Goal: Task Accomplishment & Management: Manage account settings

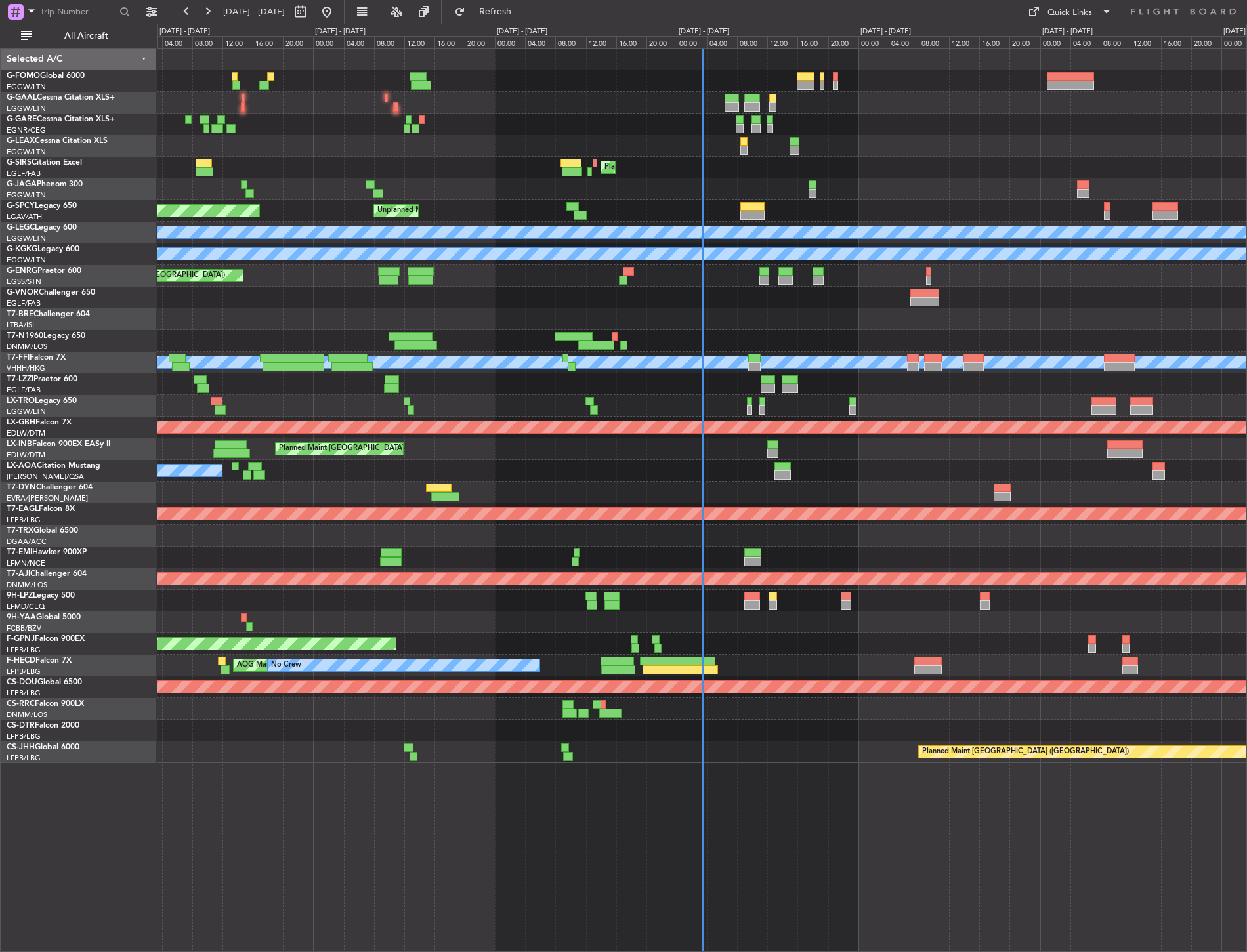
click at [385, 241] on div "AOG Maint Dusseldorf Planned [GEOGRAPHIC_DATA] Planned Maint [GEOGRAPHIC_DATA] …" at bounding box center [702, 406] width 1089 height 715
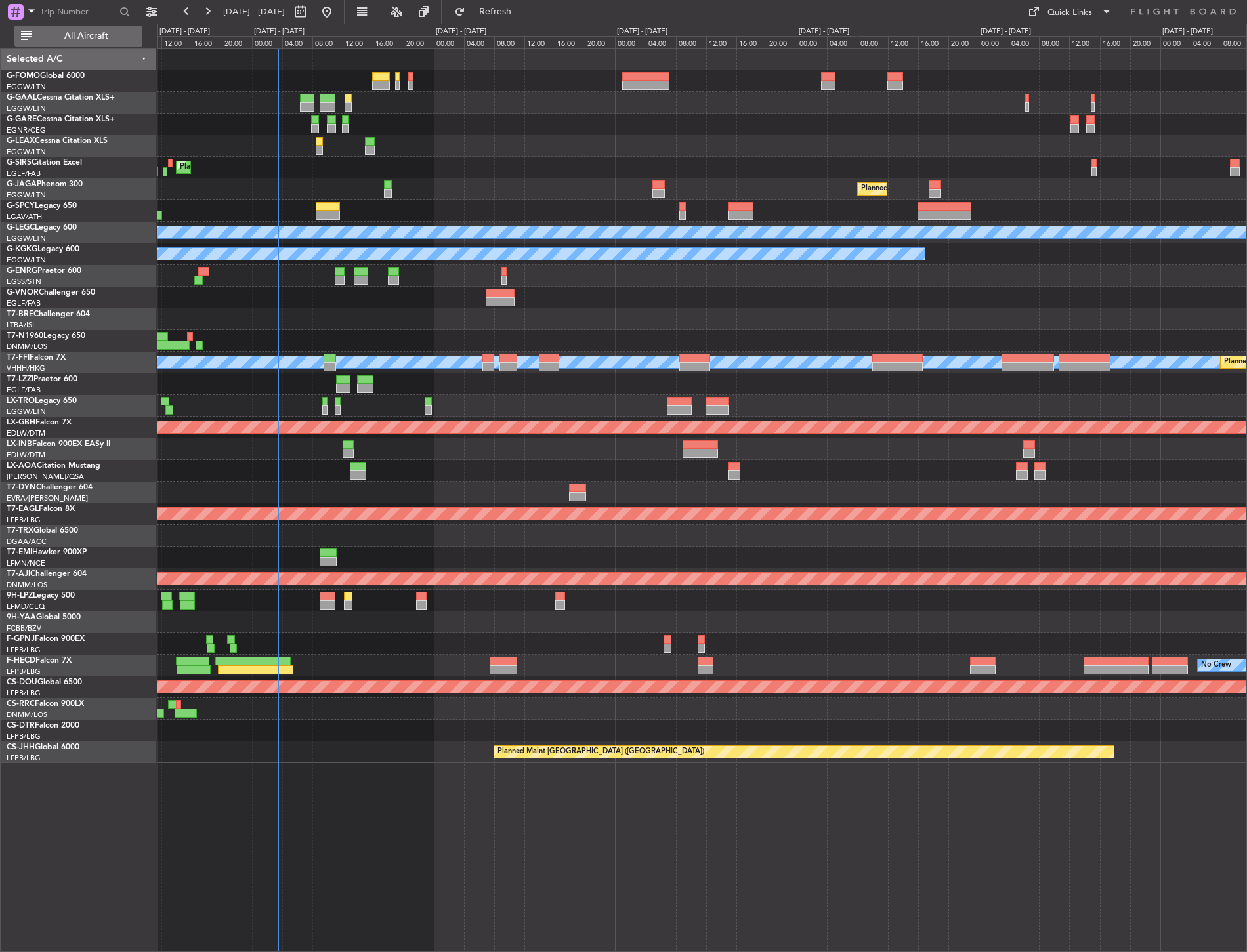
click at [128, 37] on span "All Aircraft" at bounding box center [86, 35] width 104 height 9
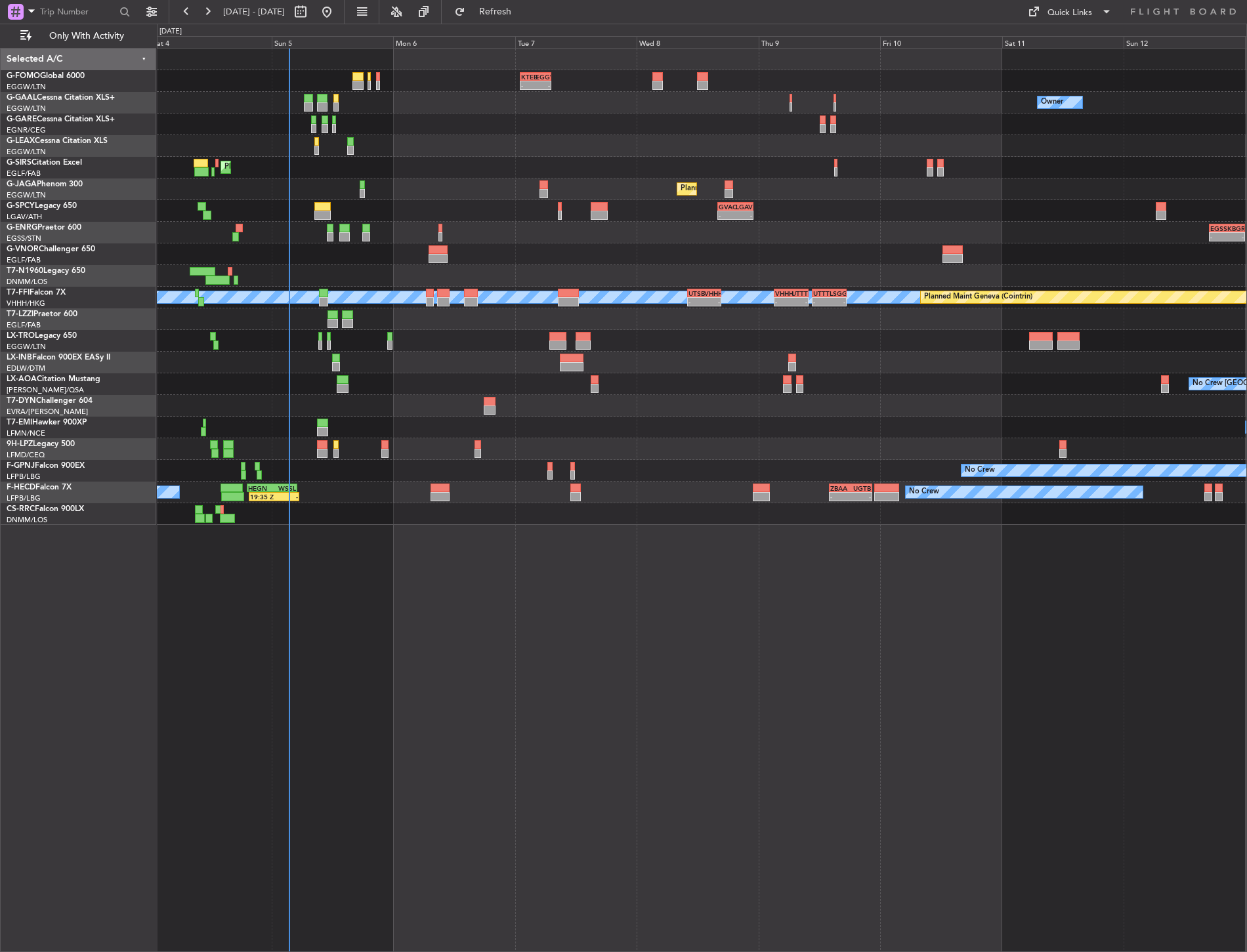
click at [293, 173] on div "- - KTEB 01:00 Z EGGW 07:10 Z Owner No Crew Owner Planned Maint London (Farnbor…" at bounding box center [702, 287] width 1089 height 476
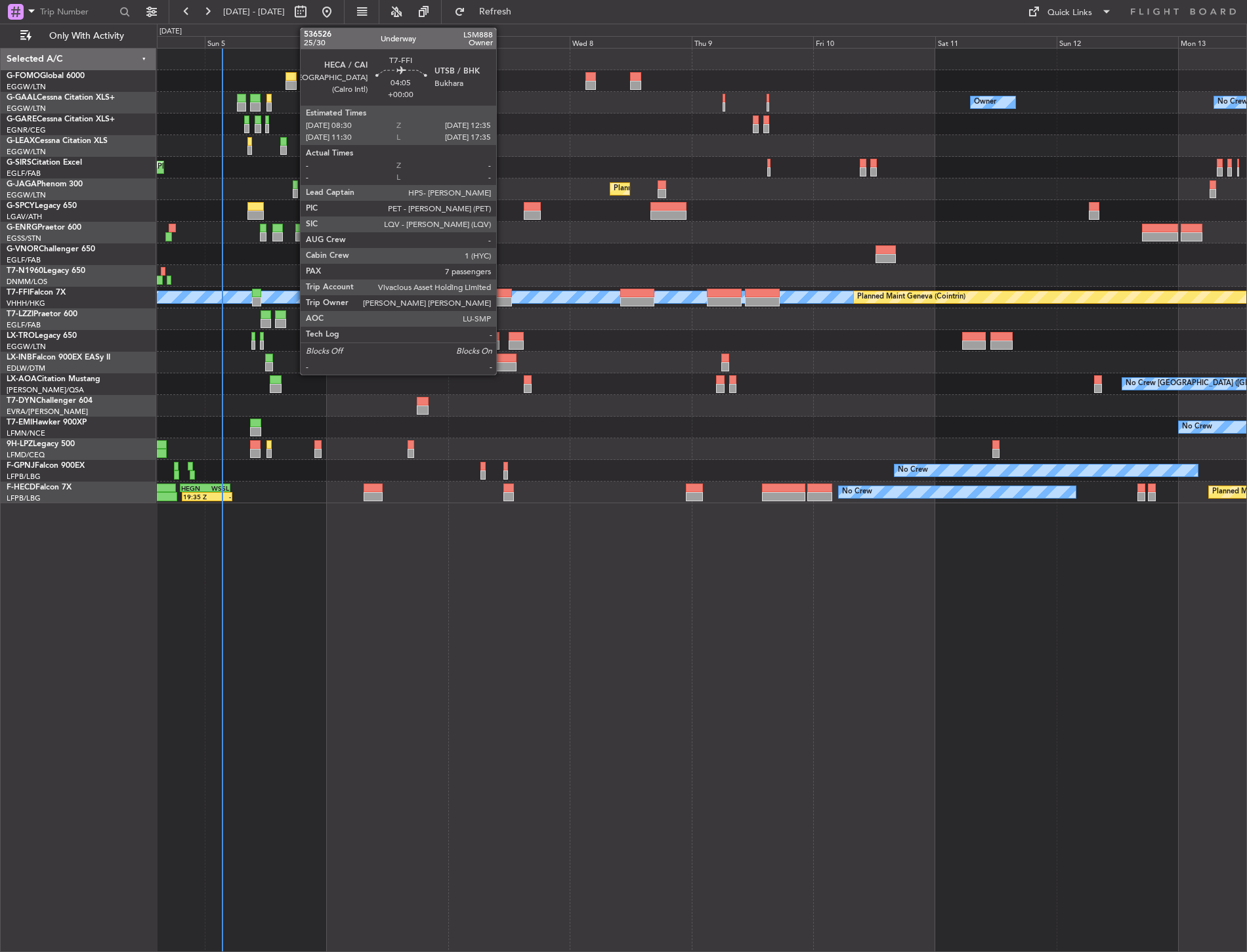
click at [503, 297] on div at bounding box center [501, 301] width 21 height 9
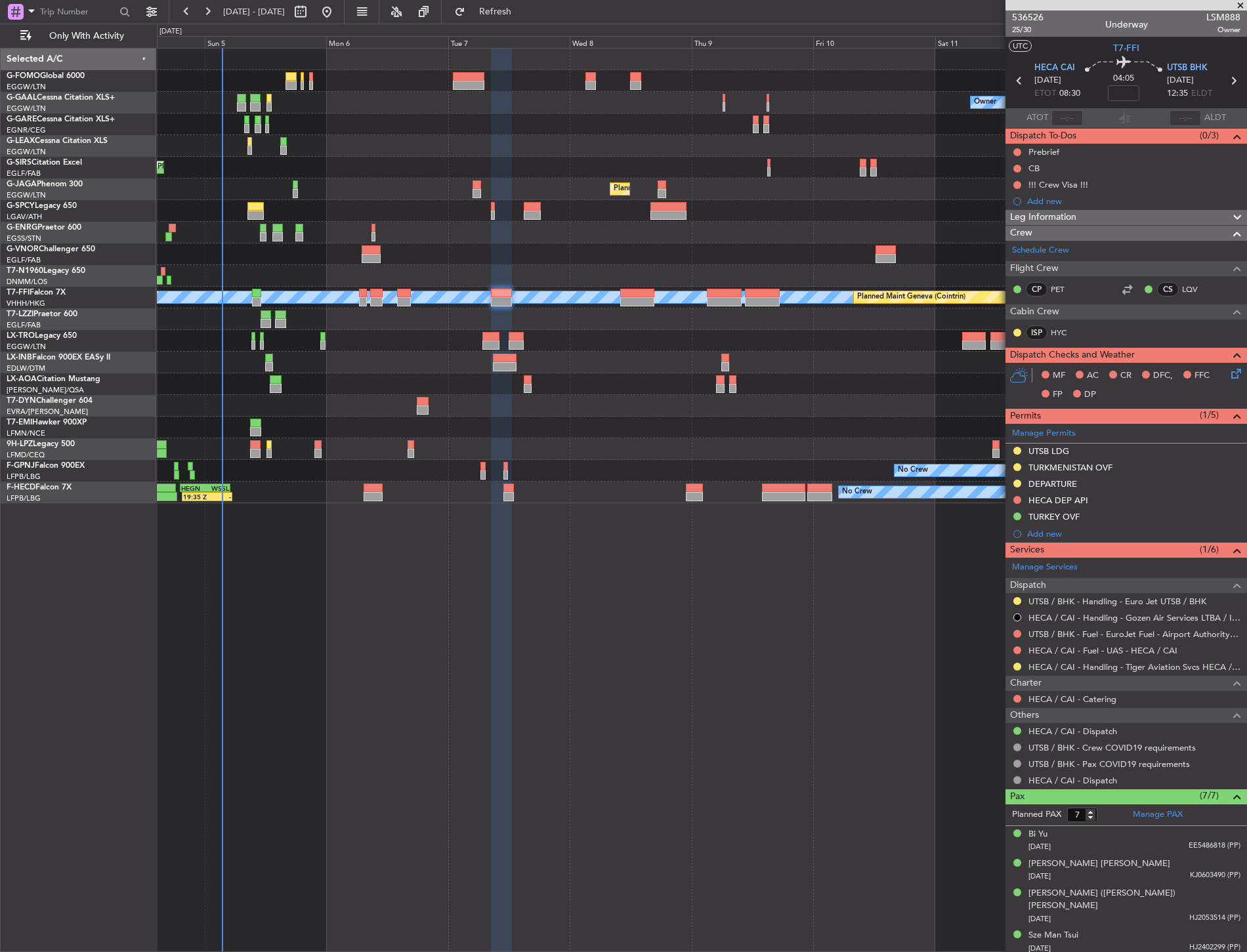
click at [587, 250] on div at bounding box center [702, 254] width 1089 height 22
click at [454, 672] on div "Owner No Crew Owner Planned Maint London (Farnborough) Planned Maint London (Lu…" at bounding box center [702, 500] width 1090 height 904
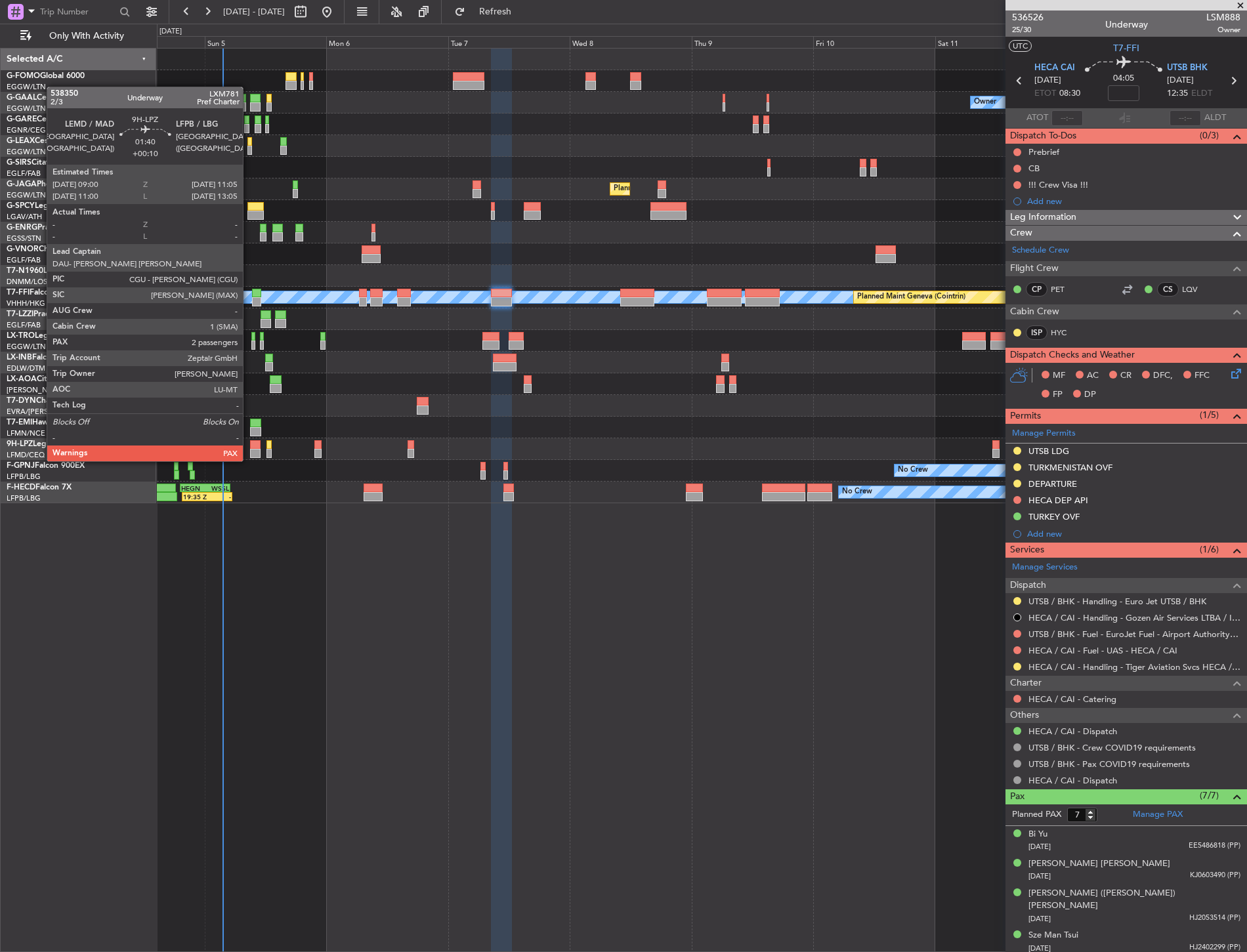
click at [248, 450] on div at bounding box center [702, 449] width 1089 height 22
click at [253, 447] on div at bounding box center [255, 444] width 11 height 9
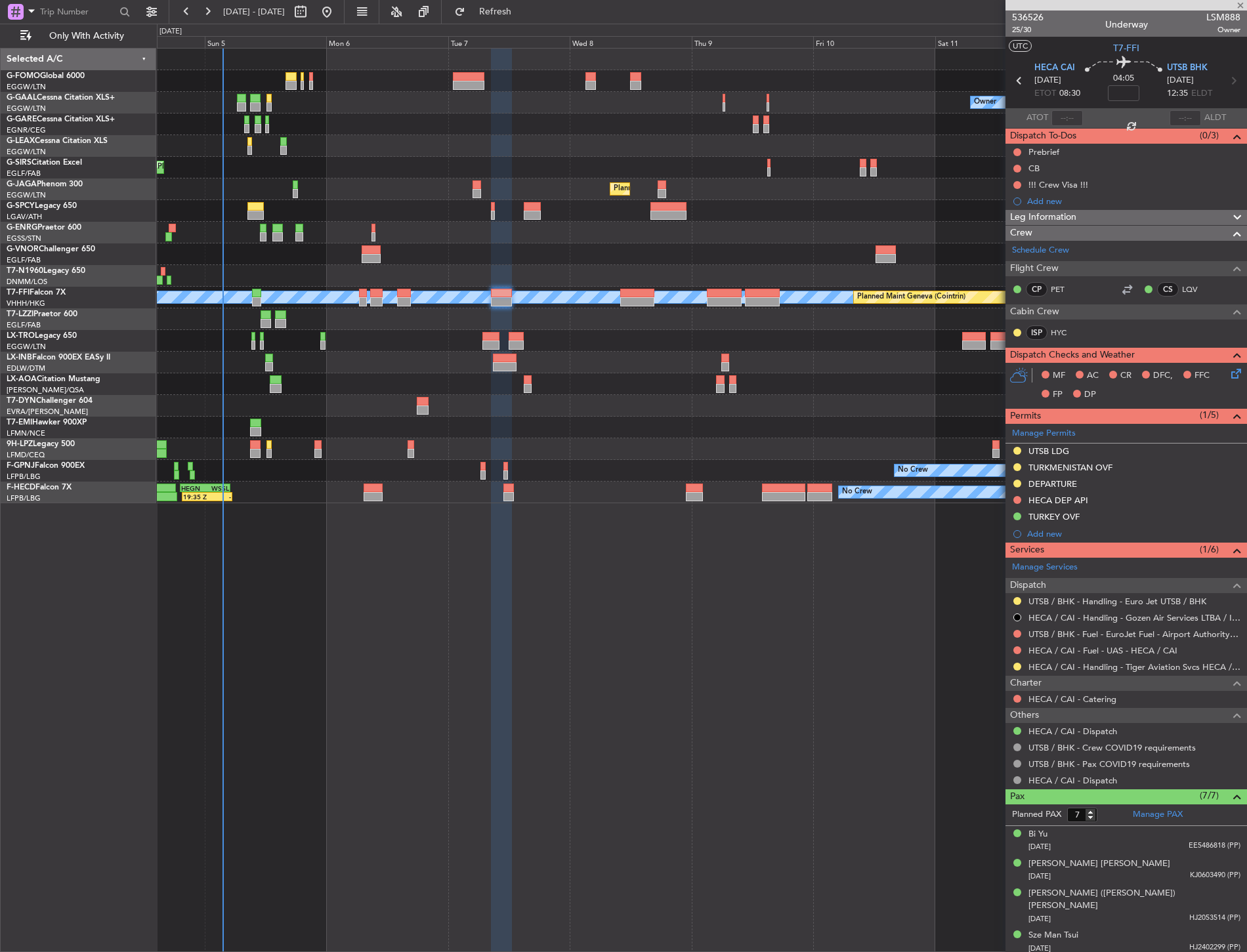
type input "+00:10"
type input "4"
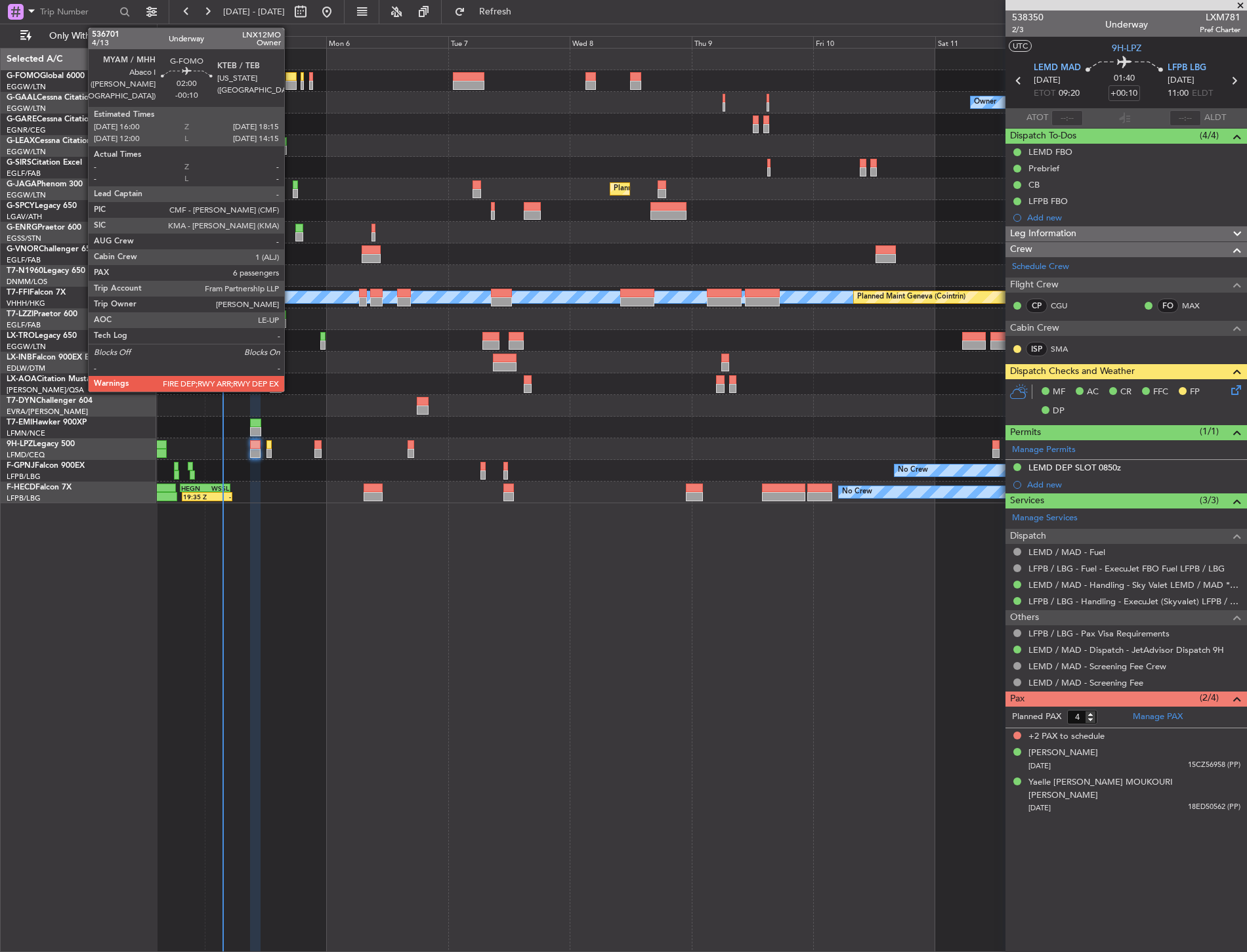
click at [291, 74] on div at bounding box center [291, 76] width 12 height 9
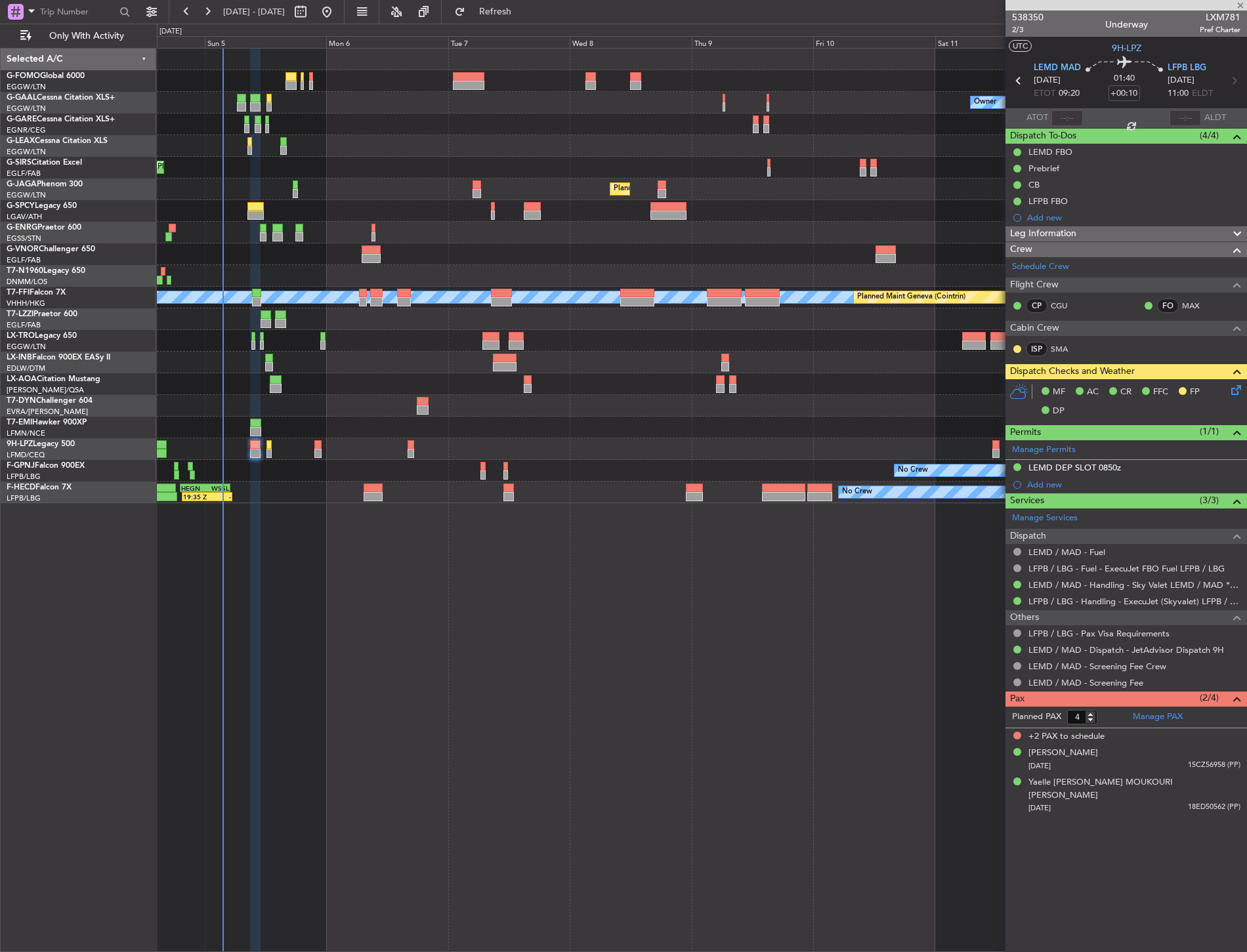
type input "-00:10"
type input "6"
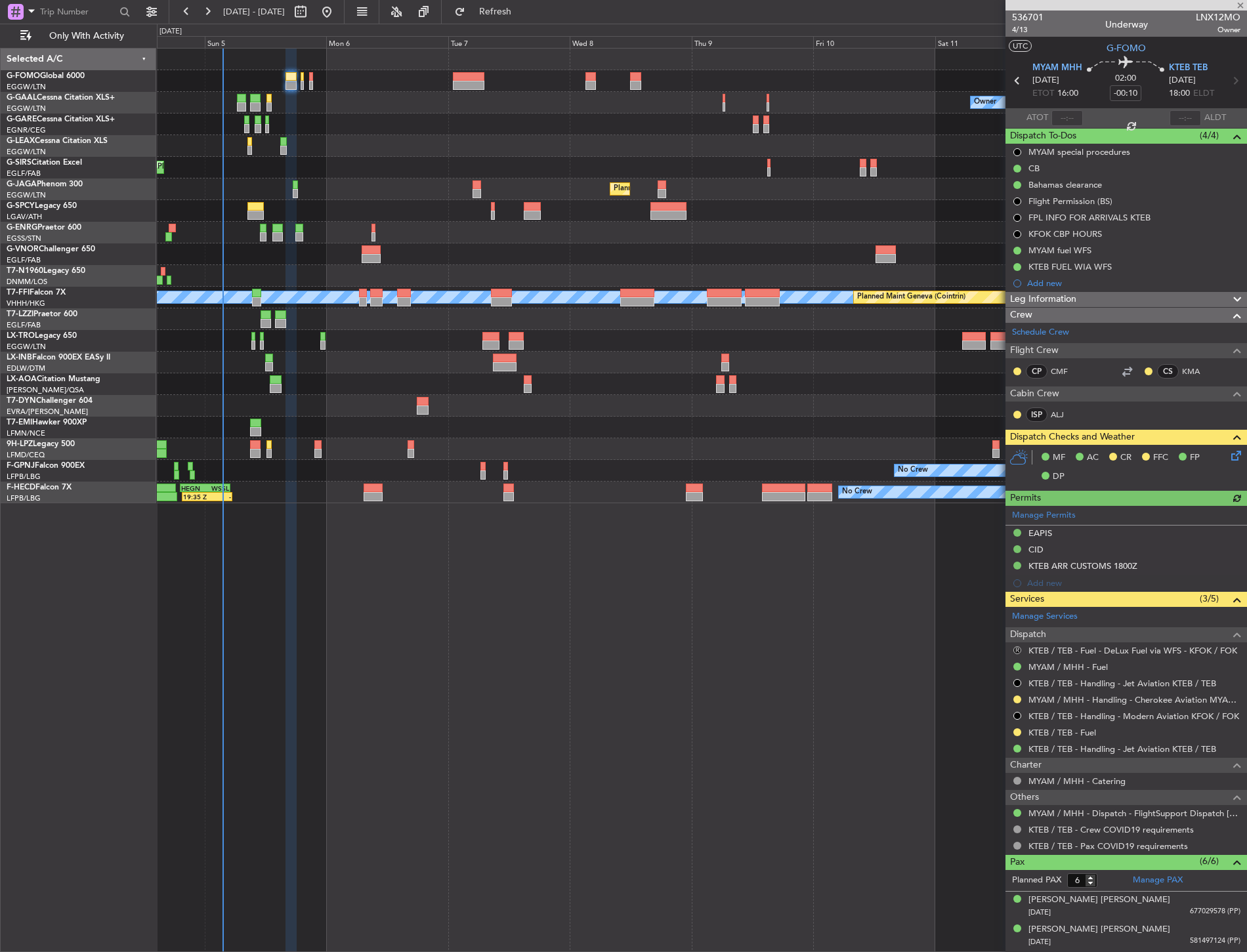
click at [1019, 648] on button "R" at bounding box center [1017, 650] width 8 height 8
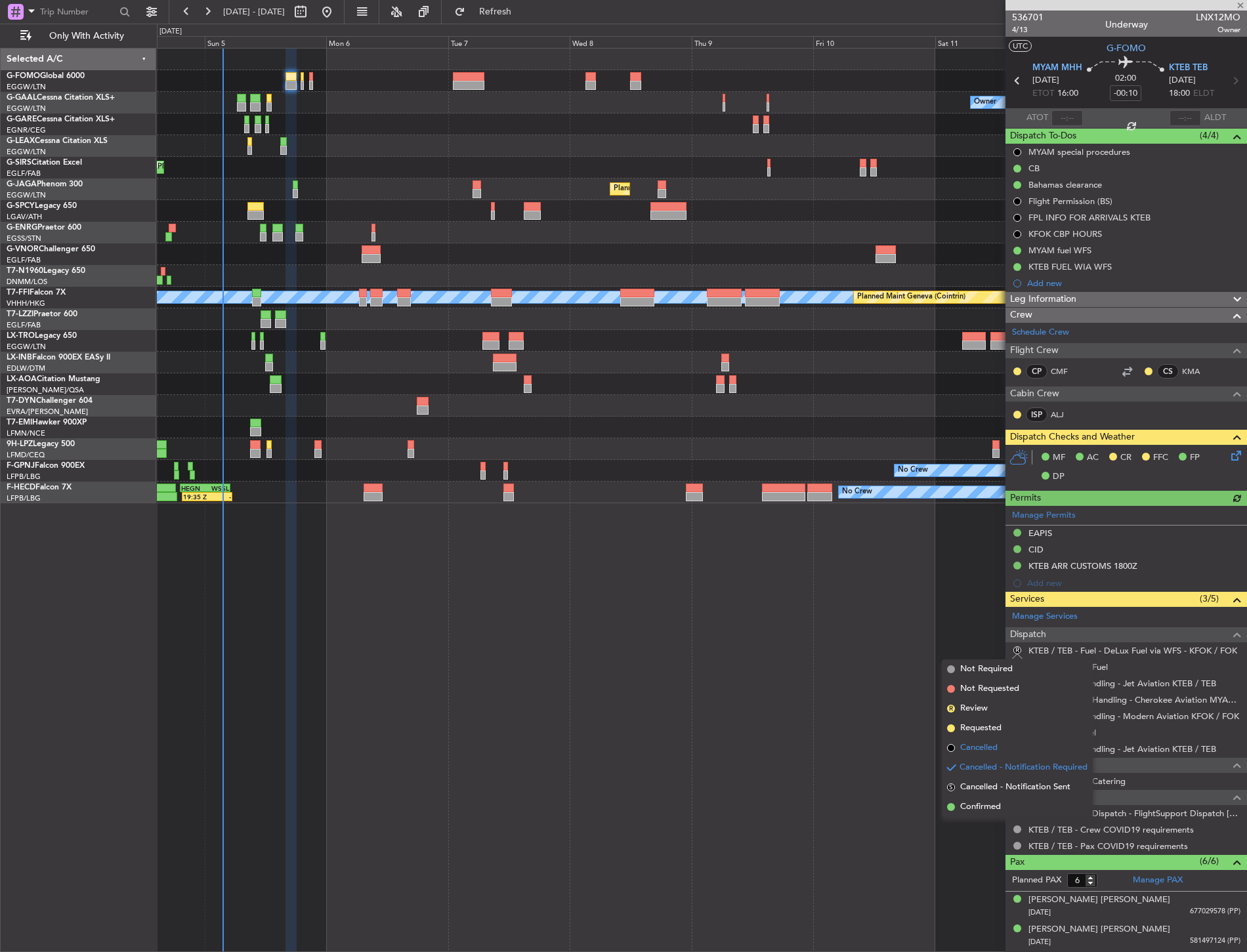
click at [988, 738] on ul "Not Required Not Requested R Review Requested Cancelled Cancelled - Notificatio…" at bounding box center [1017, 738] width 151 height 157
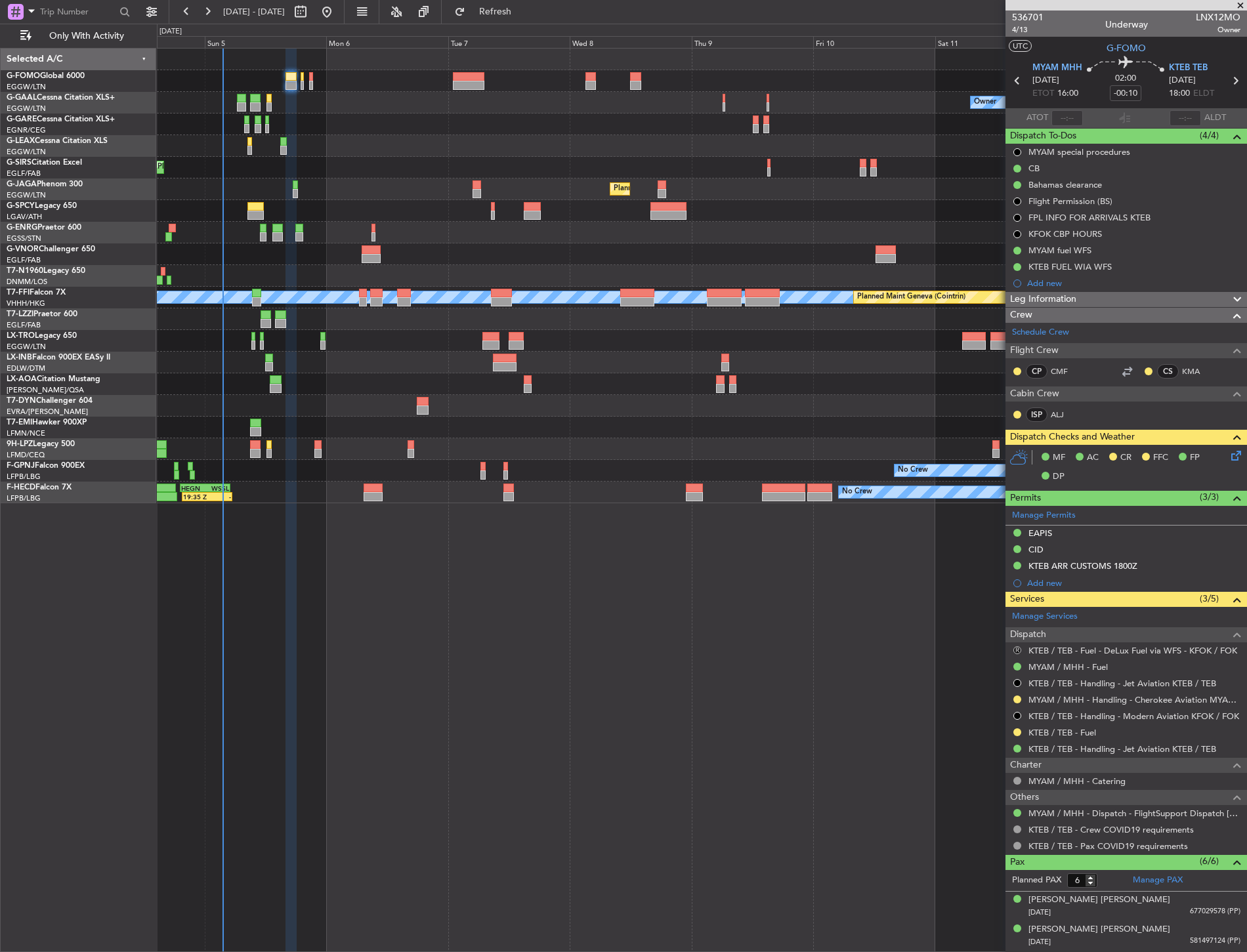
click at [1015, 647] on button "R" at bounding box center [1017, 650] width 8 height 8
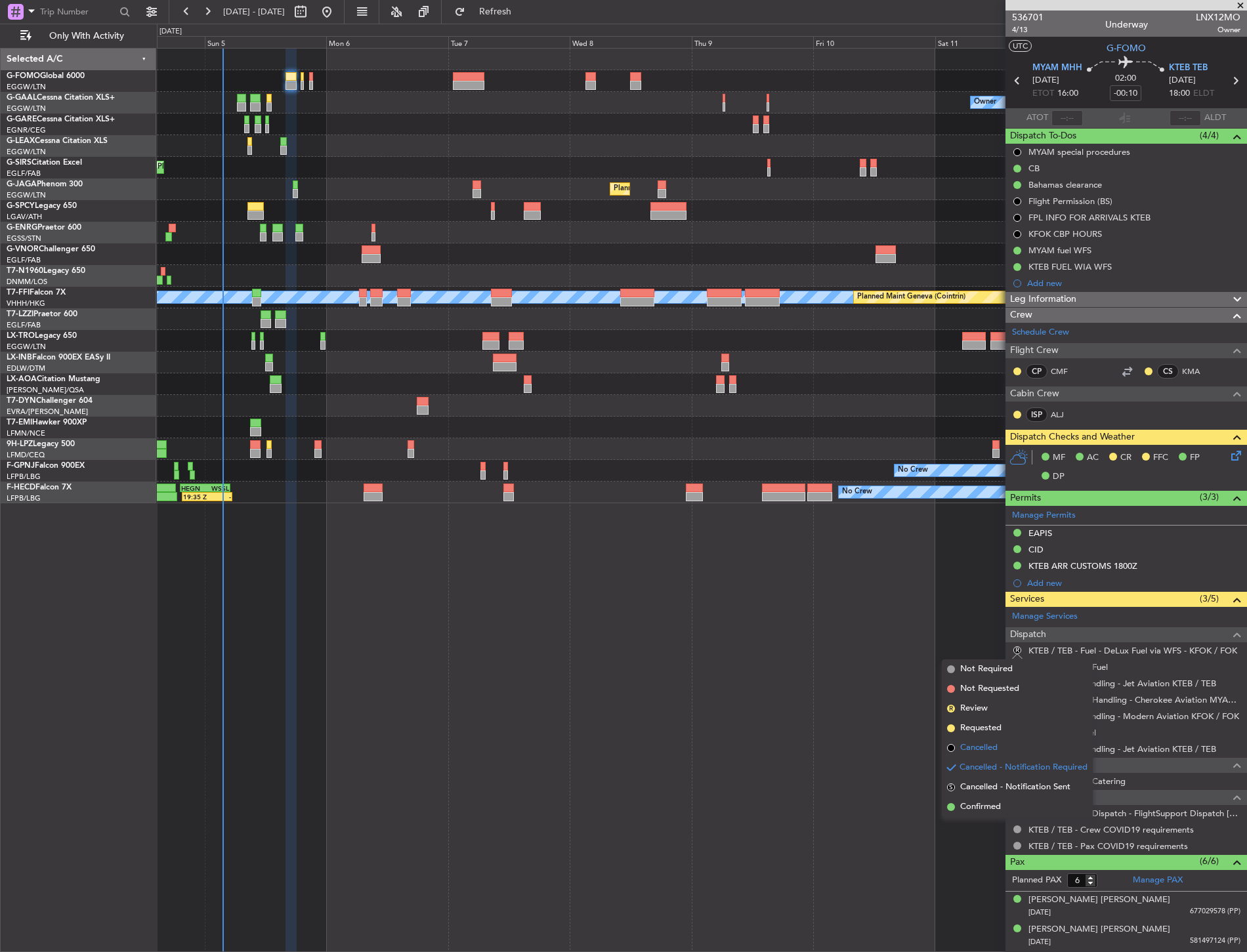
click at [979, 738] on li "Cancelled" at bounding box center [1017, 748] width 151 height 19
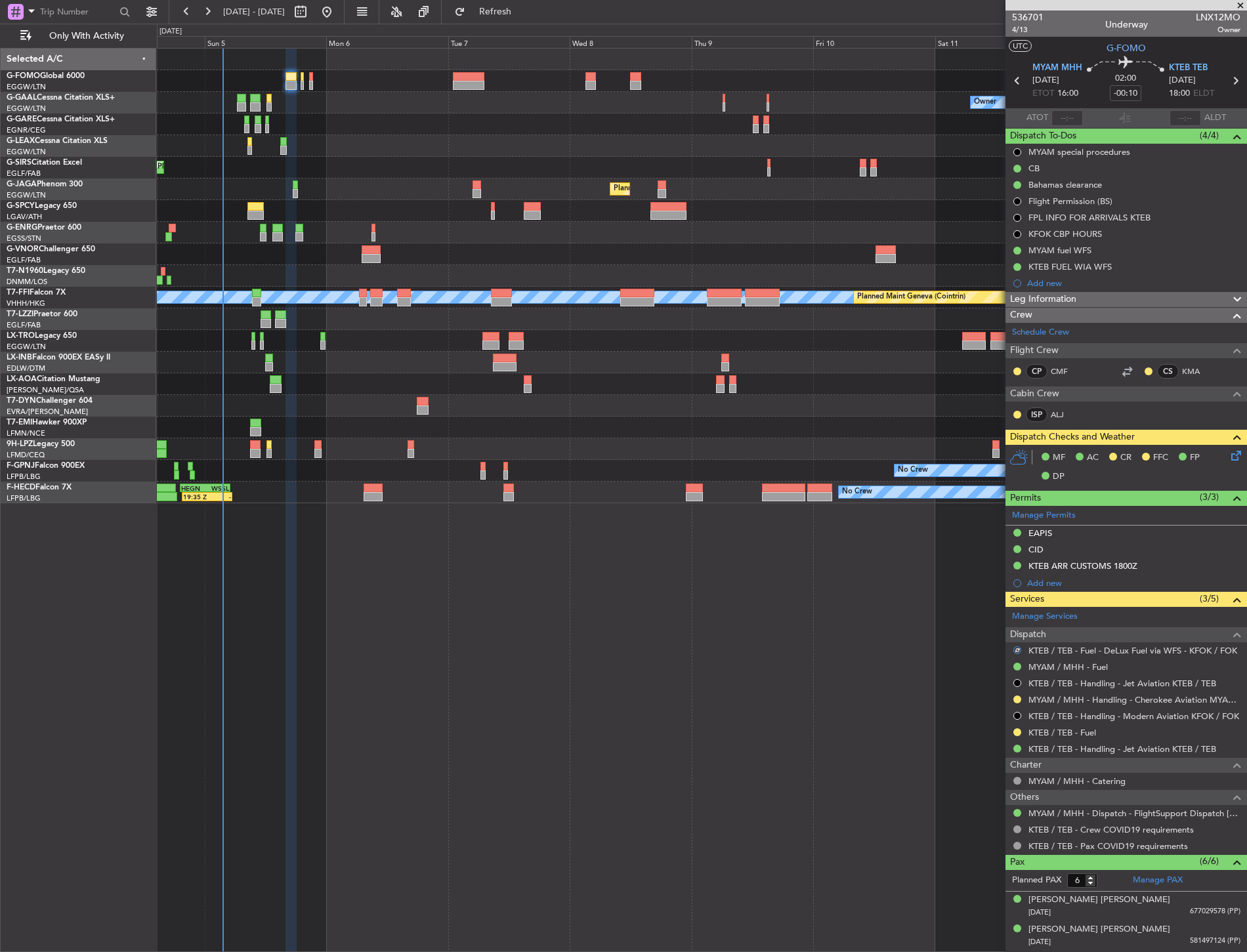
click at [895, 655] on div "Owner No Crew Owner Planned Maint London (Farnborough) Planned Maint London (Lu…" at bounding box center [702, 500] width 1090 height 904
click at [313, 75] on div at bounding box center [702, 81] width 1089 height 22
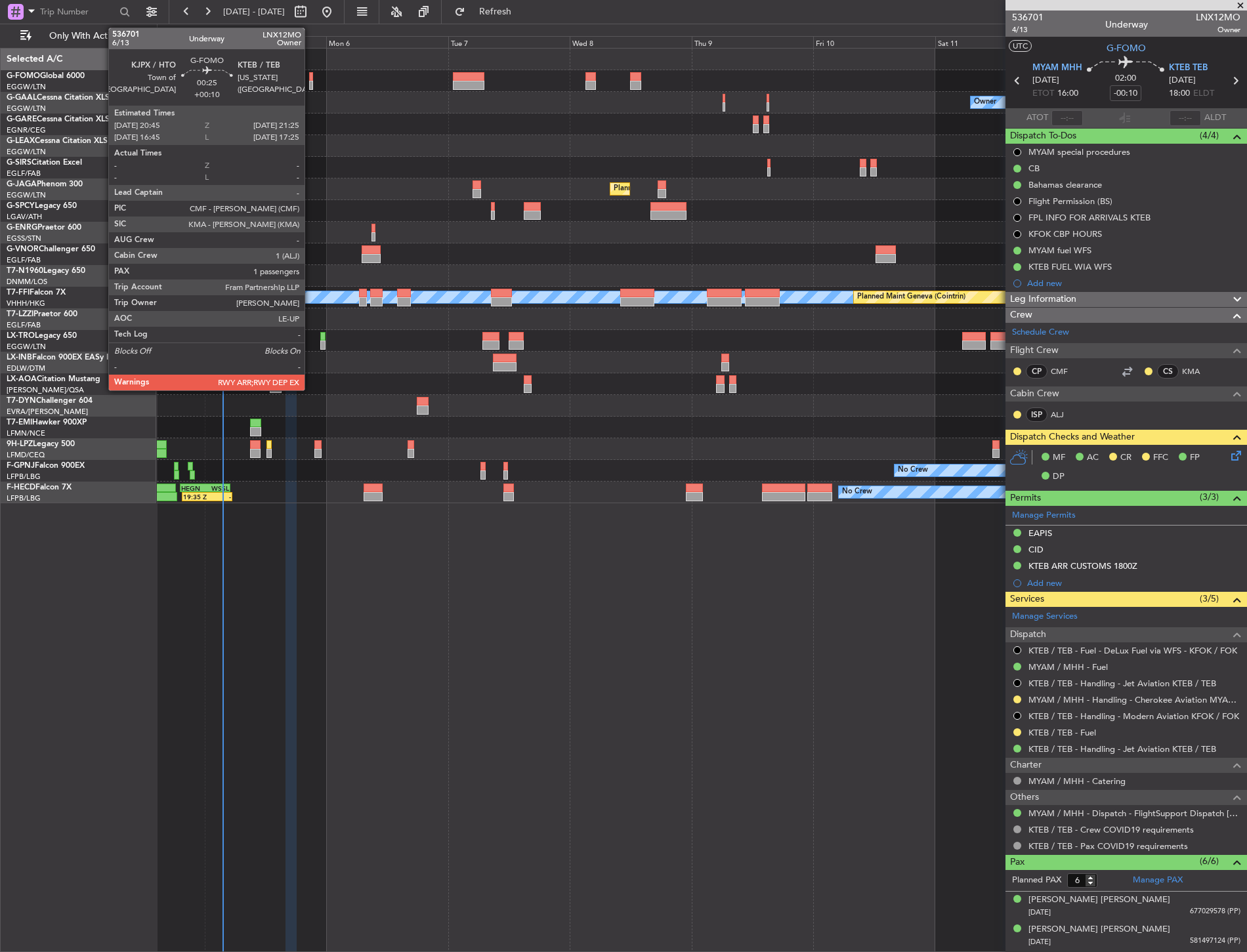
click at [311, 79] on div at bounding box center [311, 76] width 4 height 9
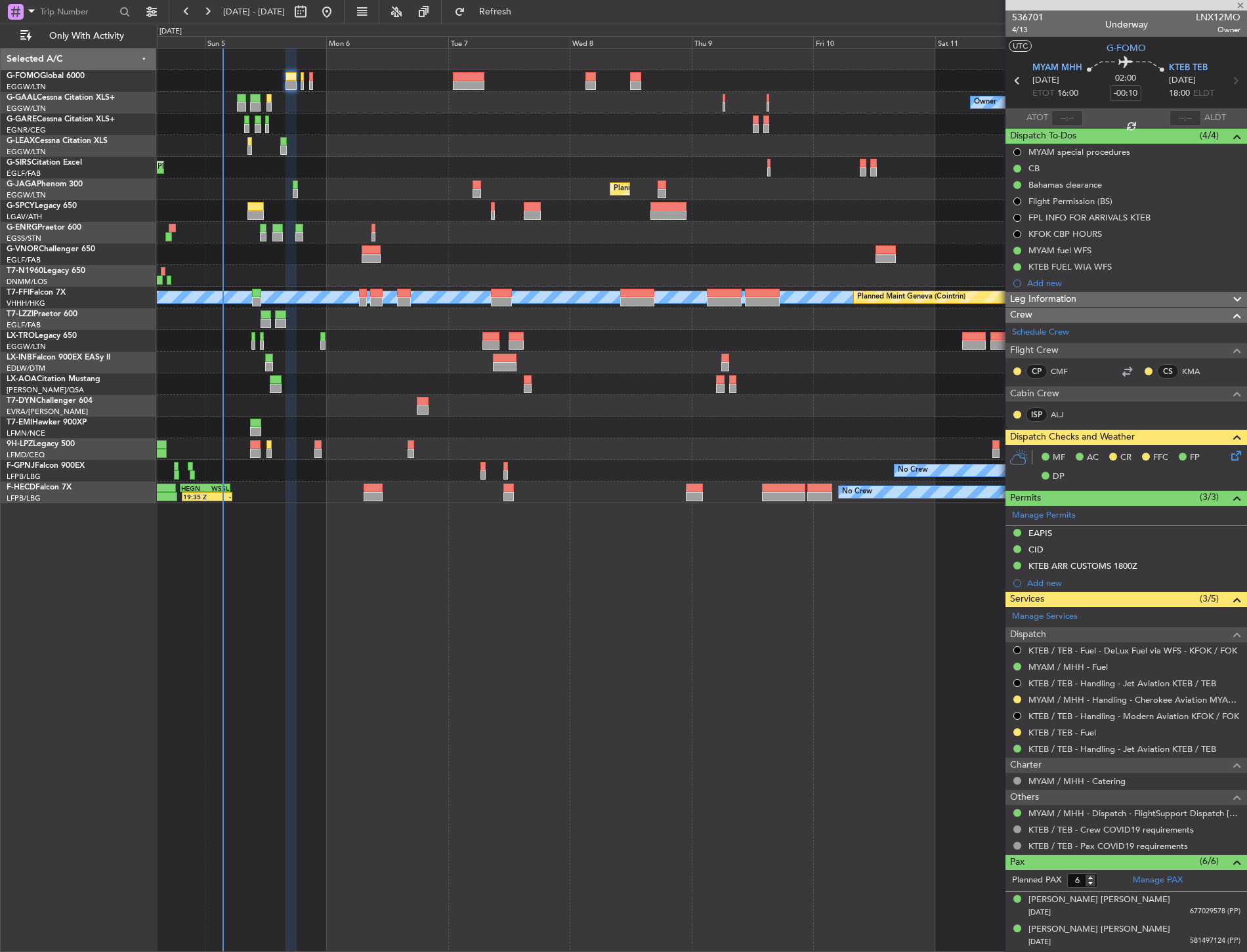
type input "+00:10"
type input "1"
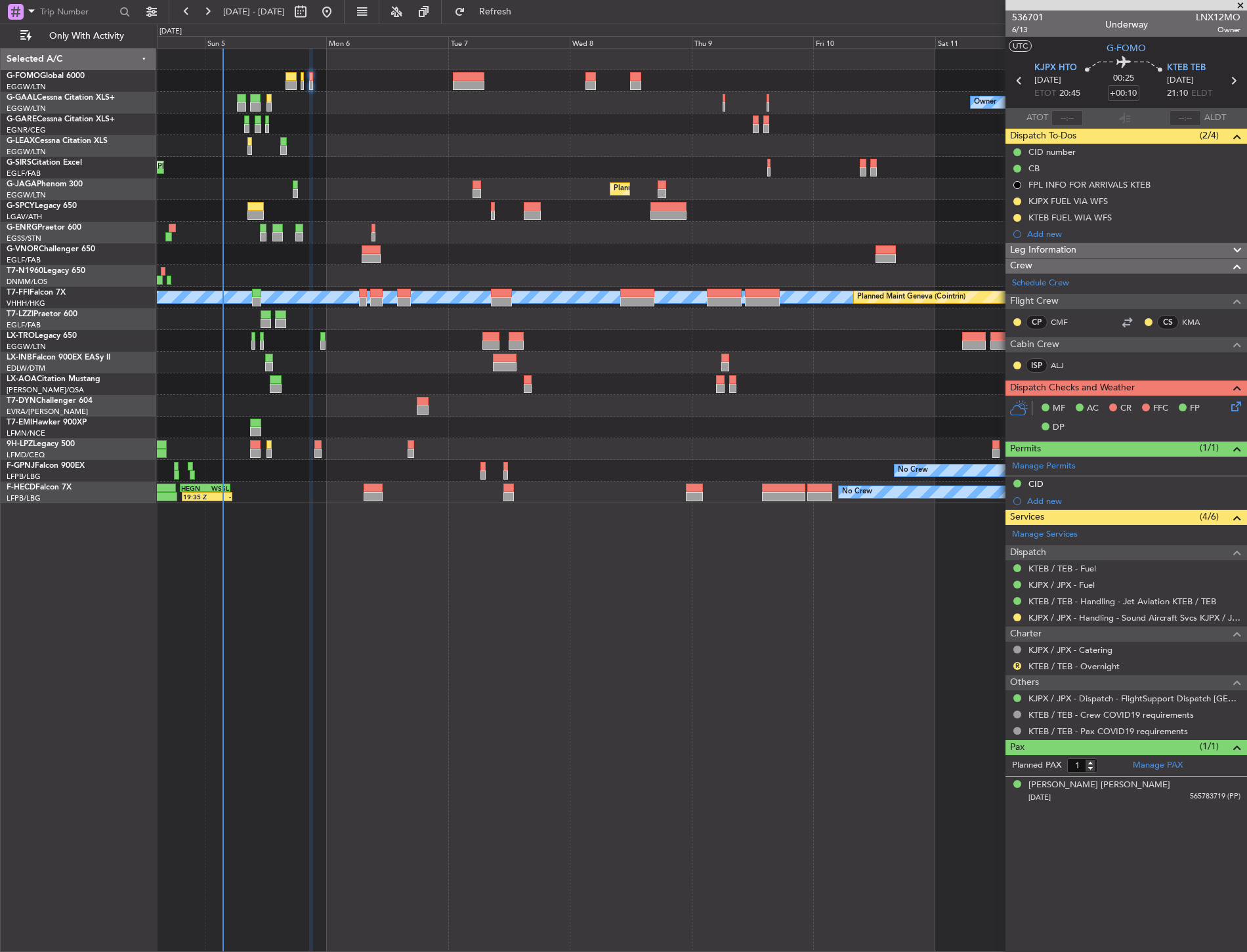
click at [383, 129] on div at bounding box center [702, 124] width 1089 height 22
click at [330, 128] on div at bounding box center [702, 124] width 1089 height 22
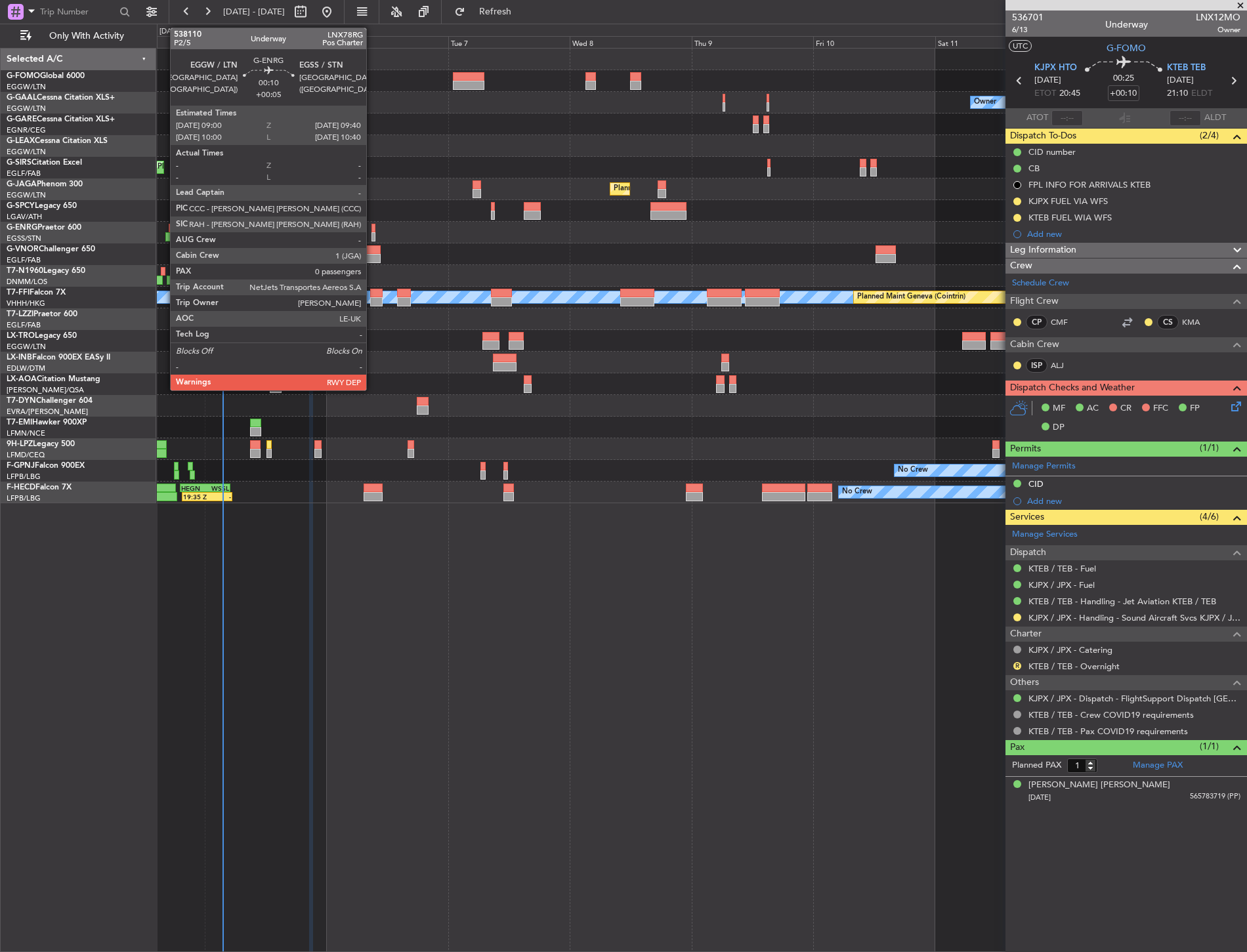
click at [373, 229] on div at bounding box center [373, 228] width 4 height 9
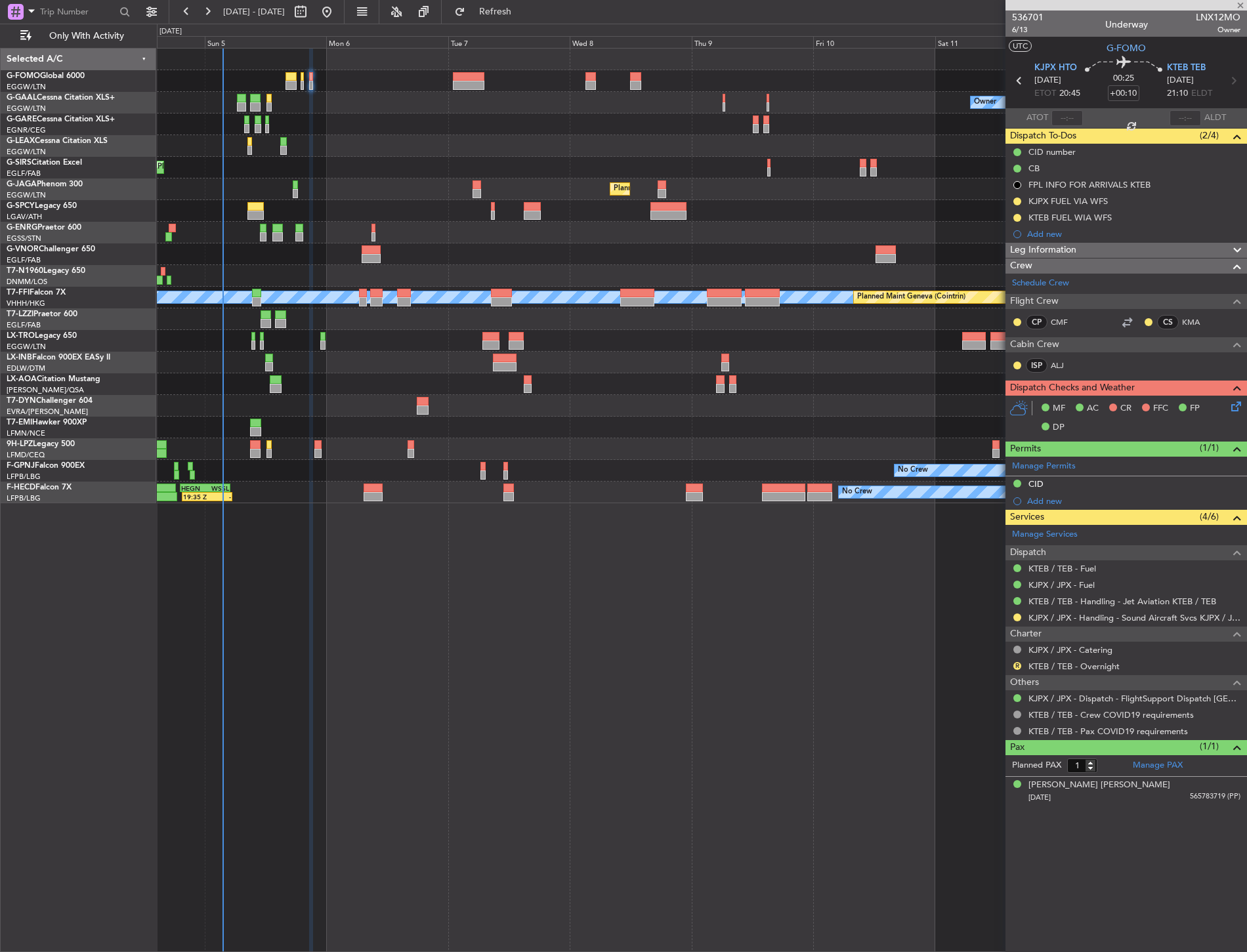
type input "+00:05"
type input "0"
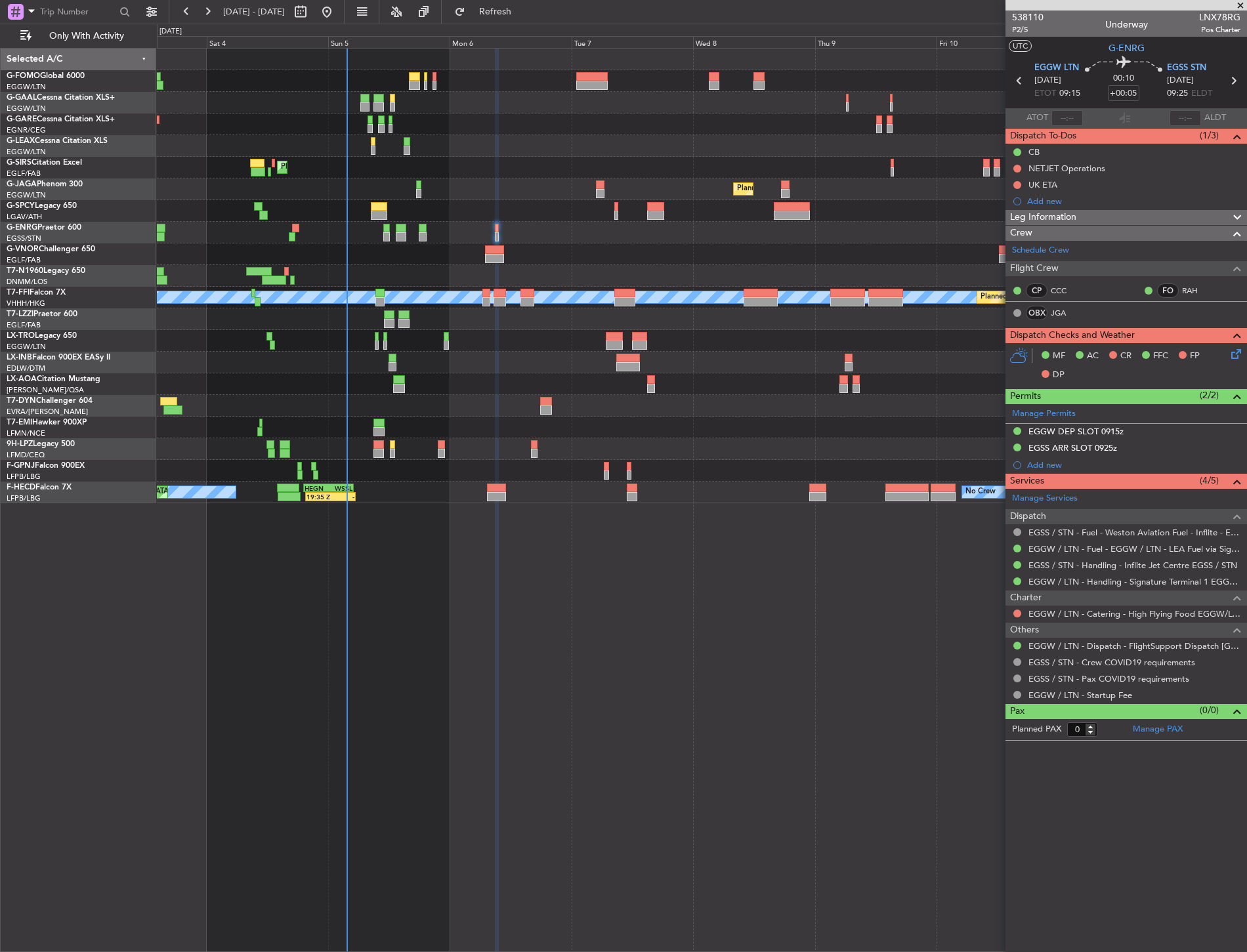
click at [519, 433] on div "Owner AOG Maint Dusseldorf No Crew Owner Planned Maint Dusseldorf Planned Maint…" at bounding box center [702, 276] width 1089 height 455
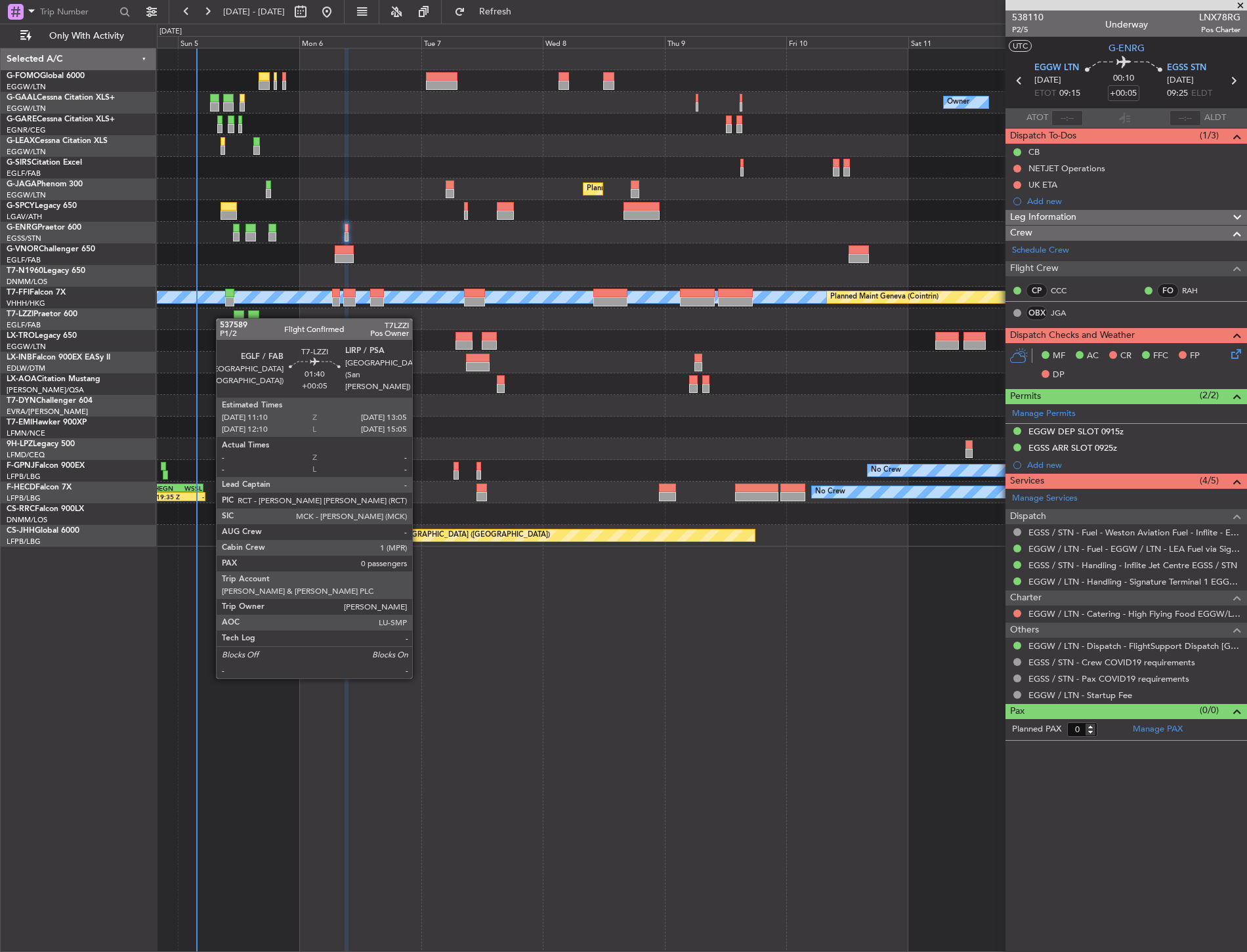
click at [236, 320] on div "Owner No Crew Owner Planned Maint London (Farnborough) Planned Maint London (Lu…" at bounding box center [702, 298] width 1089 height 498
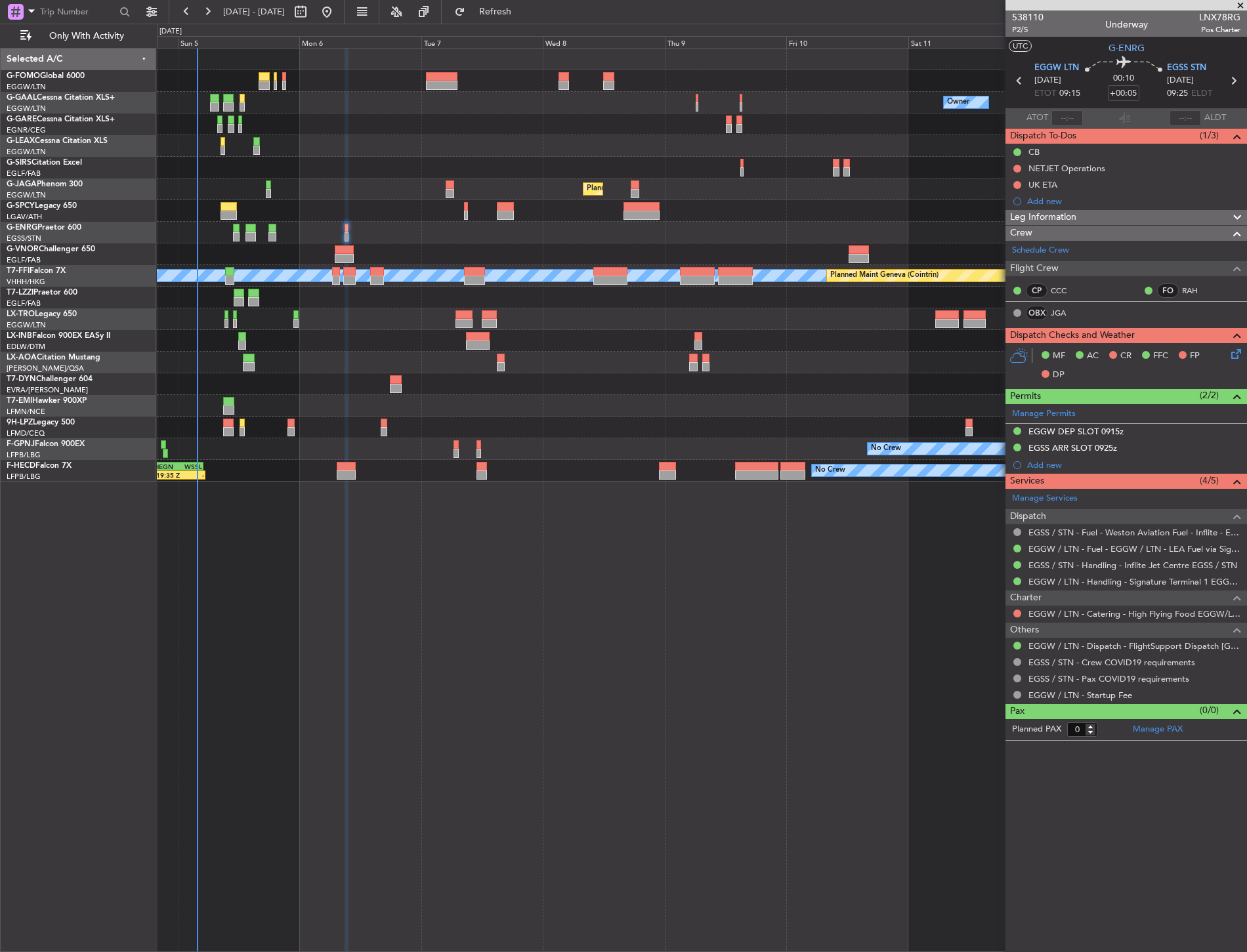
click at [1214, 294] on fb-crew-member "FO RAH" at bounding box center [1184, 291] width 81 height 15
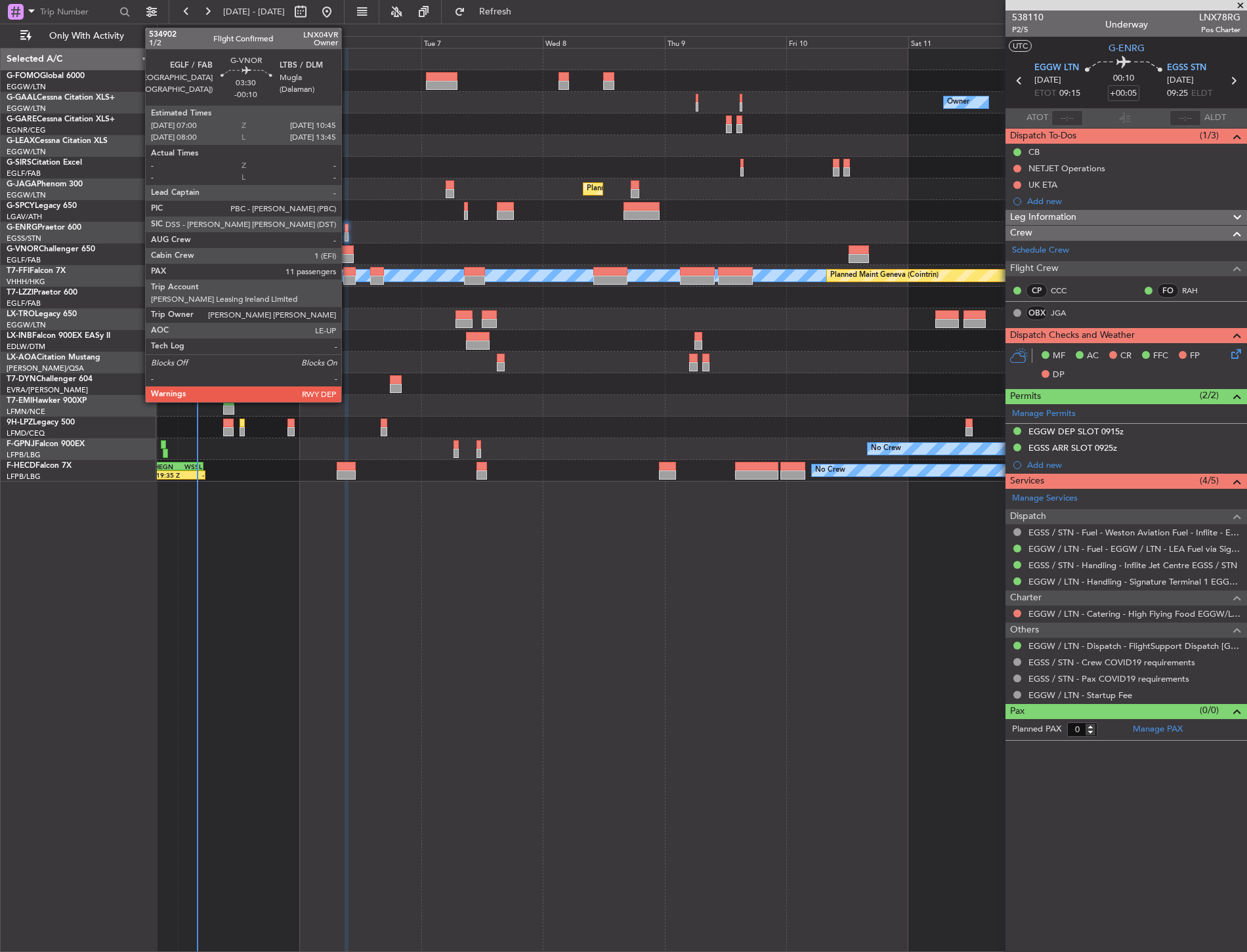
click at [348, 253] on div at bounding box center [702, 254] width 1089 height 22
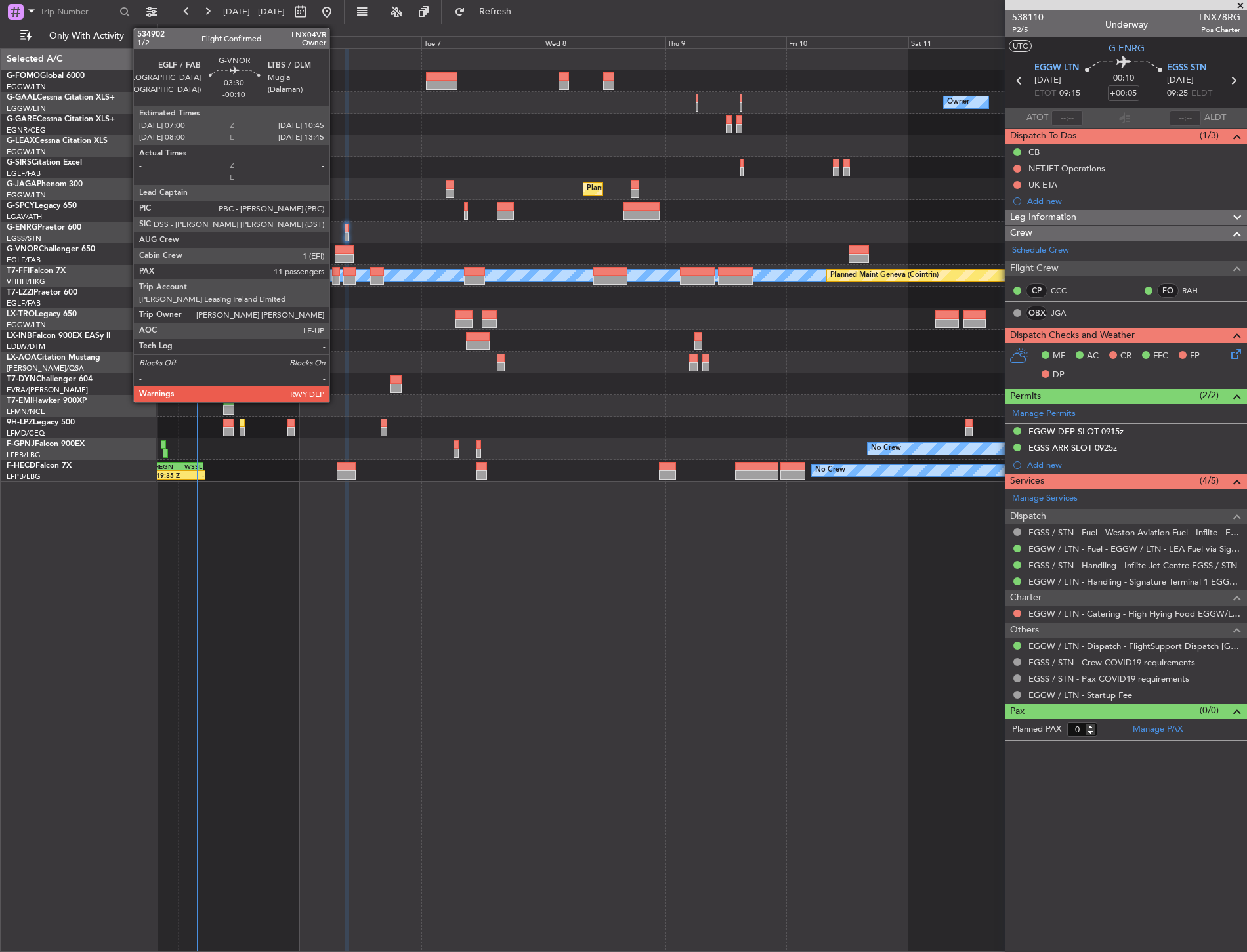
click at [336, 250] on div at bounding box center [344, 250] width 19 height 9
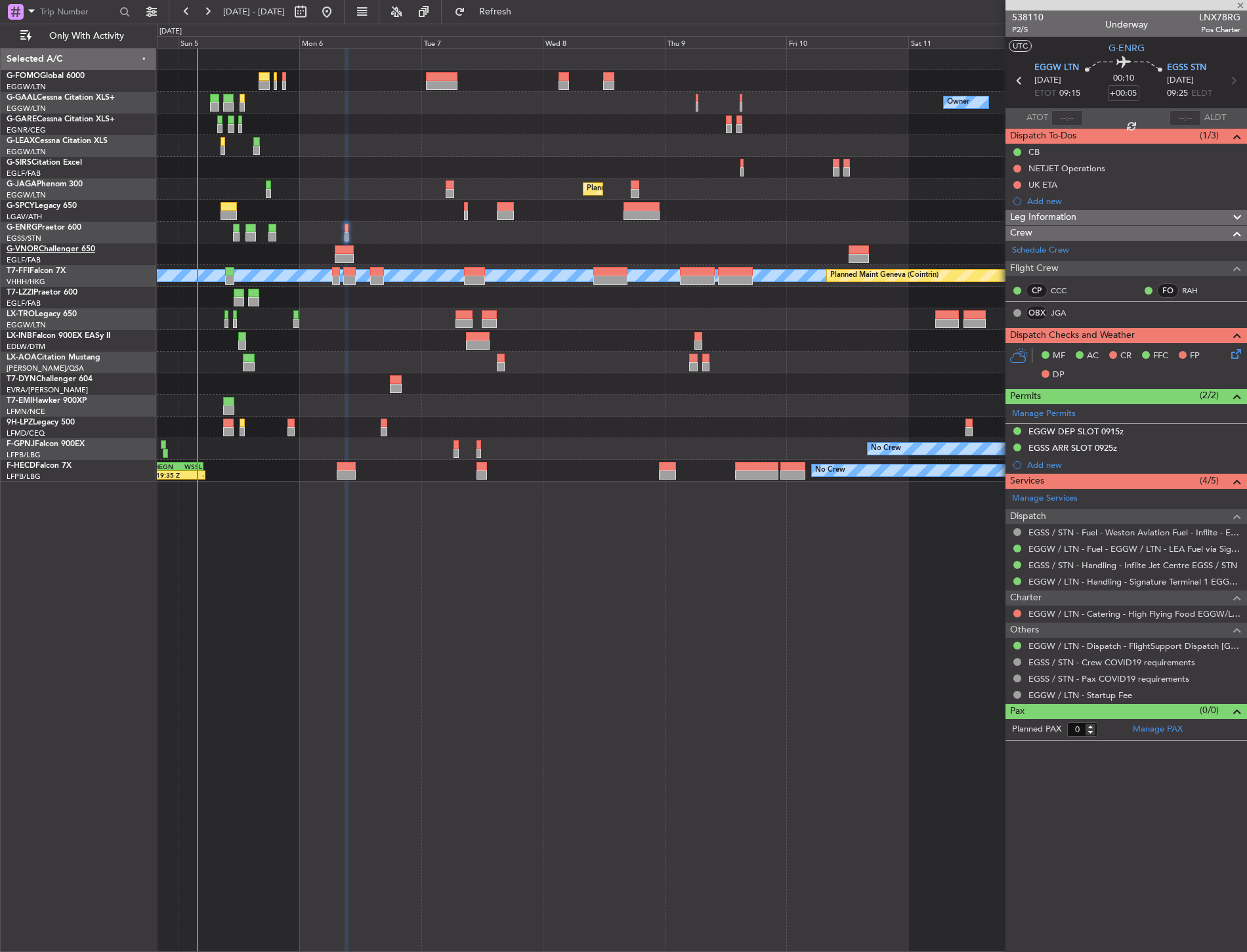
type input "-00:10"
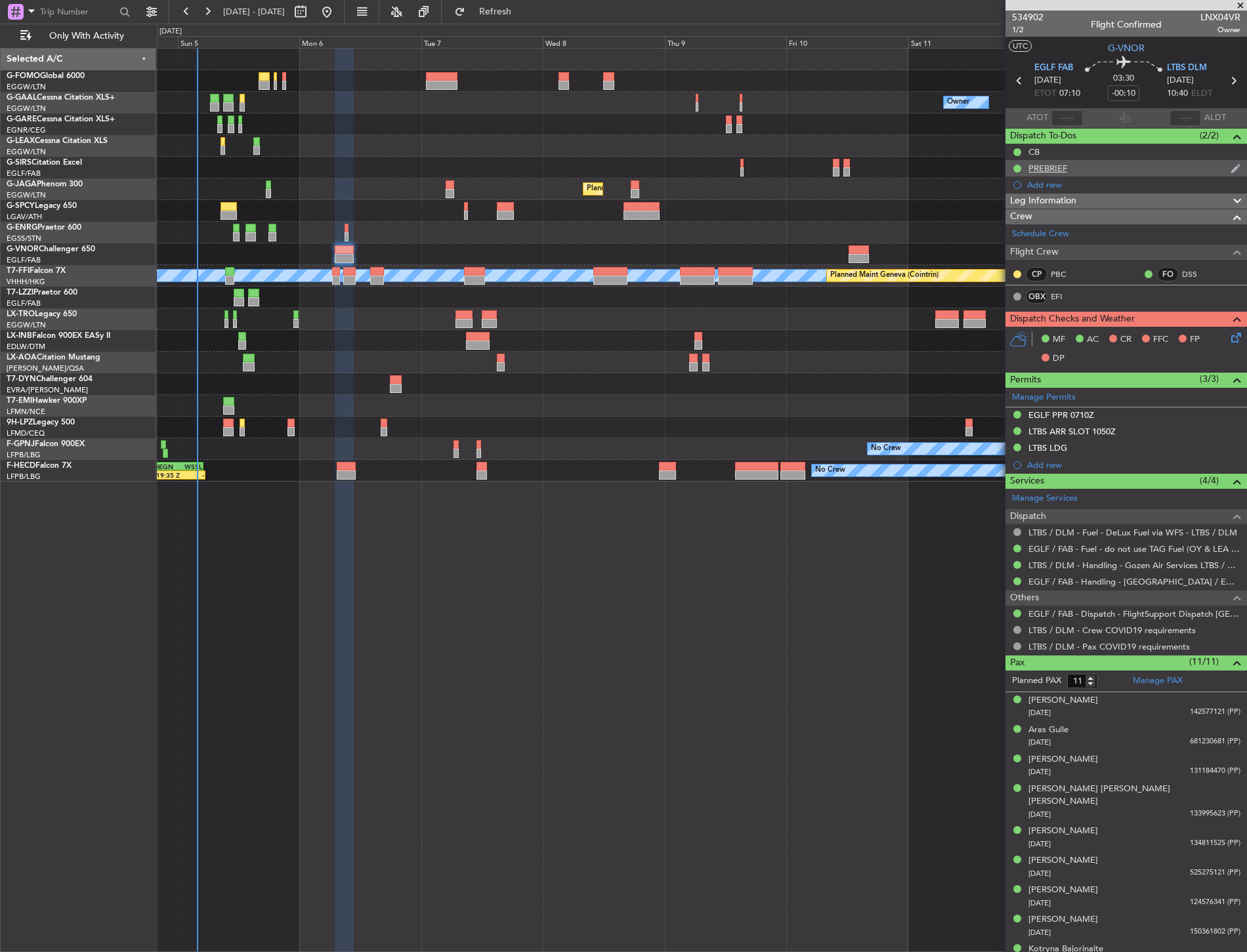
click at [1067, 162] on div "PREBRIEF" at bounding box center [1125, 168] width 241 height 17
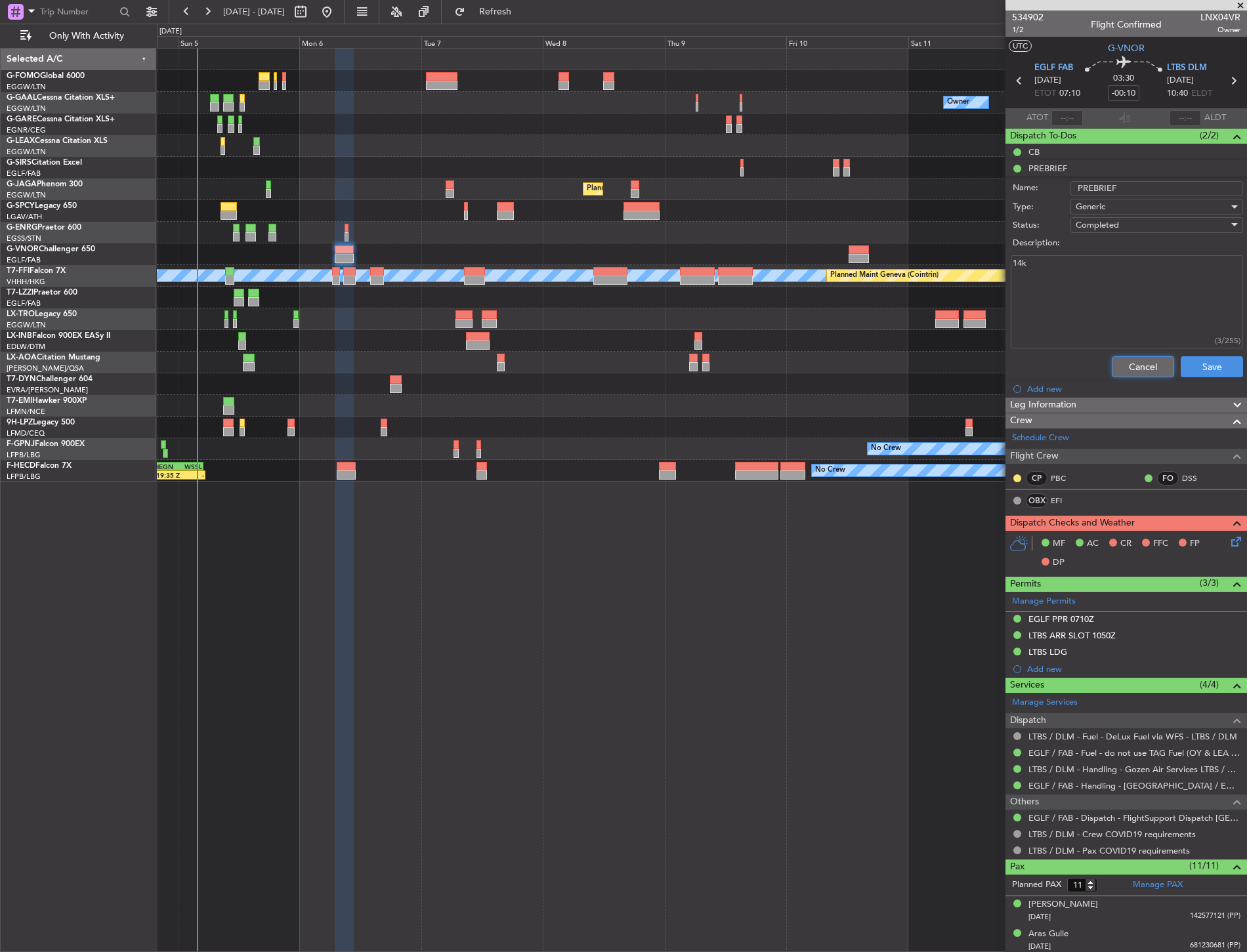
click at [1135, 371] on button "Cancel" at bounding box center [1143, 366] width 63 height 21
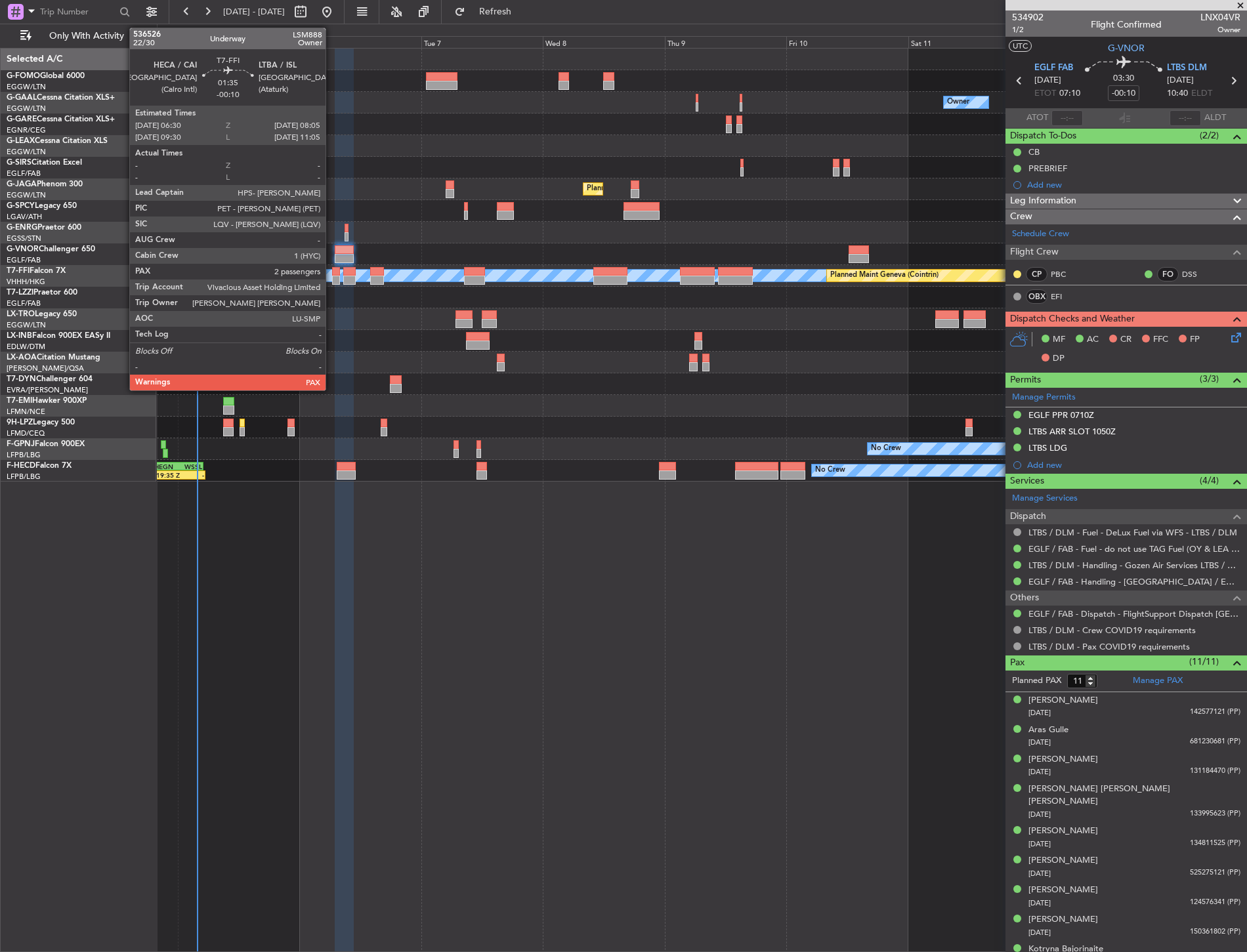
click at [332, 280] on div at bounding box center [336, 280] width 8 height 9
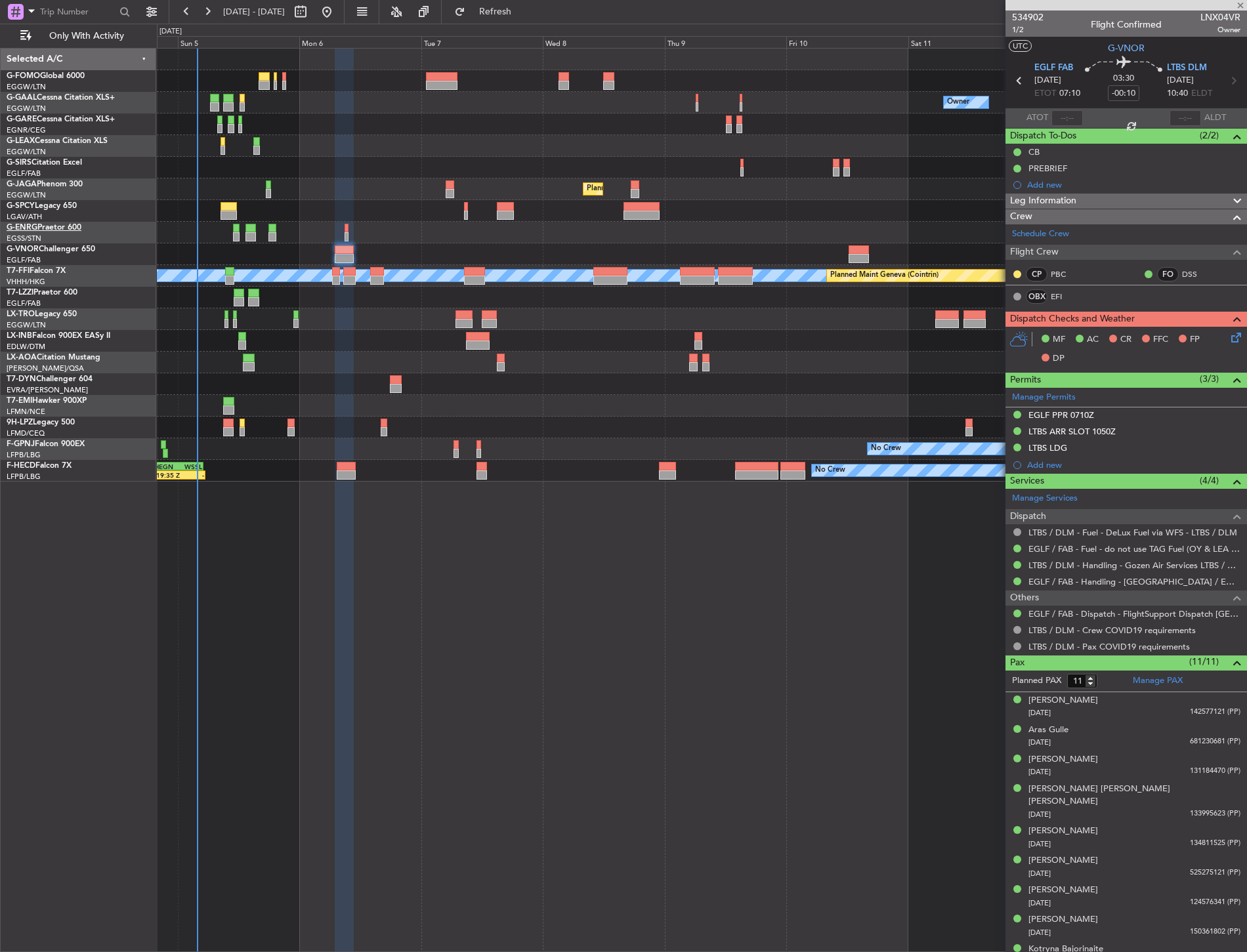
type input "3"
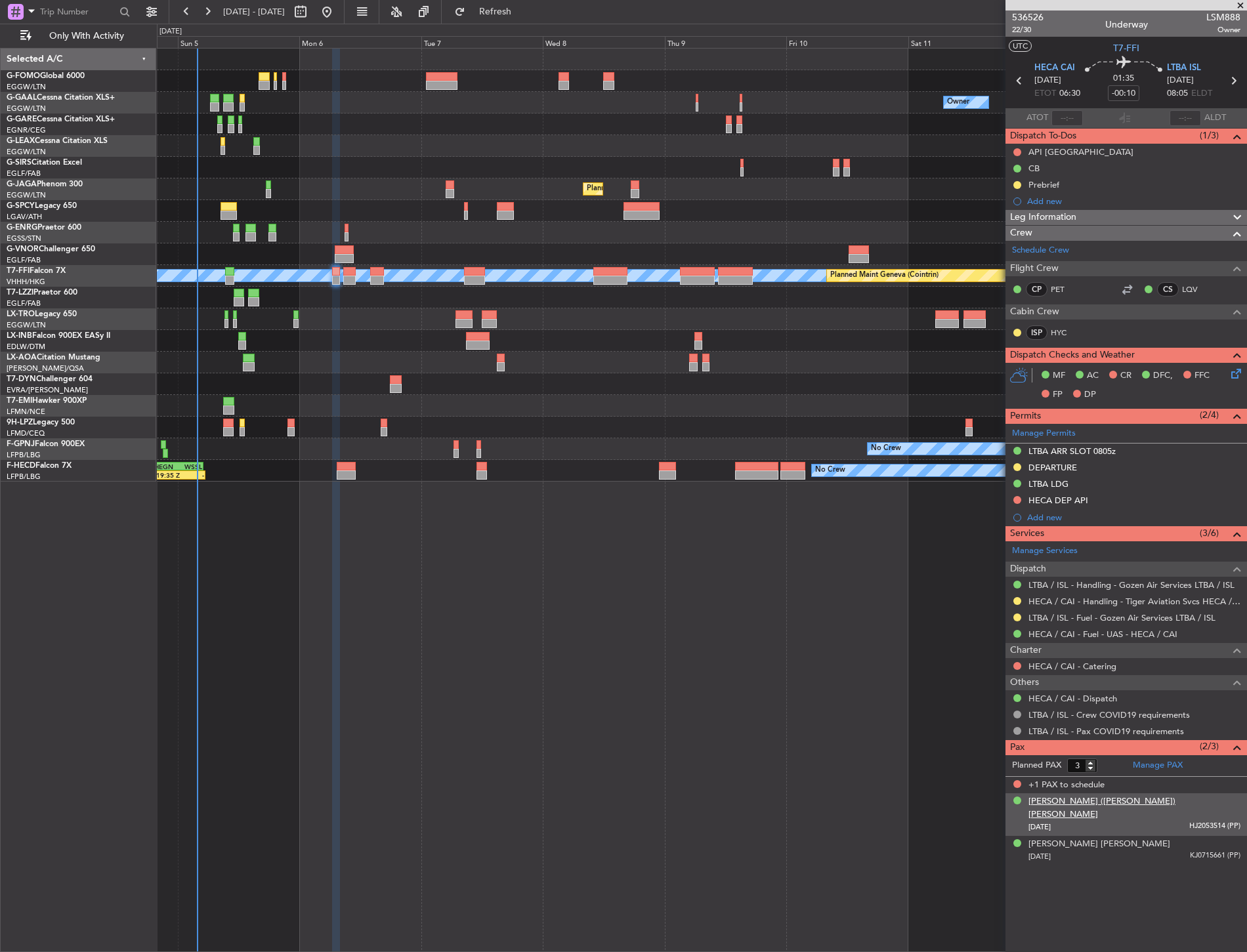
click at [1043, 797] on div "Jia Qing (Brian) YUE" at bounding box center [1134, 808] width 212 height 26
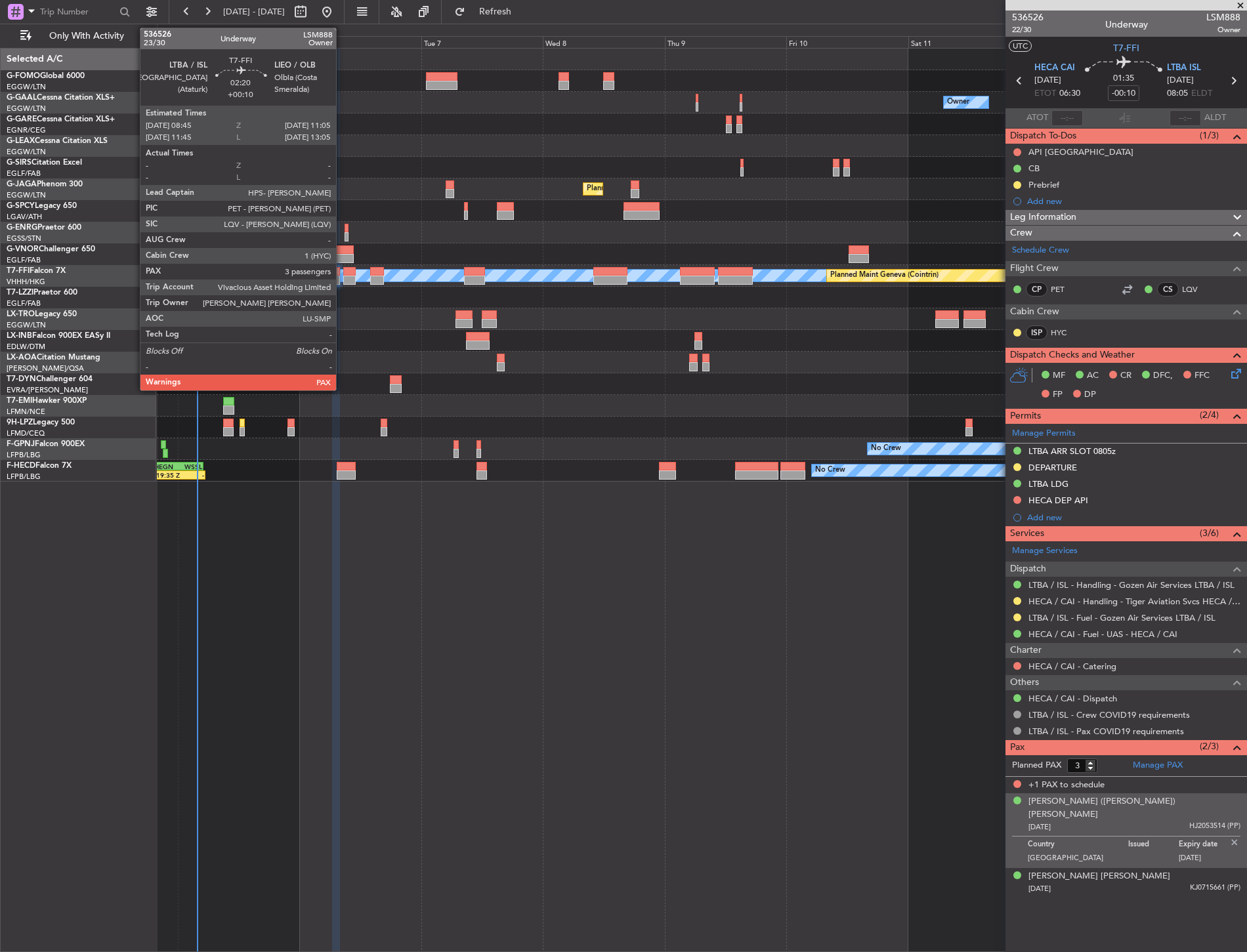
click at [343, 271] on div at bounding box center [349, 271] width 13 height 9
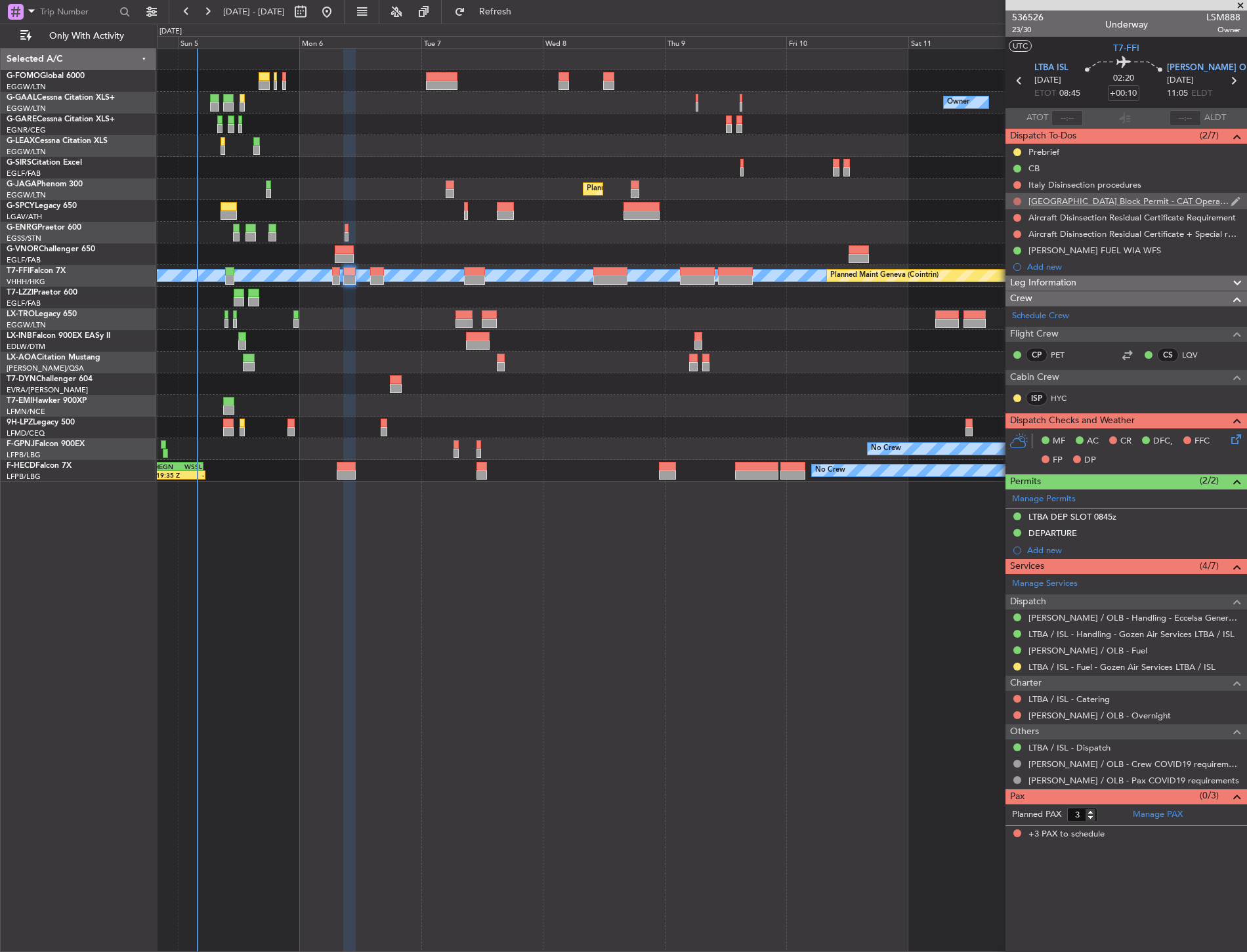
click at [1017, 197] on button at bounding box center [1017, 201] width 8 height 8
click at [1009, 271] on li "Cancelled" at bounding box center [1017, 279] width 70 height 19
click at [1013, 716] on button at bounding box center [1017, 715] width 8 height 8
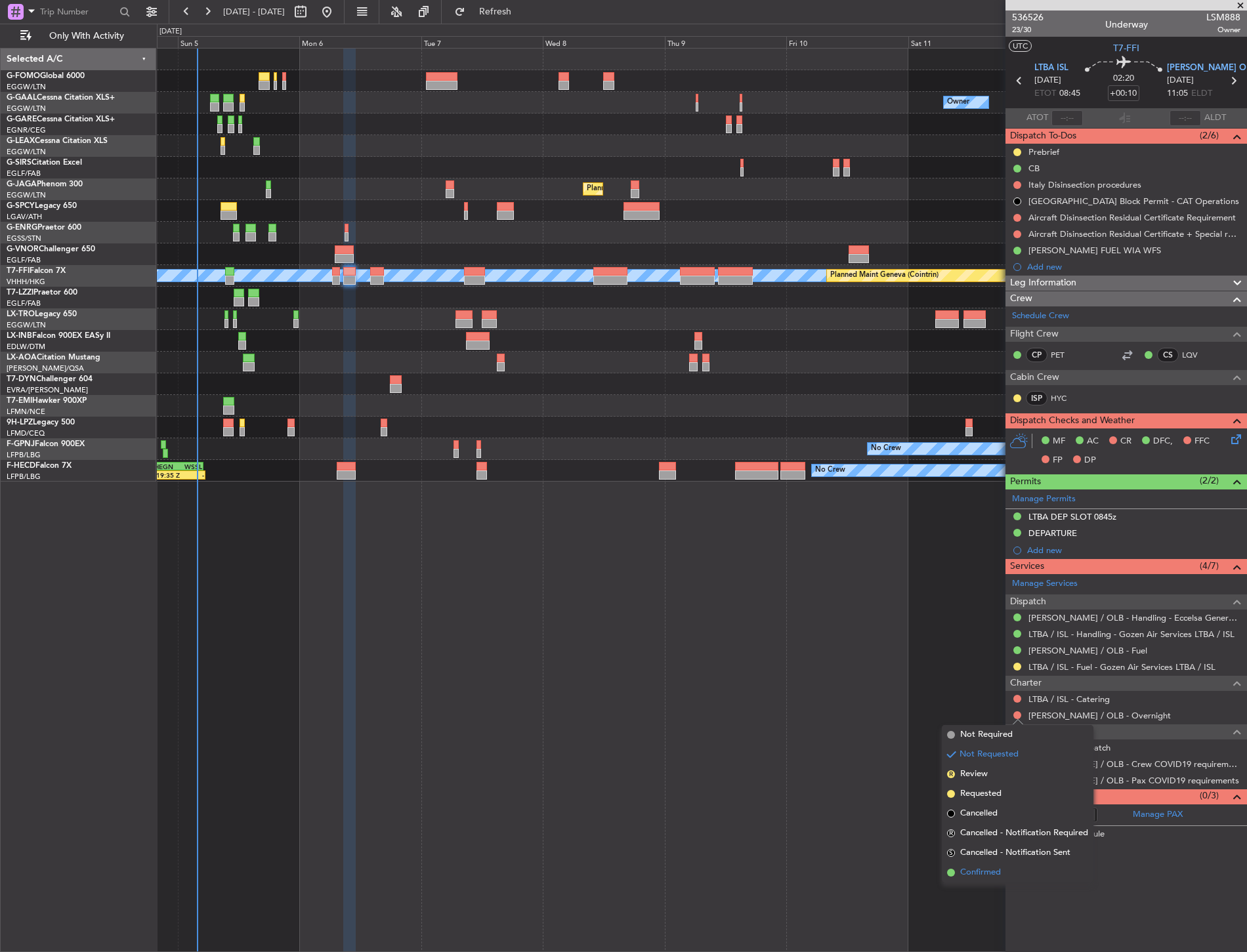
click at [995, 877] on span "Confirmed" at bounding box center [980, 872] width 40 height 13
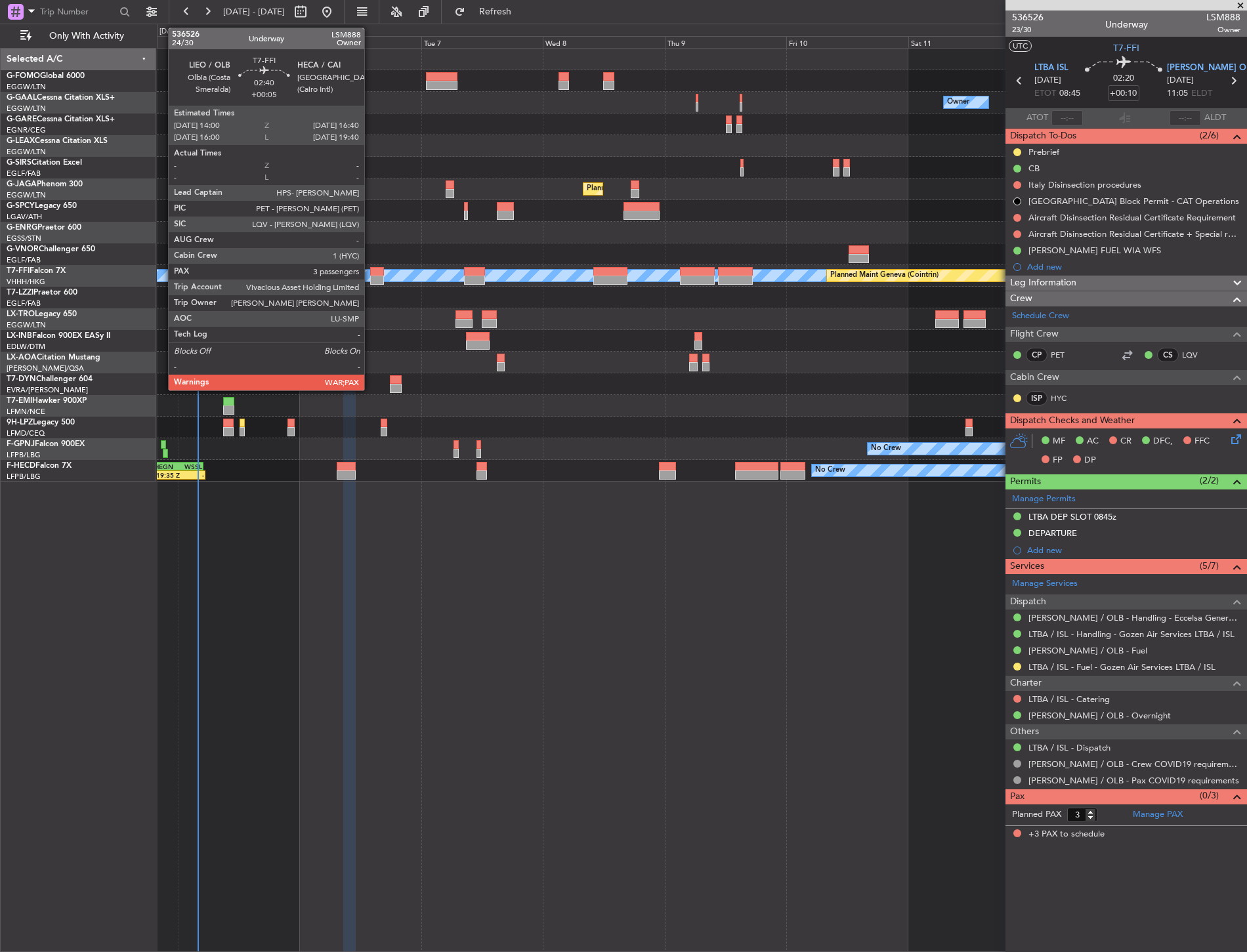
click at [371, 284] on div at bounding box center [377, 280] width 14 height 9
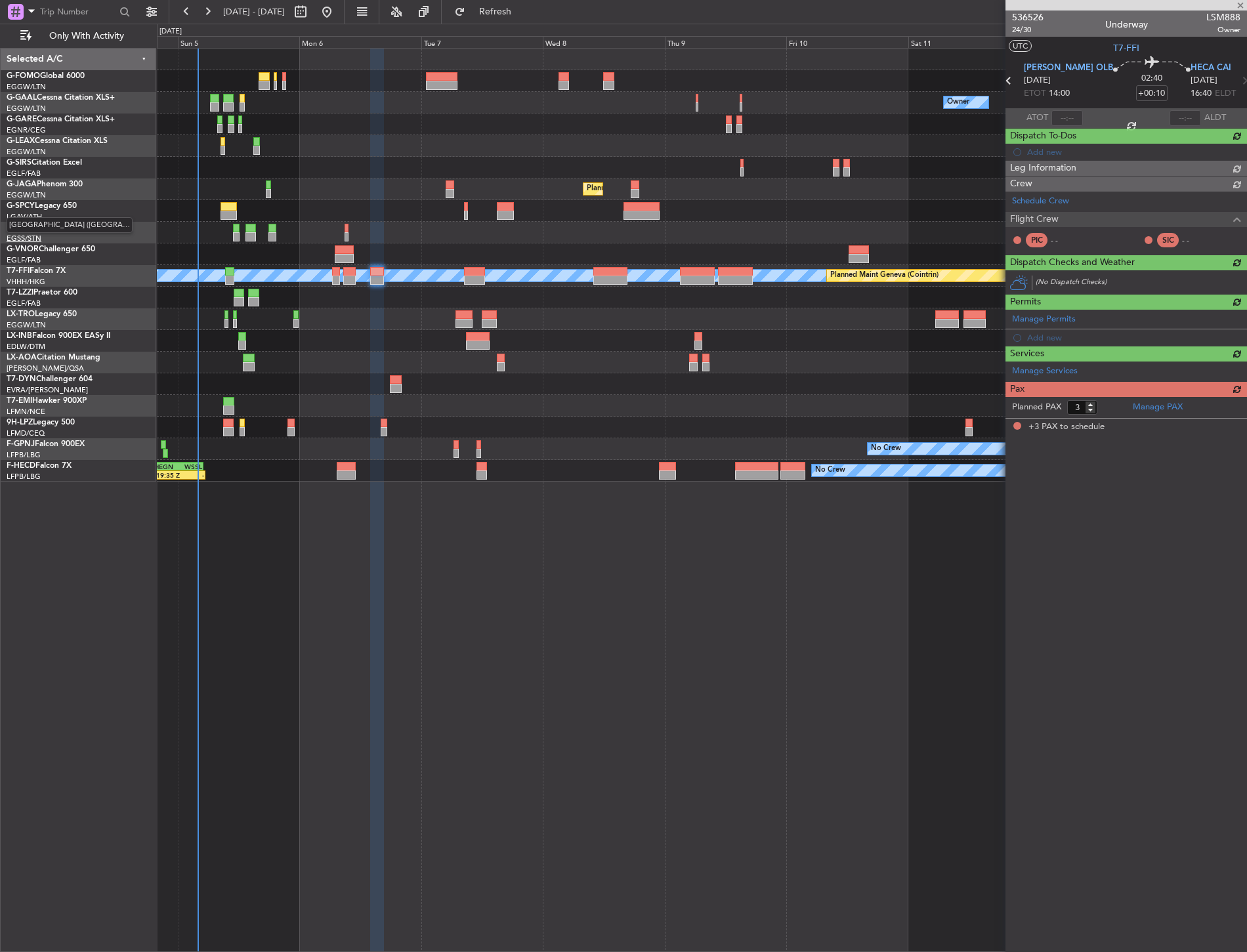
type input "+00:05"
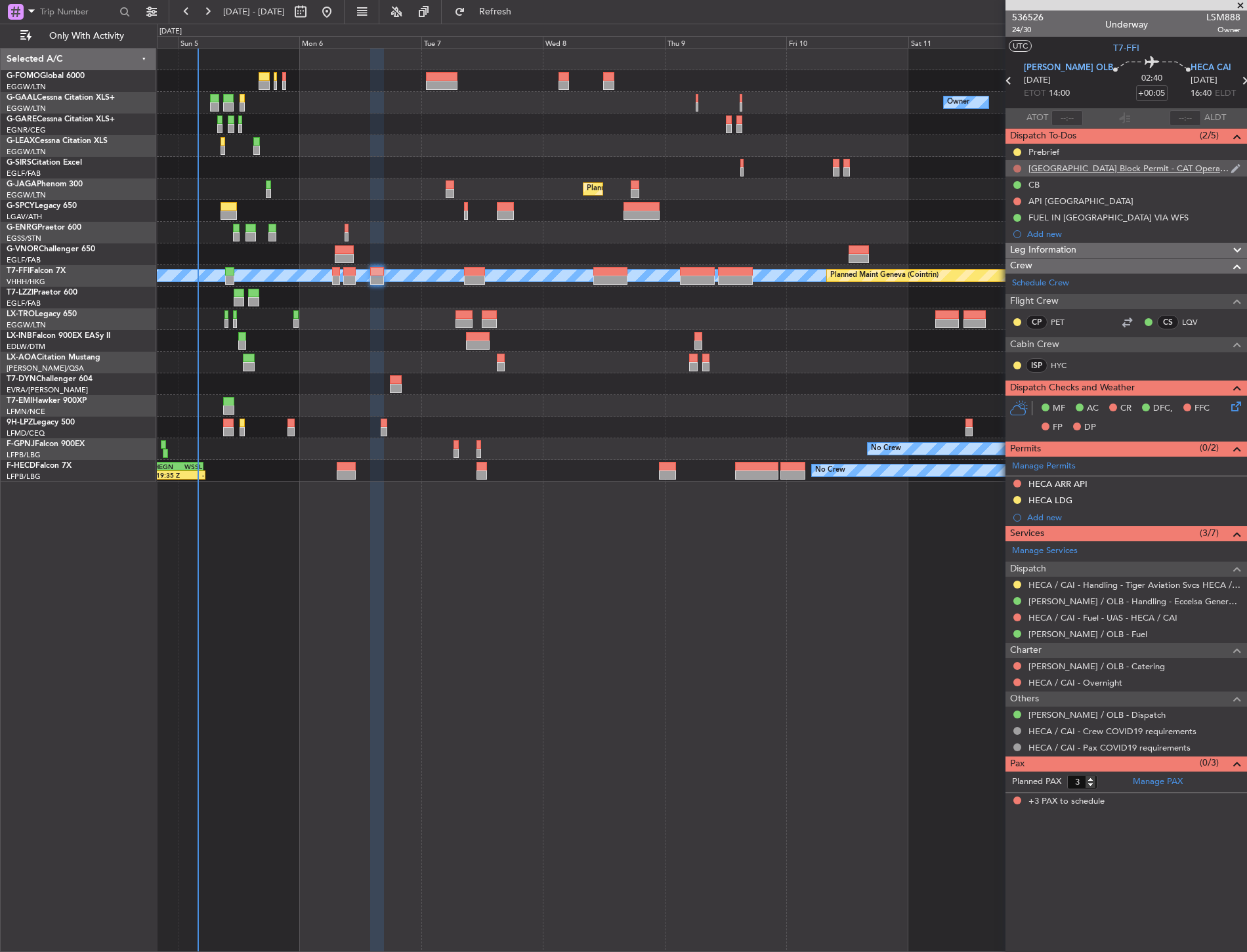
click at [1014, 168] on button at bounding box center [1017, 168] width 8 height 8
click at [1008, 241] on span "Cancelled" at bounding box center [1020, 245] width 38 height 13
click at [586, 691] on div "Owner No Crew Owner Planned Maint London (Farnborough) Planned Maint London (Lu…" at bounding box center [702, 500] width 1090 height 904
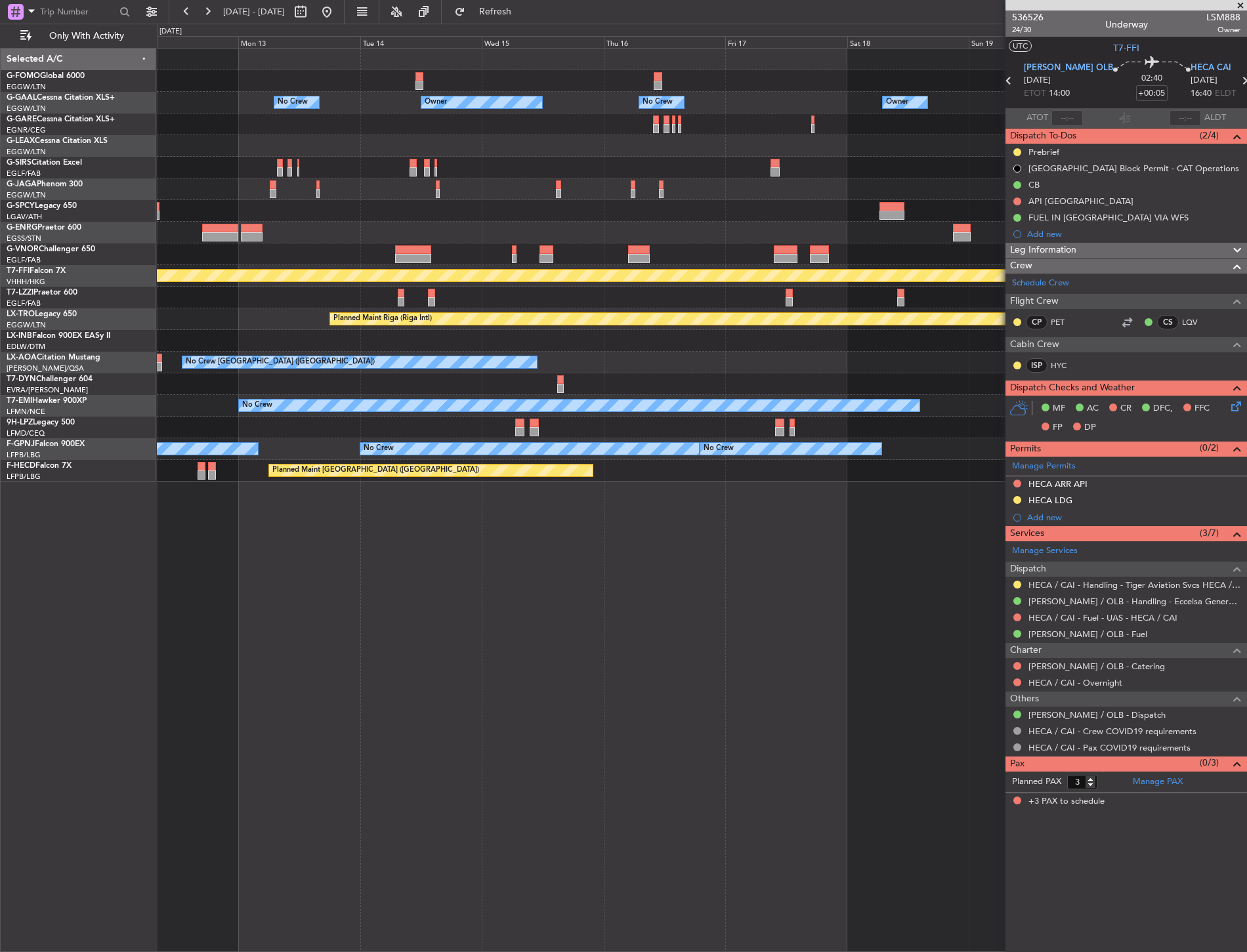
click at [0, 469] on html "04 Oct 2025 - 13 Oct 2025 Refresh Quick Links Only With Activity No Crew Owner …" at bounding box center [623, 476] width 1247 height 952
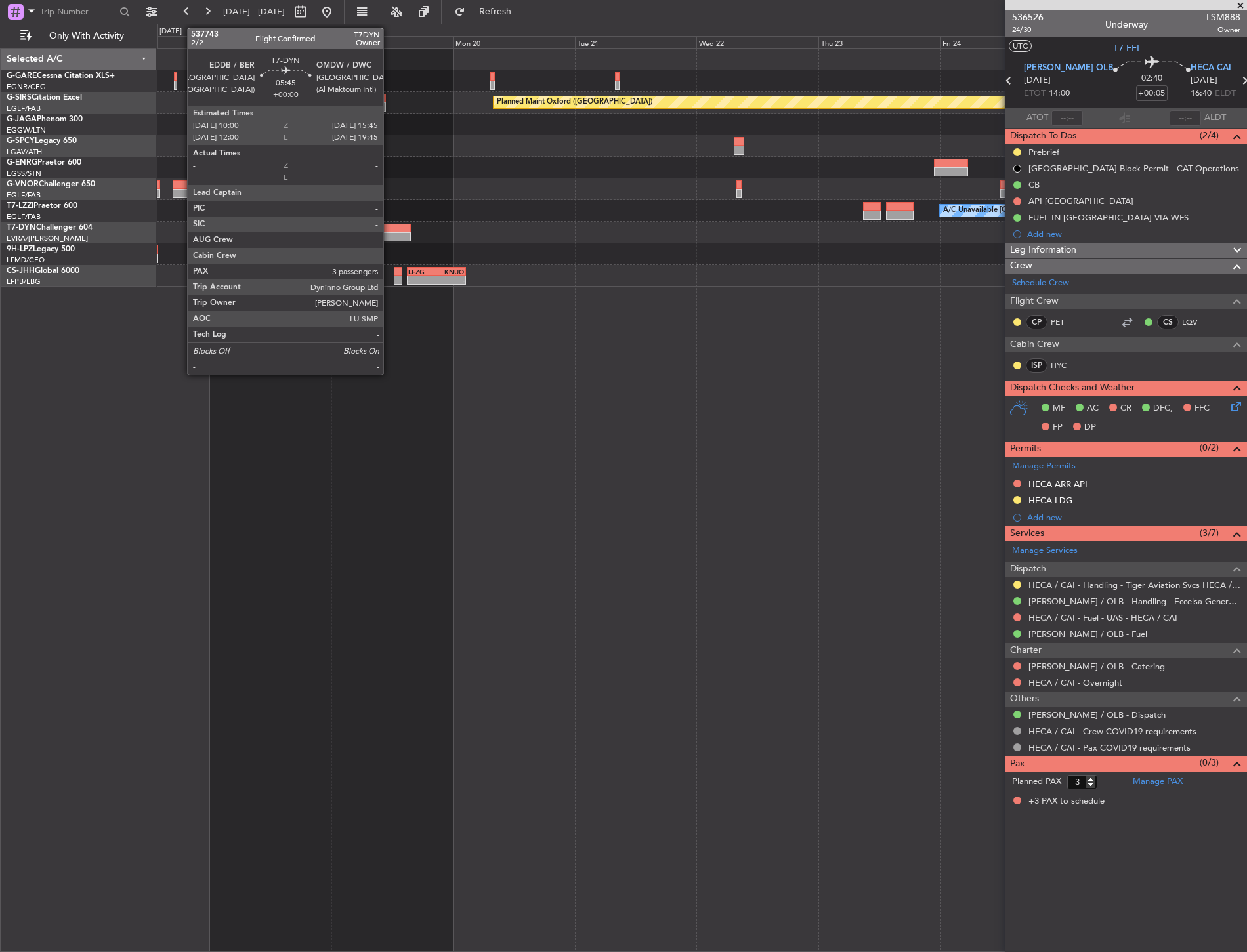
click at [389, 234] on div at bounding box center [396, 236] width 29 height 9
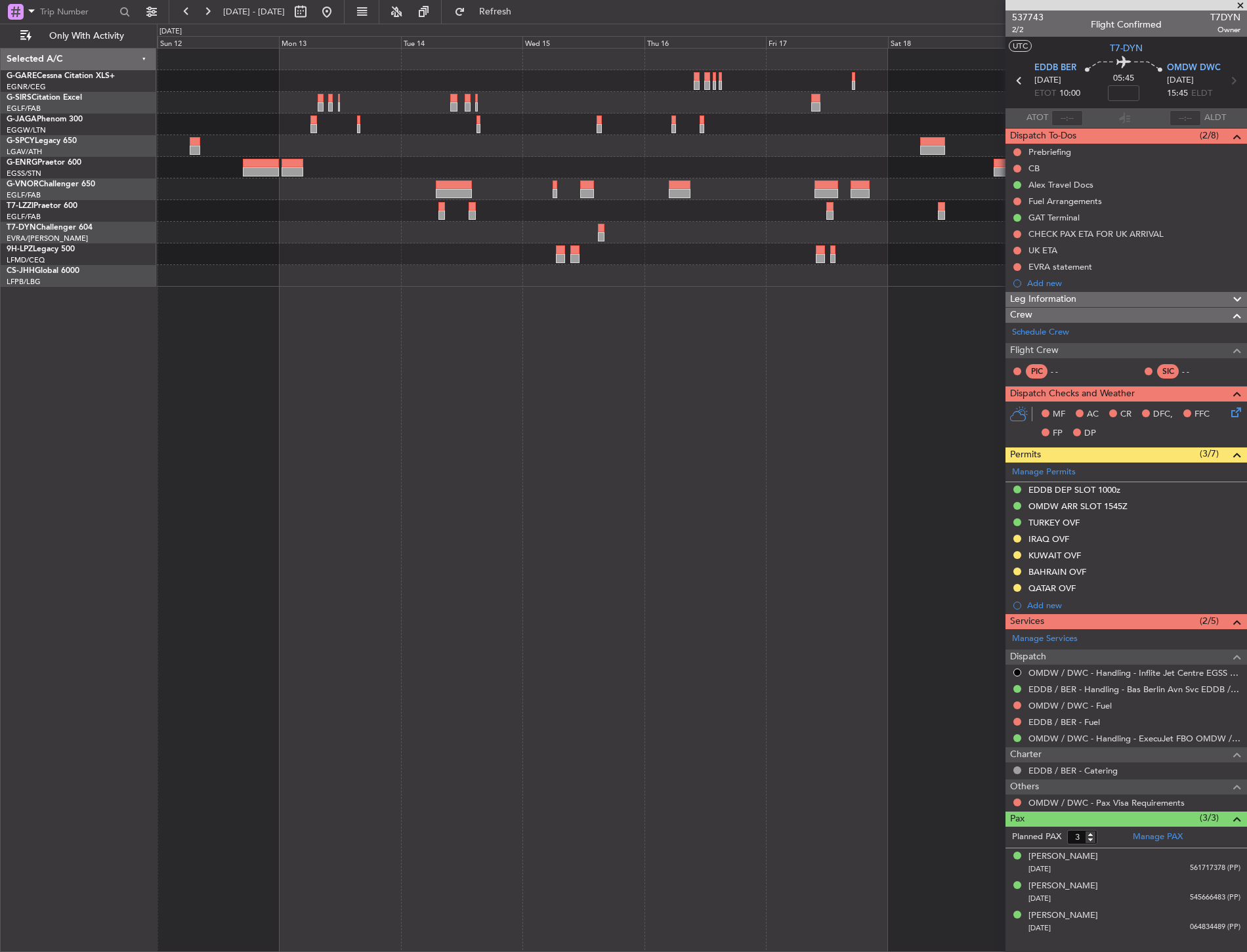
click at [1225, 294] on fb-app "17 Oct 2025 - 26 Oct 2025 Refresh Quick Links Only With Activity Planned Maint …" at bounding box center [623, 481] width 1247 height 942
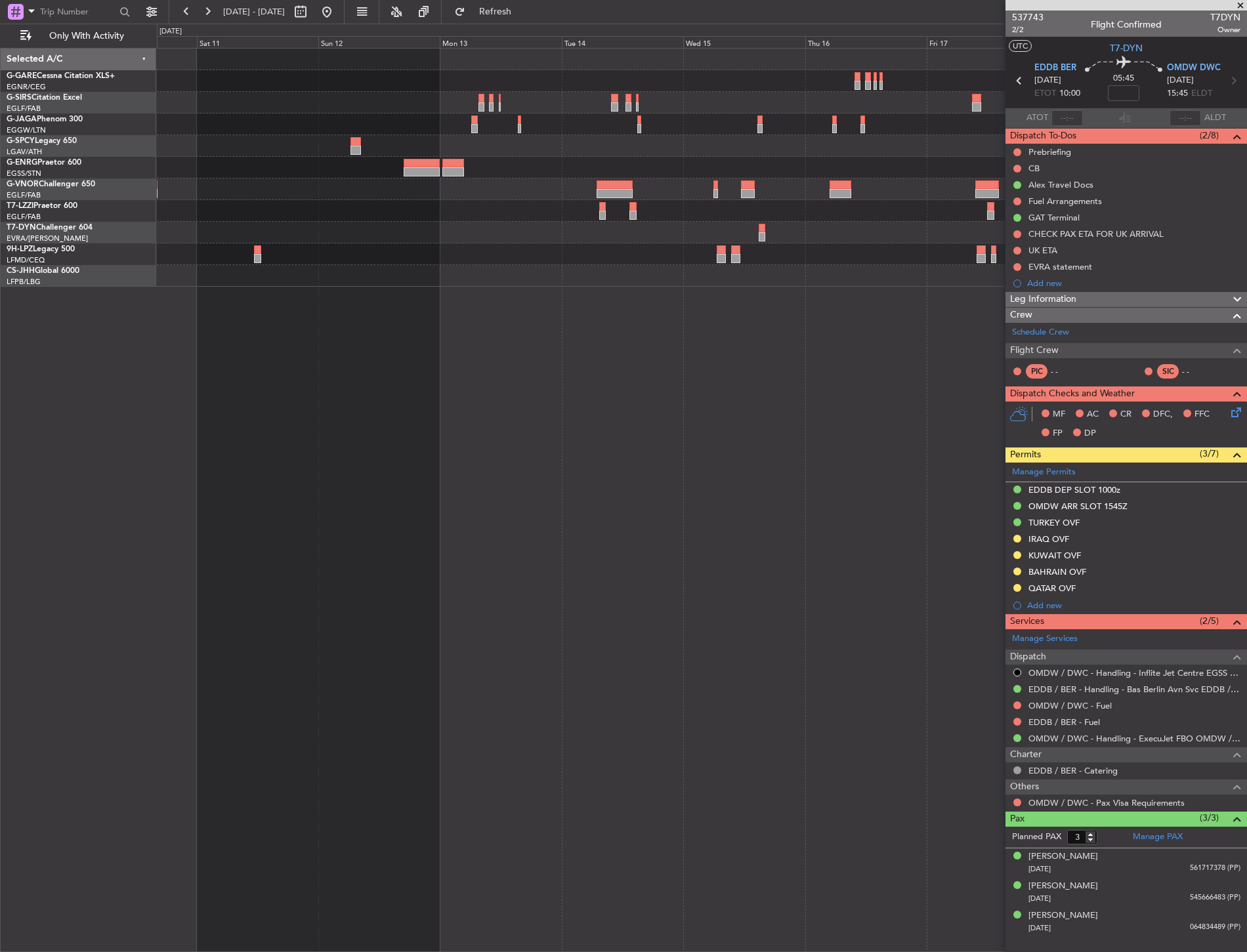
click at [1246, 310] on html "17 Oct 2025 - 26 Oct 2025 Refresh Quick Links Only With Activity Planned Maint …" at bounding box center [623, 476] width 1247 height 952
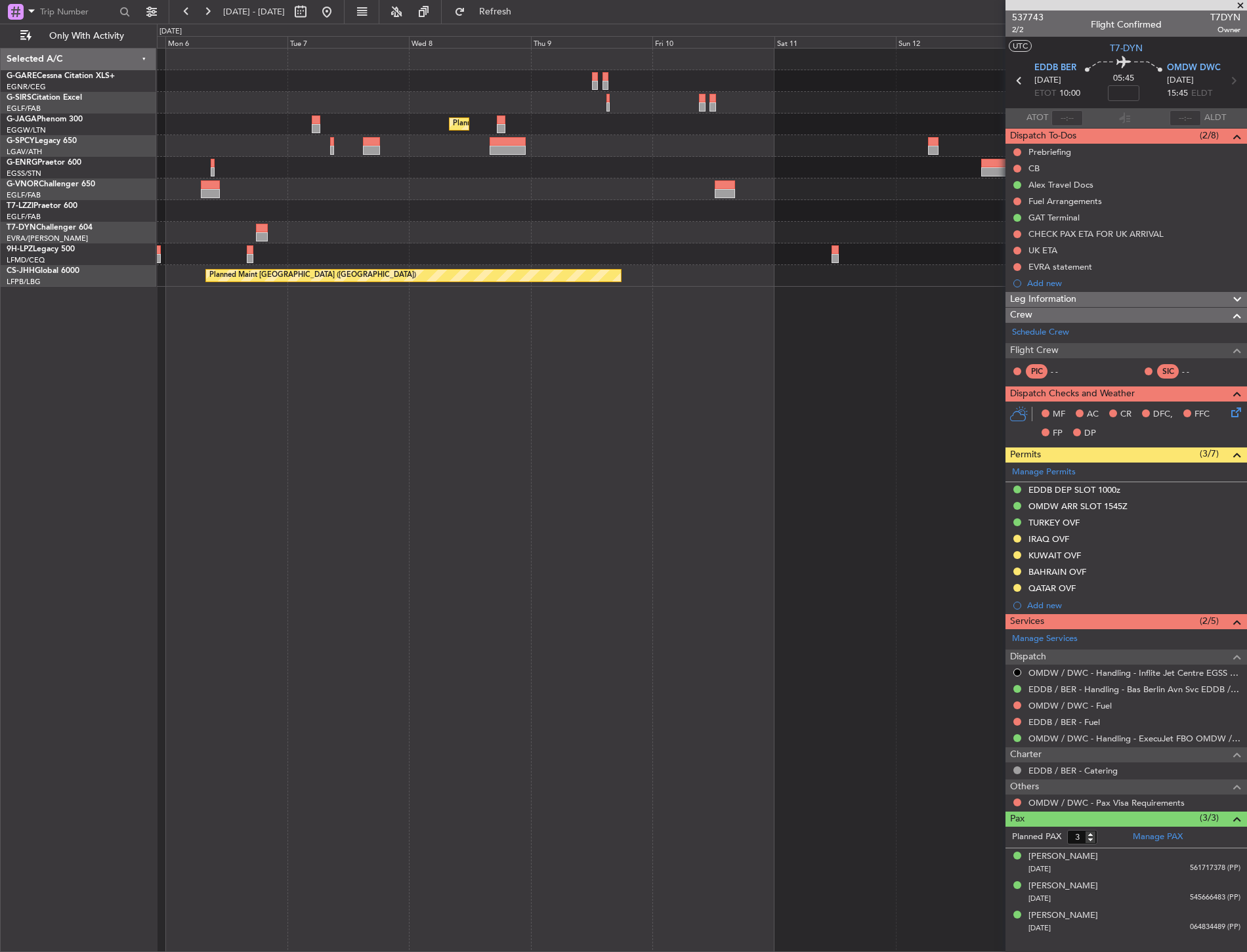
click at [1246, 311] on html "17 Oct 2025 - 26 Oct 2025 Refresh Quick Links Only With Activity Planned Maint …" at bounding box center [623, 476] width 1247 height 952
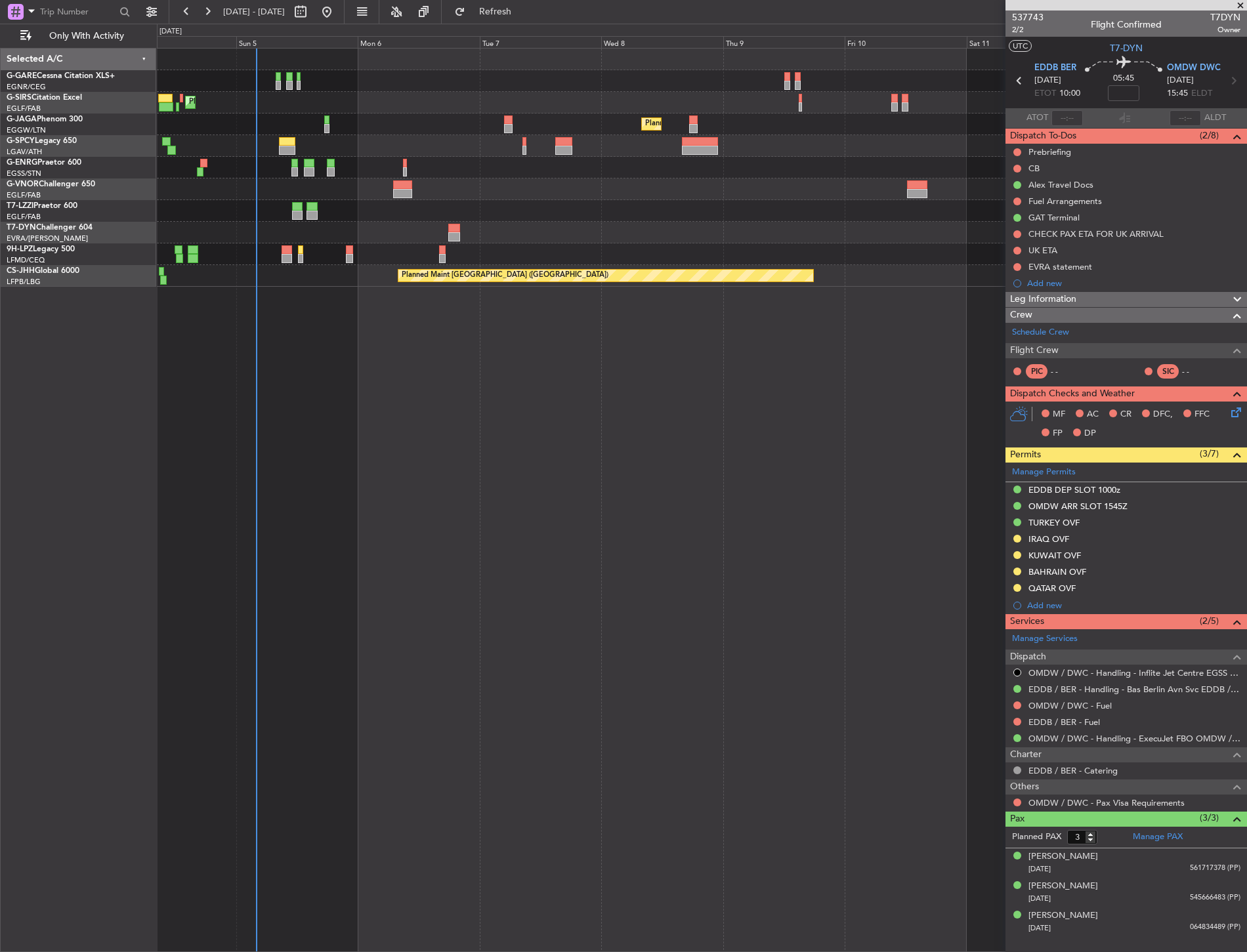
click at [317, 338] on div "Planned Maint London (Farnborough) Planned Maint London (Luton) Unplanned Maint…" at bounding box center [702, 500] width 1090 height 904
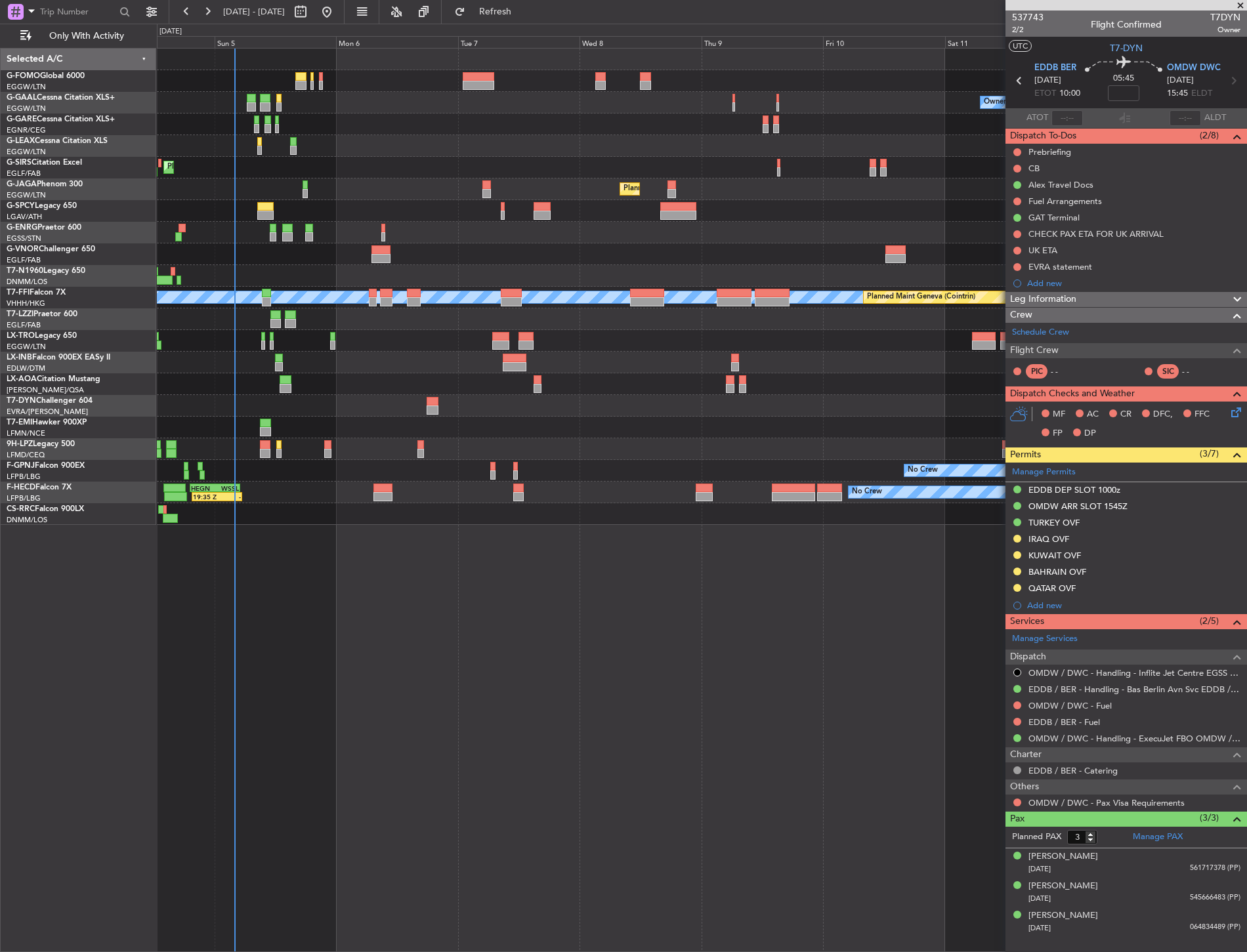
click at [392, 392] on div "No Crew Charleroi (Brussels South) No Crew Antwerp (Deurne)" at bounding box center [702, 384] width 1089 height 22
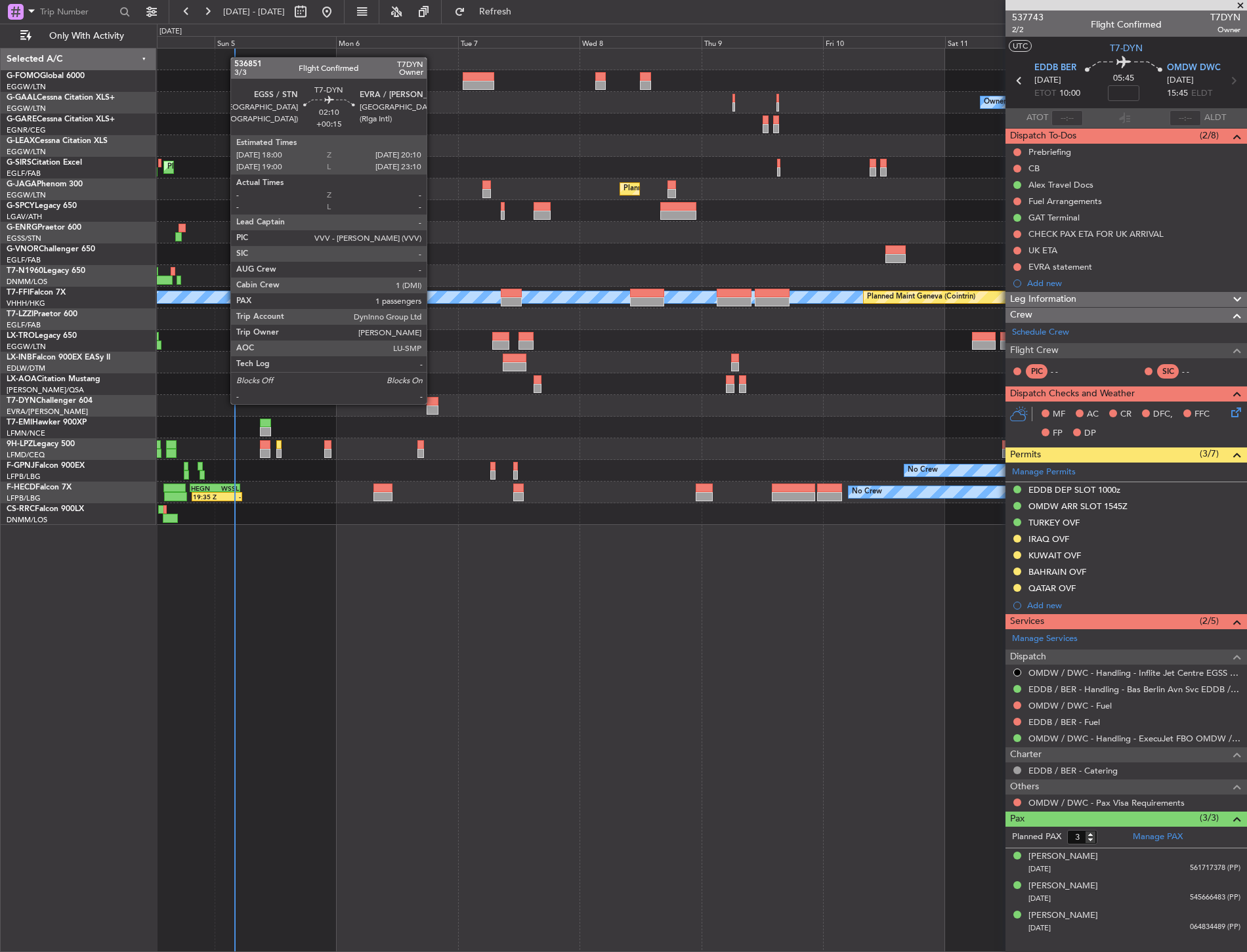
click at [434, 403] on div at bounding box center [432, 401] width 11 height 9
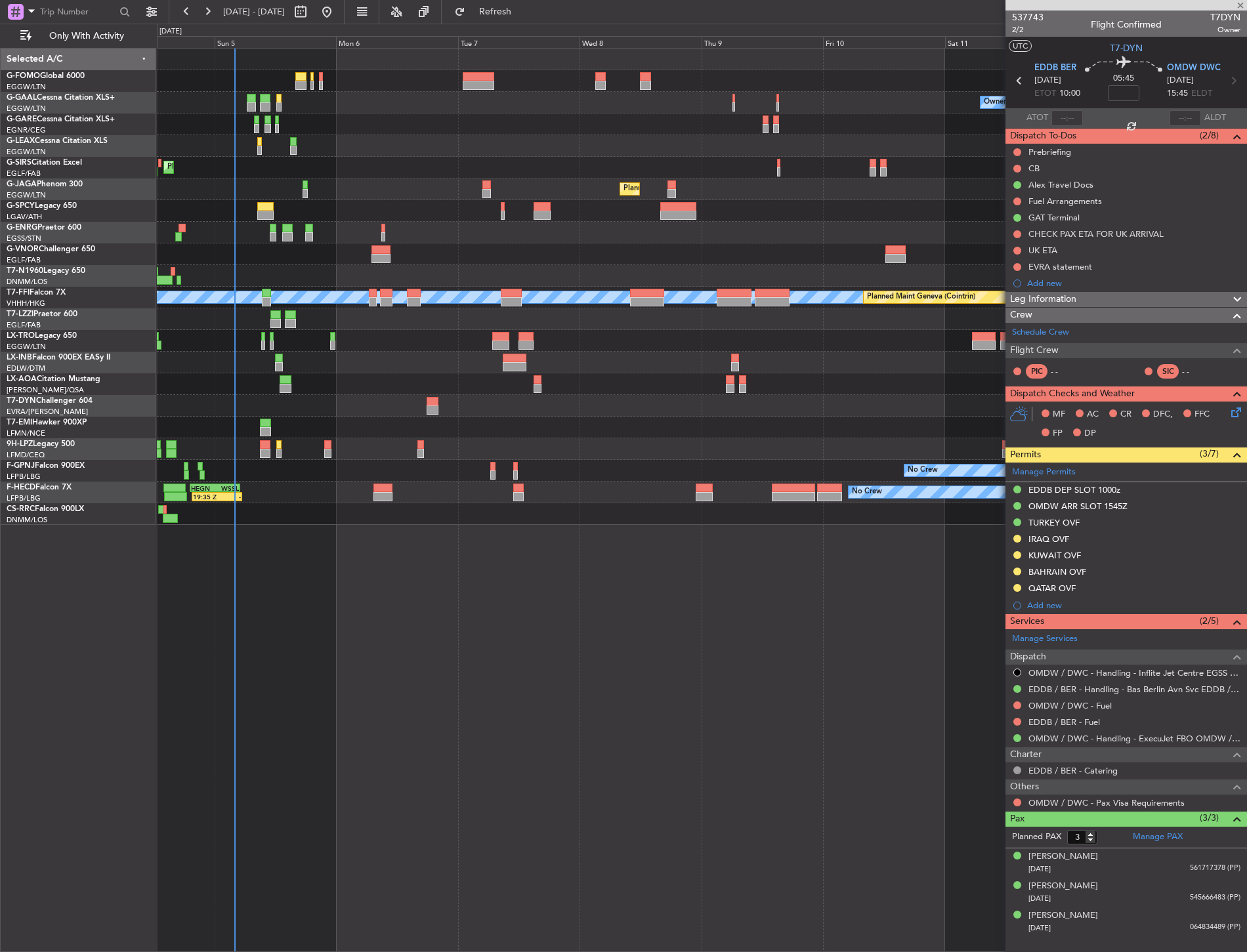
type input "+00:15"
type input "1"
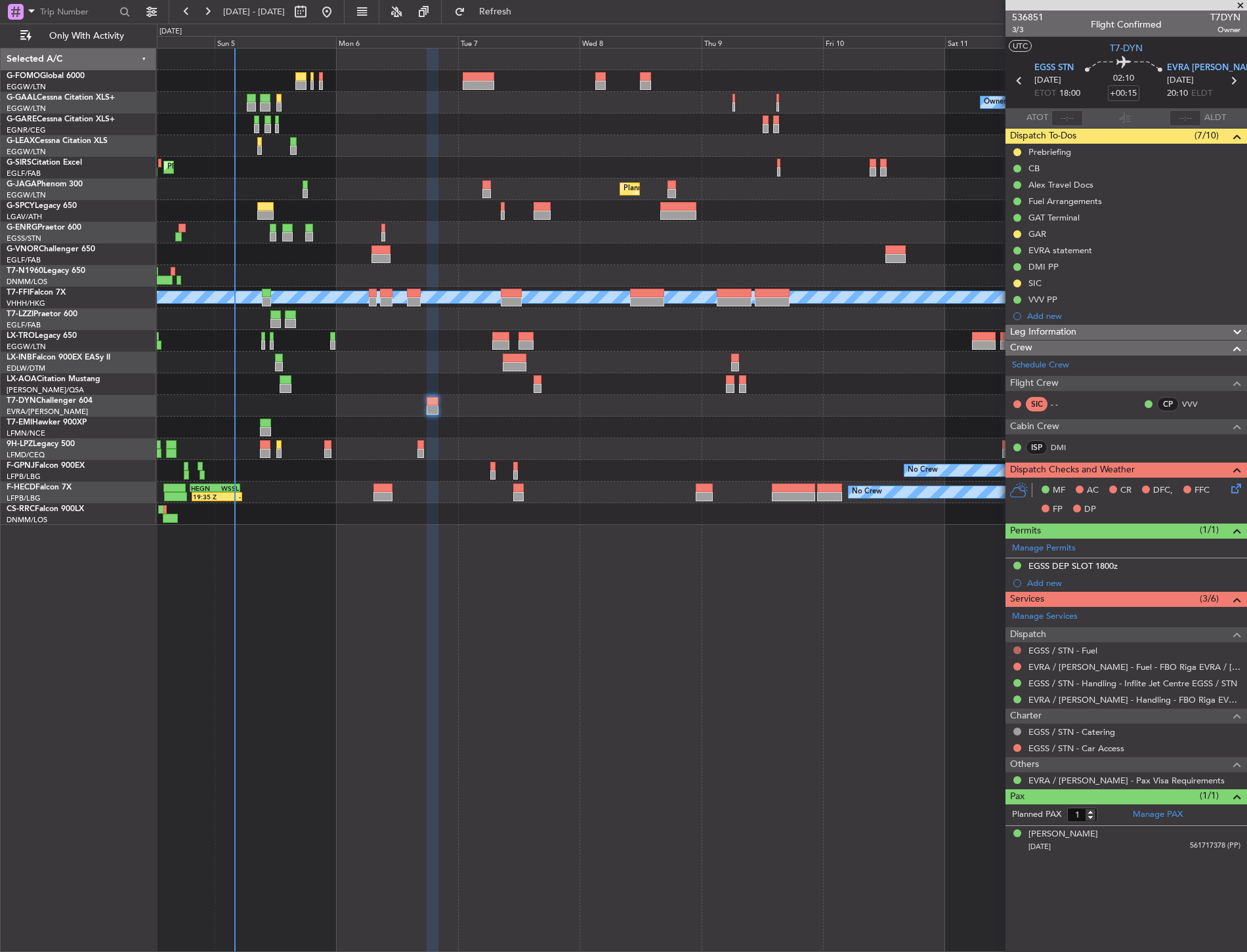
click at [1017, 646] on button at bounding box center [1017, 650] width 8 height 8
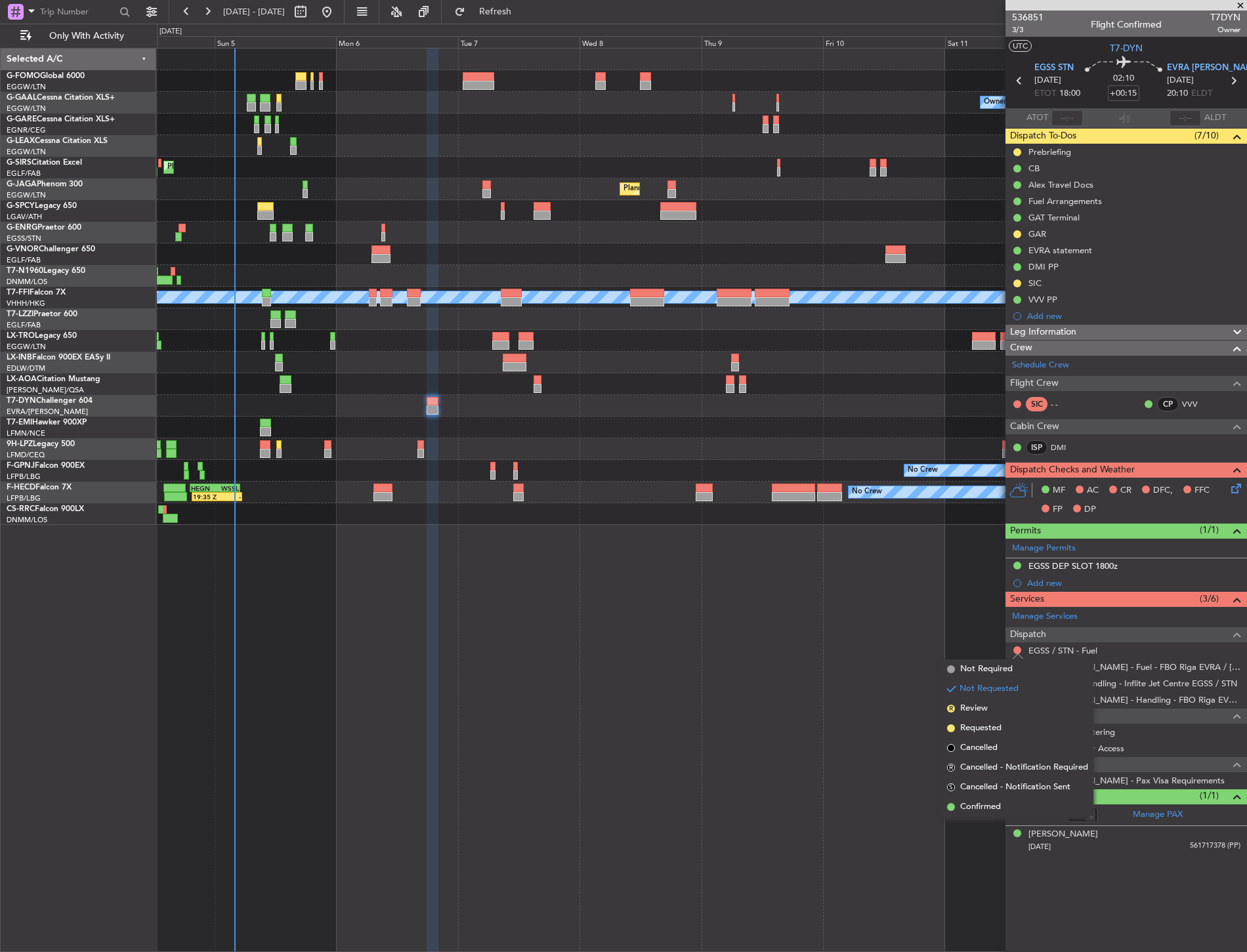
drag, startPoint x: 972, startPoint y: 668, endPoint x: 999, endPoint y: 661, distance: 27.9
click at [970, 670] on span "Not Required" at bounding box center [985, 669] width 52 height 13
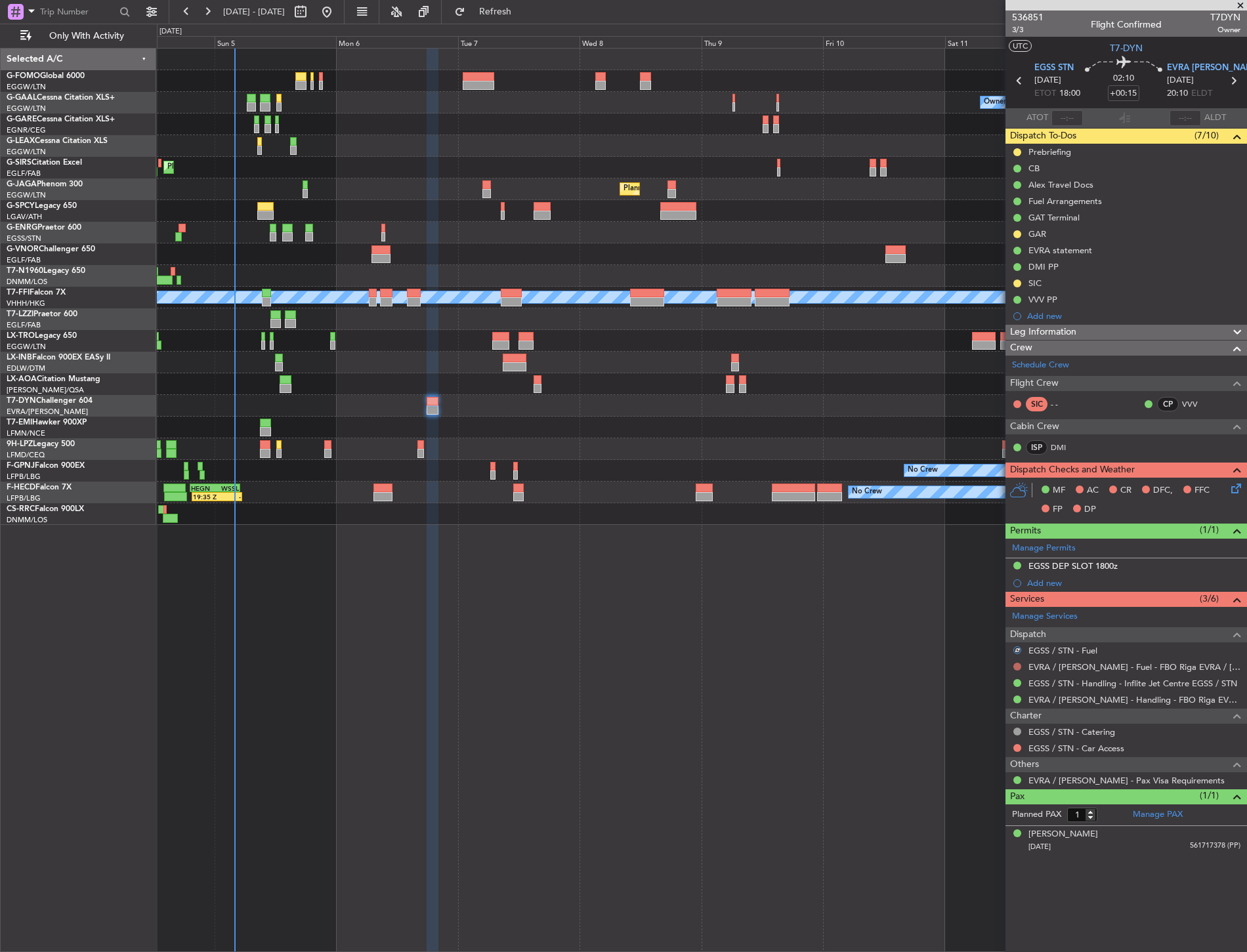
click at [1015, 665] on button at bounding box center [1017, 666] width 8 height 8
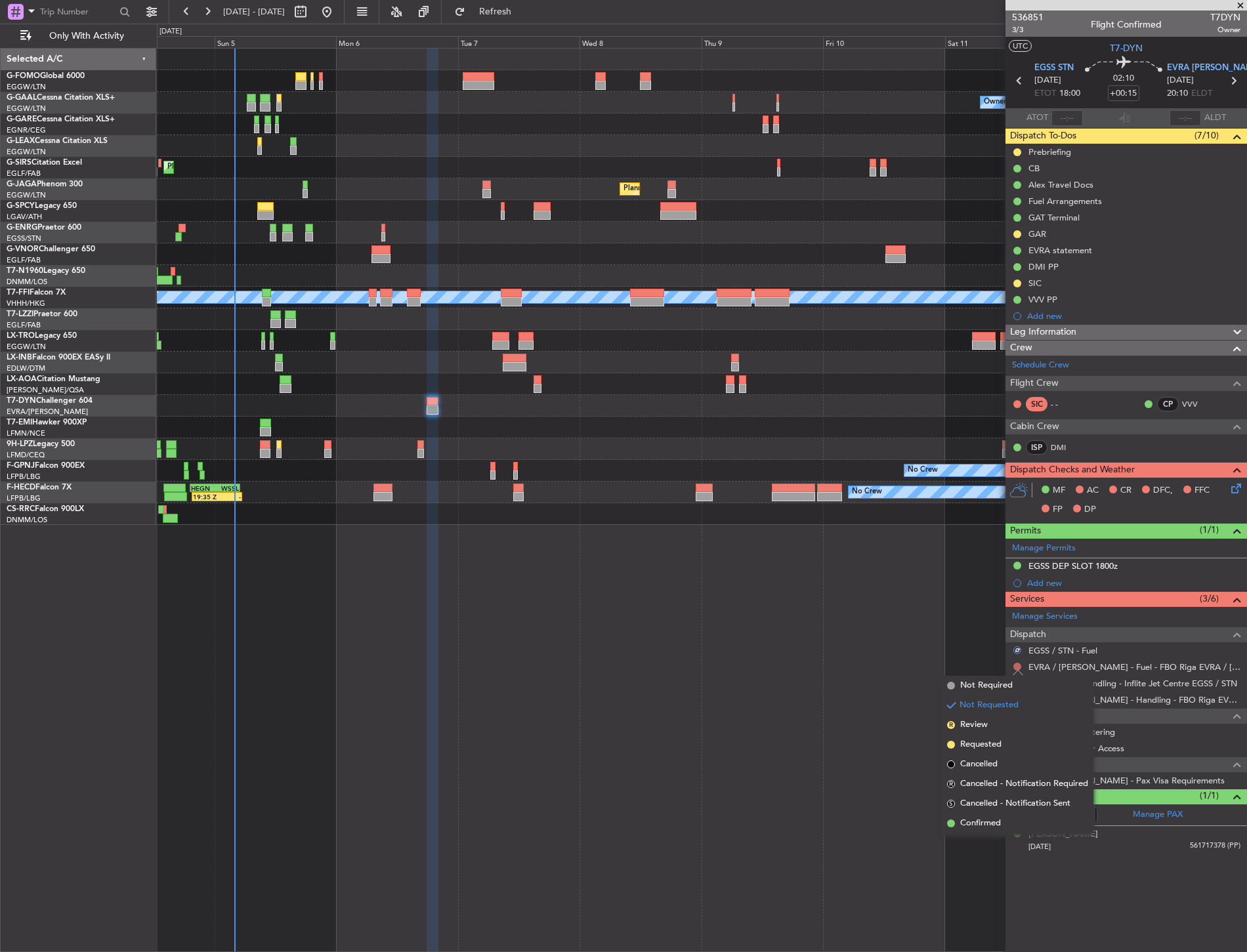
click at [1020, 664] on button at bounding box center [1017, 666] width 8 height 8
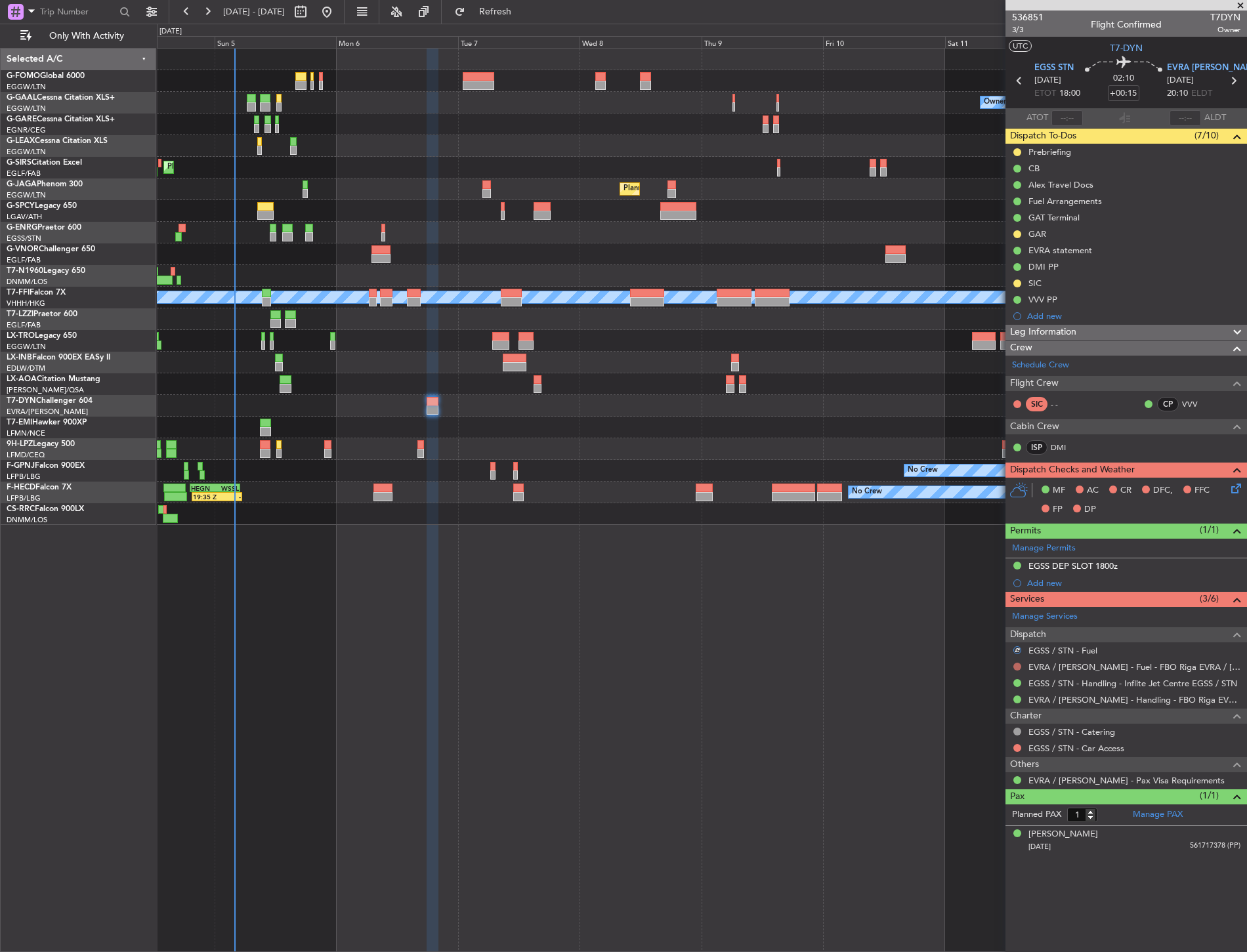
click at [1015, 666] on button at bounding box center [1017, 666] width 8 height 8
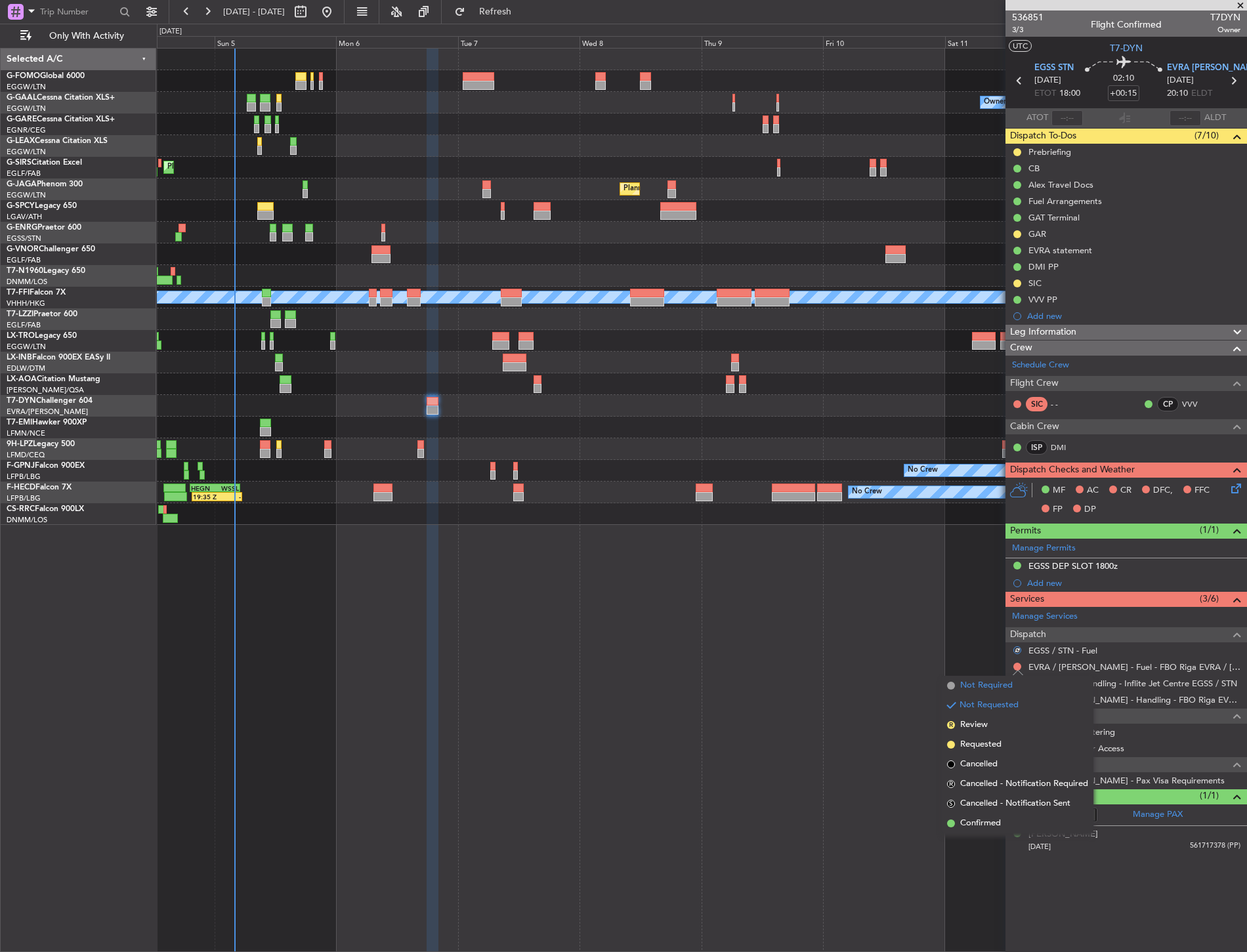
click at [975, 687] on span "Not Required" at bounding box center [985, 686] width 52 height 13
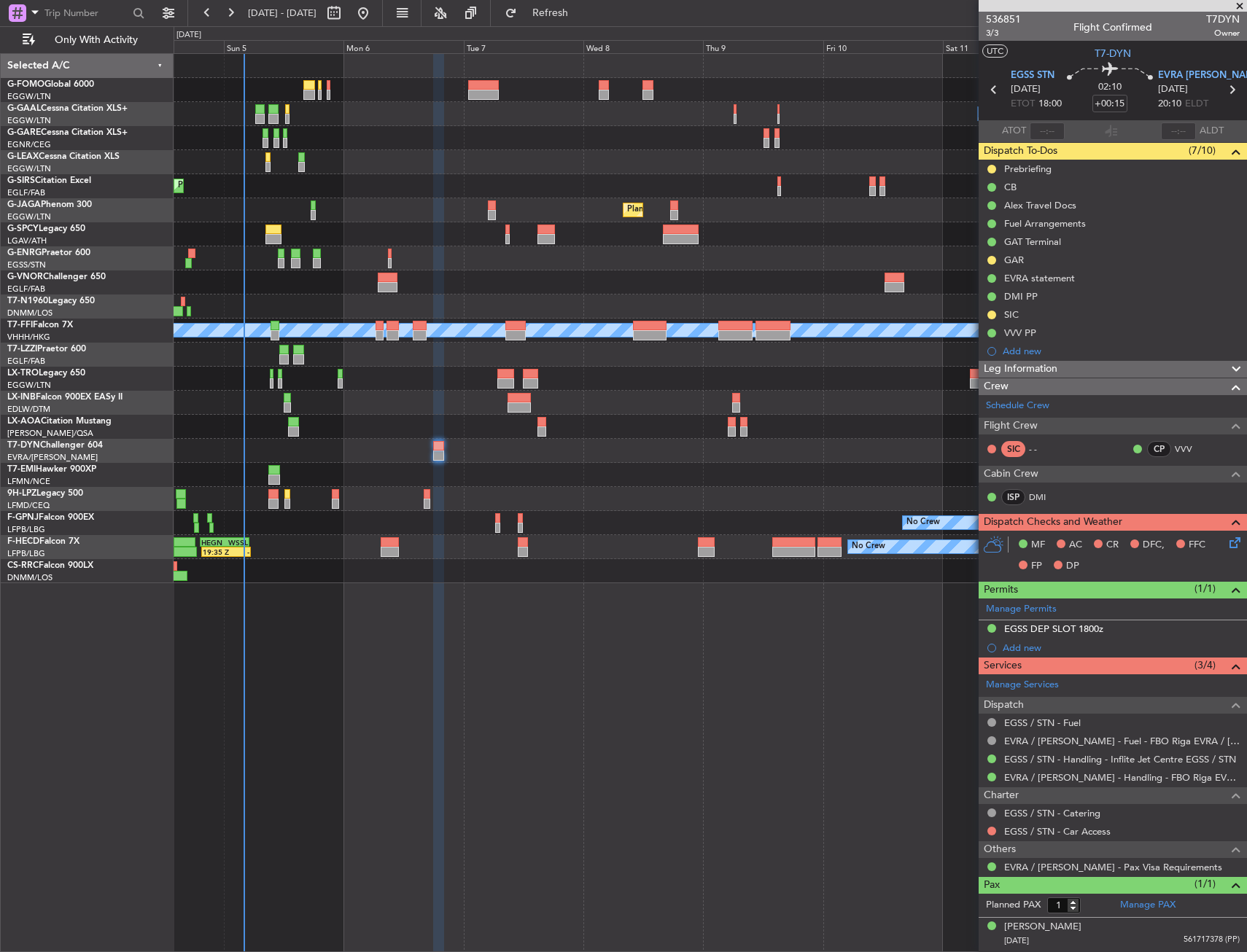
click at [389, 221] on div "Planned Maint [GEOGRAPHIC_DATA] ([GEOGRAPHIC_DATA])" at bounding box center [710, 210] width 1073 height 24
drag, startPoint x: 557, startPoint y: 461, endPoint x: 486, endPoint y: 463, distance: 71.0
click at [487, 463] on div "No Crew" at bounding box center [710, 474] width 1073 height 24
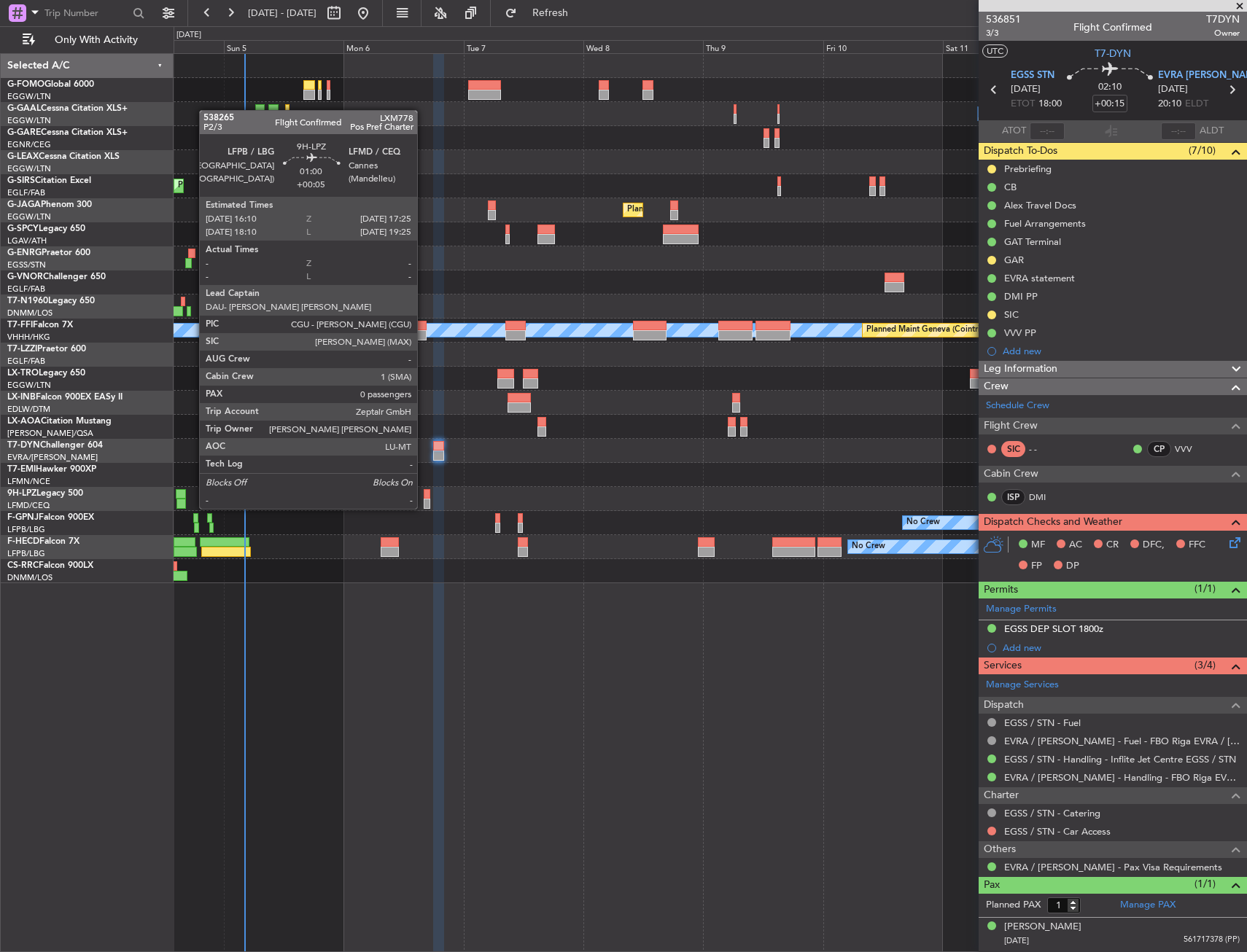
click at [424, 495] on div at bounding box center [427, 494] width 6 height 10
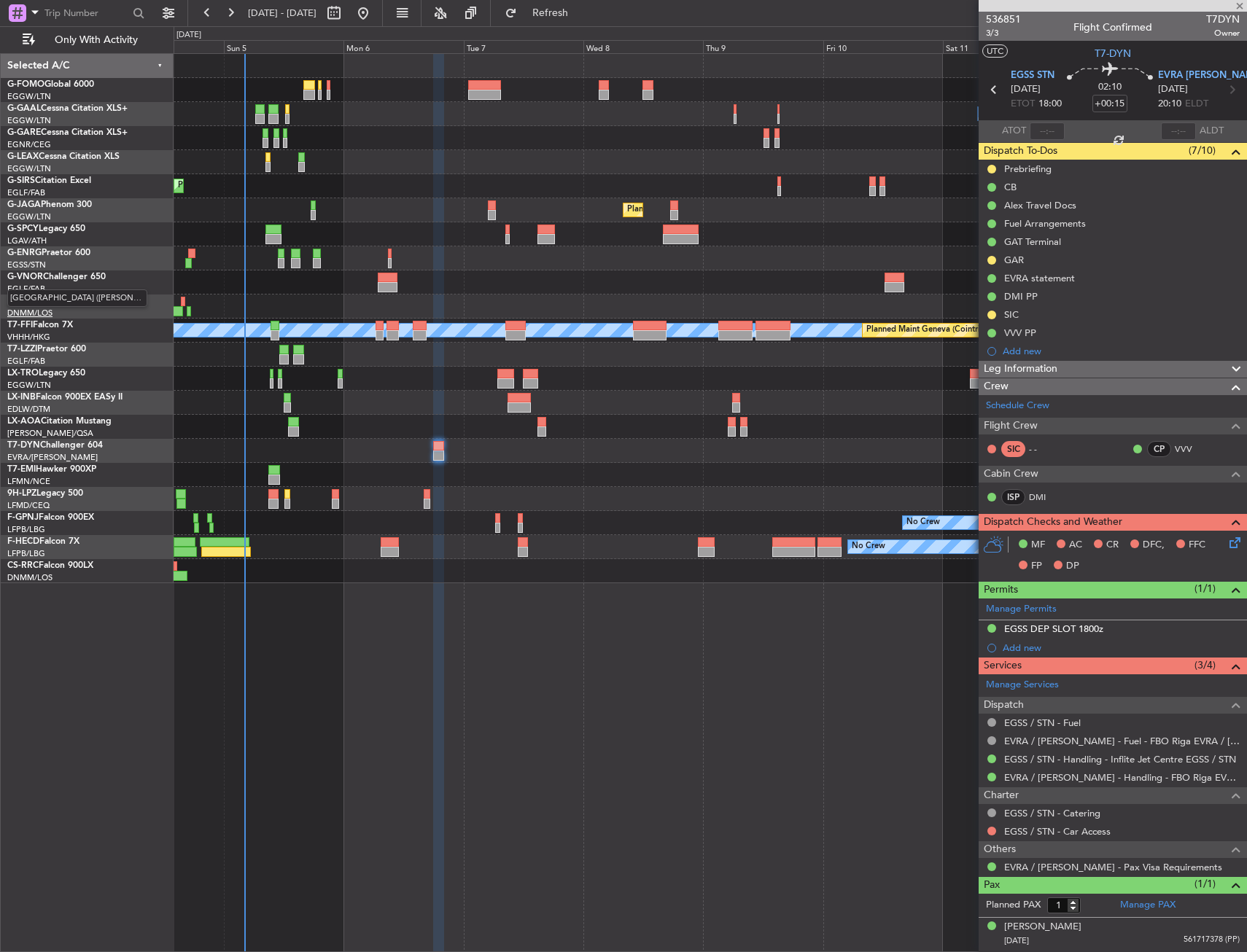
type input "+00:05"
type input "0"
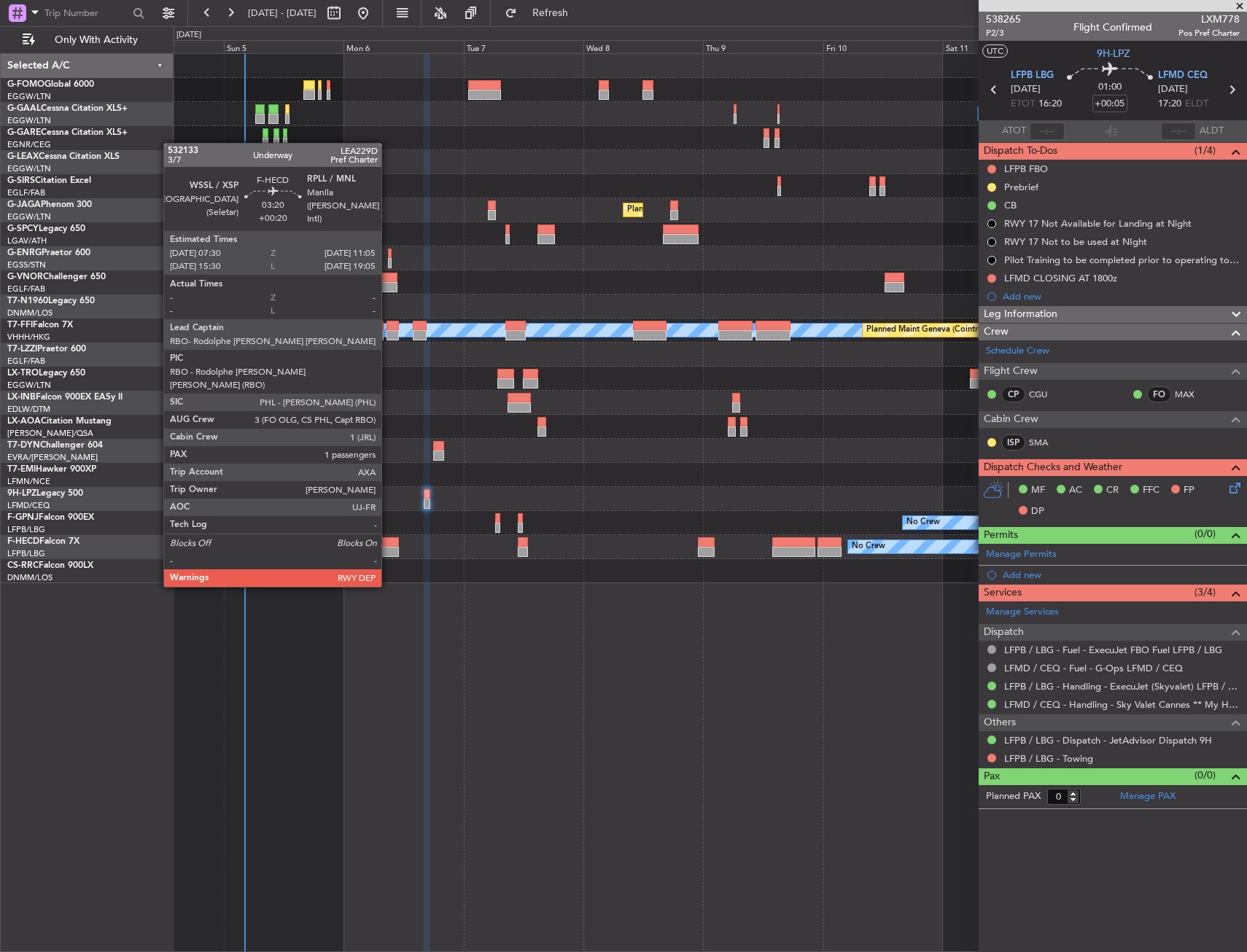
click at [388, 545] on div at bounding box center [390, 542] width 19 height 10
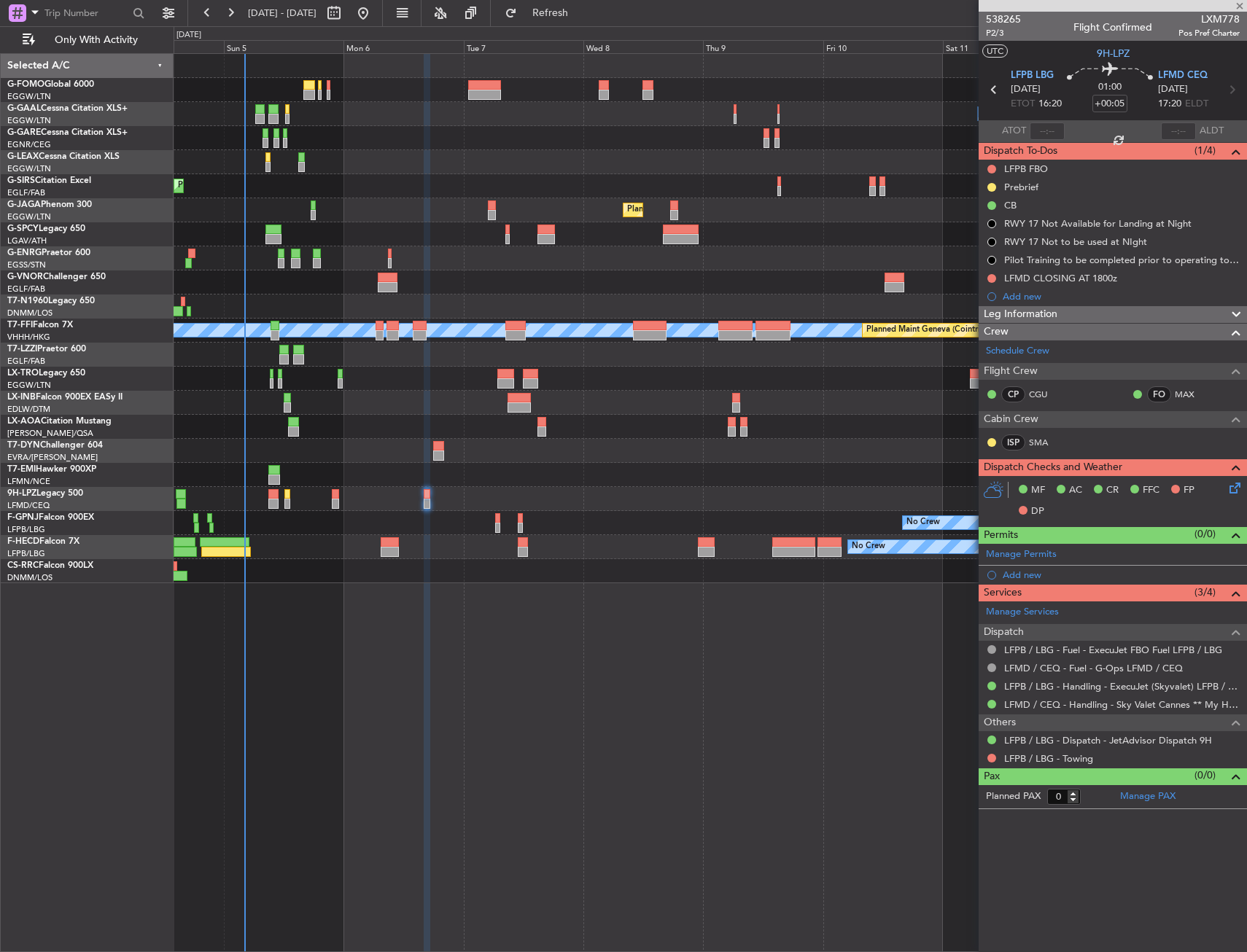
type input "+00:20"
type input "1"
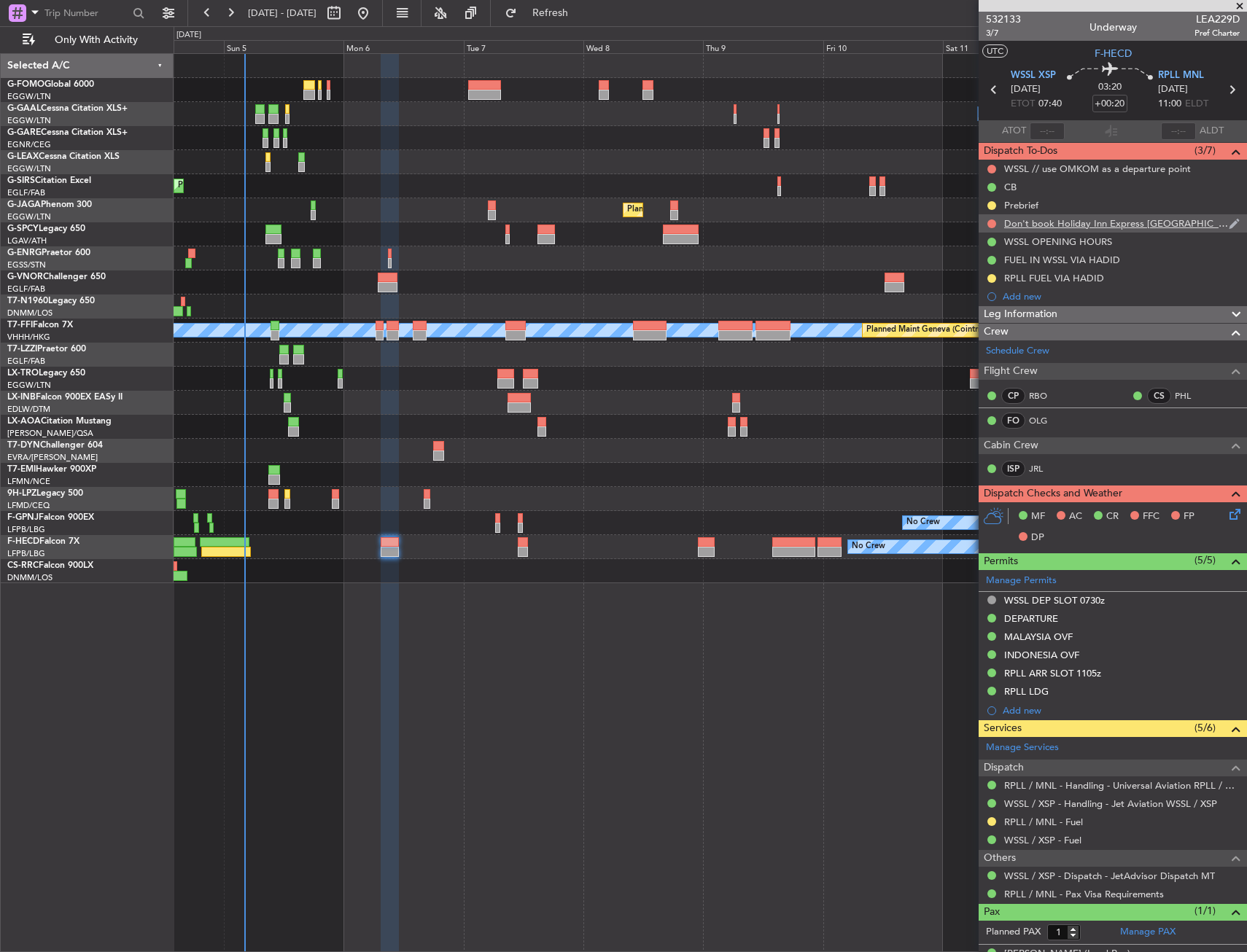
click at [1156, 226] on div "Don't book Holiday Inn Express Manila Newport city" at bounding box center [1116, 223] width 225 height 12
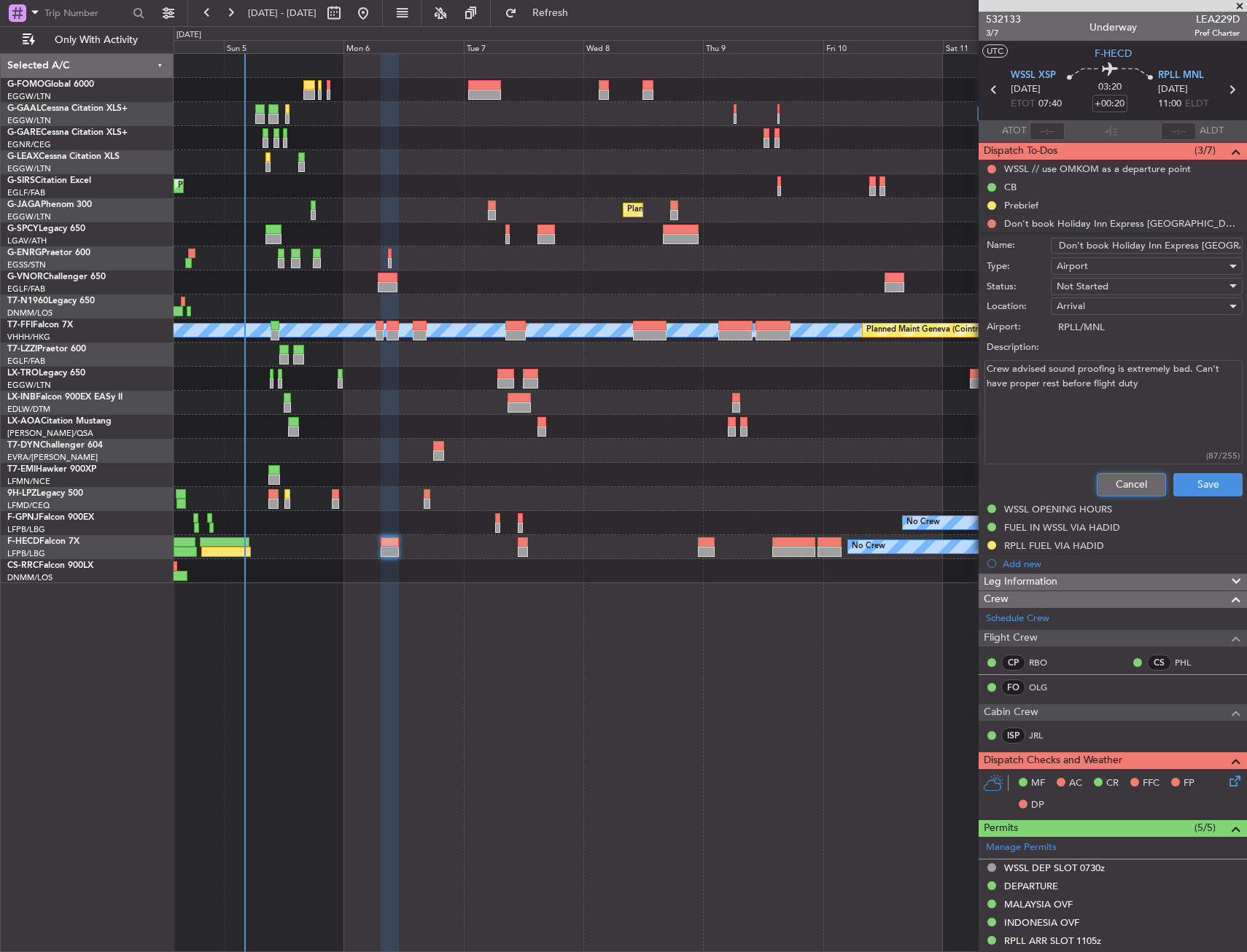
click at [1120, 495] on button "Cancel" at bounding box center [1132, 484] width 70 height 23
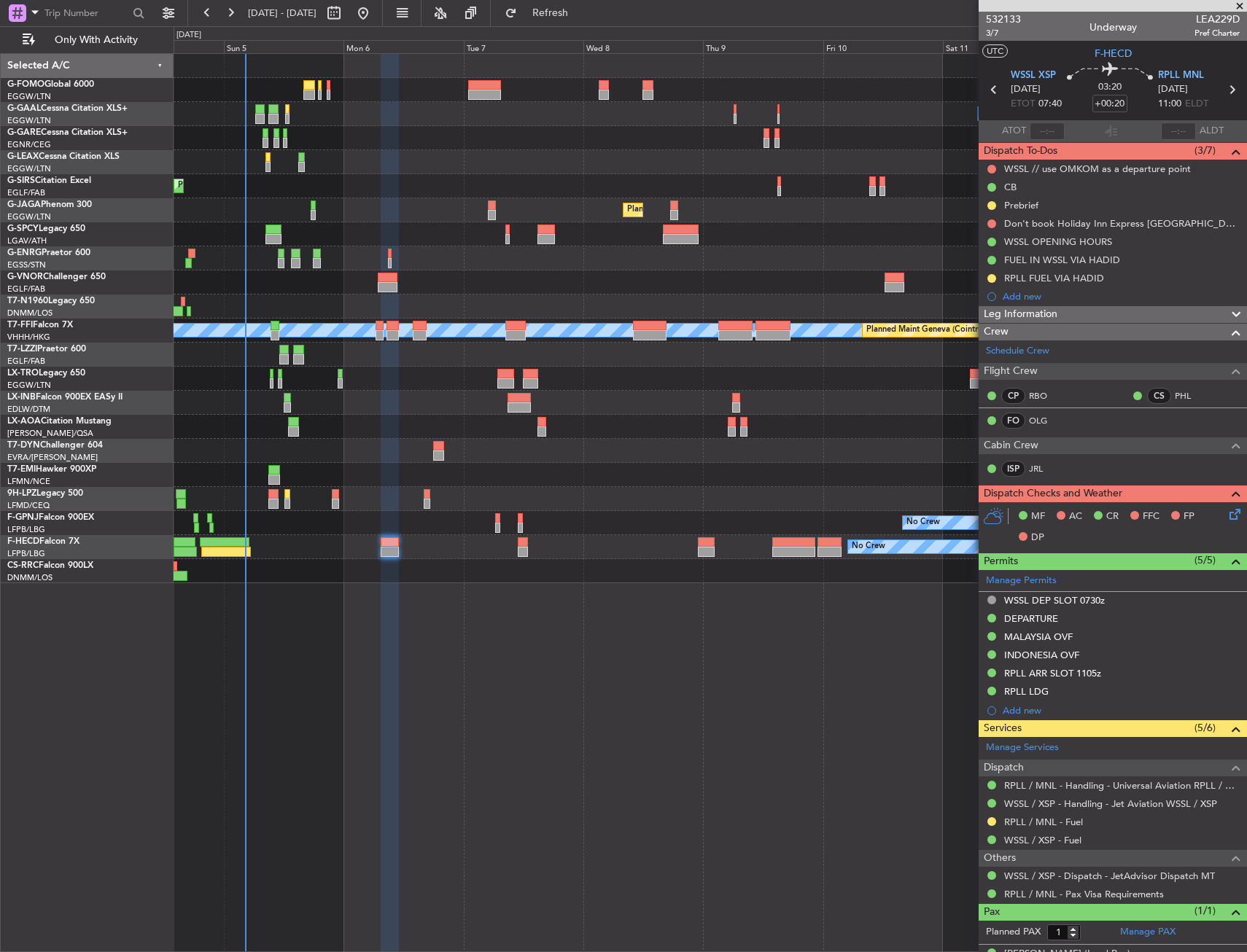
click at [424, 833] on div "Owner No Crew Owner Planned Maint London (Farnborough) Planned Maint London (Lu…" at bounding box center [710, 502] width 1074 height 899
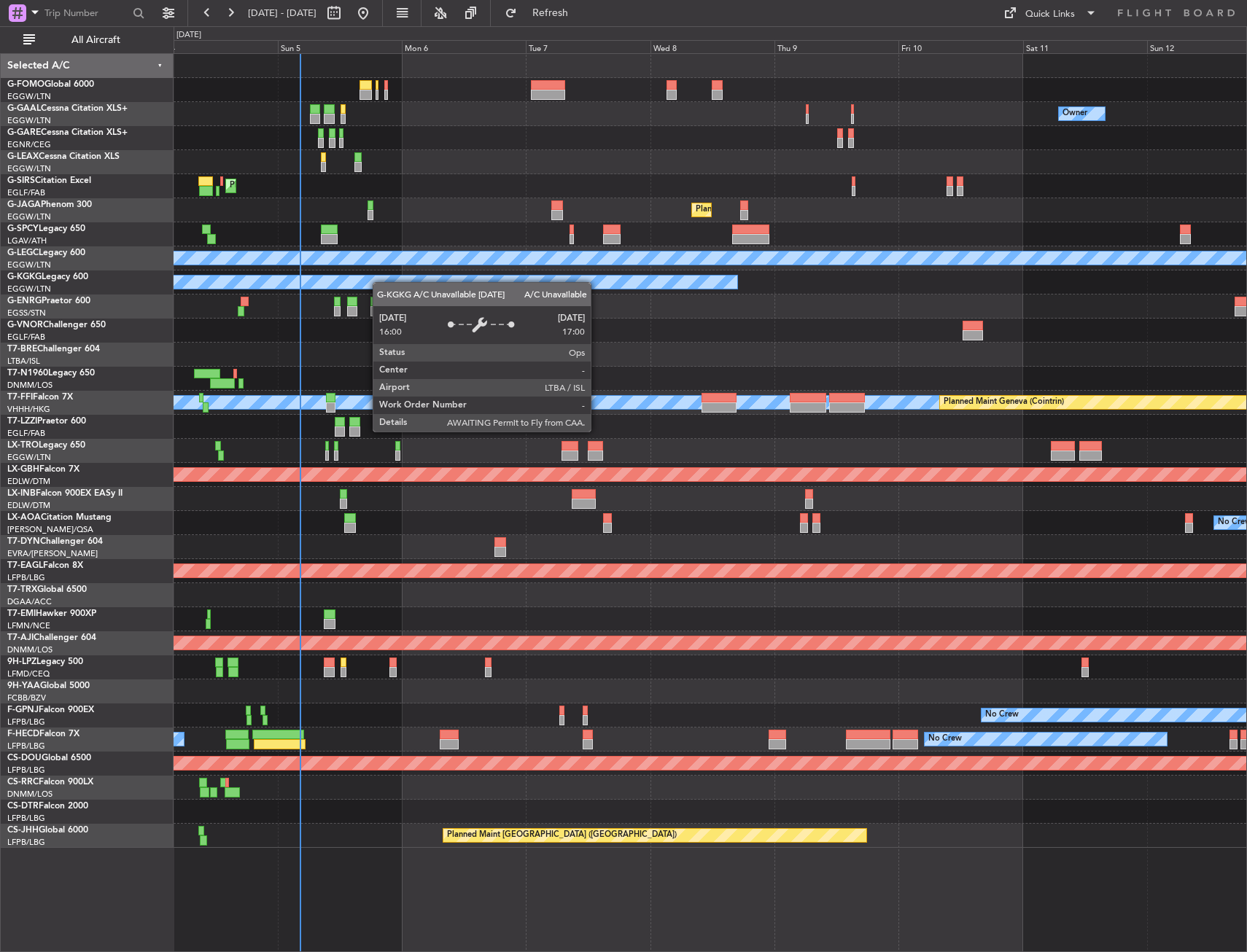
click at [352, 279] on div "Owner No Crew Owner Planned Maint [GEOGRAPHIC_DATA] ([GEOGRAPHIC_DATA]) Planned…" at bounding box center [710, 451] width 1073 height 794
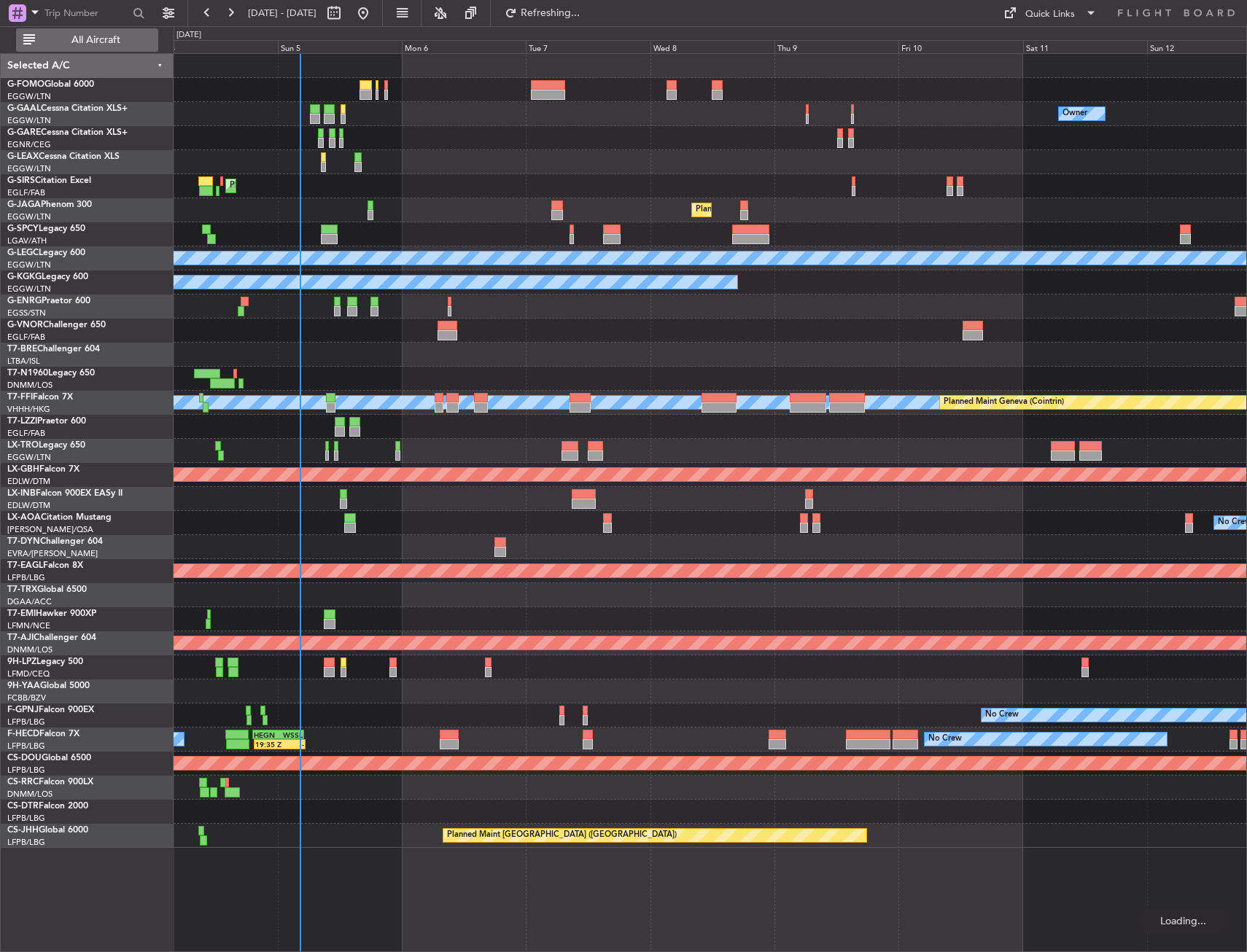
click at [118, 35] on span "All Aircraft" at bounding box center [96, 39] width 116 height 10
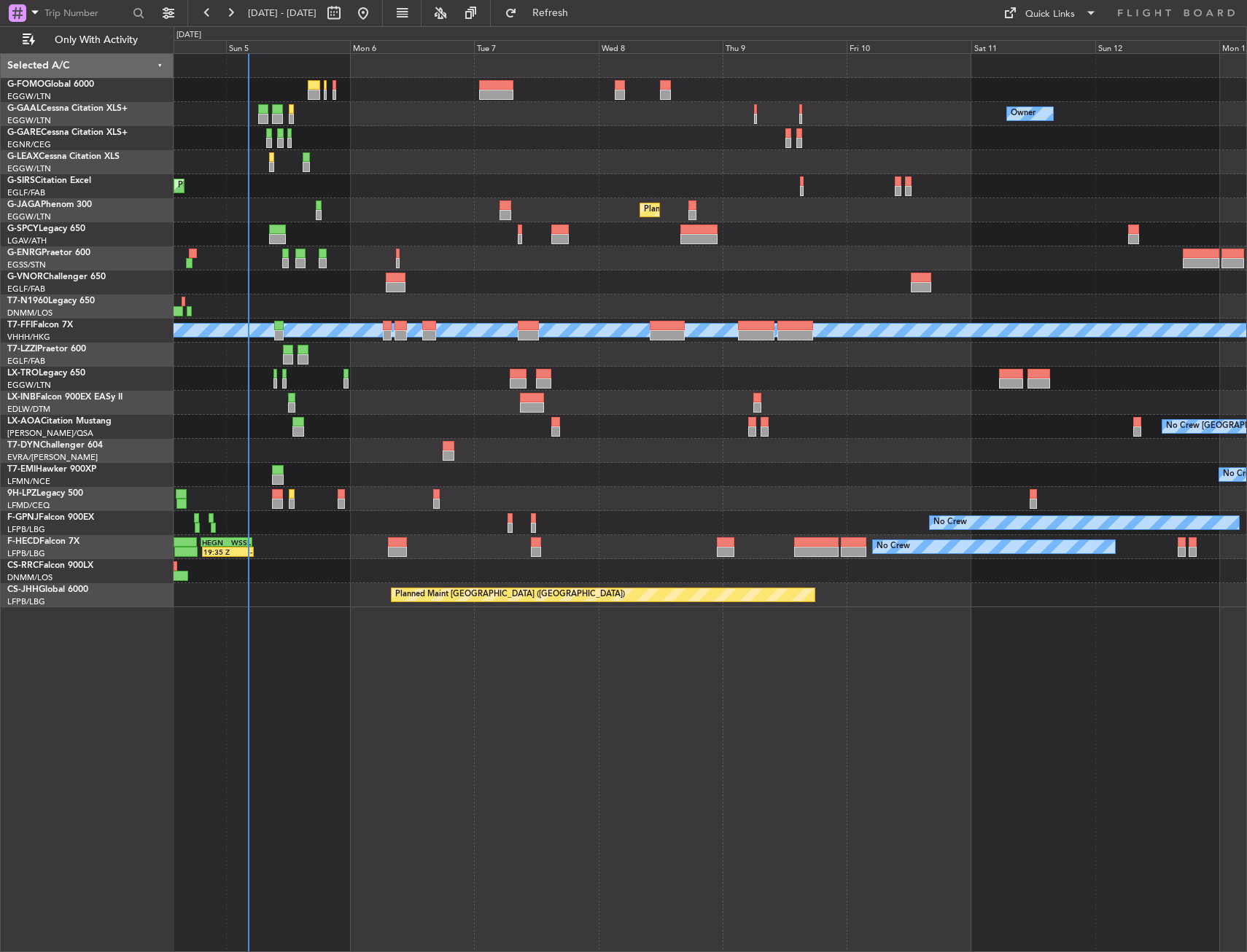
click at [350, 159] on div at bounding box center [710, 162] width 1073 height 24
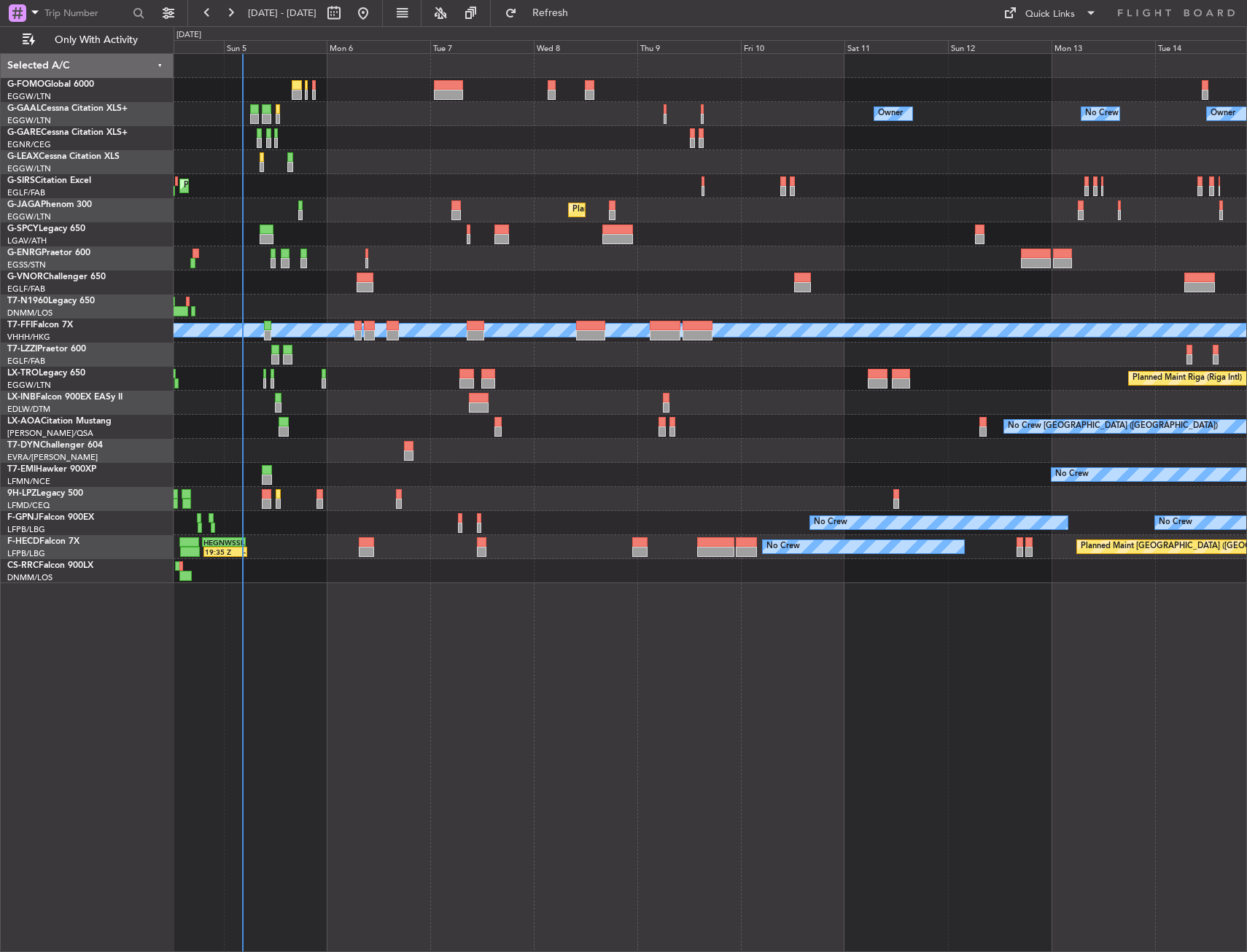
click at [414, 174] on div "Owner No Crew Owner Owner No Crew Planned Maint London (Farnborough) Planned Ma…" at bounding box center [710, 318] width 1073 height 529
click at [555, 639] on div "Owner Owner No Crew Owner No Crew Planned Maint London (Farnborough) Planned Ma…" at bounding box center [710, 502] width 1074 height 899
click at [586, 20] on button "Refresh" at bounding box center [541, 13] width 87 height 23
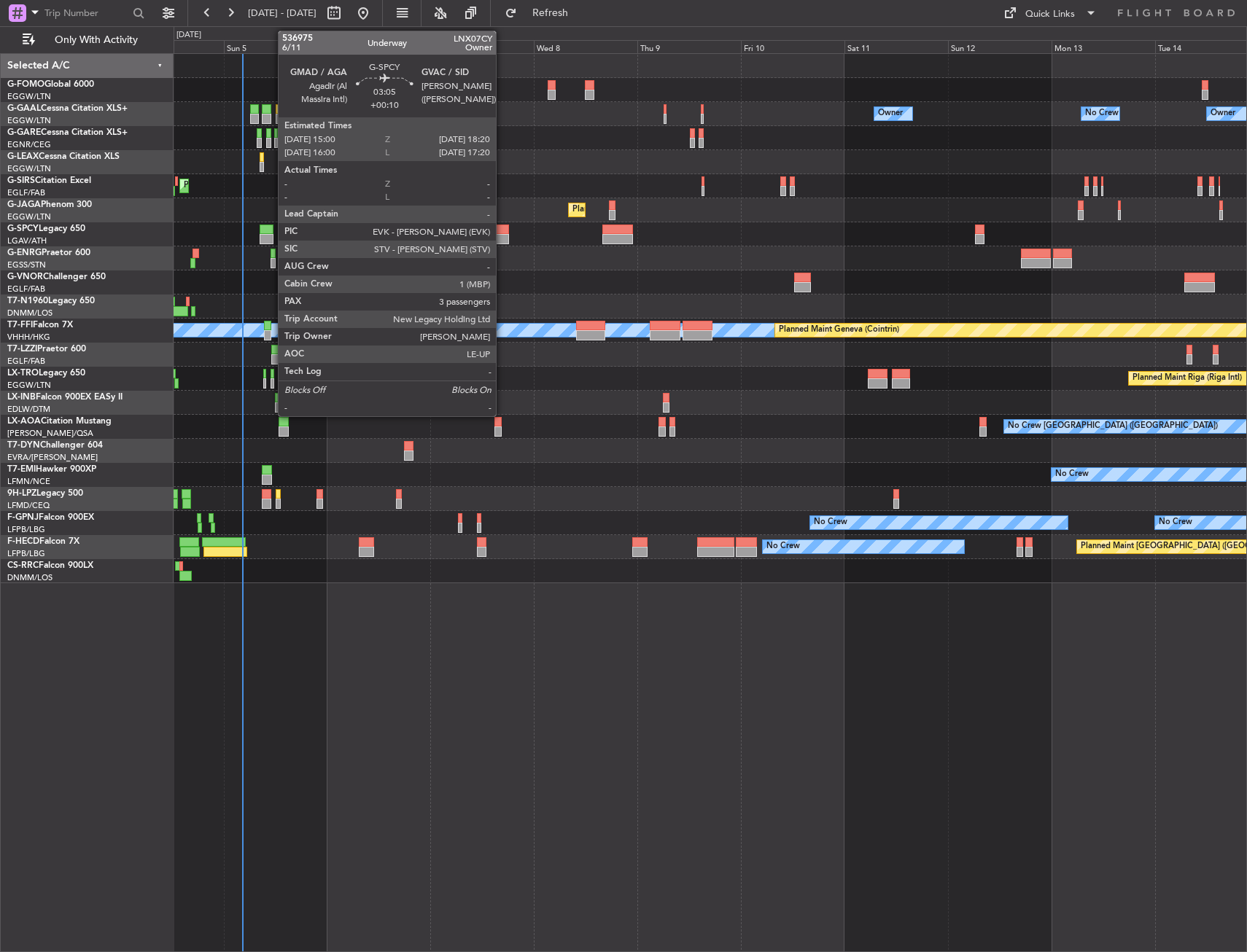
click at [503, 239] on div at bounding box center [502, 239] width 15 height 10
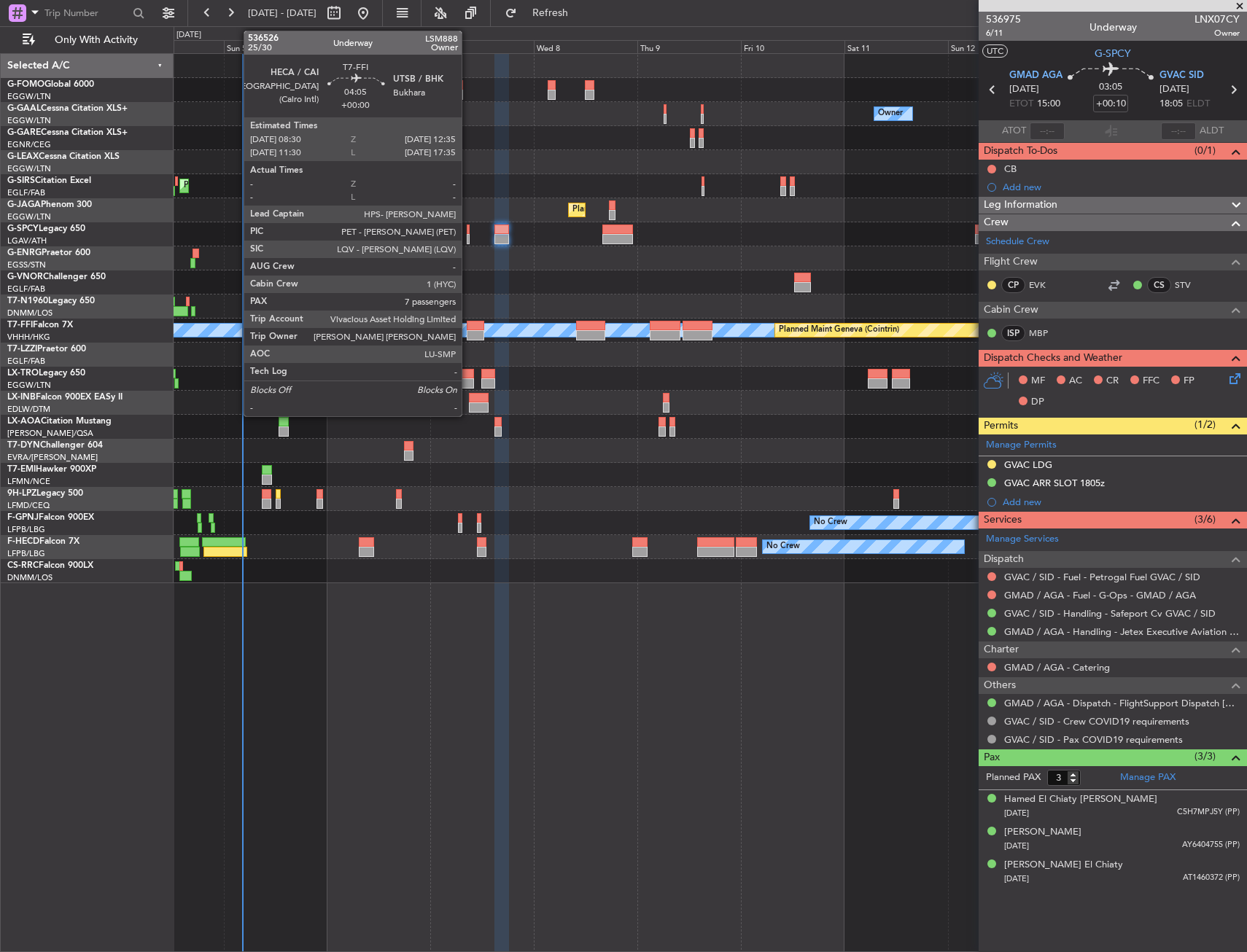
click at [468, 329] on div at bounding box center [476, 325] width 19 height 10
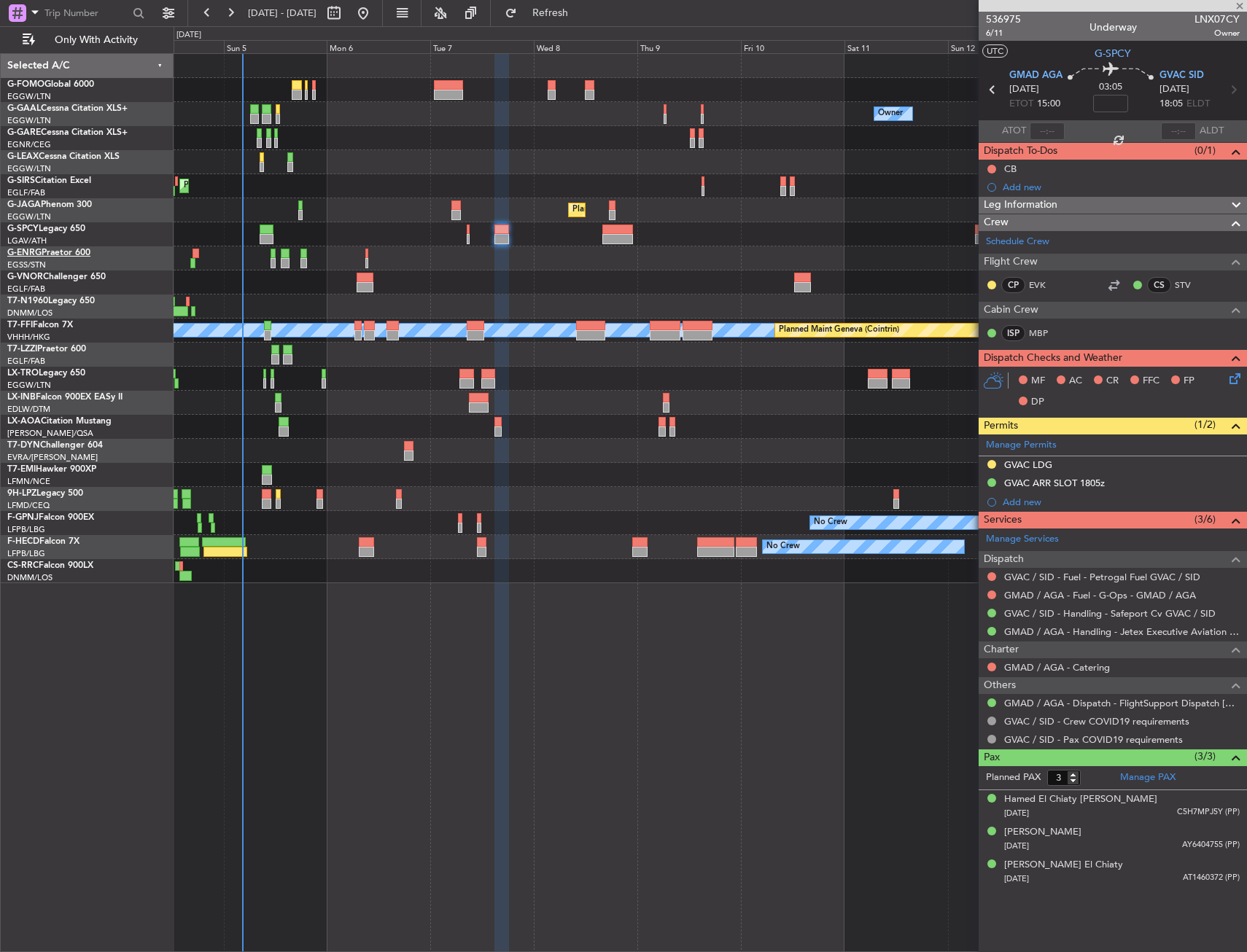
type input "7"
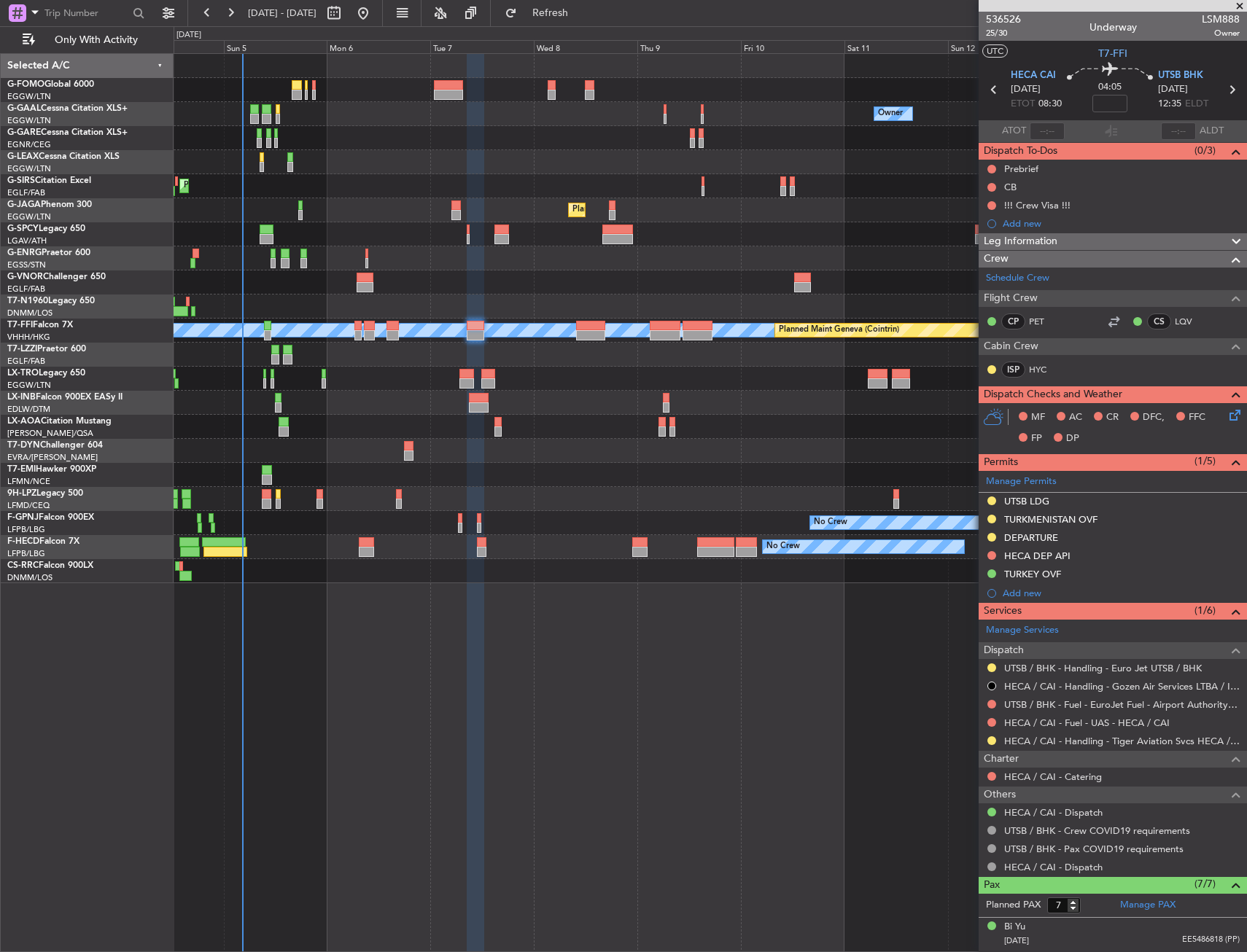
click at [473, 319] on div "MEL MEL Planned Maint Geneva (Cointrin)" at bounding box center [710, 330] width 1073 height 24
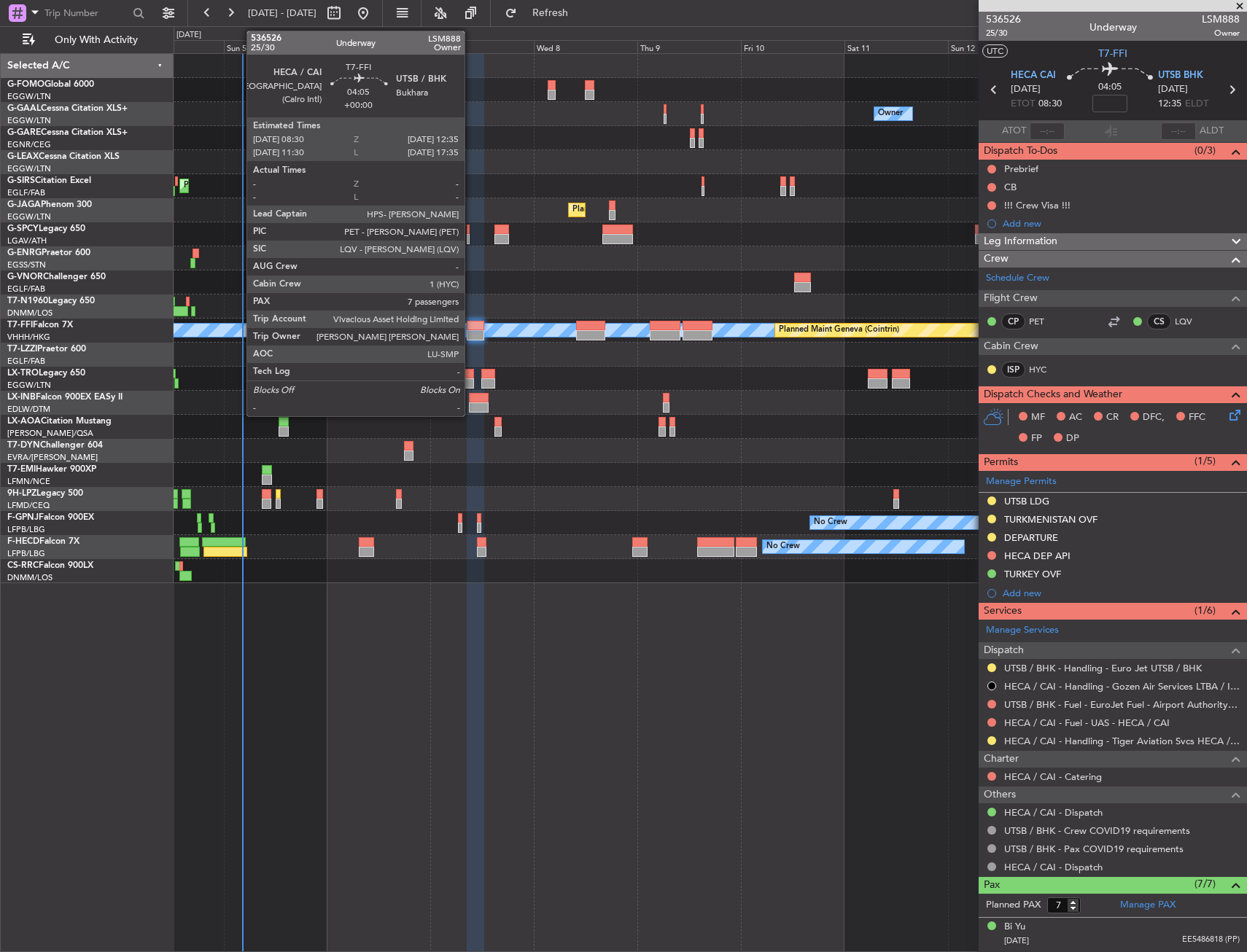
click at [472, 328] on div at bounding box center [476, 325] width 19 height 10
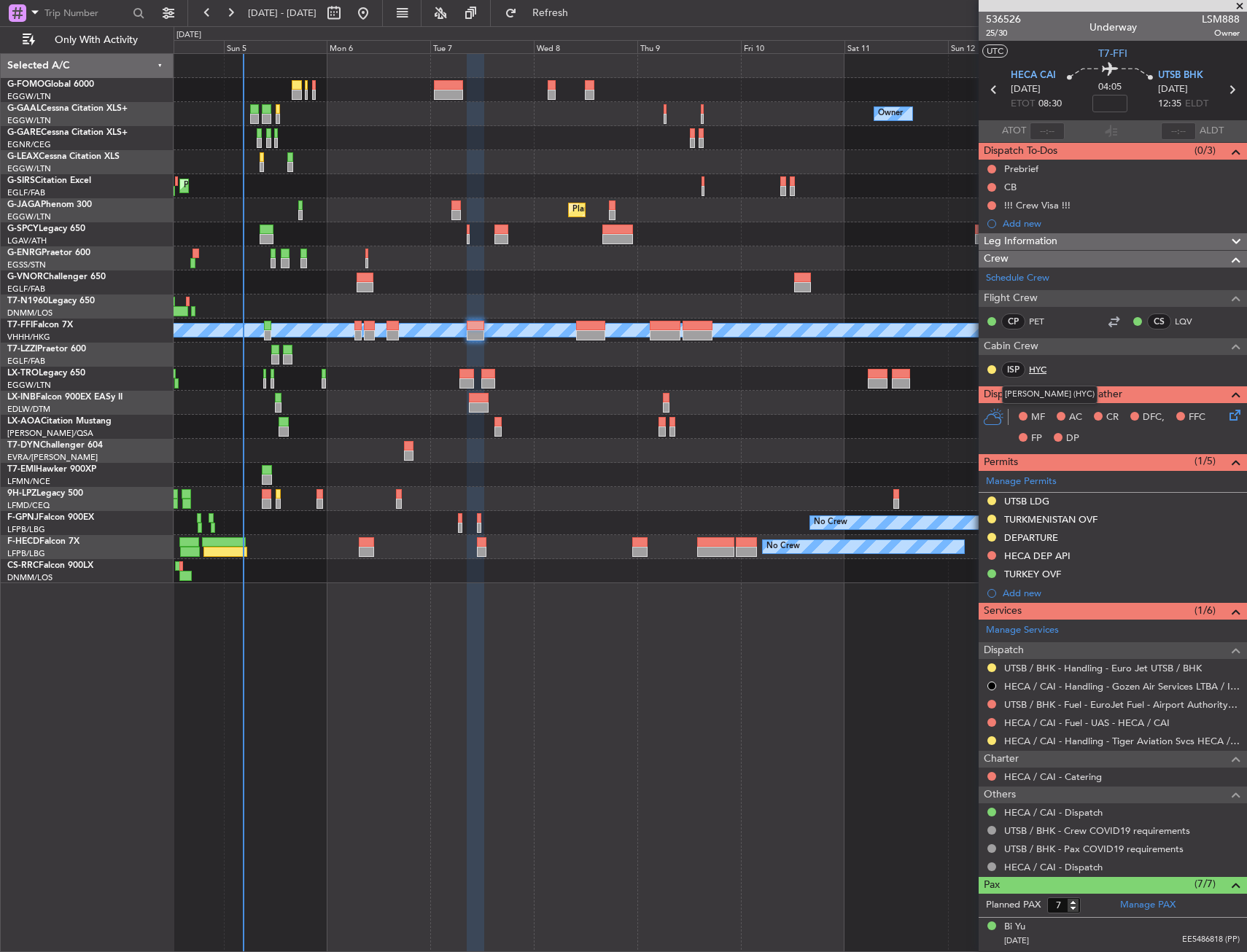
click at [1051, 366] on link "HYC" at bounding box center [1045, 369] width 32 height 13
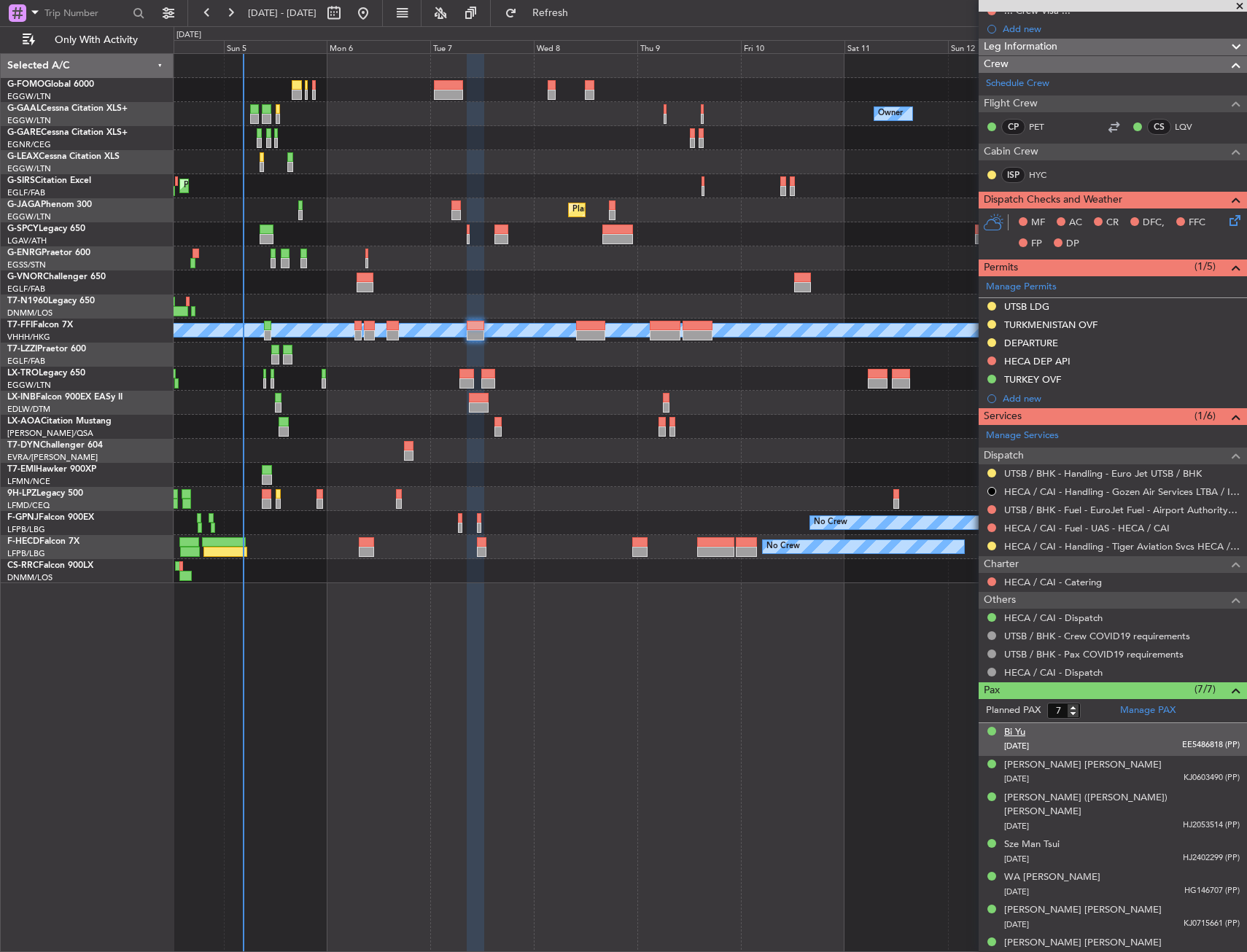
click at [1014, 731] on div "Bi Yu" at bounding box center [1014, 733] width 21 height 15
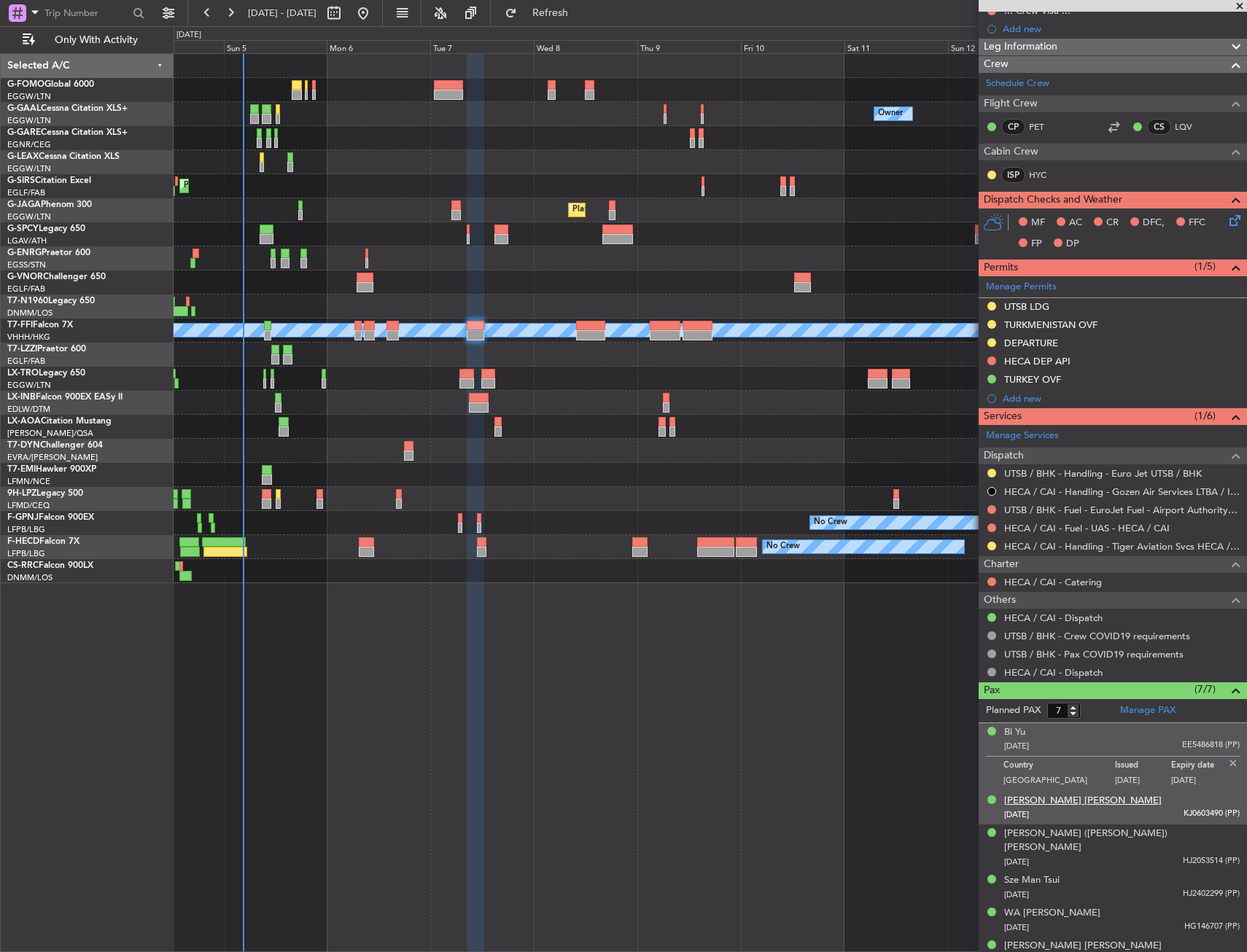
click at [1026, 798] on div "[PERSON_NAME] [PERSON_NAME]" at bounding box center [1083, 801] width 158 height 15
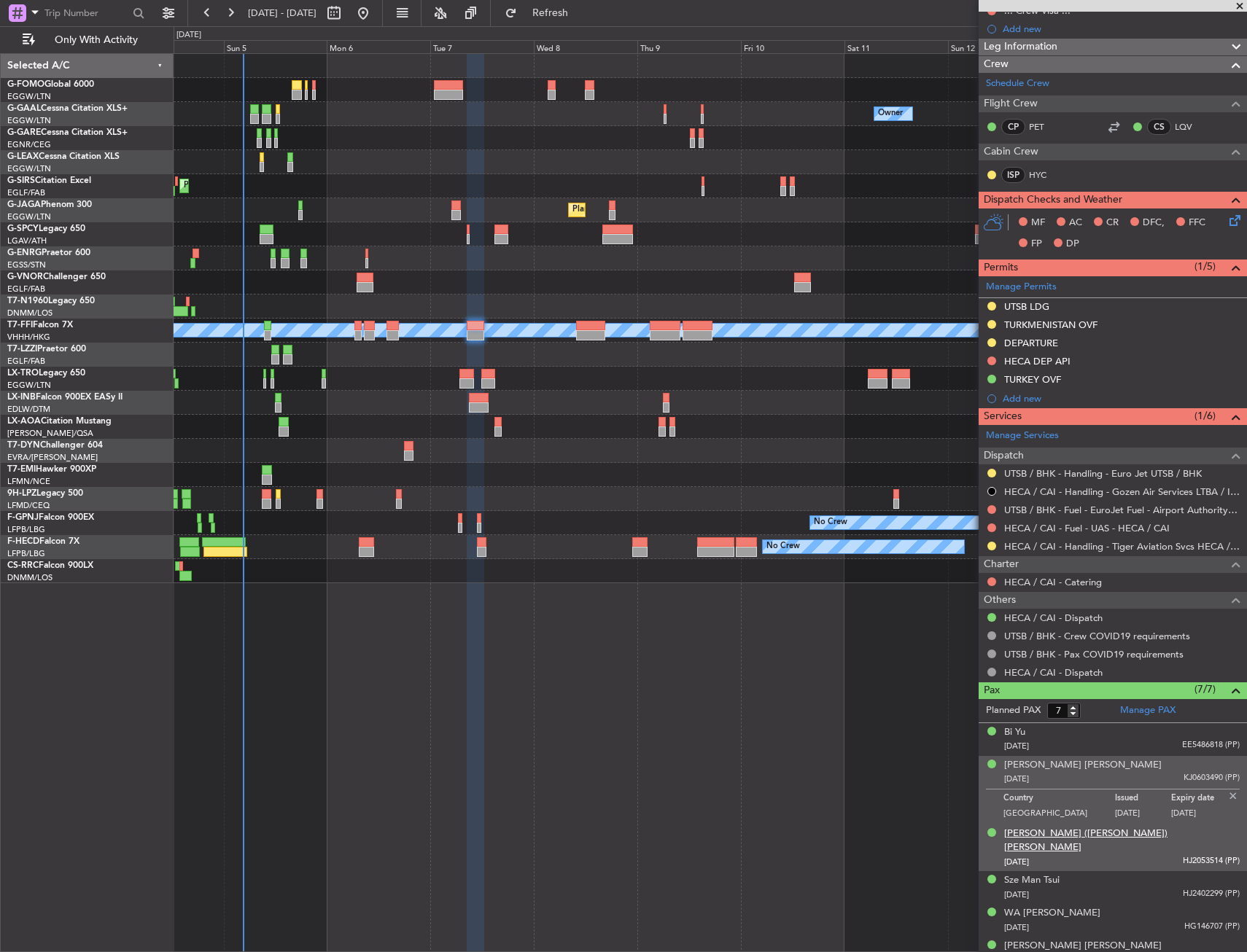
click at [1030, 836] on div "[PERSON_NAME] ([PERSON_NAME]) [PERSON_NAME]" at bounding box center [1122, 841] width 236 height 29
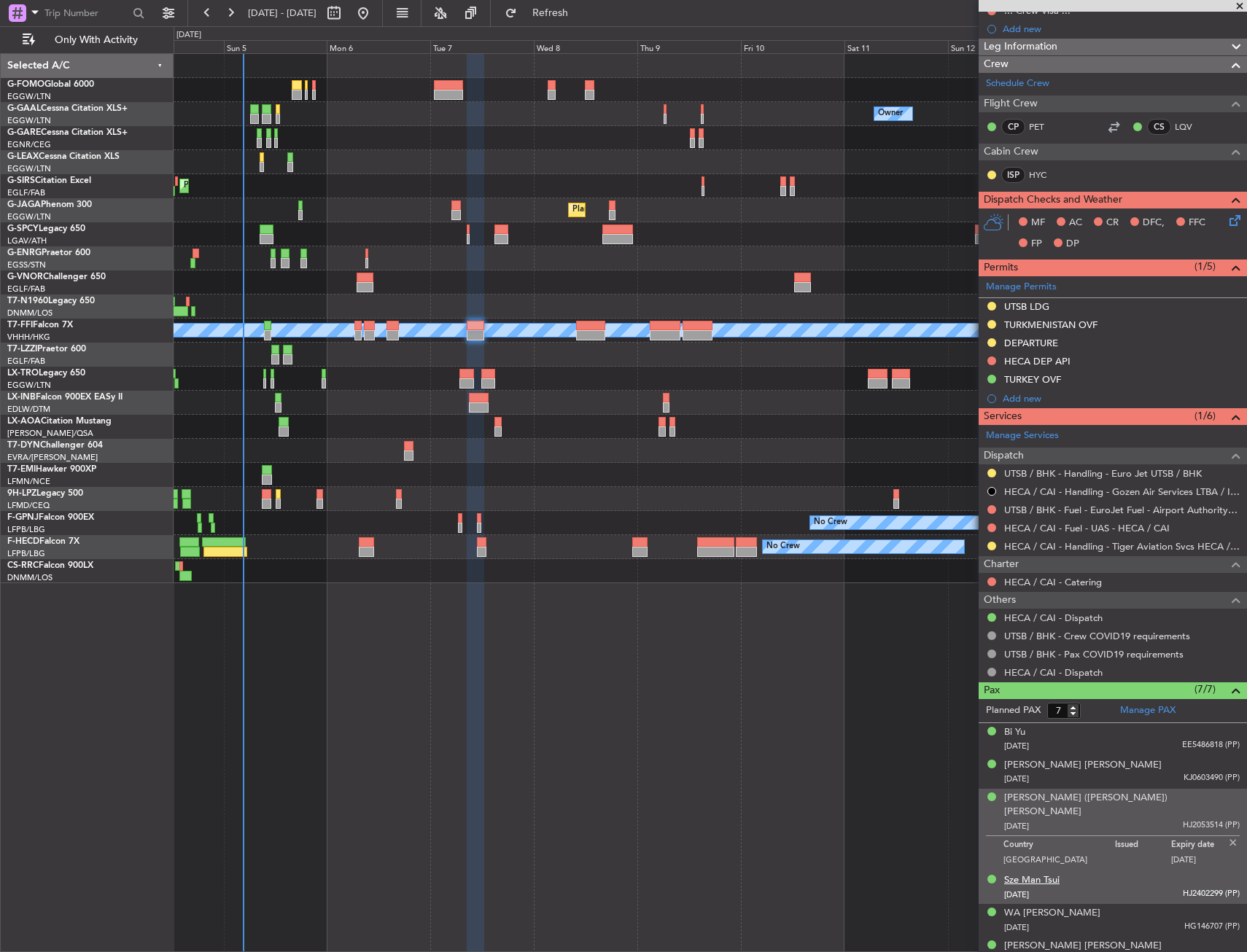
click at [1037, 873] on div "Sze Man Tsui" at bounding box center [1032, 880] width 56 height 15
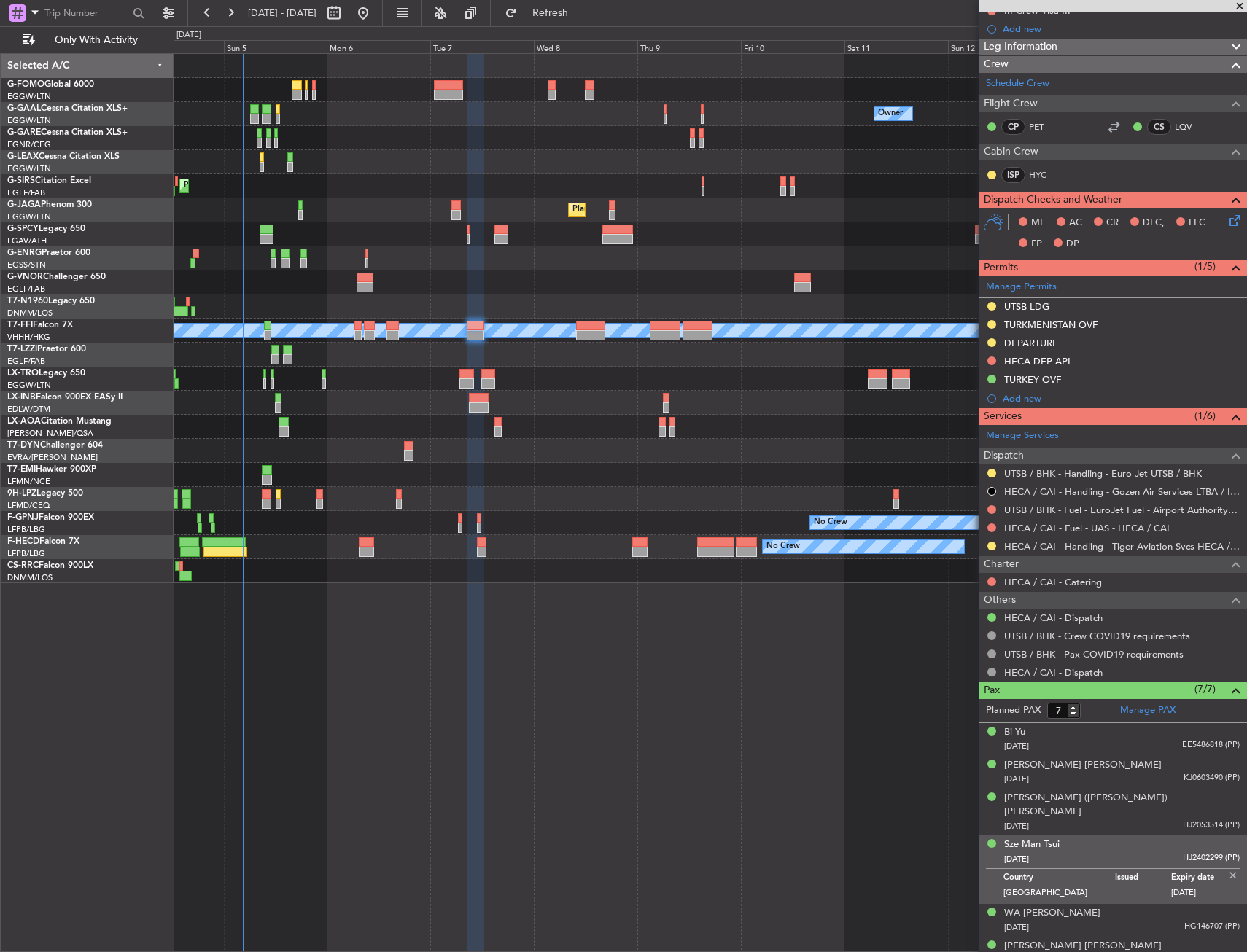
scroll to position [230, 0]
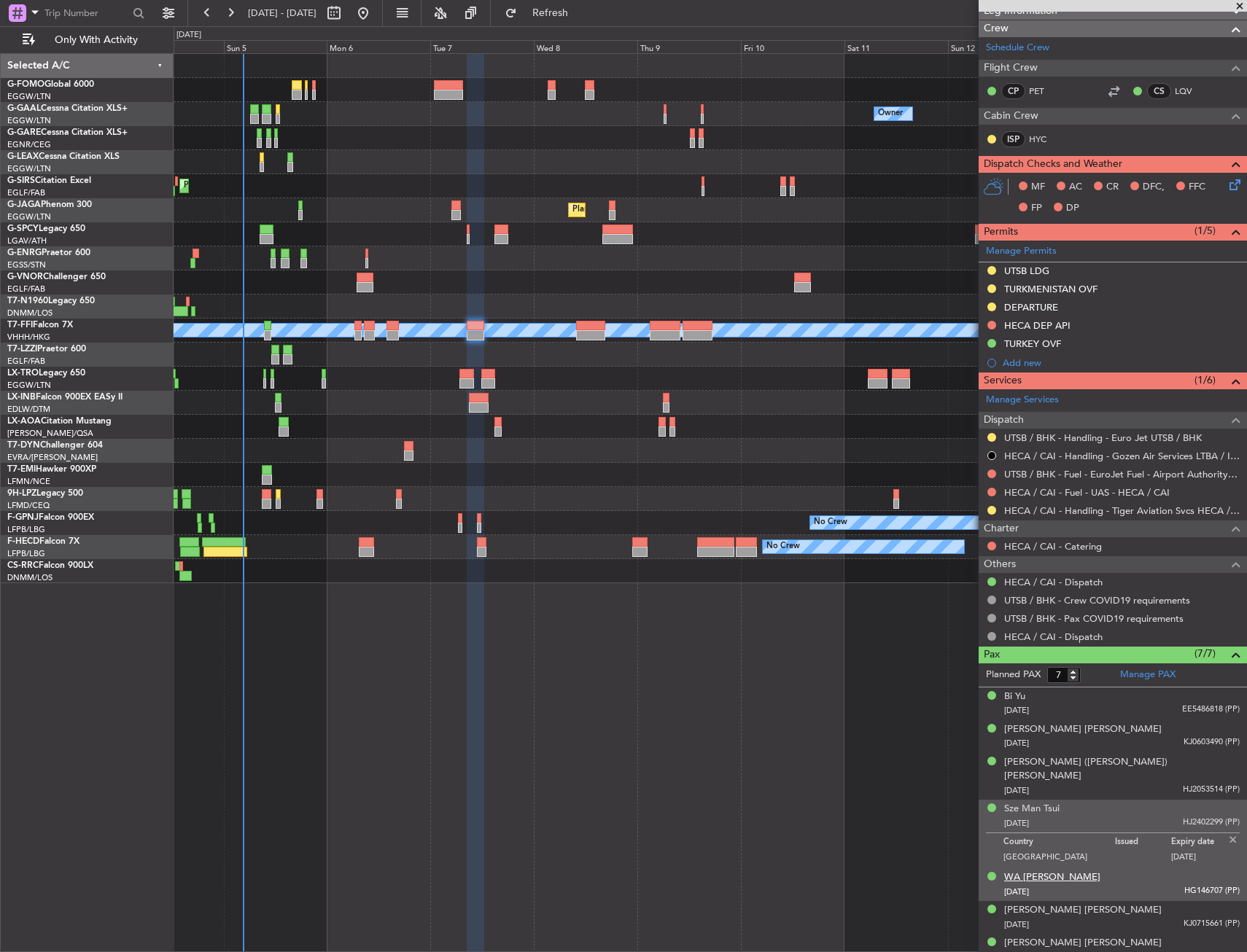
click at [1044, 871] on div "WA [PERSON_NAME]" at bounding box center [1052, 878] width 97 height 15
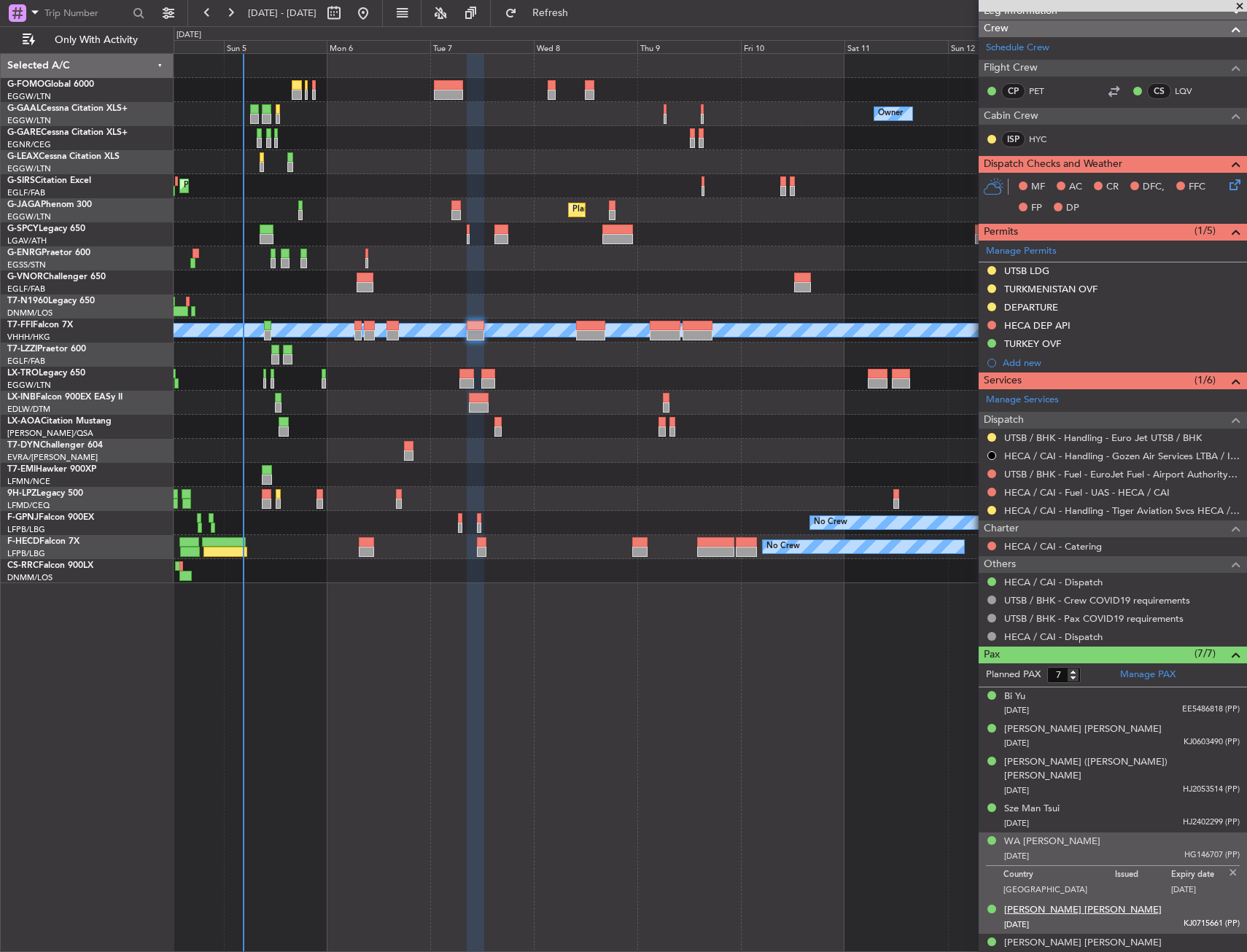
click at [1046, 903] on div "[PERSON_NAME] [PERSON_NAME]" at bounding box center [1083, 910] width 158 height 15
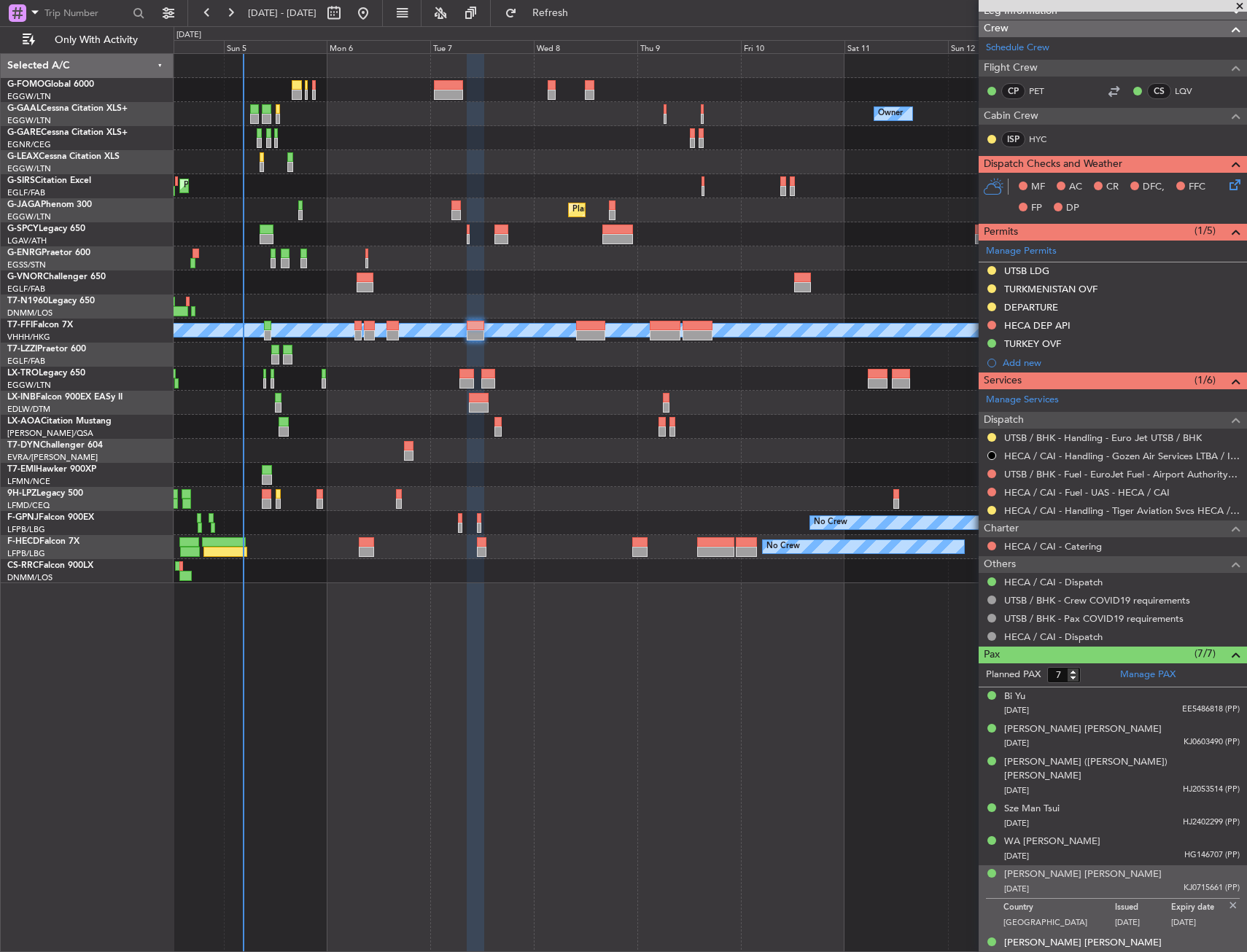
click at [1045, 950] on div "14/06/1961 351492717 (PP)" at bounding box center [1122, 957] width 236 height 15
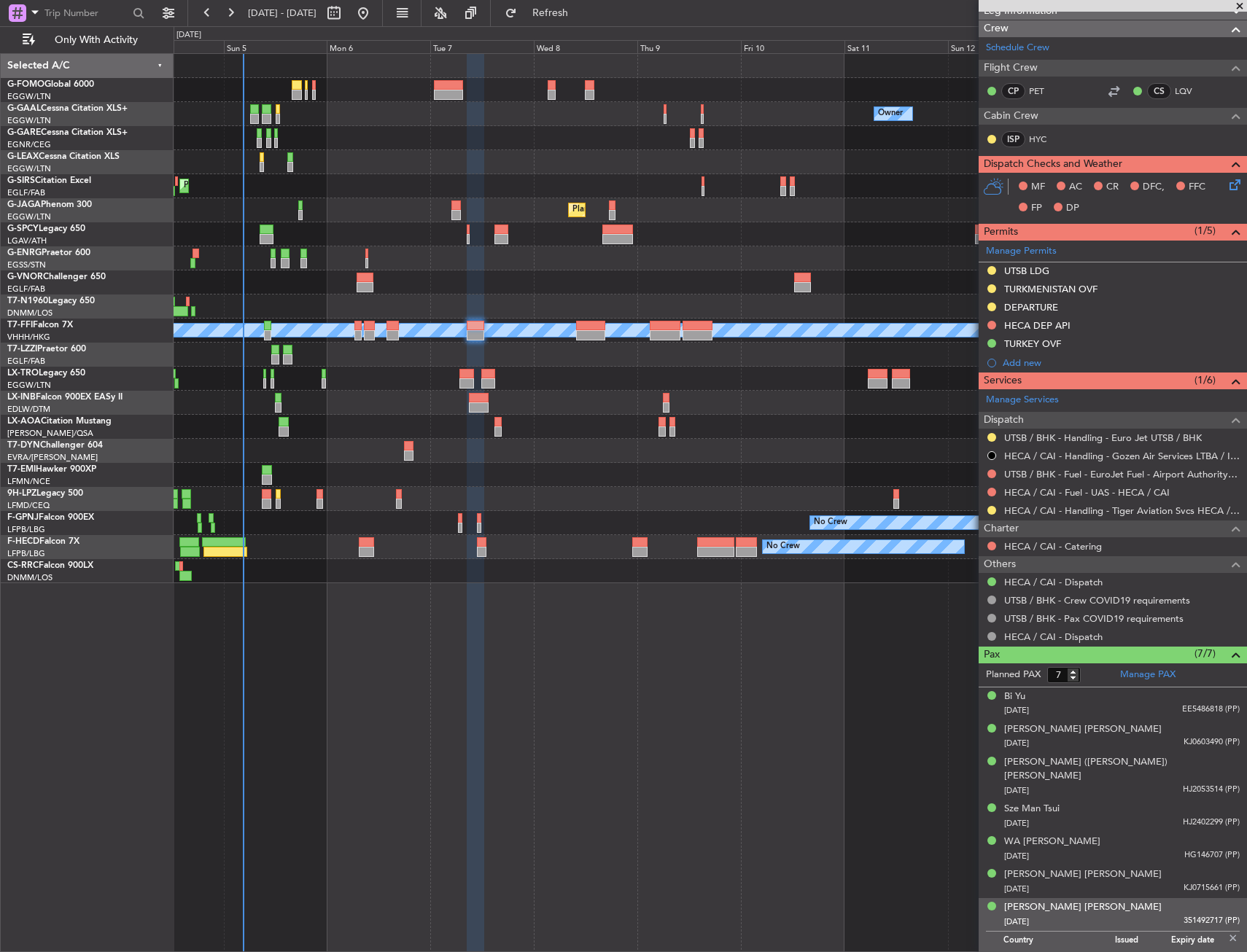
click at [1045, 936] on p "Country" at bounding box center [1059, 943] width 111 height 15
click at [1045, 900] on div "[PERSON_NAME] [PERSON_NAME]" at bounding box center [1083, 907] width 158 height 15
click at [1227, 932] on img at bounding box center [1233, 938] width 13 height 13
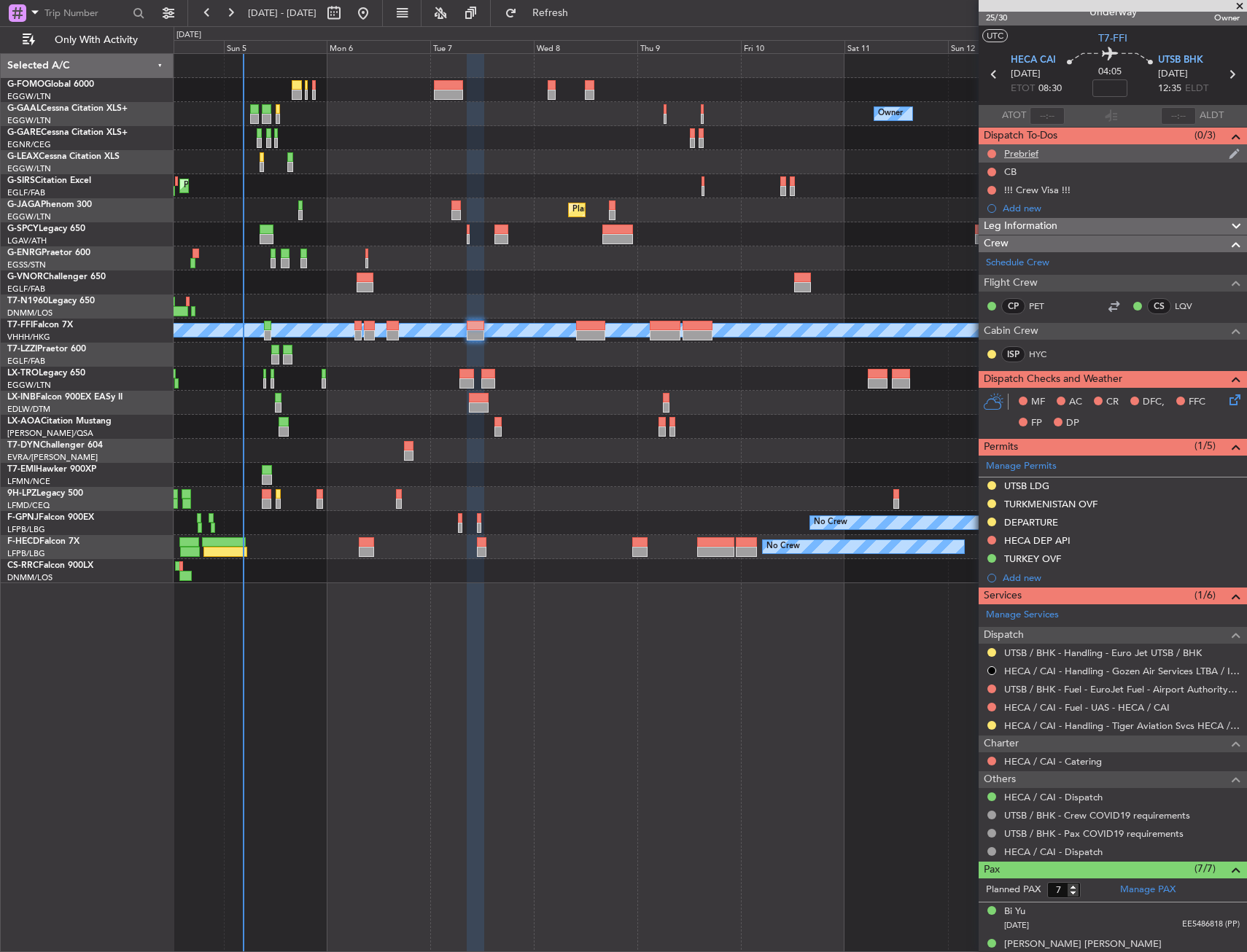
scroll to position [0, 0]
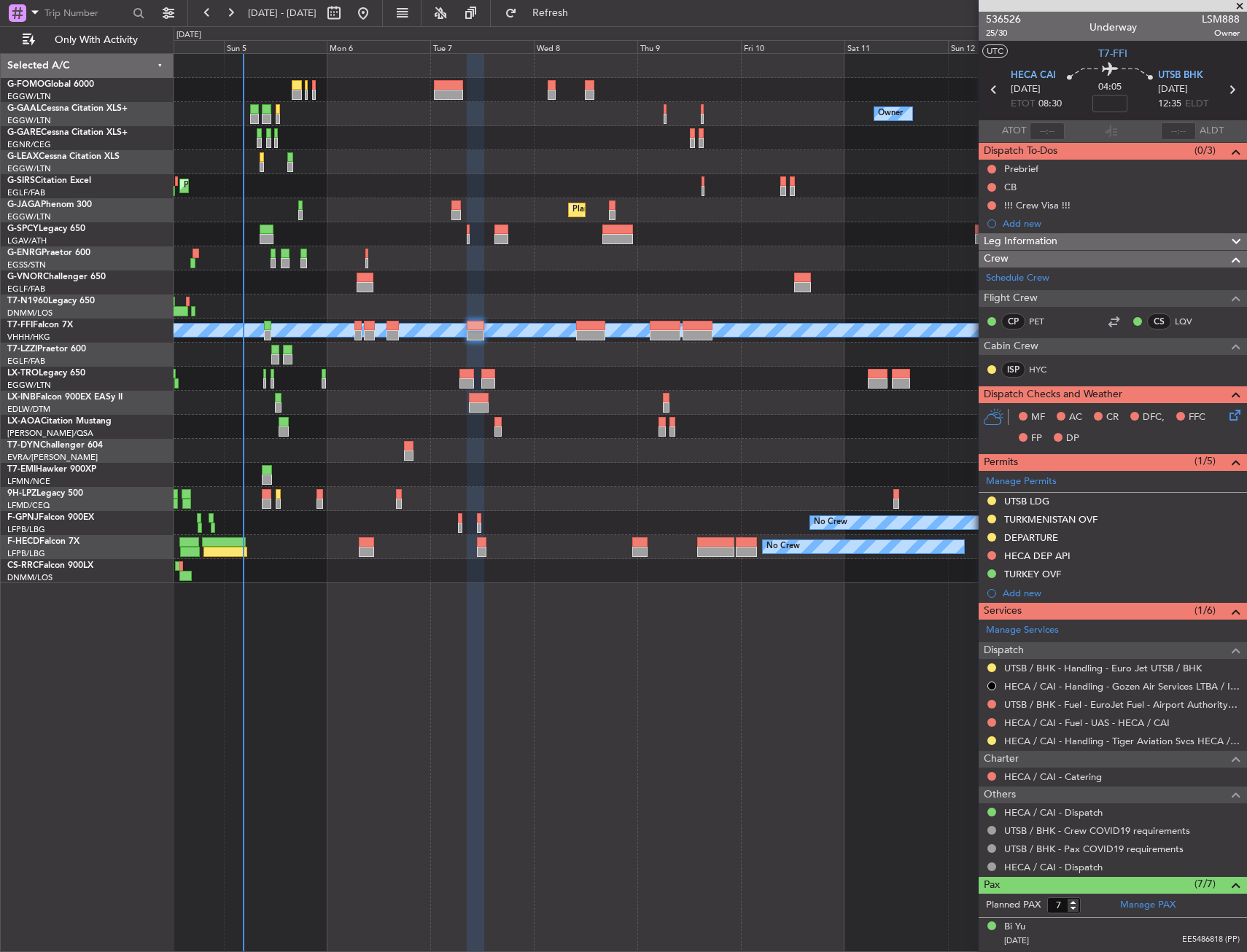
click at [1068, 97] on div "04:05" at bounding box center [1110, 90] width 97 height 54
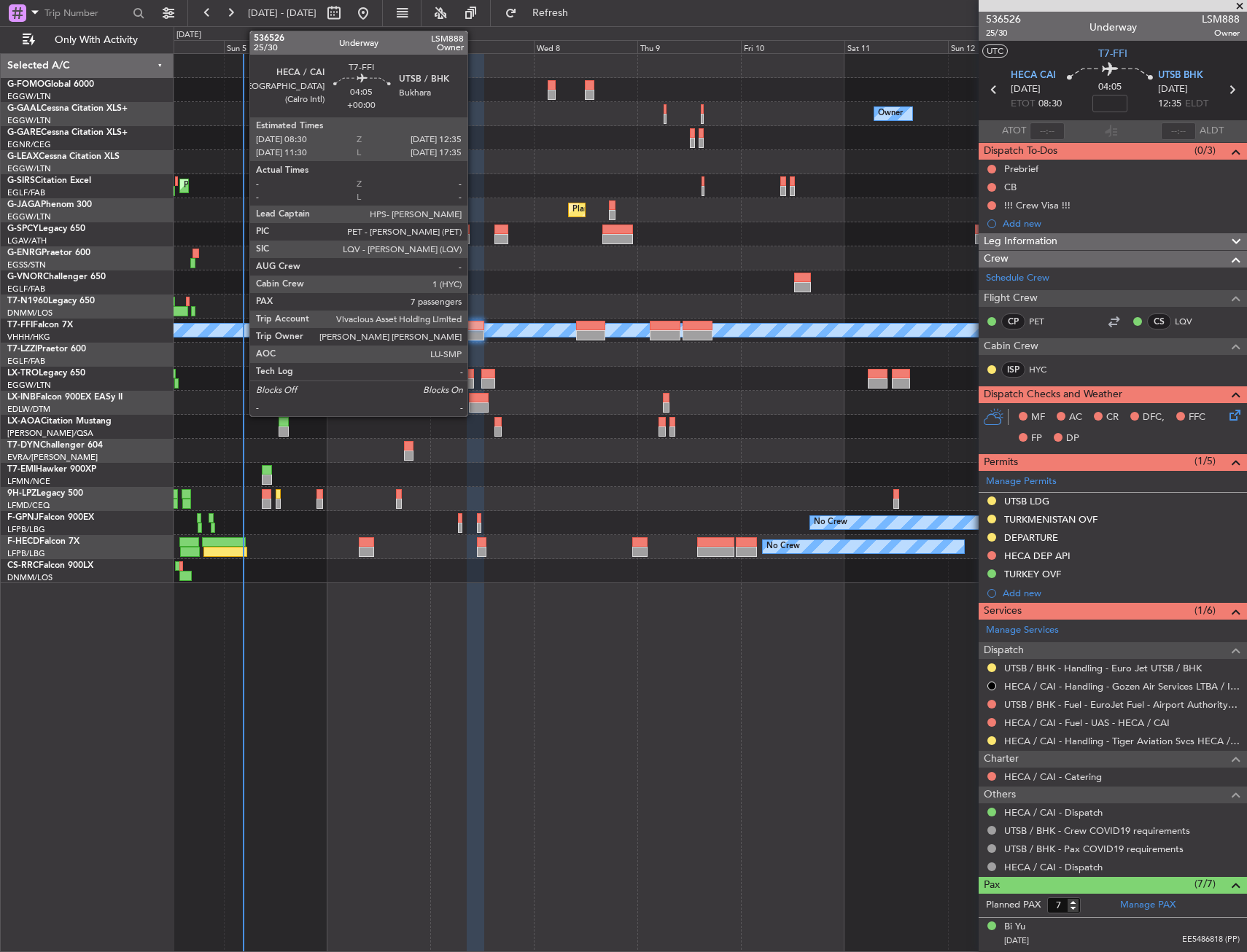
click at [474, 328] on div at bounding box center [476, 325] width 19 height 10
click at [480, 332] on div at bounding box center [476, 335] width 19 height 10
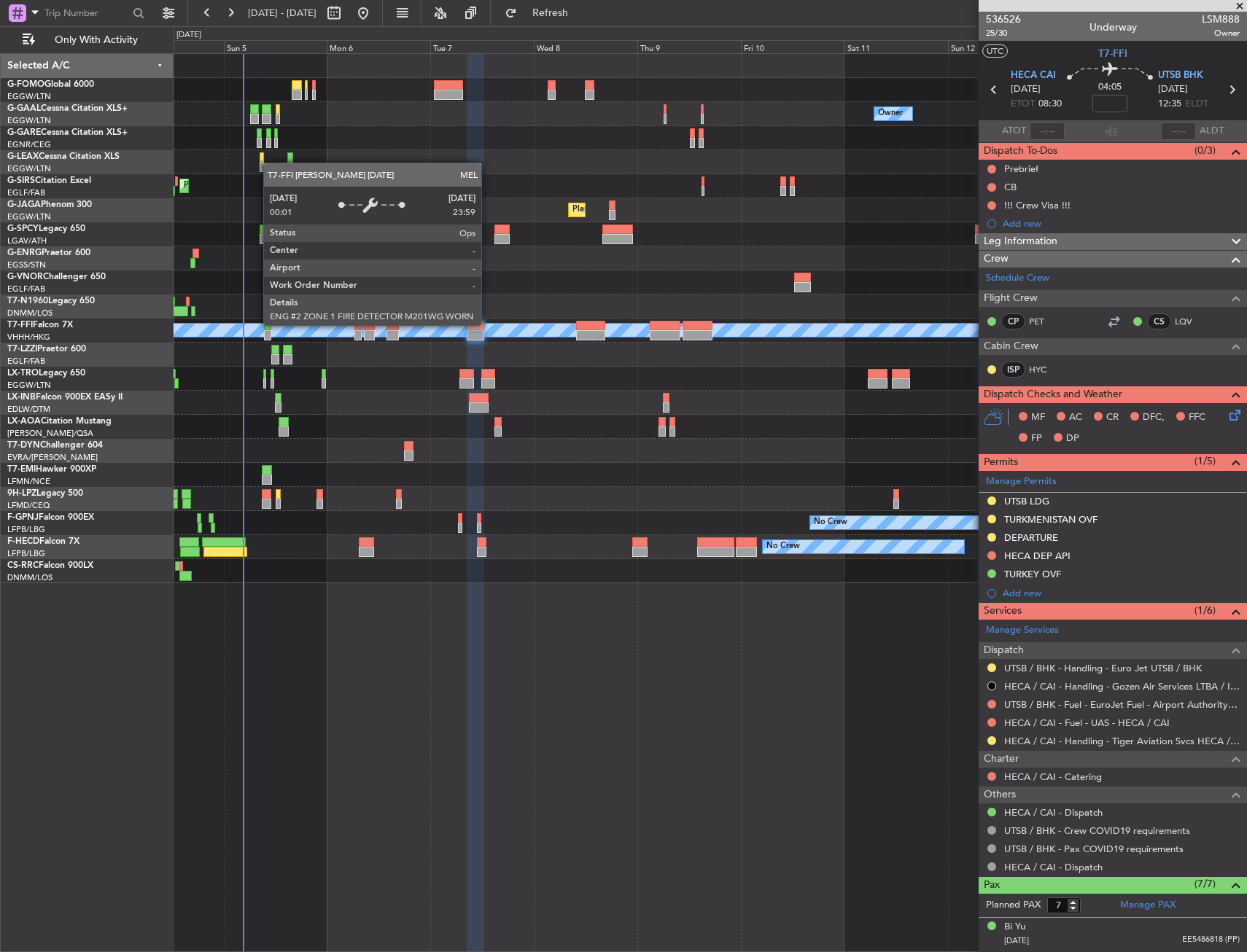
click at [488, 325] on div "MEL" at bounding box center [710, 330] width 3218 height 13
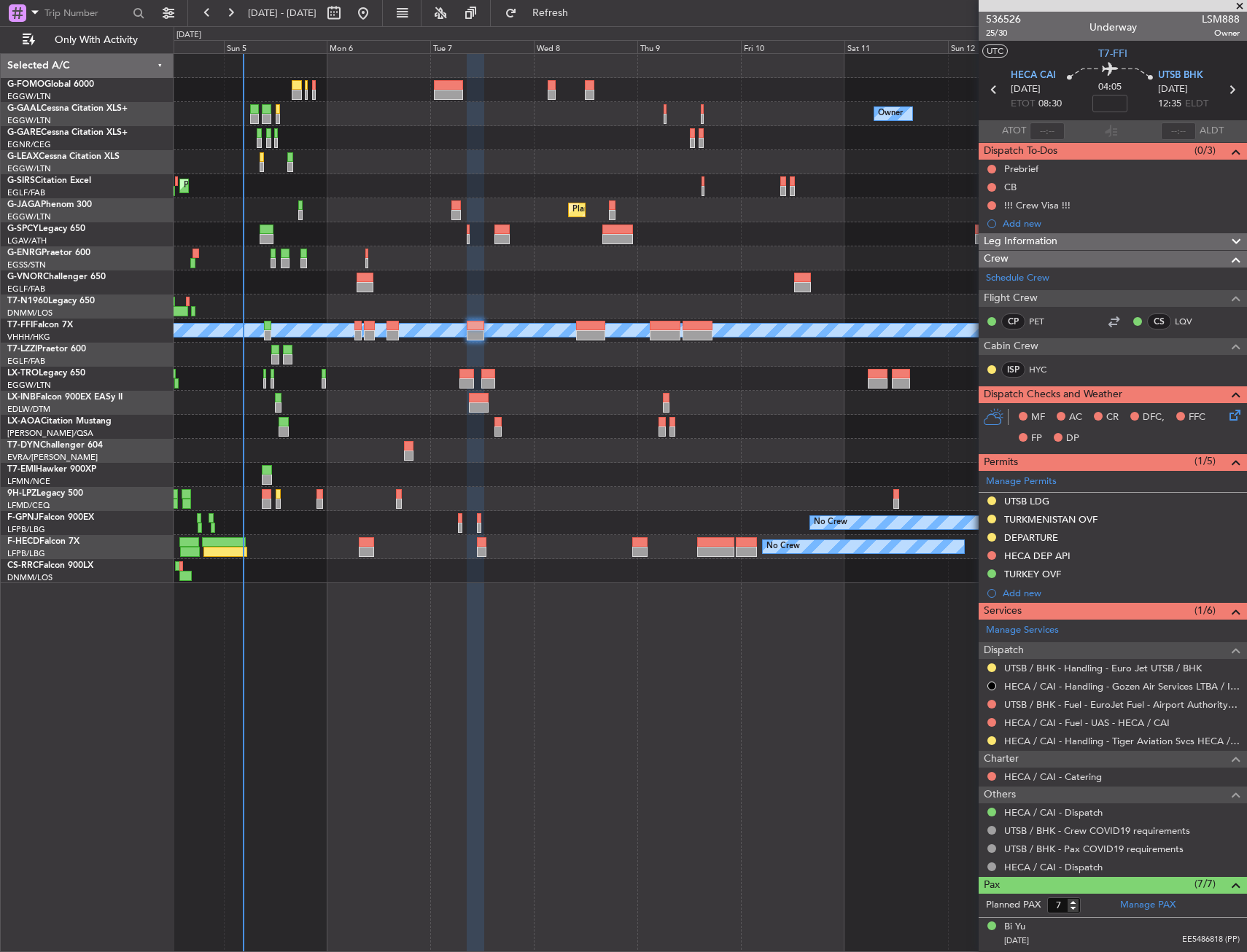
click at [482, 338] on div at bounding box center [476, 335] width 19 height 10
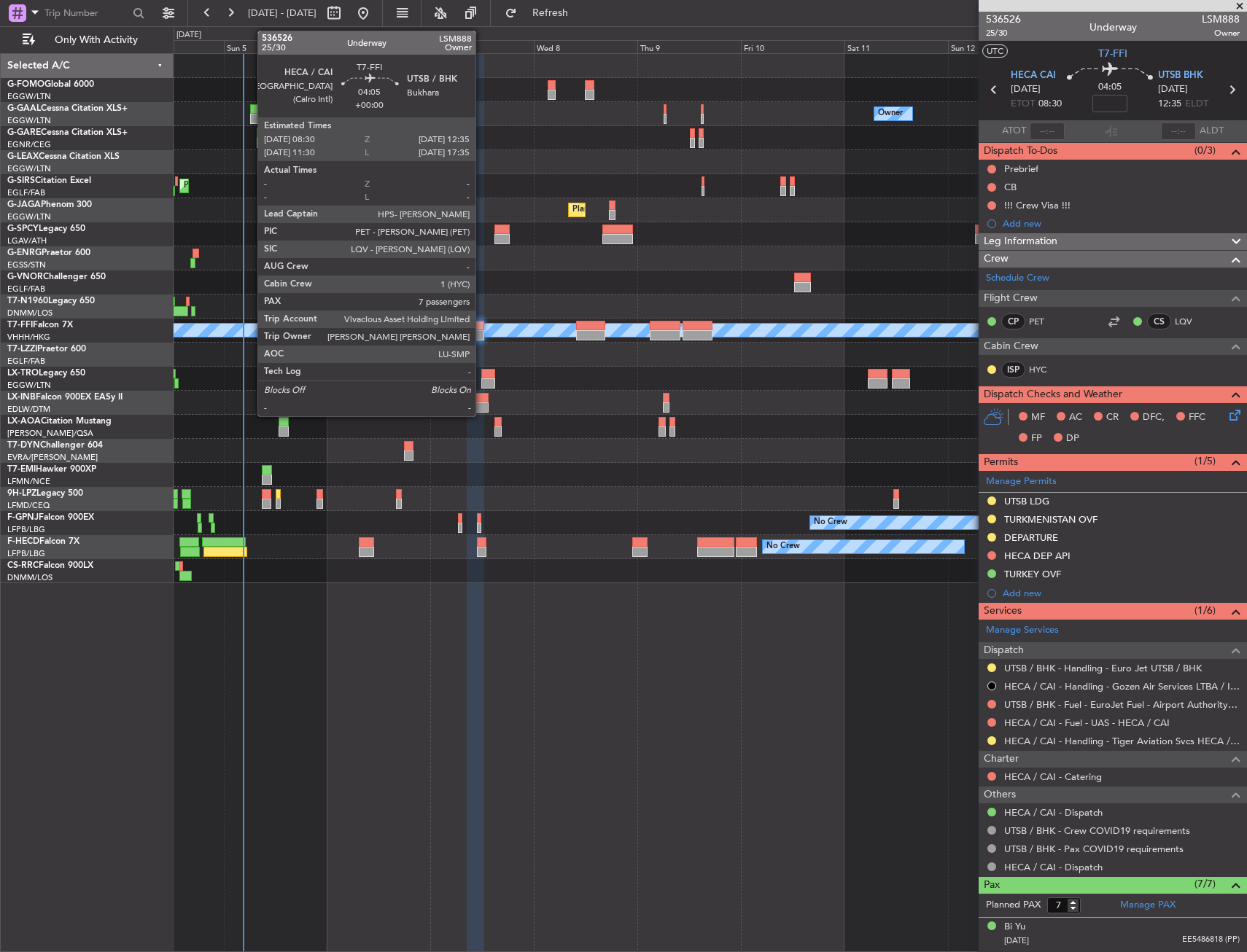
click at [482, 338] on div at bounding box center [476, 335] width 19 height 10
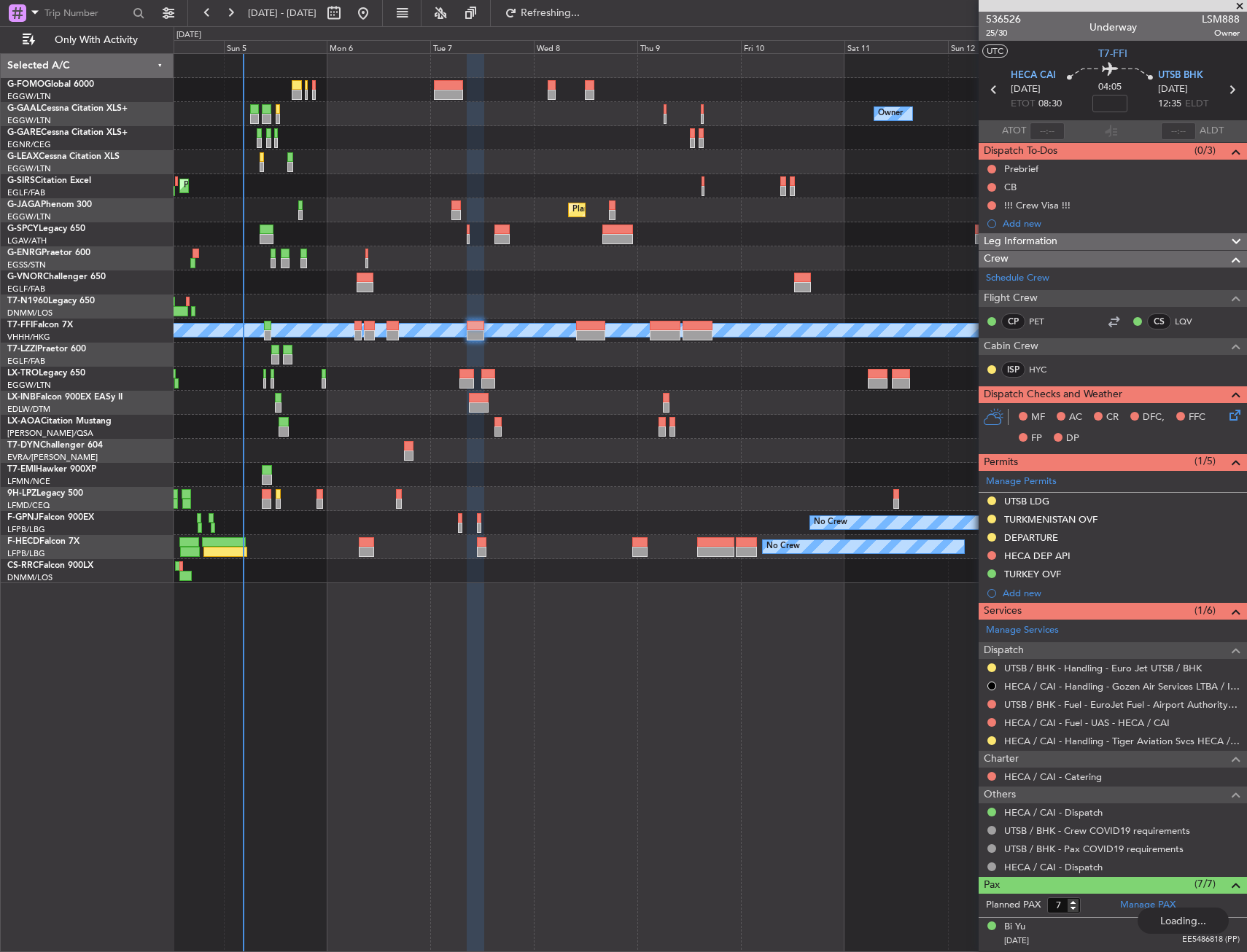
click at [540, 441] on div at bounding box center [710, 450] width 1073 height 24
click at [1109, 112] on nimbus-time-variation at bounding box center [1109, 106] width 35 height 22
click at [1109, 107] on input at bounding box center [1109, 104] width 35 height 18
click at [1130, 107] on div "04:05 -20" at bounding box center [1110, 90] width 97 height 54
click at [991, 166] on button at bounding box center [992, 168] width 9 height 8
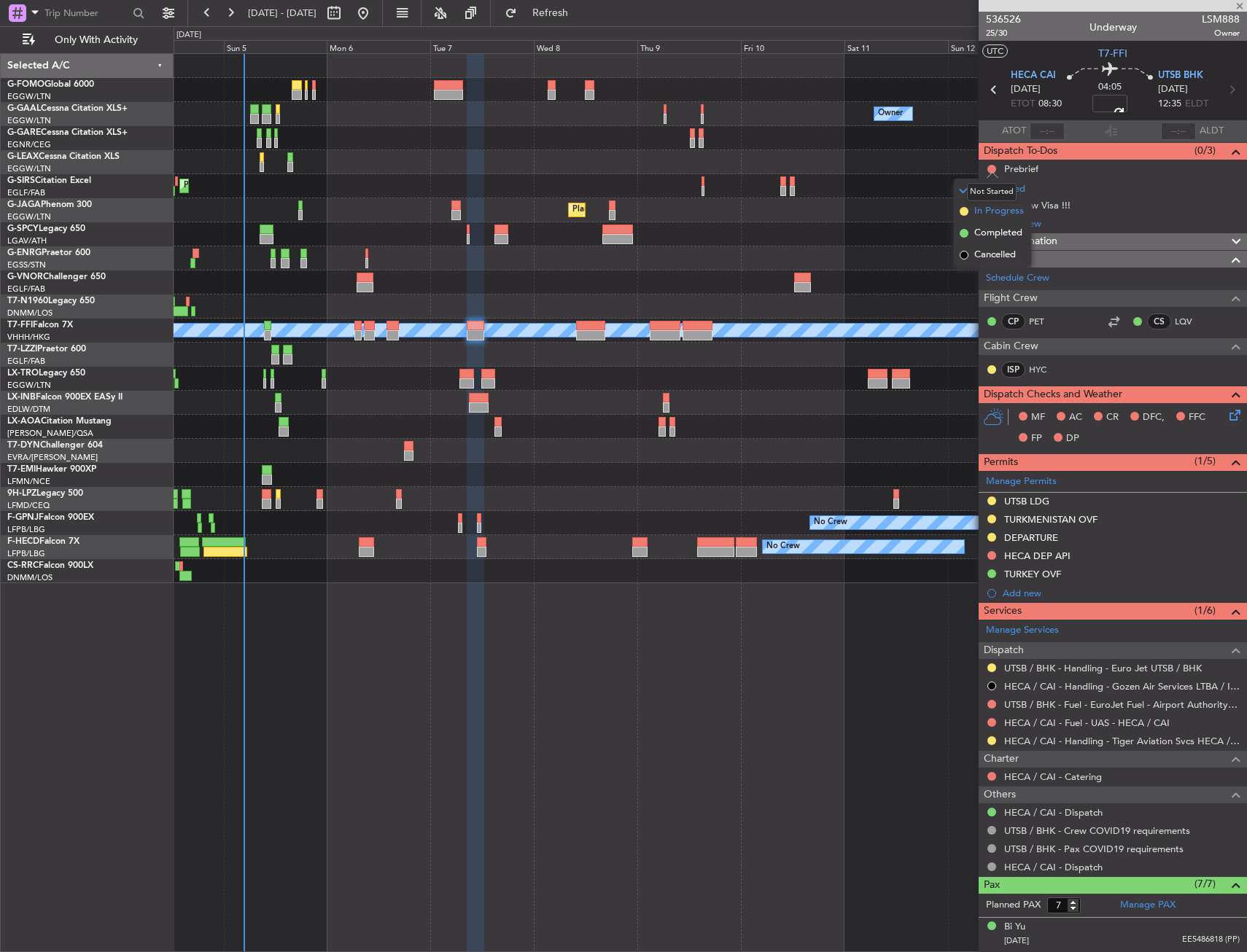
click at [990, 219] on li "In Progress" at bounding box center [993, 211] width 77 height 22
click at [991, 184] on button at bounding box center [992, 187] width 9 height 8
click at [990, 252] on span "Completed" at bounding box center [999, 251] width 48 height 15
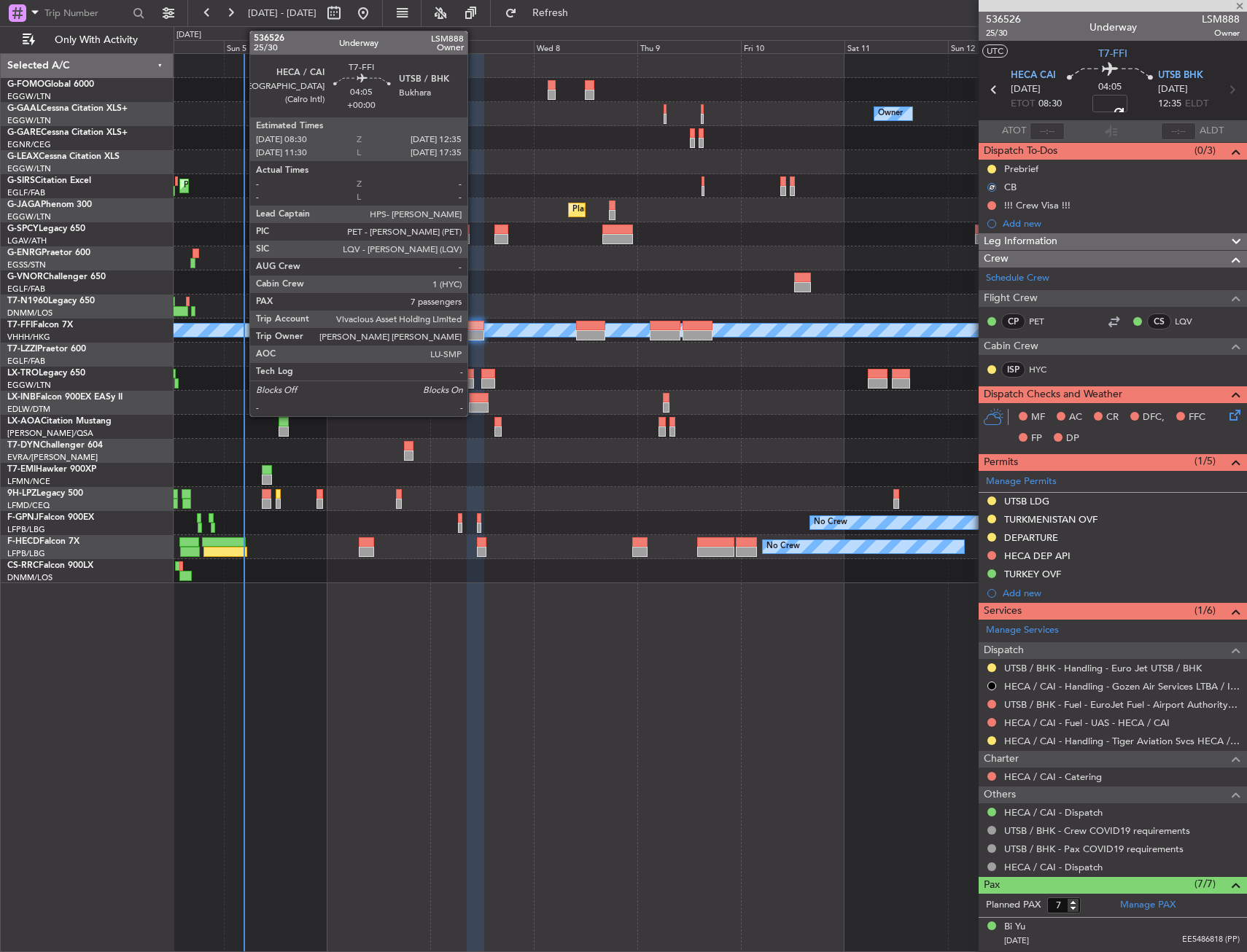
click at [474, 332] on div at bounding box center [476, 335] width 19 height 10
click at [475, 336] on div at bounding box center [476, 335] width 19 height 10
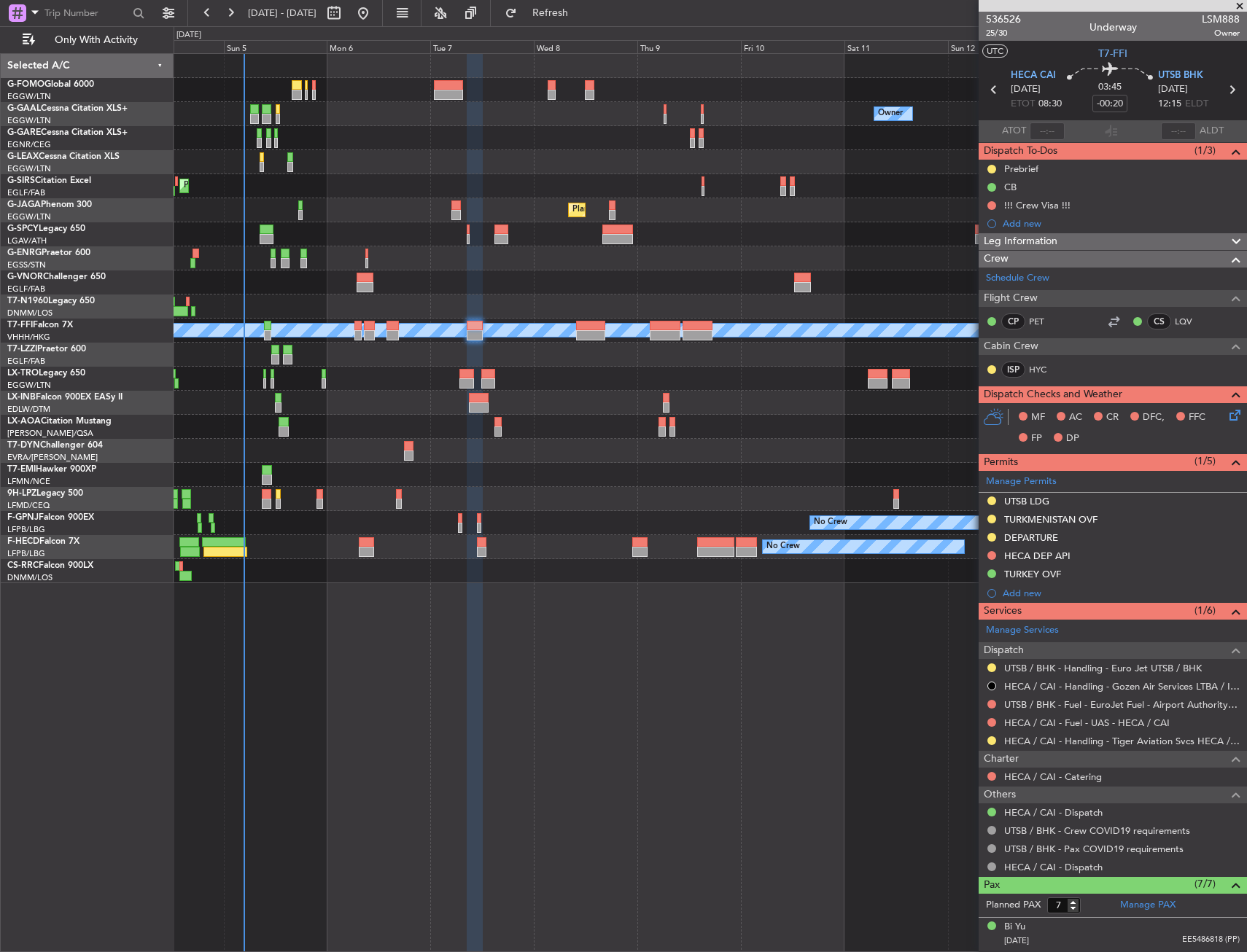
click at [1227, 419] on icon at bounding box center [1232, 412] width 12 height 12
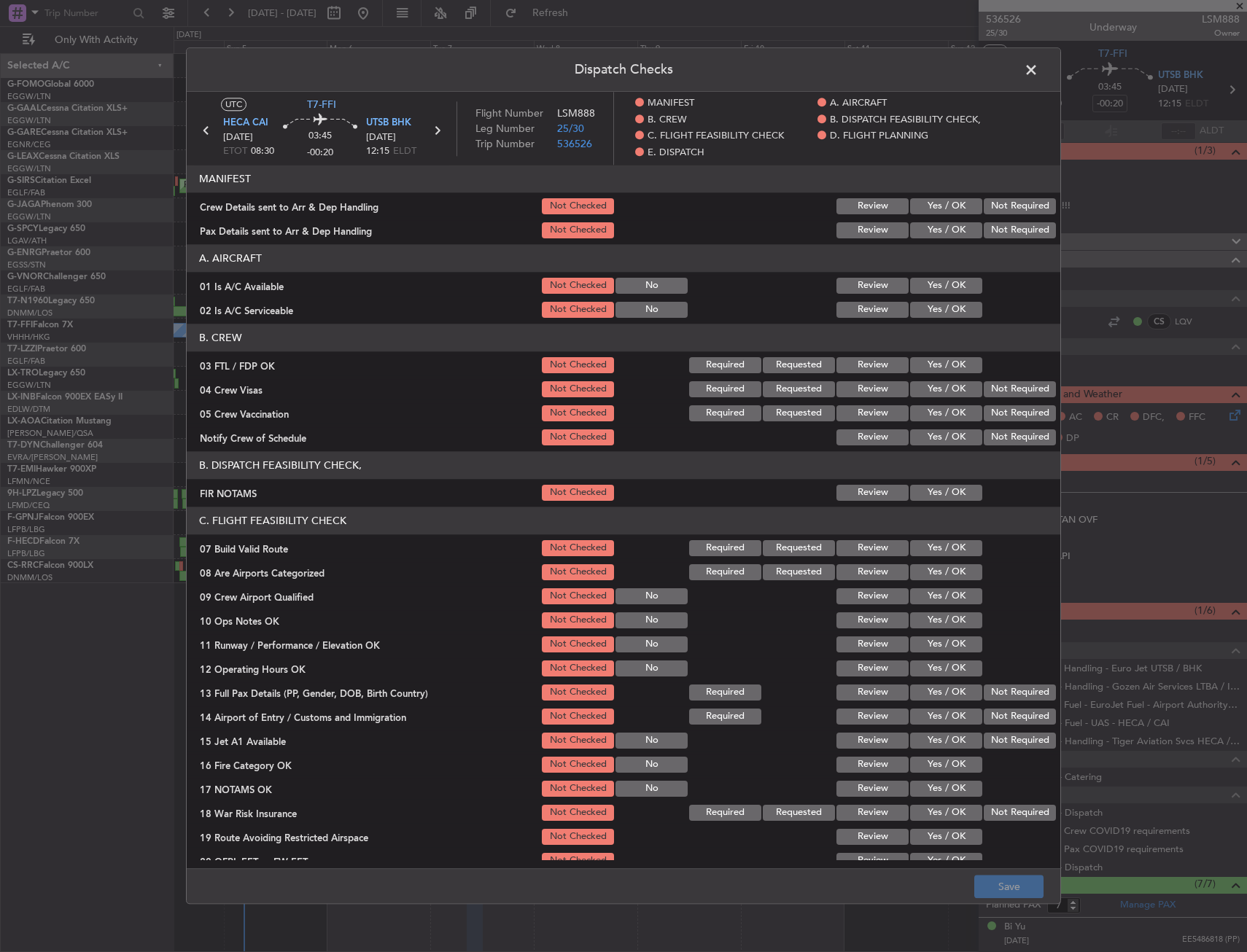
click at [934, 289] on button "Yes / OK" at bounding box center [946, 285] width 72 height 16
click at [927, 316] on button "Yes / OK" at bounding box center [946, 310] width 72 height 16
click at [927, 498] on button "Yes / OK" at bounding box center [946, 492] width 72 height 16
click at [929, 562] on section "C. FLIGHT FEASIBILITY CHECK 07 Build Valid Route Not Checked Required Requested…" at bounding box center [624, 701] width 874 height 389
drag, startPoint x: 931, startPoint y: 548, endPoint x: 932, endPoint y: 600, distance: 52.0
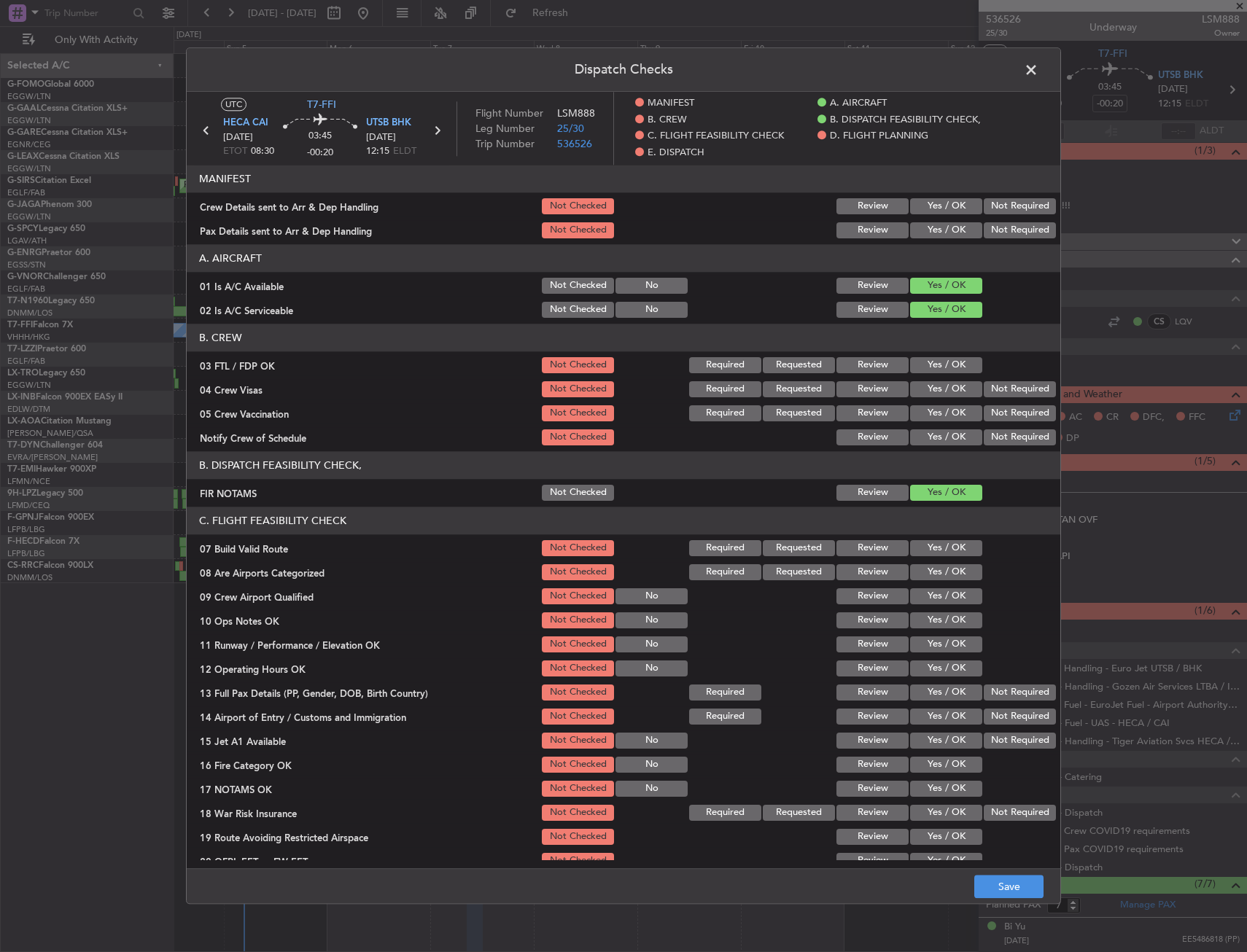
click at [932, 551] on button "Yes / OK" at bounding box center [946, 548] width 72 height 16
click at [935, 604] on button "Yes / OK" at bounding box center [946, 596] width 72 height 16
click at [935, 626] on button "Yes / OK" at bounding box center [946, 620] width 72 height 16
click at [598, 574] on div "08 Are Airports Categorized Not Checked Required Requested Review Yes / OK" at bounding box center [624, 572] width 874 height 20
click at [571, 575] on button "Not Checked" at bounding box center [578, 572] width 72 height 16
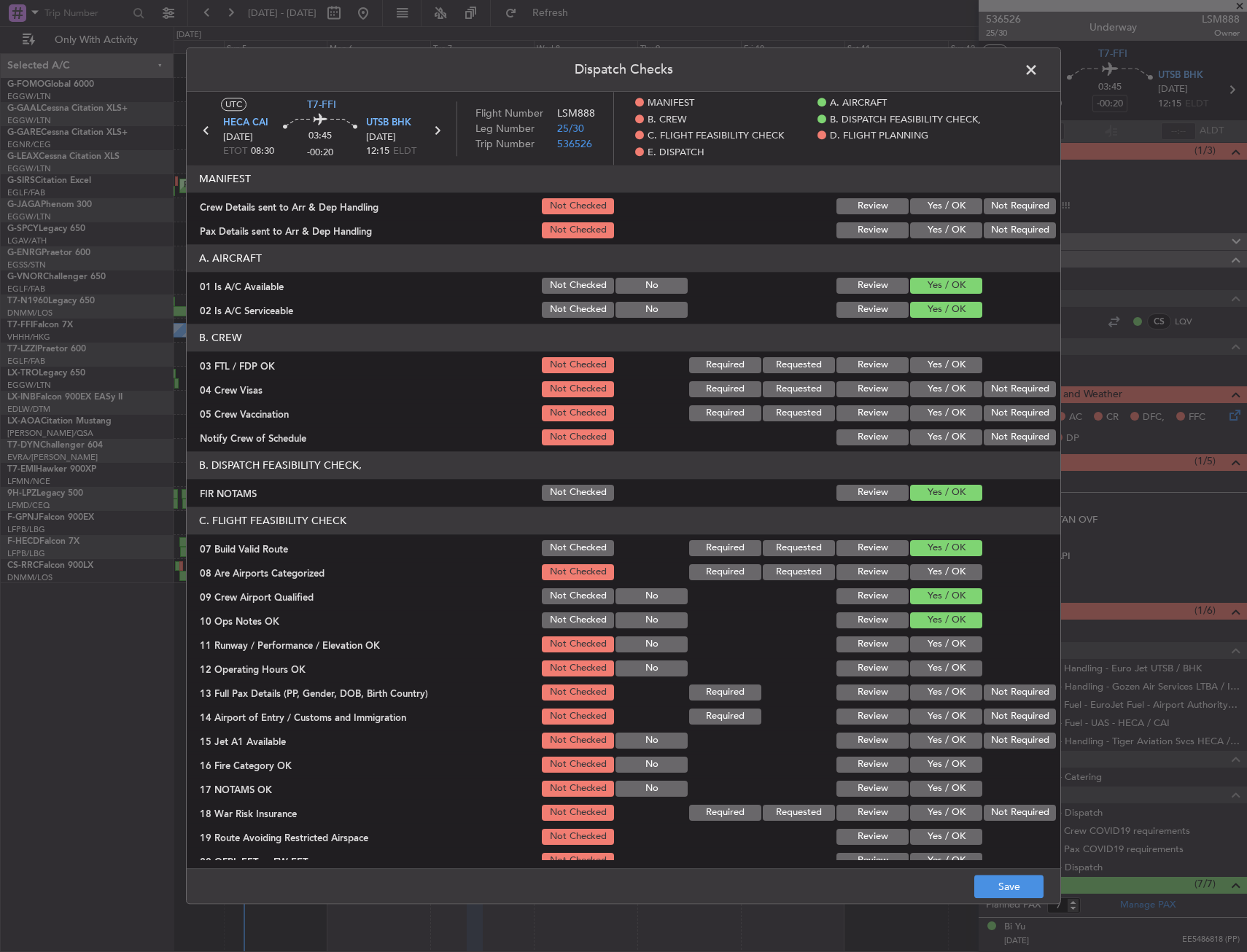
click at [569, 594] on button "Not Checked" at bounding box center [578, 596] width 72 height 16
click at [942, 662] on button "Yes / OK" at bounding box center [946, 668] width 72 height 16
click at [939, 646] on button "Yes / OK" at bounding box center [946, 644] width 72 height 16
drag, startPoint x: 939, startPoint y: 682, endPoint x: 943, endPoint y: 695, distance: 13.6
click at [940, 683] on section "C. FLIGHT FEASIBILITY CHECK 07 Build Valid Route Not Checked Required Requested…" at bounding box center [624, 701] width 874 height 389
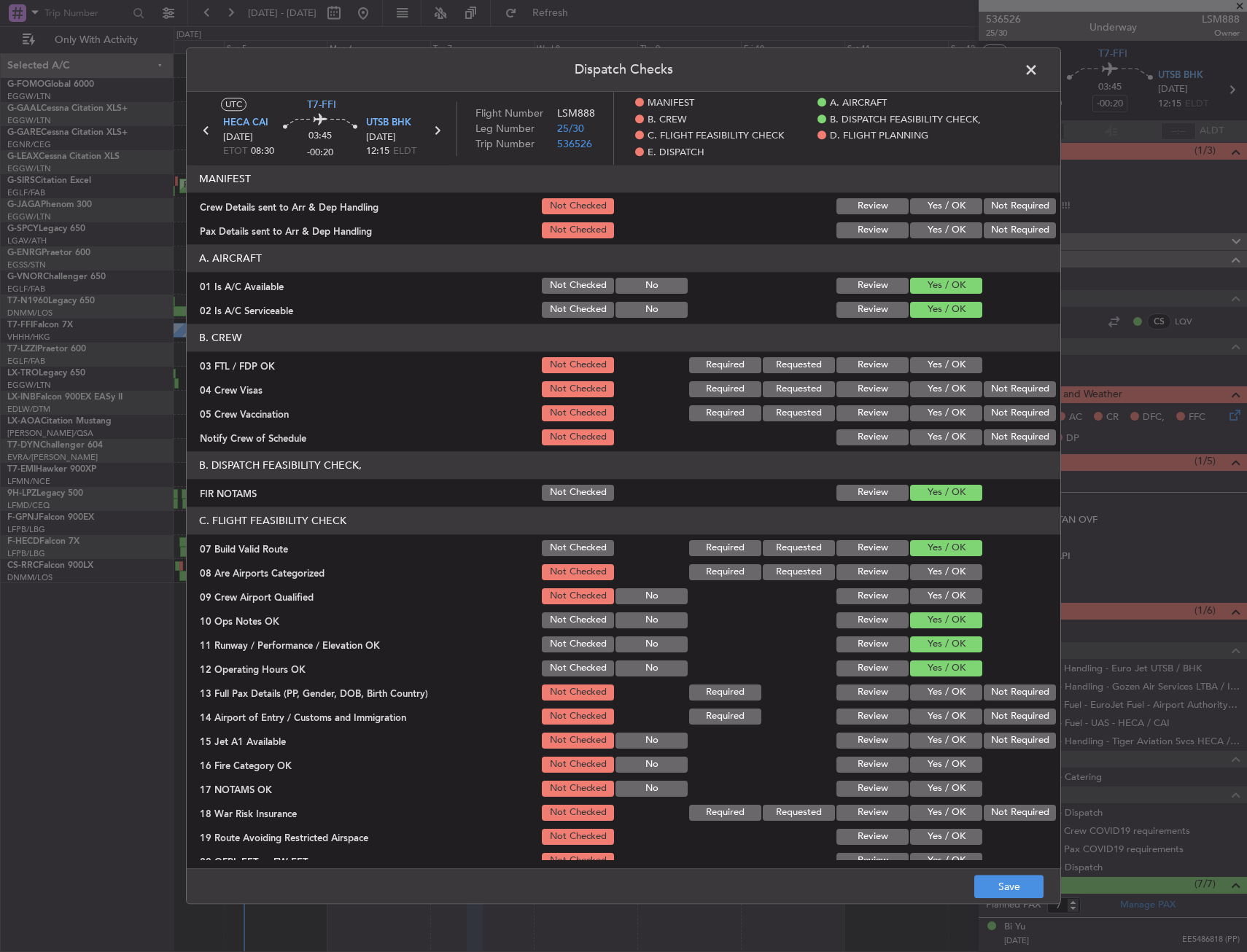
drag, startPoint x: 943, startPoint y: 695, endPoint x: 943, endPoint y: 708, distance: 13.0
click at [943, 698] on button "Yes / OK" at bounding box center [946, 692] width 72 height 16
drag, startPoint x: 943, startPoint y: 708, endPoint x: 944, endPoint y: 727, distance: 19.0
click at [942, 714] on div "Yes / OK" at bounding box center [945, 716] width 73 height 20
drag, startPoint x: 944, startPoint y: 727, endPoint x: 942, endPoint y: 736, distance: 9.2
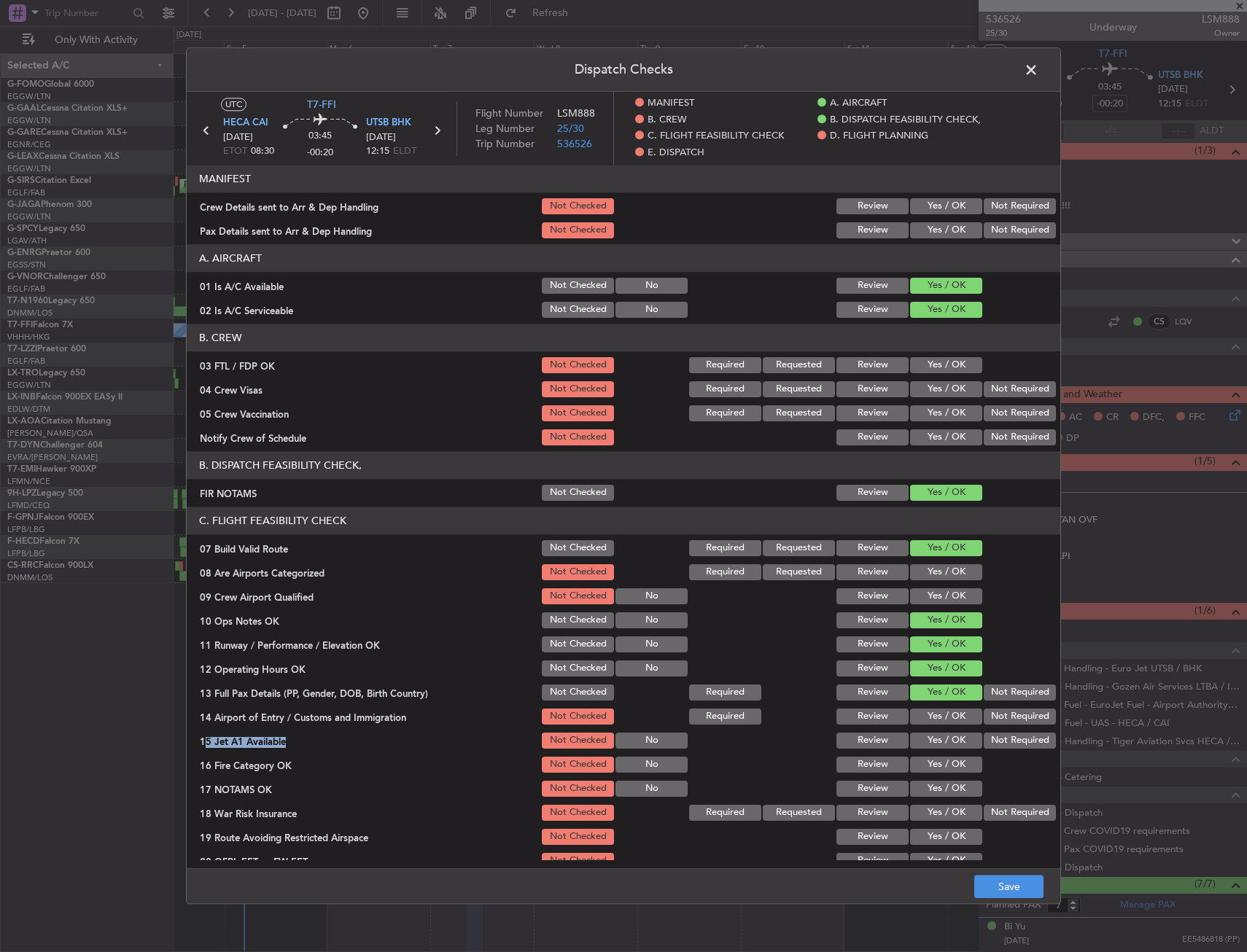
click at [942, 736] on section "C. FLIGHT FEASIBILITY CHECK 07 Build Valid Route Not Checked Required Requested…" at bounding box center [624, 701] width 874 height 389
click at [941, 723] on button "Yes / OK" at bounding box center [946, 716] width 72 height 16
click at [939, 733] on div "Yes / OK" at bounding box center [945, 740] width 73 height 20
click at [939, 742] on button "Yes / OK" at bounding box center [946, 740] width 72 height 16
click at [934, 752] on section "C. FLIGHT FEASIBILITY CHECK 07 Build Valid Route Not Checked Required Requested…" at bounding box center [624, 701] width 874 height 389
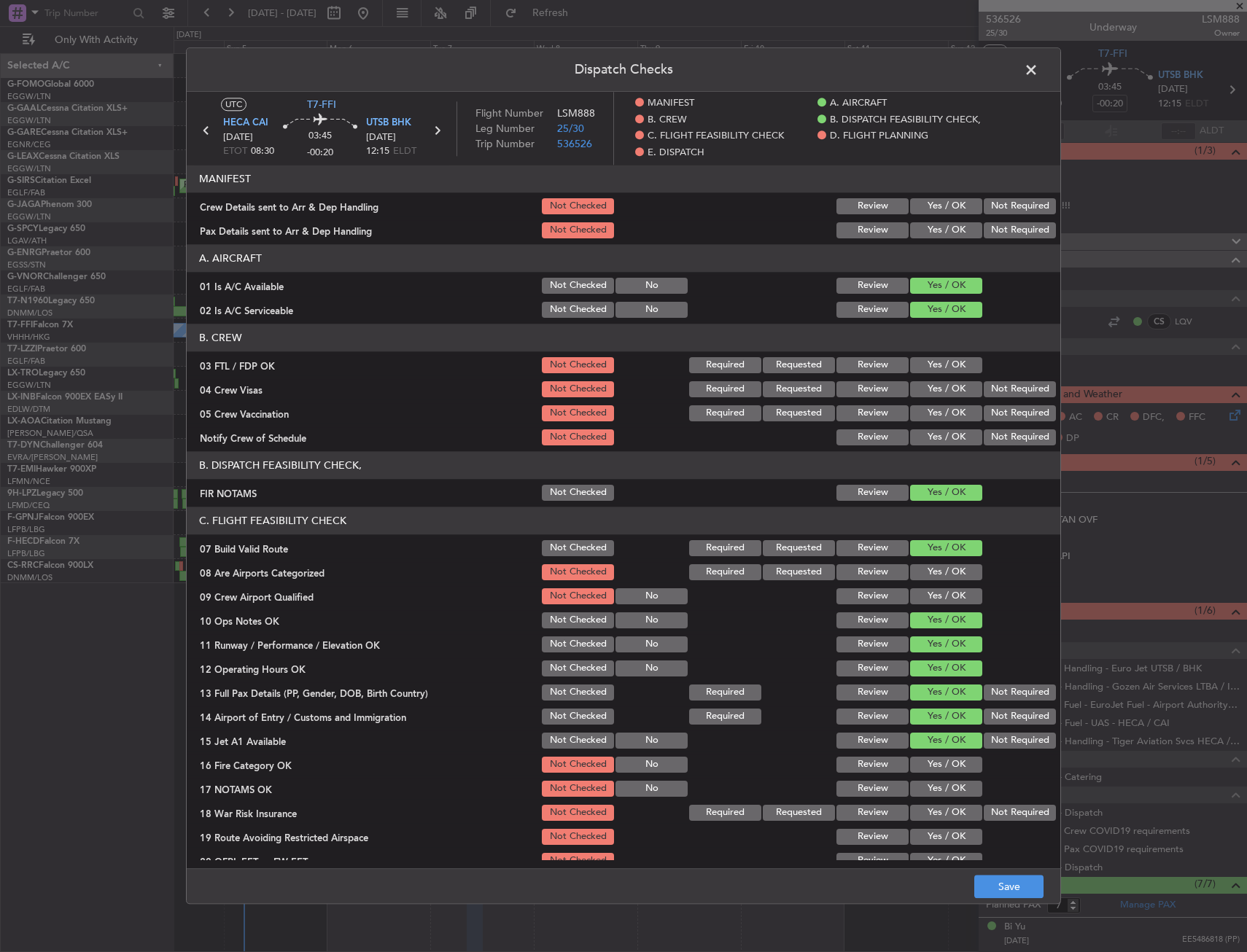
click at [938, 763] on button "Yes / OK" at bounding box center [946, 764] width 72 height 16
click at [947, 785] on button "Yes / OK" at bounding box center [946, 789] width 72 height 16
click at [992, 817] on button "Not Required" at bounding box center [1020, 813] width 72 height 16
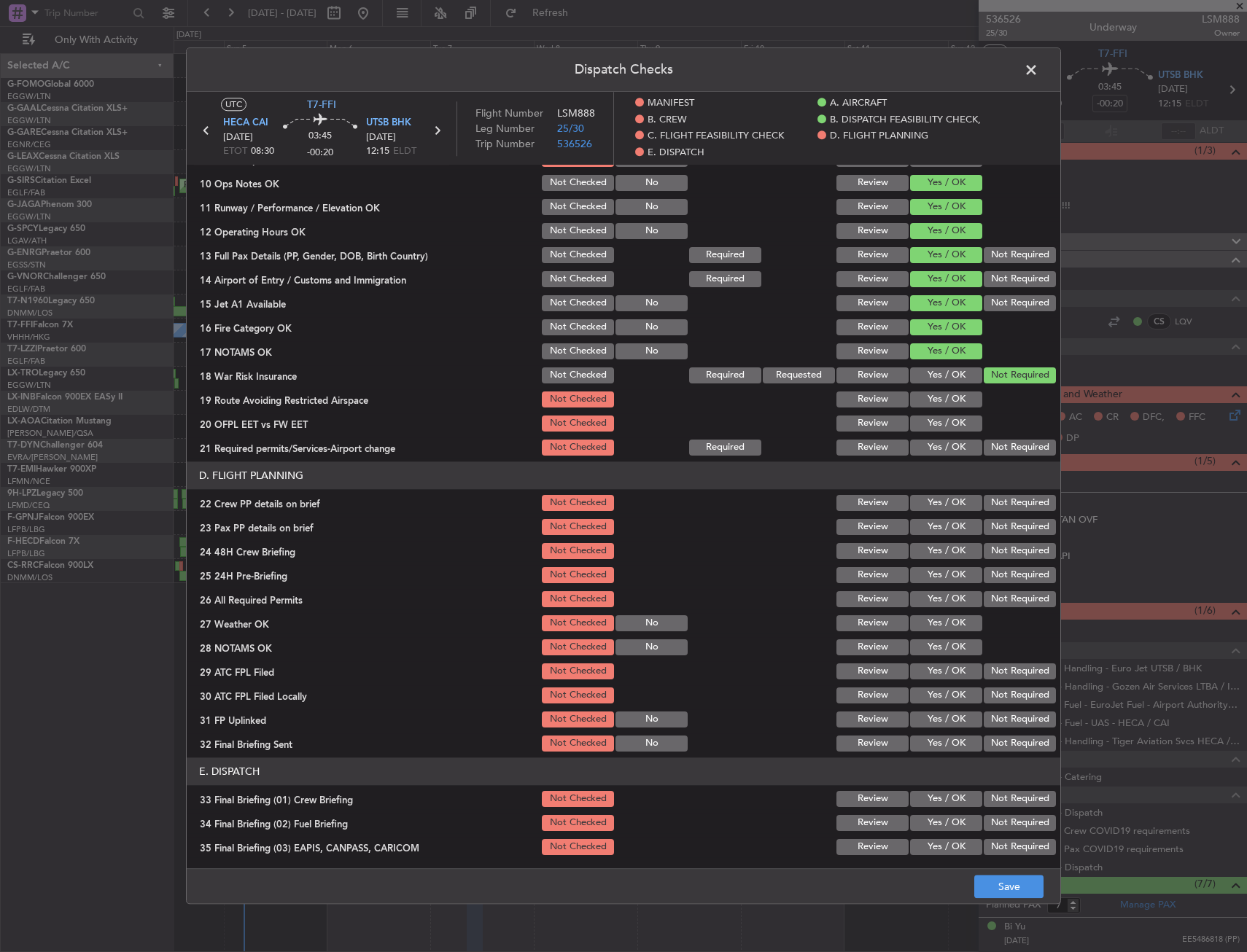
drag, startPoint x: 918, startPoint y: 469, endPoint x: 928, endPoint y: 443, distance: 27.9
click at [919, 465] on header "D. FLIGHT PLANNING" at bounding box center [624, 475] width 874 height 28
click at [928, 439] on div "Yes / OK" at bounding box center [945, 447] width 73 height 20
click at [935, 403] on button "Yes / OK" at bounding box center [946, 400] width 72 height 16
drag, startPoint x: 935, startPoint y: 386, endPoint x: 928, endPoint y: 427, distance: 41.6
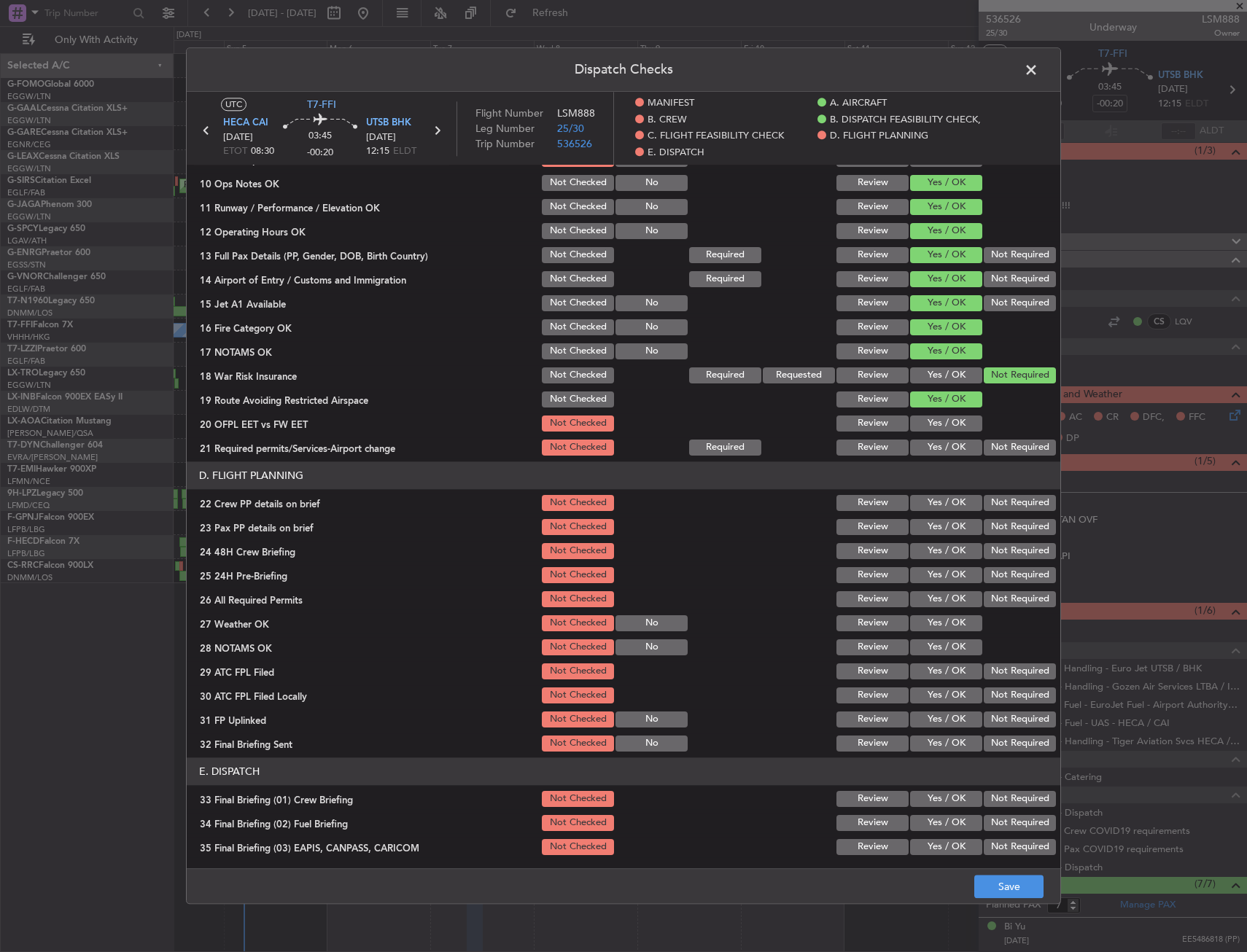
click at [935, 399] on section "C. FLIGHT FEASIBILITY CHECK 07 Build Valid Route Not Checked Required Requested…" at bounding box center [624, 264] width 874 height 389
click at [928, 427] on button "Yes / OK" at bounding box center [946, 423] width 72 height 16
click at [929, 443] on button "Yes / OK" at bounding box center [946, 447] width 72 height 16
drag, startPoint x: 939, startPoint y: 497, endPoint x: 930, endPoint y: 518, distance: 22.8
click at [938, 497] on button "Yes / OK" at bounding box center [946, 503] width 72 height 16
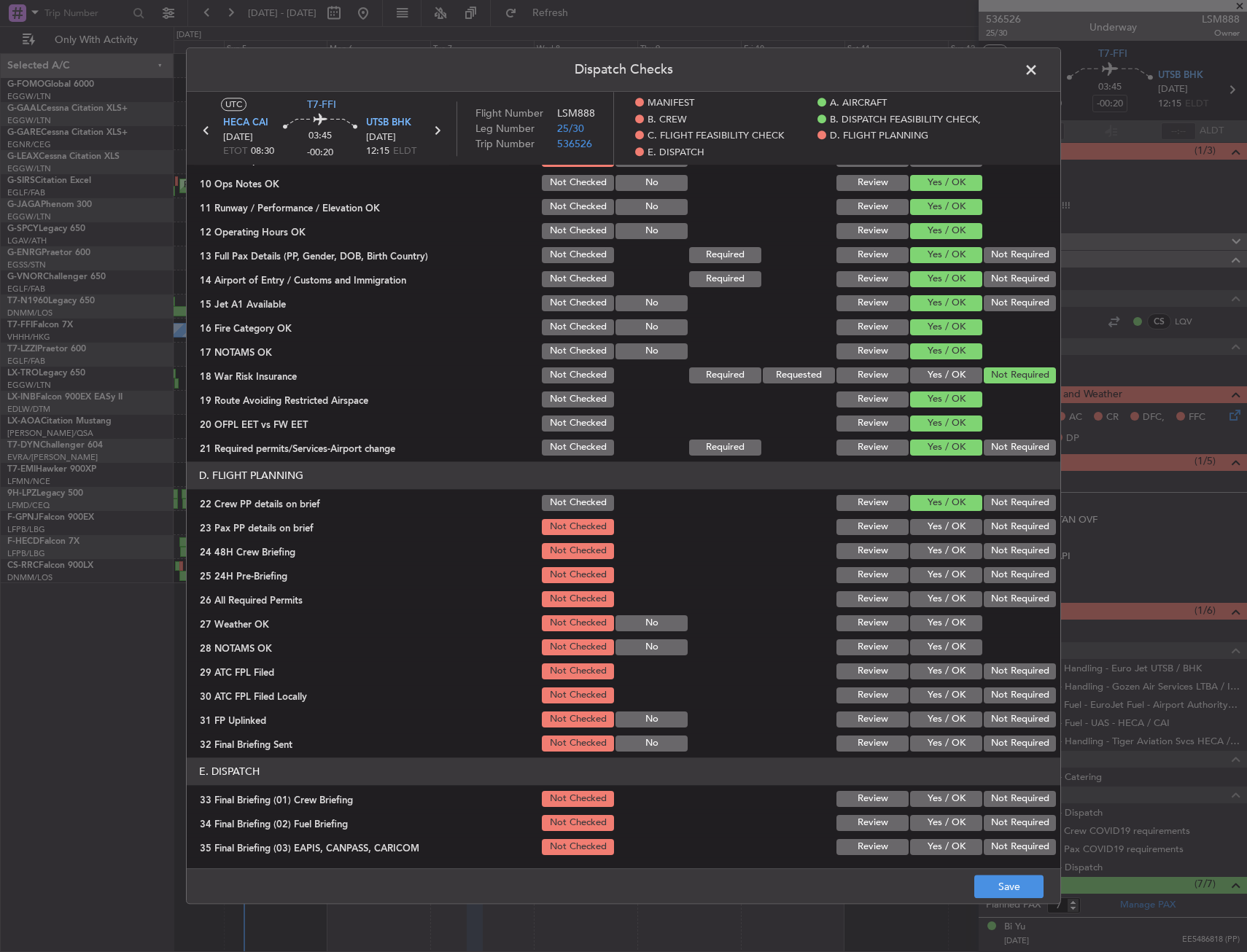
drag, startPoint x: 929, startPoint y: 530, endPoint x: 932, endPoint y: 549, distance: 19.2
click at [930, 532] on button "Yes / OK" at bounding box center [946, 527] width 72 height 16
click at [932, 549] on button "Yes / OK" at bounding box center [946, 551] width 72 height 16
click at [967, 560] on div "Yes / OK" at bounding box center [945, 551] width 73 height 20
click at [984, 569] on button "Not Required" at bounding box center [1020, 575] width 72 height 16
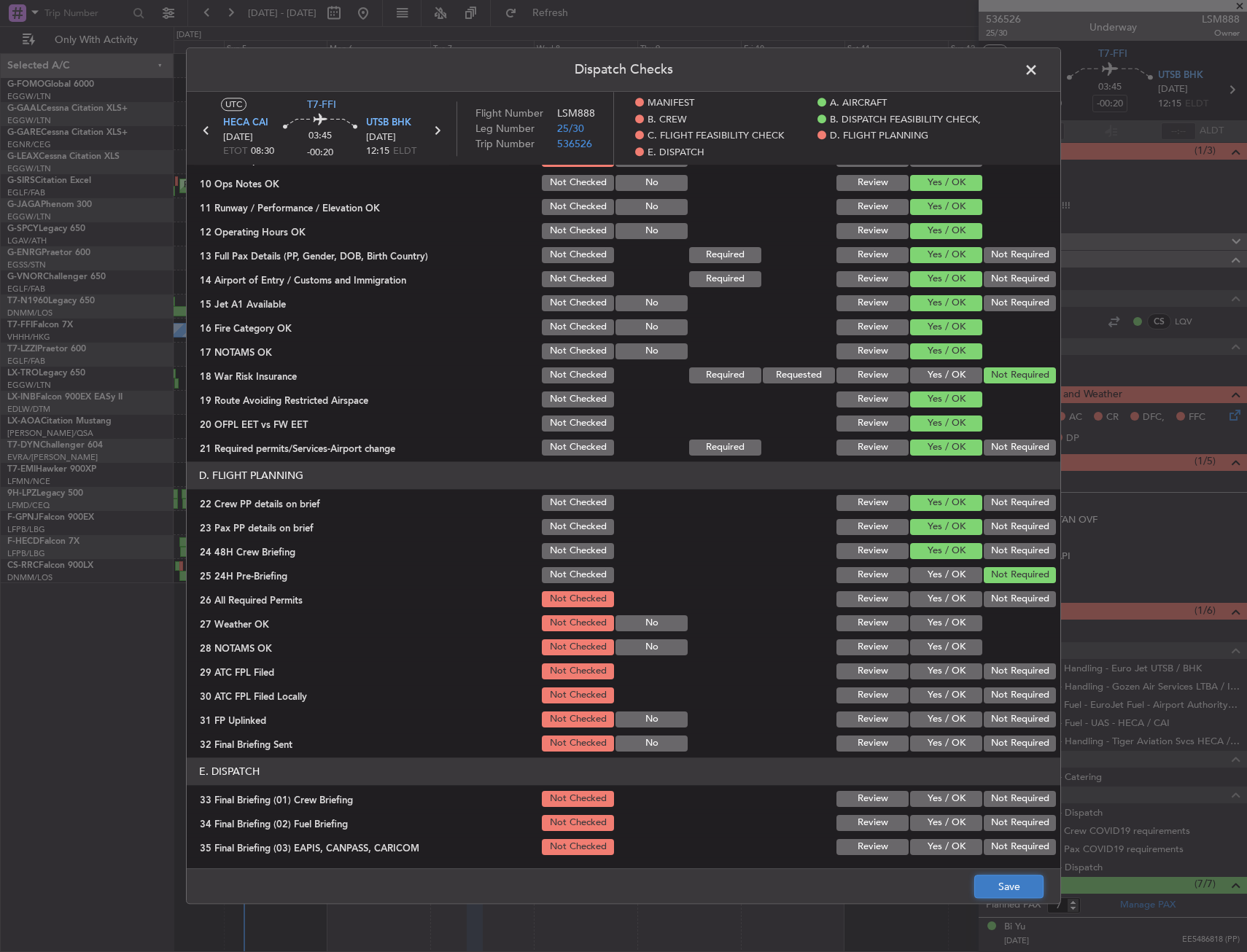
click at [1001, 883] on button "Save" at bounding box center [1010, 887] width 70 height 23
drag, startPoint x: 1024, startPoint y: 73, endPoint x: 1027, endPoint y: 66, distance: 7.6
click at [1039, 73] on span at bounding box center [1039, 73] width 0 height 29
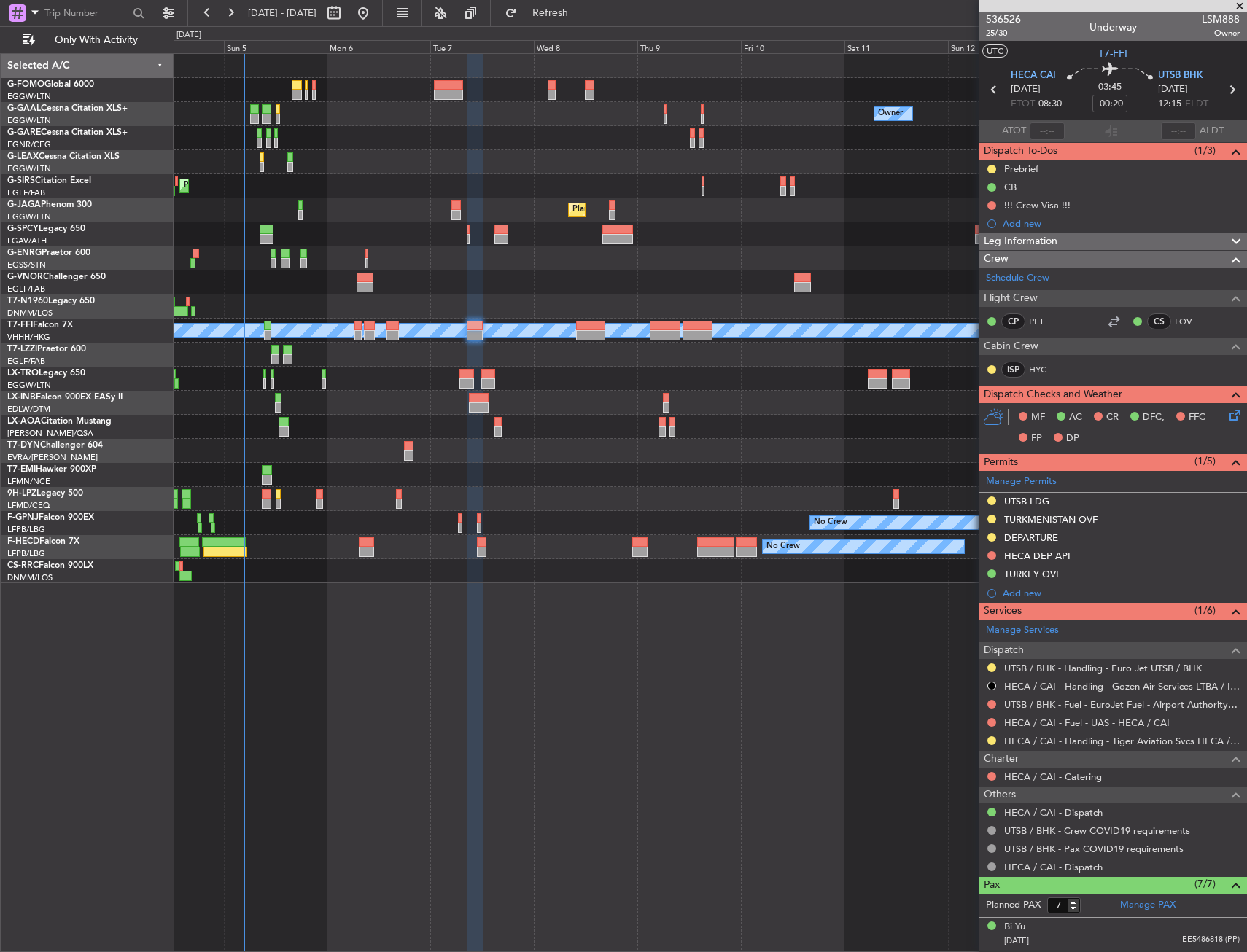
click at [513, 155] on div at bounding box center [710, 162] width 1073 height 24
click at [349, 165] on div at bounding box center [710, 162] width 1073 height 24
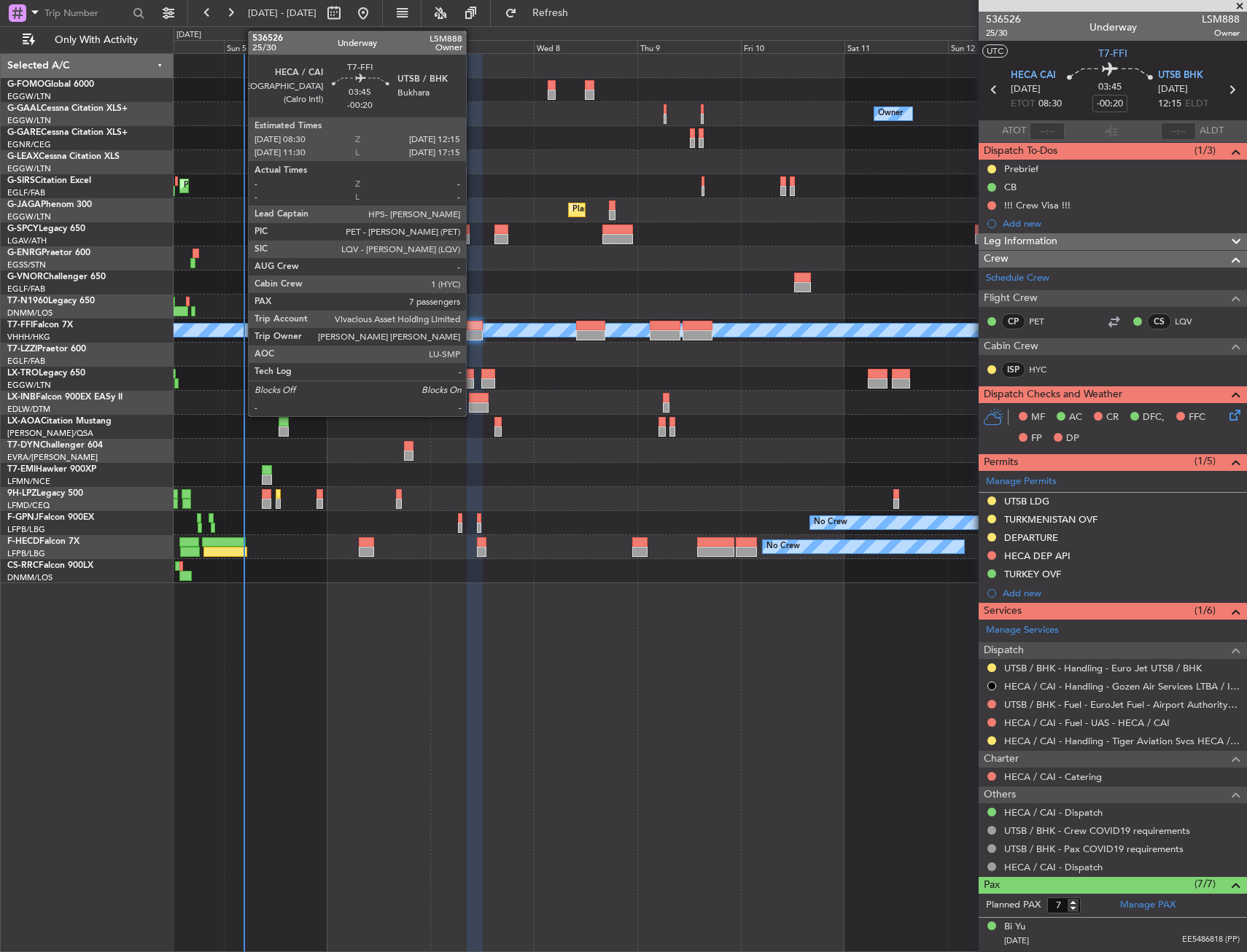
click at [475, 328] on div at bounding box center [475, 325] width 17 height 10
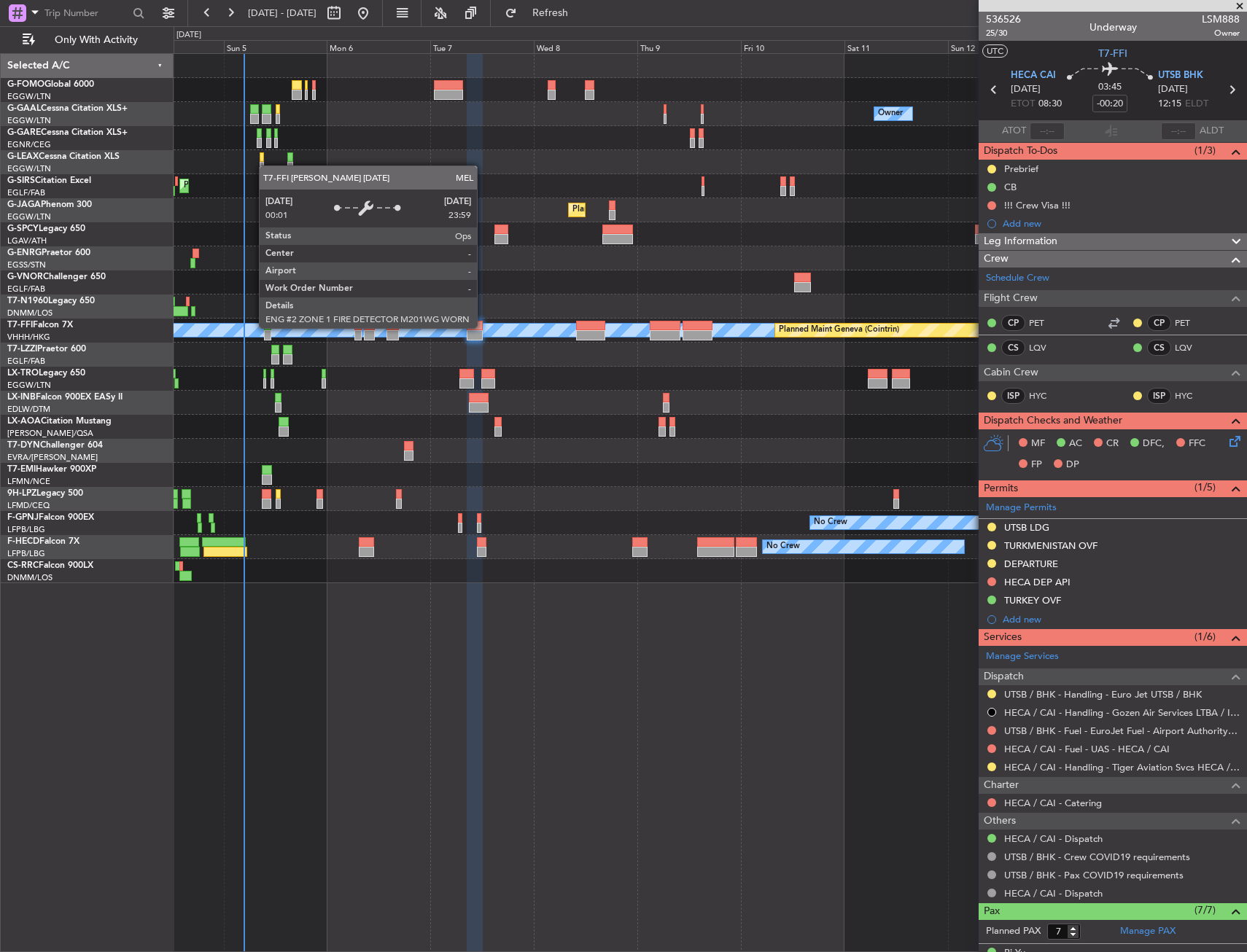
click at [484, 328] on div "MEL" at bounding box center [710, 330] width 3218 height 13
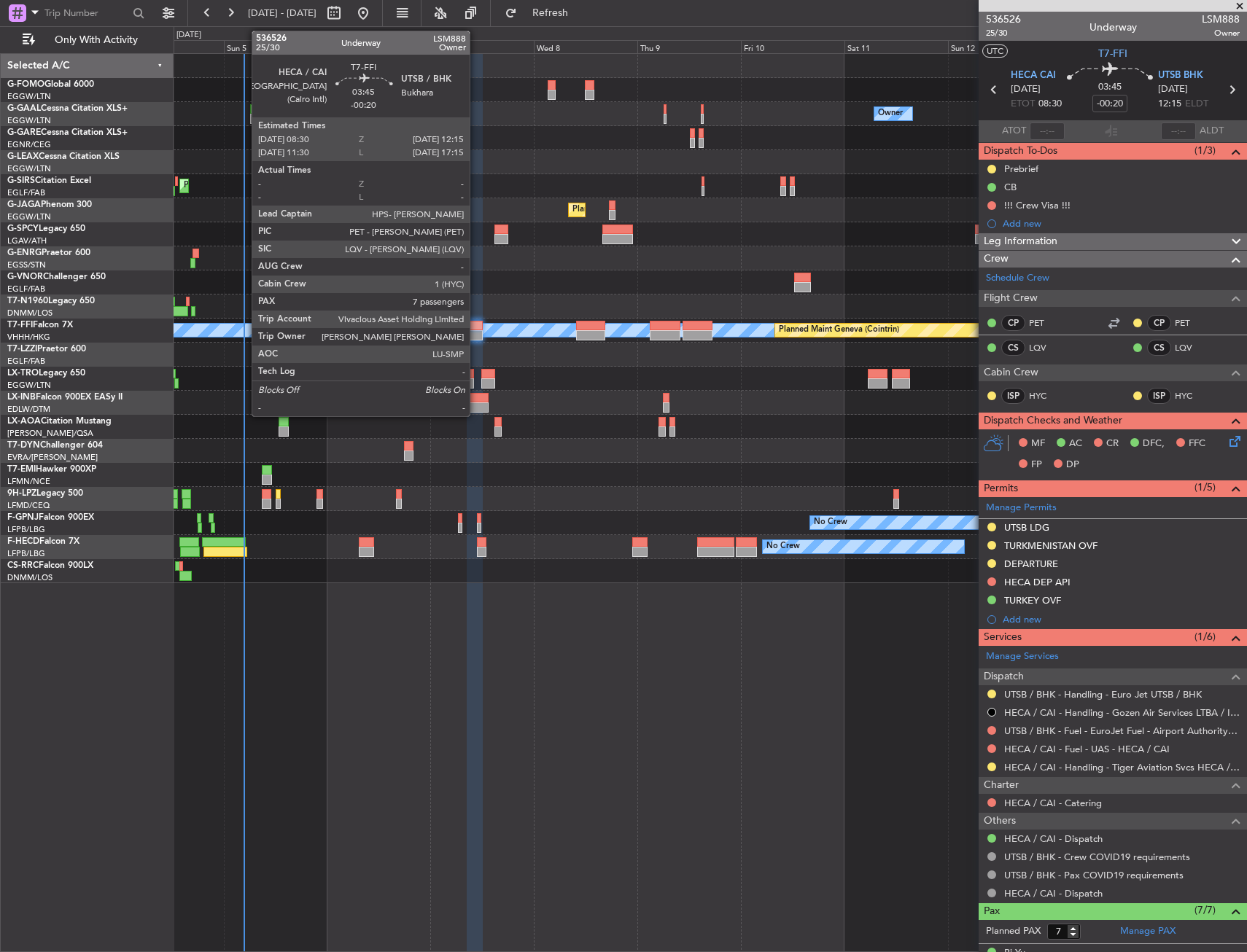
click at [476, 333] on div at bounding box center [475, 335] width 17 height 10
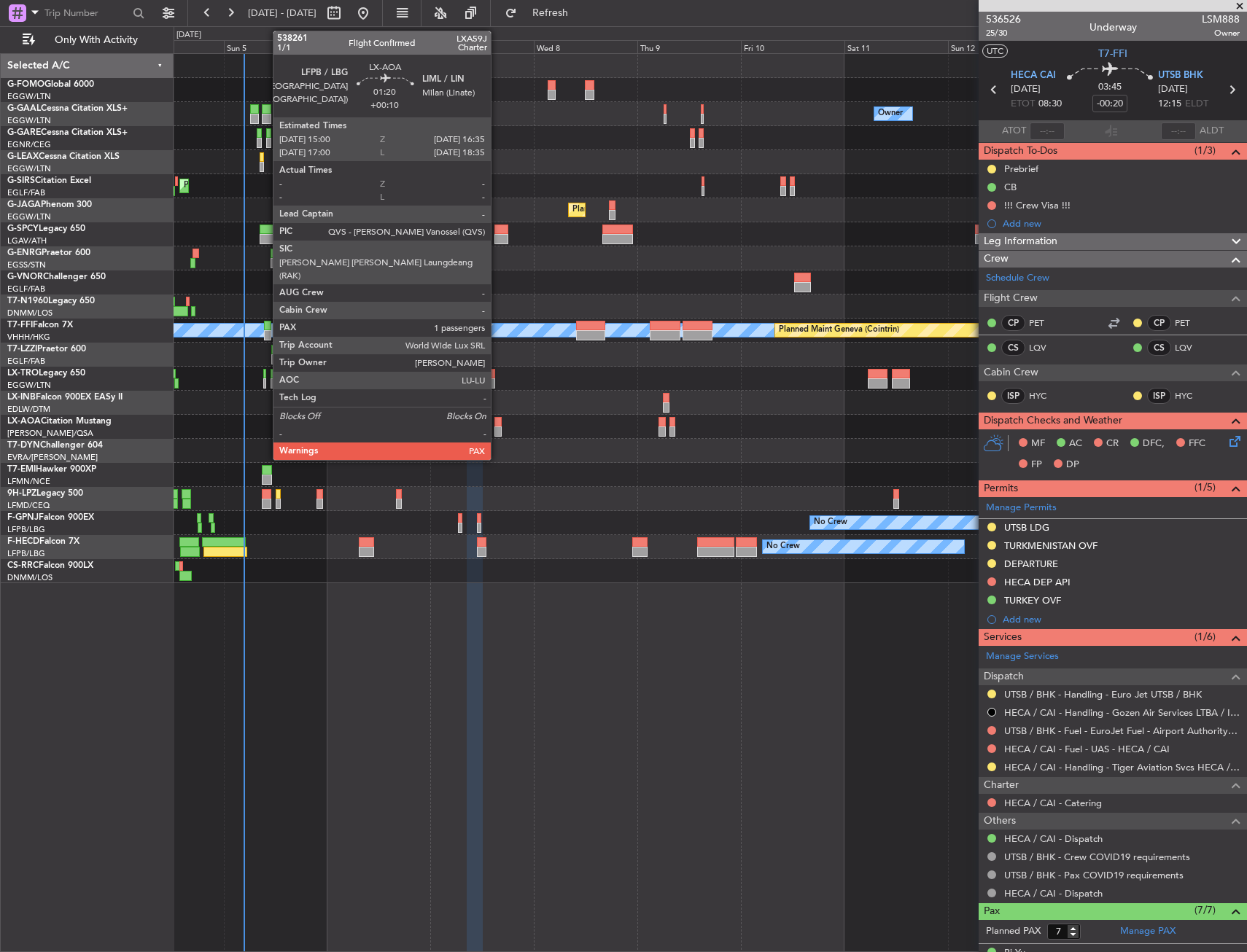
click at [497, 430] on div at bounding box center [498, 431] width 7 height 10
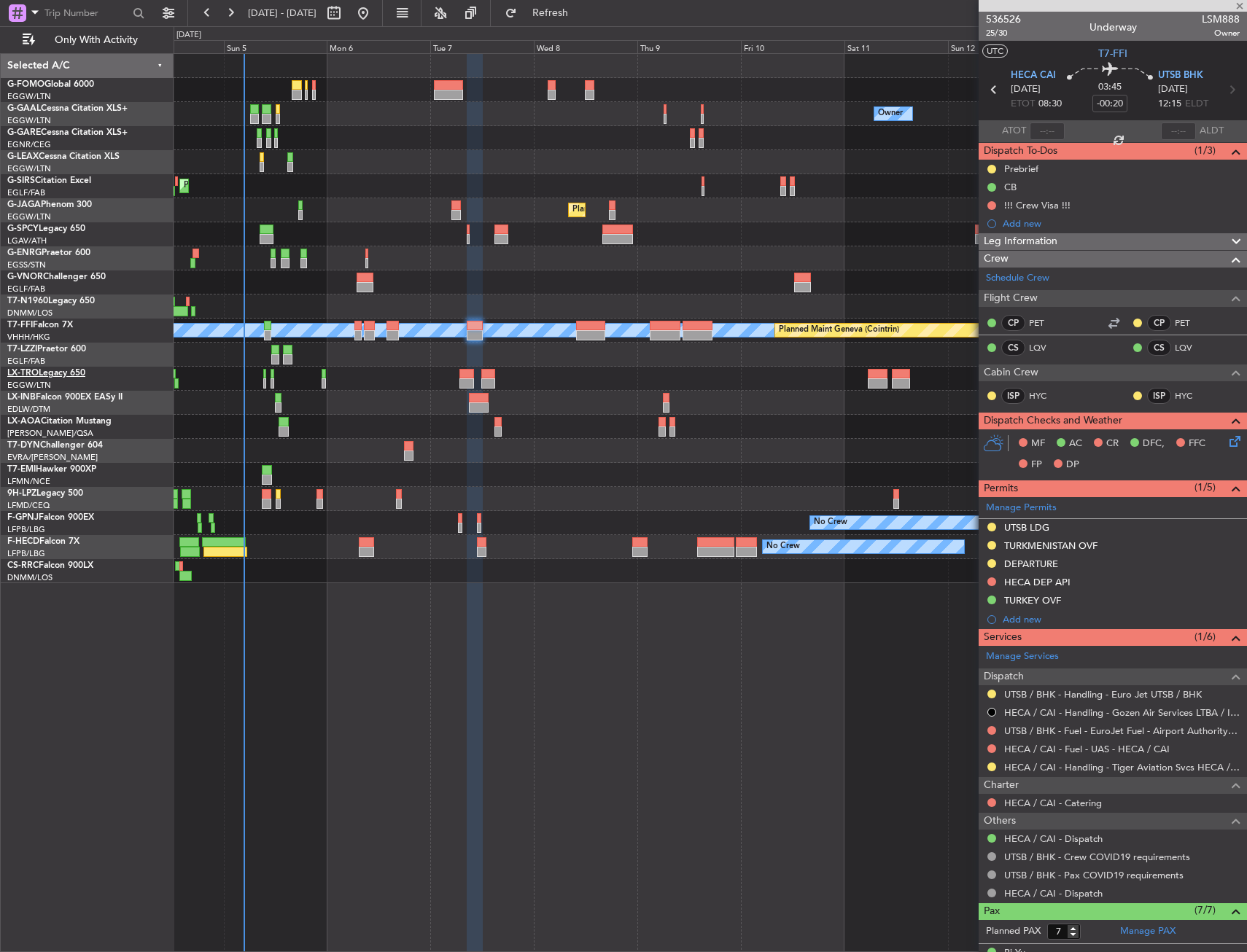
type input "+00:10"
type input "1"
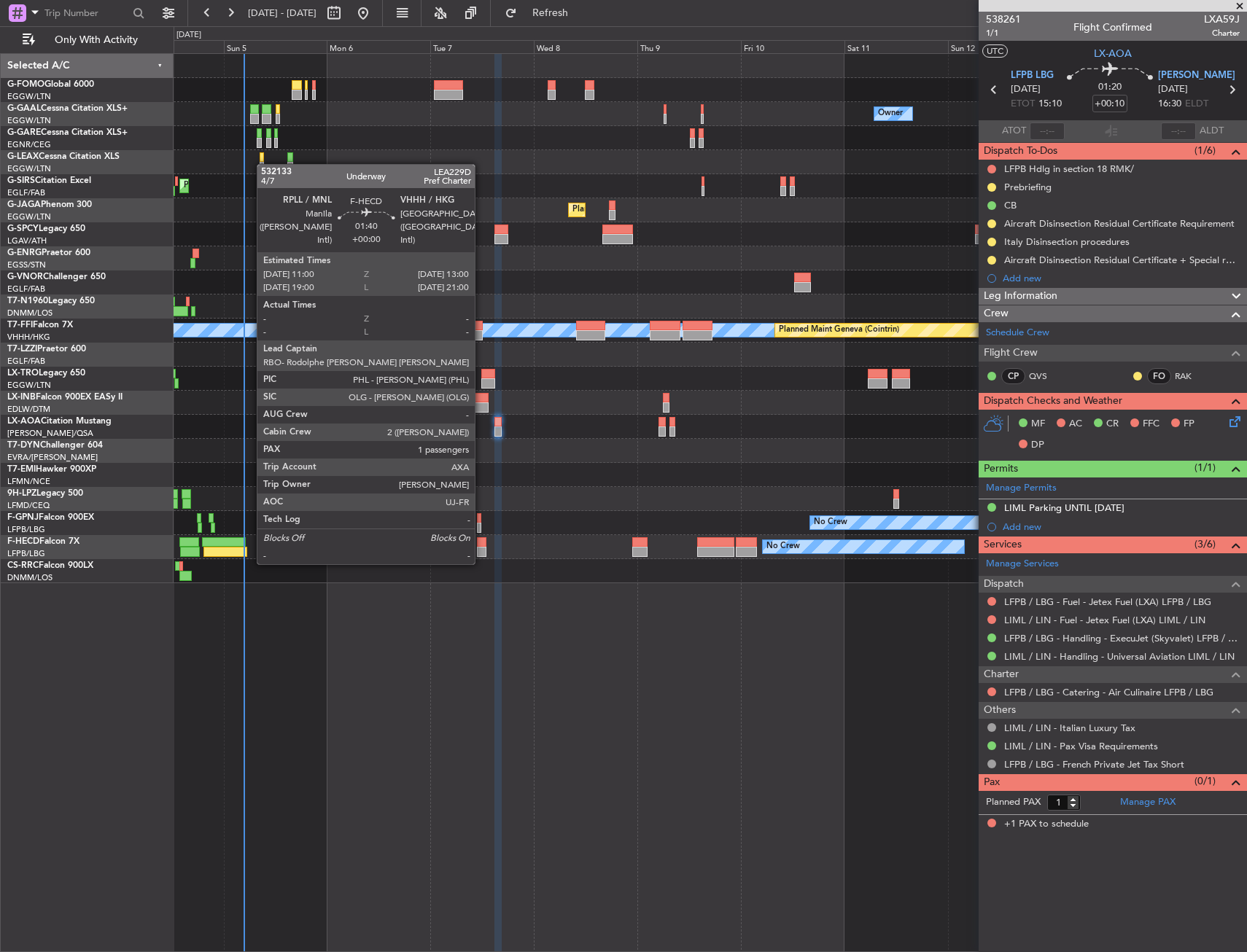
click at [482, 549] on div at bounding box center [481, 552] width 9 height 10
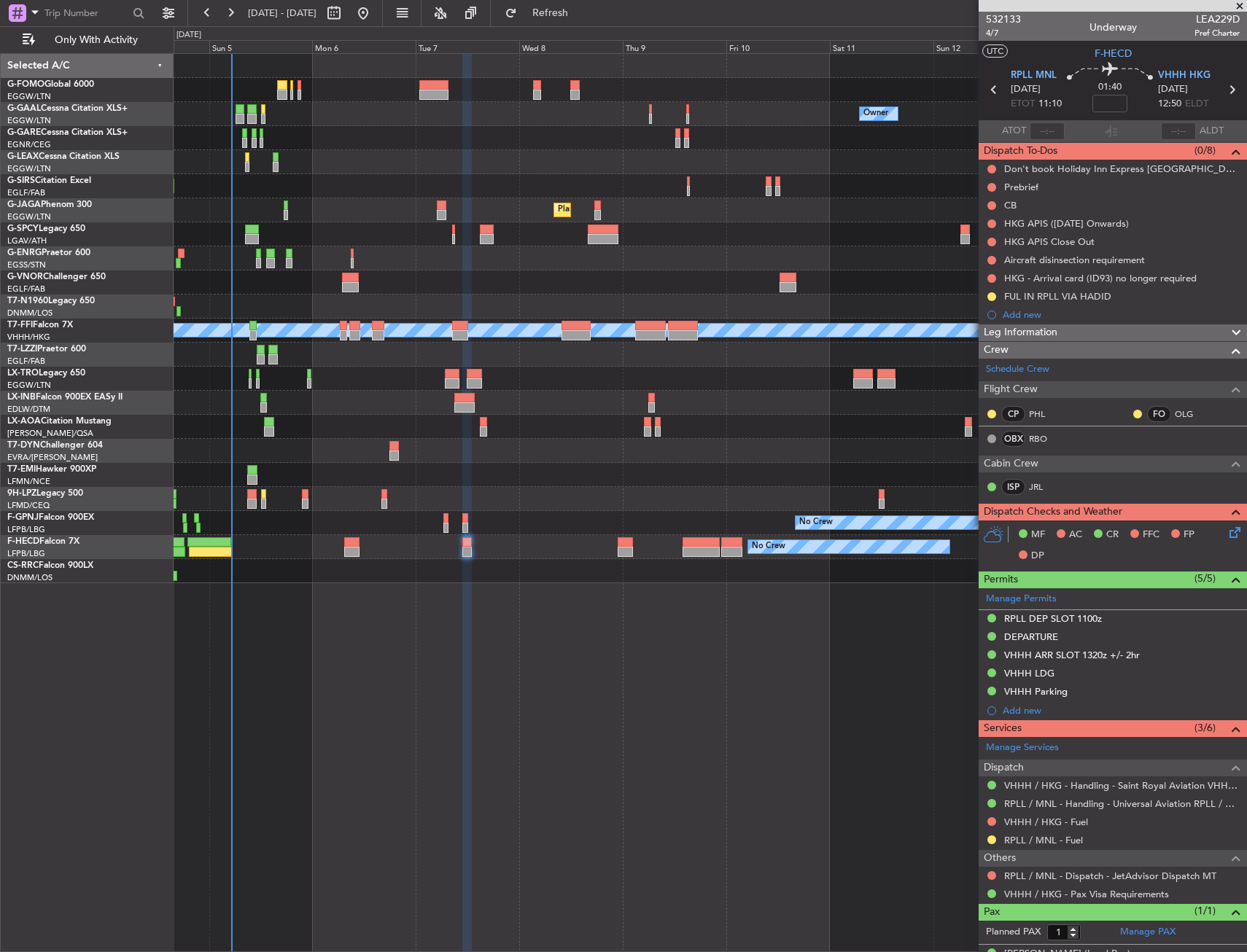
click at [257, 177] on div "Owner No Crew Owner Owner No Crew Planned Maint London (Farnborough) Planned Ma…" at bounding box center [710, 318] width 1073 height 529
click at [581, 15] on span "Refresh" at bounding box center [550, 12] width 61 height 10
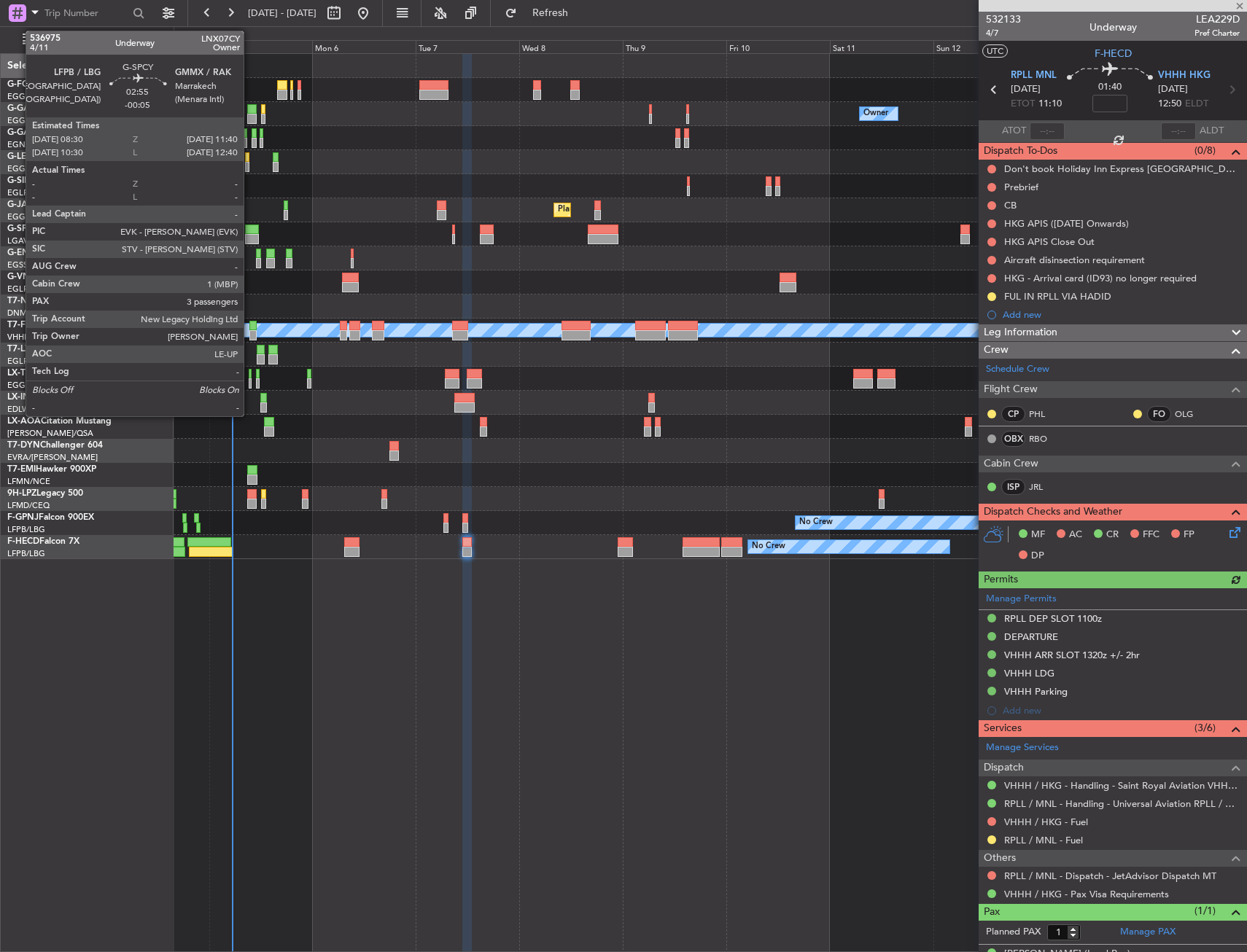
click at [250, 234] on div at bounding box center [252, 239] width 14 height 10
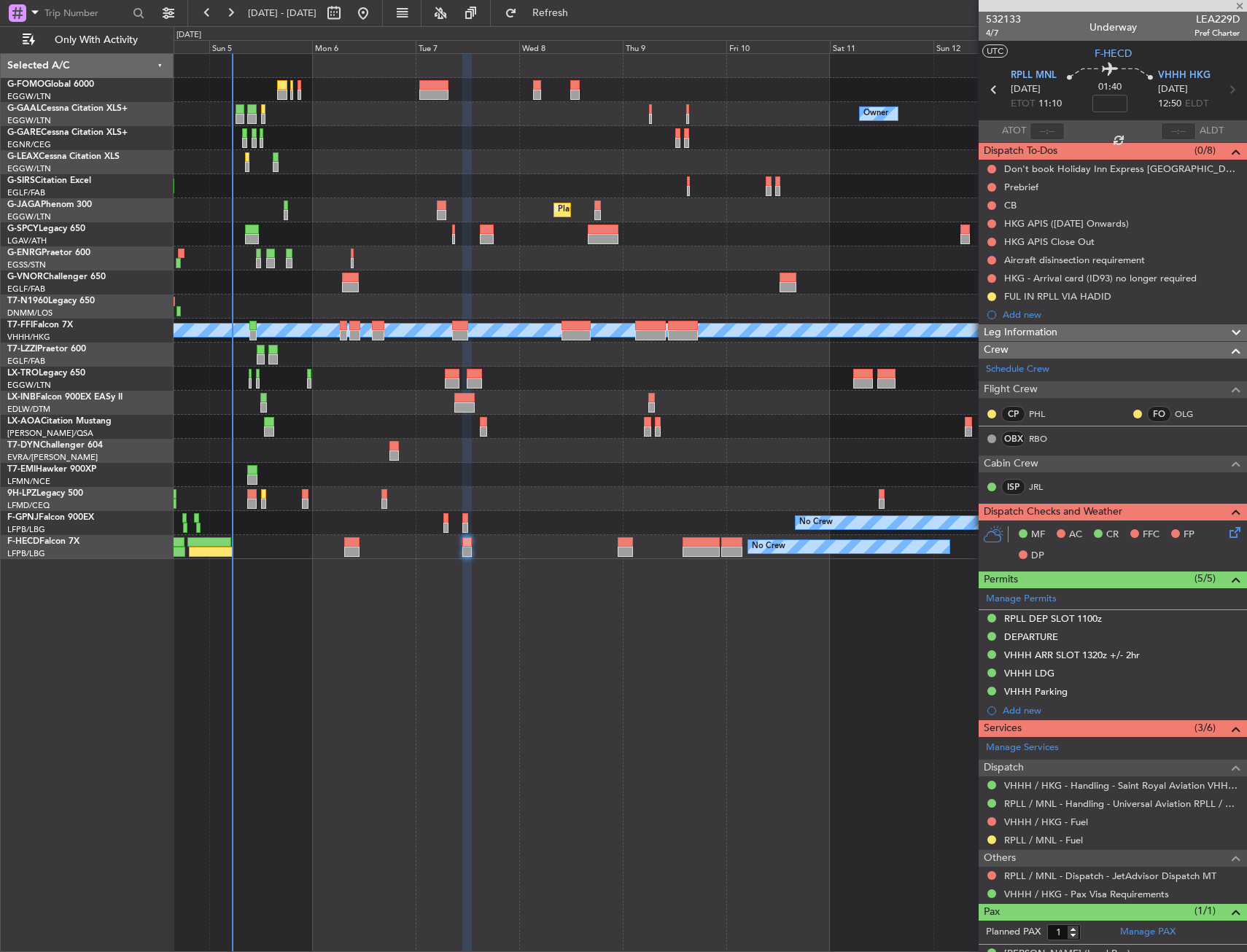
type input "-00:05"
type input "3"
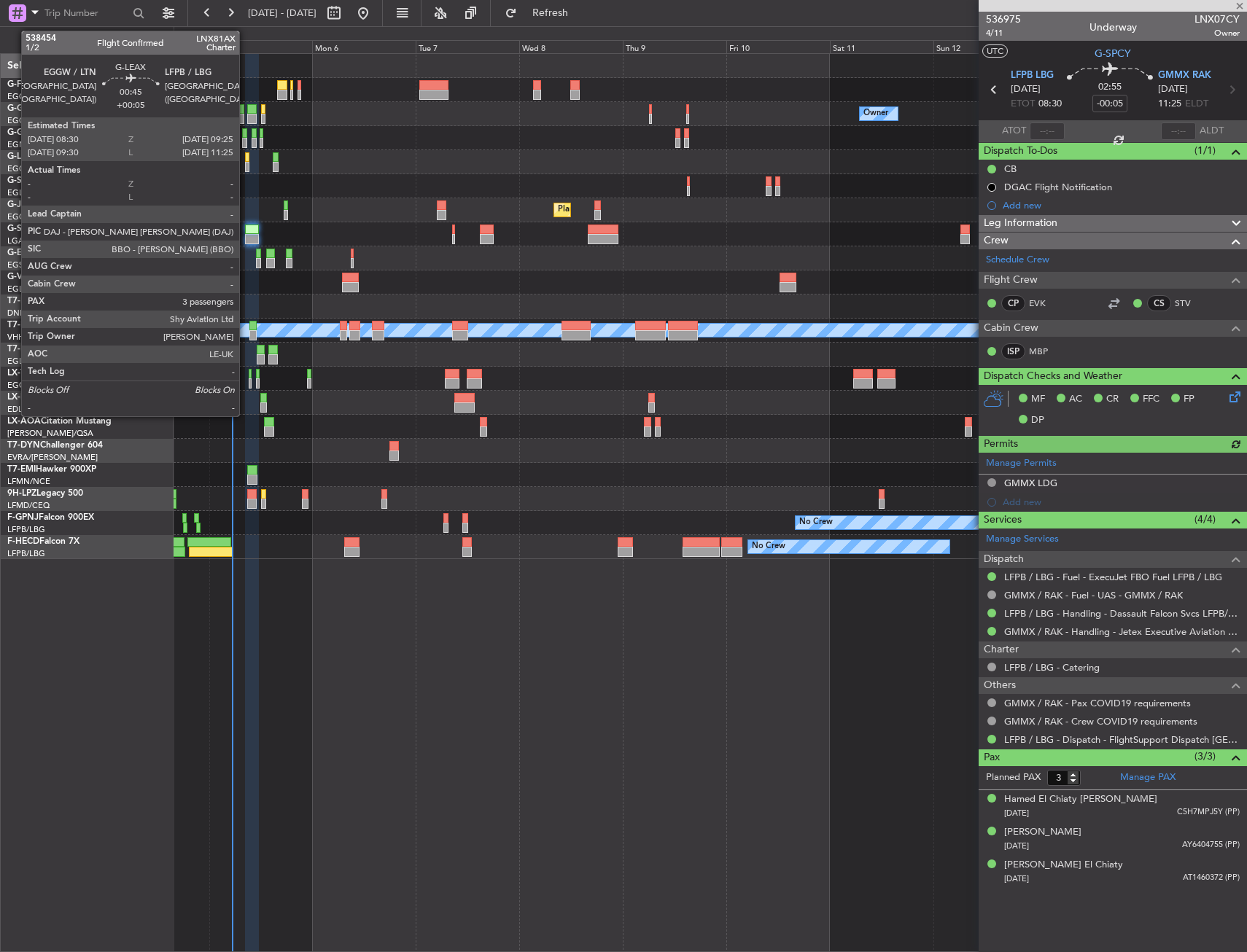
click at [246, 165] on div at bounding box center [247, 166] width 5 height 10
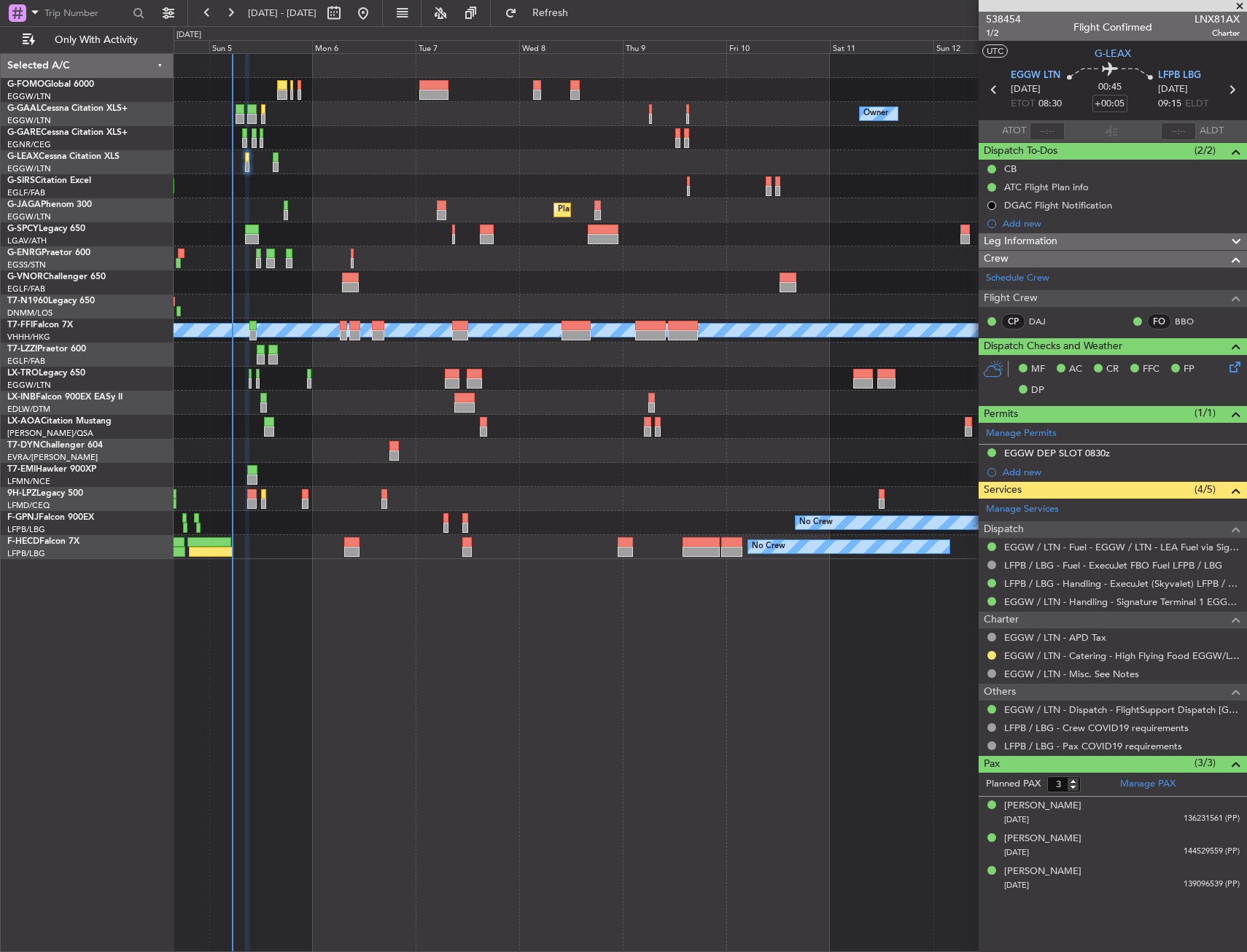
click at [288, 94] on div at bounding box center [710, 90] width 1073 height 24
click at [276, 97] on div at bounding box center [710, 90] width 1073 height 24
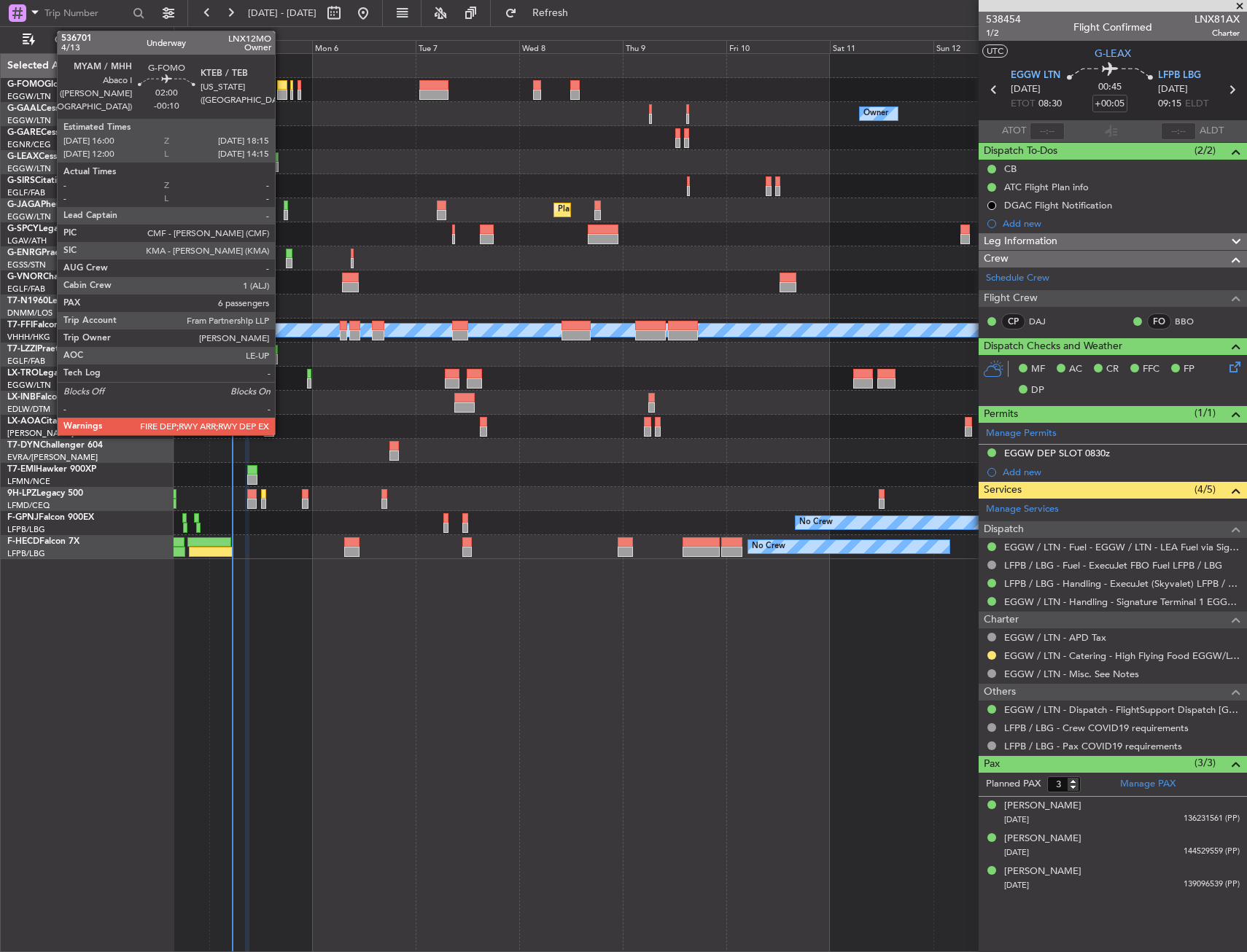
click at [281, 92] on div at bounding box center [282, 94] width 10 height 10
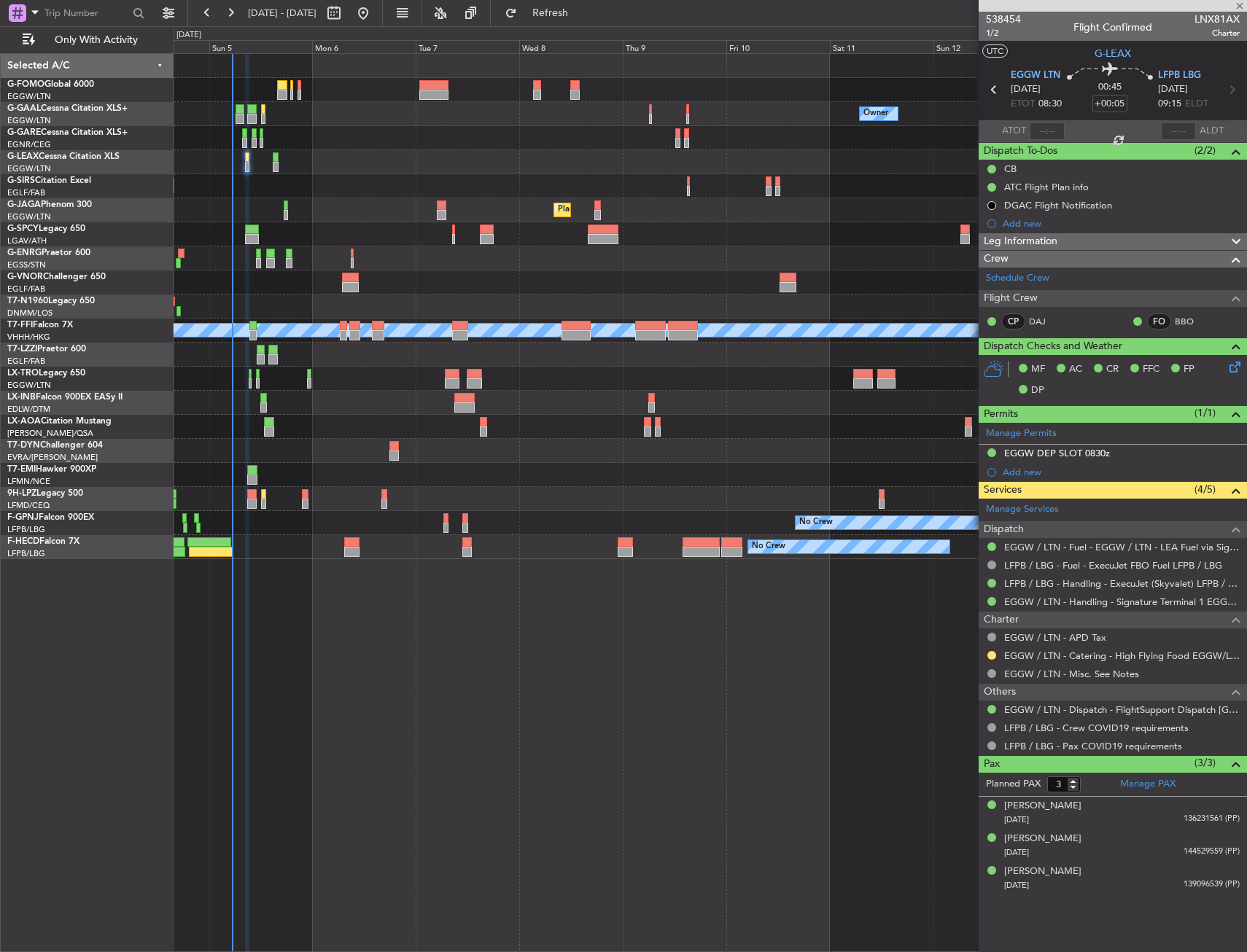
type input "-00:10"
type input "6"
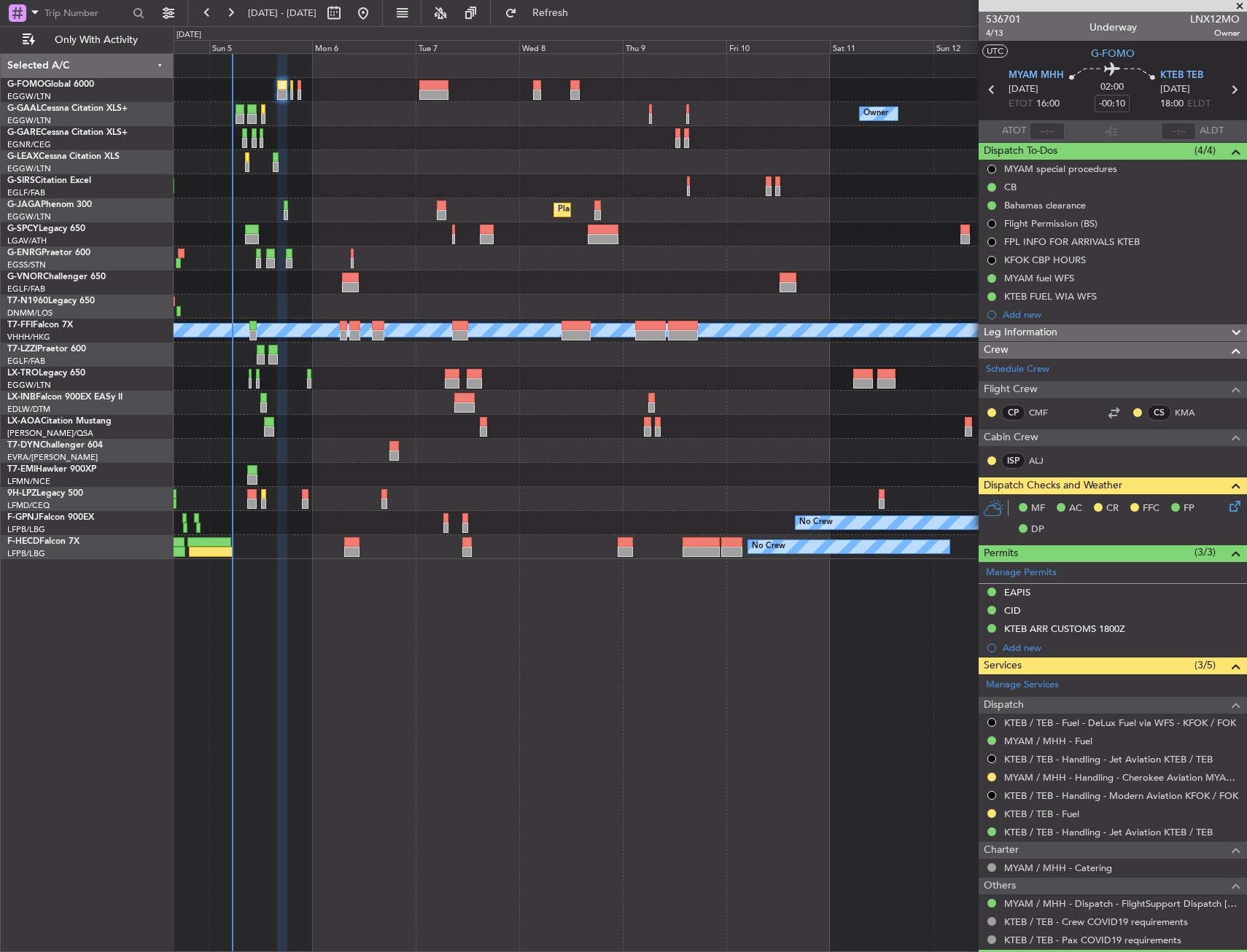
click at [356, 181] on div "Planned Maint [GEOGRAPHIC_DATA] ([GEOGRAPHIC_DATA])" at bounding box center [710, 186] width 1073 height 24
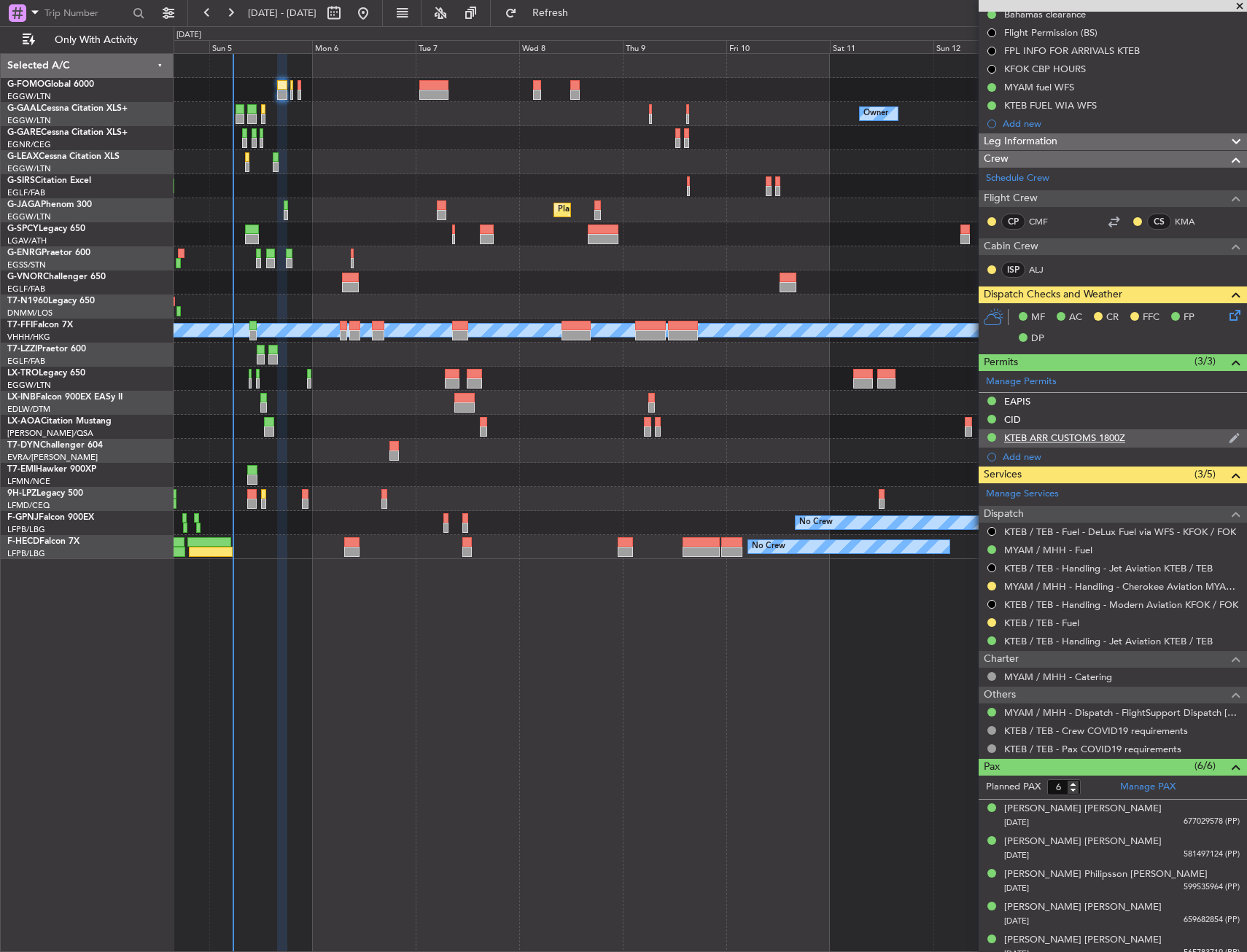
scroll to position [235, 0]
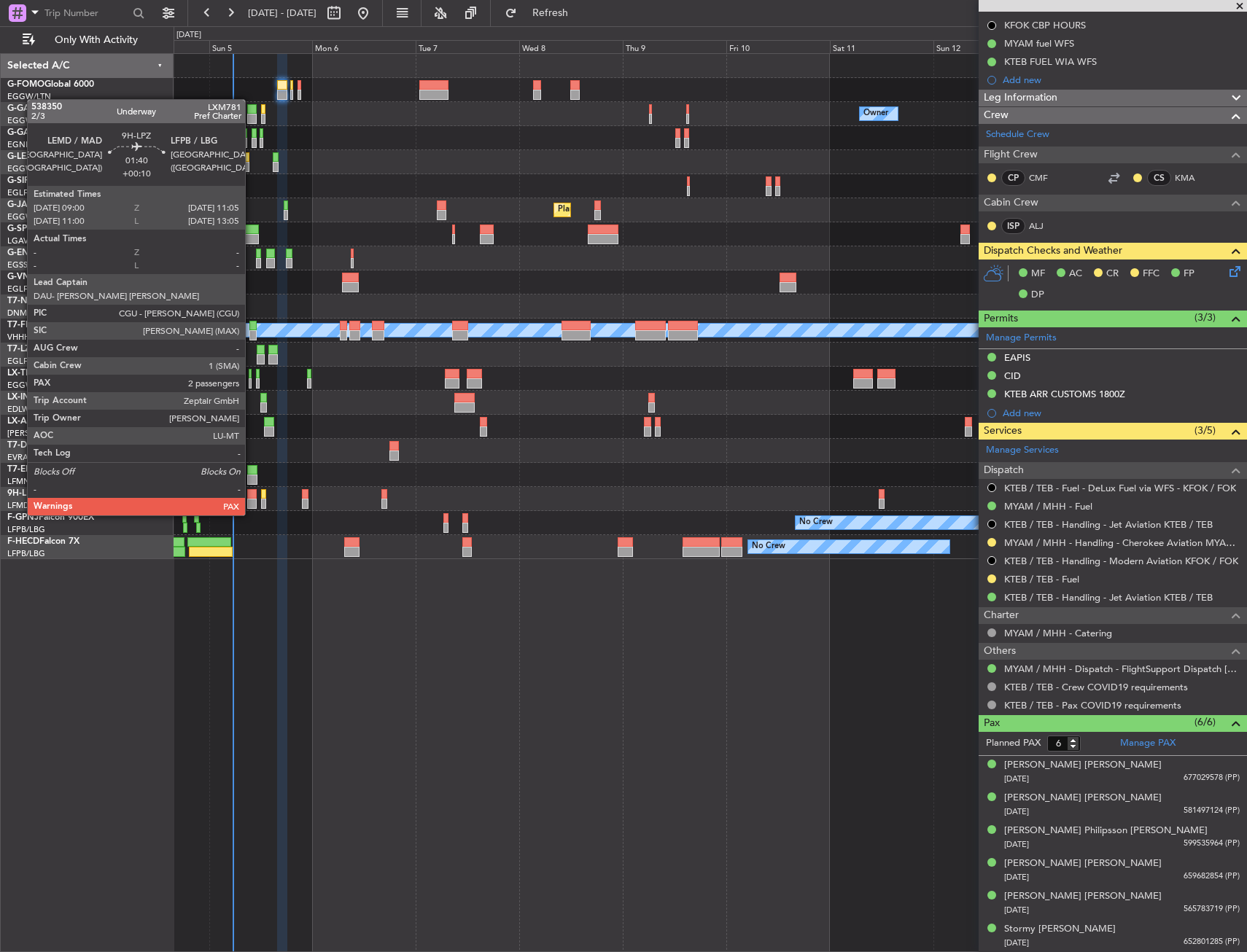
click at [252, 501] on div at bounding box center [252, 503] width 9 height 10
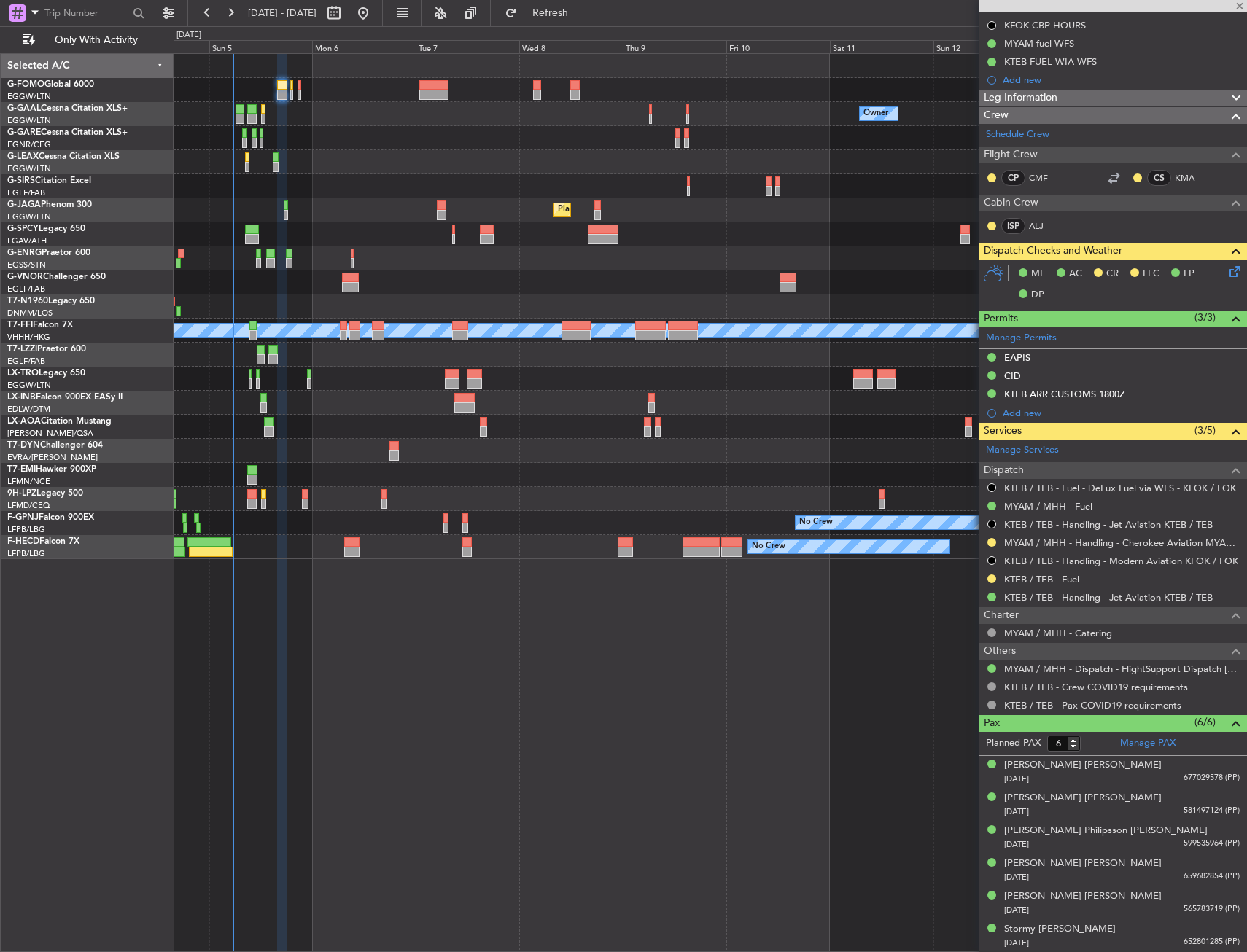
type input "+00:10"
type input "4"
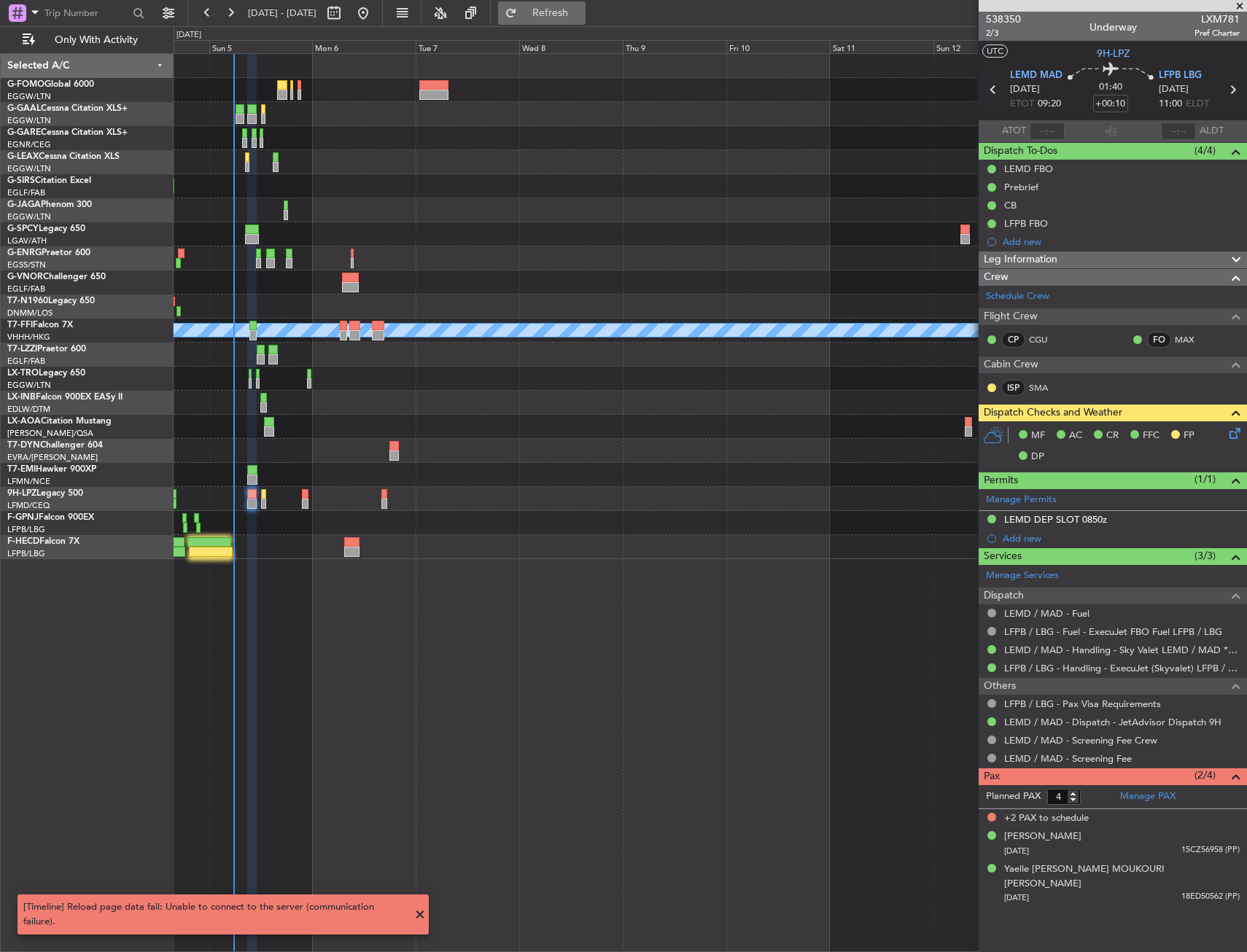
click at [581, 11] on span "Refresh" at bounding box center [550, 12] width 61 height 10
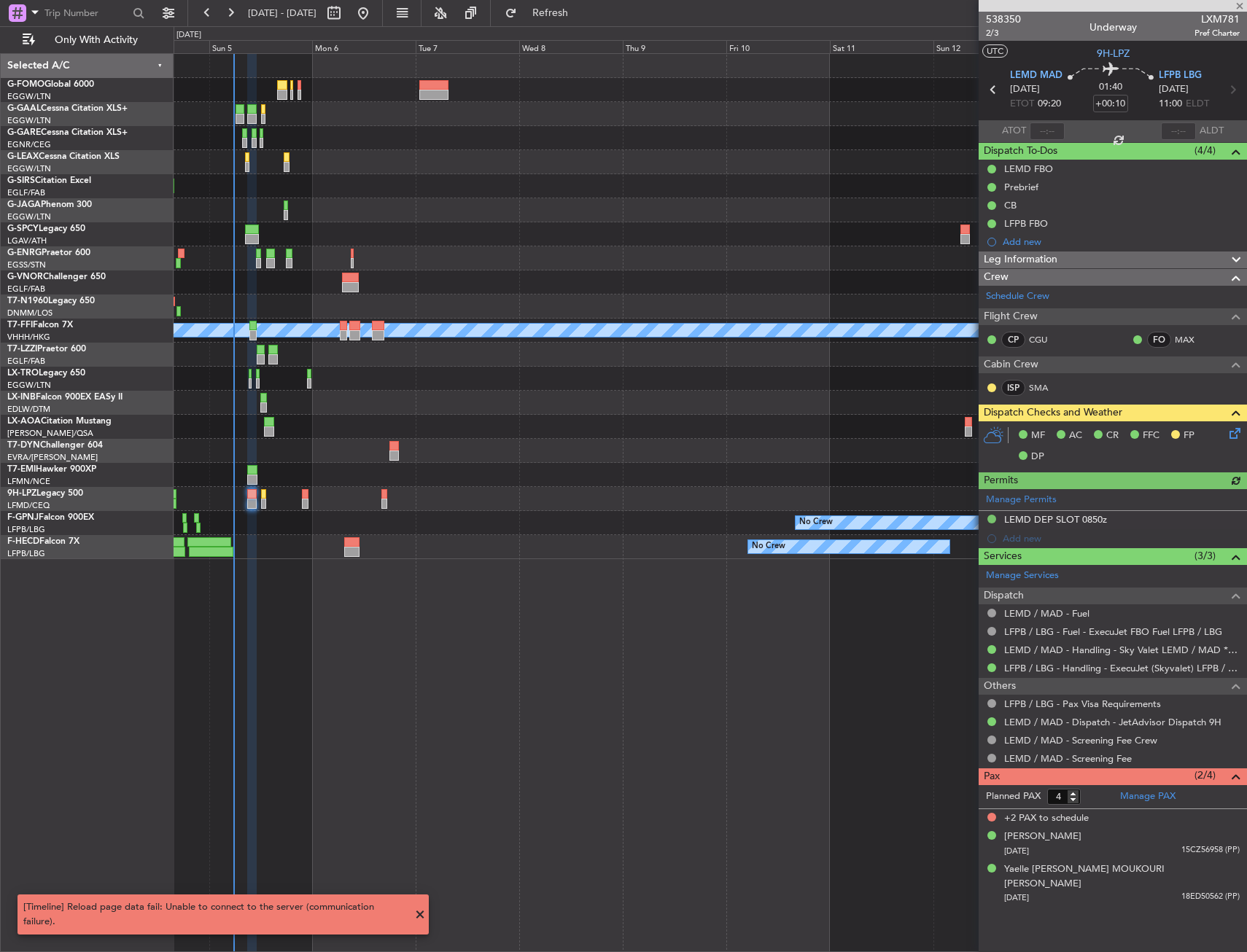
click at [199, 136] on div "Owner No Crew Owner No Crew Planned Maint London (Farnborough) Unplanned Maint …" at bounding box center [710, 307] width 1073 height 505
click at [591, 156] on div "Owner No Crew Owner No Crew Planned Maint London (Farnborough) Unplanned Maint …" at bounding box center [710, 307] width 1073 height 505
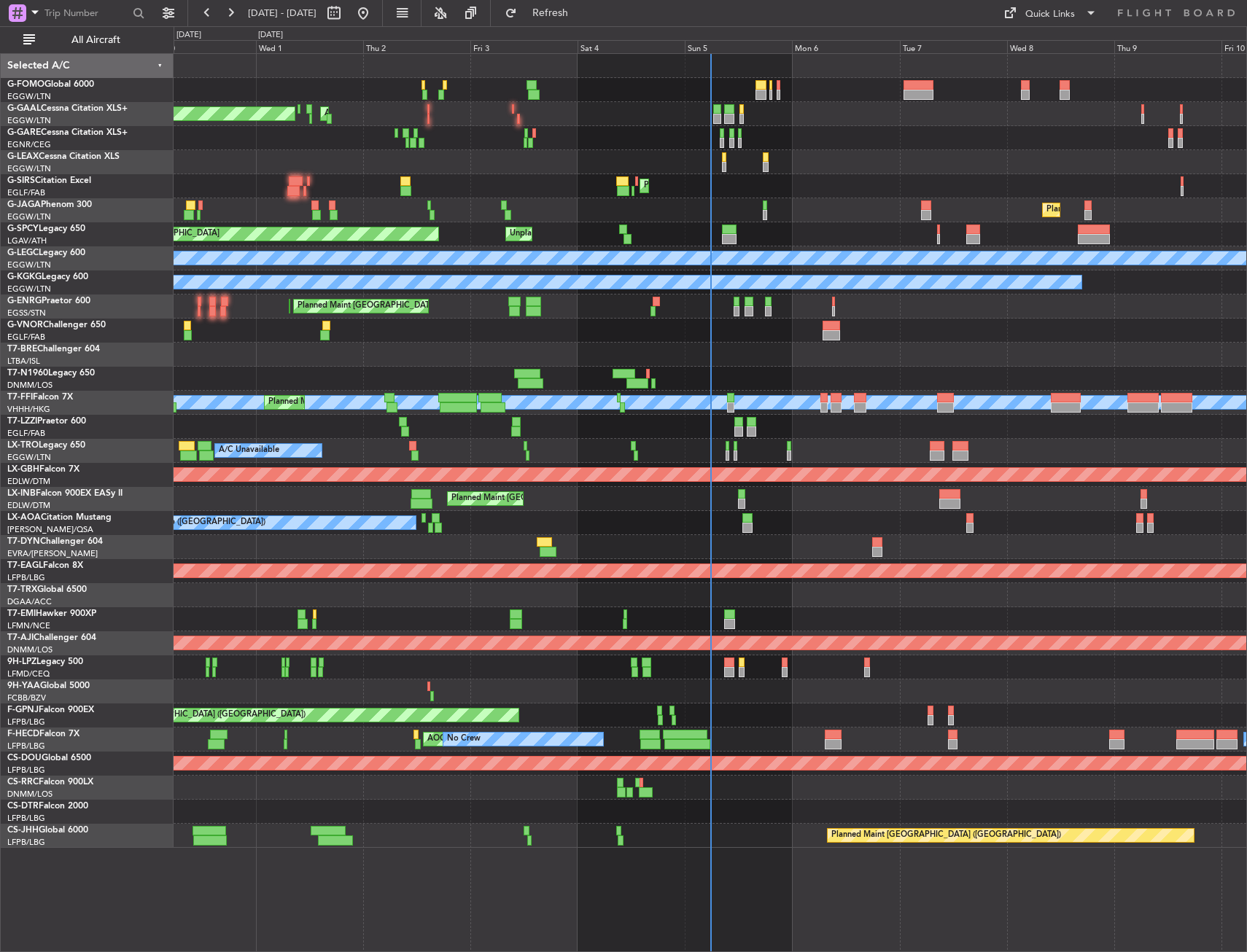
click at [125, 100] on div "Planned Maint Dusseldorf AOG Maint [GEOGRAPHIC_DATA] Owner A/C Unavailable Plan…" at bounding box center [623, 489] width 1247 height 926
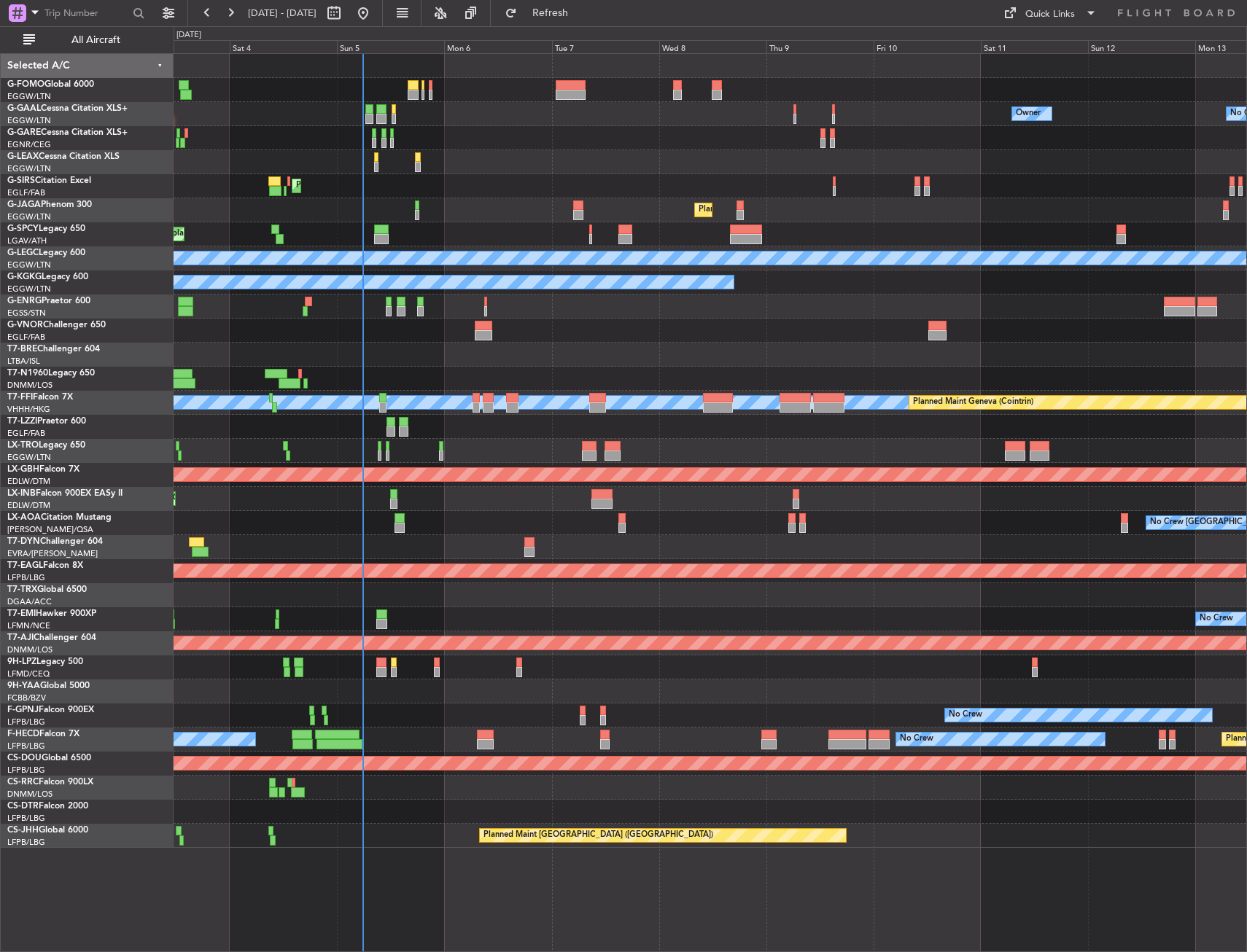
click at [116, 147] on div "Owner No Crew AOG Maint [GEOGRAPHIC_DATA] Owner Planned [GEOGRAPHIC_DATA] Plann…" at bounding box center [623, 489] width 1247 height 926
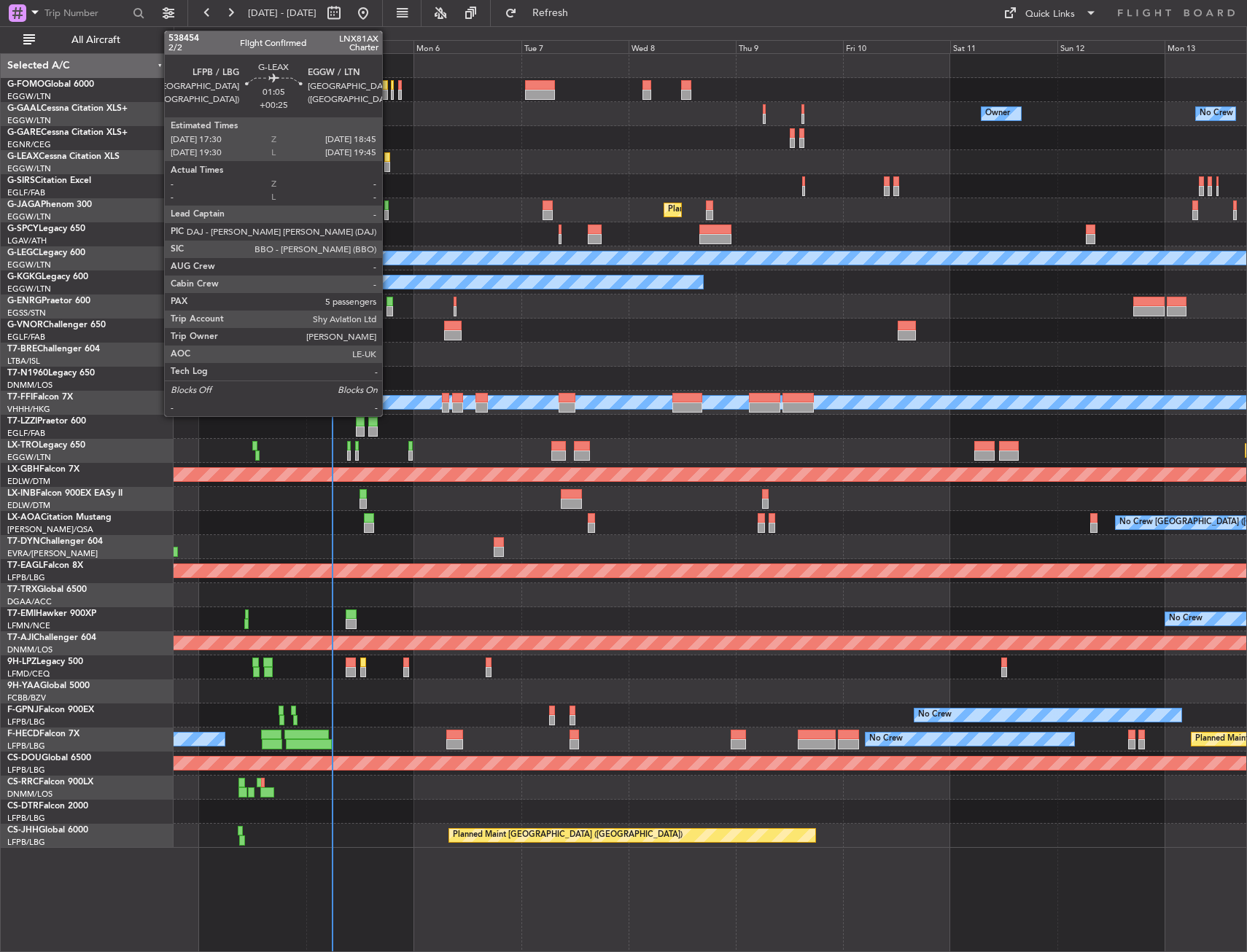
click at [389, 159] on div at bounding box center [387, 157] width 6 height 10
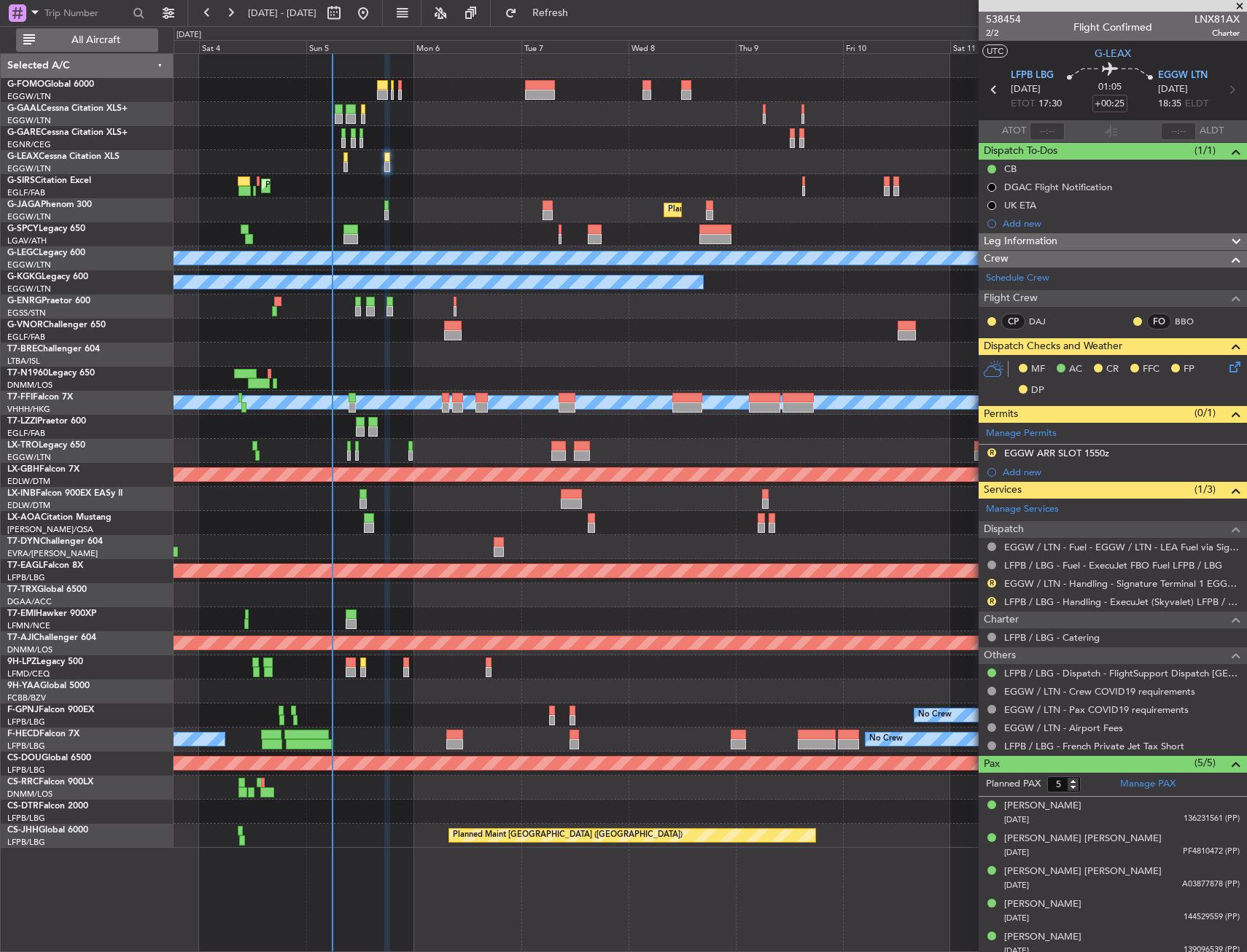
click at [115, 35] on span "All Aircraft" at bounding box center [96, 39] width 116 height 10
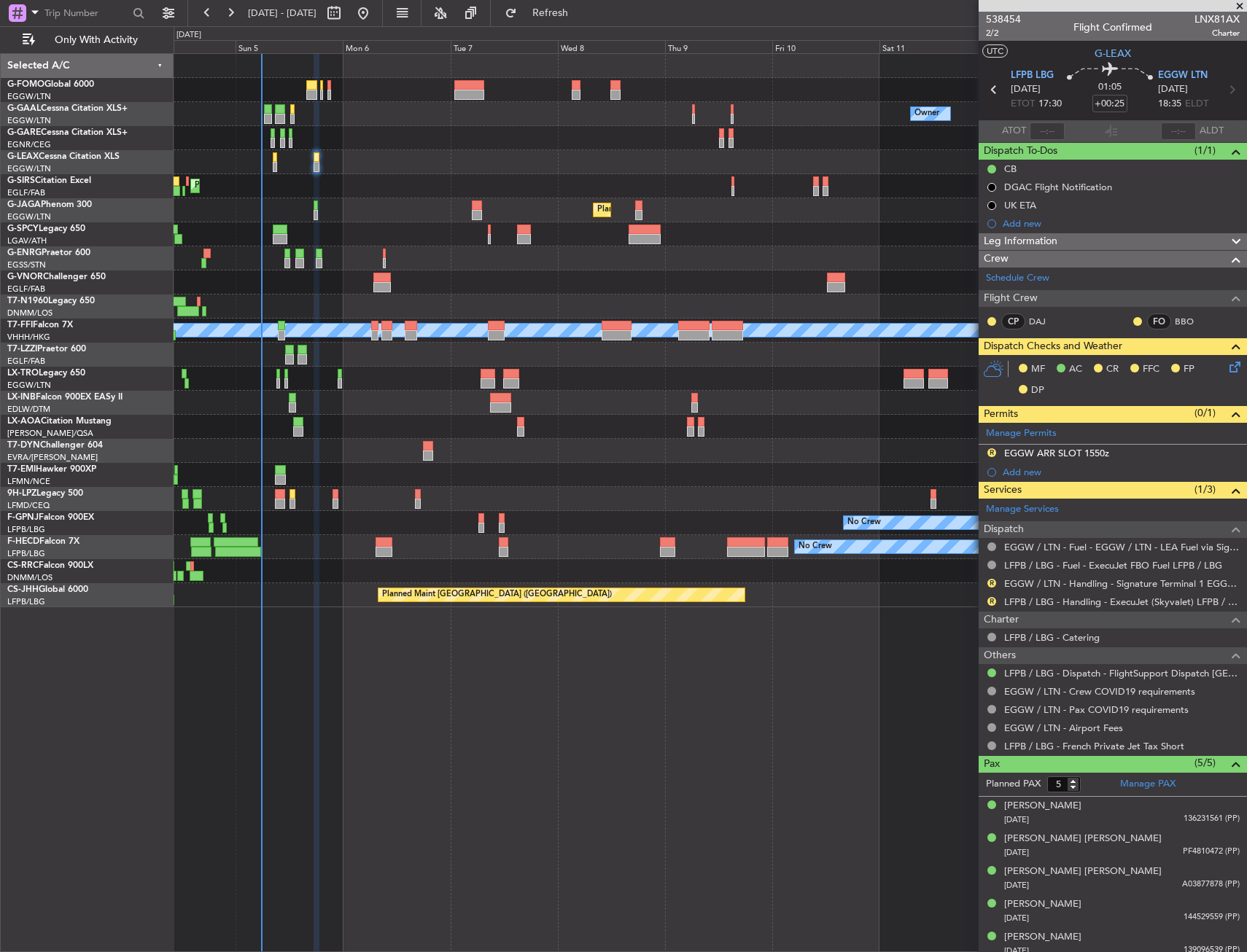
click at [394, 121] on div "No Crew Owner Owner Owner No Crew" at bounding box center [710, 114] width 1073 height 24
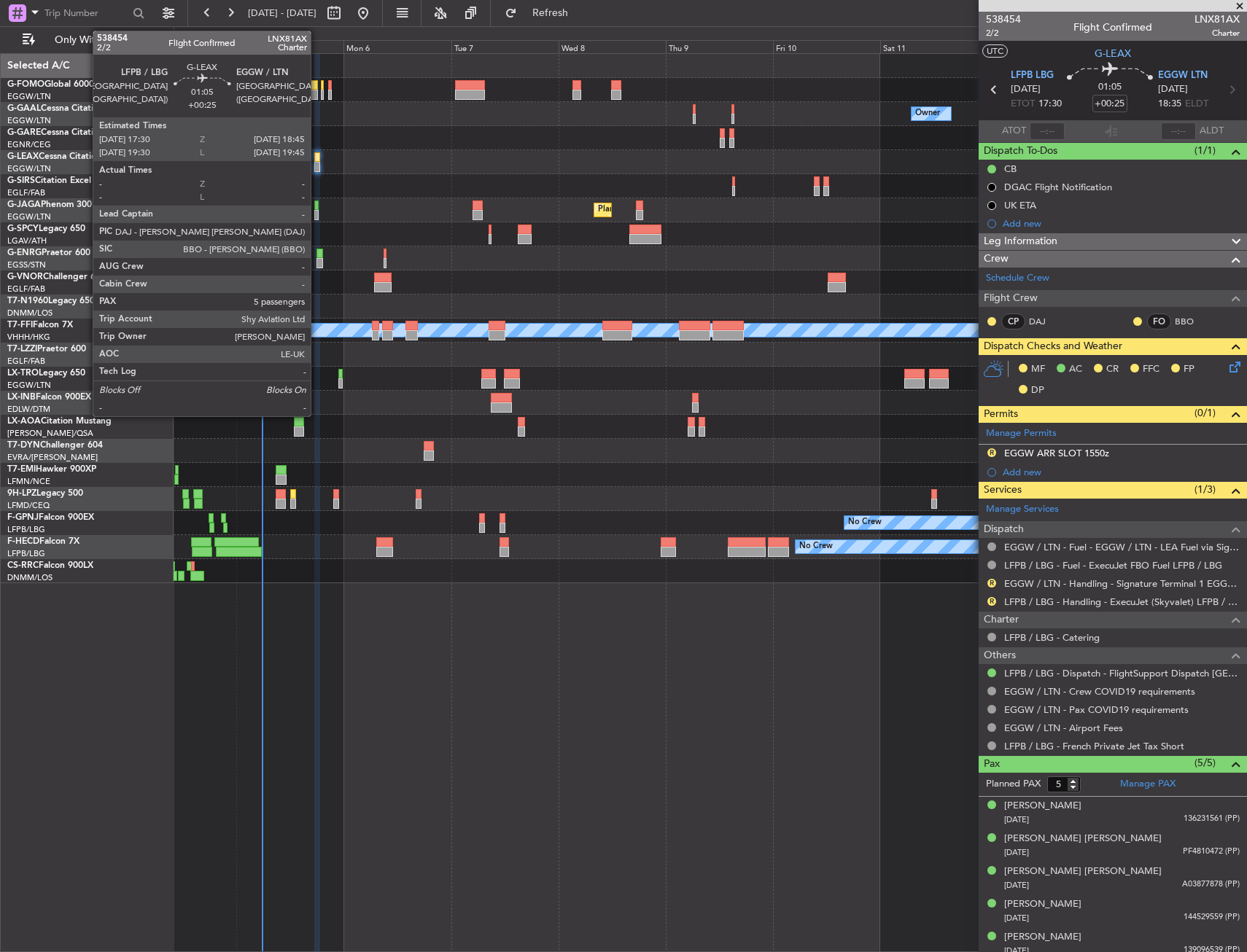
click at [317, 161] on div at bounding box center [318, 157] width 6 height 10
click at [316, 161] on div at bounding box center [318, 157] width 6 height 10
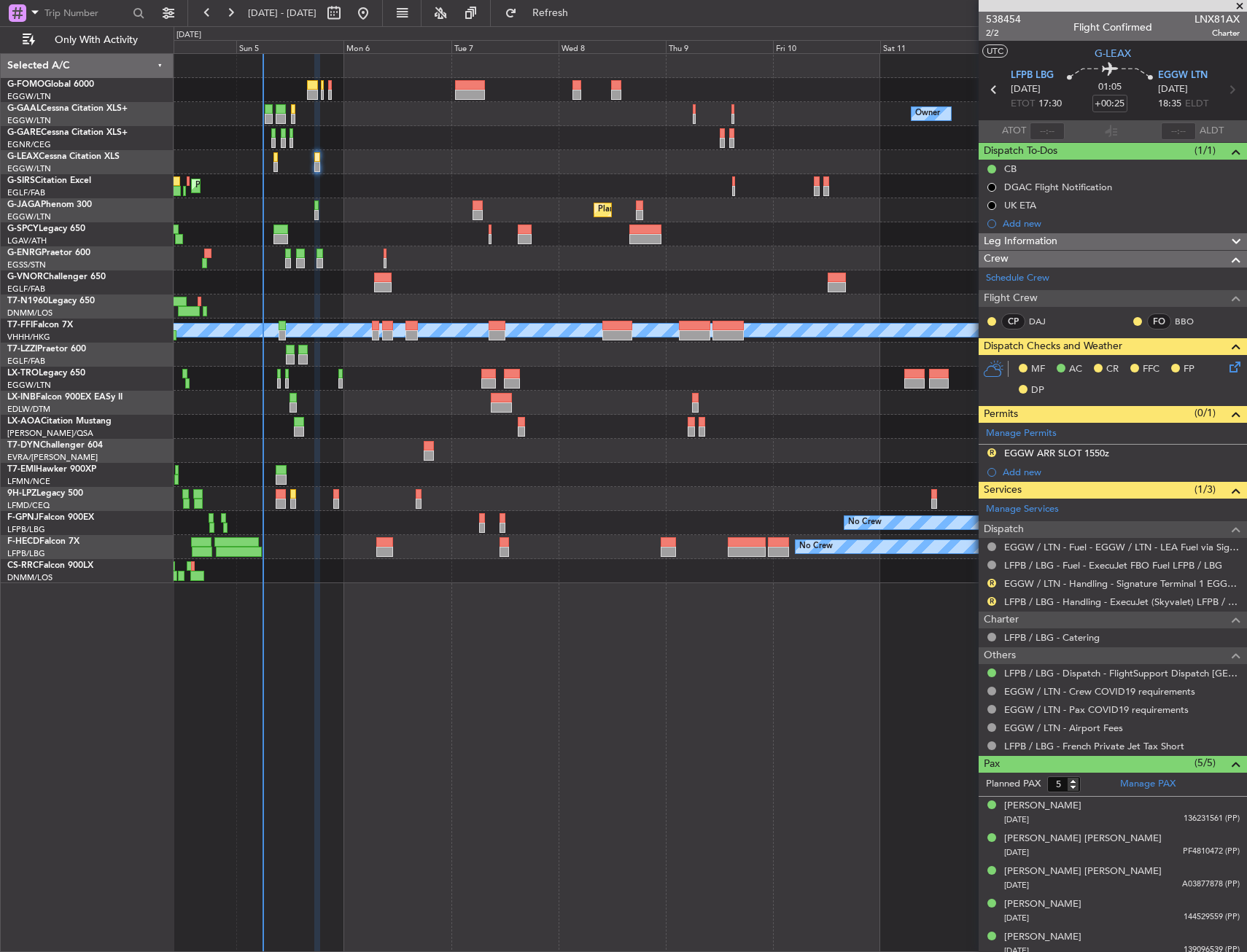
click at [1227, 360] on icon at bounding box center [1232, 364] width 12 height 12
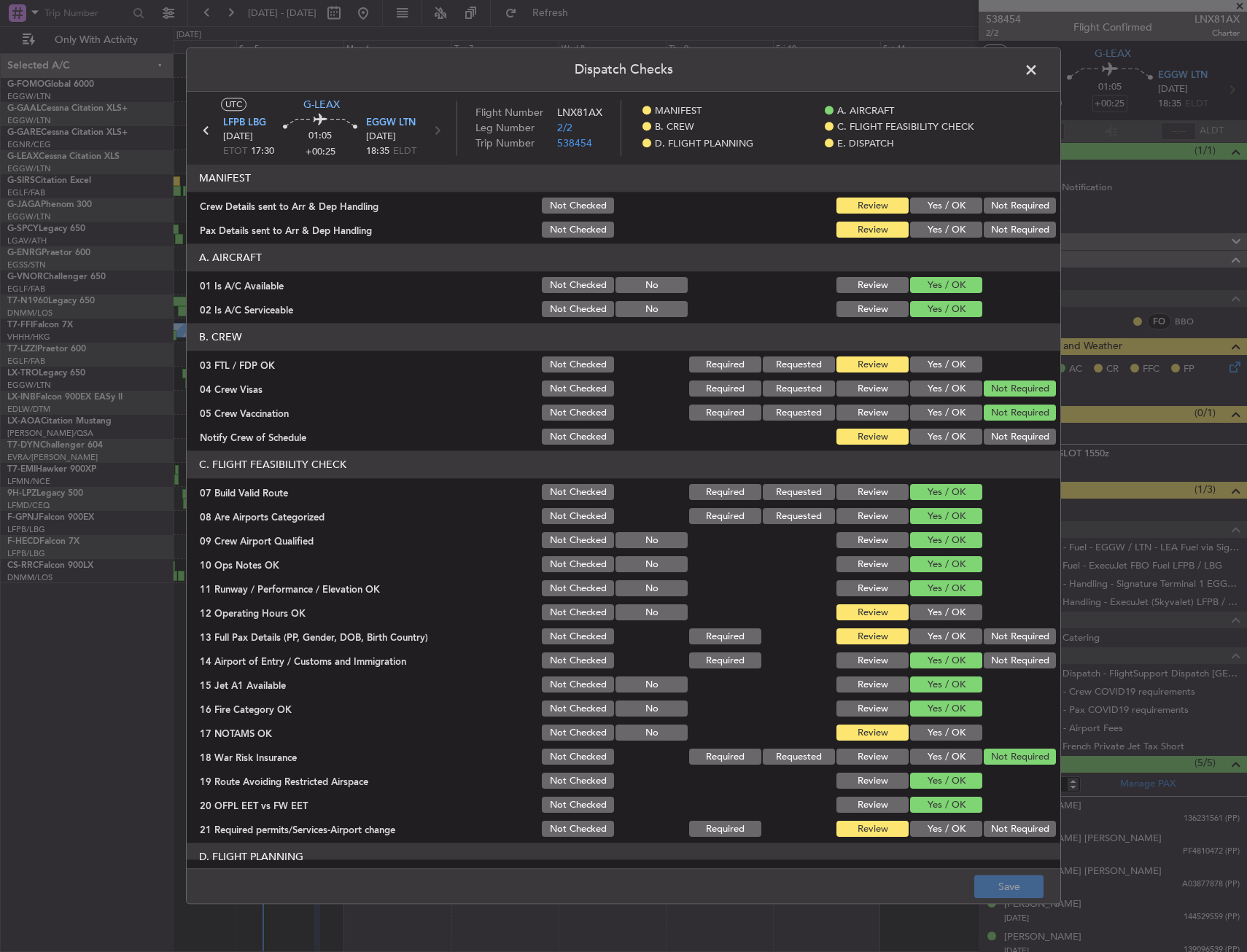
drag, startPoint x: 947, startPoint y: 440, endPoint x: 945, endPoint y: 373, distance: 67.0
click at [946, 440] on button "Yes / OK" at bounding box center [946, 437] width 72 height 16
click at [944, 355] on section "B. CREW 03 FTL / FDP OK Not Checked Required Requested Review Yes / OK 04 Crew …" at bounding box center [624, 386] width 874 height 124
click at [943, 369] on button "Yes / OK" at bounding box center [946, 365] width 72 height 16
click at [948, 615] on button "Yes / OK" at bounding box center [946, 613] width 72 height 16
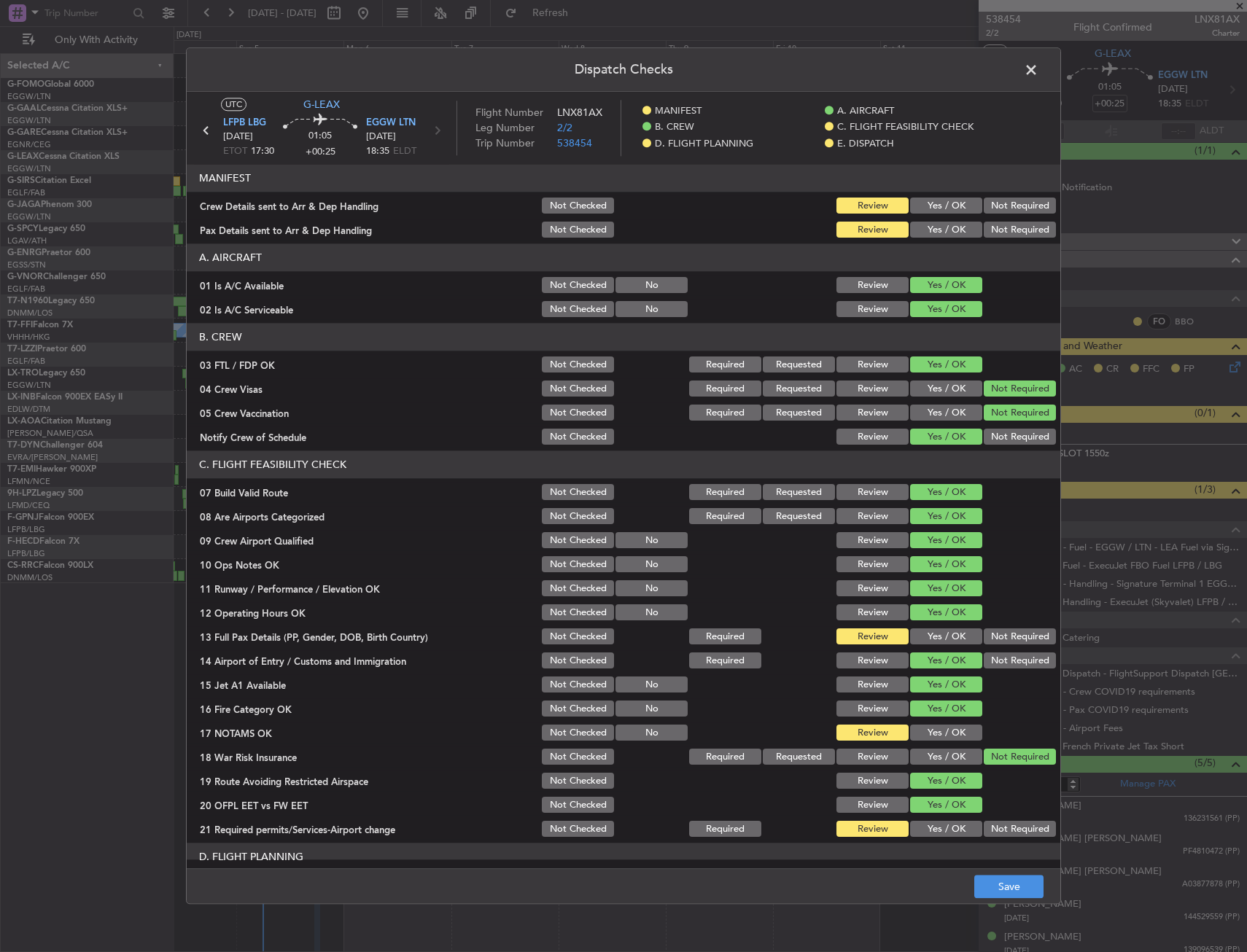
click at [946, 626] on section "C. FLIGHT FEASIBILITY CHECK 07 Build Valid Route Not Checked Required Requested…" at bounding box center [624, 645] width 874 height 389
click at [944, 638] on div "Yes / OK" at bounding box center [945, 637] width 73 height 20
click at [944, 638] on button "Yes / OK" at bounding box center [946, 637] width 72 height 16
click at [939, 729] on button "Yes / OK" at bounding box center [946, 733] width 72 height 16
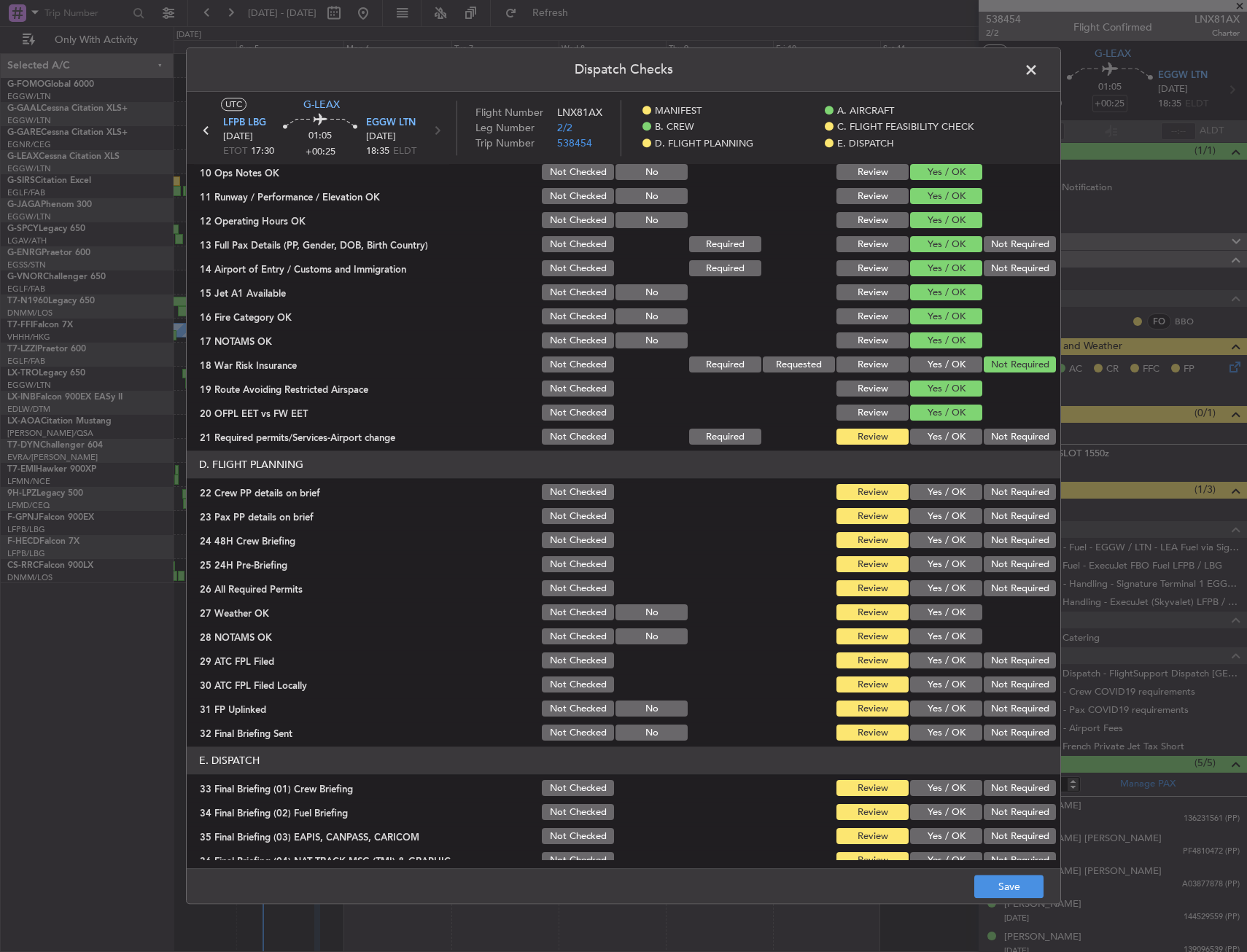
scroll to position [437, 0]
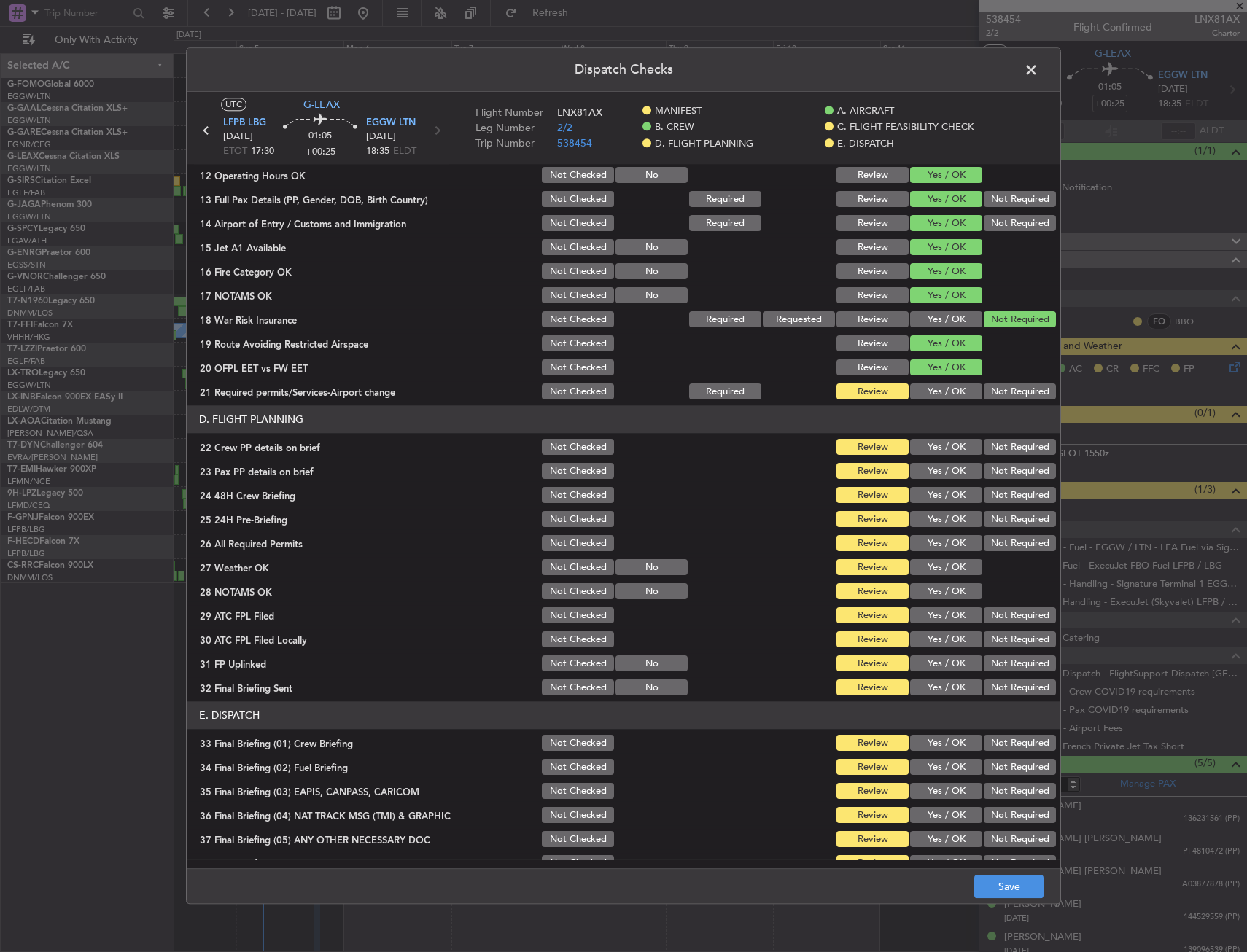
click at [935, 386] on button "Yes / OK" at bounding box center [946, 392] width 72 height 16
click at [922, 423] on header "D. FLIGHT PLANNING" at bounding box center [624, 420] width 874 height 28
click at [924, 444] on button "Yes / OK" at bounding box center [946, 447] width 72 height 16
click at [928, 468] on button "Yes / OK" at bounding box center [946, 471] width 72 height 16
drag, startPoint x: 931, startPoint y: 481, endPoint x: 936, endPoint y: 498, distance: 17.7
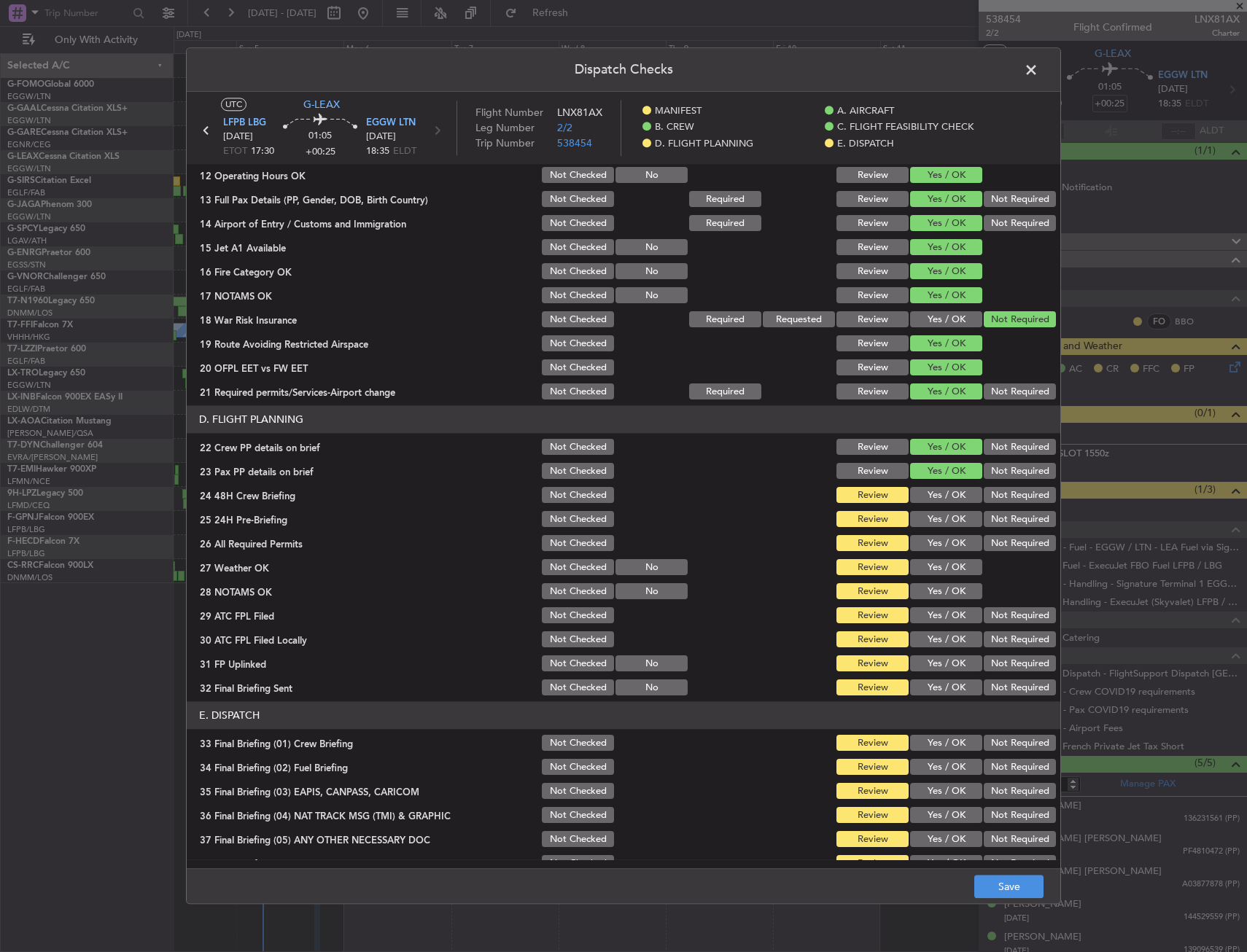
click at [935, 494] on section "D. FLIGHT PLANNING 22 Crew PP details on brief Not Checked Review Yes / OK Not …" at bounding box center [624, 552] width 874 height 292
click at [936, 498] on button "Yes / OK" at bounding box center [946, 495] width 72 height 16
drag, startPoint x: 1005, startPoint y: 525, endPoint x: 959, endPoint y: 527, distance: 46.0
click at [1005, 525] on button "Not Required" at bounding box center [1020, 519] width 72 height 16
click at [938, 540] on button "Yes / OK" at bounding box center [946, 543] width 72 height 16
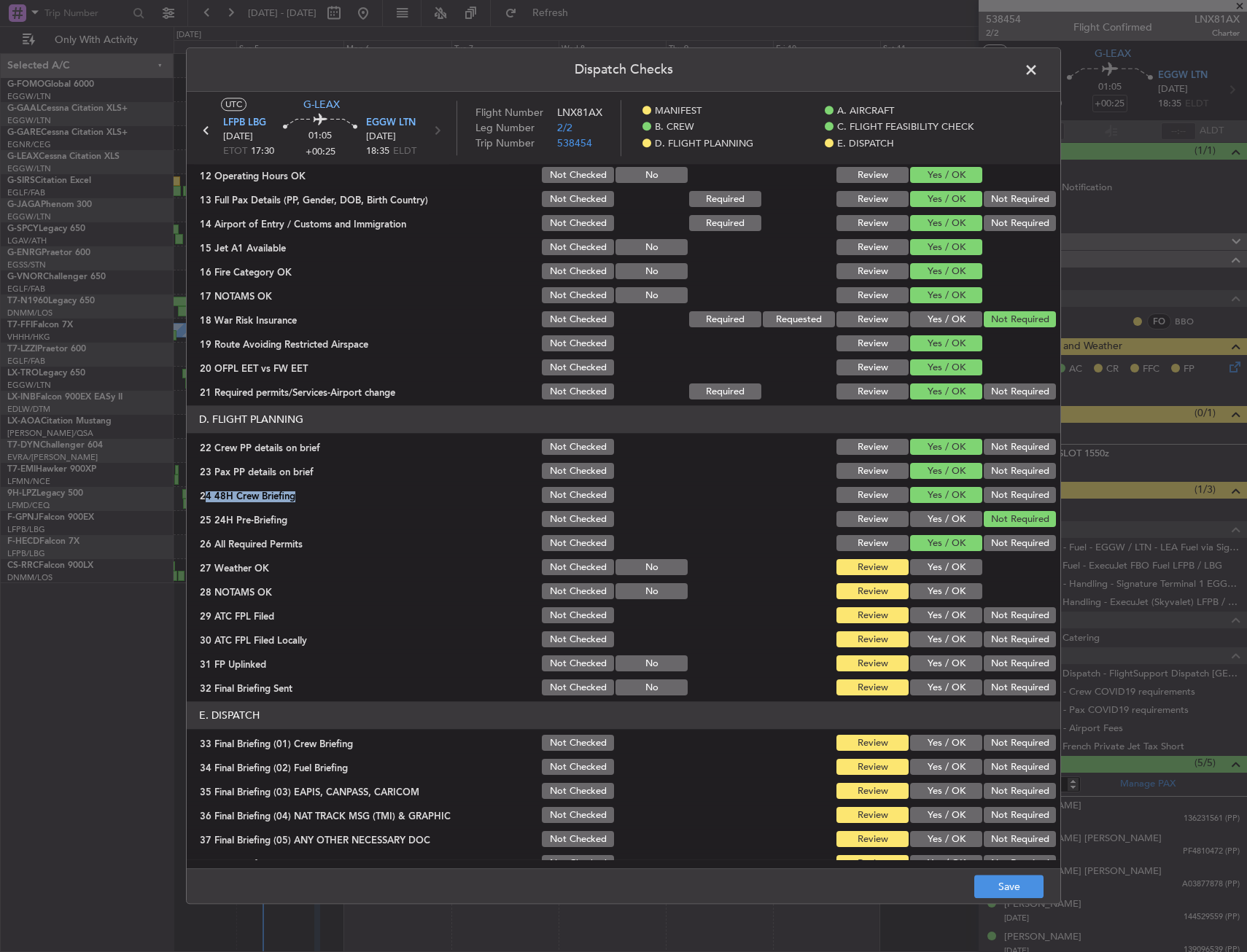
click at [942, 563] on button "Yes / OK" at bounding box center [946, 568] width 72 height 16
drag, startPoint x: 947, startPoint y: 585, endPoint x: 947, endPoint y: 604, distance: 19.0
click at [947, 587] on button "Yes / OK" at bounding box center [946, 592] width 72 height 16
click at [947, 604] on section "D. FLIGHT PLANNING 22 Crew PP details on brief Not Checked Review Yes / OK Not …" at bounding box center [624, 552] width 874 height 292
click at [956, 620] on button "Yes / OK" at bounding box center [946, 616] width 72 height 16
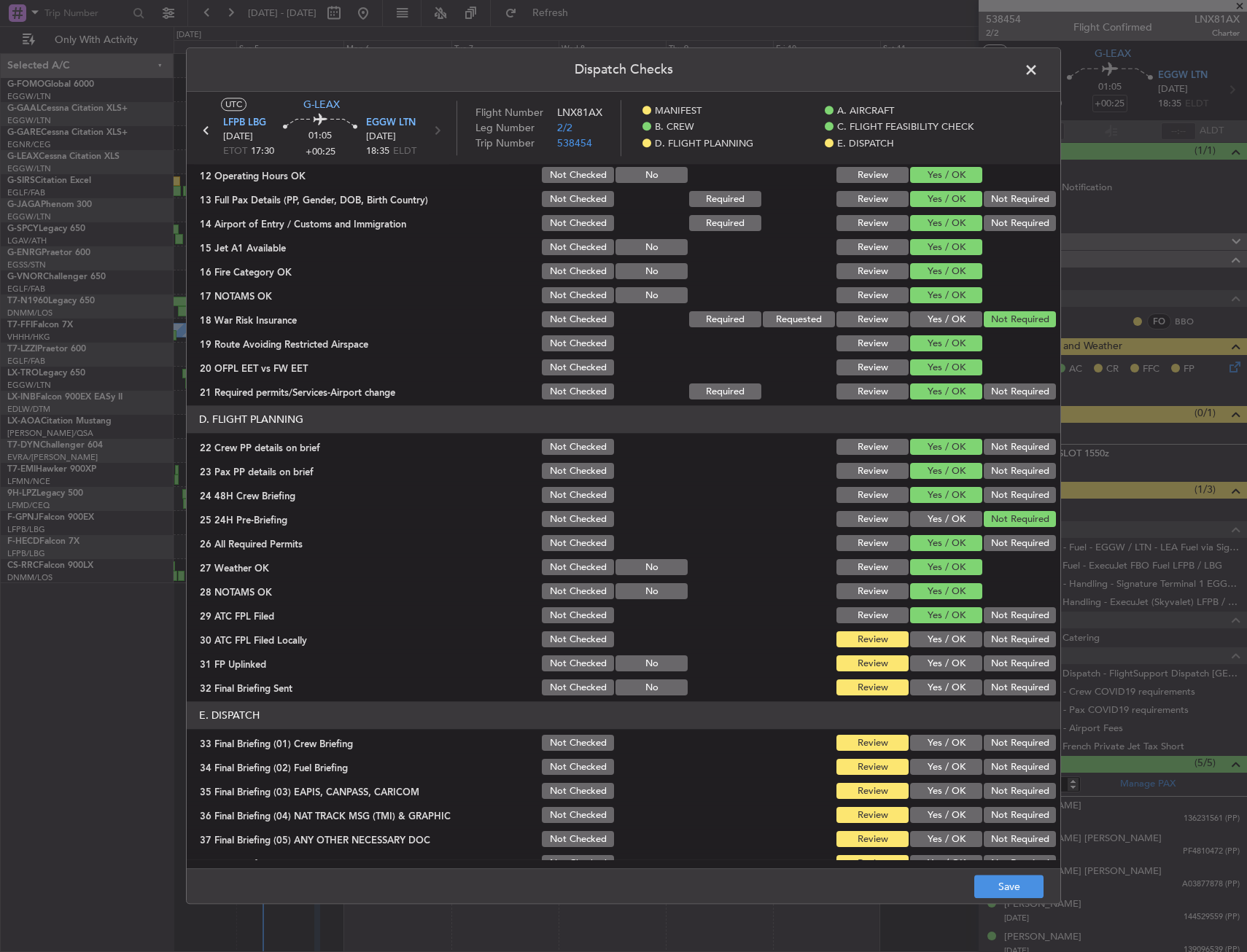
click at [990, 641] on button "Not Required" at bounding box center [1020, 640] width 72 height 16
drag, startPoint x: 953, startPoint y: 658, endPoint x: 961, endPoint y: 672, distance: 16.1
click at [954, 658] on button "Yes / OK" at bounding box center [946, 664] width 72 height 16
click at [988, 685] on button "Not Required" at bounding box center [1020, 688] width 72 height 16
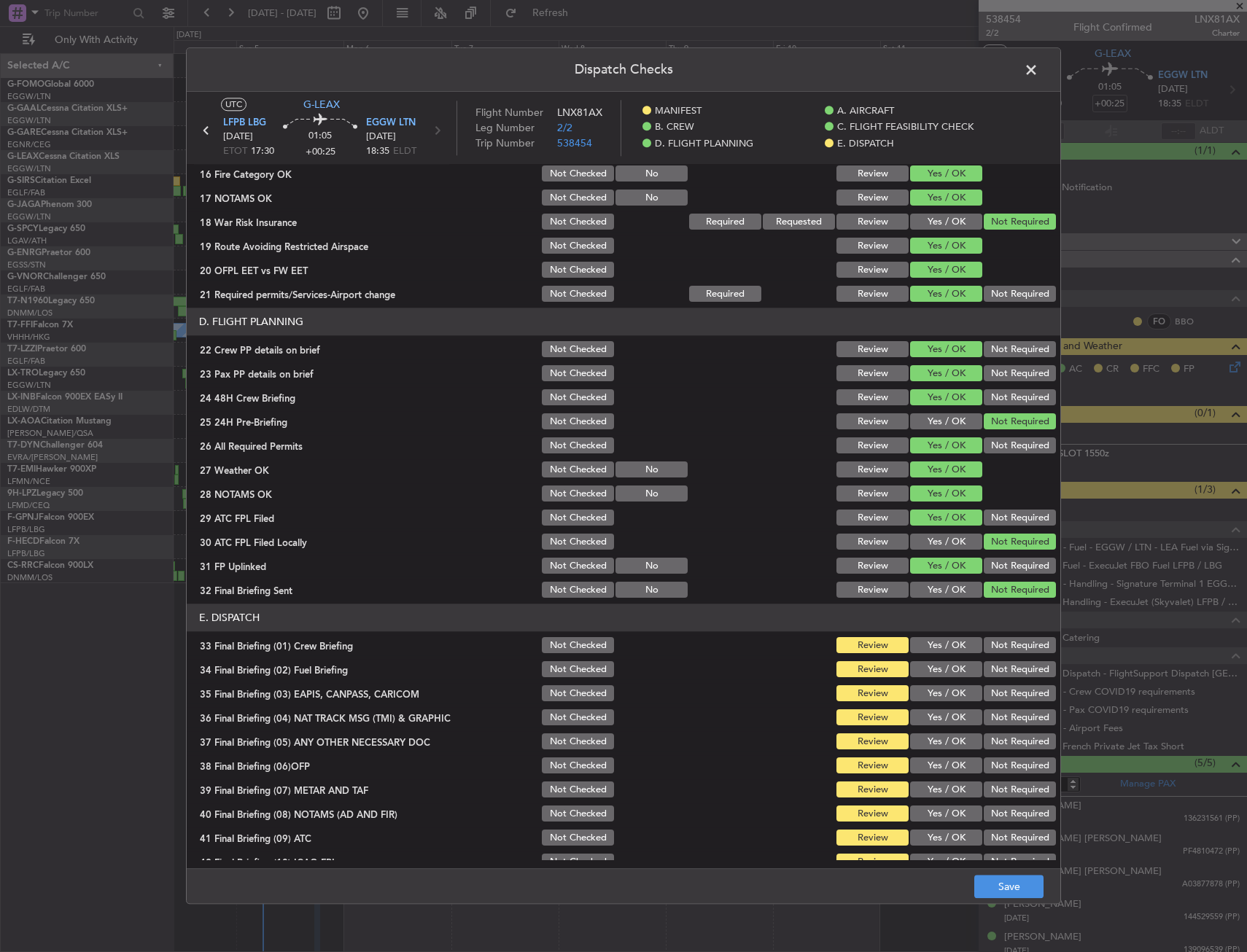
scroll to position [600, 0]
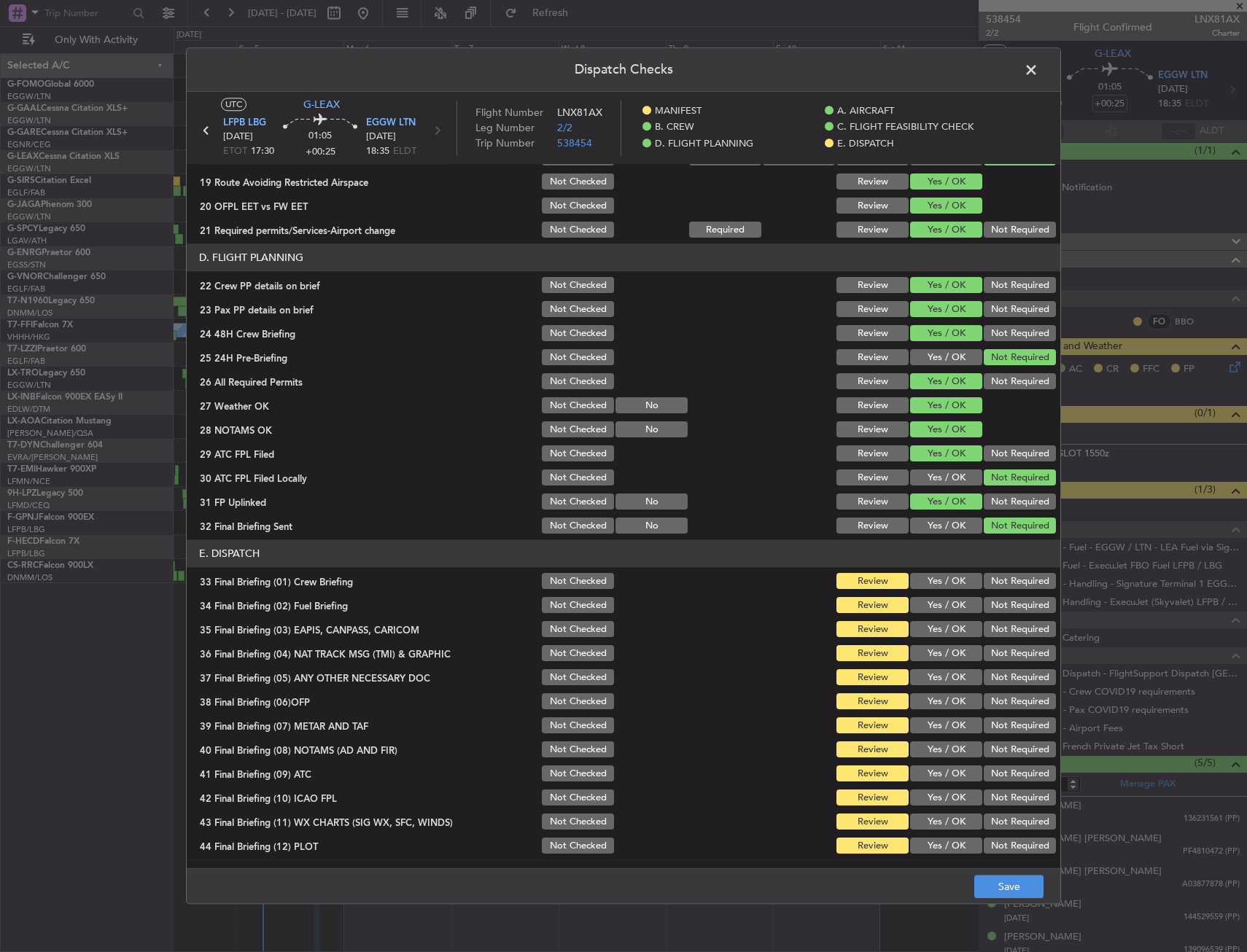
drag, startPoint x: 931, startPoint y: 586, endPoint x: 925, endPoint y: 610, distance: 24.7
click at [929, 592] on section "E. DISPATCH 33 Final Briefing (01) Crew Briefing Not Checked Review Yes / OK No…" at bounding box center [624, 698] width 874 height 316
drag, startPoint x: 925, startPoint y: 612, endPoint x: 1000, endPoint y: 644, distance: 81.5
click at [925, 613] on button "Yes / OK" at bounding box center [946, 606] width 72 height 16
drag, startPoint x: 1000, startPoint y: 644, endPoint x: 952, endPoint y: 602, distance: 63.8
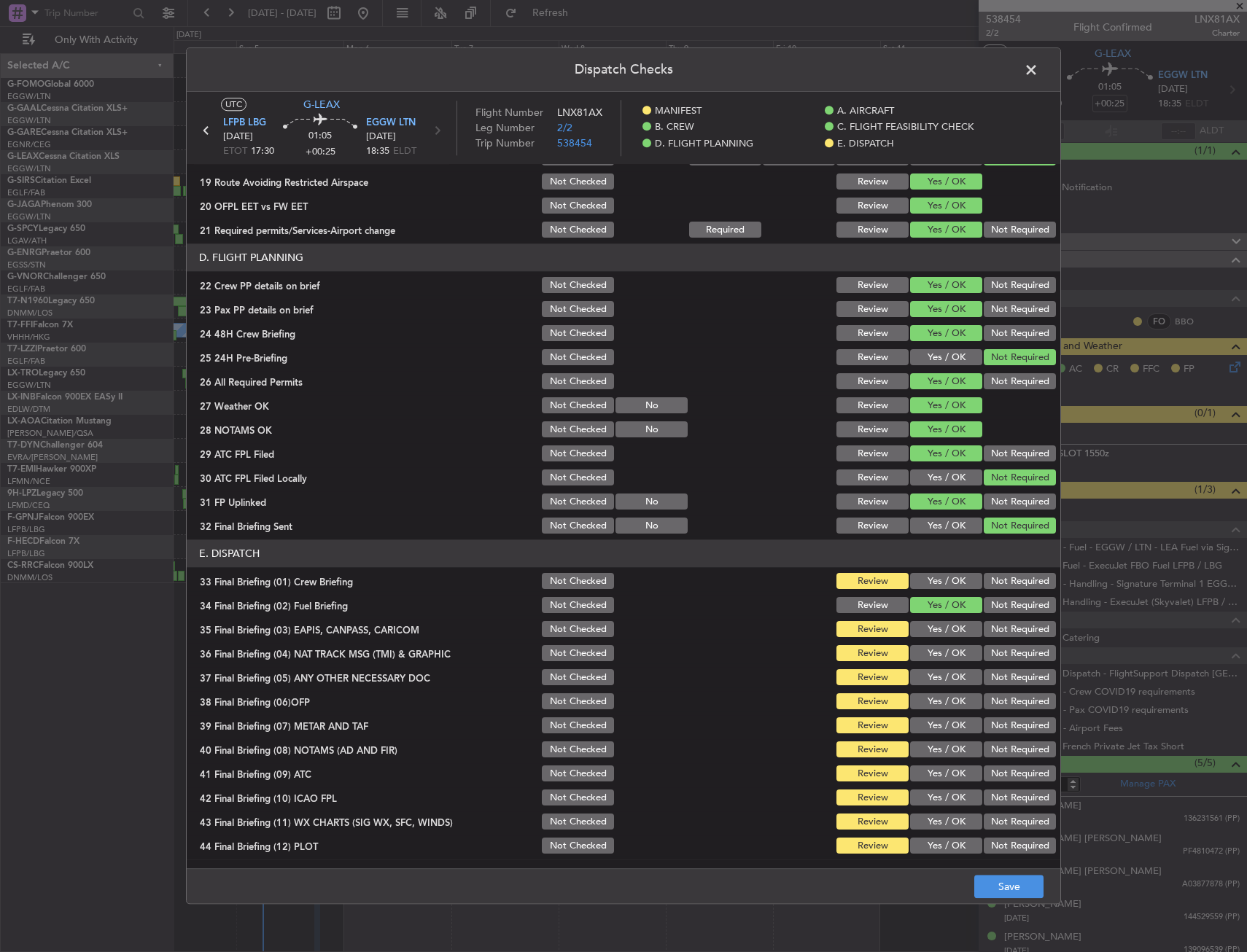
click at [1000, 644] on div "Not Required" at bounding box center [1018, 654] width 73 height 20
click at [949, 596] on div "Yes / OK" at bounding box center [945, 606] width 73 height 20
click at [993, 623] on div "Not Required" at bounding box center [1018, 630] width 73 height 20
click at [994, 633] on button "Not Required" at bounding box center [1020, 630] width 72 height 16
click at [993, 653] on button "Not Required" at bounding box center [1020, 654] width 72 height 16
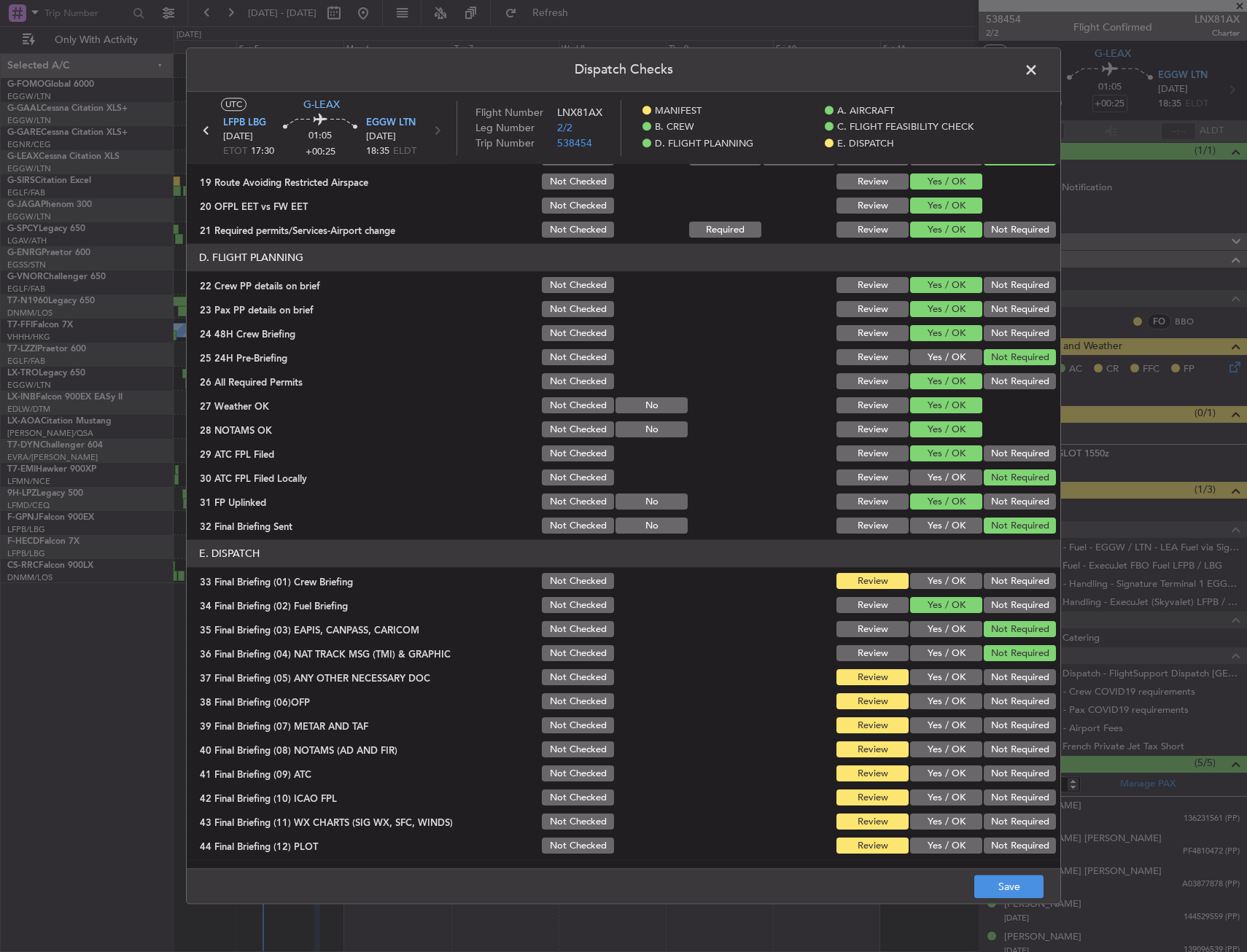
click at [941, 587] on button "Yes / OK" at bounding box center [946, 582] width 72 height 16
click at [970, 680] on div "37 Final Briefing (05) ANY OTHER NECESSARY DOC Not Checked Review Yes / OK Not …" at bounding box center [624, 678] width 874 height 20
click at [939, 677] on button "Yes / OK" at bounding box center [946, 678] width 72 height 16
drag, startPoint x: 931, startPoint y: 699, endPoint x: 932, endPoint y: 713, distance: 14.0
click at [931, 699] on button "Yes / OK" at bounding box center [946, 702] width 72 height 16
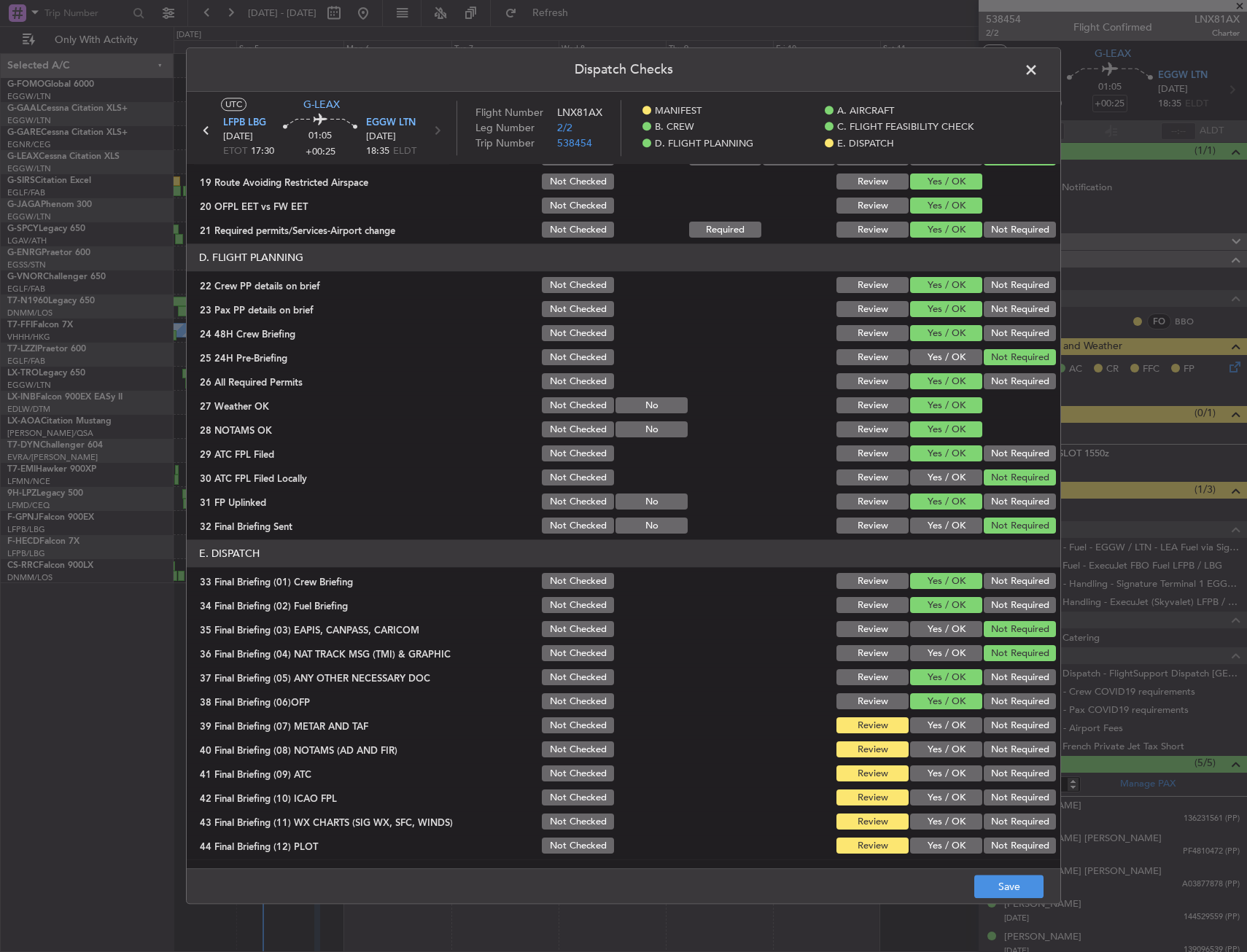
click at [935, 720] on button "Yes / OK" at bounding box center [946, 726] width 72 height 16
click at [936, 753] on button "Yes / OK" at bounding box center [946, 750] width 72 height 16
click at [936, 770] on button "Yes / OK" at bounding box center [946, 774] width 72 height 16
click at [941, 807] on div "Yes / OK" at bounding box center [945, 798] width 73 height 20
click at [939, 833] on section "E. DISPATCH 33 Final Briefing (01) Crew Briefing Not Checked Review Yes / OK No…" at bounding box center [624, 698] width 874 height 316
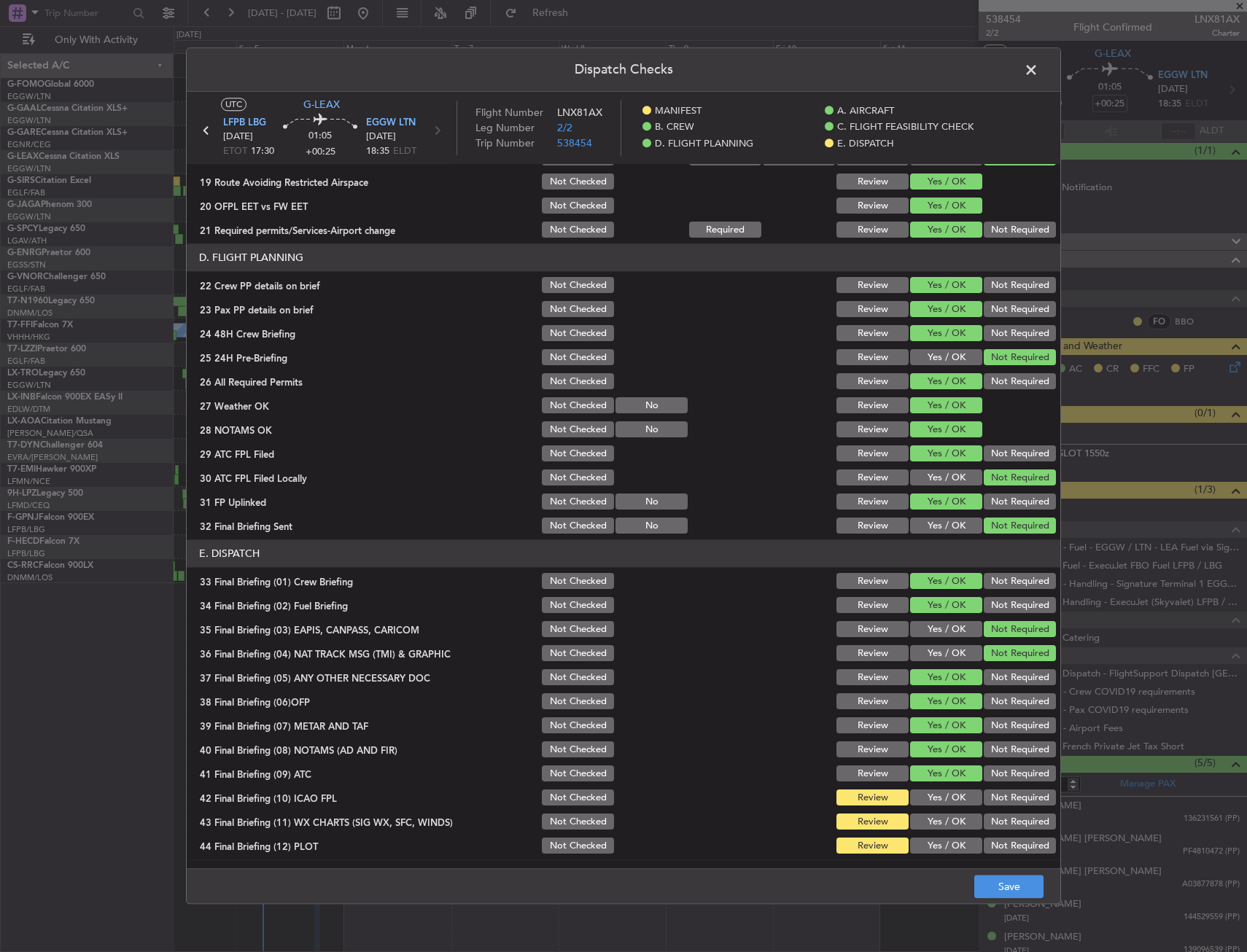
click at [938, 793] on button "Yes / OK" at bounding box center [946, 798] width 72 height 16
click at [942, 833] on section "E. DISPATCH 33 Final Briefing (01) Crew Briefing Not Checked Review Yes / OK No…" at bounding box center [624, 698] width 874 height 316
click at [937, 852] on div "Yes / OK" at bounding box center [945, 846] width 73 height 20
click at [934, 830] on button "Yes / OK" at bounding box center [946, 822] width 72 height 16
click at [973, 886] on footer "Save" at bounding box center [624, 886] width 874 height 35
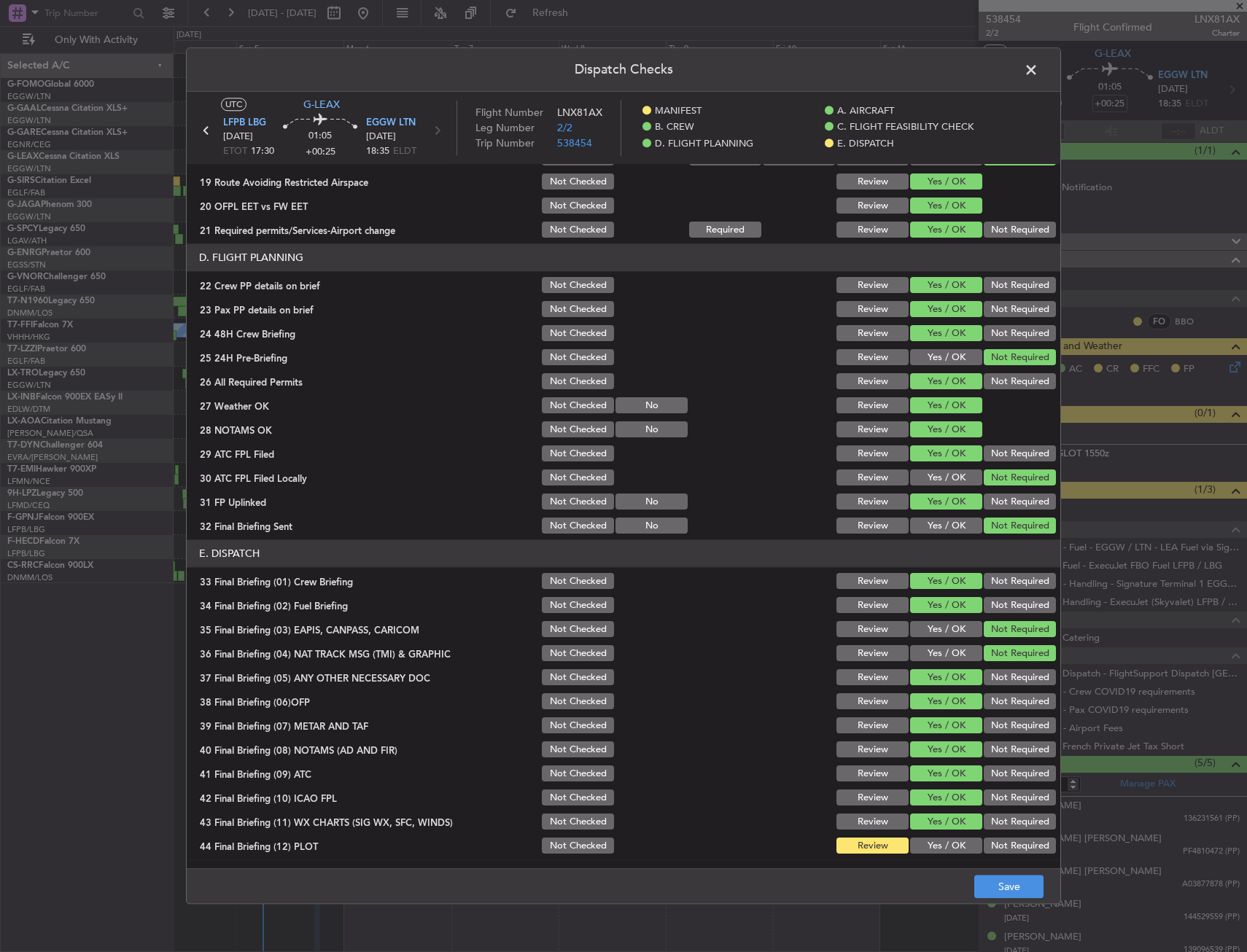
click at [925, 849] on button "Yes / OK" at bounding box center [946, 846] width 72 height 16
click at [990, 886] on button "Save" at bounding box center [1010, 887] width 70 height 23
click at [1039, 63] on span at bounding box center [1039, 73] width 0 height 29
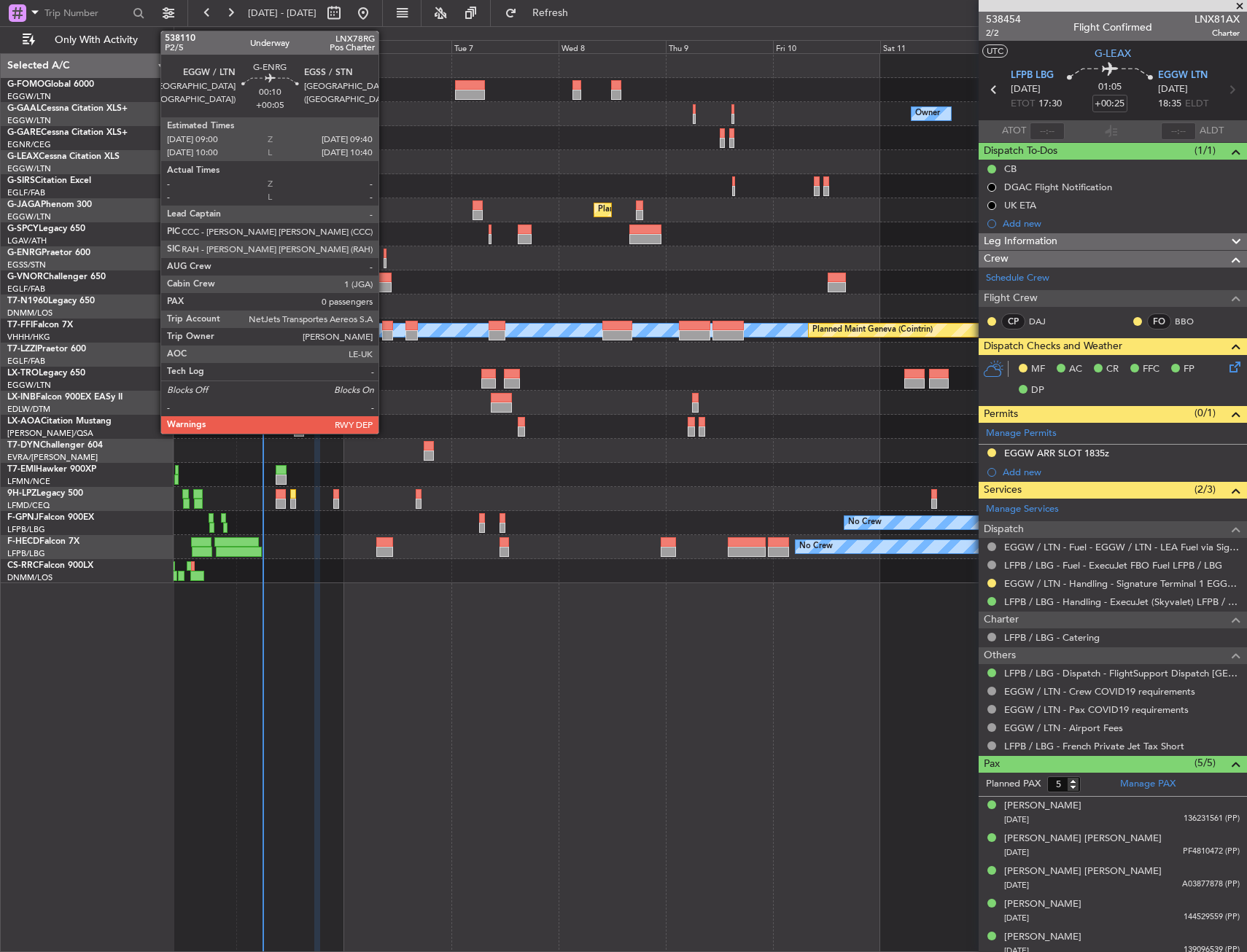
click at [385, 255] on div at bounding box center [385, 253] width 4 height 10
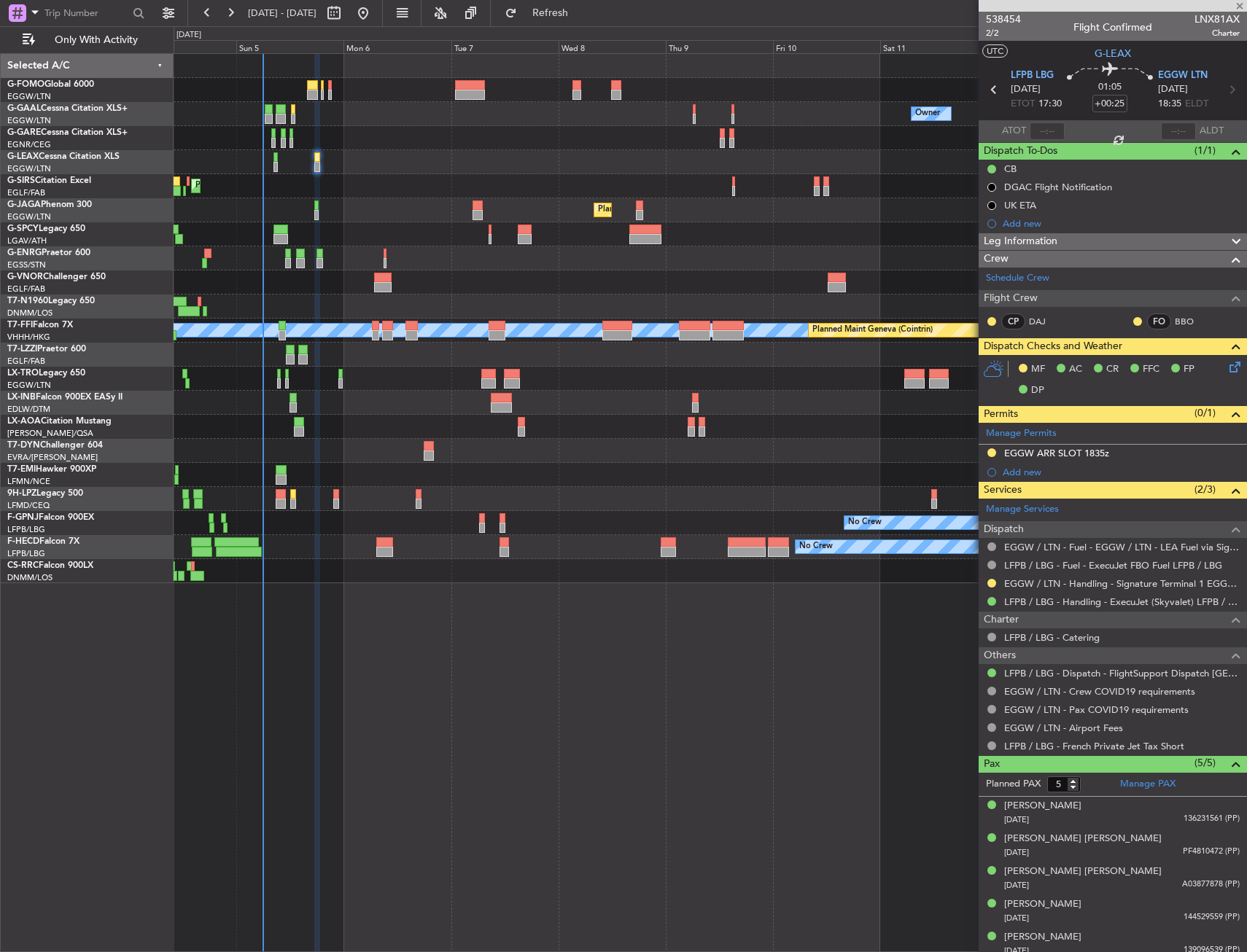
type input "+00:05"
type input "0"
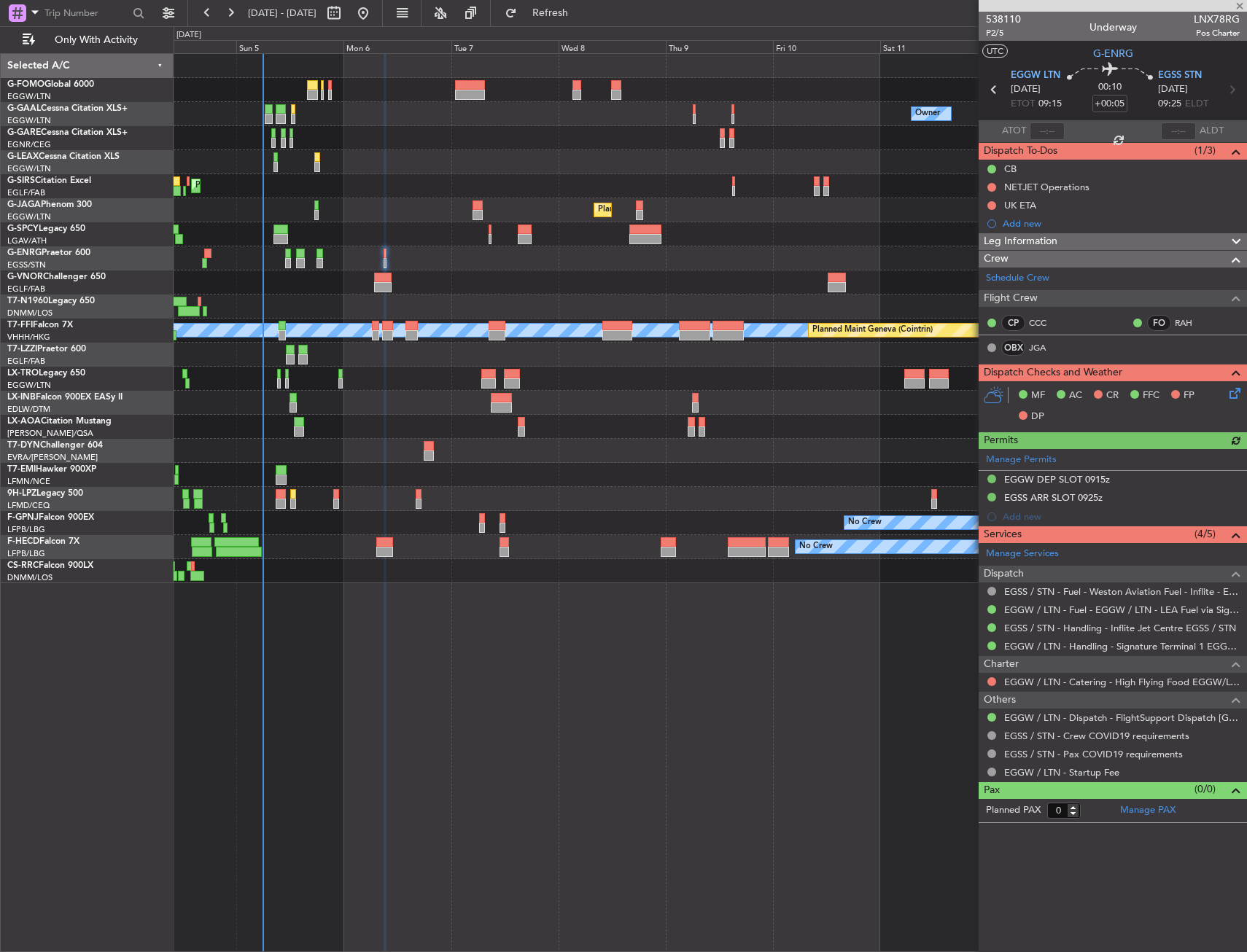
click at [376, 267] on div "Planned Maint [GEOGRAPHIC_DATA] ([GEOGRAPHIC_DATA])" at bounding box center [710, 258] width 1073 height 24
click at [387, 277] on div at bounding box center [383, 277] width 17 height 10
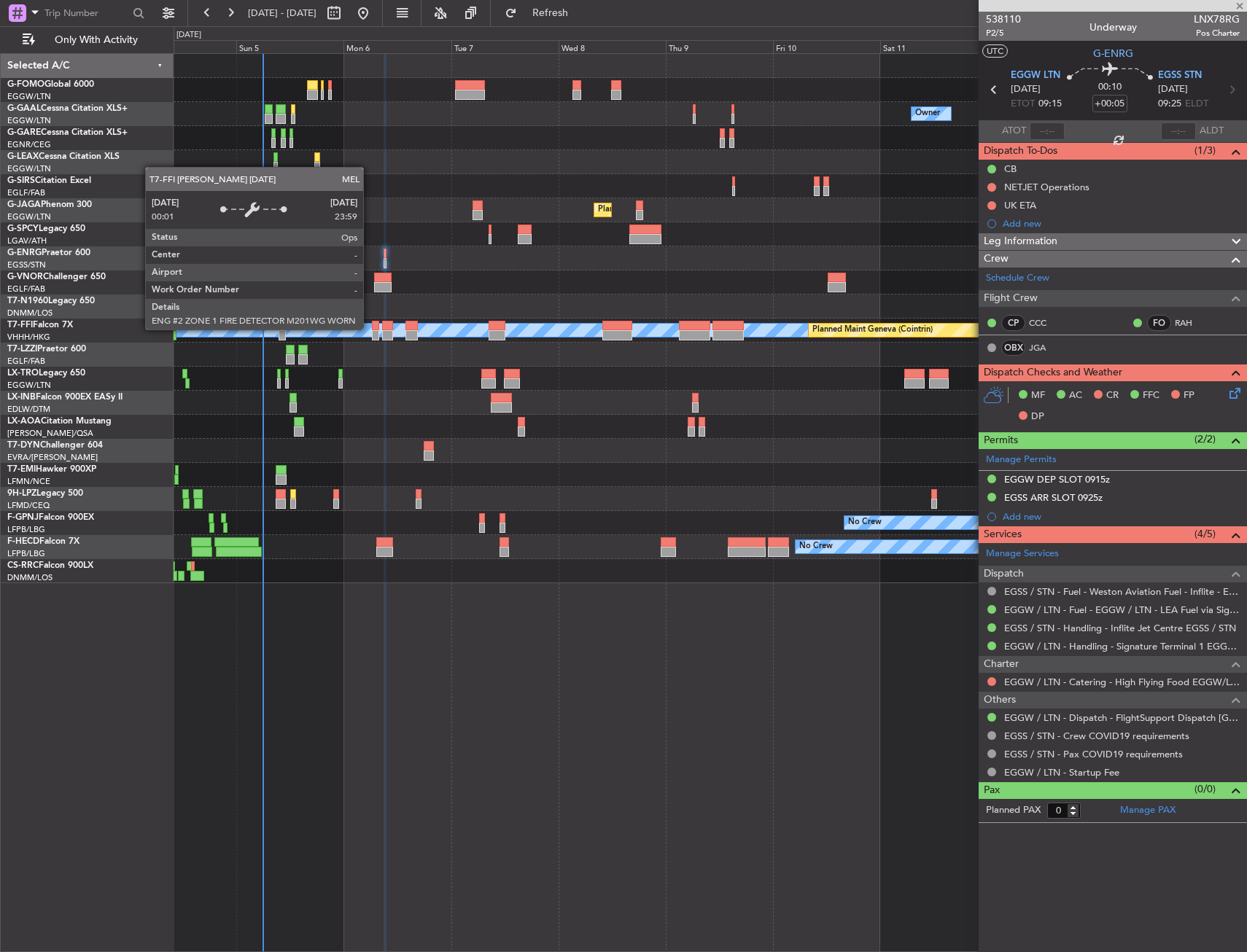
type input "-00:10"
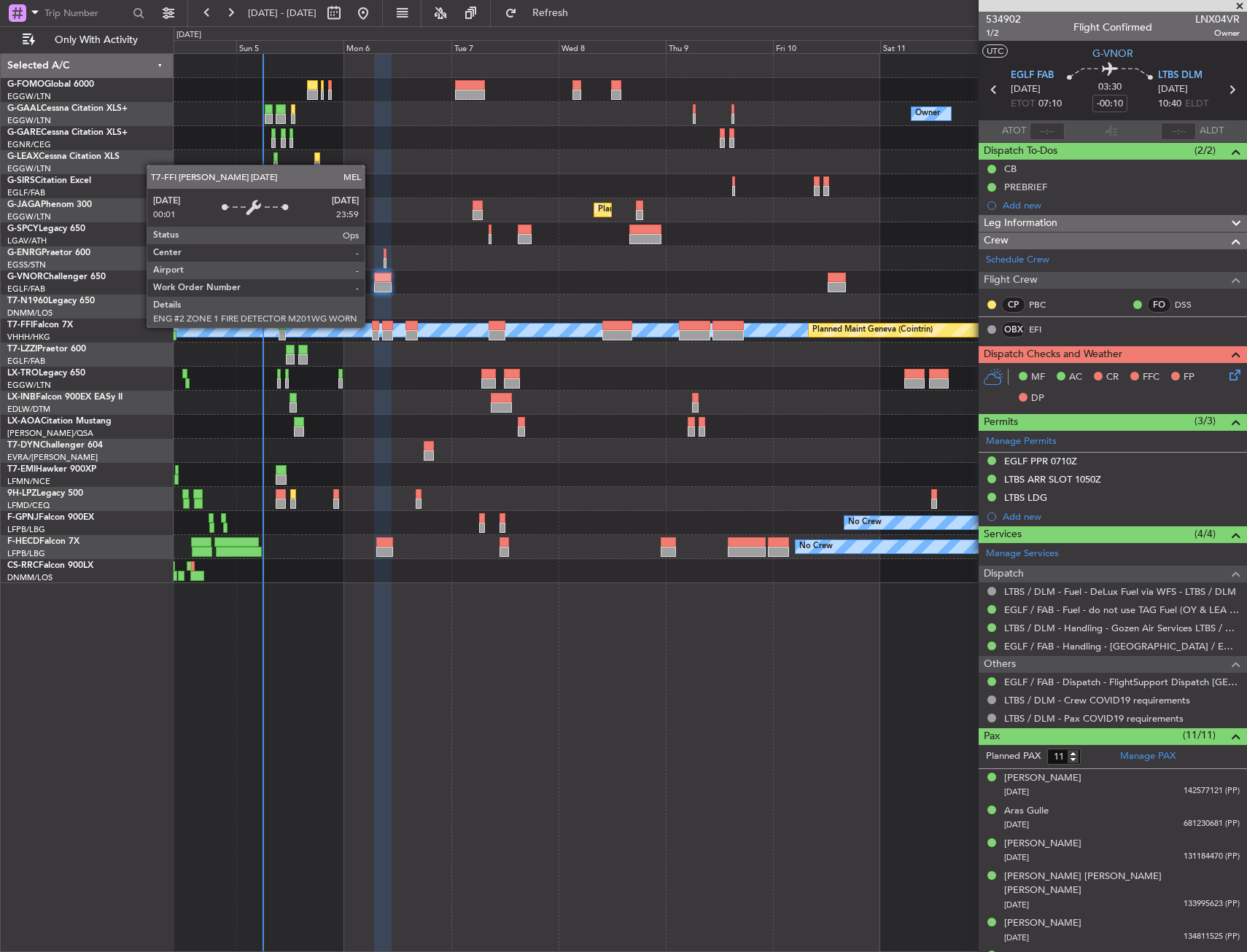
click at [372, 327] on div "MEL MEL Planned Maint Geneva (Cointrin)" at bounding box center [710, 330] width 1073 height 24
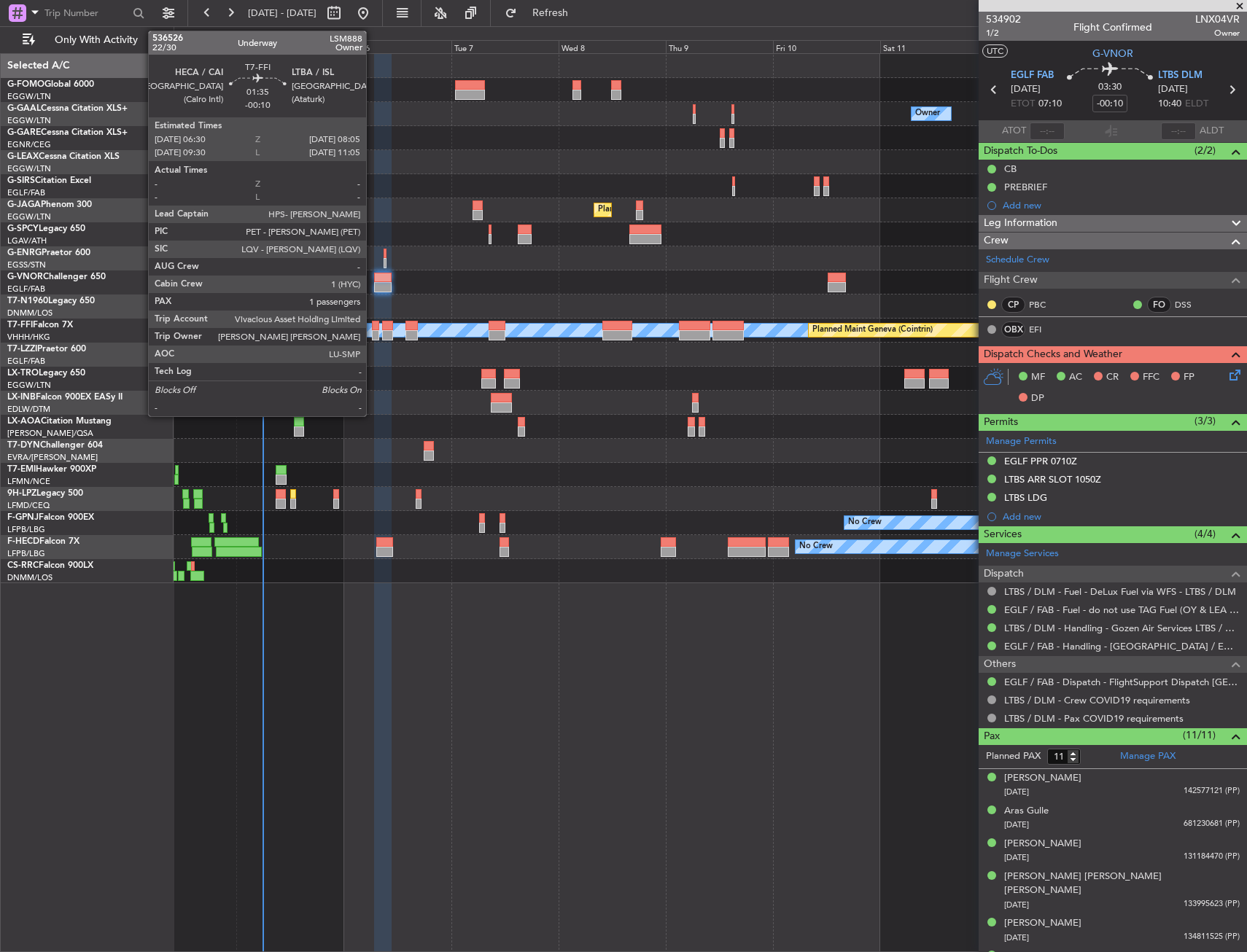
click at [373, 332] on div at bounding box center [375, 335] width 7 height 10
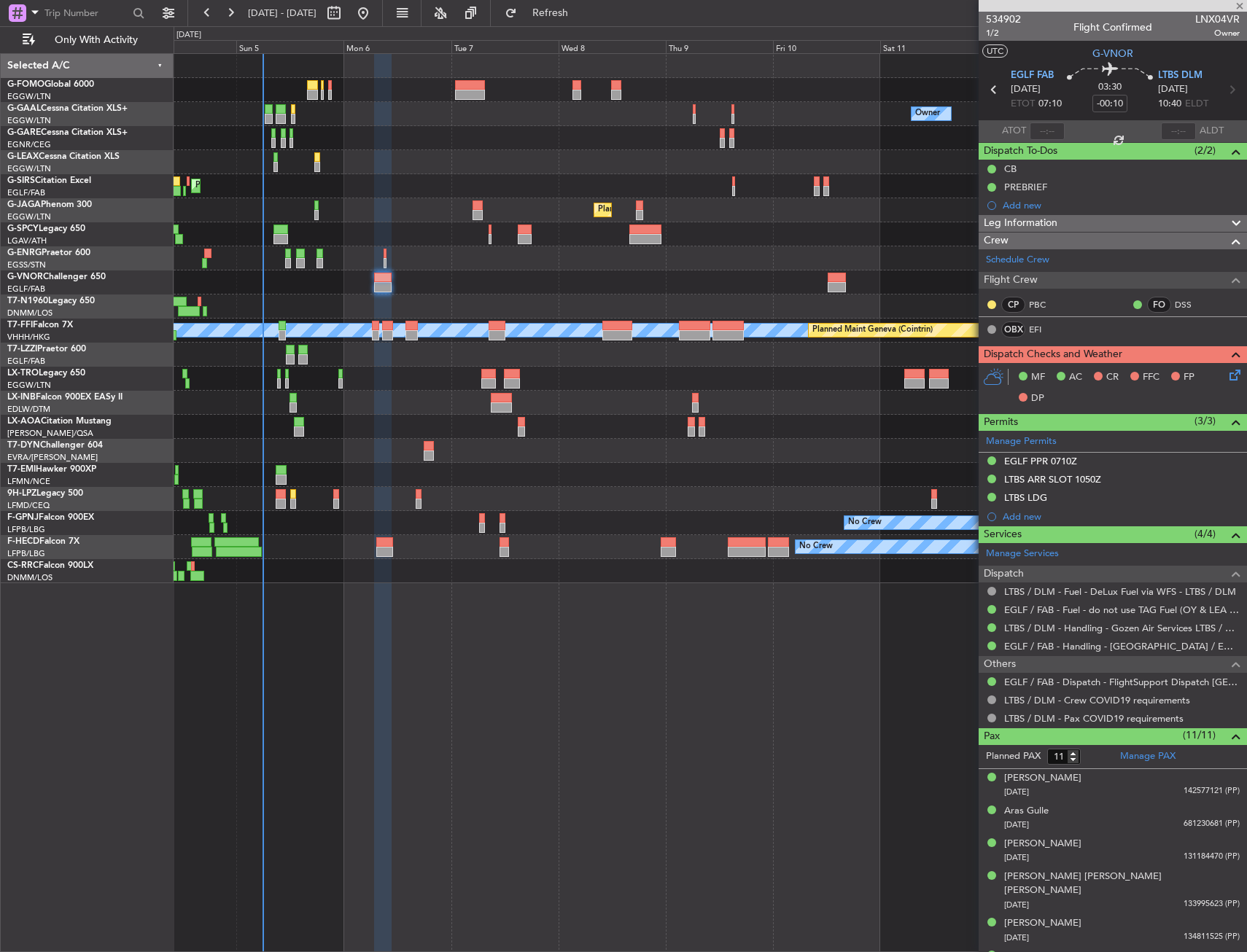
type input "1"
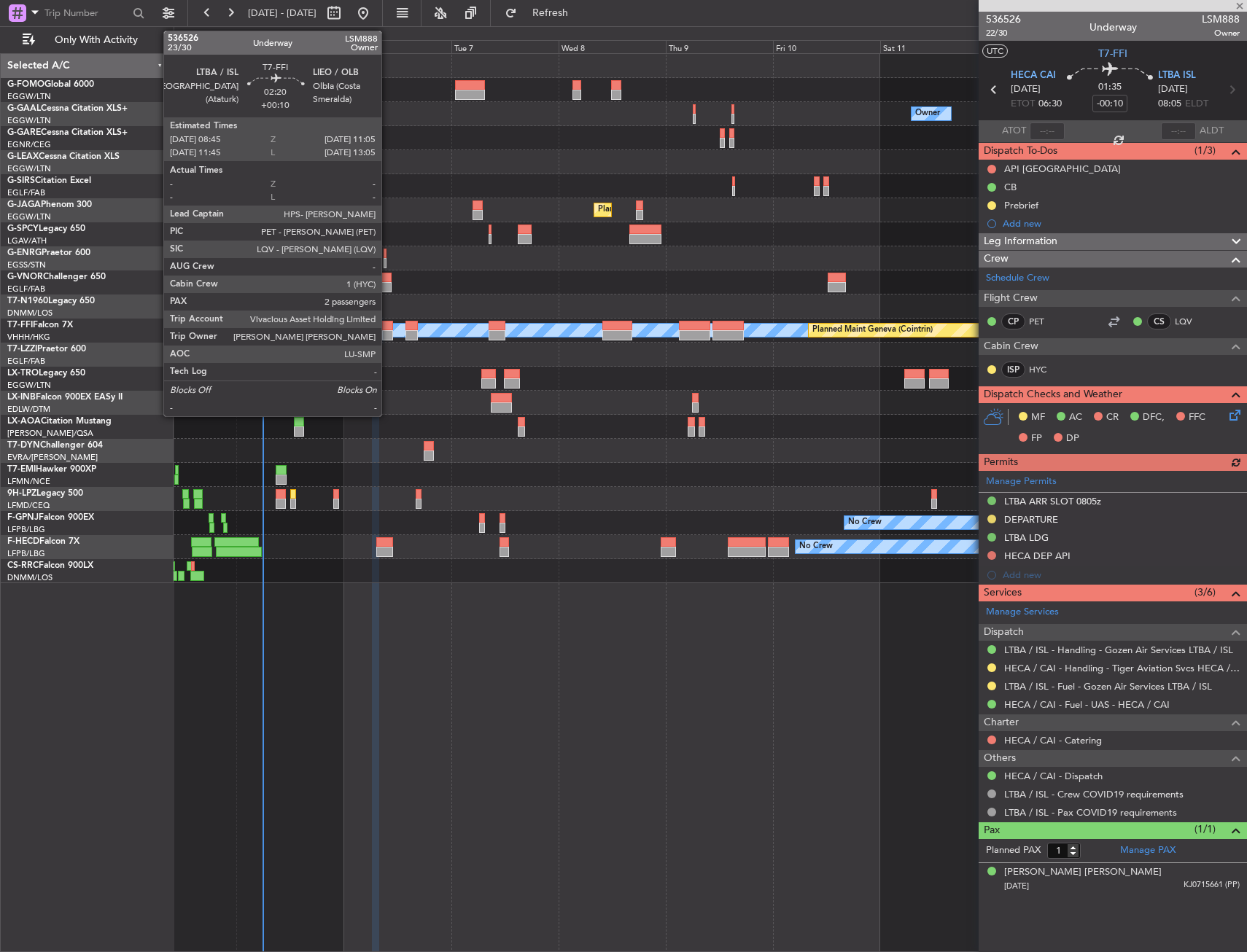
click at [388, 340] on div at bounding box center [387, 335] width 11 height 10
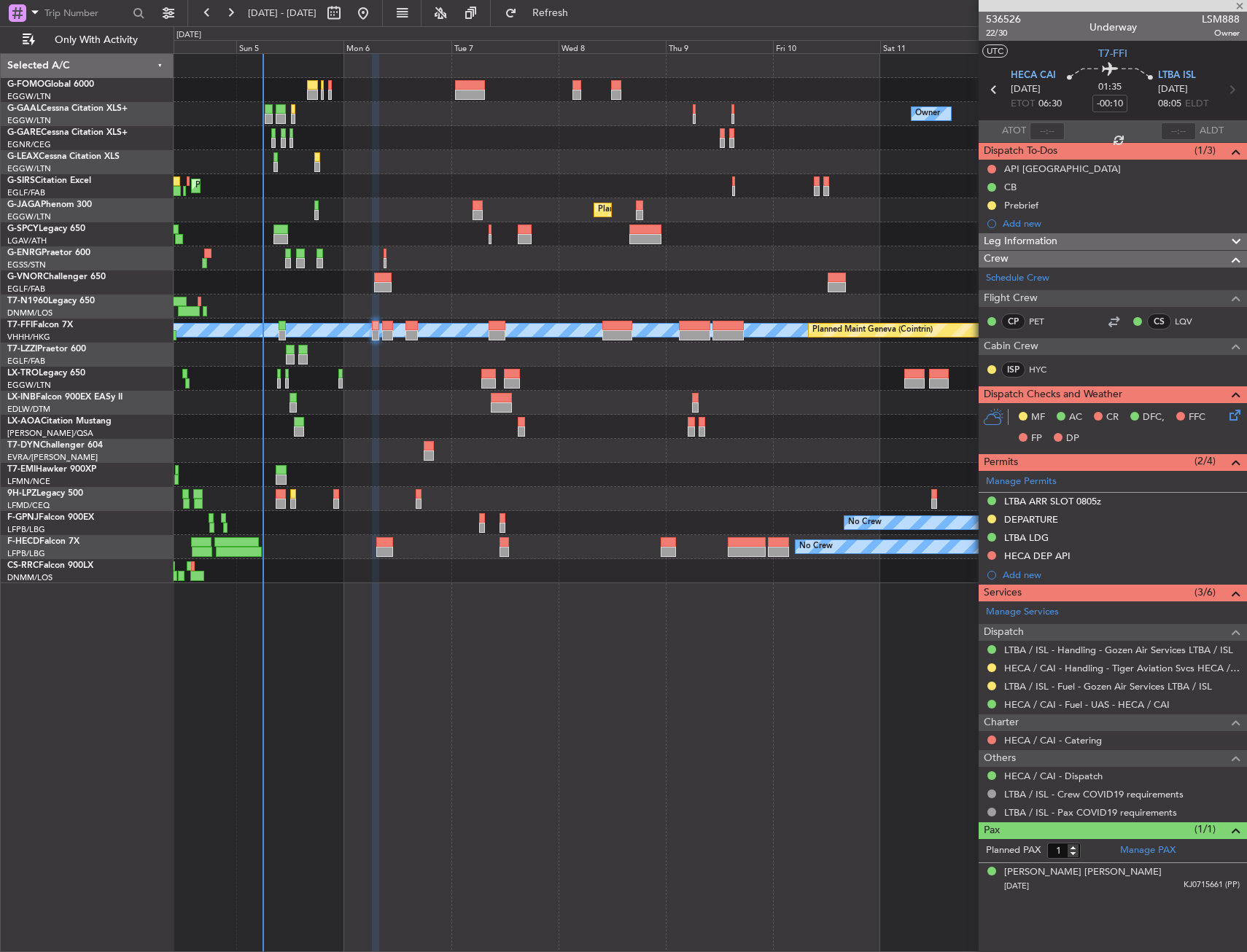
type input "+00:10"
type input "2"
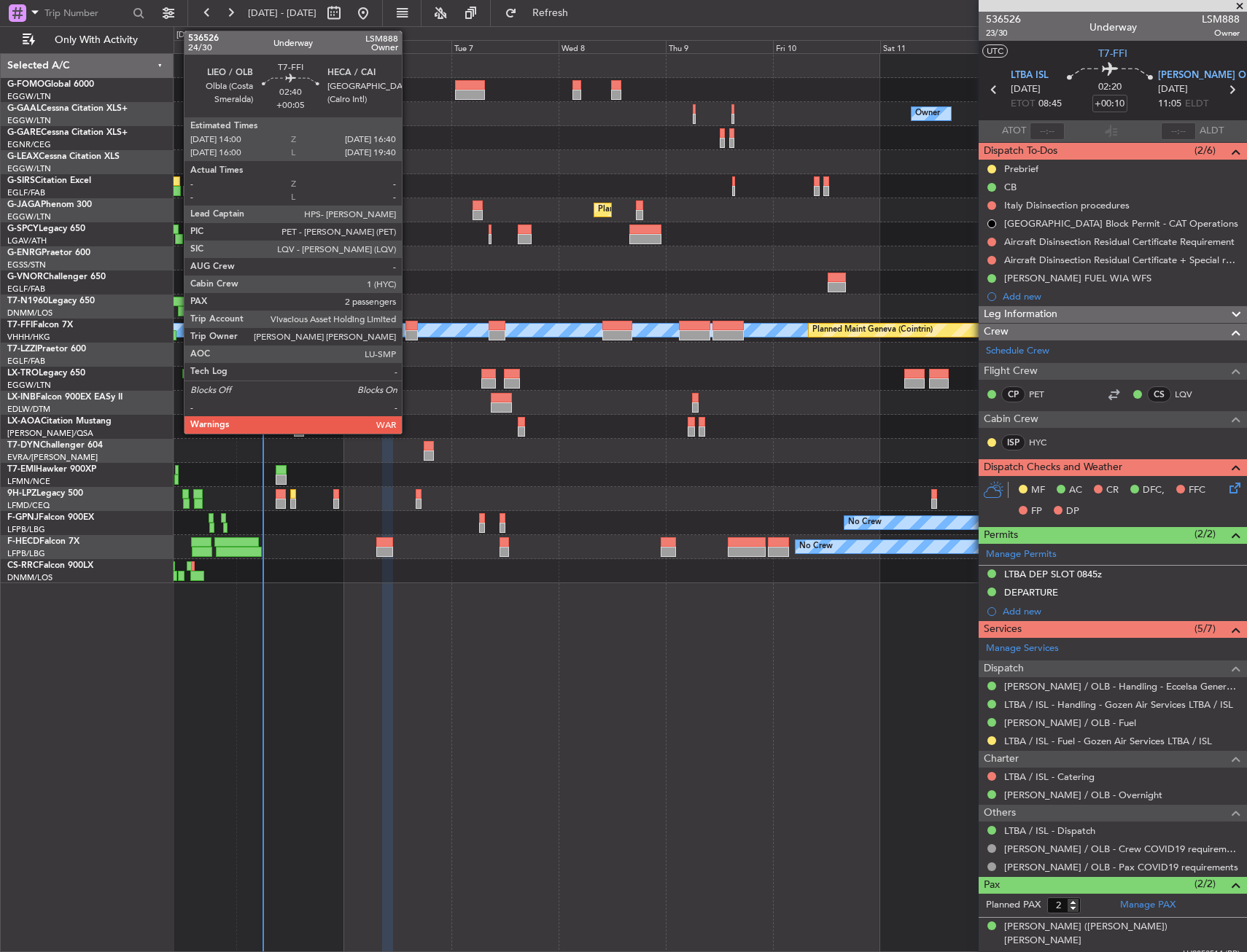
click at [408, 338] on div at bounding box center [412, 335] width 12 height 10
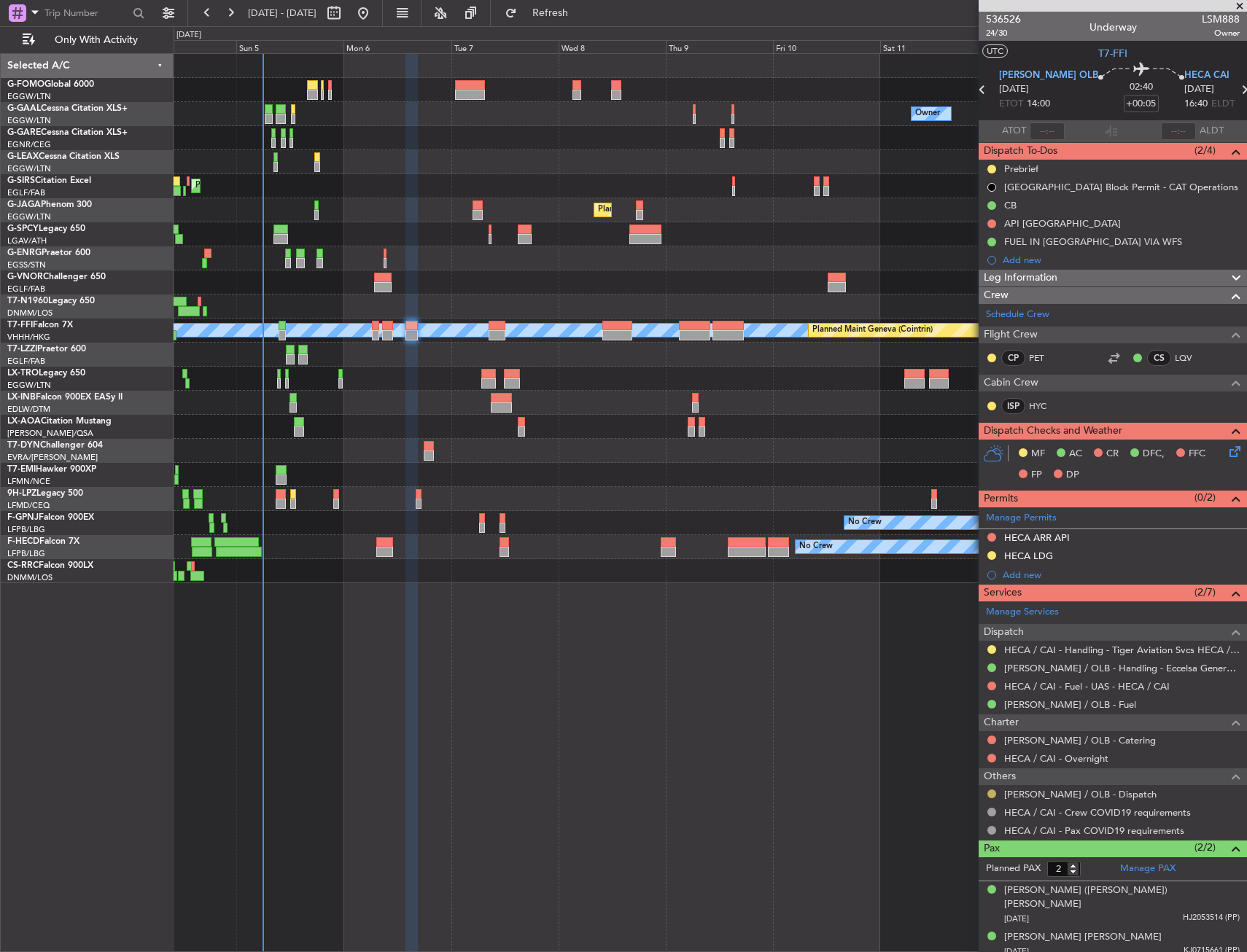
click at [991, 790] on button at bounding box center [992, 794] width 9 height 8
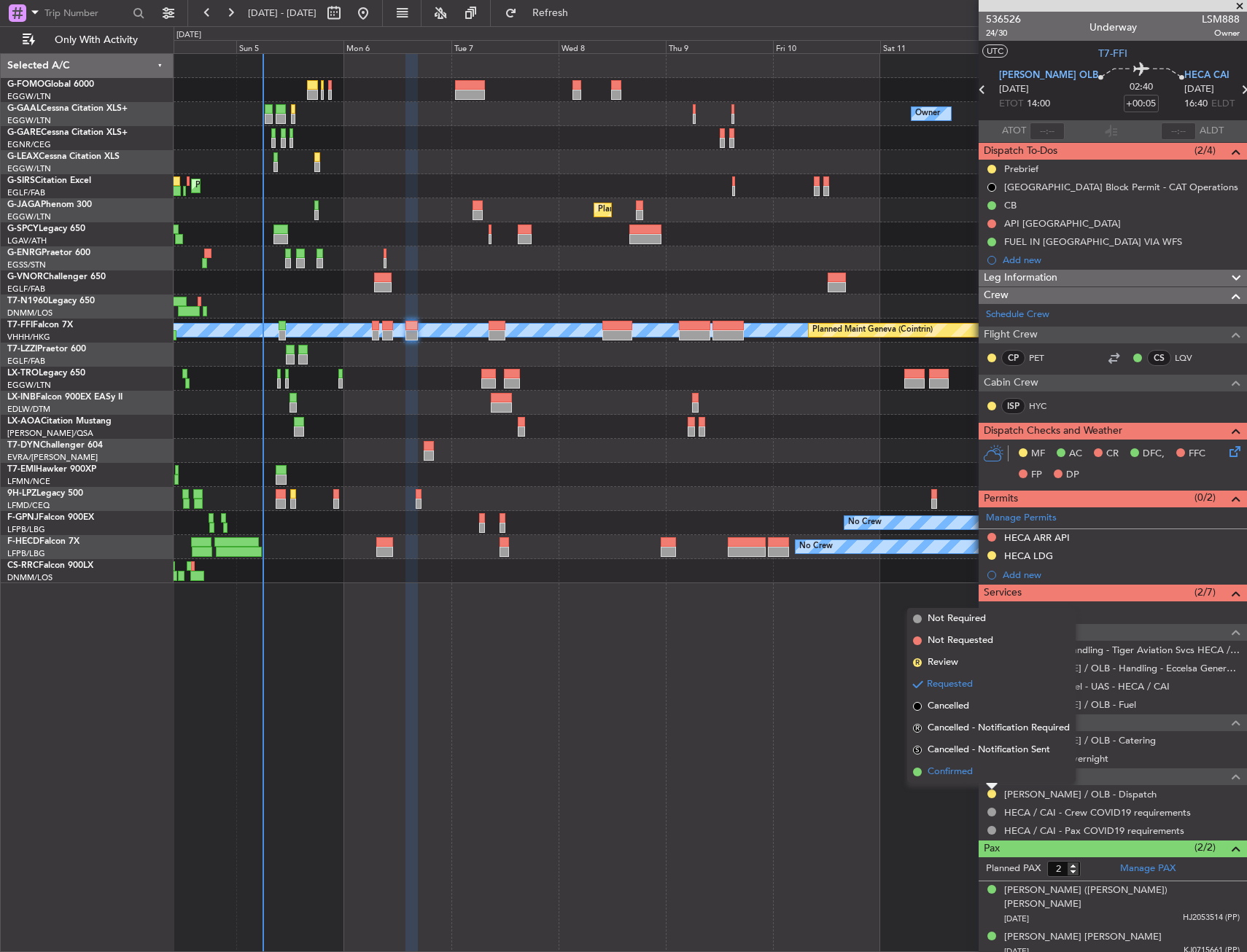
click at [969, 768] on span "Confirmed" at bounding box center [950, 772] width 45 height 15
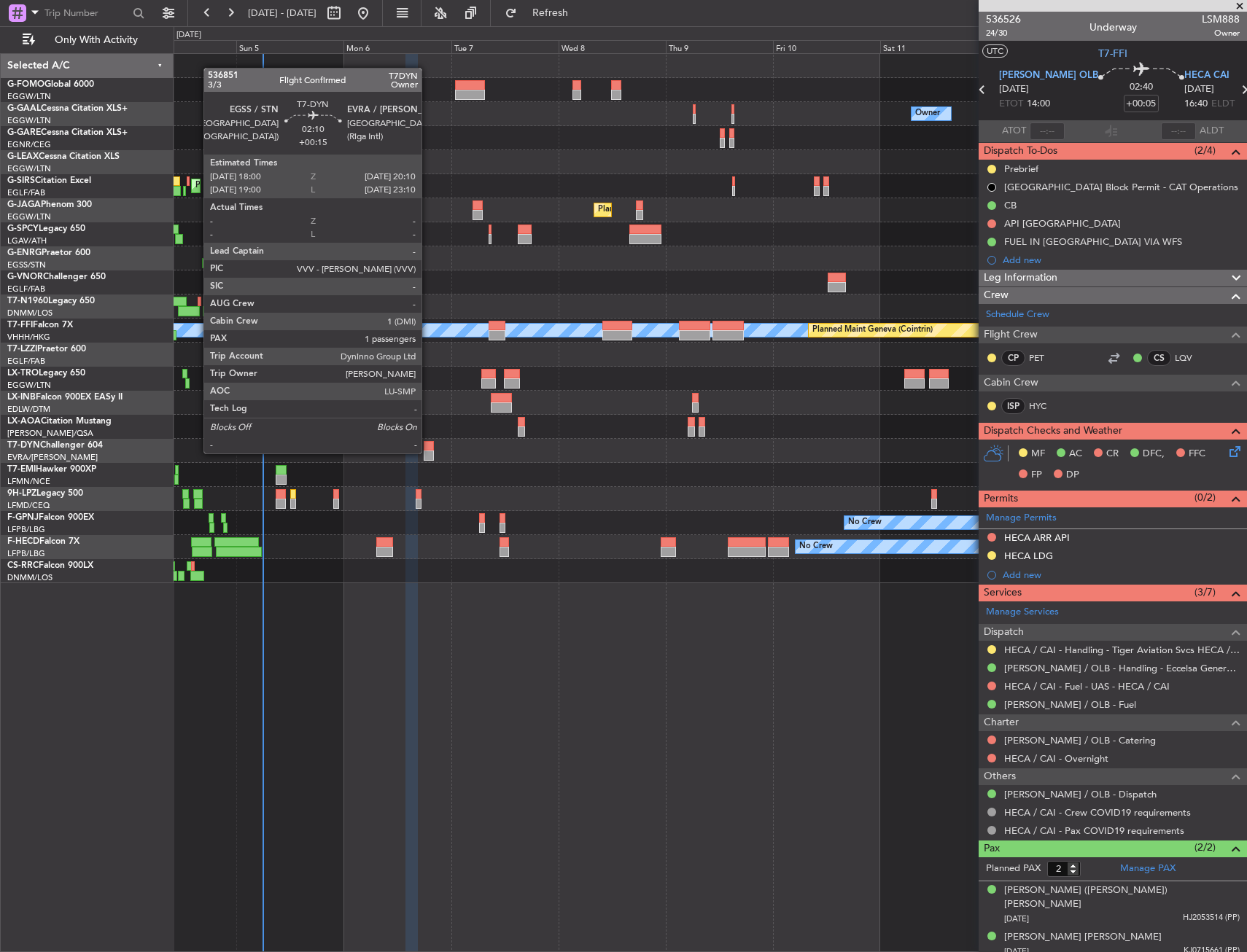
click at [428, 452] on div at bounding box center [428, 455] width 10 height 10
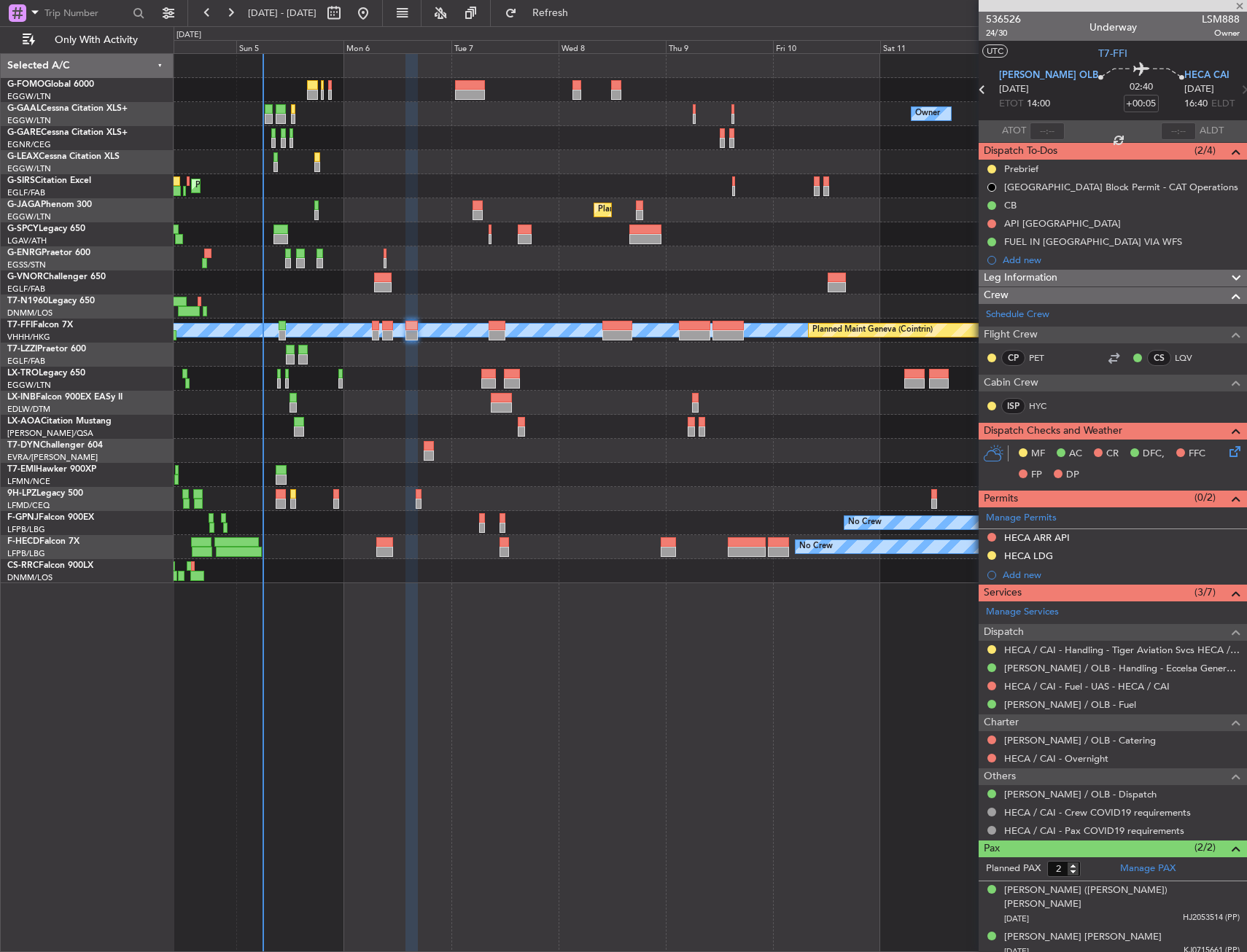
type input "+00:15"
type input "1"
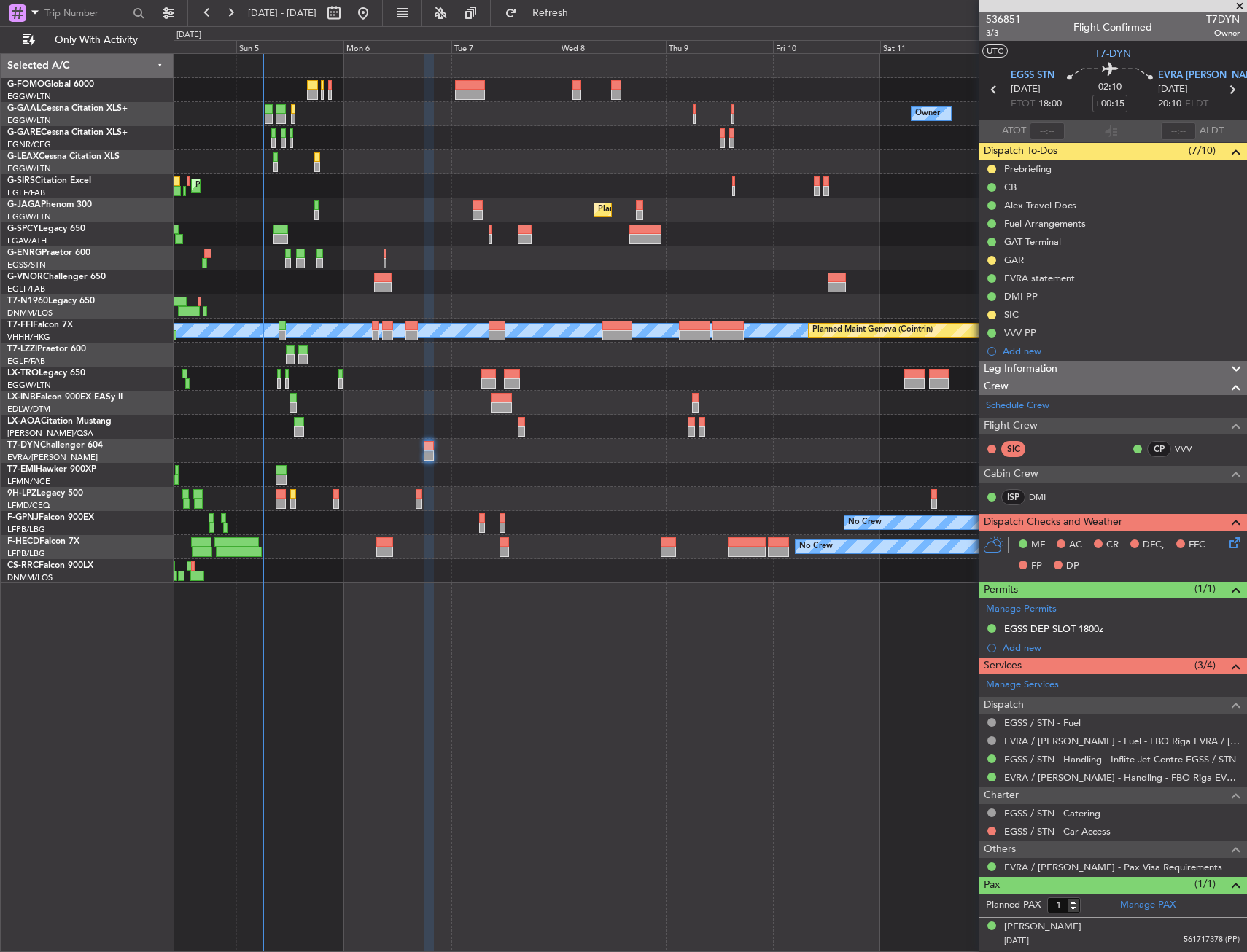
click at [1233, 546] on icon at bounding box center [1232, 540] width 12 height 12
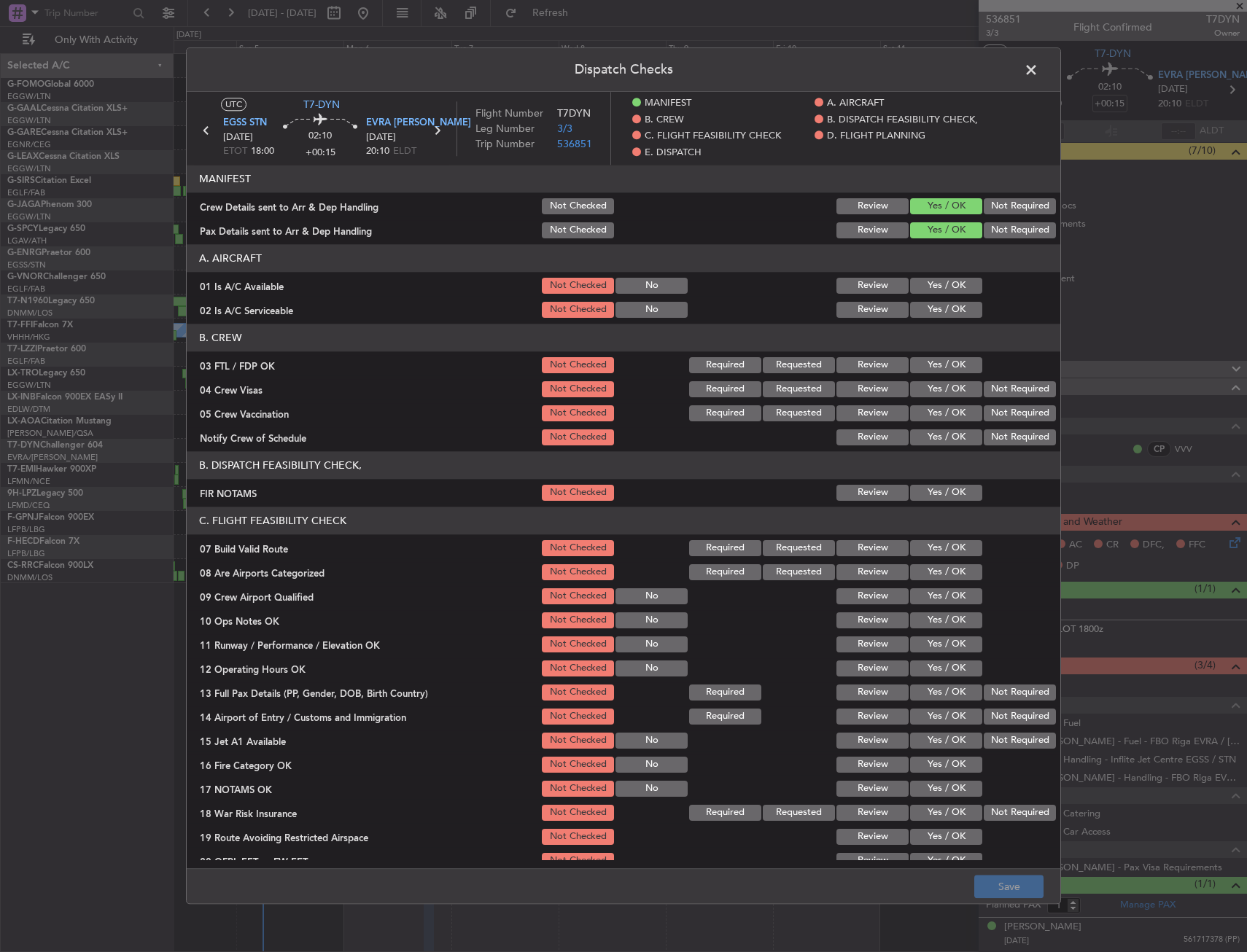
drag, startPoint x: 949, startPoint y: 316, endPoint x: 942, endPoint y: 300, distance: 17.5
click at [948, 314] on button "Yes / OK" at bounding box center [946, 310] width 72 height 16
click at [939, 287] on button "Yes / OK" at bounding box center [946, 285] width 72 height 16
click at [942, 484] on div "Yes / OK" at bounding box center [945, 493] width 73 height 20
click at [942, 489] on button "Yes / OK" at bounding box center [946, 492] width 72 height 16
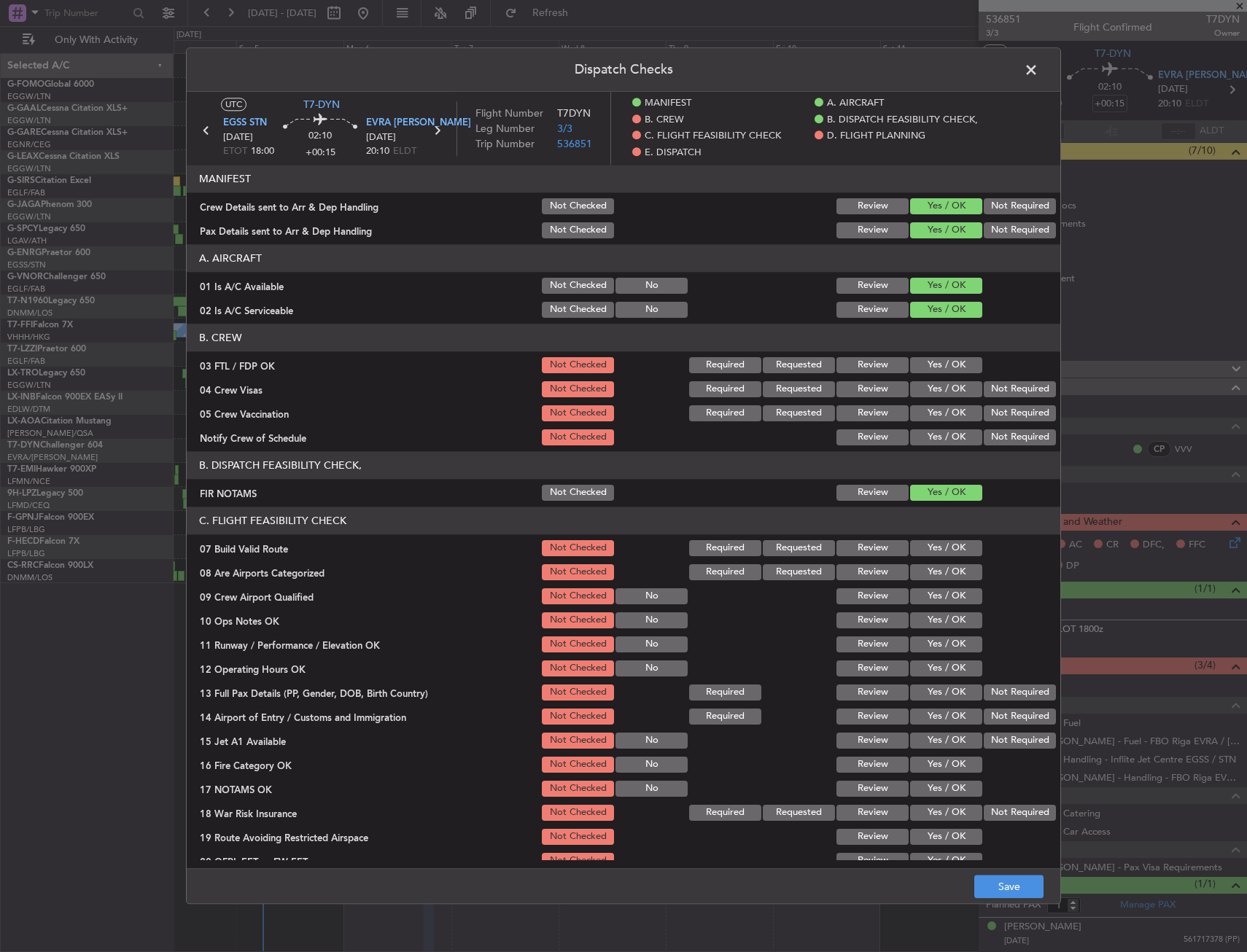
click at [939, 539] on div "Yes / OK" at bounding box center [945, 548] width 73 height 20
drag, startPoint x: 938, startPoint y: 542, endPoint x: 940, endPoint y: 588, distance: 46.0
click at [937, 542] on button "Yes / OK" at bounding box center [946, 548] width 72 height 16
click at [937, 614] on button "Yes / OK" at bounding box center [946, 620] width 72 height 16
click at [942, 661] on button "Yes / OK" at bounding box center [946, 668] width 72 height 16
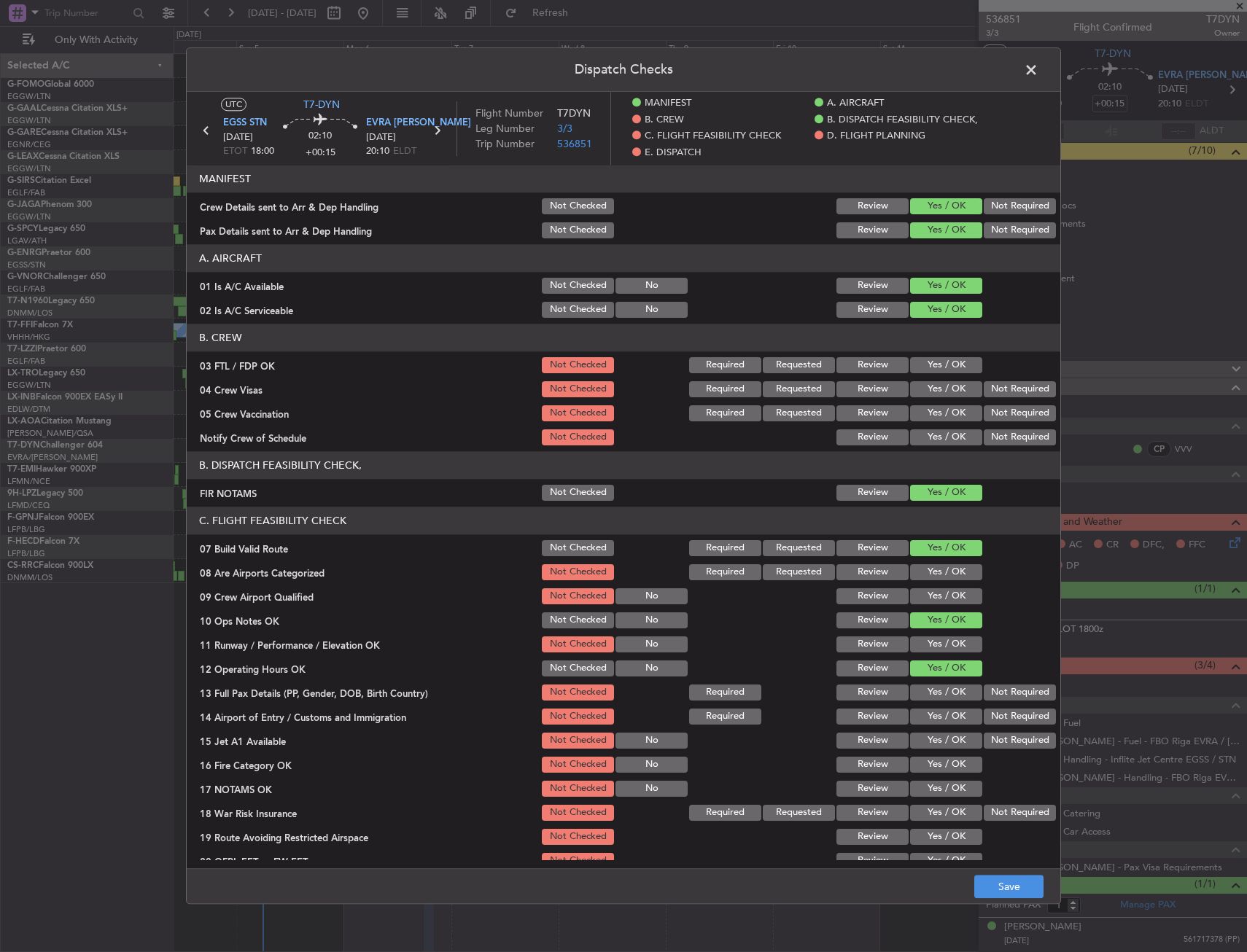
click at [936, 656] on section "C. FLIGHT FEASIBILITY CHECK 07 Build Valid Route Not Checked Required Requested…" at bounding box center [624, 701] width 874 height 389
click at [936, 651] on button "Yes / OK" at bounding box center [946, 644] width 72 height 16
click at [937, 687] on button "Yes / OK" at bounding box center [946, 692] width 72 height 16
click at [938, 709] on button "Yes / OK" at bounding box center [946, 716] width 72 height 16
click at [940, 735] on button "Yes / OK" at bounding box center [946, 740] width 72 height 16
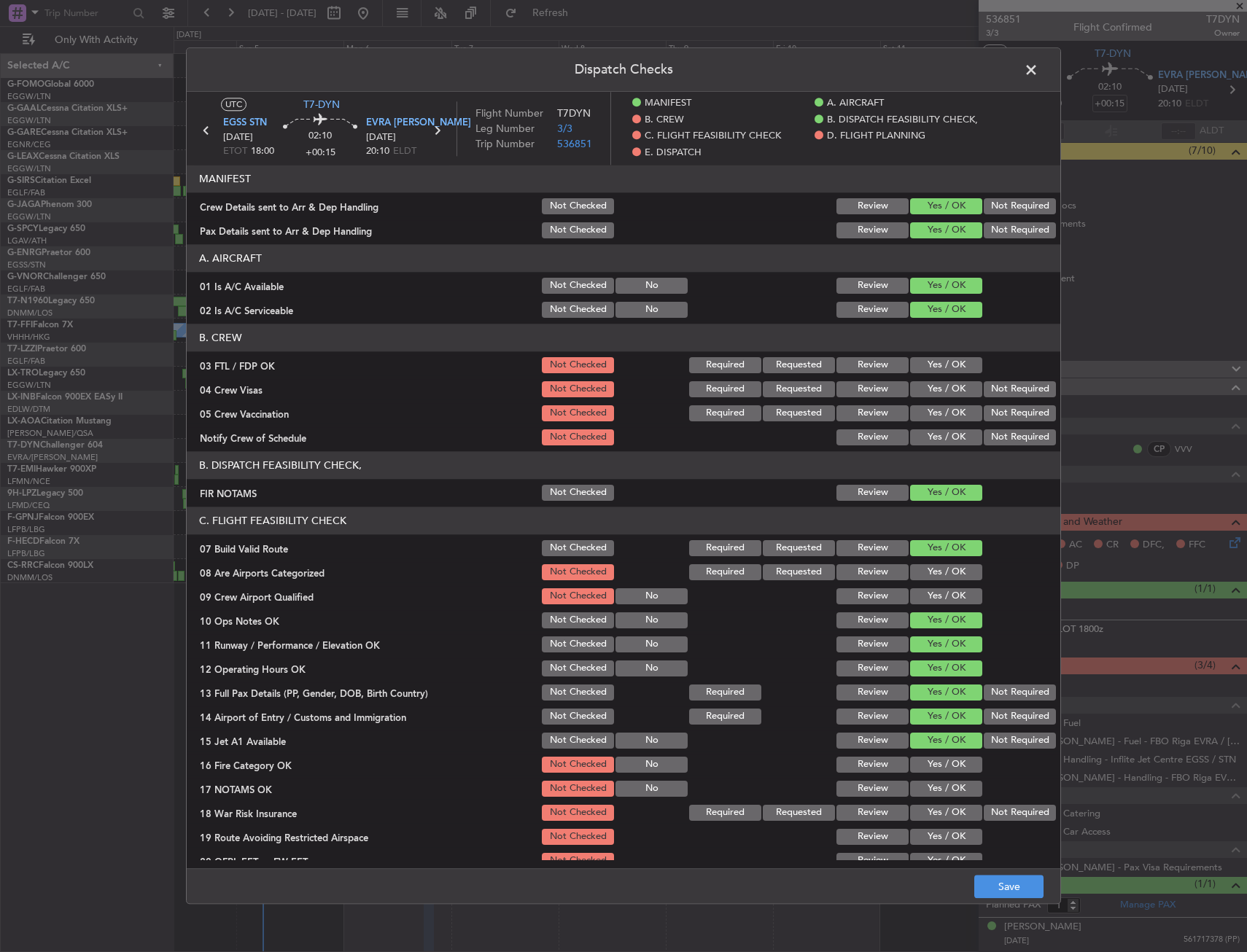
click at [942, 762] on button "Yes / OK" at bounding box center [946, 764] width 72 height 16
drag, startPoint x: 940, startPoint y: 786, endPoint x: 942, endPoint y: 801, distance: 15.1
click at [939, 787] on button "Yes / OK" at bounding box center [946, 789] width 72 height 16
click at [939, 821] on button "Yes / OK" at bounding box center [946, 813] width 72 height 16
click at [939, 848] on section "C. FLIGHT FEASIBILITY CHECK 07 Build Valid Route Not Checked Required Requested…" at bounding box center [624, 701] width 874 height 389
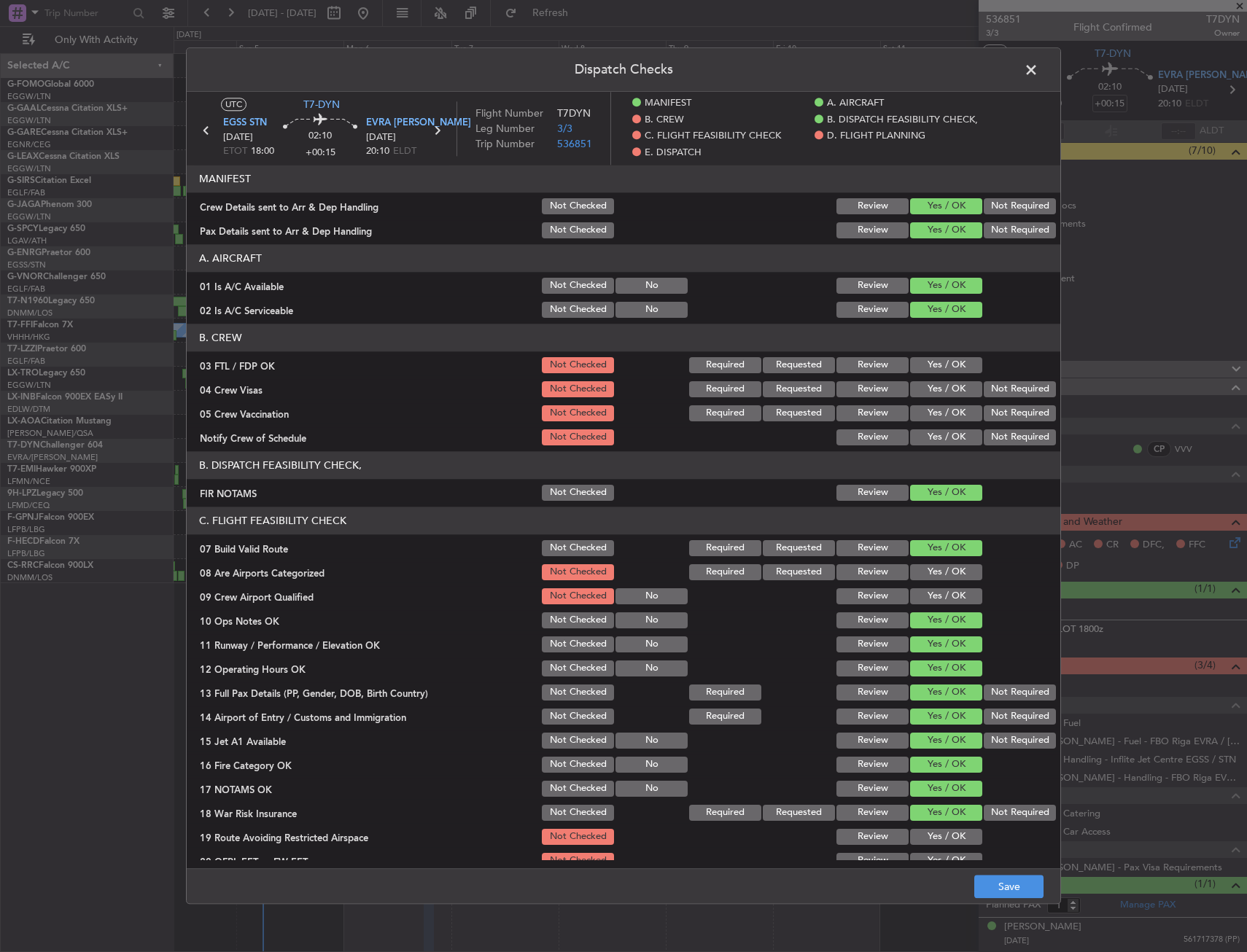
click at [939, 865] on main "UTC T7-DYN EGSS STN 06/10/2025 ETOT 18:00 02:10 +00:15 EVRA RIX 06/10/2025 20:1…" at bounding box center [624, 483] width 874 height 782
click at [988, 808] on button "Not Required" at bounding box center [1020, 813] width 72 height 16
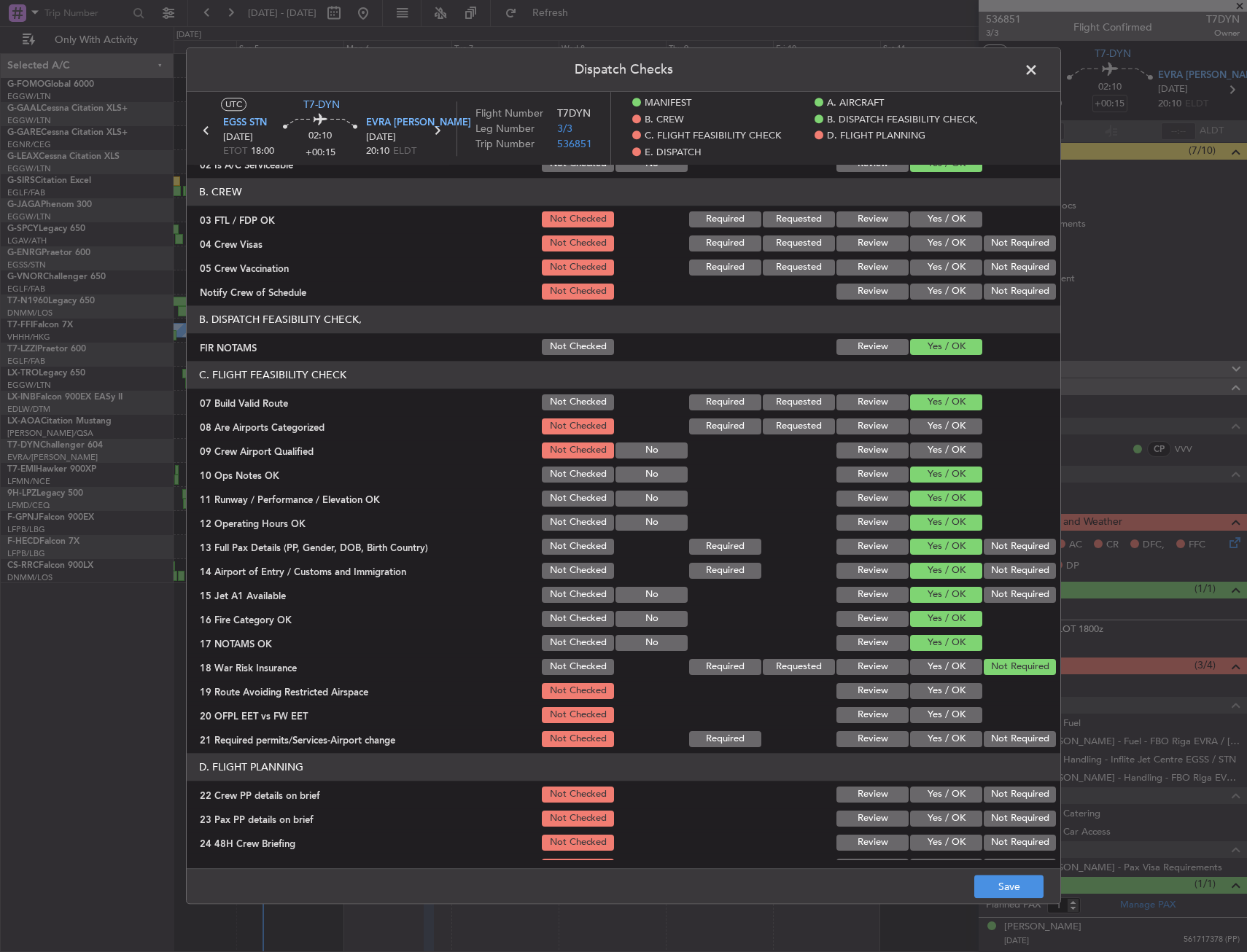
click at [949, 733] on button "Yes / OK" at bounding box center [946, 739] width 72 height 16
drag, startPoint x: 952, startPoint y: 708, endPoint x: 953, endPoint y: 695, distance: 13.0
click at [951, 708] on button "Yes / OK" at bounding box center [946, 715] width 72 height 16
click at [953, 693] on button "Yes / OK" at bounding box center [946, 691] width 72 height 16
drag, startPoint x: 931, startPoint y: 798, endPoint x: 931, endPoint y: 814, distance: 16.0
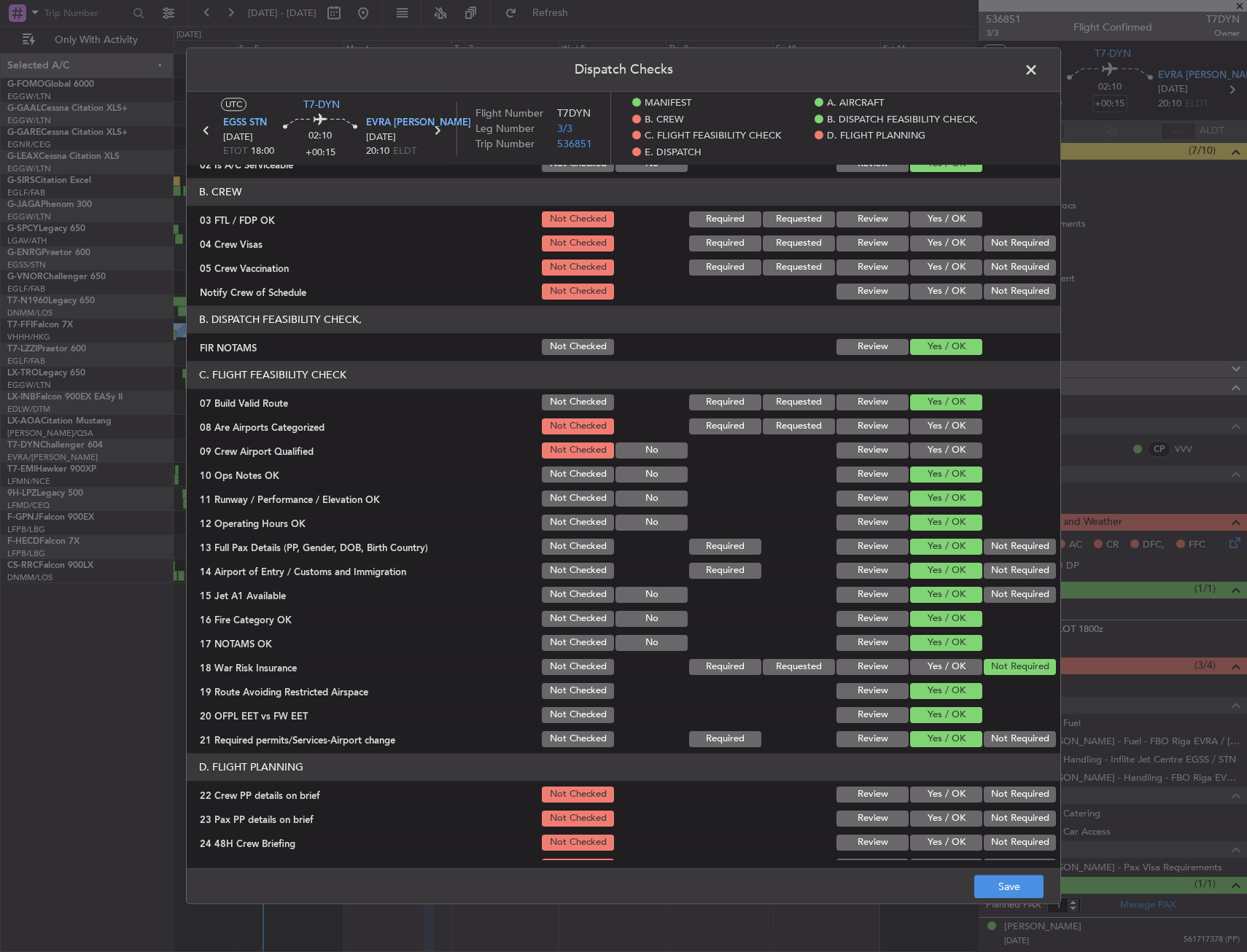
click at [930, 798] on button "Yes / OK" at bounding box center [946, 794] width 72 height 16
click at [931, 818] on button "Yes / OK" at bounding box center [946, 818] width 72 height 16
click at [928, 841] on button "Yes / OK" at bounding box center [946, 842] width 72 height 16
click at [930, 845] on button "Yes / OK" at bounding box center [946, 842] width 72 height 16
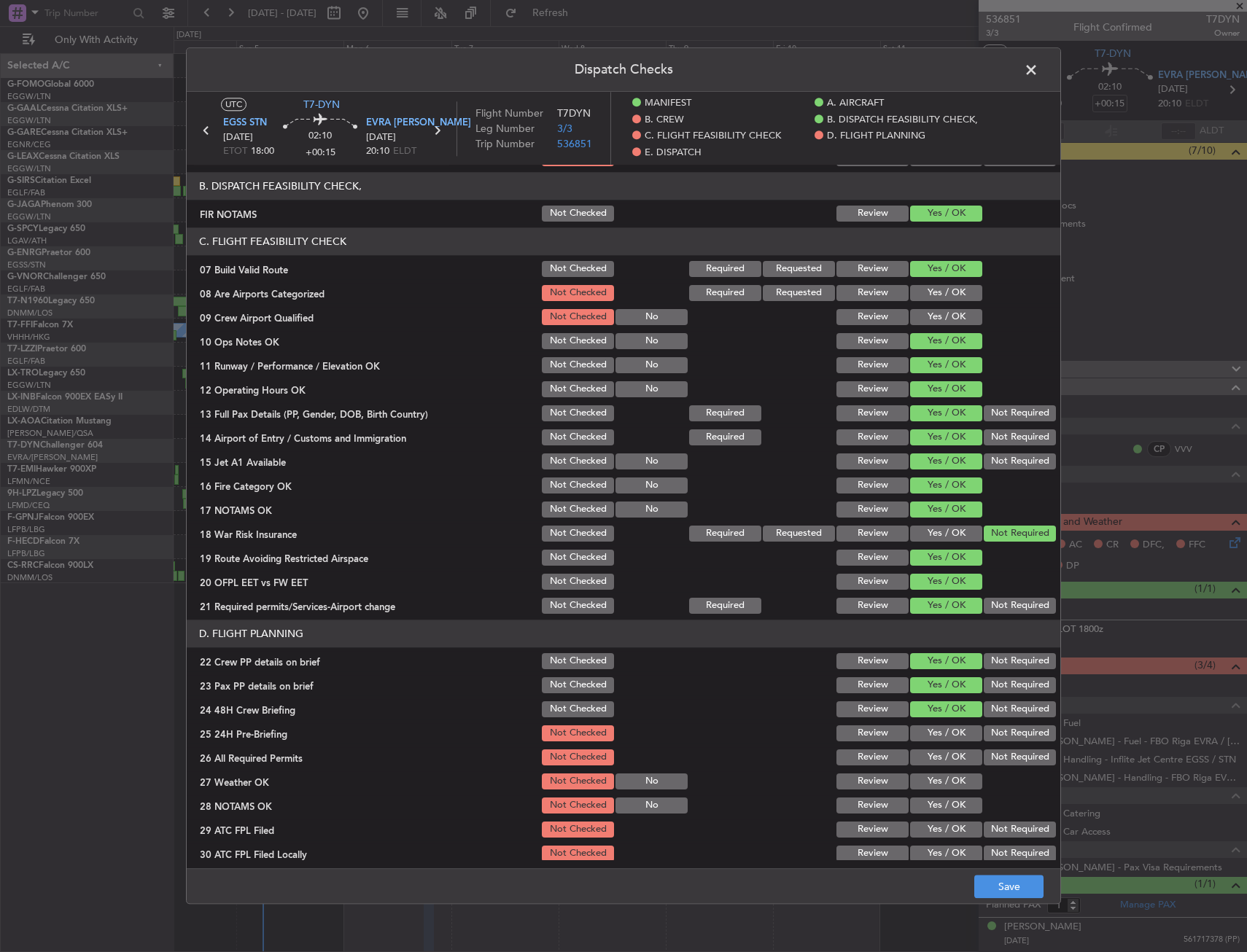
scroll to position [365, 0]
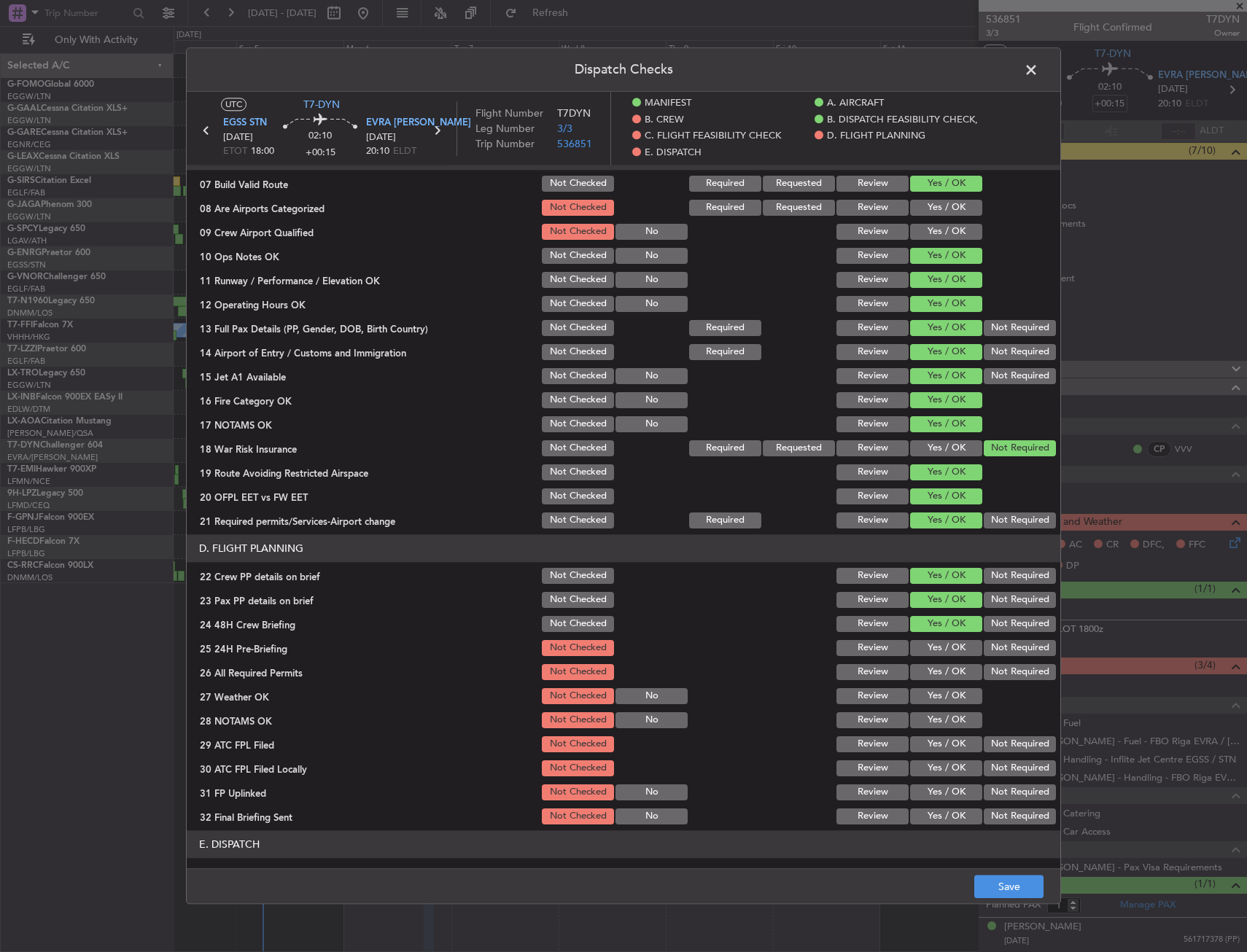
click at [995, 642] on div "Not Required" at bounding box center [1018, 648] width 73 height 20
click at [995, 658] on div "Not Required" at bounding box center [1018, 648] width 73 height 20
click at [997, 652] on button "Not Required" at bounding box center [1020, 648] width 72 height 16
click at [1007, 889] on button "Save" at bounding box center [1010, 887] width 70 height 23
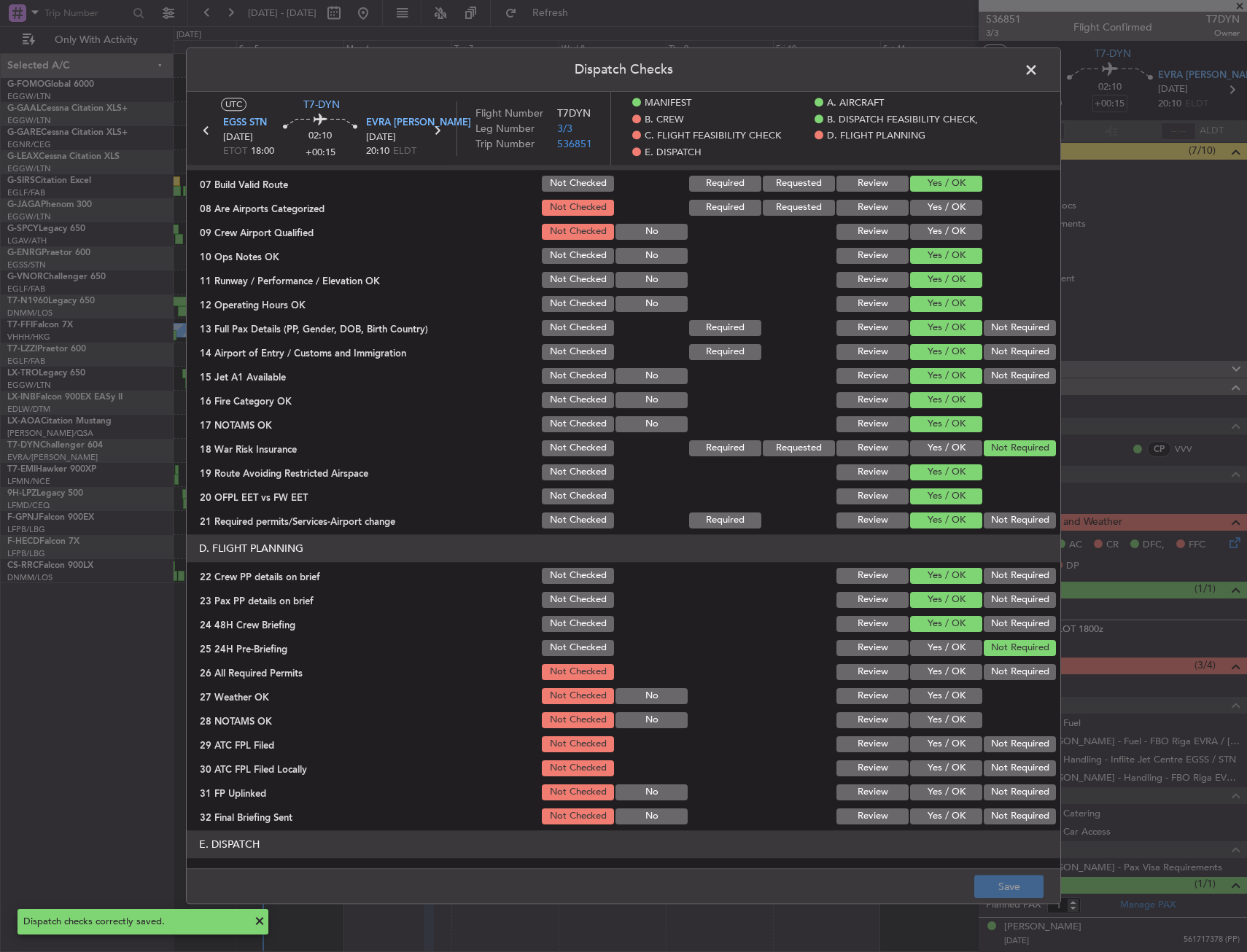
click at [1039, 73] on span at bounding box center [1039, 73] width 0 height 29
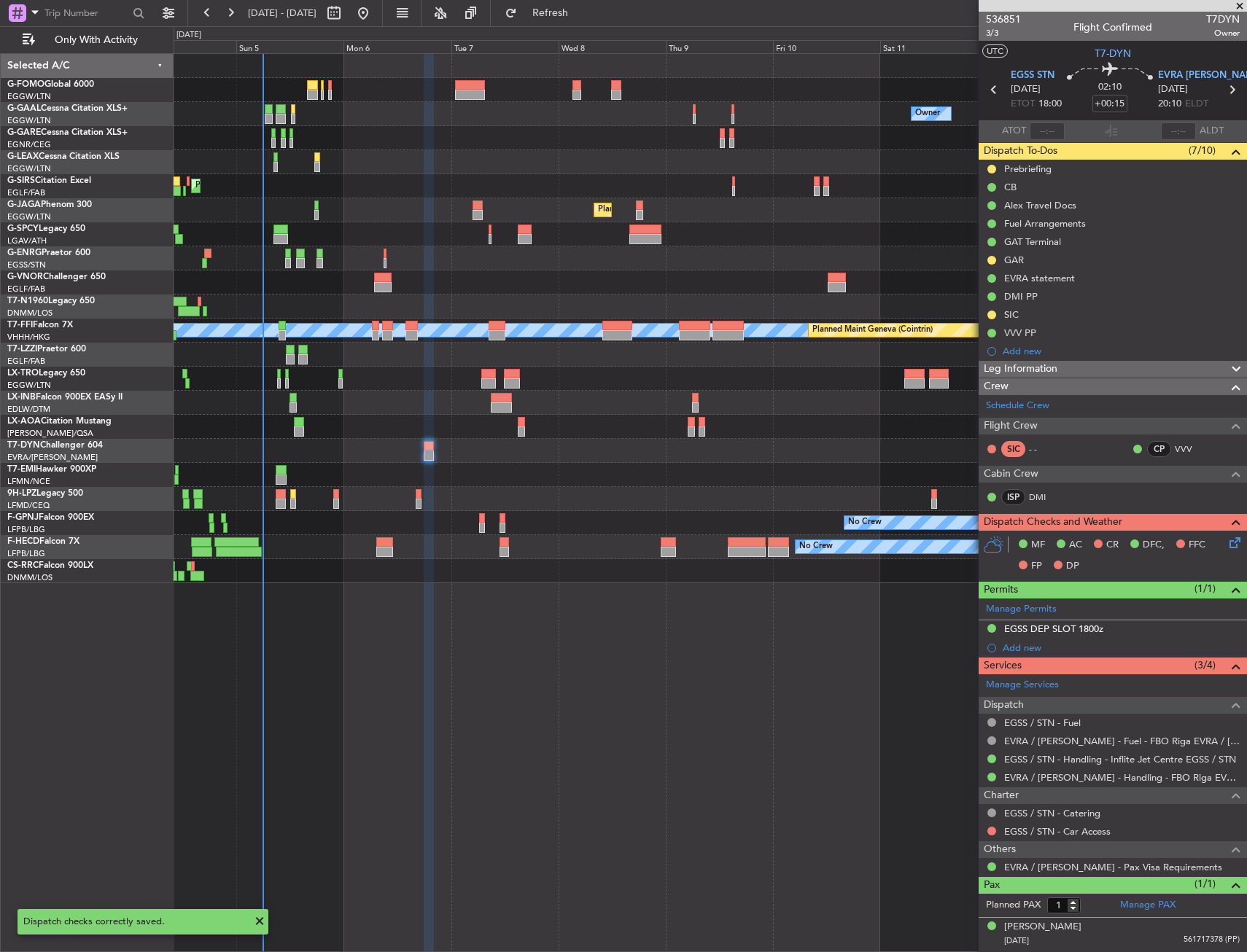
click at [419, 508] on div at bounding box center [419, 503] width 6 height 10
type input "+00:05"
type input "0"
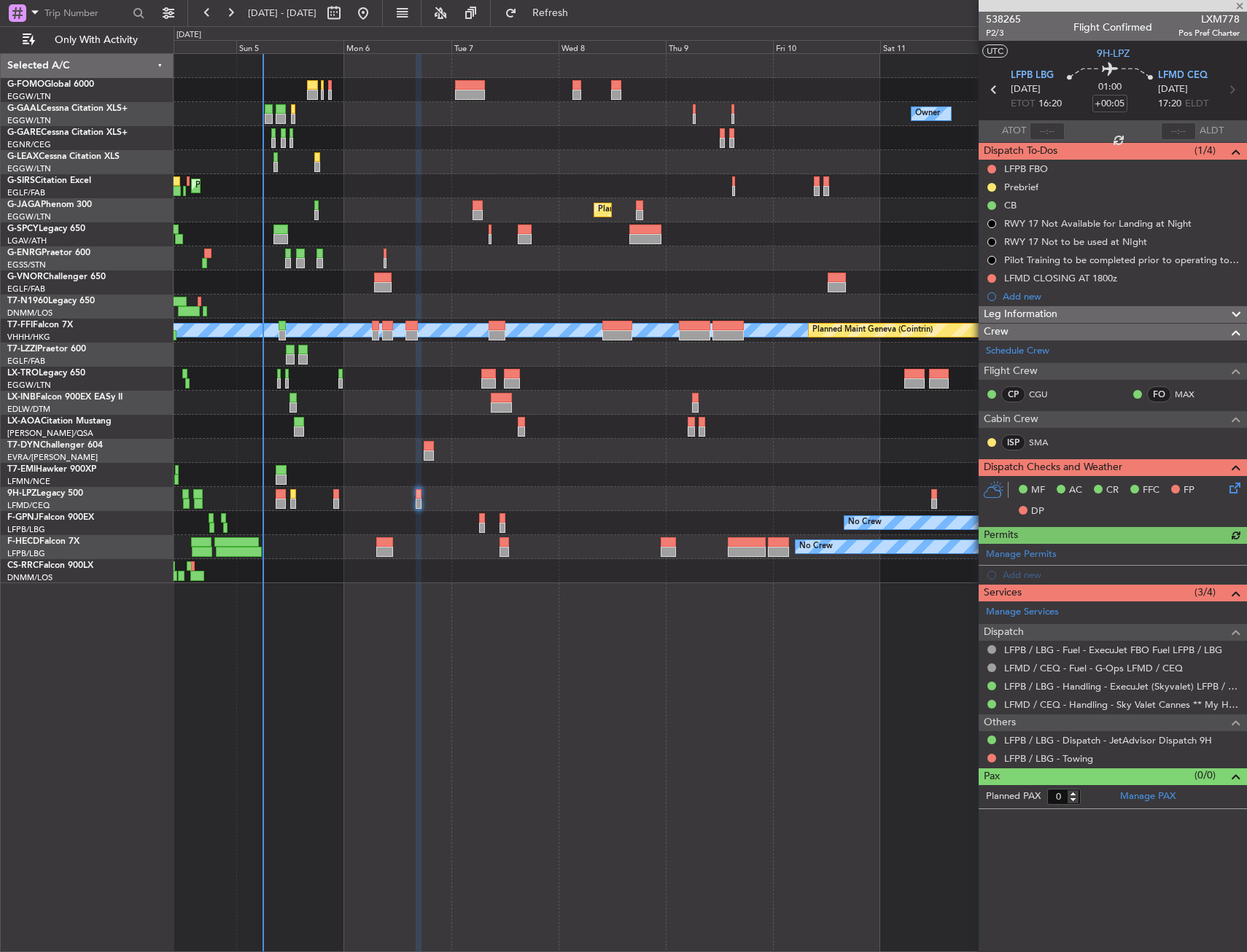
click at [376, 560] on div at bounding box center [710, 571] width 1073 height 24
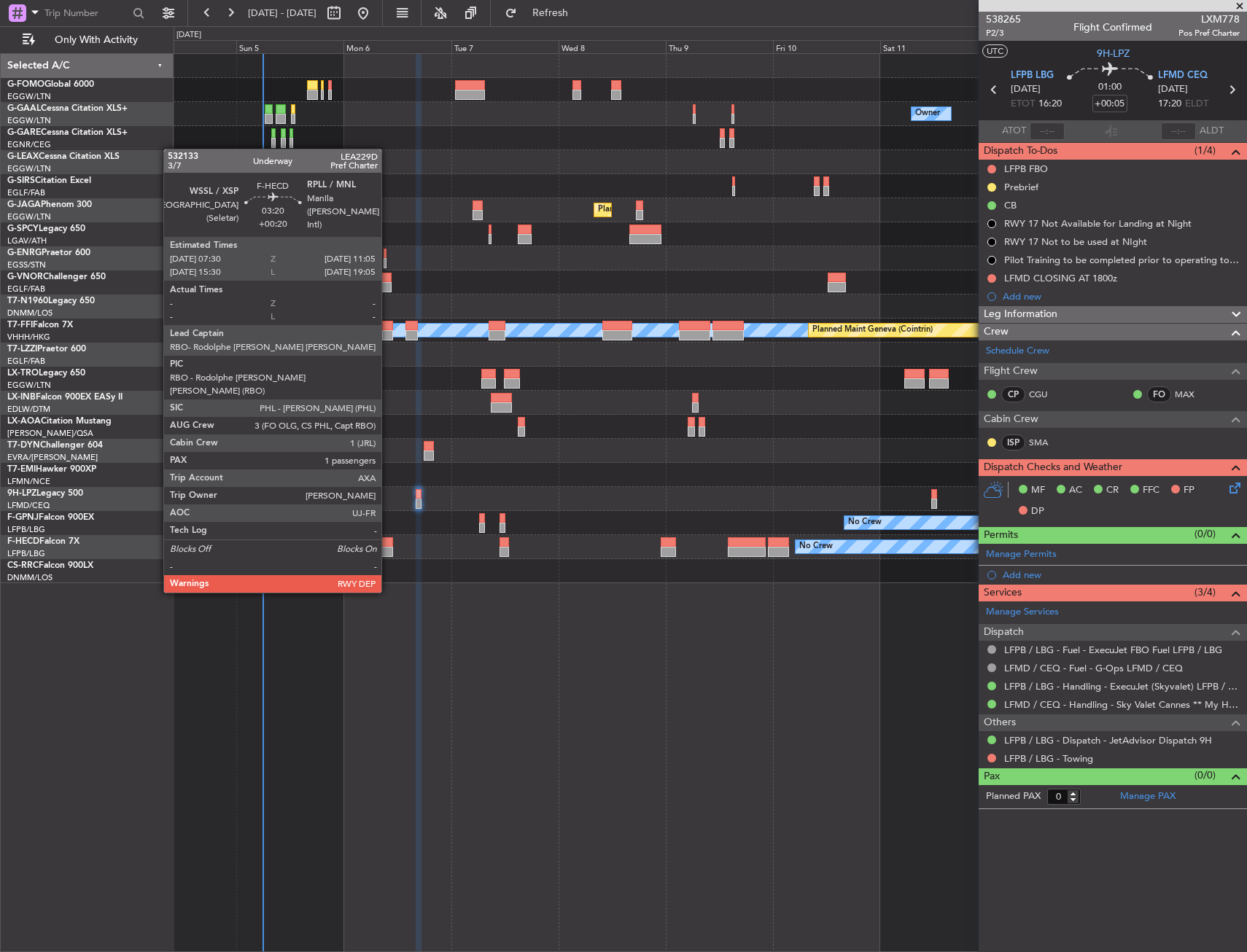
click at [389, 550] on div at bounding box center [384, 552] width 16 height 10
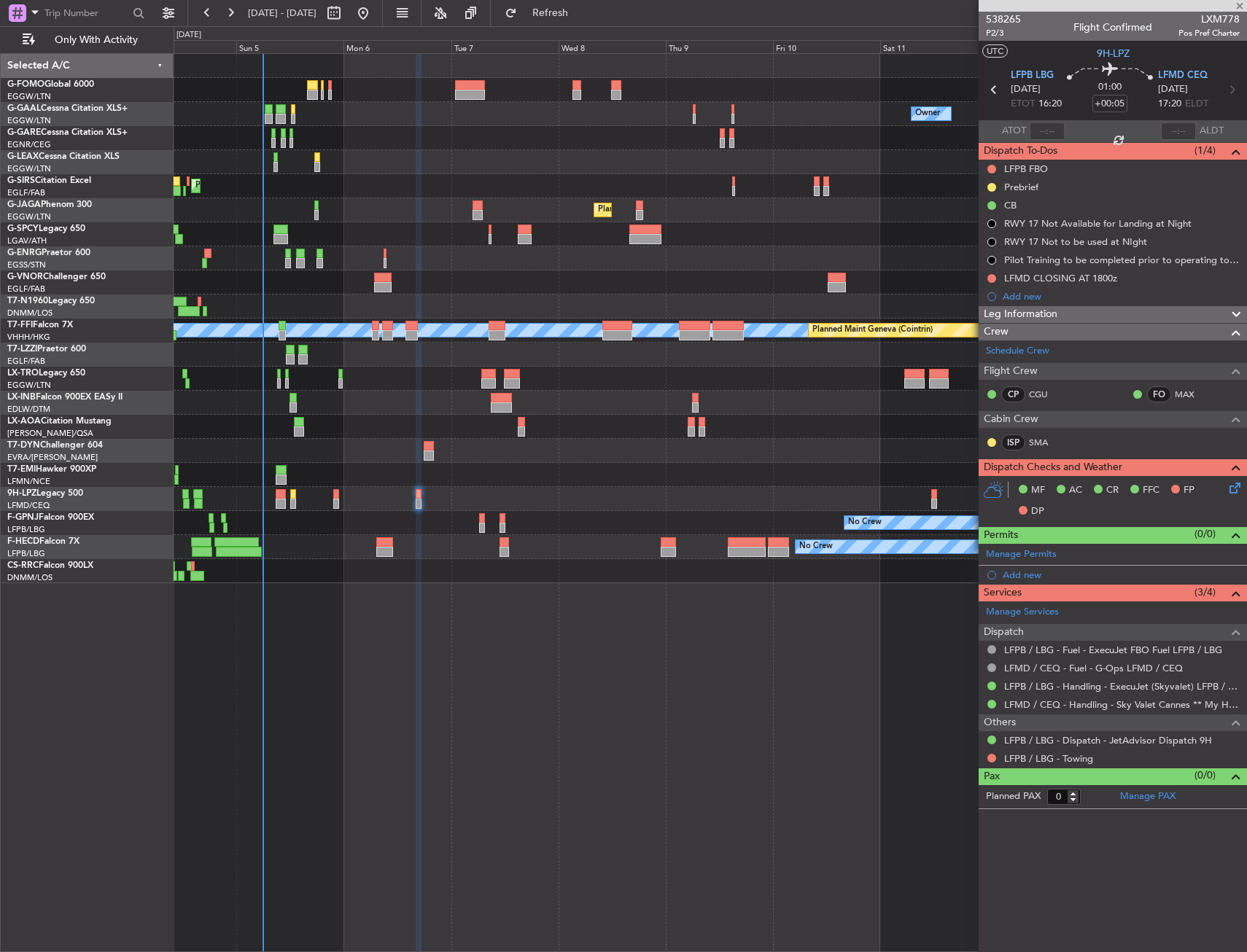
type input "+00:20"
type input "1"
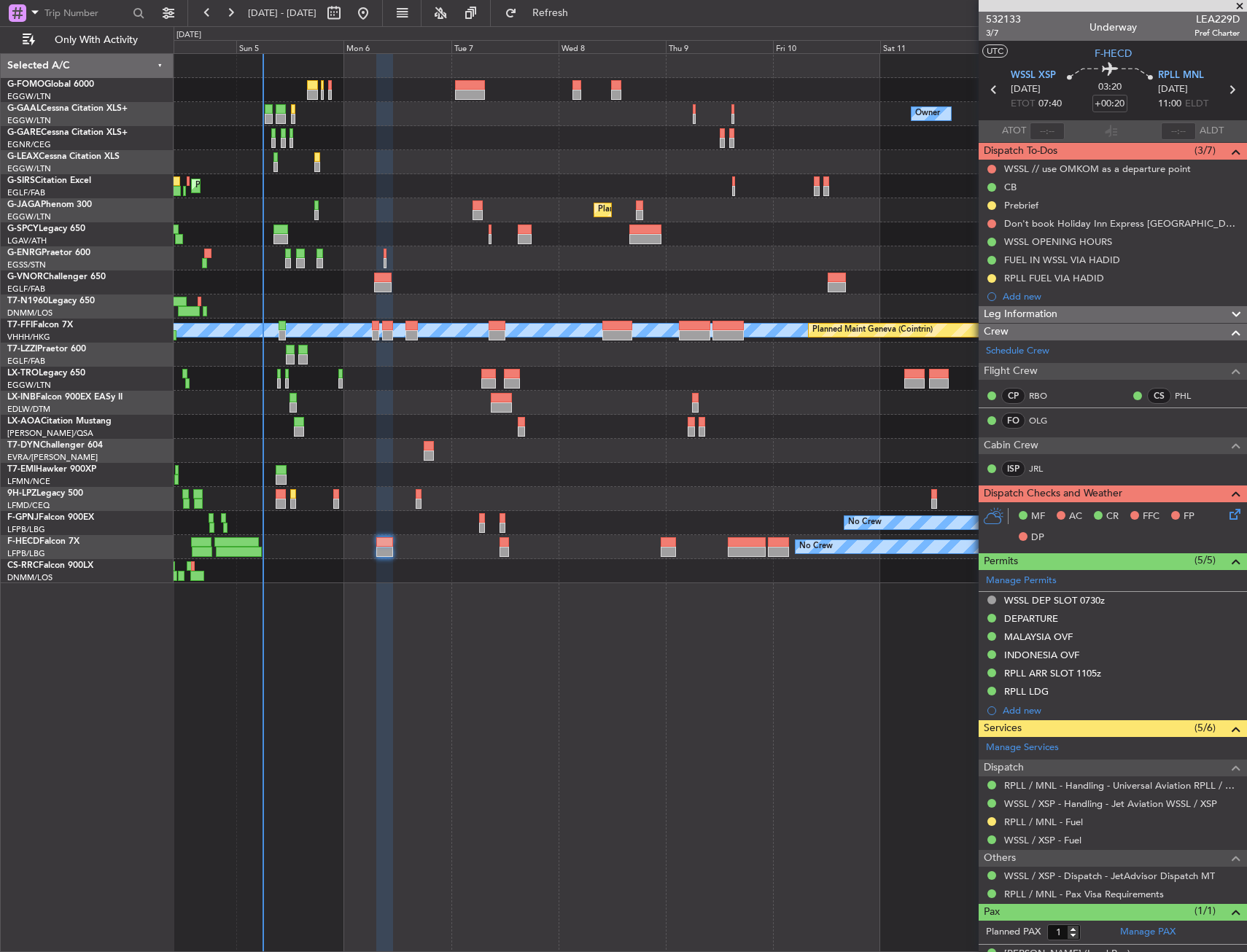
click at [1227, 511] on icon at bounding box center [1232, 512] width 12 height 12
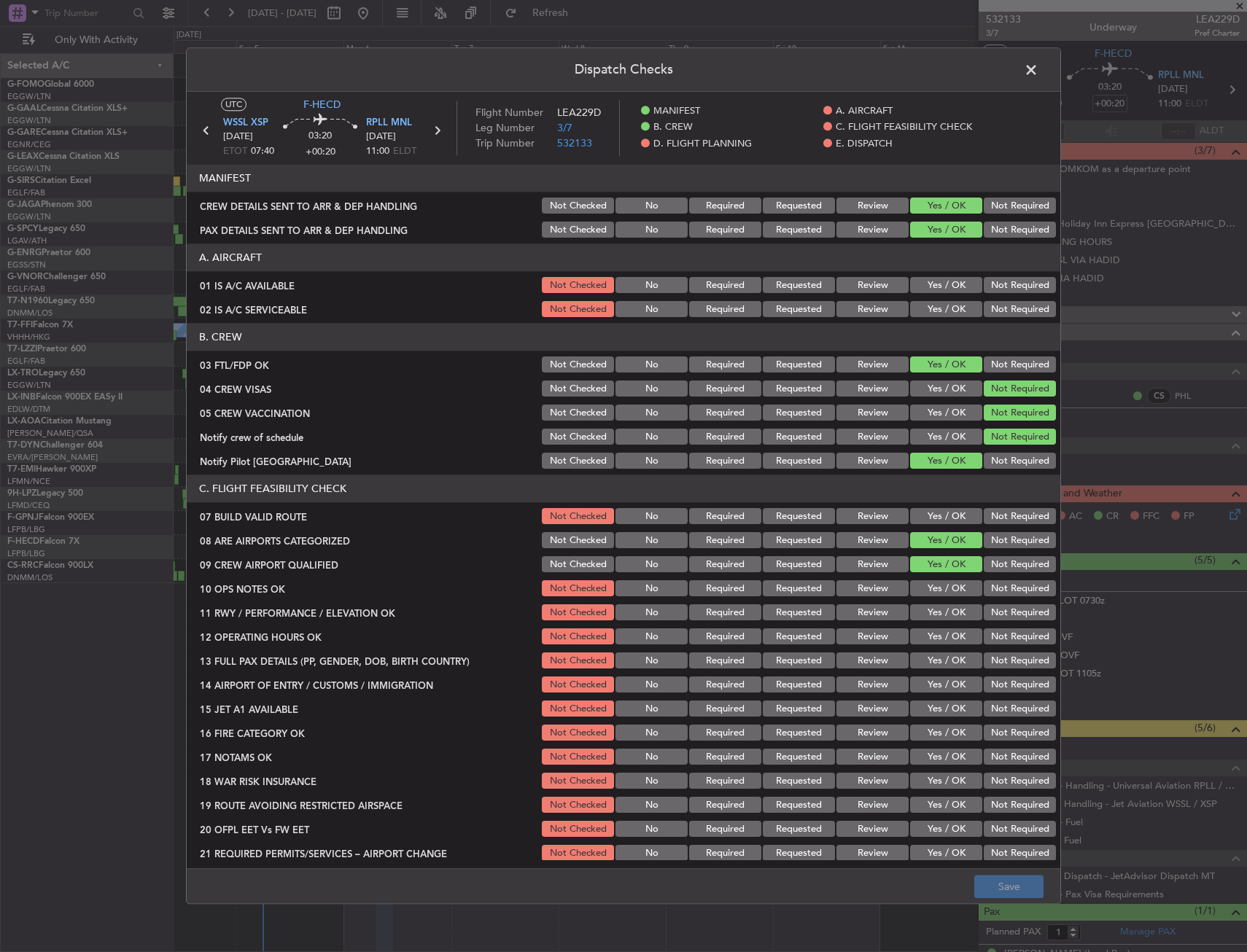
click at [932, 290] on button "Yes / OK" at bounding box center [946, 285] width 72 height 16
click at [936, 309] on button "Yes / OK" at bounding box center [946, 310] width 72 height 16
click at [911, 538] on button "Yes / OK" at bounding box center [946, 541] width 72 height 16
click at [925, 512] on button "Yes / OK" at bounding box center [946, 517] width 72 height 16
click at [935, 599] on div "Yes / OK" at bounding box center [945, 589] width 73 height 20
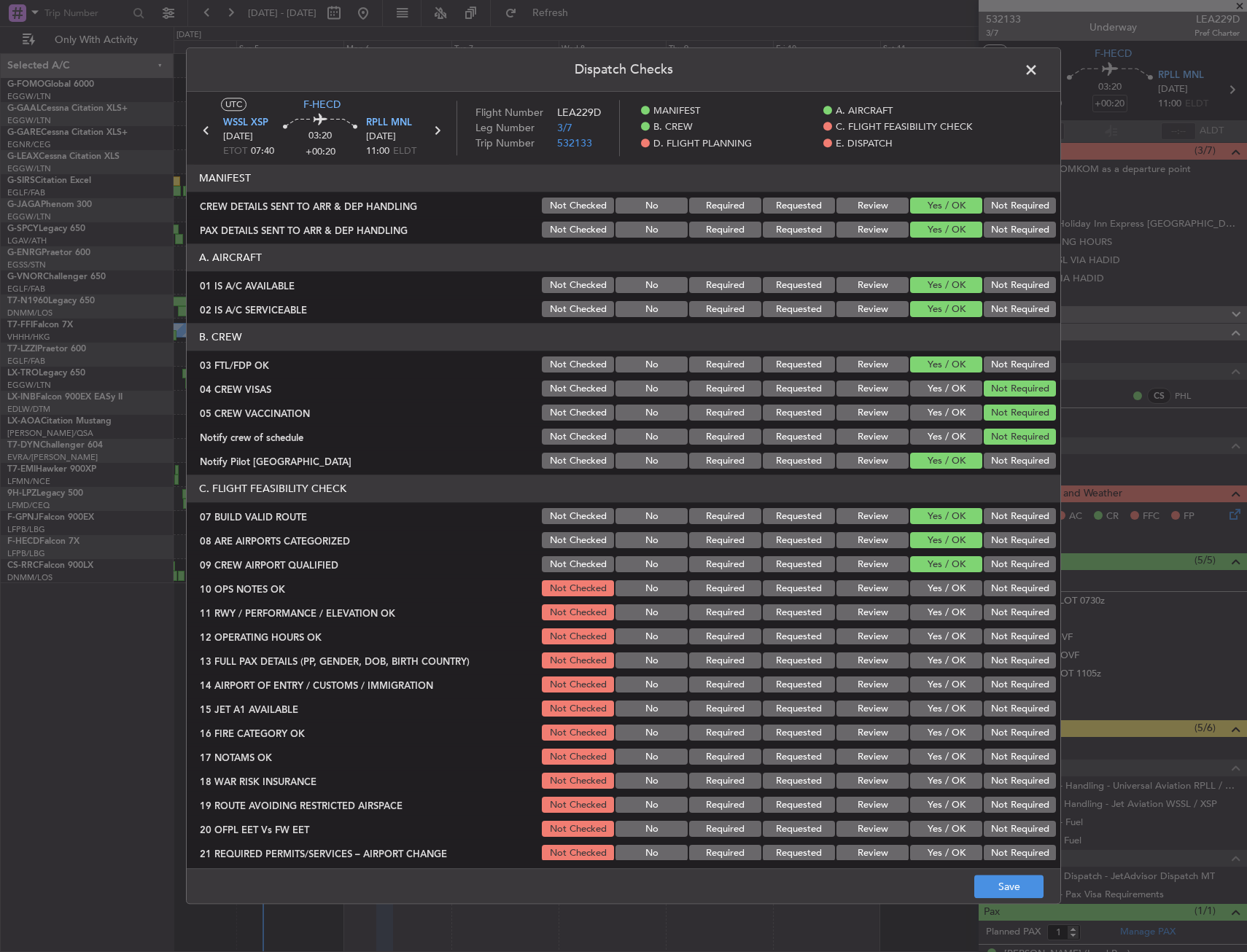
drag, startPoint x: 939, startPoint y: 618, endPoint x: 935, endPoint y: 590, distance: 28.3
click at [938, 617] on button "Yes / OK" at bounding box center [946, 613] width 72 height 16
click at [935, 590] on button "Yes / OK" at bounding box center [946, 589] width 72 height 16
click at [928, 631] on section "C. FLIGHT FEASIBILITY CHECK 07 BUILD VALID ROUTE Not Checked No Required Reques…" at bounding box center [624, 669] width 874 height 389
click at [932, 658] on button "Yes / OK" at bounding box center [946, 661] width 72 height 16
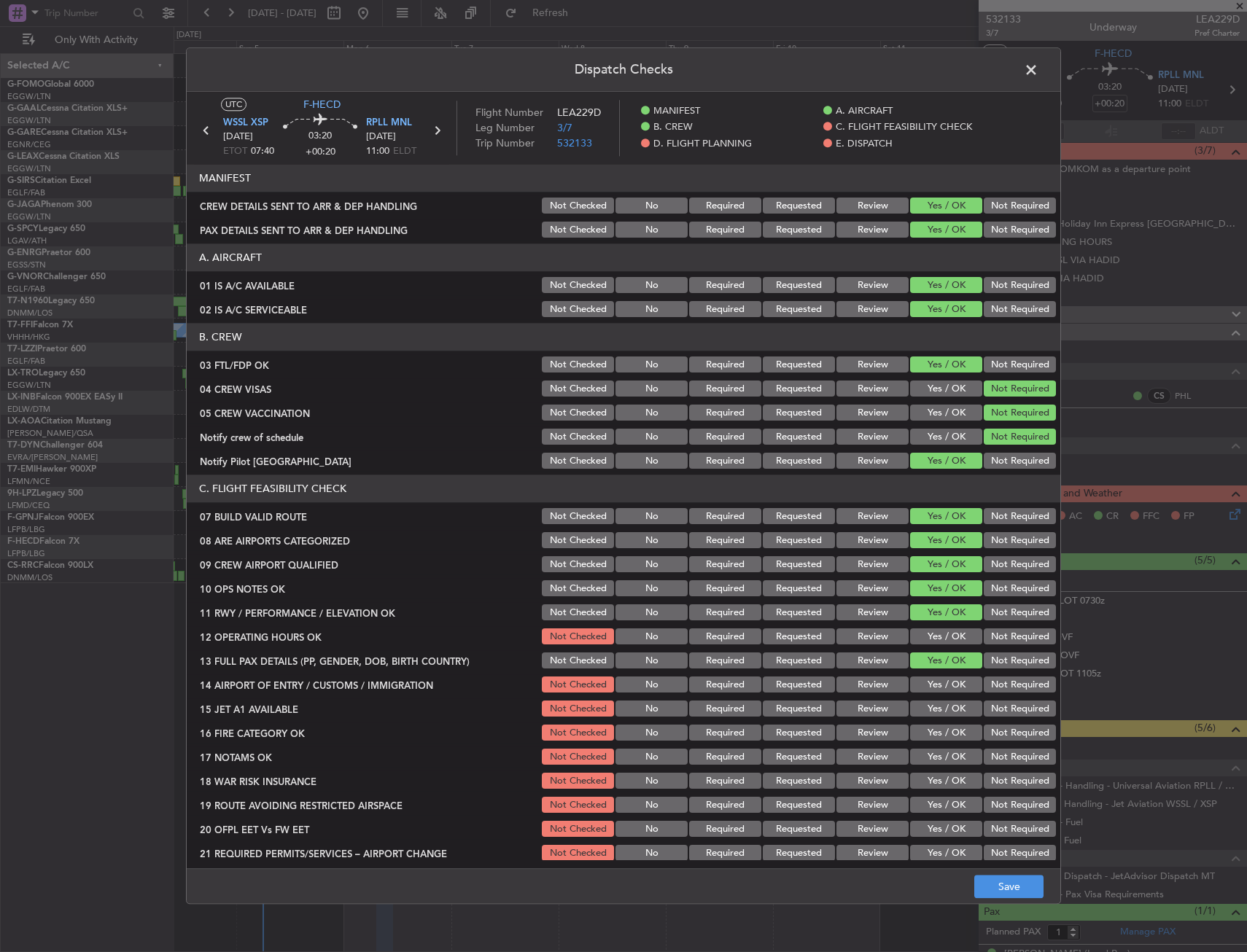
click at [932, 627] on div "Yes / OK" at bounding box center [945, 637] width 73 height 20
click at [933, 652] on div "Yes / OK" at bounding box center [945, 661] width 73 height 20
click at [942, 639] on button "Yes / OK" at bounding box center [946, 637] width 72 height 16
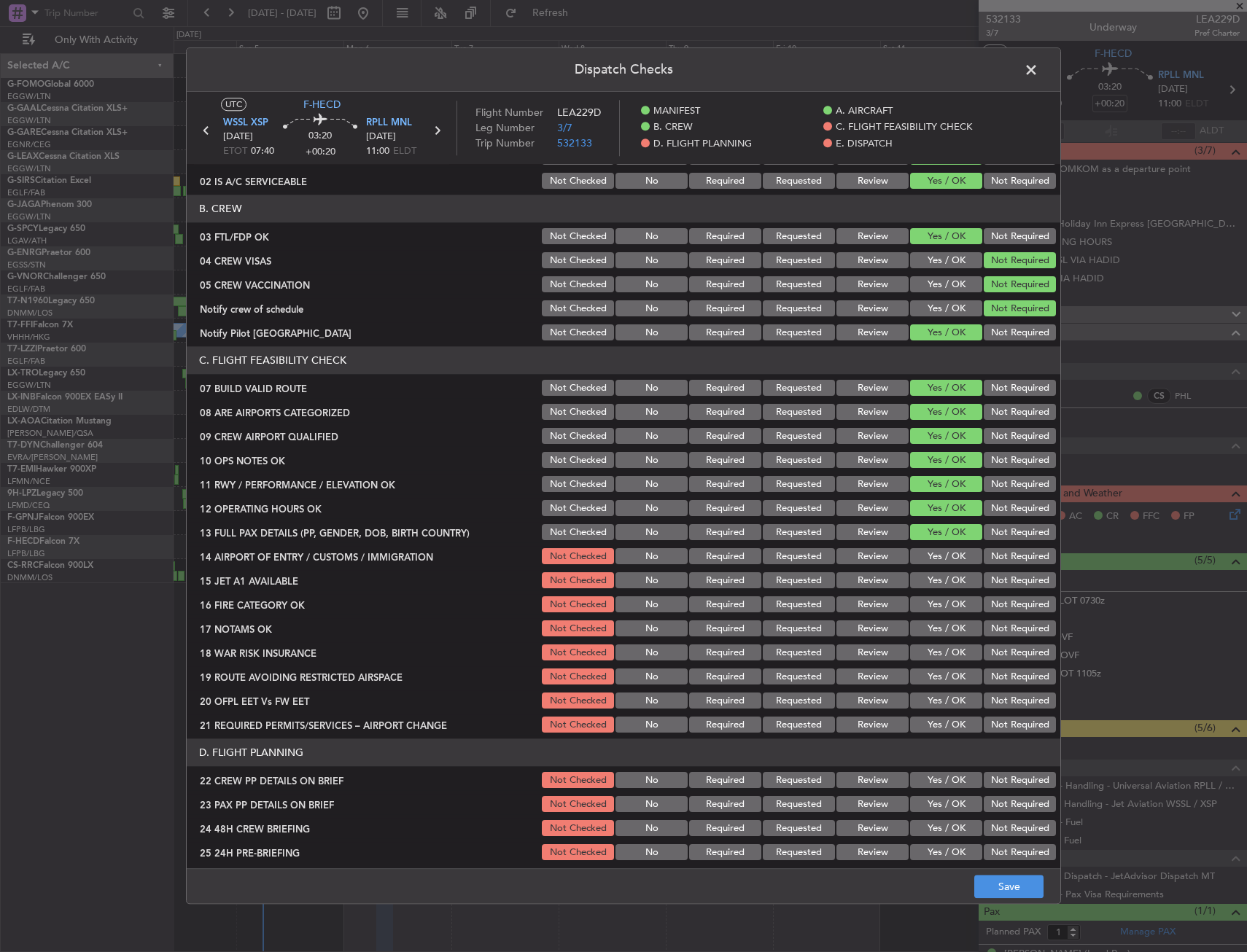
scroll to position [291, 0]
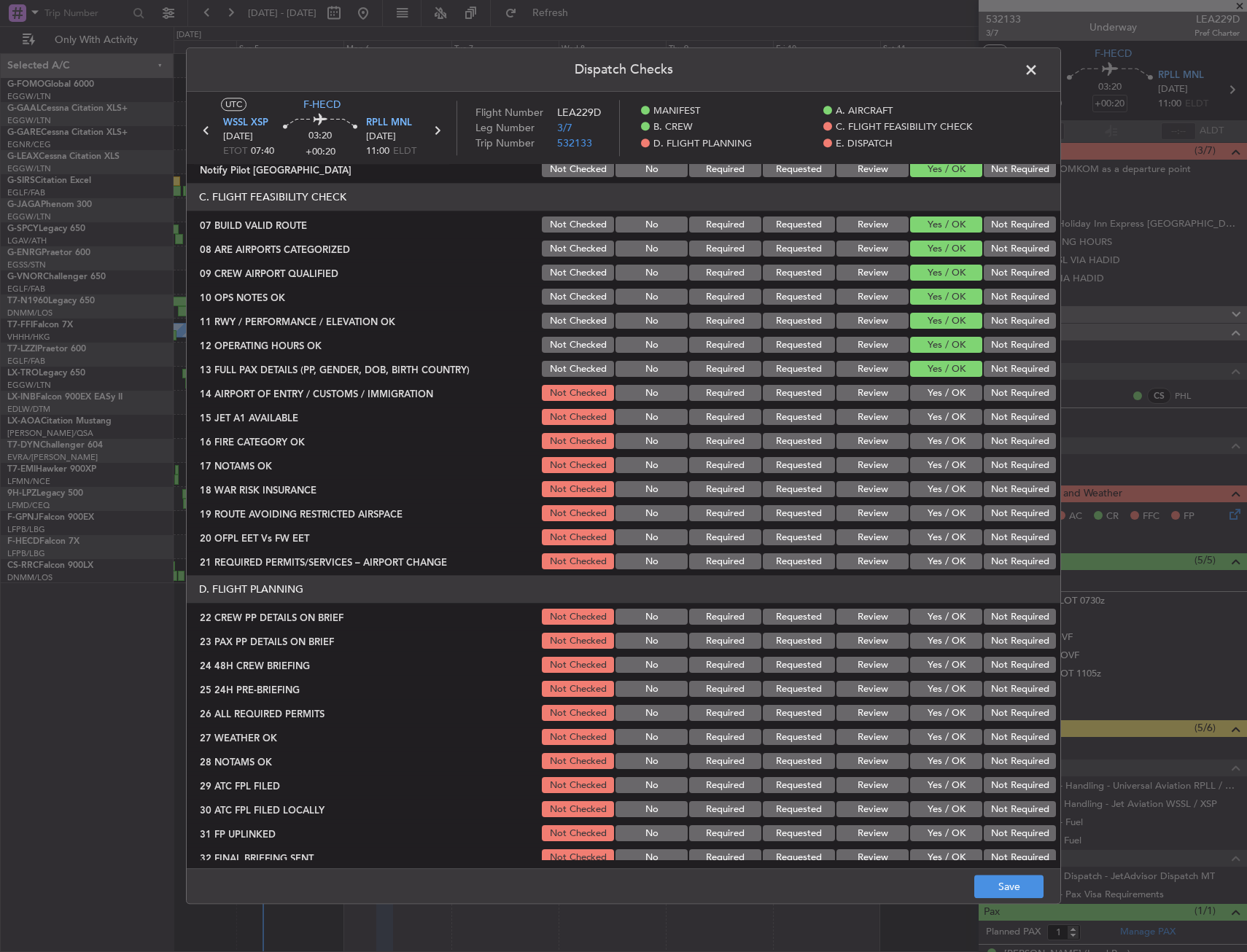
click at [927, 396] on button "Yes / OK" at bounding box center [946, 393] width 72 height 16
click at [927, 430] on section "C. FLIGHT FEASIBILITY CHECK 07 BUILD VALID ROUTE Not Checked No Required Reques…" at bounding box center [624, 378] width 874 height 389
click at [927, 411] on button "Yes / OK" at bounding box center [946, 417] width 72 height 16
click at [928, 440] on button "Yes / OK" at bounding box center [946, 441] width 72 height 16
click at [928, 461] on button "Yes / OK" at bounding box center [946, 466] width 72 height 16
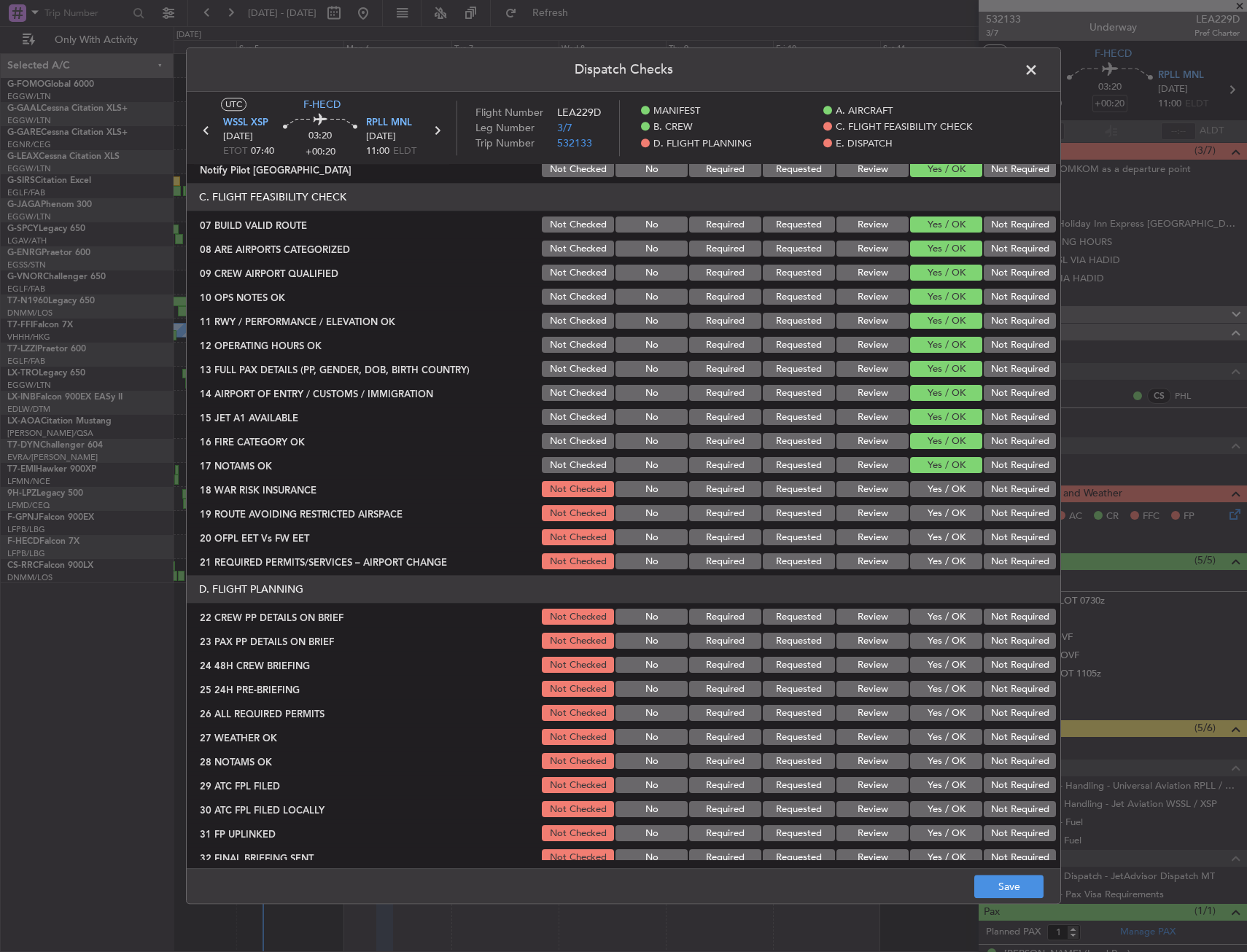
click at [1024, 495] on button "Not Required" at bounding box center [1020, 490] width 72 height 16
click at [959, 512] on button "Yes / OK" at bounding box center [946, 514] width 72 height 16
click at [951, 536] on button "Yes / OK" at bounding box center [946, 538] width 72 height 16
click at [951, 557] on button "Yes / OK" at bounding box center [946, 562] width 72 height 16
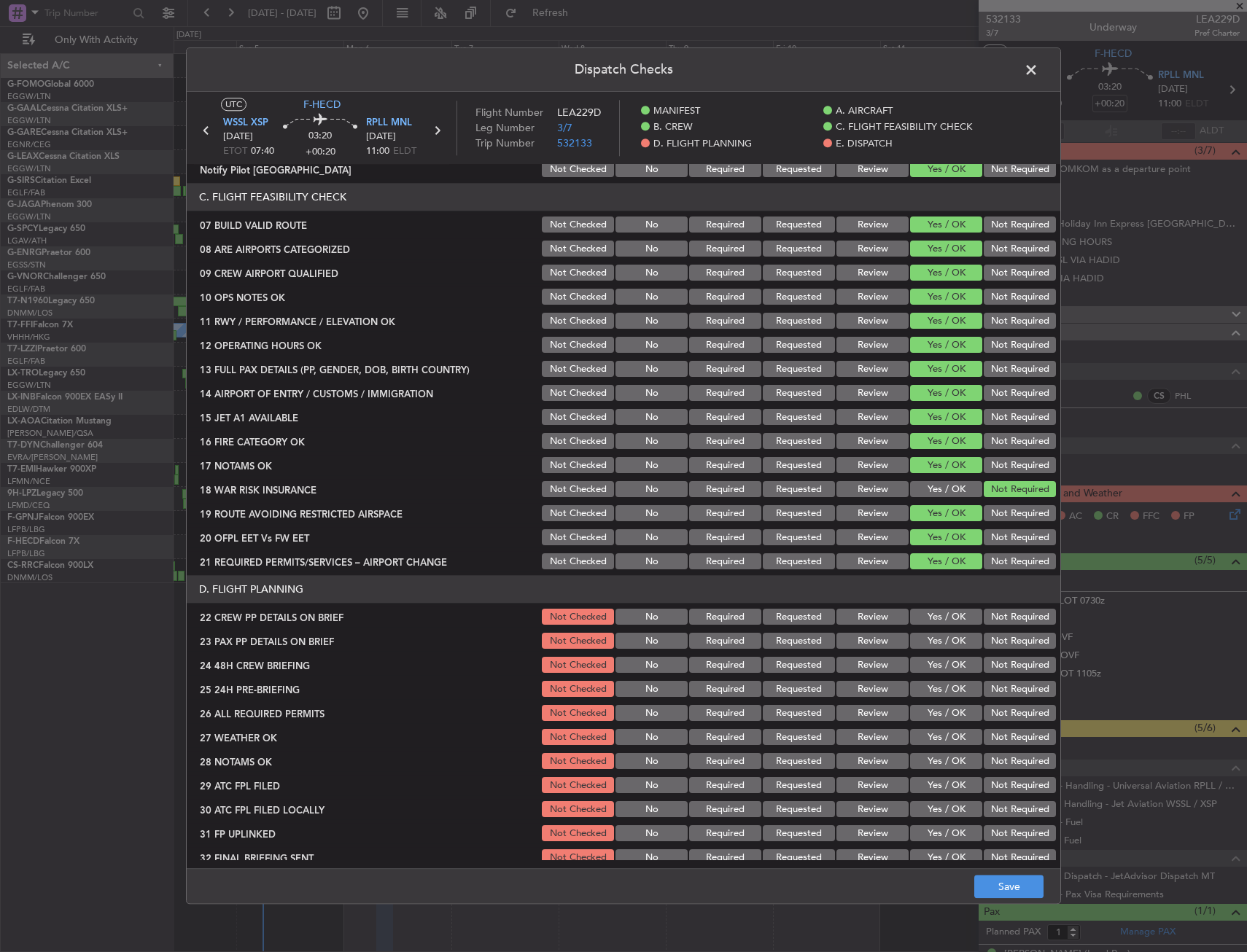
click at [938, 638] on button "Yes / OK" at bounding box center [946, 641] width 72 height 16
click at [937, 627] on section "D. FLIGHT PLANNING 22 CREW PP DETAILS ON BRIEF Not Checked No Required Requeste…" at bounding box center [624, 722] width 874 height 292
click at [935, 670] on button "Yes / OK" at bounding box center [946, 665] width 72 height 16
click at [996, 701] on section "D. FLIGHT PLANNING 22 CREW PP DETAILS ON BRIEF Not Checked No Required Requeste…" at bounding box center [624, 722] width 874 height 292
click at [993, 697] on button "Not Required" at bounding box center [1020, 689] width 72 height 16
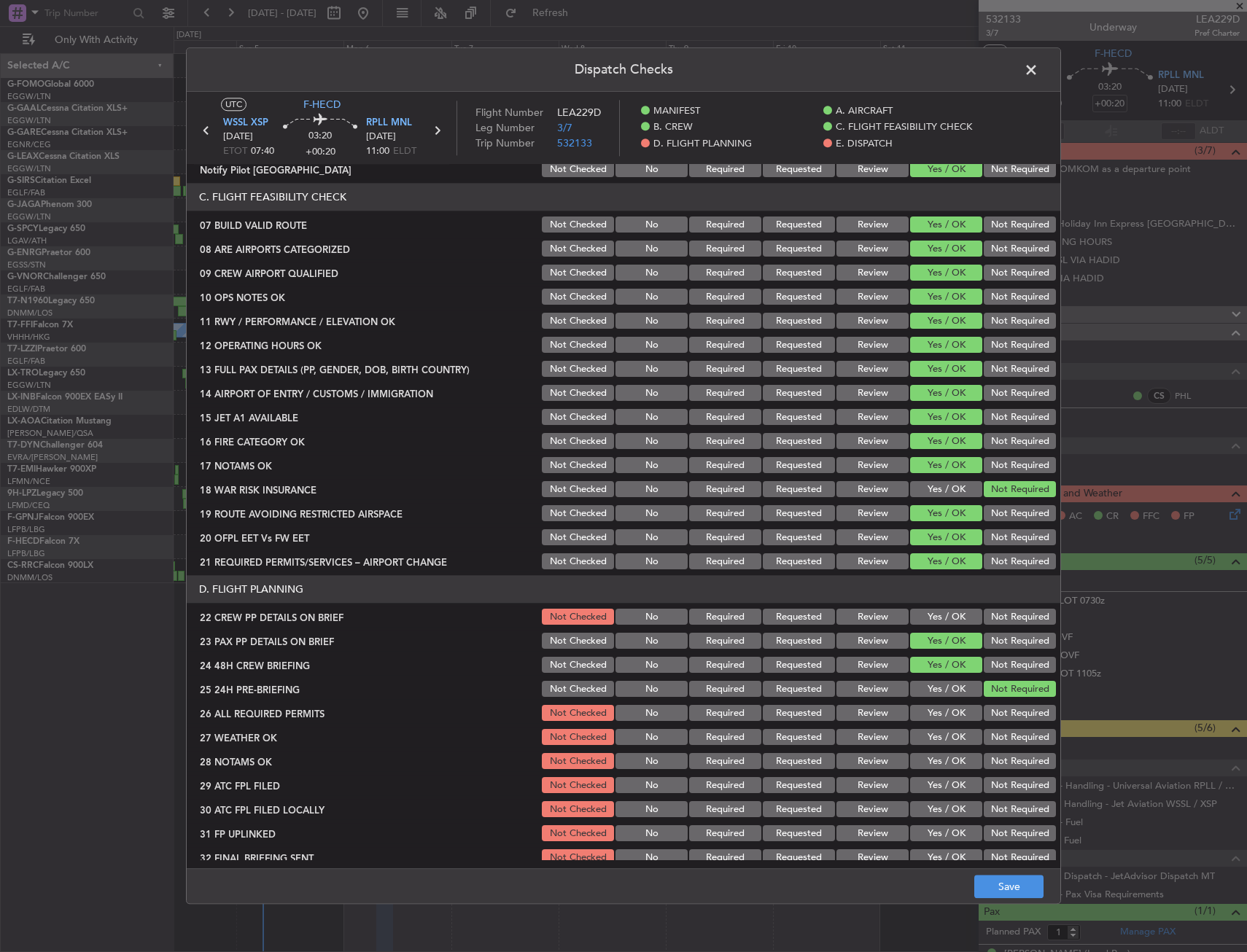
click at [941, 616] on button "Yes / OK" at bounding box center [946, 617] width 72 height 16
click at [986, 876] on button "Save" at bounding box center [1010, 887] width 70 height 23
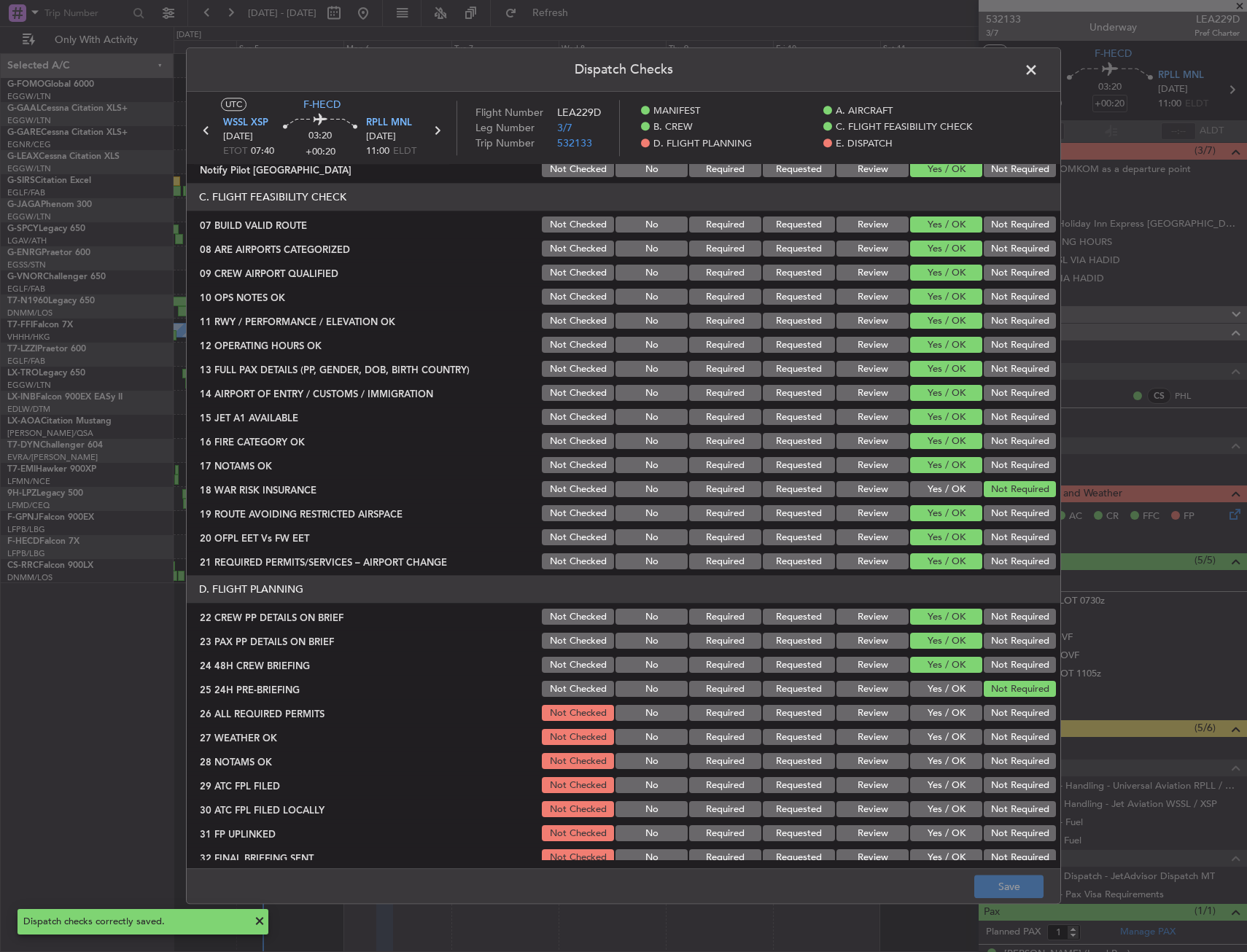
click at [1039, 73] on span at bounding box center [1039, 73] width 0 height 29
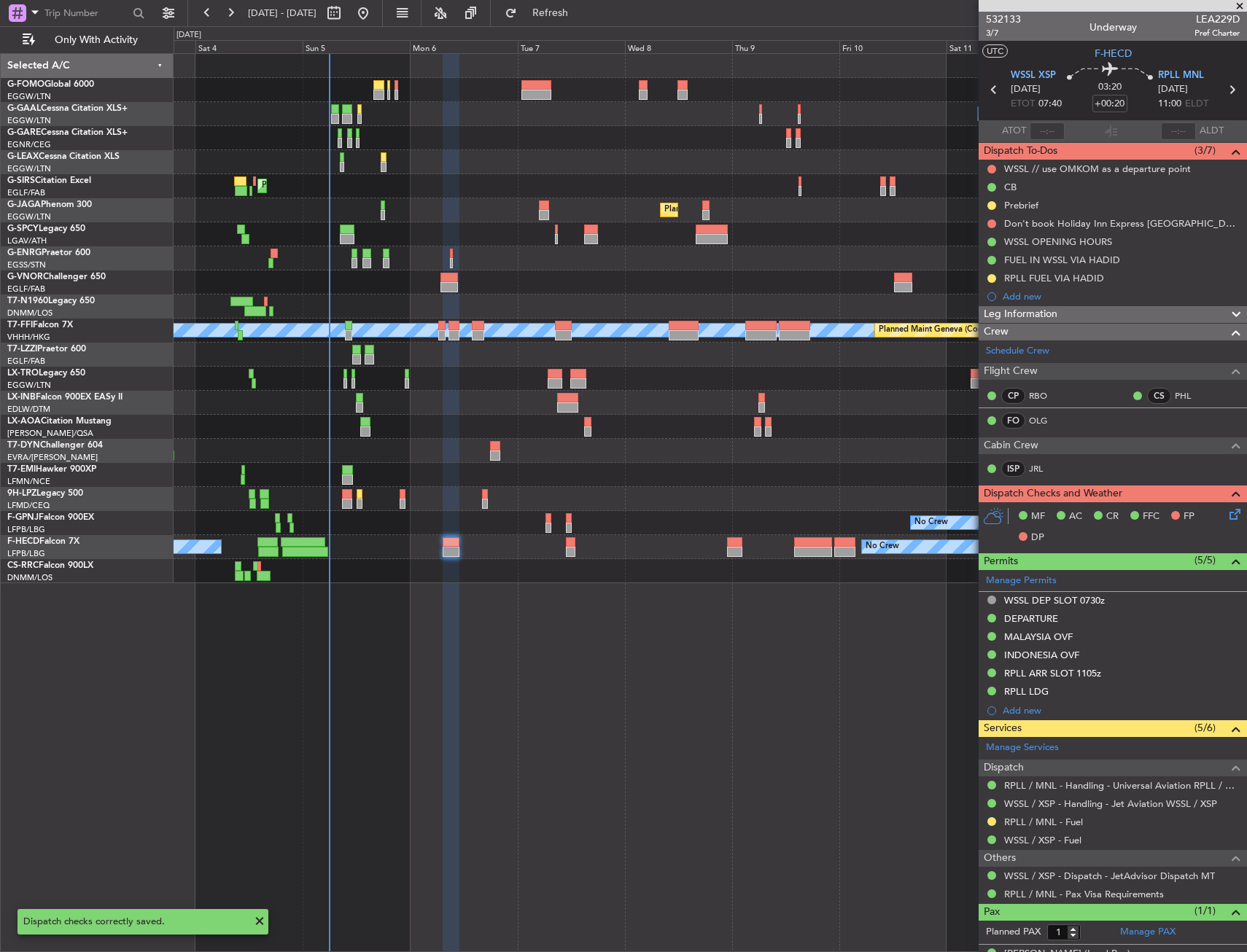
click at [571, 437] on div "No Crew Charleroi (Brussels South) No Crew Antwerp (Deurne)" at bounding box center [710, 427] width 1073 height 24
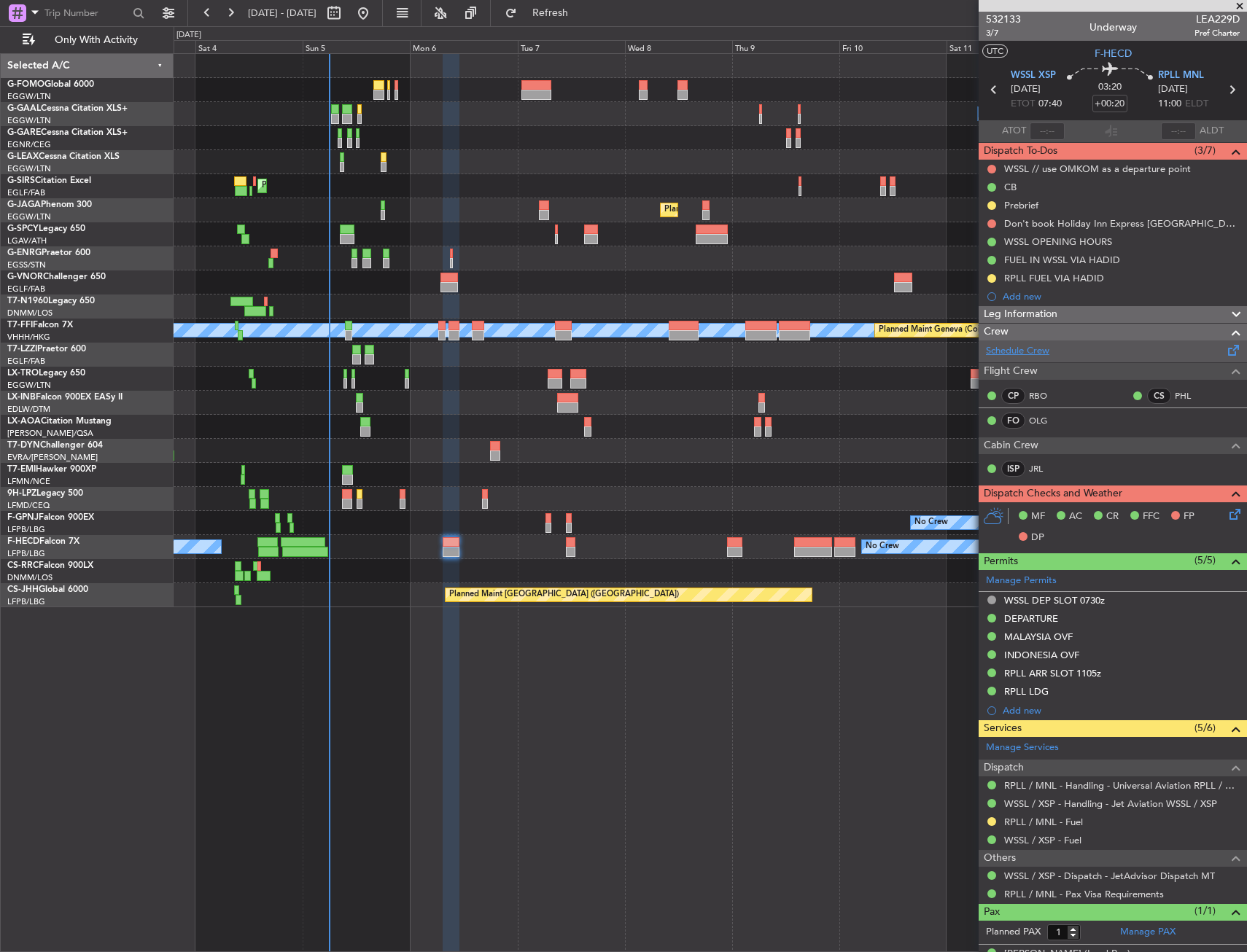
click at [1020, 348] on link "Schedule Crew" at bounding box center [1018, 351] width 63 height 15
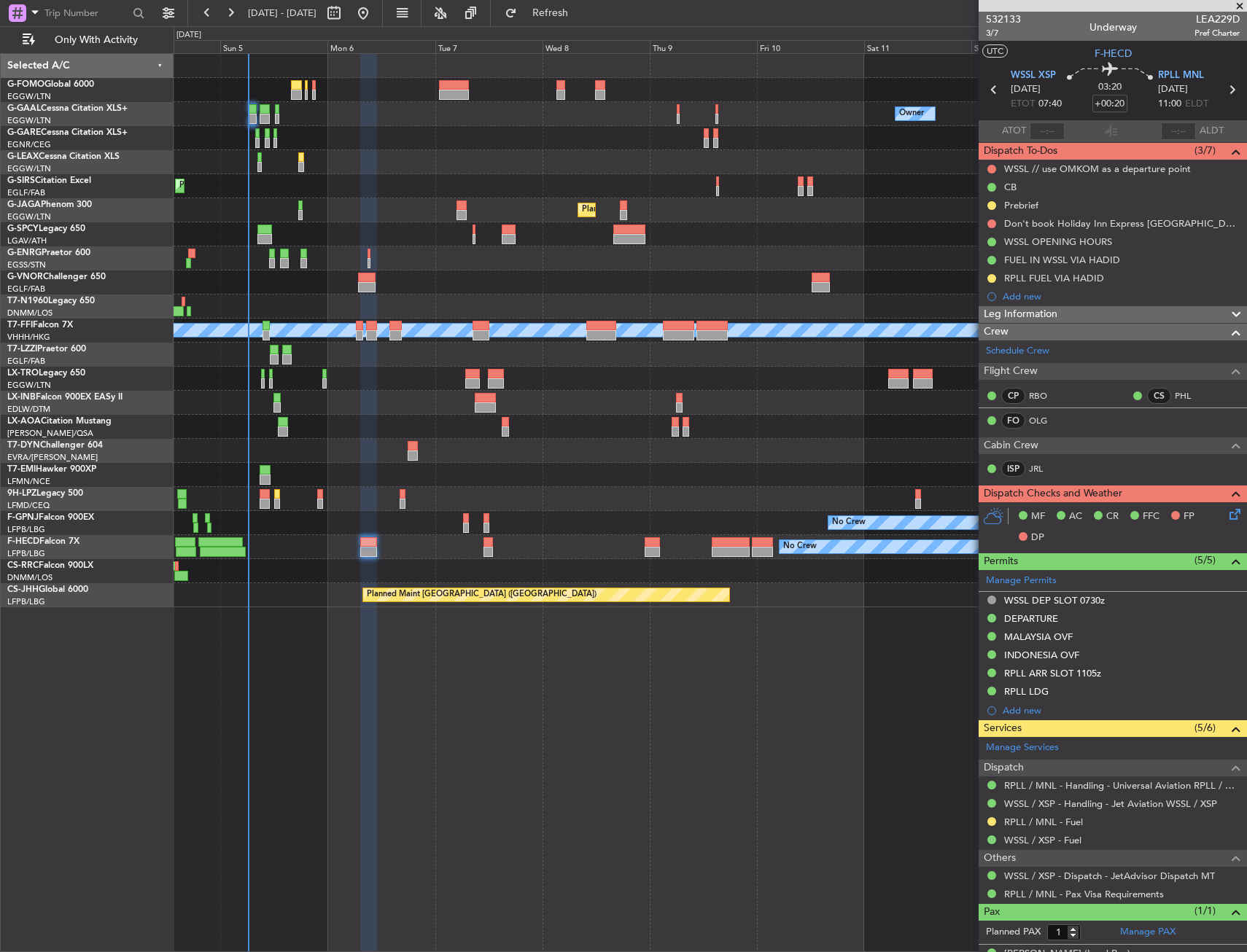
click at [295, 65] on div "Owner No Crew Owner Owner No Crew Planned Maint London (Farnborough) Planned Ma…" at bounding box center [710, 331] width 1073 height 553
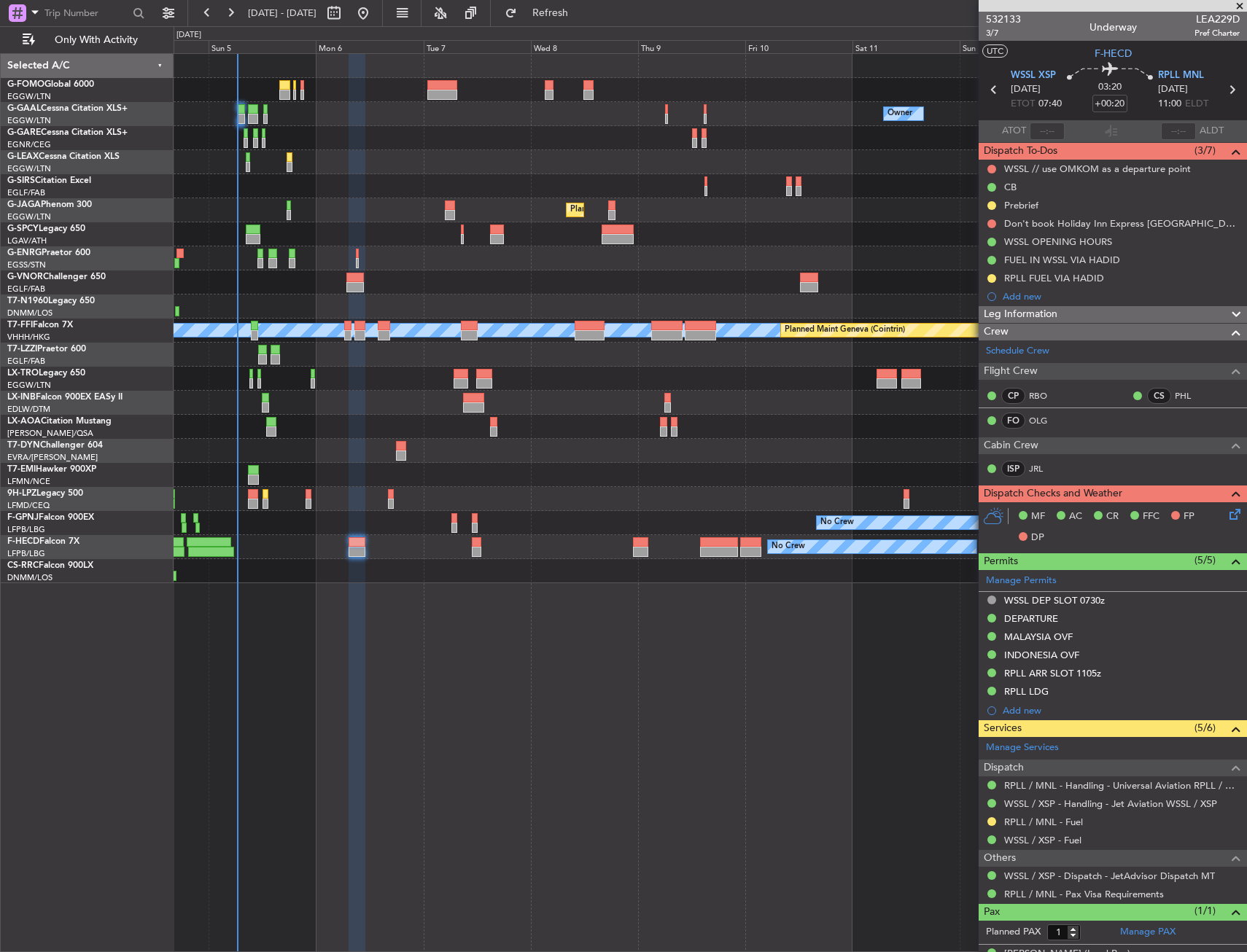
click at [300, 148] on div "Owner Owner No Crew Owner No Crew Planned Maint London (Farnborough) Planned Ma…" at bounding box center [710, 318] width 1073 height 529
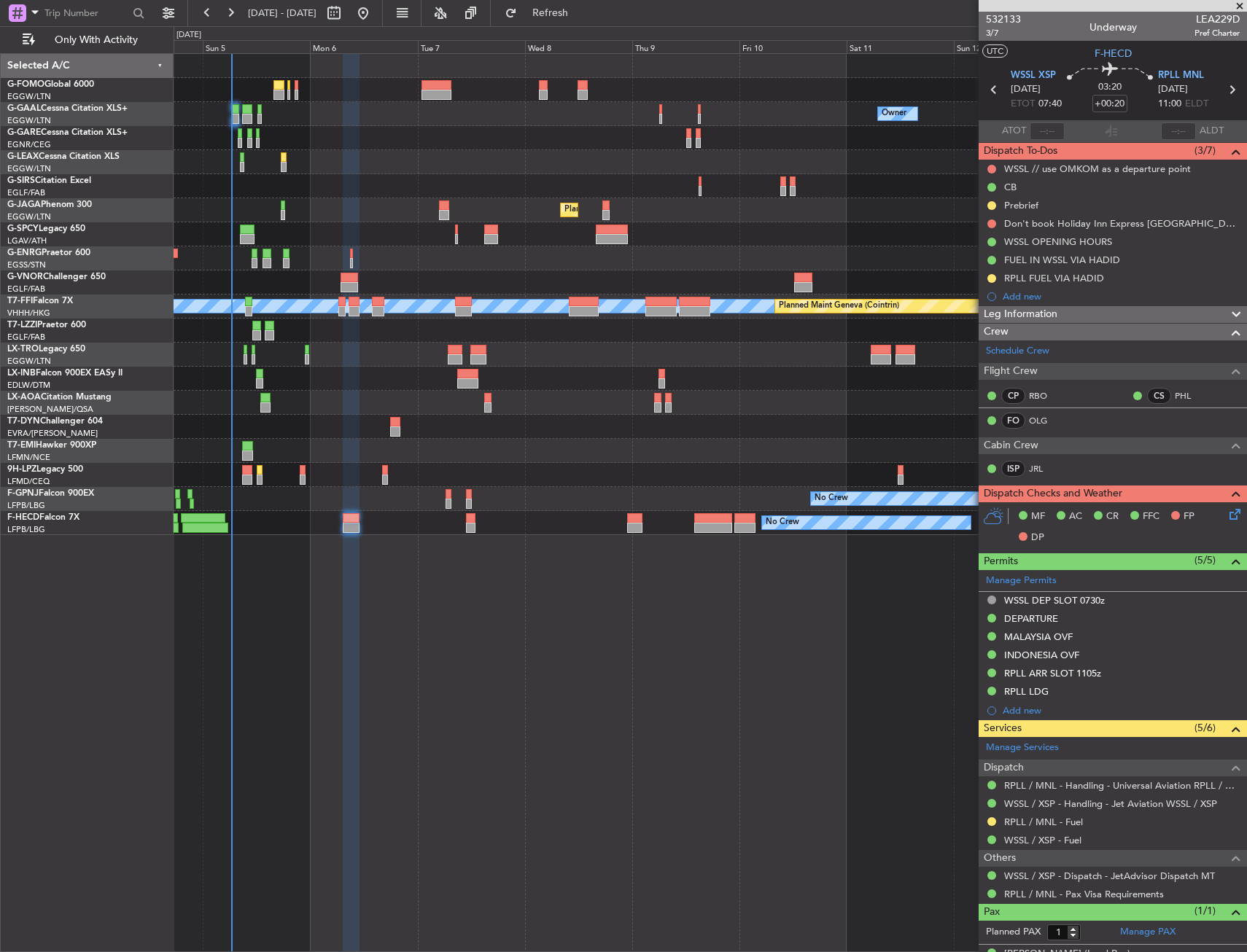
click at [399, 146] on div at bounding box center [710, 138] width 1073 height 24
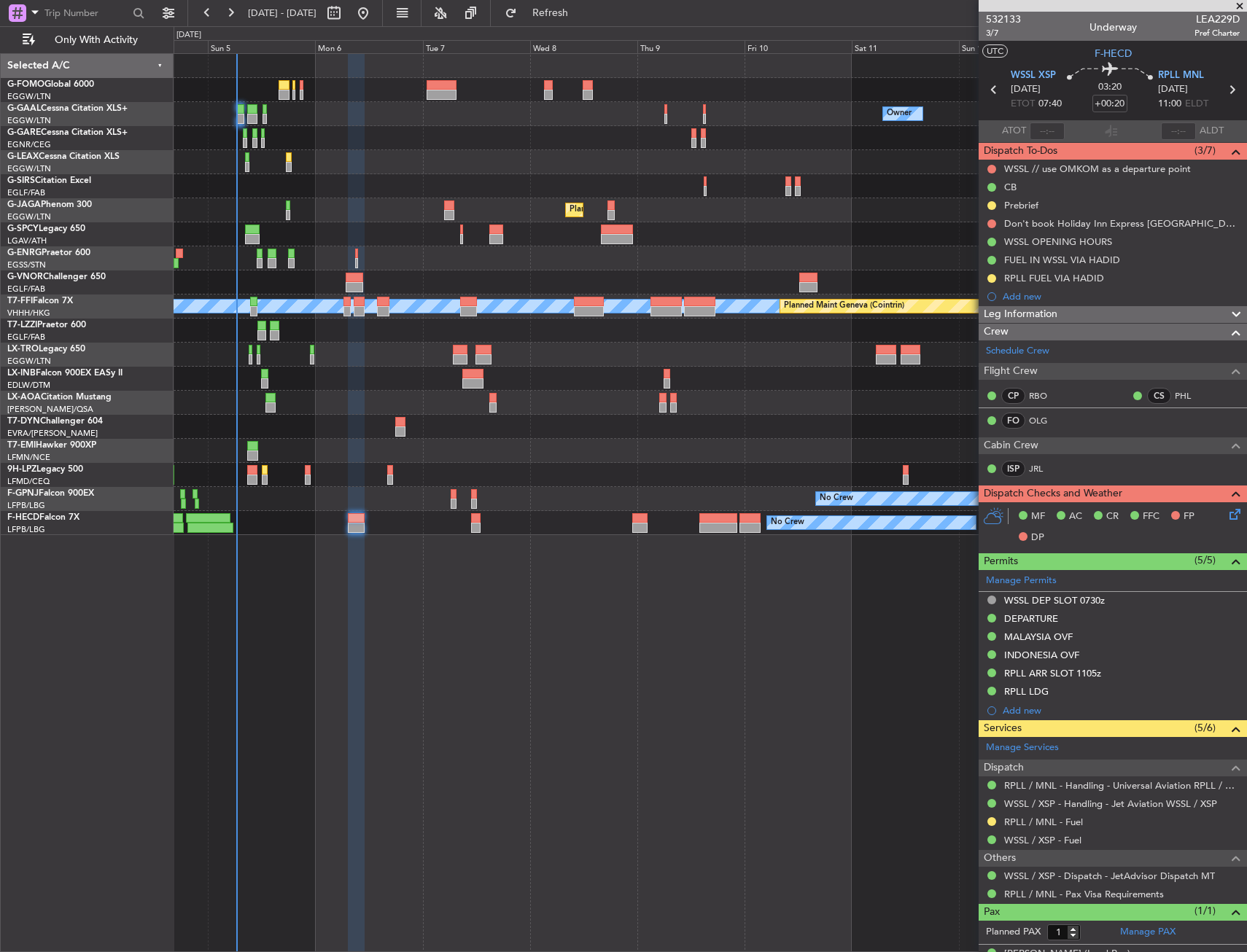
click at [405, 153] on div "Owner Owner No Crew Owner No Crew Planned Maint London (Farnborough) Planned Ma…" at bounding box center [710, 294] width 1073 height 481
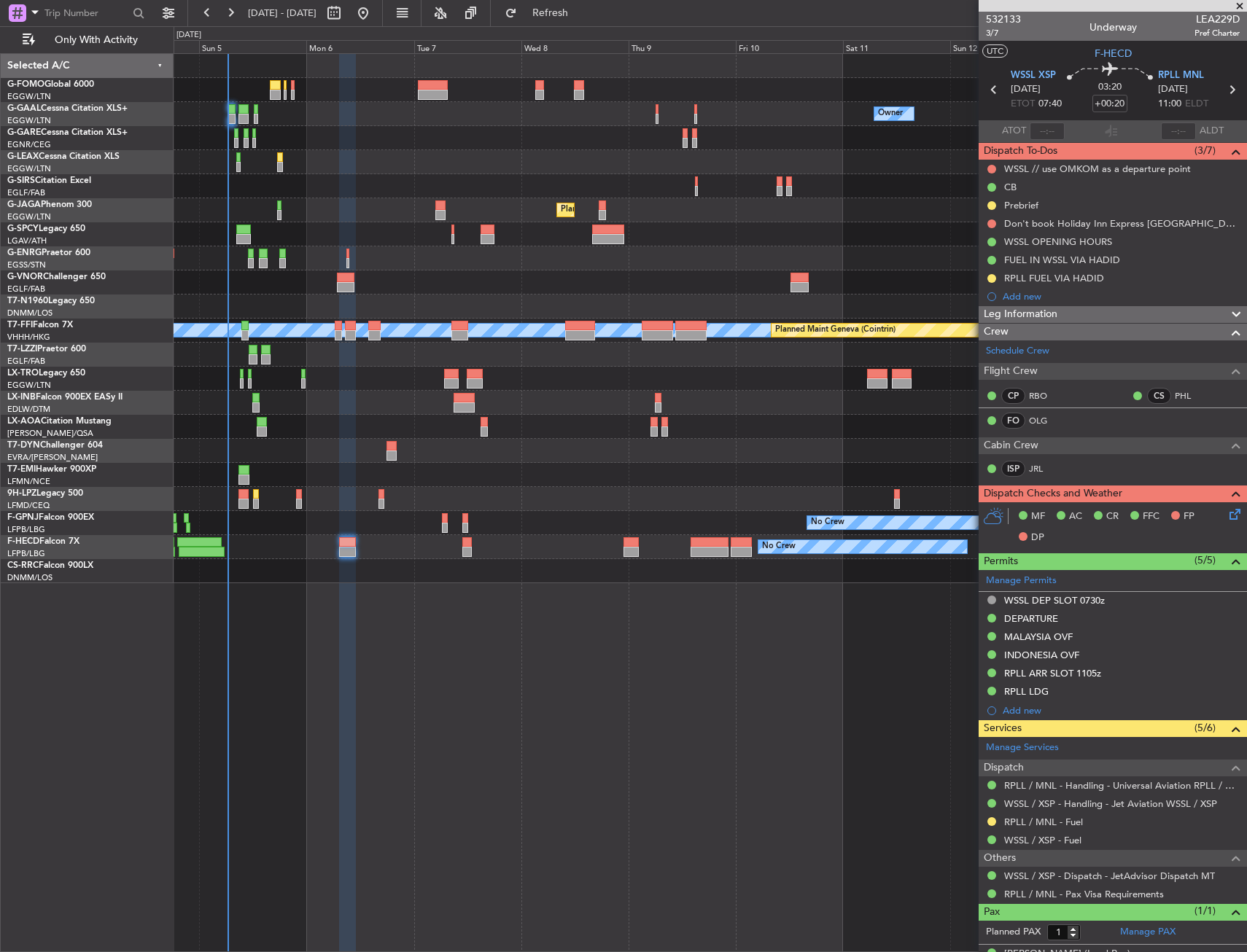
click at [411, 165] on div at bounding box center [710, 162] width 1073 height 24
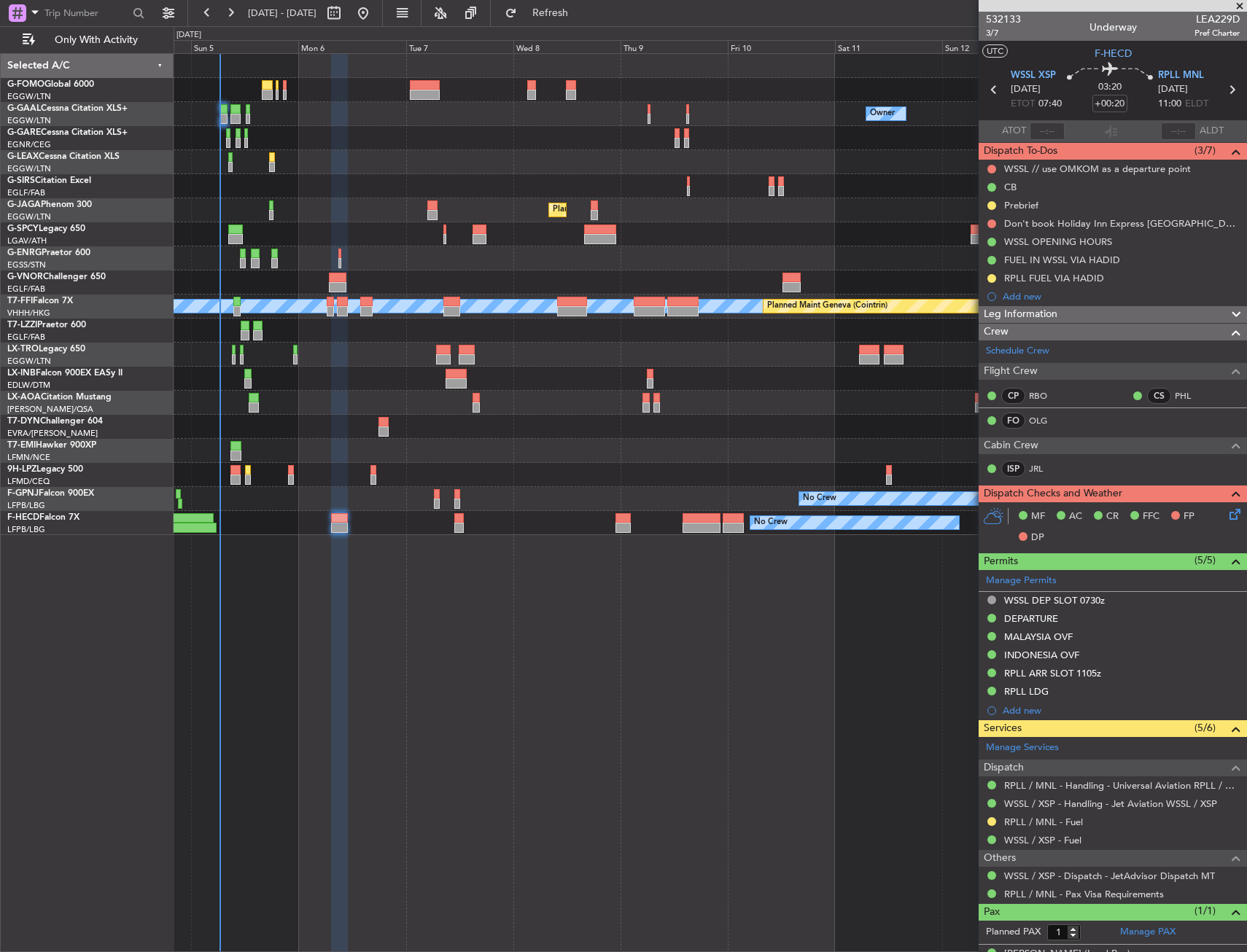
click at [410, 158] on div at bounding box center [710, 162] width 1073 height 24
click at [380, 165] on div at bounding box center [710, 162] width 1073 height 24
click at [0, 503] on html "04 Oct 2025 - 14 Oct 2025 Refresh Quick Links Only With Activity Owner Owner No…" at bounding box center [623, 476] width 1247 height 952
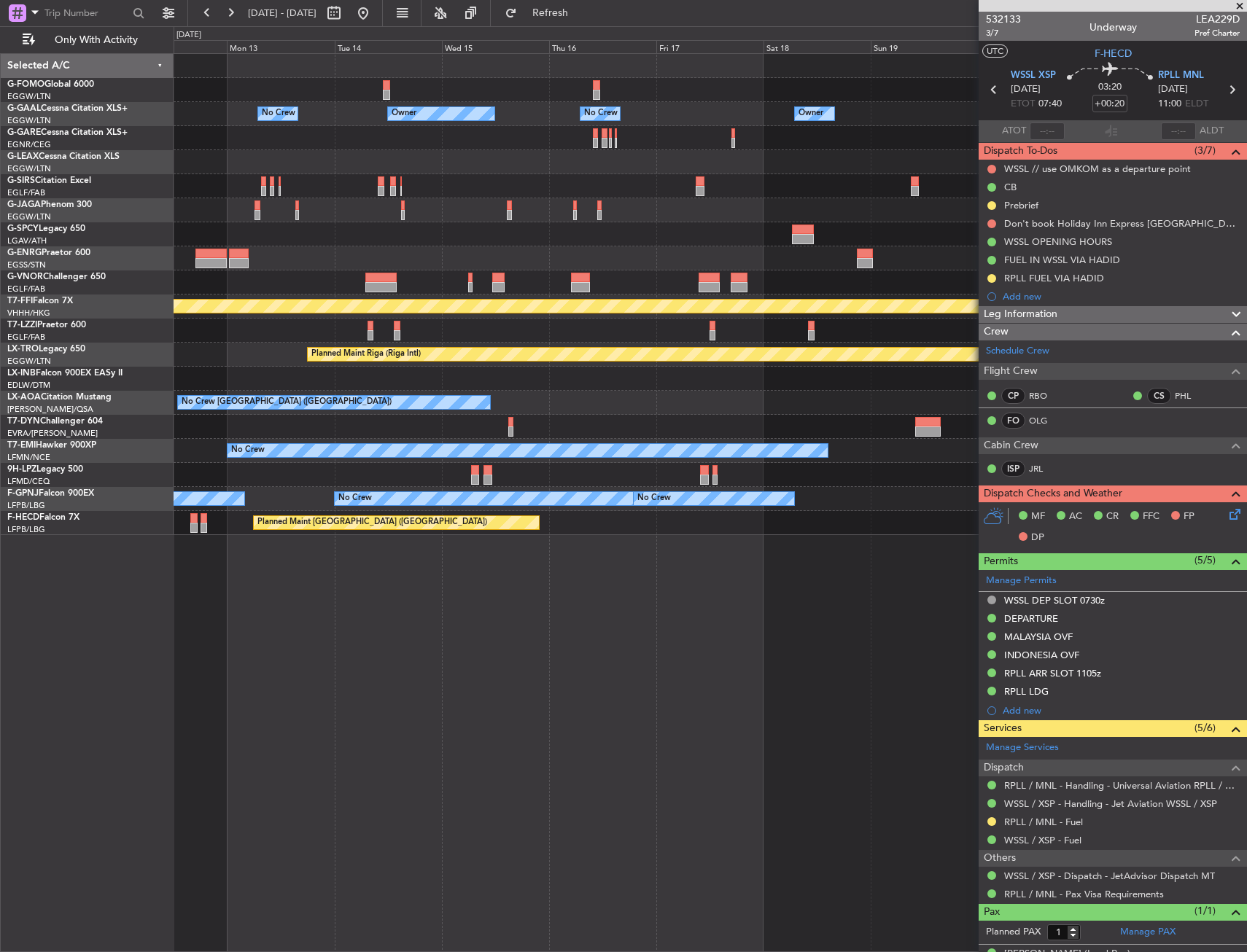
click at [0, 348] on html "04 Oct 2025 - 14 Oct 2025 Refresh Quick Links Only With Activity Owner No Crew …" at bounding box center [623, 476] width 1247 height 952
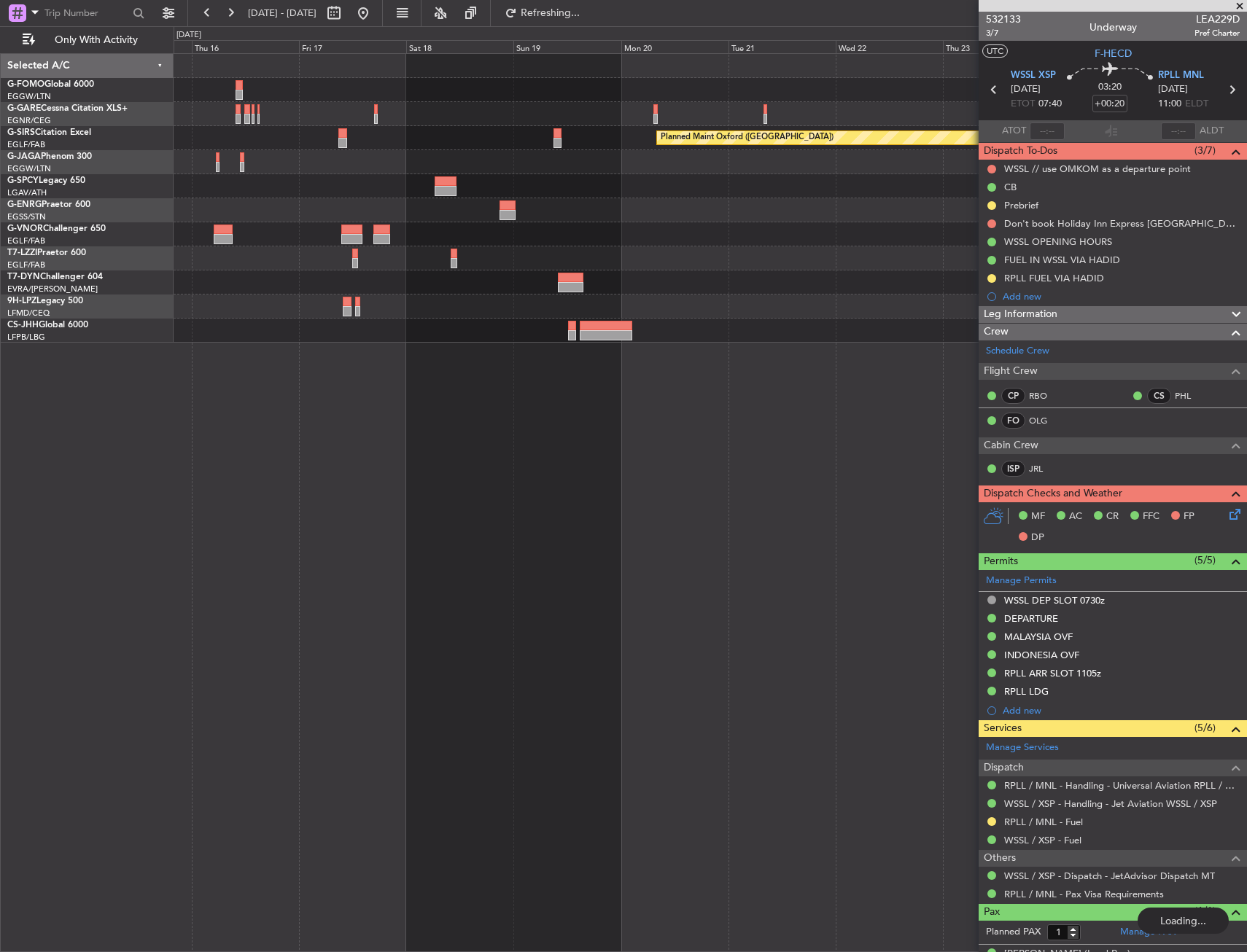
click at [0, 259] on html "15 Oct 2025 - 25 Oct 2025 Refreshing... Quick Links Only With Activity Planned …" at bounding box center [623, 476] width 1247 height 952
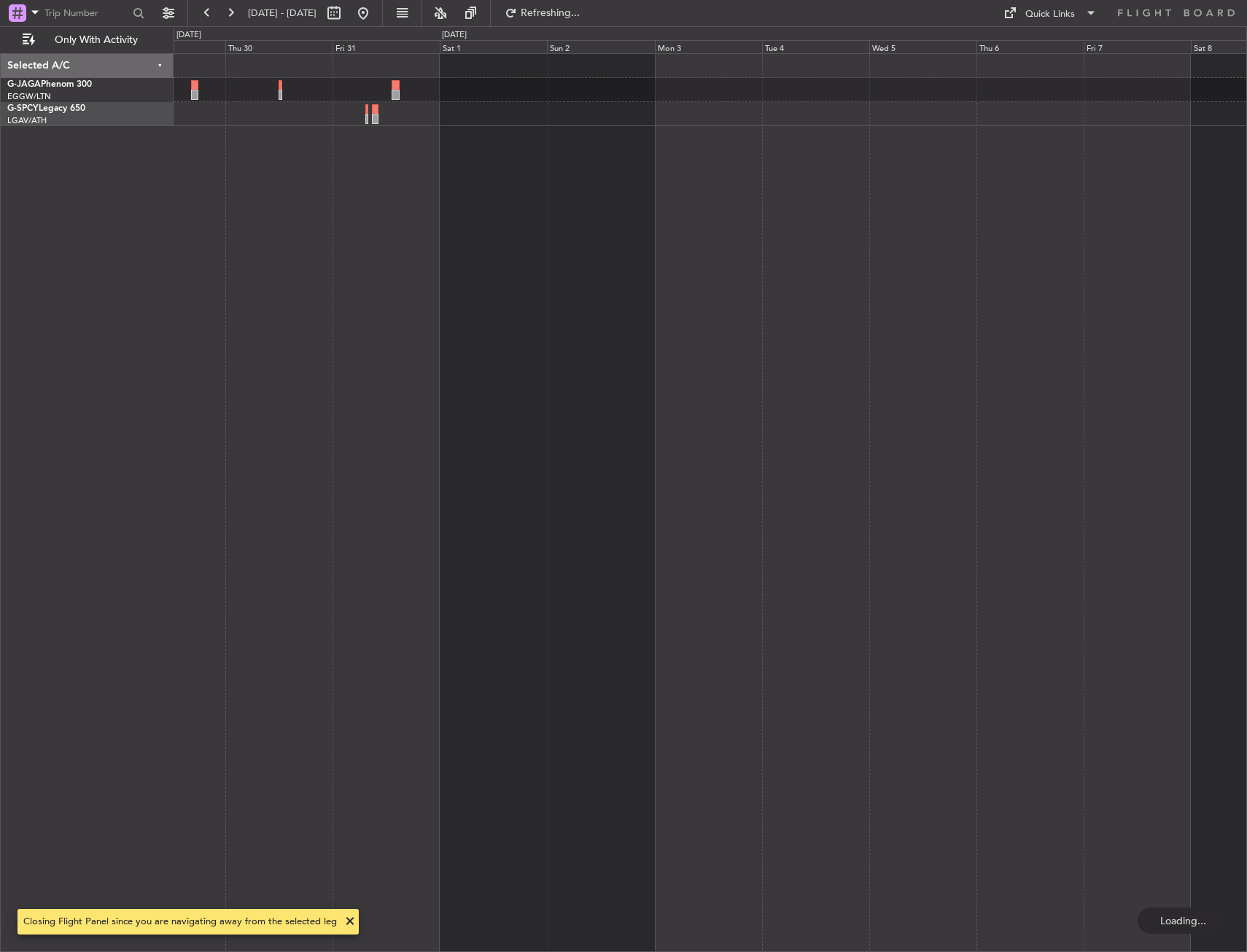
click at [581, 151] on div at bounding box center [710, 502] width 1074 height 899
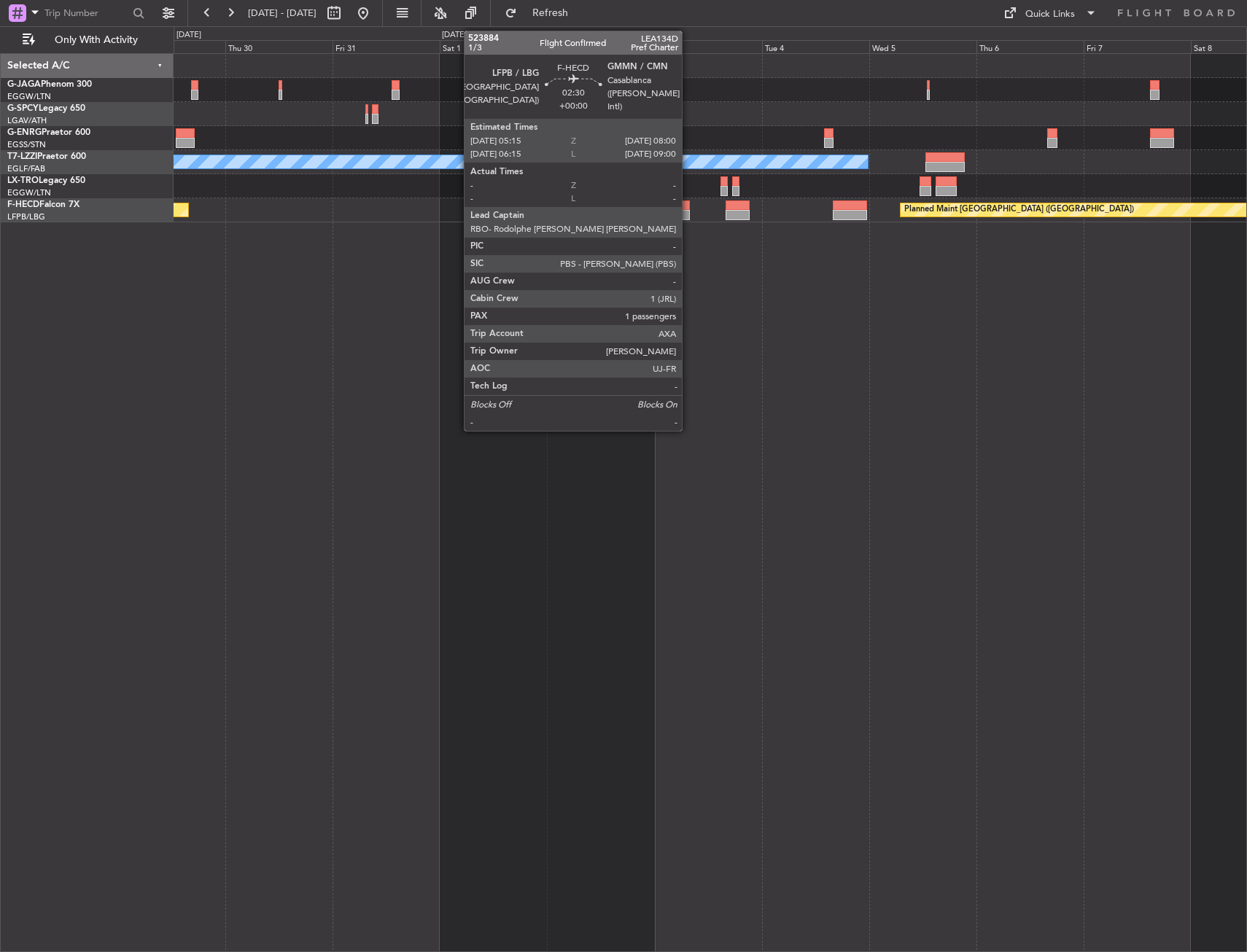
click at [689, 213] on div at bounding box center [684, 215] width 12 height 10
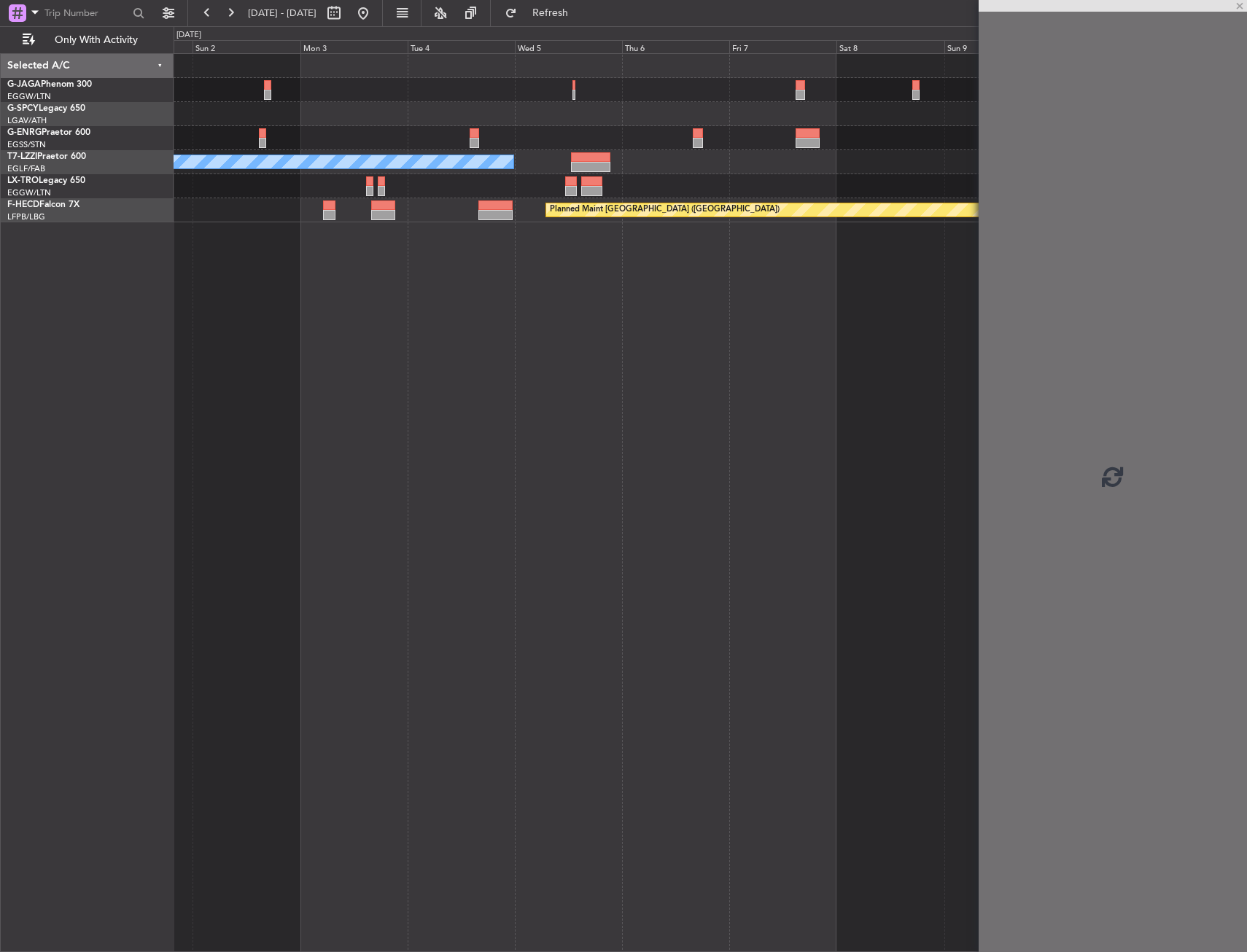
click at [425, 226] on div "A/C Unavailable London (Luton) Planned Maint Paris (Le Bourget)" at bounding box center [710, 502] width 1074 height 899
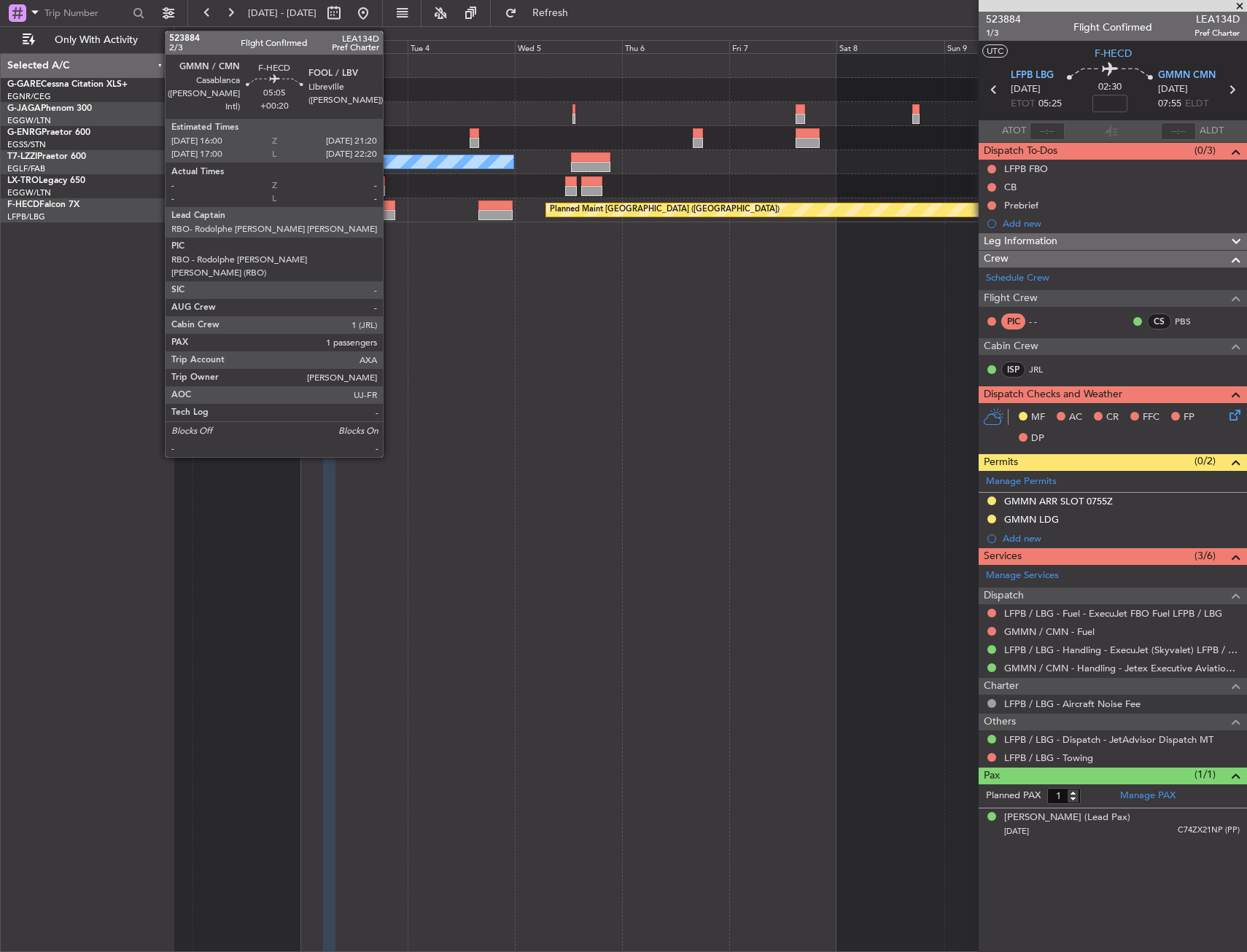
click at [390, 219] on div at bounding box center [383, 215] width 24 height 10
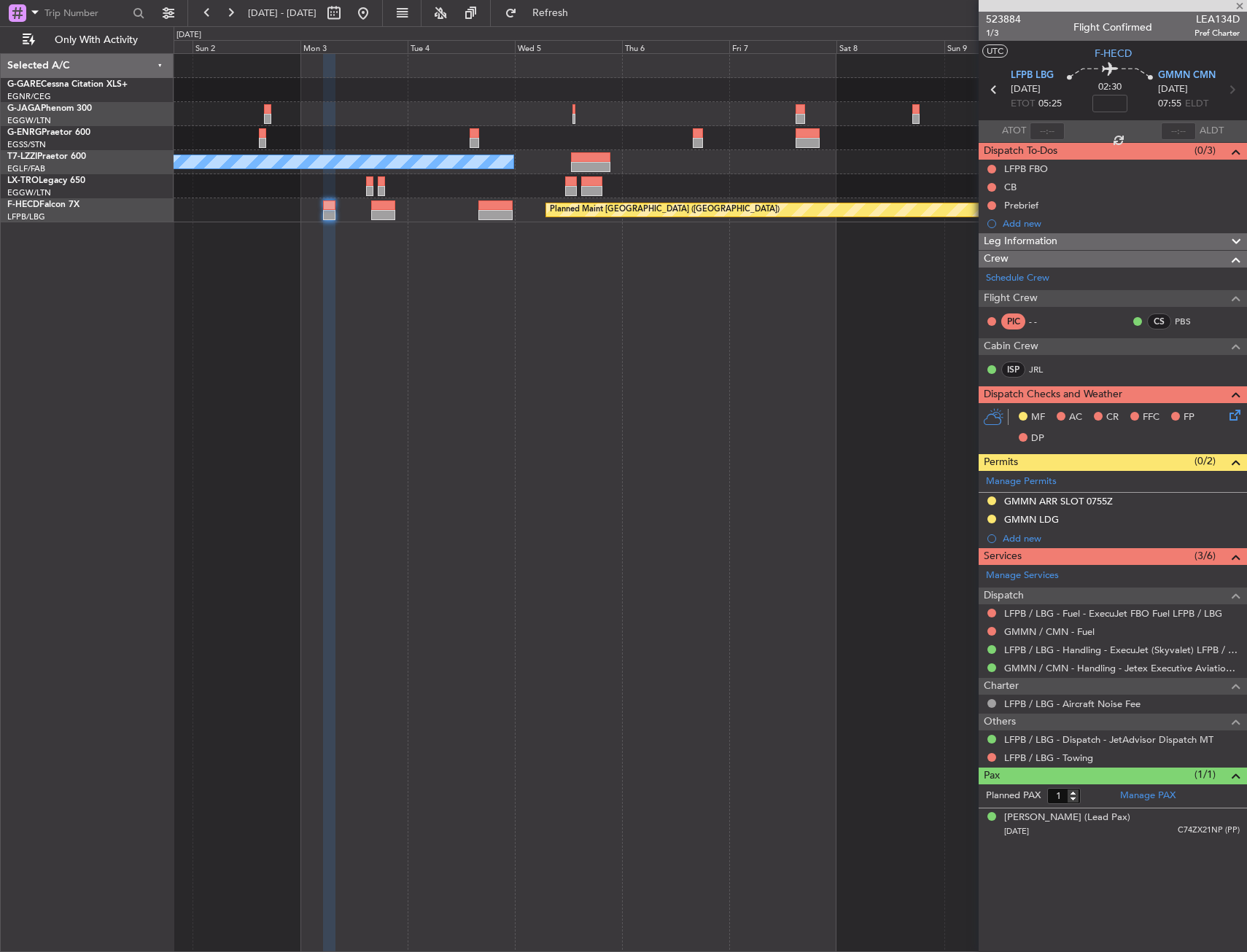
type input "+00:20"
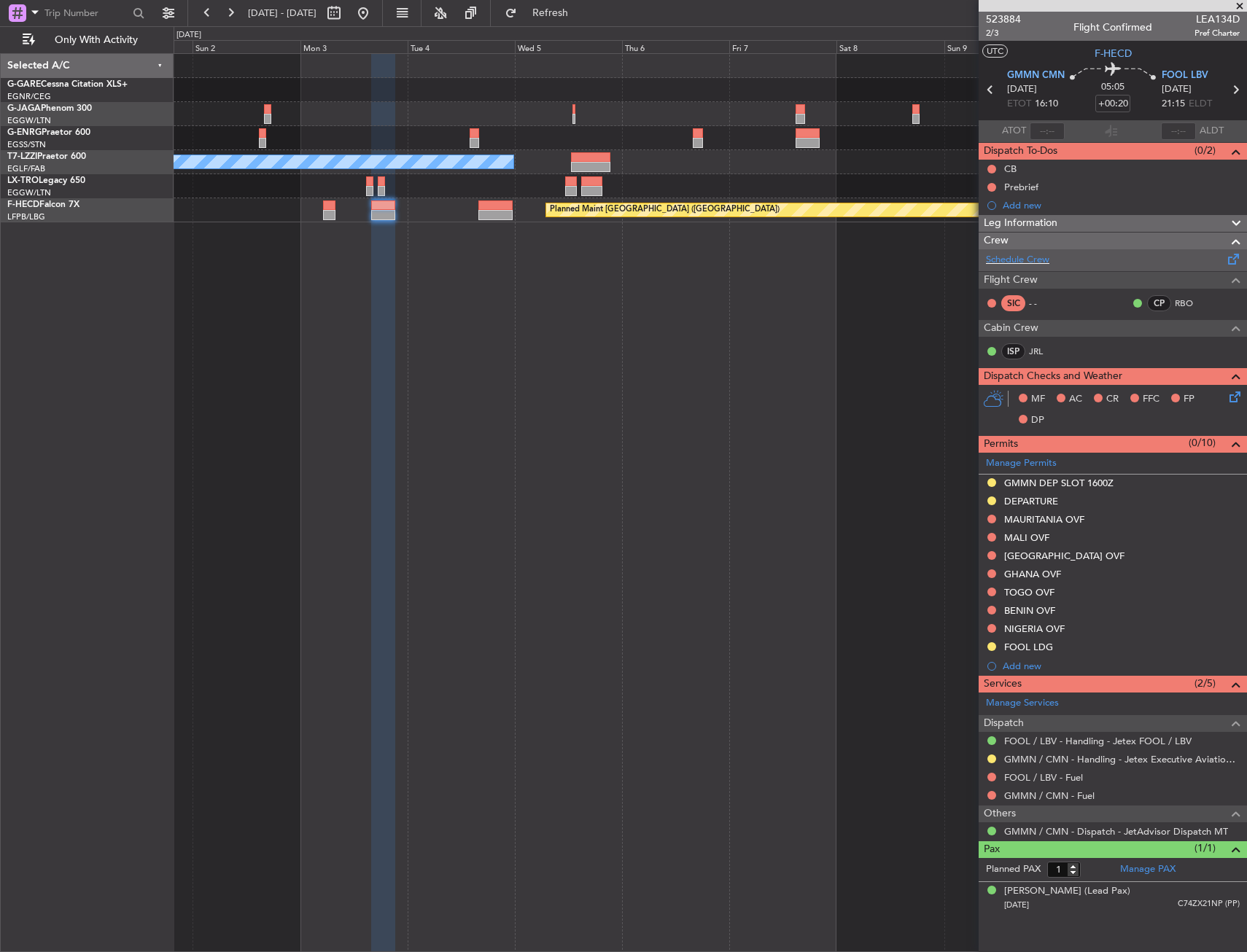
click at [1078, 260] on div "Schedule Crew" at bounding box center [1112, 260] width 268 height 22
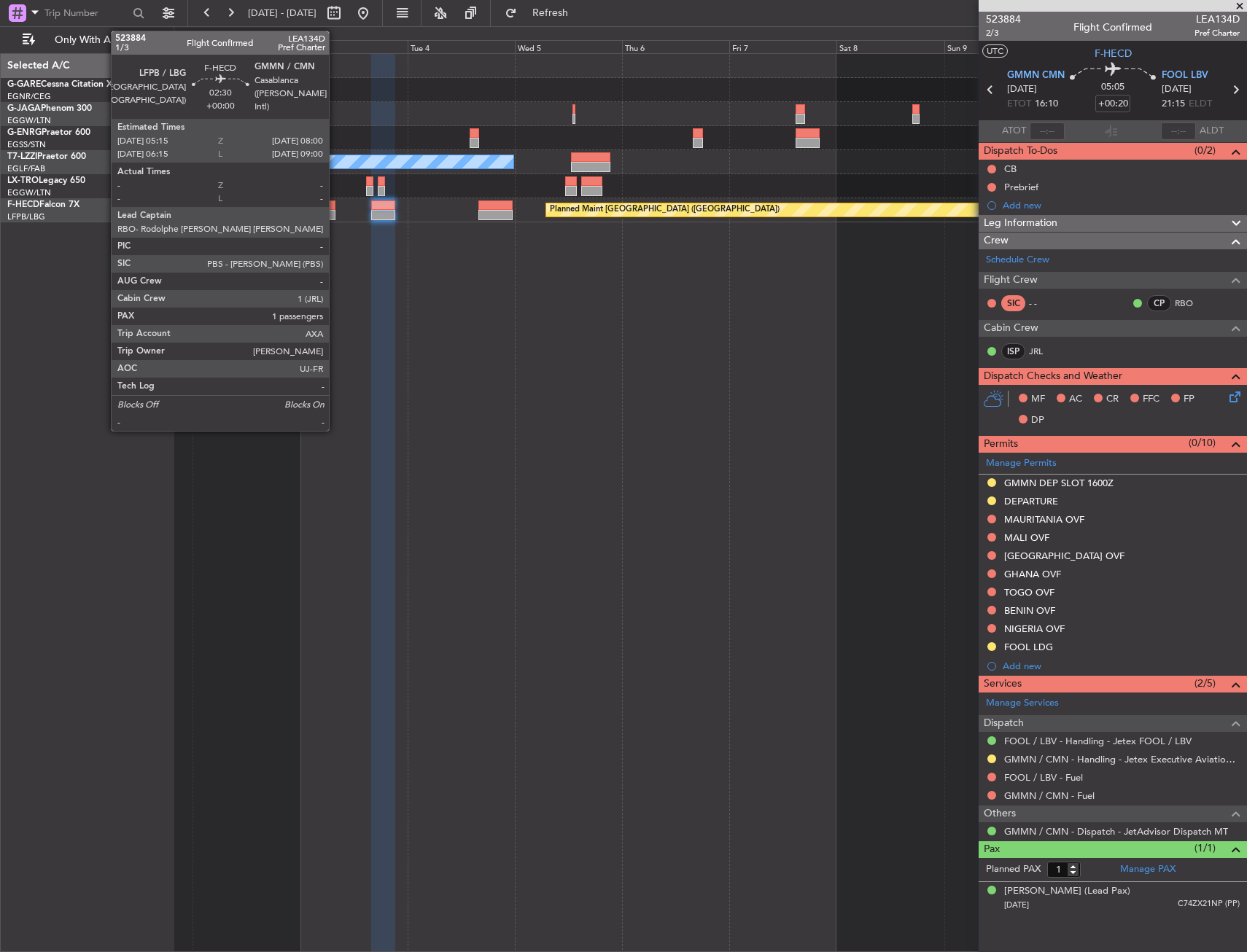
click at [336, 213] on div at bounding box center [329, 215] width 12 height 10
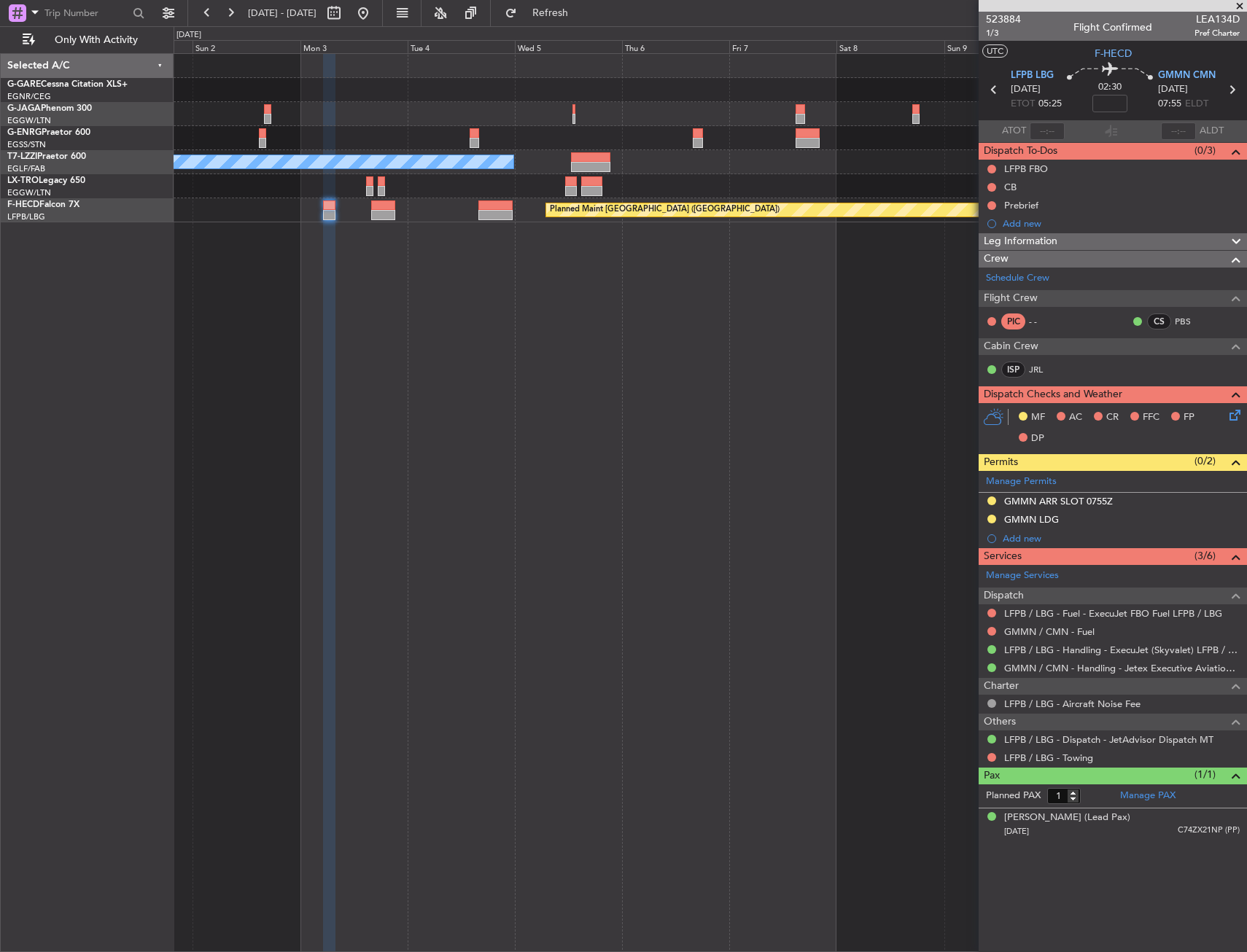
click at [1246, 343] on html "01 Nov 2025 - 11 Nov 2025 Refresh Quick Links Only With Activity A/C Unavailabl…" at bounding box center [623, 476] width 1247 height 952
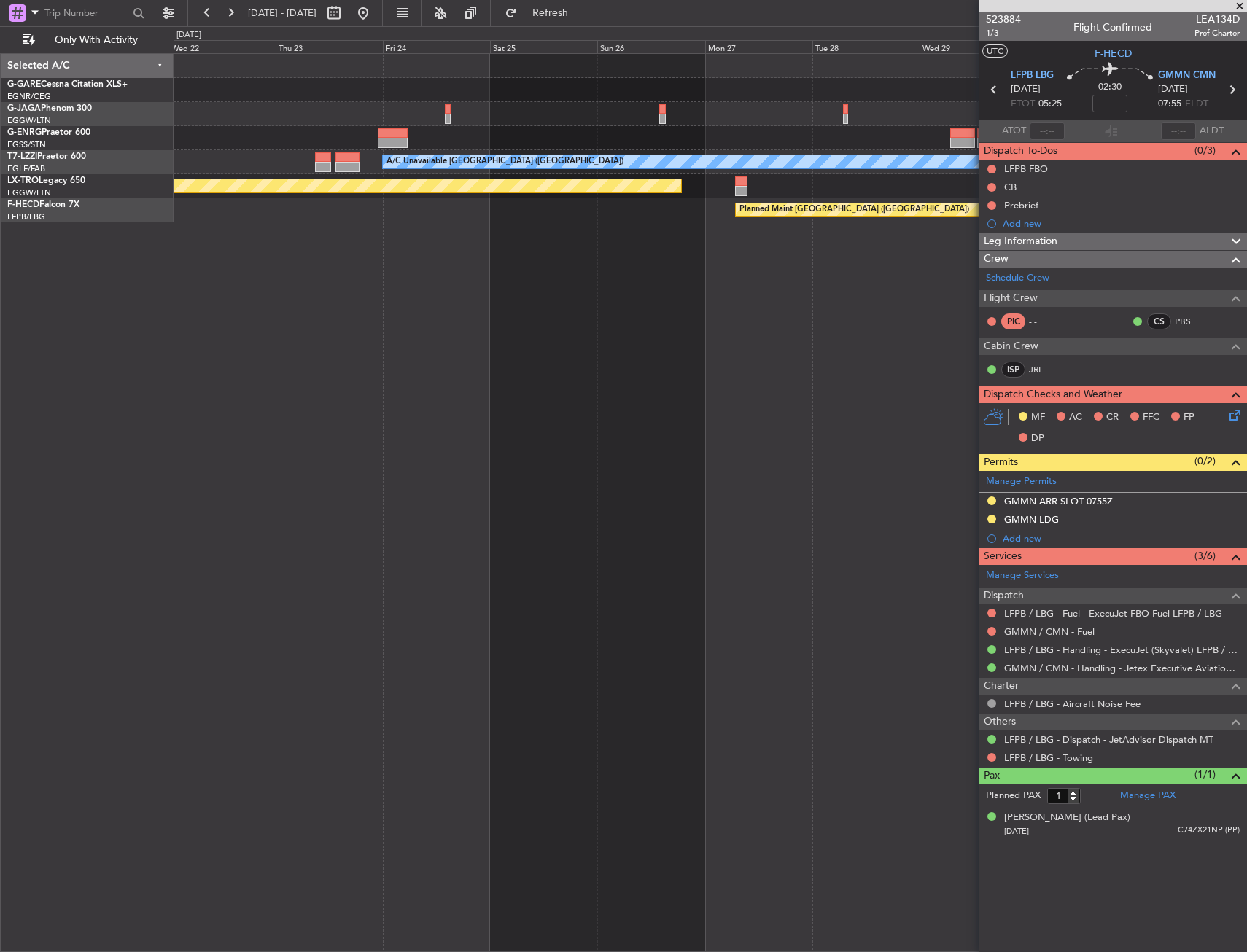
click at [1246, 448] on html "01 Nov 2025 - 11 Nov 2025 Refresh Quick Links Only With Activity A/C Unavailabl…" at bounding box center [623, 476] width 1247 height 952
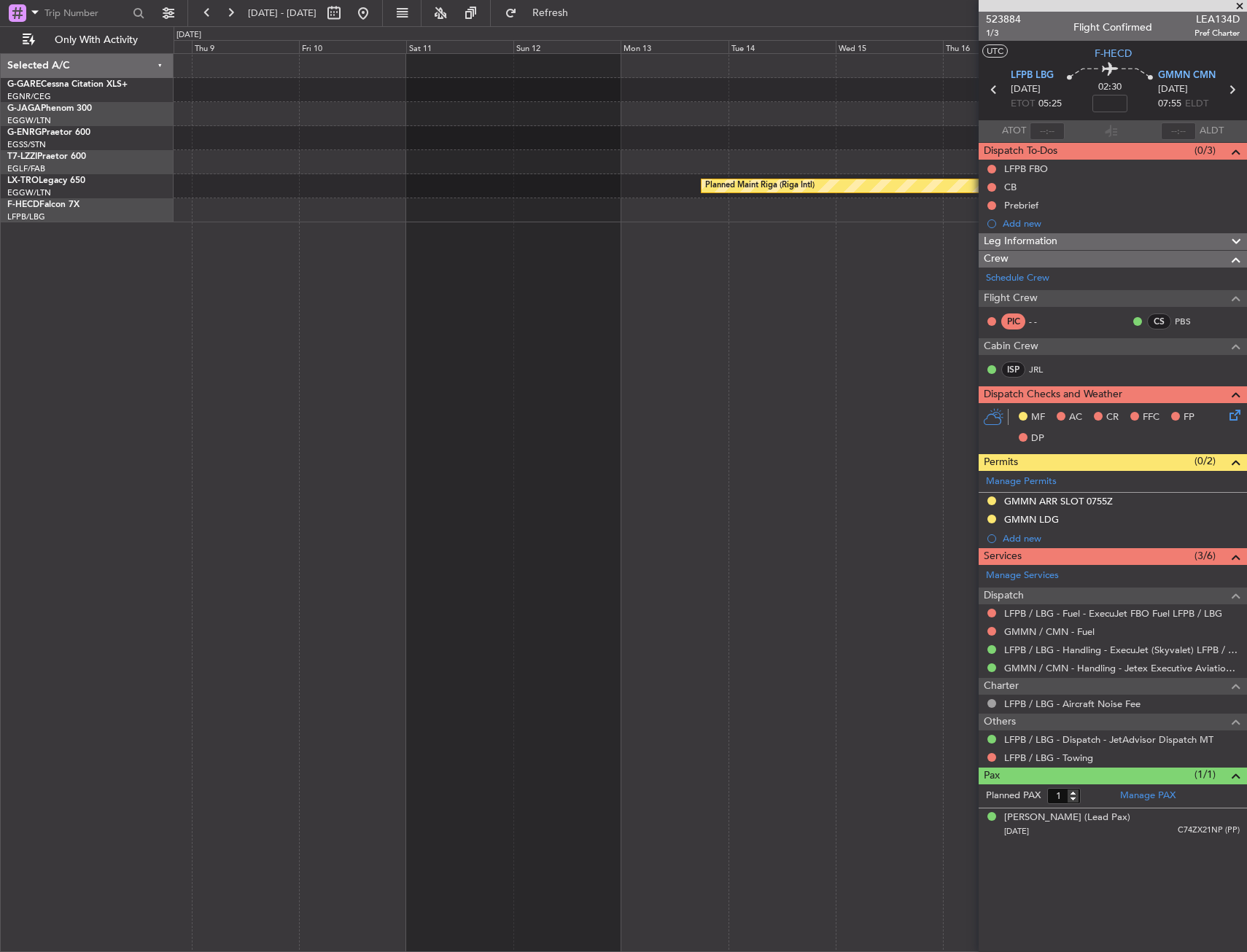
click at [1246, 440] on html "01 Nov 2025 - 11 Nov 2025 Refresh Quick Links Only With Activity Planned Maint …" at bounding box center [623, 476] width 1247 height 952
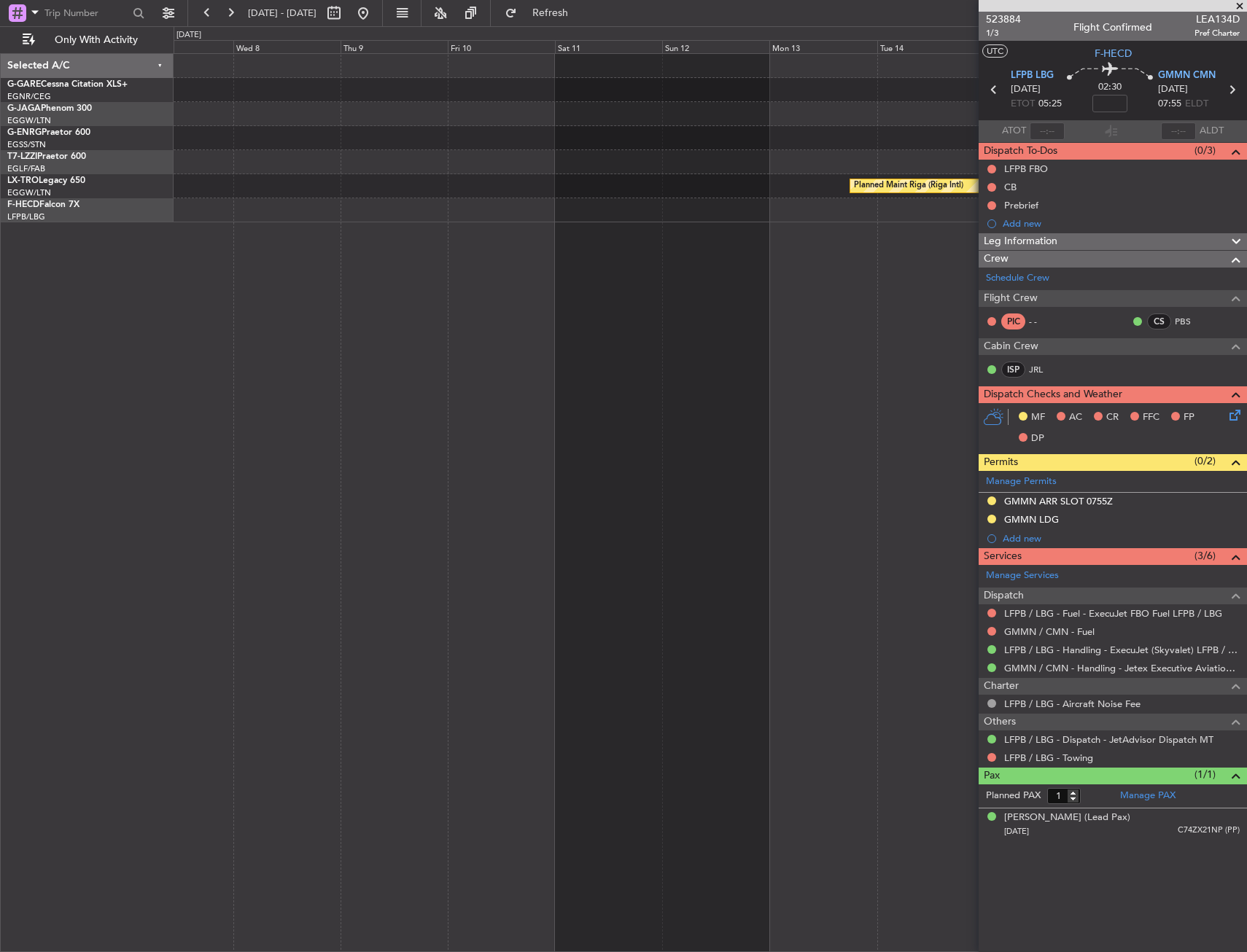
click at [891, 476] on div "Planned Maint Riga (Riga Intl)" at bounding box center [710, 502] width 1074 height 899
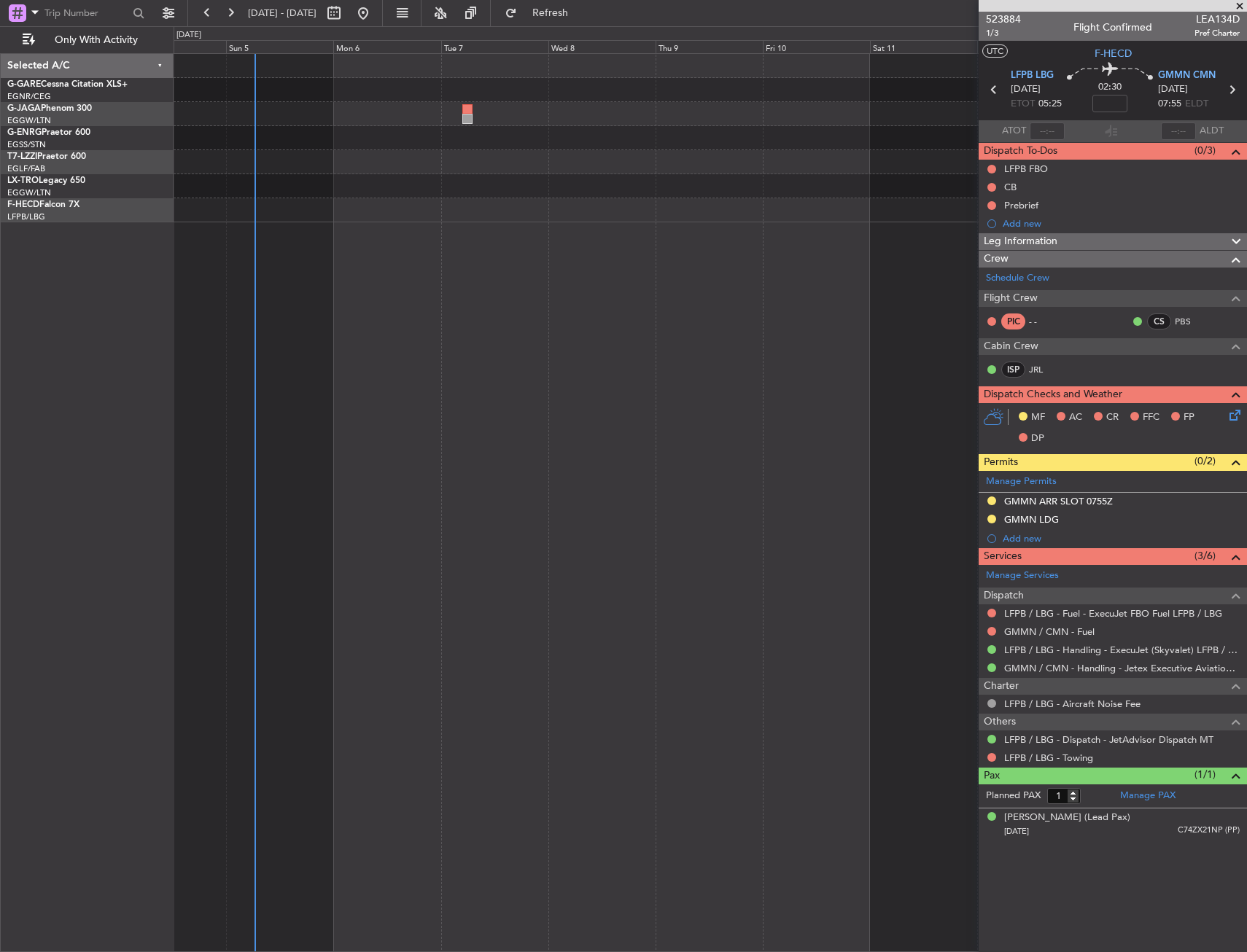
click at [353, 134] on div "Planned Maint [GEOGRAPHIC_DATA] ([GEOGRAPHIC_DATA])" at bounding box center [710, 138] width 1073 height 24
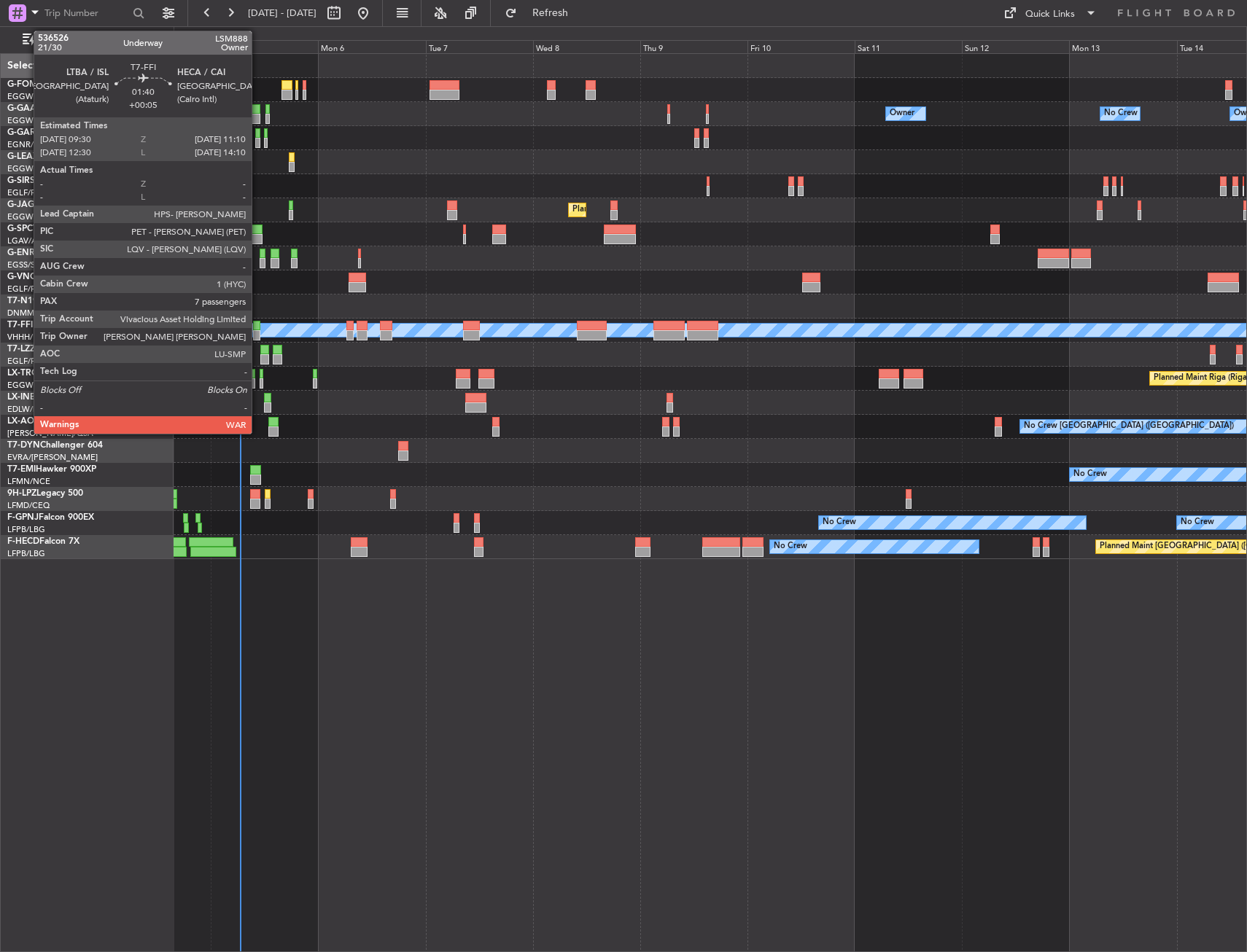
click at [258, 331] on div at bounding box center [257, 335] width 8 height 10
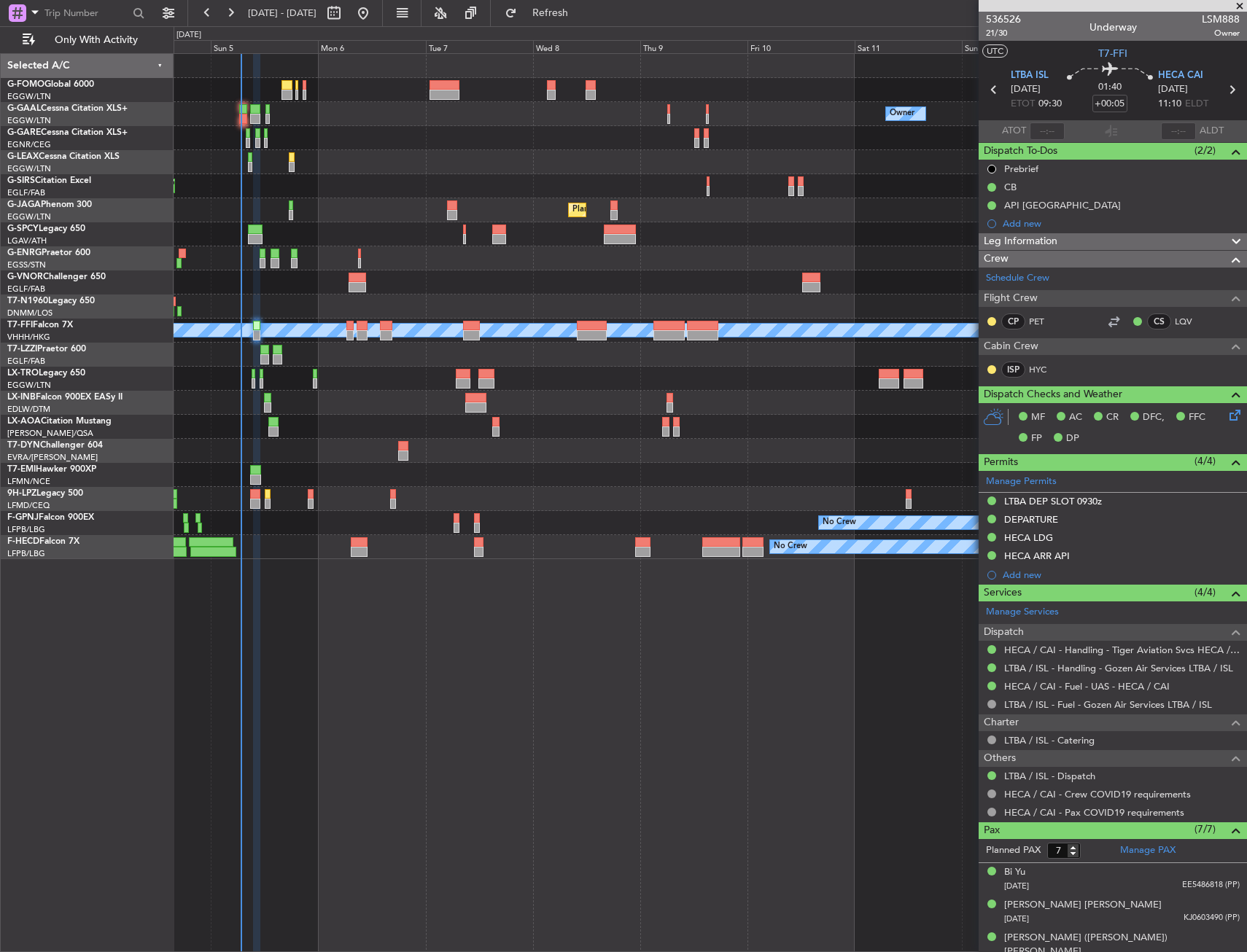
click at [355, 558] on div "No Crew Planned Maint Paris (Le Bourget) No Crew AOG Maint Paris (Le Bourget)" at bounding box center [710, 547] width 1073 height 24
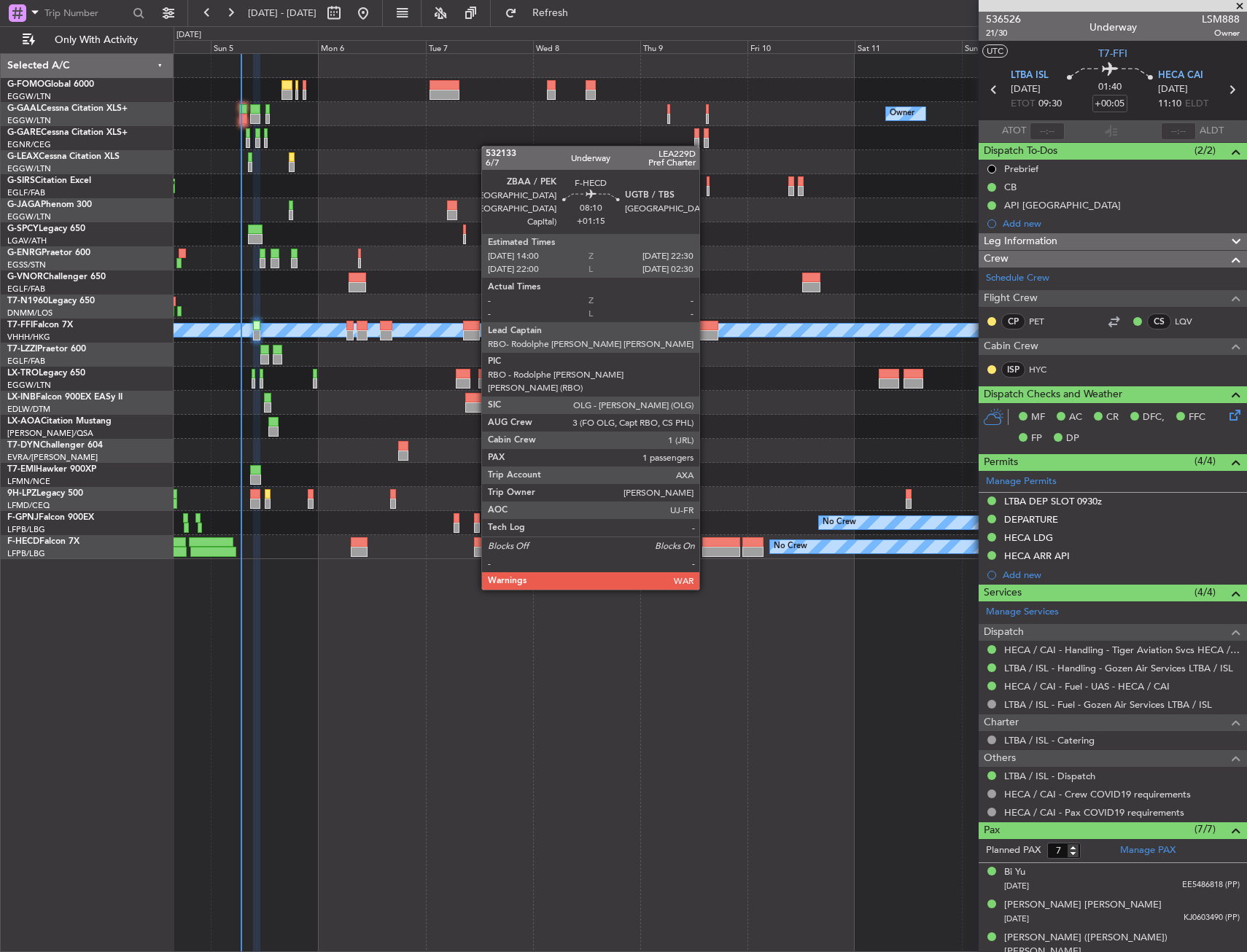
click at [706, 548] on div at bounding box center [722, 552] width 39 height 10
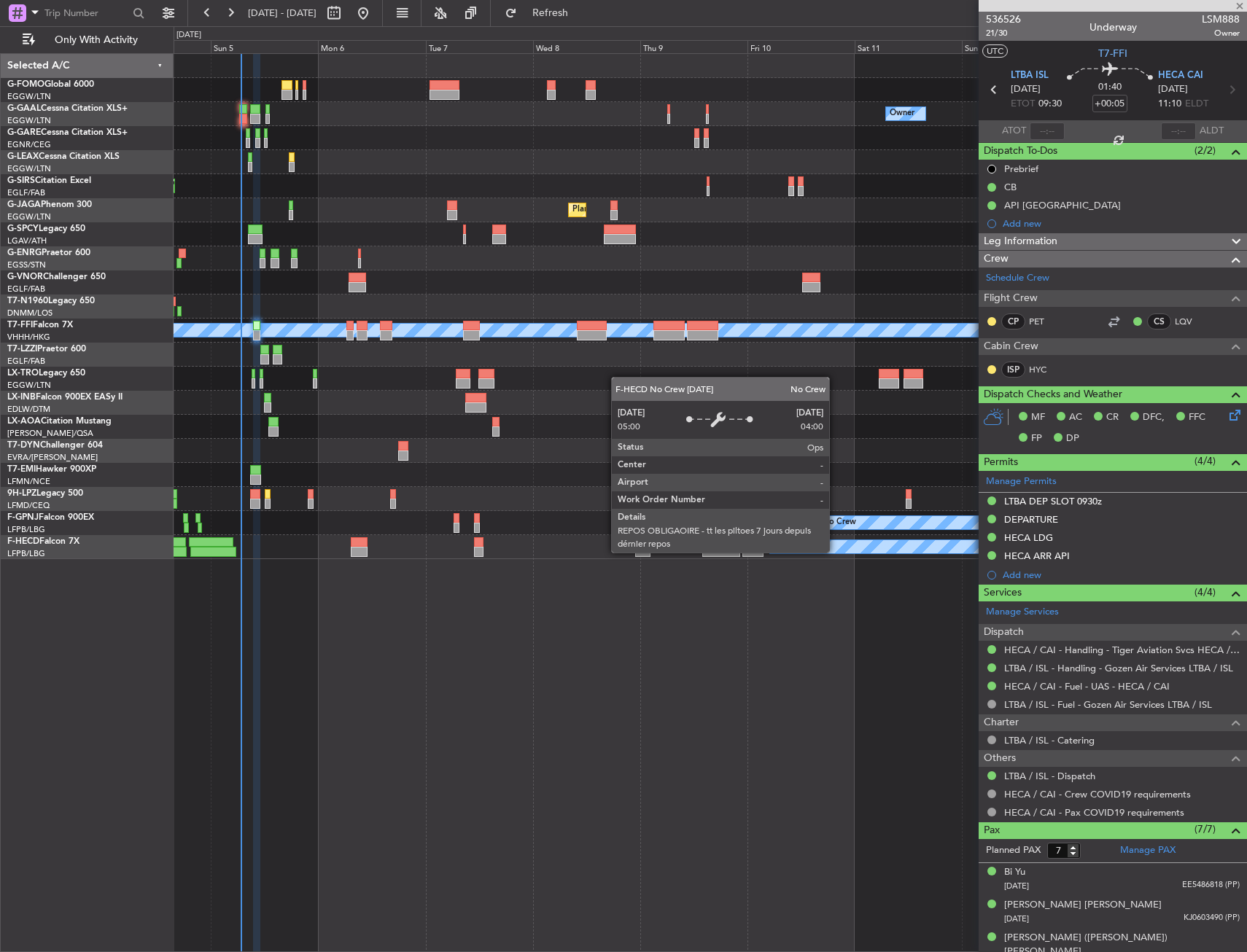
type input "+01:15"
type input "1"
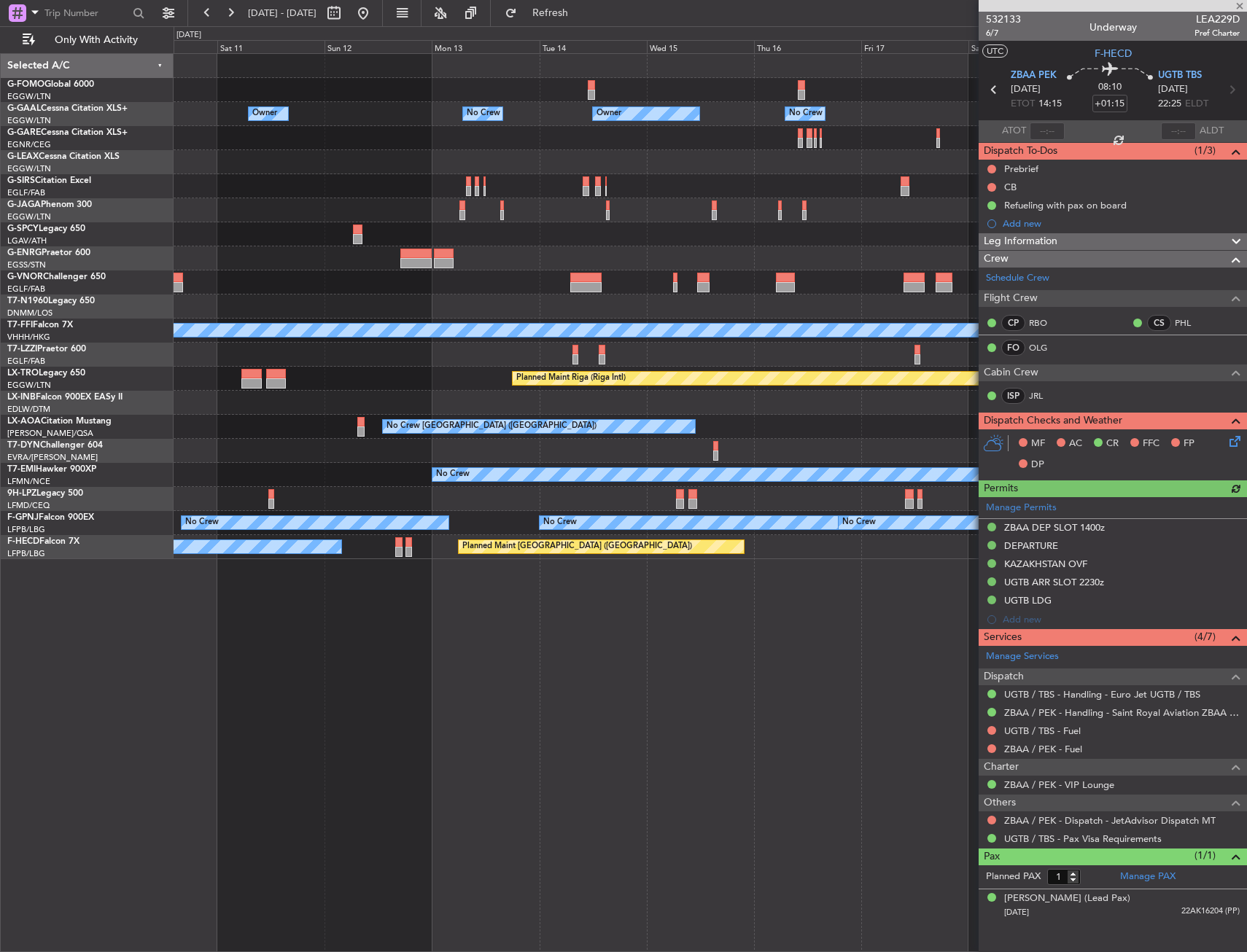
click at [2, 513] on div "Owner Owner No Crew Owner No Crew Owner Planned Maint Oxford (Kidlington) Plann…" at bounding box center [623, 489] width 1247 height 926
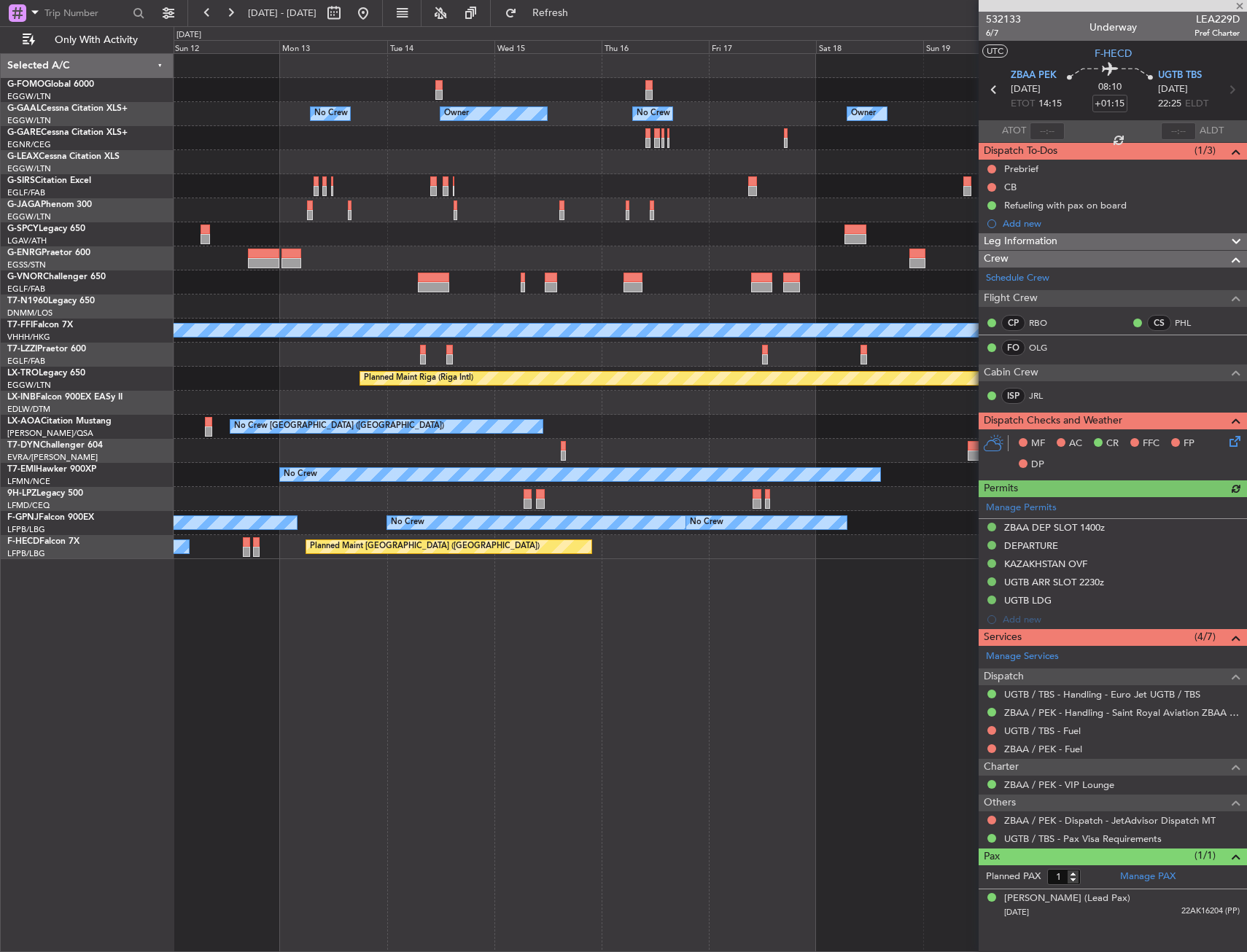
click at [1208, 528] on fb-app "04 Oct 2025 - 14 Oct 2025 Refresh Quick Links Only With Activity Owner No Crew …" at bounding box center [623, 481] width 1247 height 941
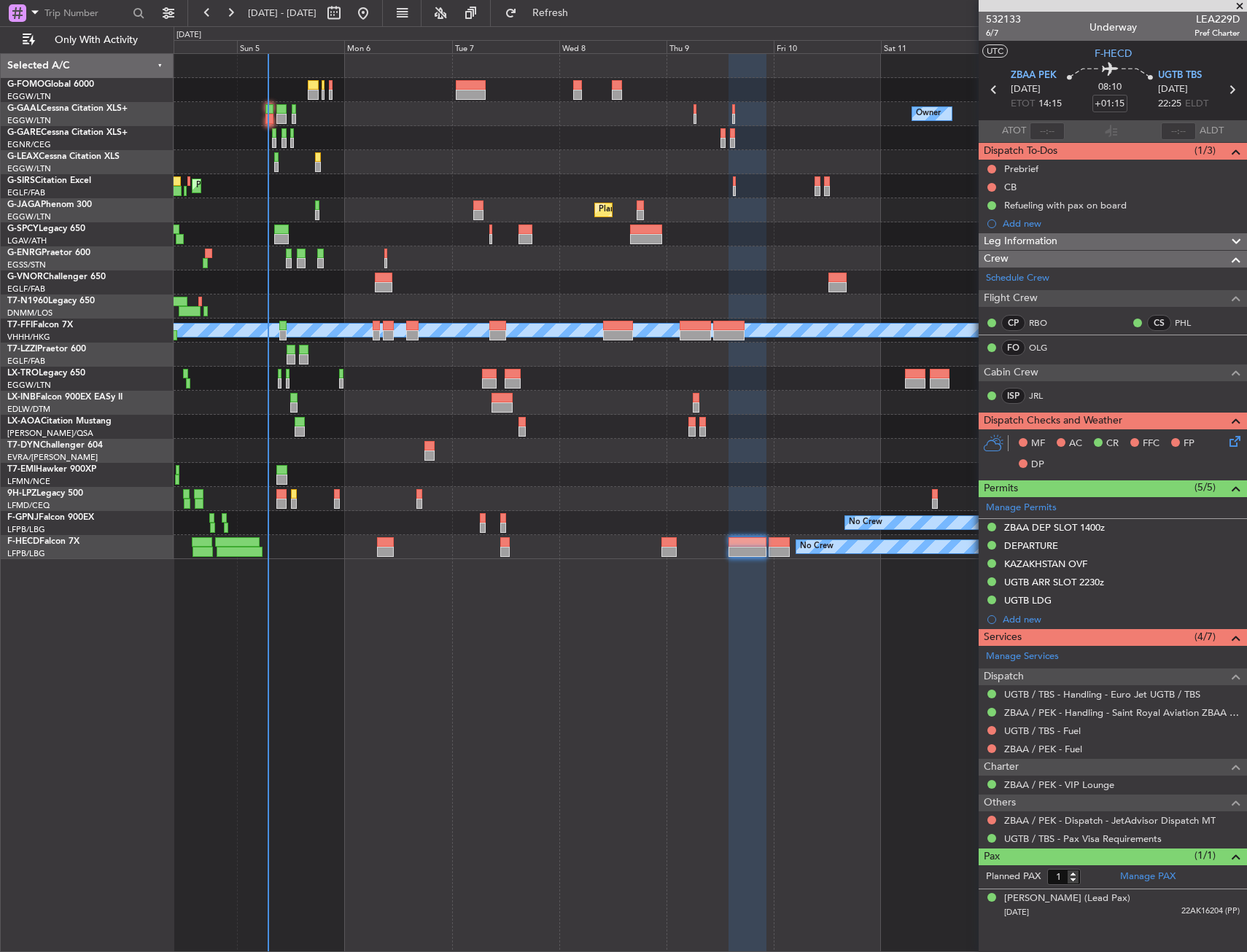
click at [721, 511] on div "No Crew Owner Owner Owner No Crew Planned Maint London (Farnborough) Planned Ma…" at bounding box center [710, 307] width 1073 height 505
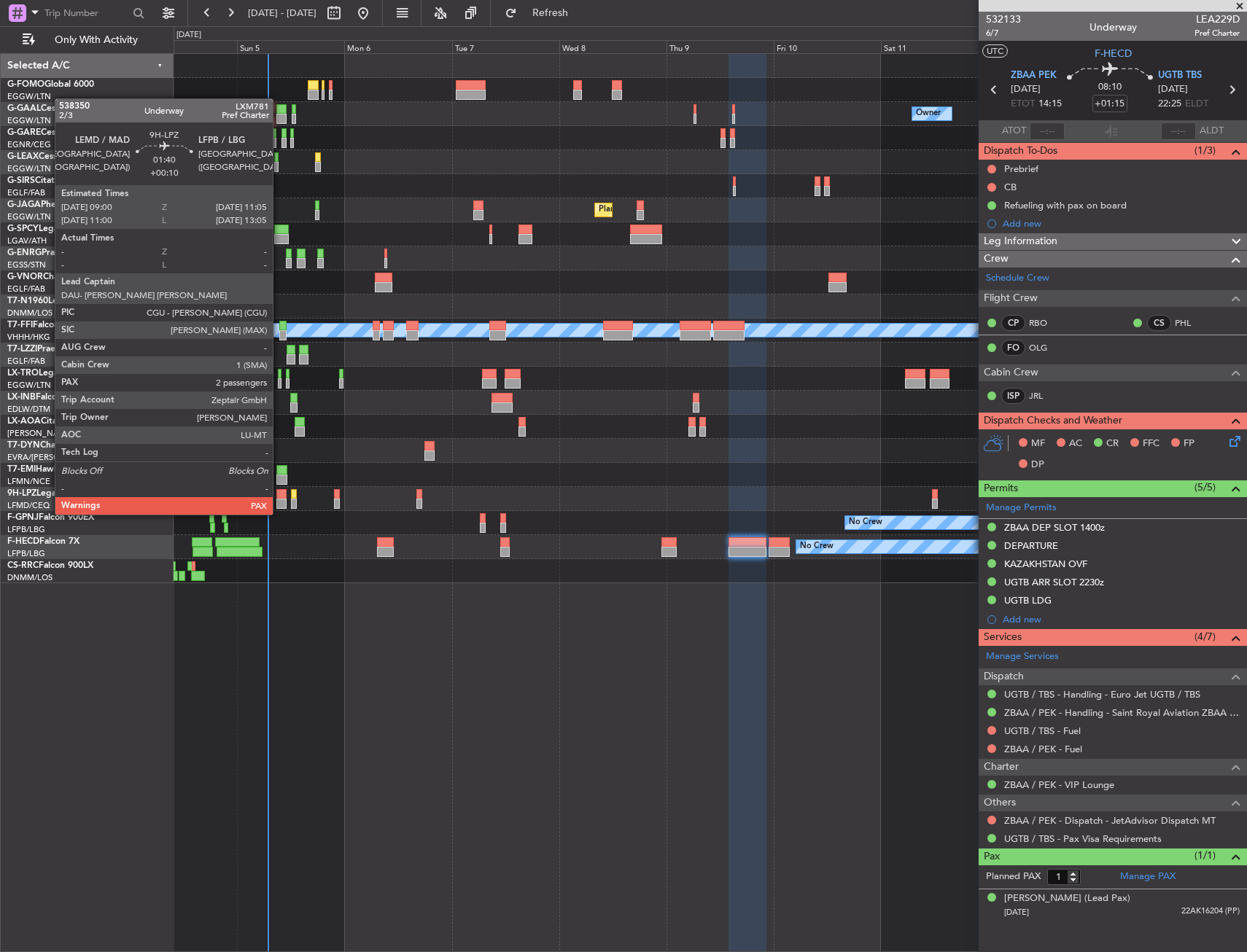
click at [279, 500] on div at bounding box center [281, 503] width 9 height 10
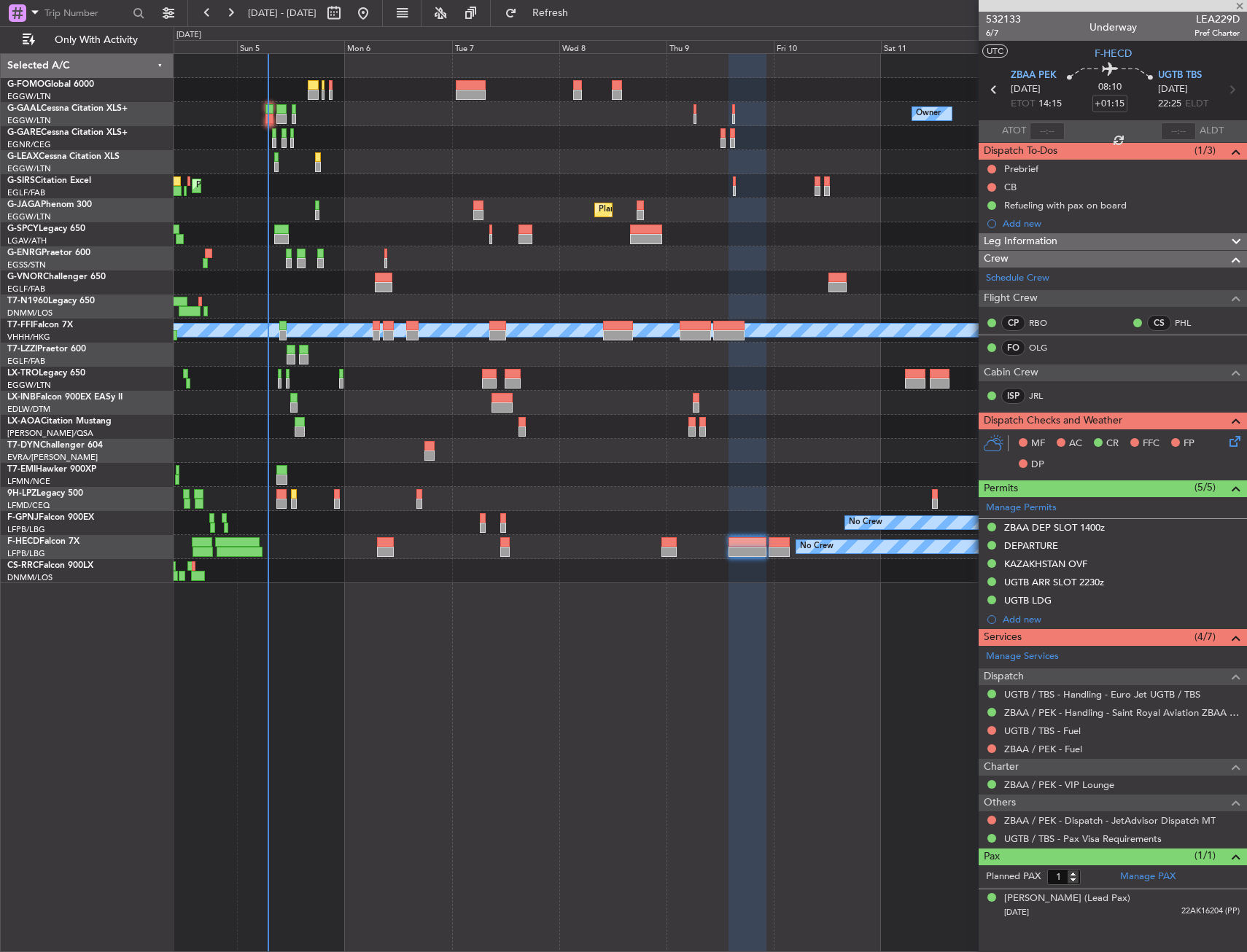
type input "+00:10"
type input "4"
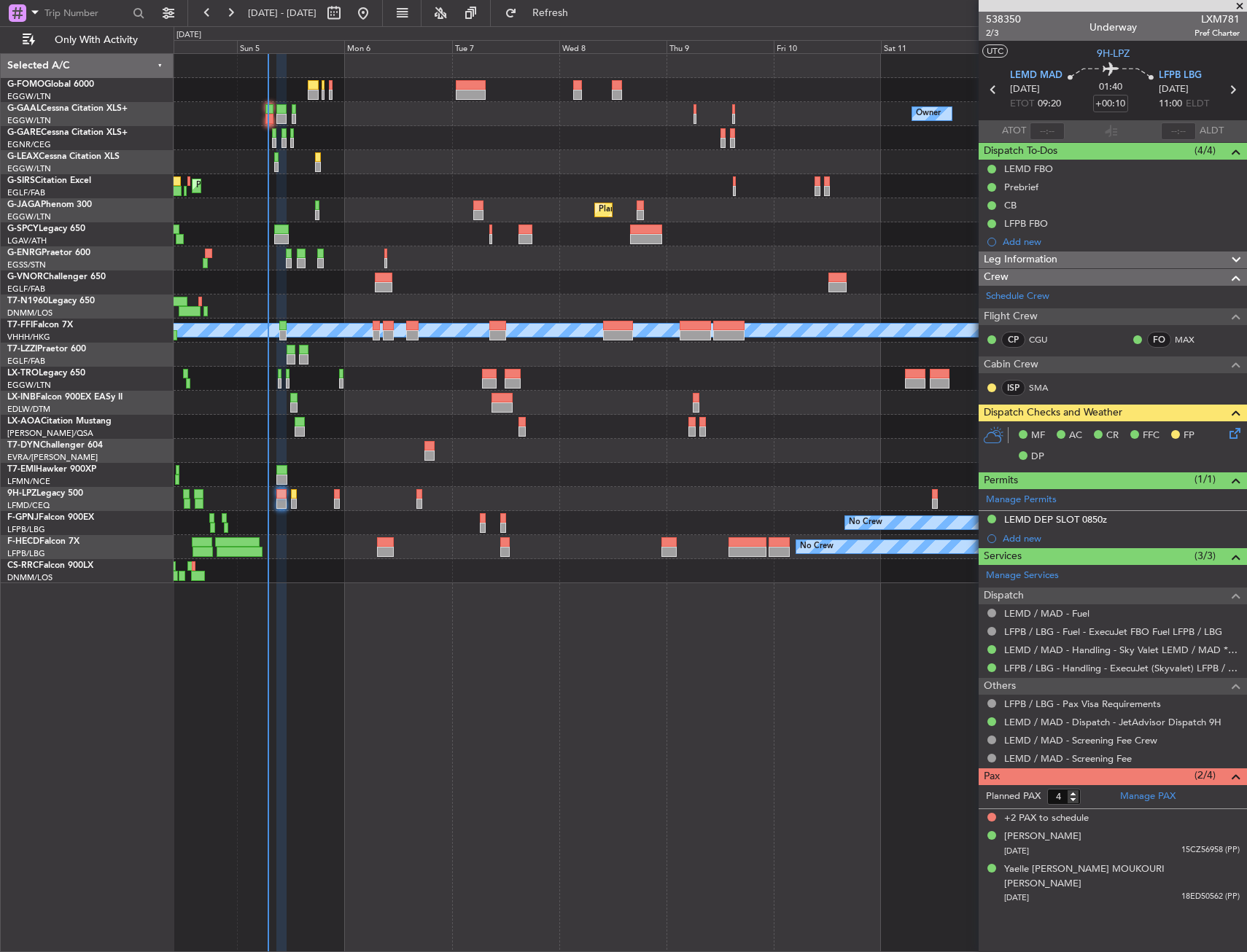
click at [419, 187] on div "Planned Maint [GEOGRAPHIC_DATA] ([GEOGRAPHIC_DATA])" at bounding box center [710, 186] width 1073 height 24
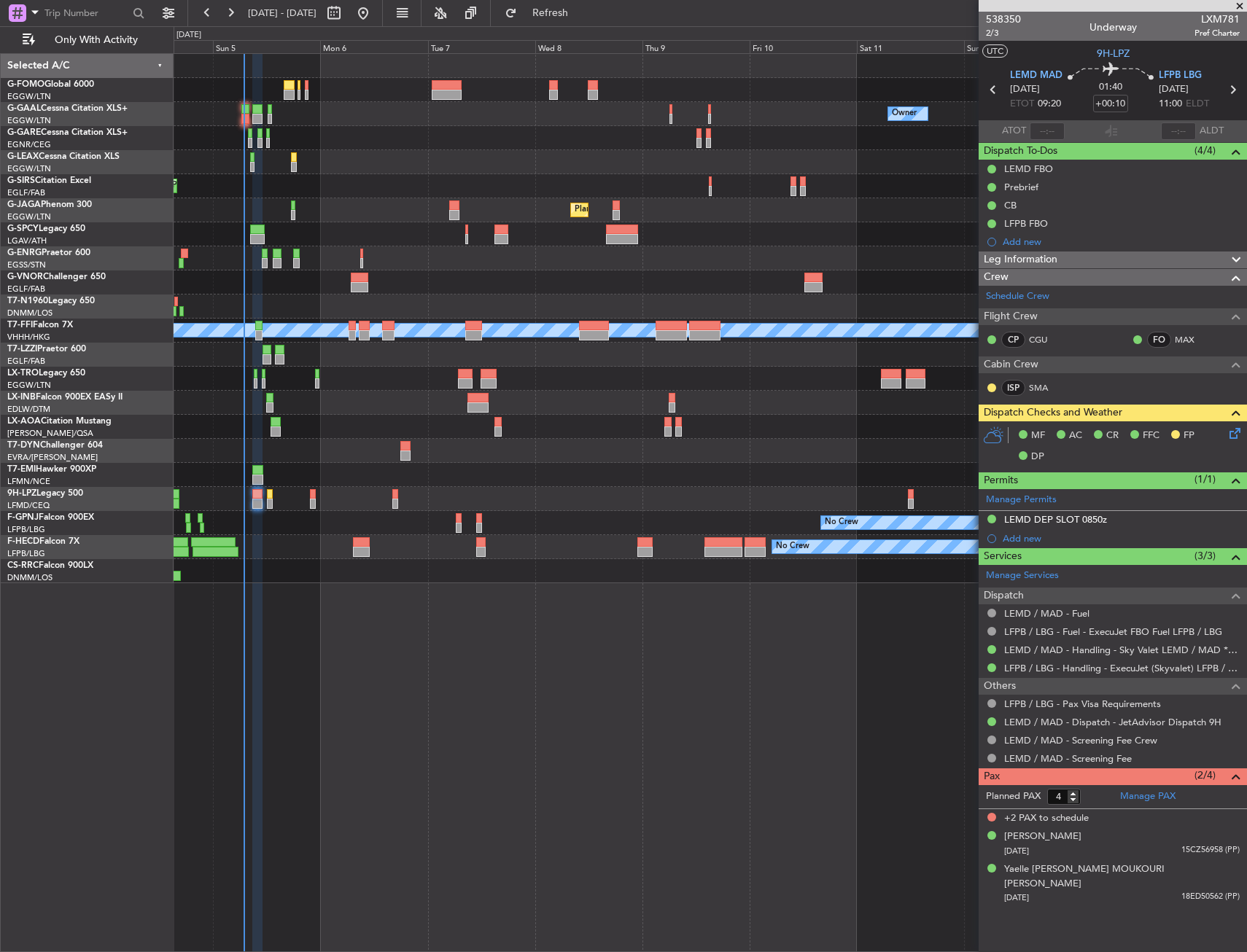
click at [392, 189] on div "Planned Maint [GEOGRAPHIC_DATA] ([GEOGRAPHIC_DATA])" at bounding box center [710, 186] width 1073 height 24
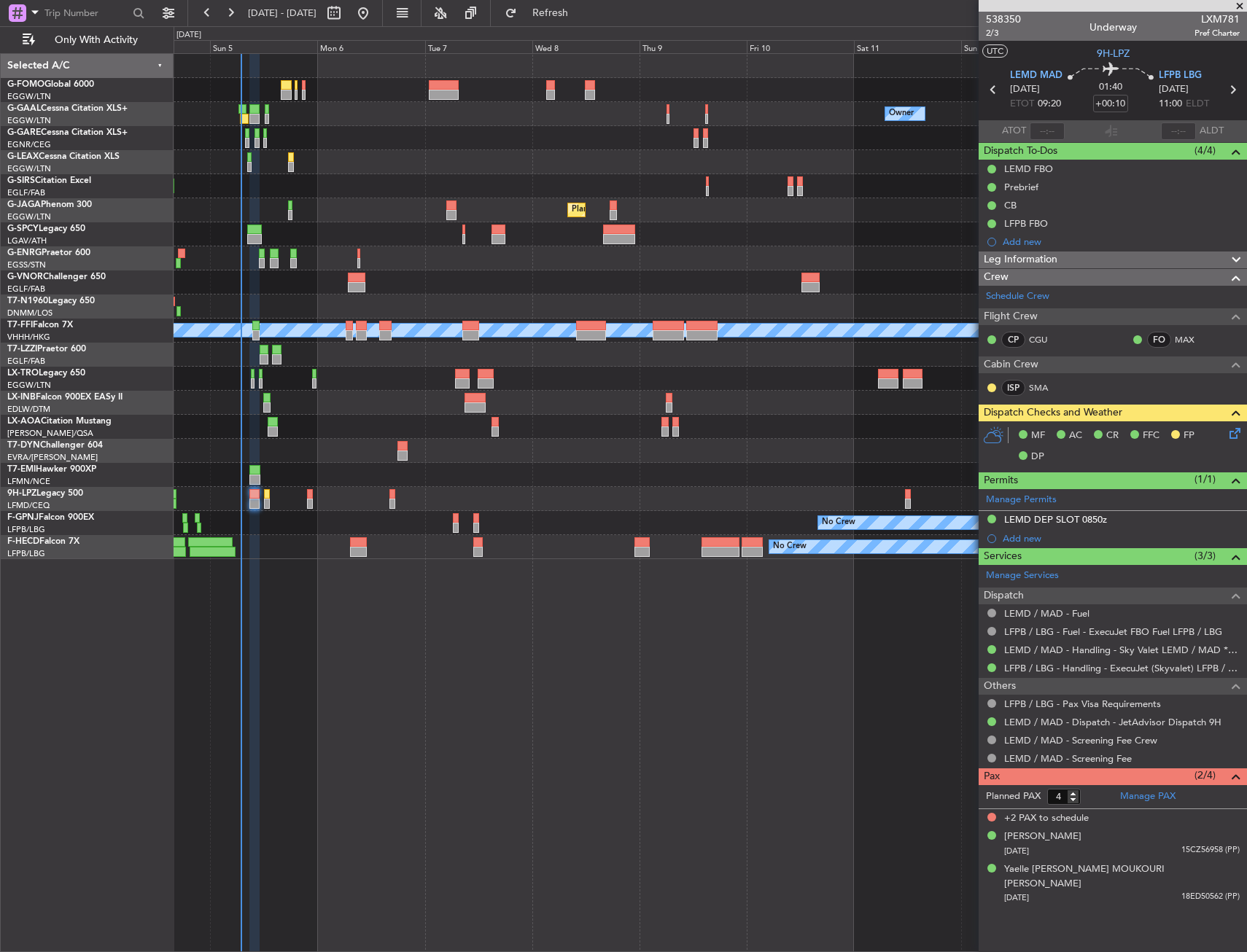
click at [368, 192] on div "Planned Maint [GEOGRAPHIC_DATA] ([GEOGRAPHIC_DATA])" at bounding box center [710, 186] width 1073 height 24
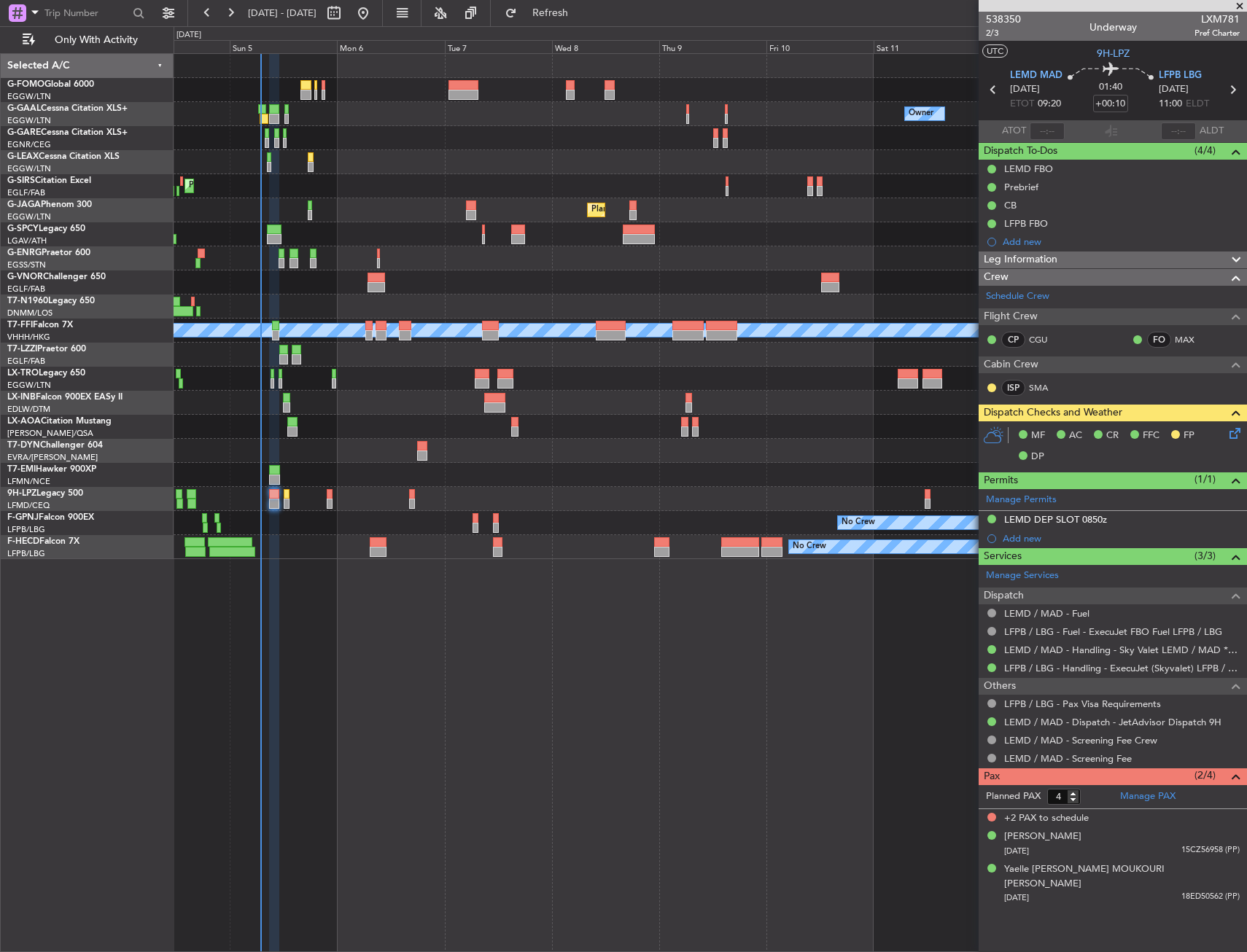
click at [366, 197] on div "Planned Maint [GEOGRAPHIC_DATA] ([GEOGRAPHIC_DATA])" at bounding box center [710, 186] width 1073 height 24
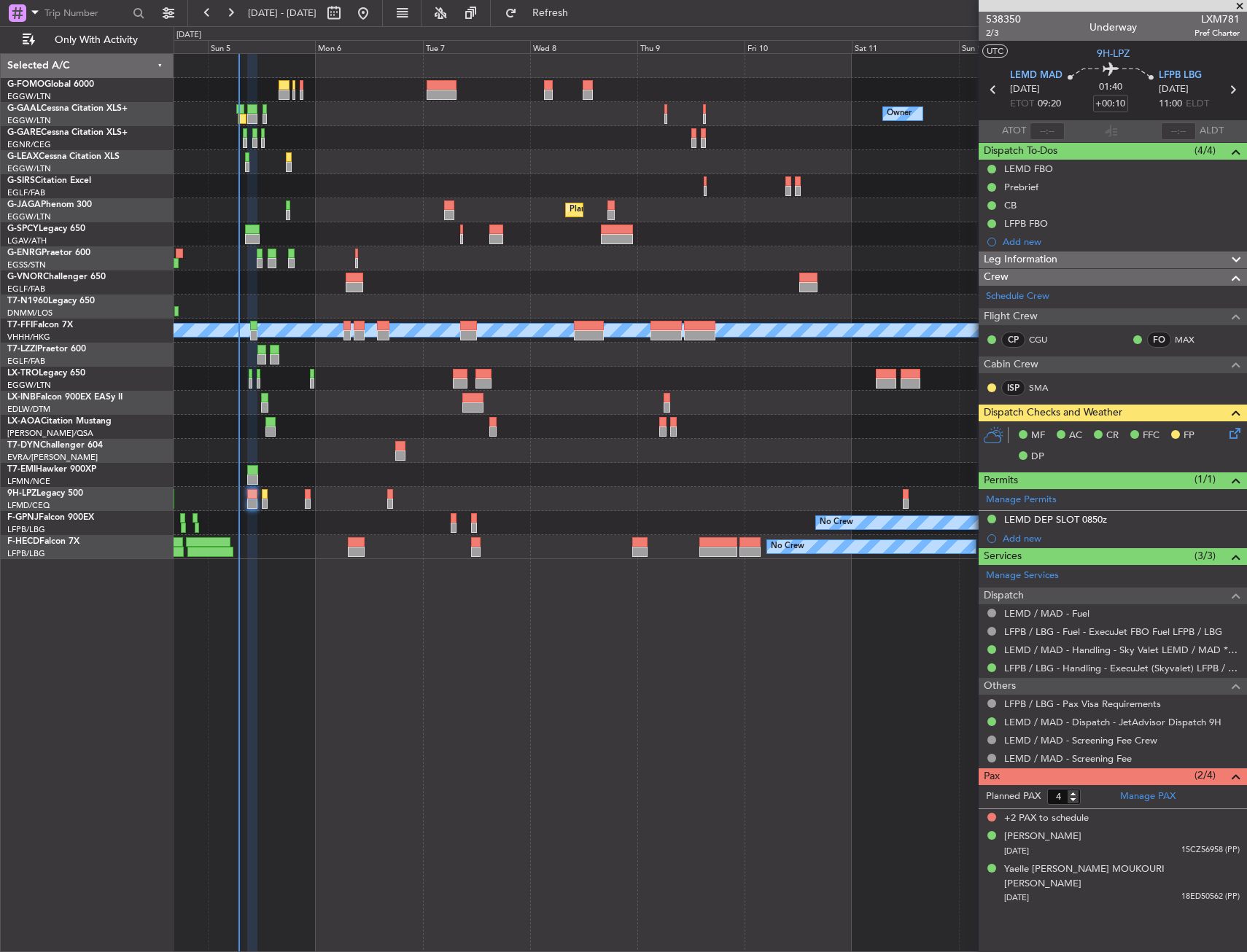
drag, startPoint x: 363, startPoint y: 196, endPoint x: 343, endPoint y: 187, distance: 21.9
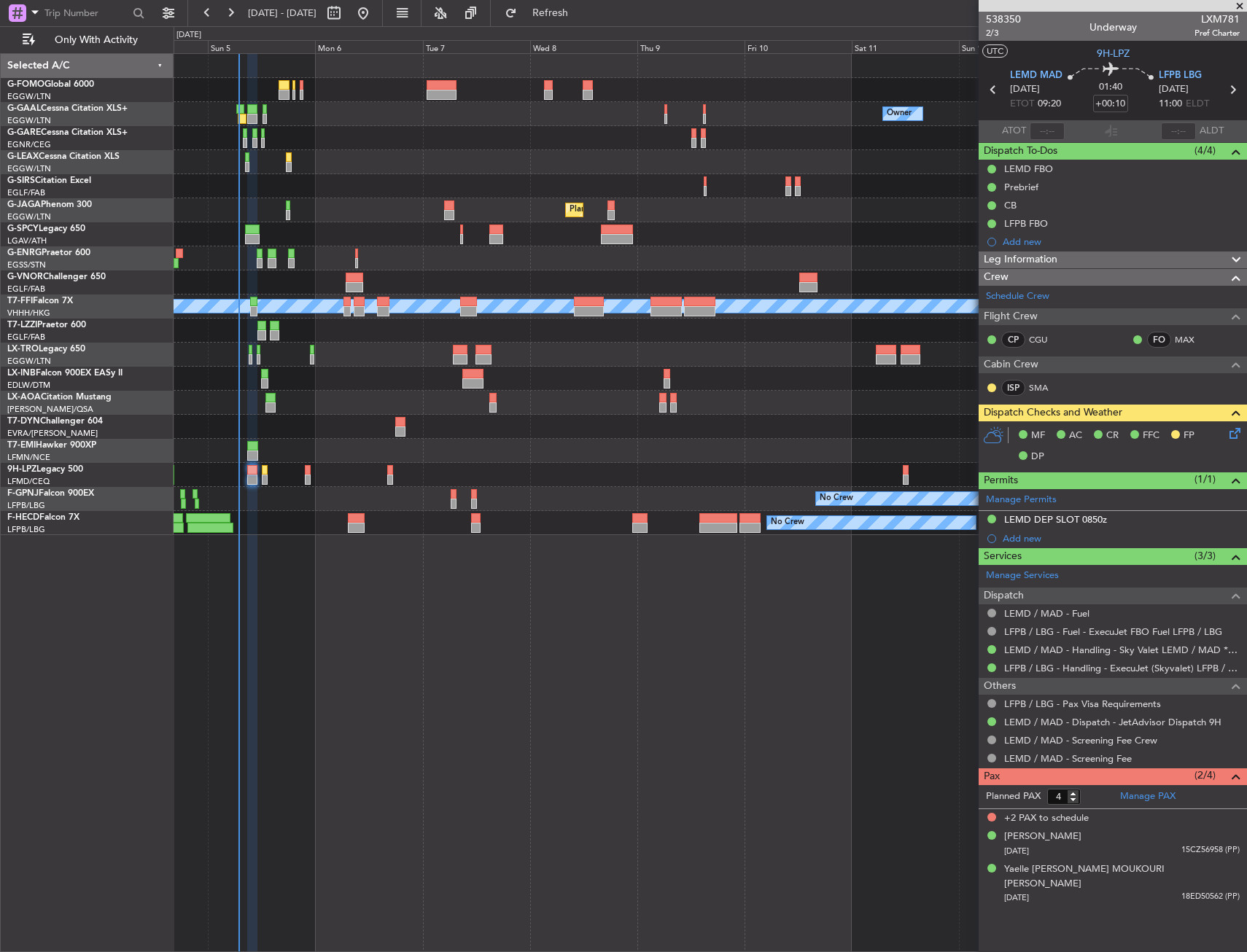
drag, startPoint x: 322, startPoint y: 175, endPoint x: 308, endPoint y: 161, distance: 19.8
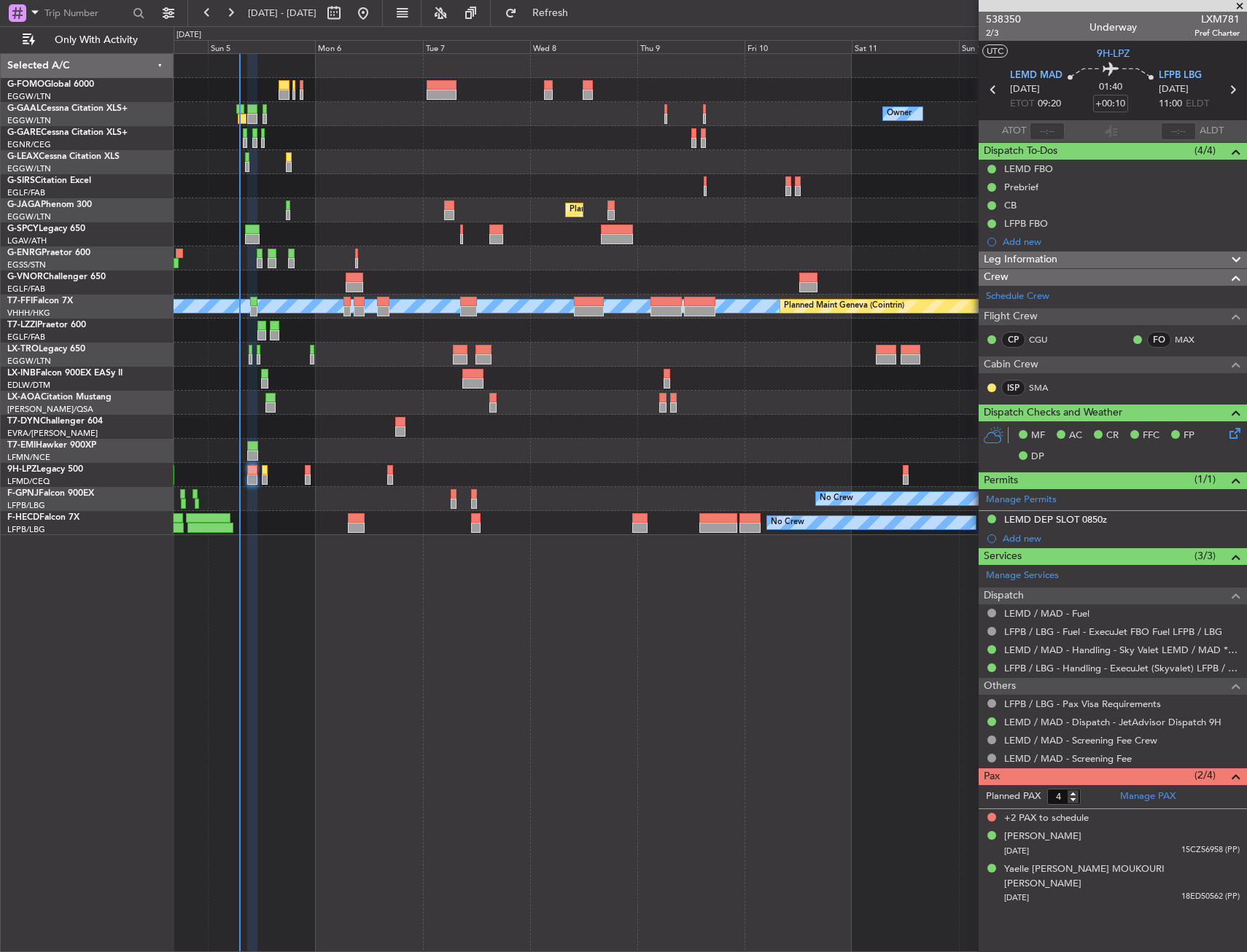
click at [371, 162] on div at bounding box center [710, 162] width 1073 height 24
drag, startPoint x: 371, startPoint y: 162, endPoint x: 328, endPoint y: 151, distance: 44.4
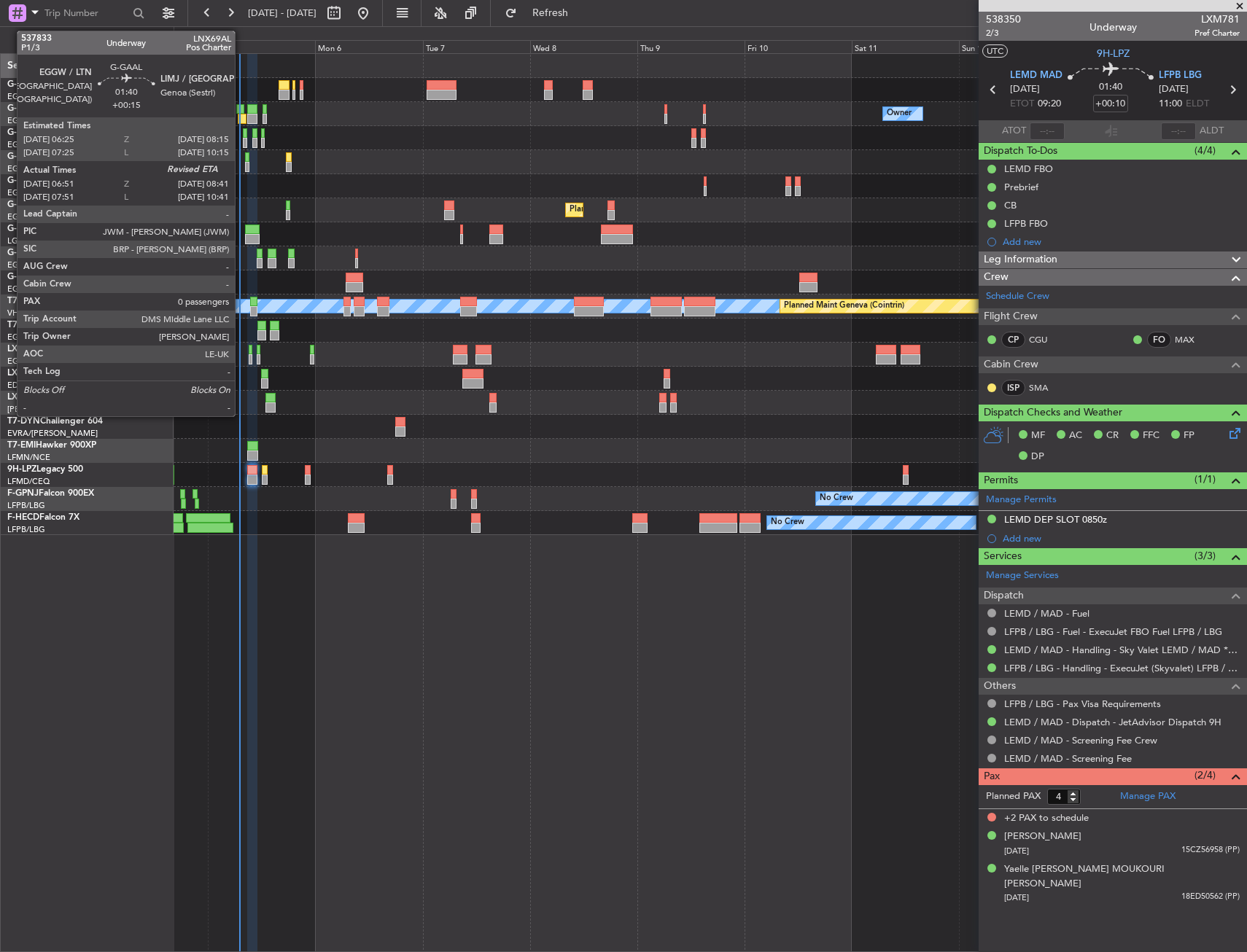
click at [241, 111] on div at bounding box center [240, 109] width 9 height 10
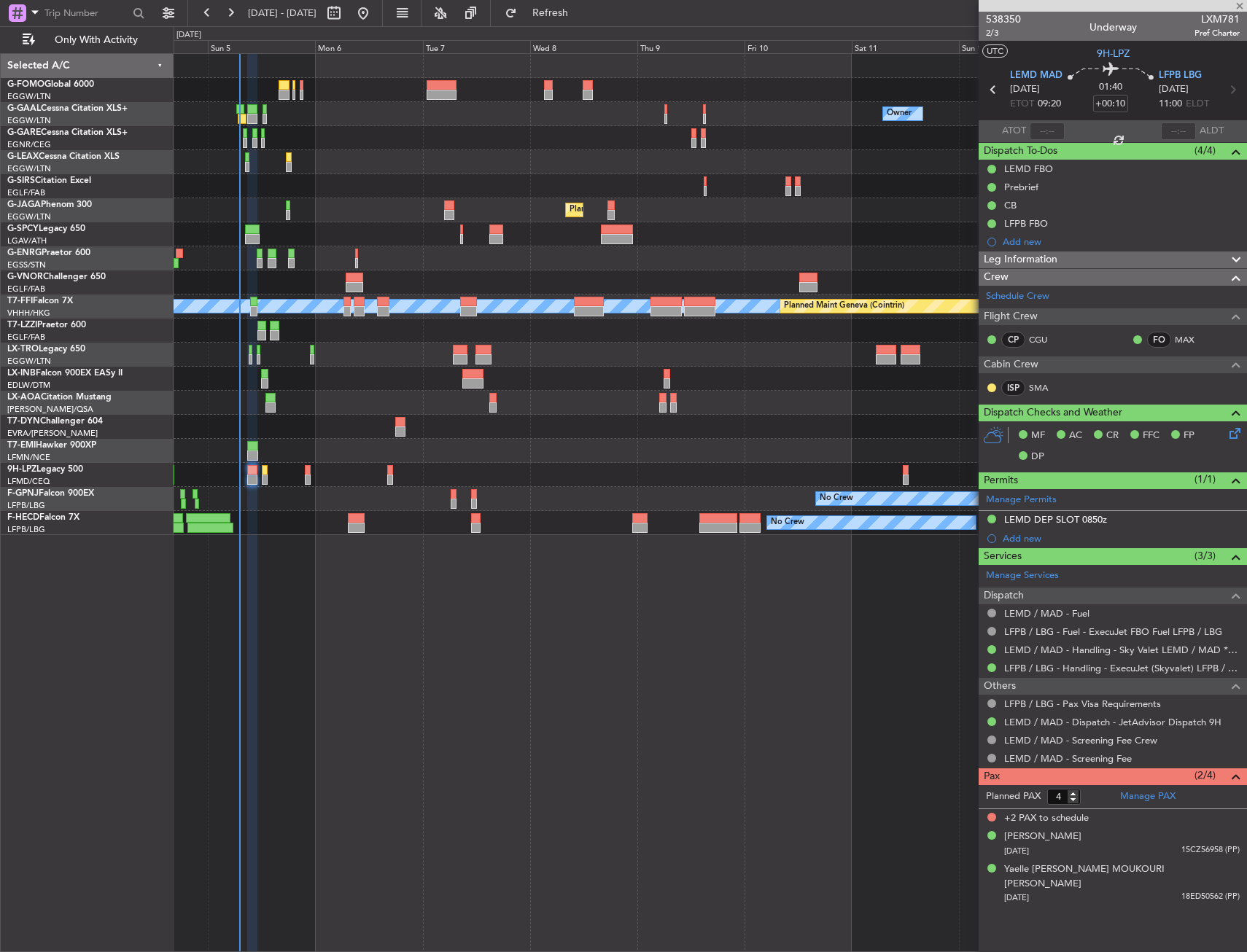
type input "+00:15"
type input "06:51"
type input "0"
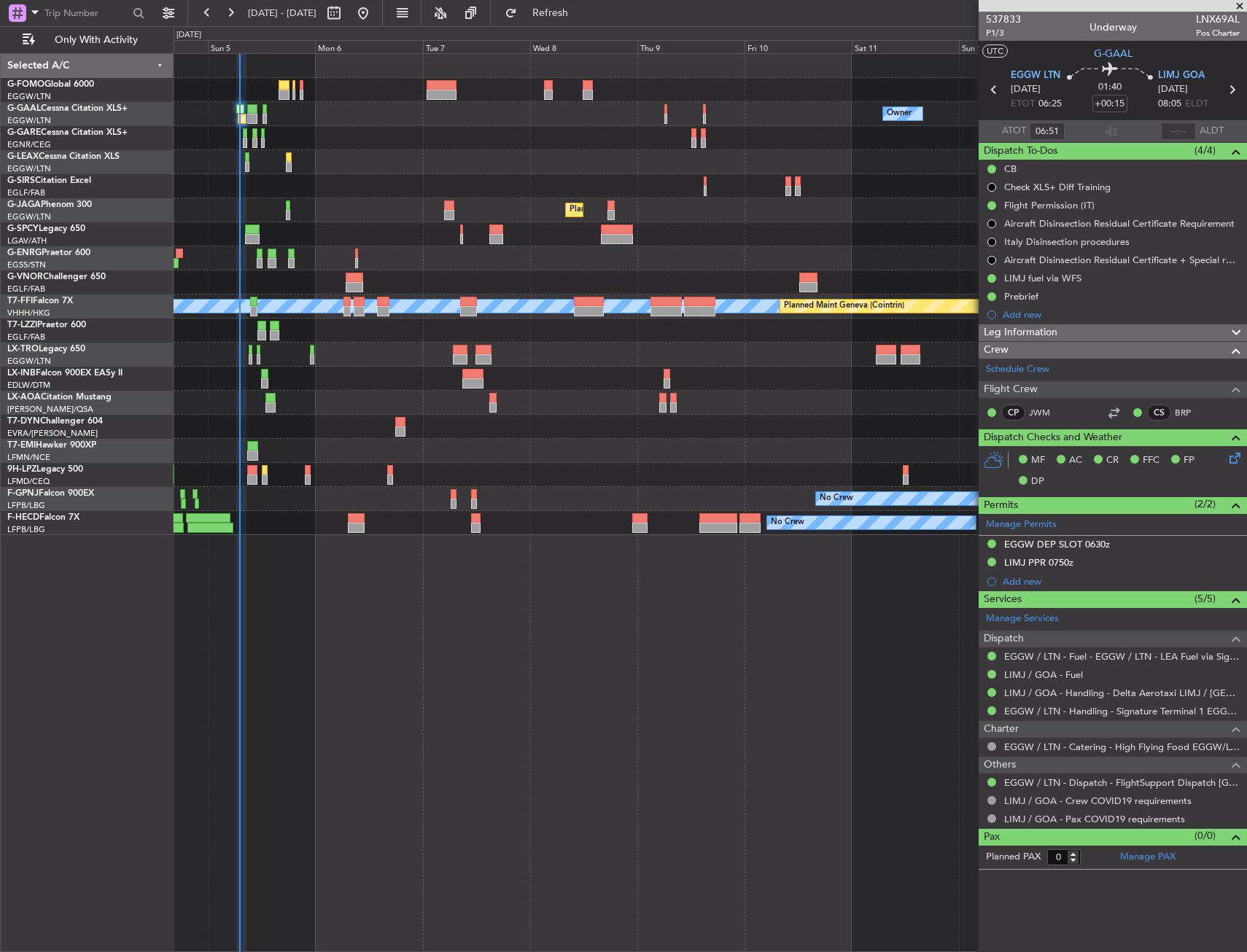
click at [244, 161] on div at bounding box center [710, 162] width 1073 height 24
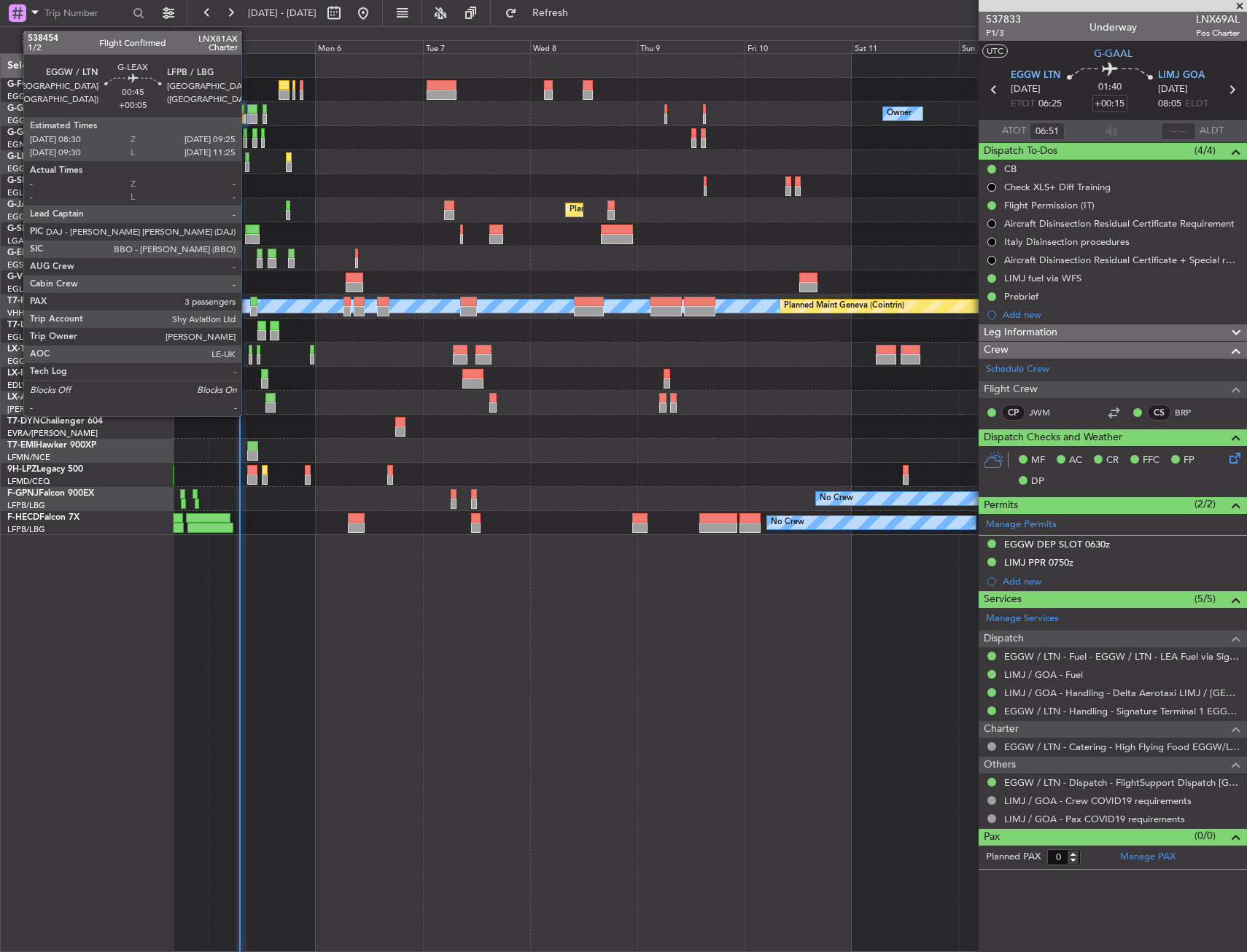
click at [248, 158] on div at bounding box center [247, 157] width 5 height 10
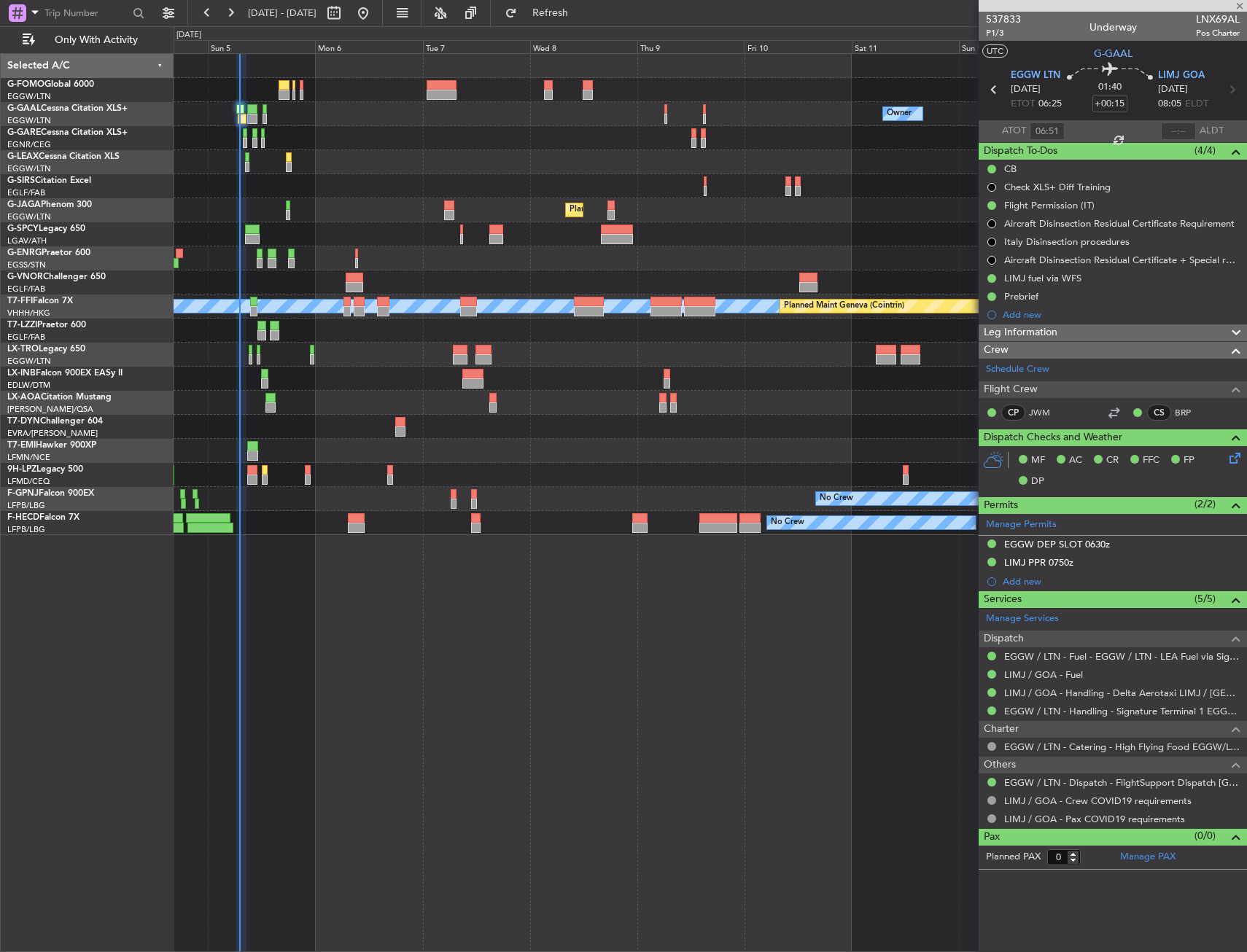
type input "+00:05"
type input "3"
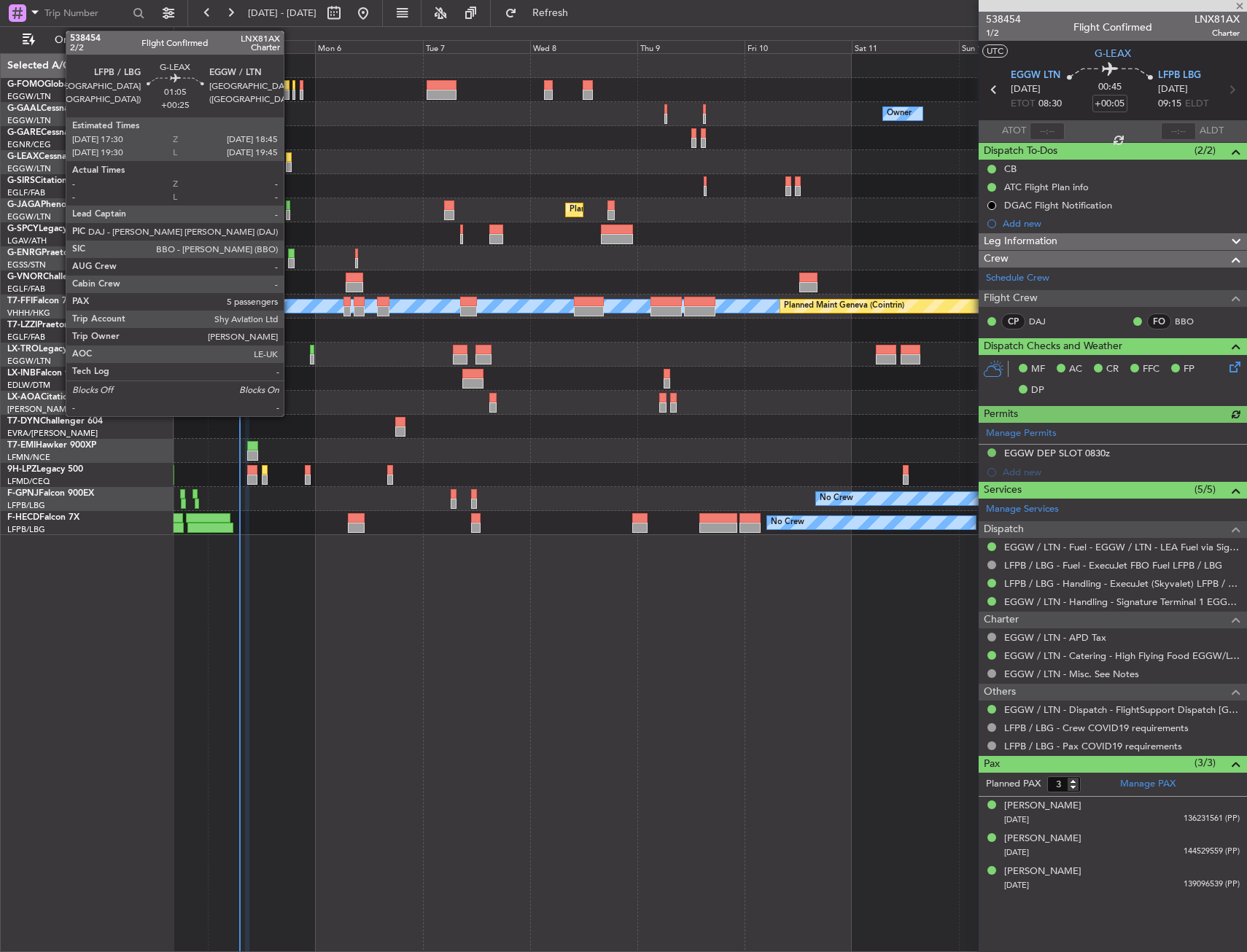
click at [291, 161] on div at bounding box center [289, 157] width 6 height 10
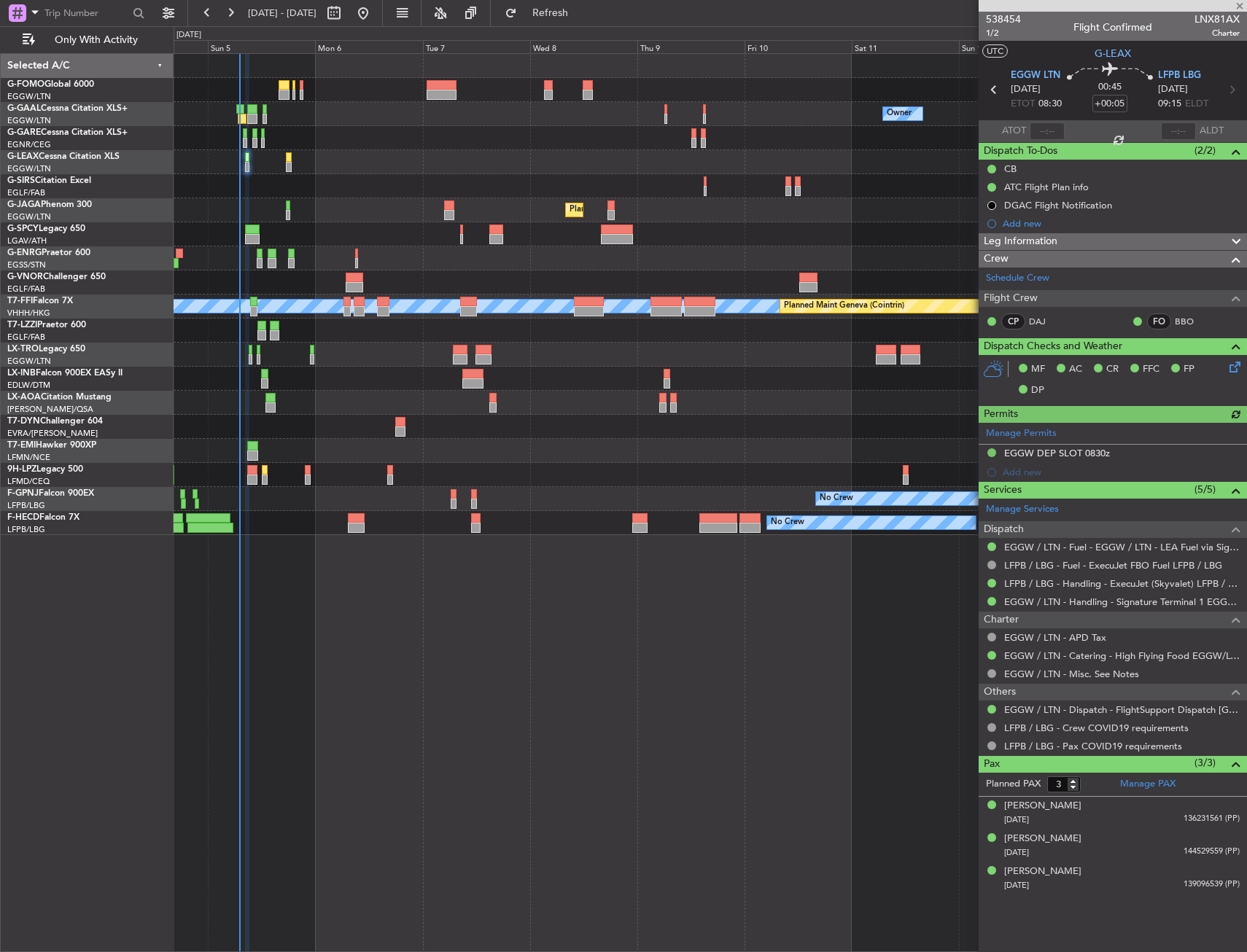
type input "+00:25"
type input "5"
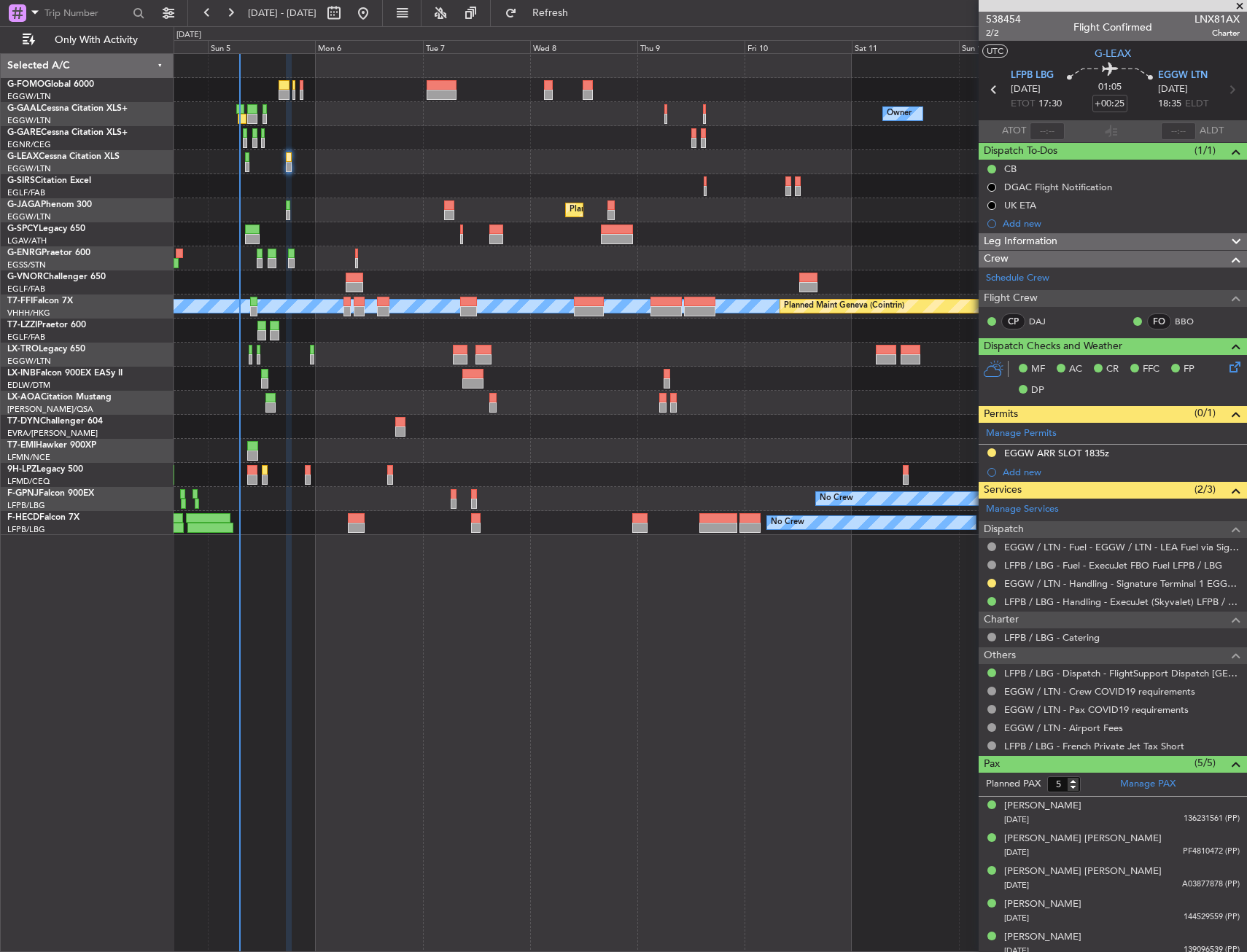
click at [379, 713] on div "Owner No Crew Owner Owner No Crew Planned Maint [GEOGRAPHIC_DATA] ([GEOGRAPHIC_…" at bounding box center [710, 502] width 1074 height 899
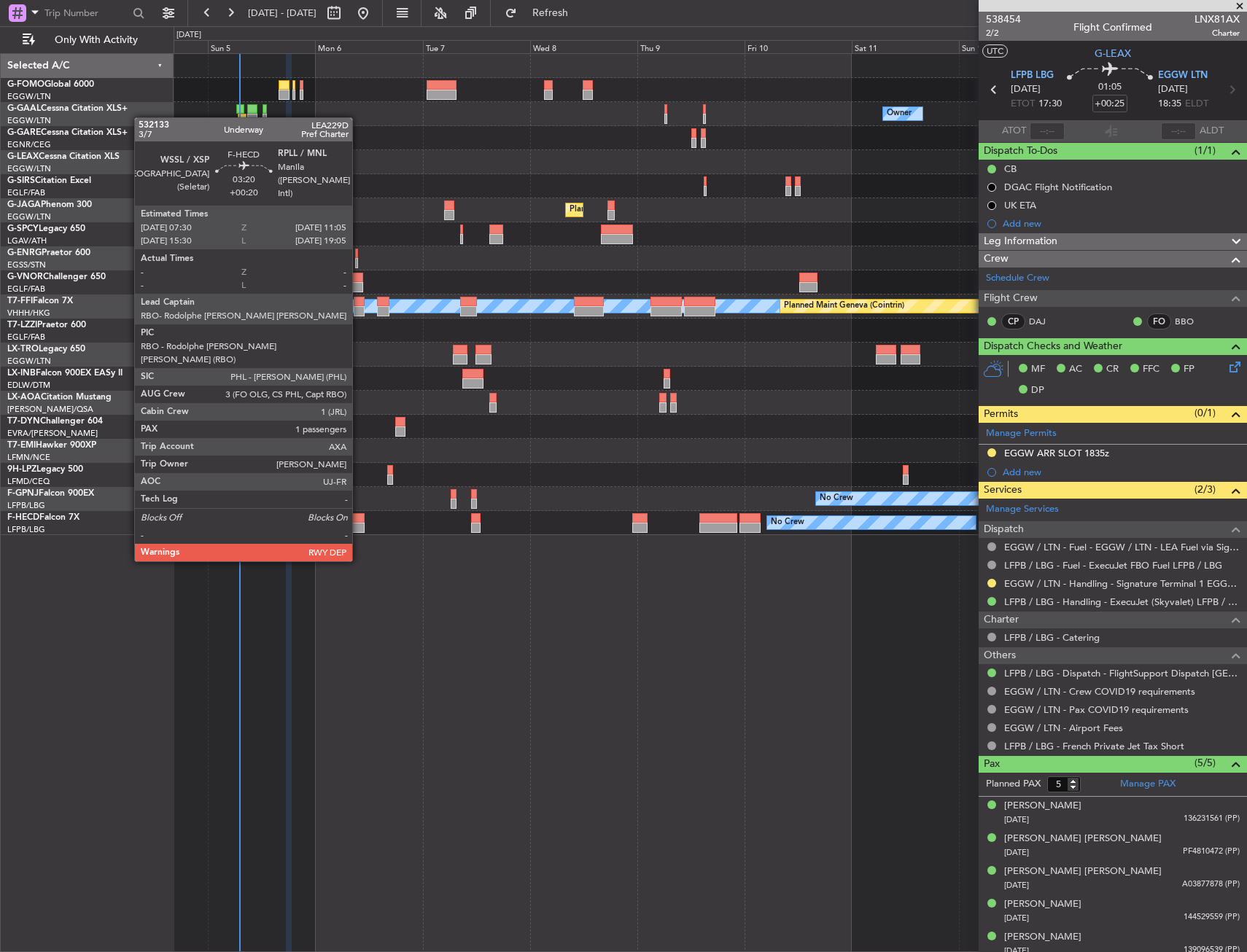
click at [359, 519] on div at bounding box center [356, 518] width 16 height 10
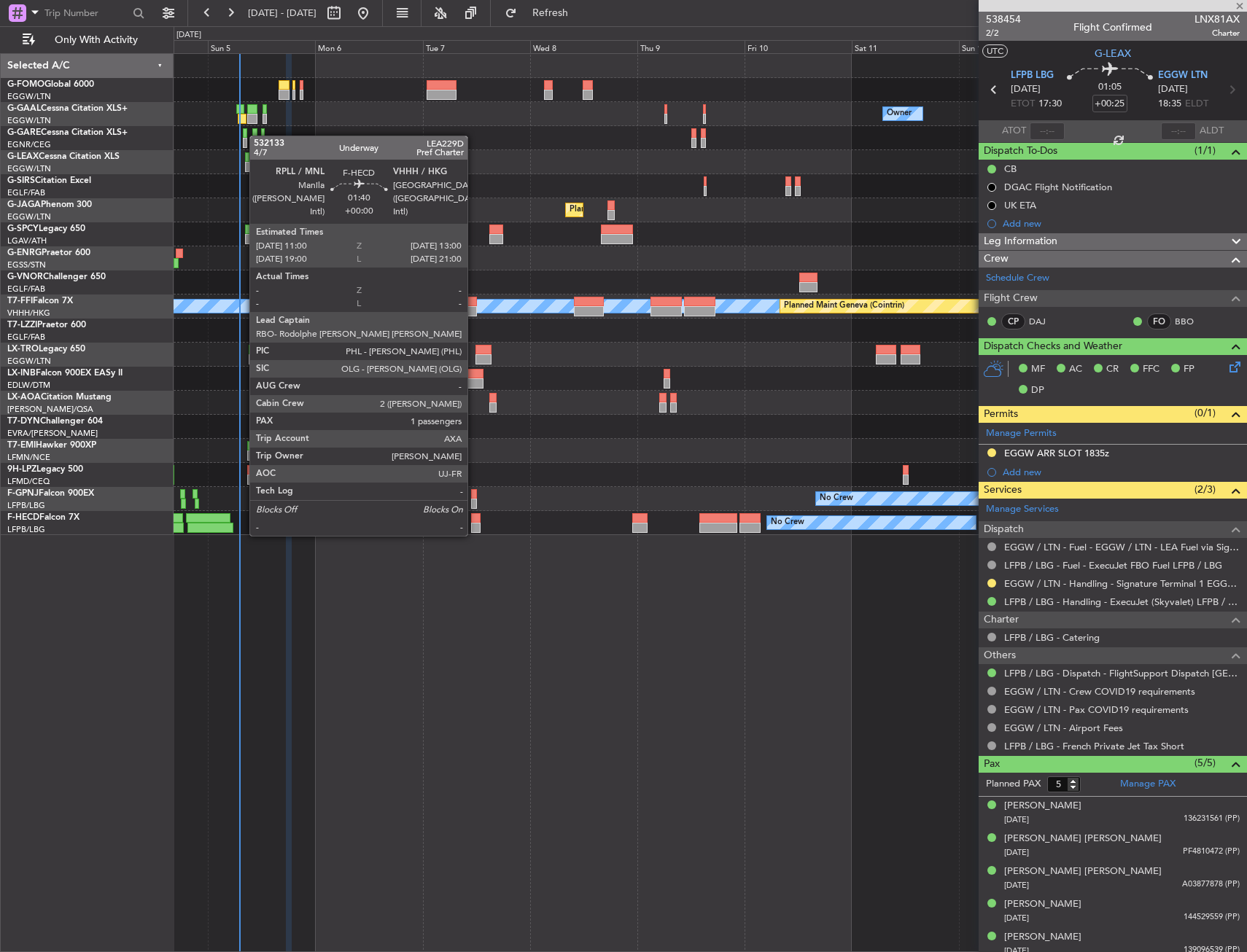
type input "+00:20"
type input "1"
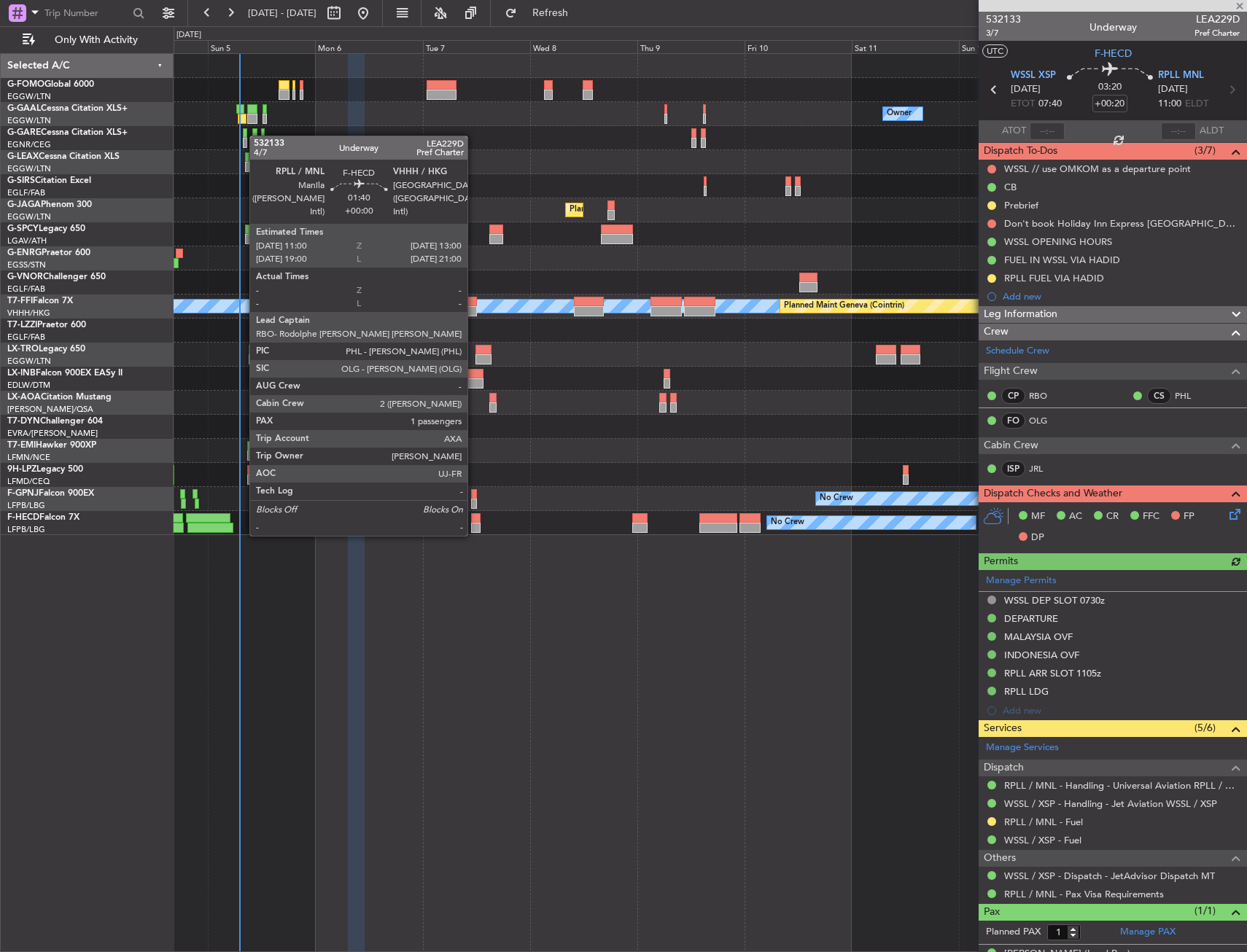
click at [474, 522] on div at bounding box center [476, 518] width 9 height 10
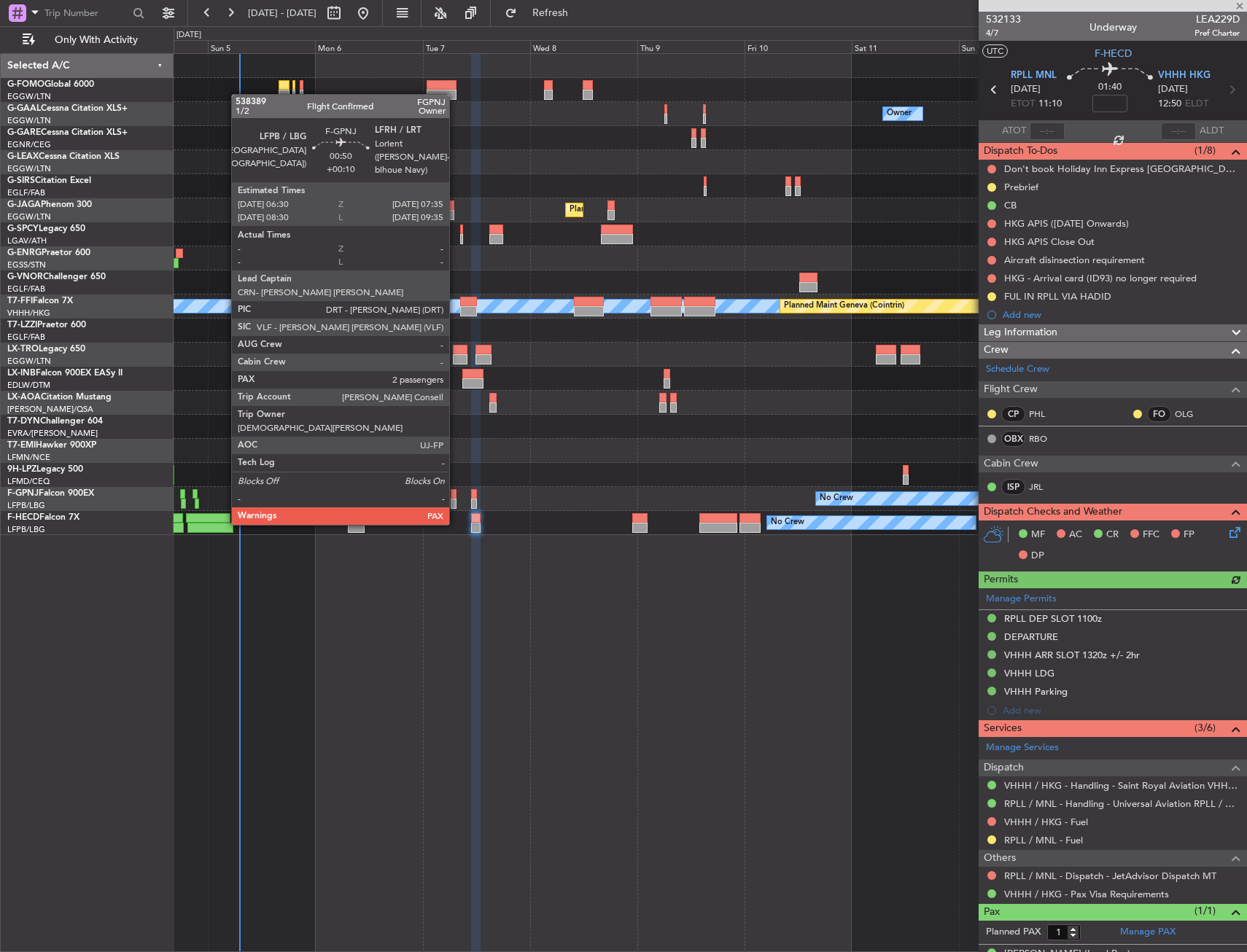
click at [456, 496] on div at bounding box center [453, 494] width 5 height 10
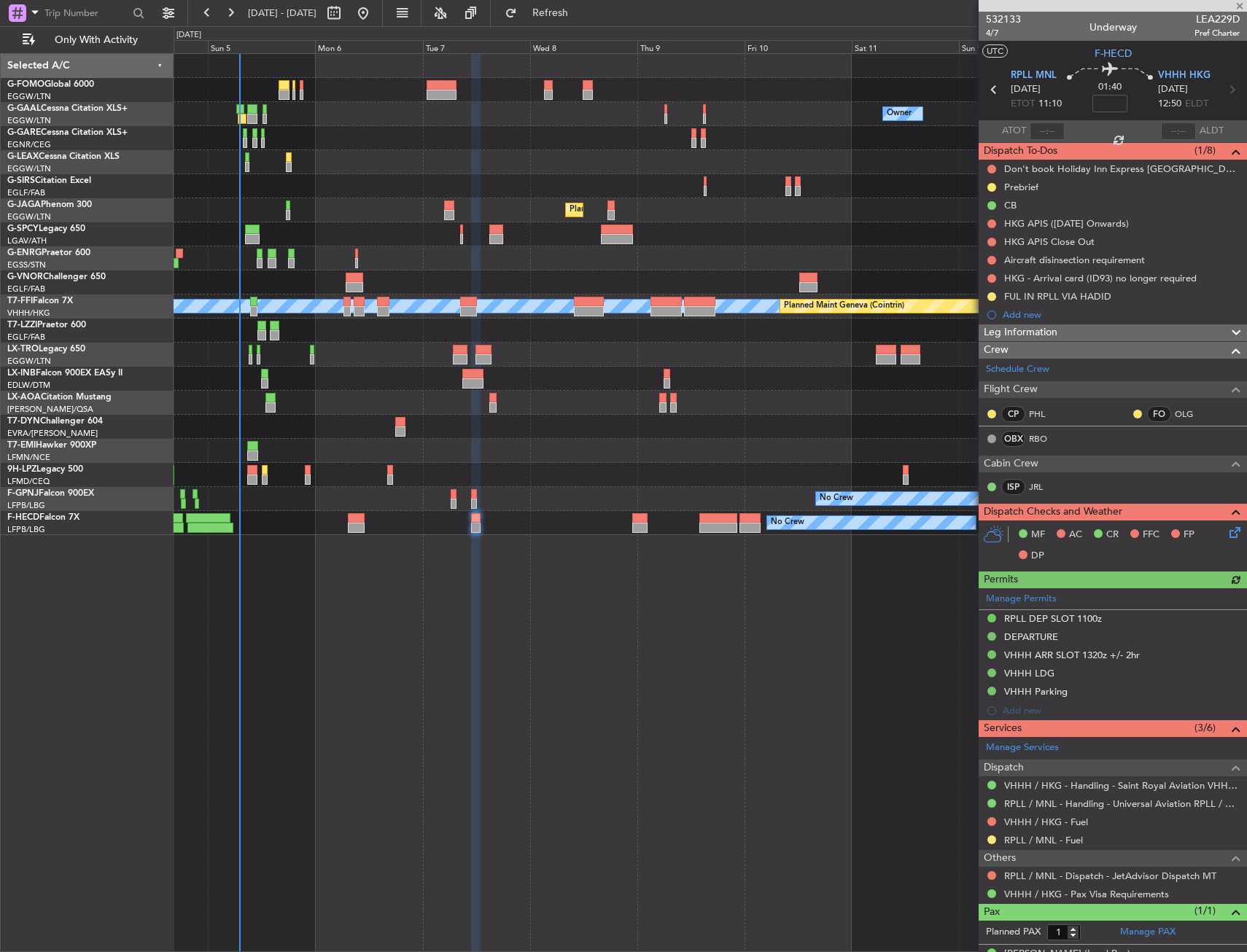
type input "+00:10"
type input "4"
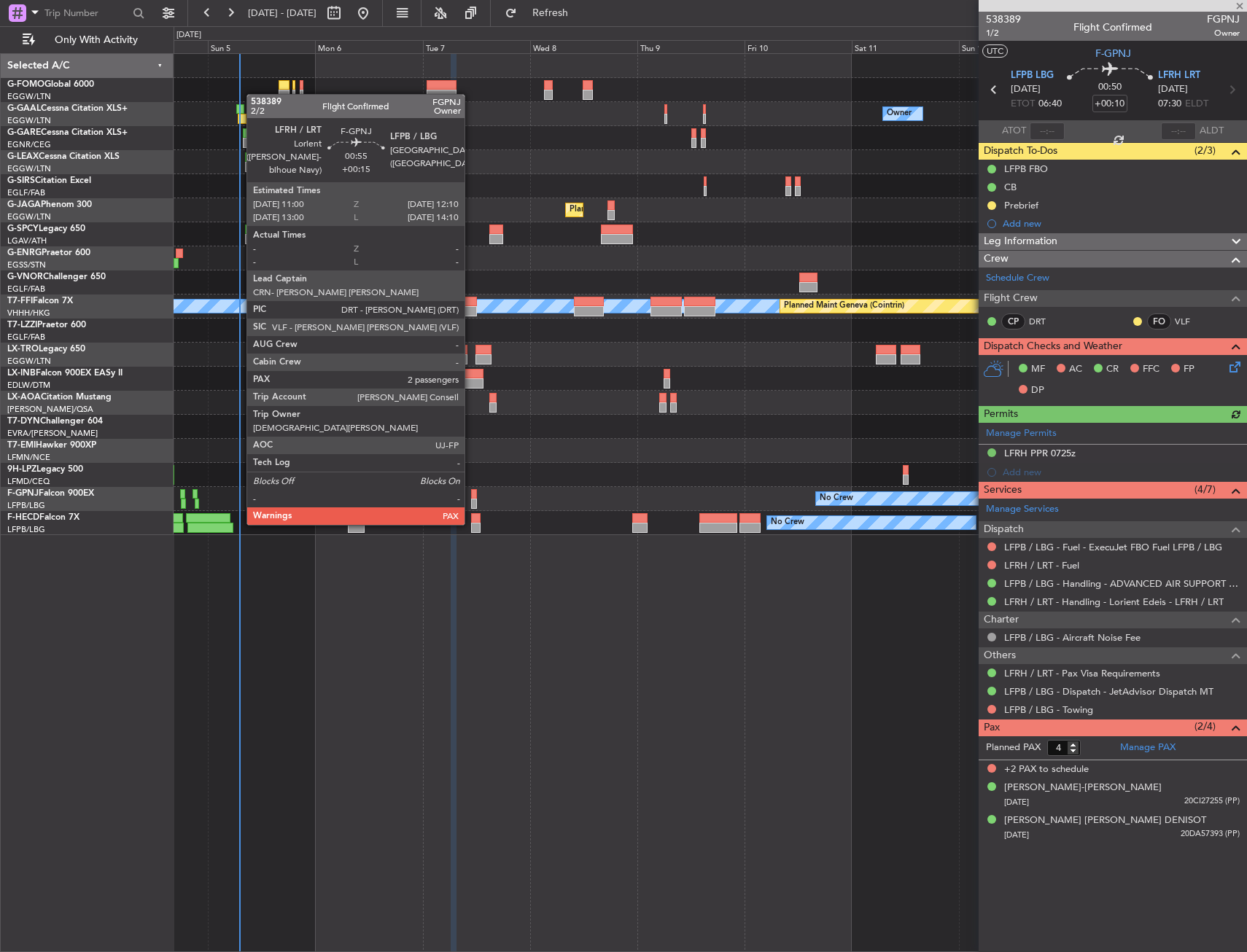
click at [472, 496] on div at bounding box center [475, 494] width 6 height 10
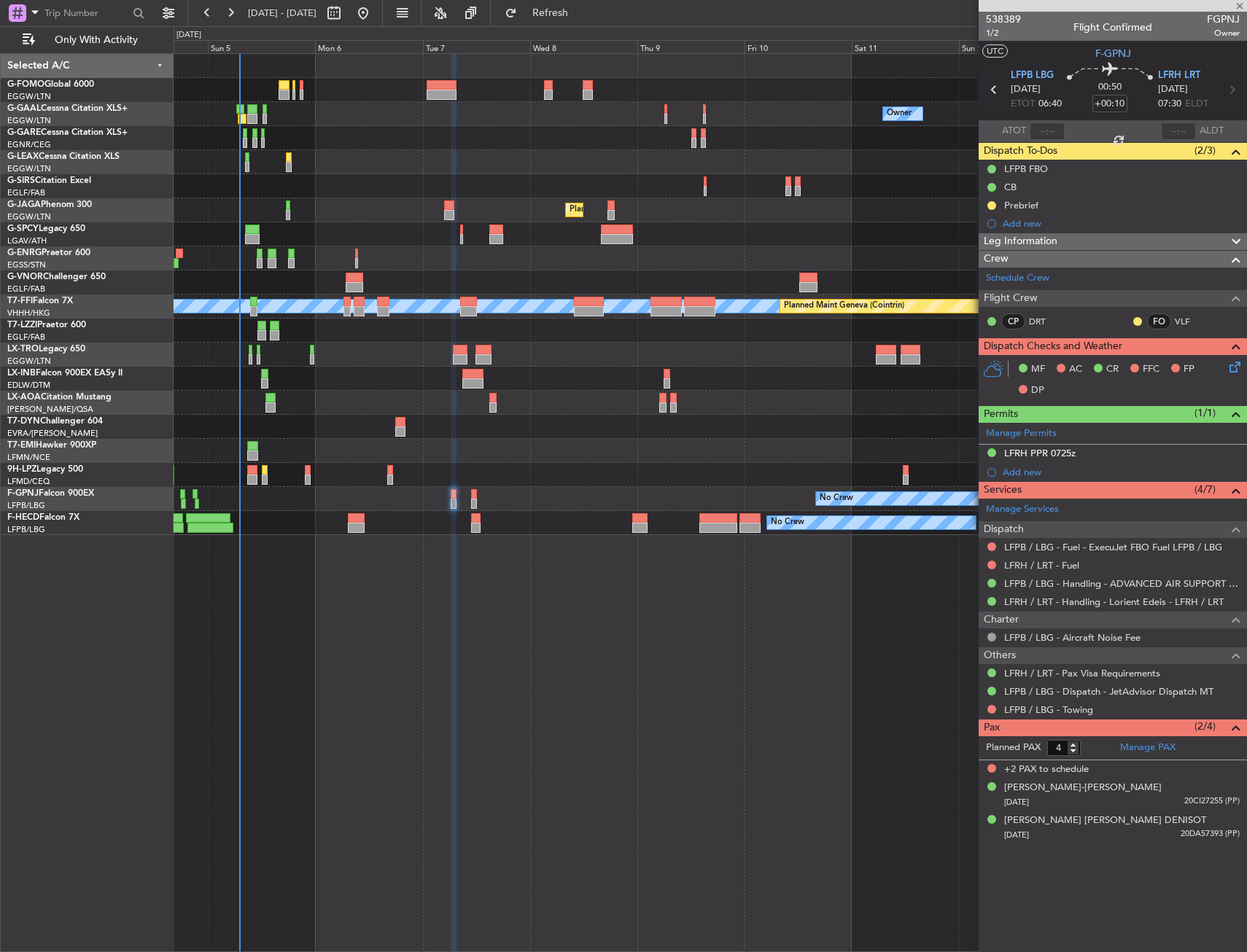
type input "+00:15"
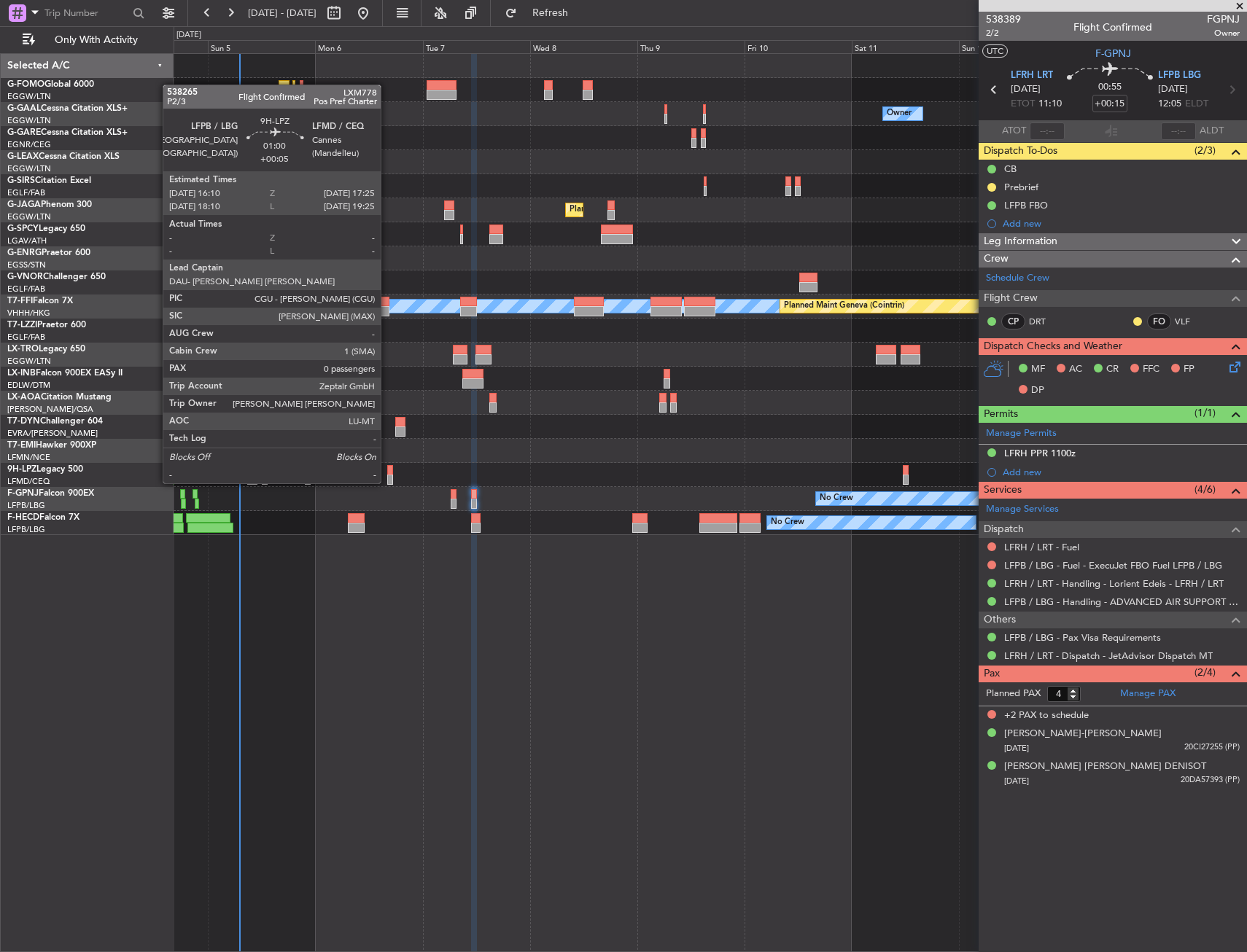
click at [386, 469] on div at bounding box center [710, 474] width 1073 height 24
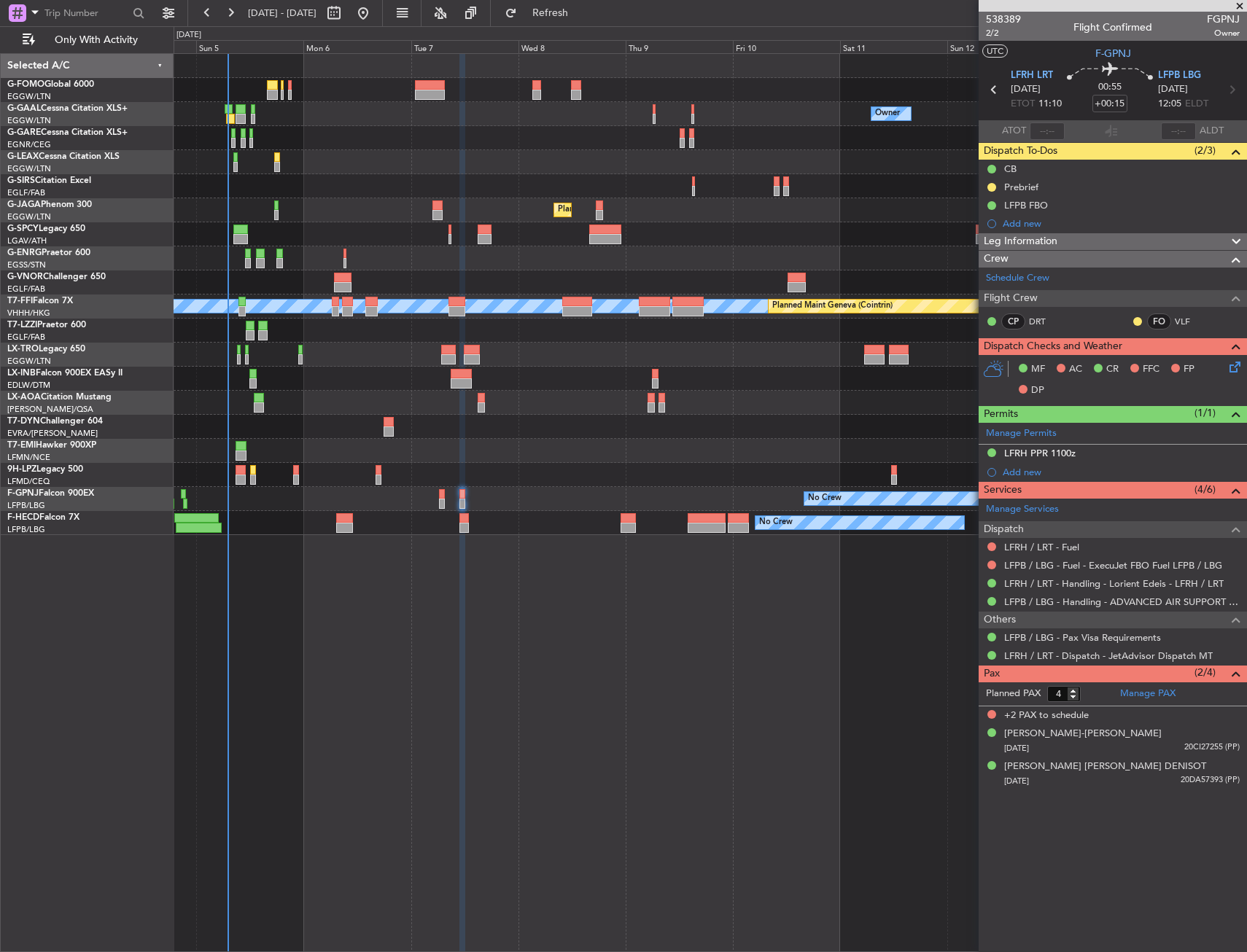
click at [898, 474] on div at bounding box center [710, 474] width 1073 height 24
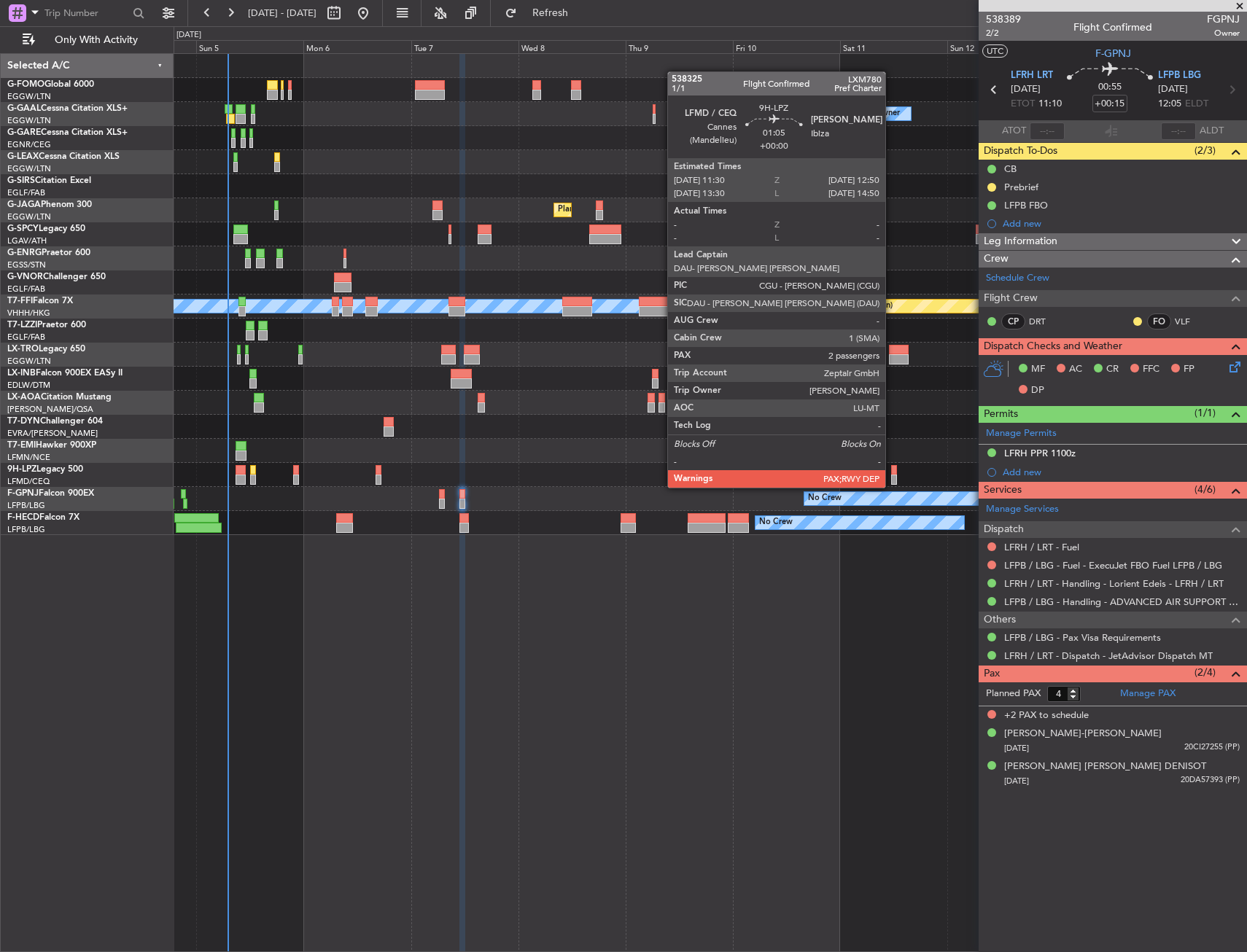
click at [892, 473] on div at bounding box center [894, 470] width 6 height 10
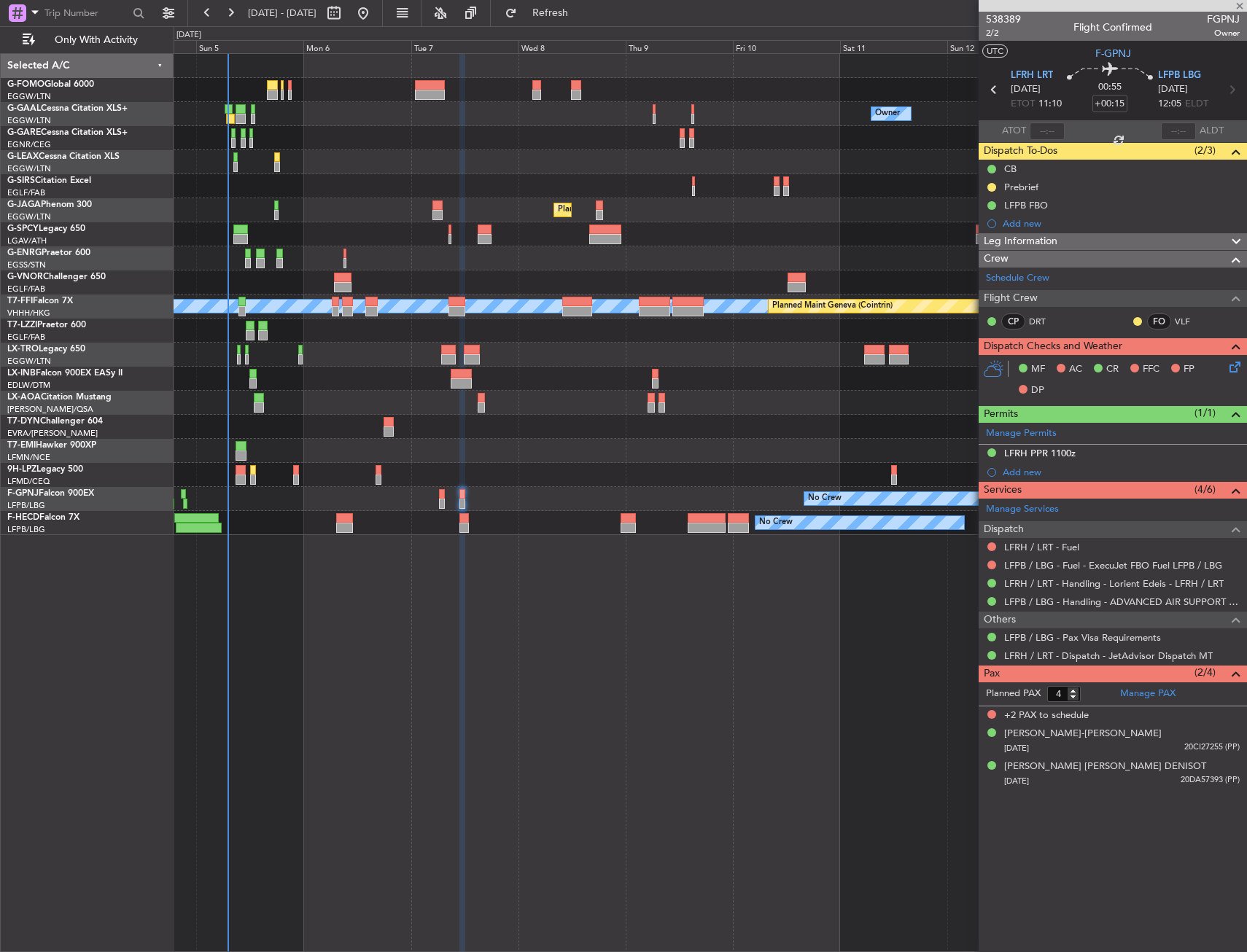
type input "2"
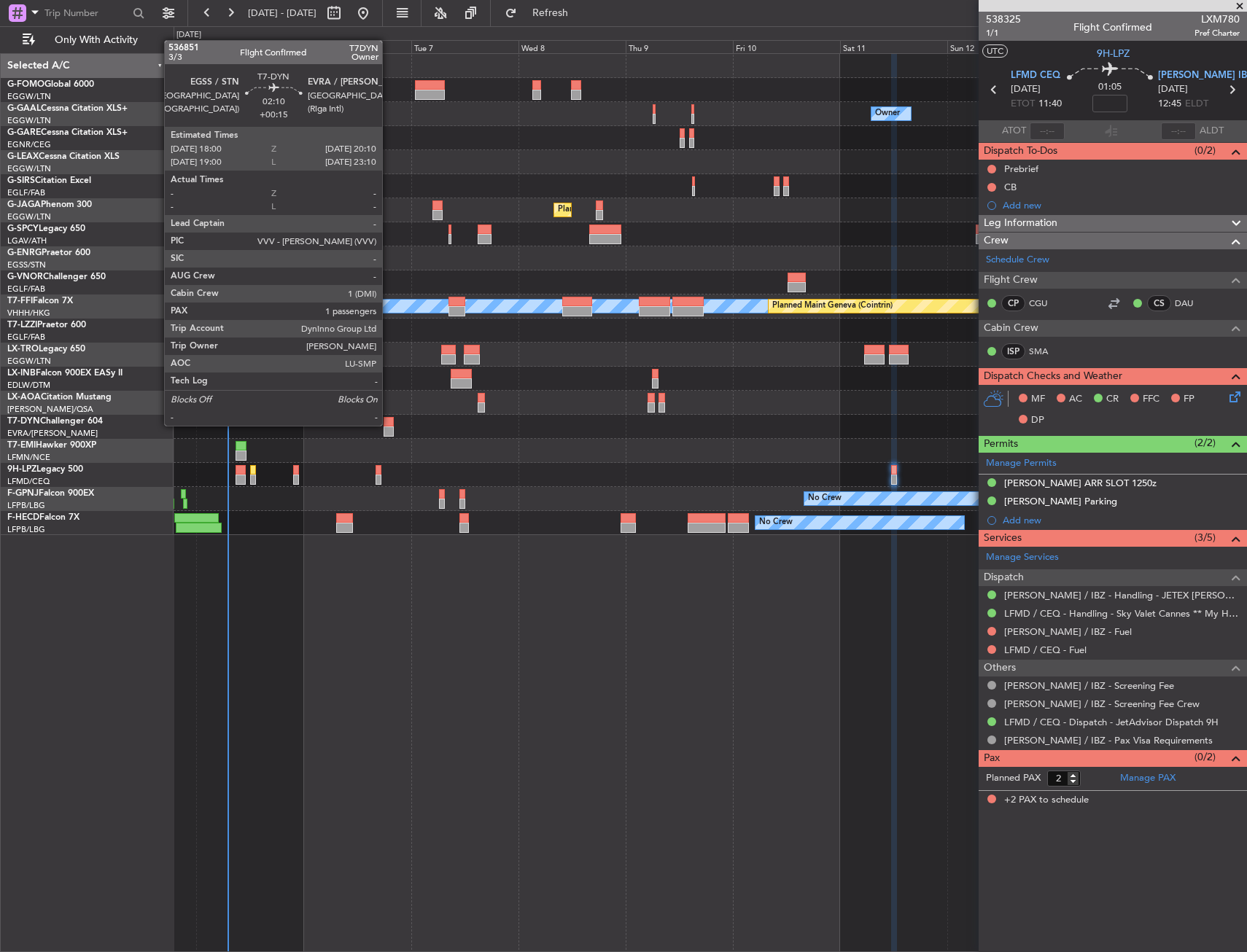
click at [389, 424] on div at bounding box center [388, 422] width 10 height 10
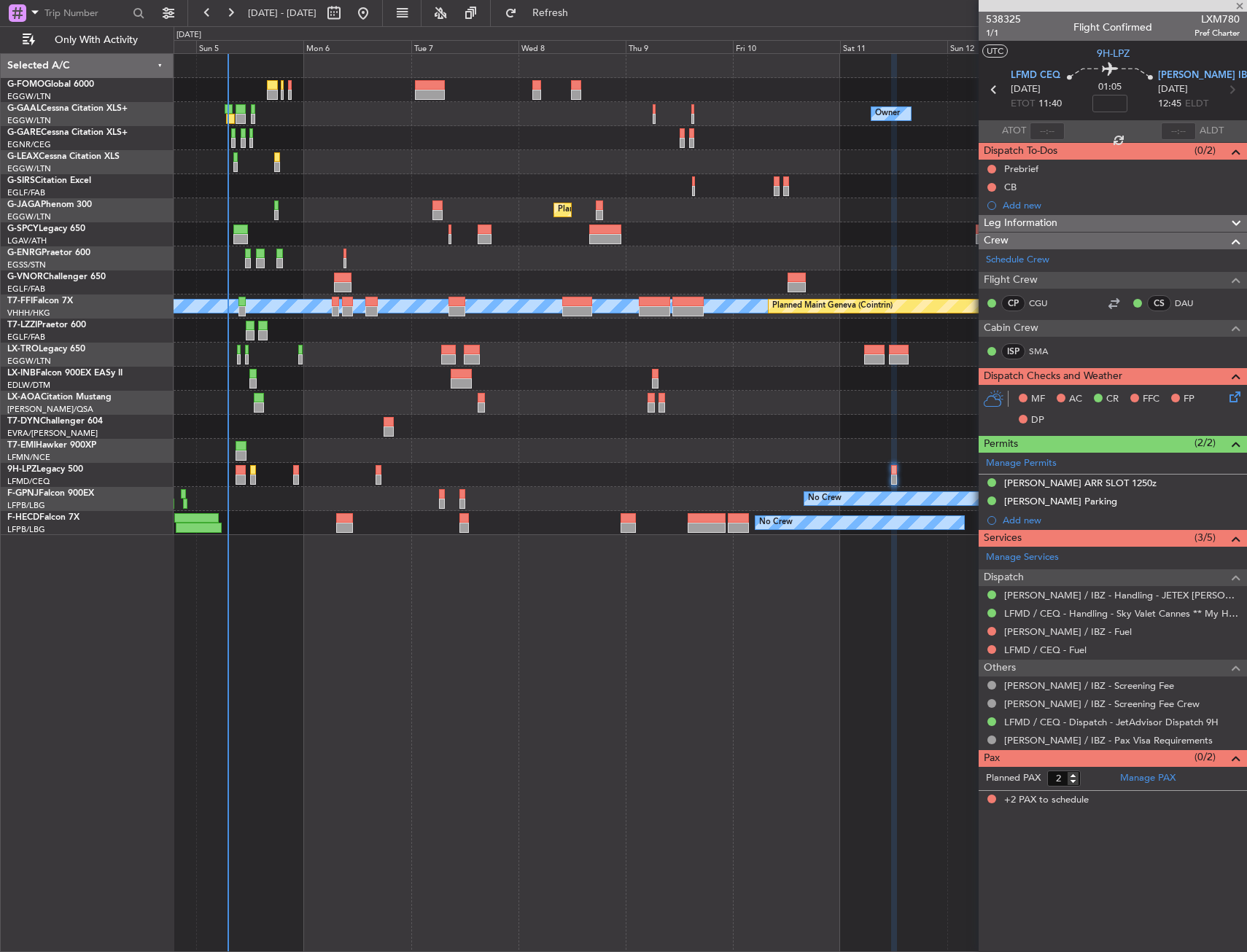
type input "+00:15"
type input "1"
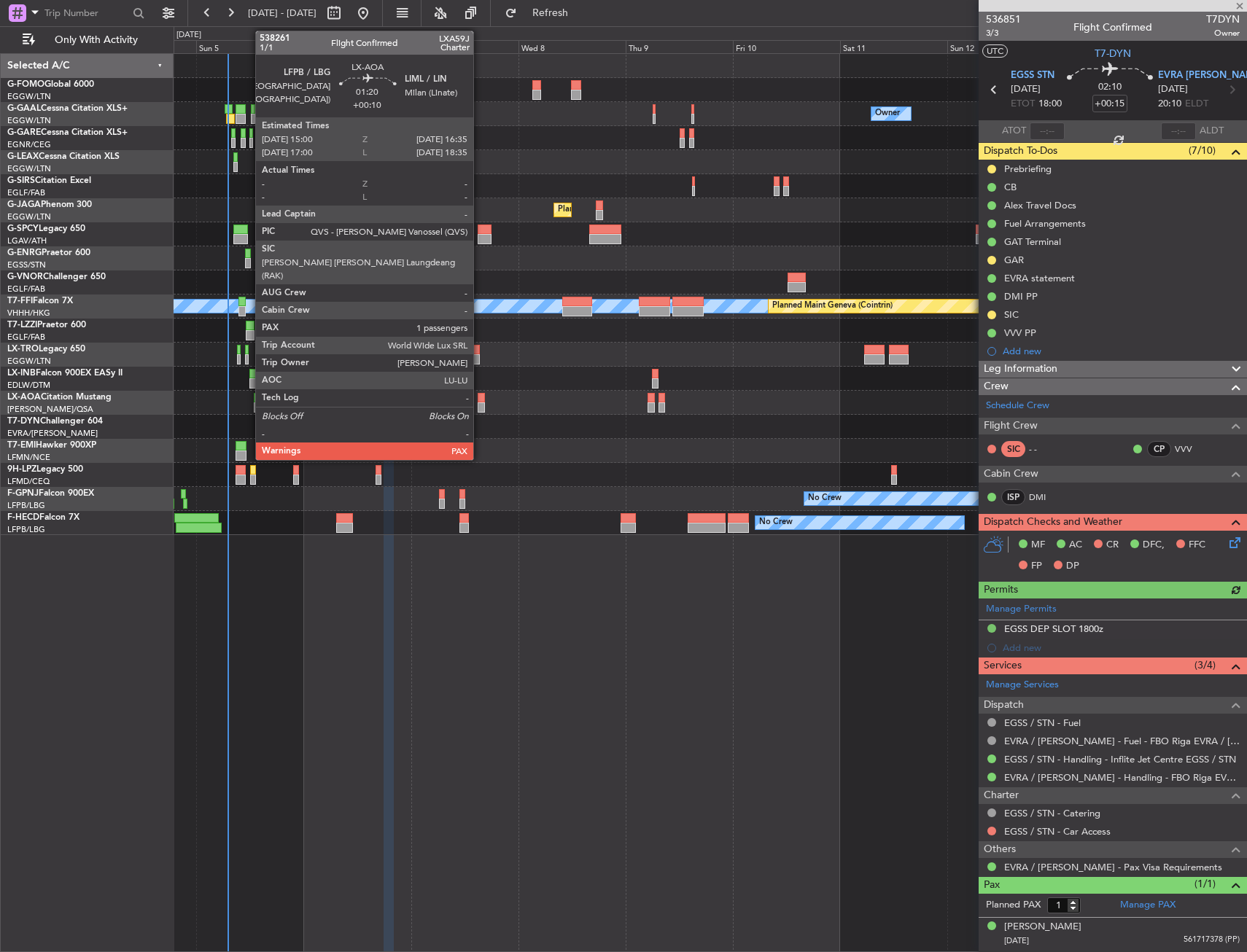
click at [480, 403] on div at bounding box center [481, 407] width 7 height 10
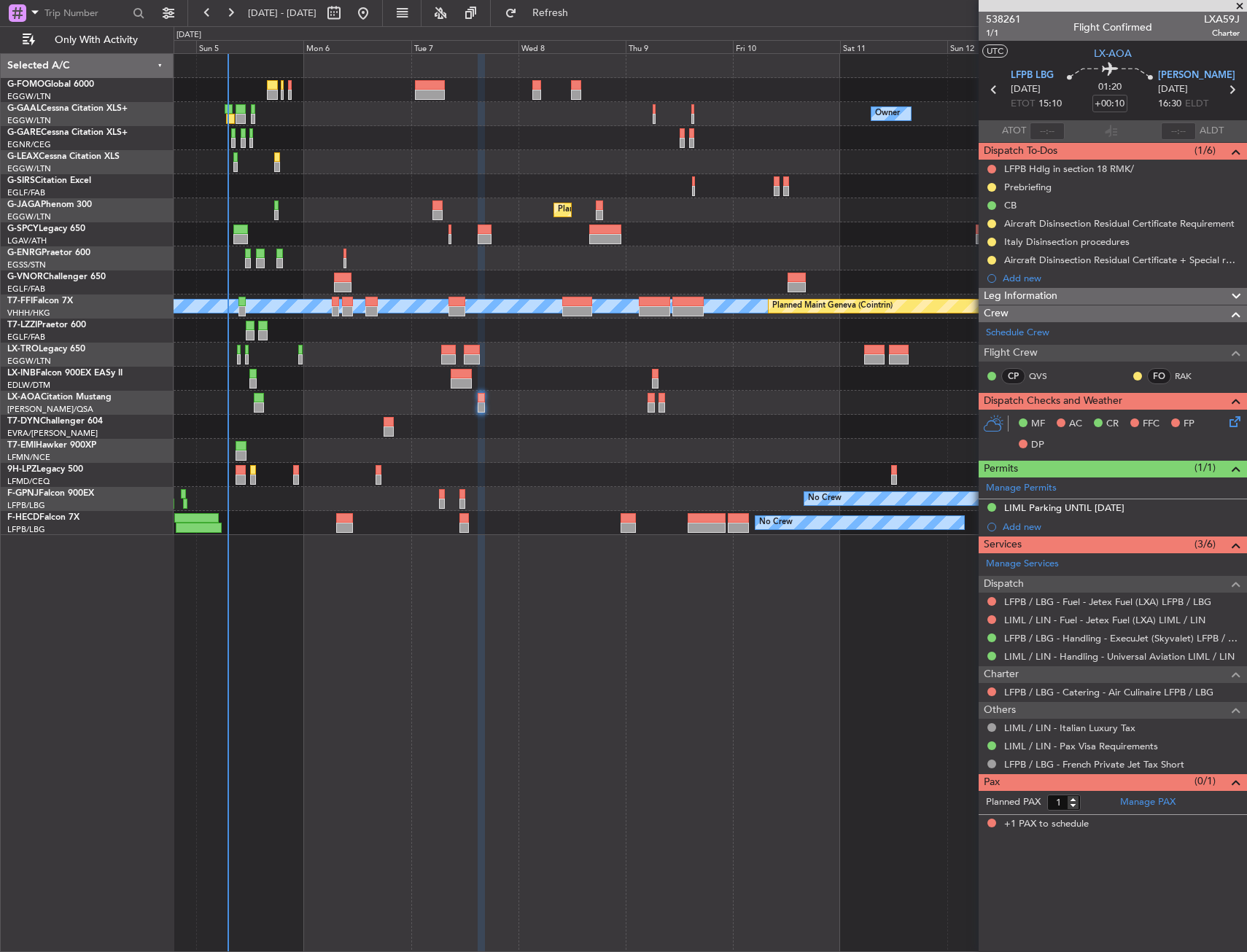
click at [1230, 420] on icon at bounding box center [1232, 419] width 12 height 12
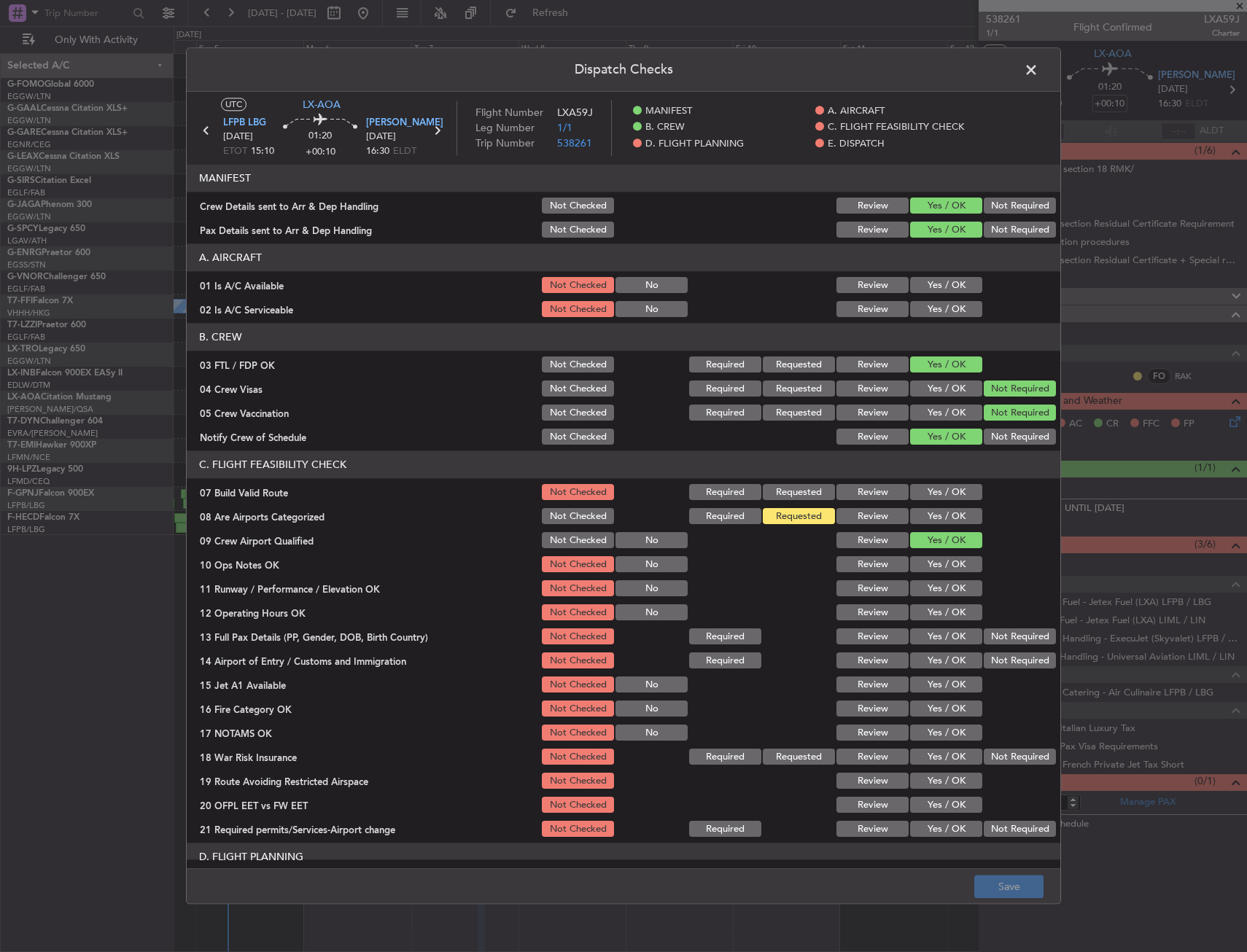
click at [928, 325] on header "B. CREW" at bounding box center [624, 338] width 874 height 28
drag, startPoint x: 935, startPoint y: 310, endPoint x: 935, endPoint y: 284, distance: 26.0
click at [935, 307] on button "Yes / OK" at bounding box center [946, 310] width 72 height 16
click at [935, 284] on button "Yes / OK" at bounding box center [946, 285] width 72 height 16
click at [933, 491] on button "Yes / OK" at bounding box center [946, 492] width 72 height 16
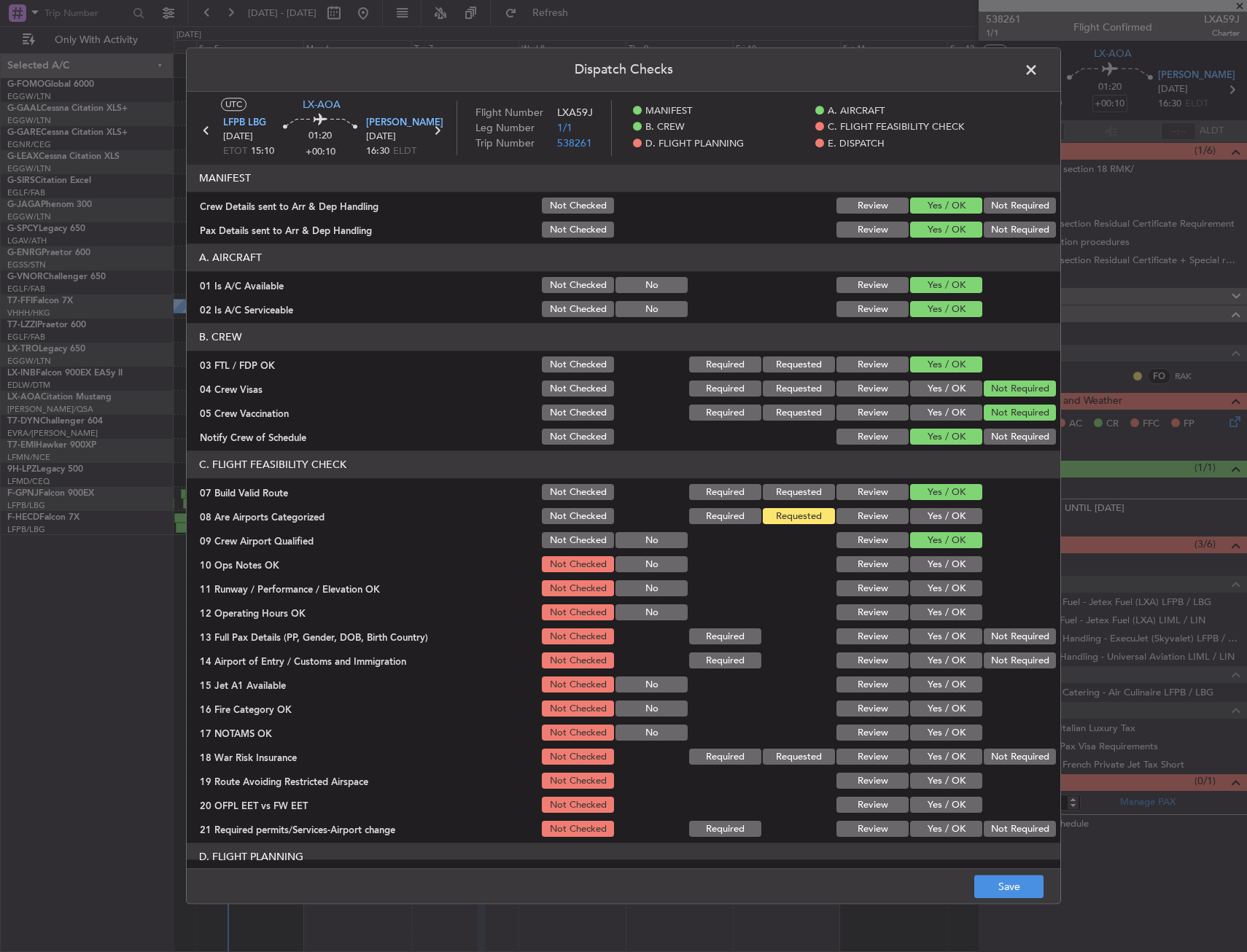
click at [932, 513] on button "Yes / OK" at bounding box center [946, 517] width 72 height 16
click at [918, 556] on section "C. FLIGHT FEASIBILITY CHECK 07 Build Valid Route Not Checked Required Requested…" at bounding box center [624, 645] width 874 height 389
drag, startPoint x: 918, startPoint y: 565, endPoint x: 919, endPoint y: 573, distance: 8.1
click at [918, 566] on button "Yes / OK" at bounding box center [946, 565] width 72 height 16
click at [919, 579] on div "Yes / OK" at bounding box center [945, 589] width 73 height 20
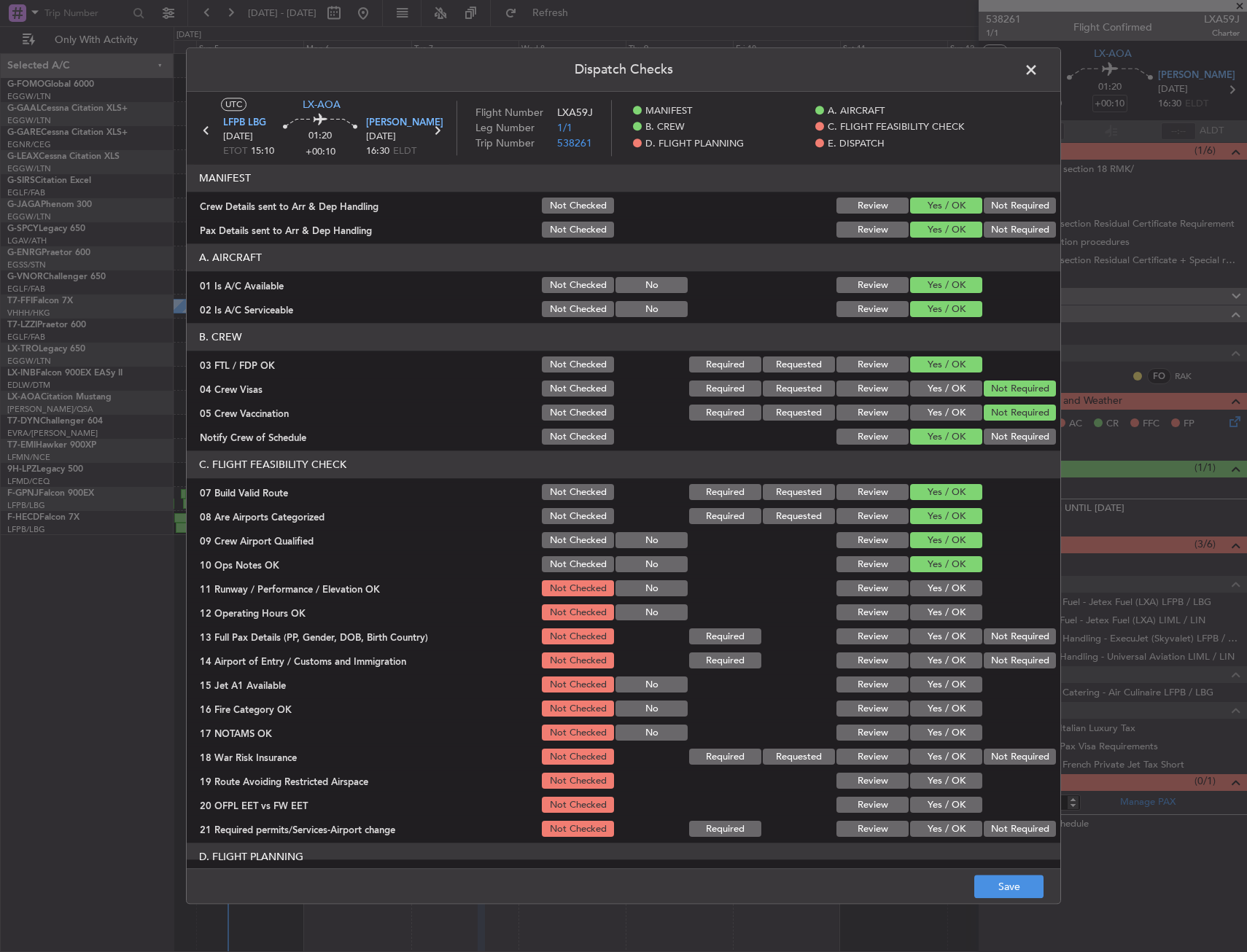
drag, startPoint x: 913, startPoint y: 593, endPoint x: 910, endPoint y: 607, distance: 14.3
click at [911, 600] on section "C. FLIGHT FEASIBILITY CHECK 07 Build Valid Route Not Checked Required Requested…" at bounding box center [624, 645] width 874 height 389
click at [911, 610] on button "Yes / OK" at bounding box center [946, 613] width 72 height 16
click at [911, 593] on button "Yes / OK" at bounding box center [946, 589] width 72 height 16
click at [909, 648] on section "C. FLIGHT FEASIBILITY CHECK 07 Build Valid Route Not Checked Required Requested…" at bounding box center [624, 645] width 874 height 389
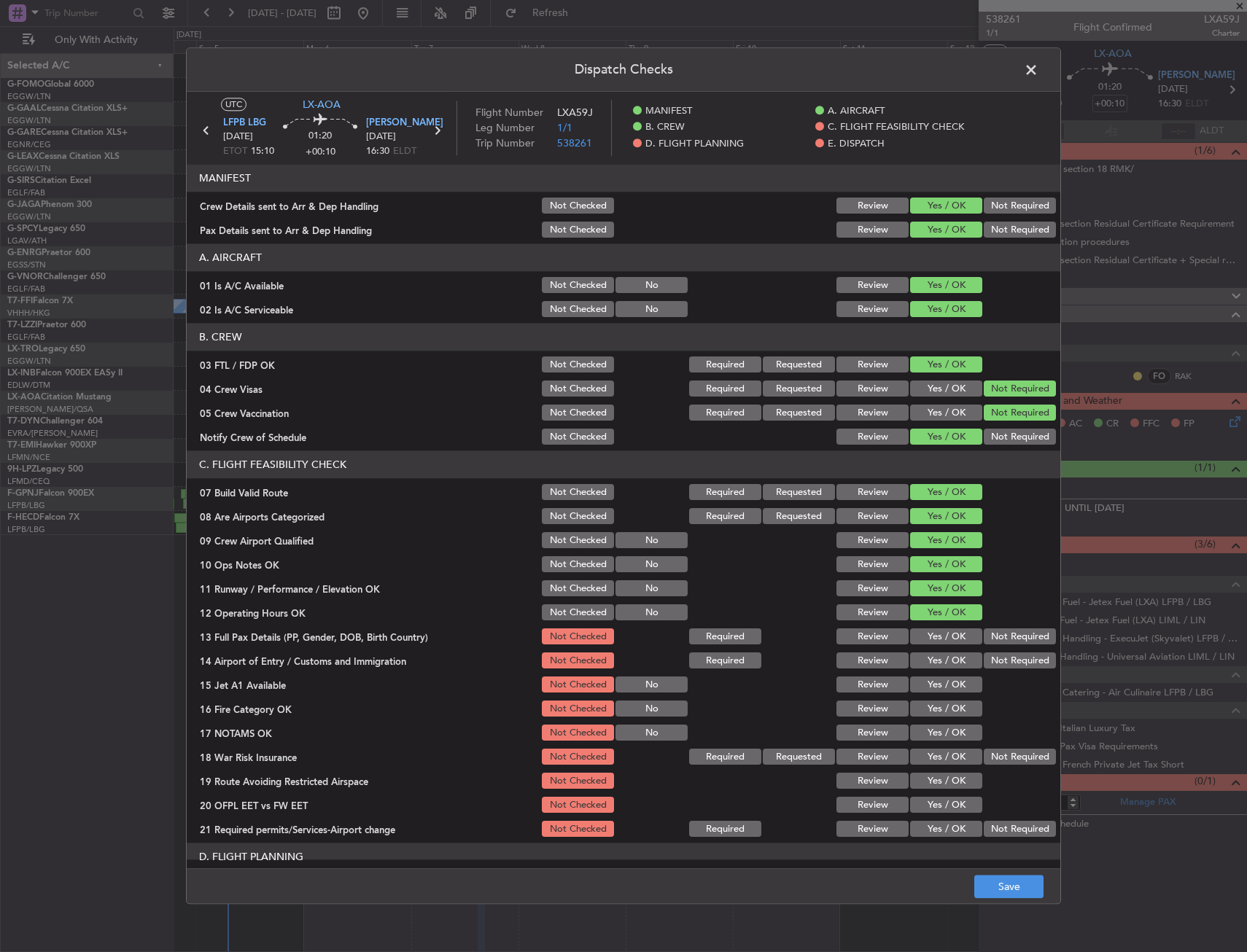
click at [915, 643] on button "Yes / OK" at bounding box center [946, 637] width 72 height 16
drag, startPoint x: 921, startPoint y: 660, endPoint x: 922, endPoint y: 675, distance: 15.0
click at [921, 663] on button "Yes / OK" at bounding box center [946, 661] width 72 height 16
drag, startPoint x: 922, startPoint y: 675, endPoint x: 924, endPoint y: 691, distance: 16.1
click at [922, 678] on section "C. FLIGHT FEASIBILITY CHECK 07 Build Valid Route Not Checked Required Requested…" at bounding box center [624, 645] width 874 height 389
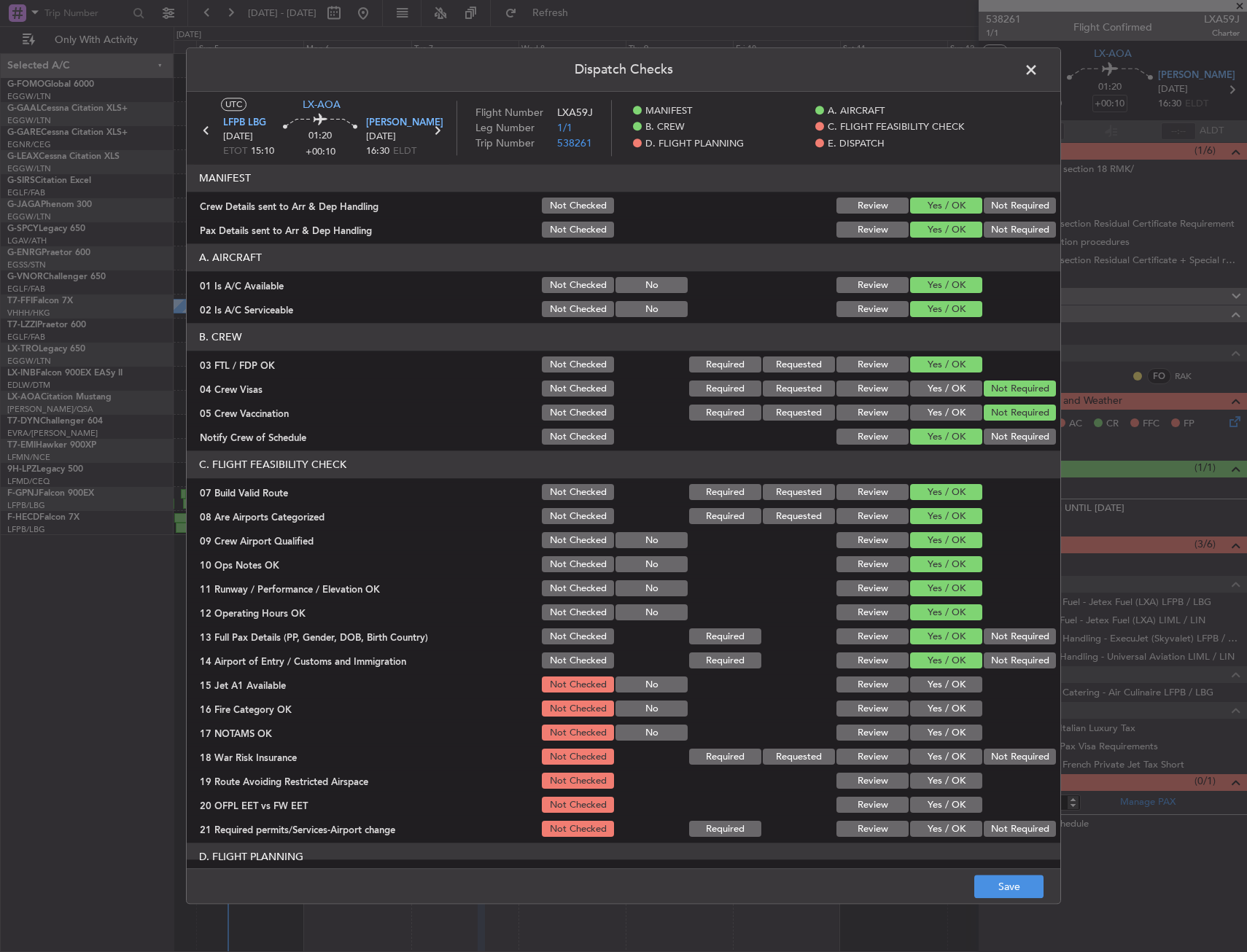
click at [924, 691] on button "Yes / OK" at bounding box center [946, 685] width 72 height 16
click at [922, 704] on button "Yes / OK" at bounding box center [946, 709] width 72 height 16
click at [921, 712] on button "Yes / OK" at bounding box center [946, 709] width 72 height 16
click at [925, 729] on button "Yes / OK" at bounding box center [946, 733] width 72 height 16
click at [985, 747] on div "Not Required" at bounding box center [1018, 757] width 73 height 20
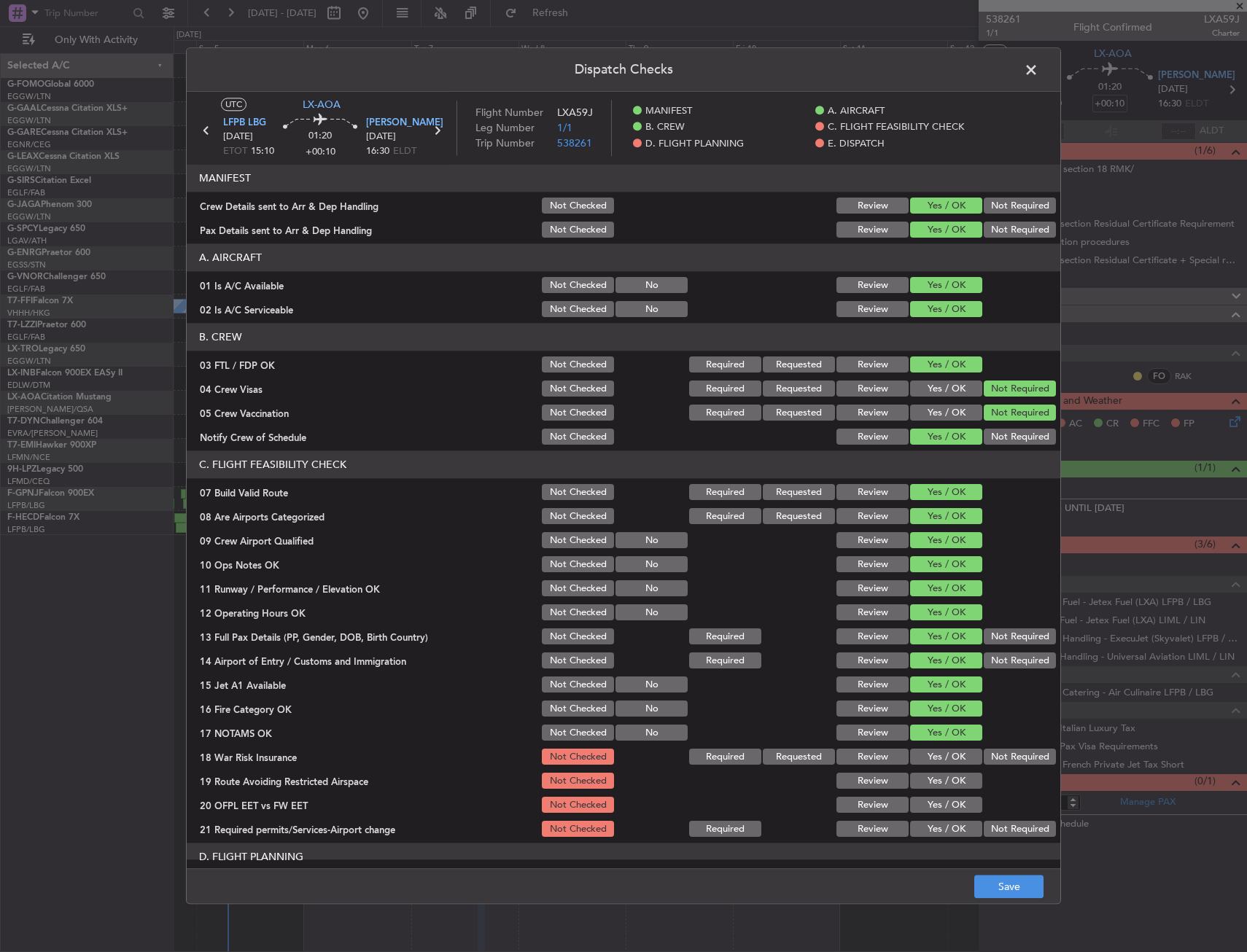
drag, startPoint x: 989, startPoint y: 758, endPoint x: 949, endPoint y: 758, distance: 40.0
click at [986, 756] on button "Not Required" at bounding box center [1020, 757] width 72 height 16
click at [937, 777] on button "Yes / OK" at bounding box center [946, 781] width 72 height 16
click at [935, 804] on button "Yes / OK" at bounding box center [946, 805] width 72 height 16
click at [935, 821] on button "Yes / OK" at bounding box center [946, 829] width 72 height 16
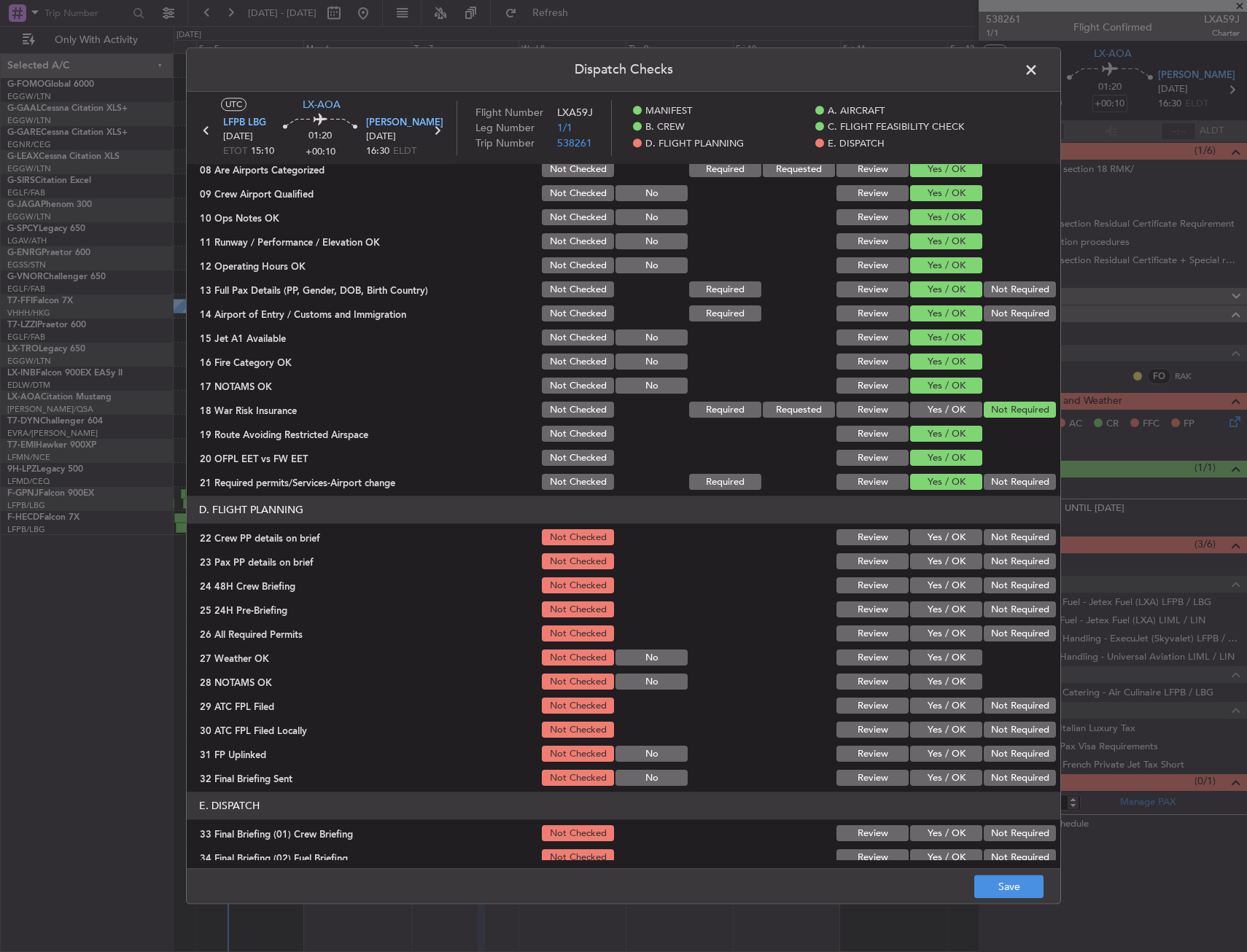
scroll to position [437, 0]
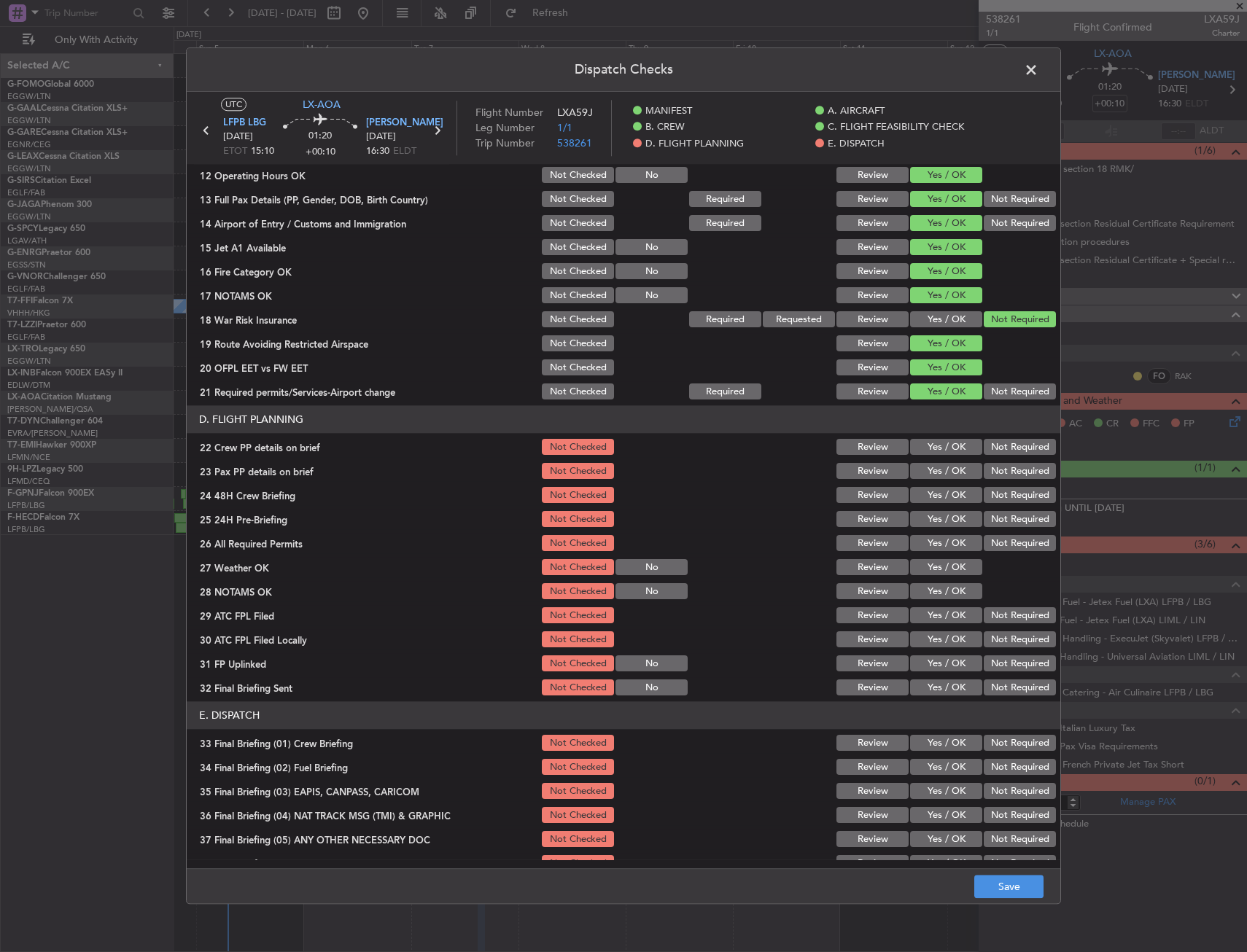
drag, startPoint x: 945, startPoint y: 459, endPoint x: 942, endPoint y: 443, distance: 16.3
click at [944, 454] on section "D. FLIGHT PLANNING 22 Crew PP details on brief Not Checked Review Yes / OK Not …" at bounding box center [624, 552] width 874 height 292
click at [942, 443] on button "Yes / OK" at bounding box center [946, 447] width 72 height 16
drag, startPoint x: 936, startPoint y: 462, endPoint x: 936, endPoint y: 478, distance: 16.0
click at [936, 463] on div "Yes / OK" at bounding box center [945, 471] width 73 height 20
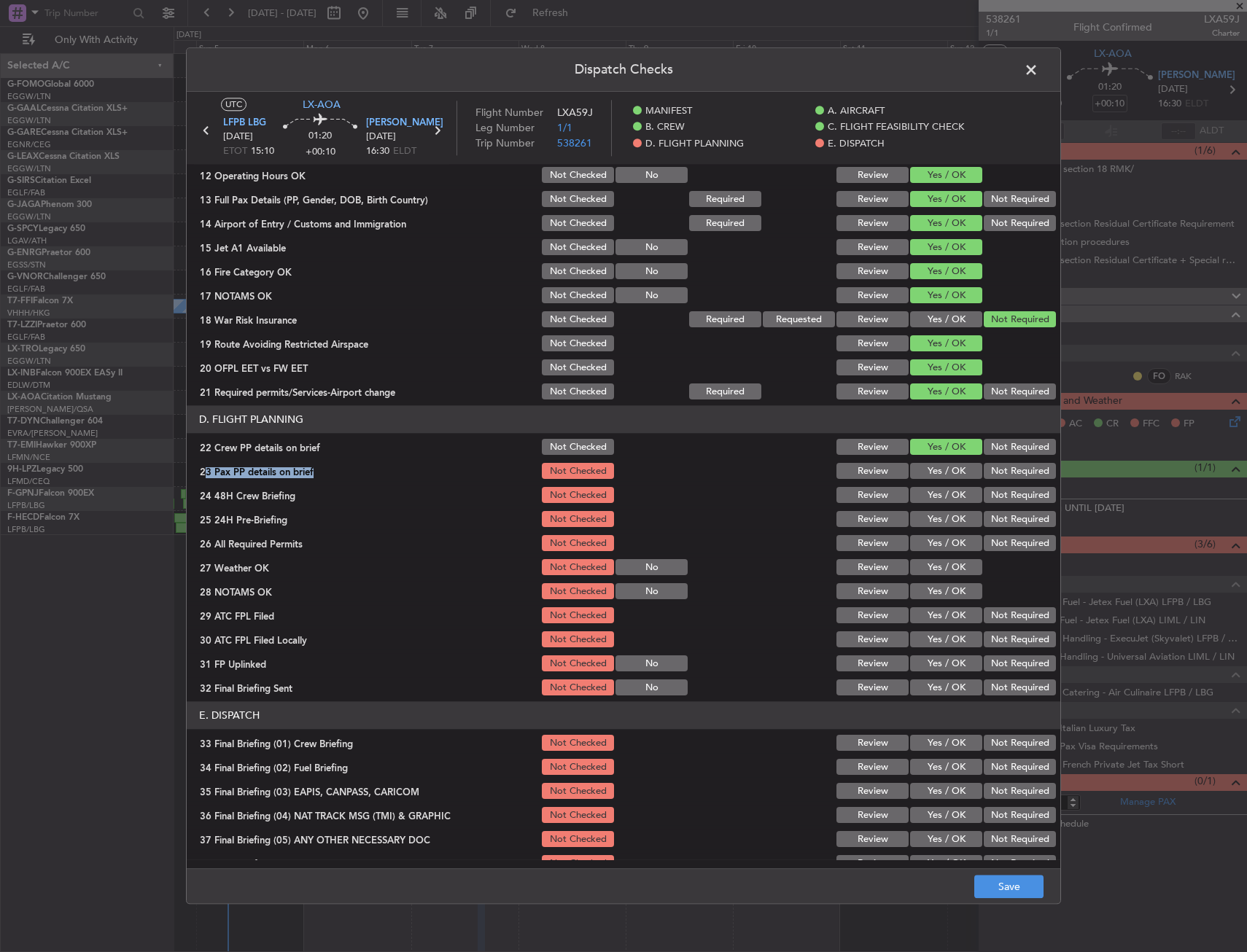
click at [936, 488] on button "Yes / OK" at bounding box center [946, 495] width 72 height 16
drag, startPoint x: 1000, startPoint y: 504, endPoint x: 1001, endPoint y: 520, distance: 16.0
click at [1001, 520] on section "D. FLIGHT PLANNING 22 Crew PP details on brief Not Checked Review Yes / OK Not …" at bounding box center [624, 552] width 874 height 292
click at [1001, 520] on button "Not Required" at bounding box center [1020, 519] width 72 height 16
click at [933, 478] on button "Yes / OK" at bounding box center [946, 471] width 72 height 16
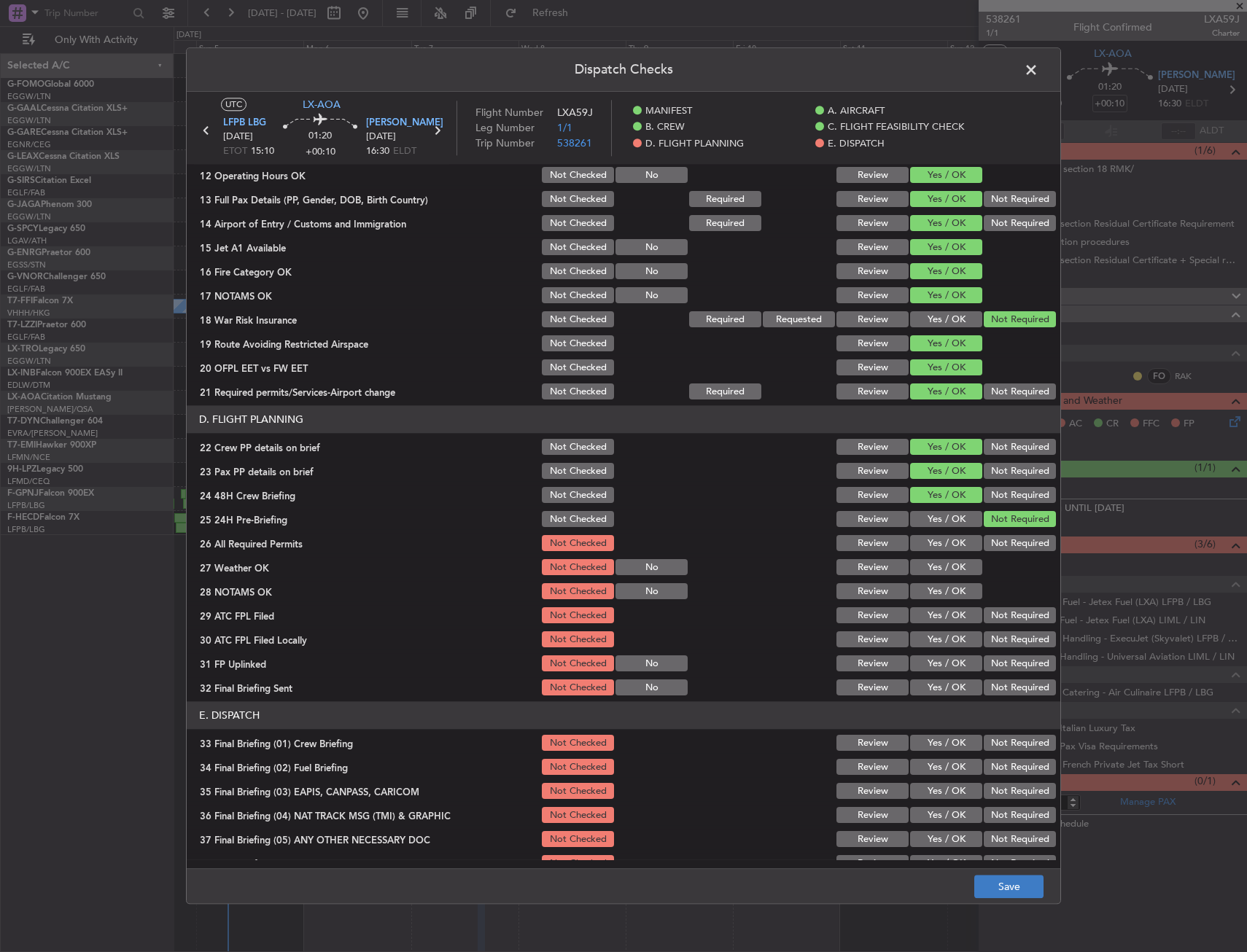
drag, startPoint x: 997, startPoint y: 872, endPoint x: 984, endPoint y: 878, distance: 14.3
click at [997, 872] on footer "Save" at bounding box center [624, 886] width 874 height 35
click at [984, 879] on button "Save" at bounding box center [1010, 887] width 70 height 23
click at [1039, 75] on span at bounding box center [1039, 73] width 0 height 29
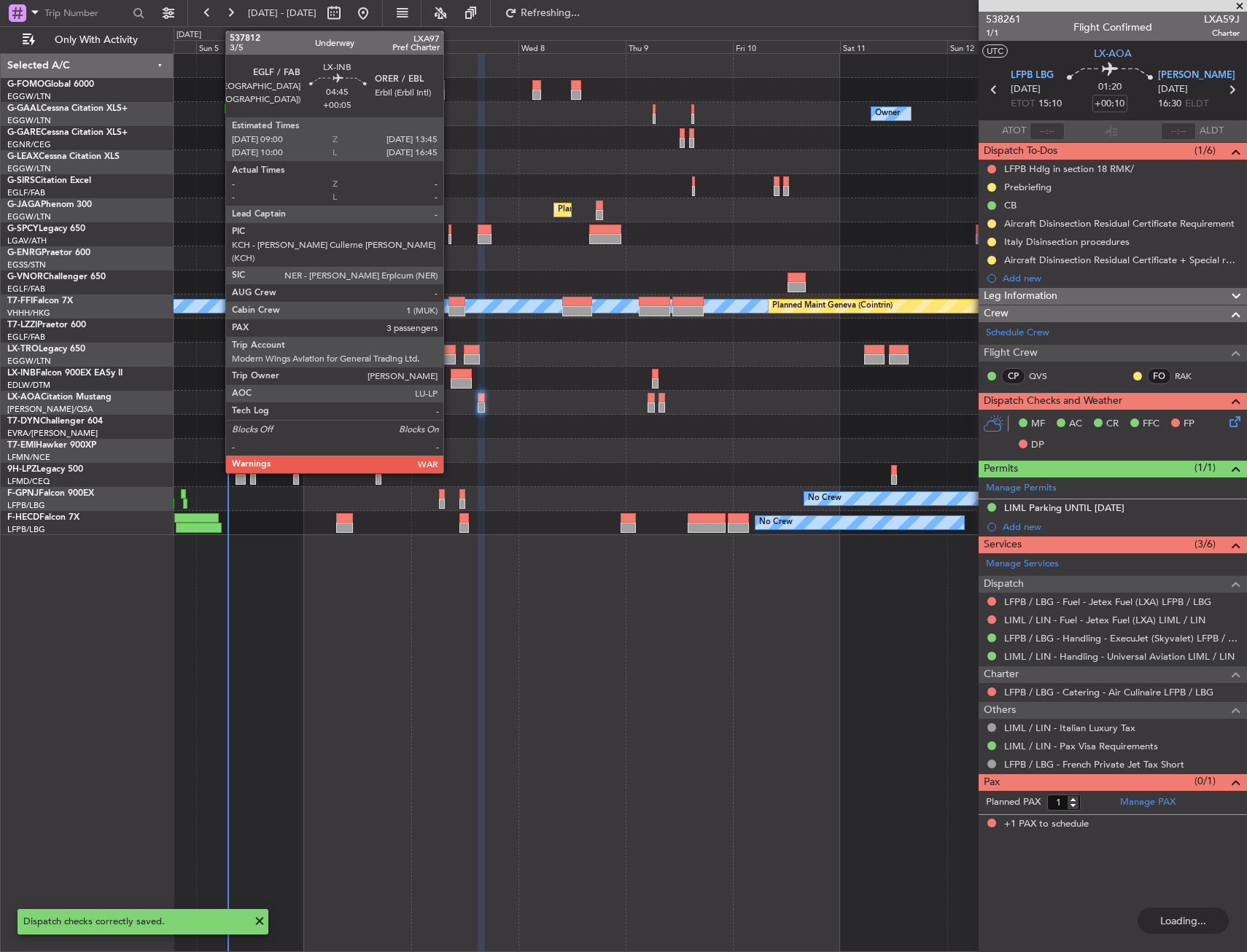
click at [456, 376] on div at bounding box center [462, 373] width 22 height 10
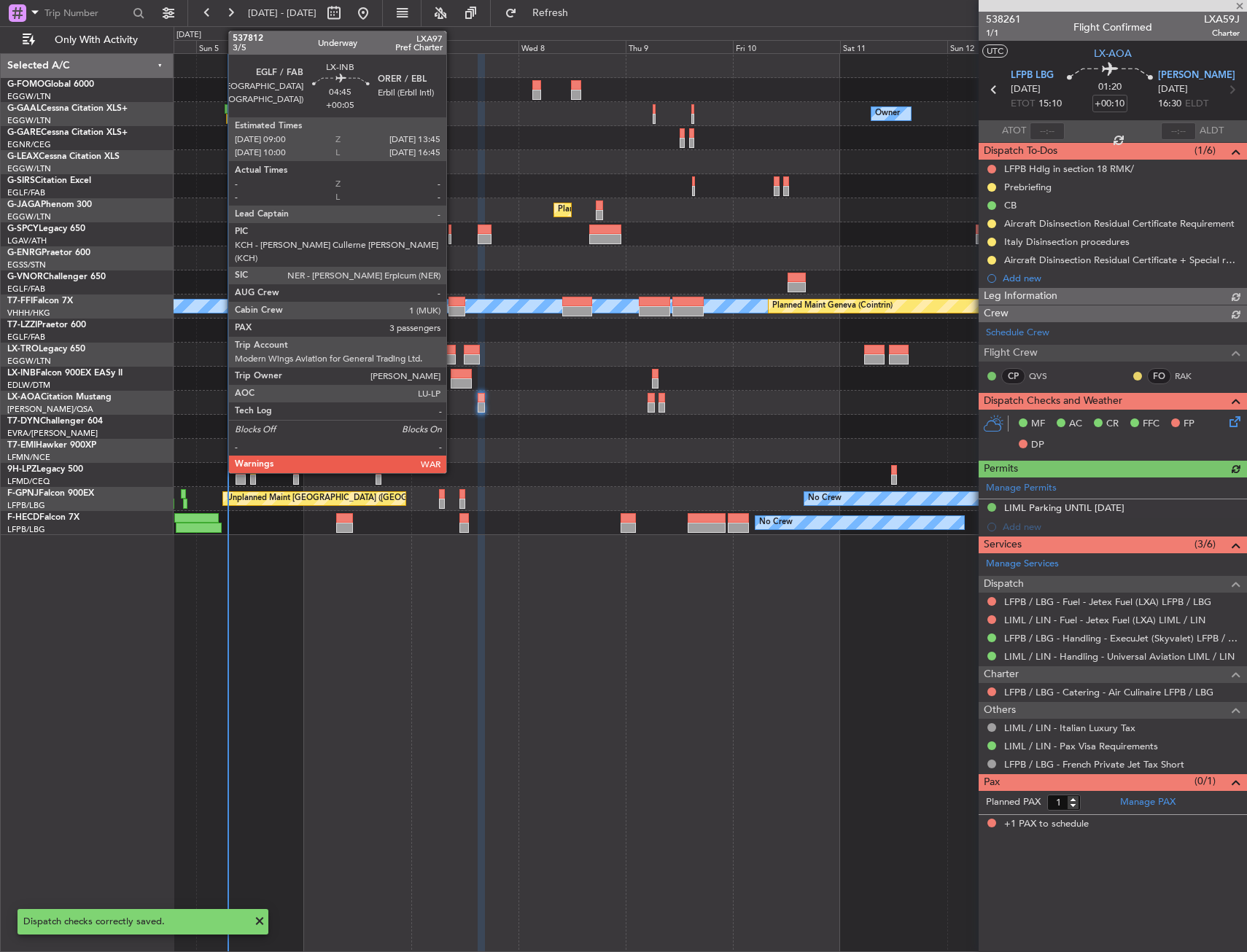
type input "+00:05"
type input "3"
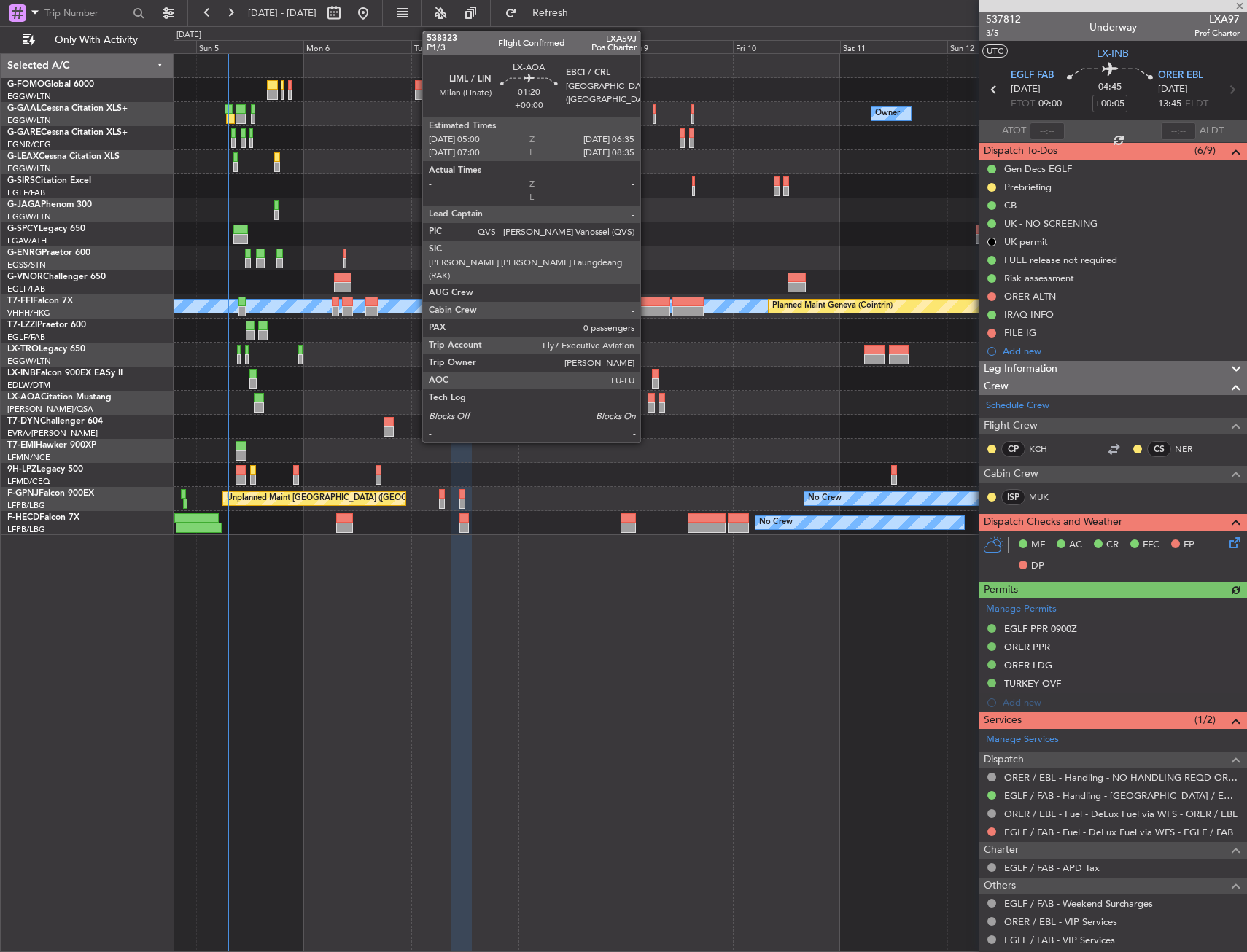
click at [648, 400] on div at bounding box center [651, 398] width 7 height 10
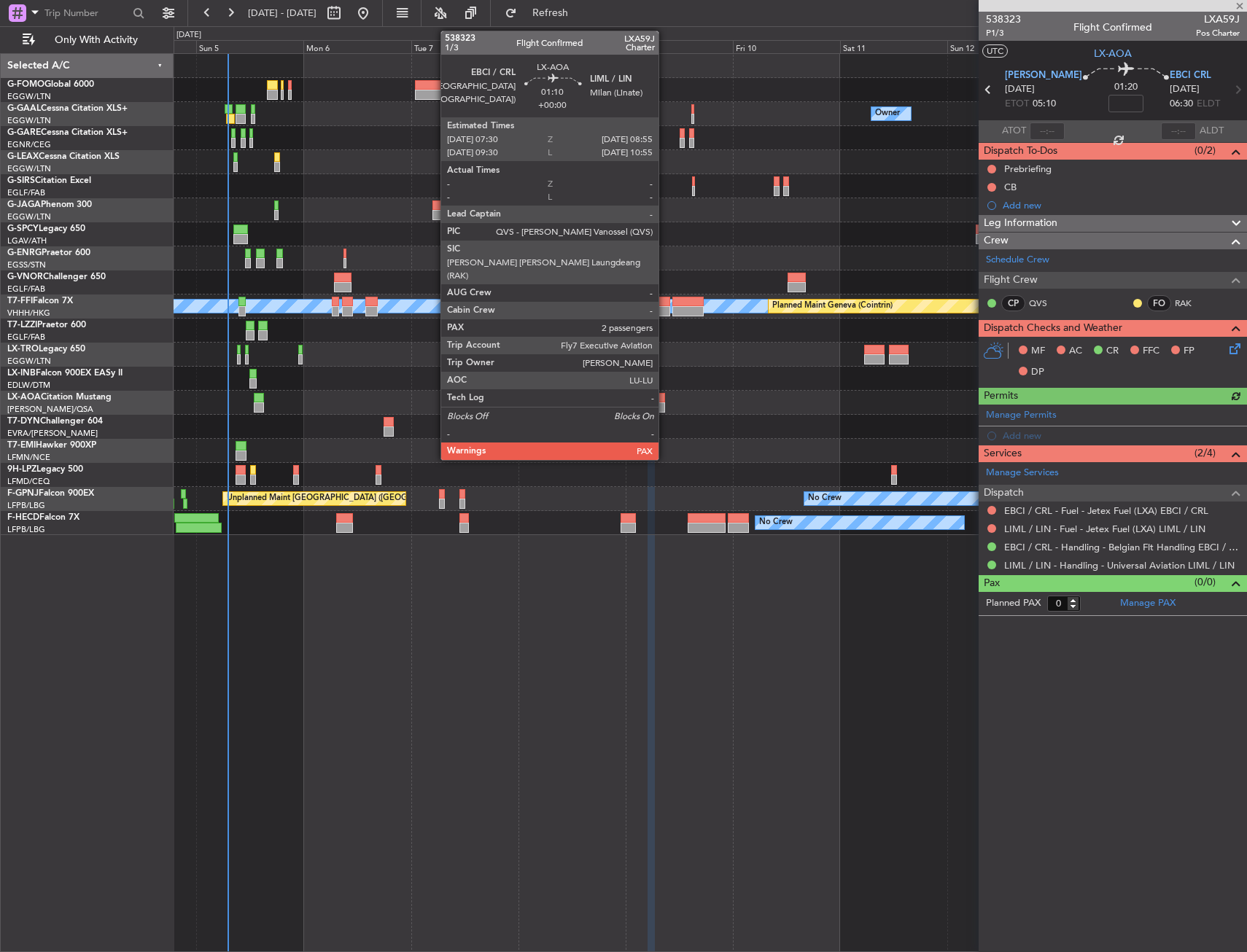
click at [665, 396] on div at bounding box center [662, 398] width 6 height 10
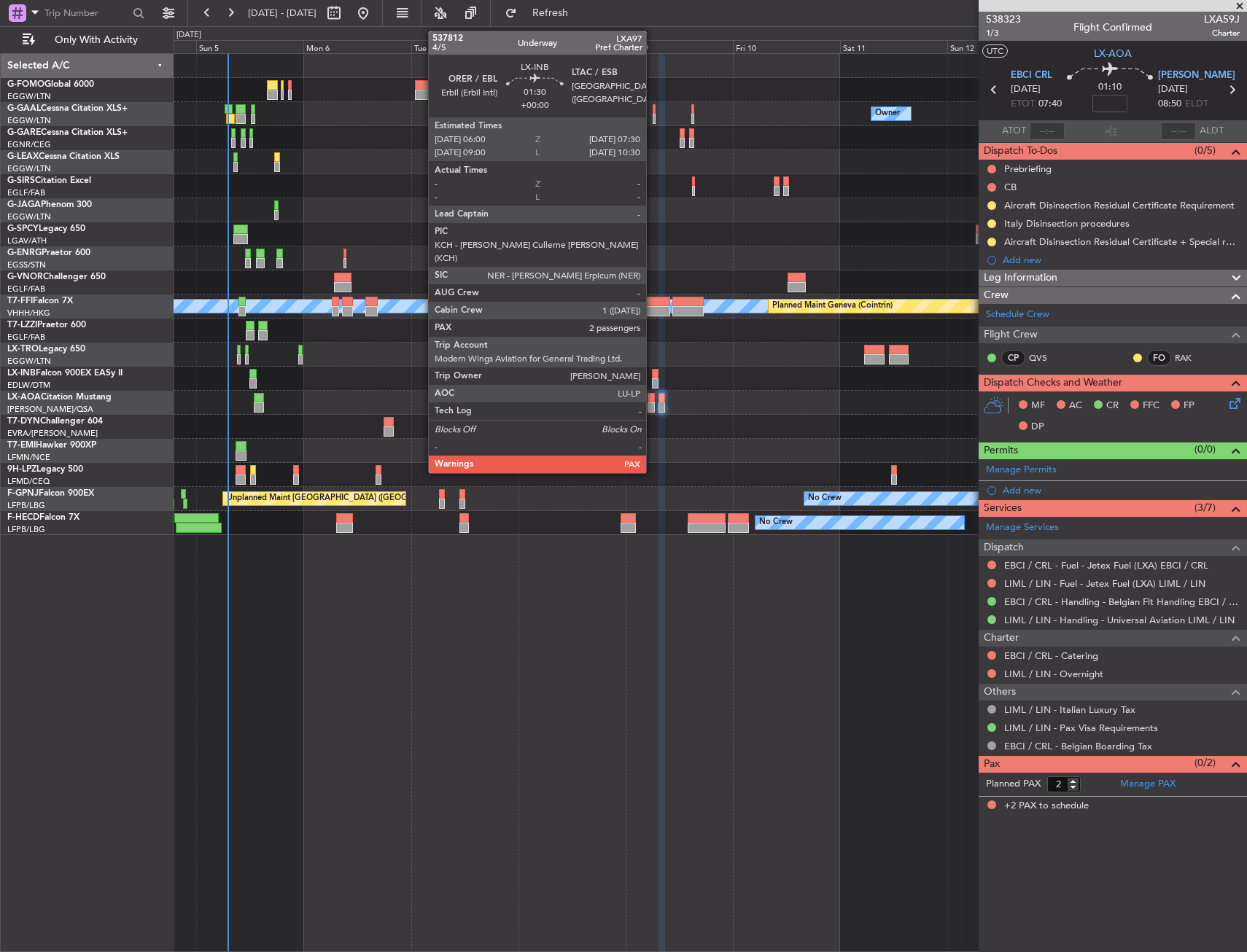
click at [652, 377] on div at bounding box center [656, 373] width 7 height 10
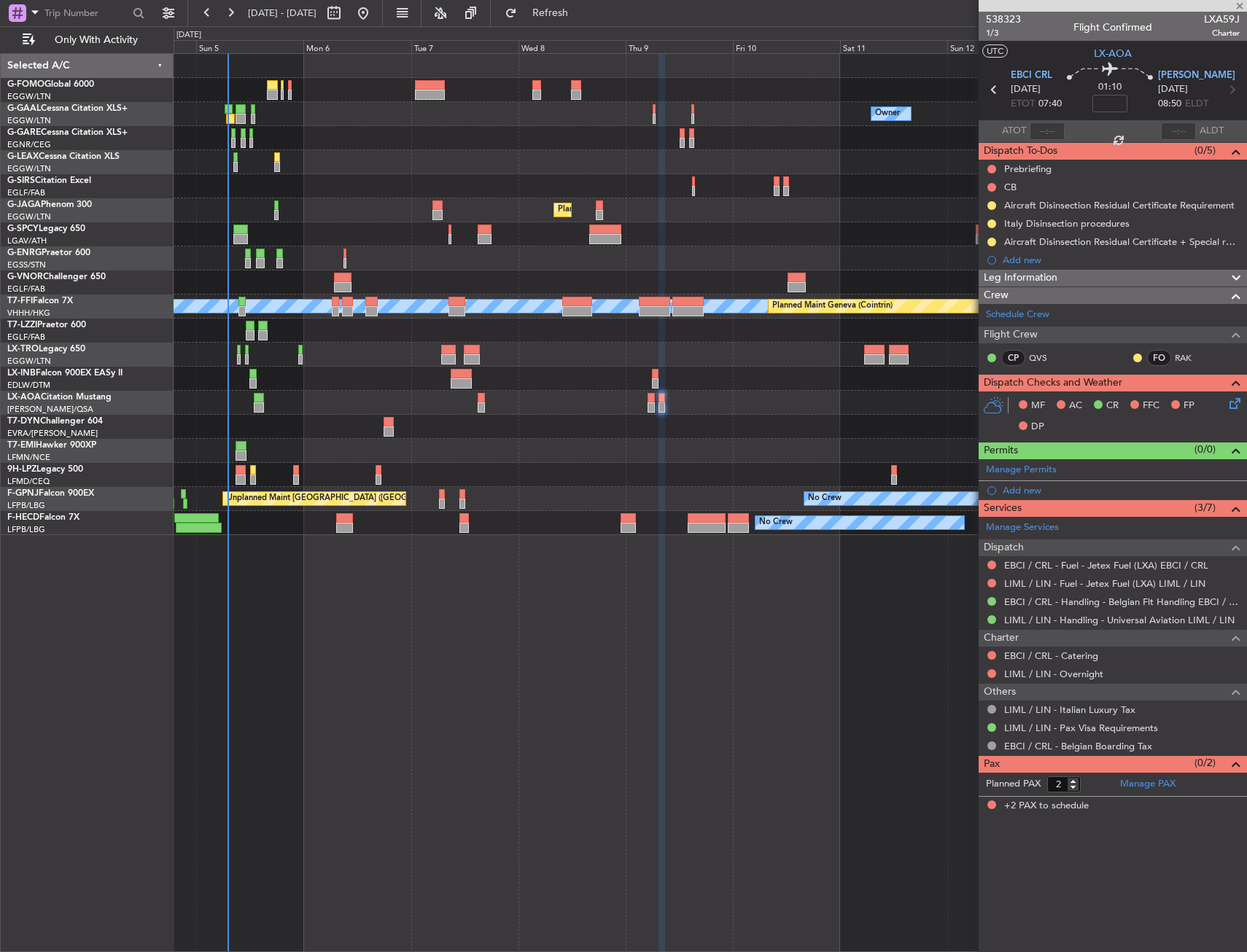
type input "4"
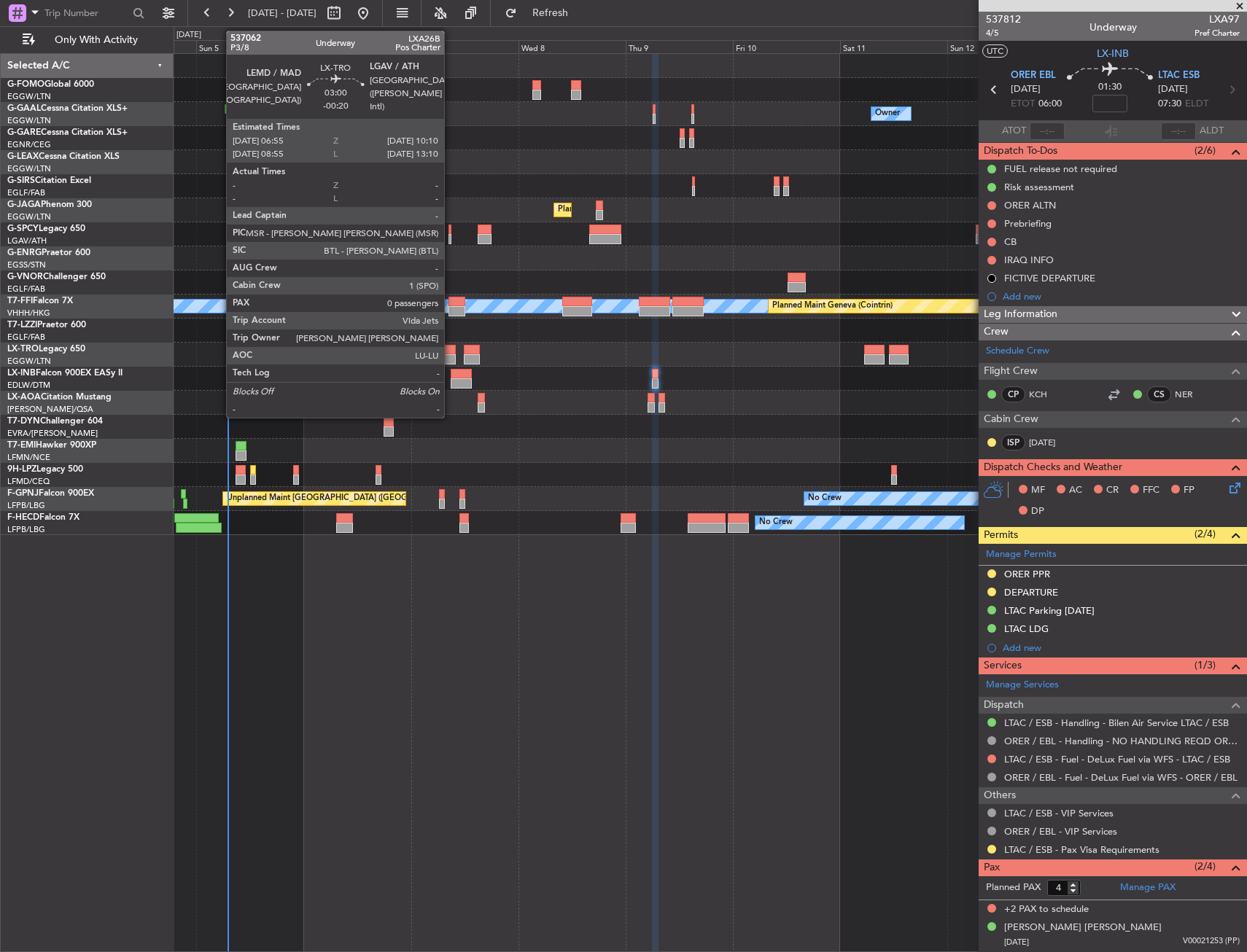
click at [451, 355] on div at bounding box center [448, 359] width 15 height 10
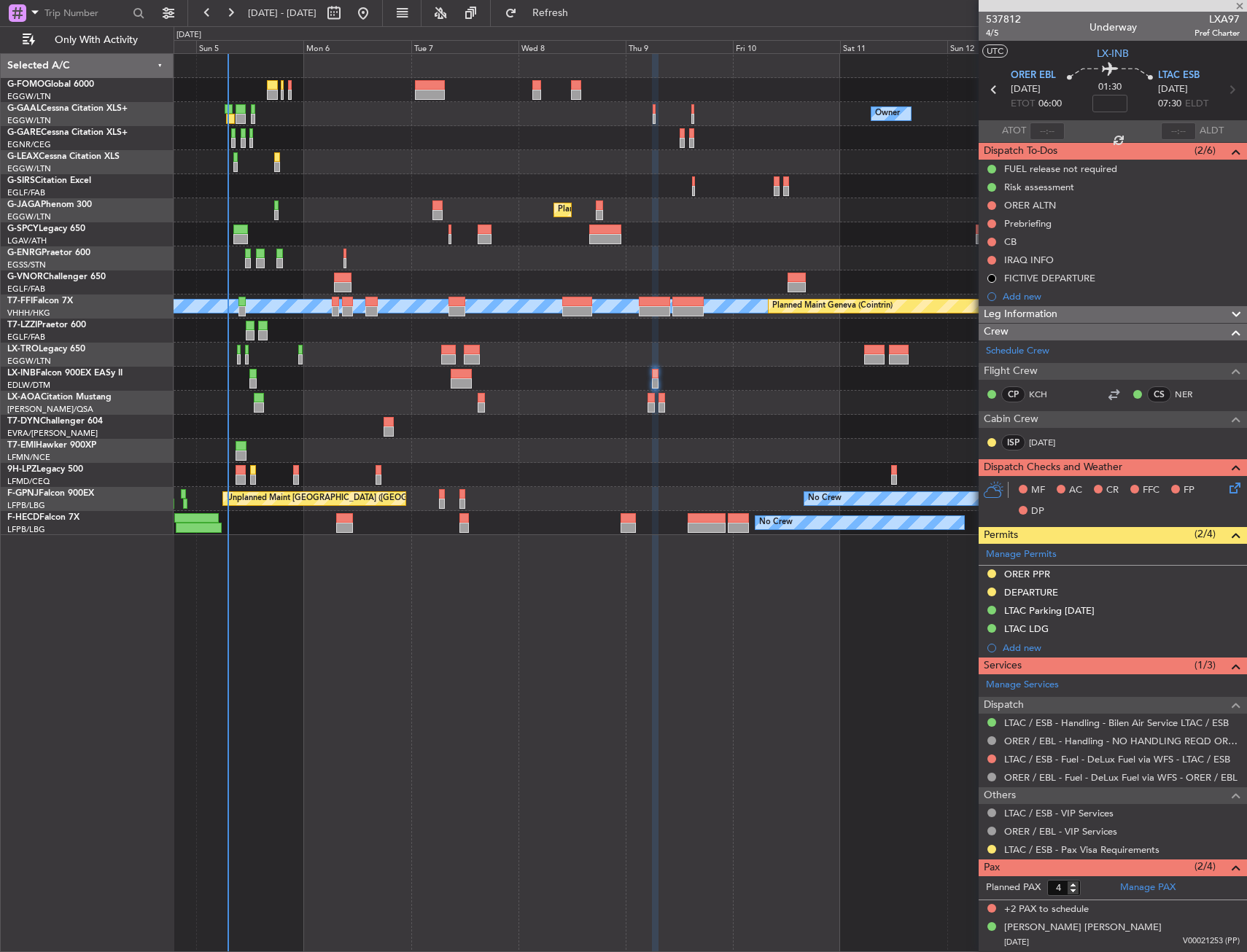
type input "-00:20"
type input "0"
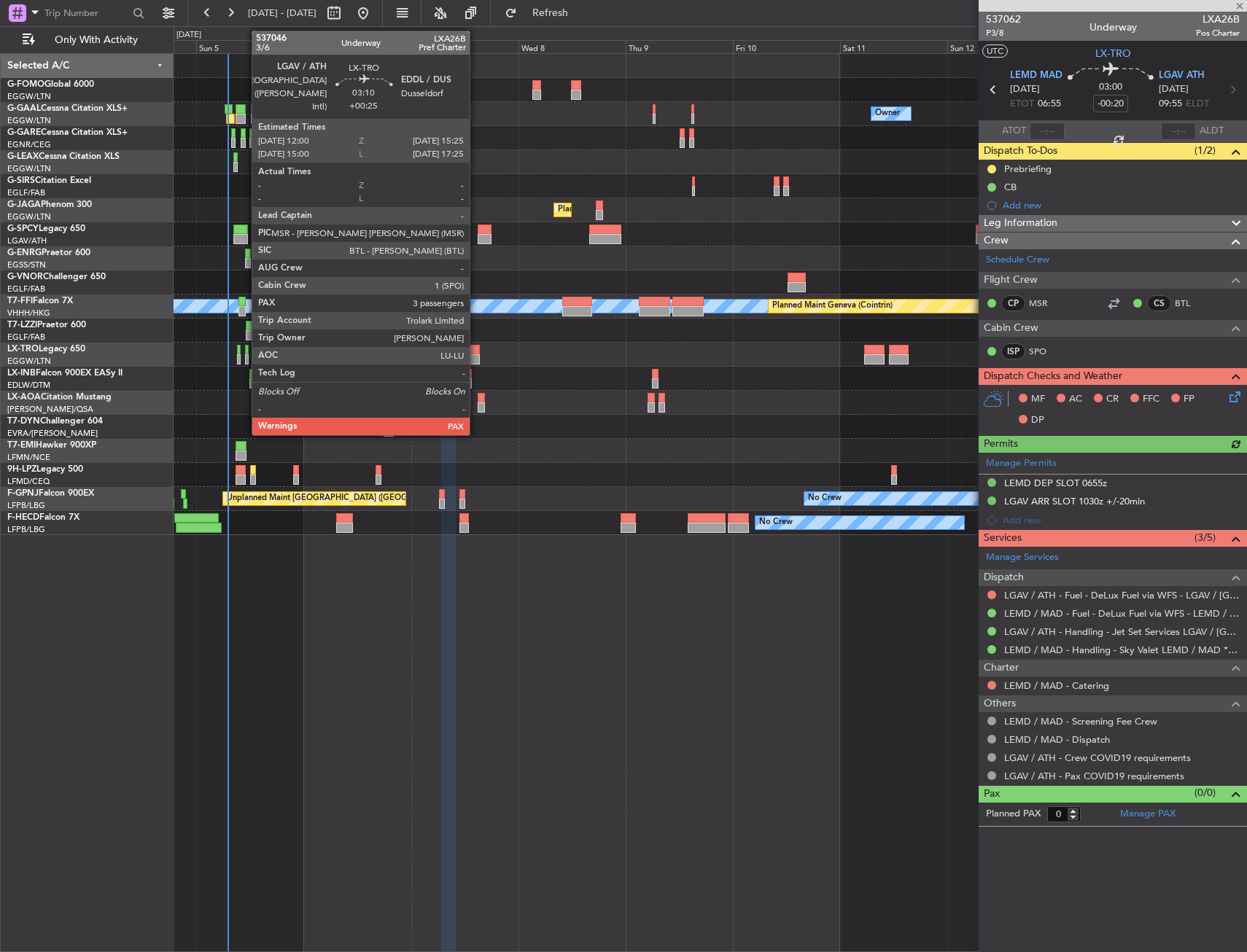
click at [476, 355] on div at bounding box center [472, 359] width 15 height 10
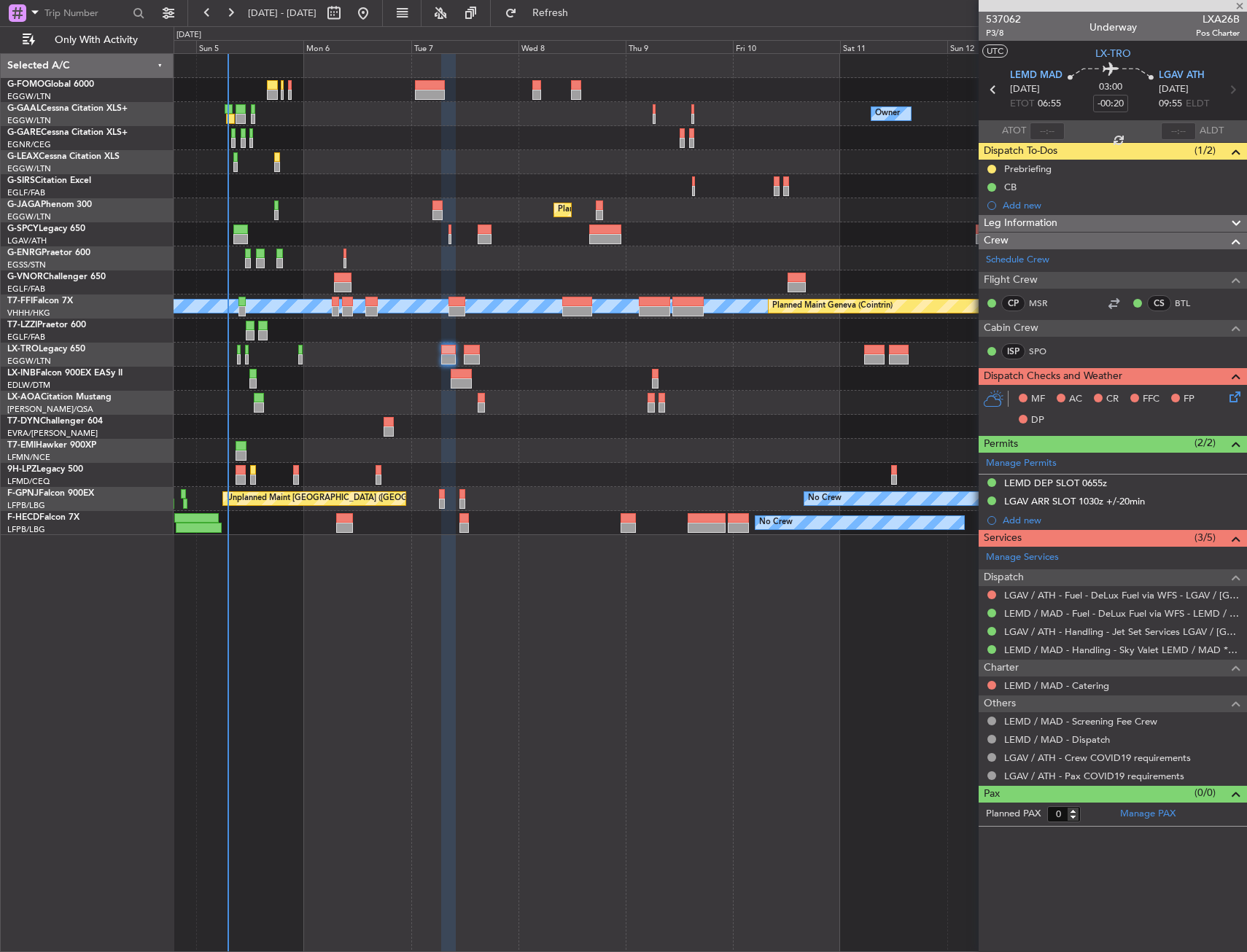
type input "+00:25"
type input "3"
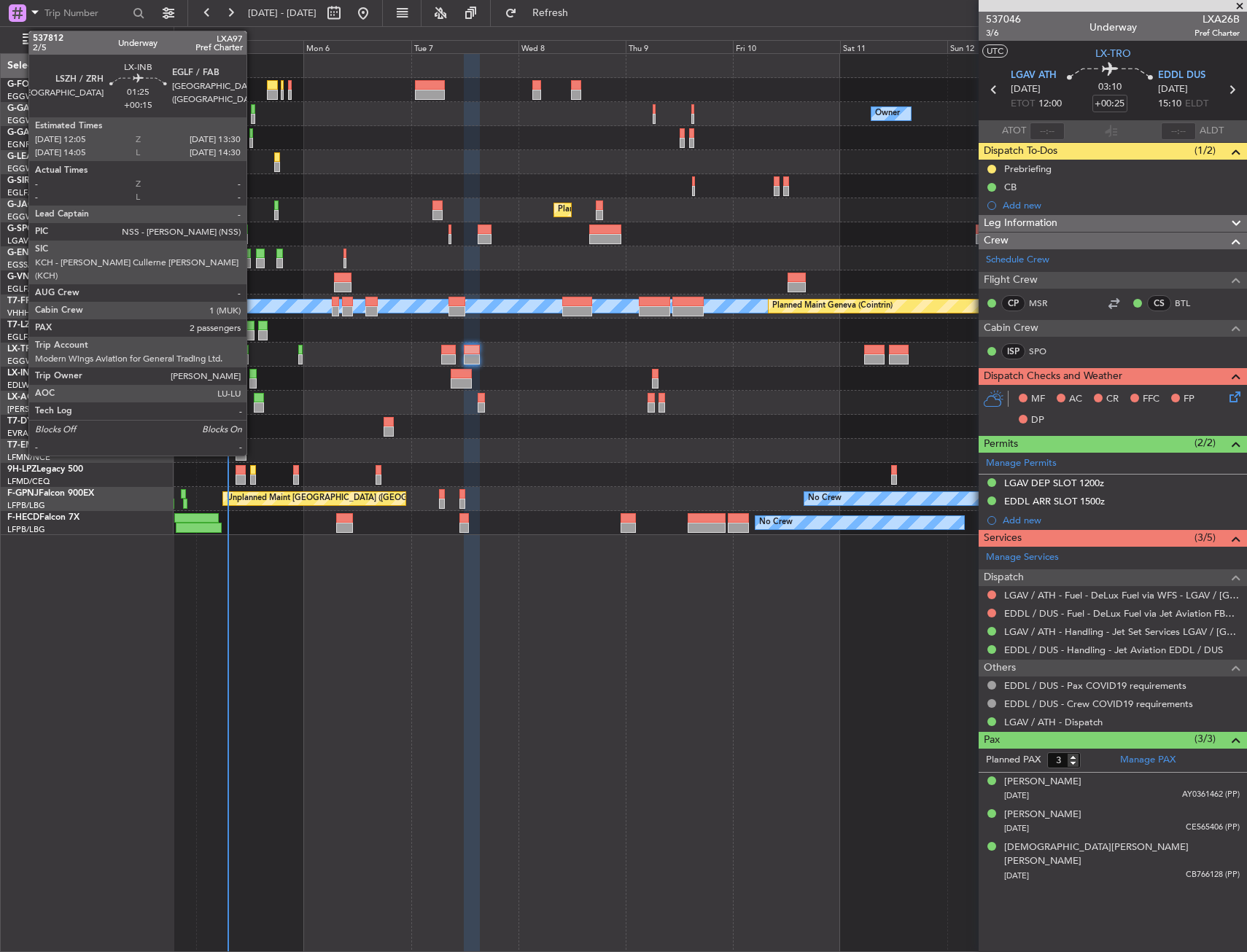
click at [253, 381] on div at bounding box center [253, 383] width 6 height 10
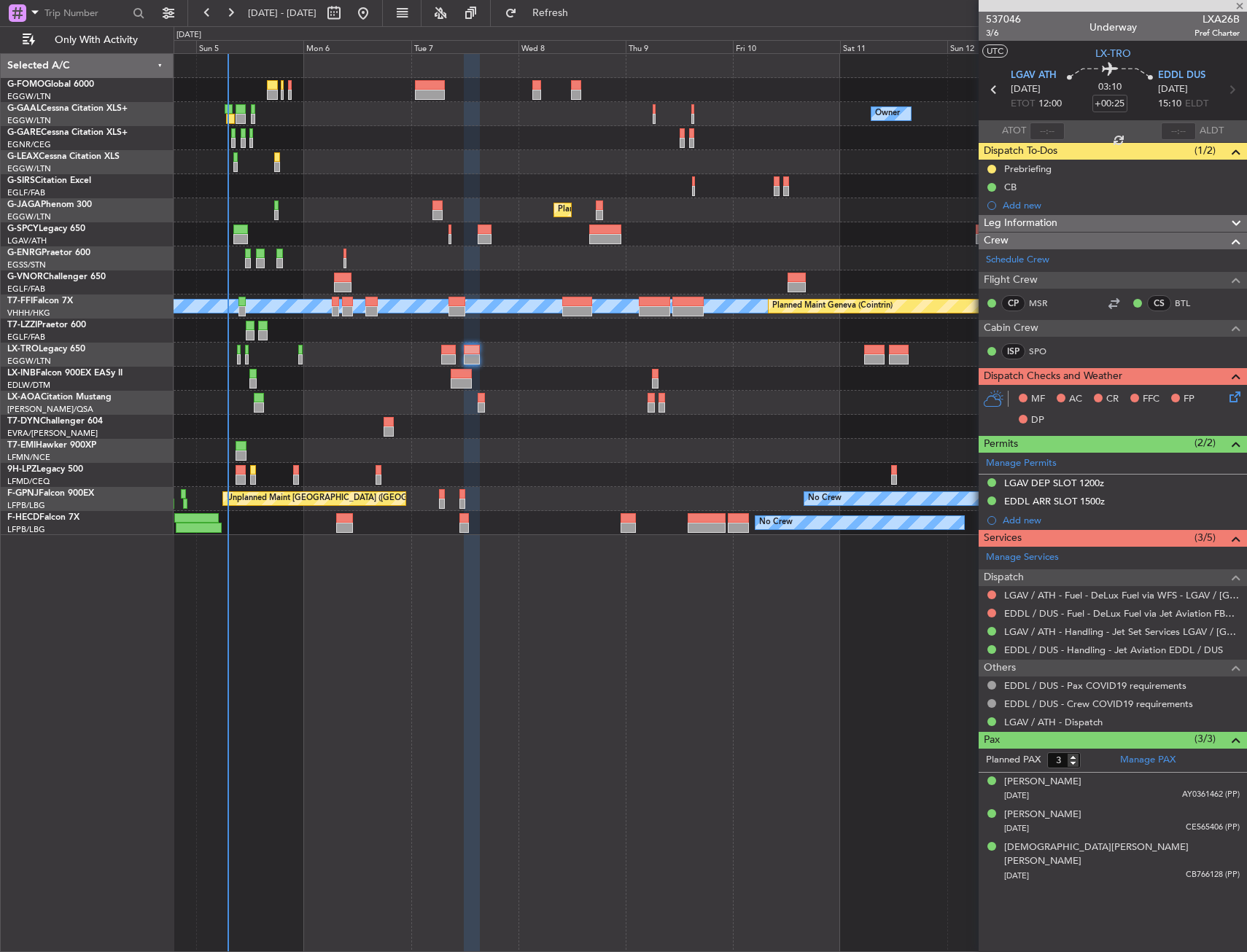
type input "+00:15"
type input "2"
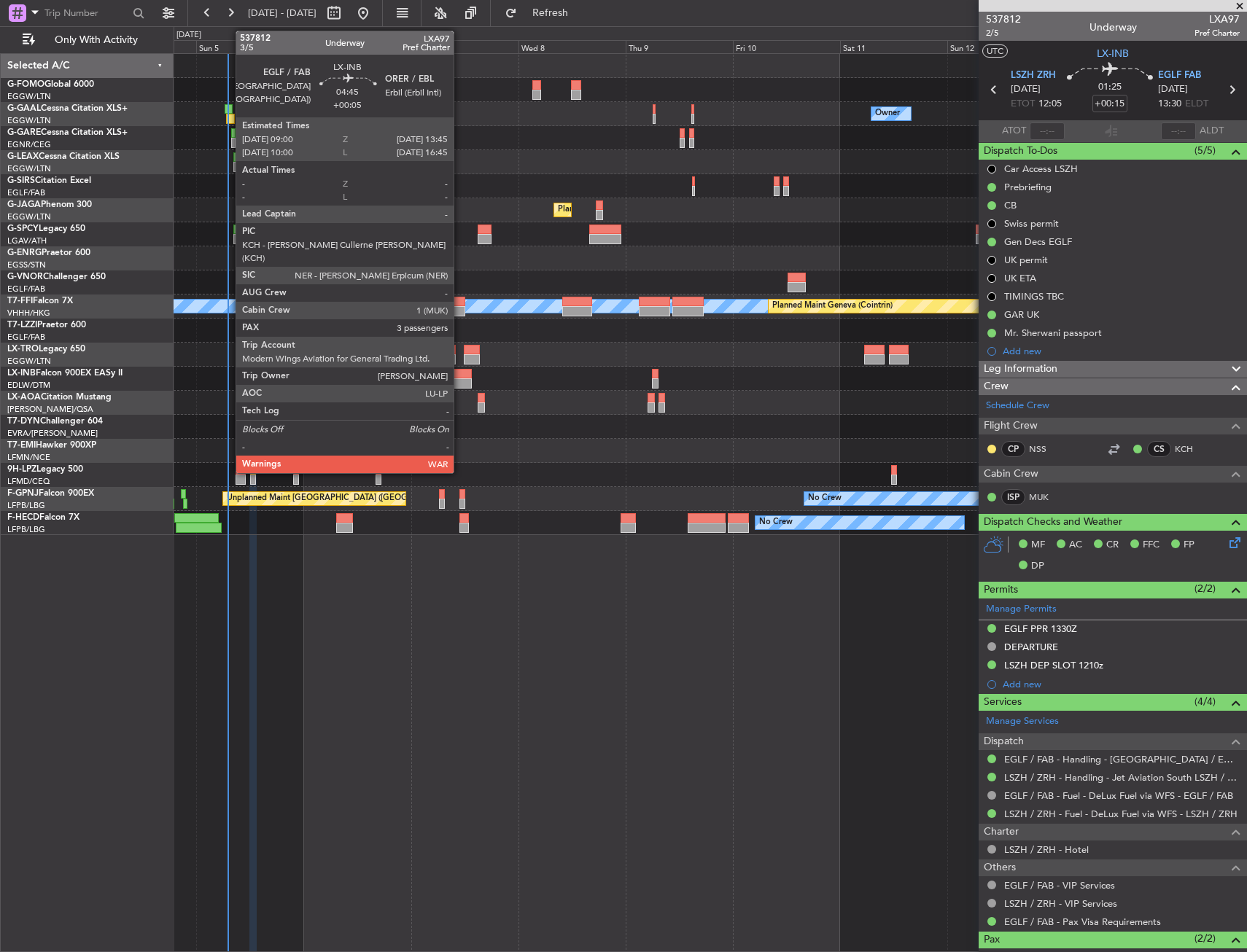
click at [460, 373] on div at bounding box center [462, 373] width 22 height 10
type input "+00:05"
type input "3"
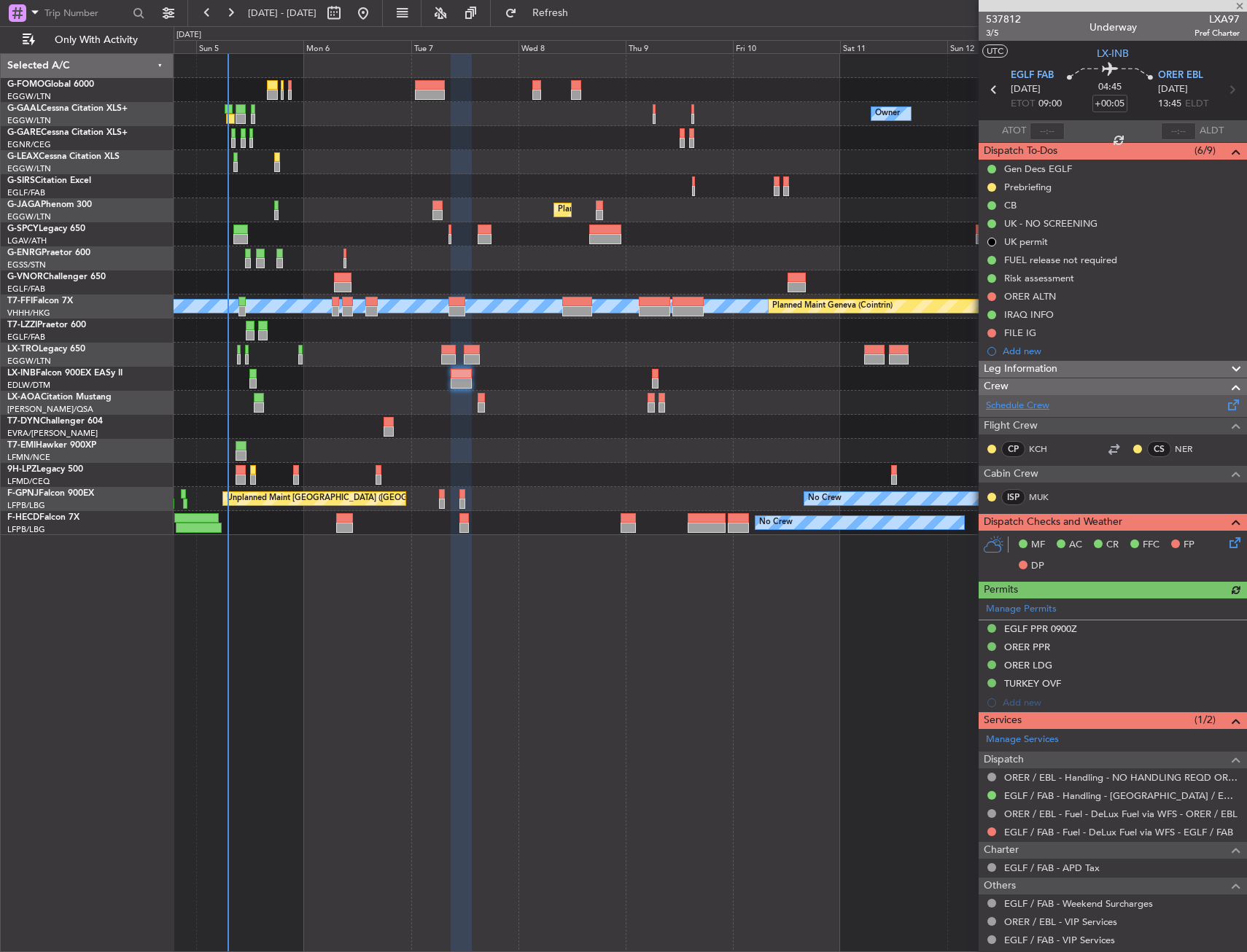
click at [1003, 403] on link "Schedule Crew" at bounding box center [1018, 406] width 63 height 15
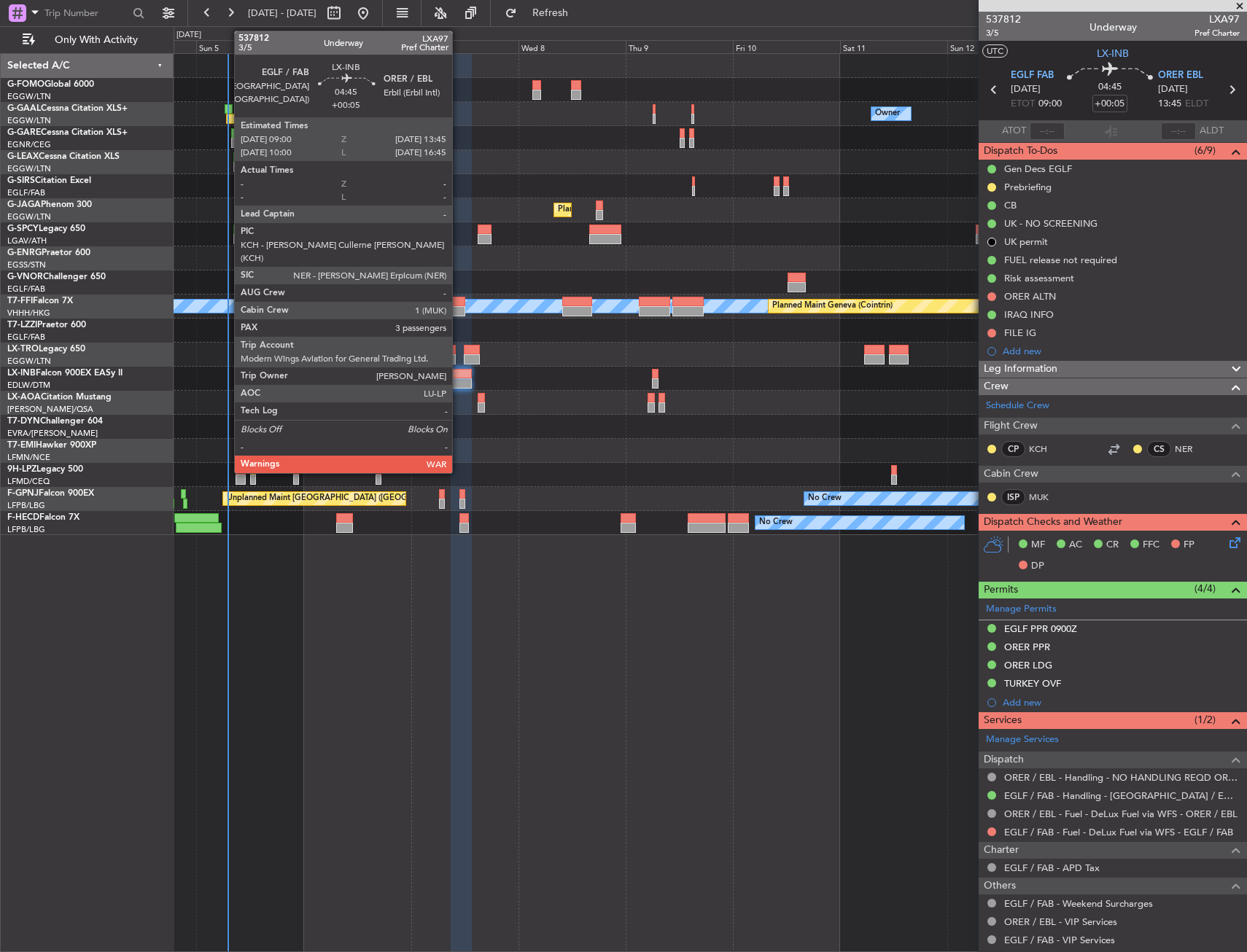
click at [458, 381] on div at bounding box center [462, 383] width 22 height 10
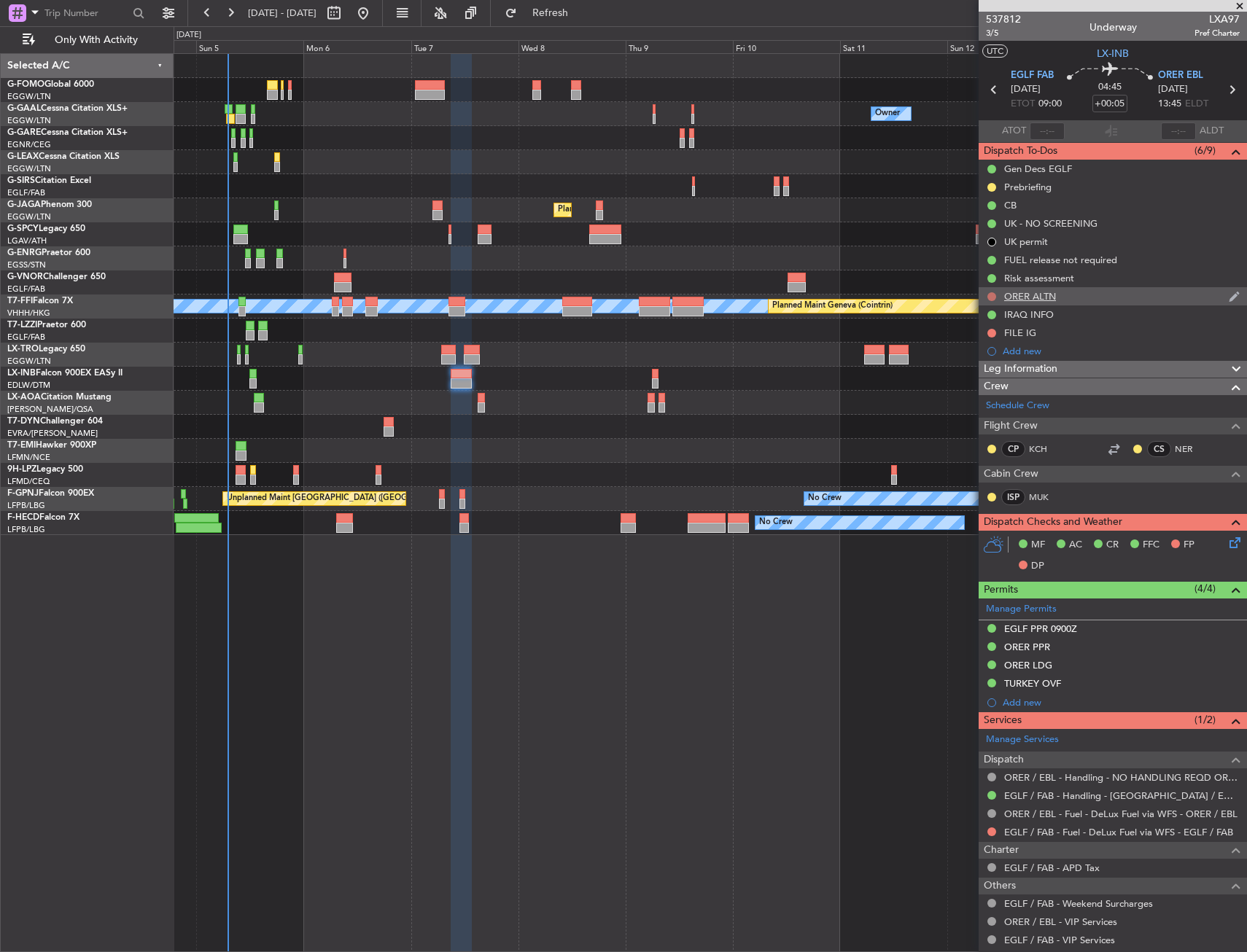
click at [995, 298] on button at bounding box center [992, 296] width 9 height 8
click at [986, 366] on span "Completed" at bounding box center [999, 361] width 48 height 15
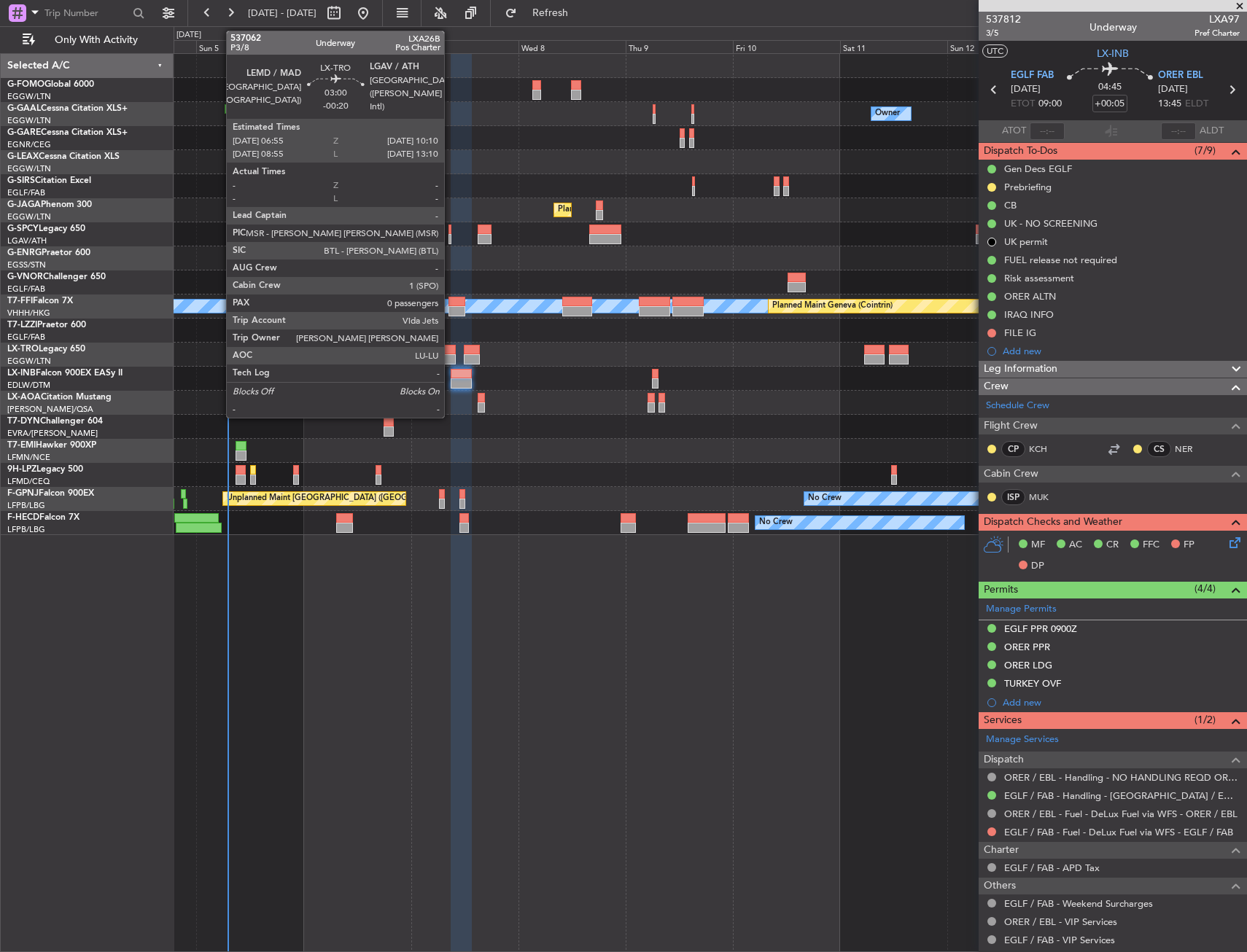
click at [451, 348] on div at bounding box center [448, 349] width 15 height 10
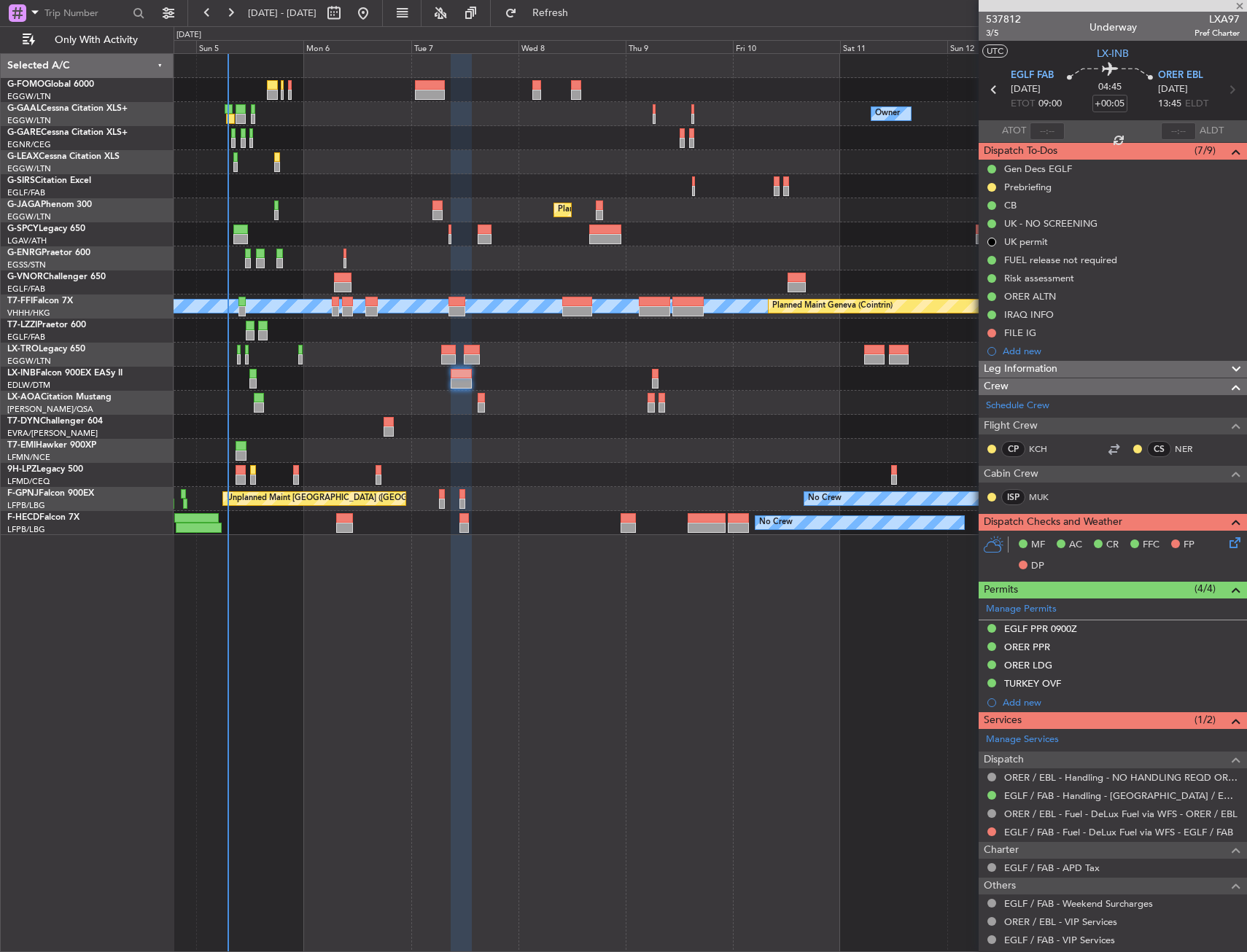
type input "-00:20"
type input "0"
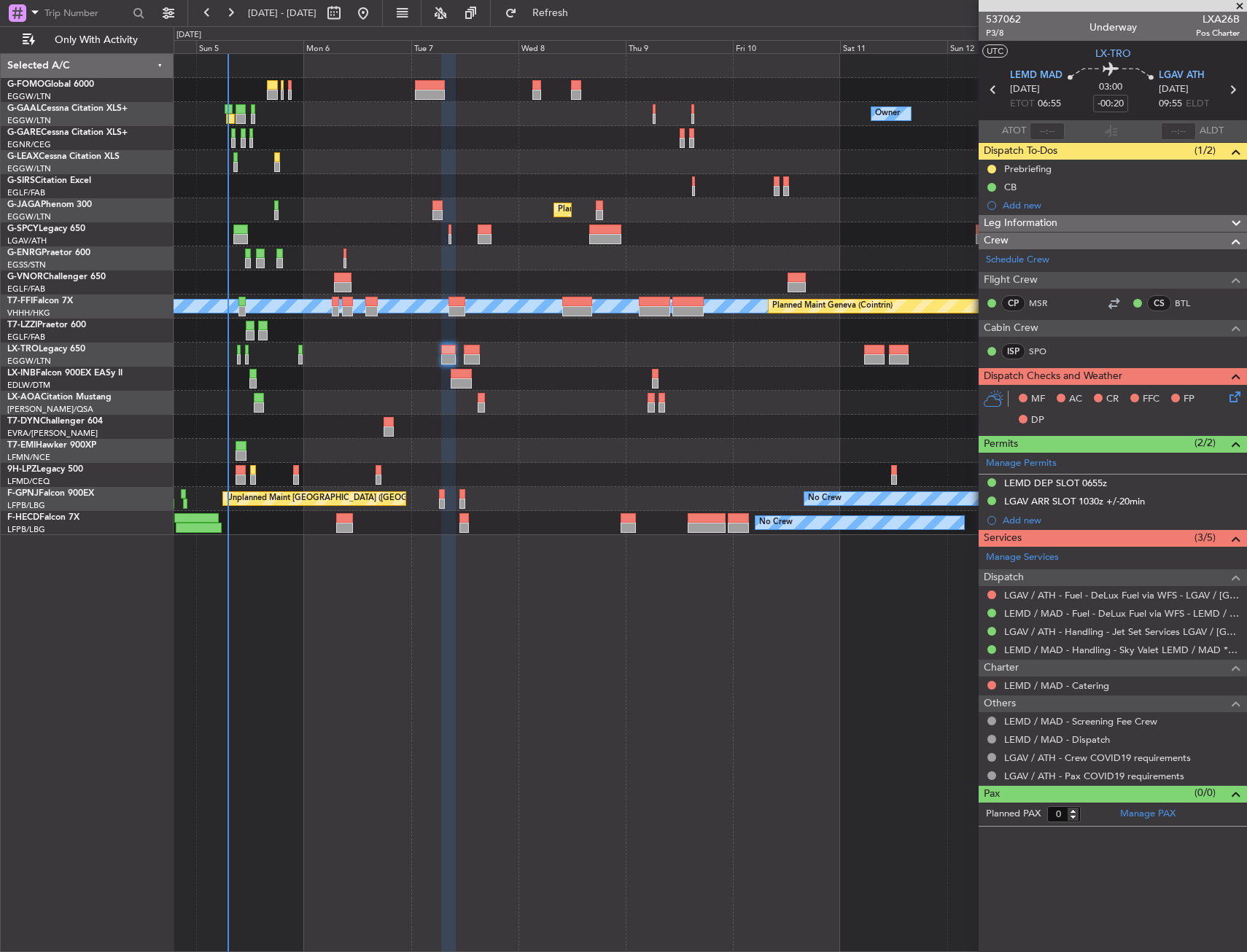
click at [1236, 406] on div "MF AC CR FFC FP DP" at bounding box center [1112, 410] width 268 height 50
click at [1237, 400] on icon at bounding box center [1232, 394] width 12 height 12
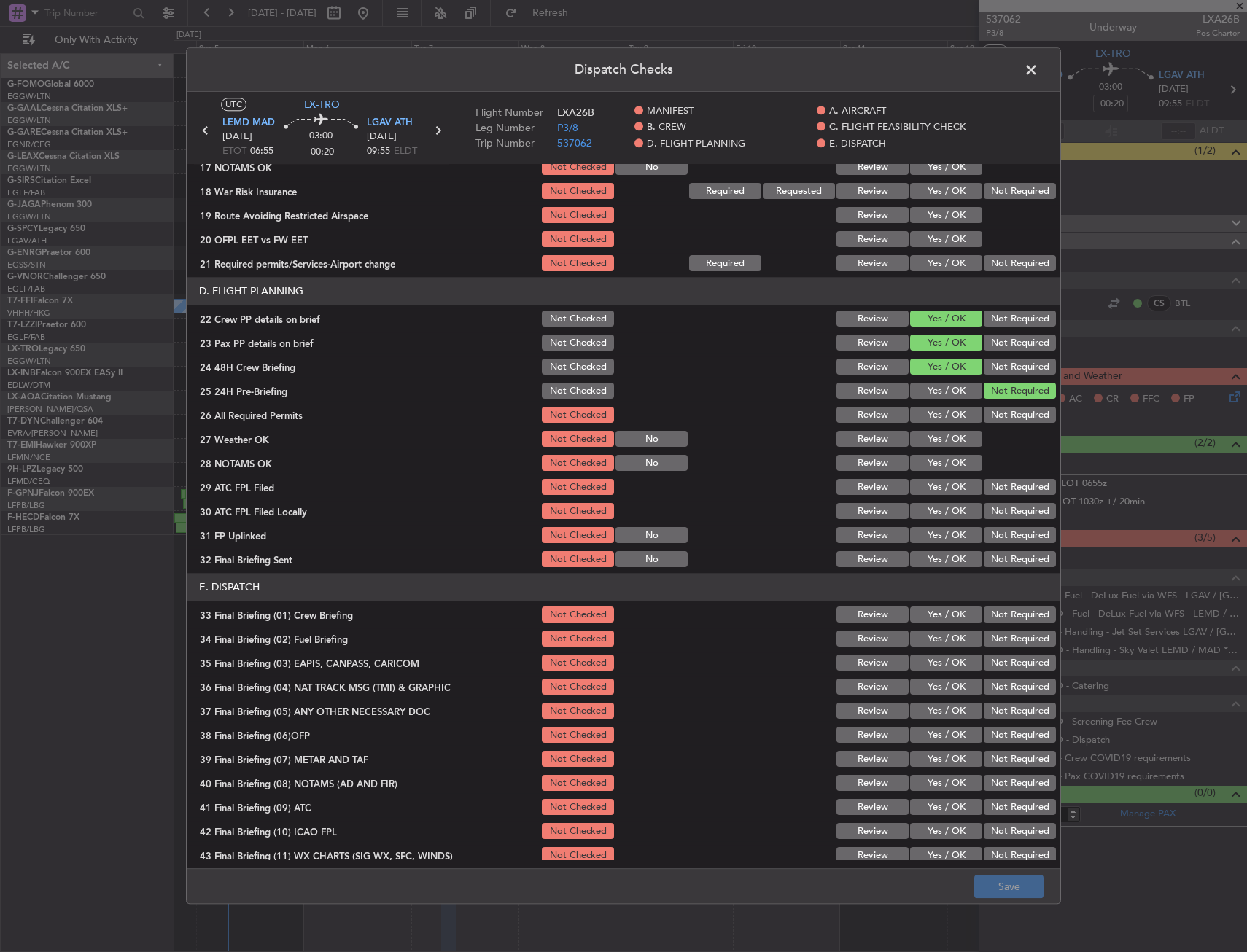
scroll to position [73, 0]
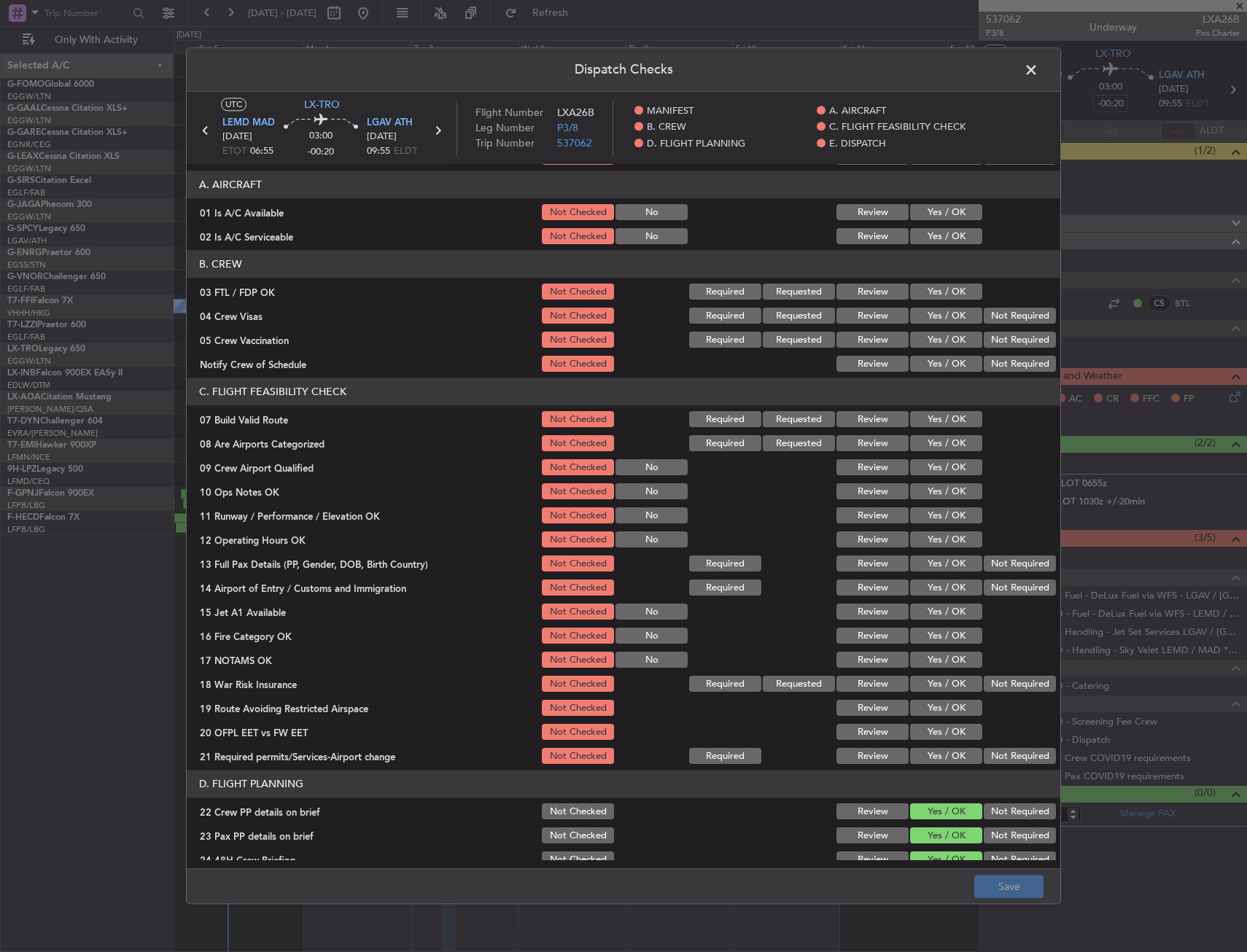
click at [1039, 63] on span at bounding box center [1039, 73] width 0 height 29
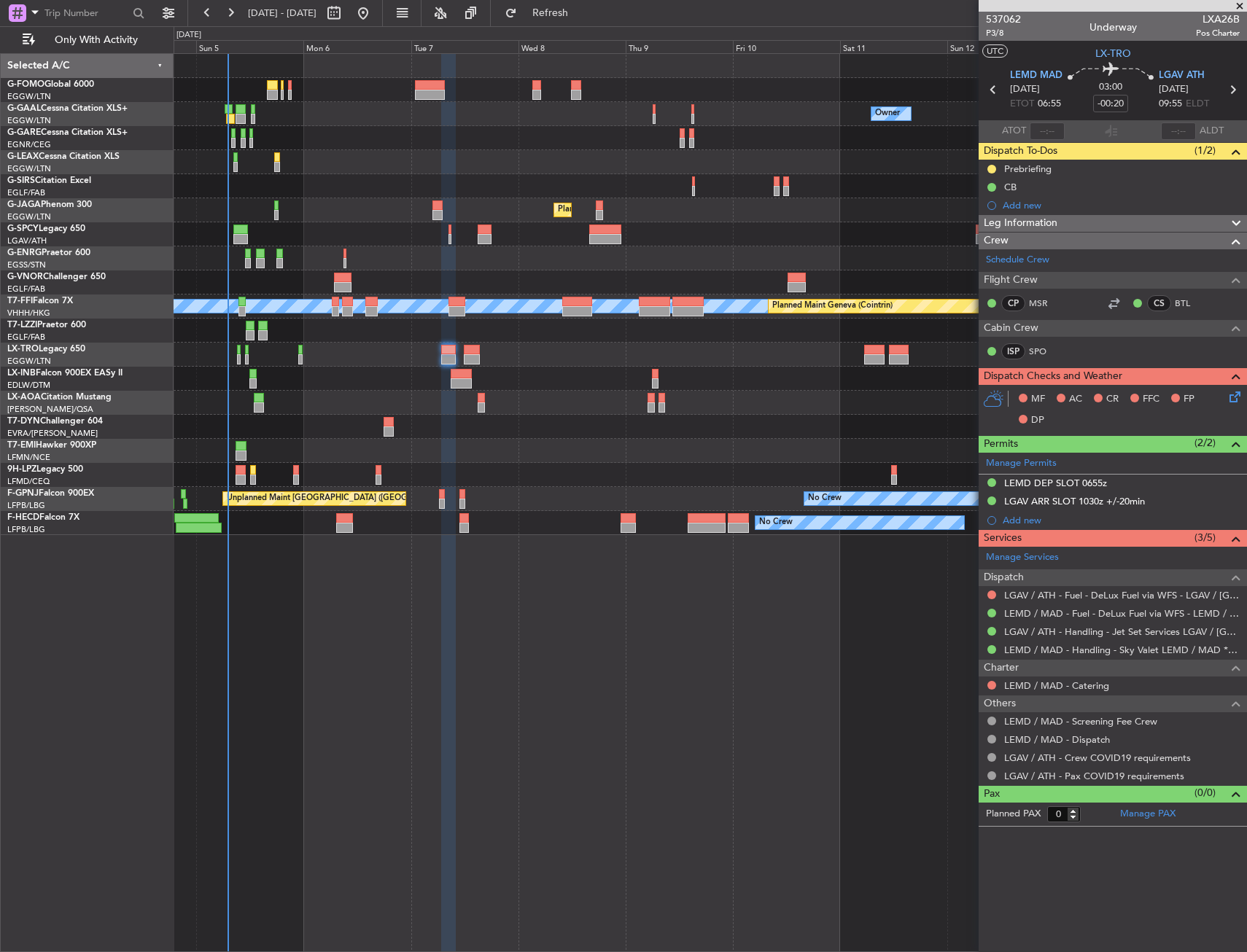
click at [1238, 393] on icon at bounding box center [1232, 394] width 12 height 12
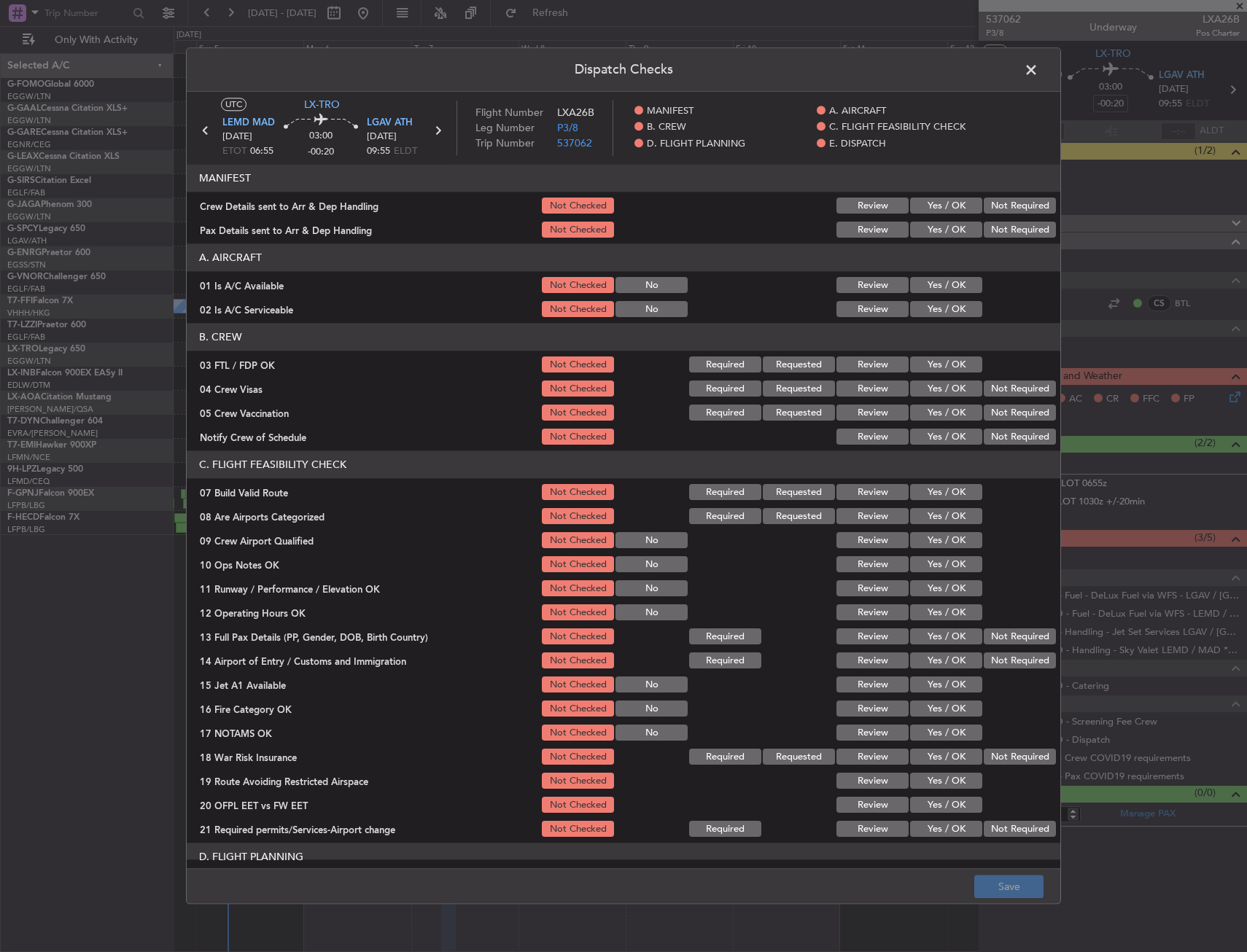
click at [939, 284] on button "Yes / OK" at bounding box center [946, 285] width 72 height 16
click at [935, 306] on button "Yes / OK" at bounding box center [946, 310] width 72 height 16
click at [937, 488] on button "Yes / OK" at bounding box center [946, 492] width 72 height 16
click at [935, 553] on section "C. FLIGHT FEASIBILITY CHECK 07 Build Valid Route Not Checked Required Requested…" at bounding box center [624, 645] width 874 height 389
click at [935, 576] on section "C. FLIGHT FEASIBILITY CHECK 07 Build Valid Route Not Checked Required Requested…" at bounding box center [624, 645] width 874 height 389
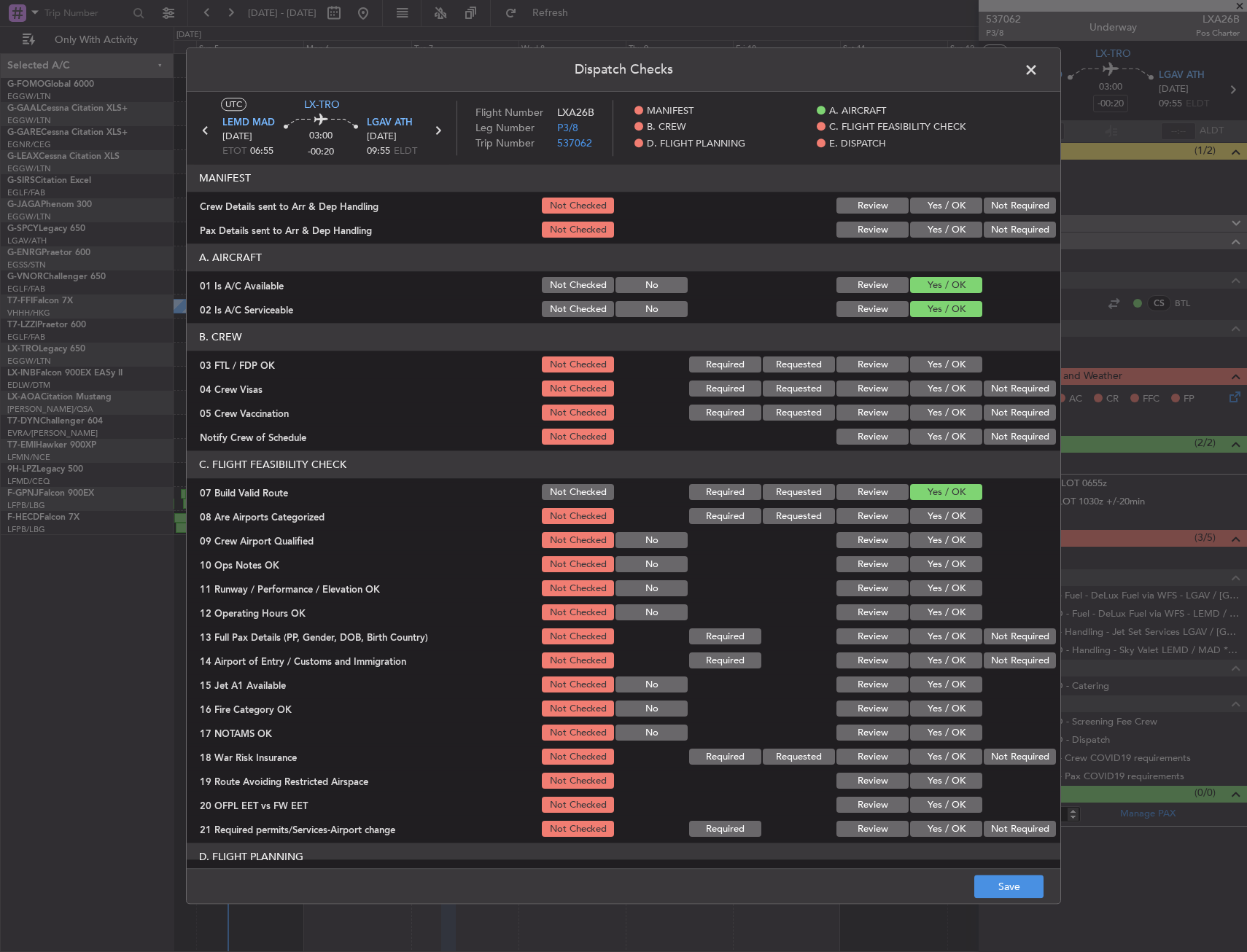
click at [935, 563] on button "Yes / OK" at bounding box center [946, 565] width 72 height 16
click at [934, 592] on button "Yes / OK" at bounding box center [946, 589] width 72 height 16
click at [931, 616] on button "Yes / OK" at bounding box center [946, 613] width 72 height 16
click at [930, 631] on button "Yes / OK" at bounding box center [946, 637] width 72 height 16
click at [930, 654] on div "Yes / OK" at bounding box center [945, 661] width 73 height 20
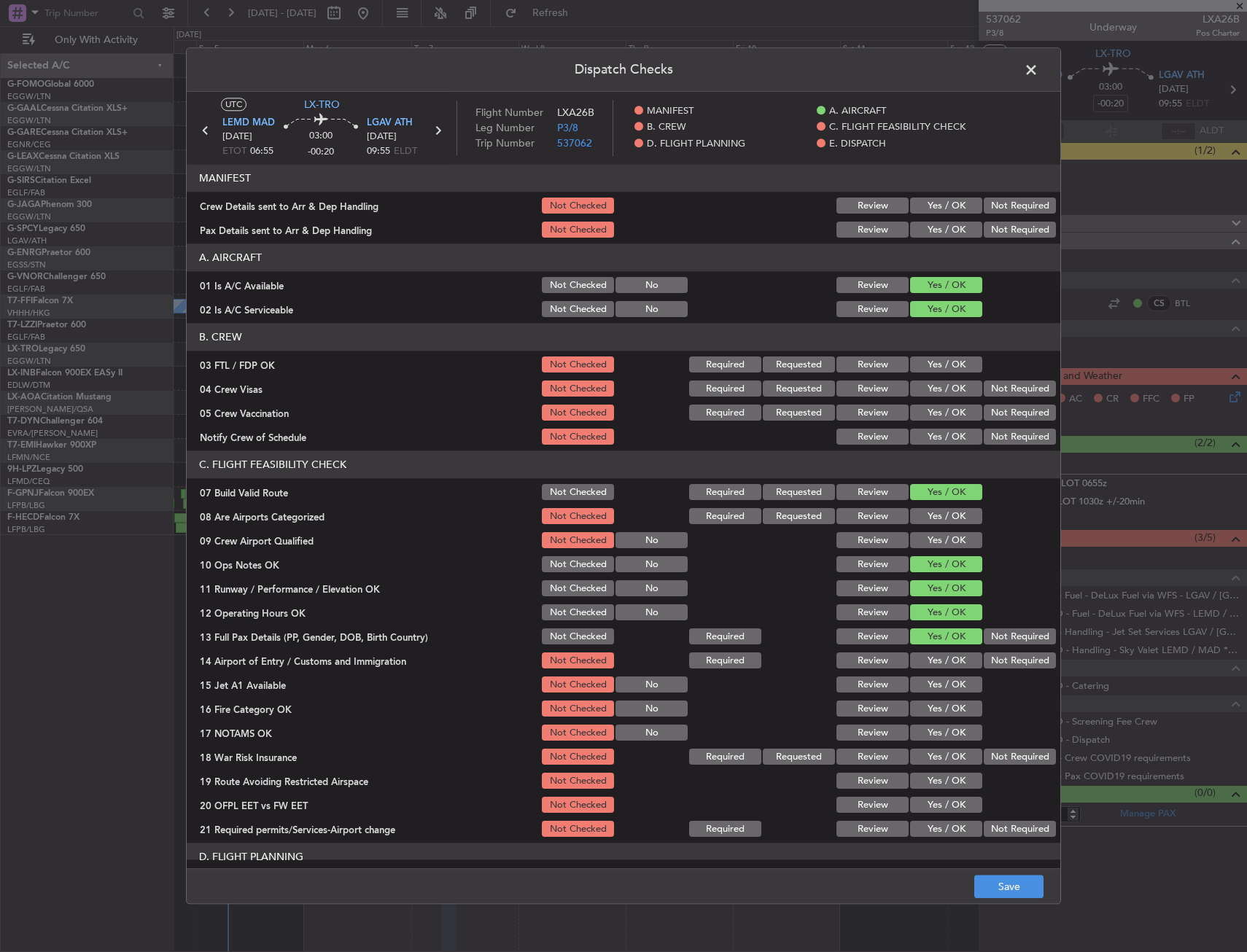
click at [938, 676] on div "Yes / OK" at bounding box center [945, 685] width 73 height 20
click at [936, 689] on button "Yes / OK" at bounding box center [946, 685] width 72 height 16
drag, startPoint x: 939, startPoint y: 658, endPoint x: 924, endPoint y: 658, distance: 15.0
click at [931, 658] on button "Yes / OK" at bounding box center [946, 661] width 72 height 16
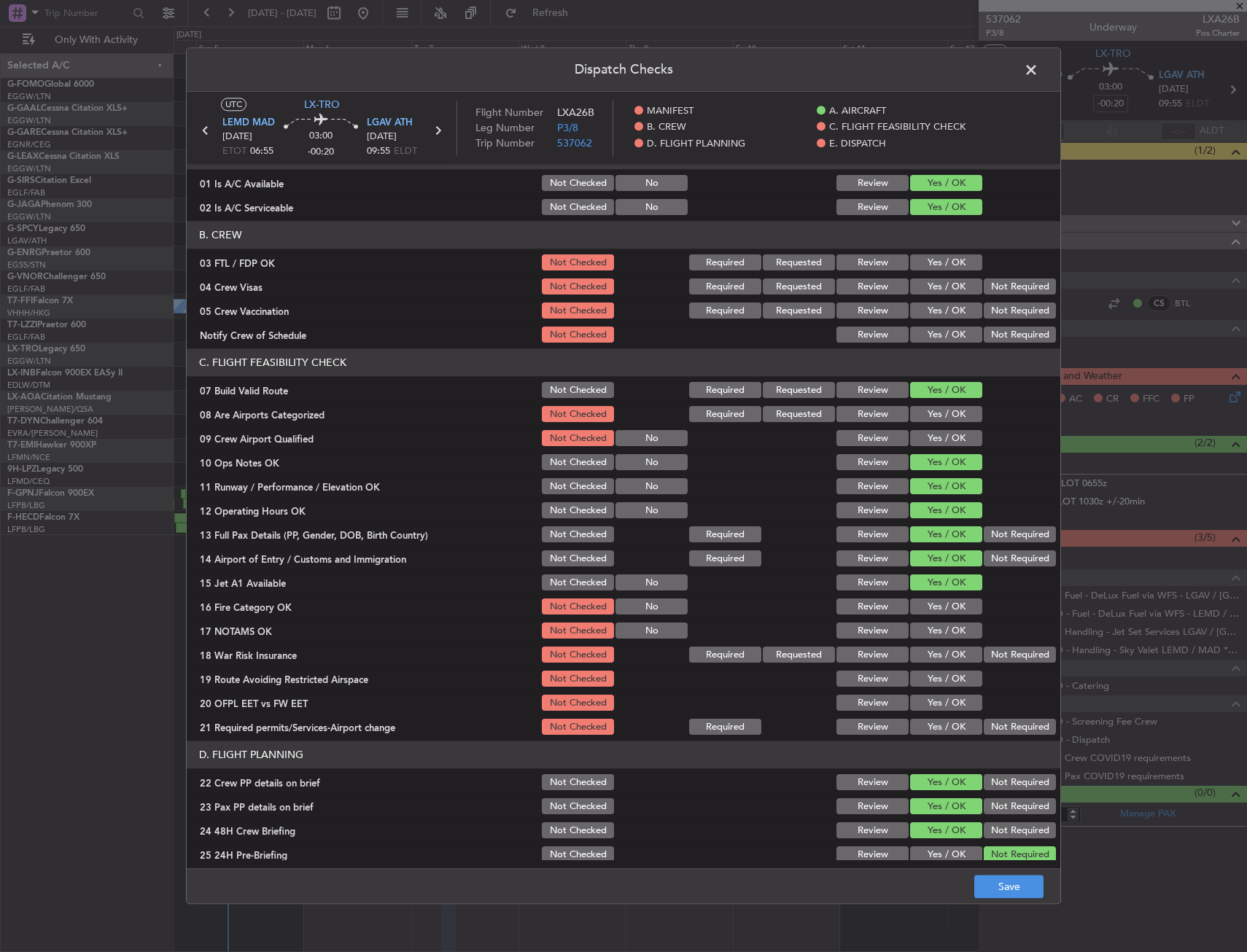
scroll to position [219, 0]
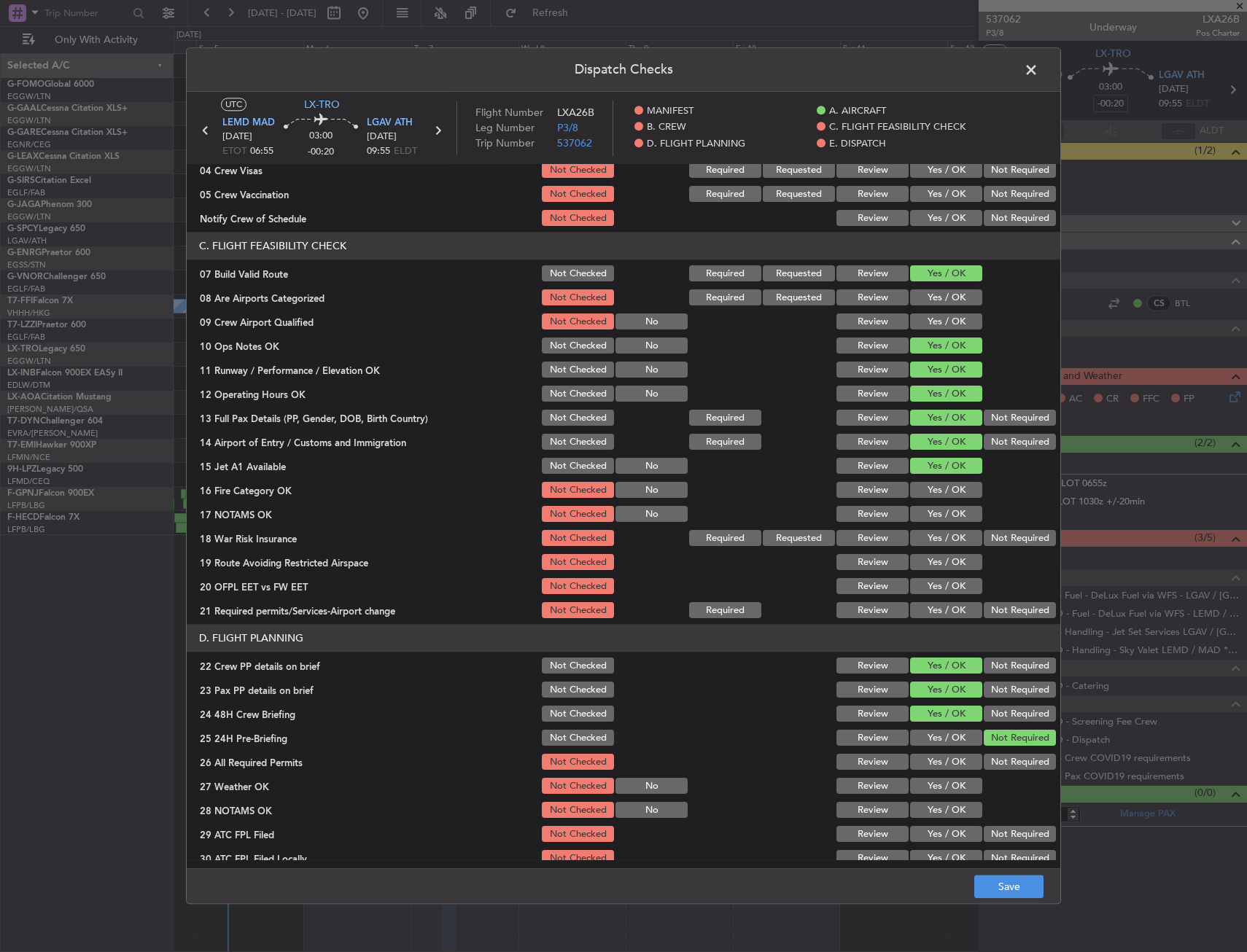
click at [941, 505] on div "Yes / OK" at bounding box center [945, 515] width 73 height 20
click at [941, 502] on section "C. FLIGHT FEASIBILITY CHECK 07 Build Valid Route Not Checked Required Requested…" at bounding box center [624, 427] width 874 height 389
click at [935, 520] on button "Yes / OK" at bounding box center [946, 515] width 72 height 16
click at [939, 497] on button "Yes / OK" at bounding box center [946, 491] width 72 height 16
click at [942, 491] on button "Yes / OK" at bounding box center [946, 491] width 72 height 16
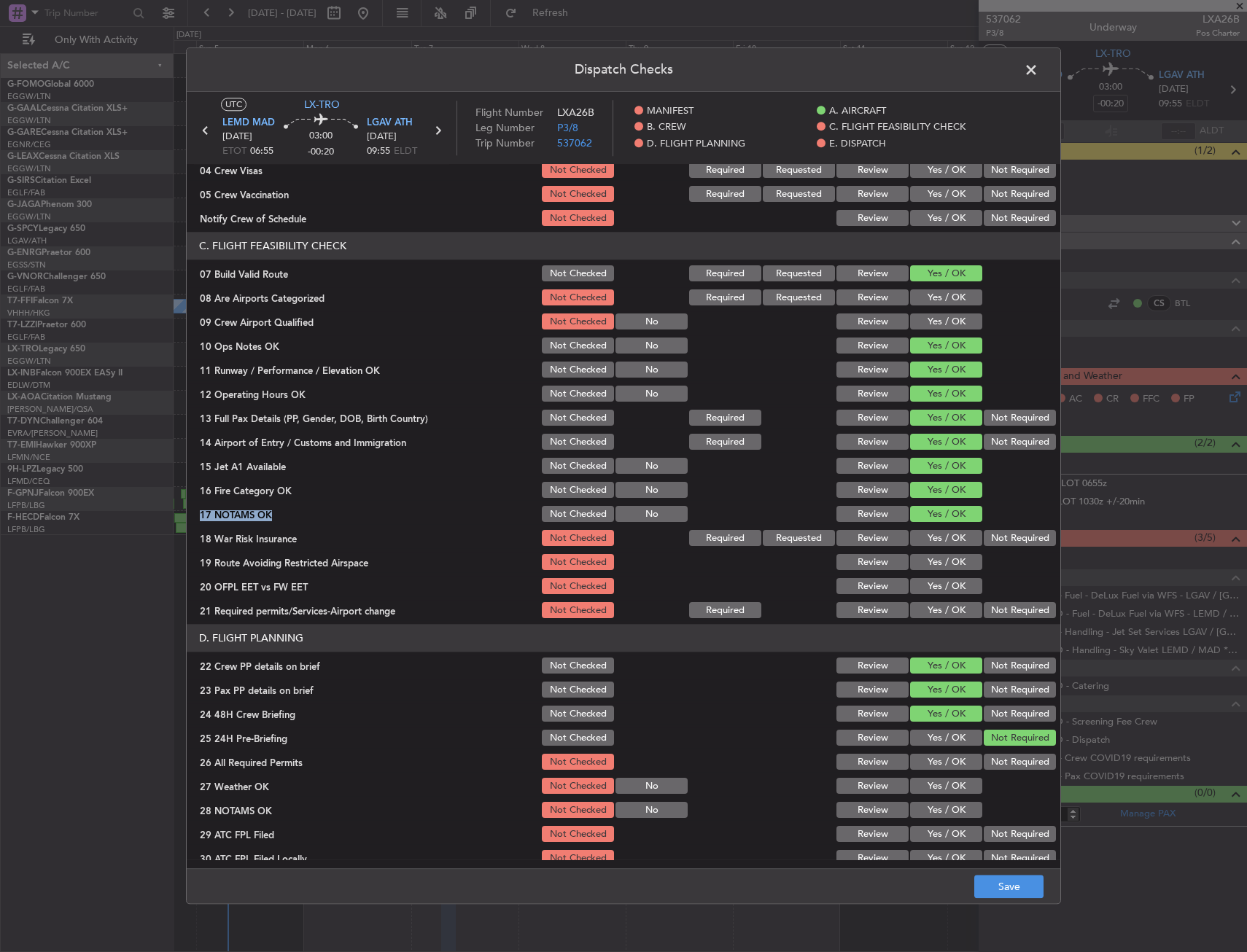
click at [1003, 533] on button "Not Required" at bounding box center [1020, 539] width 72 height 16
click at [918, 586] on button "Yes / OK" at bounding box center [946, 586] width 72 height 16
drag, startPoint x: 928, startPoint y: 571, endPoint x: 932, endPoint y: 559, distance: 12.6
click at [928, 570] on div "Yes / OK" at bounding box center [945, 563] width 73 height 20
click at [932, 559] on button "Yes / OK" at bounding box center [946, 563] width 72 height 16
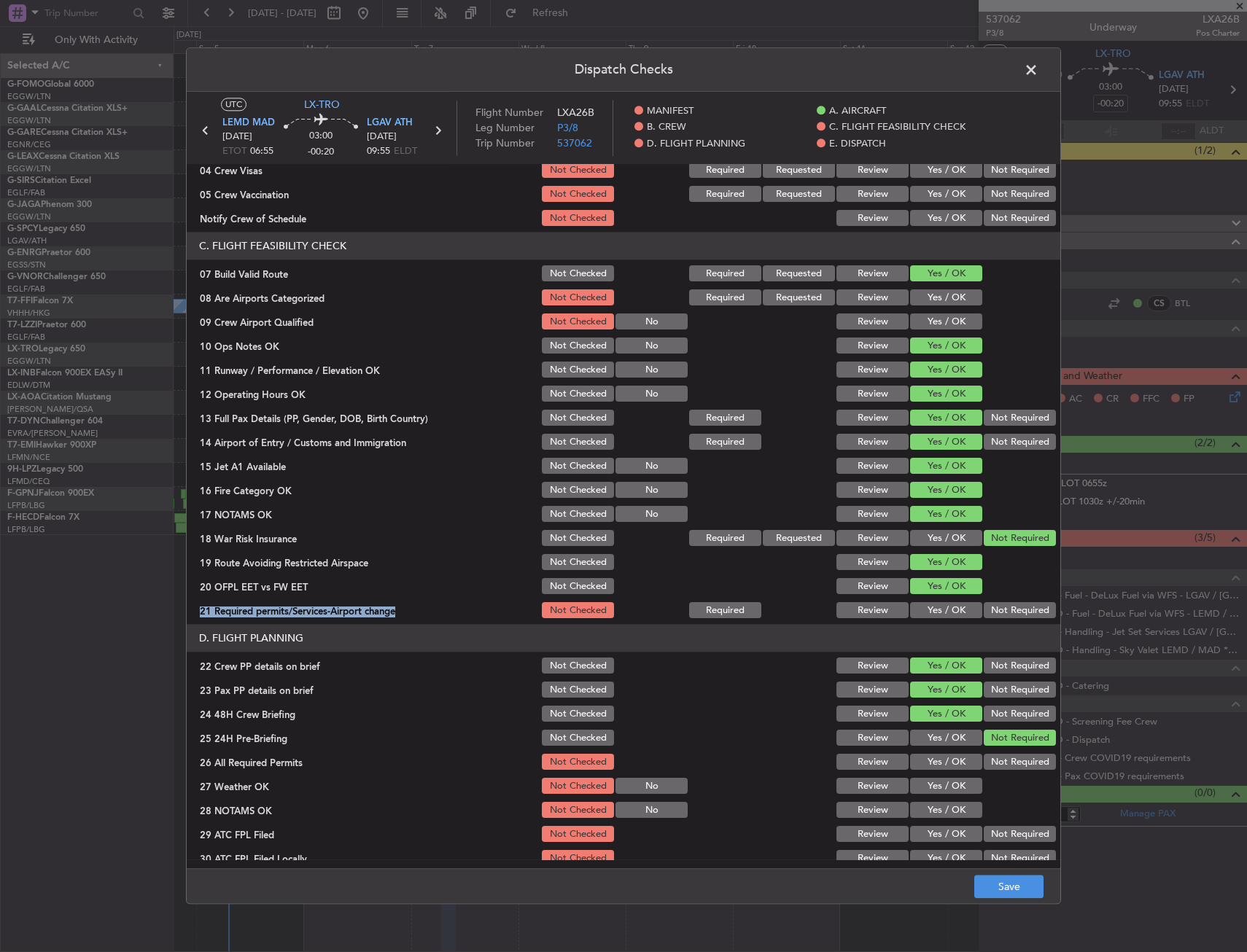
click at [924, 597] on section "C. FLIGHT FEASIBILITY CHECK 07 Build Valid Route Not Checked Required Requested…" at bounding box center [624, 427] width 874 height 389
click at [928, 605] on button "Yes / OK" at bounding box center [946, 610] width 72 height 16
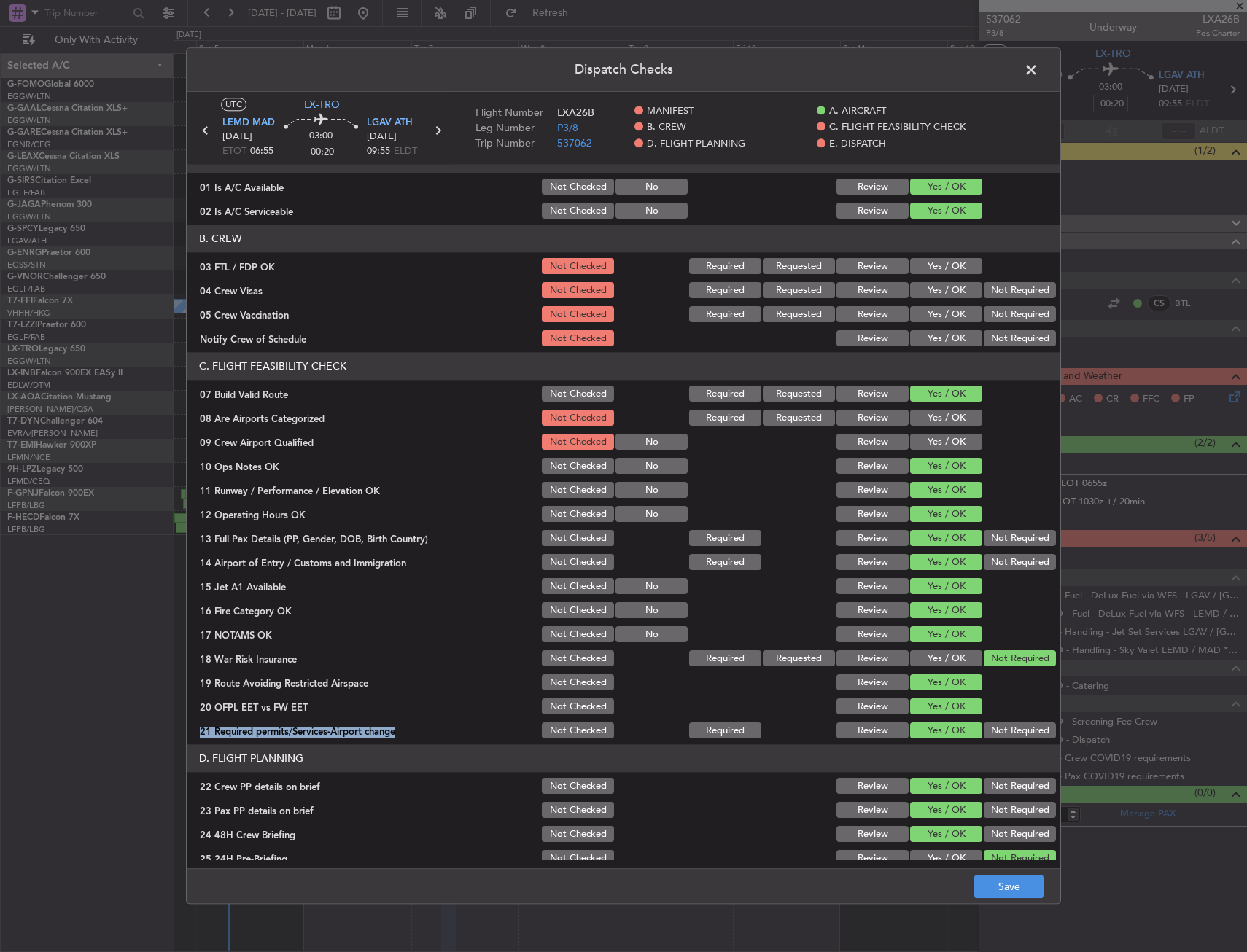
scroll to position [0, 0]
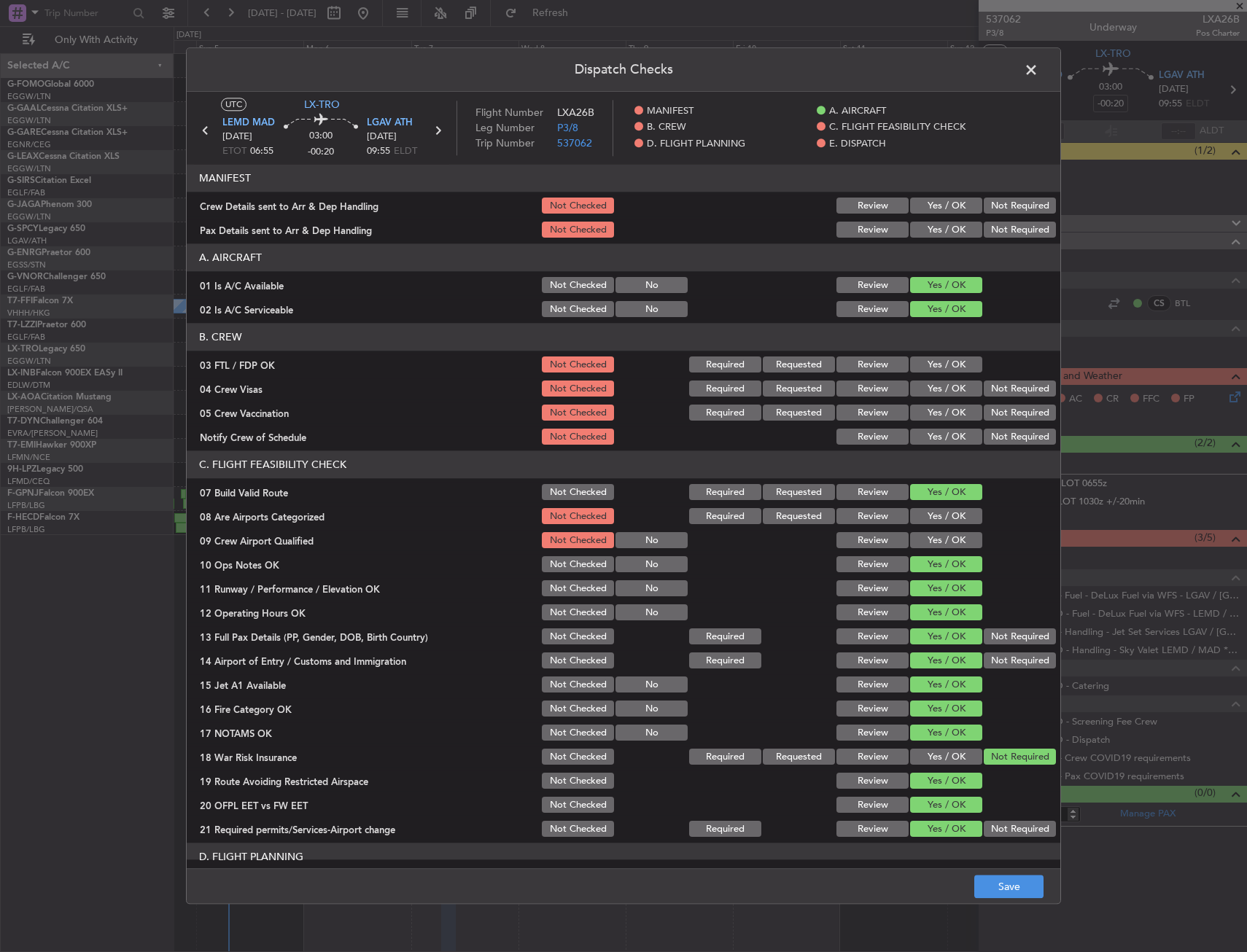
click at [1026, 507] on section "C. FLIGHT FEASIBILITY CHECK 07 Build Valid Route Not Checked Required Requested…" at bounding box center [624, 645] width 874 height 389
click at [1017, 895] on button "Save" at bounding box center [1010, 887] width 70 height 23
click at [1039, 67] on span at bounding box center [1039, 73] width 0 height 29
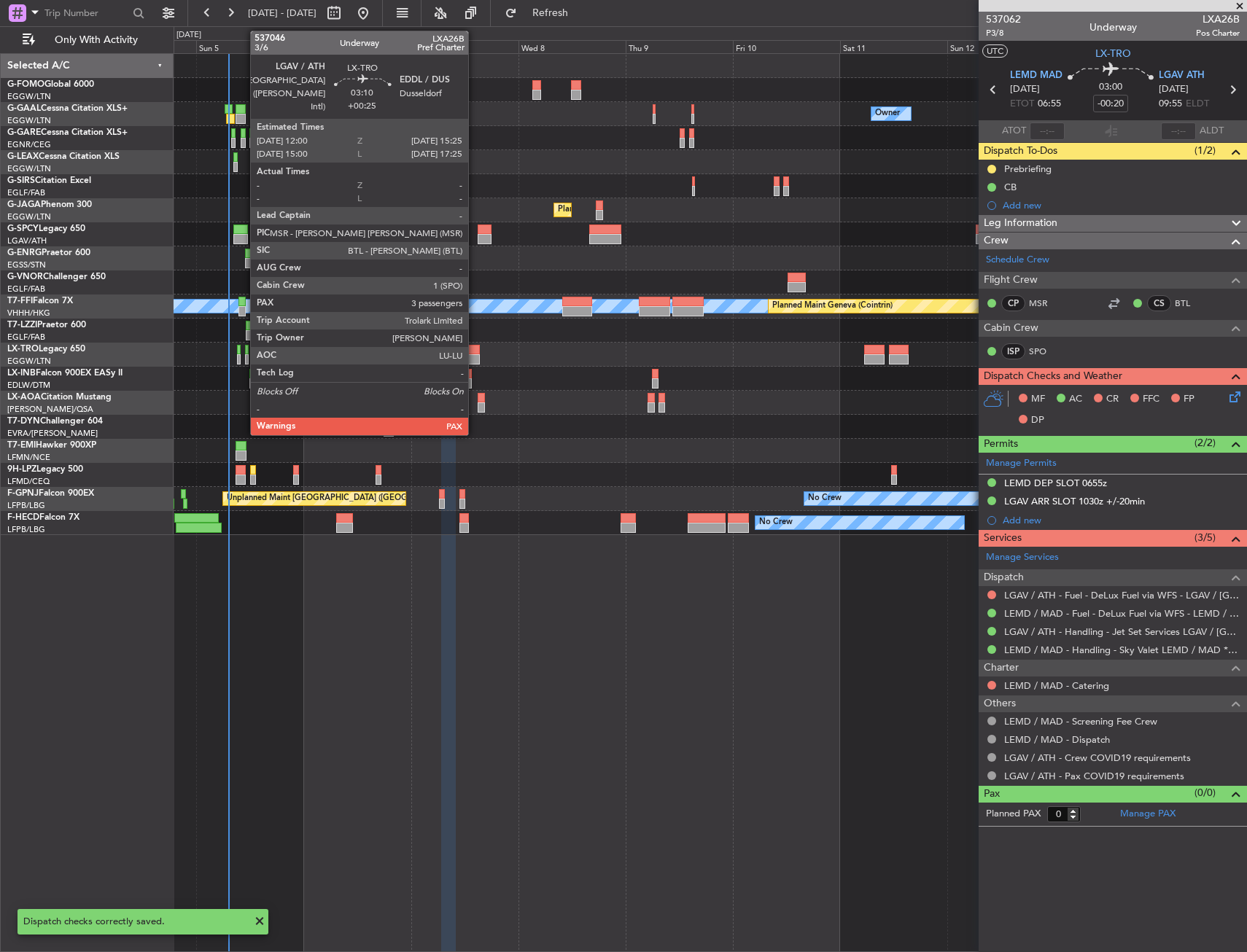
click at [474, 354] on div at bounding box center [472, 349] width 15 height 10
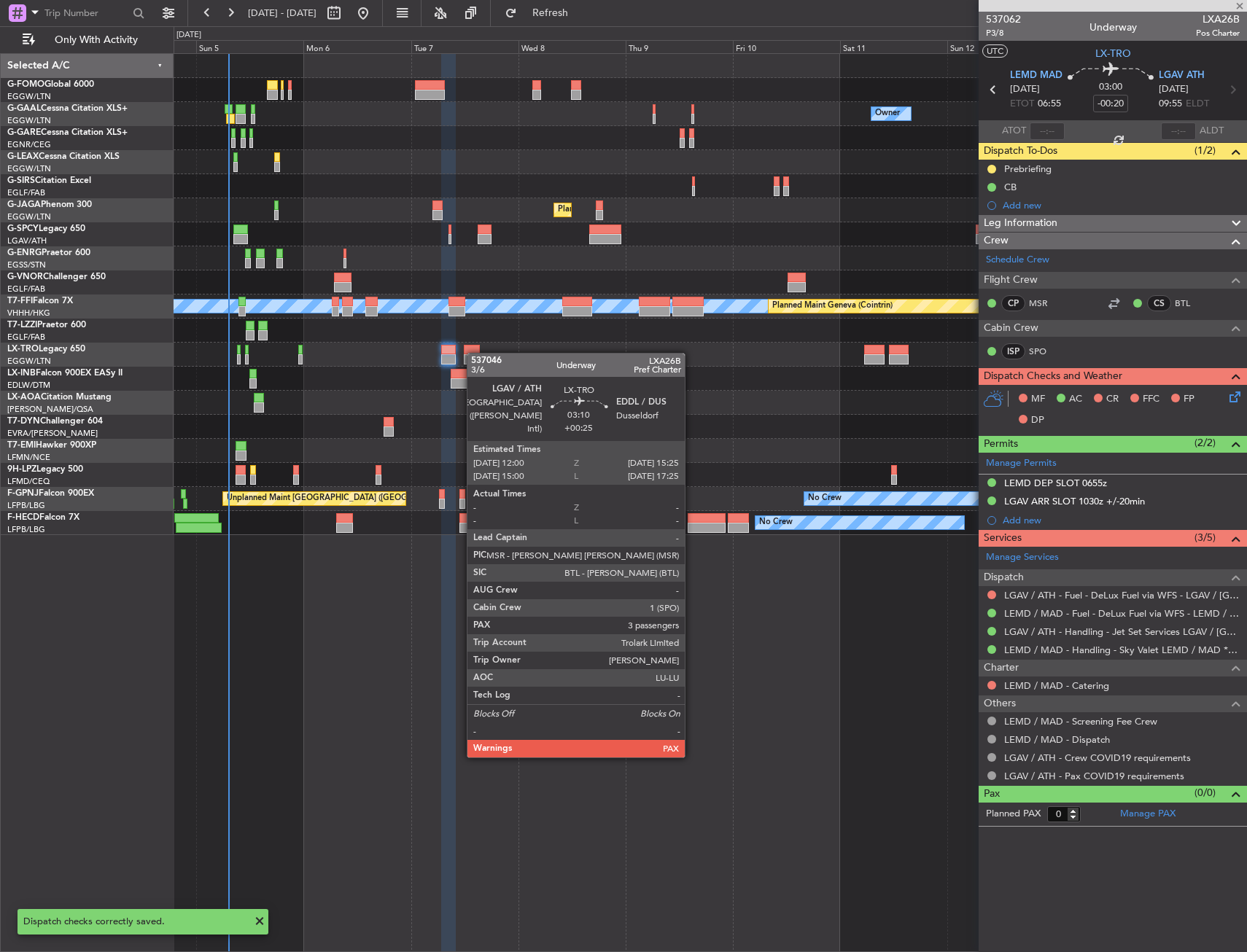
type input "+00:25"
type input "3"
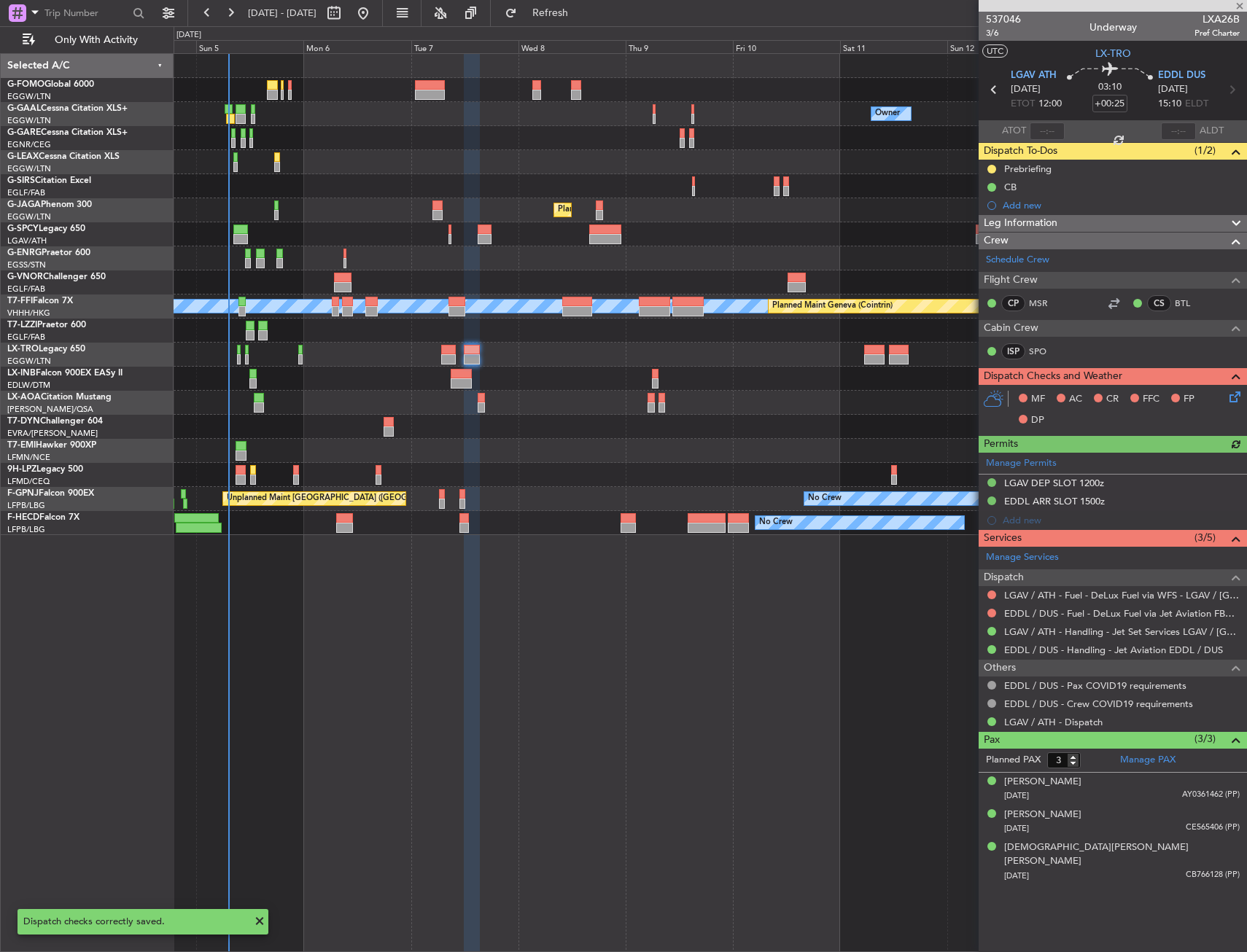
click at [1238, 397] on icon at bounding box center [1232, 394] width 12 height 12
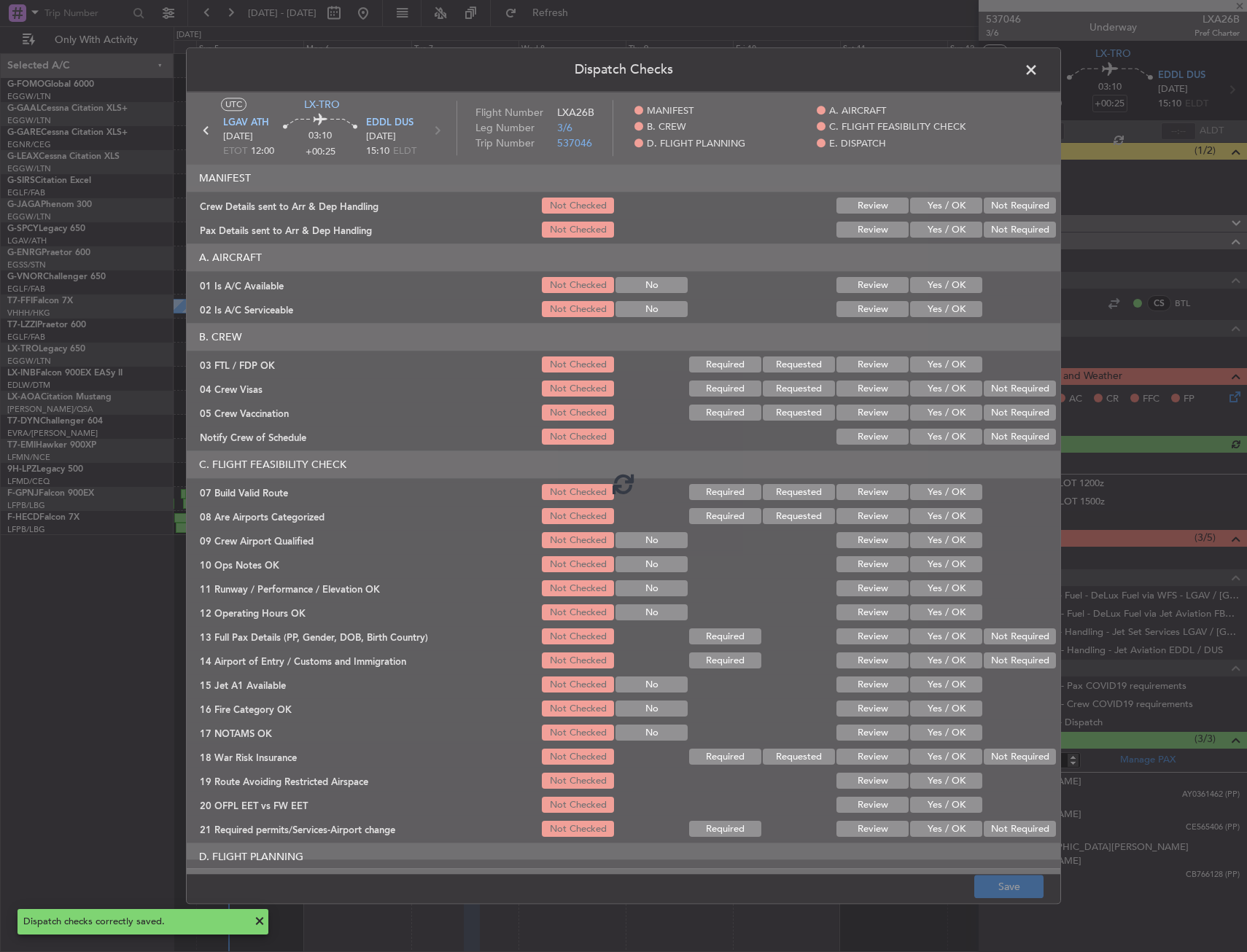
click at [942, 292] on div at bounding box center [624, 483] width 874 height 782
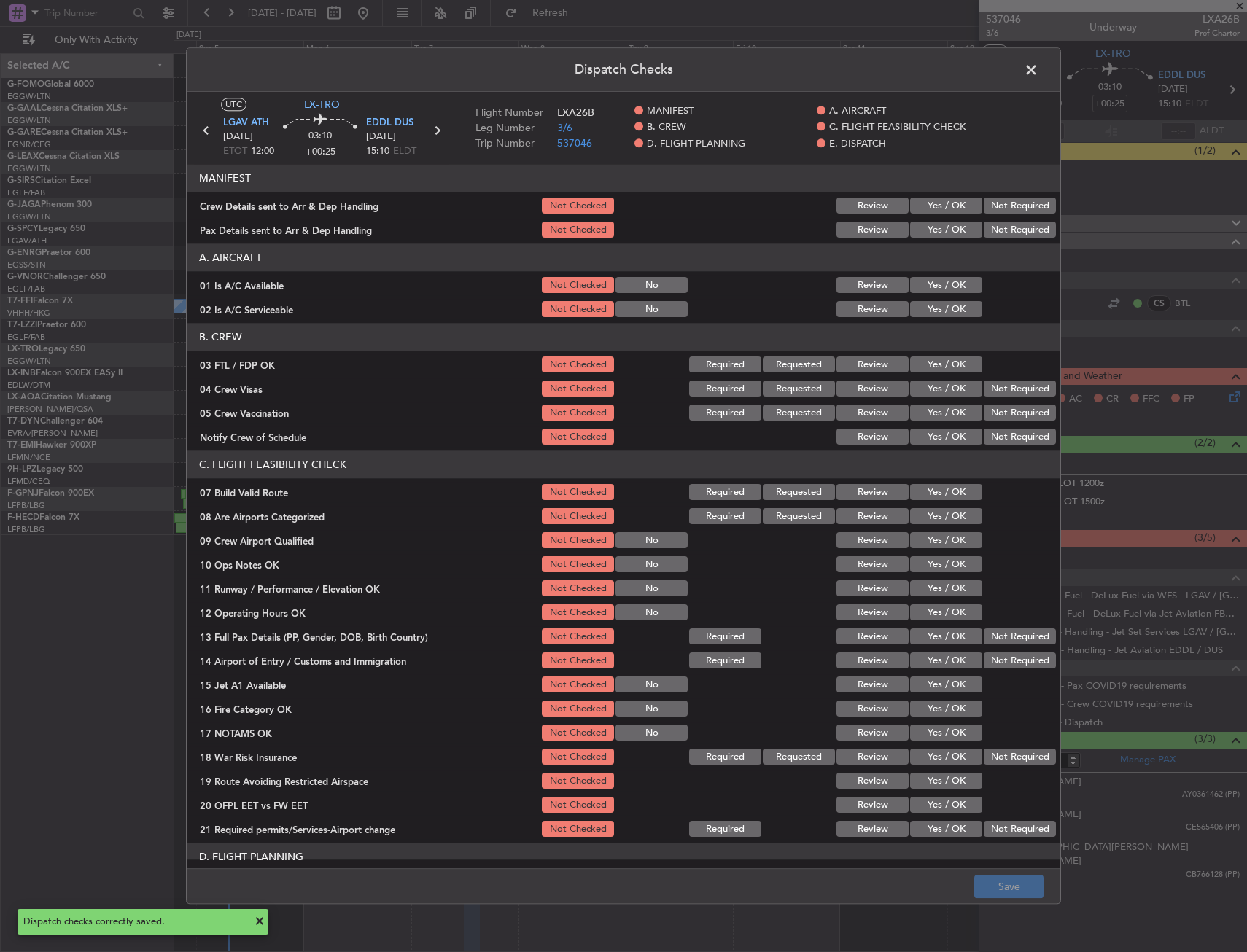
drag, startPoint x: 942, startPoint y: 292, endPoint x: 941, endPoint y: 301, distance: 9.1
click at [941, 291] on button "Yes / OK" at bounding box center [946, 285] width 72 height 16
click at [939, 312] on button "Yes / OK" at bounding box center [946, 310] width 72 height 16
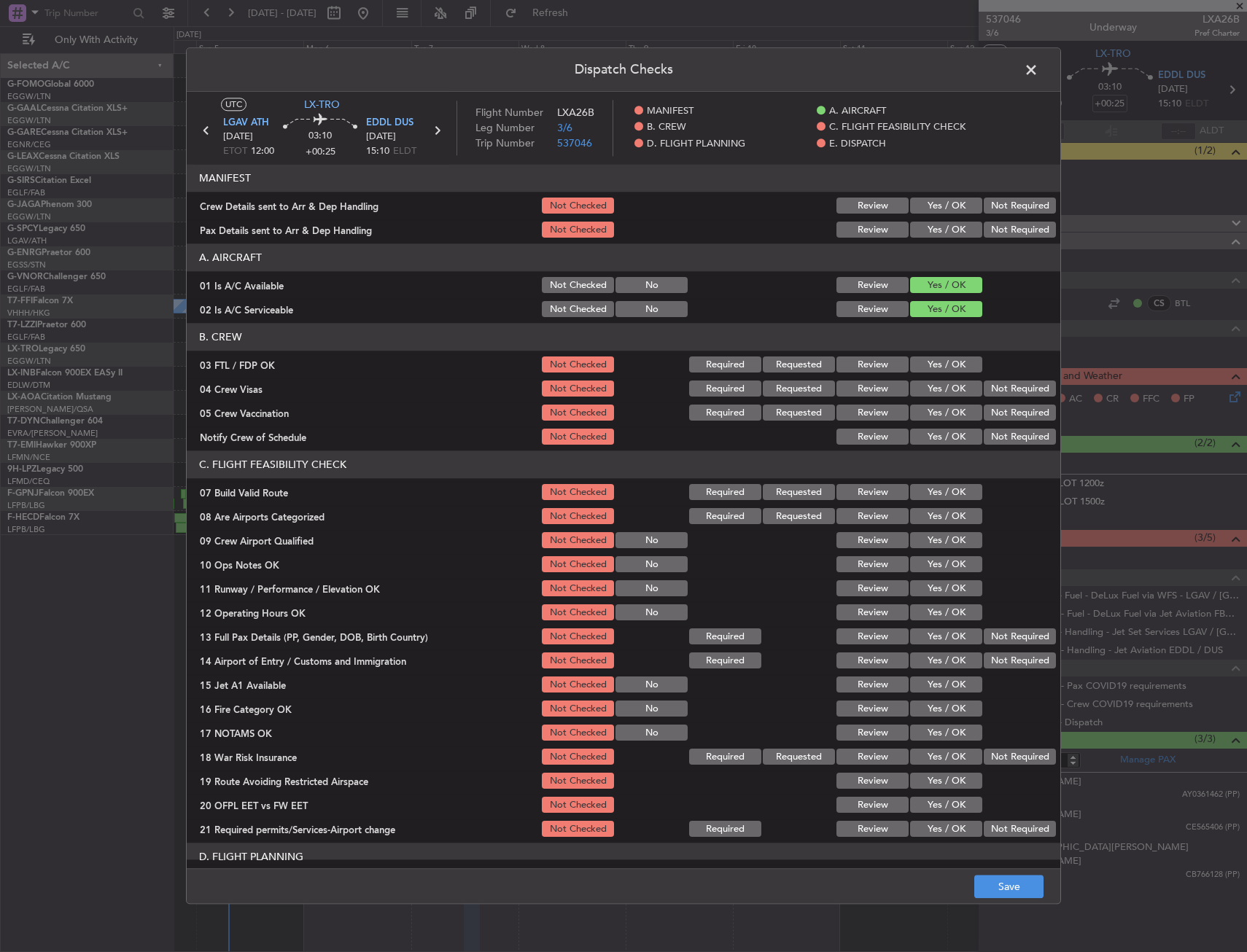
click at [928, 493] on button "Yes / OK" at bounding box center [946, 492] width 72 height 16
drag, startPoint x: 935, startPoint y: 556, endPoint x: 934, endPoint y: 563, distance: 7.1
click at [933, 556] on div "Yes / OK" at bounding box center [945, 565] width 73 height 20
click at [934, 563] on button "Yes / OK" at bounding box center [946, 565] width 72 height 16
click at [934, 597] on div "Yes / OK" at bounding box center [945, 589] width 73 height 20
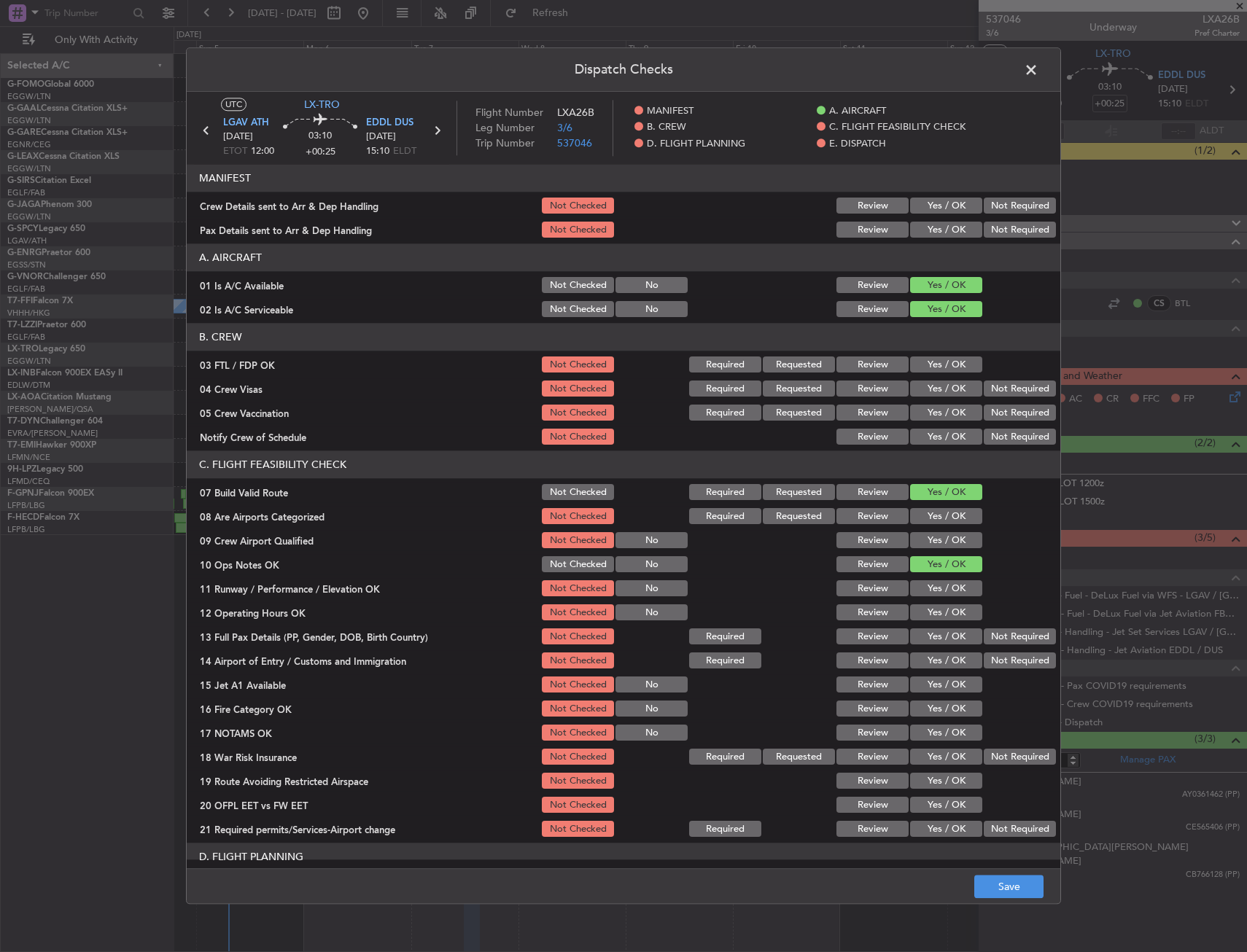
click at [928, 612] on button "Yes / OK" at bounding box center [946, 613] width 72 height 16
click at [925, 596] on button "Yes / OK" at bounding box center [946, 589] width 72 height 16
drag, startPoint x: 917, startPoint y: 638, endPoint x: 916, endPoint y: 648, distance: 10.0
click at [916, 638] on button "Yes / OK" at bounding box center [946, 637] width 72 height 16
drag, startPoint x: 916, startPoint y: 658, endPoint x: 917, endPoint y: 684, distance: 26.0
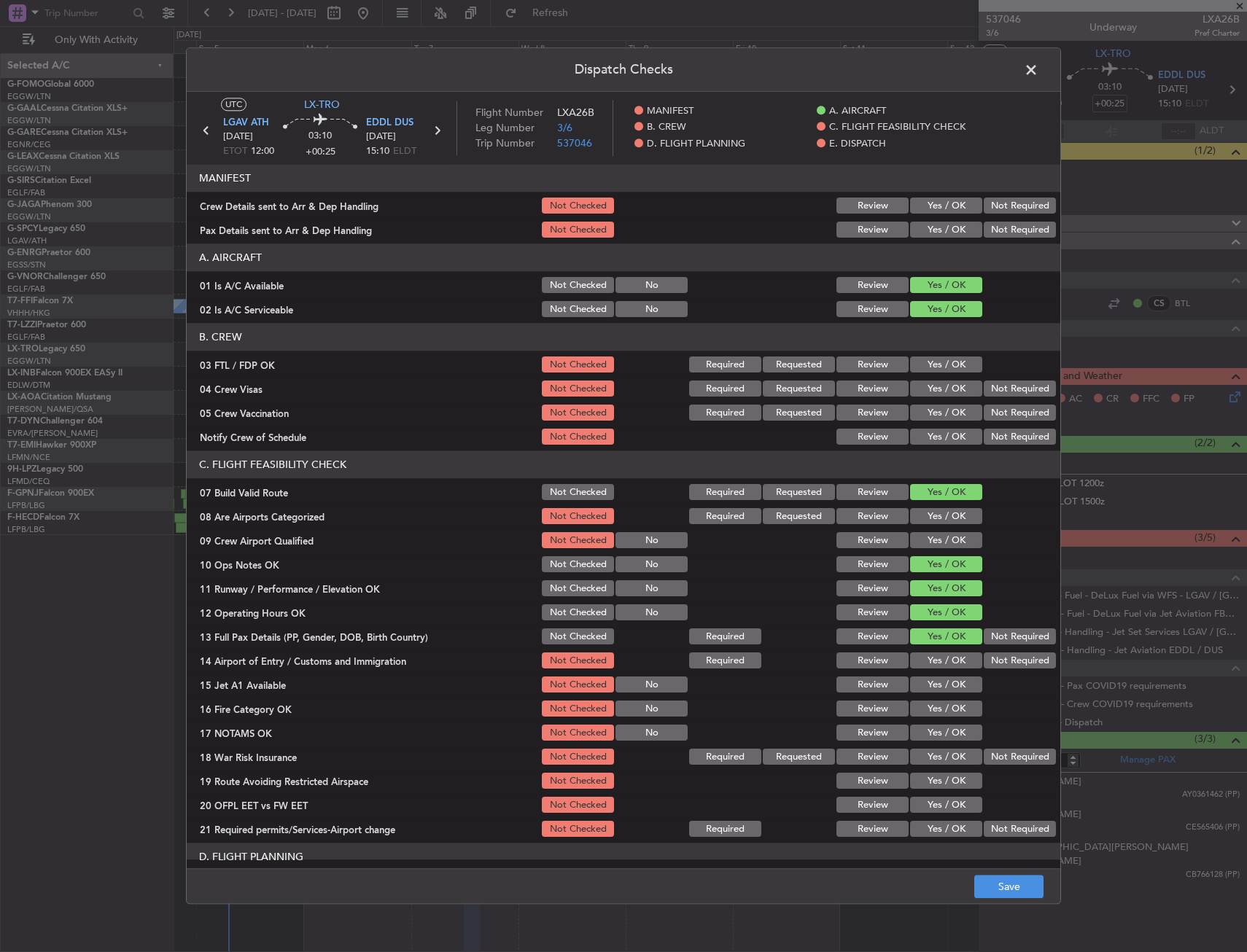
click at [916, 660] on button "Yes / OK" at bounding box center [946, 661] width 72 height 16
click at [917, 681] on button "Yes / OK" at bounding box center [946, 685] width 72 height 16
click at [918, 695] on section "C. FLIGHT FEASIBILITY CHECK 07 Build Valid Route Not Checked Required Requested…" at bounding box center [624, 645] width 874 height 389
click at [915, 705] on button "Yes / OK" at bounding box center [946, 709] width 72 height 16
drag, startPoint x: 995, startPoint y: 753, endPoint x: 973, endPoint y: 764, distance: 24.6
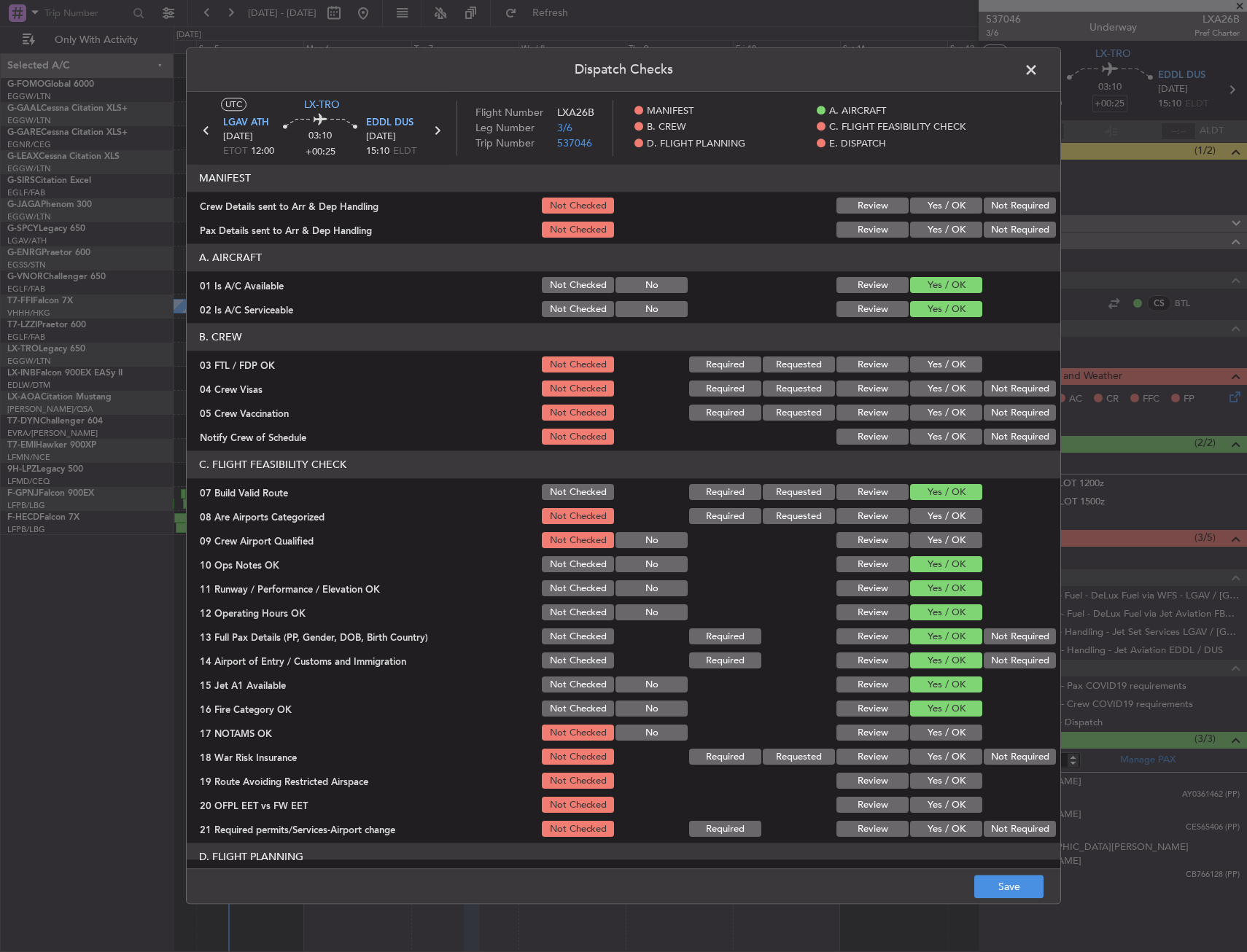
click at [994, 753] on div "Not Required" at bounding box center [1018, 757] width 73 height 20
click at [932, 775] on button "Yes / OK" at bounding box center [946, 781] width 72 height 16
click at [993, 755] on button "Not Required" at bounding box center [1020, 757] width 72 height 16
click at [956, 731] on button "Yes / OK" at bounding box center [946, 733] width 72 height 16
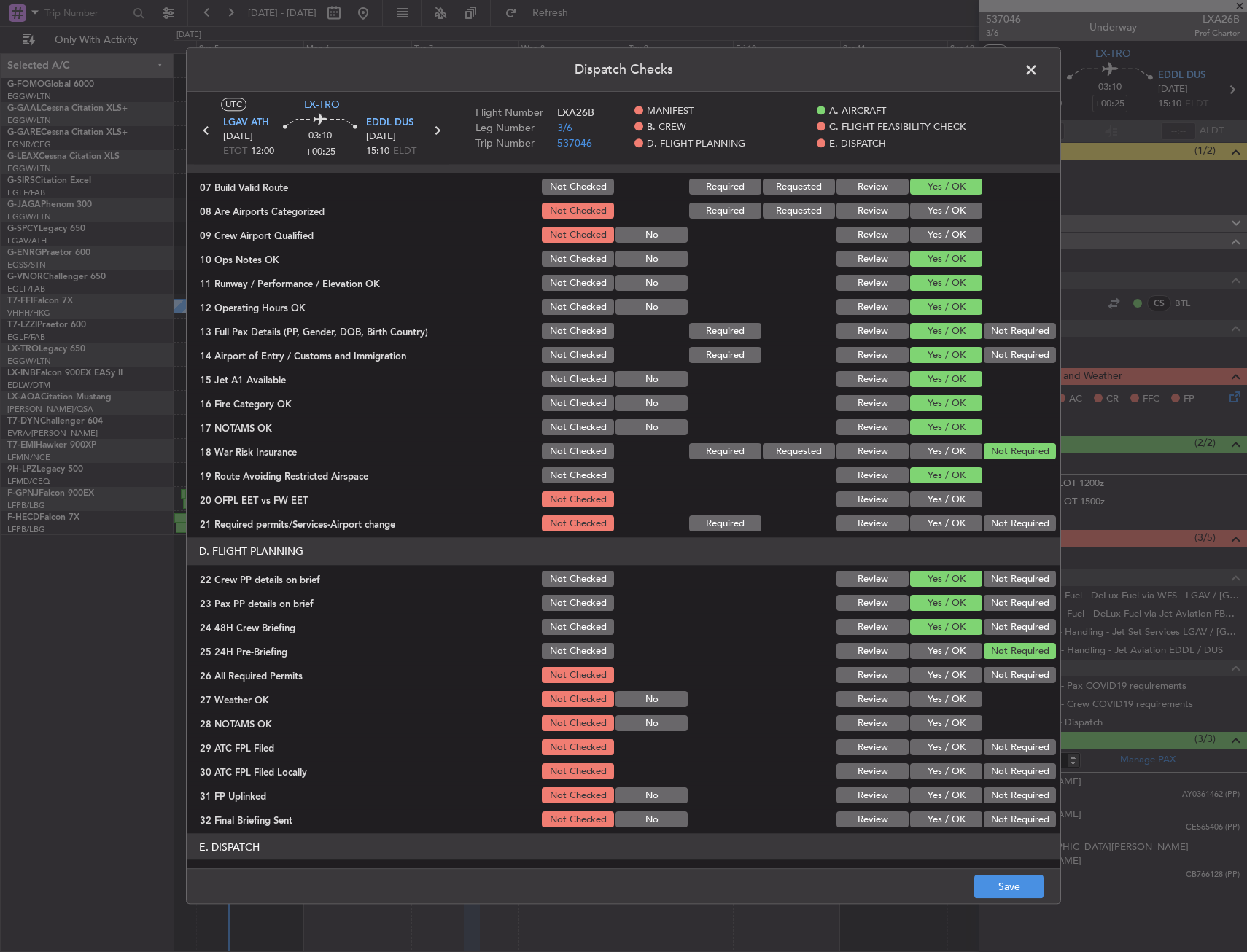
scroll to position [437, 0]
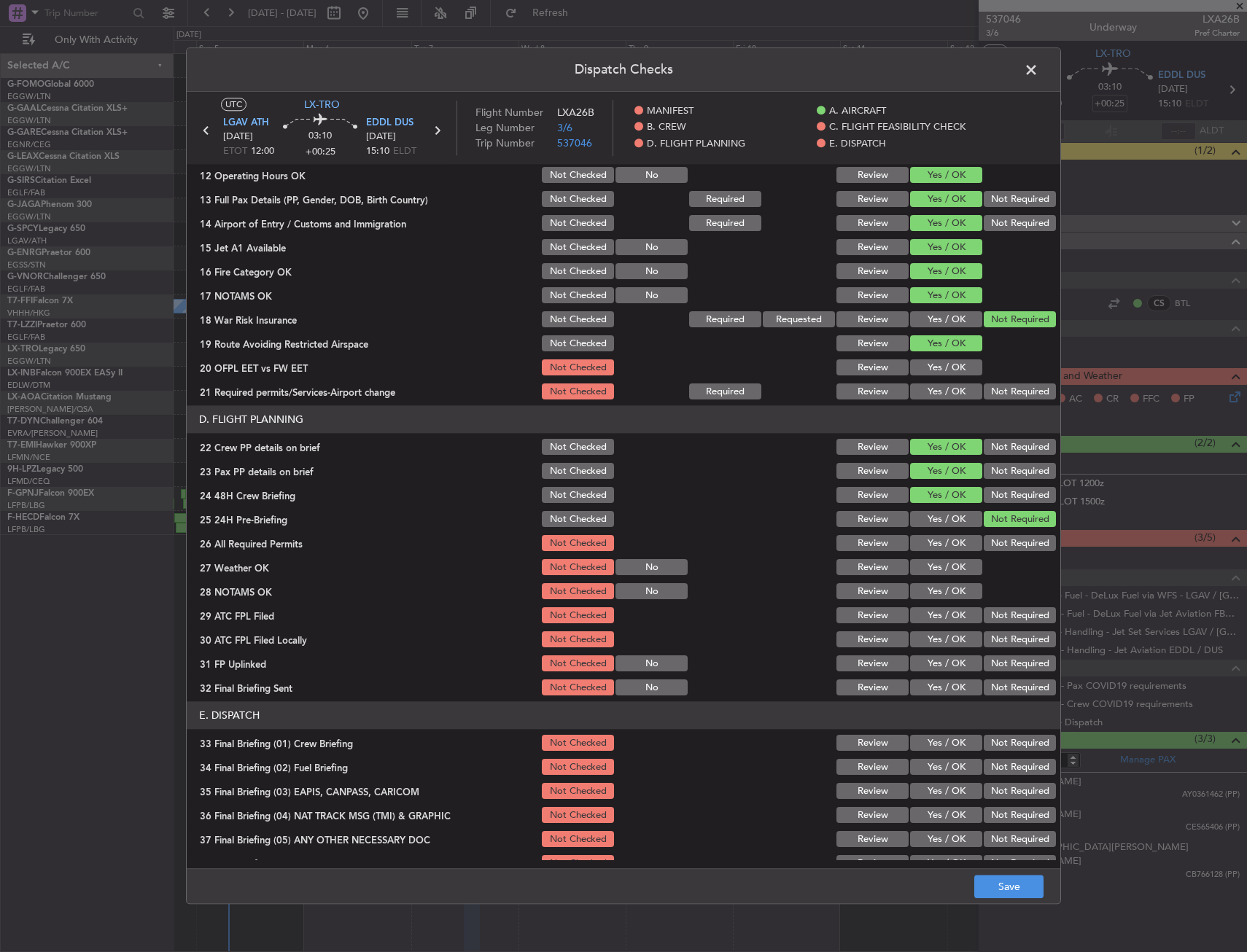
click at [940, 401] on div "Yes / OK" at bounding box center [945, 392] width 73 height 20
click at [939, 389] on button "Yes / OK" at bounding box center [946, 392] width 72 height 16
click at [932, 360] on button "Yes / OK" at bounding box center [946, 368] width 72 height 16
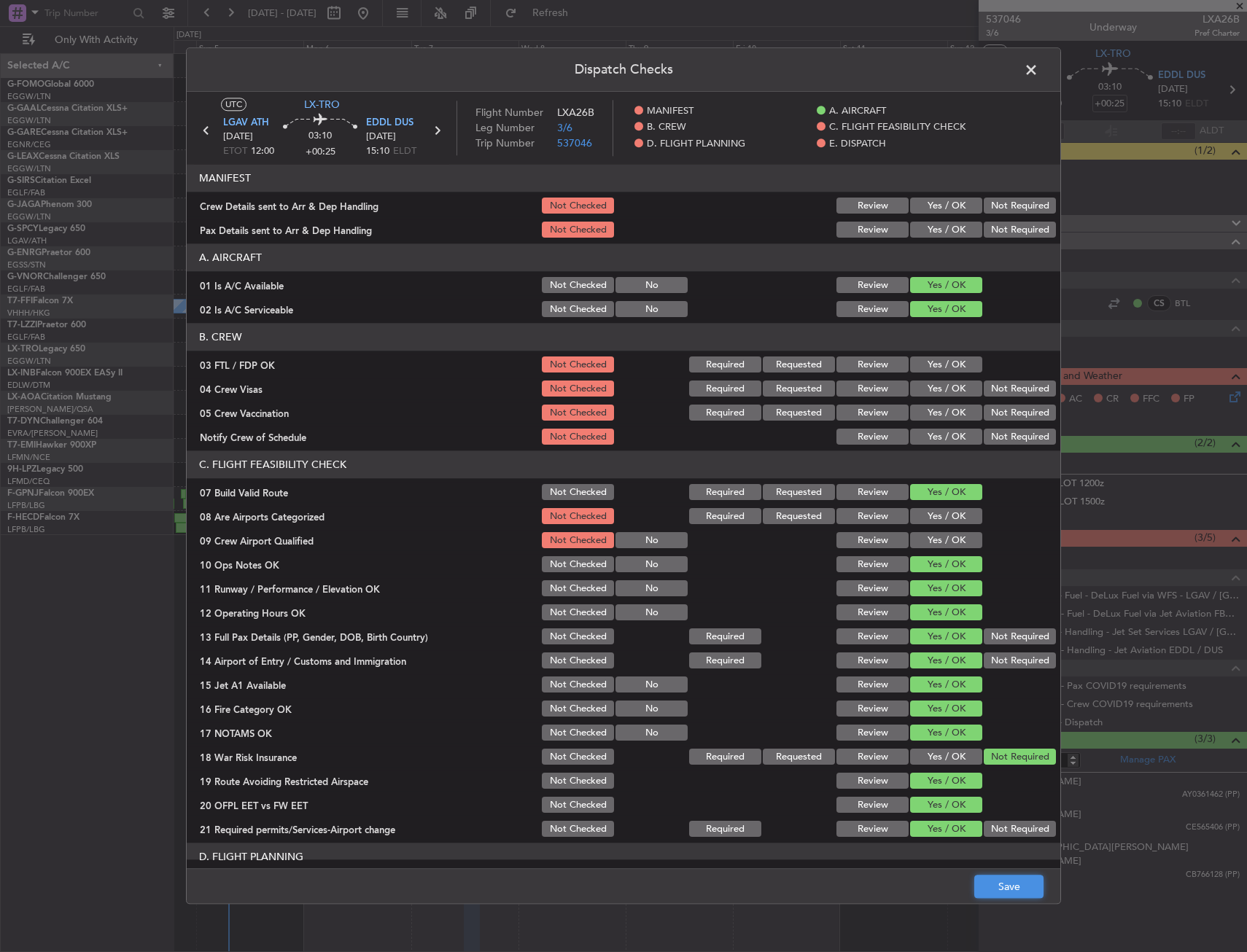
click at [1007, 882] on button "Save" at bounding box center [1010, 887] width 70 height 23
click at [1039, 76] on span at bounding box center [1039, 73] width 0 height 29
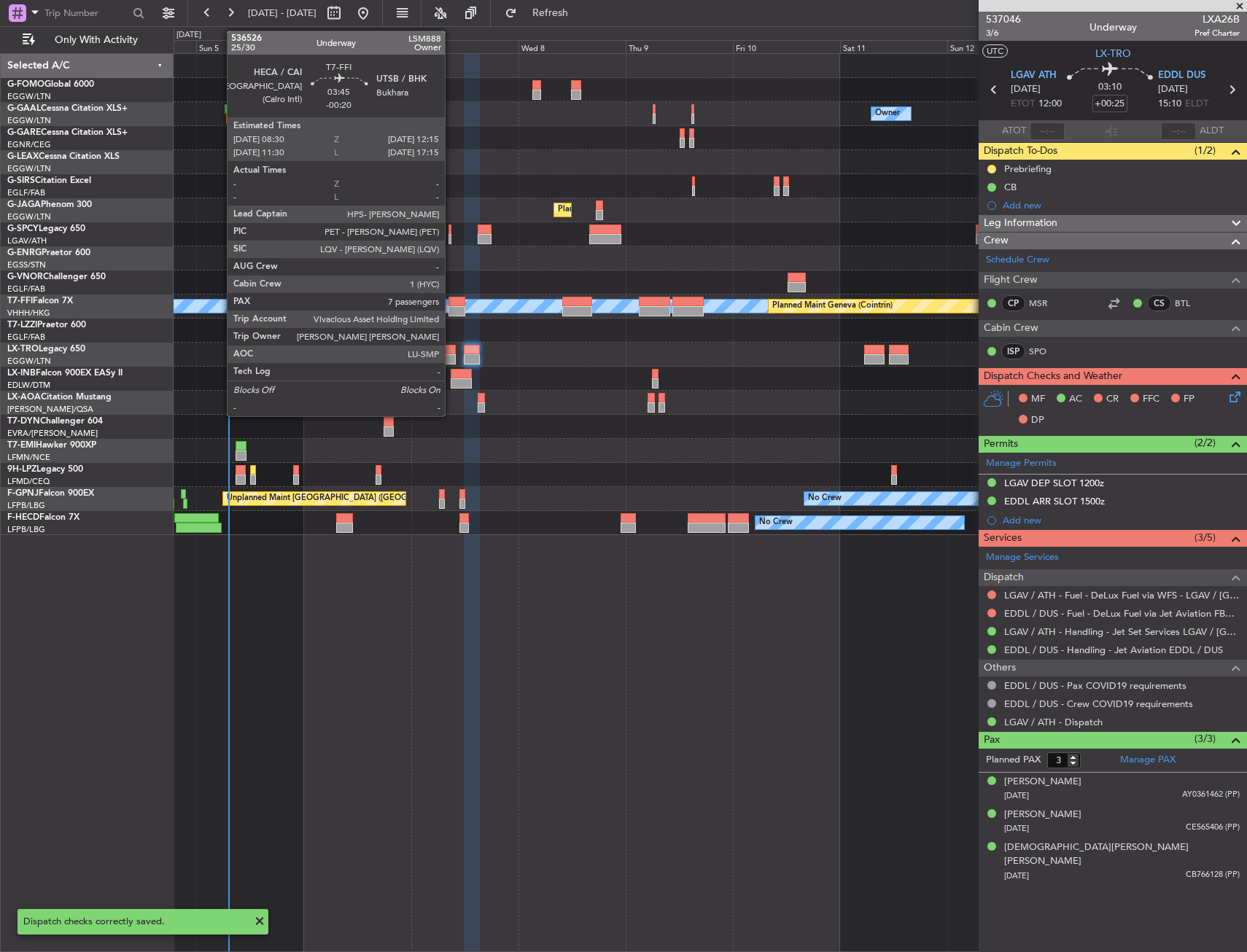
click at [451, 300] on div at bounding box center [457, 301] width 17 height 10
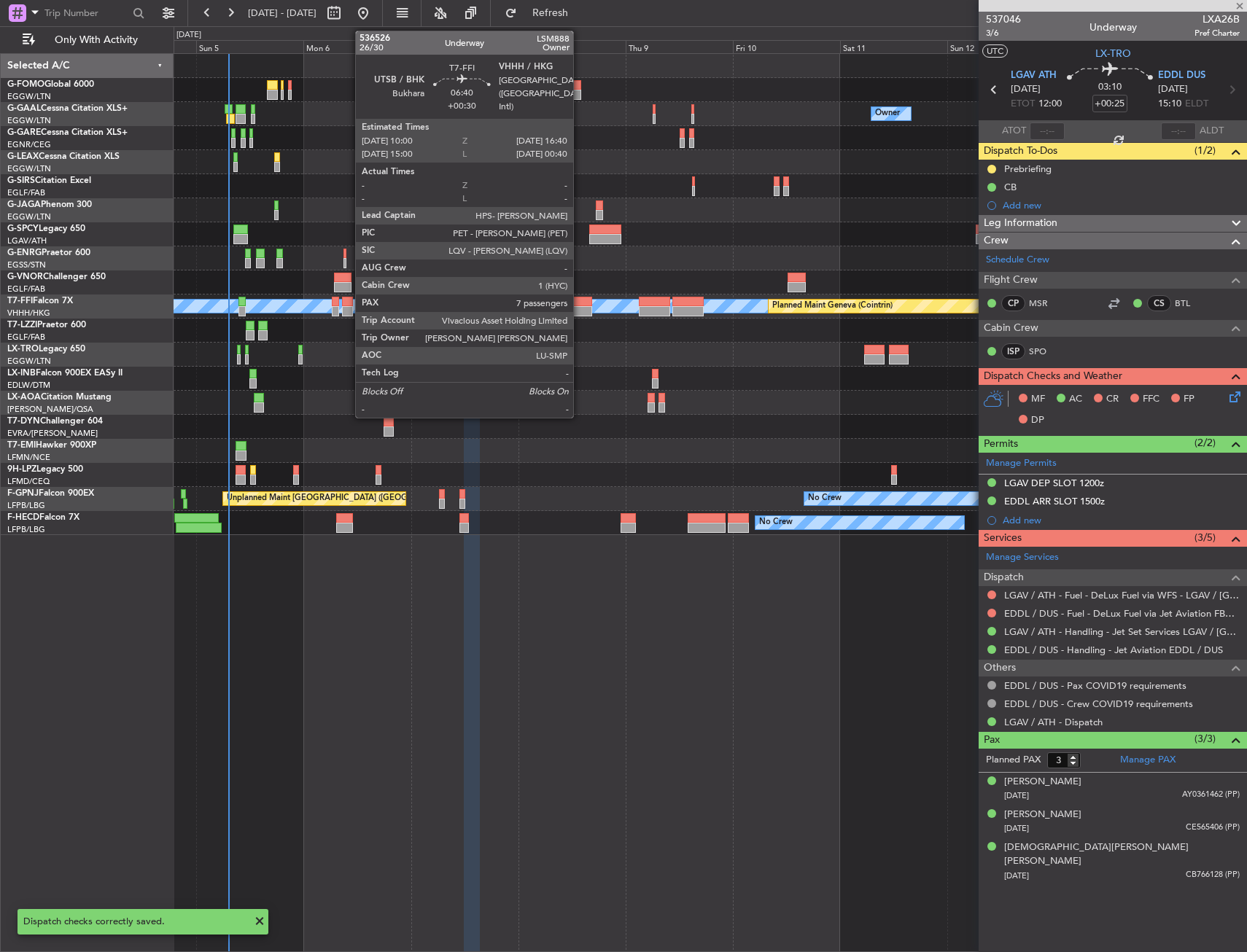
type input "-00:20"
type input "7"
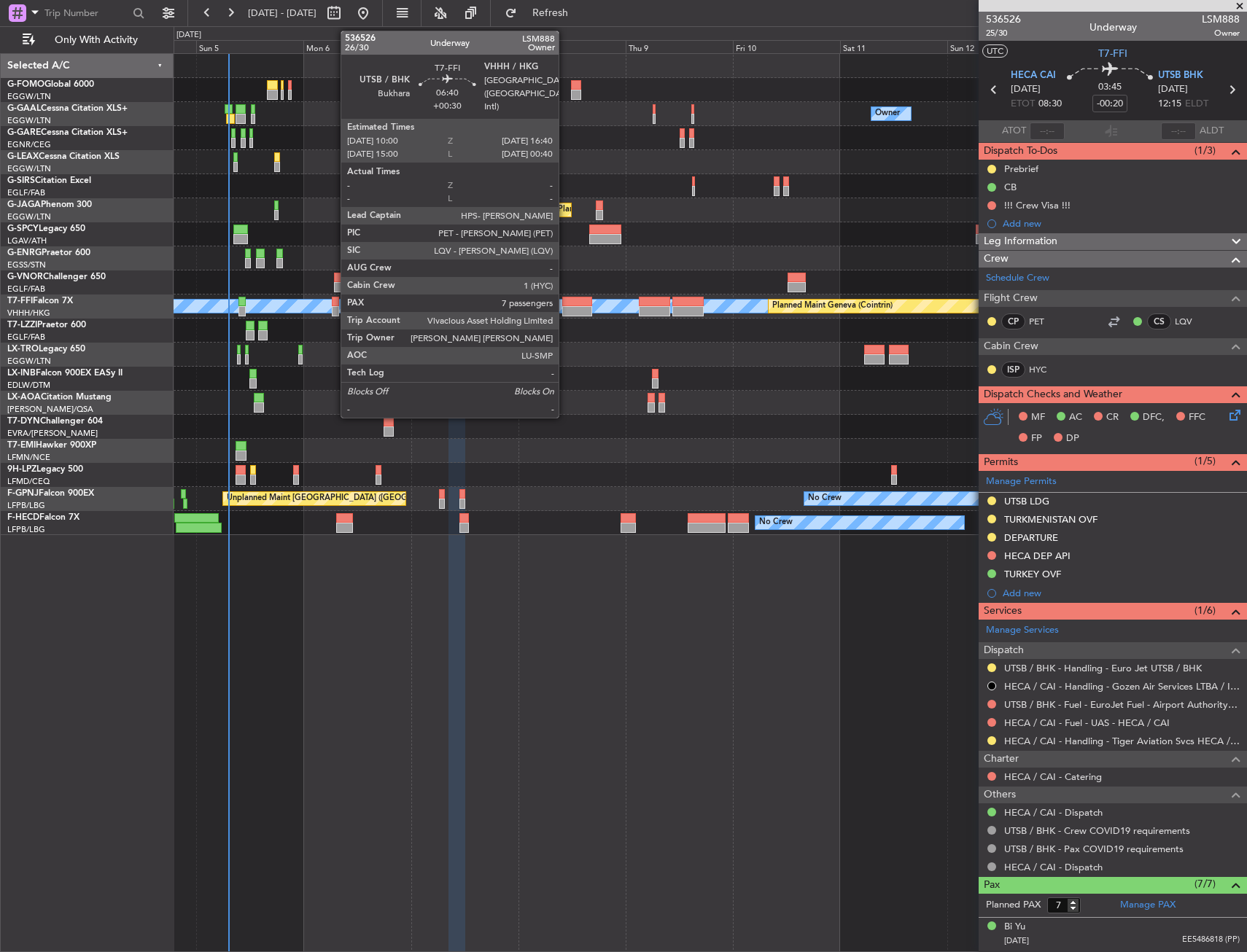
click at [565, 302] on div at bounding box center [577, 301] width 30 height 10
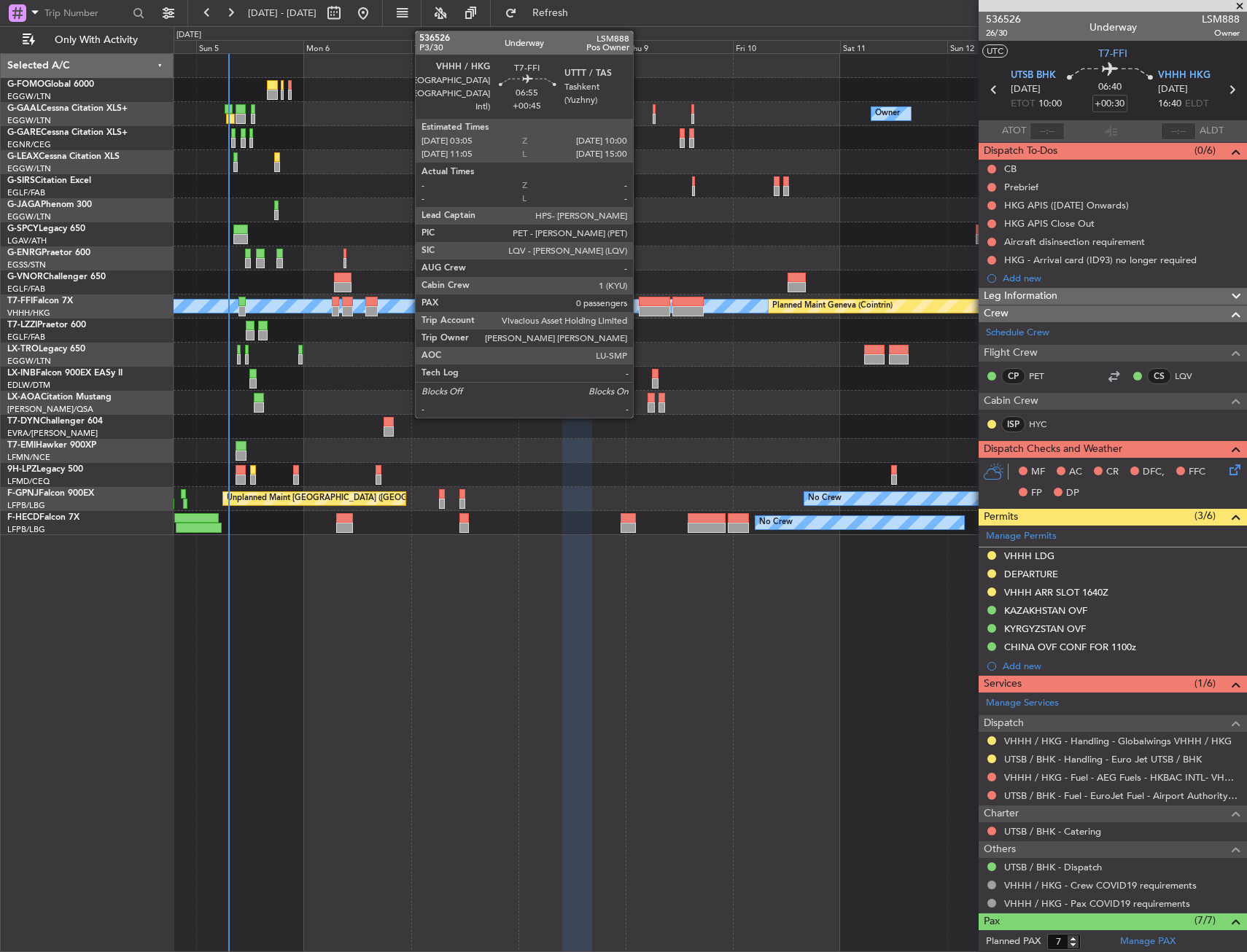
click at [639, 304] on div at bounding box center [655, 301] width 32 height 10
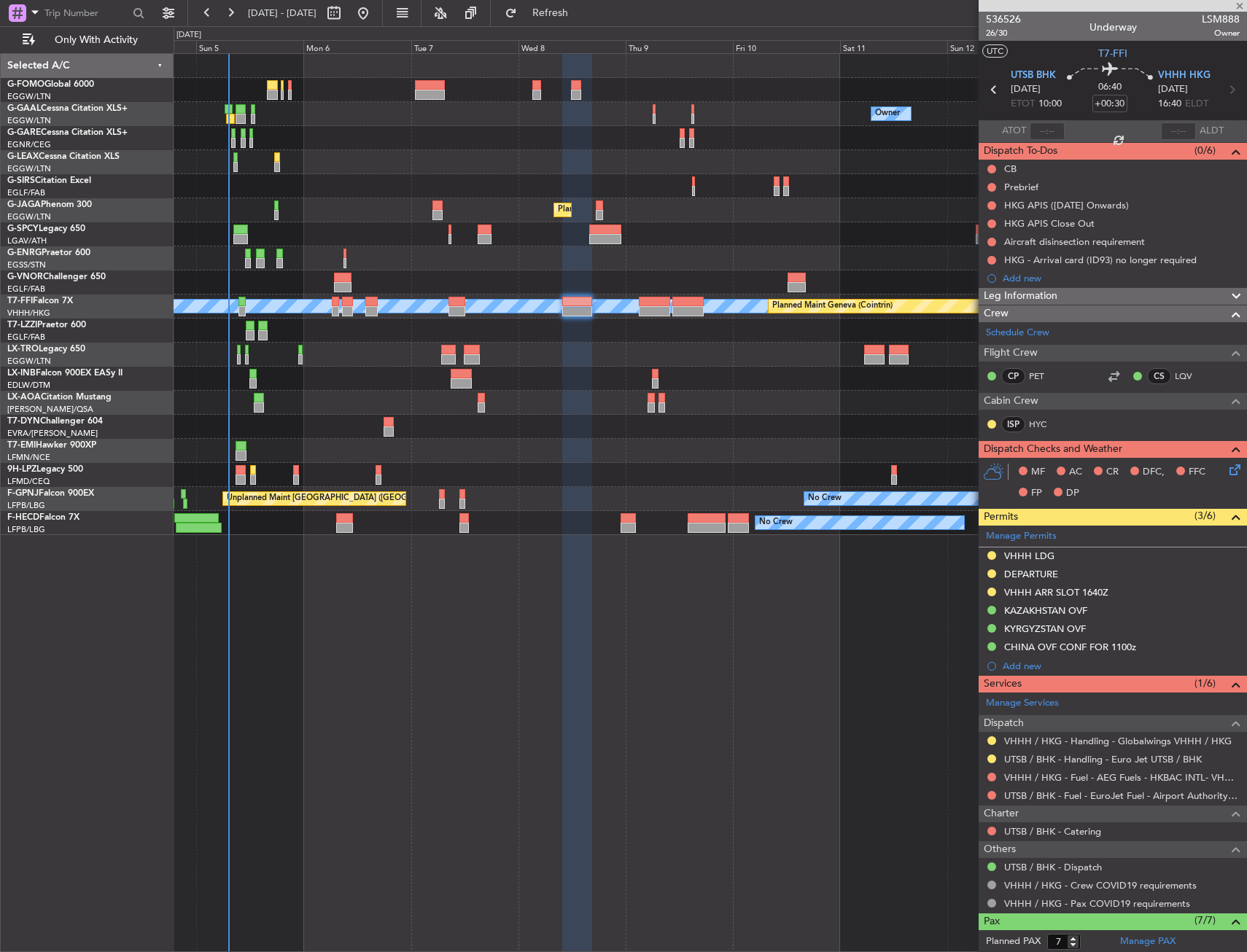
type input "+00:45"
type input "0"
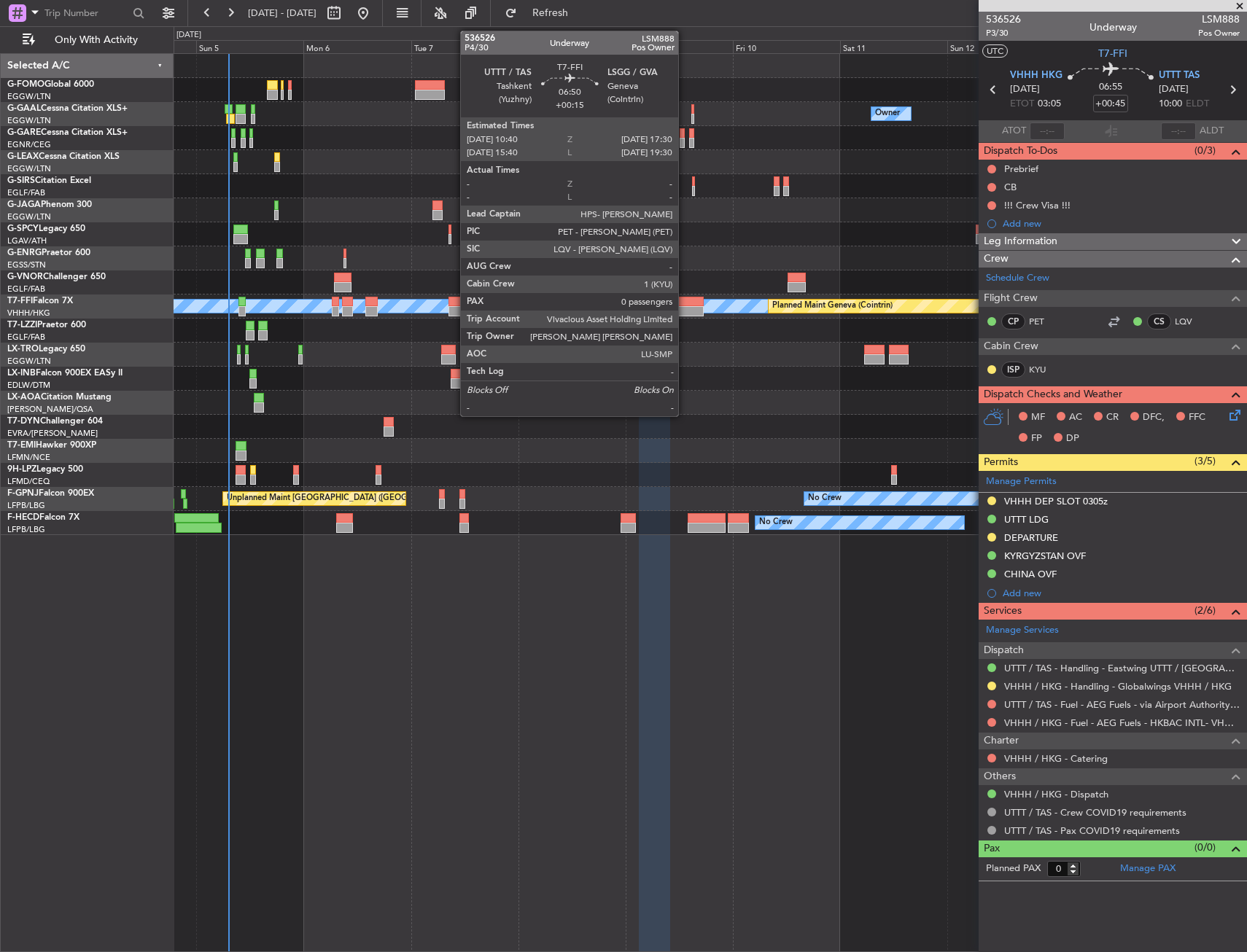
click at [685, 304] on div at bounding box center [688, 301] width 31 height 10
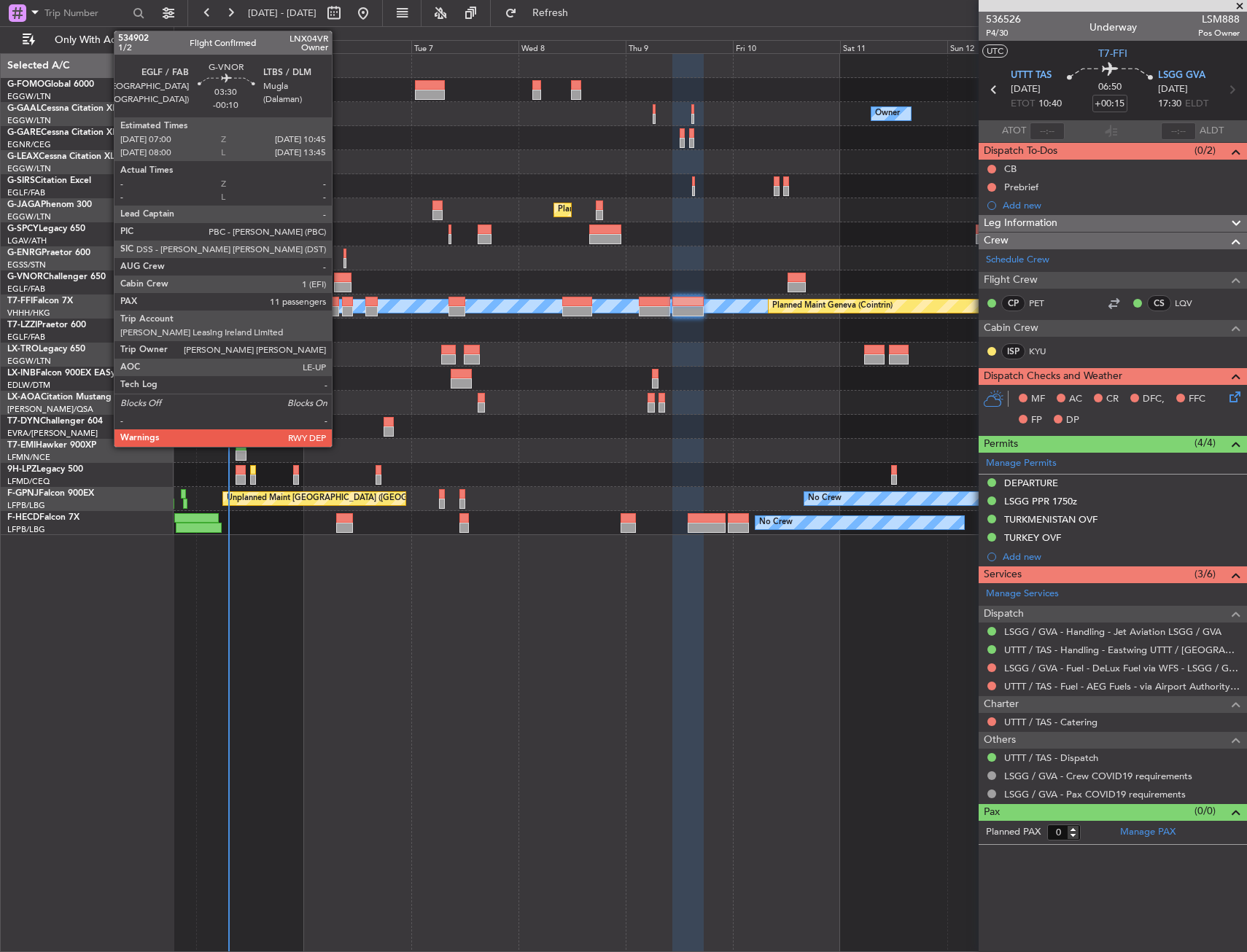
click at [339, 284] on div at bounding box center [342, 287] width 17 height 10
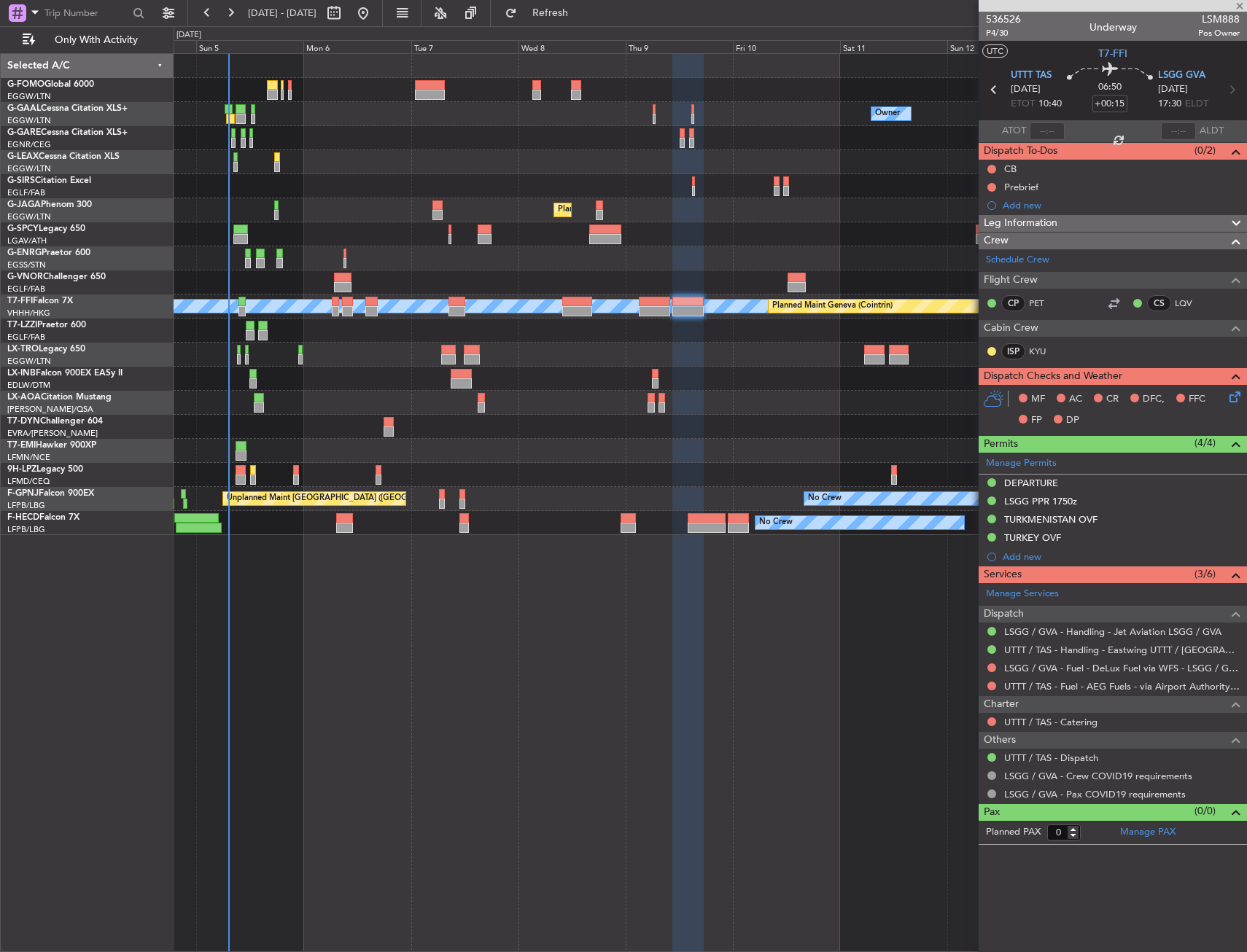
type input "-00:10"
type input "11"
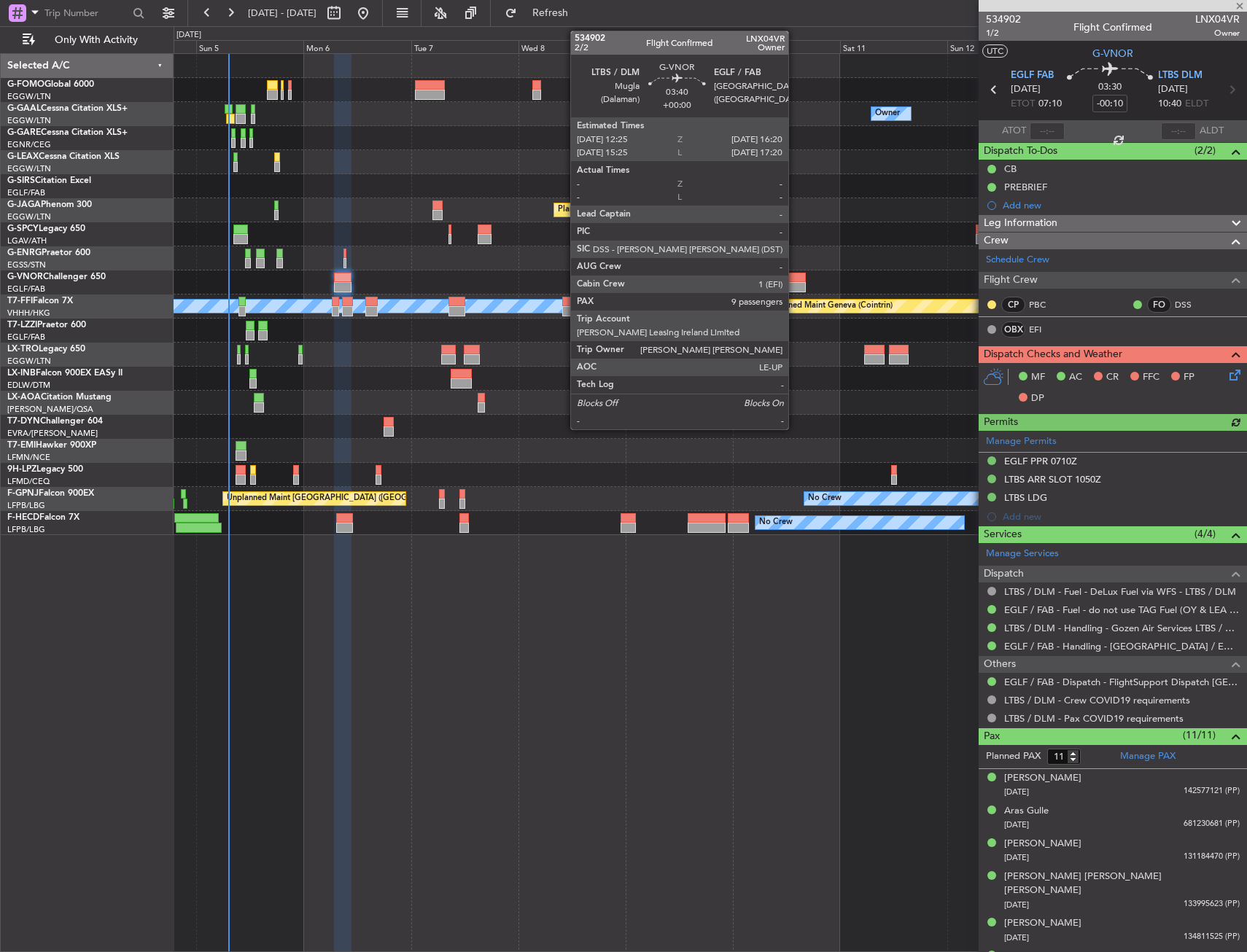
click at [795, 274] on div at bounding box center [797, 277] width 19 height 10
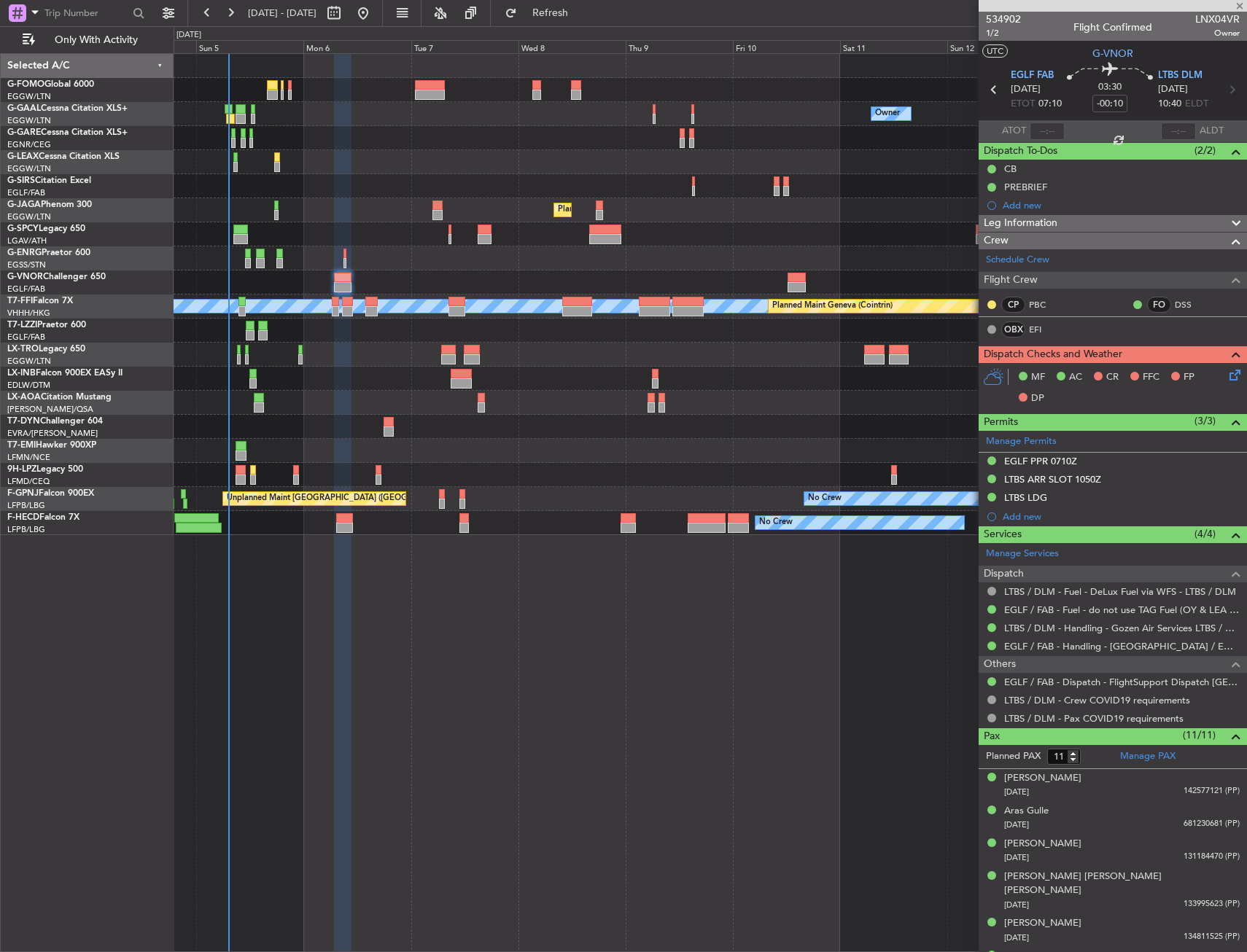
type input "9"
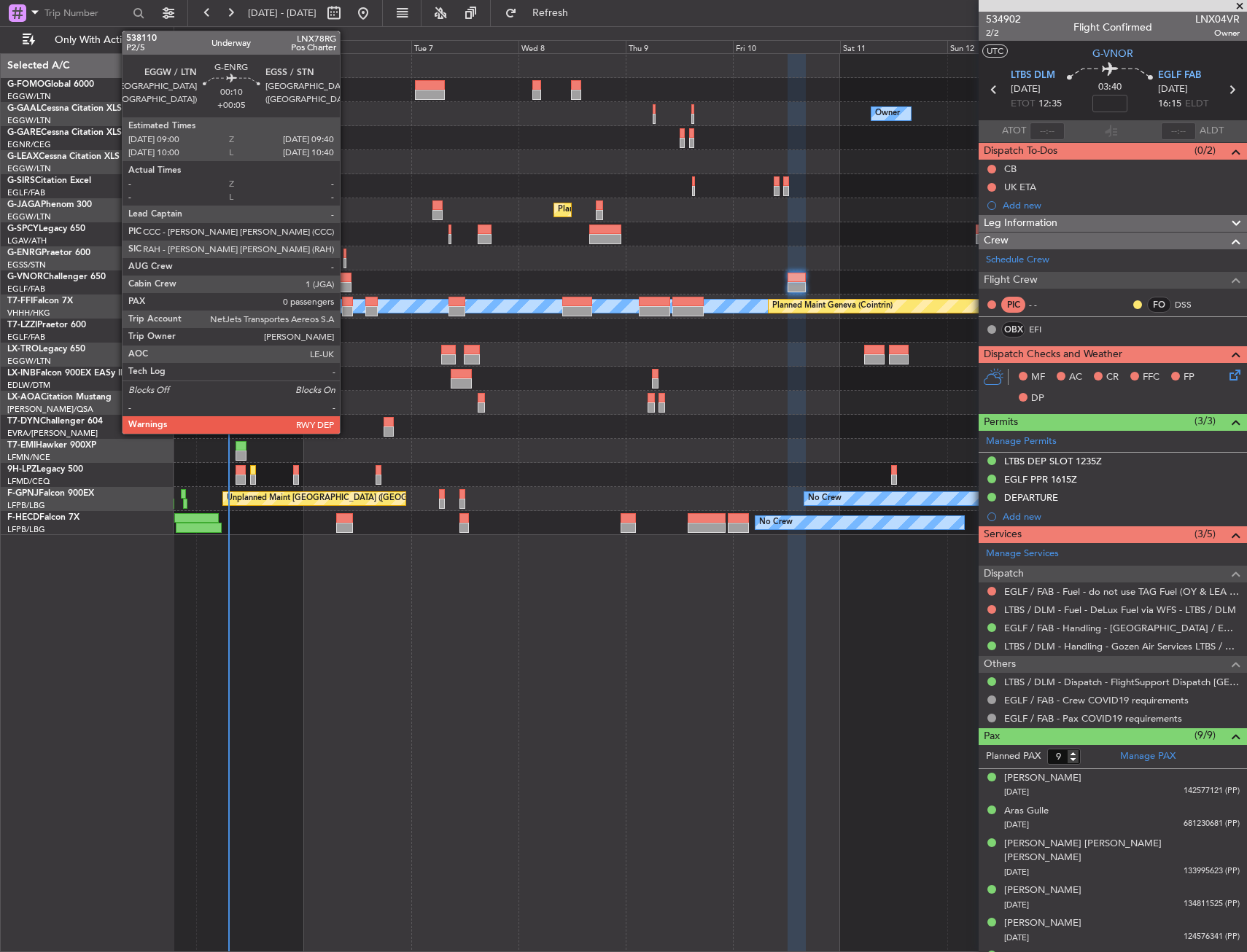
click at [346, 257] on div at bounding box center [345, 253] width 4 height 10
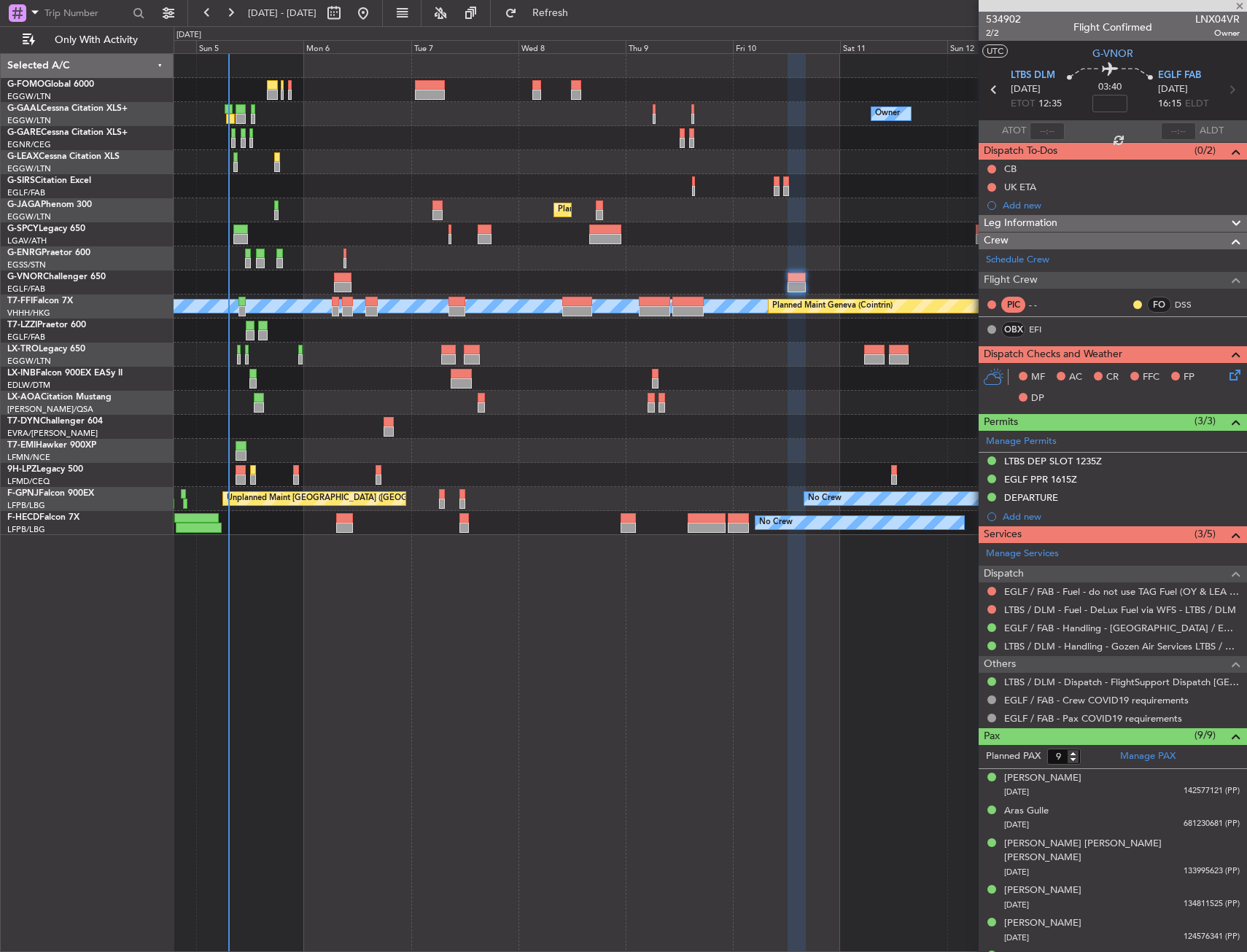
type input "+00:05"
type input "0"
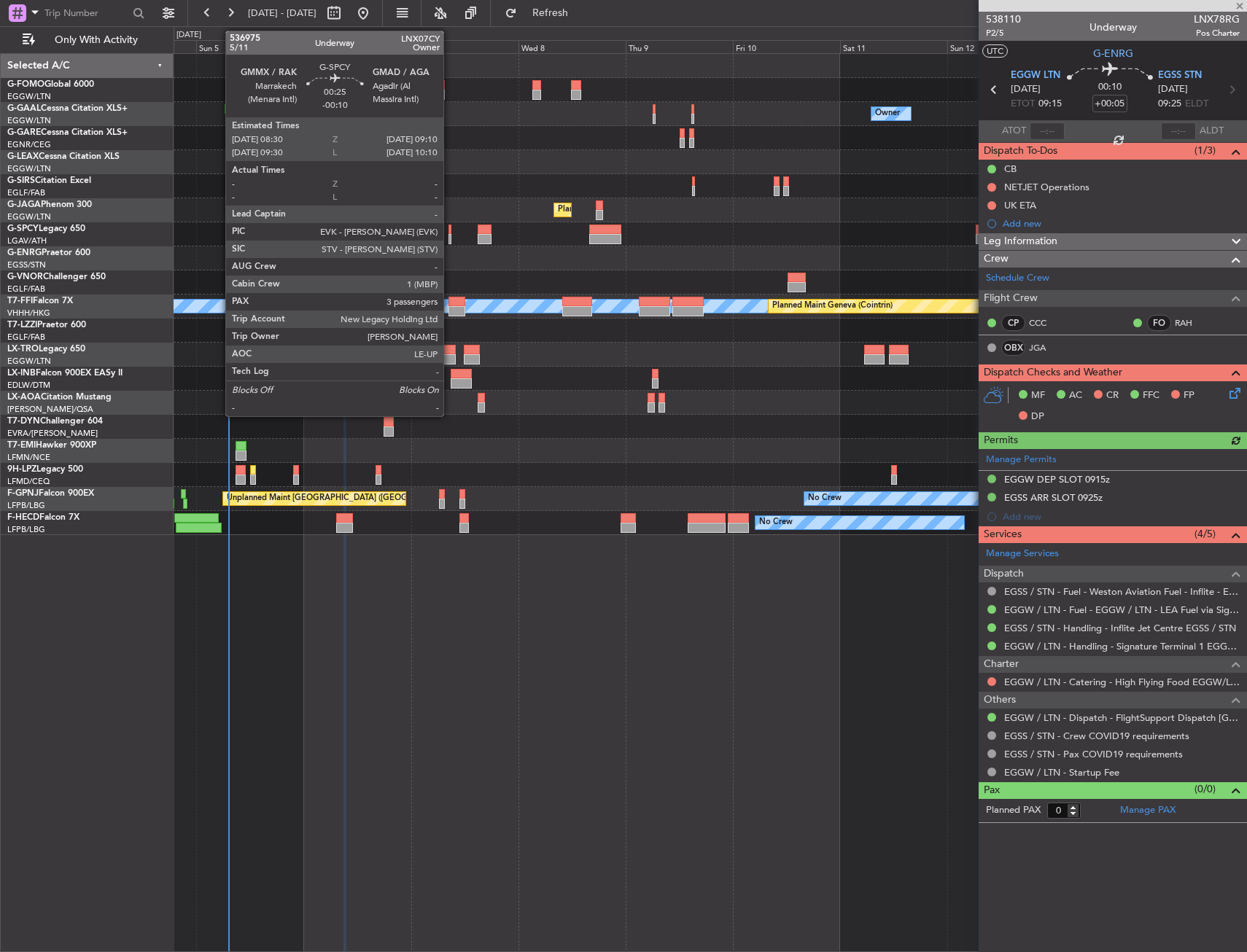
click at [450, 237] on div at bounding box center [450, 239] width 4 height 10
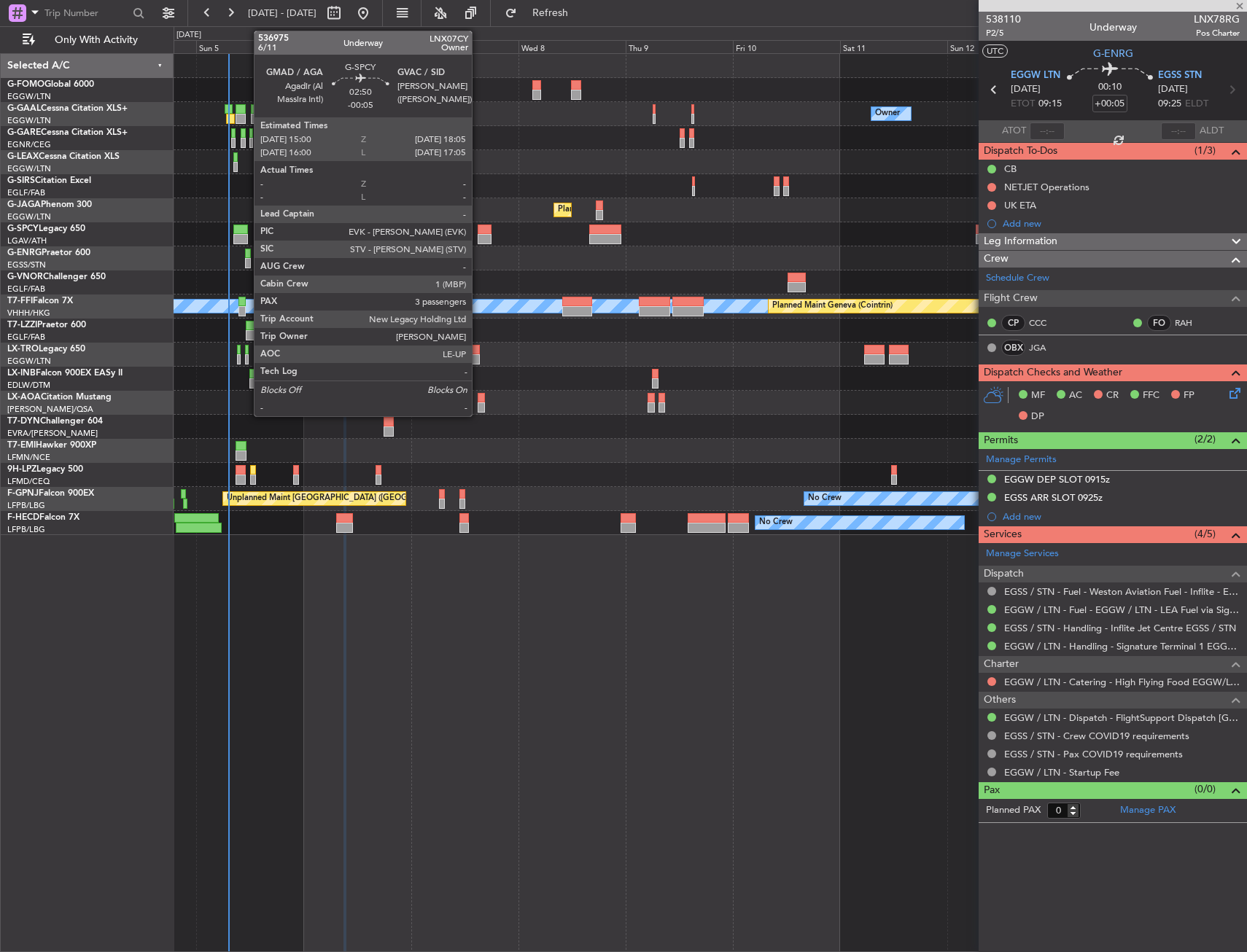
type input "-00:10"
type input "3"
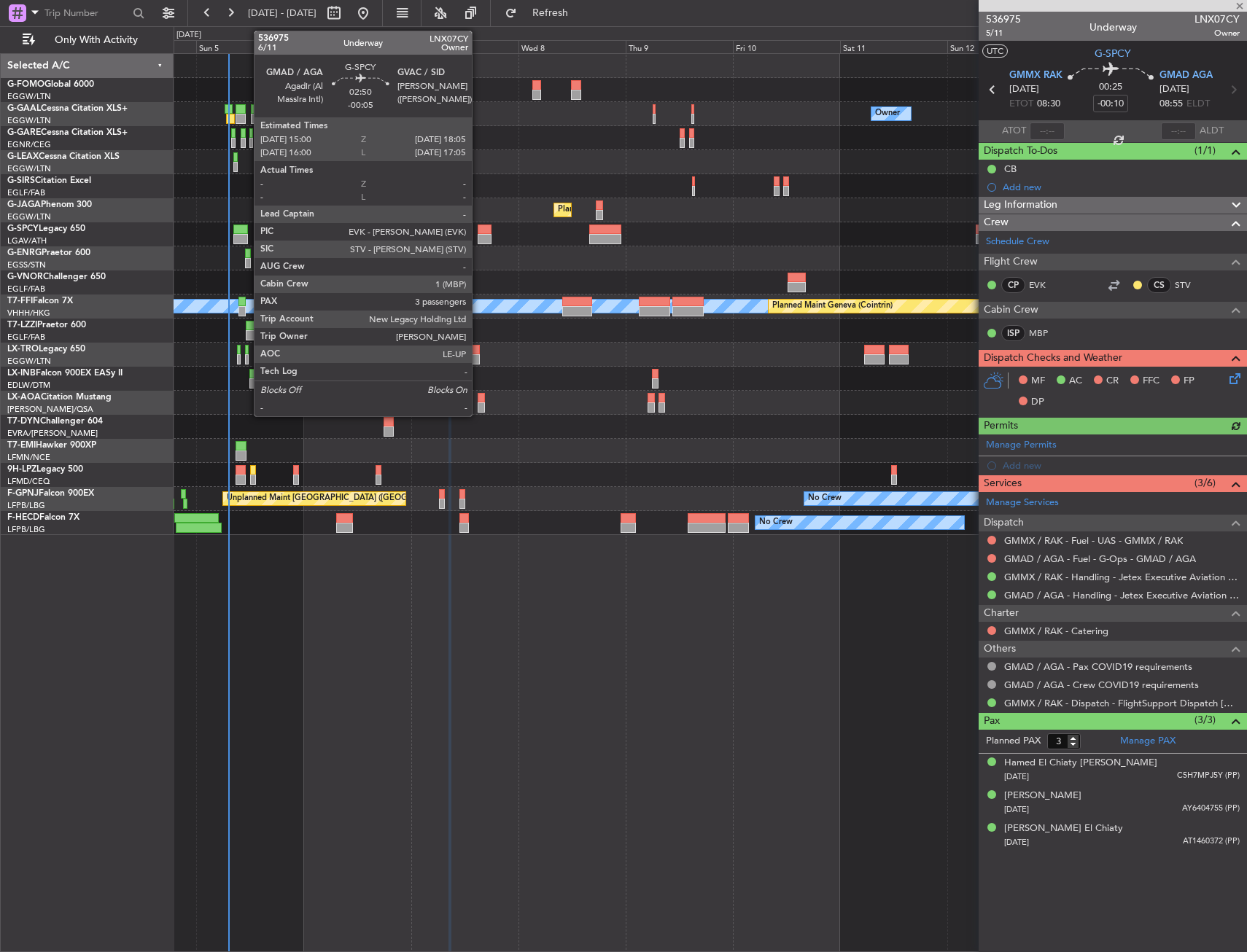
click at [479, 233] on div at bounding box center [485, 230] width 14 height 10
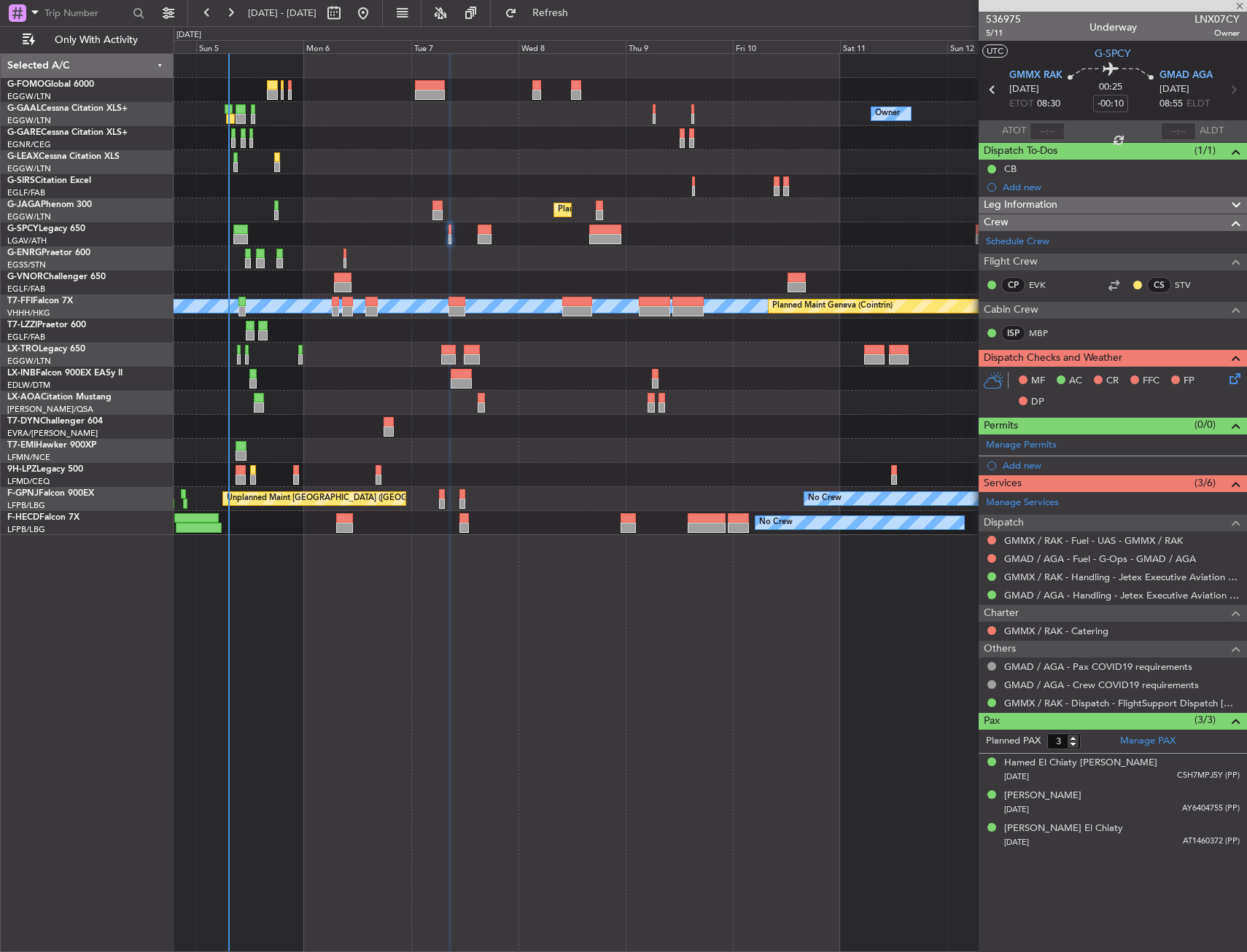
type input "-00:05"
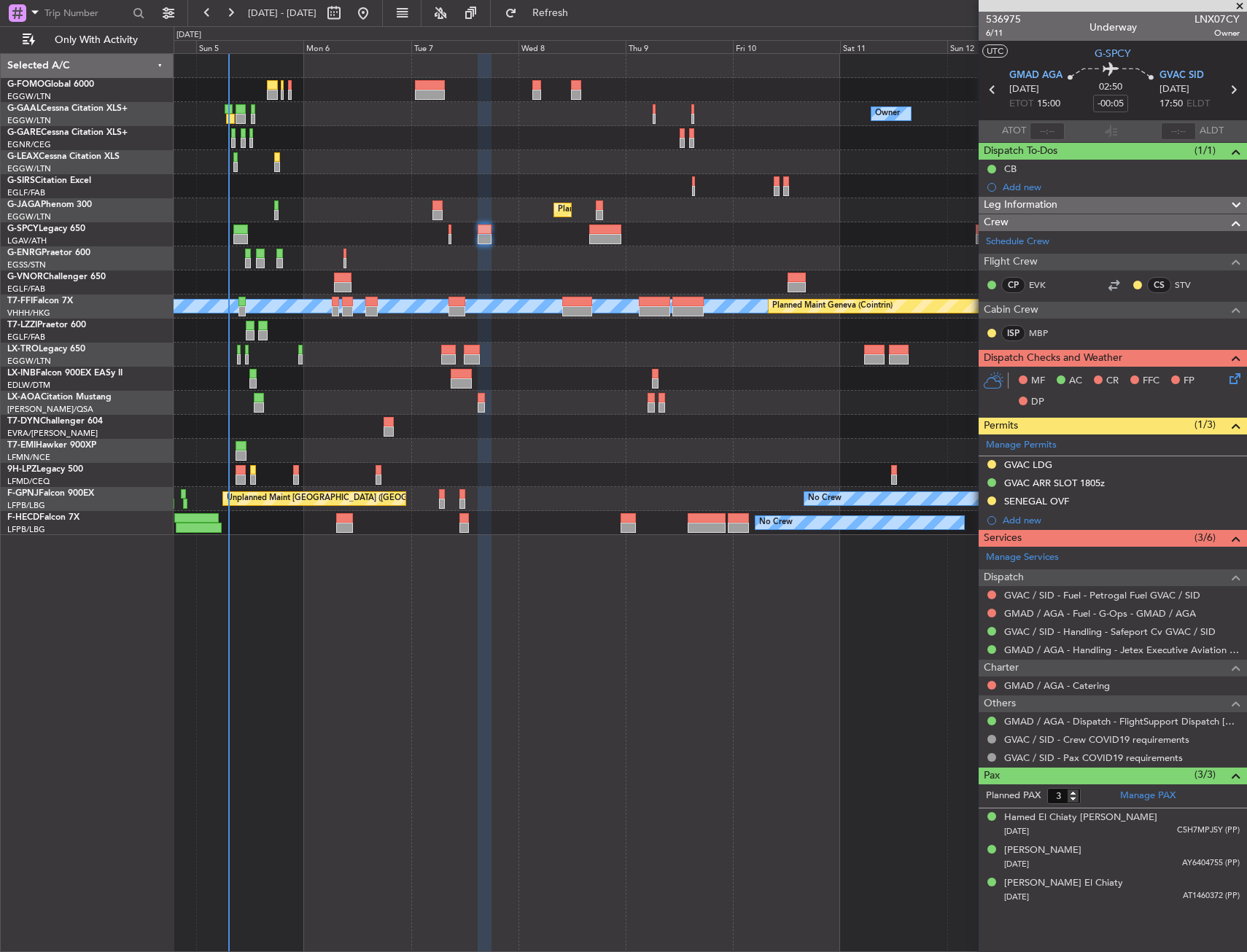
click at [538, 288] on div at bounding box center [710, 282] width 1073 height 24
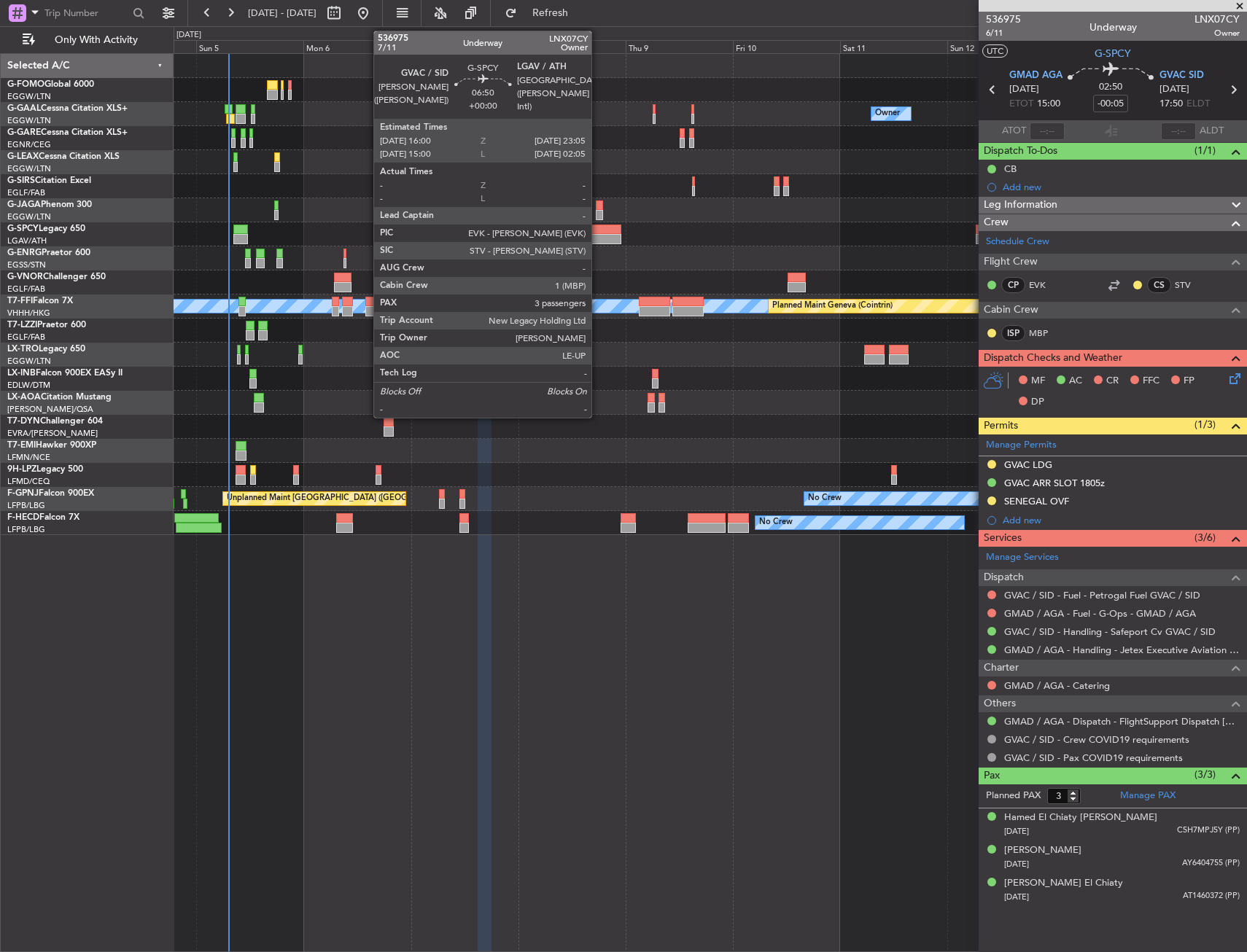
click at [598, 238] on div at bounding box center [605, 239] width 32 height 10
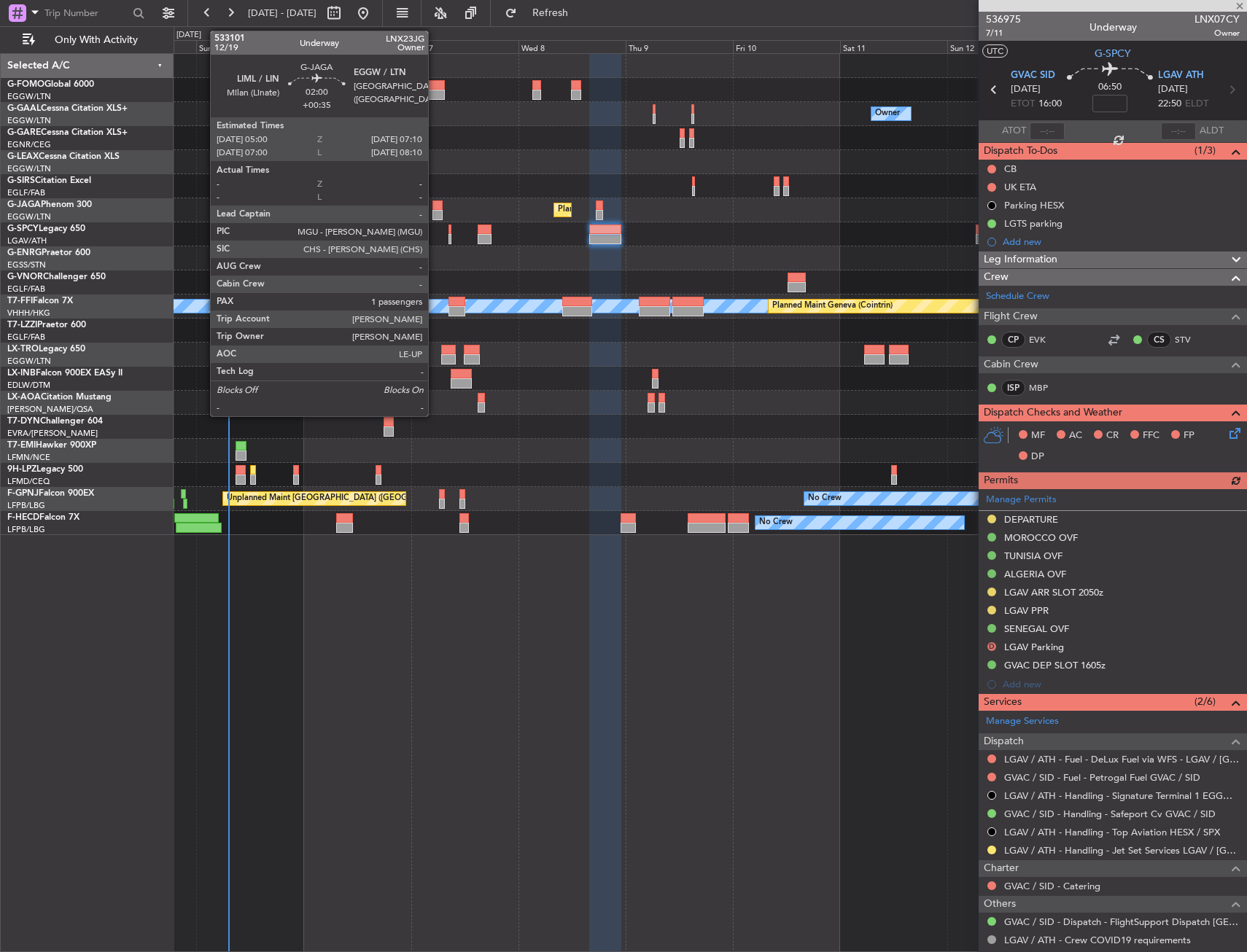
click at [434, 213] on div at bounding box center [438, 215] width 10 height 10
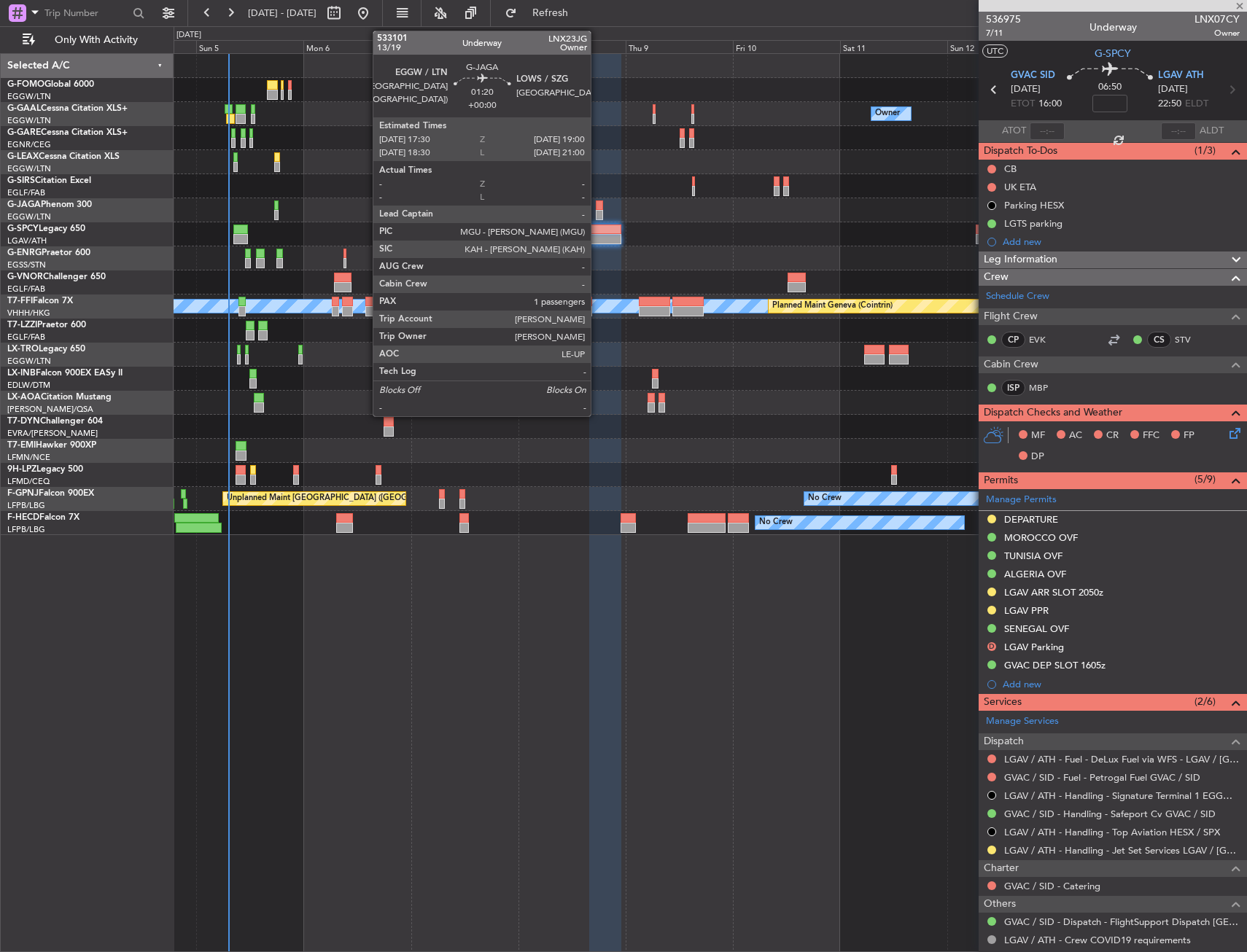
type input "+00:35"
type input "1"
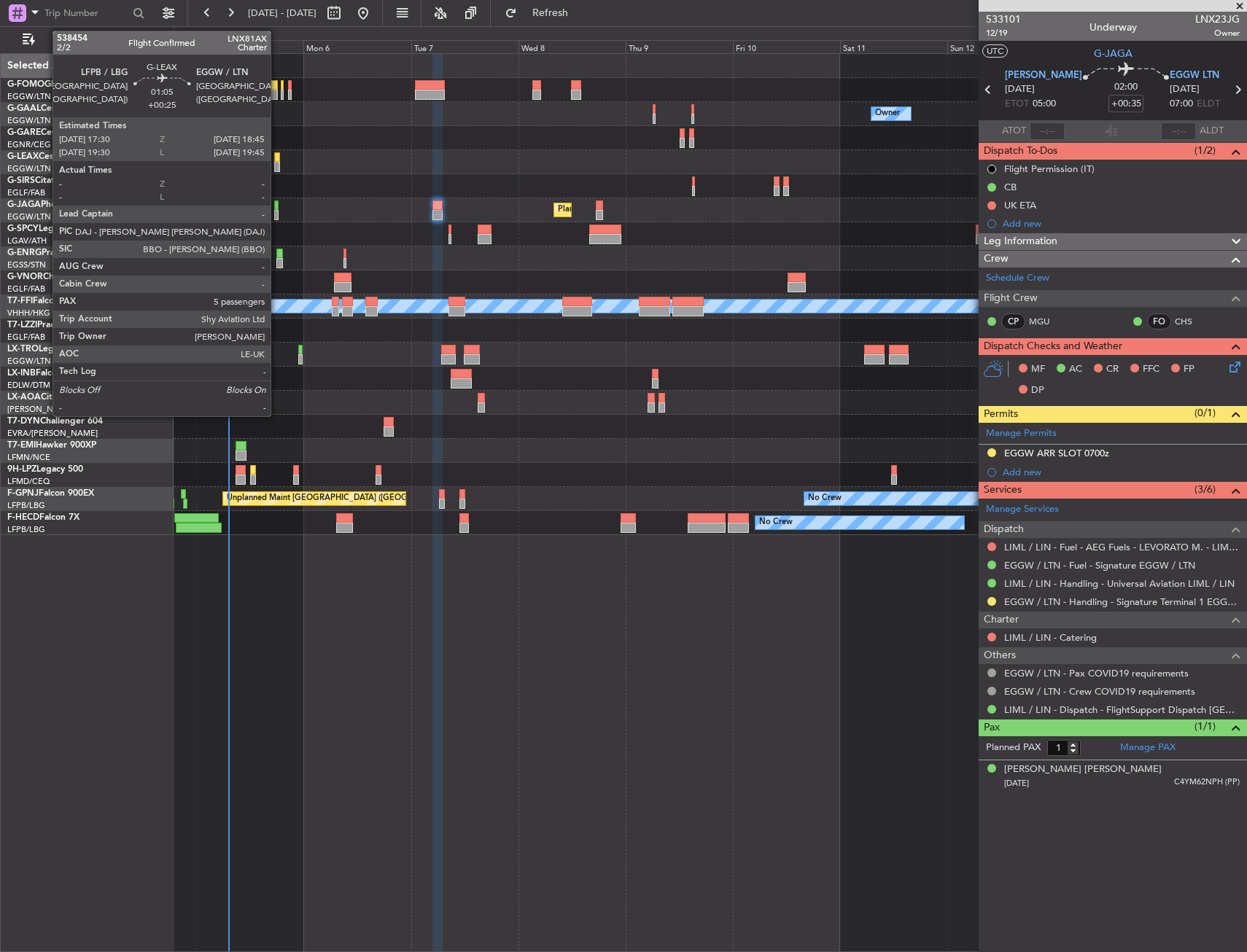
click at [278, 161] on div at bounding box center [278, 157] width 6 height 10
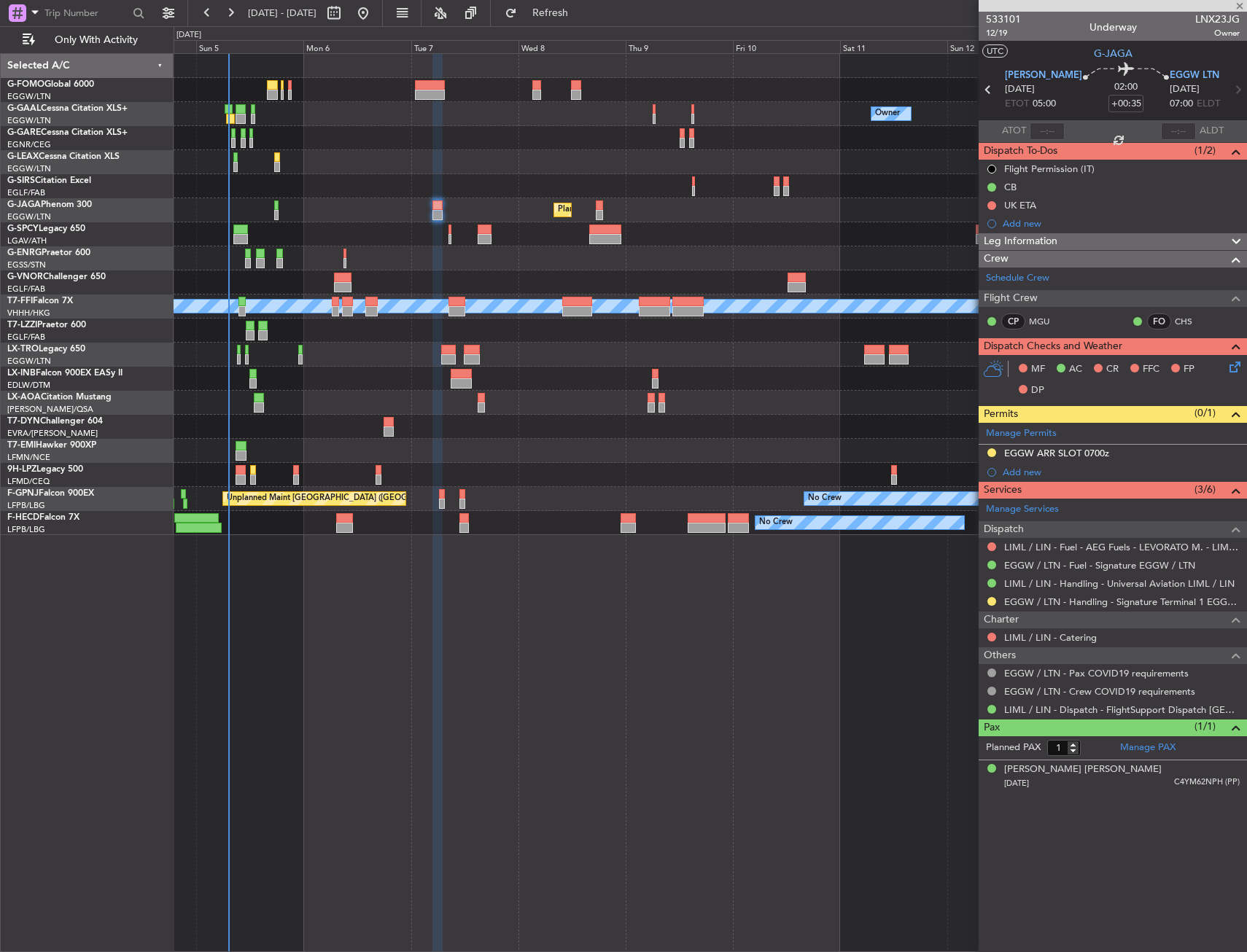
type input "+00:25"
type input "5"
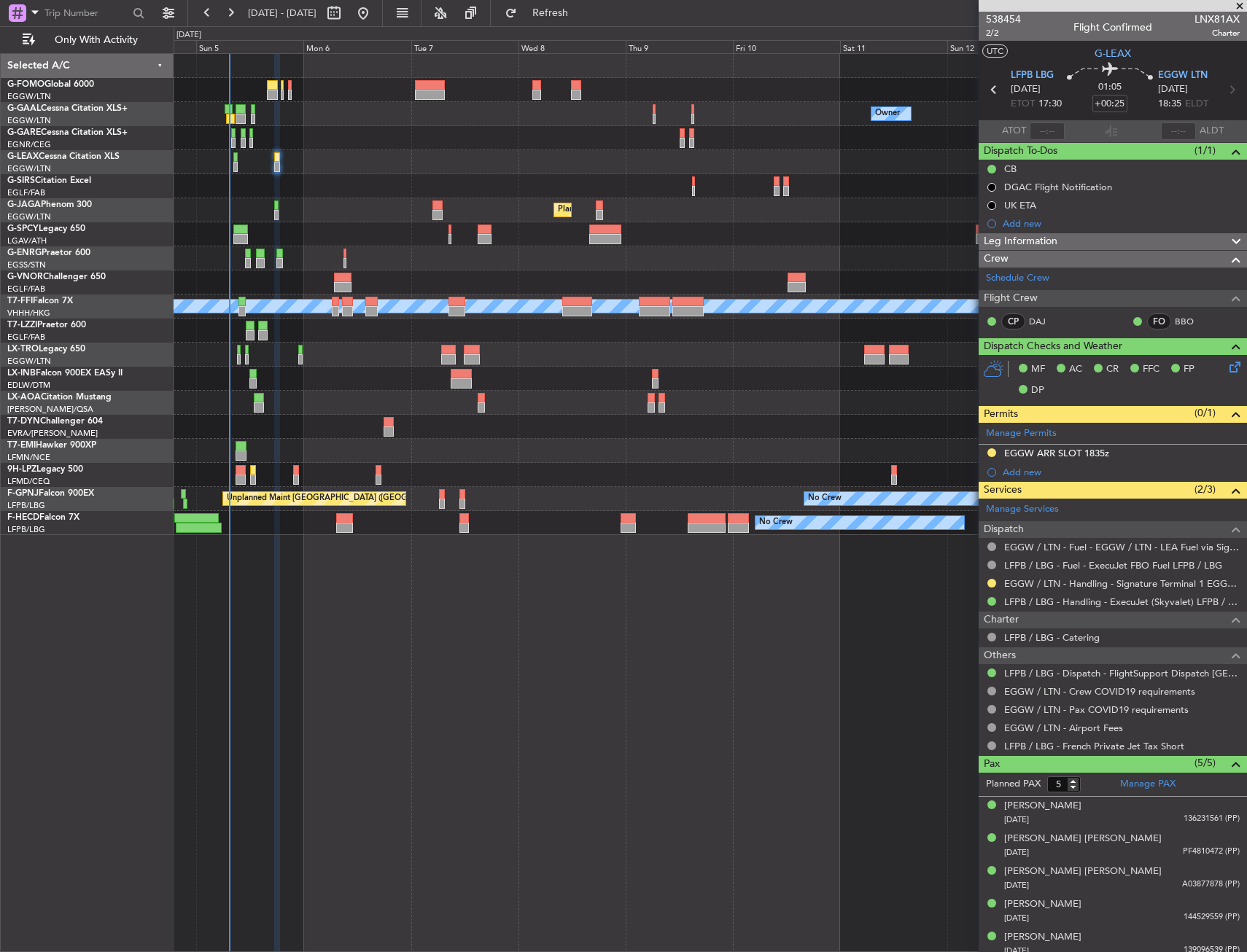
click at [546, 652] on div "Owner Owner No Crew Owner No Crew Planned Maint [GEOGRAPHIC_DATA] ([GEOGRAPHIC_…" at bounding box center [710, 502] width 1074 height 899
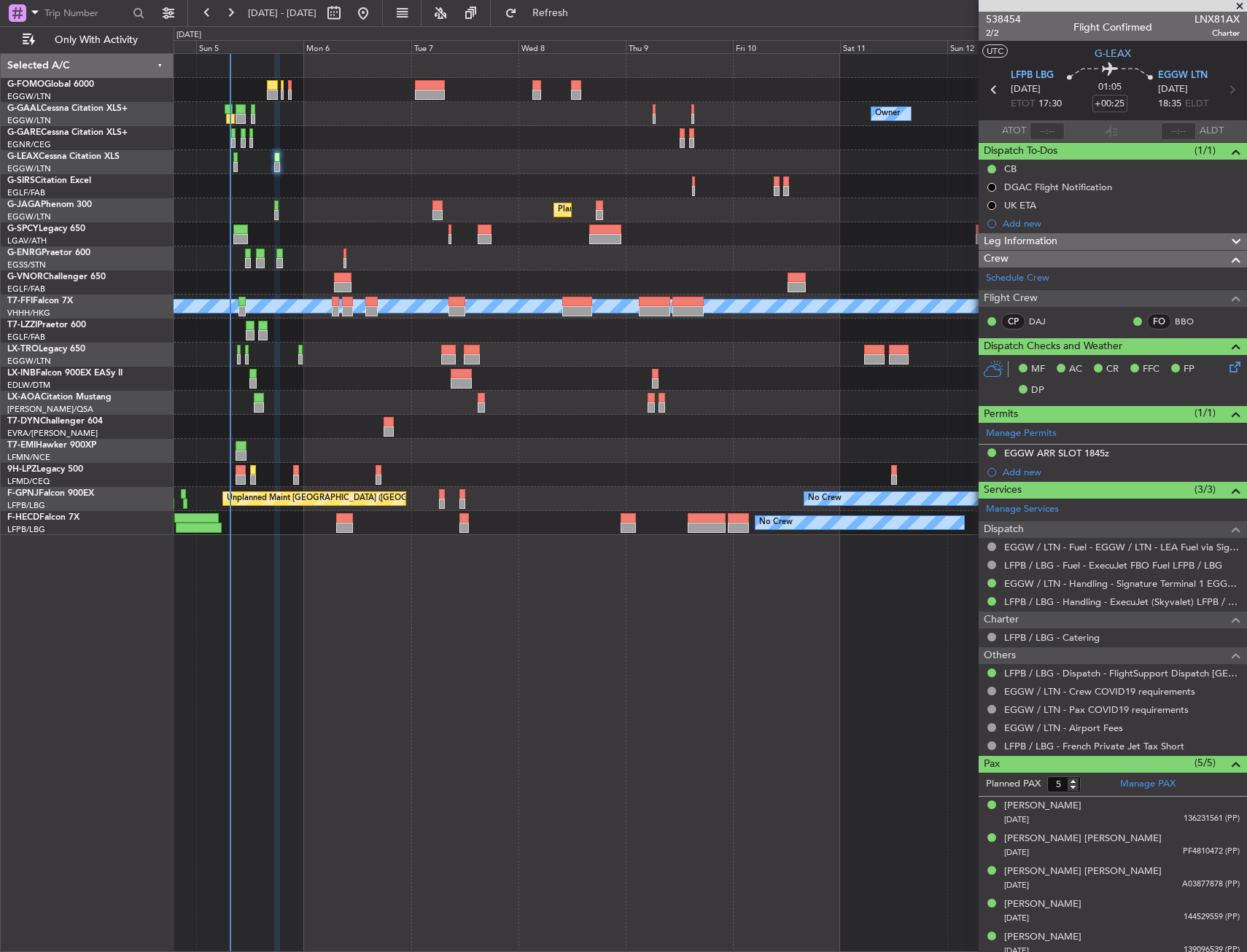
click at [543, 760] on div "Owner Owner No Crew Owner No Crew Planned Maint [GEOGRAPHIC_DATA] ([GEOGRAPHIC_…" at bounding box center [710, 502] width 1074 height 899
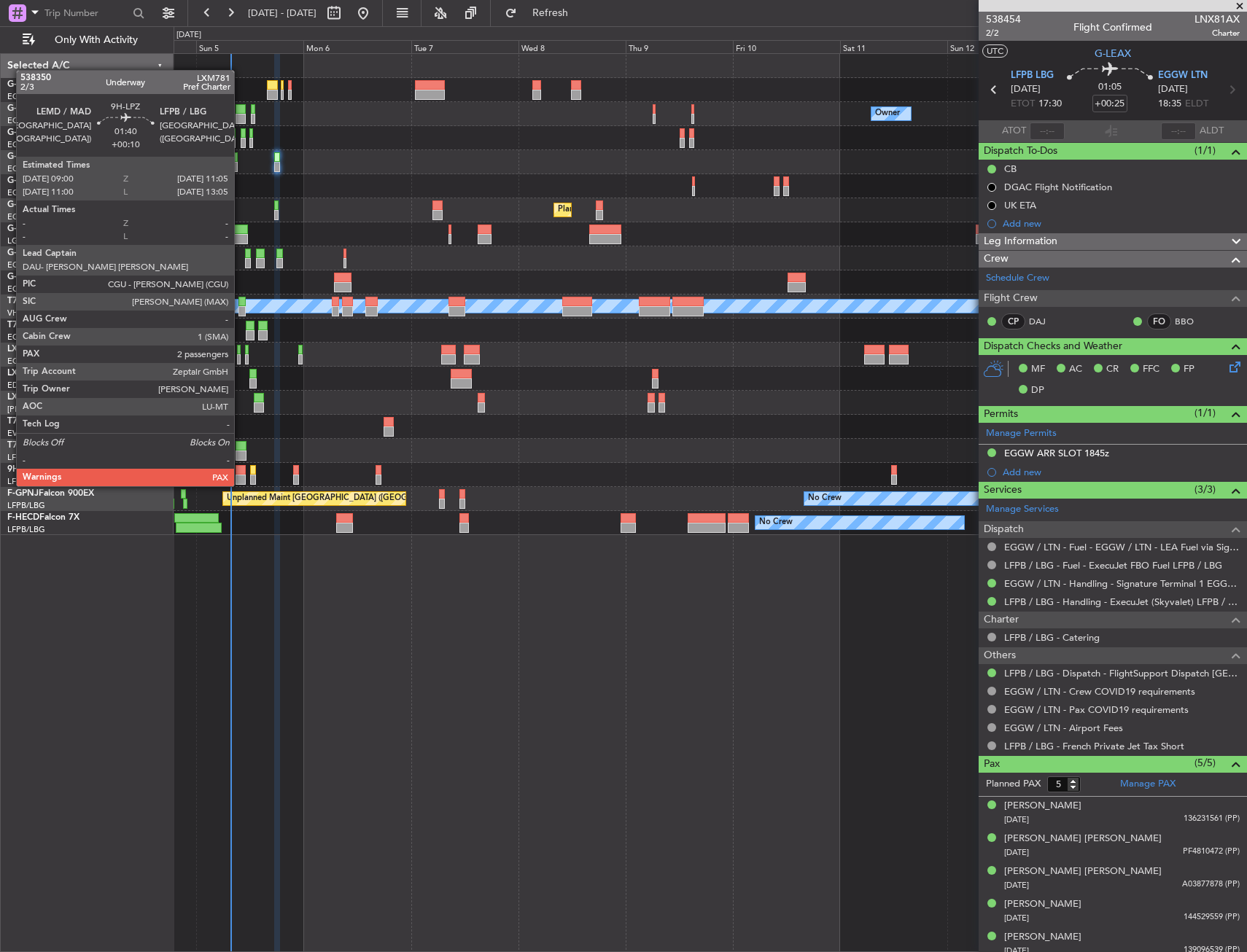
click at [240, 471] on div at bounding box center [240, 470] width 9 height 10
type input "+00:10"
type input "4"
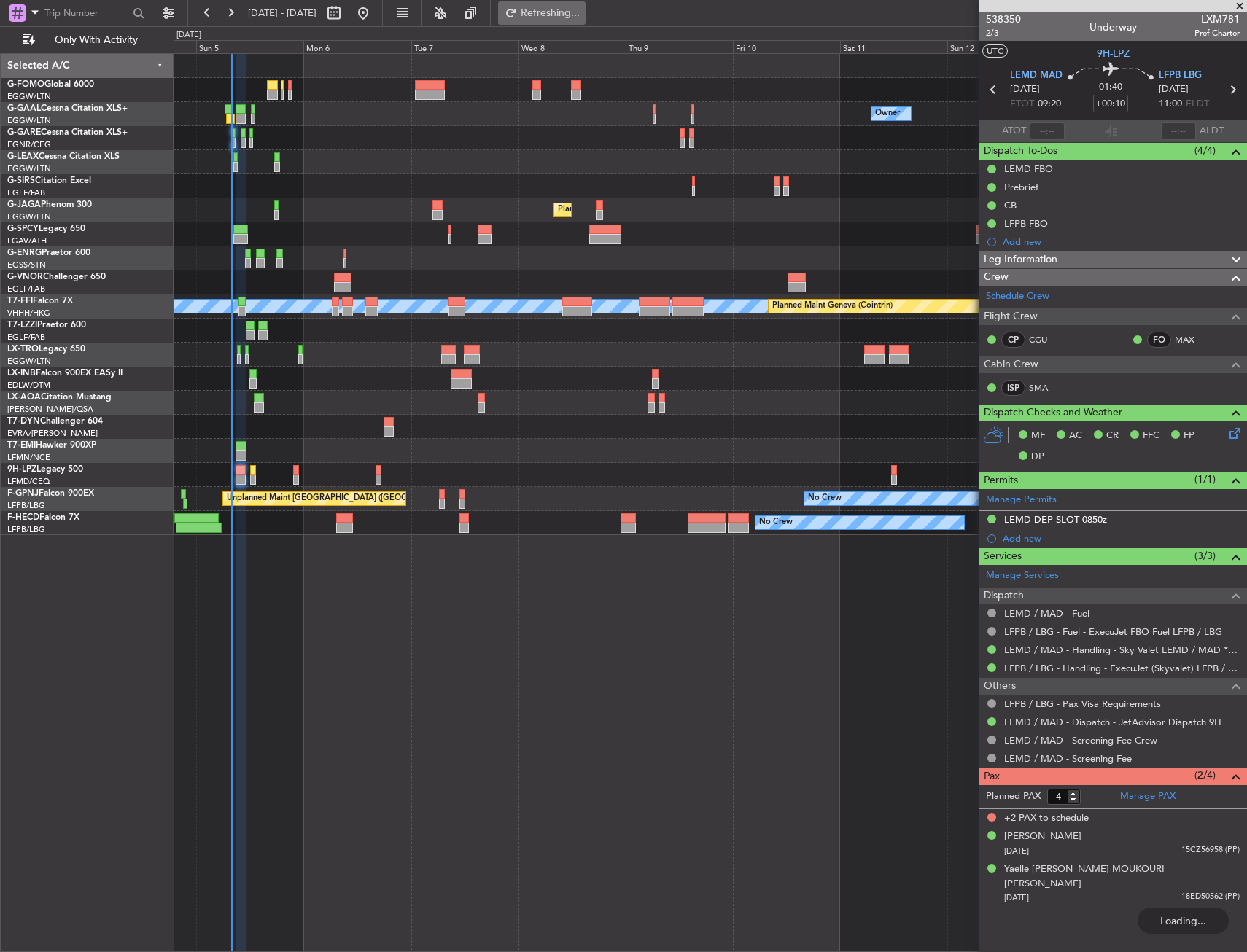
click at [569, 8] on button "Refreshing..." at bounding box center [541, 13] width 87 height 23
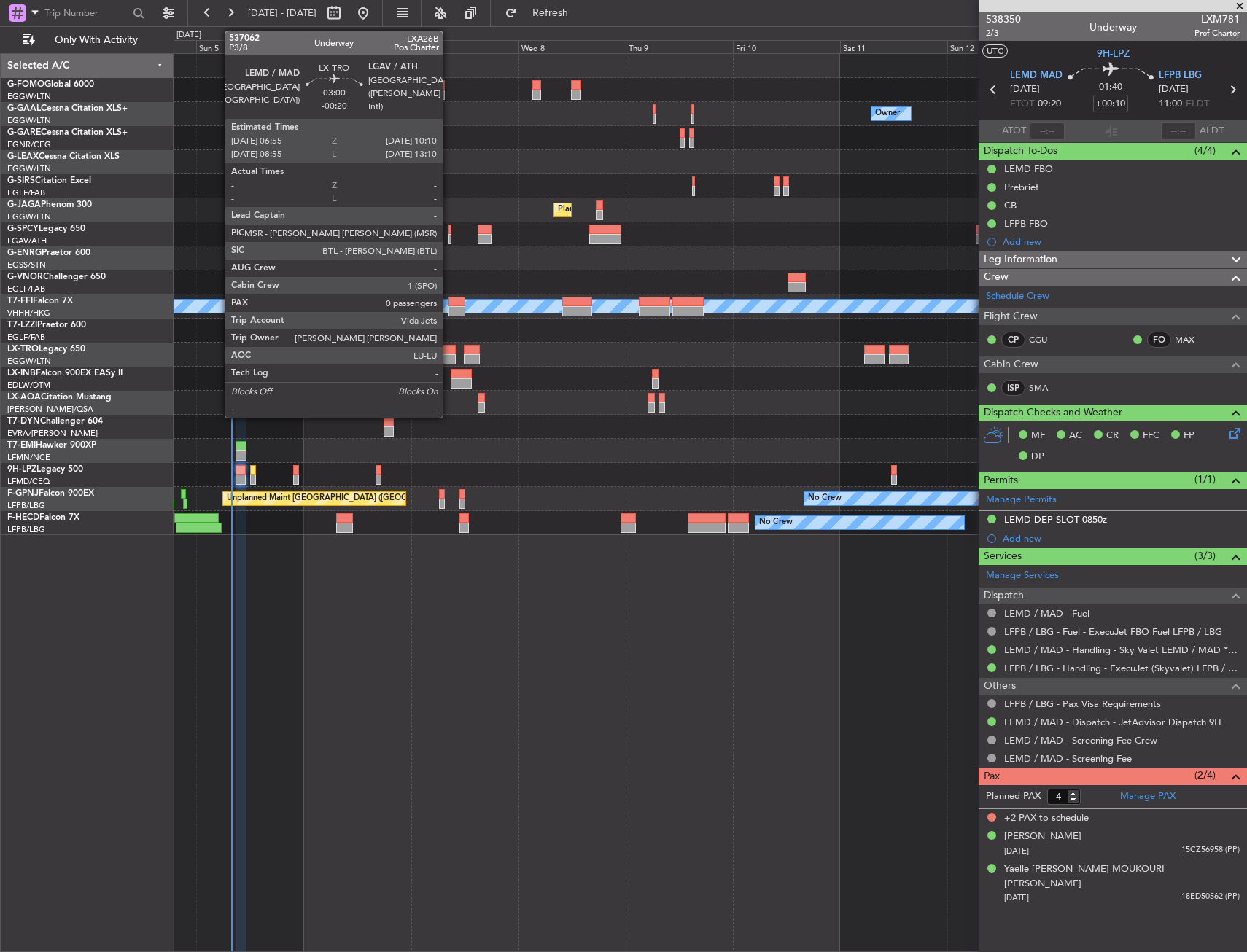
click at [449, 355] on div at bounding box center [448, 359] width 15 height 10
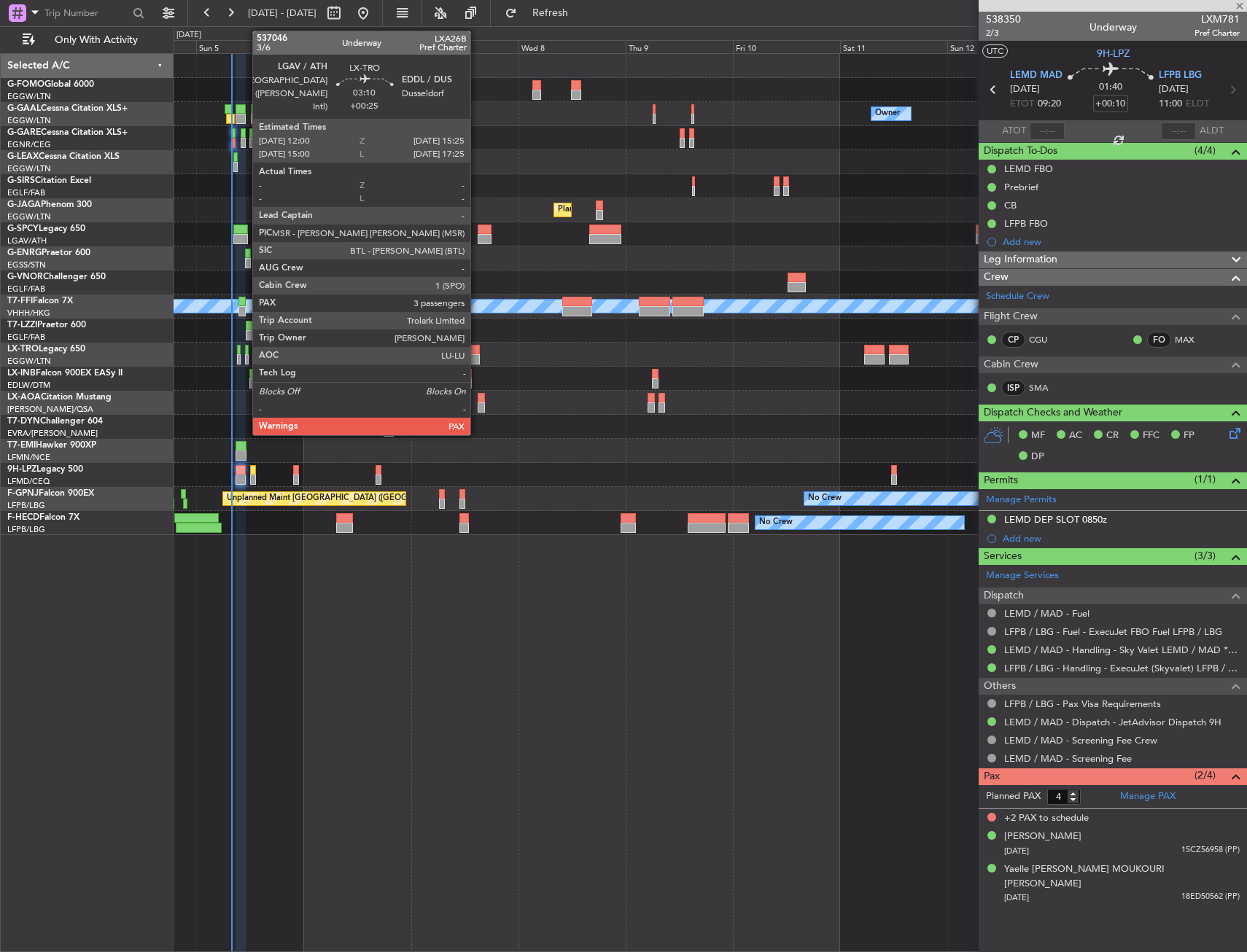
type input "-00:20"
type input "0"
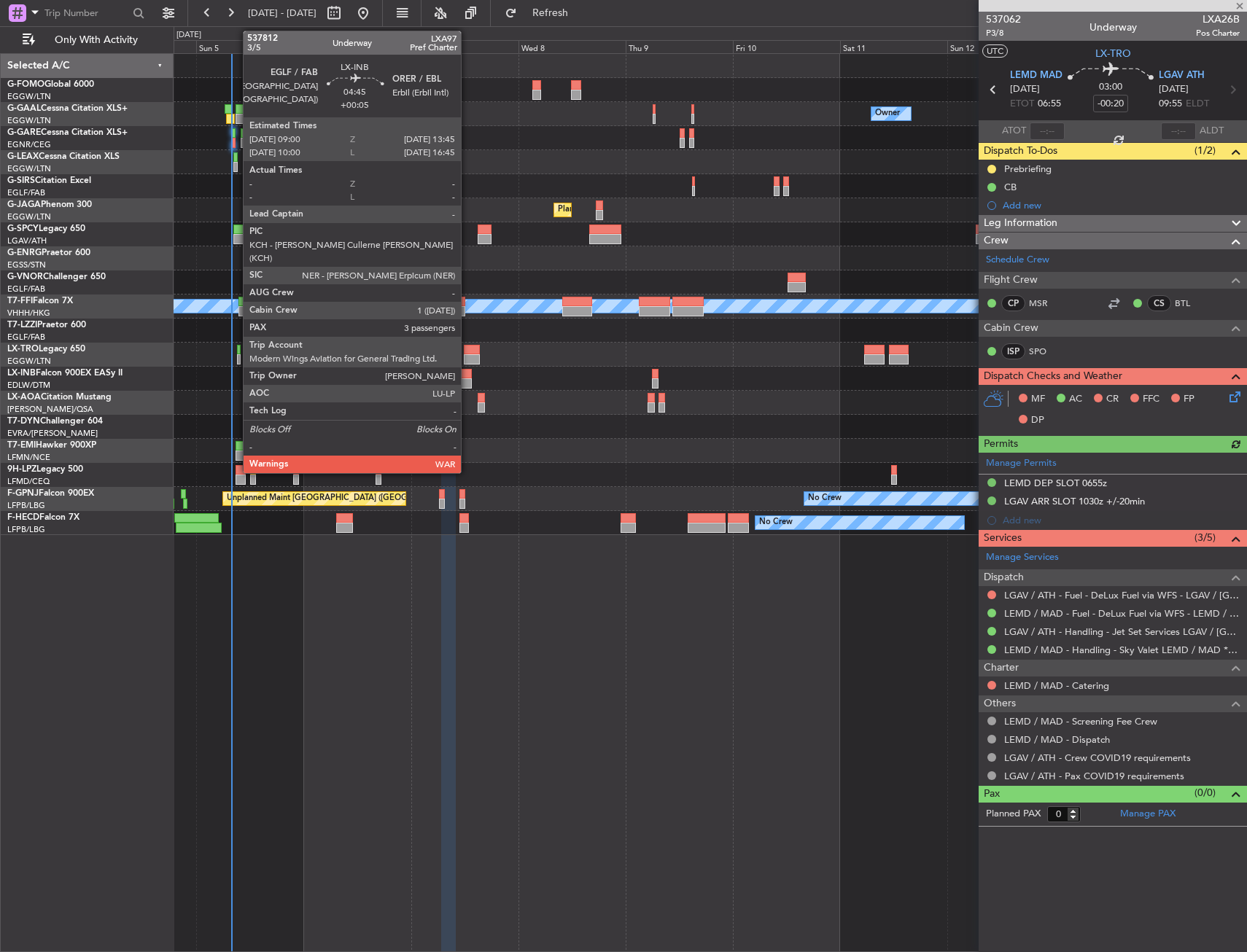
click at [468, 381] on div at bounding box center [462, 383] width 22 height 10
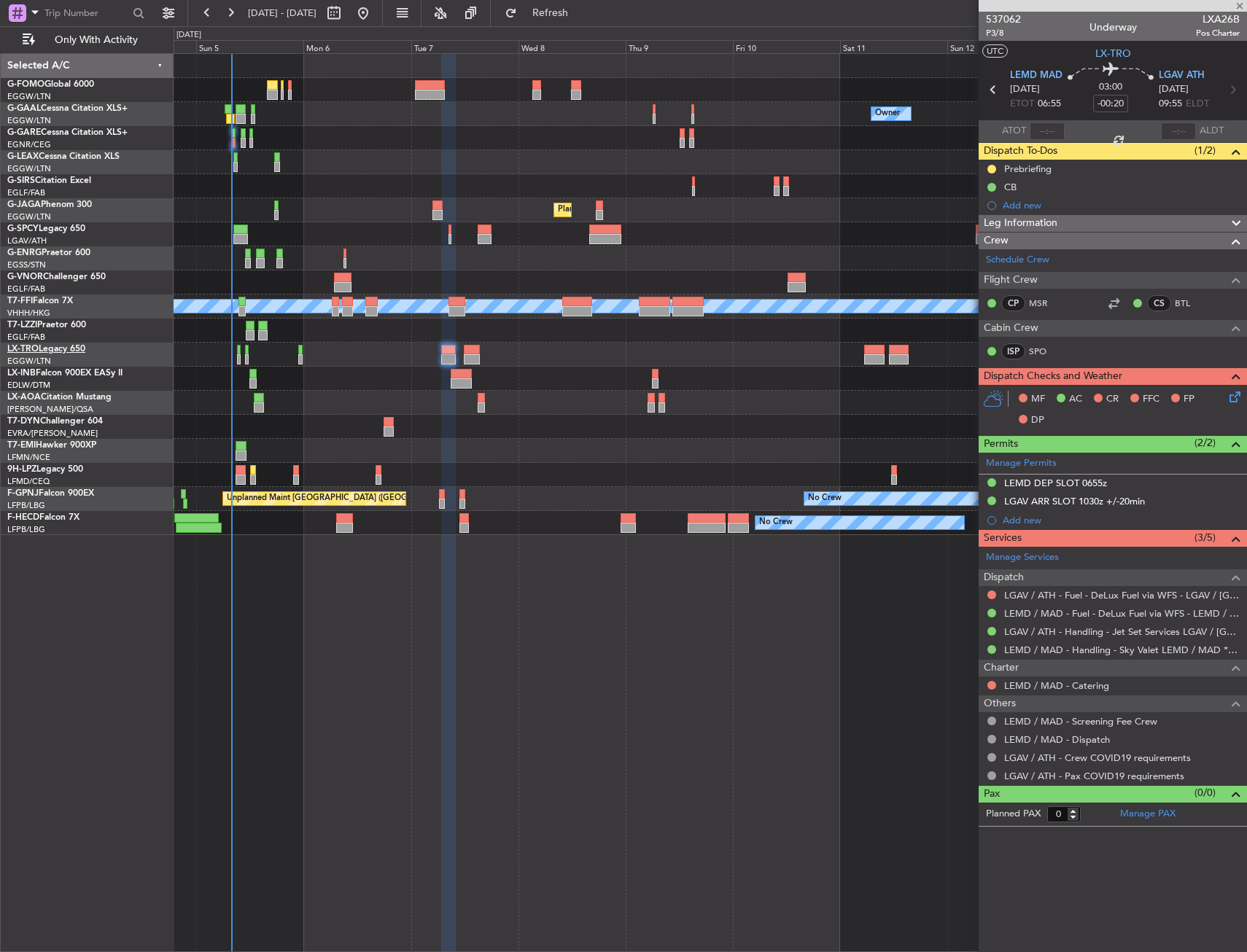
type input "+00:05"
type input "3"
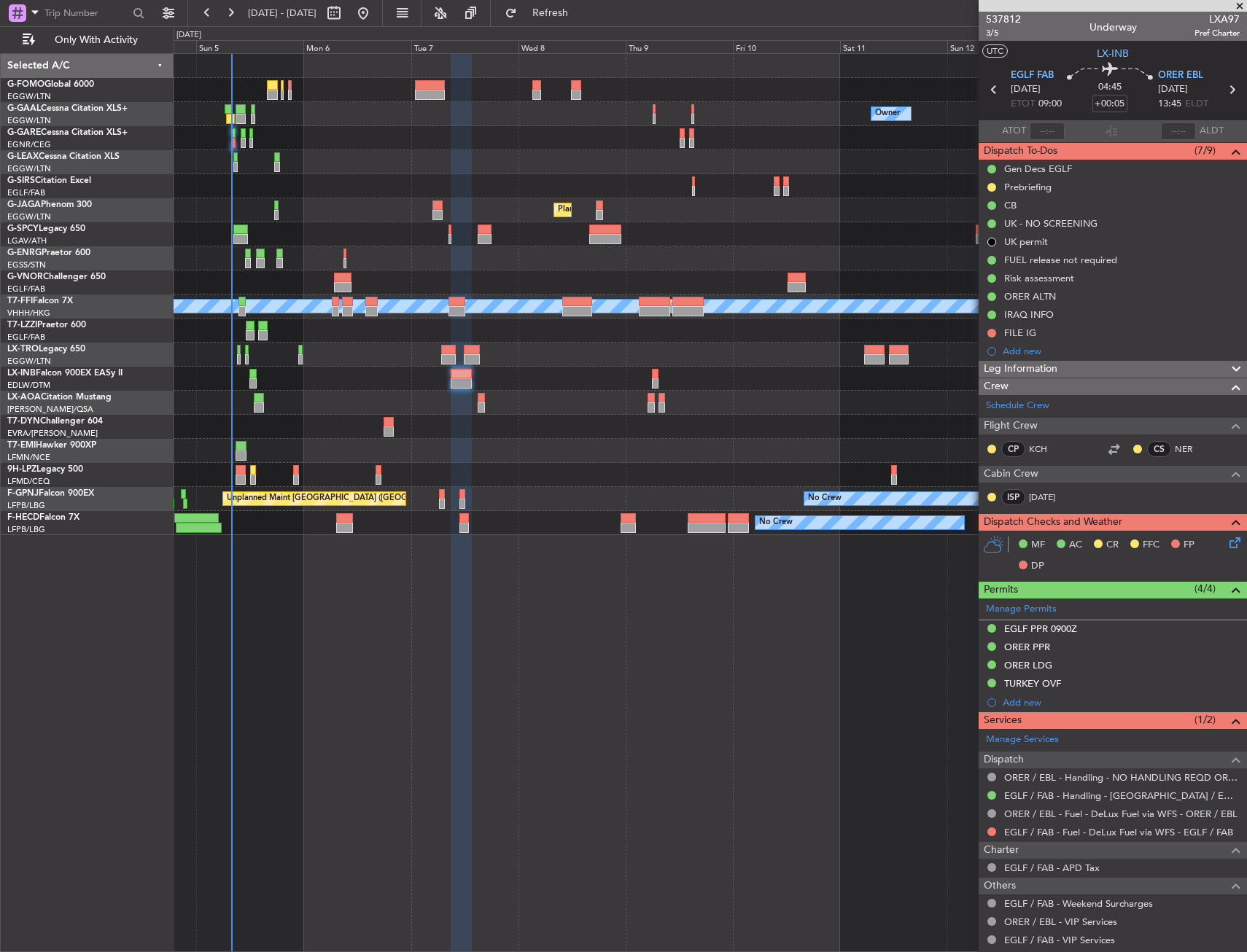
drag, startPoint x: 1035, startPoint y: 191, endPoint x: 1041, endPoint y: 216, distance: 25.7
click at [1035, 191] on div "Prebriefing" at bounding box center [1027, 187] width 47 height 12
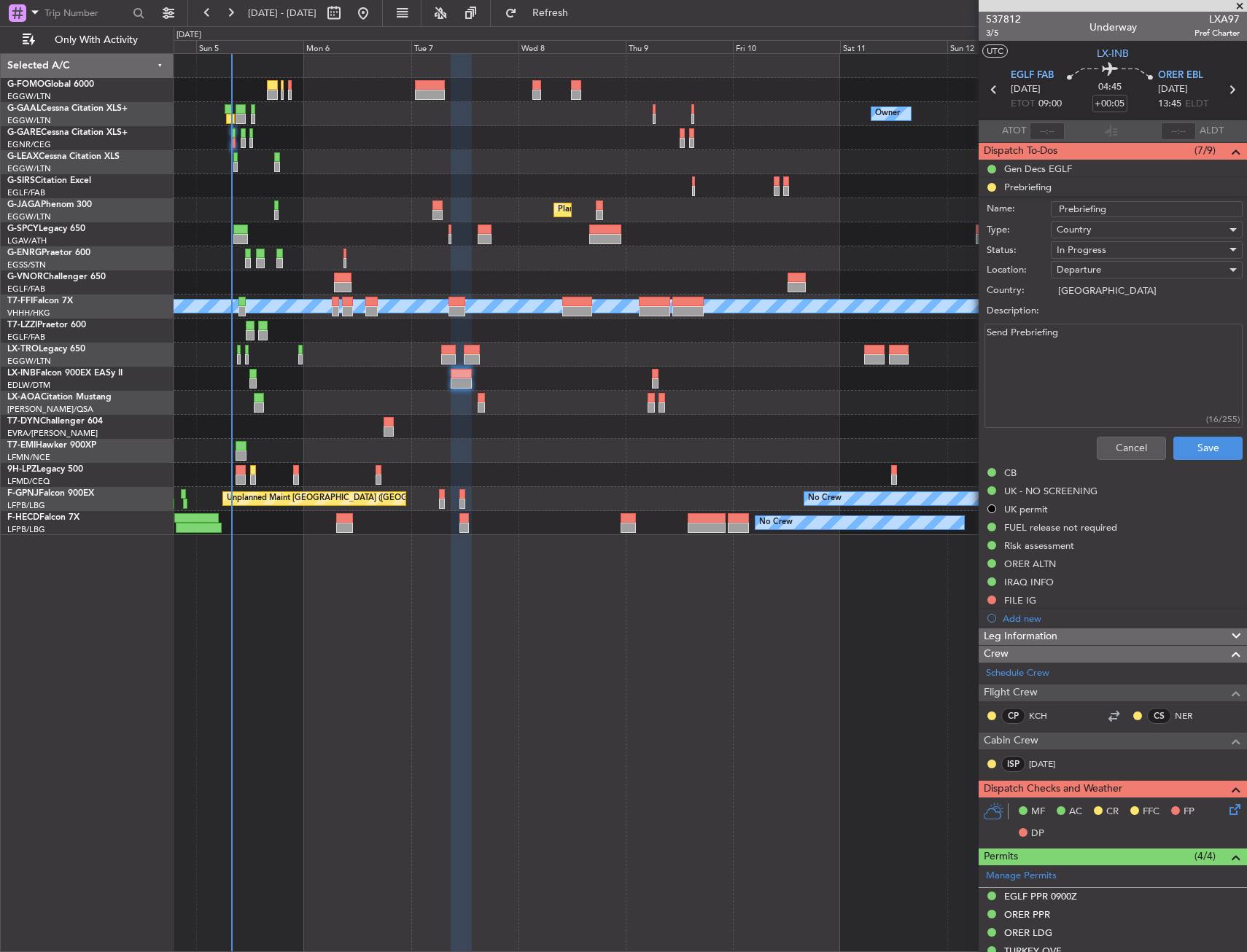
click at [1085, 405] on textarea "Send Prebriefing" at bounding box center [1114, 376] width 258 height 104
paste textarea "DOM-1 Fuel 15000lbs M.82 Payload 1000lbs."
type textarea "DOM-1 Fuel 15000lbs M.82 Payload 1000lbs."
drag, startPoint x: 1095, startPoint y: 252, endPoint x: 1095, endPoint y: 265, distance: 13.0
click at [1095, 252] on span "In Progress" at bounding box center [1082, 250] width 49 height 13
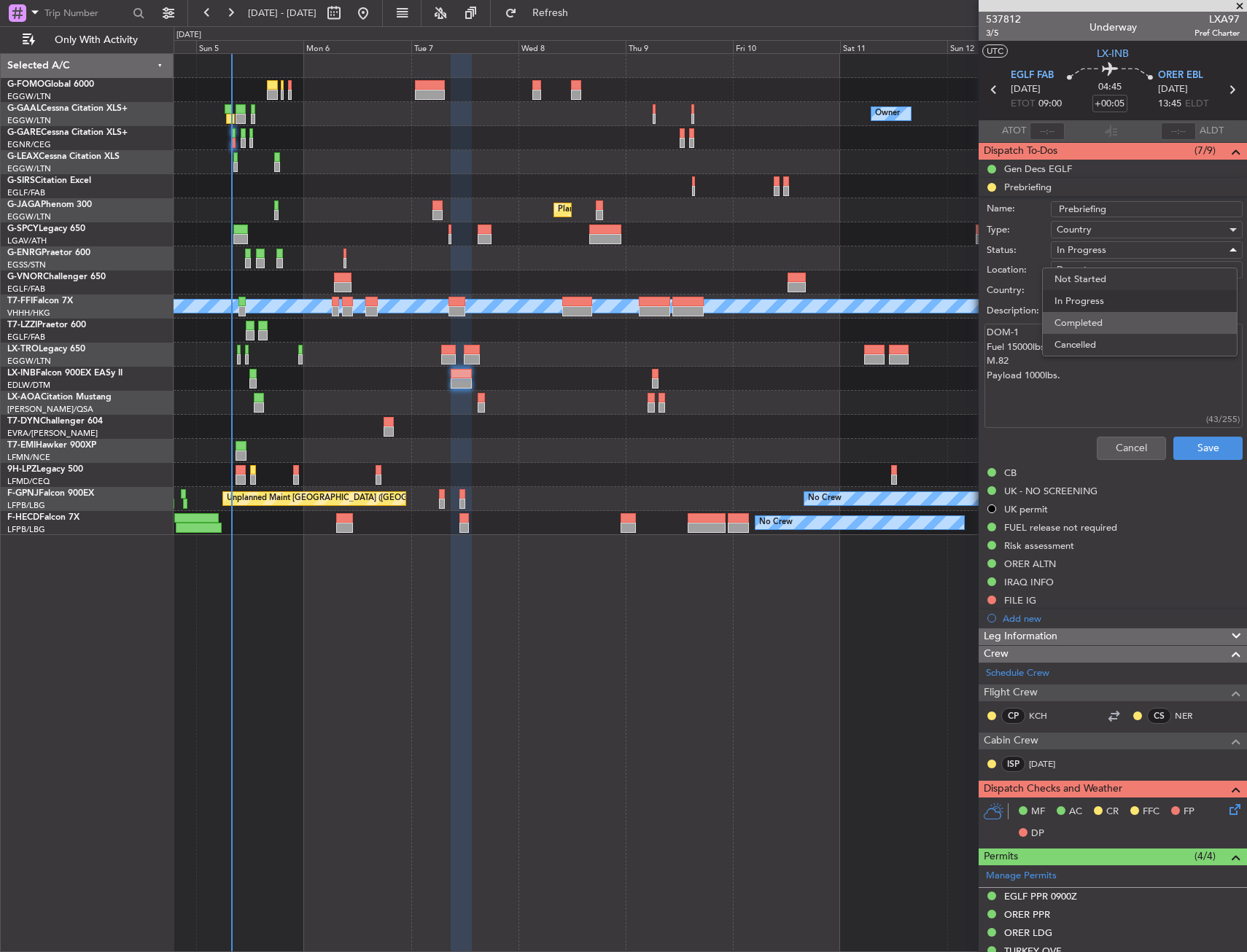
click at [1089, 317] on span "Completed" at bounding box center [1140, 323] width 171 height 22
click at [1188, 453] on button "Save" at bounding box center [1208, 448] width 70 height 23
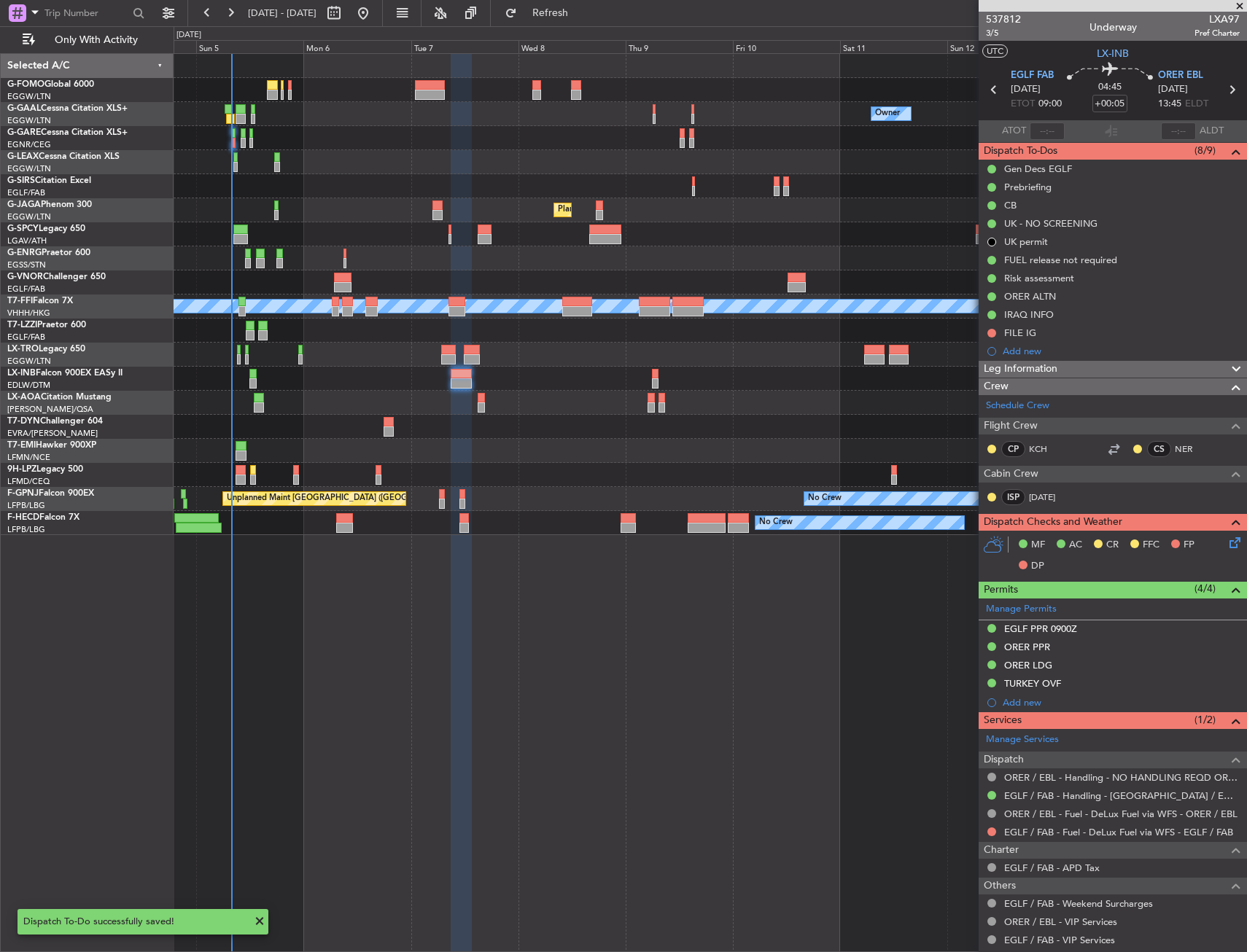
click at [390, 165] on div at bounding box center [710, 162] width 1073 height 24
click at [549, 19] on button "Refresh" at bounding box center [541, 13] width 87 height 23
click at [271, 209] on div "Planned Maint [GEOGRAPHIC_DATA] ([GEOGRAPHIC_DATA])" at bounding box center [710, 210] width 1073 height 24
click at [280, 214] on div "Planned Maint [GEOGRAPHIC_DATA] ([GEOGRAPHIC_DATA])" at bounding box center [710, 210] width 1073 height 24
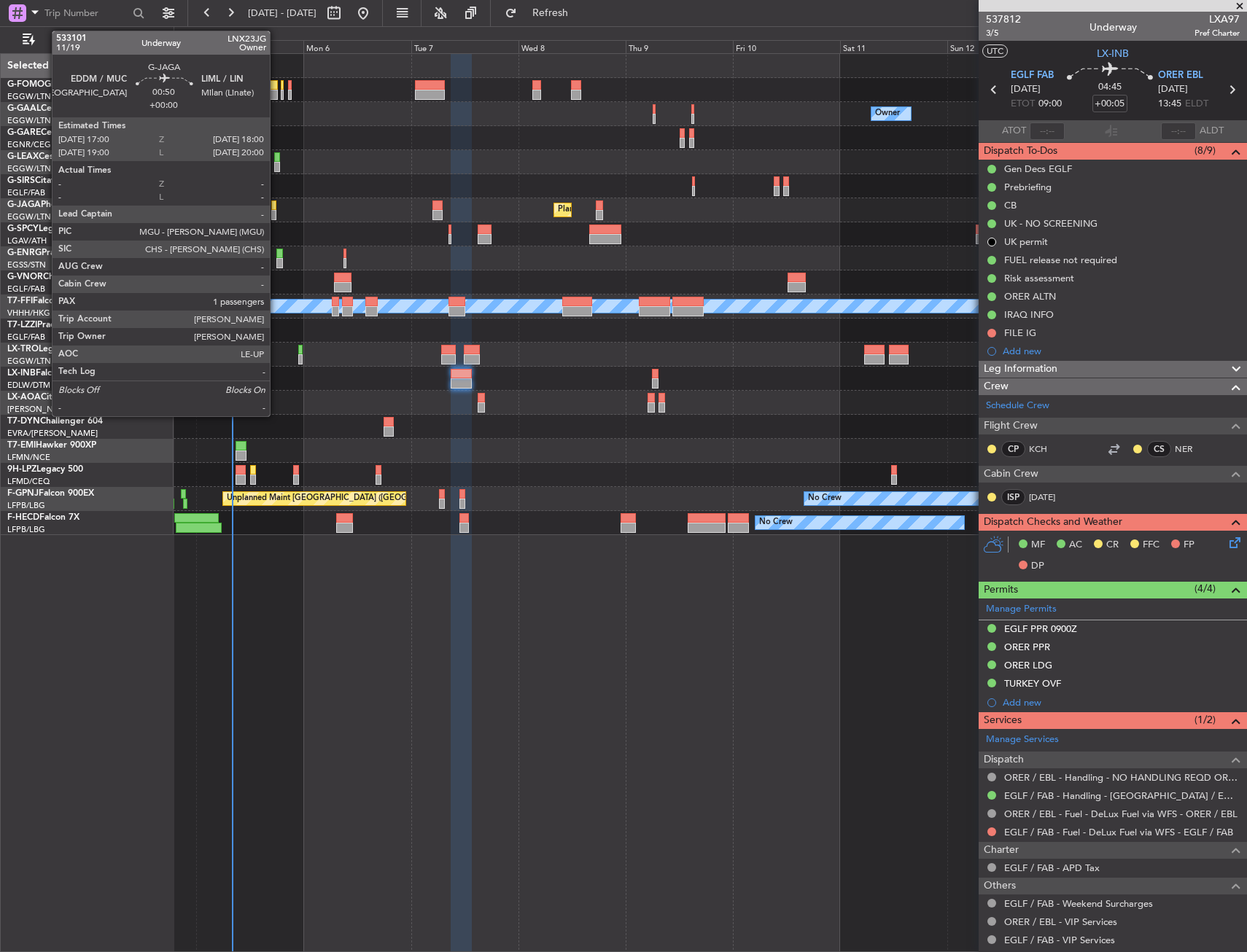
click at [277, 216] on div at bounding box center [274, 215] width 5 height 10
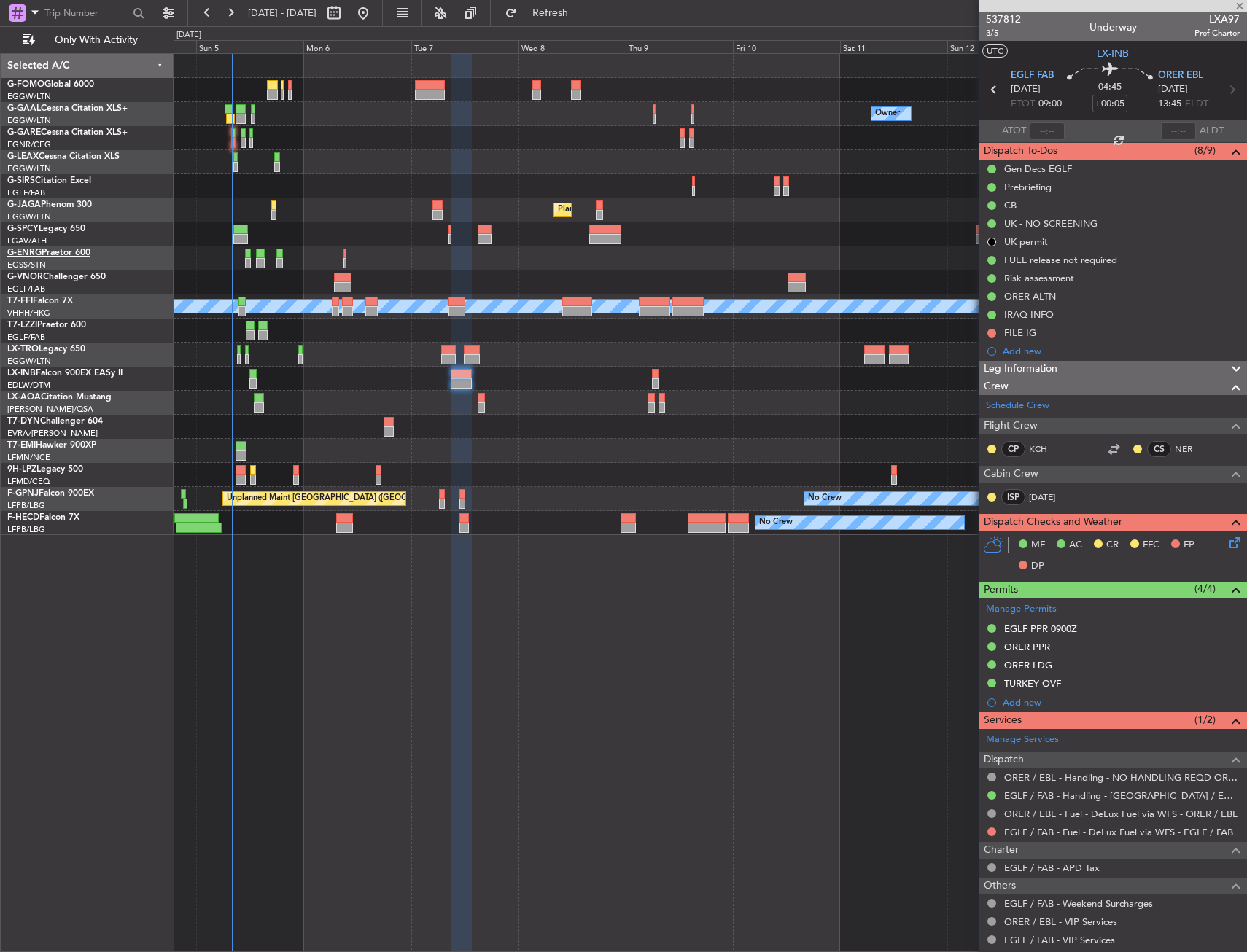
type input "1"
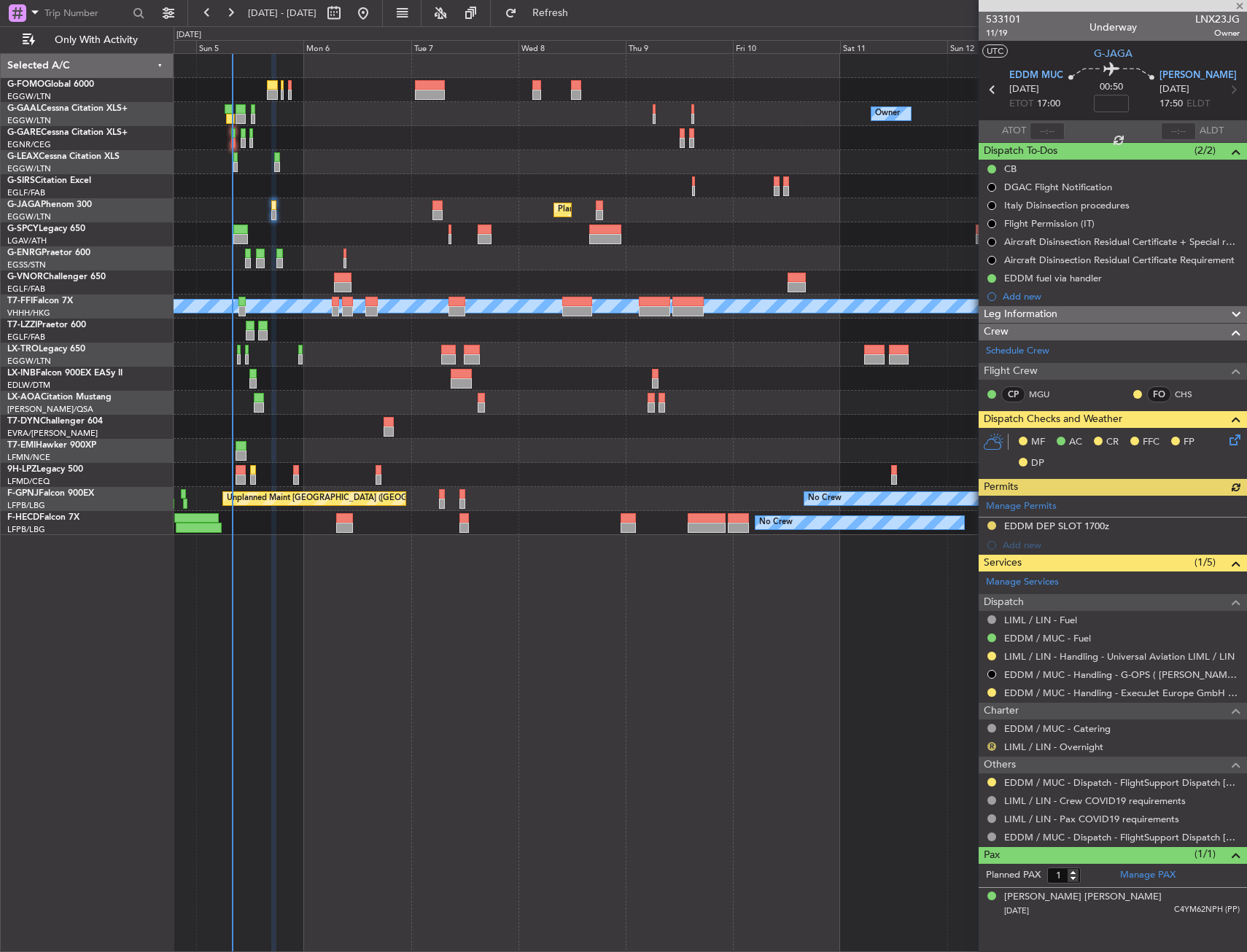
click at [990, 747] on button "R" at bounding box center [992, 746] width 9 height 8
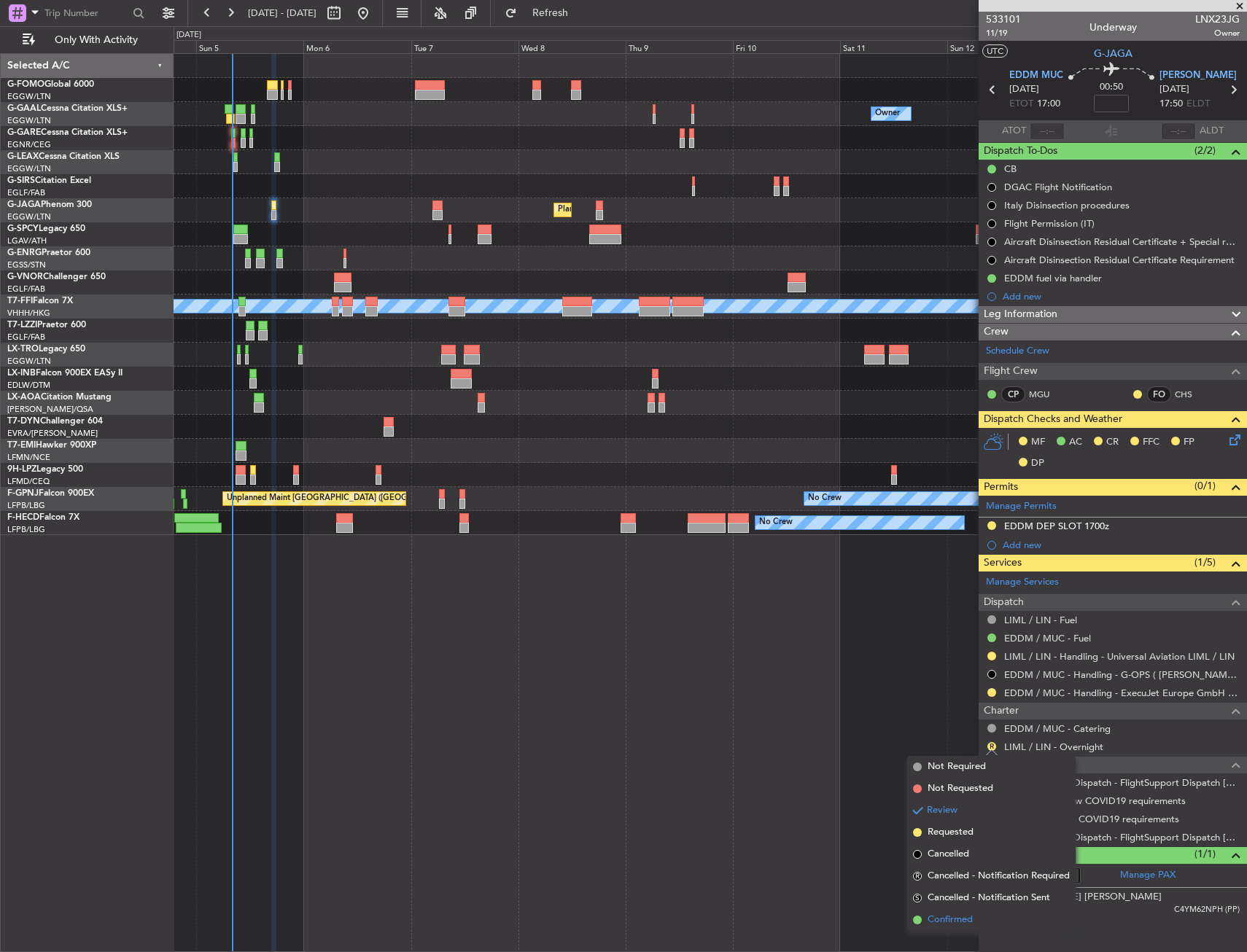
click at [966, 920] on span "Confirmed" at bounding box center [950, 920] width 45 height 15
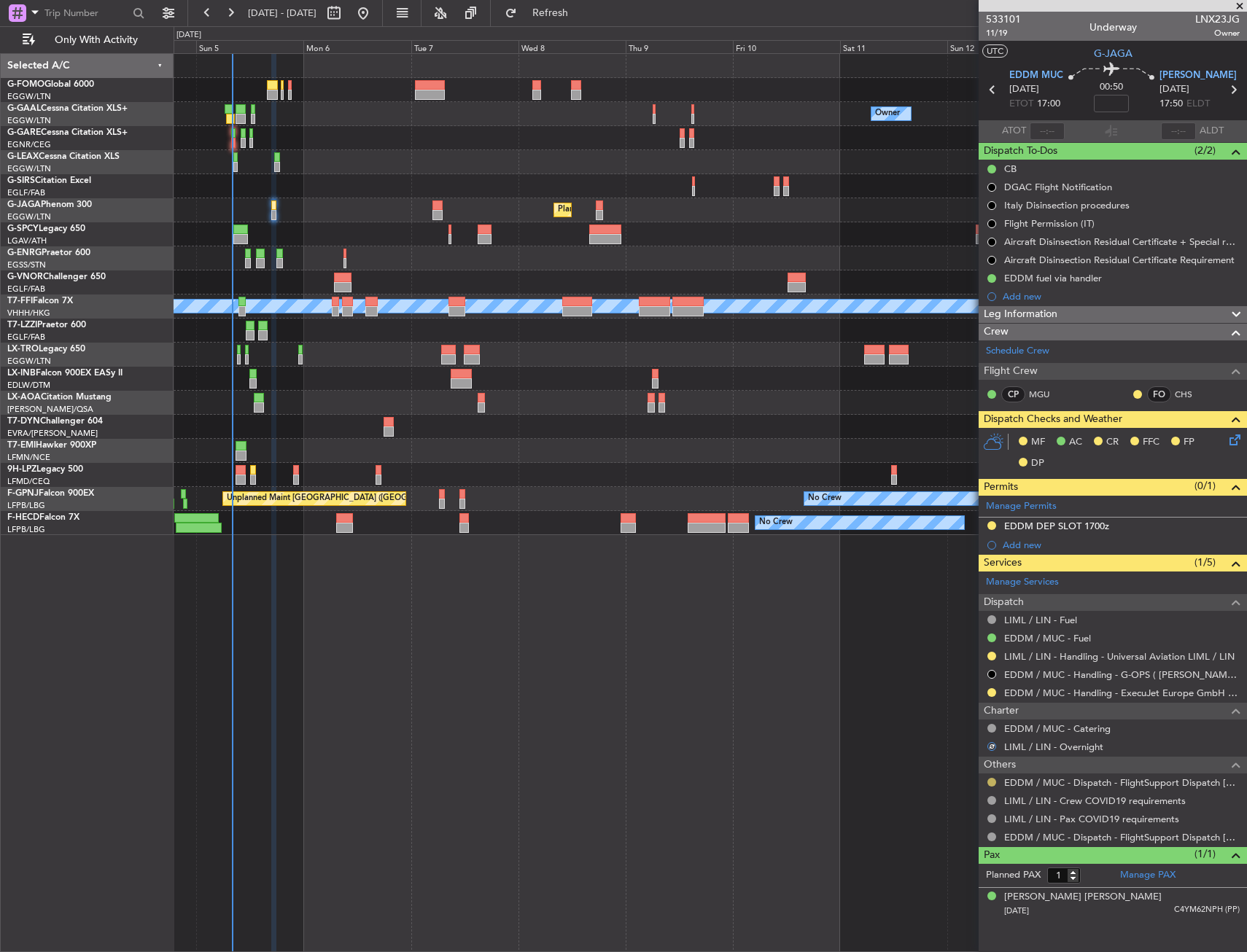
click at [988, 784] on button at bounding box center [992, 782] width 9 height 8
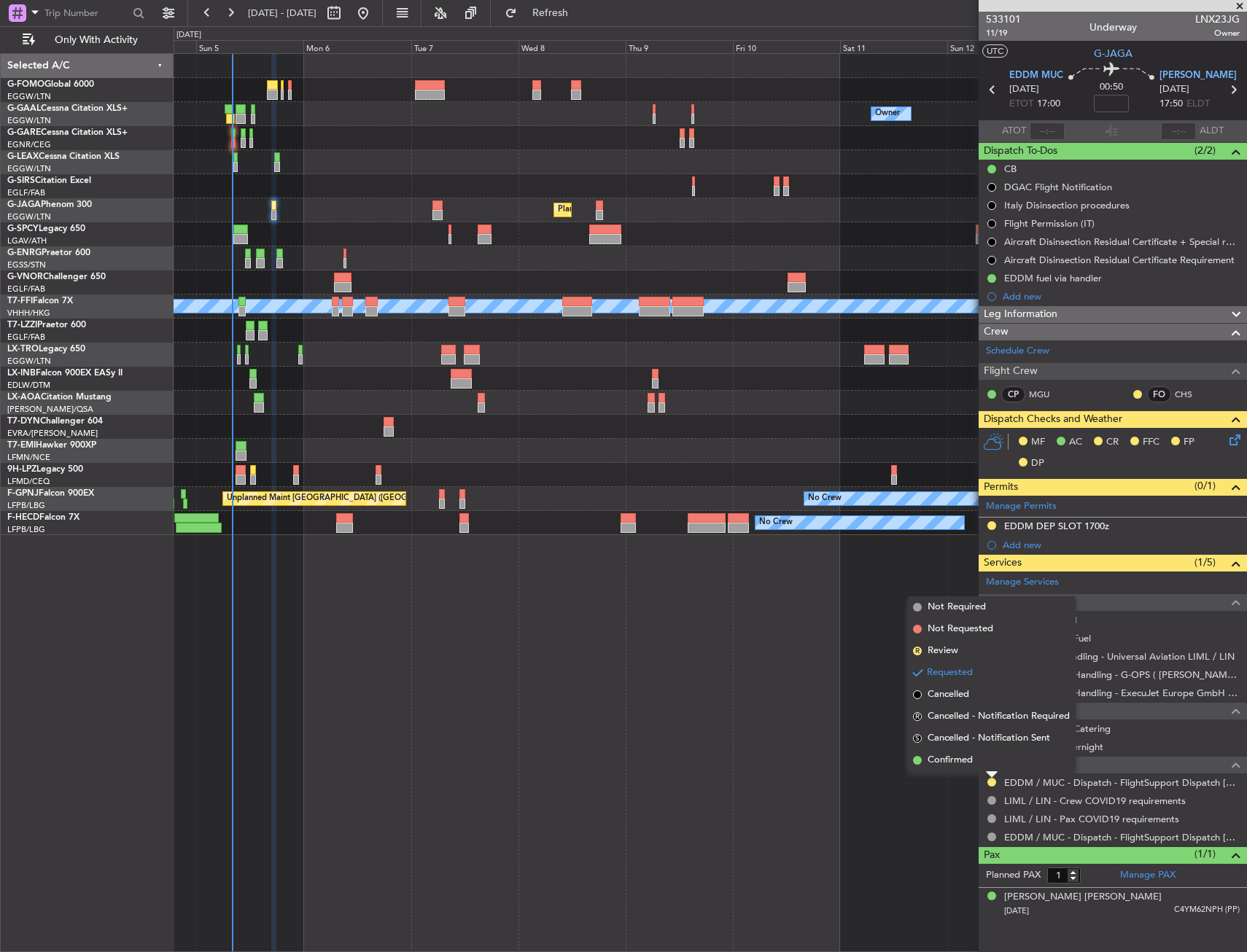
click at [970, 768] on li "Confirmed" at bounding box center [992, 760] width 169 height 22
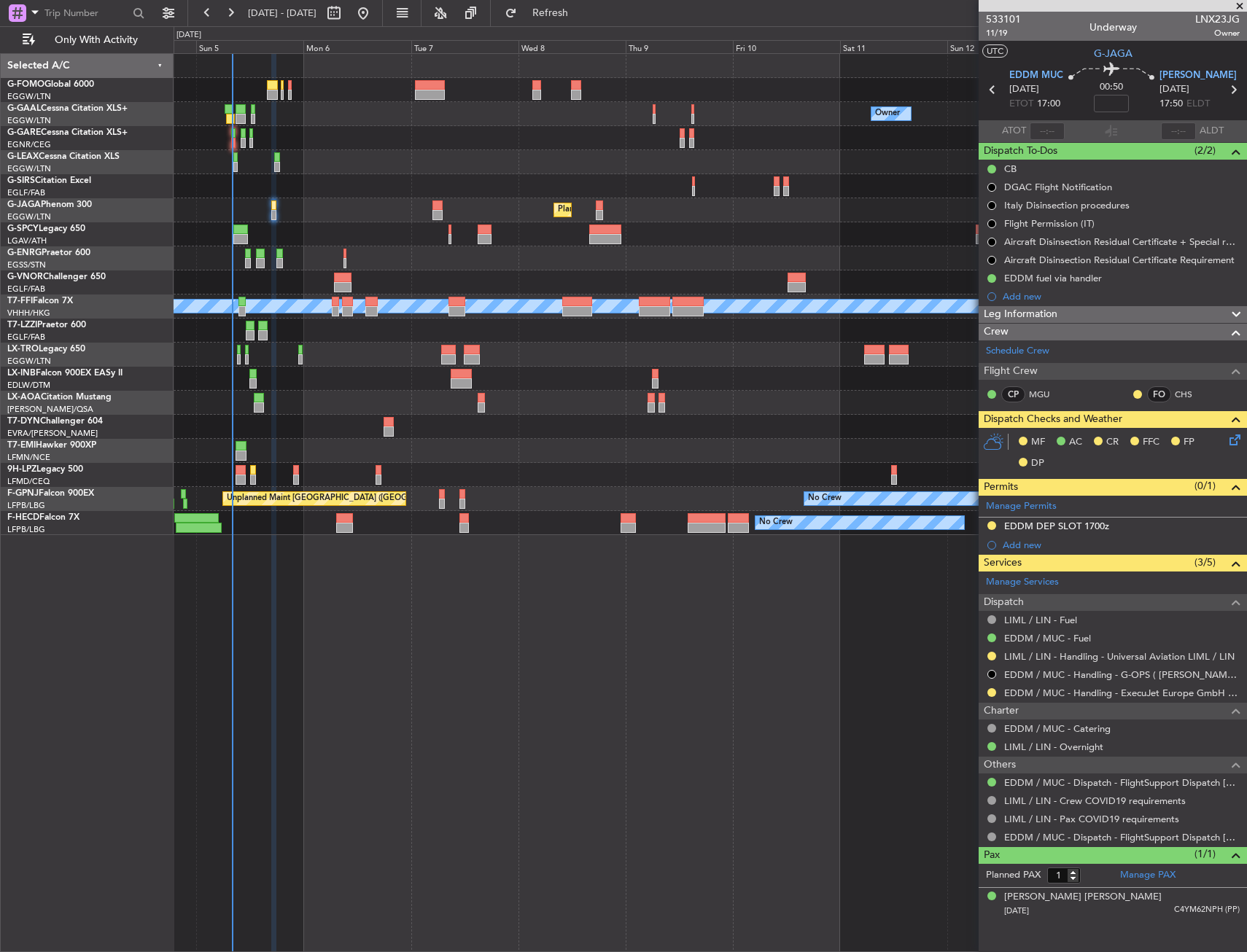
click at [423, 280] on div at bounding box center [710, 282] width 1073 height 24
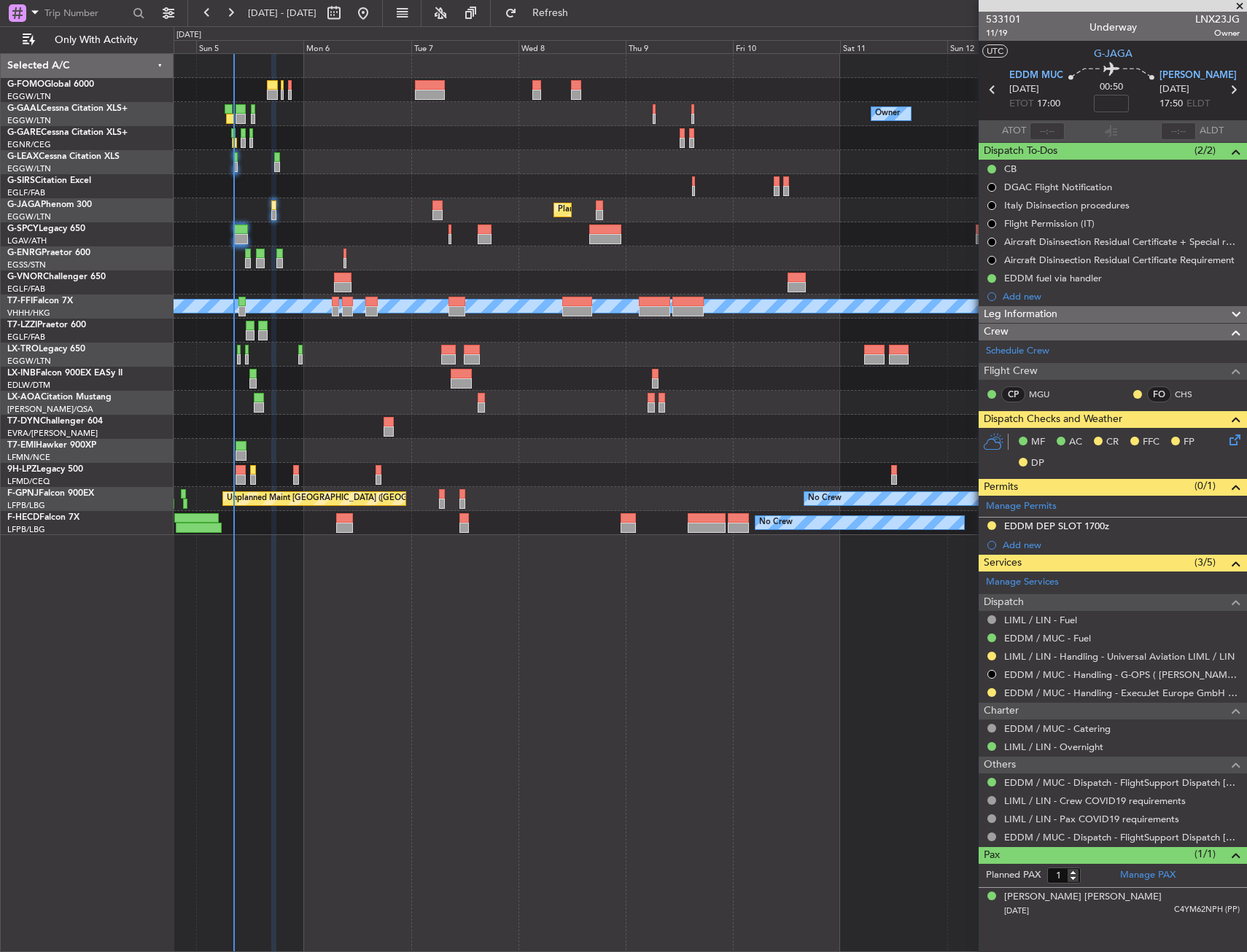
click at [1233, 435] on icon at bounding box center [1232, 437] width 12 height 12
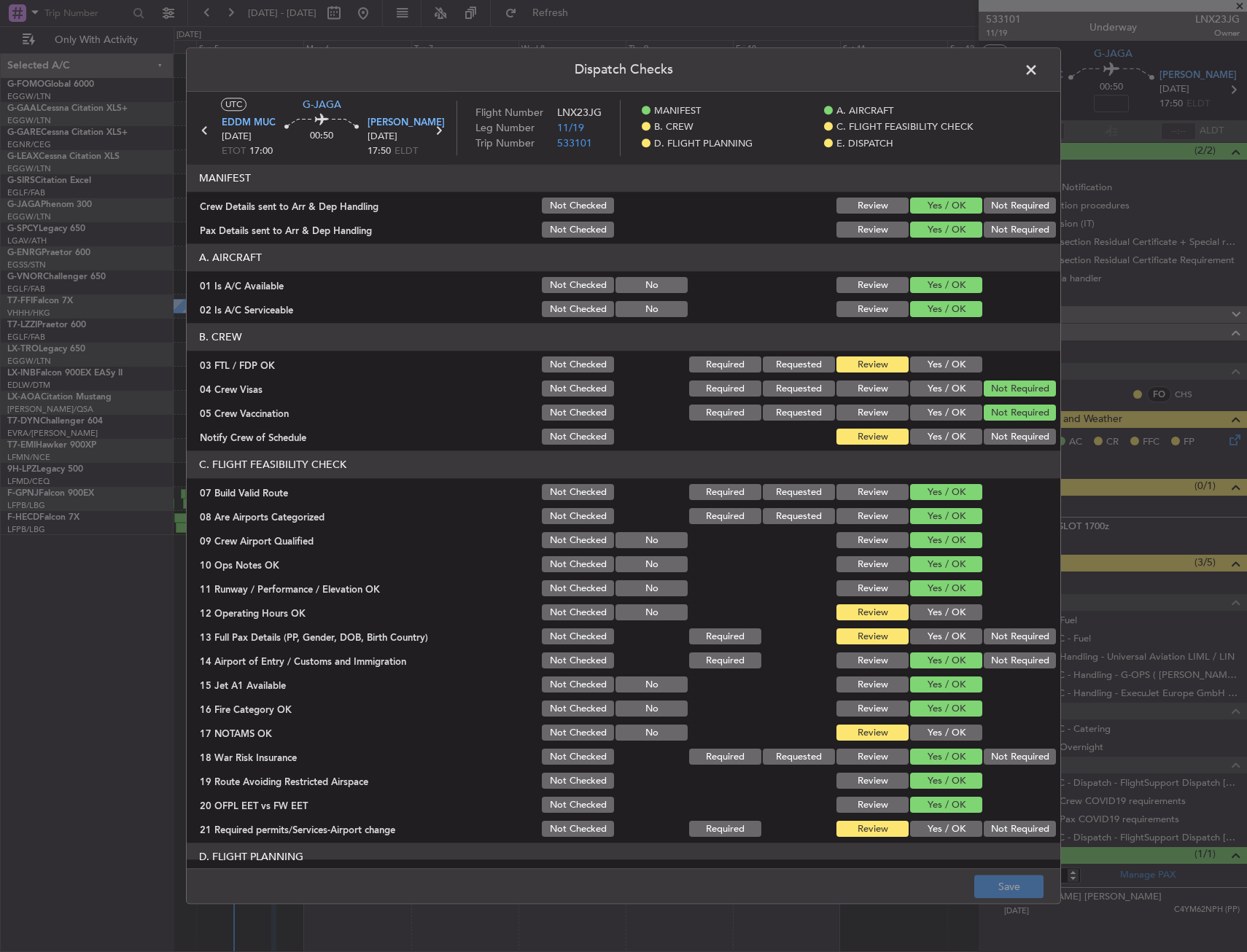
click at [911, 360] on button "Yes / OK" at bounding box center [946, 365] width 72 height 16
click at [929, 446] on div "Yes / OK" at bounding box center [945, 437] width 73 height 20
click at [928, 439] on button "Yes / OK" at bounding box center [946, 437] width 72 height 16
click at [931, 605] on section "C. FLIGHT FEASIBILITY CHECK 07 Build Valid Route Not Checked Required Requested…" at bounding box center [624, 645] width 874 height 389
click at [930, 609] on button "Yes / OK" at bounding box center [946, 613] width 72 height 16
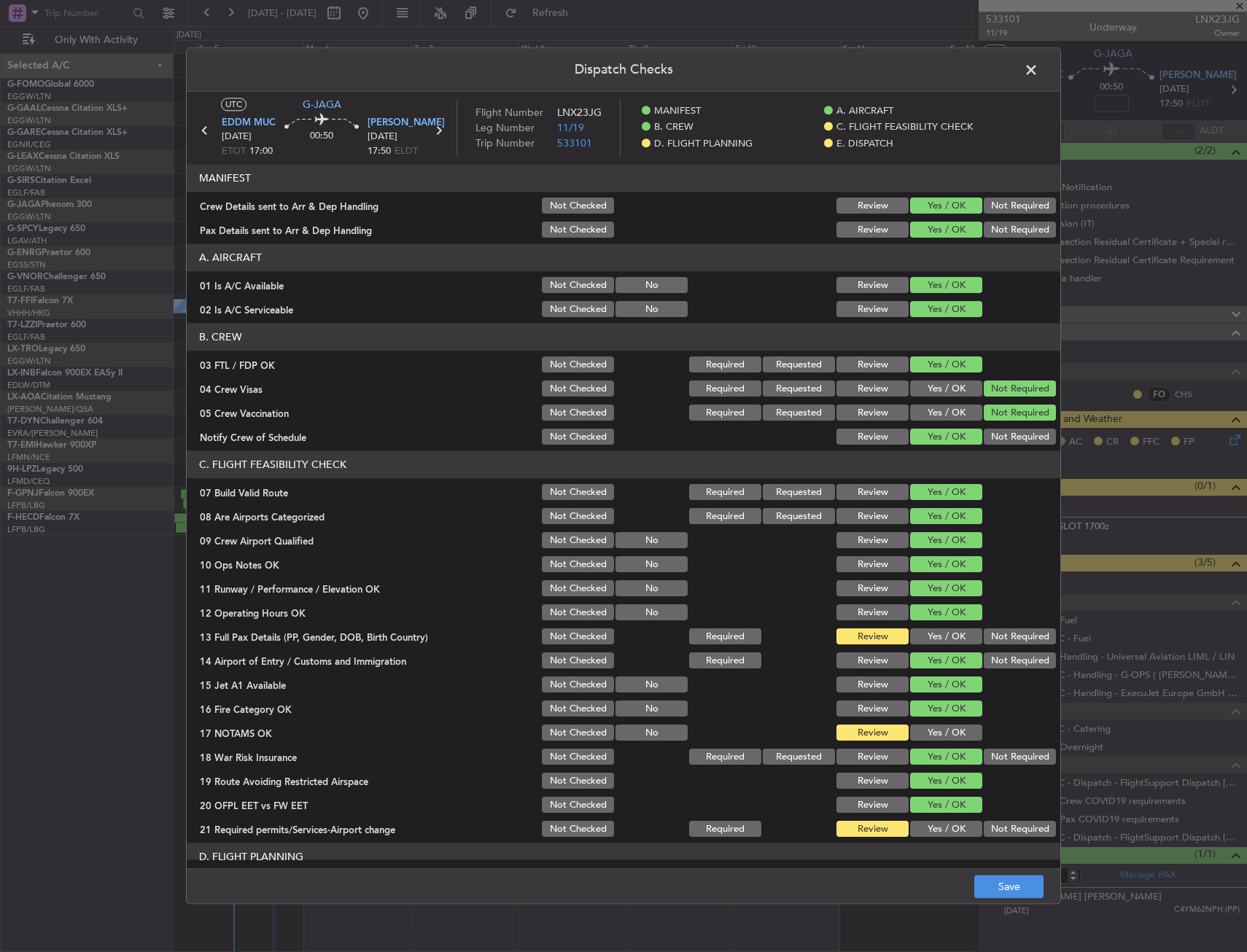
click at [929, 632] on button "Yes / OK" at bounding box center [946, 637] width 72 height 16
click at [927, 733] on button "Yes / OK" at bounding box center [946, 733] width 72 height 16
click at [935, 820] on div "Yes / OK" at bounding box center [945, 830] width 73 height 20
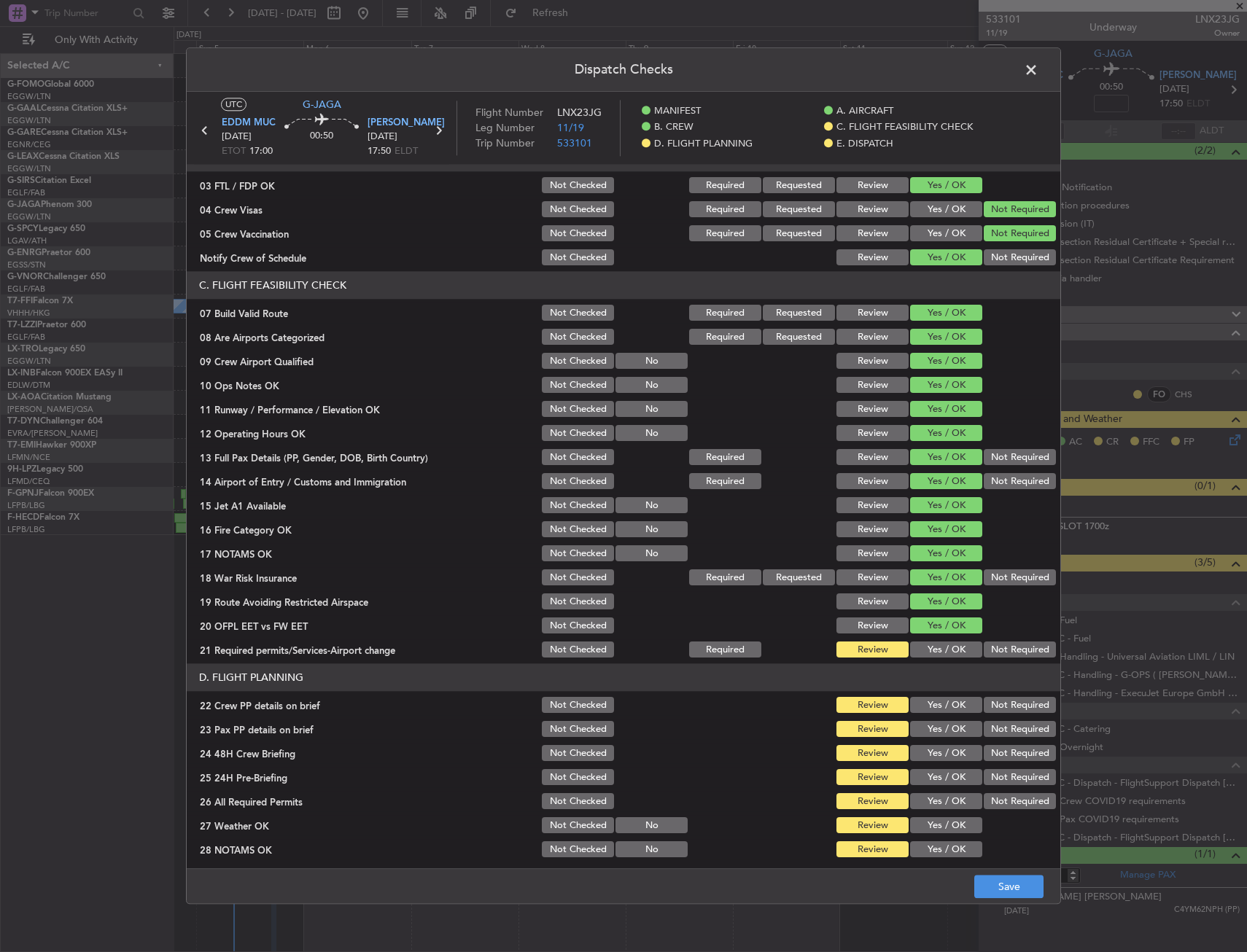
scroll to position [365, 0]
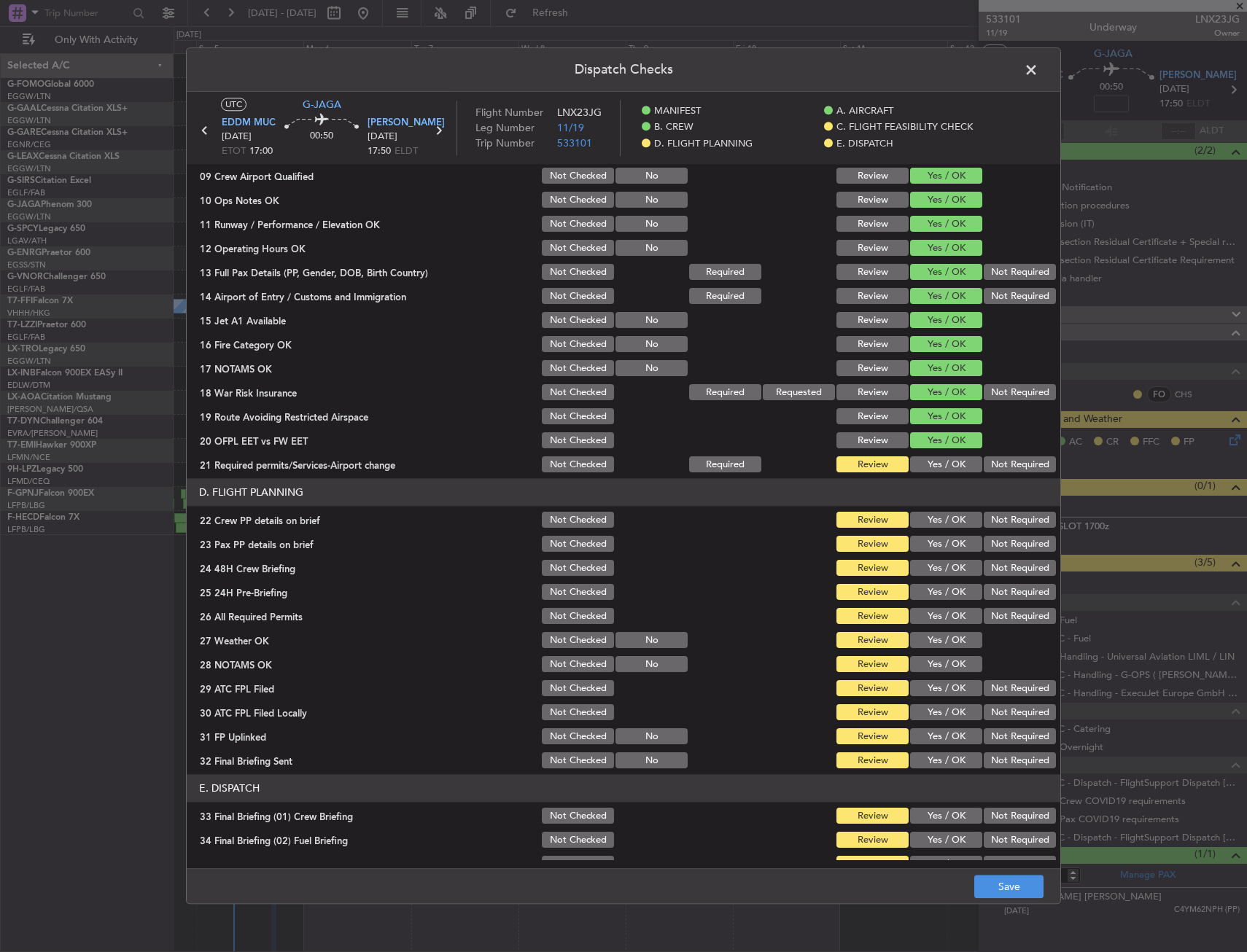
click at [925, 455] on div "Yes / OK" at bounding box center [945, 465] width 73 height 20
click at [925, 468] on button "Yes / OK" at bounding box center [946, 465] width 72 height 16
click at [918, 524] on button "Yes / OK" at bounding box center [946, 520] width 72 height 16
click at [926, 533] on section "D. FLIGHT PLANNING 22 Crew PP details on brief Not Checked Review Yes / OK Not …" at bounding box center [624, 625] width 874 height 292
click at [916, 554] on div "Yes / OK" at bounding box center [945, 545] width 73 height 20
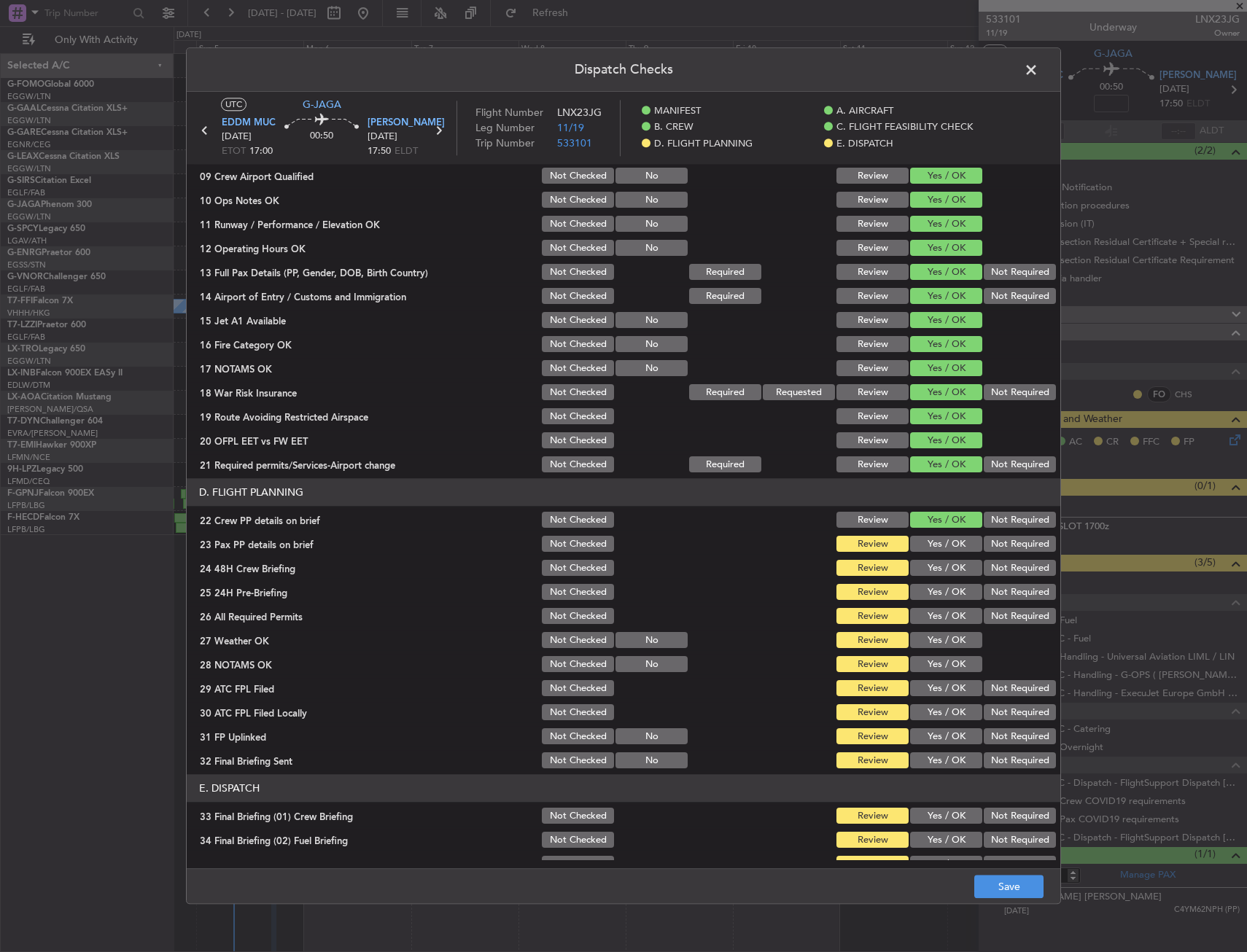
click at [928, 550] on button "Yes / OK" at bounding box center [946, 544] width 72 height 16
click at [931, 569] on button "Yes / OK" at bounding box center [946, 569] width 72 height 16
click at [1001, 593] on button "Not Required" at bounding box center [1020, 593] width 72 height 16
click at [915, 633] on button "Yes / OK" at bounding box center [946, 641] width 72 height 16
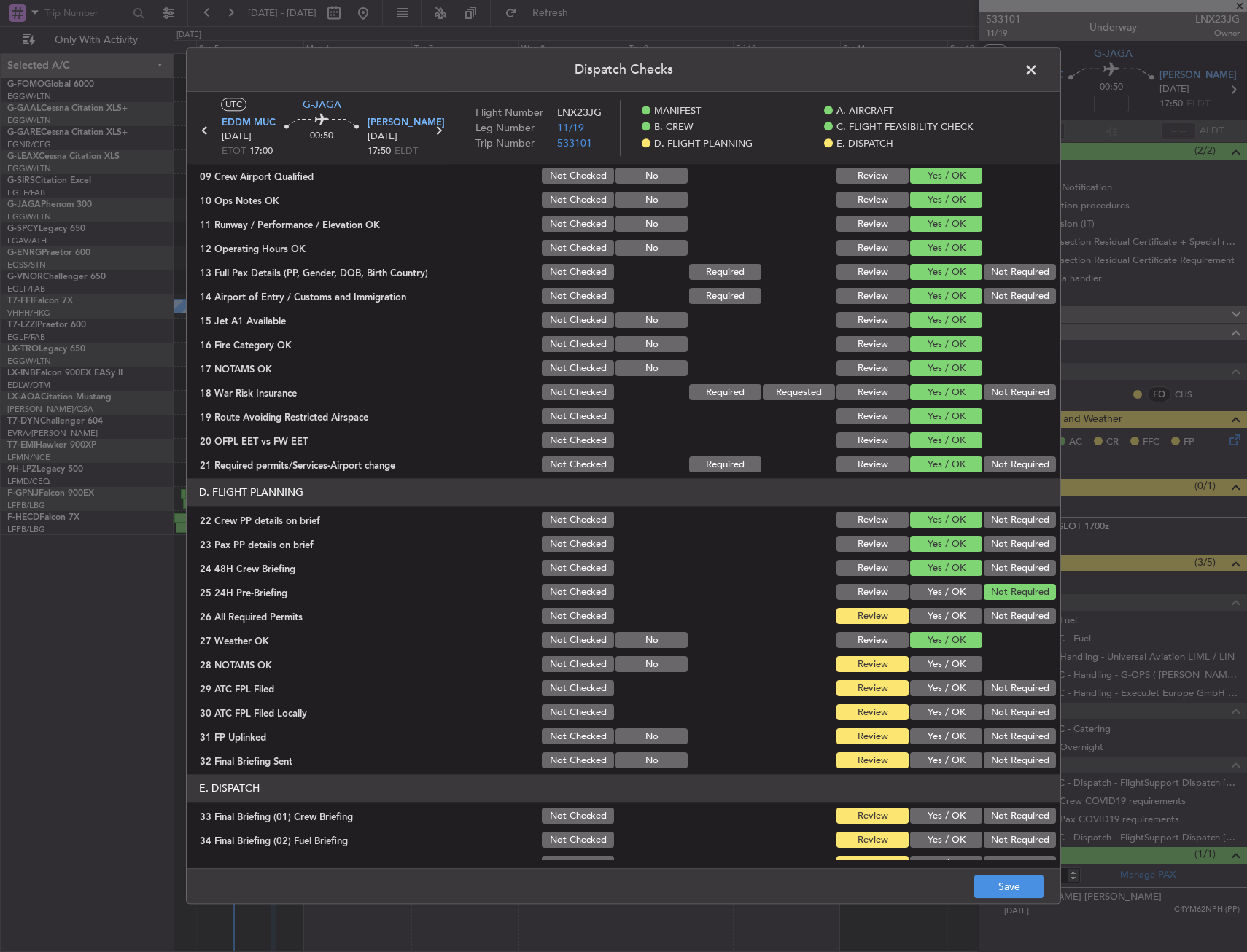
click at [924, 634] on button "Yes / OK" at bounding box center [946, 641] width 72 height 16
click at [927, 620] on button "Yes / OK" at bounding box center [946, 617] width 72 height 16
click at [933, 665] on button "Yes / OK" at bounding box center [946, 665] width 72 height 16
click at [943, 685] on button "Yes / OK" at bounding box center [946, 688] width 72 height 16
drag, startPoint x: 1007, startPoint y: 717, endPoint x: 944, endPoint y: 722, distance: 63.2
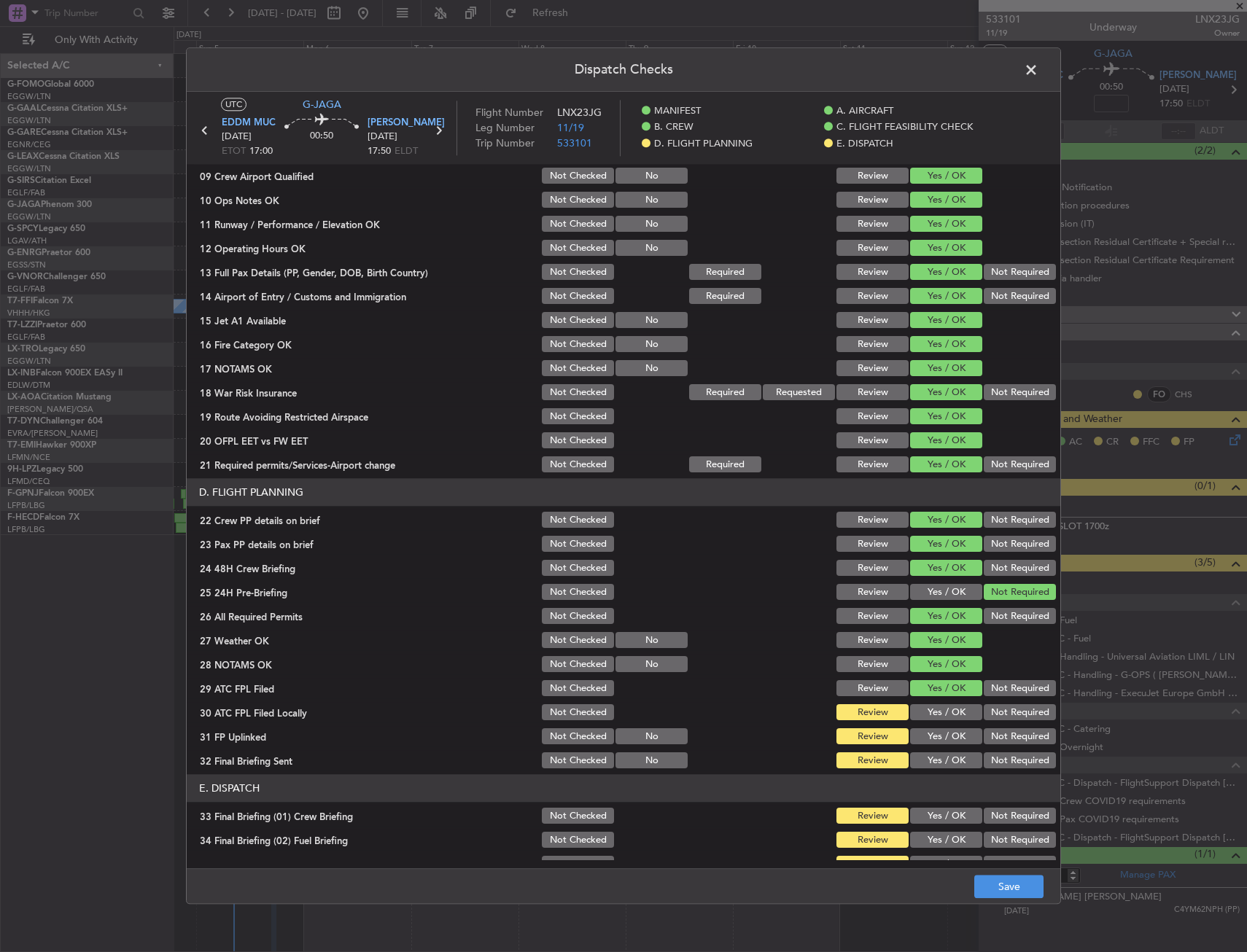
click at [1005, 716] on button "Not Required" at bounding box center [1020, 712] width 72 height 16
click at [938, 739] on button "Yes / OK" at bounding box center [946, 737] width 72 height 16
drag, startPoint x: 995, startPoint y: 753, endPoint x: 1006, endPoint y: 765, distance: 16.3
click at [998, 755] on button "Not Required" at bounding box center [1020, 761] width 72 height 16
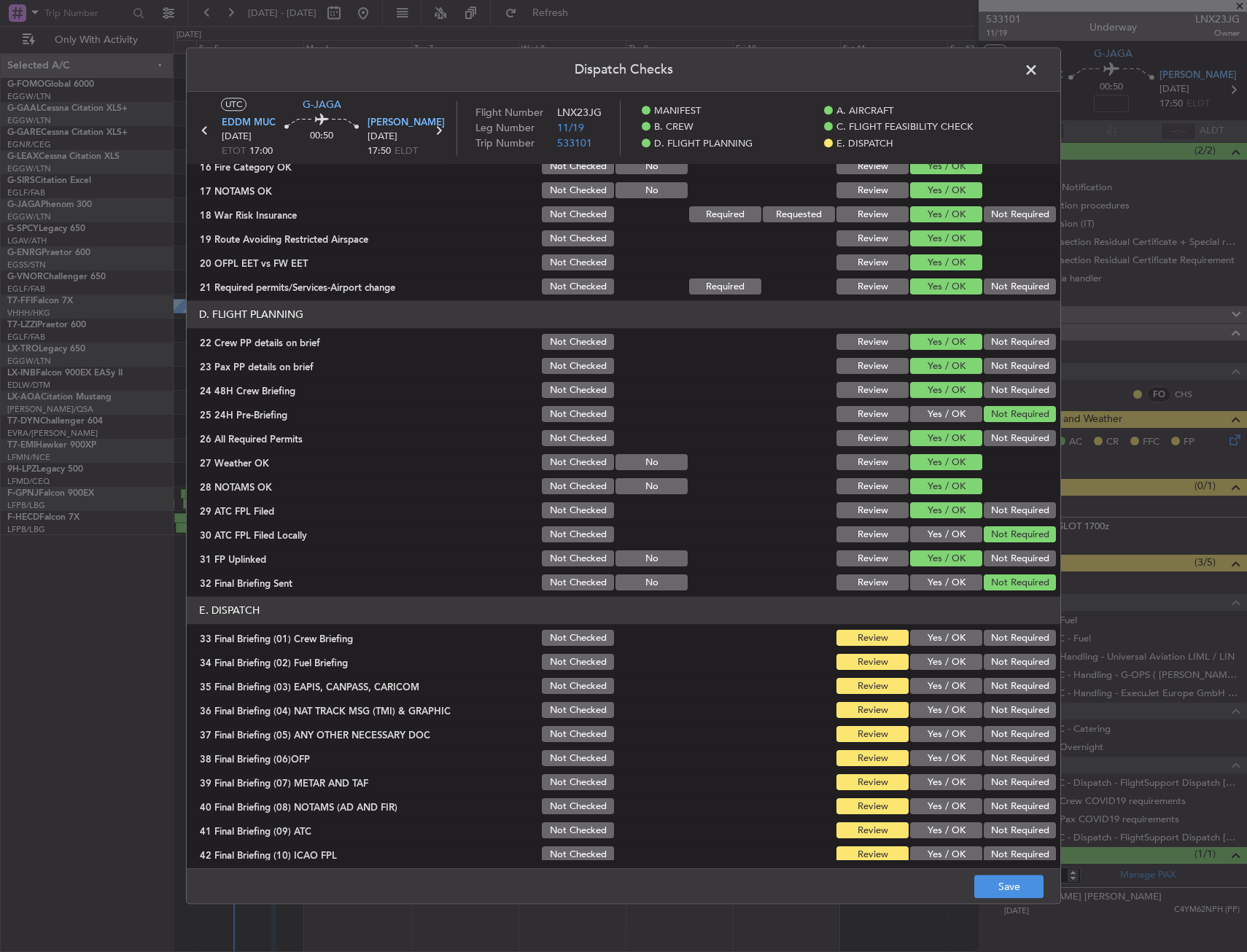
scroll to position [600, 0]
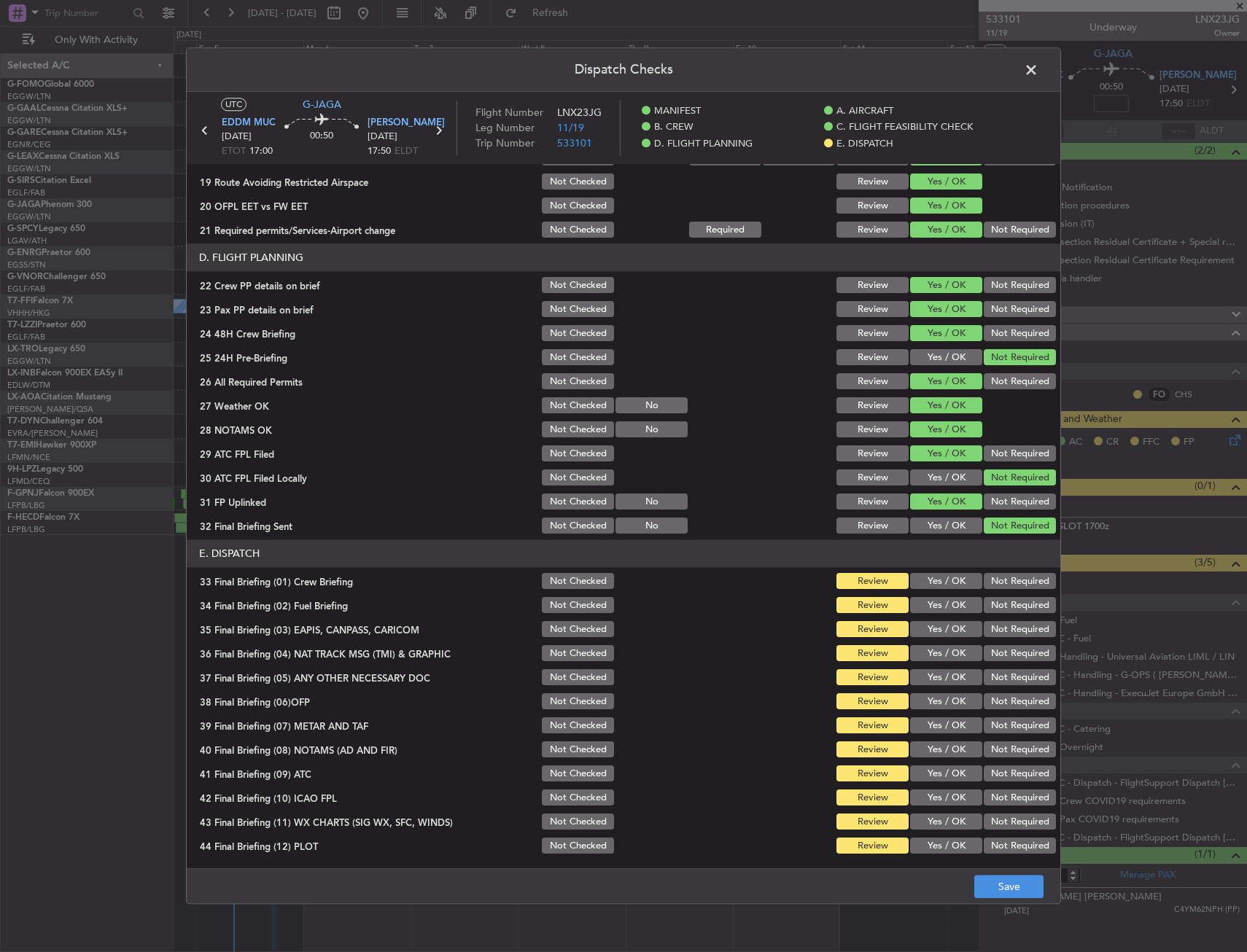
drag, startPoint x: 925, startPoint y: 585, endPoint x: 925, endPoint y: 612, distance: 27.0
click at [925, 586] on button "Yes / OK" at bounding box center [946, 582] width 72 height 16
click at [923, 622] on button "Yes / OK" at bounding box center [946, 630] width 72 height 16
click at [944, 612] on button "Yes / OK" at bounding box center [946, 606] width 72 height 16
click at [997, 641] on section "E. DISPATCH 33 Final Briefing (01) Crew Briefing Not Checked Review Yes / OK No…" at bounding box center [624, 698] width 874 height 316
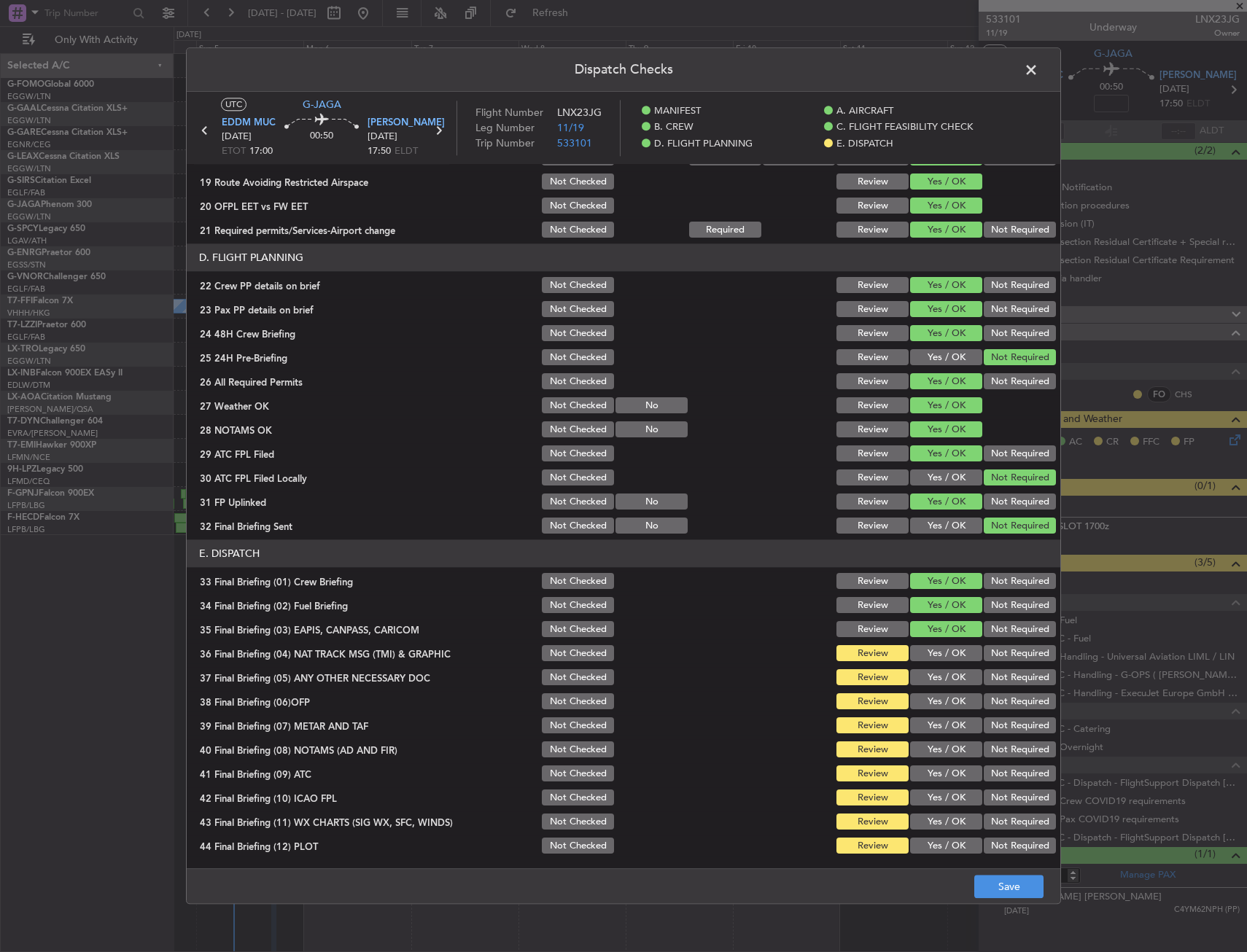
click at [993, 661] on button "Not Required" at bounding box center [1020, 654] width 72 height 16
click at [992, 624] on button "Not Required" at bounding box center [1020, 630] width 72 height 16
click at [945, 679] on button "Yes / OK" at bounding box center [946, 678] width 72 height 16
drag, startPoint x: 946, startPoint y: 700, endPoint x: 943, endPoint y: 722, distance: 22.2
click at [945, 710] on div "Yes / OK" at bounding box center [945, 702] width 73 height 20
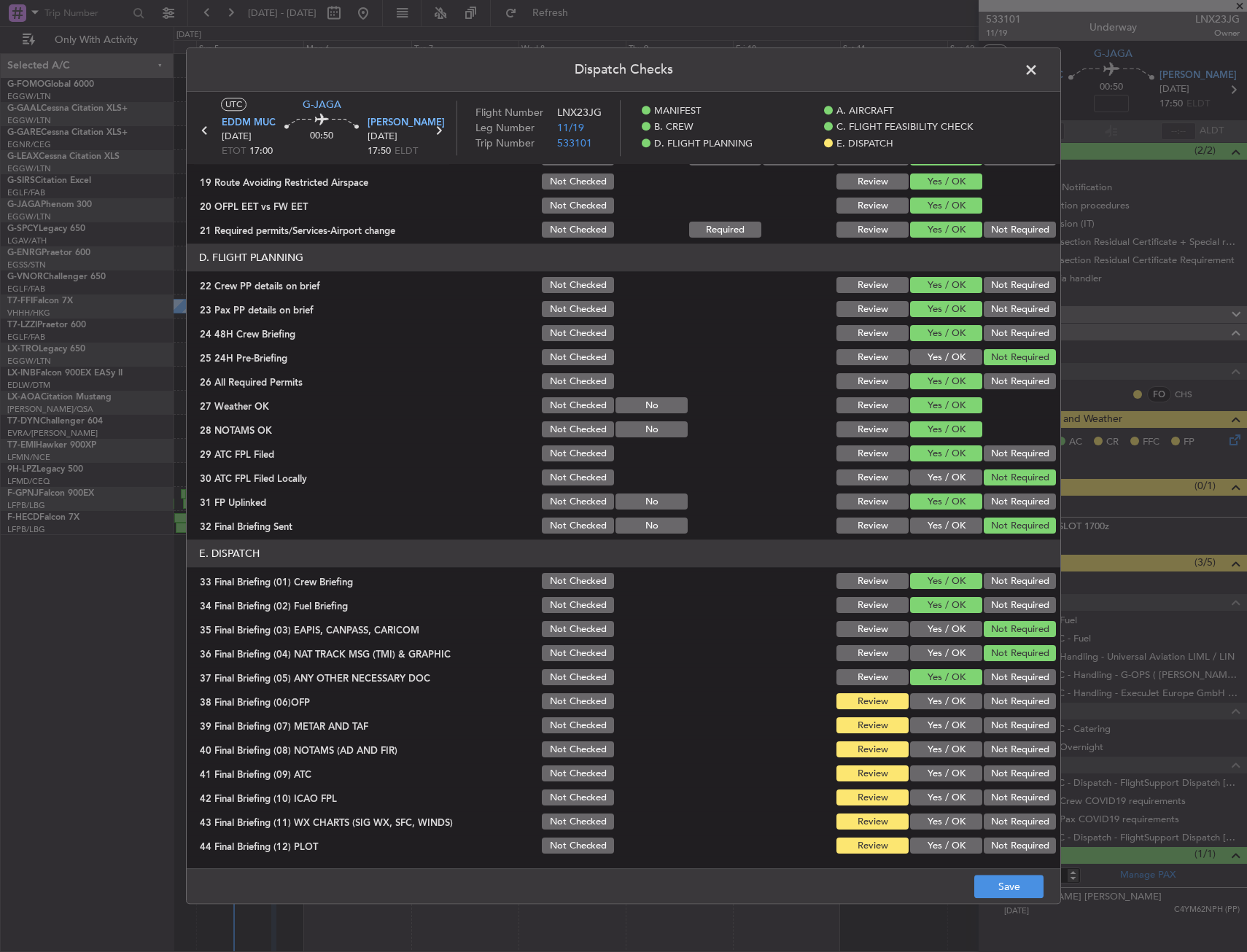
click at [944, 722] on button "Yes / OK" at bounding box center [946, 726] width 72 height 16
drag, startPoint x: 948, startPoint y: 742, endPoint x: 945, endPoint y: 755, distance: 13.3
click at [946, 743] on section "E. DISPATCH 33 Final Briefing (01) Crew Briefing Not Checked Review Yes / OK No…" at bounding box center [624, 698] width 874 height 316
click at [942, 758] on div "Yes / OK" at bounding box center [945, 750] width 73 height 20
drag, startPoint x: 941, startPoint y: 760, endPoint x: 940, endPoint y: 768, distance: 8.1
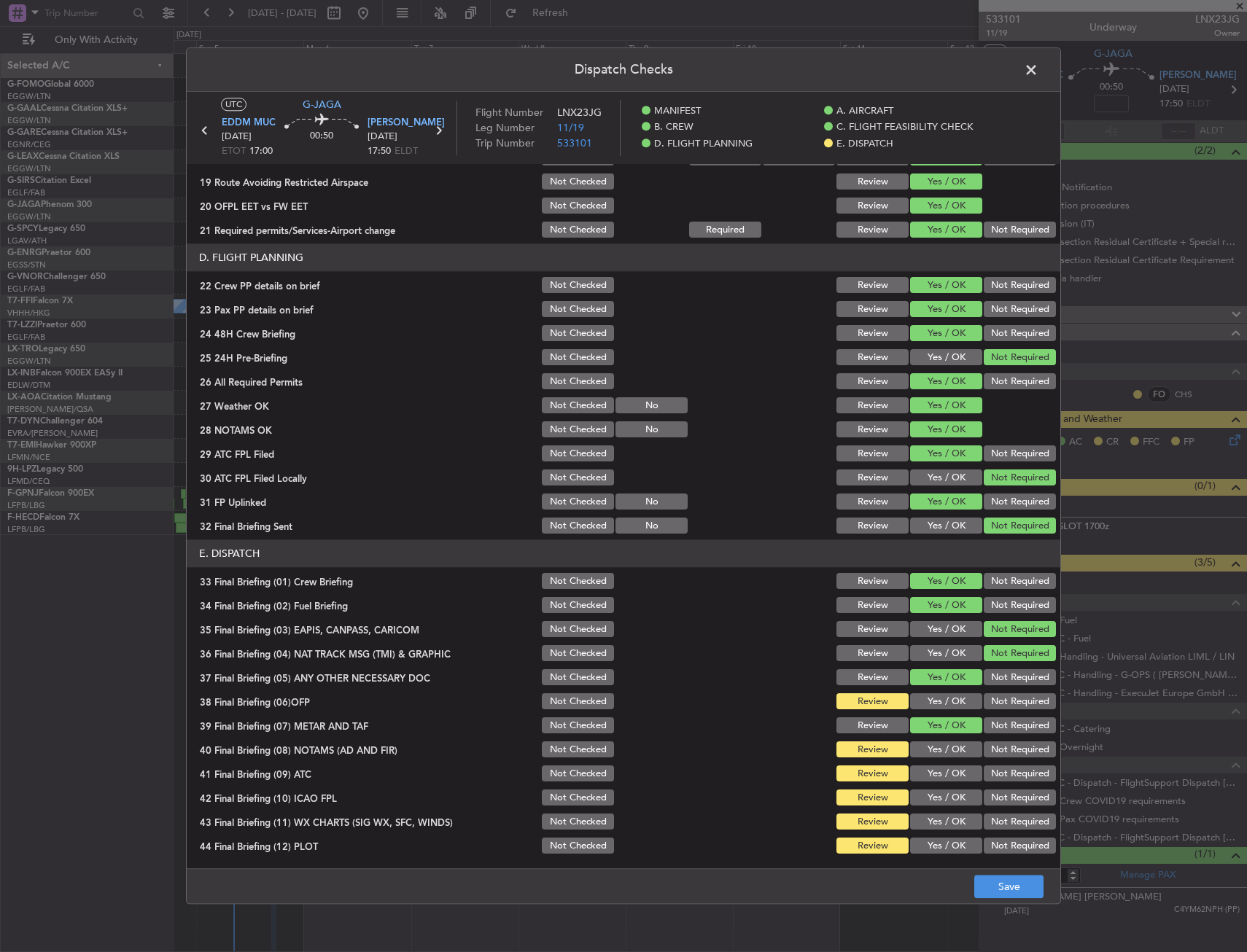
click at [941, 761] on section "E. DISPATCH 33 Final Briefing (01) Crew Briefing Not Checked Review Yes / OK No…" at bounding box center [624, 698] width 874 height 316
drag, startPoint x: 940, startPoint y: 768, endPoint x: 940, endPoint y: 702, distance: 66.0
click at [939, 745] on section "E. DISPATCH 33 Final Briefing (01) Crew Briefing Not Checked Review Yes / OK No…" at bounding box center [624, 698] width 874 height 316
click at [940, 700] on button "Yes / OK" at bounding box center [946, 702] width 72 height 16
click at [944, 729] on button "Yes / OK" at bounding box center [946, 726] width 72 height 16
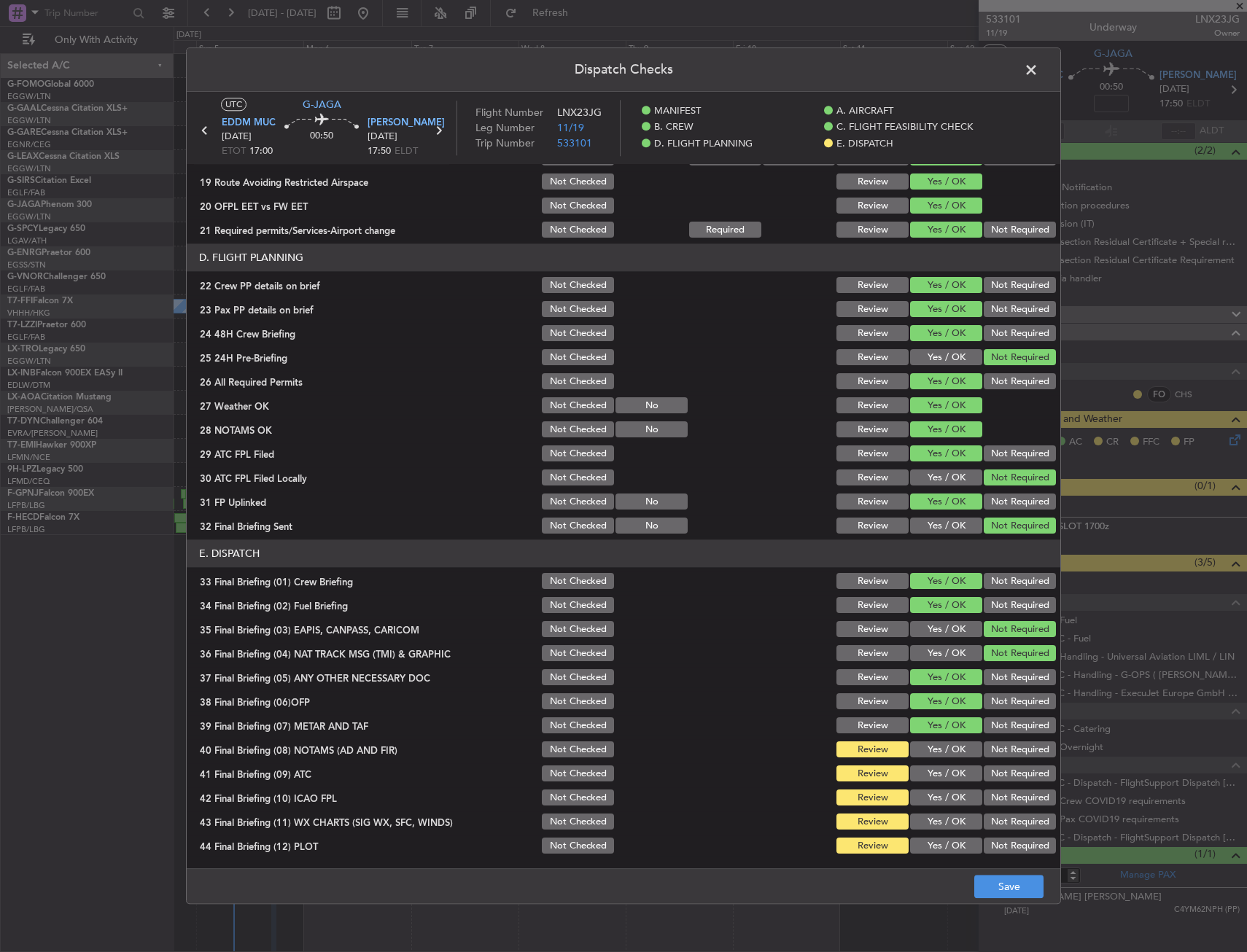
click at [944, 745] on button "Yes / OK" at bounding box center [946, 750] width 72 height 16
click at [936, 765] on section "E. DISPATCH 33 Final Briefing (01) Crew Briefing Not Checked Review Yes / OK No…" at bounding box center [624, 698] width 874 height 316
drag, startPoint x: 936, startPoint y: 785, endPoint x: 929, endPoint y: 781, distance: 8.1
click at [936, 784] on section "E. DISPATCH 33 Final Briefing (01) Crew Briefing Not Checked Review Yes / OK No…" at bounding box center [624, 698] width 874 height 316
click at [929, 781] on button "Yes / OK" at bounding box center [946, 774] width 72 height 16
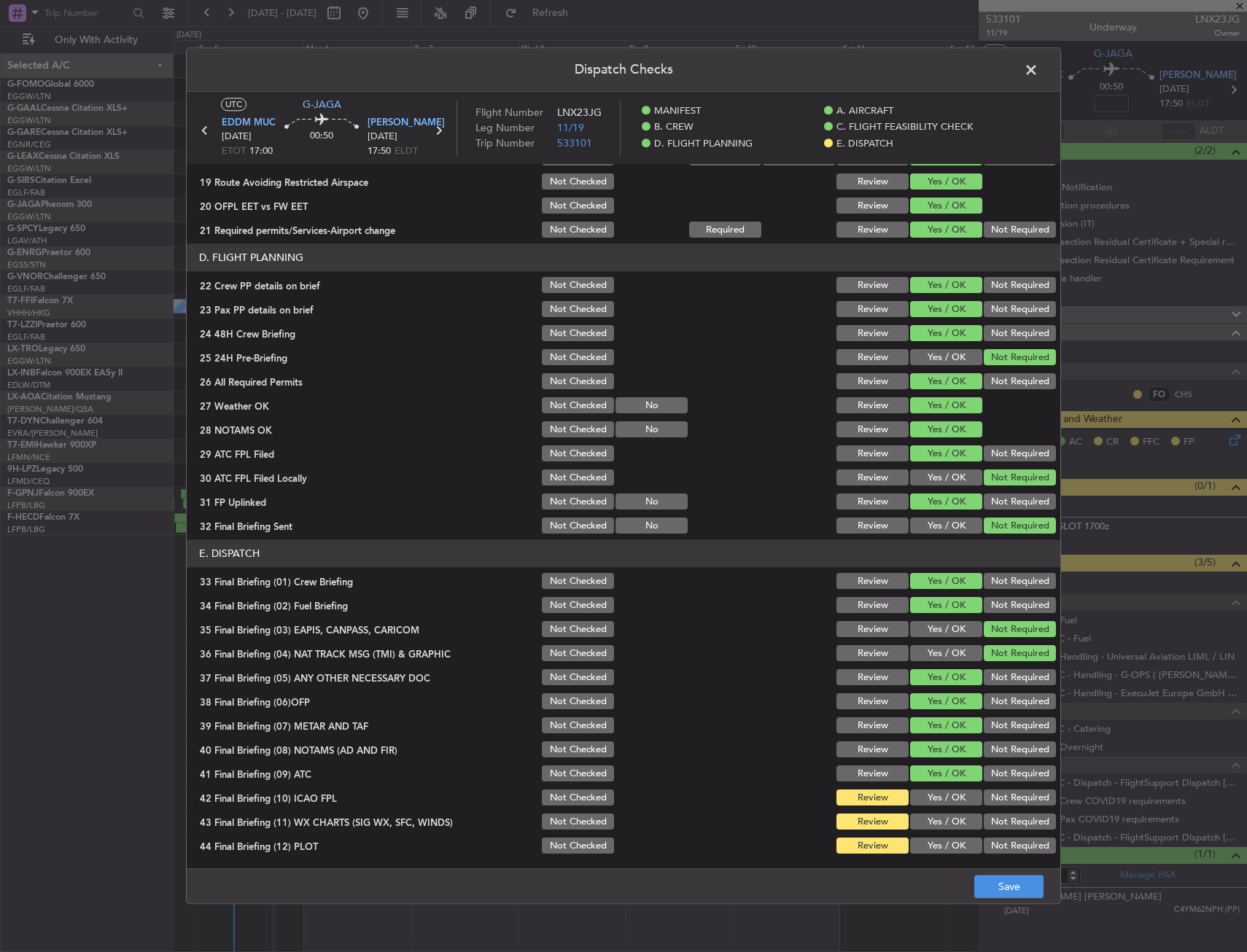
click at [935, 800] on button "Yes / OK" at bounding box center [946, 798] width 72 height 16
click at [936, 820] on button "Yes / OK" at bounding box center [946, 822] width 72 height 16
click at [942, 850] on button "Yes / OK" at bounding box center [946, 846] width 72 height 16
click at [1007, 885] on button "Save" at bounding box center [1010, 887] width 70 height 23
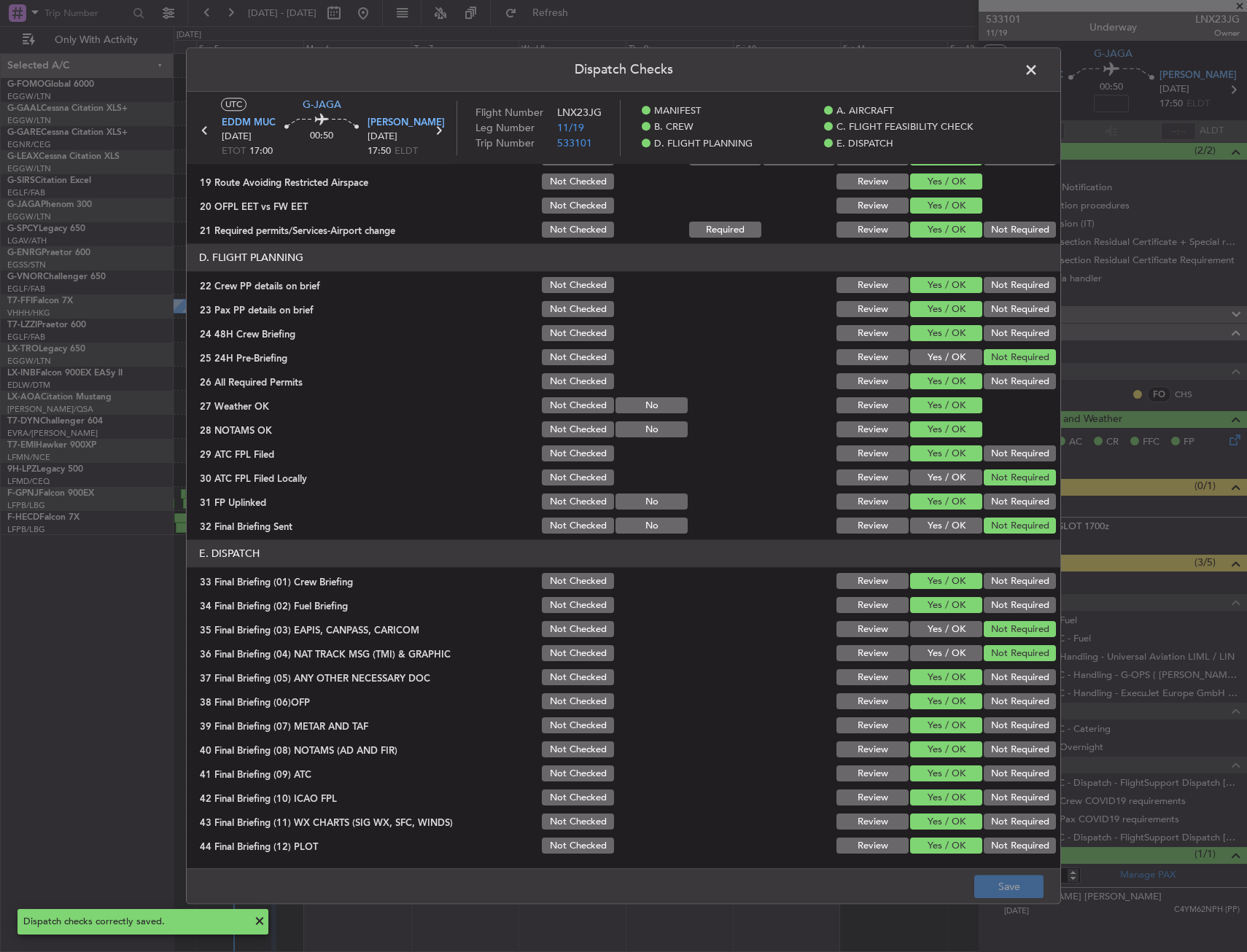
click at [1039, 66] on span at bounding box center [1039, 73] width 0 height 29
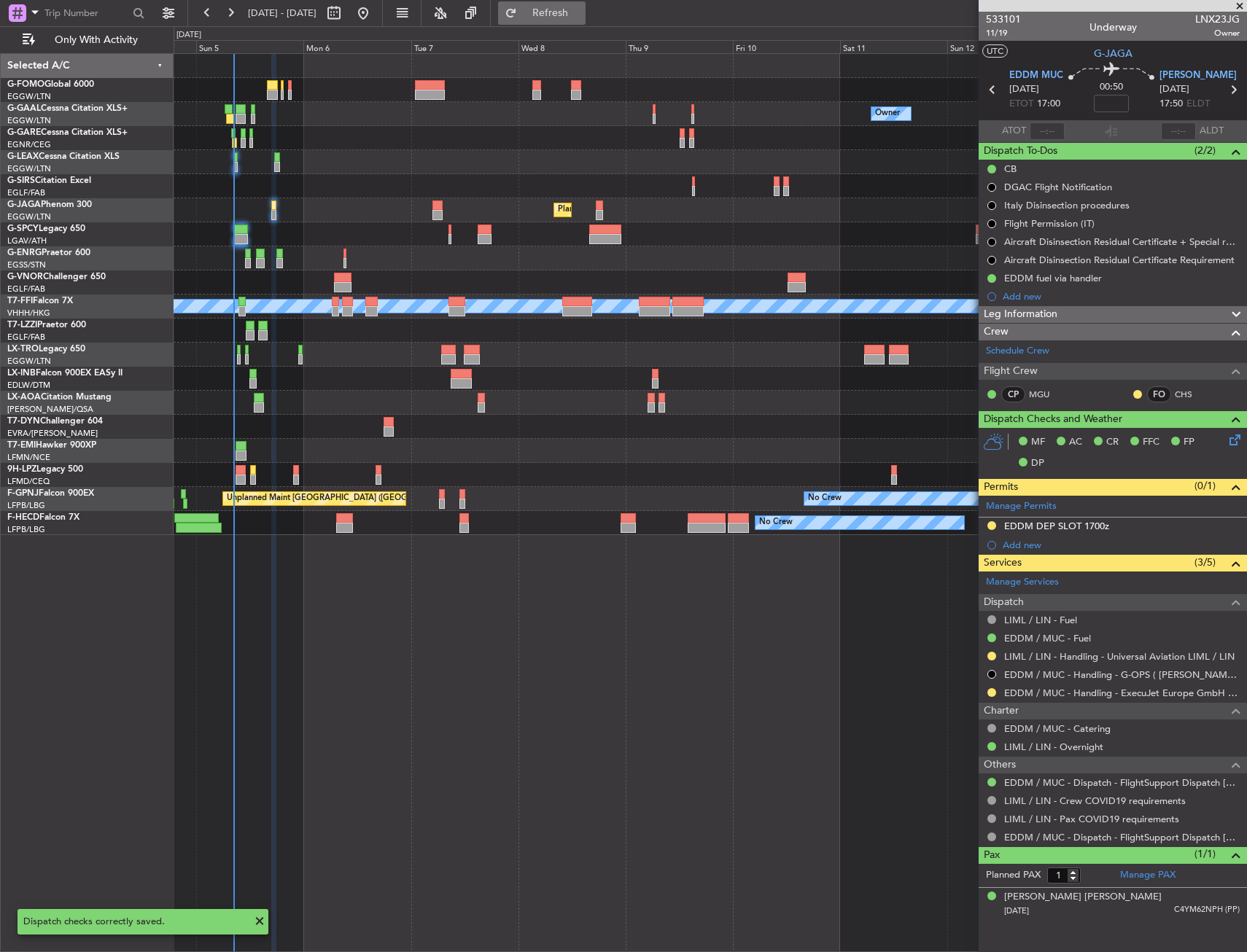
click at [586, 22] on button "Refresh" at bounding box center [541, 13] width 87 height 23
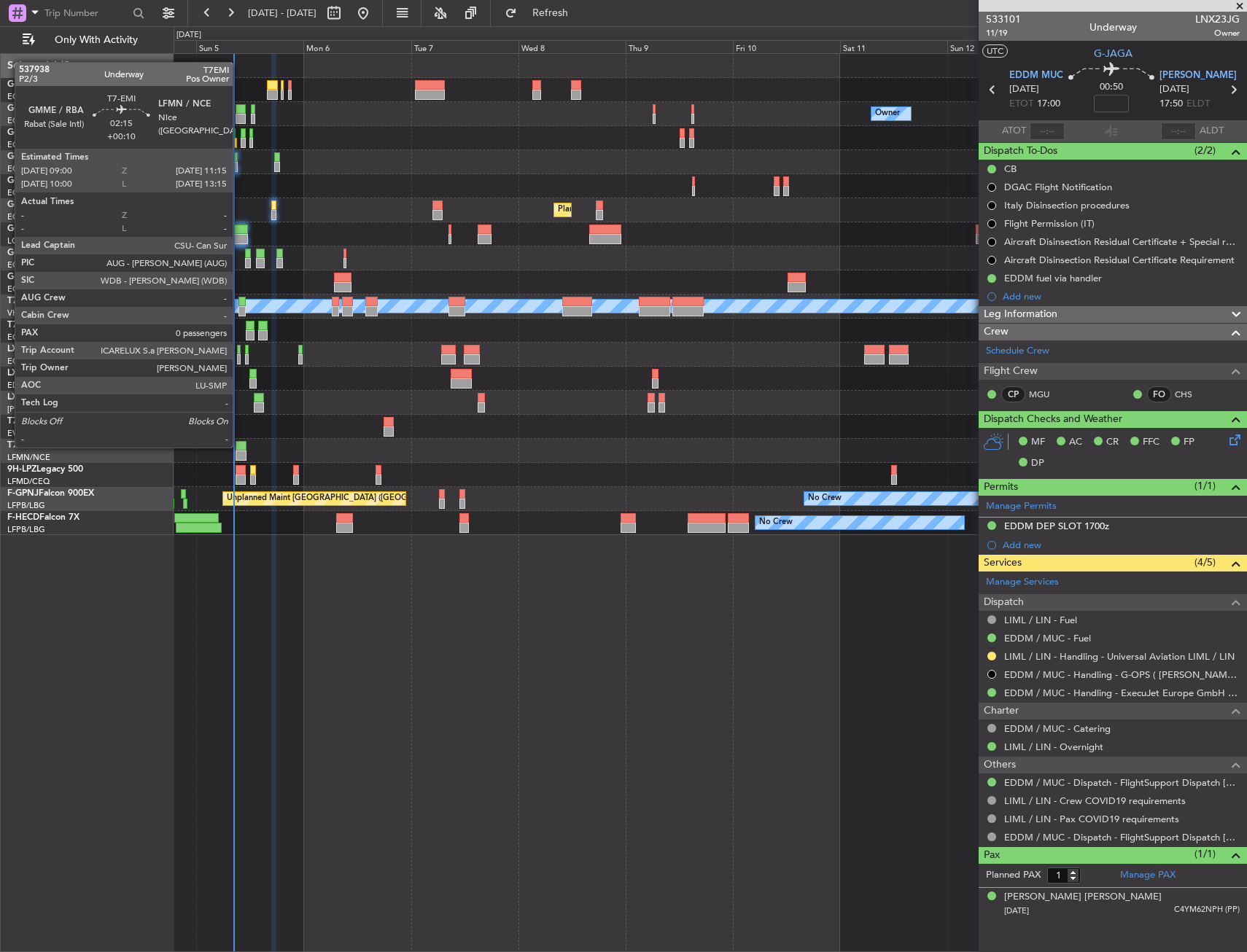
click at [239, 446] on div at bounding box center [240, 446] width 10 height 10
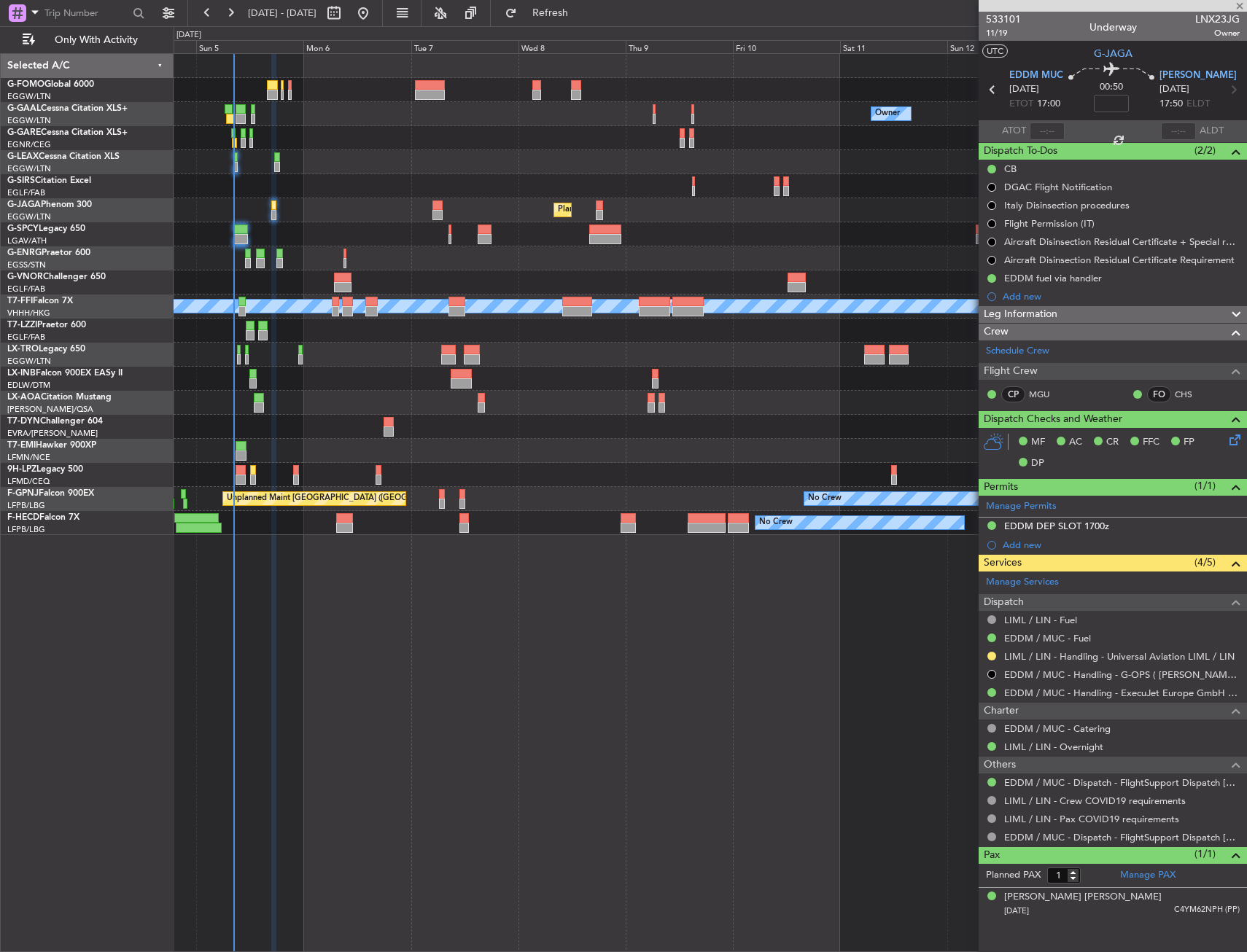
type input "+00:10"
type input "0"
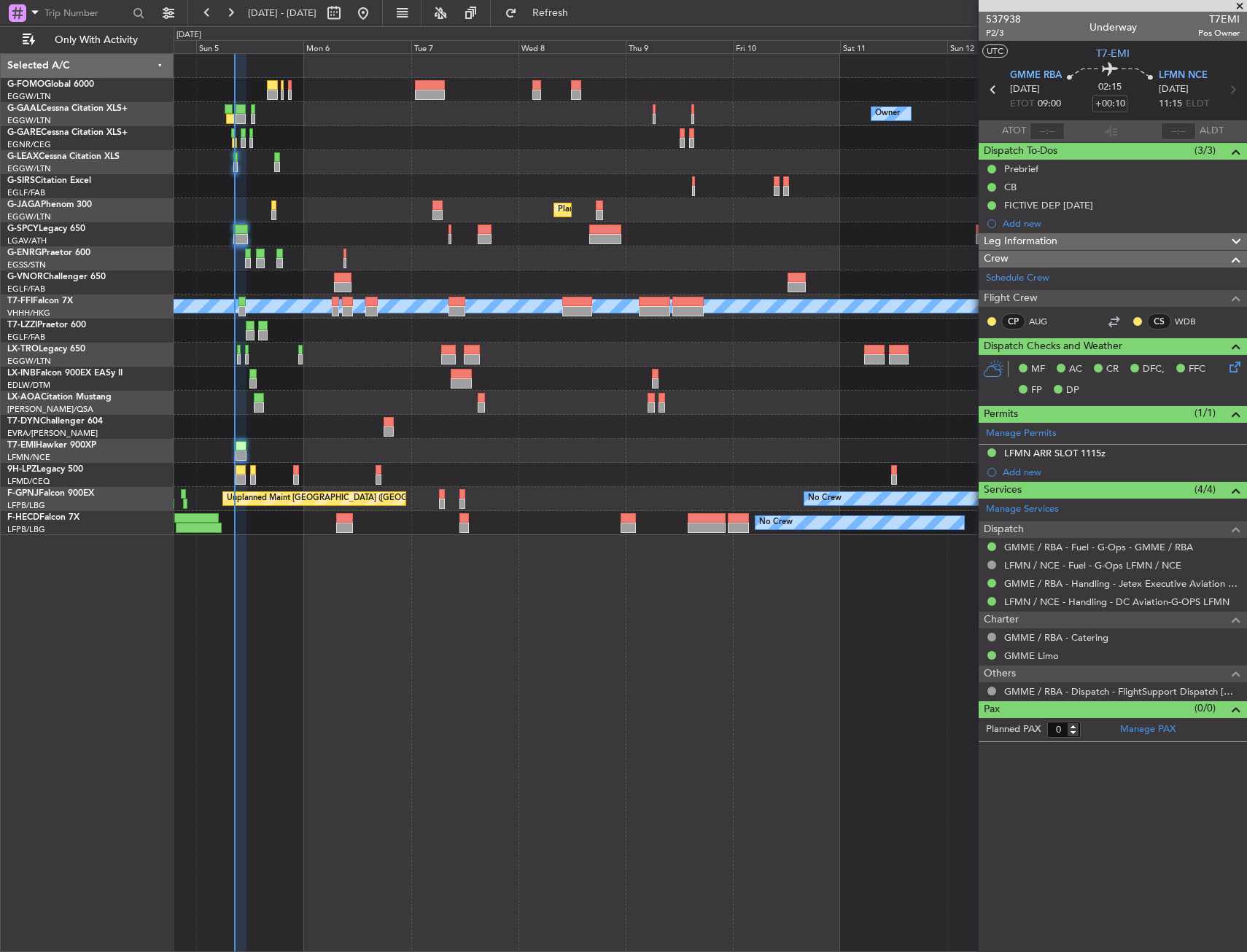
click at [334, 123] on div "Owner No Crew Owner Owner No Crew" at bounding box center [710, 114] width 1073 height 24
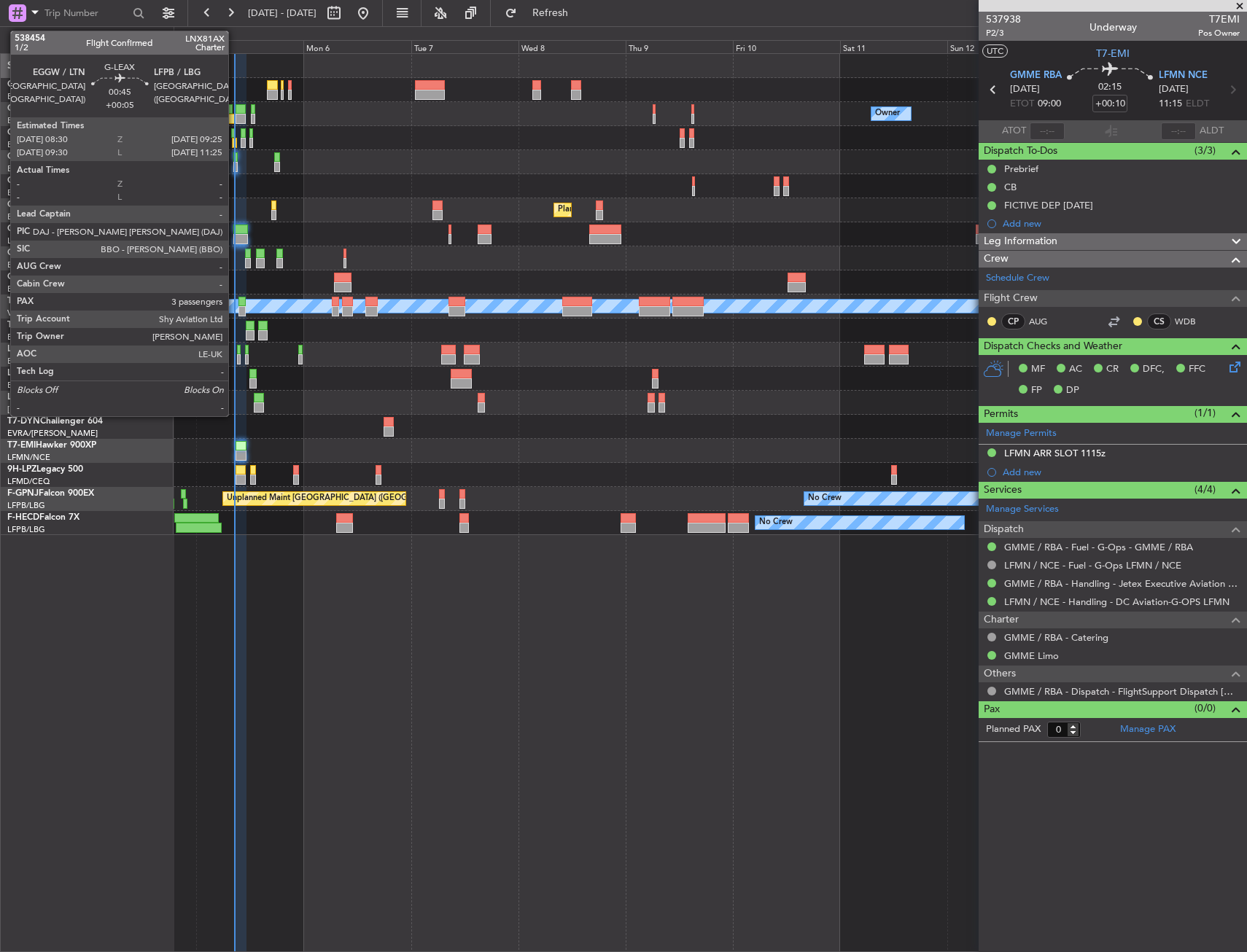
click at [235, 158] on div at bounding box center [236, 157] width 5 height 10
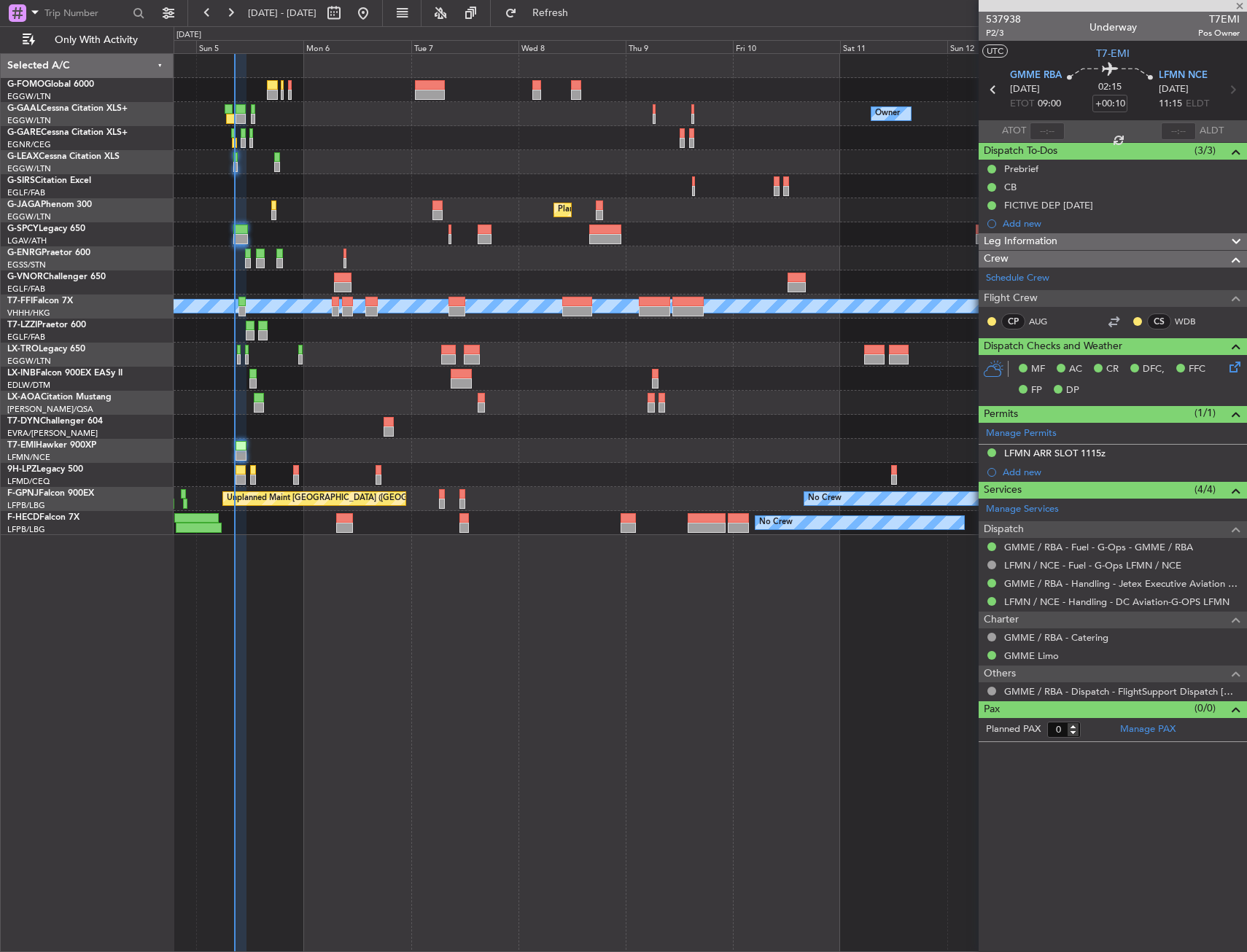
type input "+00:05"
type input "3"
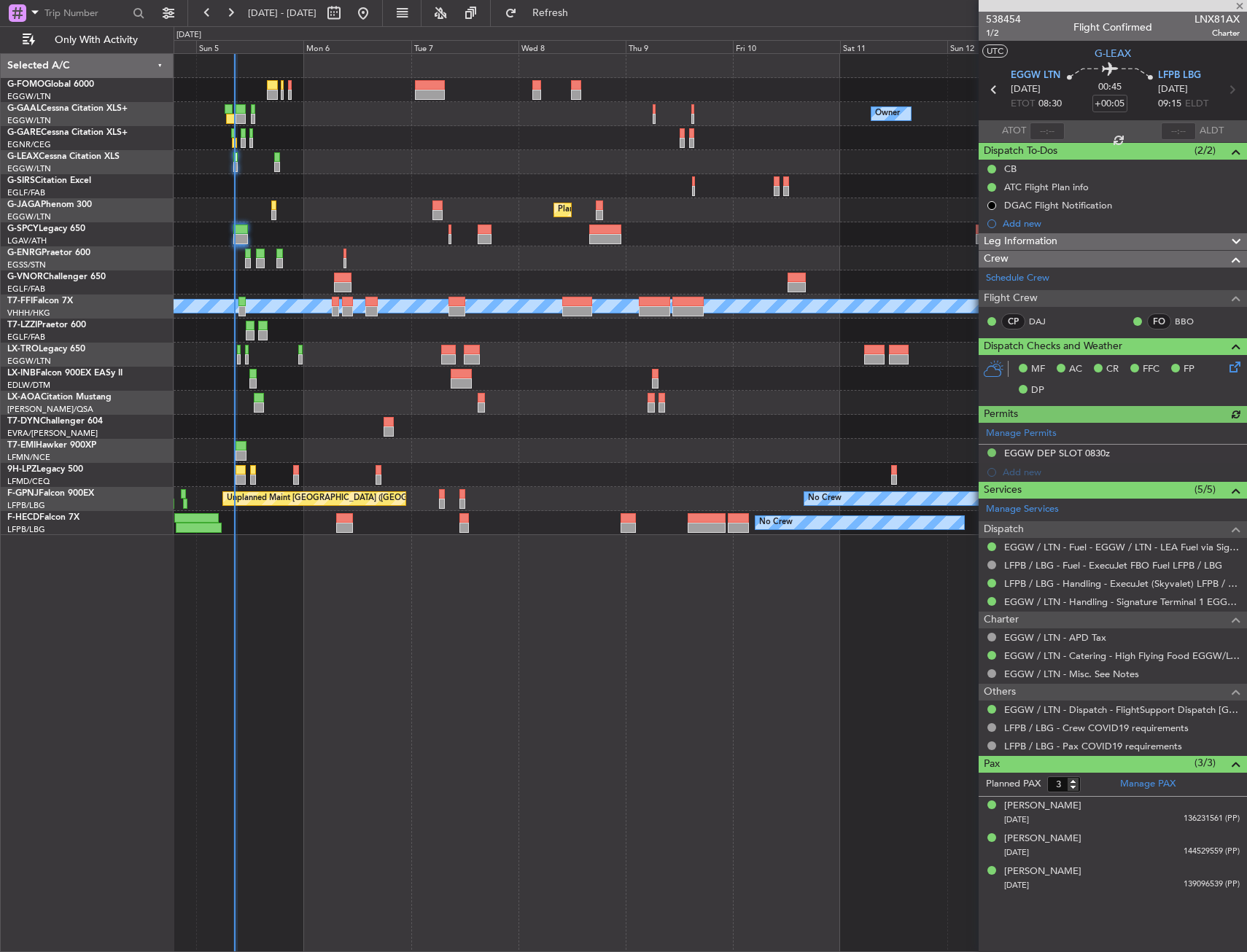
click at [320, 143] on div at bounding box center [710, 138] width 1073 height 24
click at [236, 162] on div at bounding box center [236, 157] width 5 height 10
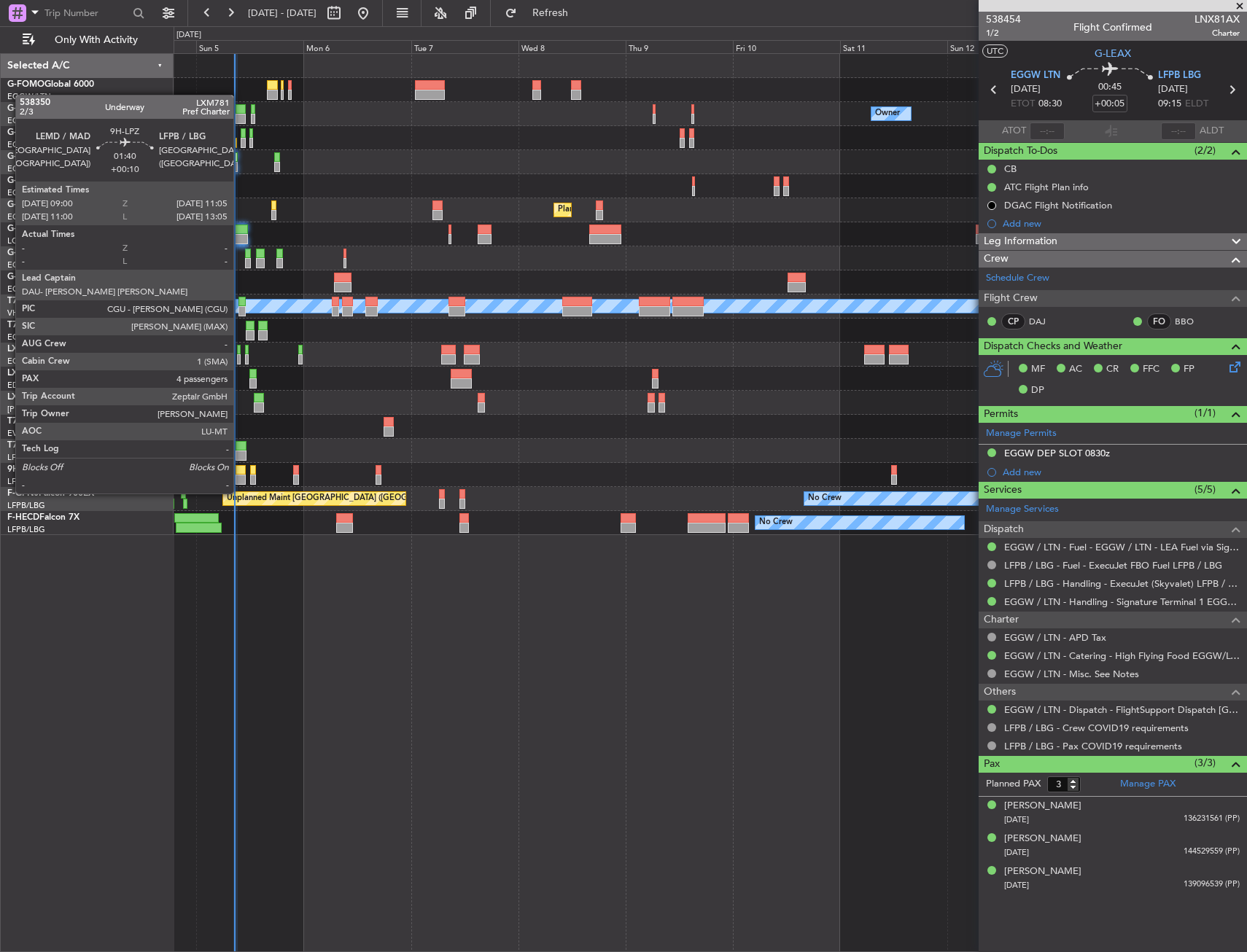
click at [240, 479] on div at bounding box center [240, 479] width 9 height 10
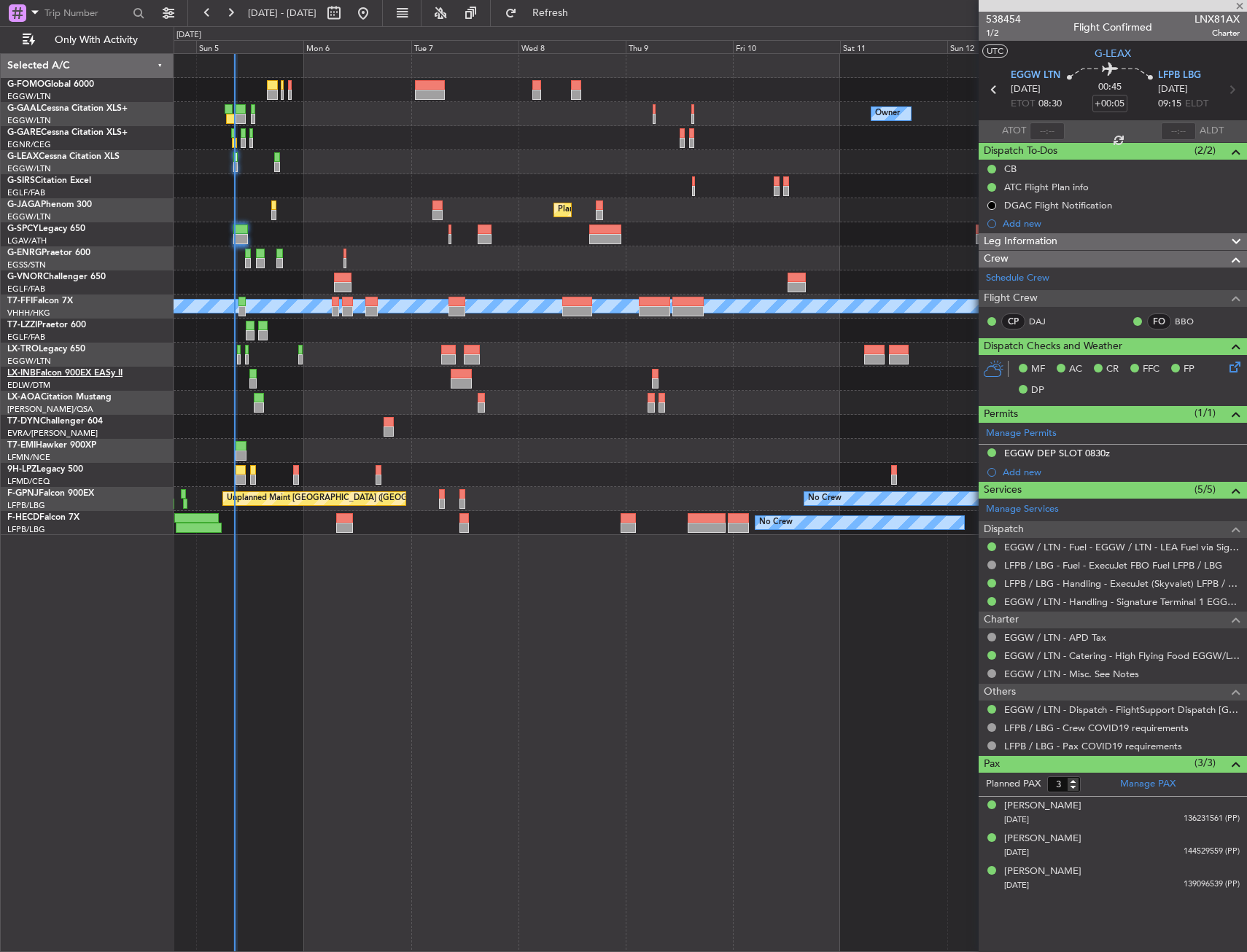
type input "+00:10"
type input "4"
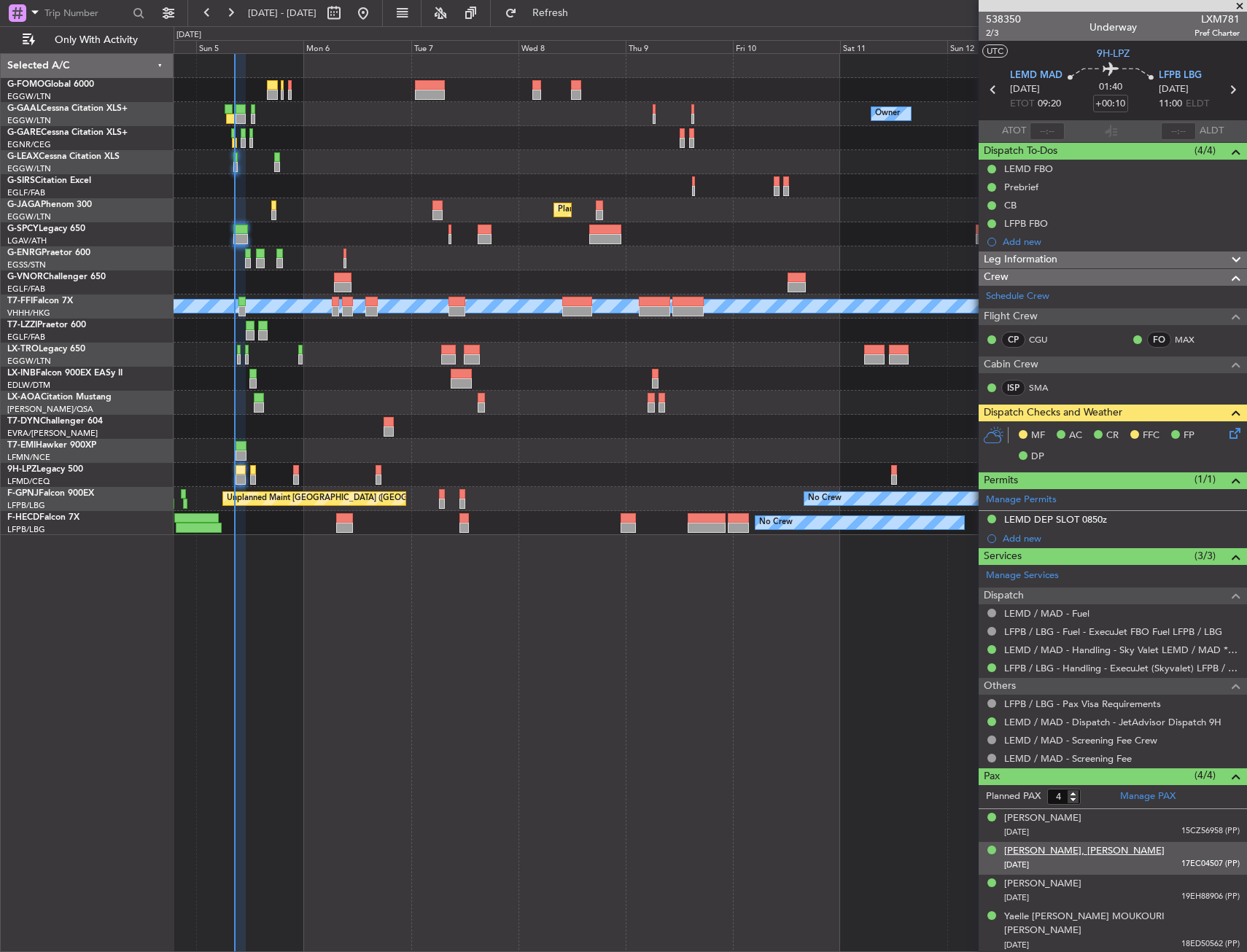
click at [1049, 850] on div "[PERSON_NAME], [PERSON_NAME]" at bounding box center [1085, 852] width 161 height 15
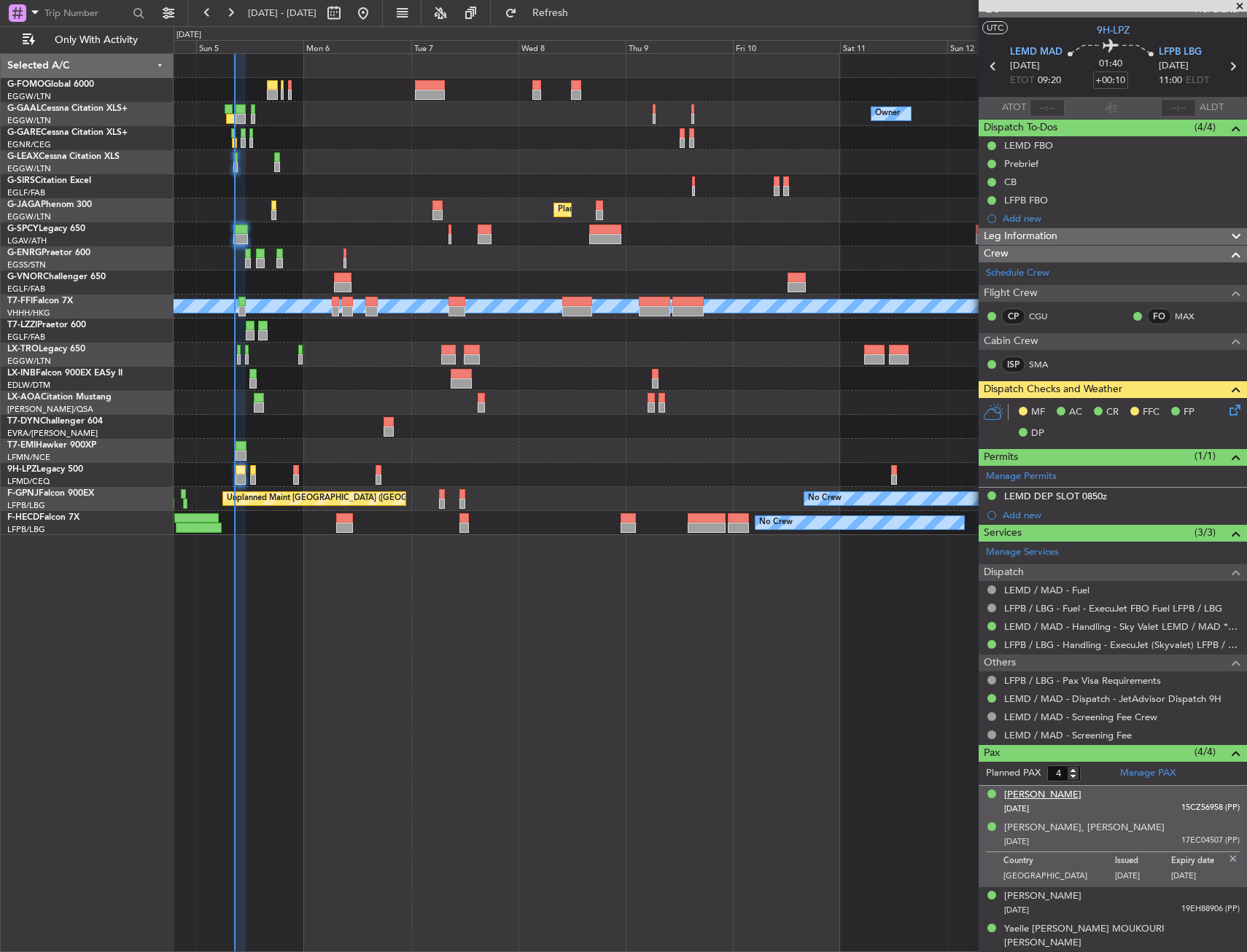
click at [1035, 799] on div "[PERSON_NAME]" at bounding box center [1043, 795] width 77 height 15
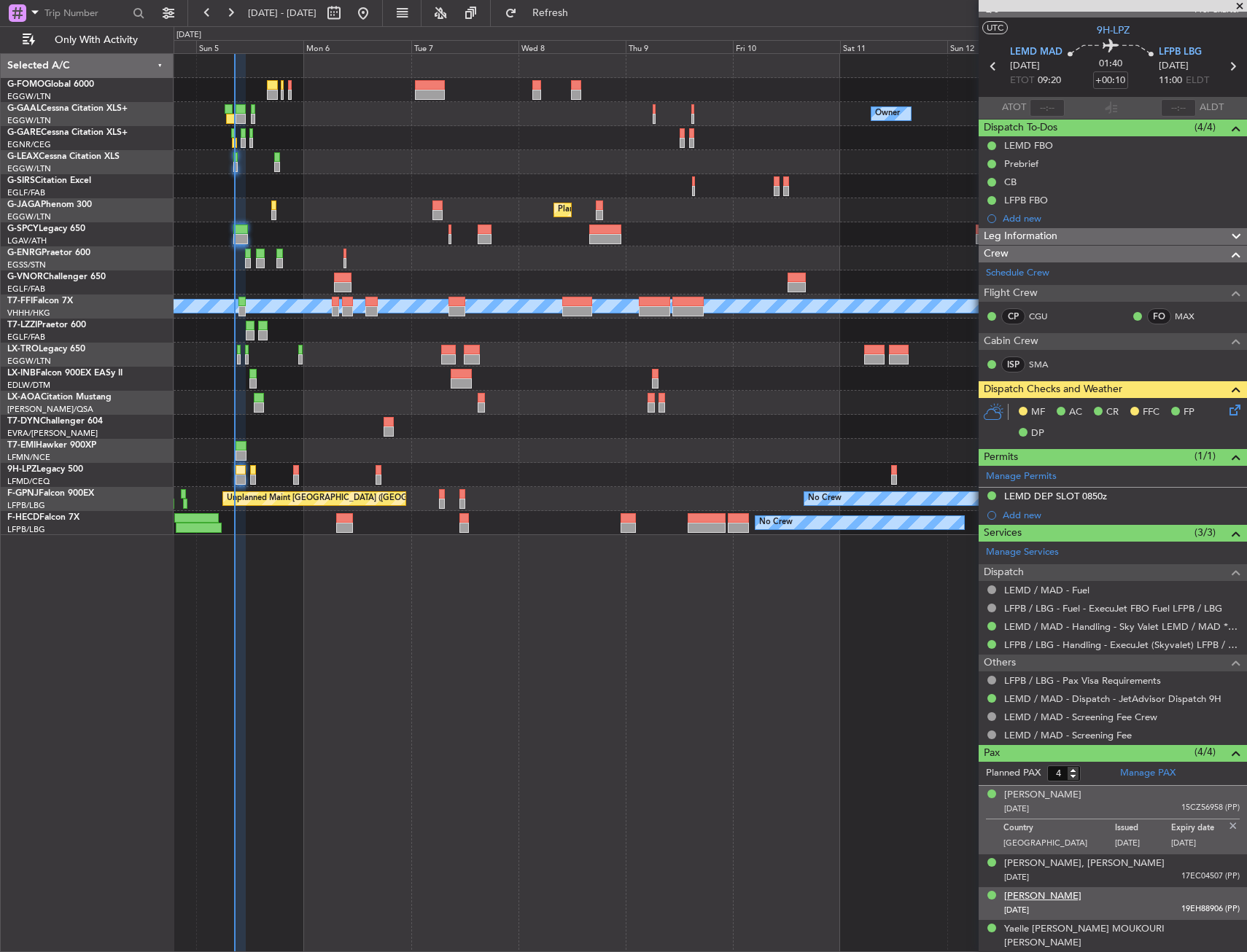
click at [1050, 899] on div "[PERSON_NAME]" at bounding box center [1043, 896] width 77 height 15
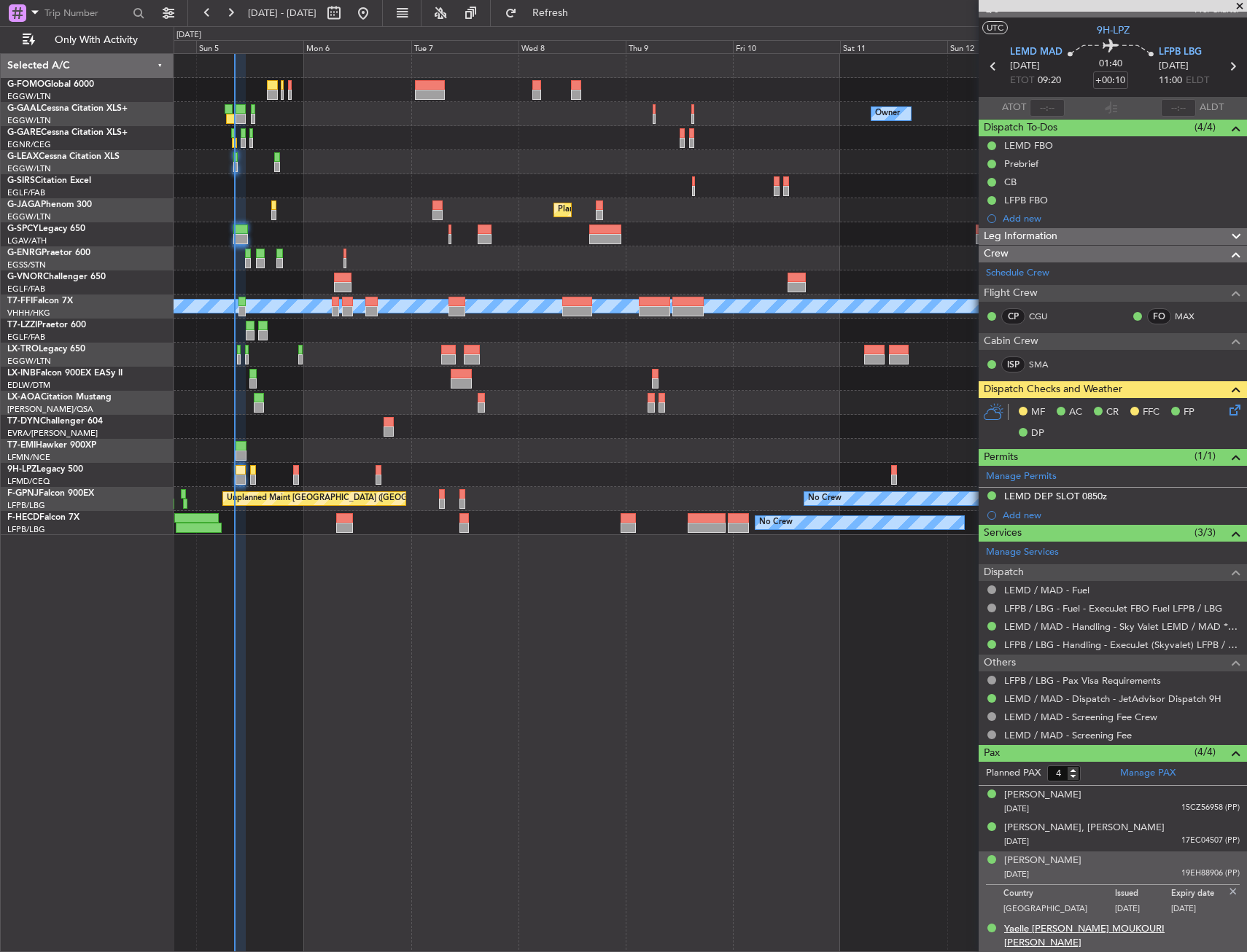
click at [1054, 933] on div "Yaelle [PERSON_NAME] MOUKOURI [PERSON_NAME]" at bounding box center [1122, 937] width 236 height 29
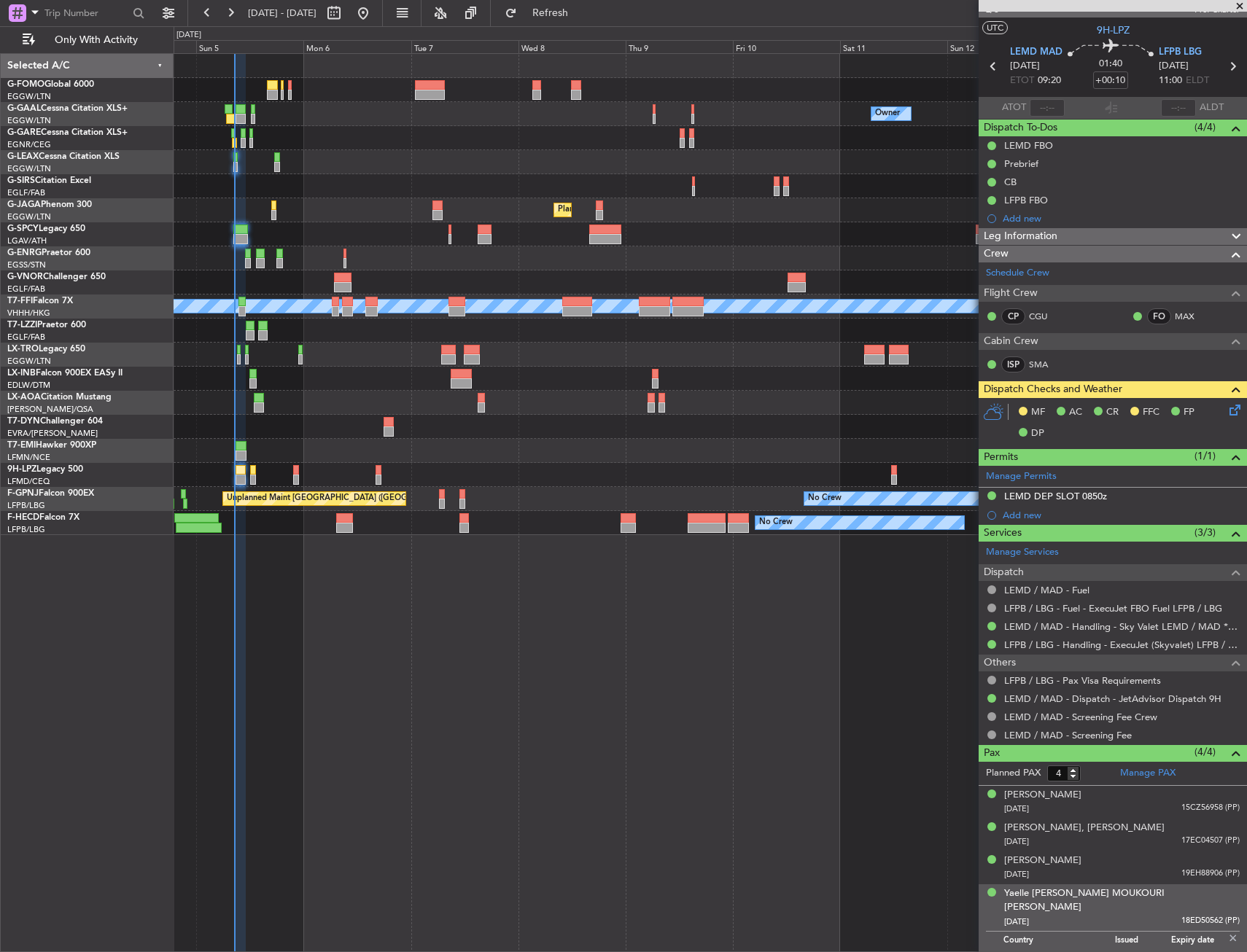
click at [1227, 932] on img at bounding box center [1233, 938] width 13 height 13
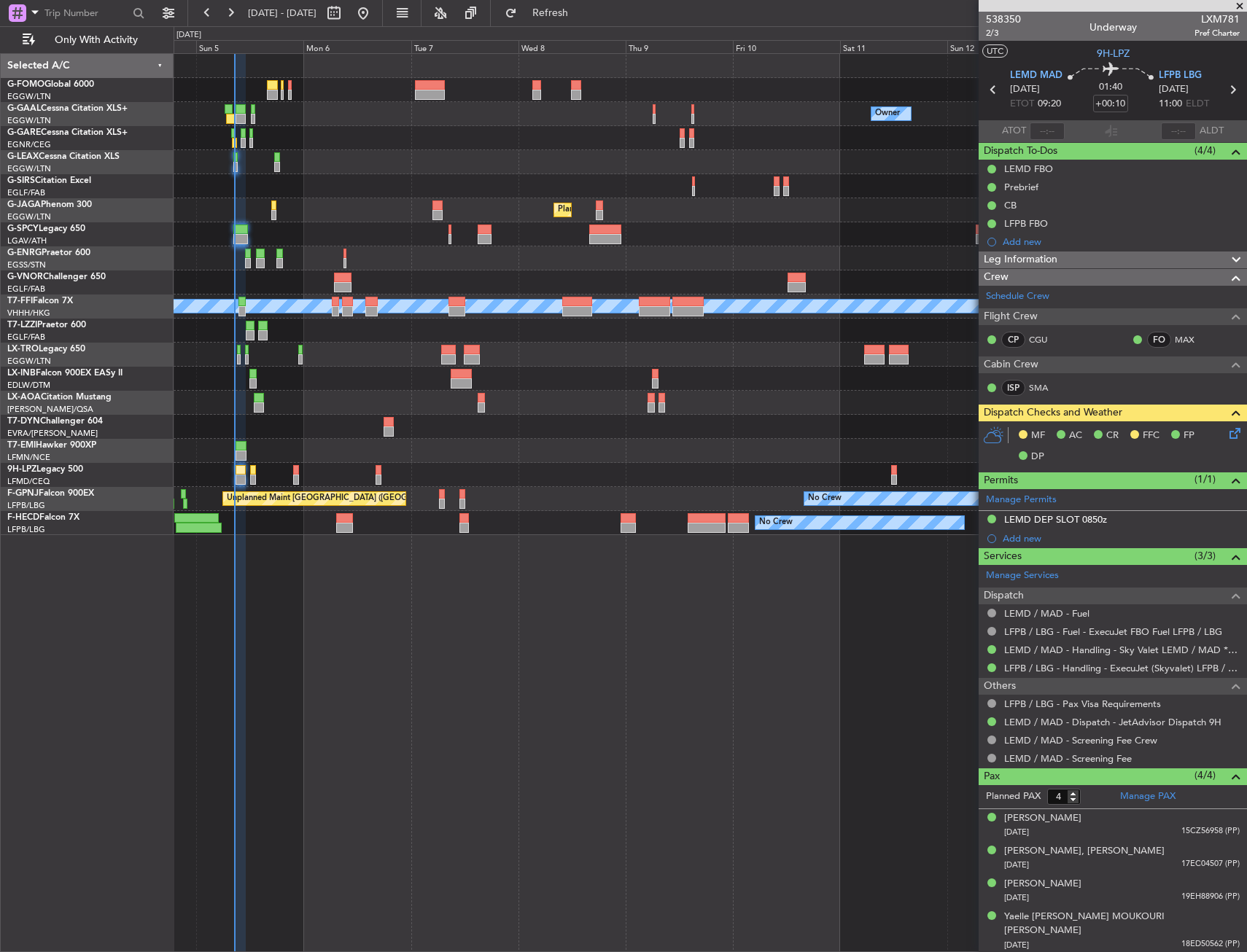
click at [802, 786] on div "Owner No Crew Owner Owner No Crew Planned Maint [GEOGRAPHIC_DATA] ([GEOGRAPHIC_…" at bounding box center [710, 502] width 1074 height 899
drag, startPoint x: 480, startPoint y: 672, endPoint x: 468, endPoint y: 668, distance: 12.6
click at [318, 640] on div "Owner No Crew Owner Owner No Crew Planned Maint [GEOGRAPHIC_DATA] ([GEOGRAPHIC_…" at bounding box center [710, 502] width 1074 height 899
click at [318, 642] on div "Owner No Crew Owner Owner No Crew Planned Maint [GEOGRAPHIC_DATA] ([GEOGRAPHIC_…" at bounding box center [710, 502] width 1074 height 899
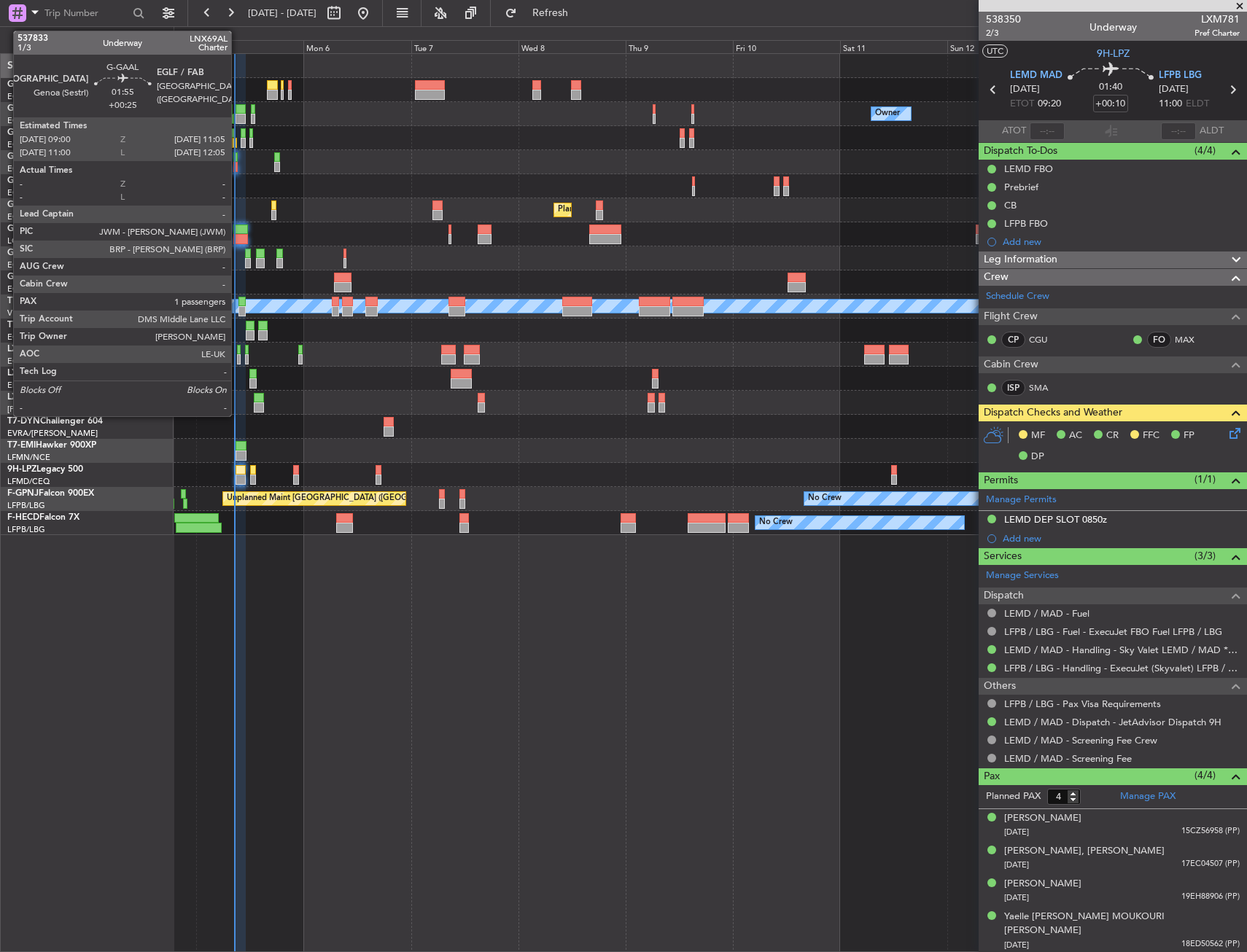
click at [238, 117] on div at bounding box center [240, 118] width 9 height 10
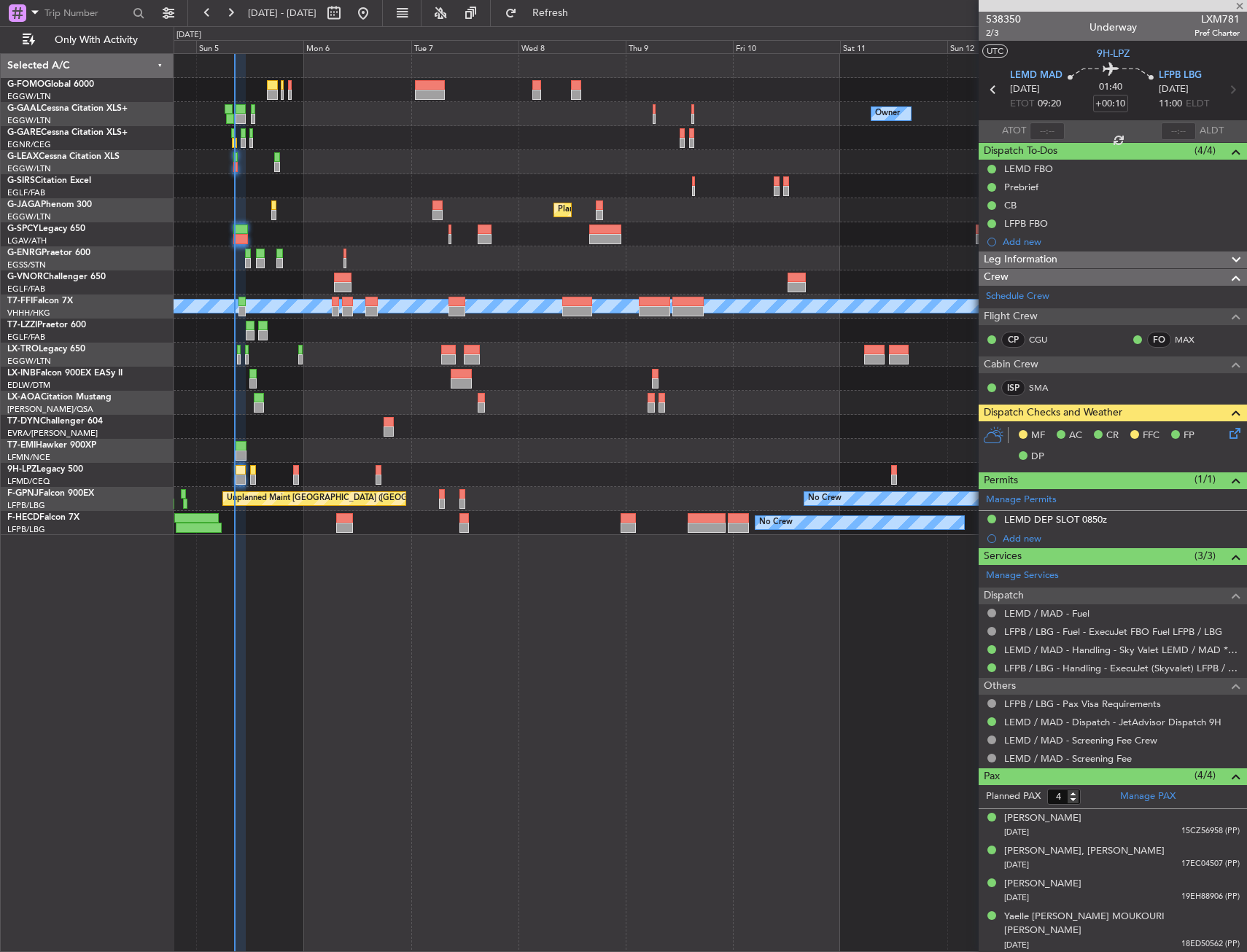
type input "+00:25"
type input "1"
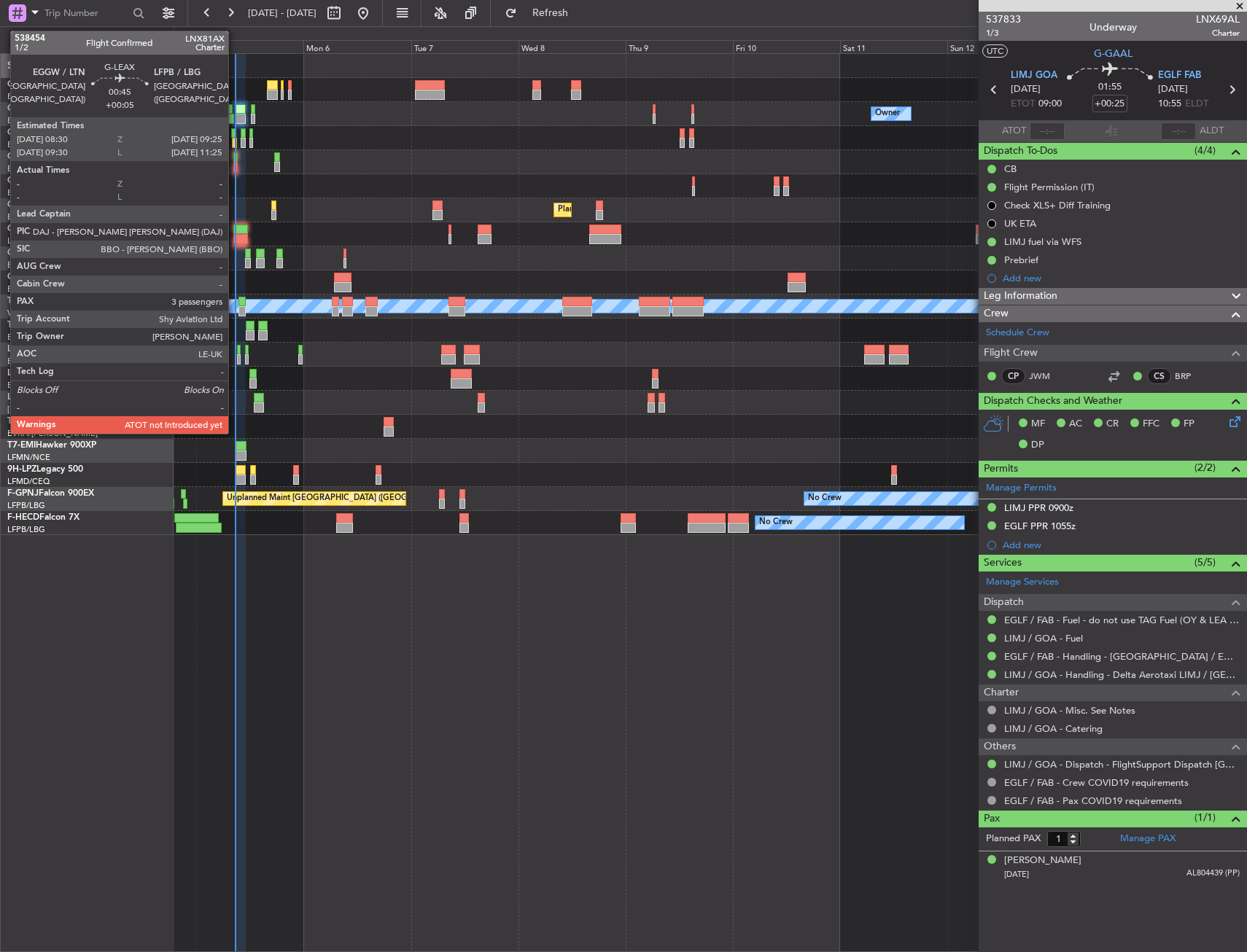
click at [235, 163] on div at bounding box center [236, 166] width 5 height 10
type input "+00:05"
type input "3"
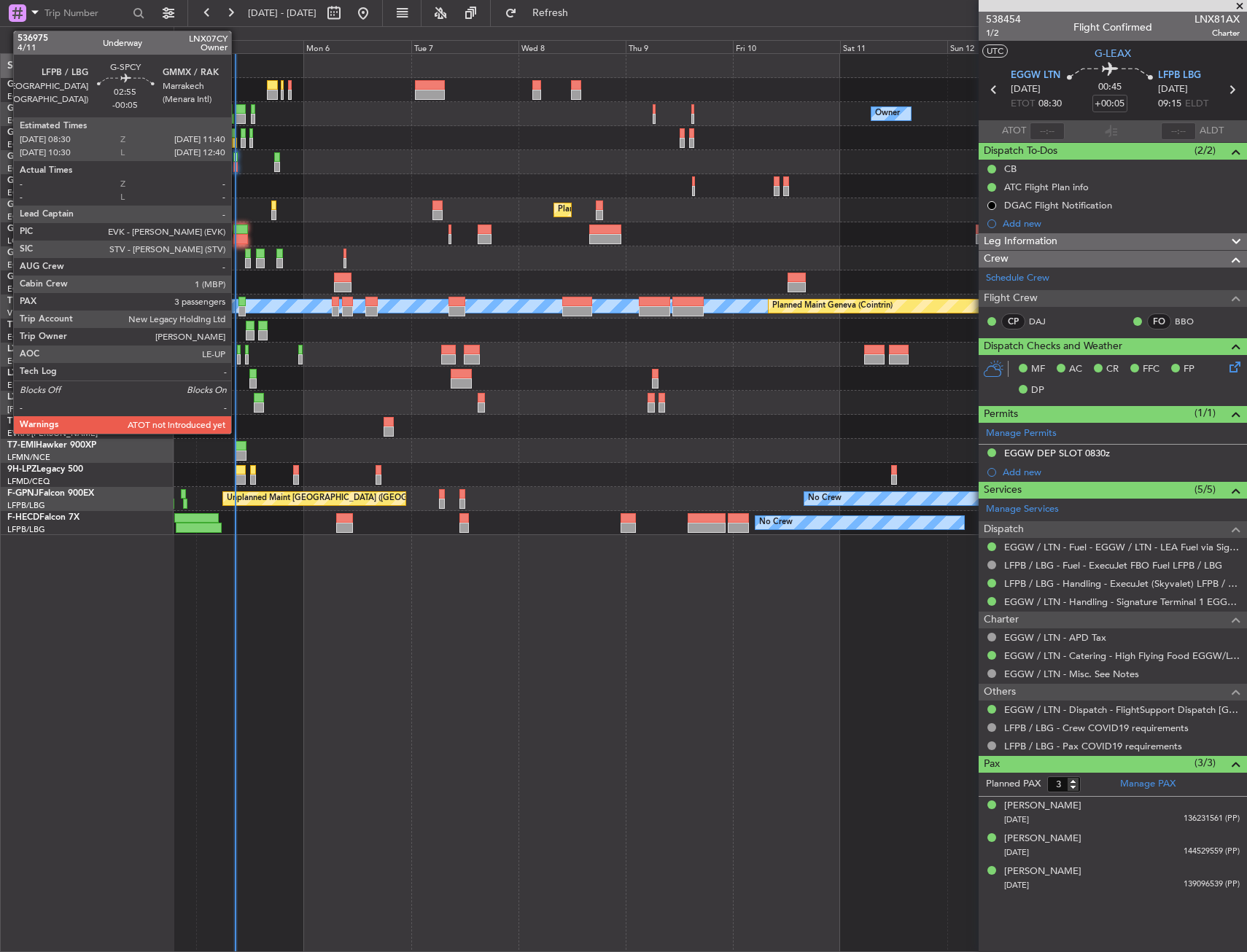
click at [238, 232] on div at bounding box center [240, 230] width 15 height 10
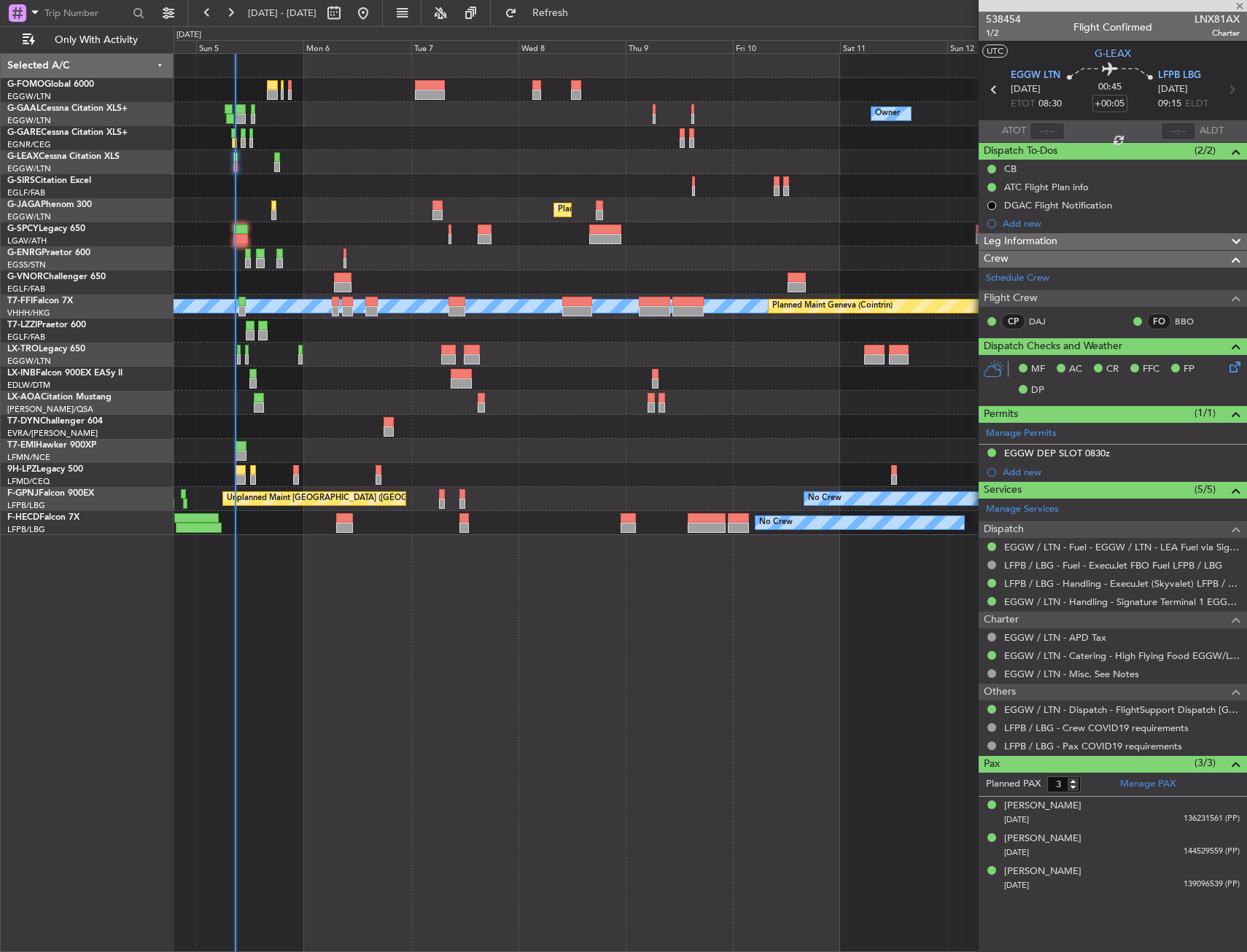
type input "-00:05"
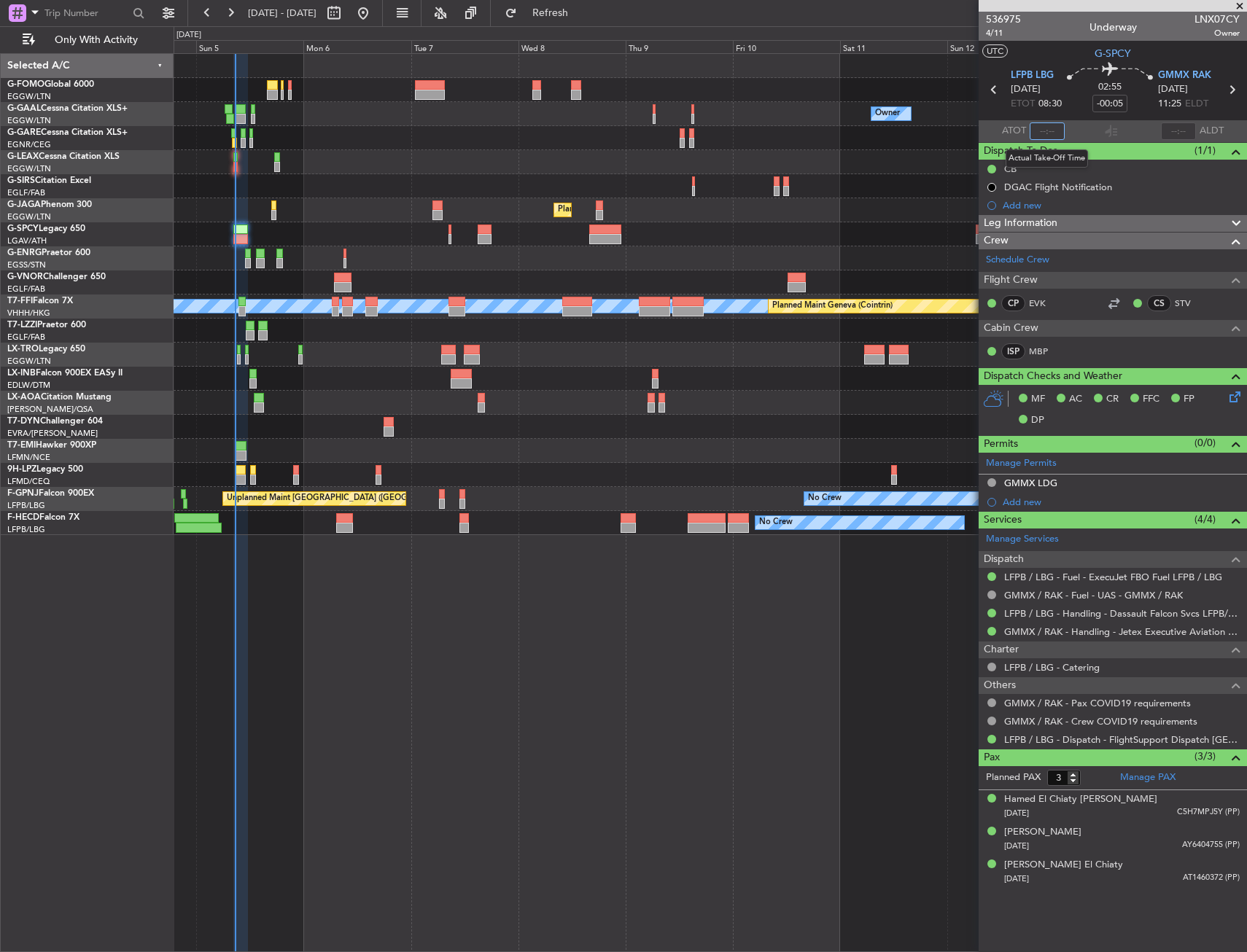
click at [1046, 132] on input "text" at bounding box center [1047, 131] width 35 height 18
click at [1072, 115] on div "02:55 -00:05" at bounding box center [1110, 90] width 97 height 54
type input "08:36"
click at [462, 555] on div "Owner No Crew Owner Owner No Crew Planned Maint [GEOGRAPHIC_DATA] ([GEOGRAPHIC_…" at bounding box center [710, 502] width 1074 height 899
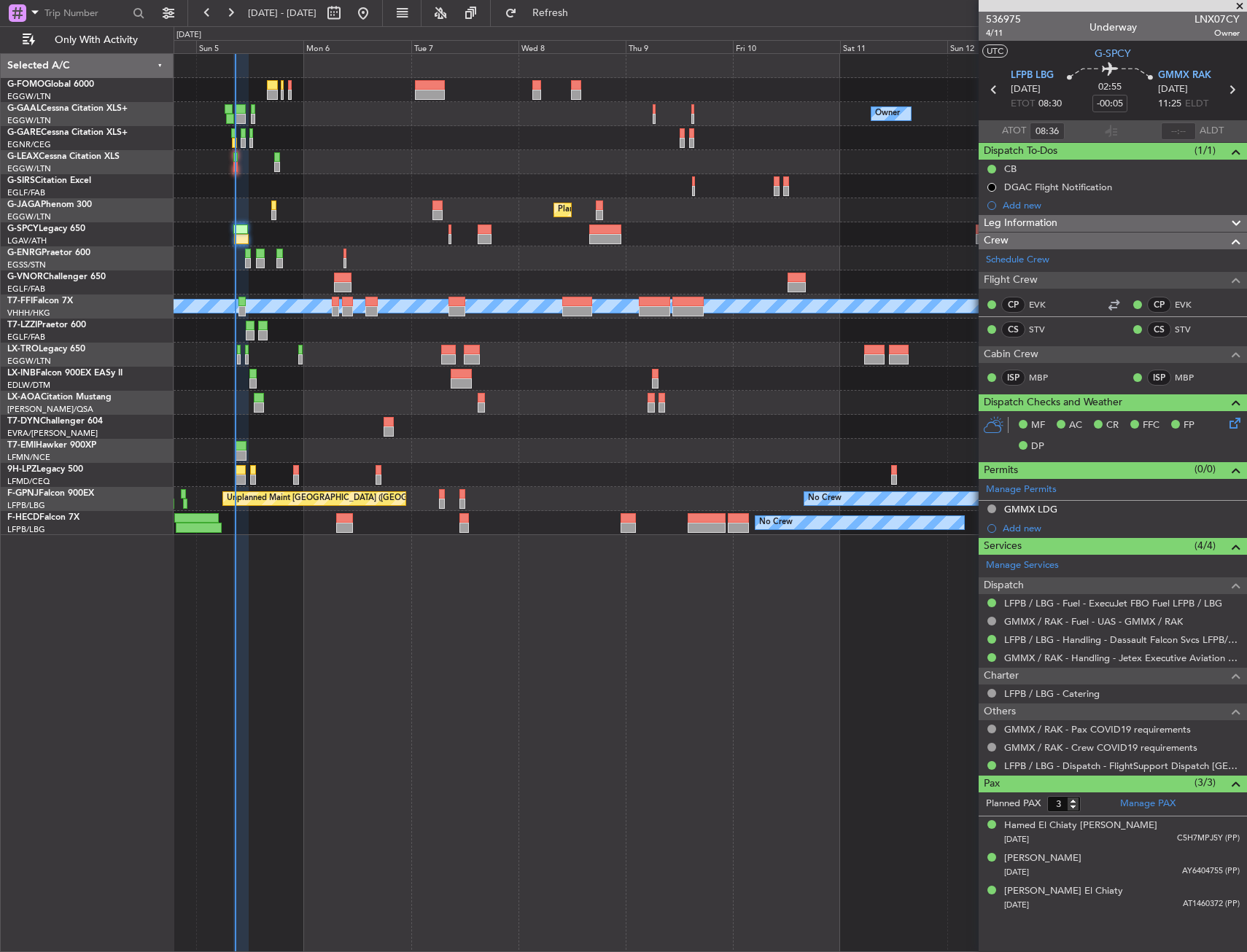
click at [468, 133] on div at bounding box center [710, 138] width 1073 height 24
click at [300, 474] on div at bounding box center [710, 474] width 1073 height 24
click at [291, 480] on div at bounding box center [710, 474] width 1073 height 24
click at [290, 476] on div at bounding box center [710, 474] width 1073 height 24
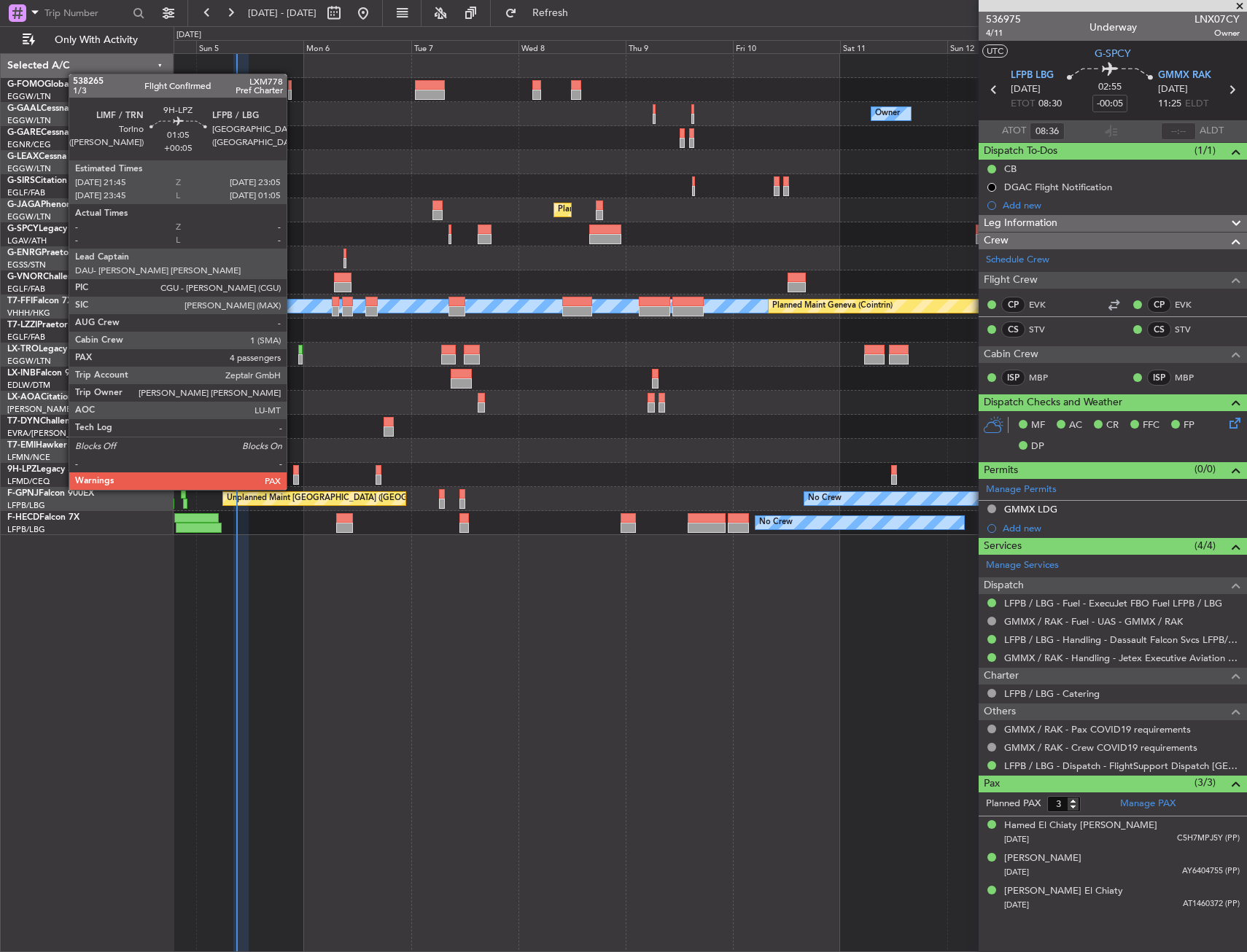
click at [293, 475] on div at bounding box center [296, 479] width 6 height 10
type input "+00:05"
type input "4"
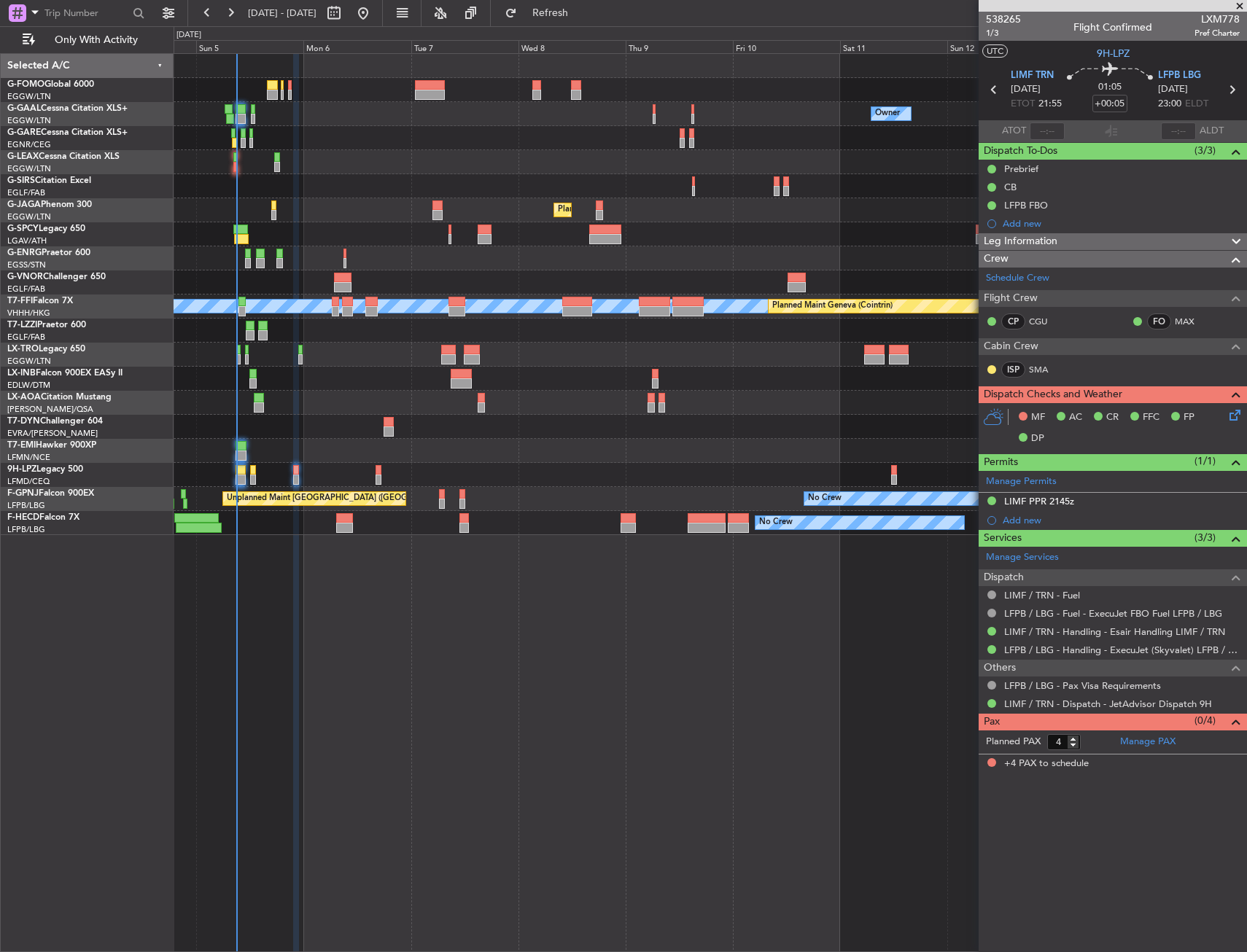
click at [234, 473] on div at bounding box center [710, 474] width 1073 height 24
click at [237, 471] on div at bounding box center [240, 470] width 9 height 10
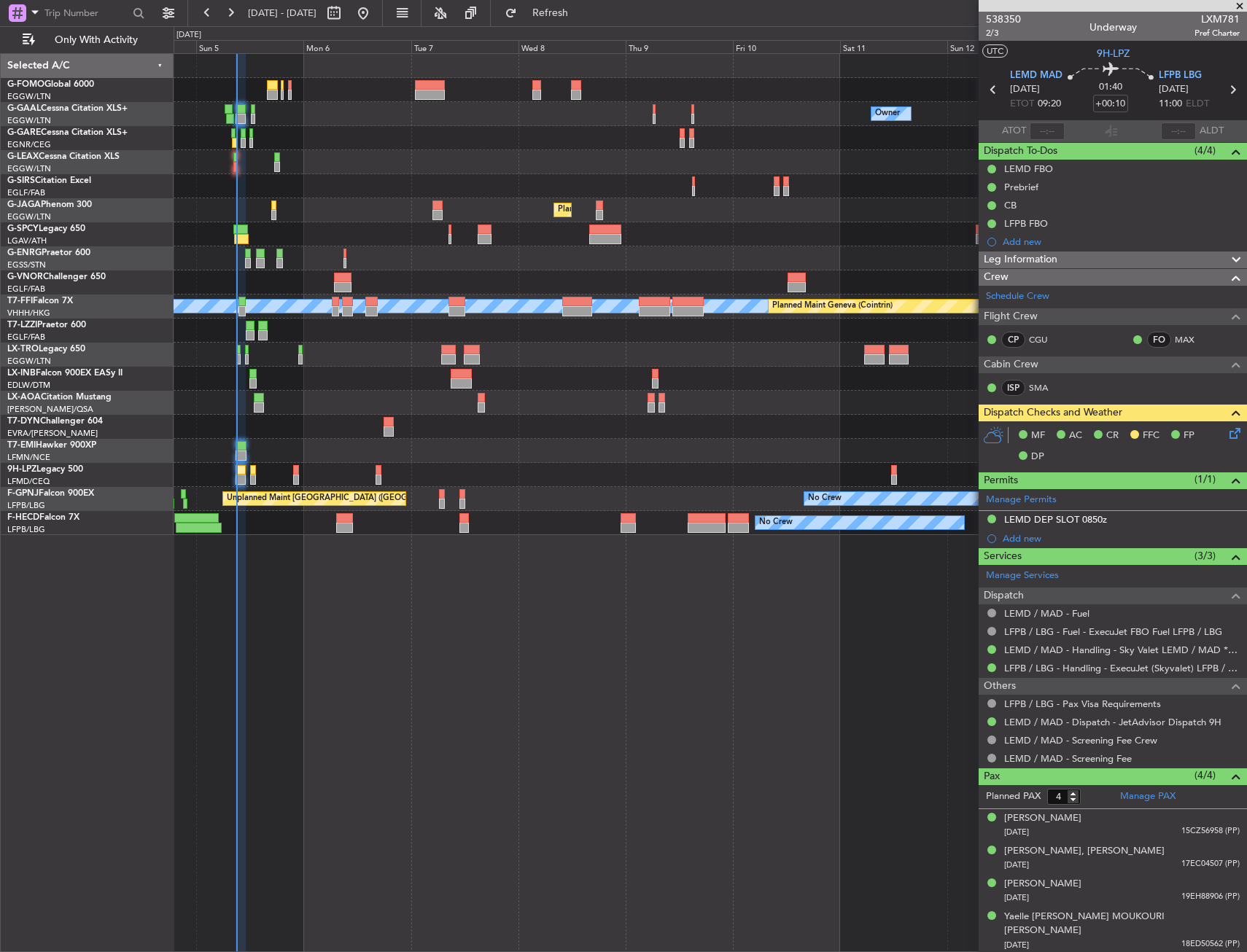
click at [256, 477] on div at bounding box center [710, 474] width 1073 height 24
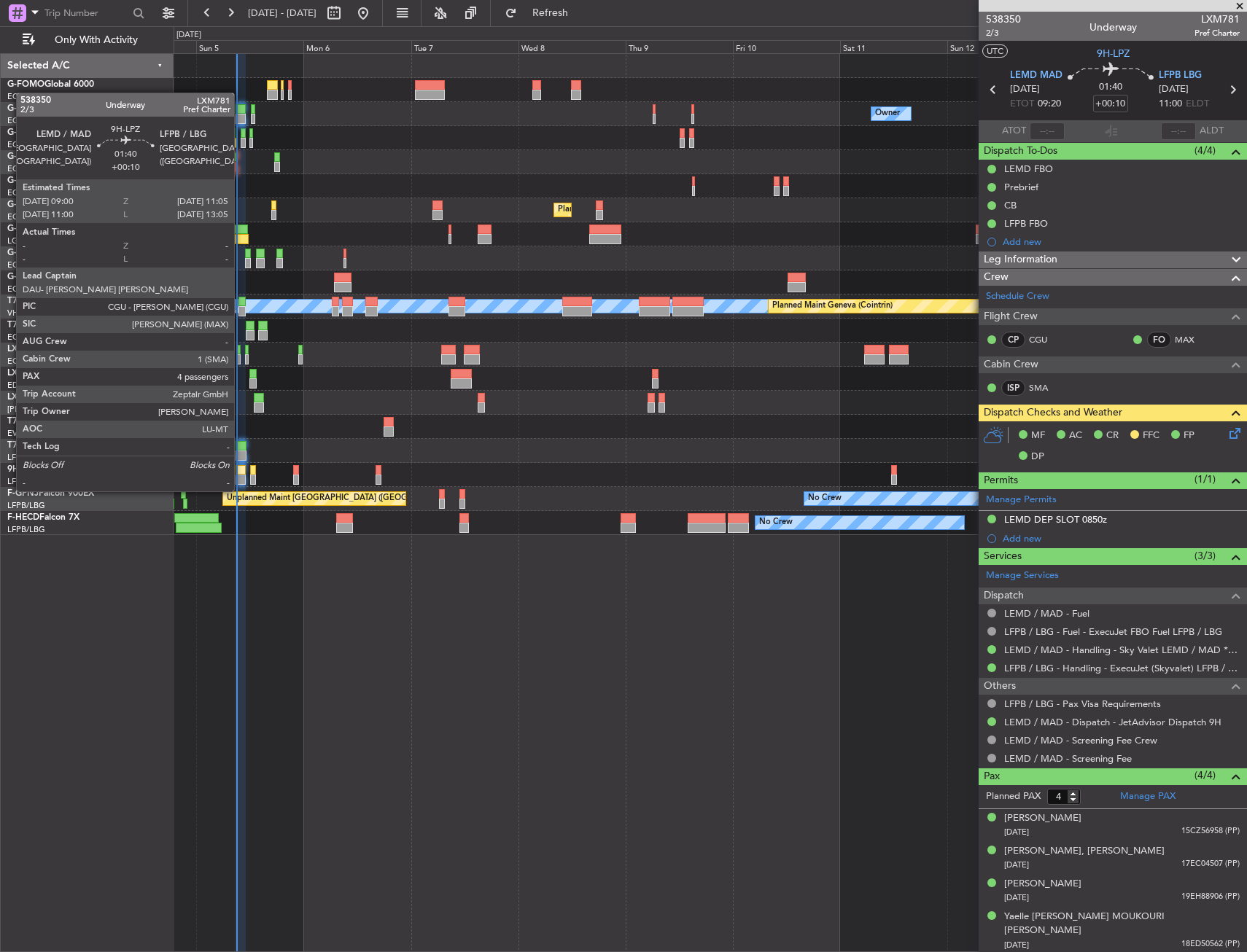
click at [240, 477] on div at bounding box center [240, 479] width 9 height 10
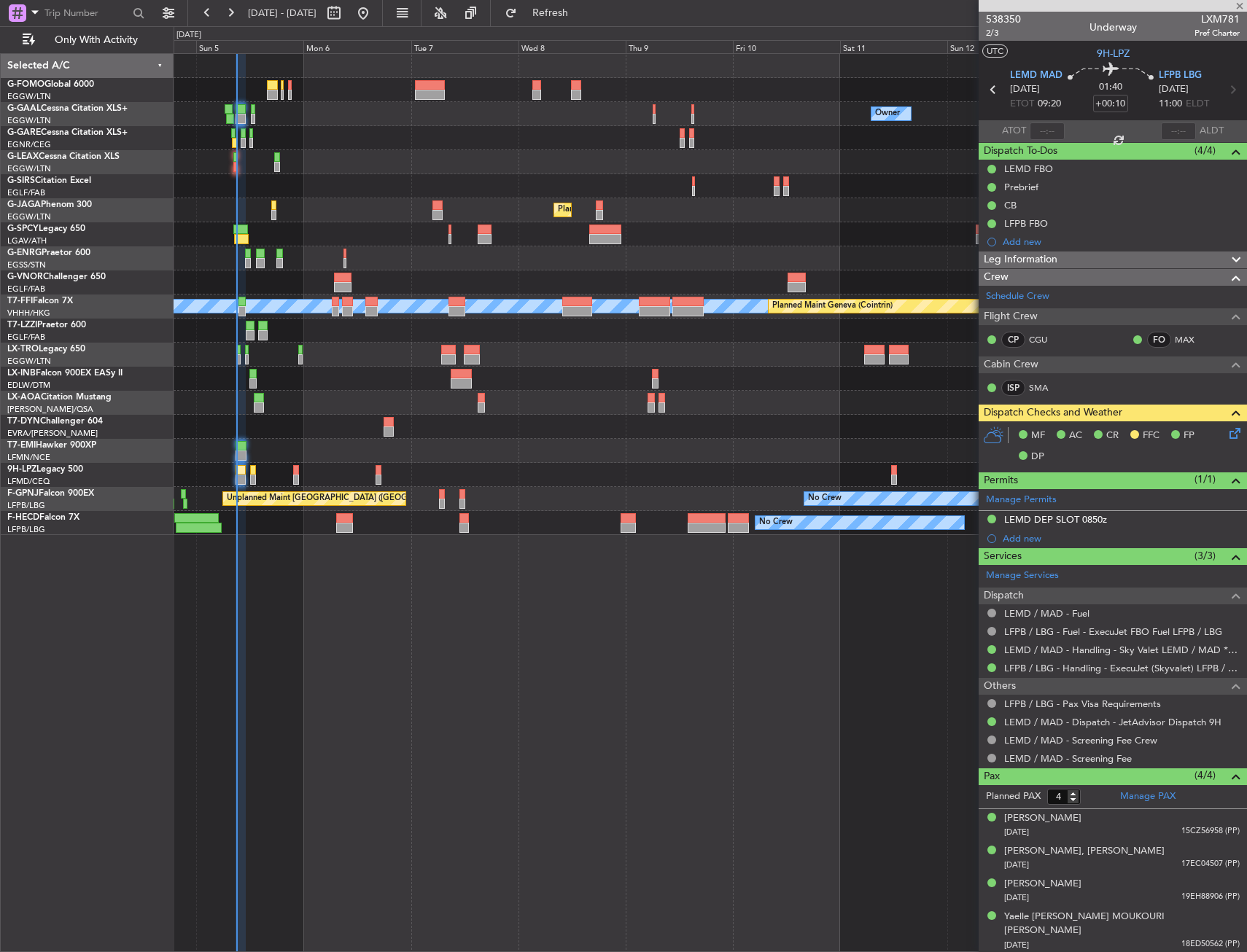
click at [1238, 437] on icon at bounding box center [1232, 430] width 12 height 12
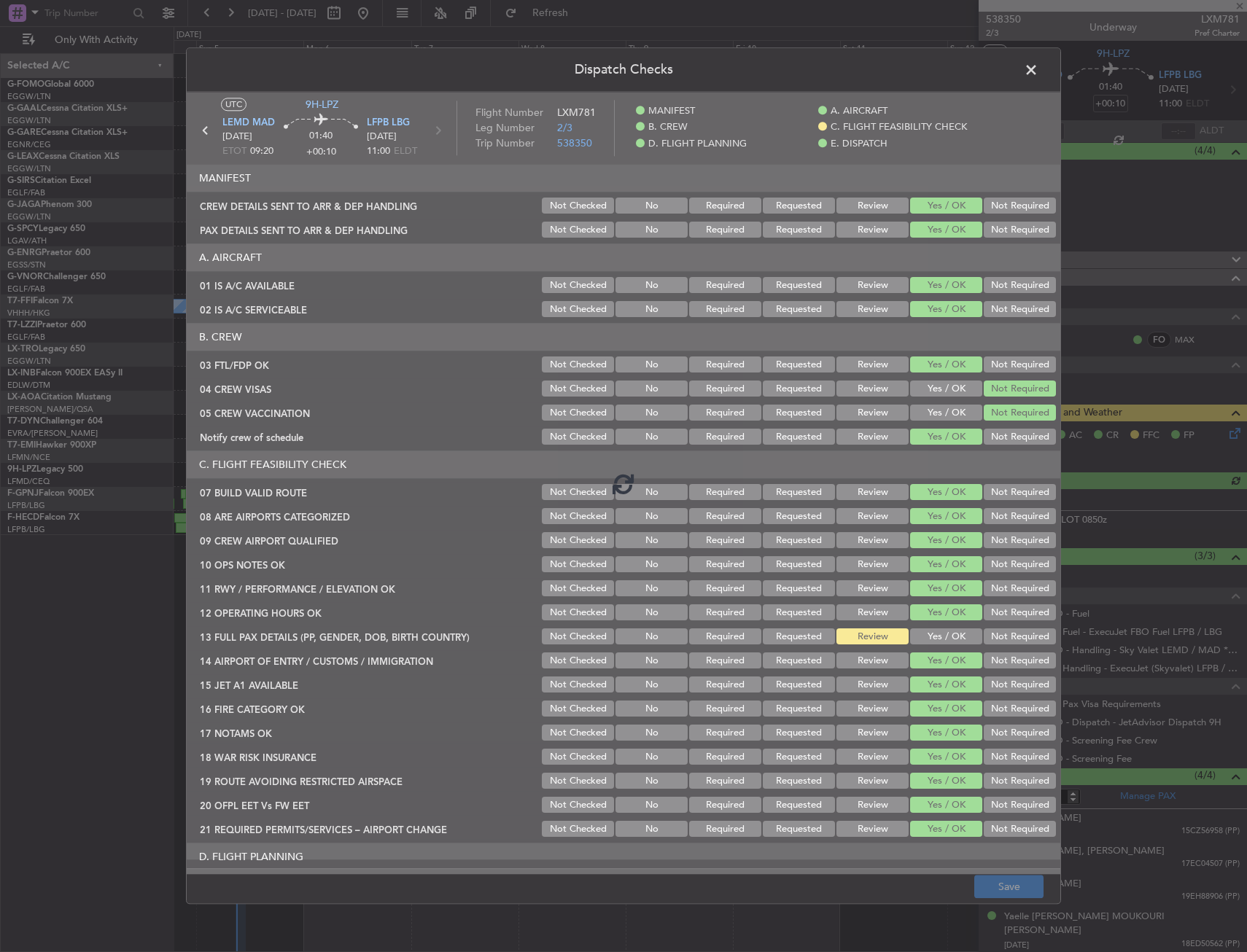
click at [920, 638] on div at bounding box center [624, 483] width 874 height 782
click at [924, 635] on div at bounding box center [624, 483] width 874 height 782
click at [924, 636] on div at bounding box center [624, 483] width 874 height 782
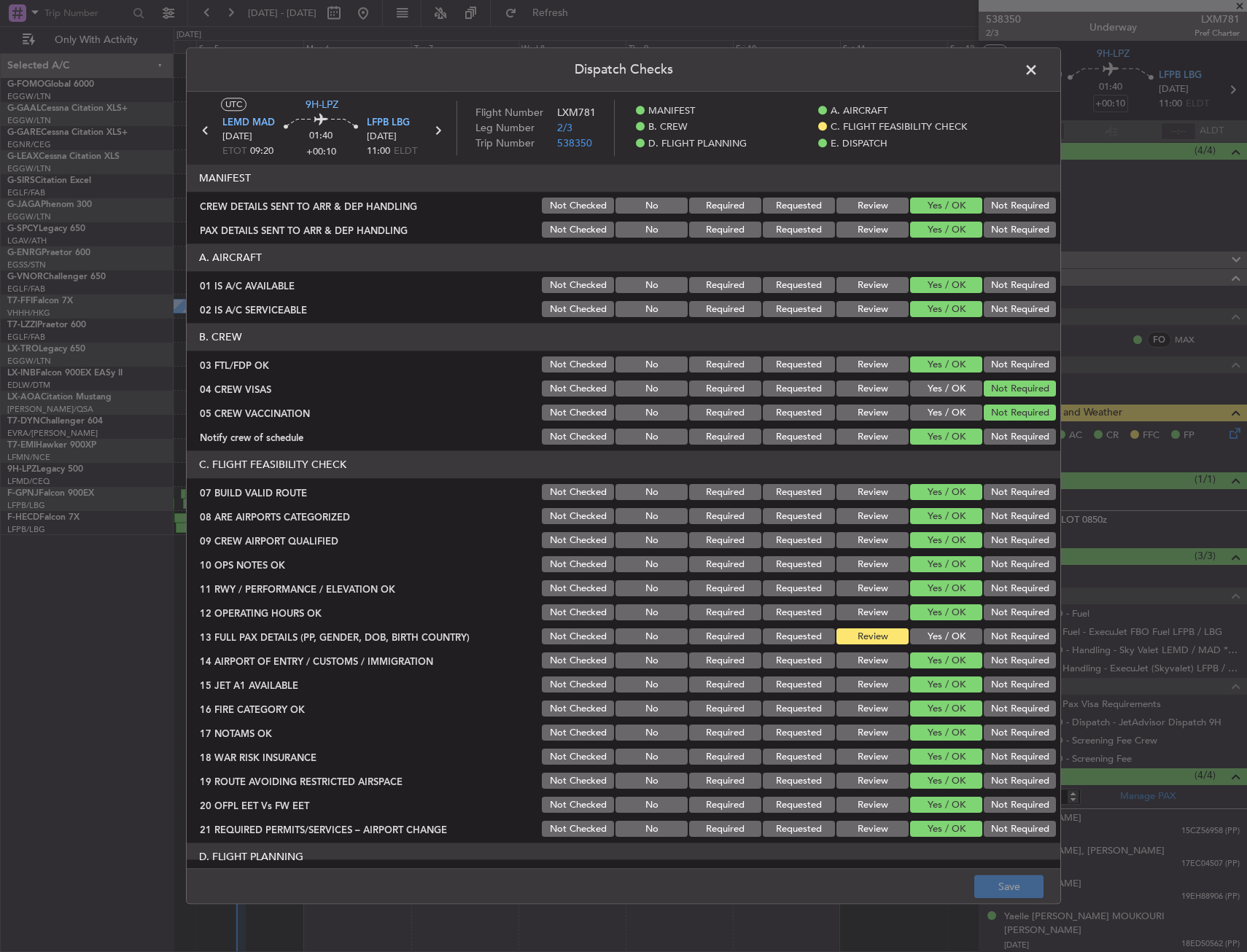
click at [926, 639] on button "Yes / OK" at bounding box center [946, 637] width 72 height 16
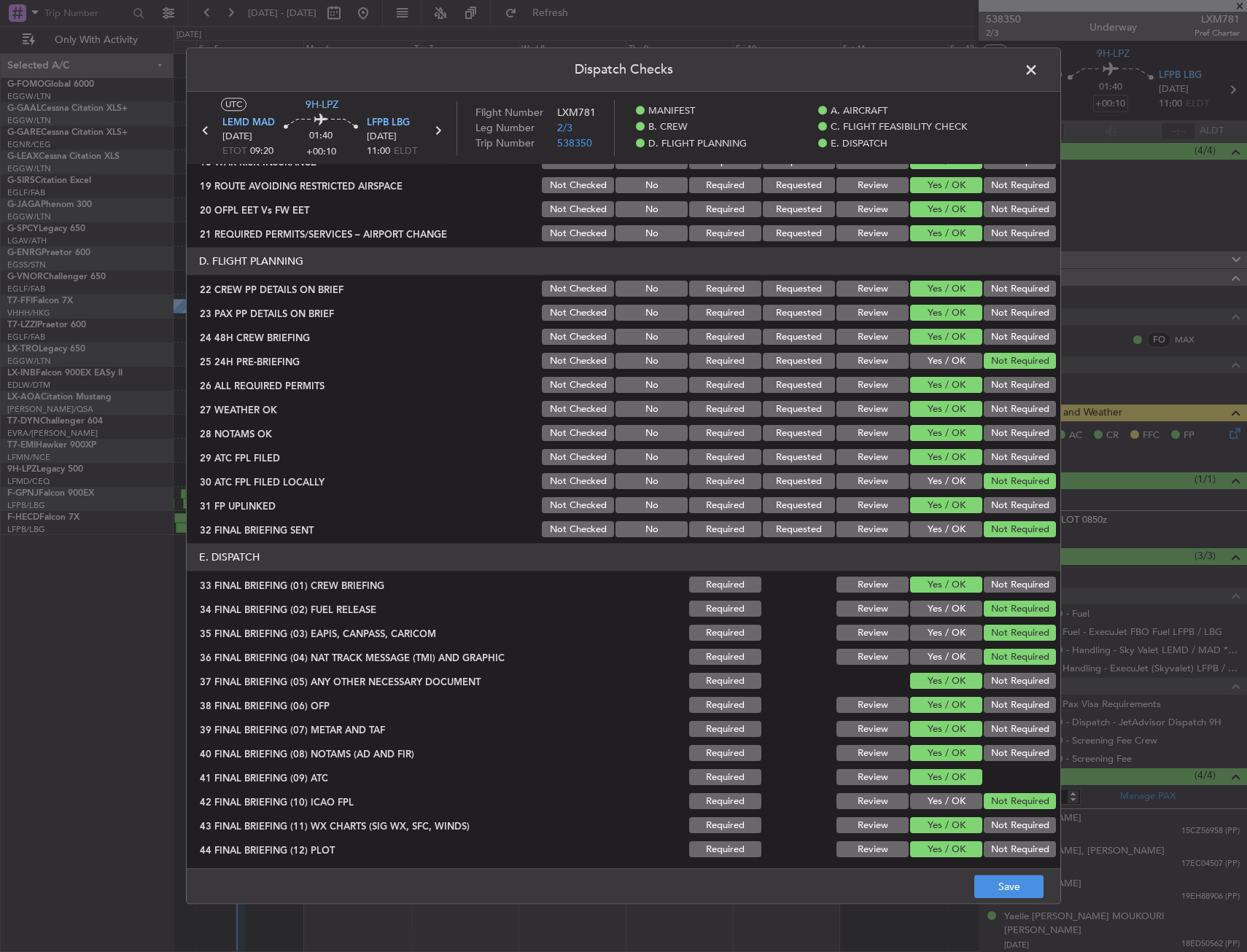
scroll to position [600, 0]
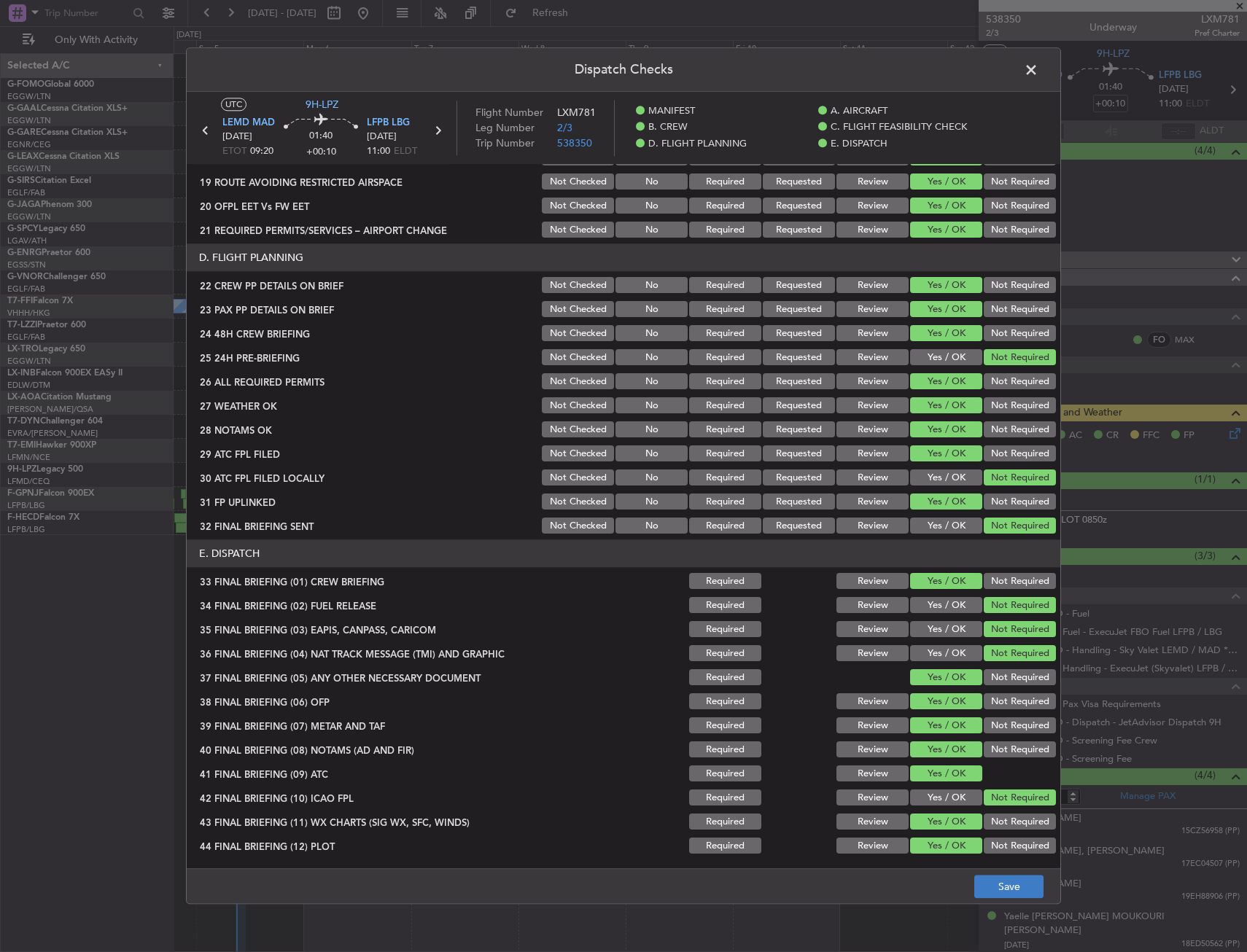
drag, startPoint x: 1032, startPoint y: 873, endPoint x: 1026, endPoint y: 884, distance: 12.5
click at [1031, 873] on footer "Save" at bounding box center [624, 886] width 874 height 35
click at [1024, 884] on button "Save" at bounding box center [1010, 887] width 70 height 23
click at [1039, 71] on span at bounding box center [1039, 73] width 0 height 29
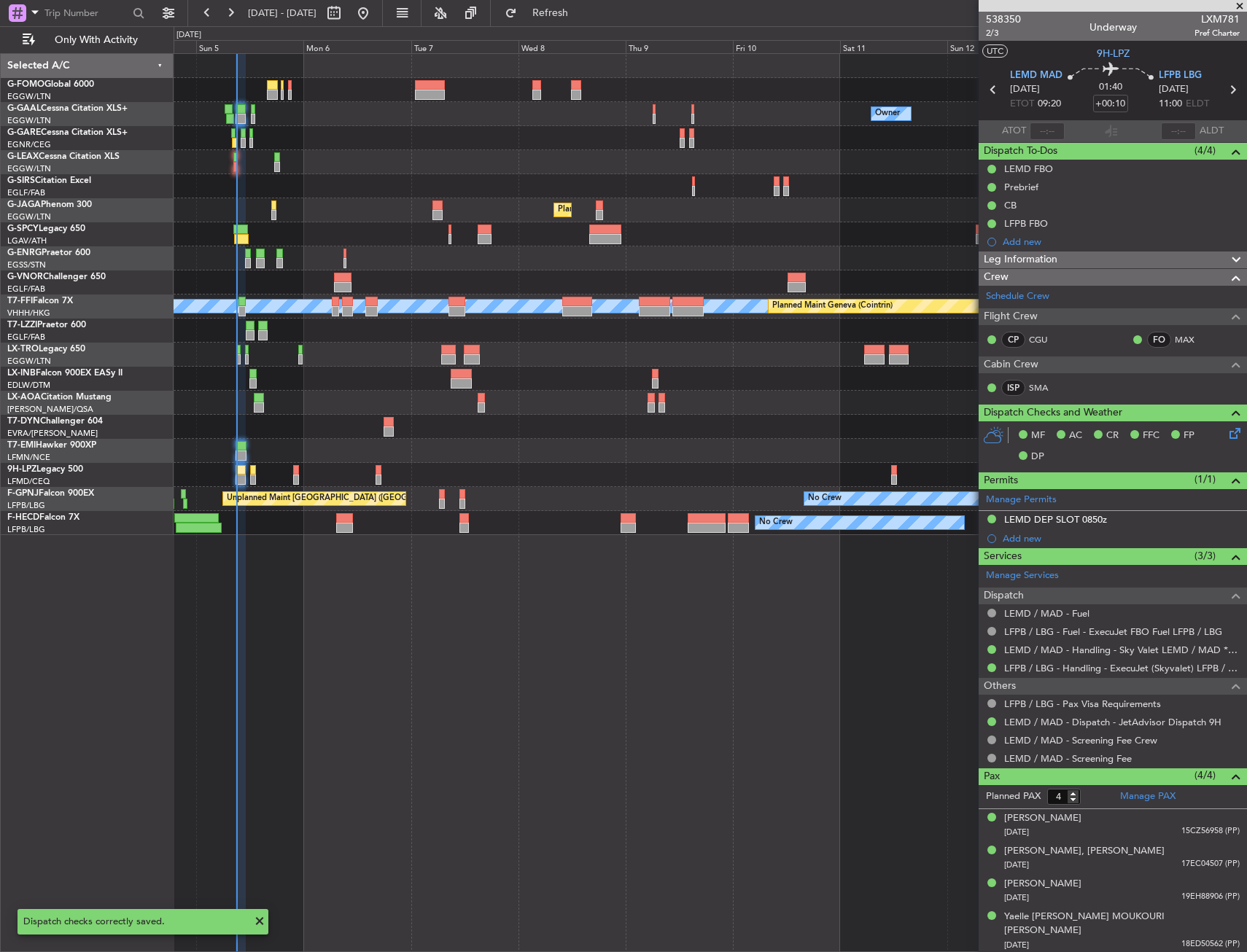
click at [1234, 86] on icon at bounding box center [1232, 90] width 19 height 19
type input "-00:10"
type input "0"
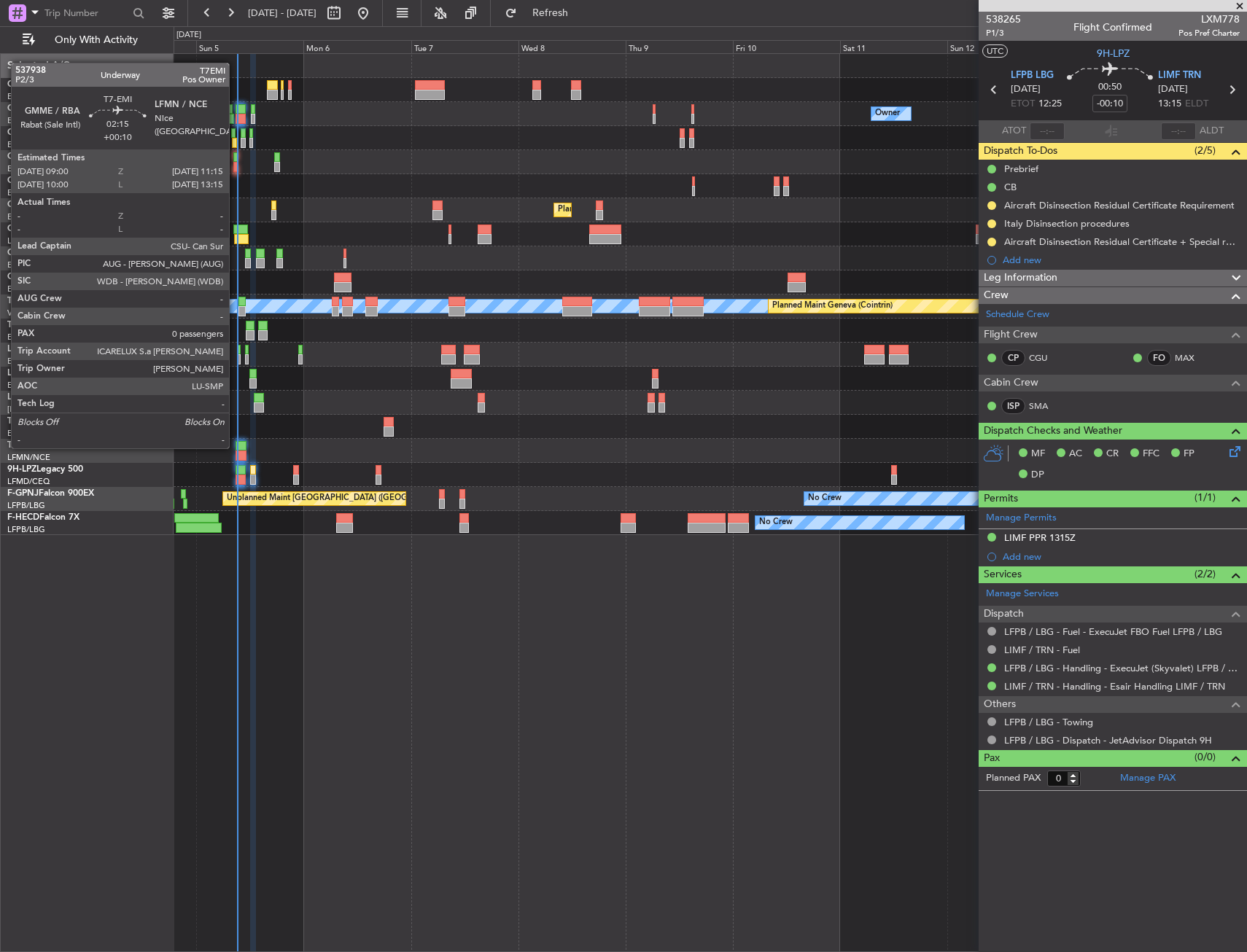
click at [239, 445] on div at bounding box center [240, 446] width 10 height 10
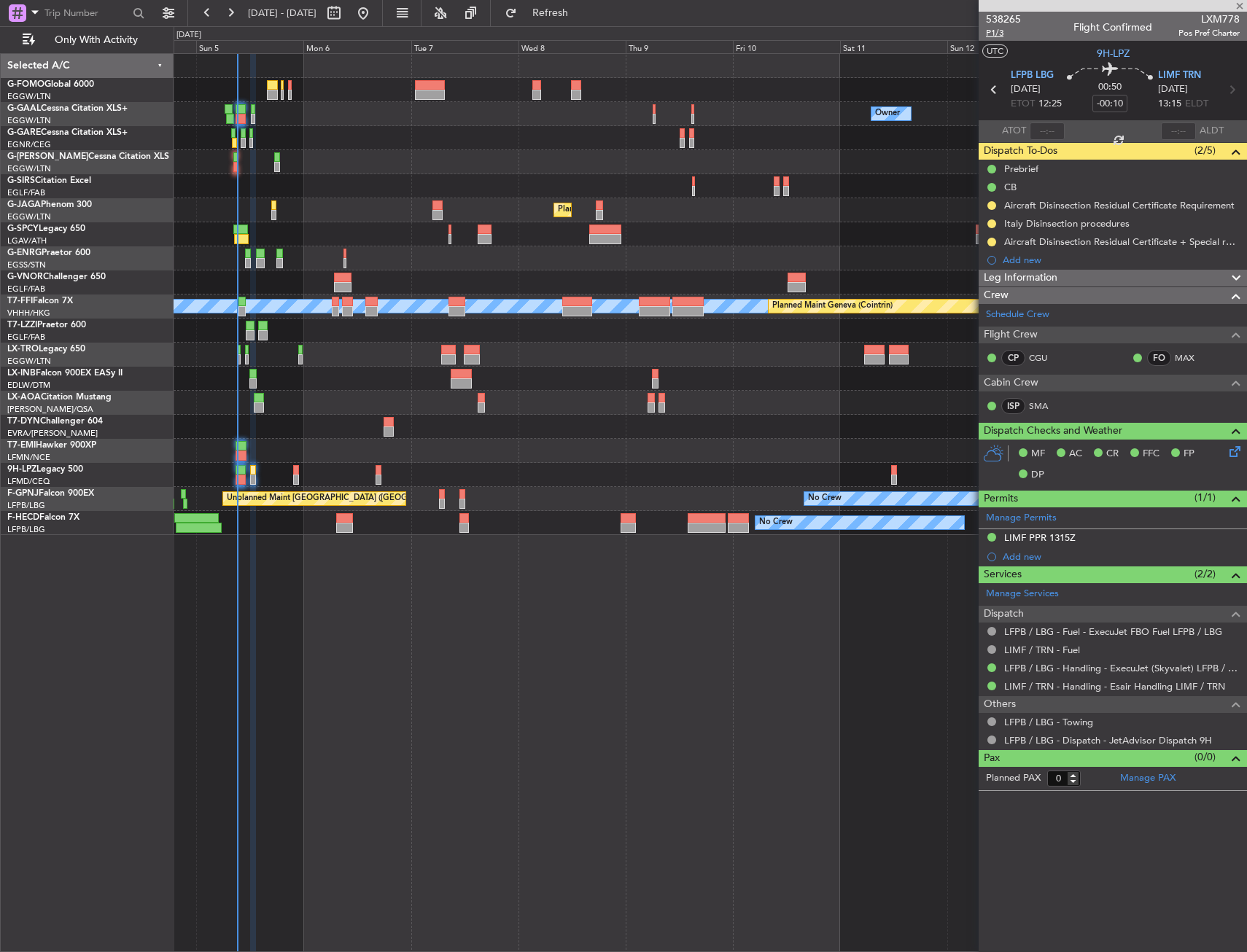
type input "+00:10"
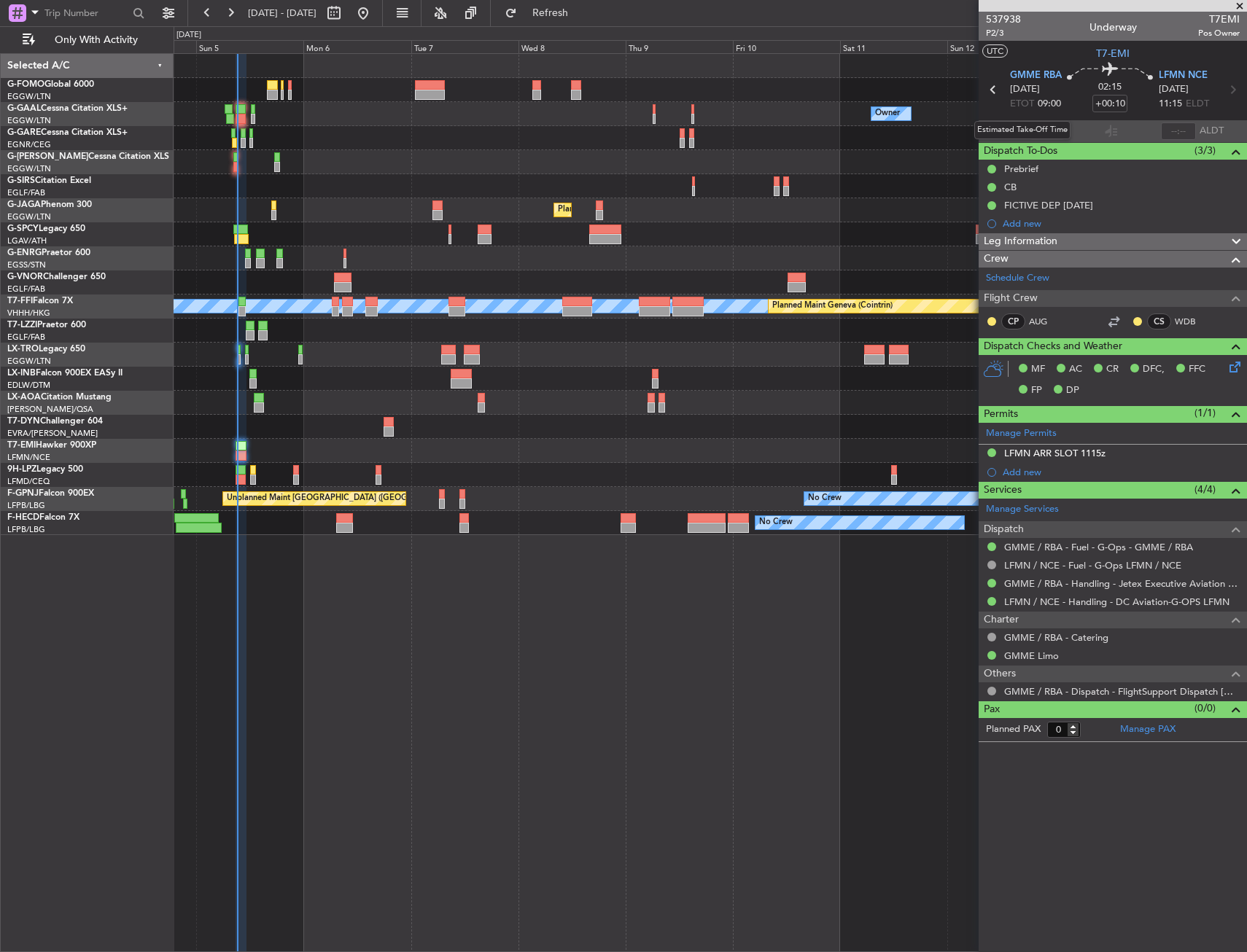
click at [1046, 127] on div "Estimated Take-Off Time" at bounding box center [1023, 131] width 97 height 19
click at [1048, 128] on input "text" at bounding box center [1047, 131] width 35 height 18
click at [1065, 119] on section "GMME RBA [DATE] ETOT 09:00 02:15 +00:10 LFMN NCE [DATE] 11:15 ELDT" at bounding box center [1112, 91] width 268 height 58
type input "09:06"
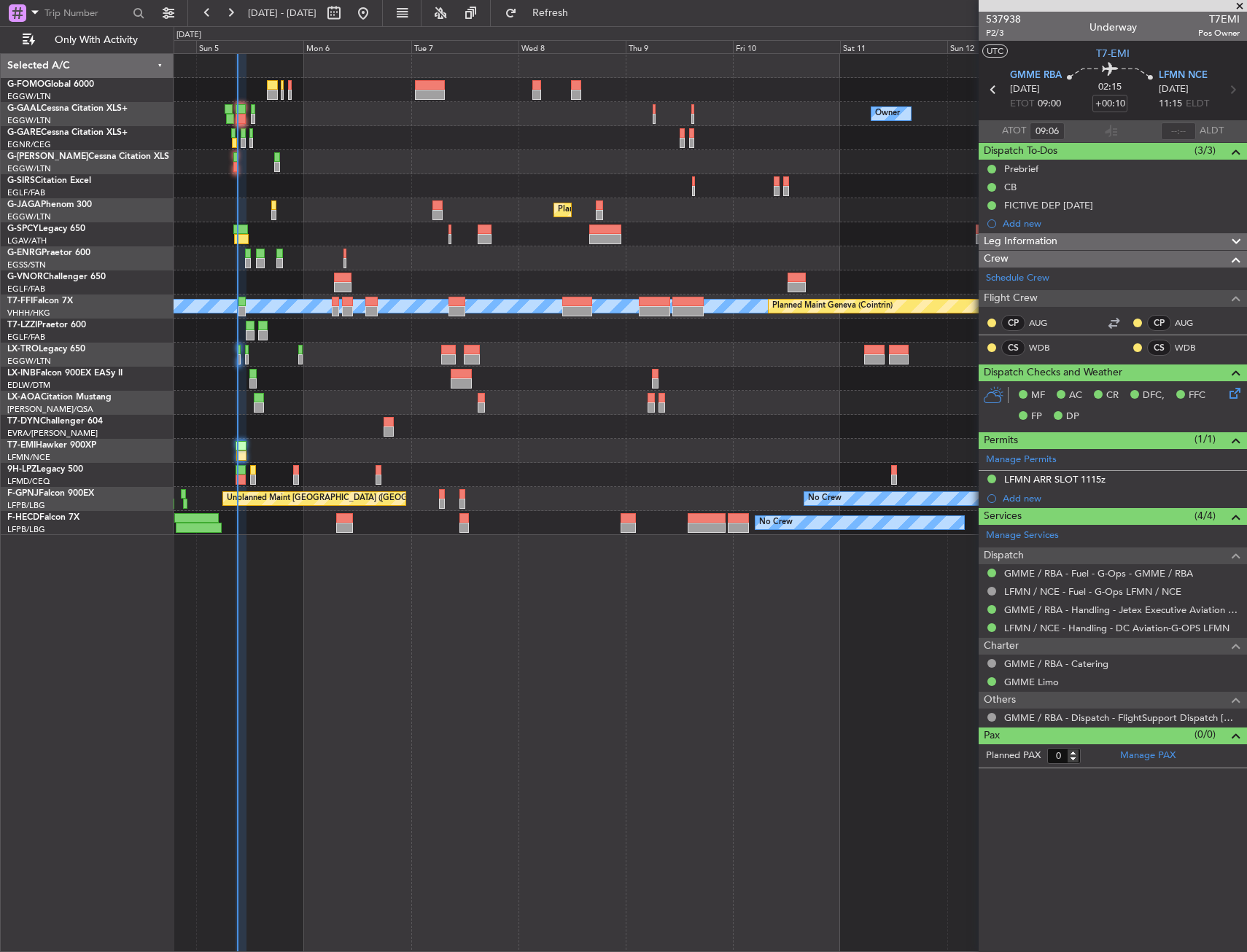
click at [496, 766] on div "Owner No Crew Owner Owner No Crew Planned Maint [GEOGRAPHIC_DATA] ([GEOGRAPHIC_…" at bounding box center [710, 502] width 1074 height 899
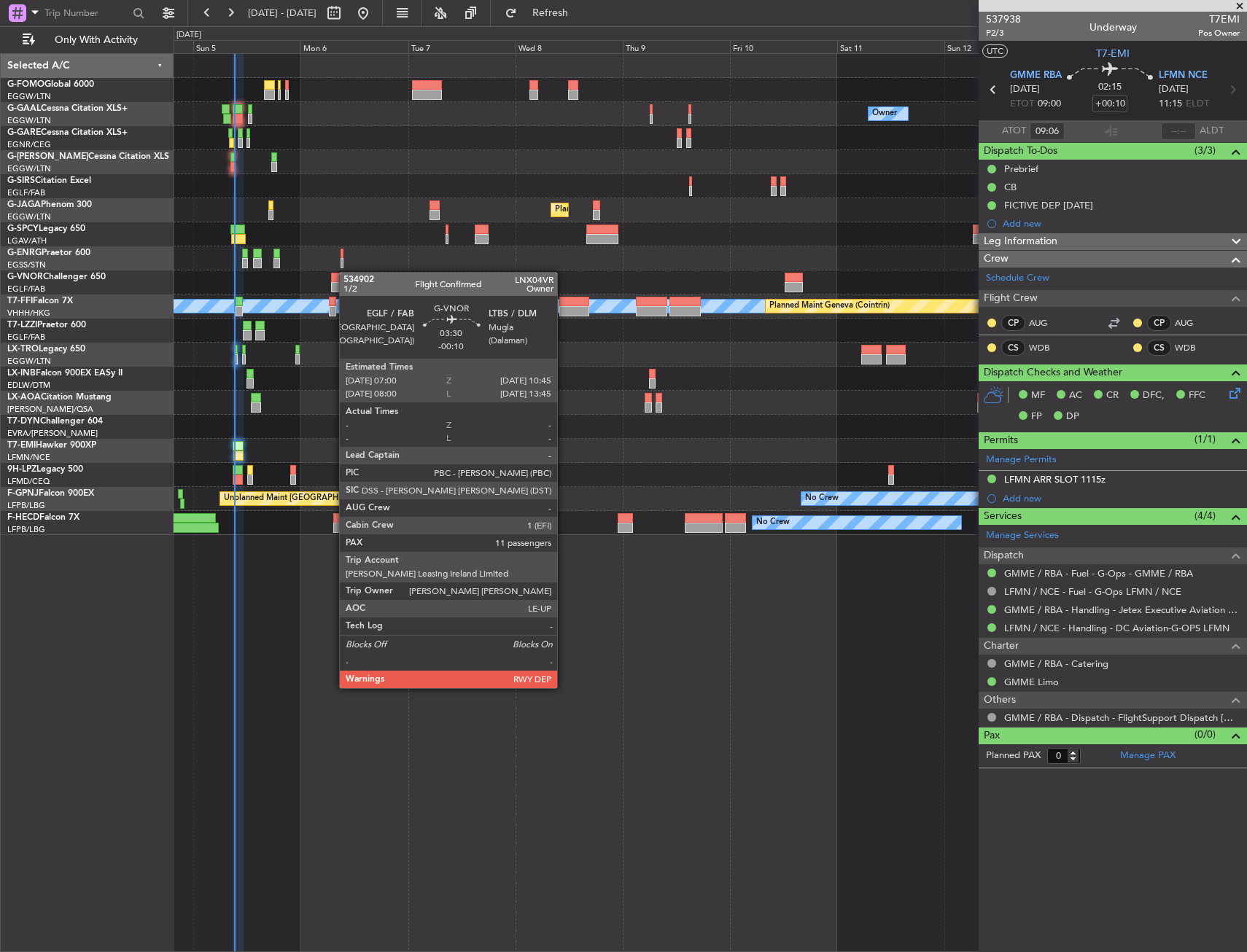
click at [339, 277] on div "Owner No Crew Owner Owner No Crew Planned Maint [GEOGRAPHIC_DATA] ([GEOGRAPHIC_…" at bounding box center [710, 294] width 1073 height 481
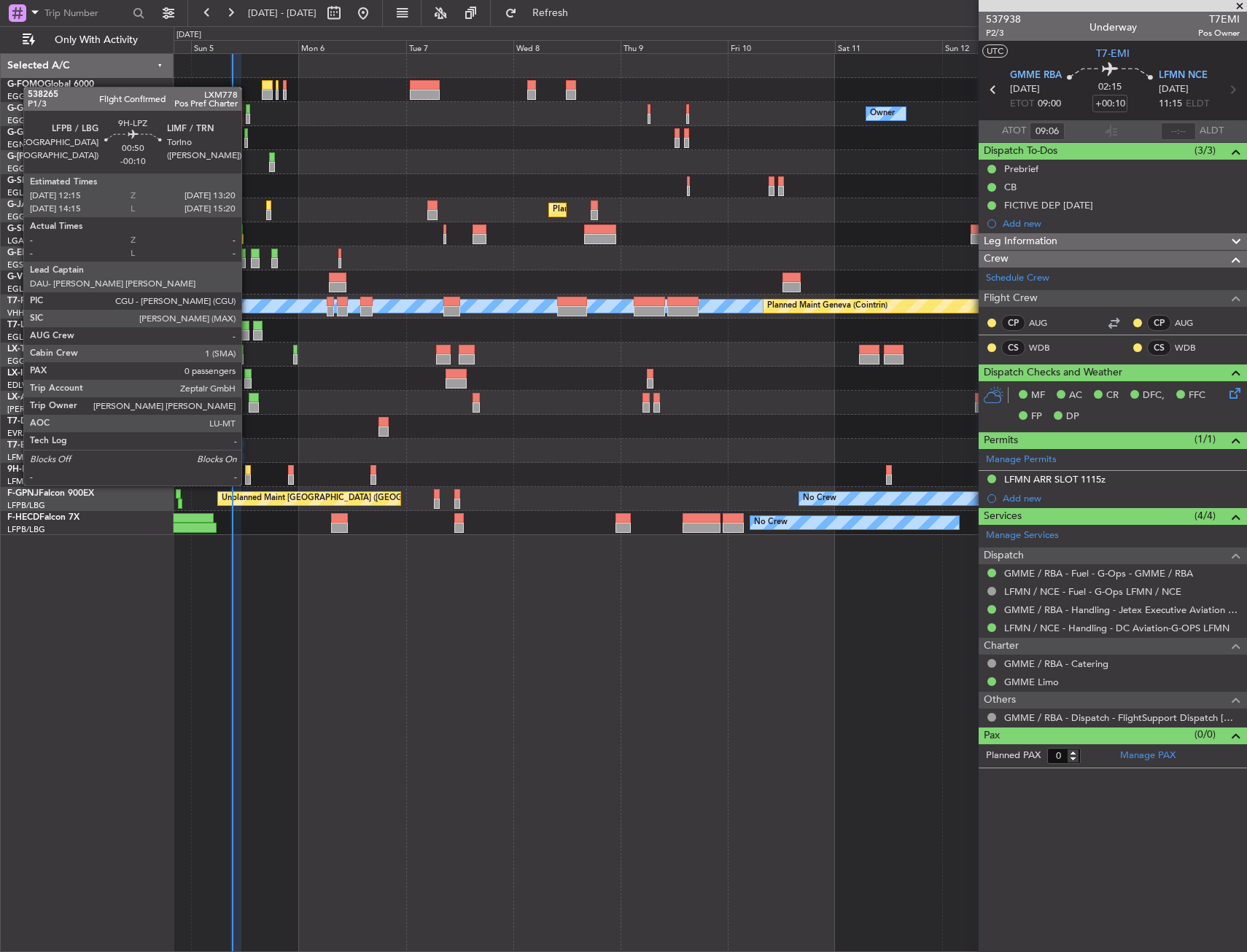
click at [249, 471] on div at bounding box center [247, 470] width 5 height 10
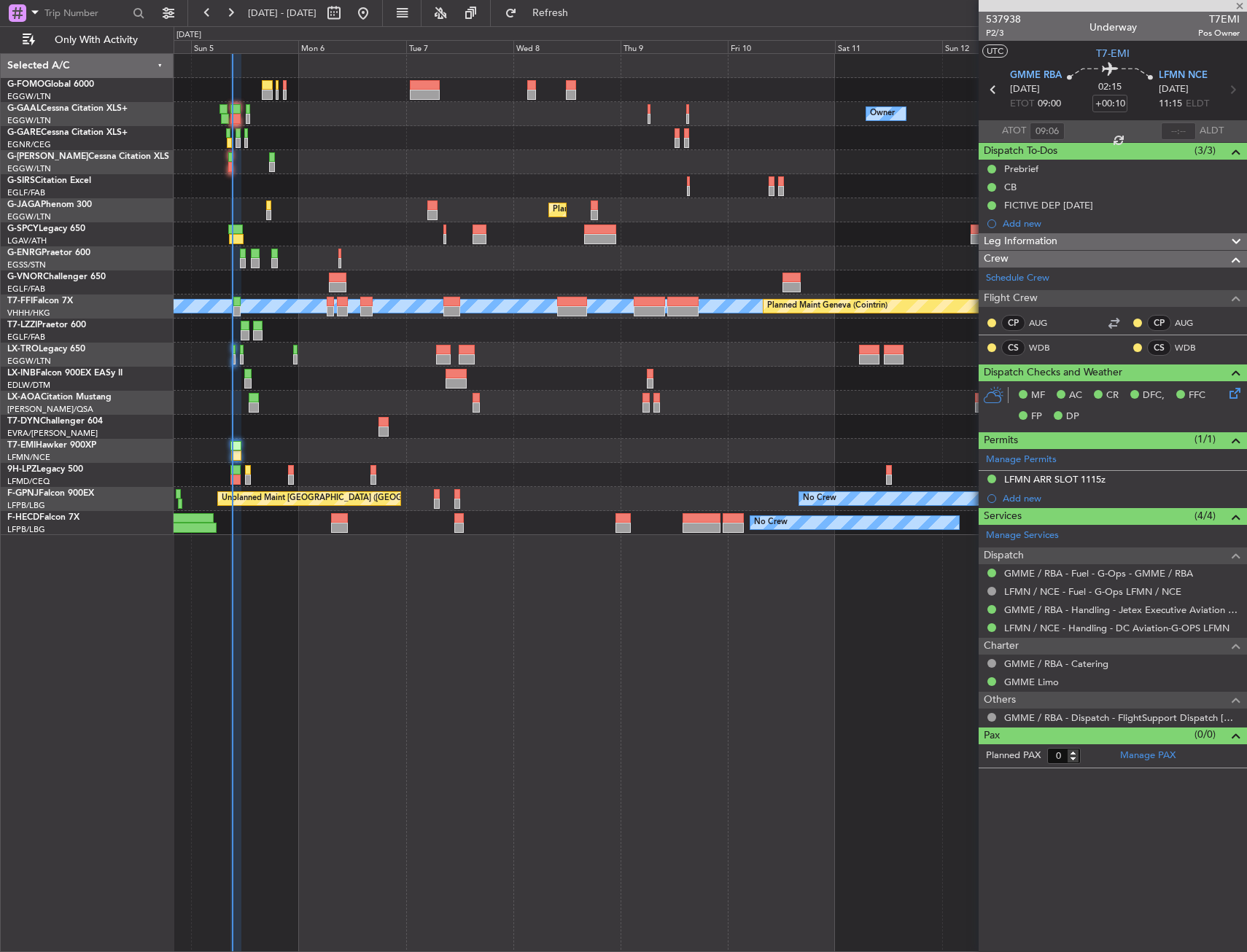
type input "-00:10"
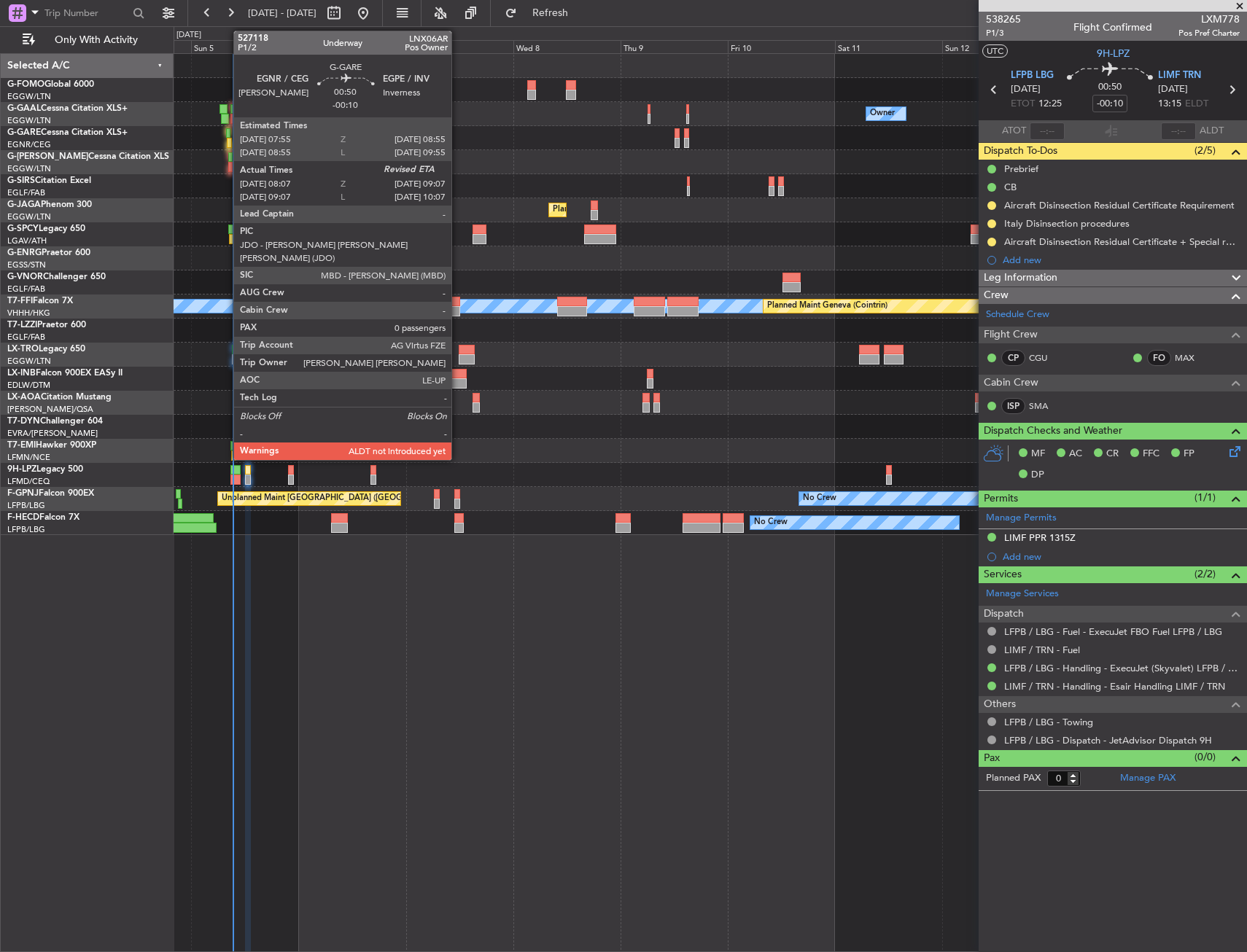
click at [226, 135] on div at bounding box center [228, 133] width 5 height 10
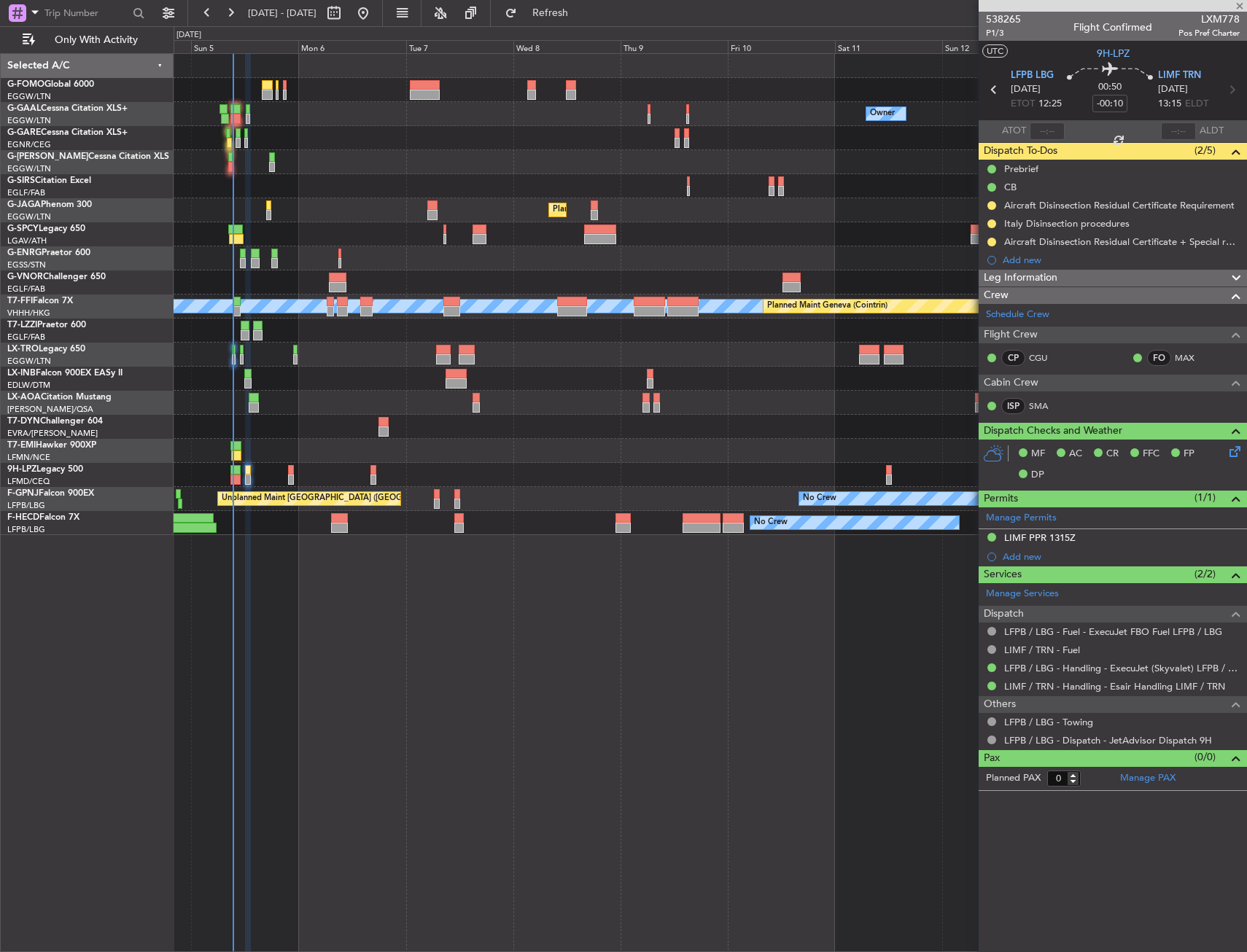
type input "08:07"
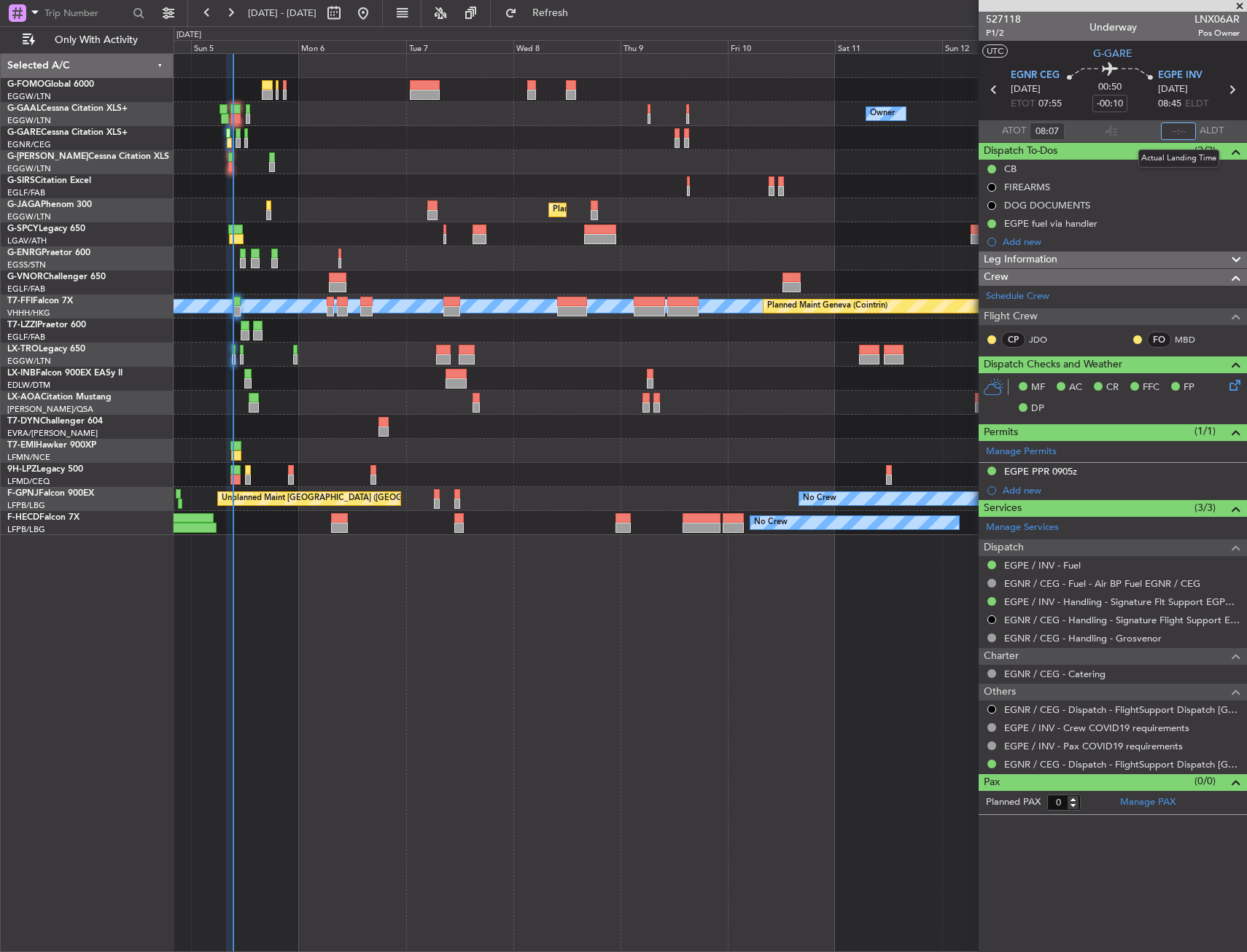
click at [1183, 127] on input "text" at bounding box center [1178, 131] width 35 height 18
click at [1124, 122] on section "ATOT 08:07 0913 ALDT" at bounding box center [1112, 131] width 268 height 22
click at [496, 172] on div at bounding box center [710, 162] width 1073 height 24
type input "09:13"
click at [524, 662] on div "Owner No Crew Owner Owner No Crew Planned Maint [GEOGRAPHIC_DATA] ([GEOGRAPHIC_…" at bounding box center [710, 502] width 1074 height 899
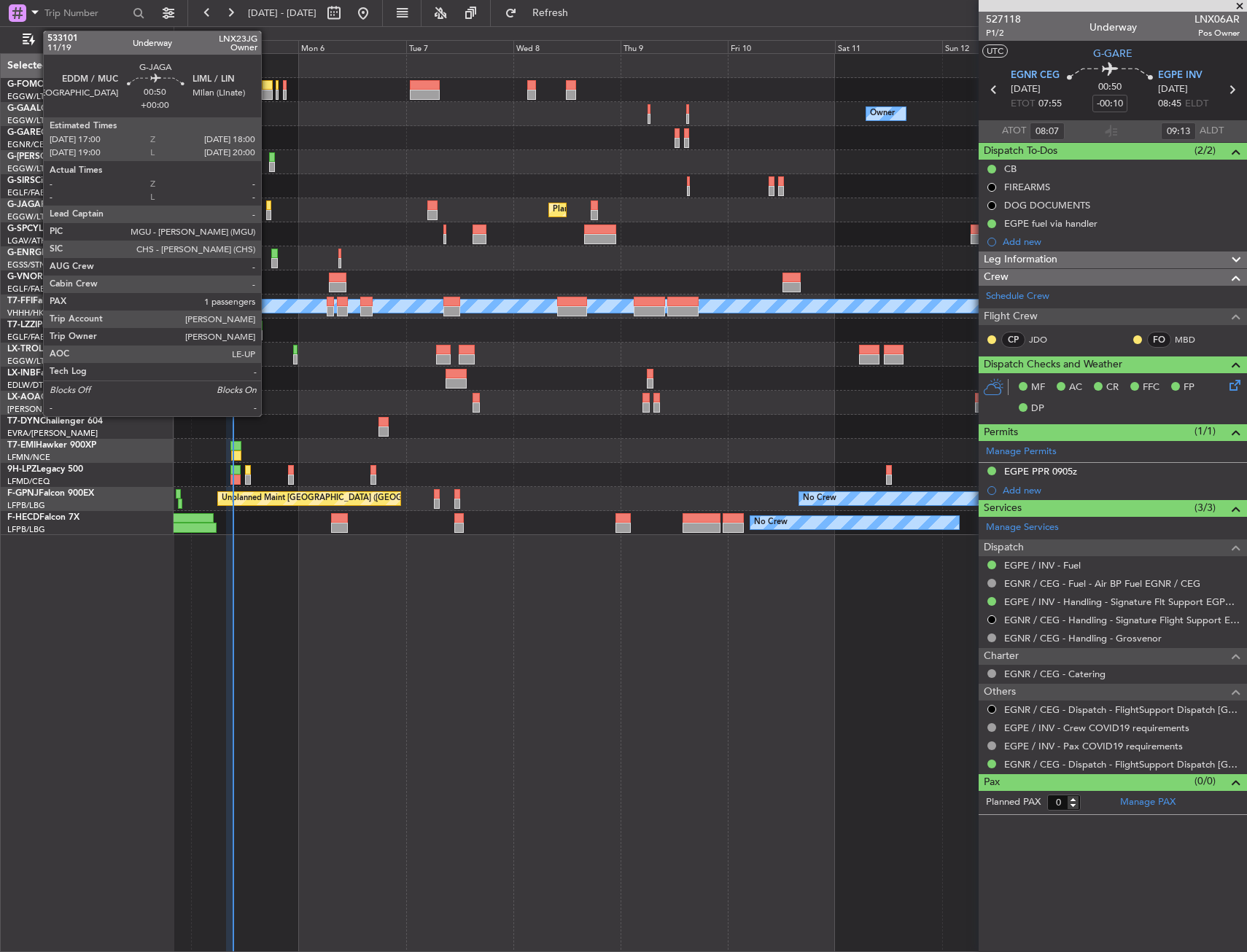
click at [267, 207] on div at bounding box center [268, 205] width 5 height 10
type input "1"
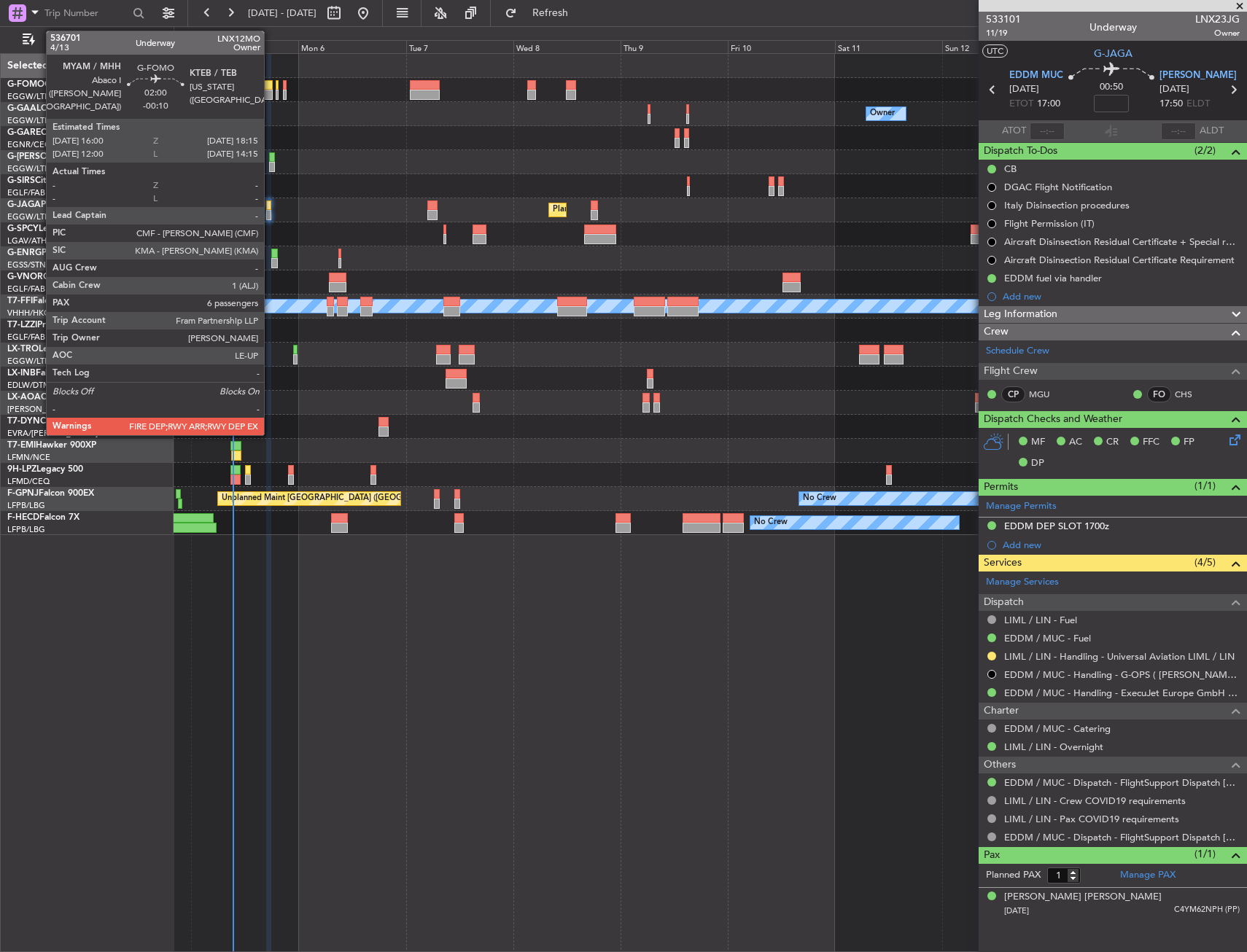
click at [271, 97] on div at bounding box center [267, 94] width 10 height 10
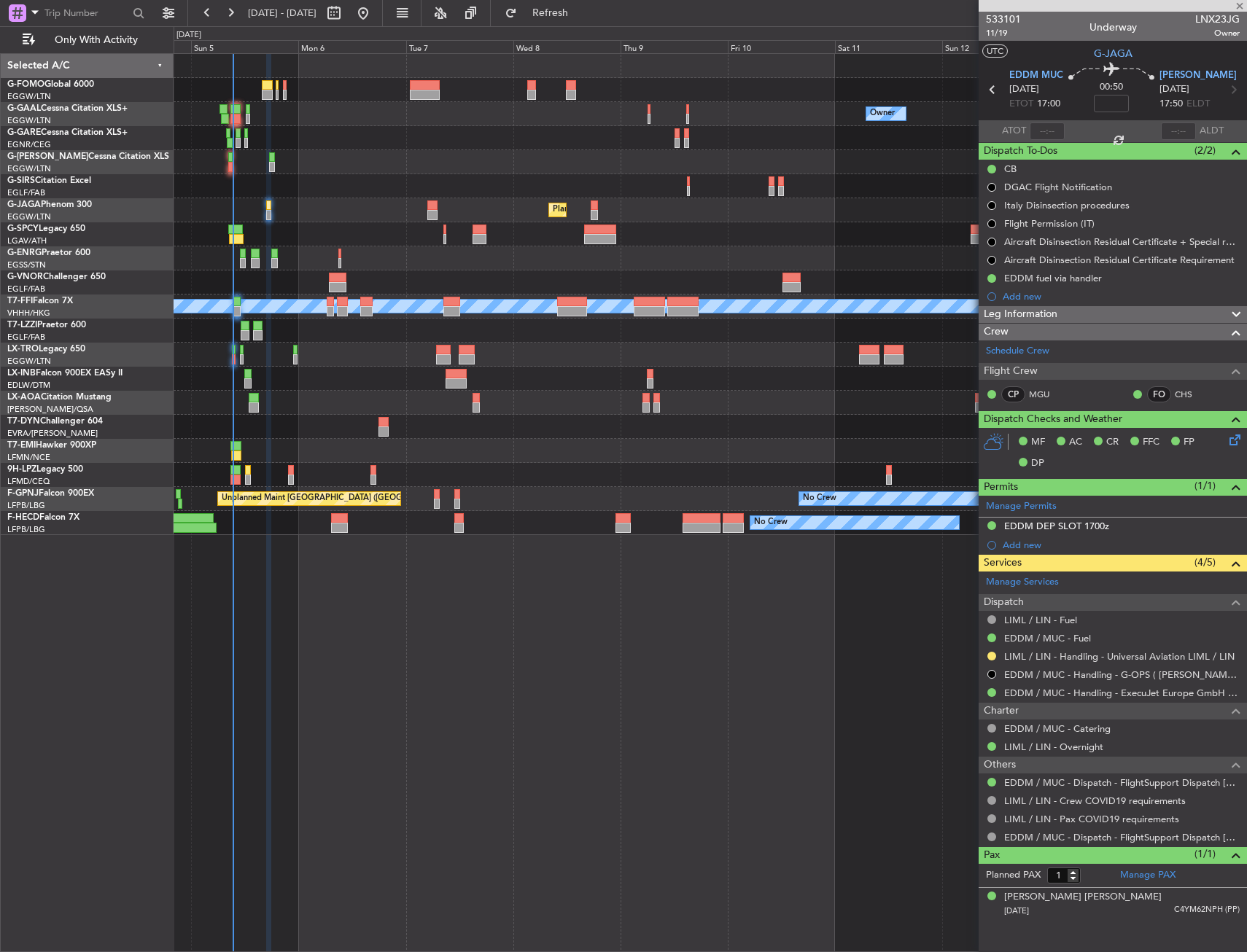
type input "-00:10"
type input "6"
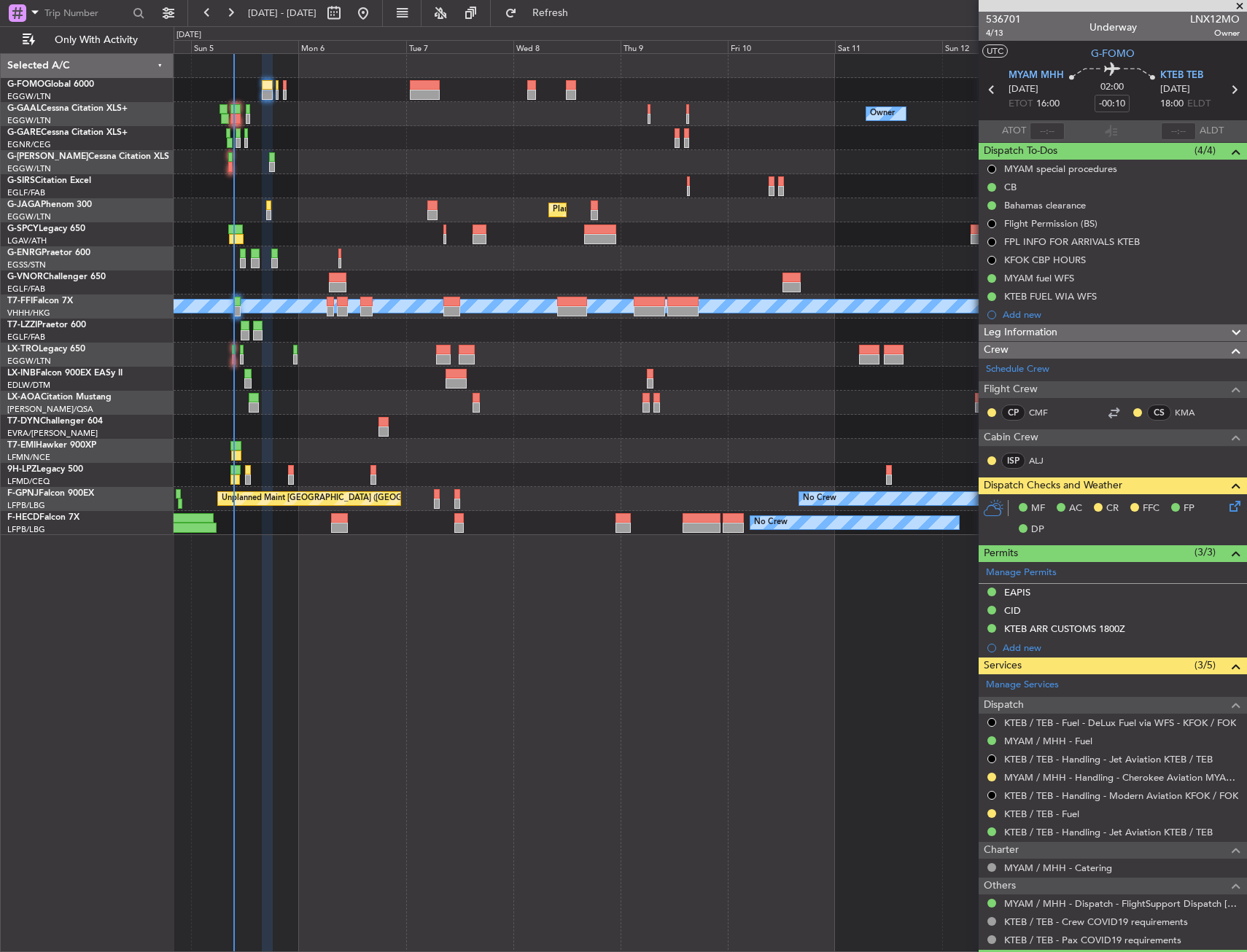
click at [233, 149] on div "Owner No Crew Owner Owner No Crew Planned Maint London (Farnborough) Planned Ma…" at bounding box center [710, 294] width 1073 height 481
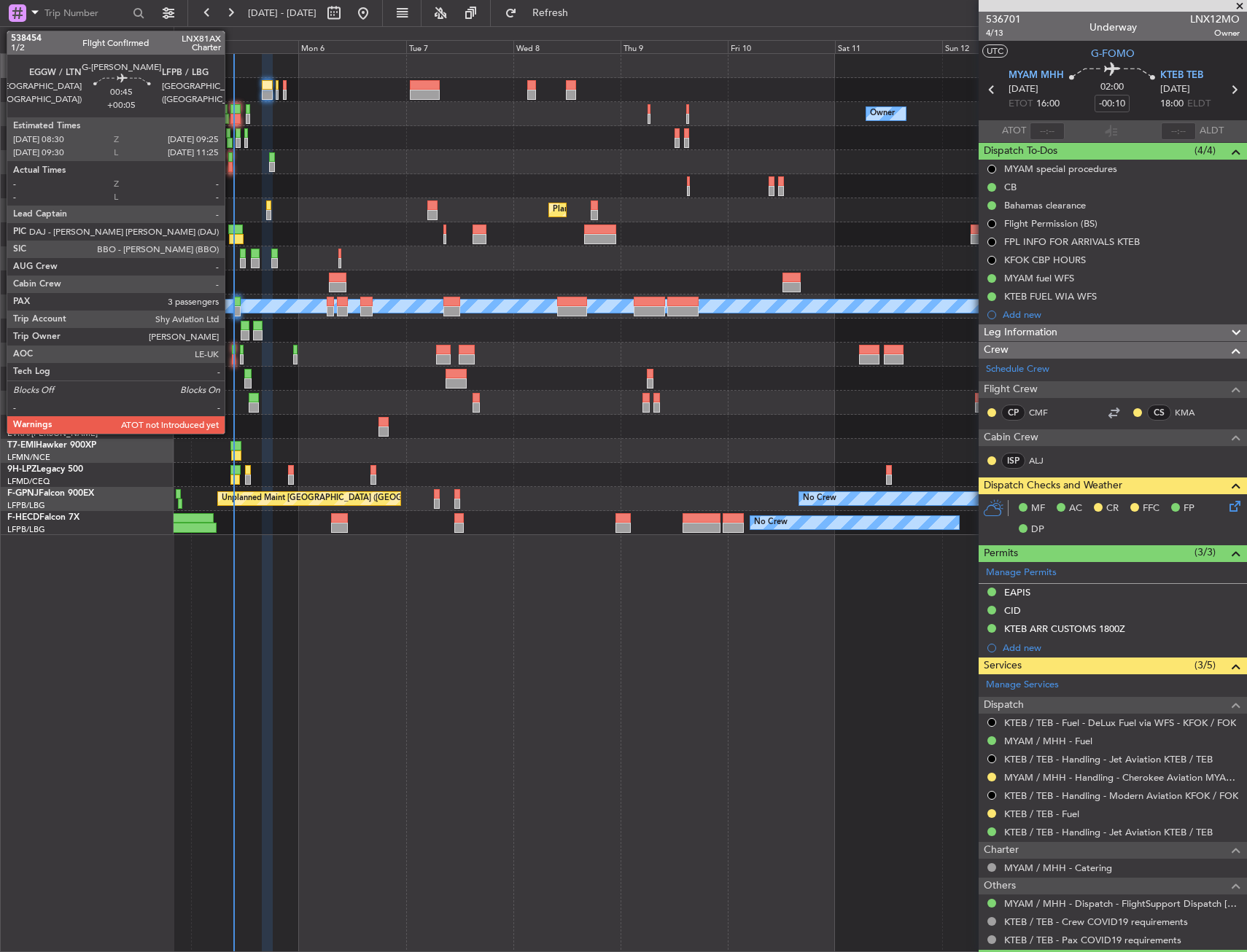
click at [231, 155] on div at bounding box center [230, 157] width 5 height 10
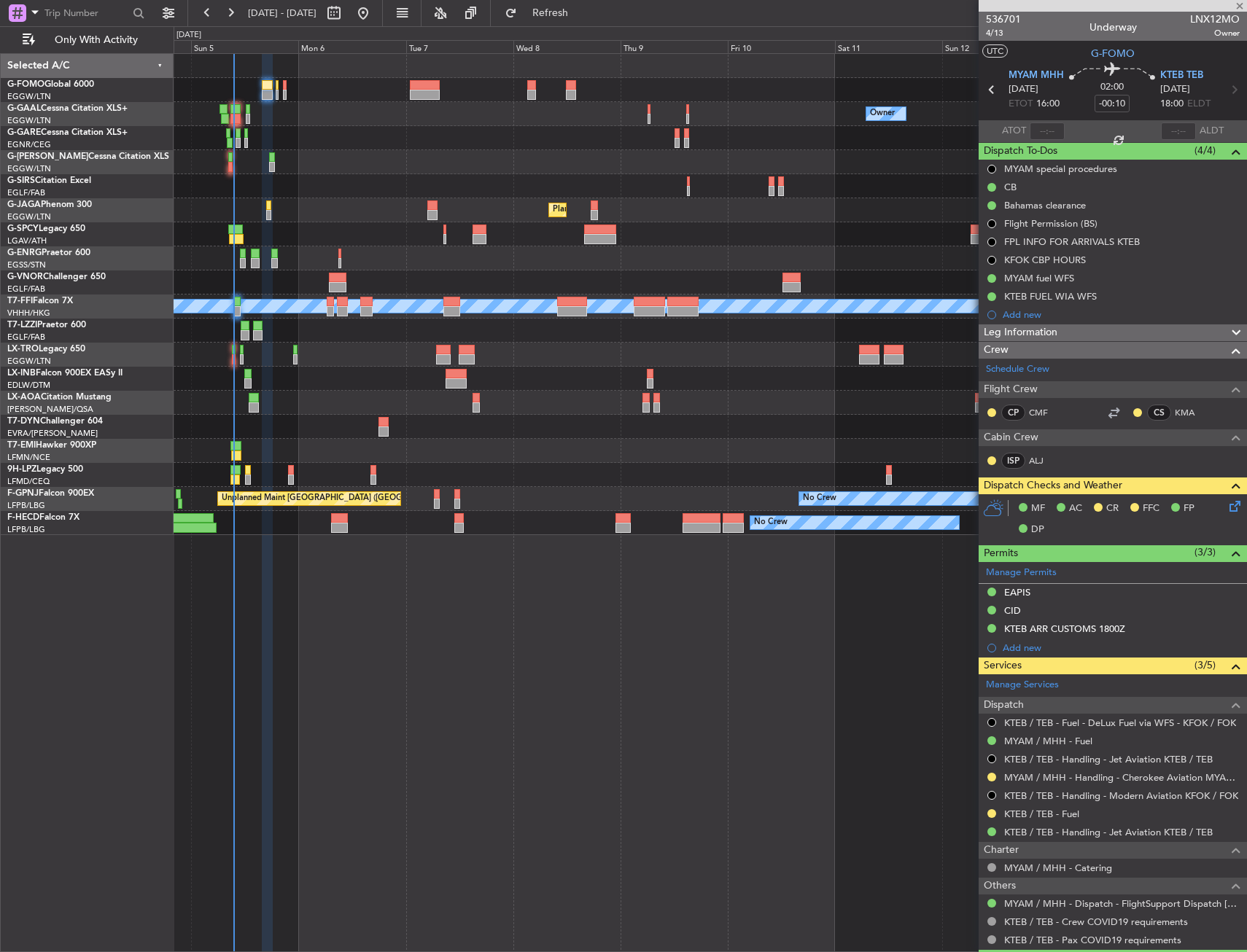
type input "+00:05"
type input "3"
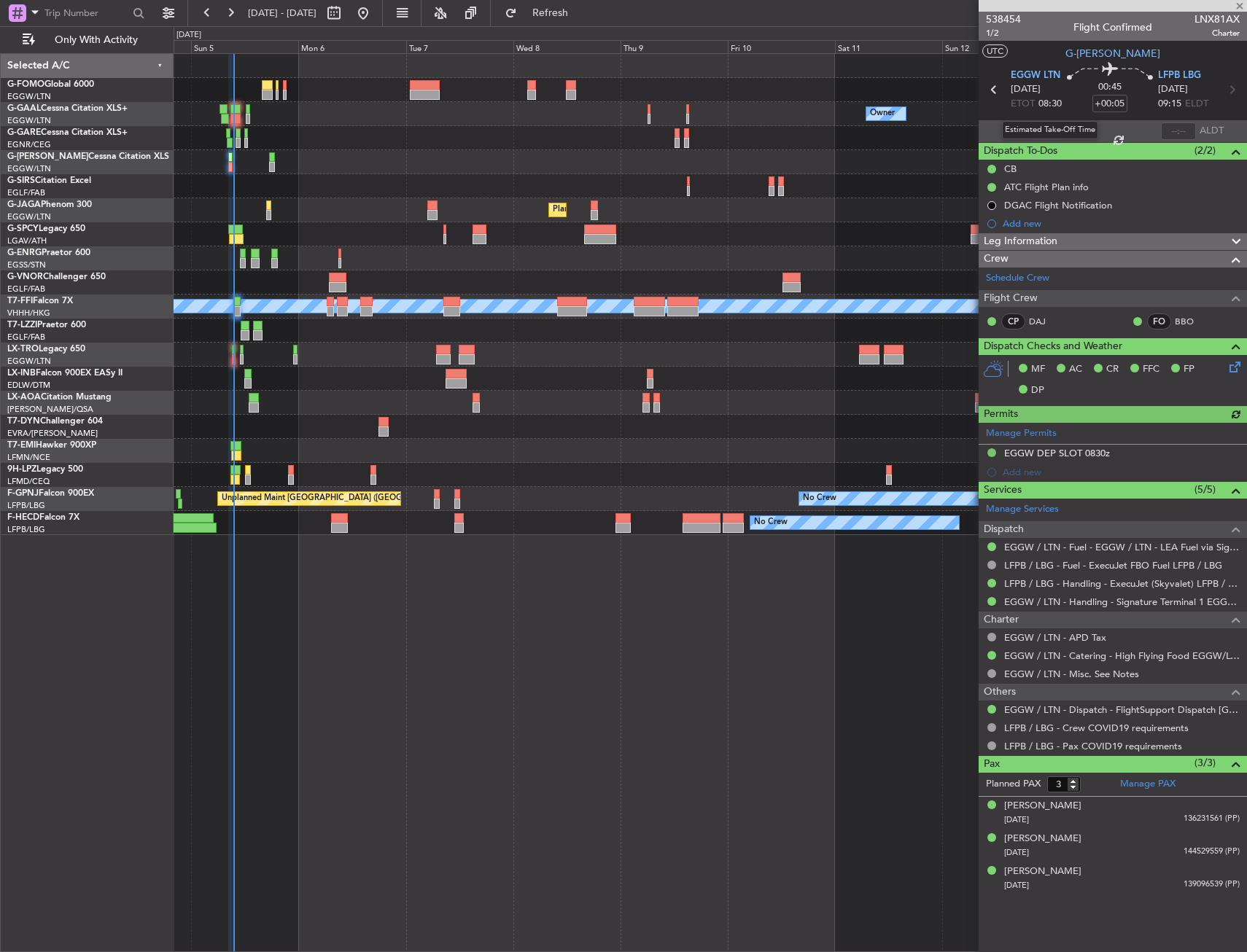
click at [1041, 127] on div "Estimated Take-Off Time" at bounding box center [1050, 131] width 97 height 19
click at [1042, 137] on input "text" at bounding box center [1047, 131] width 35 height 18
click at [1065, 131] on section "ATOT 0926 ALDT" at bounding box center [1112, 131] width 268 height 22
type input "09:26"
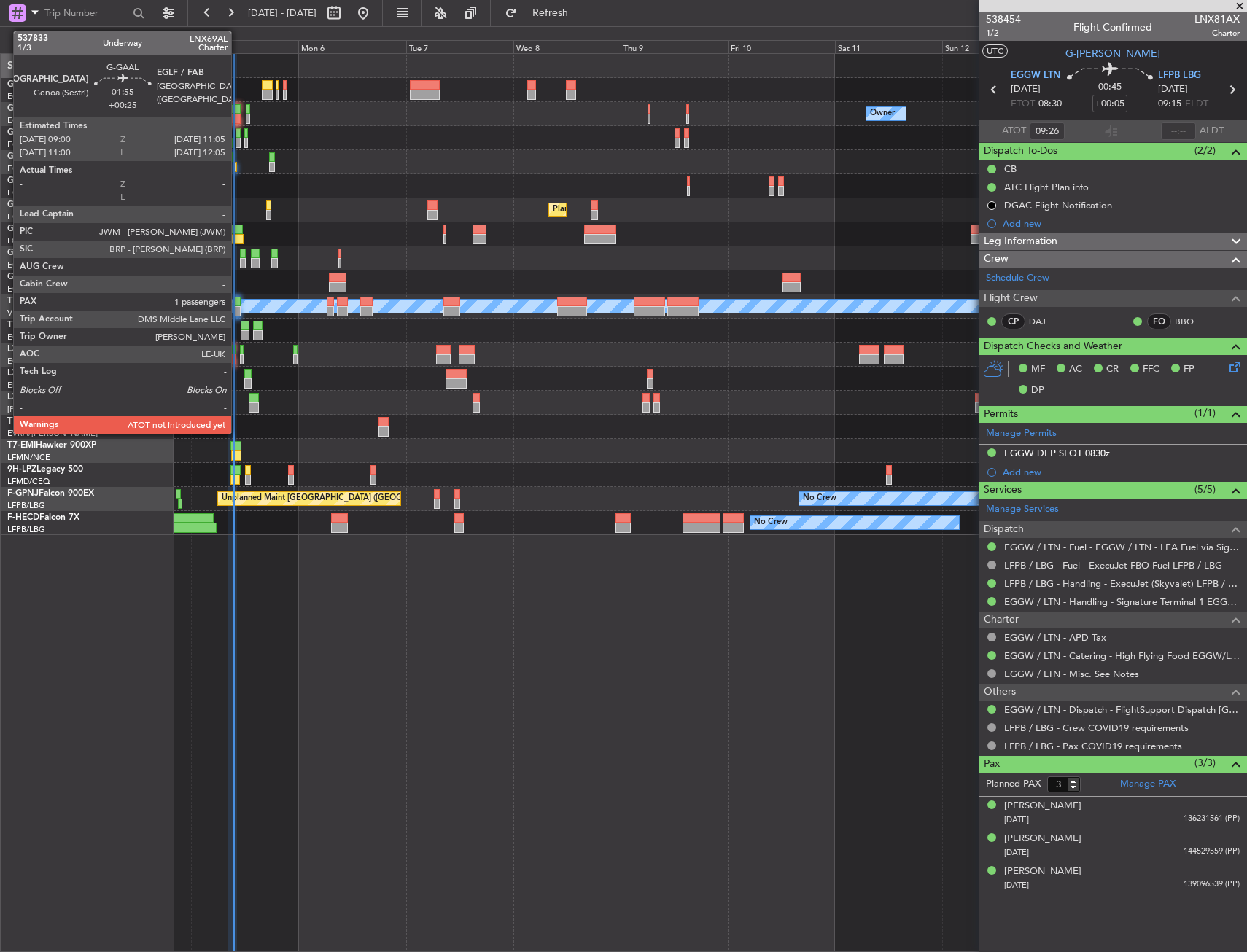
click at [238, 105] on div at bounding box center [235, 109] width 9 height 10
type input "+00:25"
type input "1"
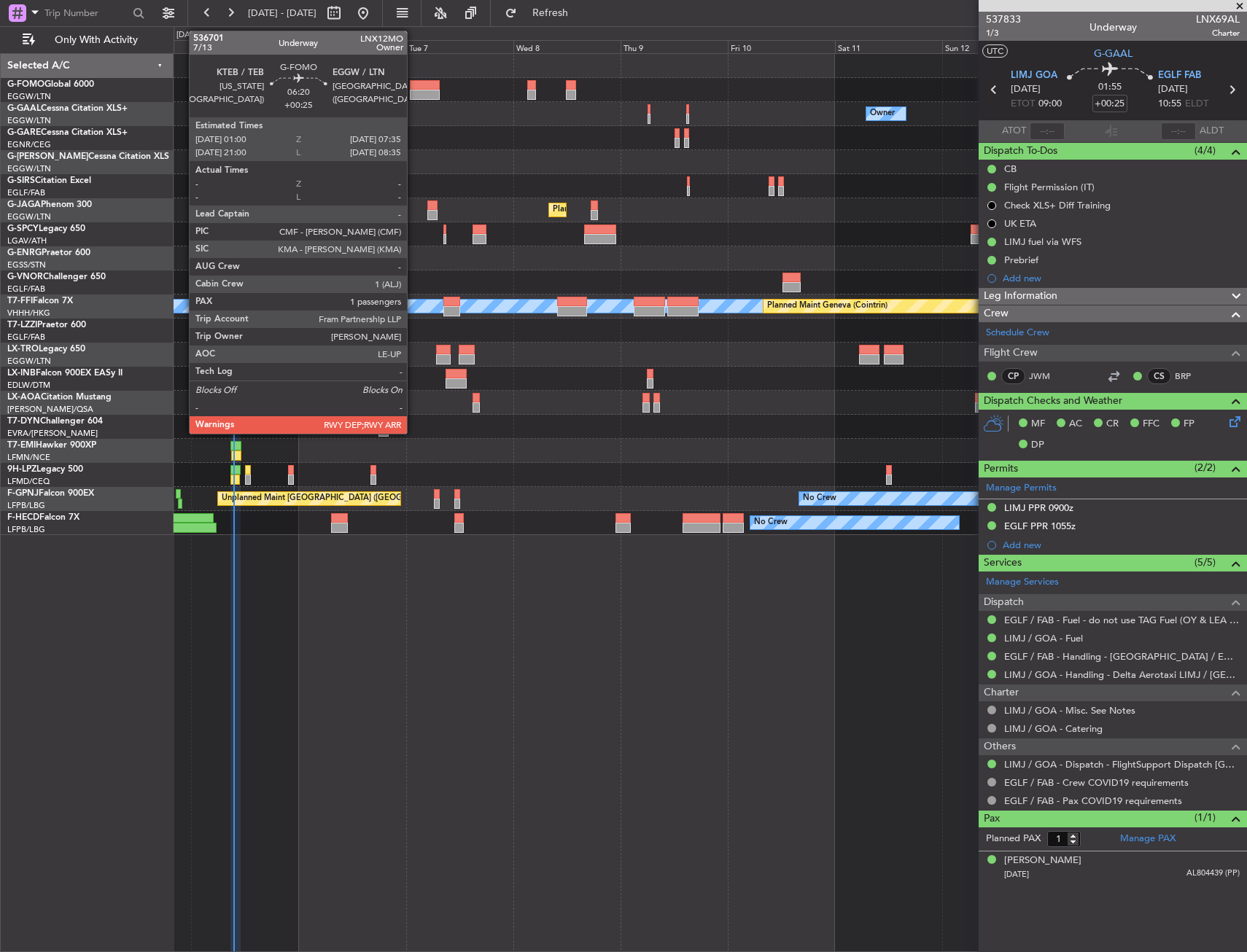
click at [431, 83] on div at bounding box center [424, 85] width 30 height 10
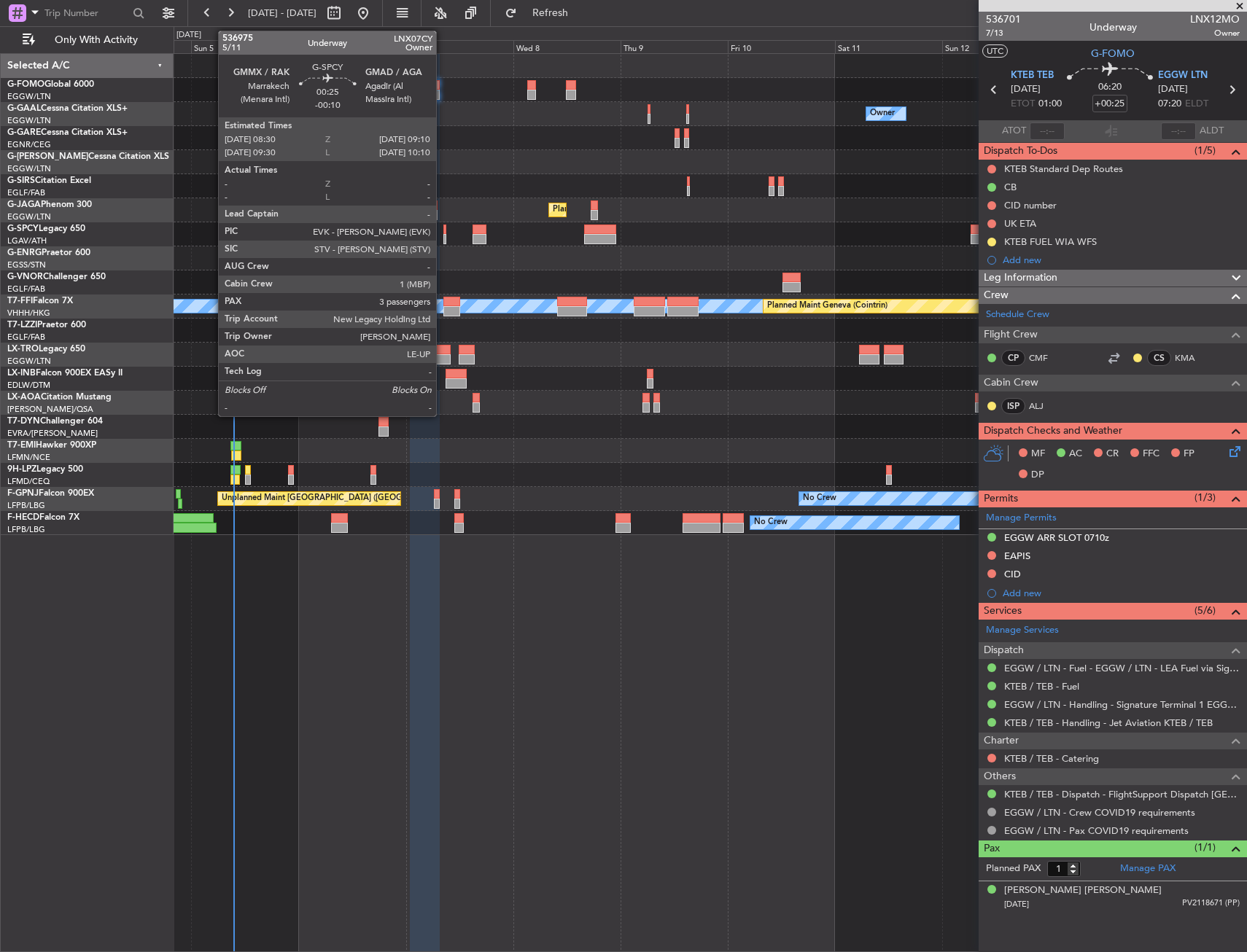
click at [444, 233] on div at bounding box center [445, 230] width 4 height 10
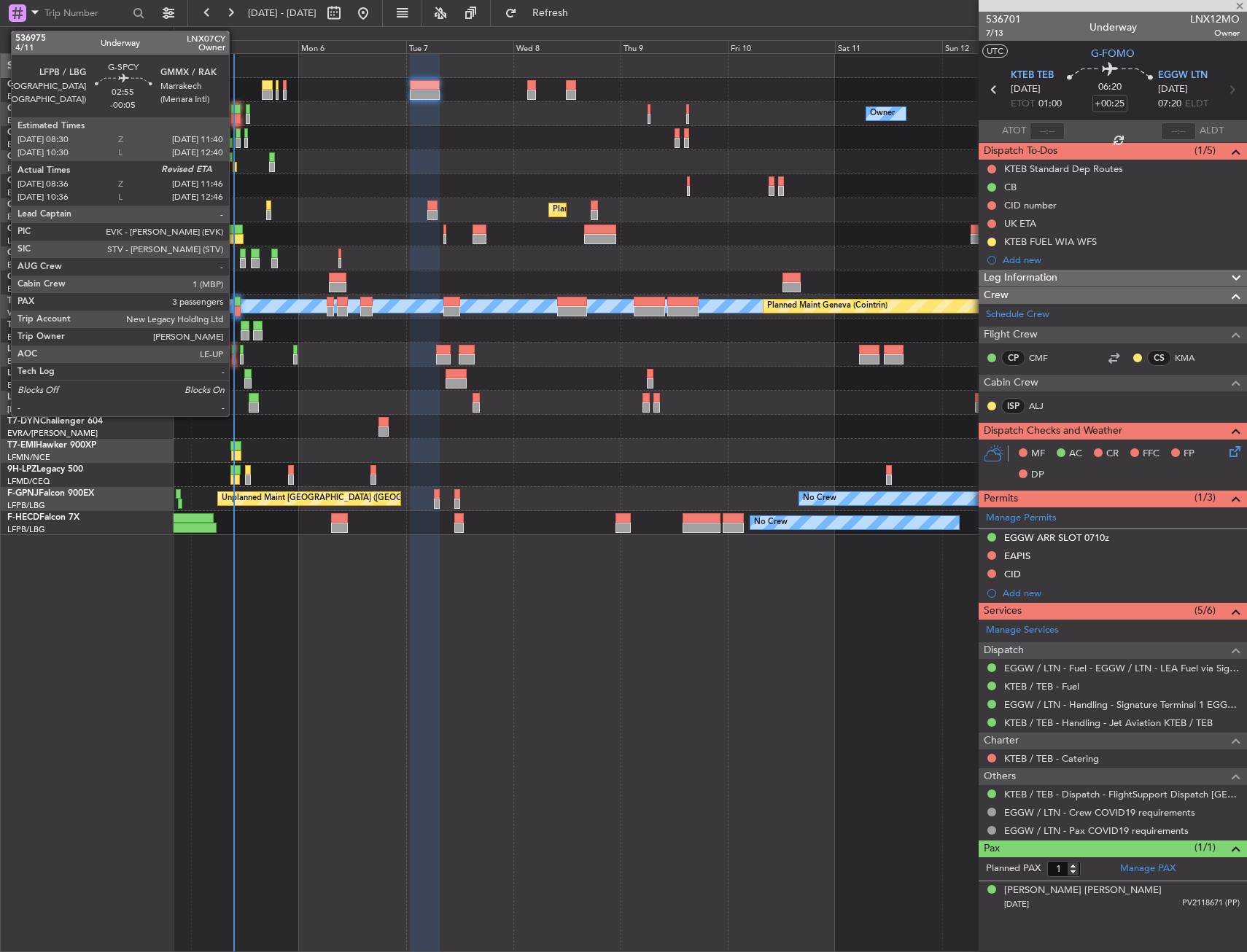
type input "-00:10"
type input "3"
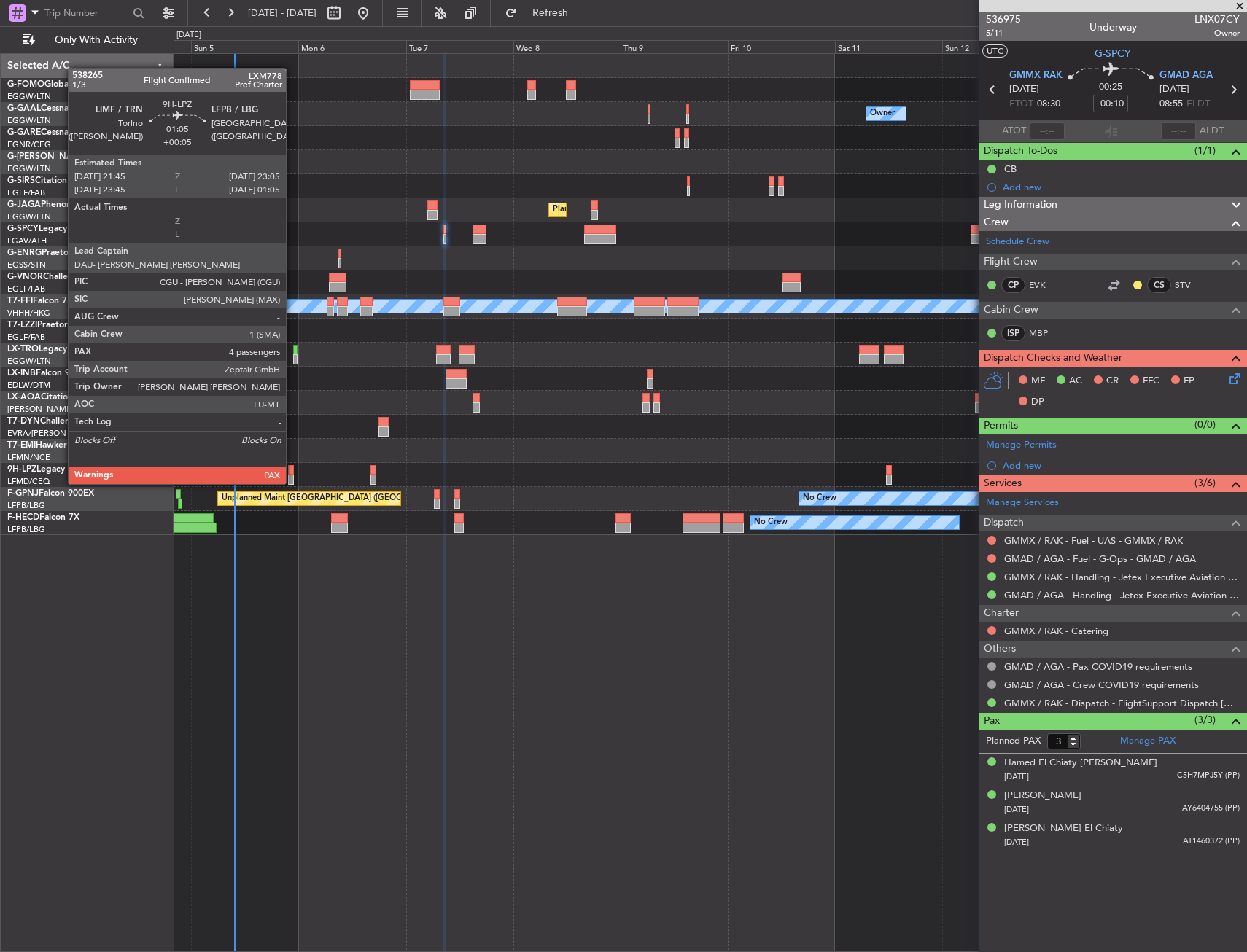
click at [292, 470] on div at bounding box center [291, 470] width 6 height 10
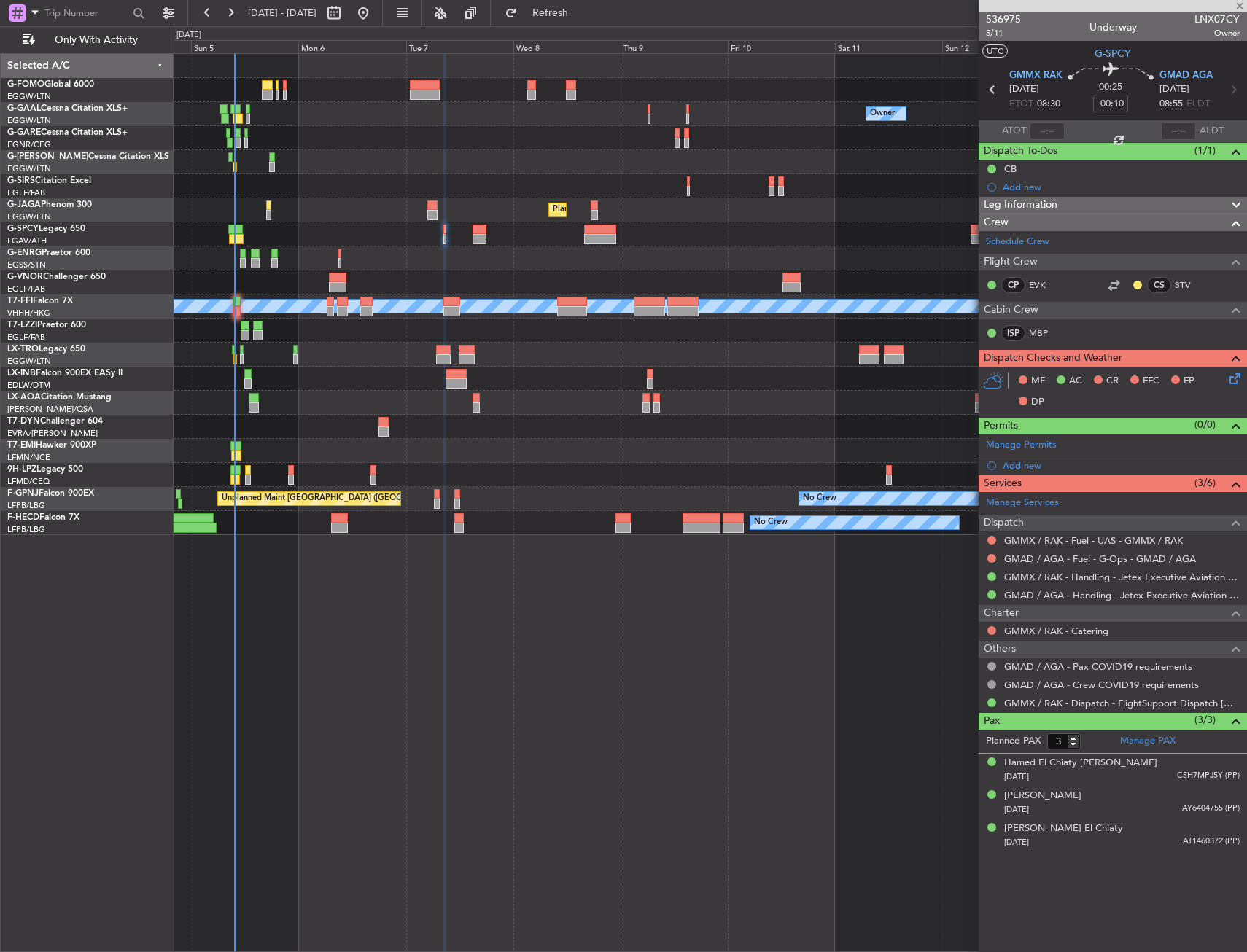
type input "+00:05"
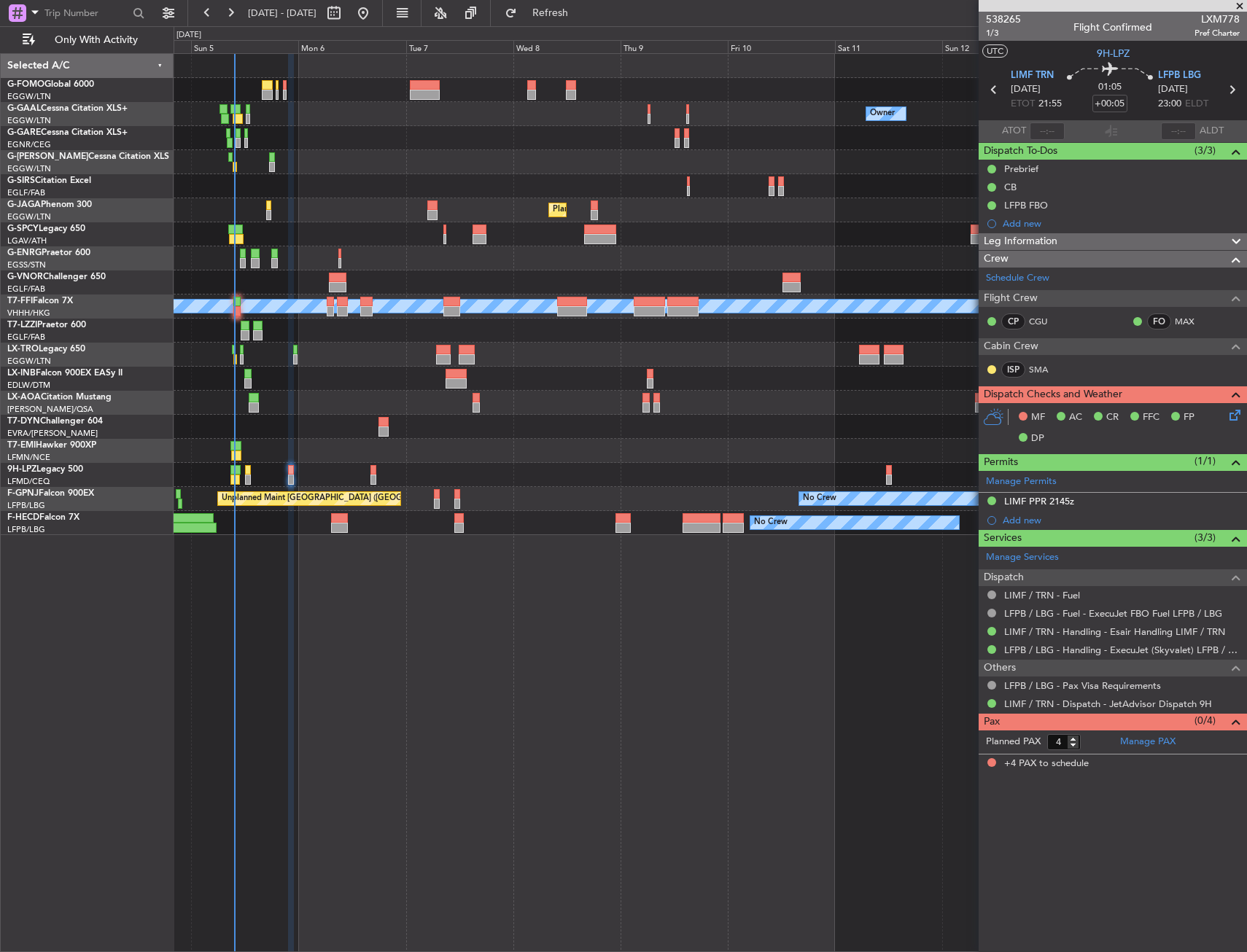
click at [318, 444] on div "No Crew" at bounding box center [710, 450] width 1073 height 24
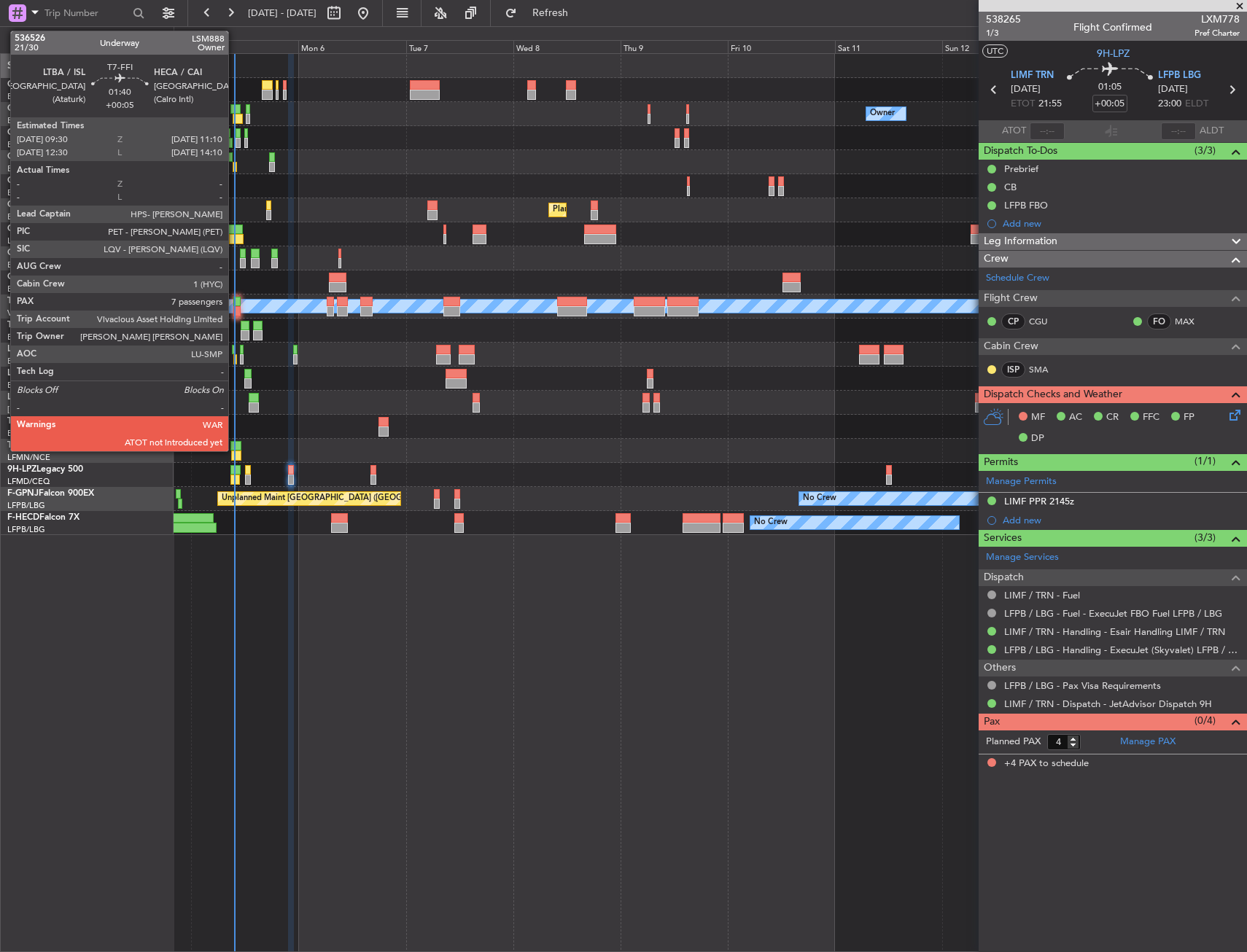
click at [235, 306] on div at bounding box center [237, 311] width 8 height 10
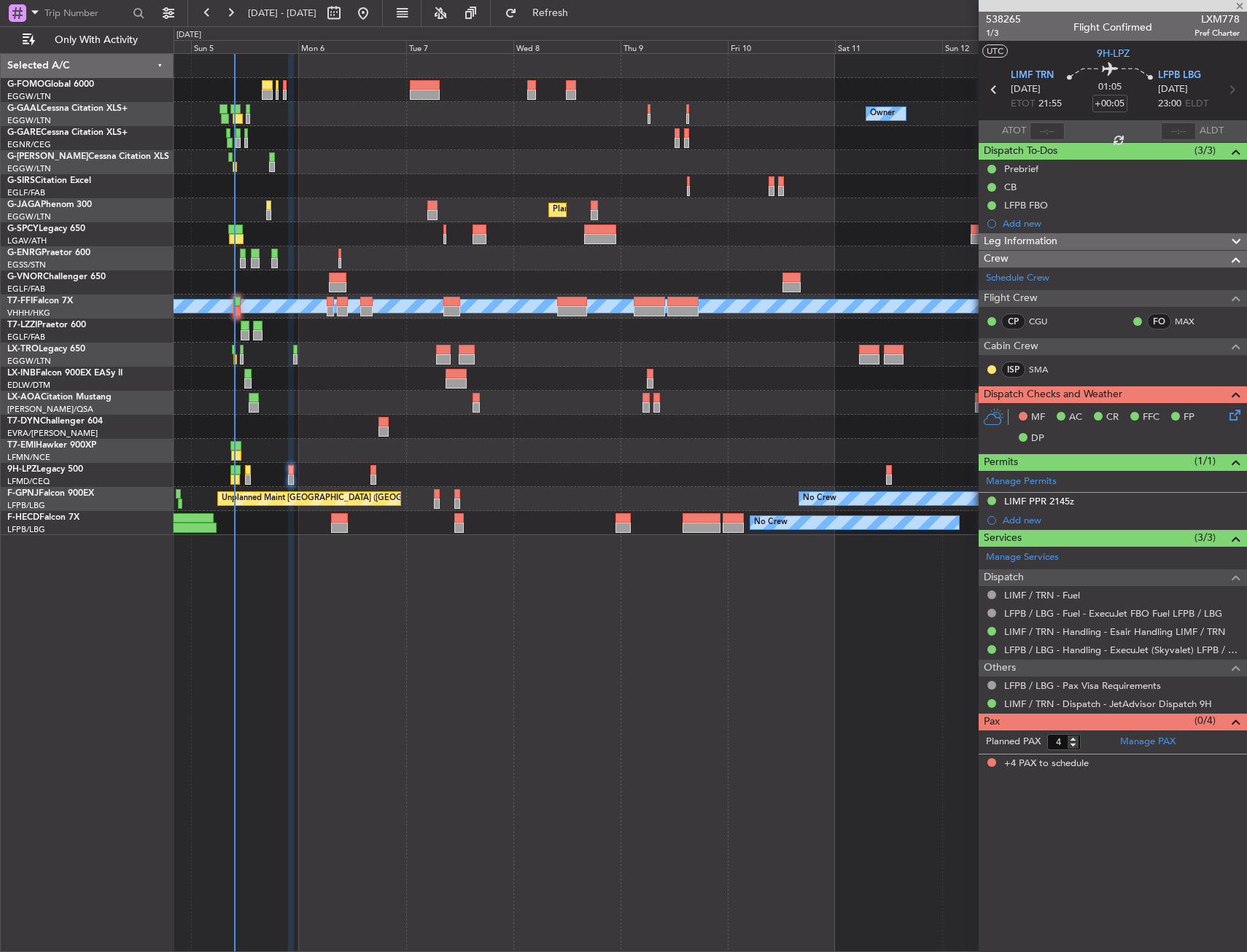
type input "7"
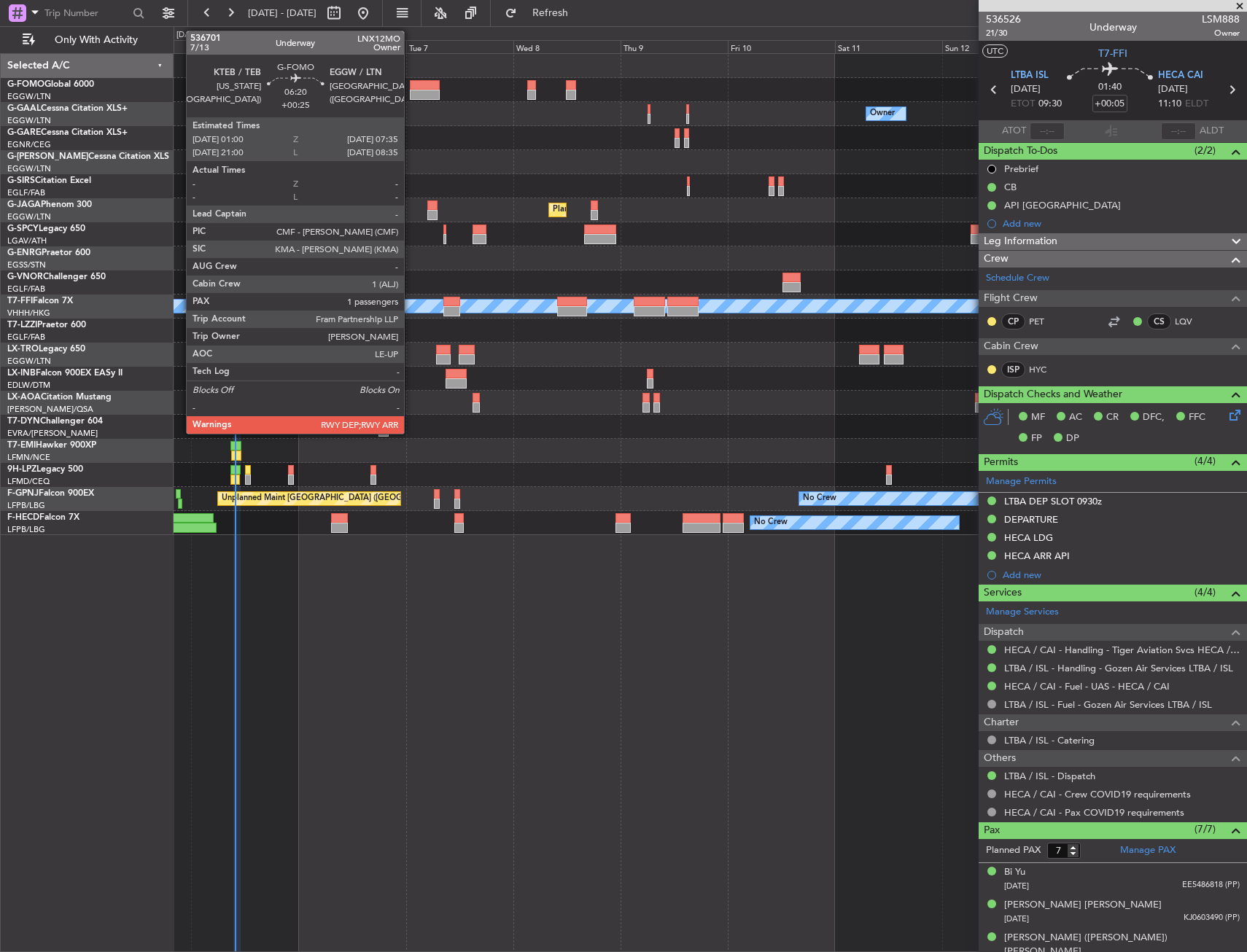
click at [411, 84] on div at bounding box center [424, 85] width 30 height 10
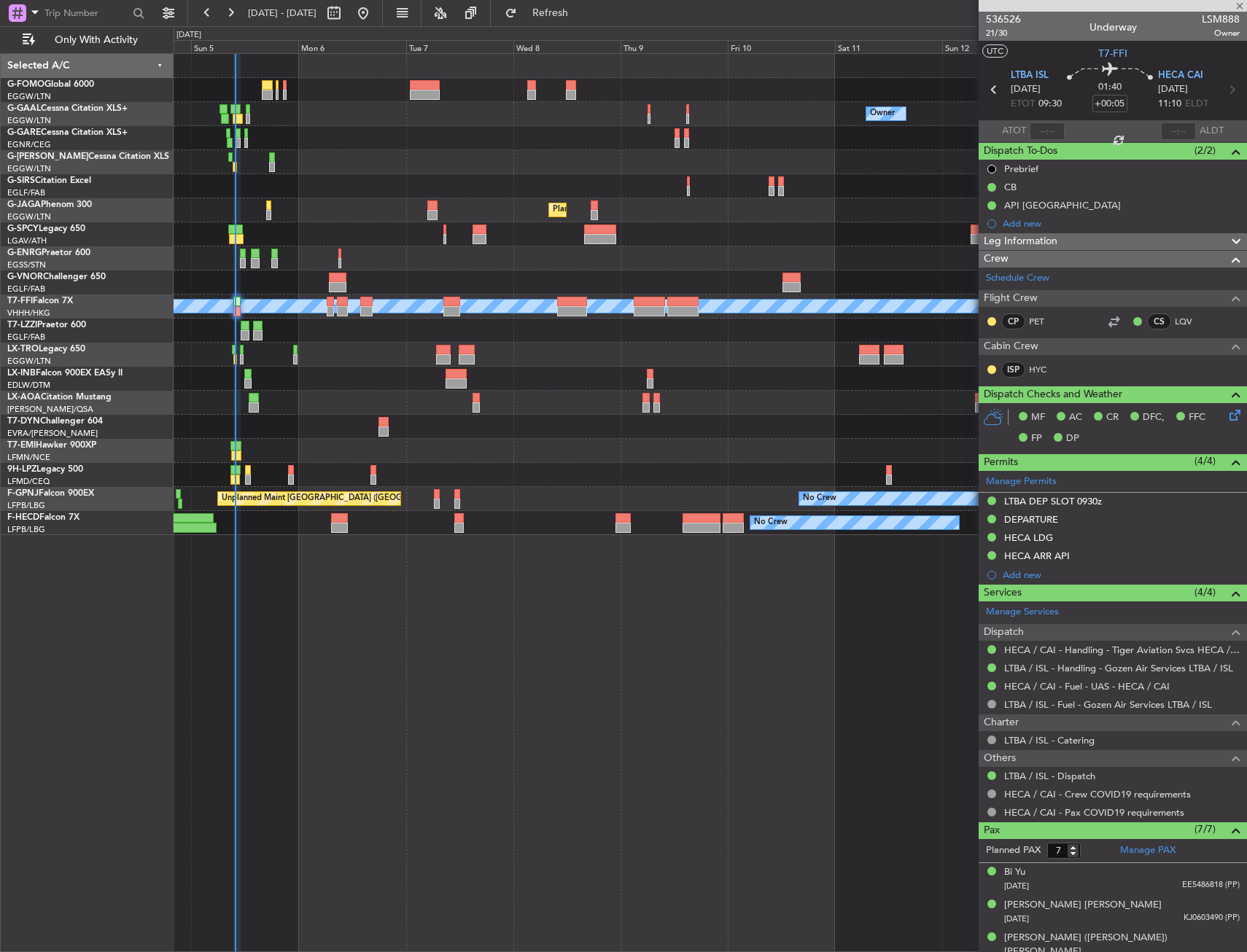
type input "+00:25"
type input "1"
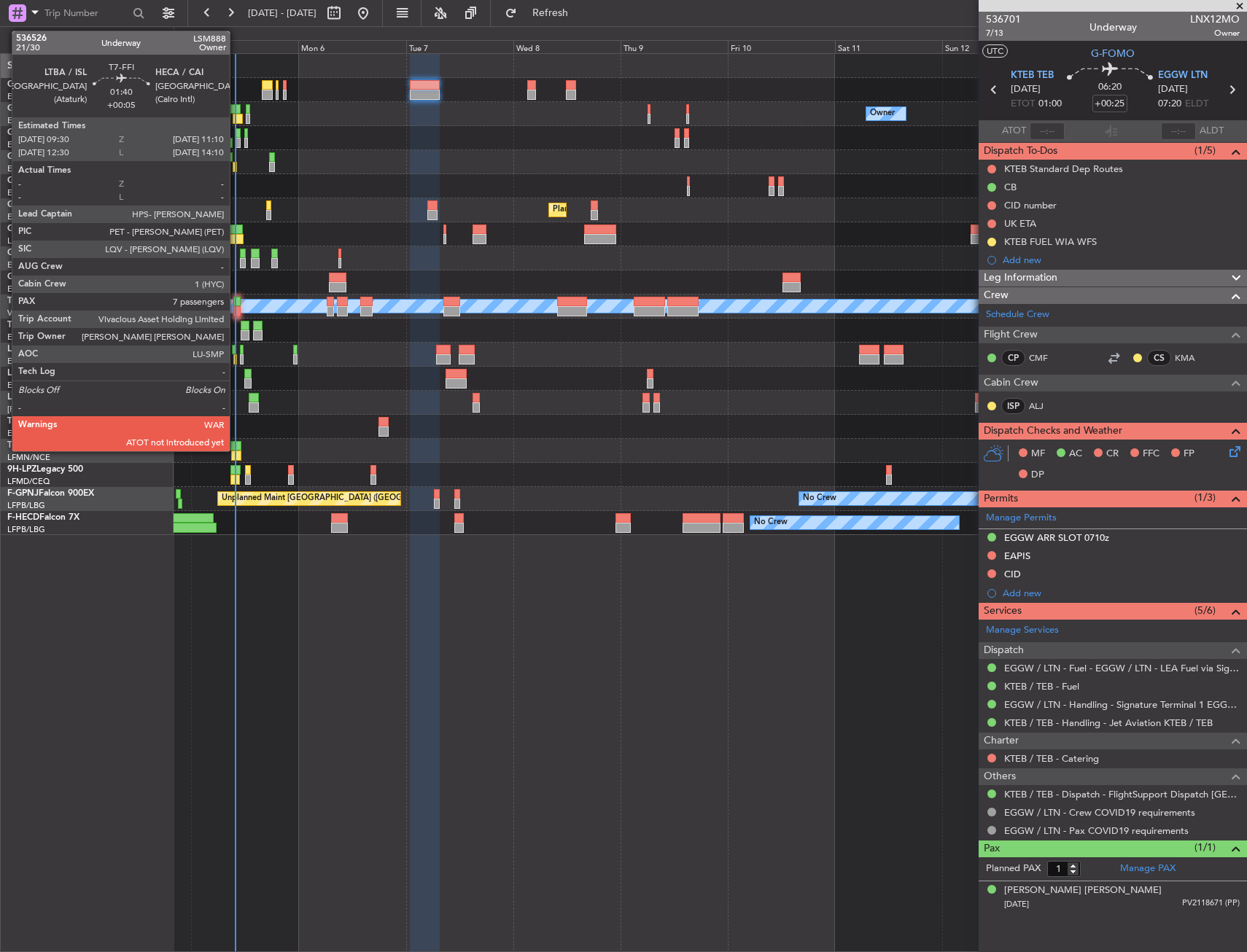
click at [237, 306] on div at bounding box center [237, 311] width 8 height 10
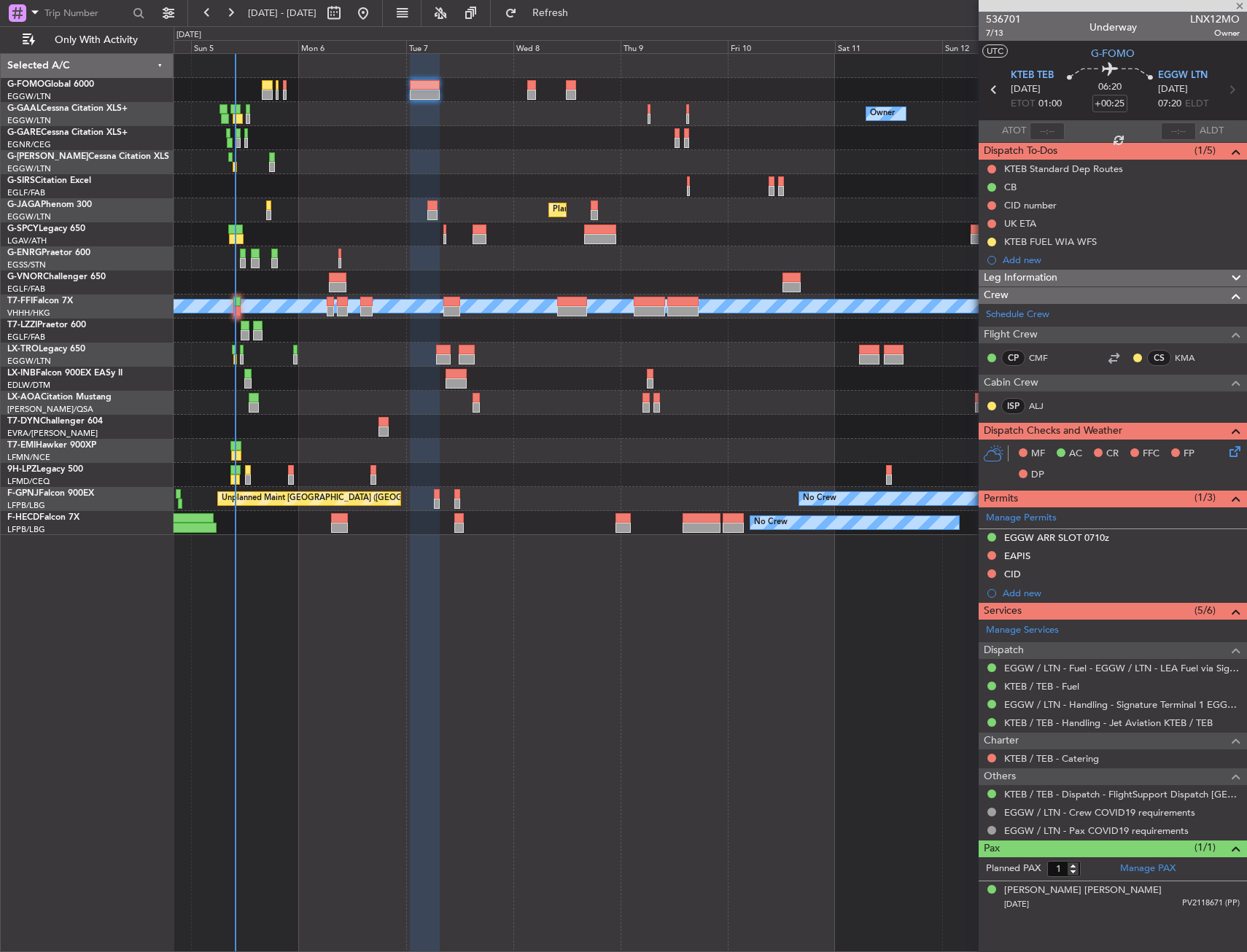
type input "+00:05"
type input "7"
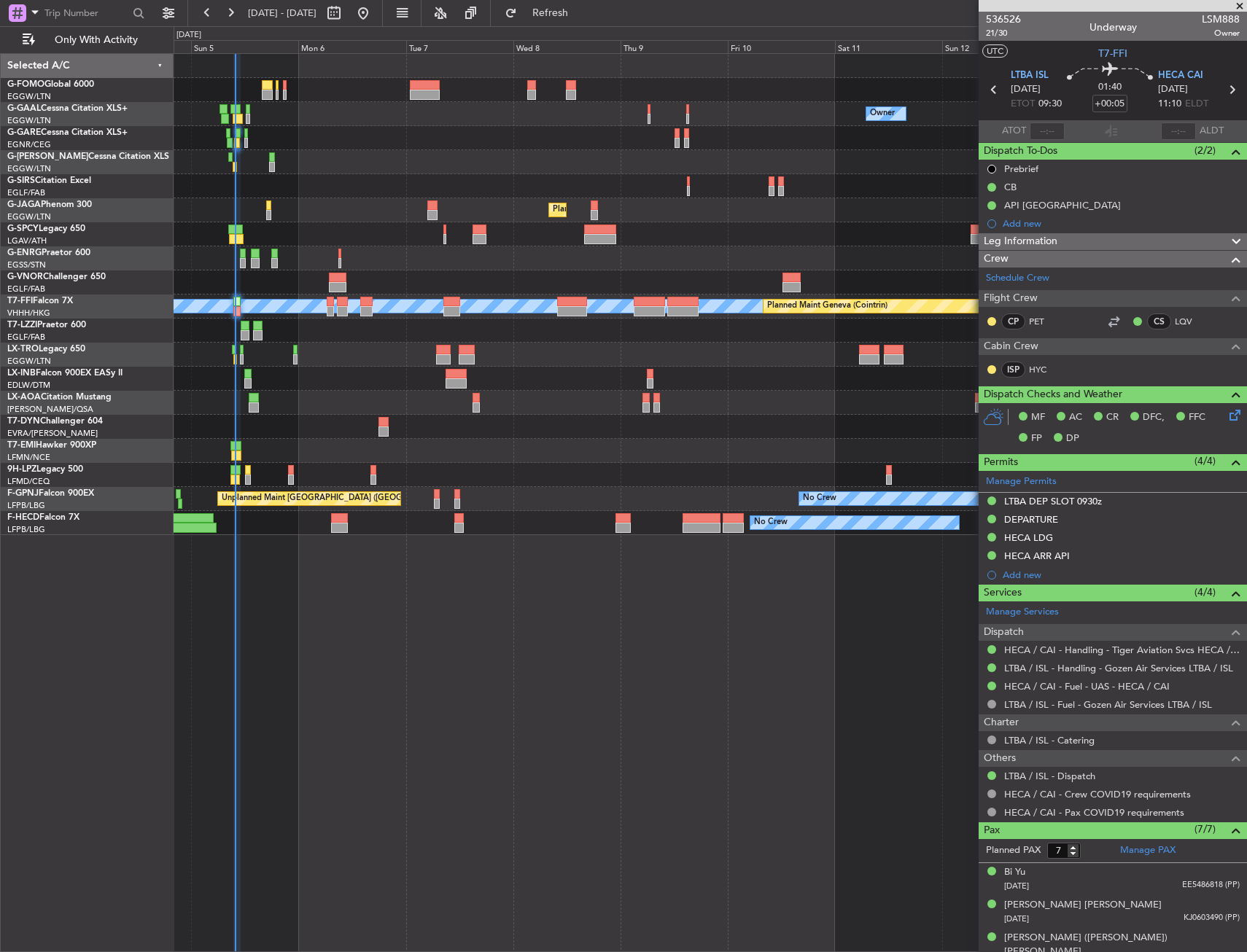
click at [524, 823] on div "Owner No Crew Owner Owner No Crew Planned Maint London (Farnborough) Planned Ma…" at bounding box center [710, 502] width 1074 height 899
click at [575, 15] on span "Refresh" at bounding box center [550, 12] width 61 height 10
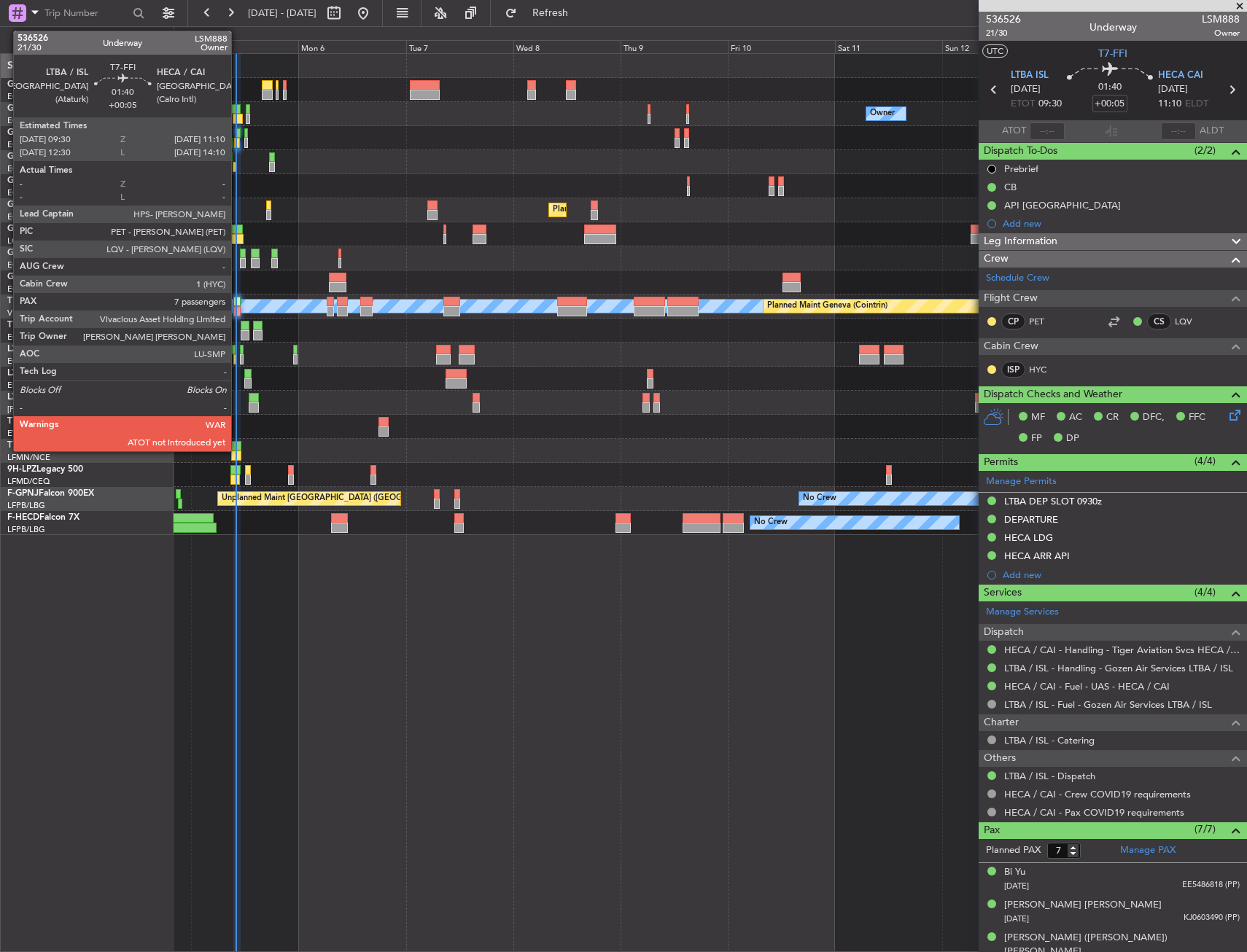
click at [238, 308] on div at bounding box center [237, 311] width 8 height 10
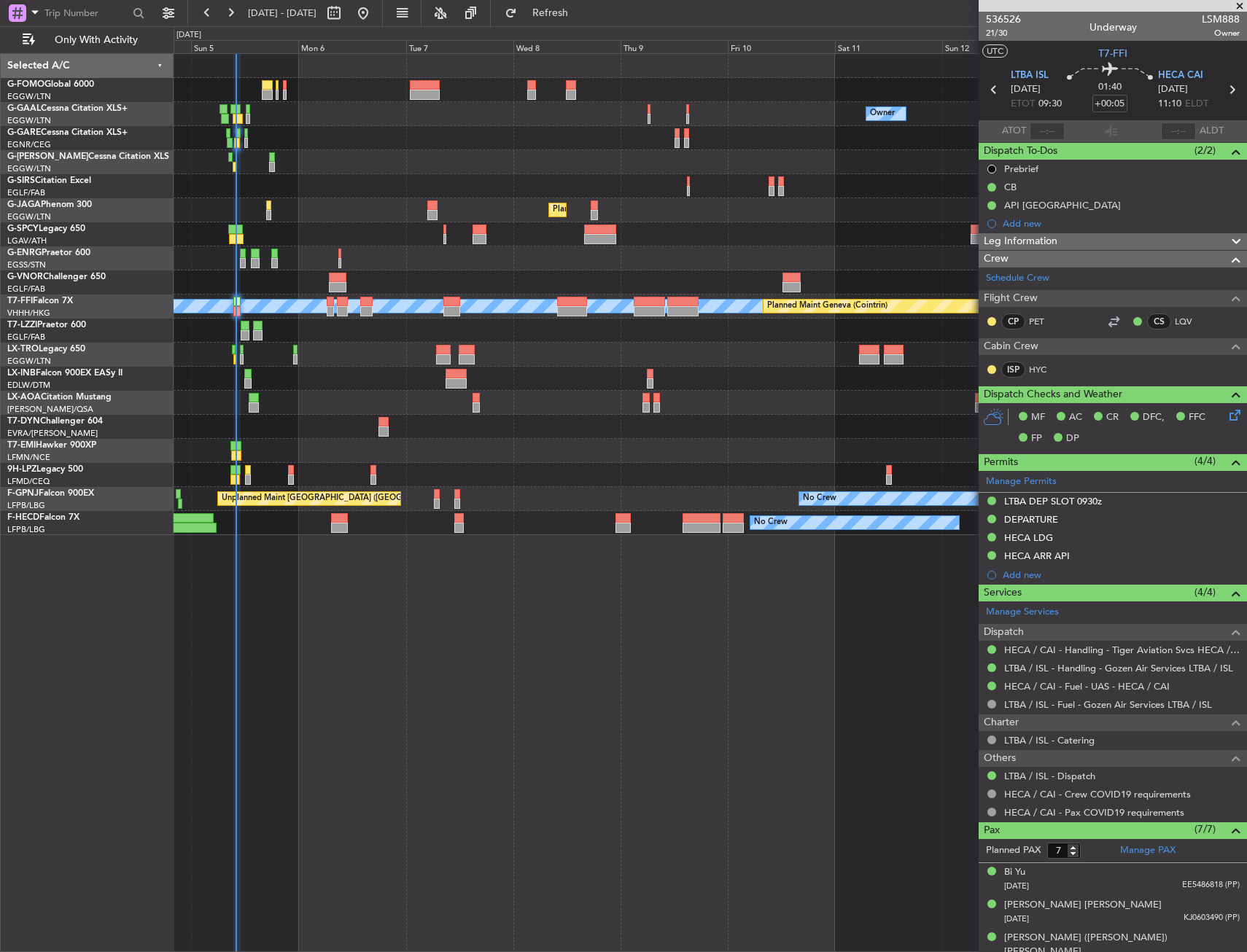
click at [422, 89] on div at bounding box center [424, 85] width 30 height 10
type input "+00:25"
type input "1"
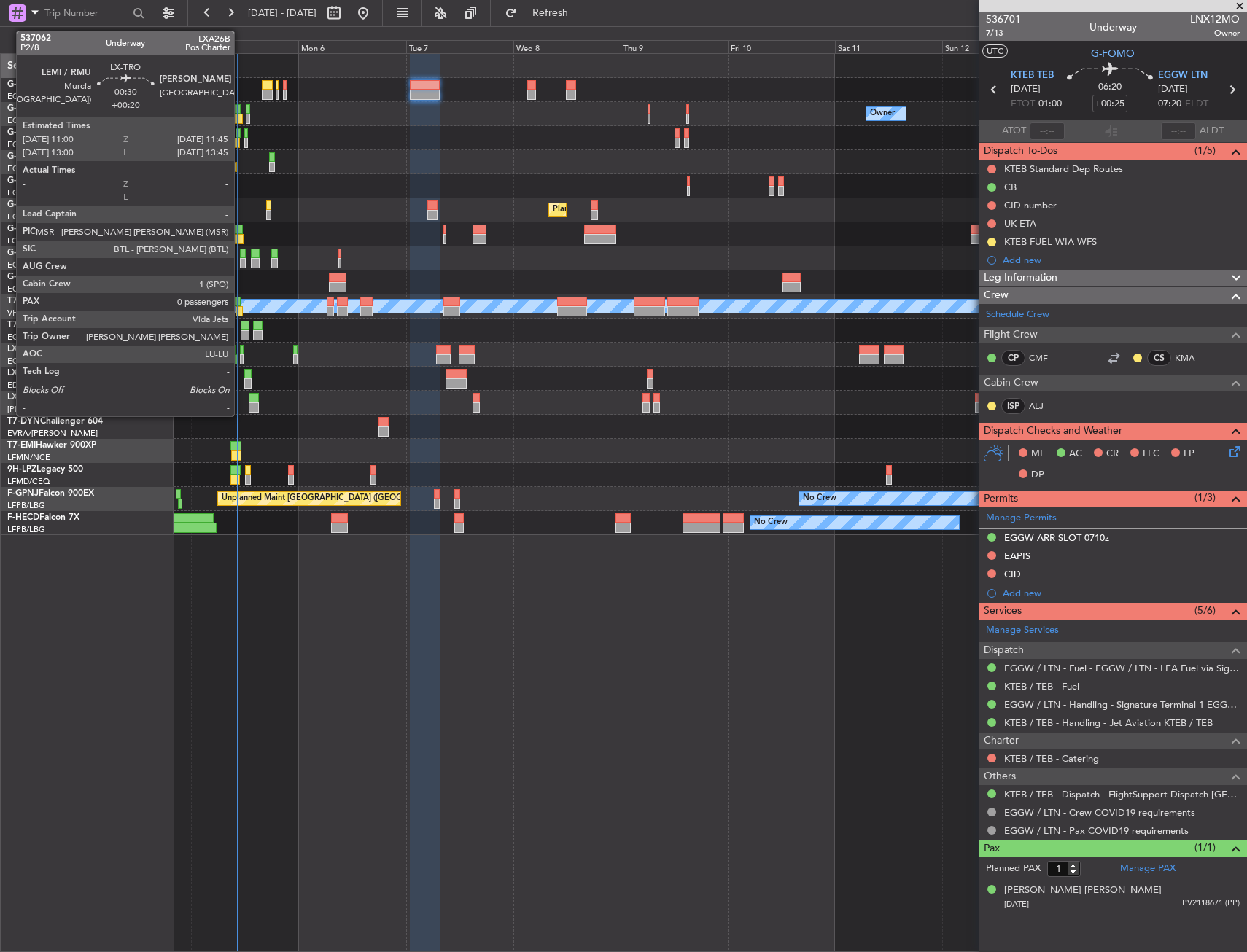
click at [240, 352] on div at bounding box center [241, 349] width 4 height 10
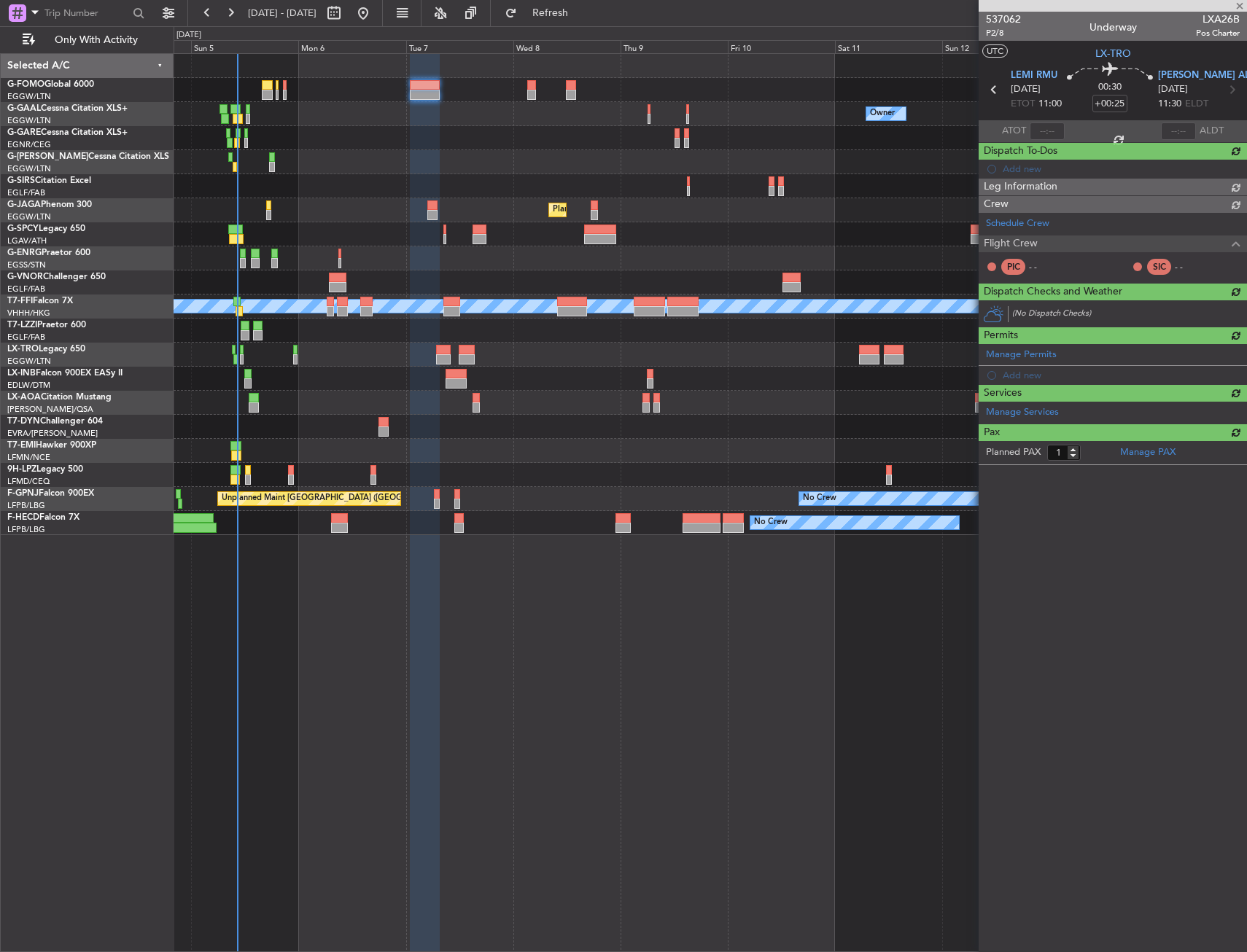
type input "+00:20"
type input "0"
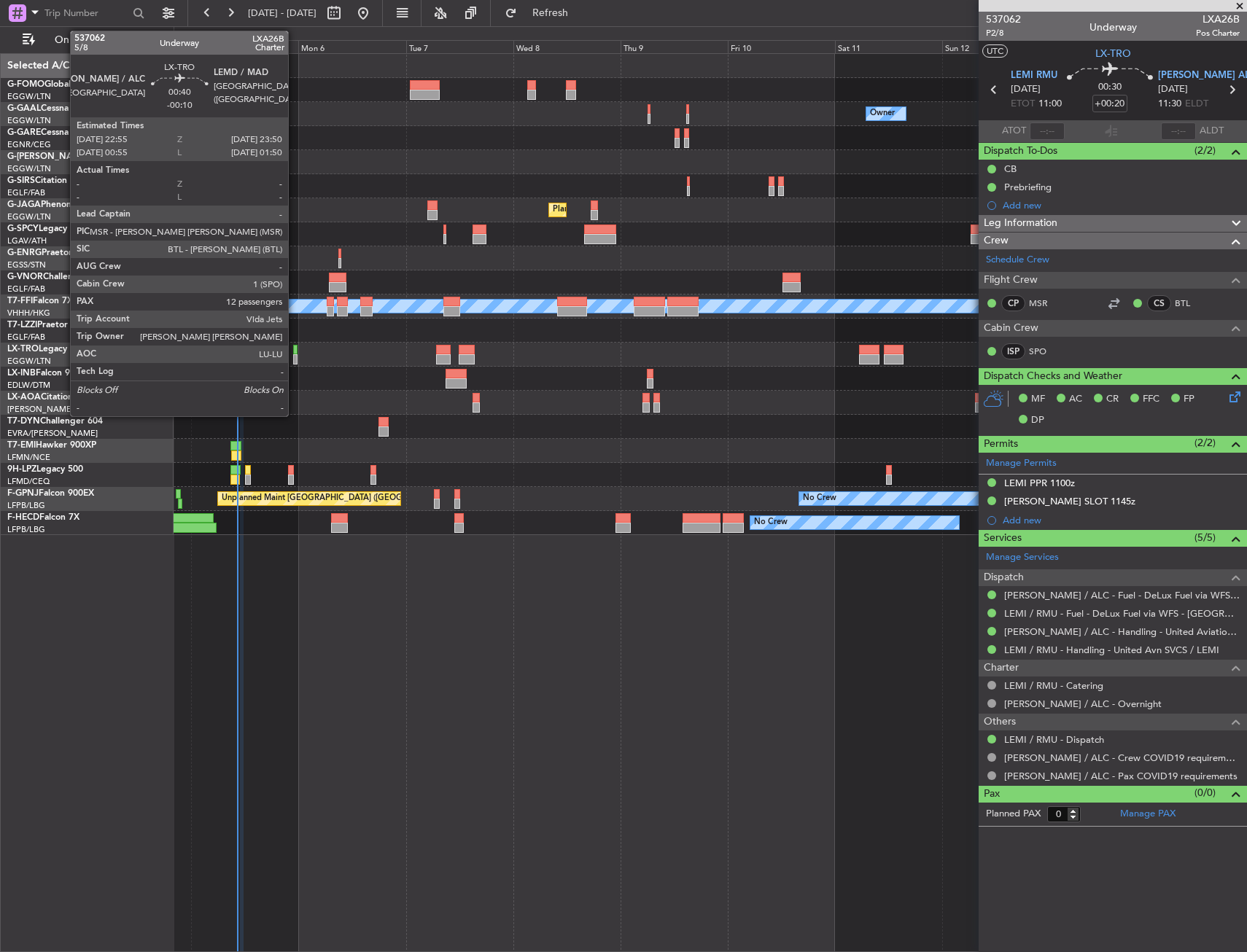
click at [295, 361] on div at bounding box center [295, 359] width 5 height 10
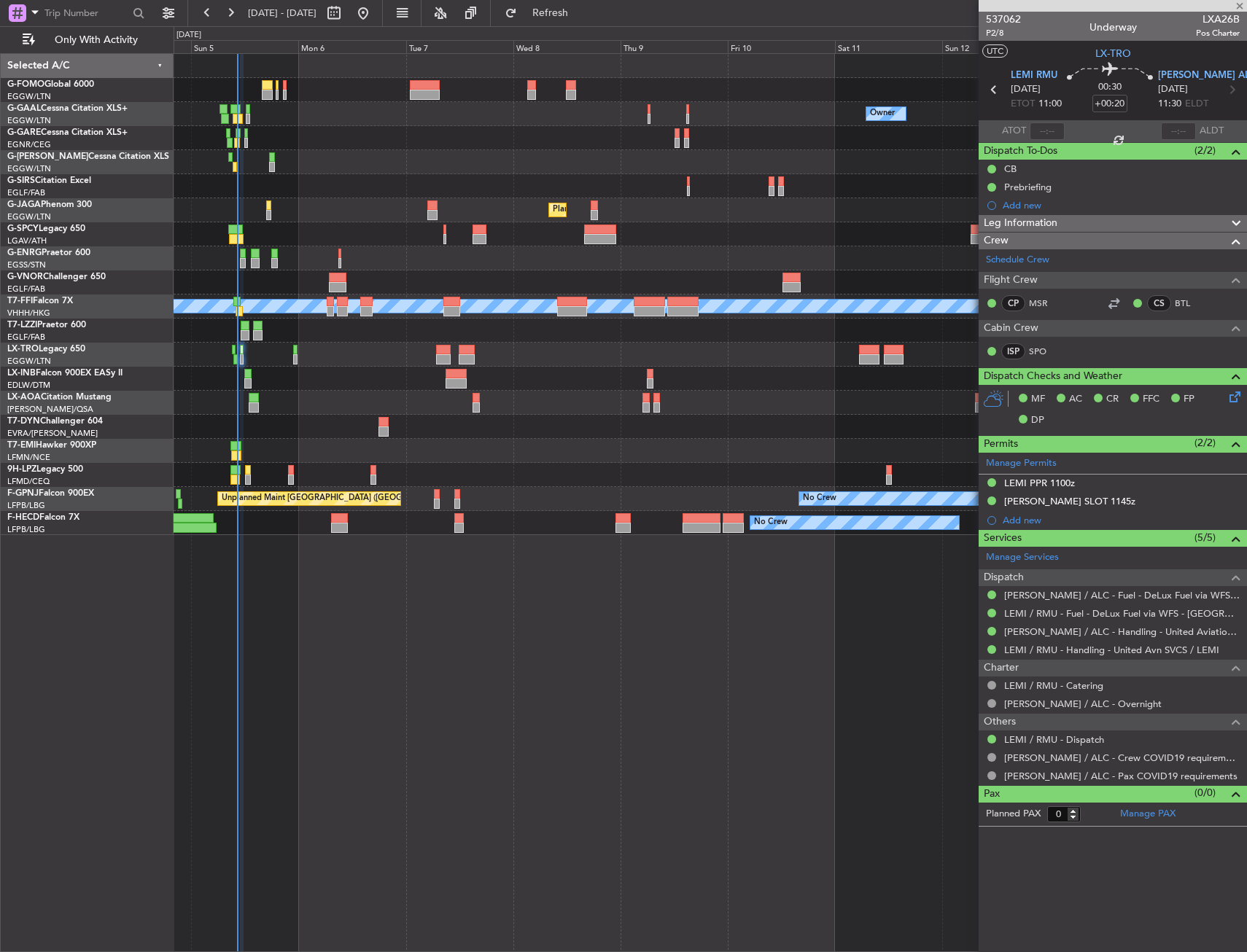
type input "-00:10"
type input "12"
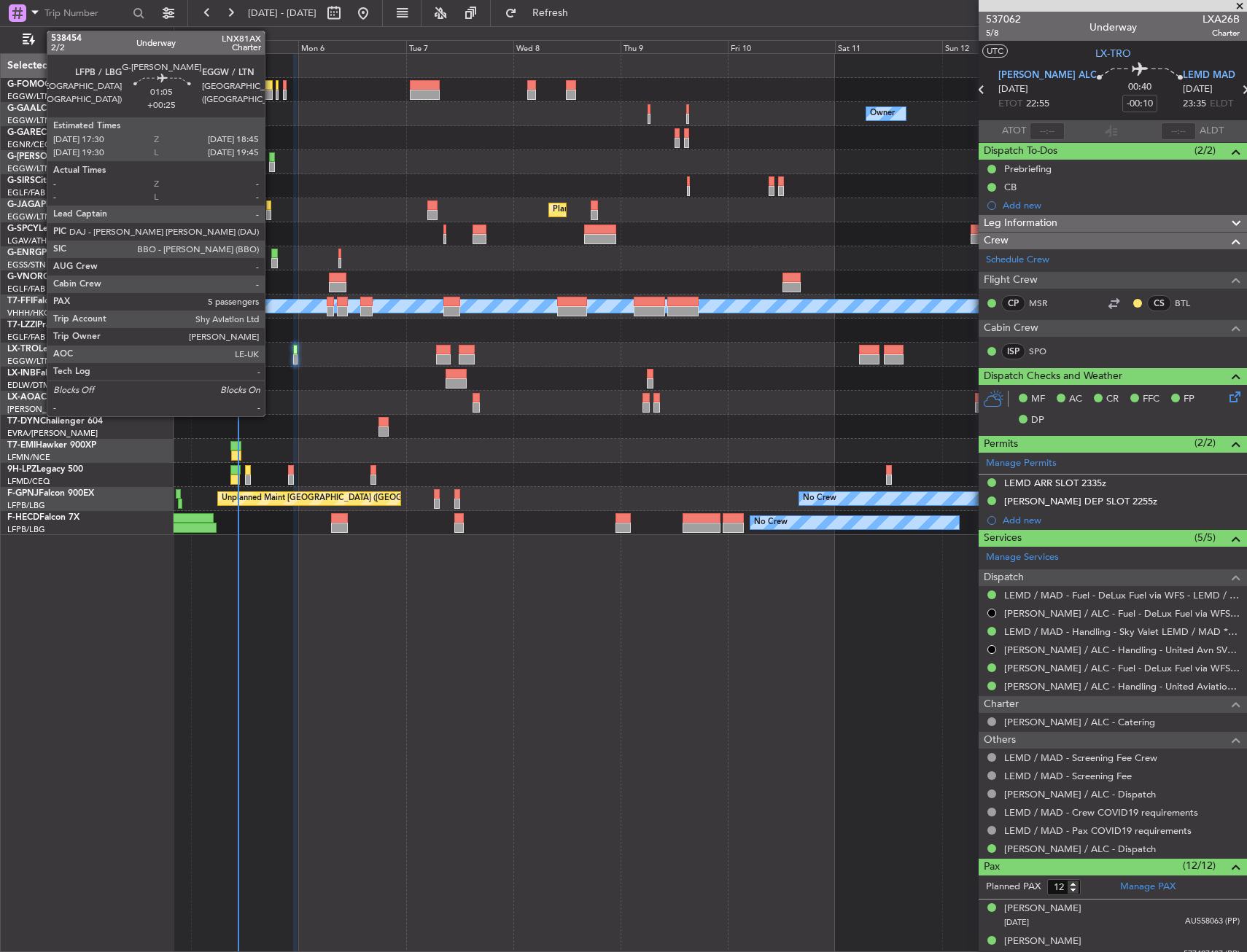
click at [271, 162] on div at bounding box center [272, 166] width 6 height 10
type input "+00:25"
type input "5"
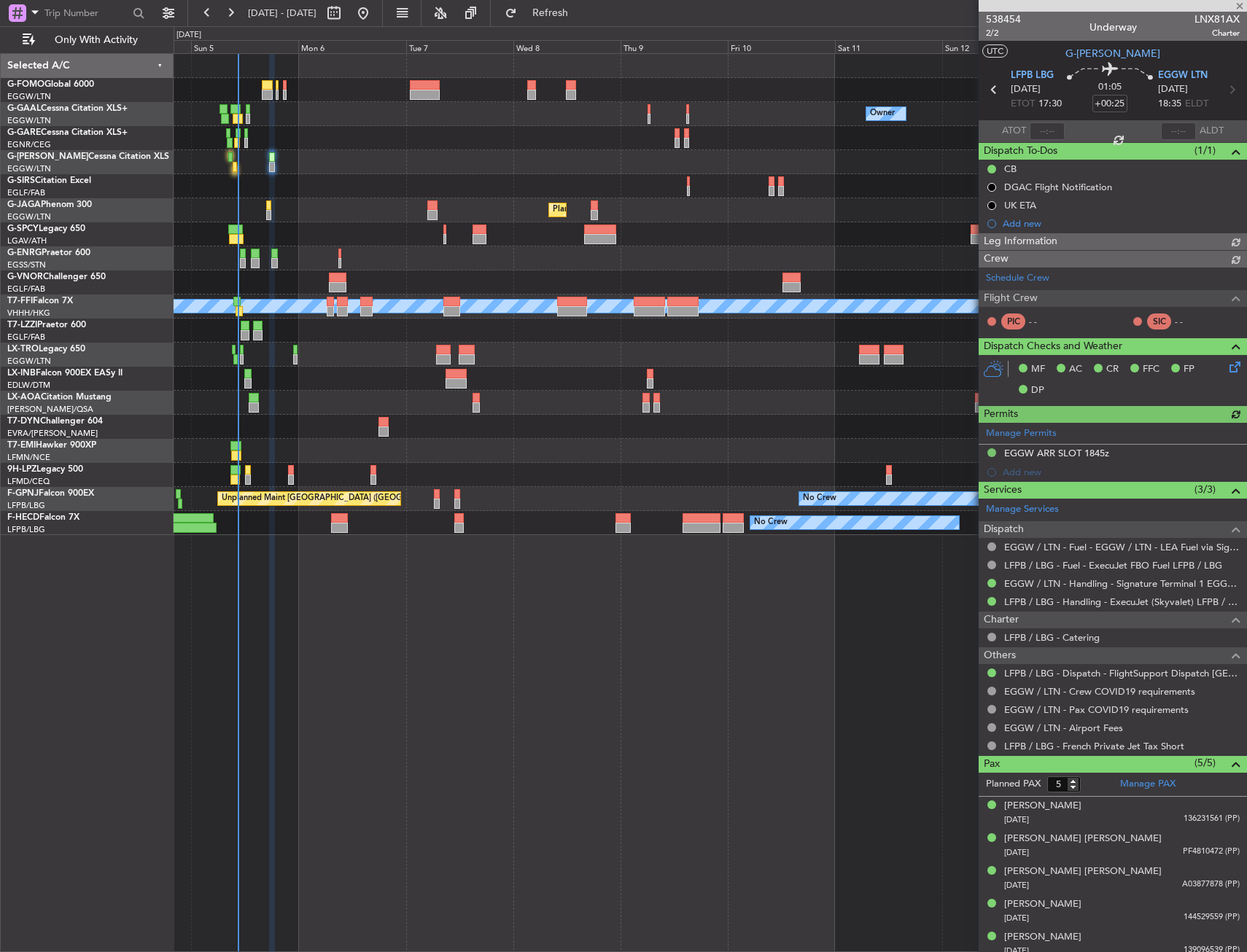
click at [281, 131] on div at bounding box center [710, 138] width 1073 height 24
click at [586, 22] on button "Refresh" at bounding box center [541, 13] width 87 height 23
click at [257, 91] on div at bounding box center [710, 90] width 1073 height 24
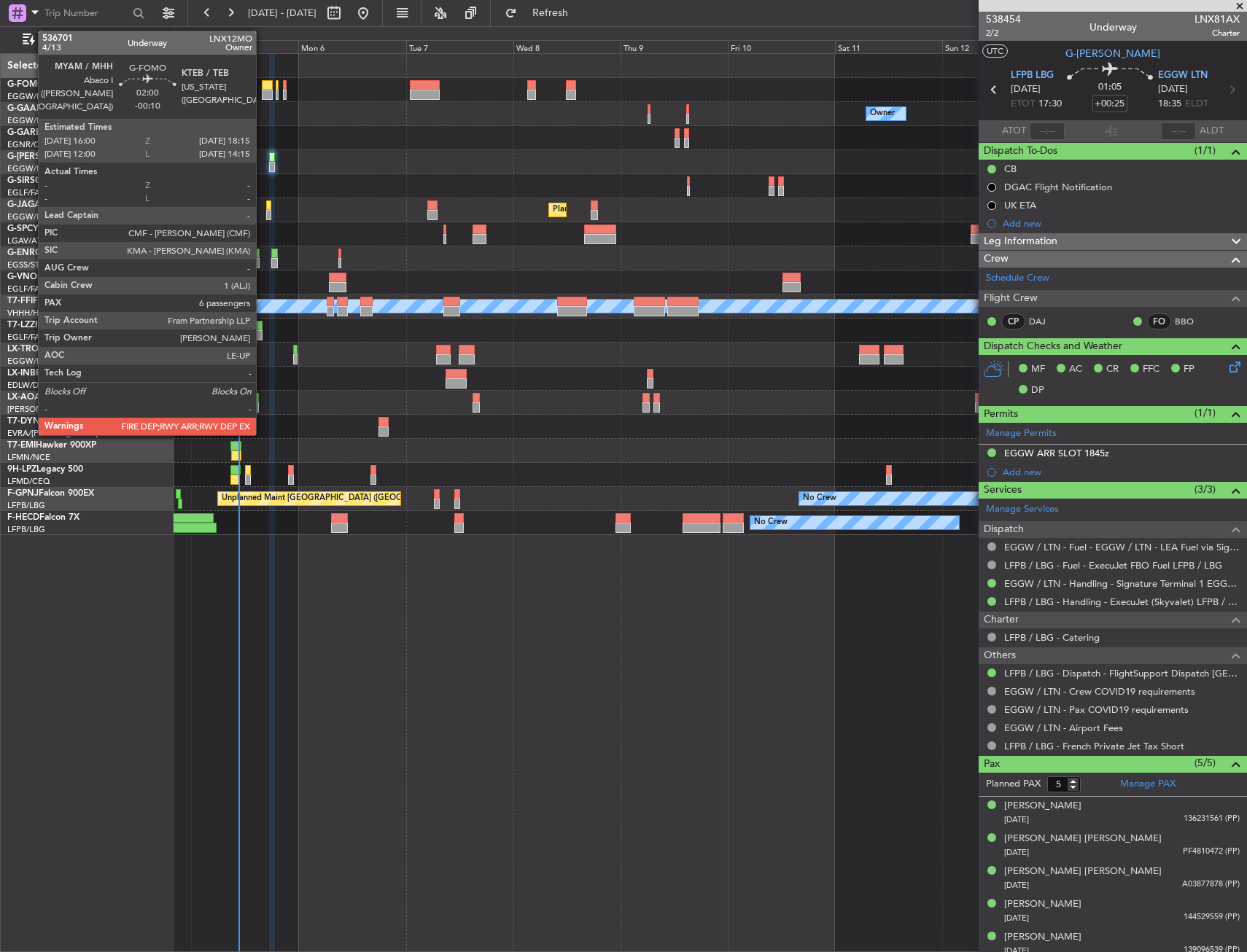
click at [263, 89] on div at bounding box center [267, 85] width 10 height 10
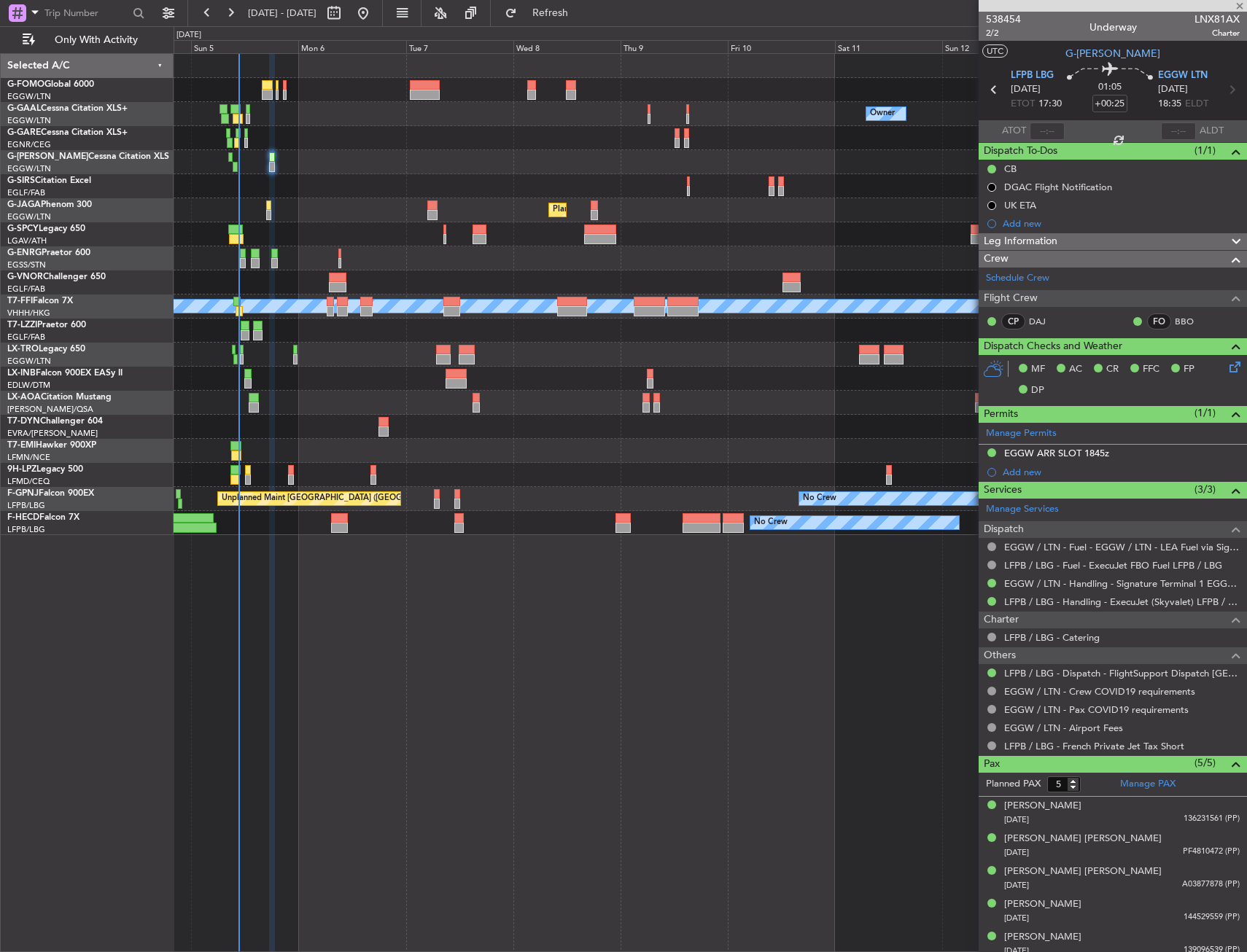
type input "-00:10"
type input "6"
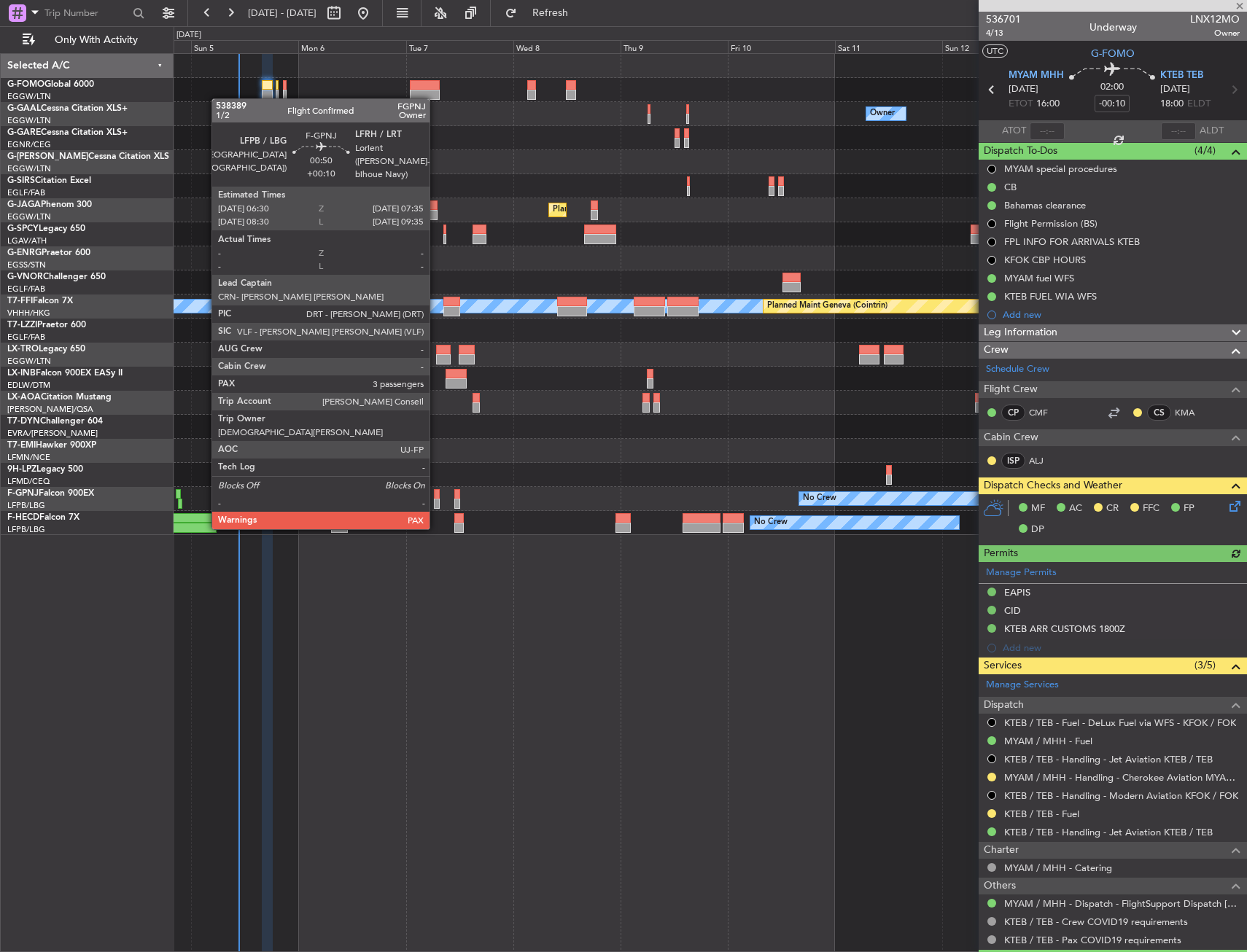
click at [436, 500] on div at bounding box center [436, 503] width 5 height 10
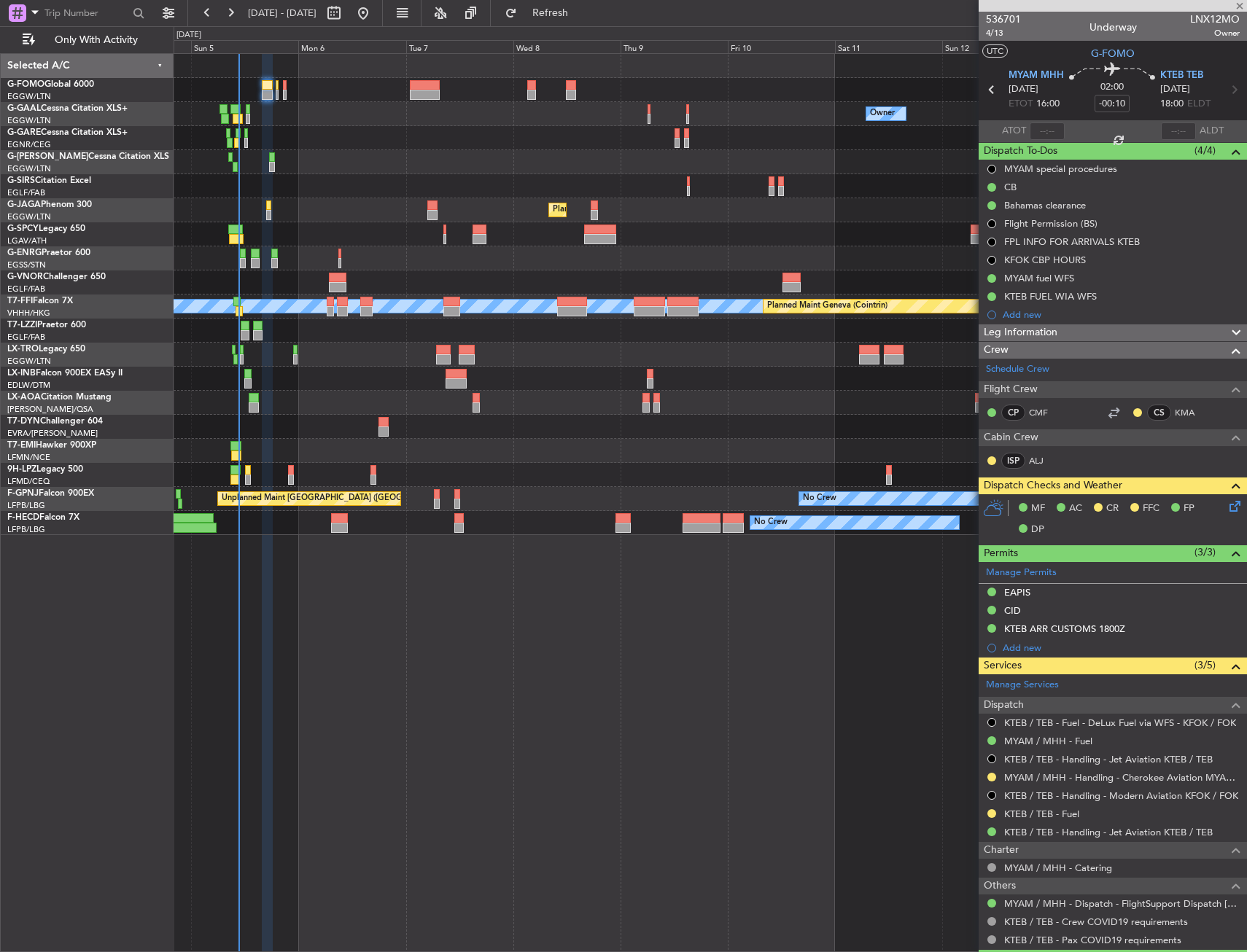
type input "+00:10"
type input "4"
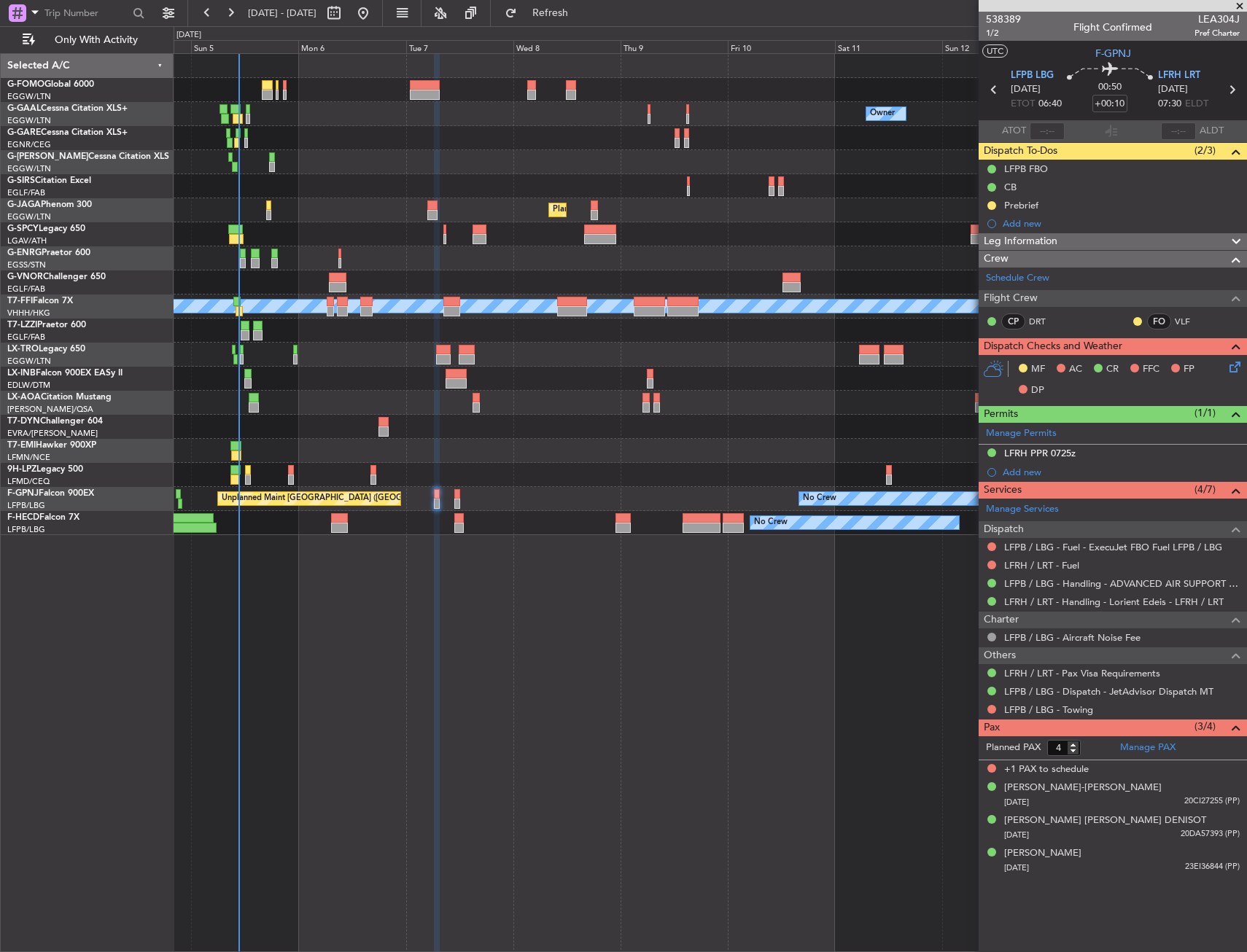
click at [458, 491] on div at bounding box center [458, 494] width 6 height 10
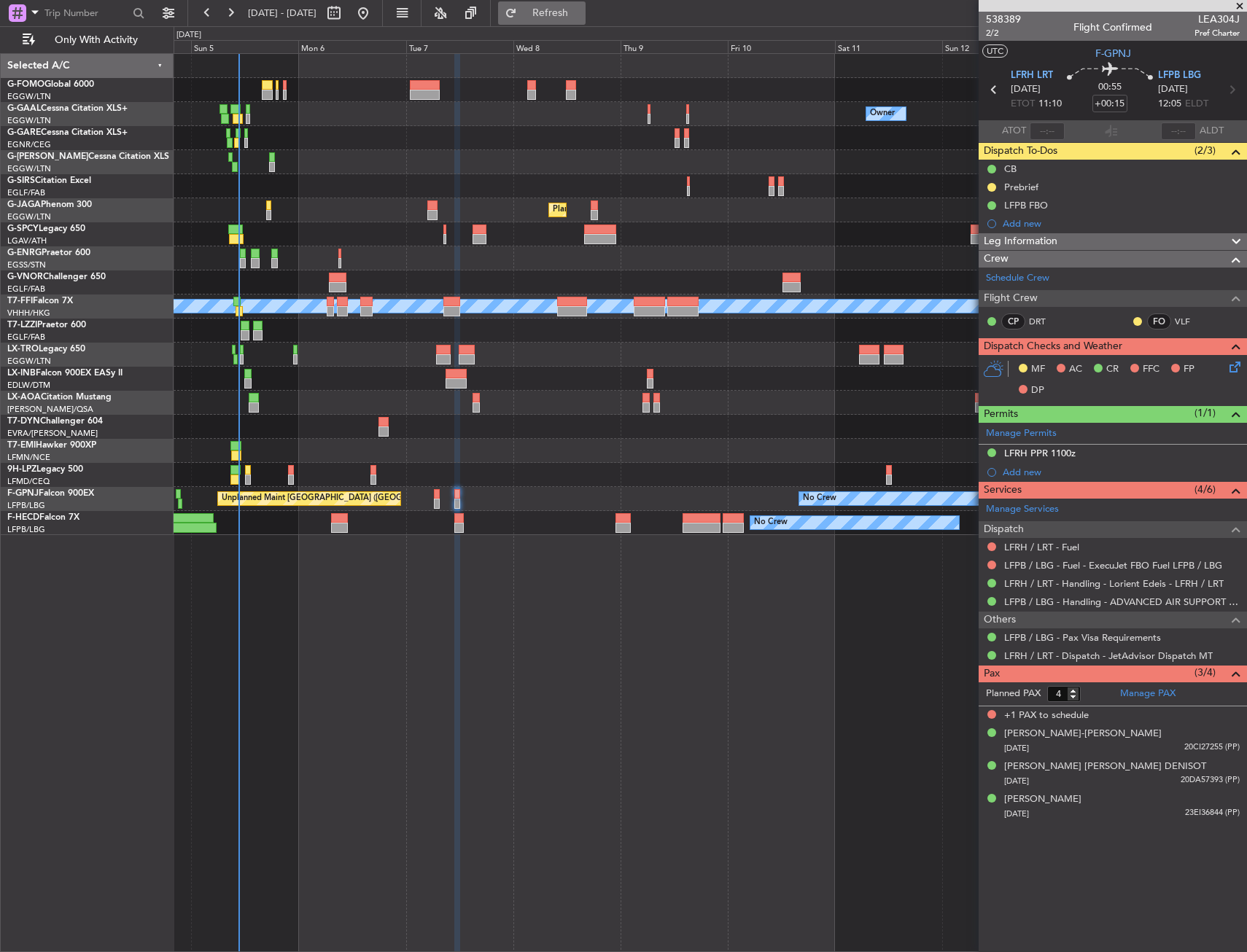
click at [586, 3] on button "Refresh" at bounding box center [541, 13] width 87 height 23
click at [718, 664] on div "Owner No Crew Owner Owner No Crew Planned Maint London (Farnborough) Planned Ma…" at bounding box center [710, 502] width 1074 height 899
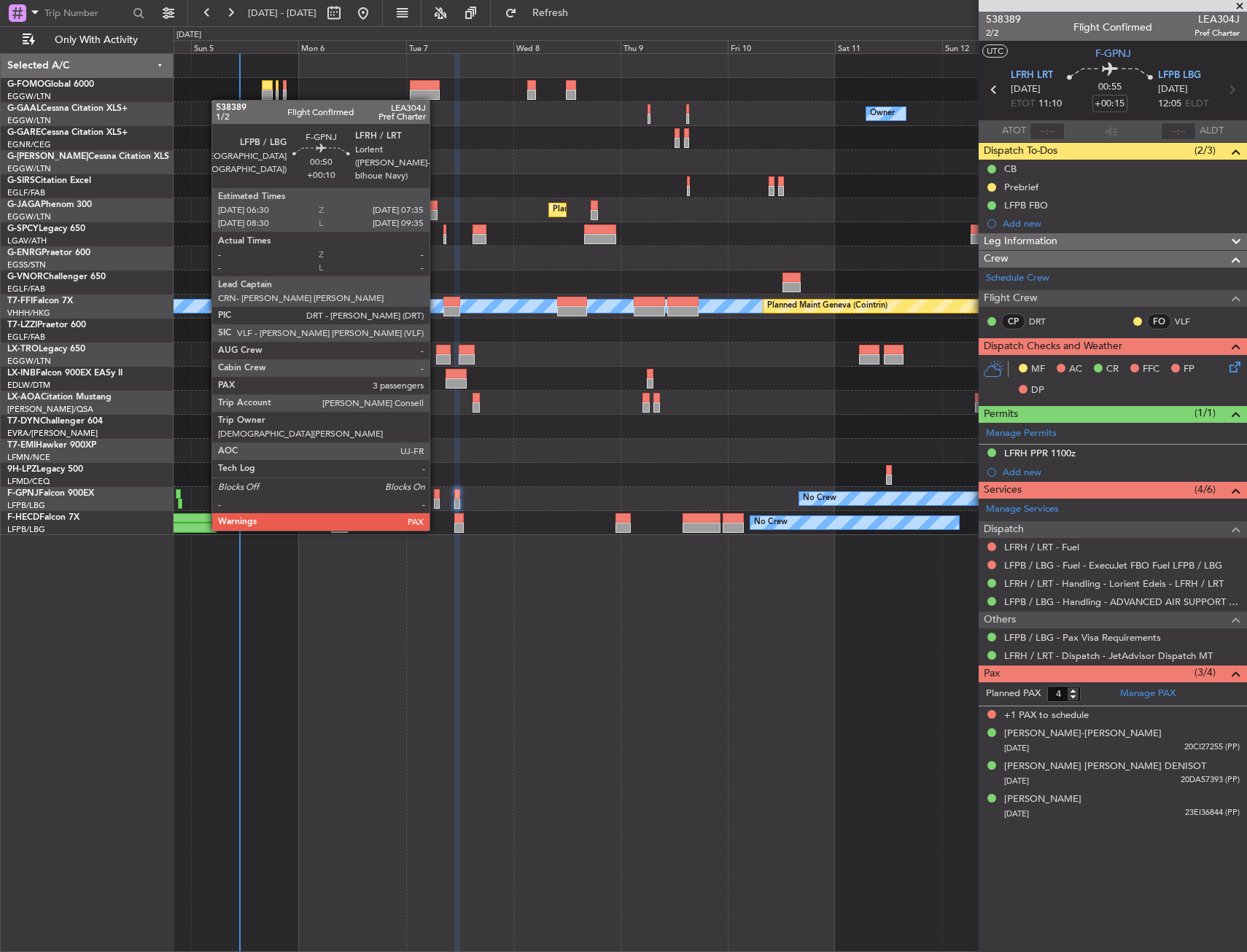
click at [436, 502] on div at bounding box center [436, 503] width 5 height 10
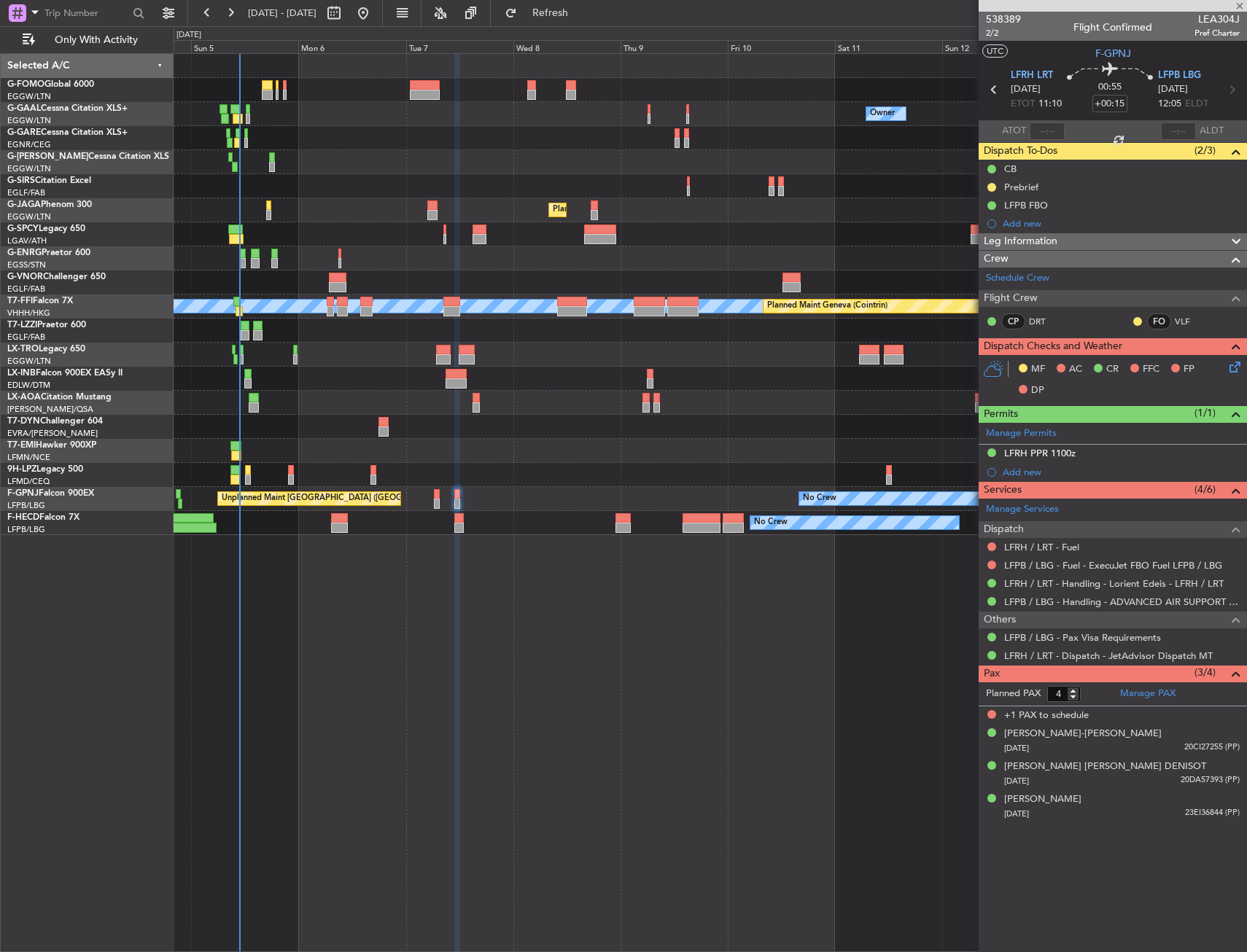
type input "+00:10"
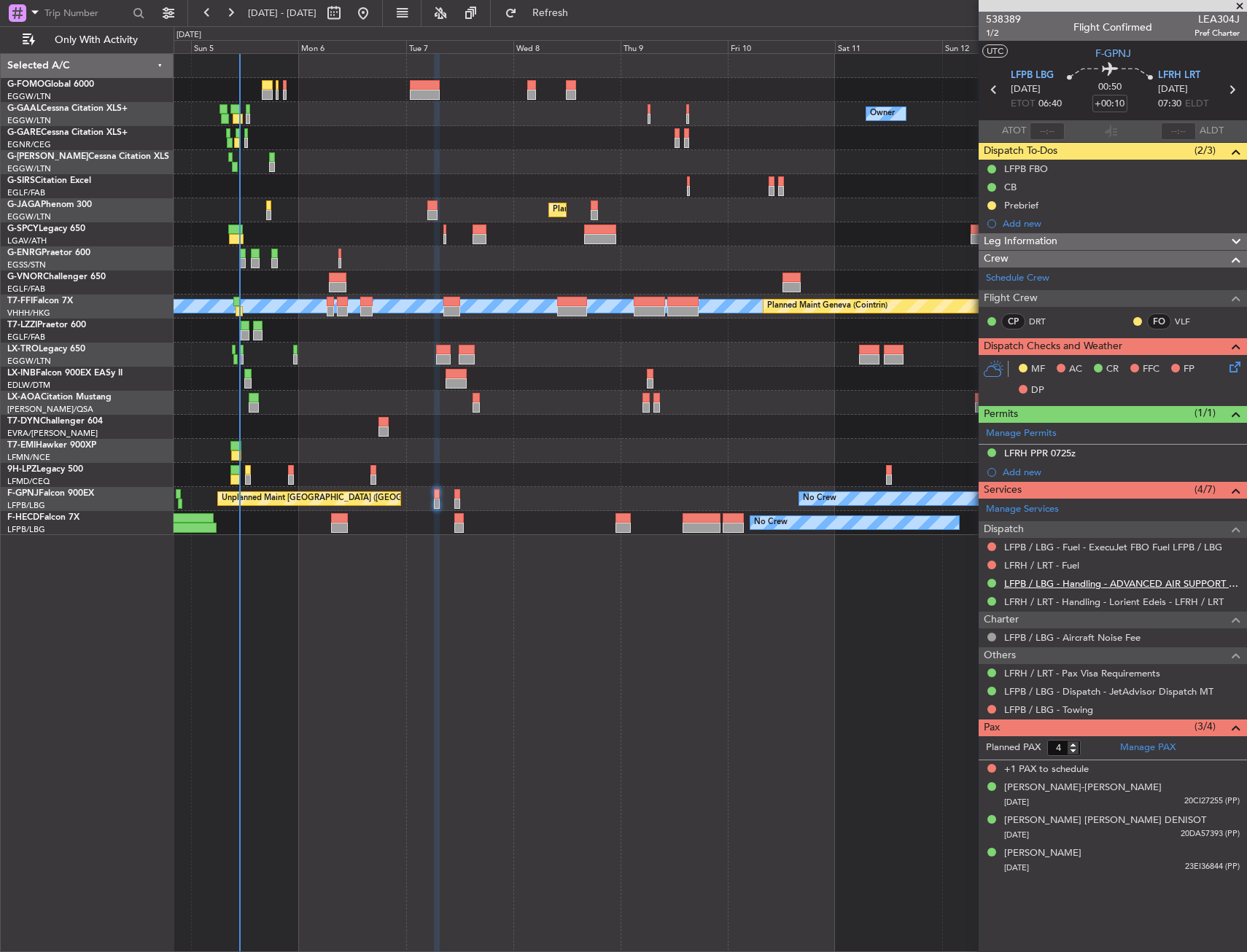
click at [1076, 586] on link "LFPB / LBG - Handling - ADVANCED AIR SUPPORT LFPB" at bounding box center [1122, 583] width 236 height 12
click at [557, 12] on button "Refresh" at bounding box center [541, 13] width 87 height 23
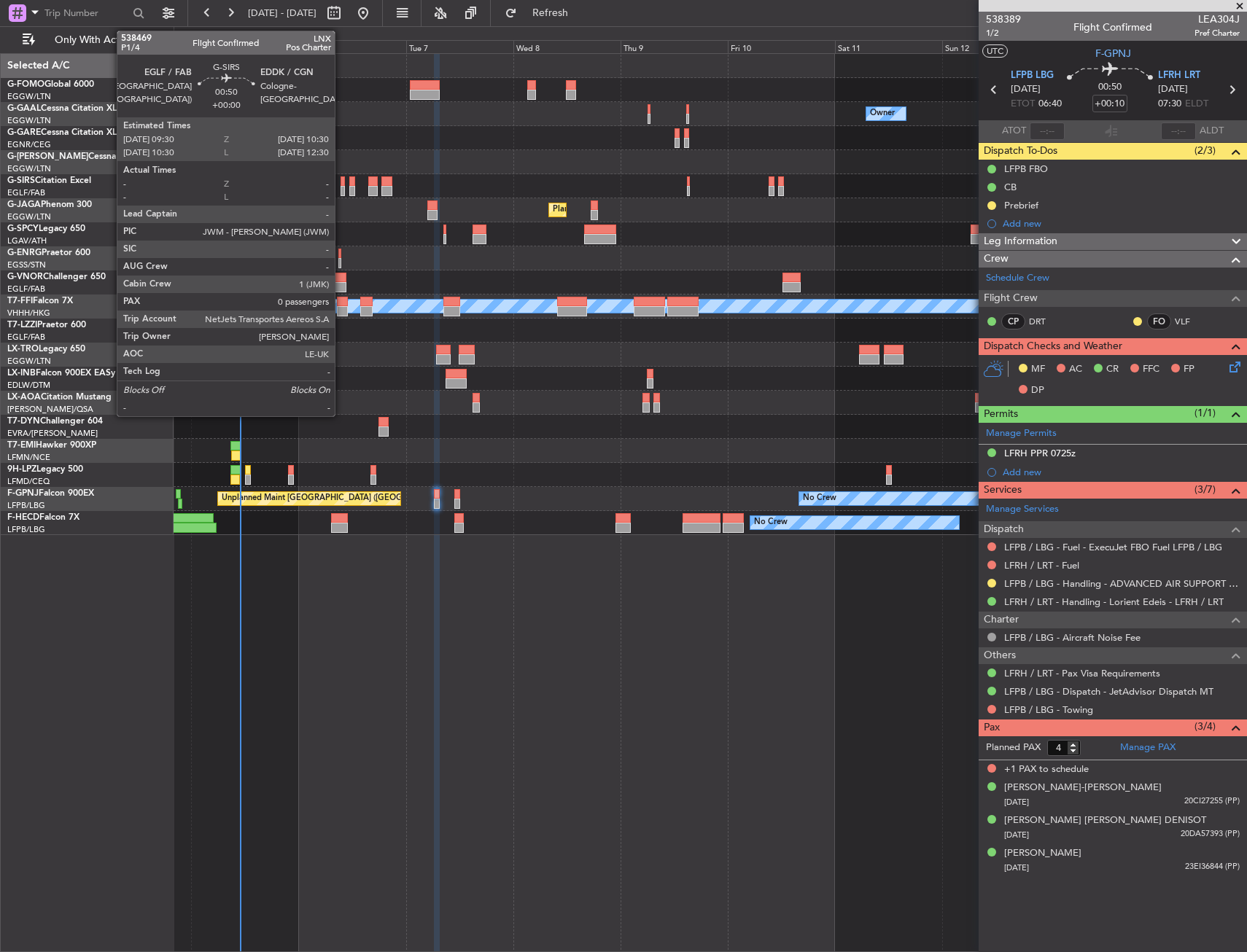
click at [342, 185] on div at bounding box center [343, 181] width 5 height 10
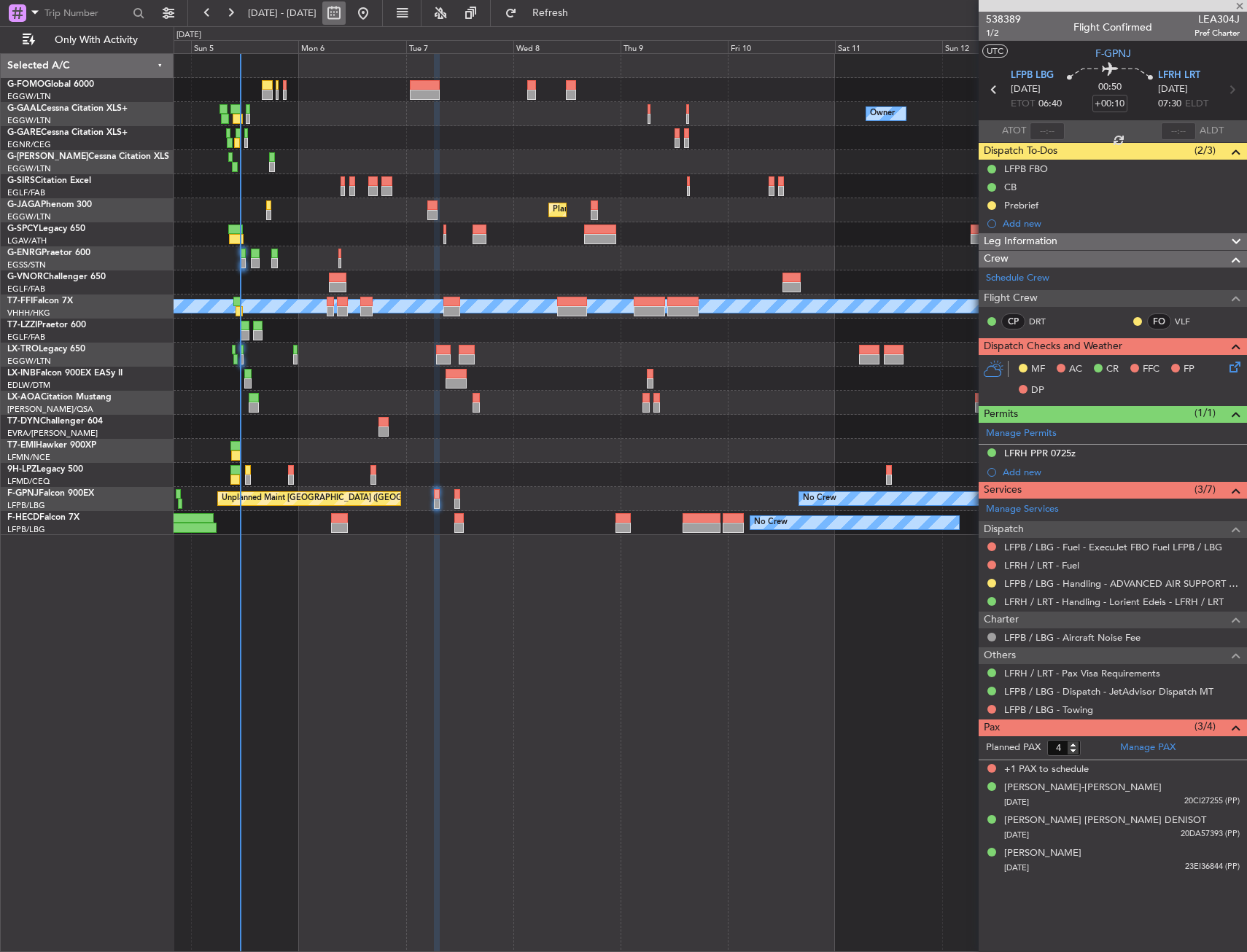
type input "0"
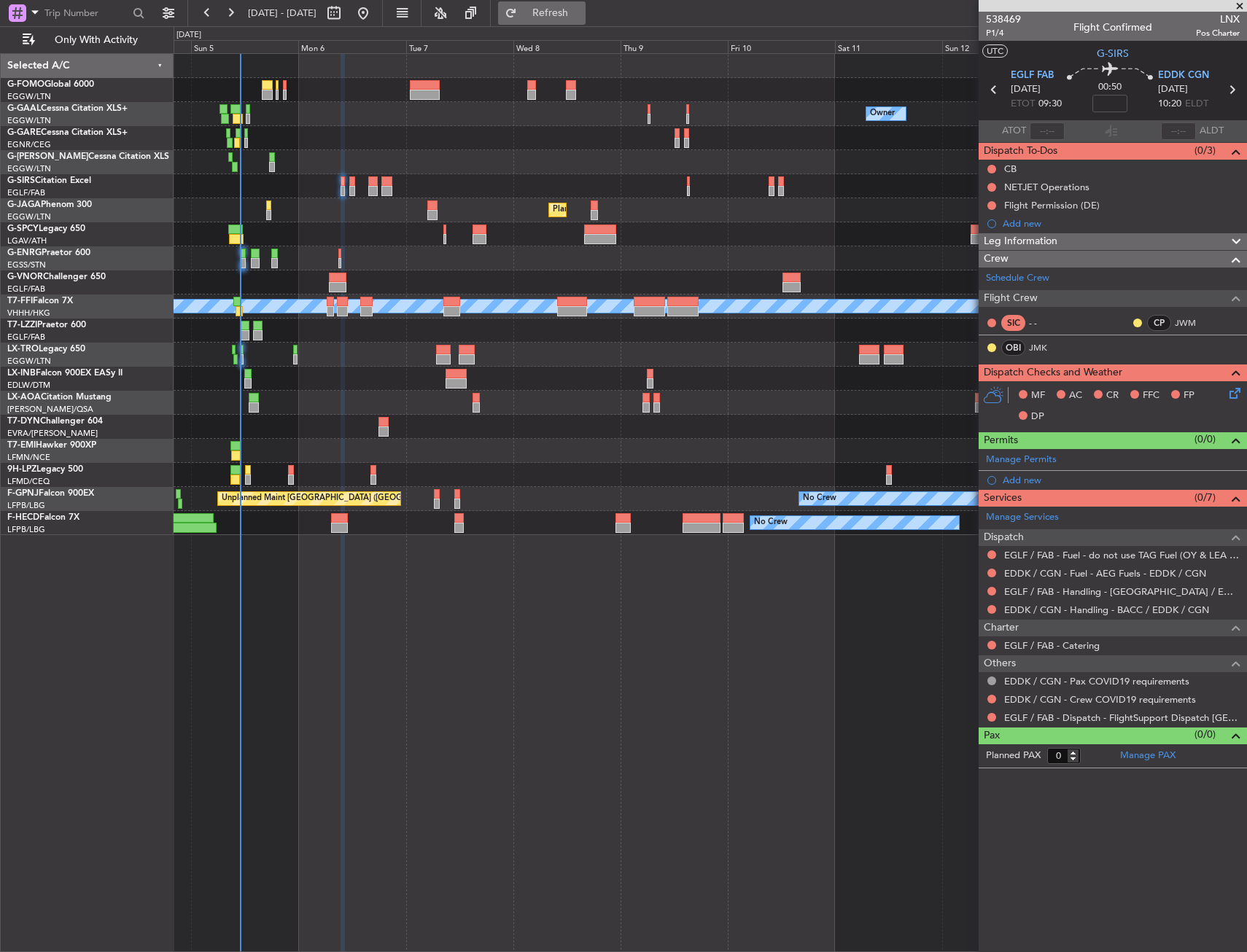
click at [564, 20] on button "Refresh" at bounding box center [541, 13] width 87 height 23
click at [1218, 24] on span "LNX82RS" at bounding box center [1218, 19] width 44 height 15
copy span "LNX82RS"
click at [1204, 22] on span "LNX82RS" at bounding box center [1218, 19] width 44 height 15
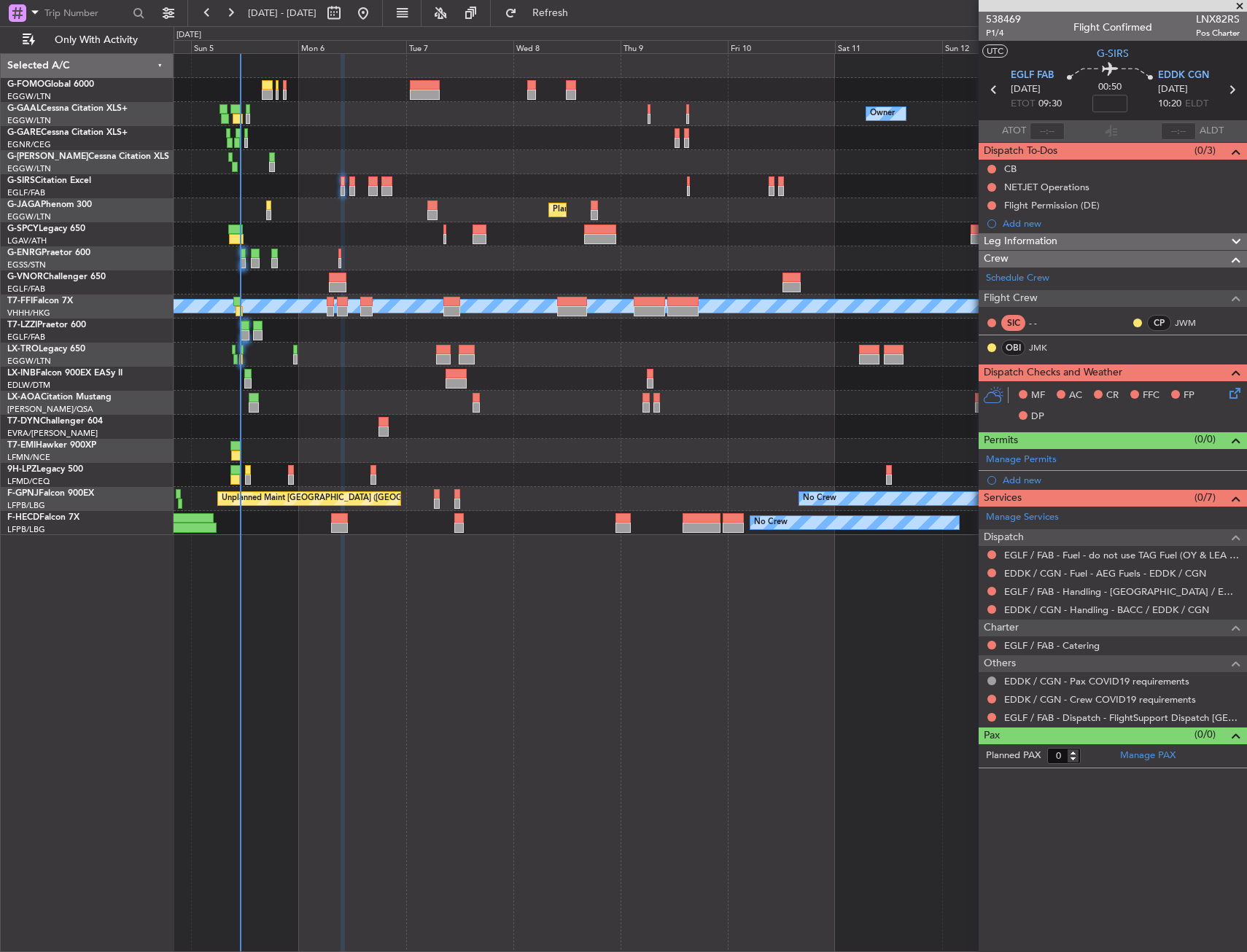
click at [428, 706] on div "Owner Owner No Crew Owner No Crew Planned Maint [GEOGRAPHIC_DATA] ([GEOGRAPHIC_…" at bounding box center [710, 502] width 1074 height 899
click at [1112, 106] on input at bounding box center [1109, 104] width 35 height 18
click at [1075, 110] on div "00:50 15" at bounding box center [1110, 90] width 97 height 54
type input "+00:15"
click at [993, 205] on button at bounding box center [992, 205] width 9 height 8
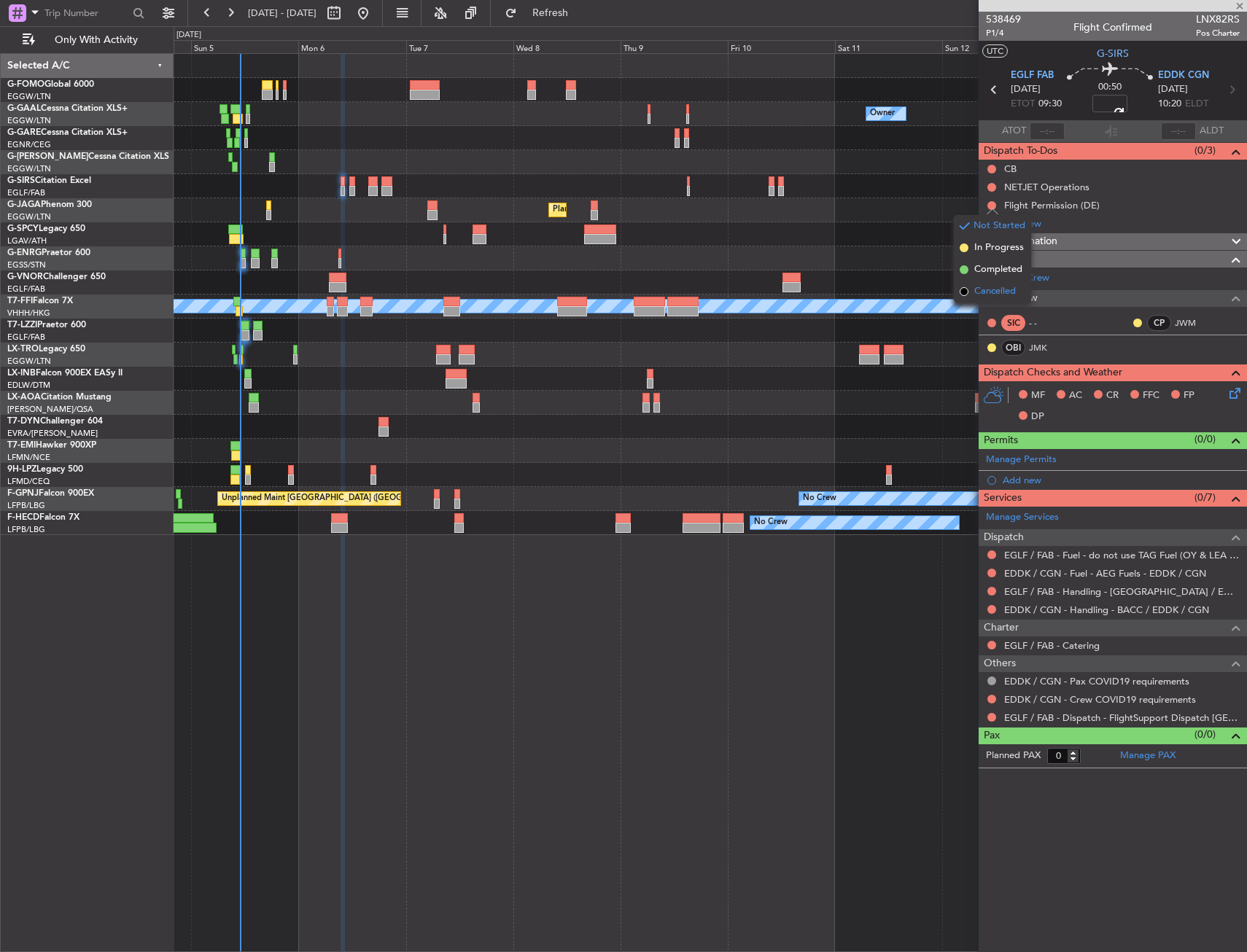
click at [981, 297] on span "Cancelled" at bounding box center [996, 291] width 42 height 15
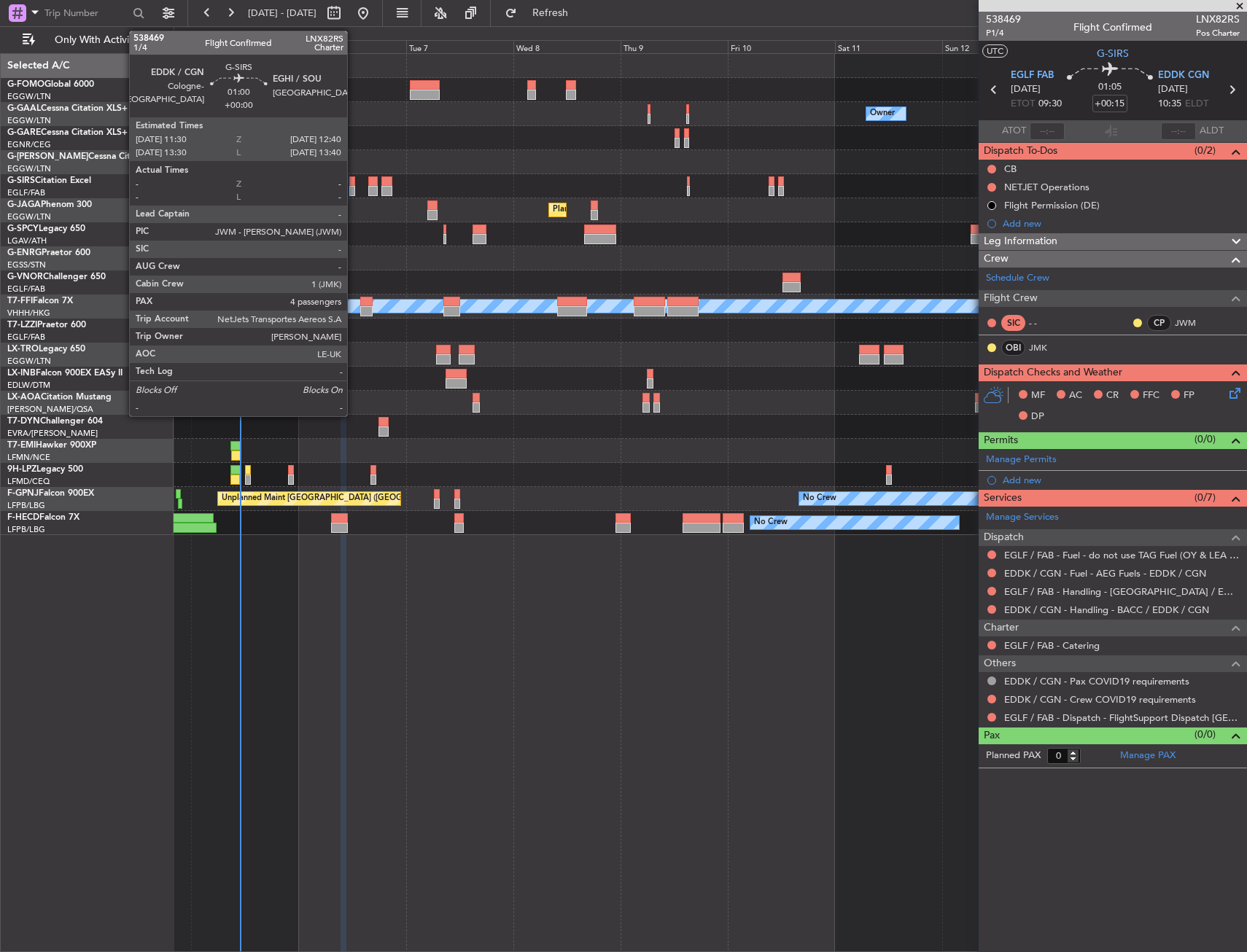
click at [354, 181] on div at bounding box center [353, 181] width 6 height 10
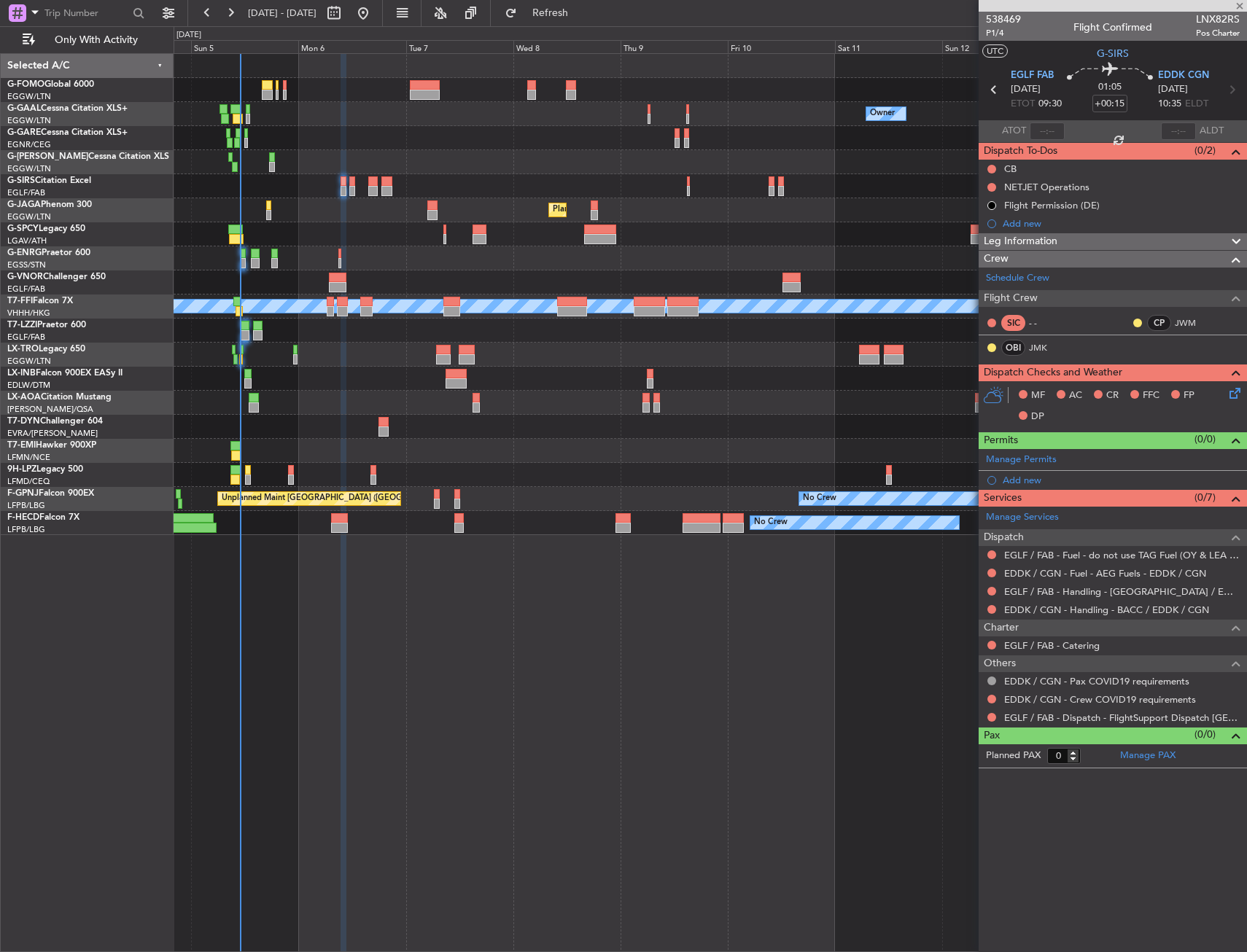
type input "4"
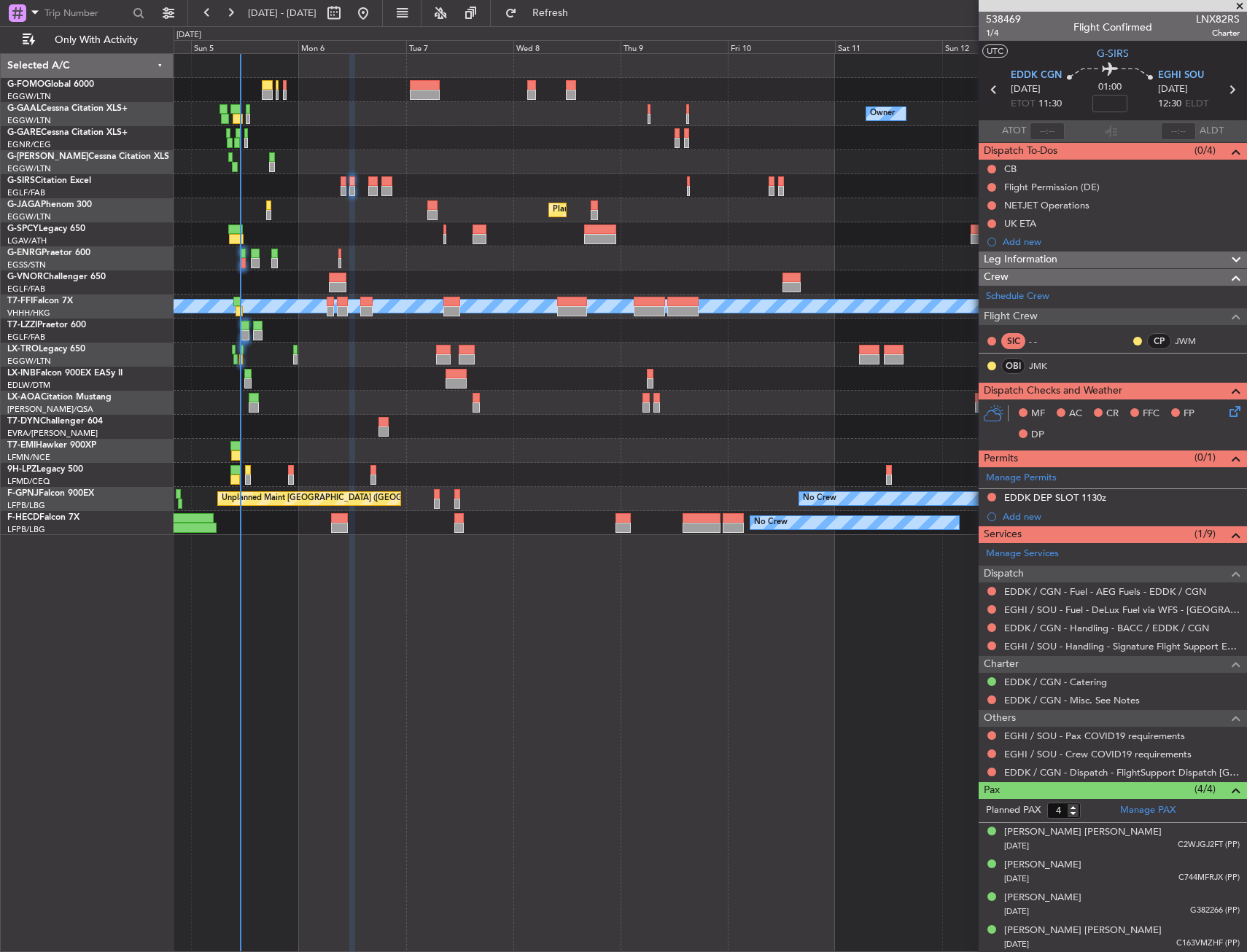
click at [1198, 20] on span "LNX82RS" at bounding box center [1218, 19] width 44 height 15
copy span "LNX82RS"
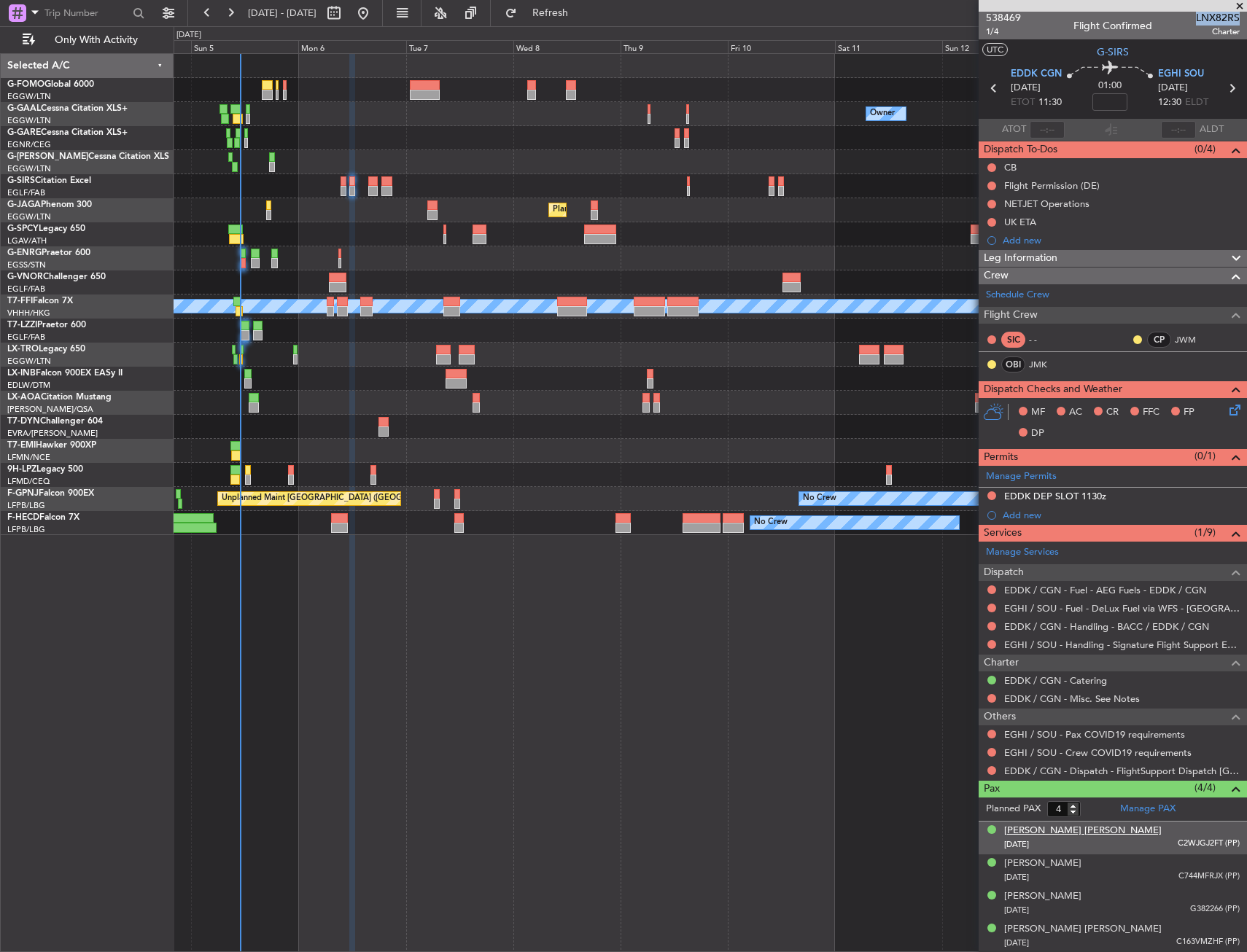
click at [1054, 834] on div "Curt Uwe Weidemann" at bounding box center [1083, 831] width 158 height 15
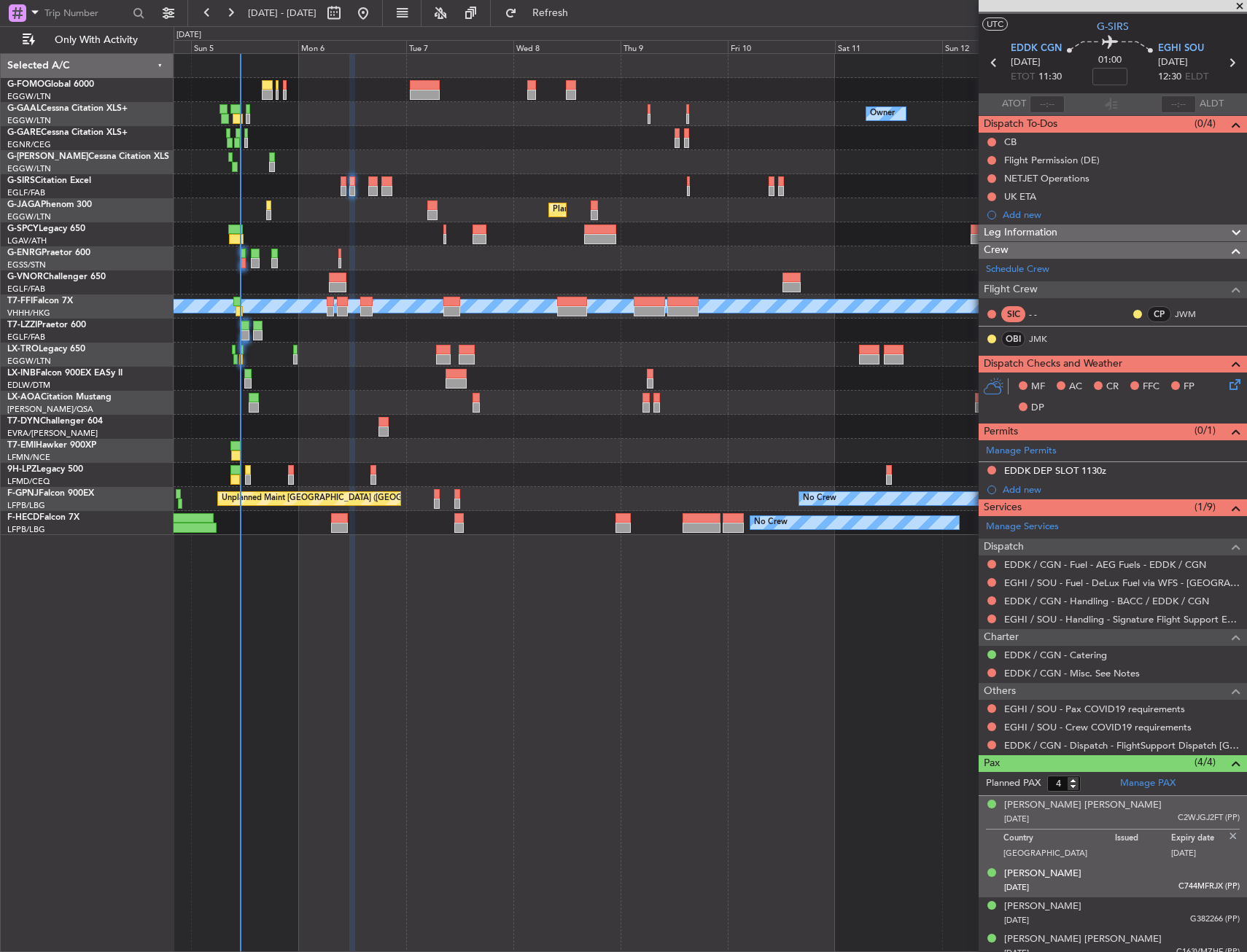
scroll to position [37, 0]
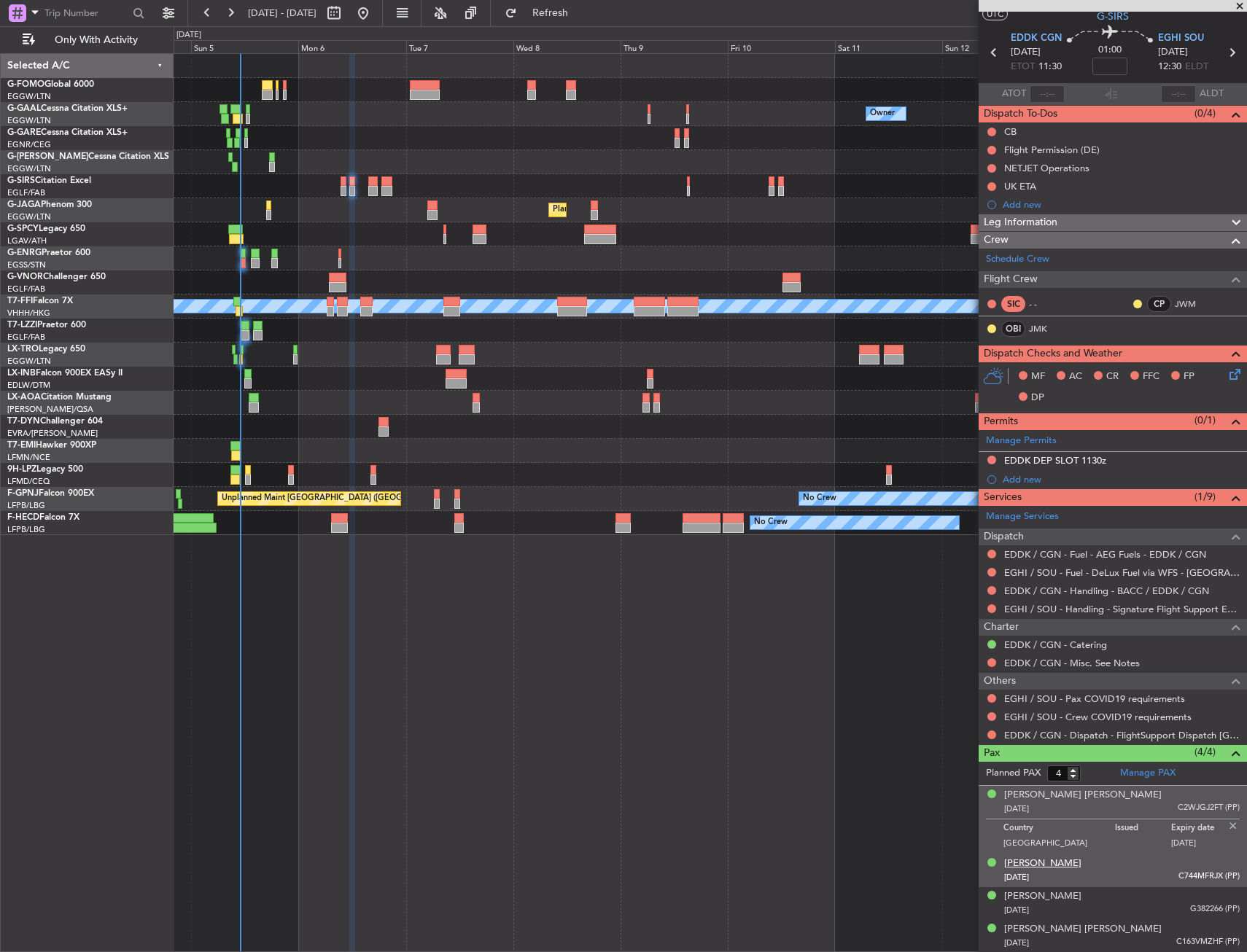
click at [1047, 863] on div "Friedrich Wilhelm Braeuning" at bounding box center [1043, 864] width 77 height 15
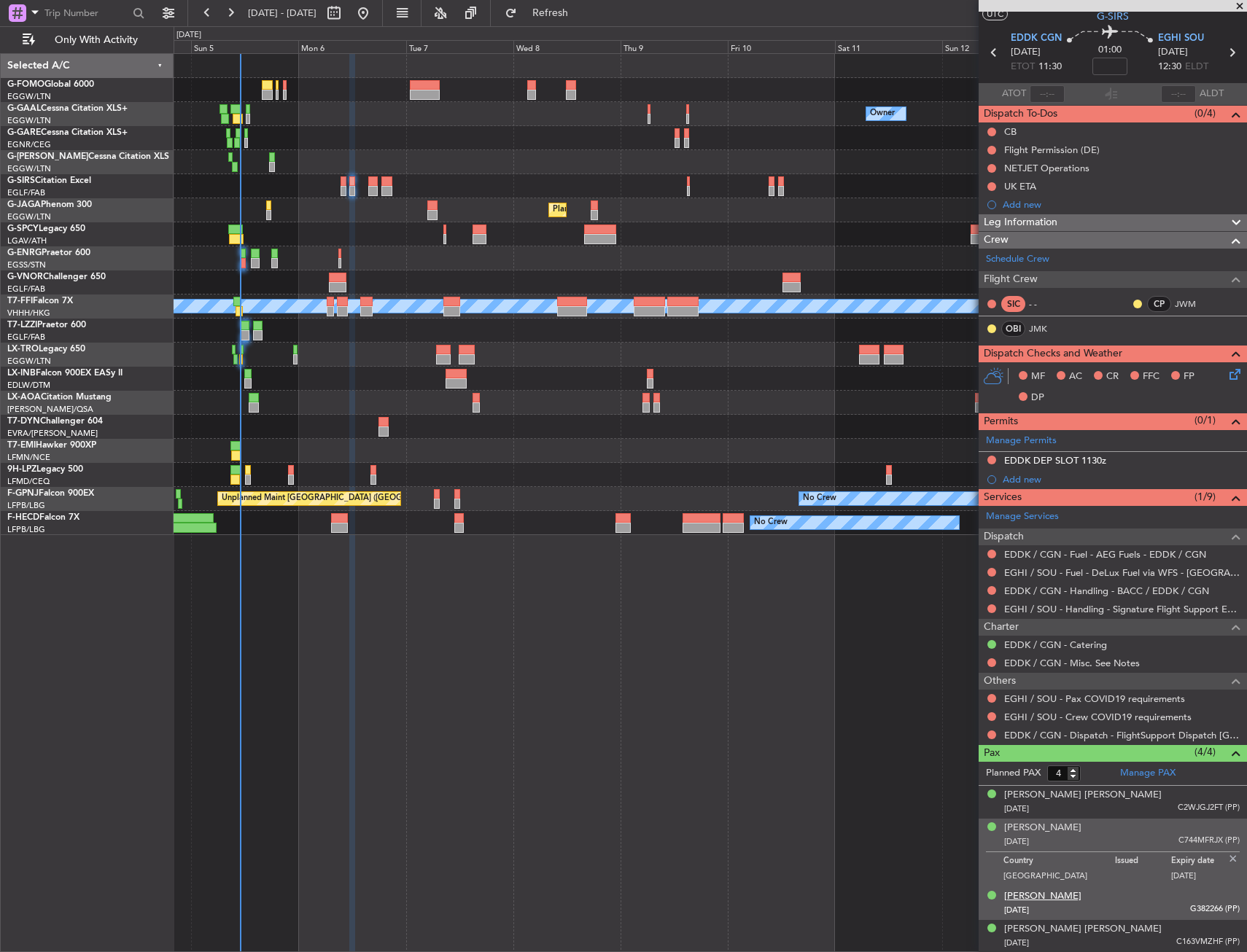
click at [1043, 898] on div "Karlin Lai Qin" at bounding box center [1043, 896] width 77 height 15
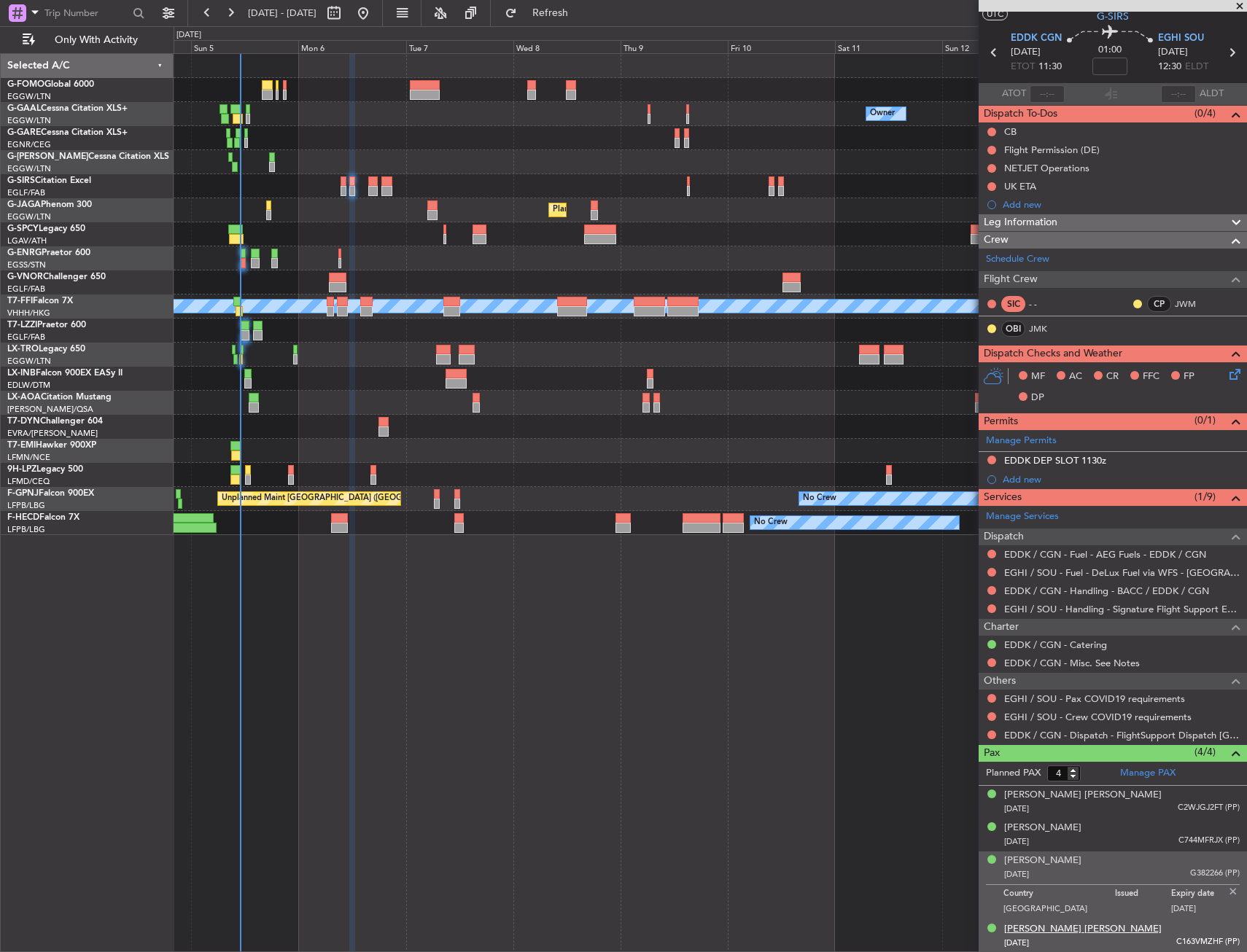
click at [1039, 925] on div "Klaus Dieter Gawron" at bounding box center [1083, 930] width 158 height 15
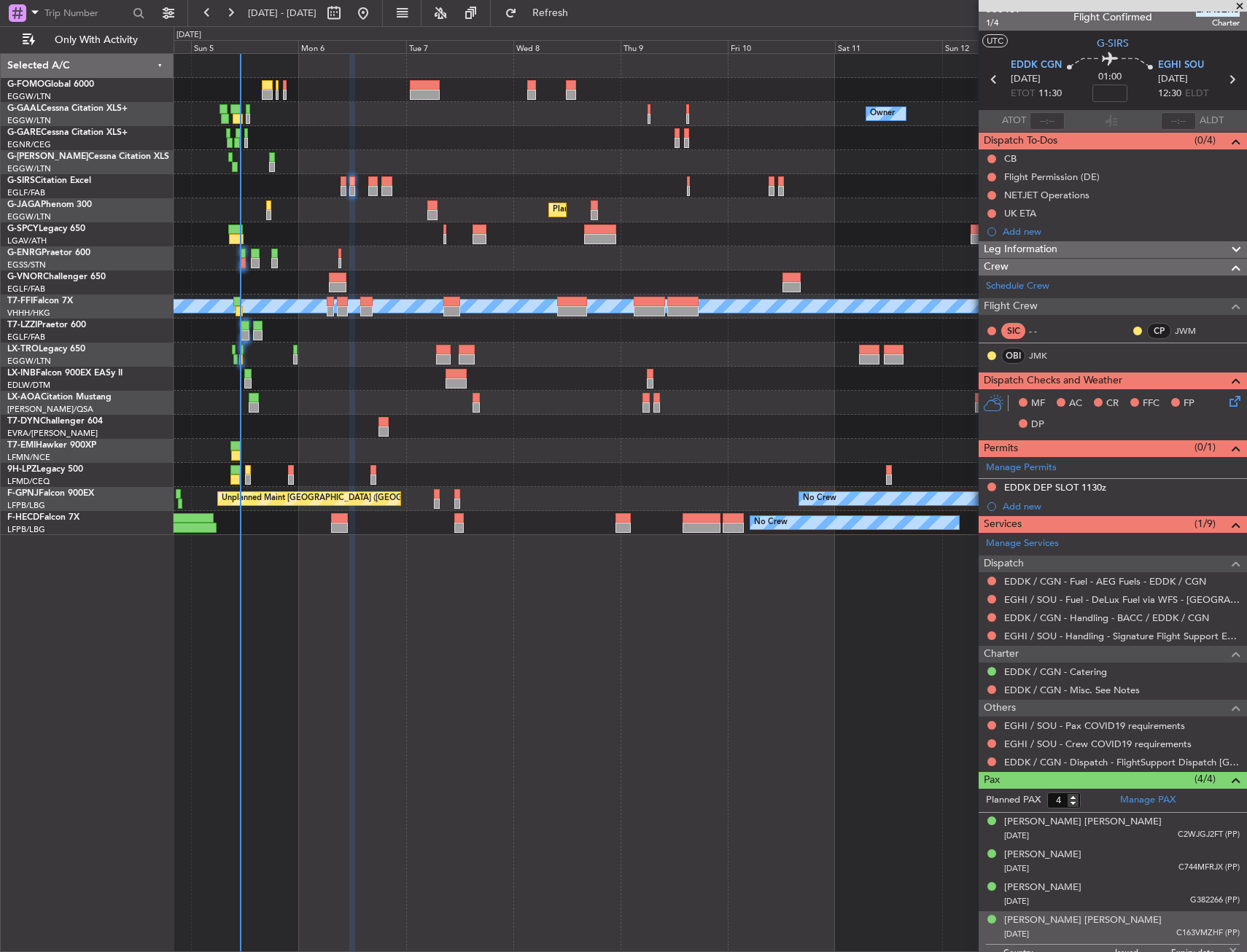
scroll to position [0, 0]
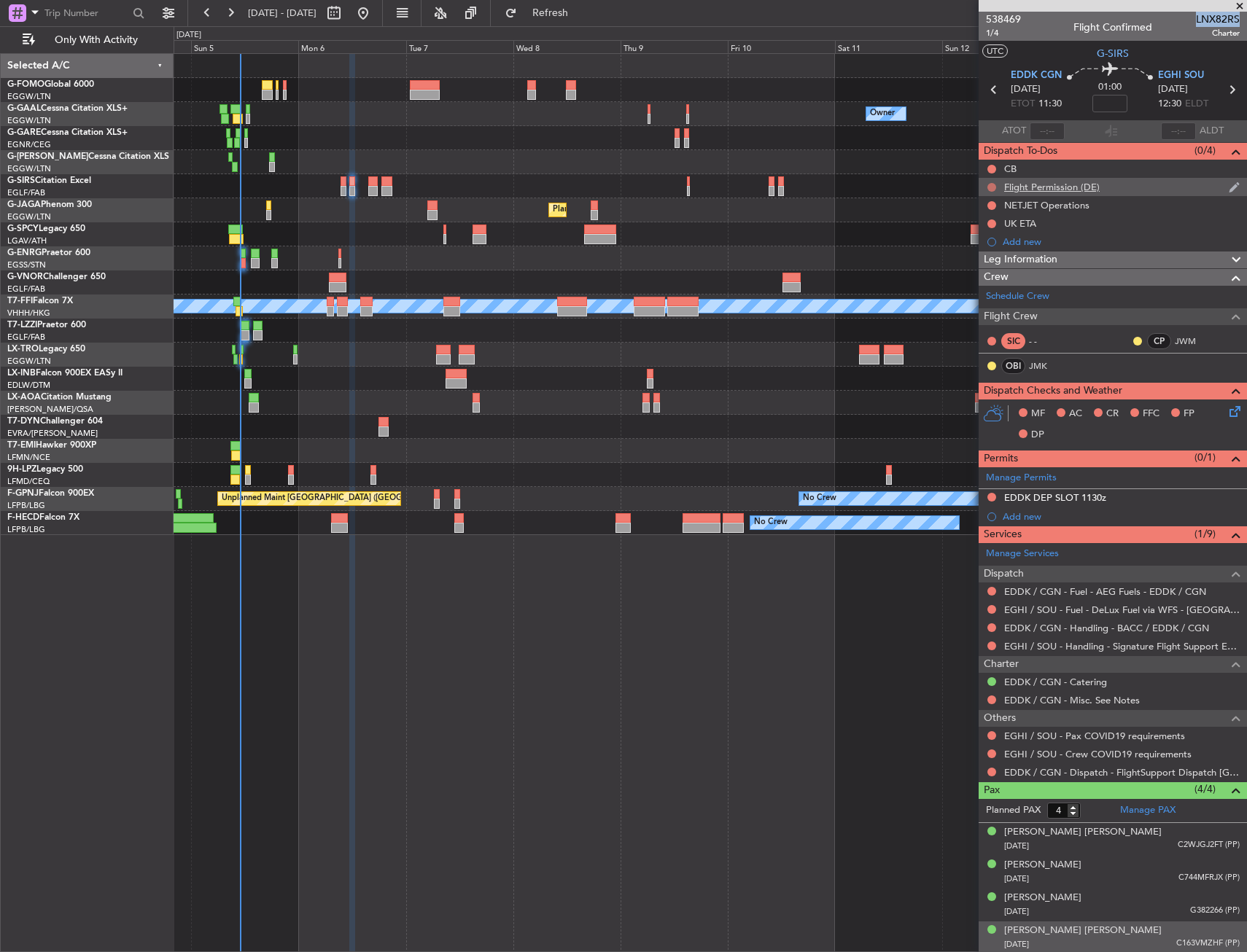
click at [991, 185] on button at bounding box center [992, 187] width 9 height 8
click at [984, 270] on span "Cancelled" at bounding box center [996, 273] width 42 height 15
click at [1097, 101] on input at bounding box center [1109, 104] width 35 height 18
click at [1135, 97] on div "01:00 5" at bounding box center [1110, 90] width 97 height 54
type input "+00:05"
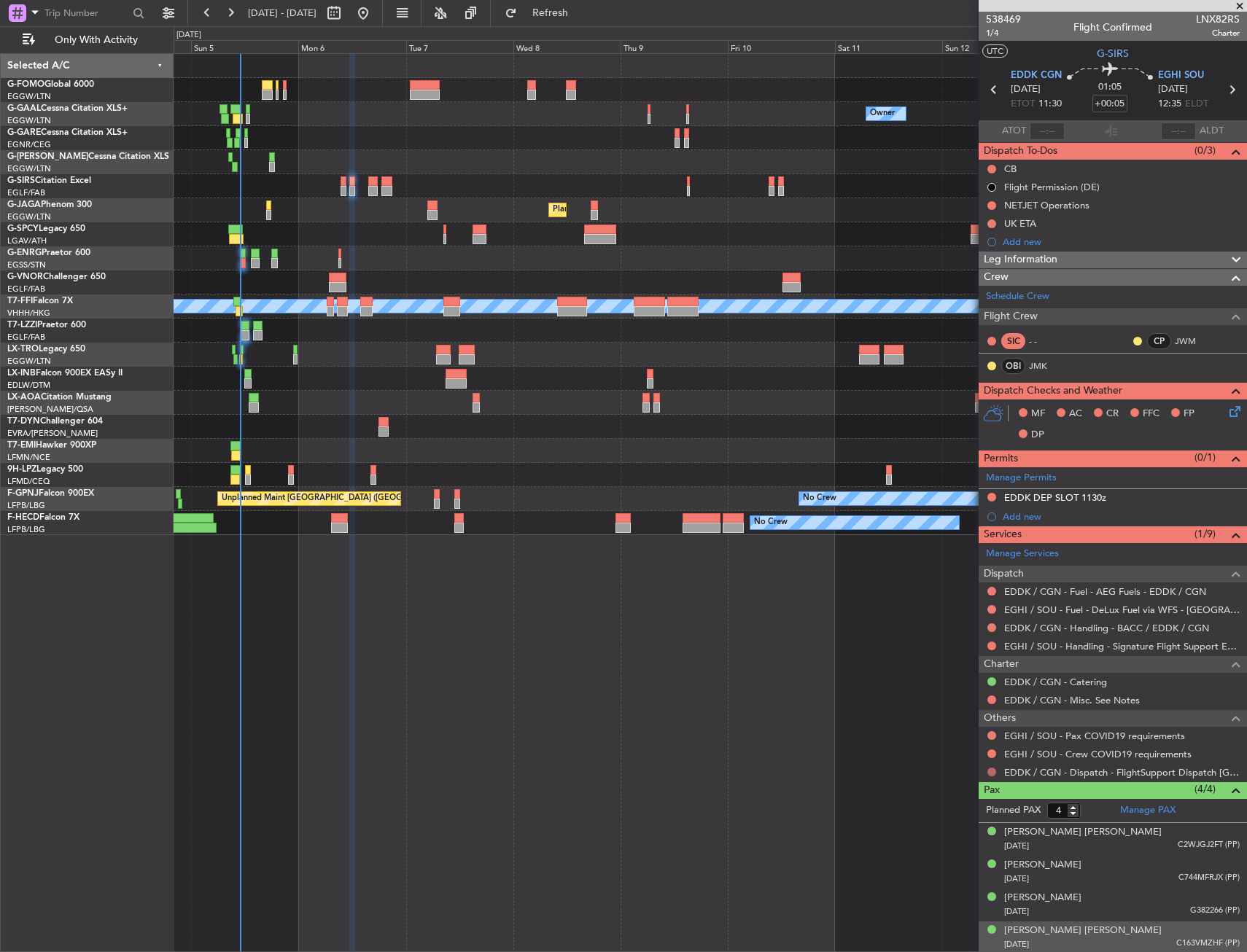
click at [994, 770] on button at bounding box center [992, 772] width 9 height 8
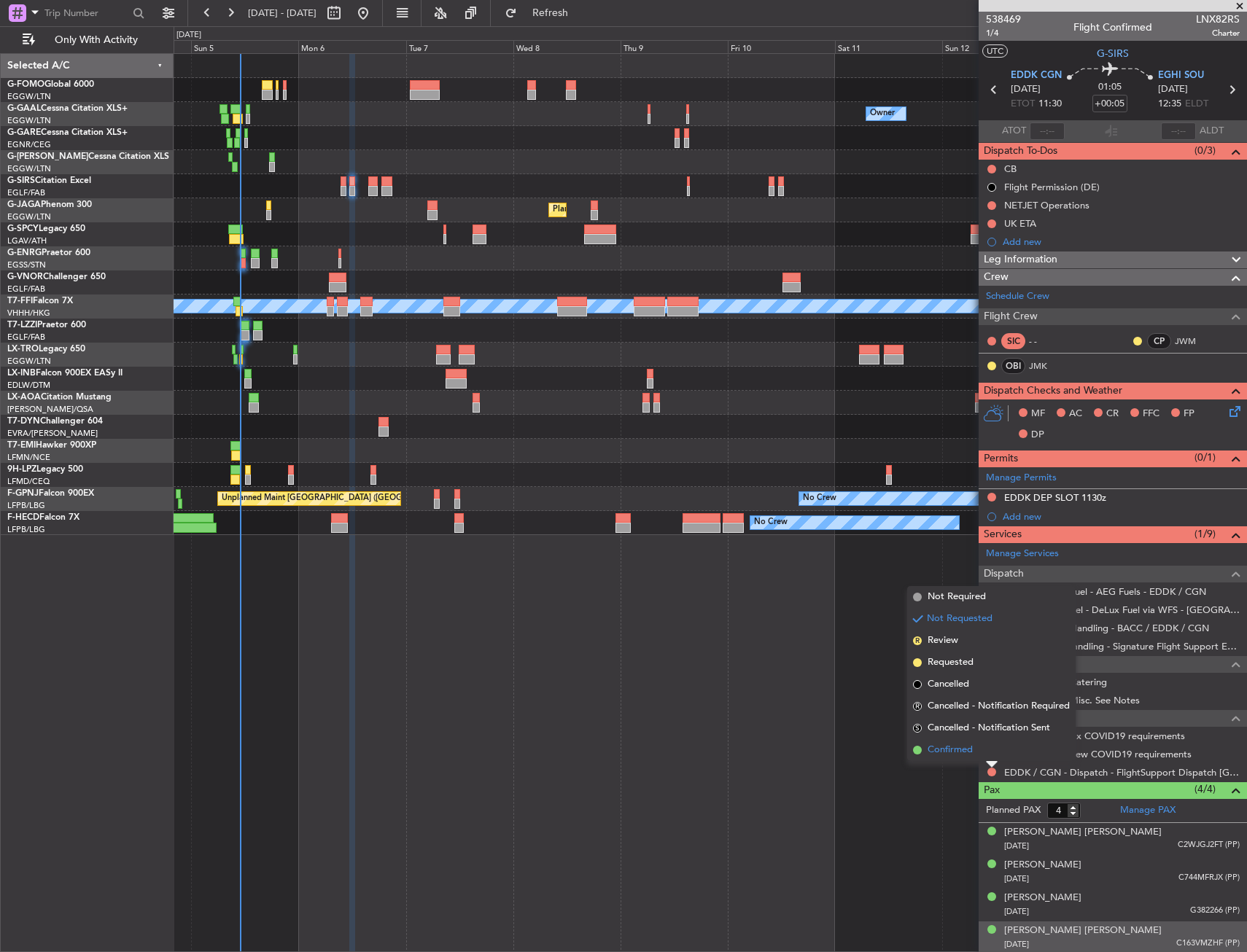
click at [959, 746] on span "Confirmed" at bounding box center [950, 750] width 45 height 15
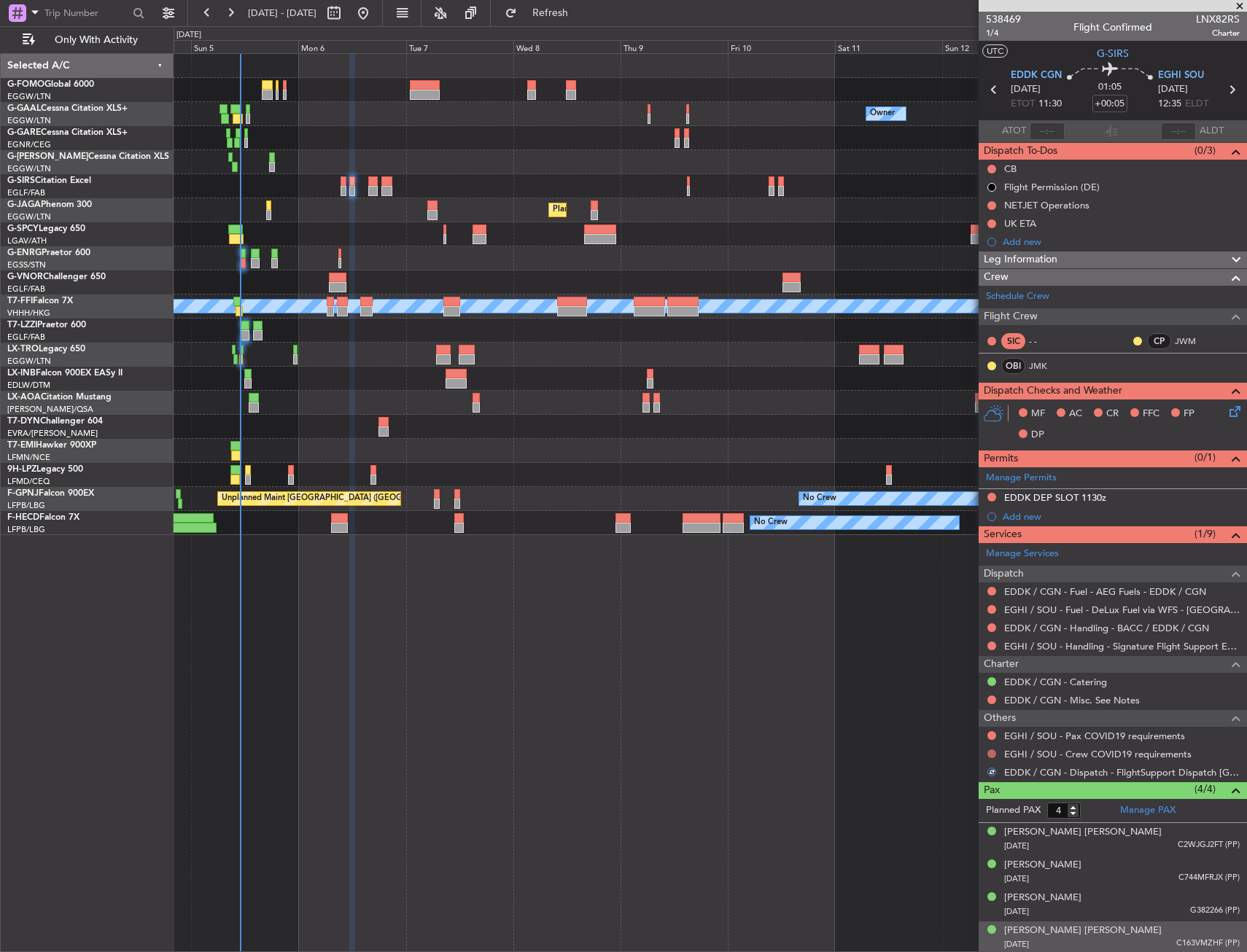
click at [990, 753] on button at bounding box center [992, 753] width 9 height 8
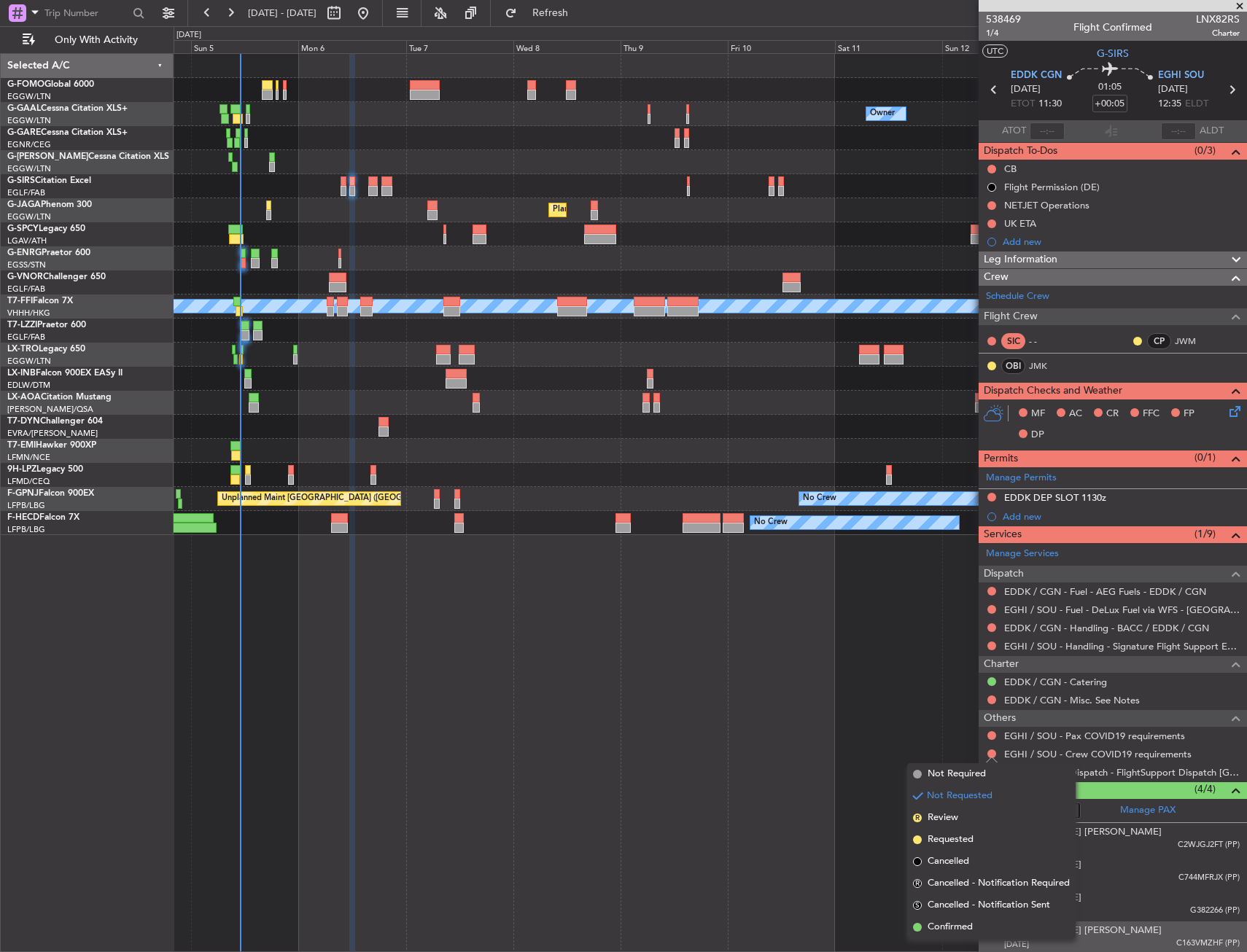
click at [966, 773] on mat-tooltip-component "Not Requested" at bounding box center [992, 777] width 83 height 39
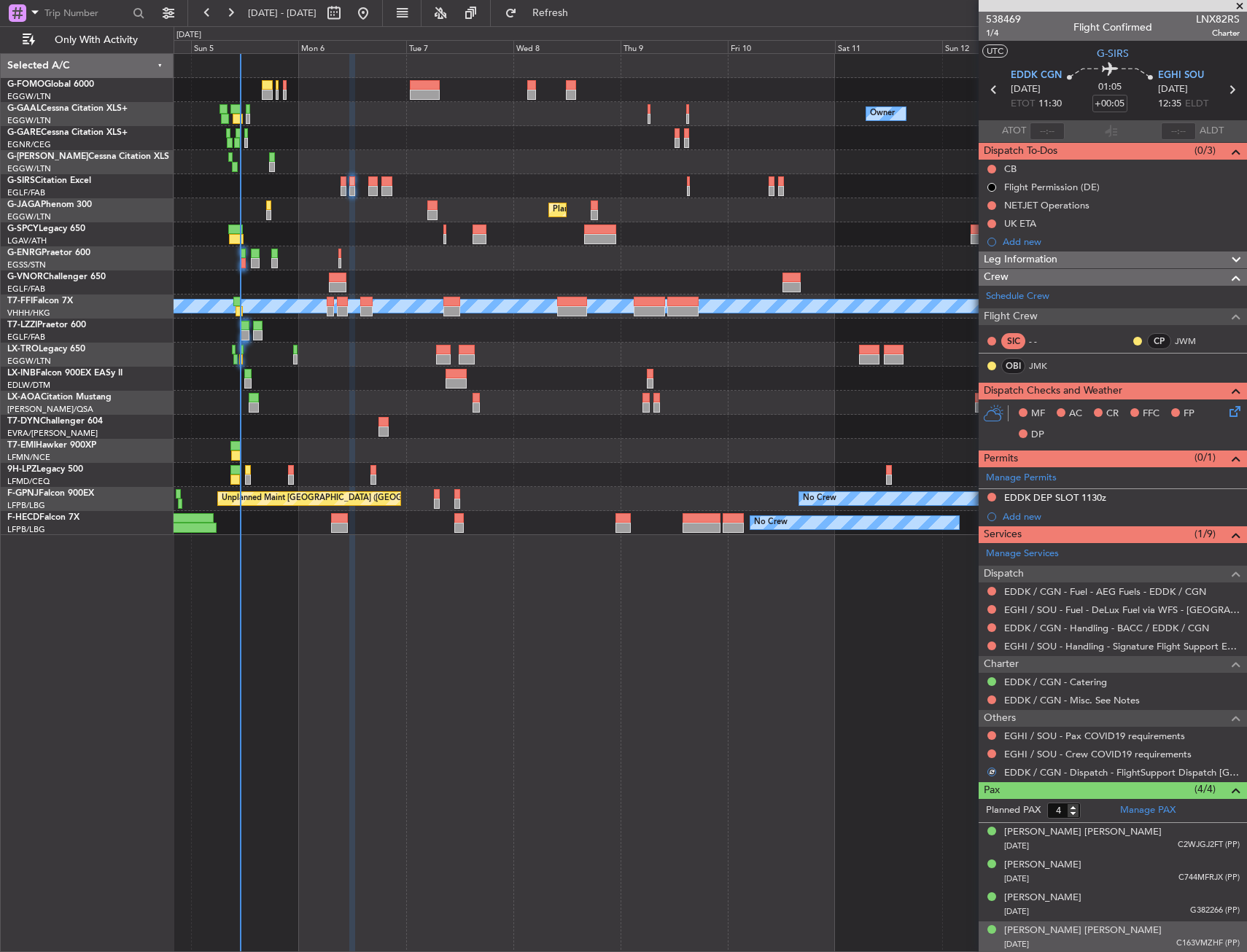
click at [990, 760] on div "EGHI / SOU - Crew COVID19 requirements" at bounding box center [1112, 754] width 268 height 19
click at [989, 750] on button at bounding box center [992, 753] width 9 height 8
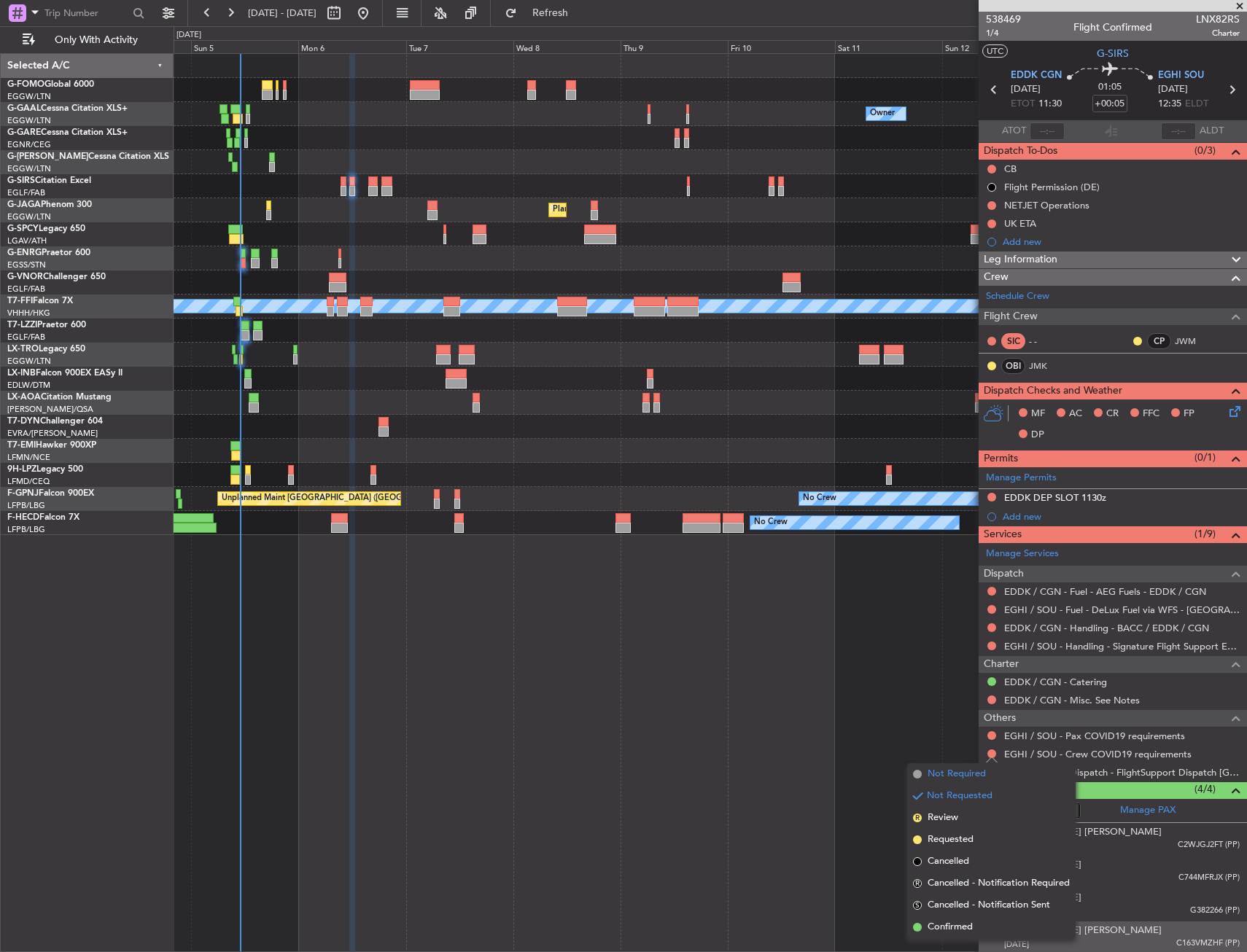
click at [938, 767] on span "Not Required" at bounding box center [956, 774] width 58 height 15
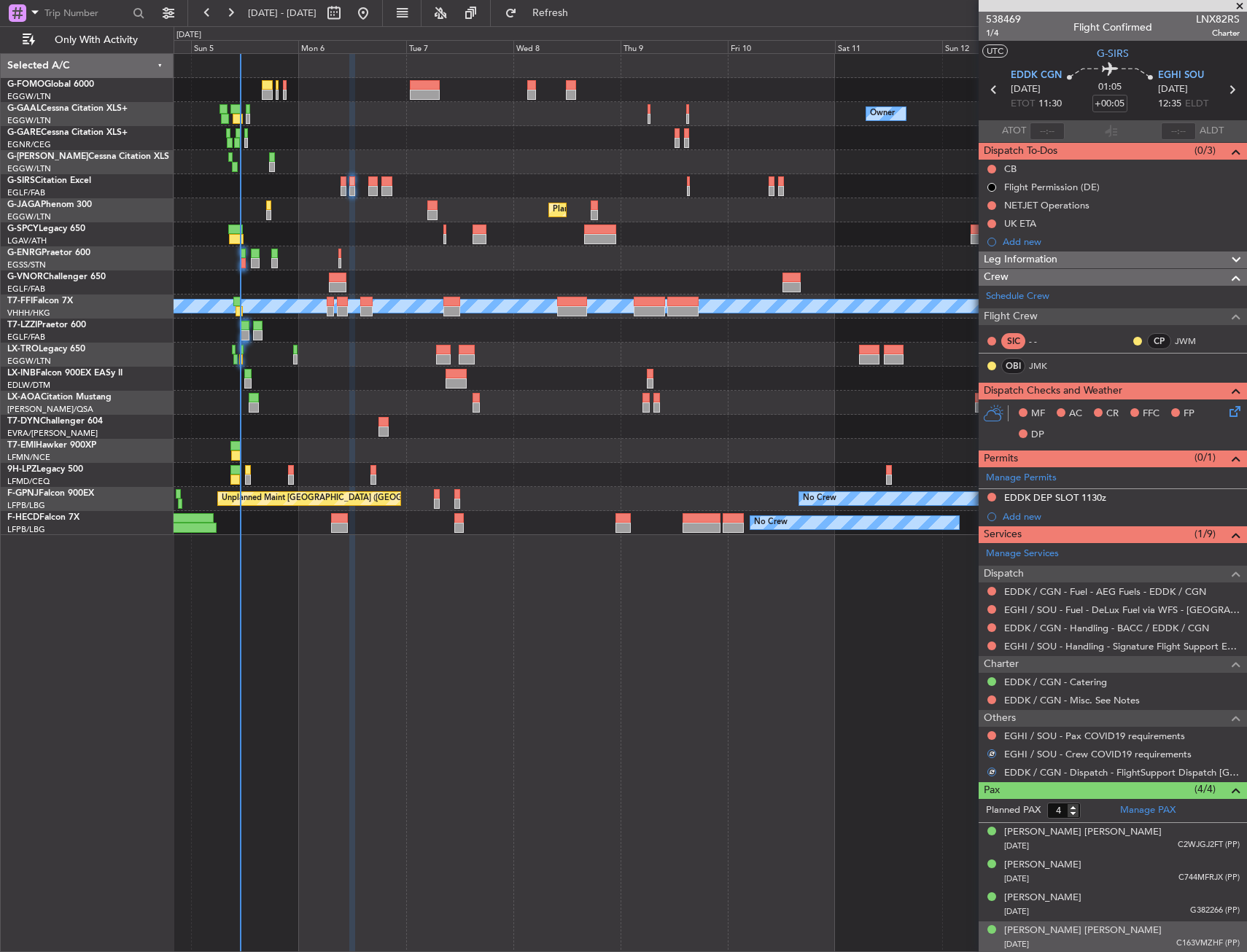
click at [998, 727] on div "EGHI / SOU - Pax COVID19 requirements" at bounding box center [1112, 736] width 268 height 19
click at [994, 736] on button at bounding box center [992, 735] width 9 height 8
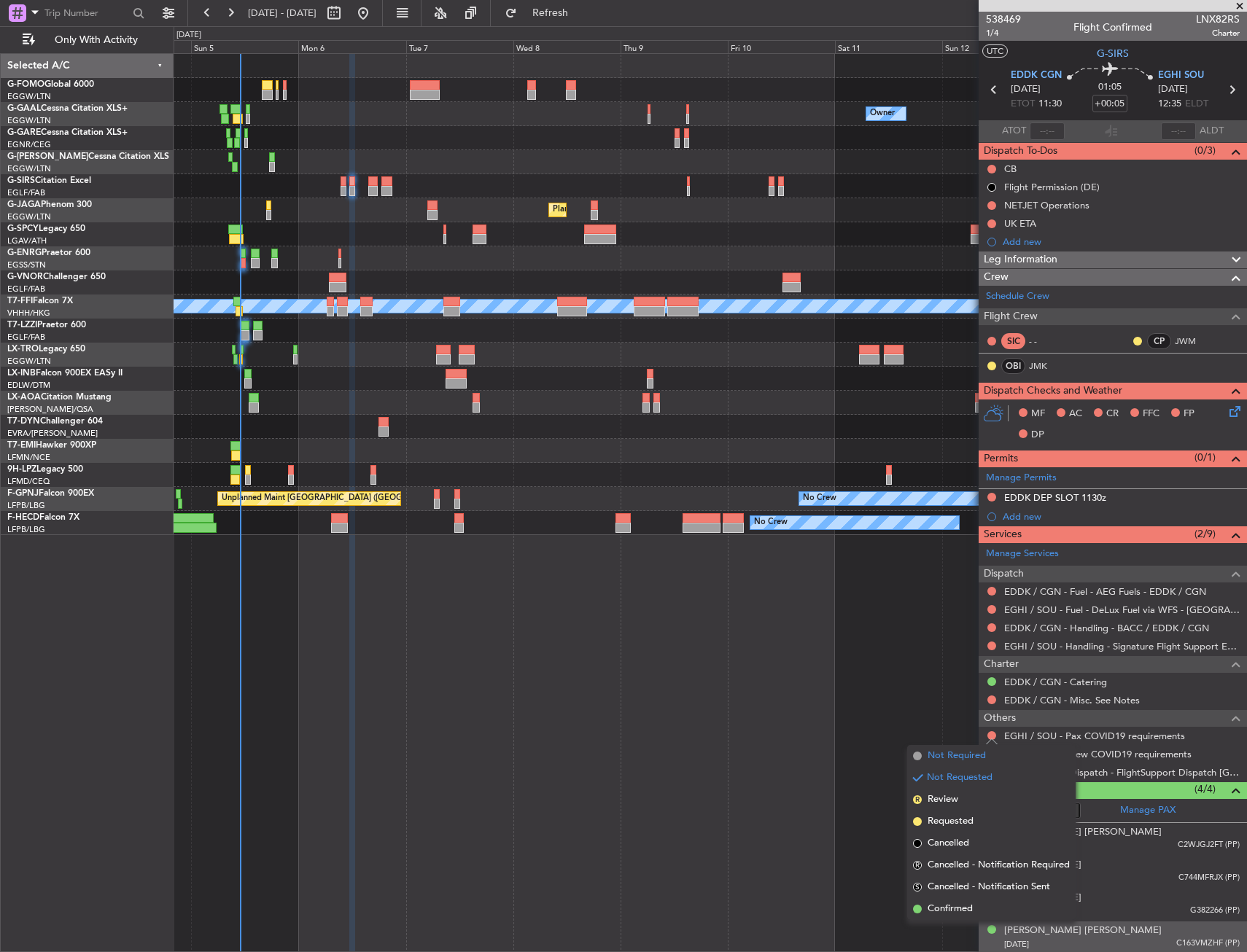
click at [921, 755] on span at bounding box center [917, 756] width 9 height 8
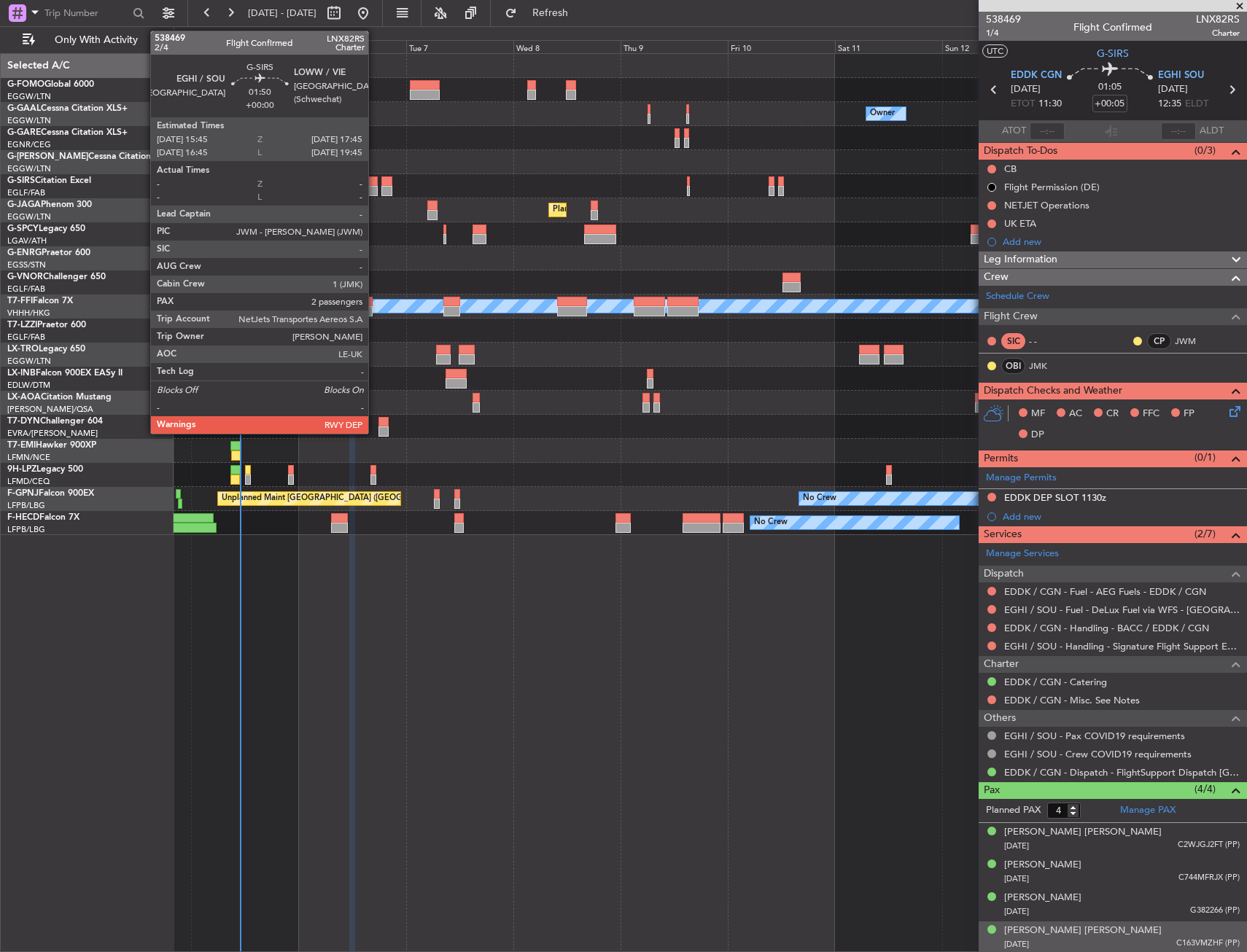
click at [375, 189] on div at bounding box center [373, 191] width 9 height 10
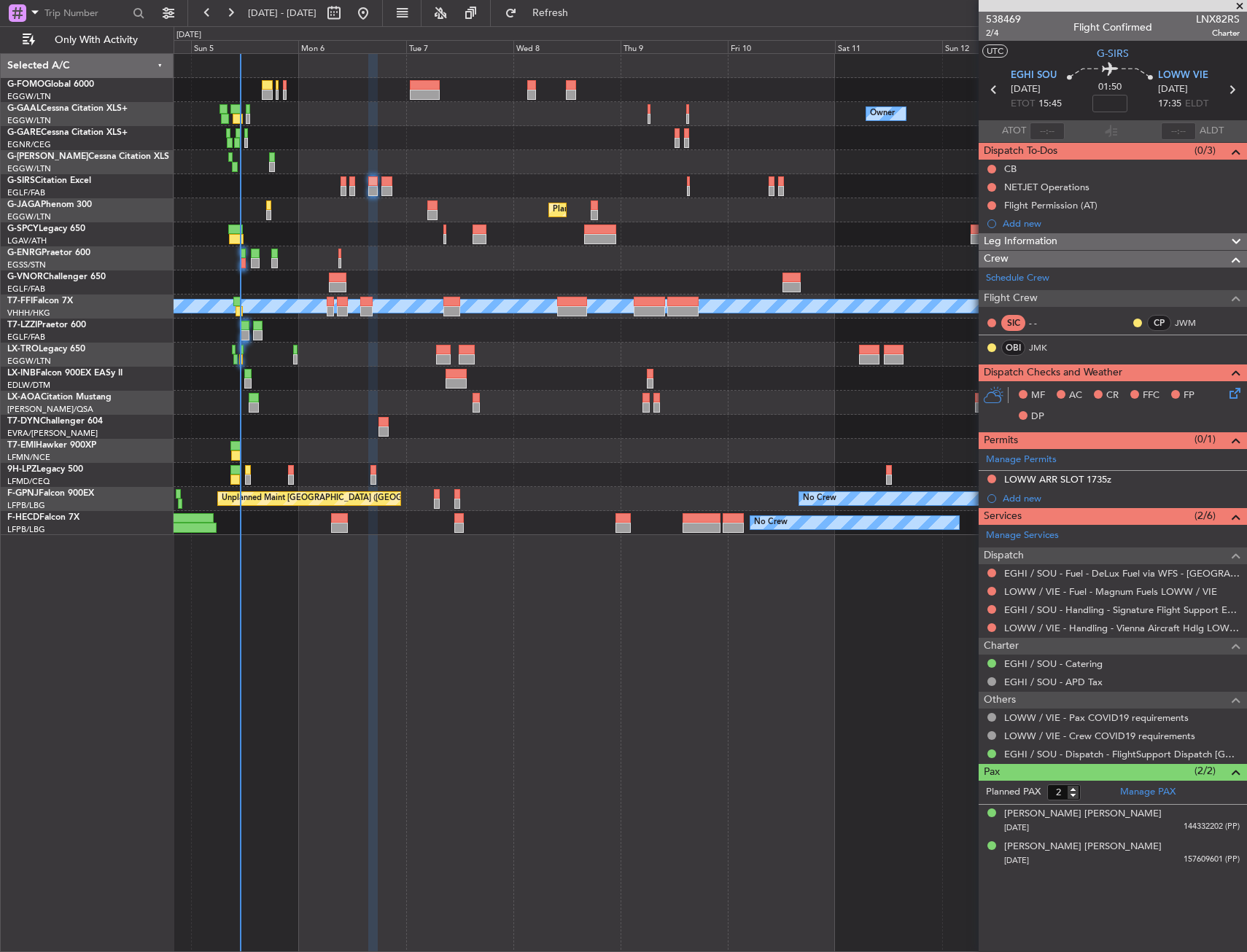
drag, startPoint x: 1031, startPoint y: 206, endPoint x: 1044, endPoint y: 231, distance: 28.2
click at [1031, 206] on div "Flight Permission (AT)" at bounding box center [1051, 206] width 94 height 12
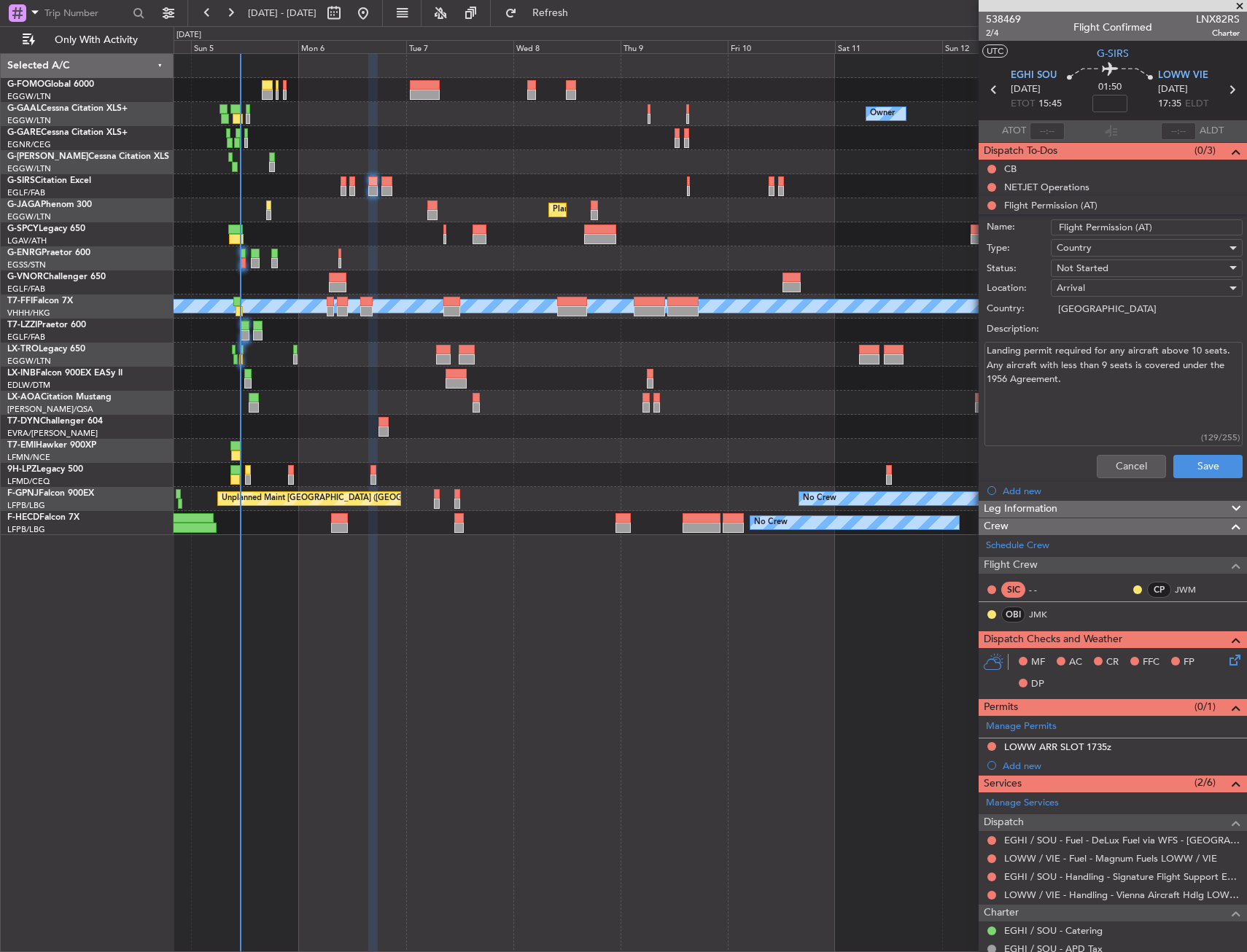
click at [1122, 445] on div "Landing permit required for any aircraft above 10 seats. Any aircraft with less…" at bounding box center [1113, 394] width 283 height 110
click at [1119, 457] on button "Cancel" at bounding box center [1132, 467] width 70 height 23
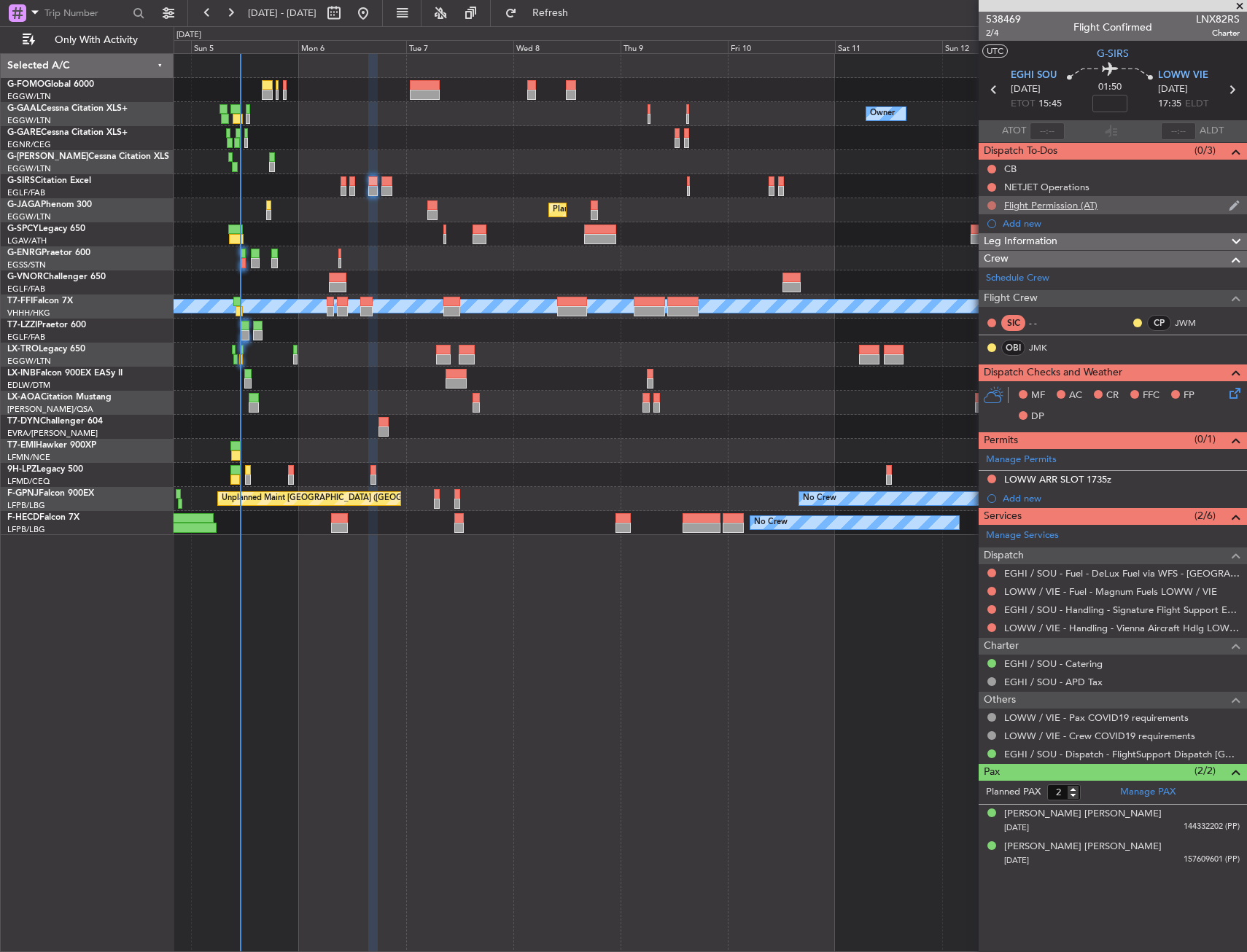
click at [994, 206] on button at bounding box center [992, 205] width 9 height 8
click at [983, 291] on span "Cancelled" at bounding box center [996, 291] width 42 height 15
click at [1242, 22] on div "538469 2/4 Flight Confirmed LNX82RS Charter" at bounding box center [1112, 26] width 268 height 29
click at [1225, 22] on span "LNX82RS" at bounding box center [1218, 19] width 44 height 15
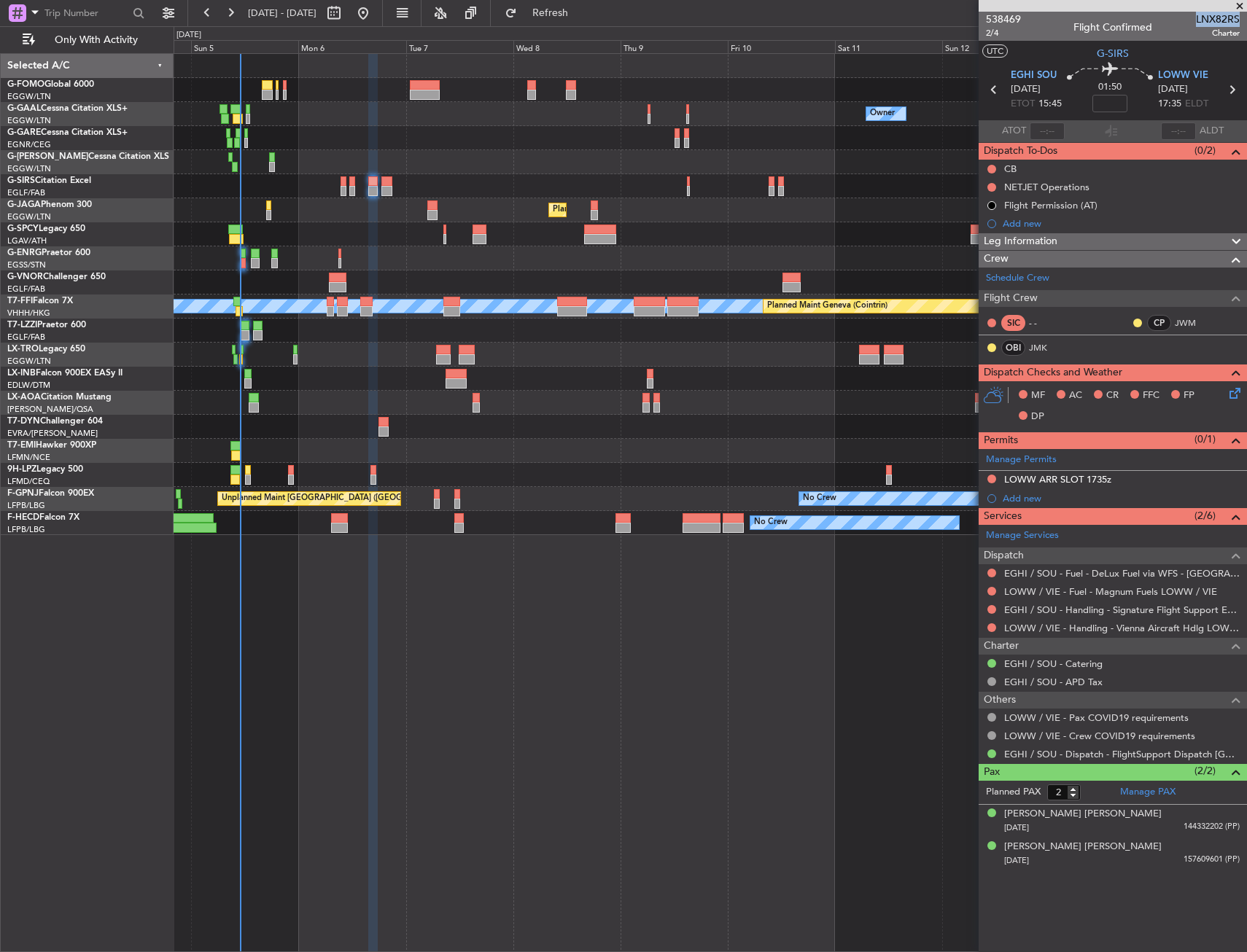
click at [1225, 22] on span "LNX82RS" at bounding box center [1218, 19] width 44 height 15
click at [1220, 26] on span "LNX82RS" at bounding box center [1218, 19] width 44 height 15
click at [1221, 15] on span "LNX82RS" at bounding box center [1218, 19] width 44 height 15
copy span "LNX82RS"
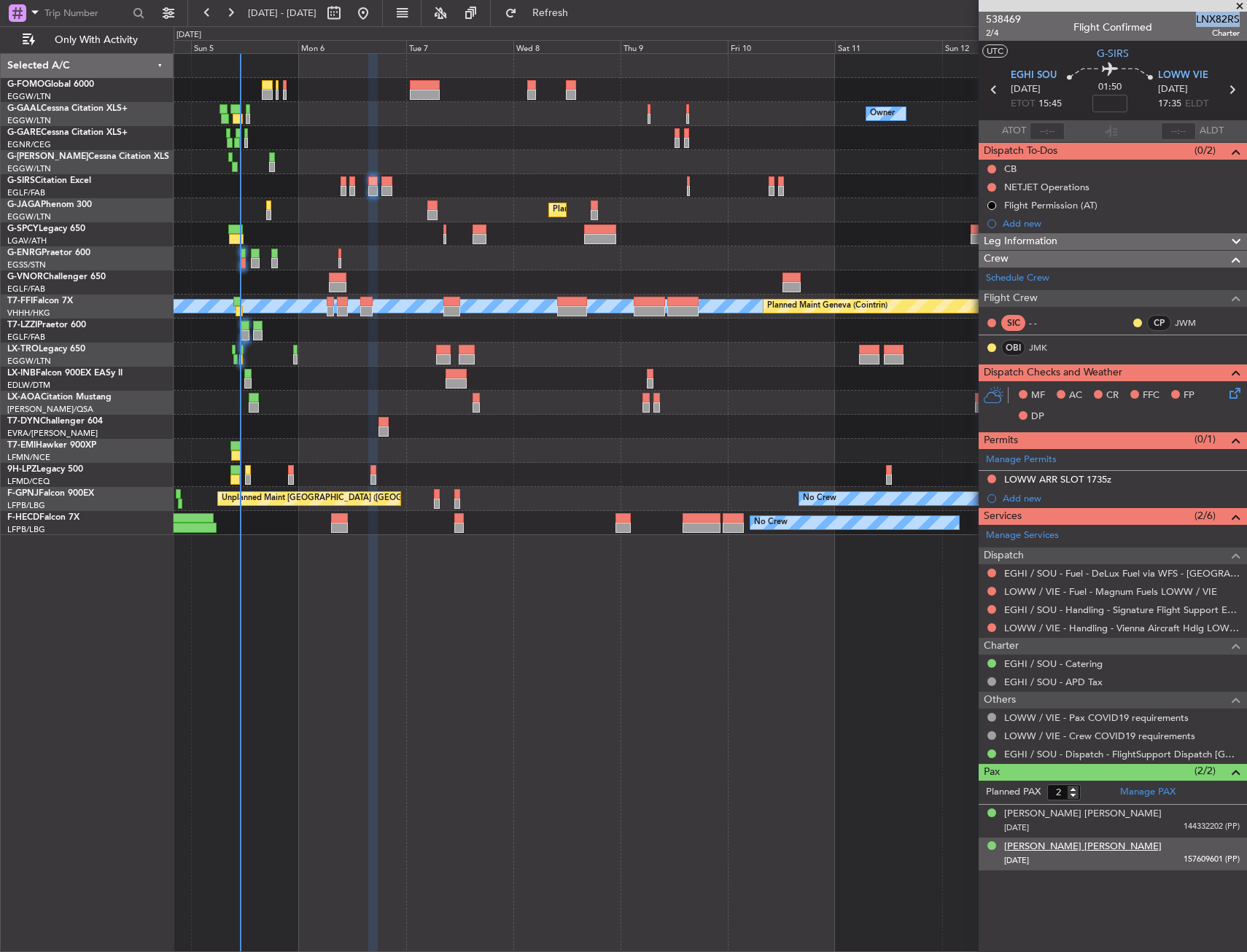
click at [1090, 848] on div "Jesse Christopher Phillips" at bounding box center [1083, 847] width 158 height 15
click at [1058, 852] on div "Jesse Christopher Phillips" at bounding box center [1083, 847] width 158 height 15
click at [517, 449] on div "No Crew" at bounding box center [710, 450] width 1073 height 24
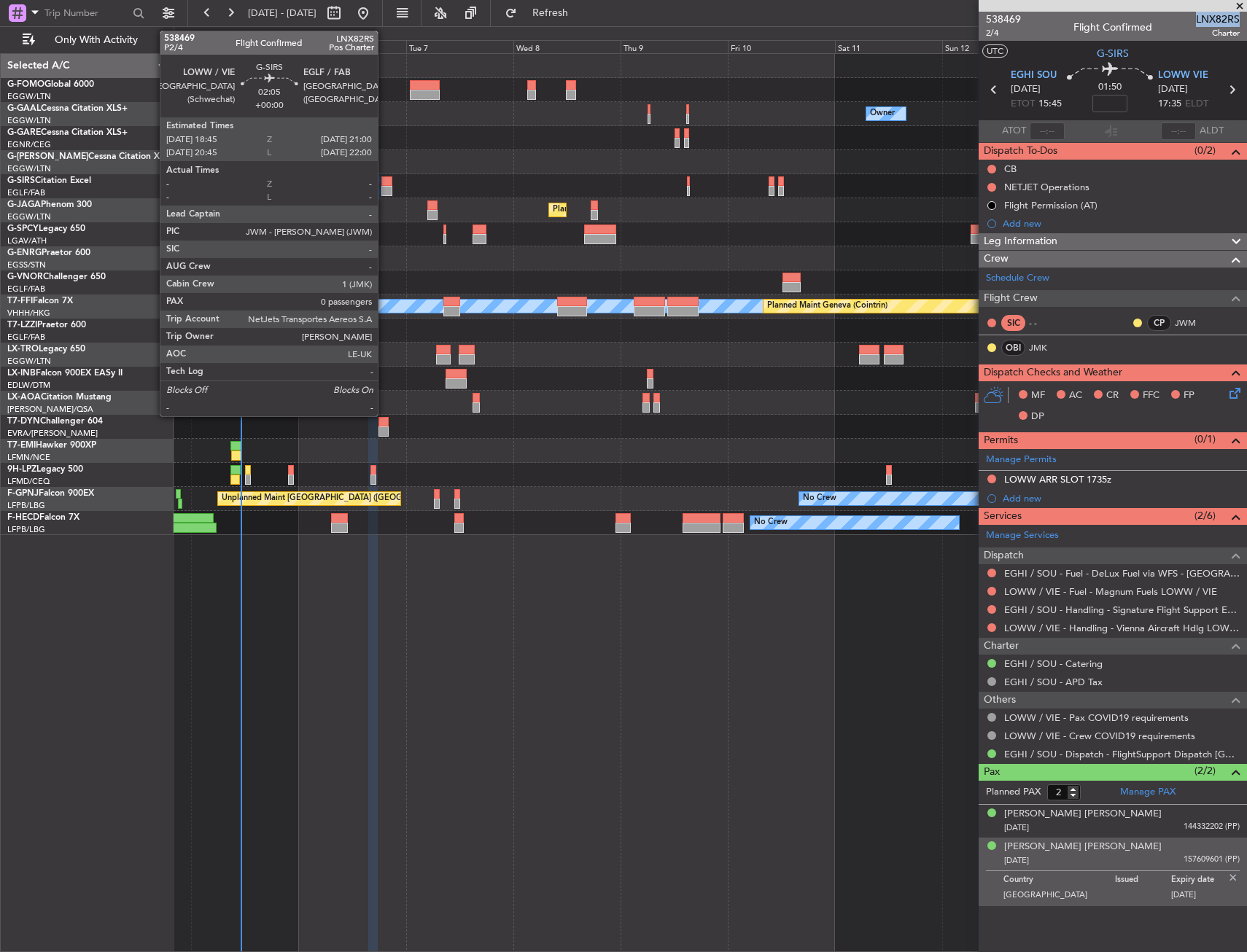
click at [387, 187] on div at bounding box center [386, 191] width 10 height 10
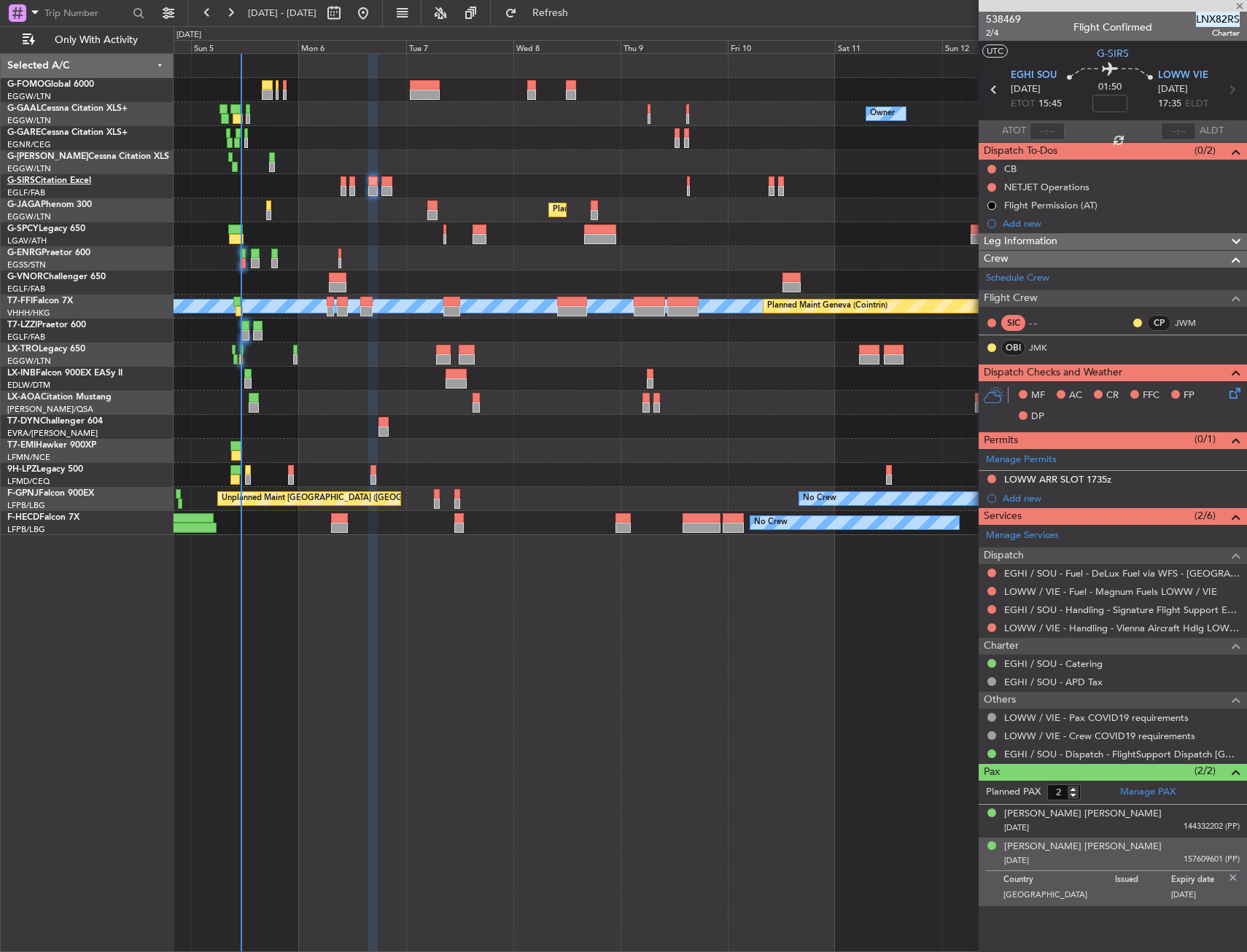
type input "0"
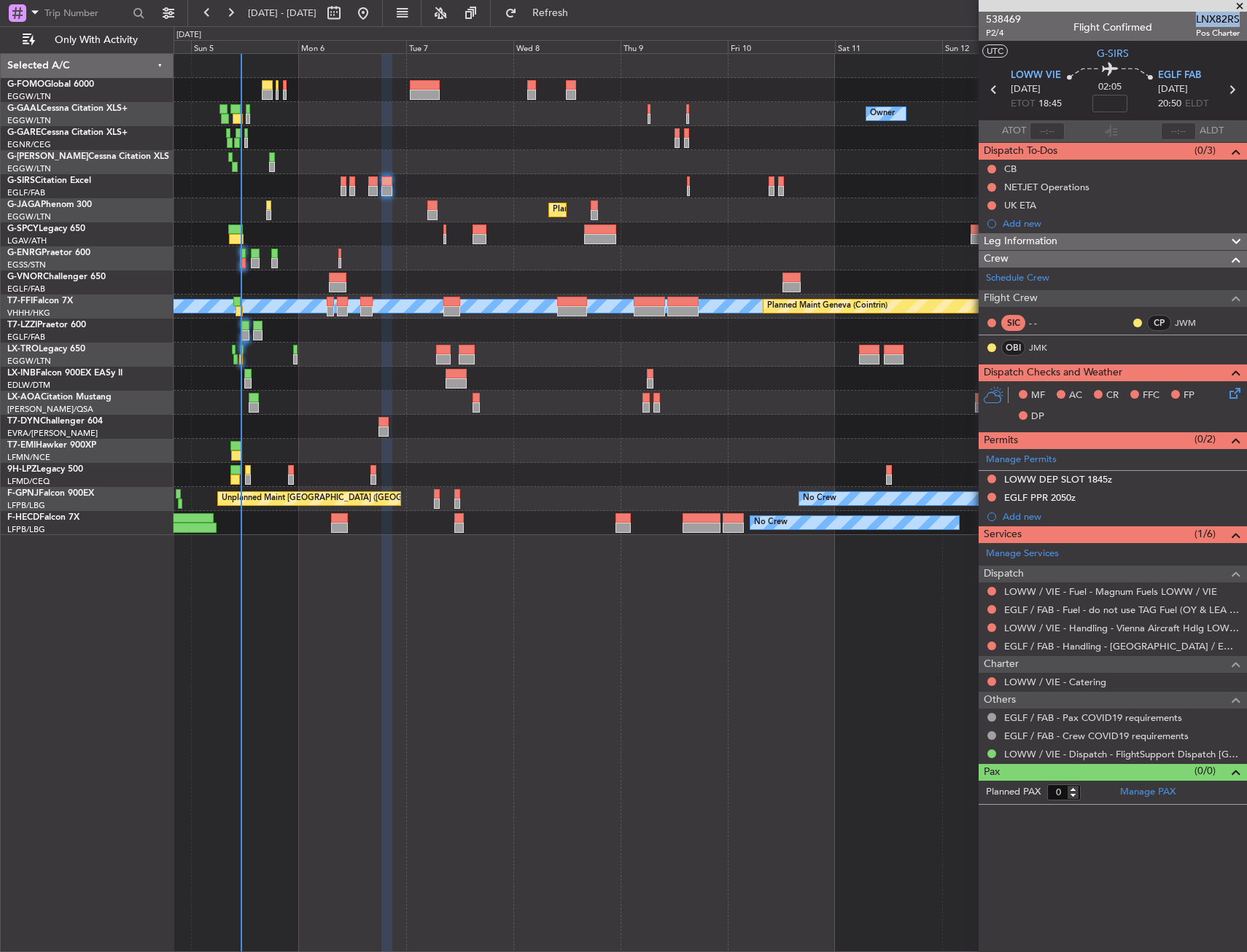
click at [1227, 23] on span "LNX82RS" at bounding box center [1218, 19] width 44 height 15
click at [1107, 105] on input at bounding box center [1109, 104] width 35 height 18
click at [1144, 103] on mat-tooltip-component "Estimated Landing Time" at bounding box center [1179, 116] width 115 height 39
type input "+00:15"
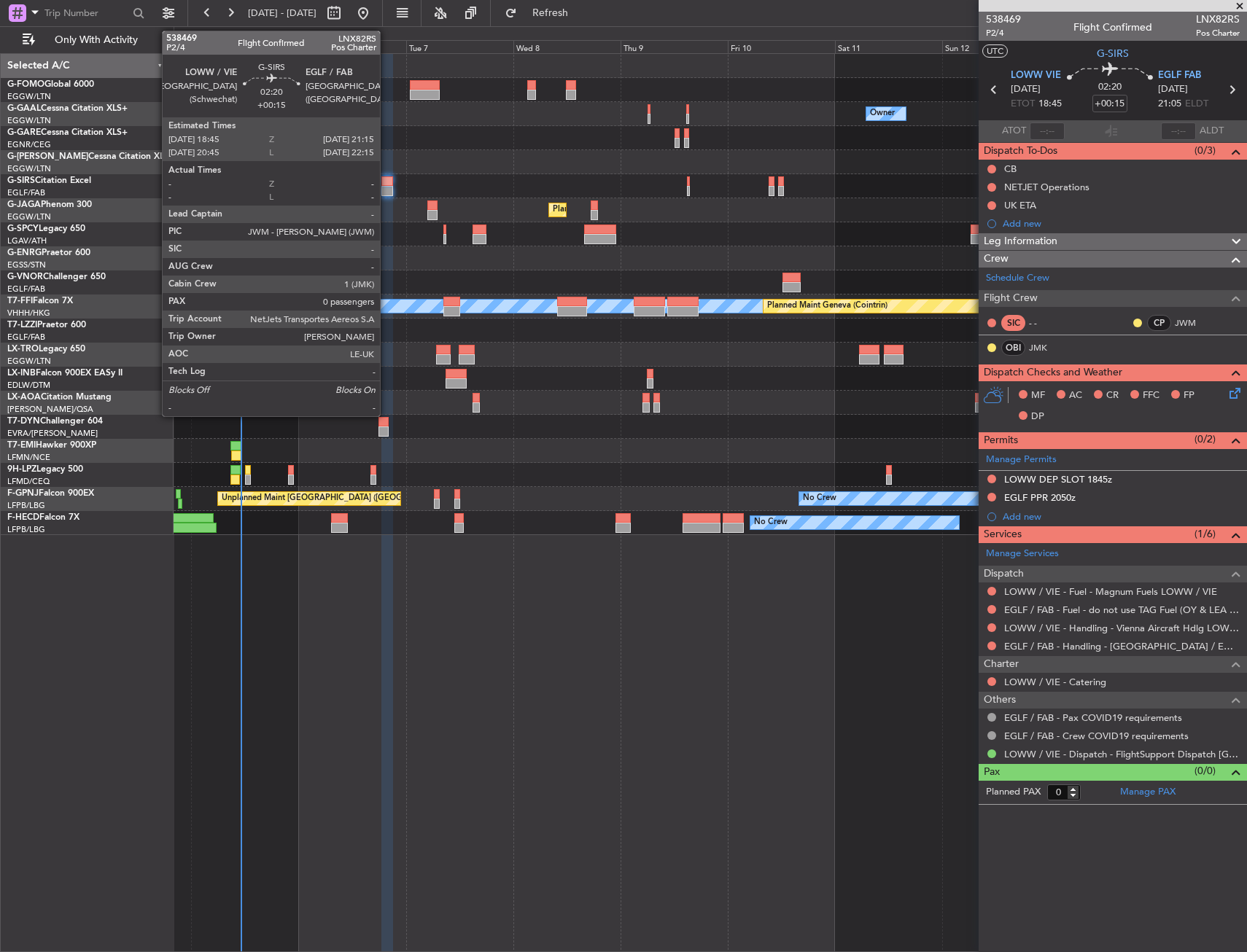
click at [387, 184] on div at bounding box center [387, 181] width 12 height 10
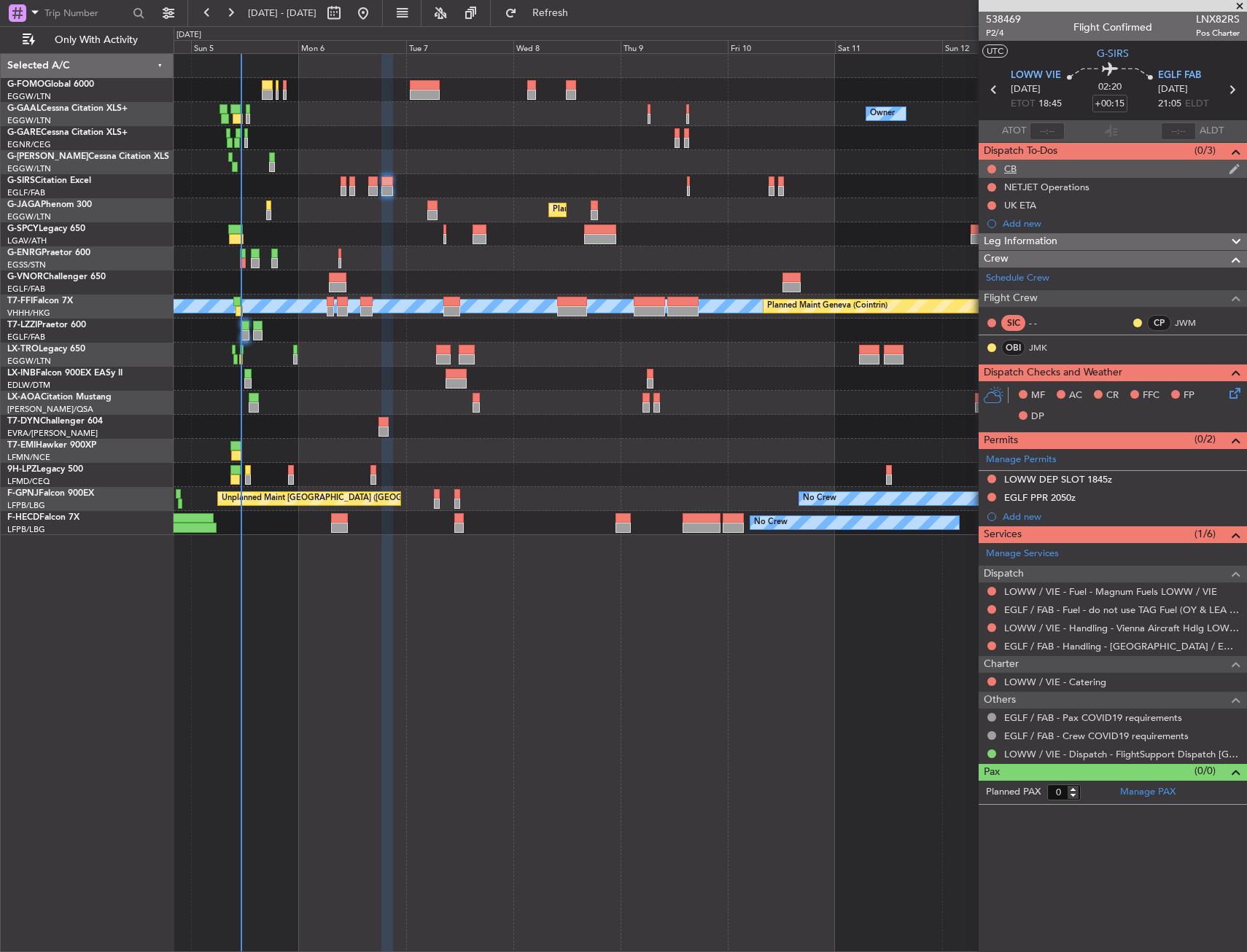
click at [993, 174] on div at bounding box center [992, 168] width 12 height 12
click at [990, 163] on div at bounding box center [992, 168] width 12 height 12
click at [990, 165] on button at bounding box center [992, 168] width 9 height 8
click at [988, 227] on span "Completed" at bounding box center [999, 233] width 48 height 15
click at [1236, 393] on icon at bounding box center [1232, 390] width 12 height 12
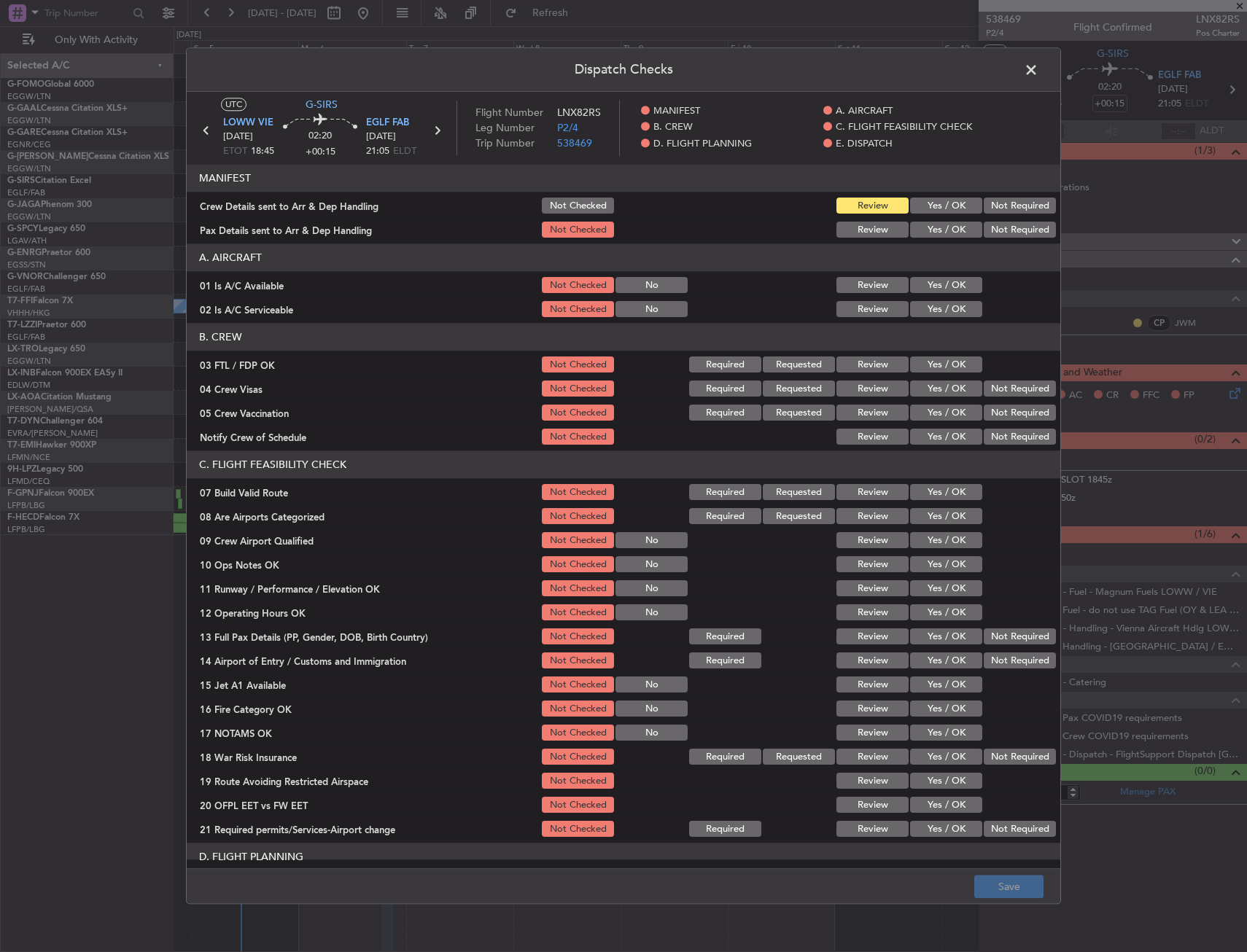
drag, startPoint x: 911, startPoint y: 277, endPoint x: 926, endPoint y: 300, distance: 27.5
click at [911, 277] on button "Yes / OK" at bounding box center [946, 285] width 72 height 16
drag, startPoint x: 926, startPoint y: 300, endPoint x: 928, endPoint y: 311, distance: 11.2
click at [927, 302] on div "Yes / OK" at bounding box center [945, 310] width 73 height 20
click at [928, 311] on button "Yes / OK" at bounding box center [946, 310] width 72 height 16
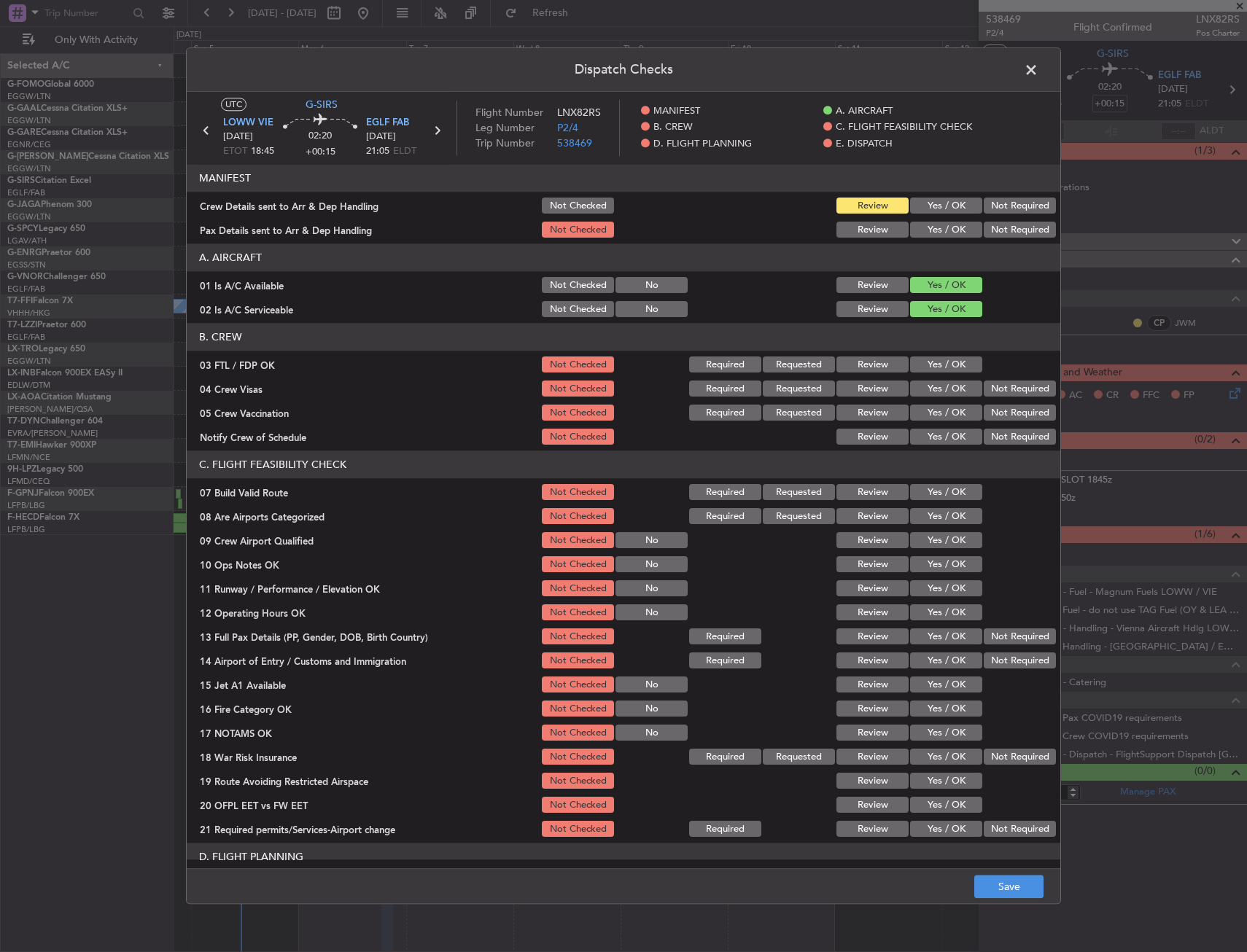
click at [939, 488] on button "Yes / OK" at bounding box center [946, 492] width 72 height 16
drag, startPoint x: 922, startPoint y: 541, endPoint x: 922, endPoint y: 552, distance: 11.0
click at [922, 552] on section "C. FLIGHT FEASIBILITY CHECK 07 Build Valid Route Not Checked Required Requested…" at bounding box center [624, 645] width 874 height 389
click at [922, 557] on button "Yes / OK" at bounding box center [946, 565] width 72 height 16
click at [925, 575] on section "C. FLIGHT FEASIBILITY CHECK 07 Build Valid Route Not Checked Required Requested…" at bounding box center [624, 645] width 874 height 389
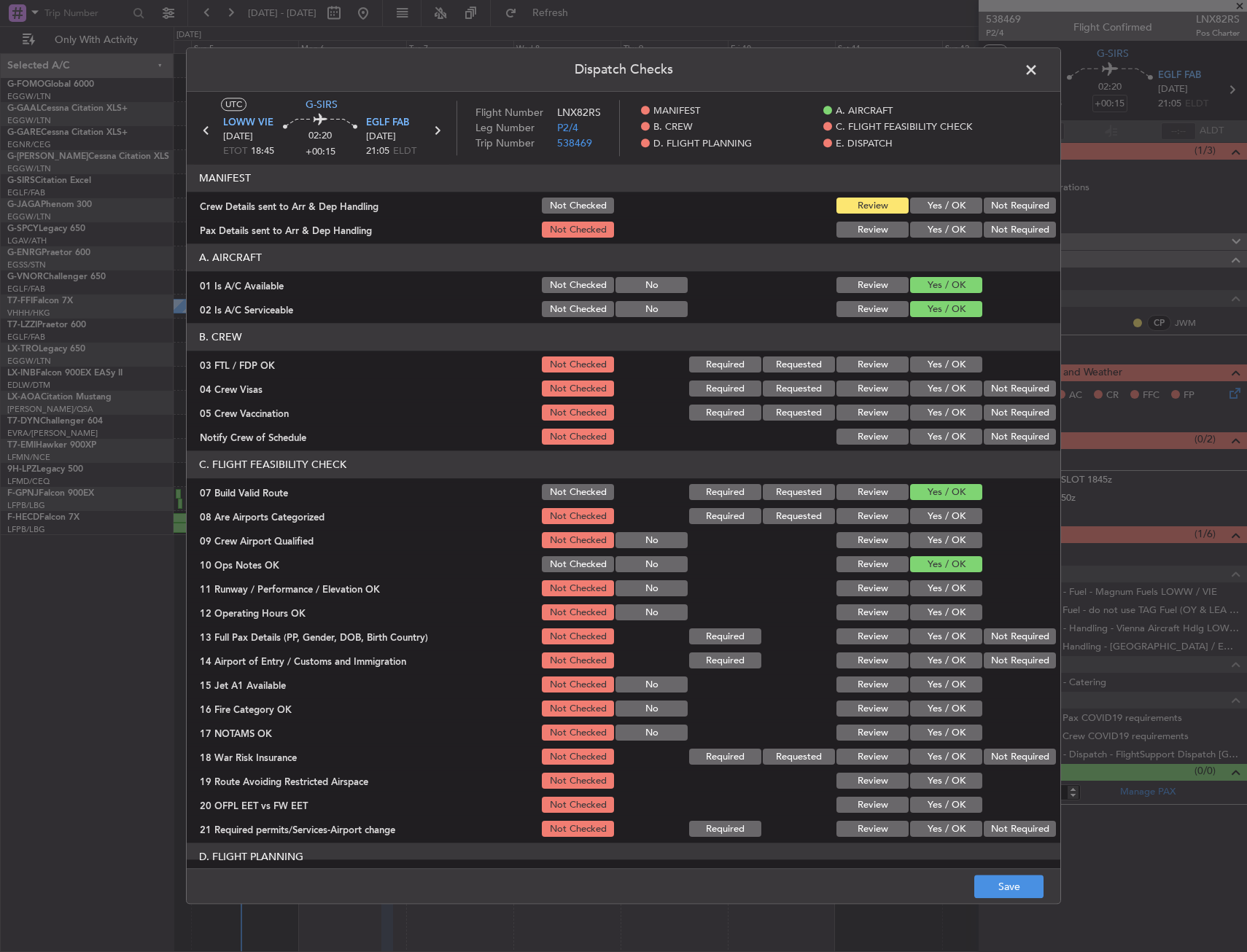
click at [928, 610] on button "Yes / OK" at bounding box center [946, 613] width 72 height 16
click at [928, 613] on button "Yes / OK" at bounding box center [946, 613] width 72 height 16
click at [929, 587] on button "Yes / OK" at bounding box center [946, 589] width 72 height 16
drag, startPoint x: 936, startPoint y: 628, endPoint x: 936, endPoint y: 652, distance: 24.0
click at [936, 638] on button "Yes / OK" at bounding box center [946, 637] width 72 height 16
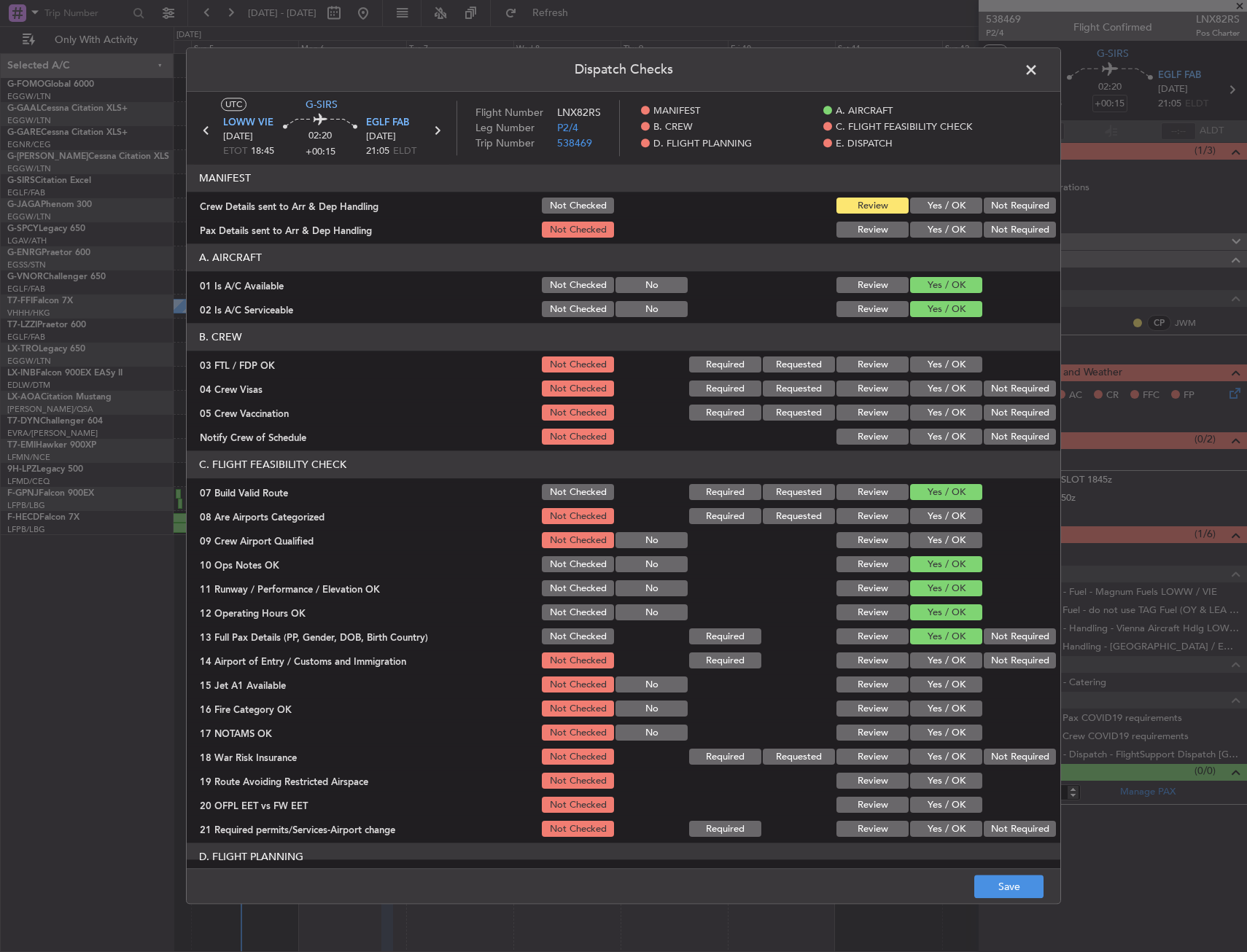
drag, startPoint x: 936, startPoint y: 652, endPoint x: 942, endPoint y: 677, distance: 25.7
click at [936, 653] on button "Yes / OK" at bounding box center [946, 661] width 72 height 16
click at [942, 675] on section "C. FLIGHT FEASIBILITY CHECK 07 Build Valid Route Not Checked Required Requested…" at bounding box center [624, 645] width 874 height 389
drag, startPoint x: 944, startPoint y: 681, endPoint x: 947, endPoint y: 693, distance: 12.4
click at [944, 686] on button "Yes / OK" at bounding box center [946, 685] width 72 height 16
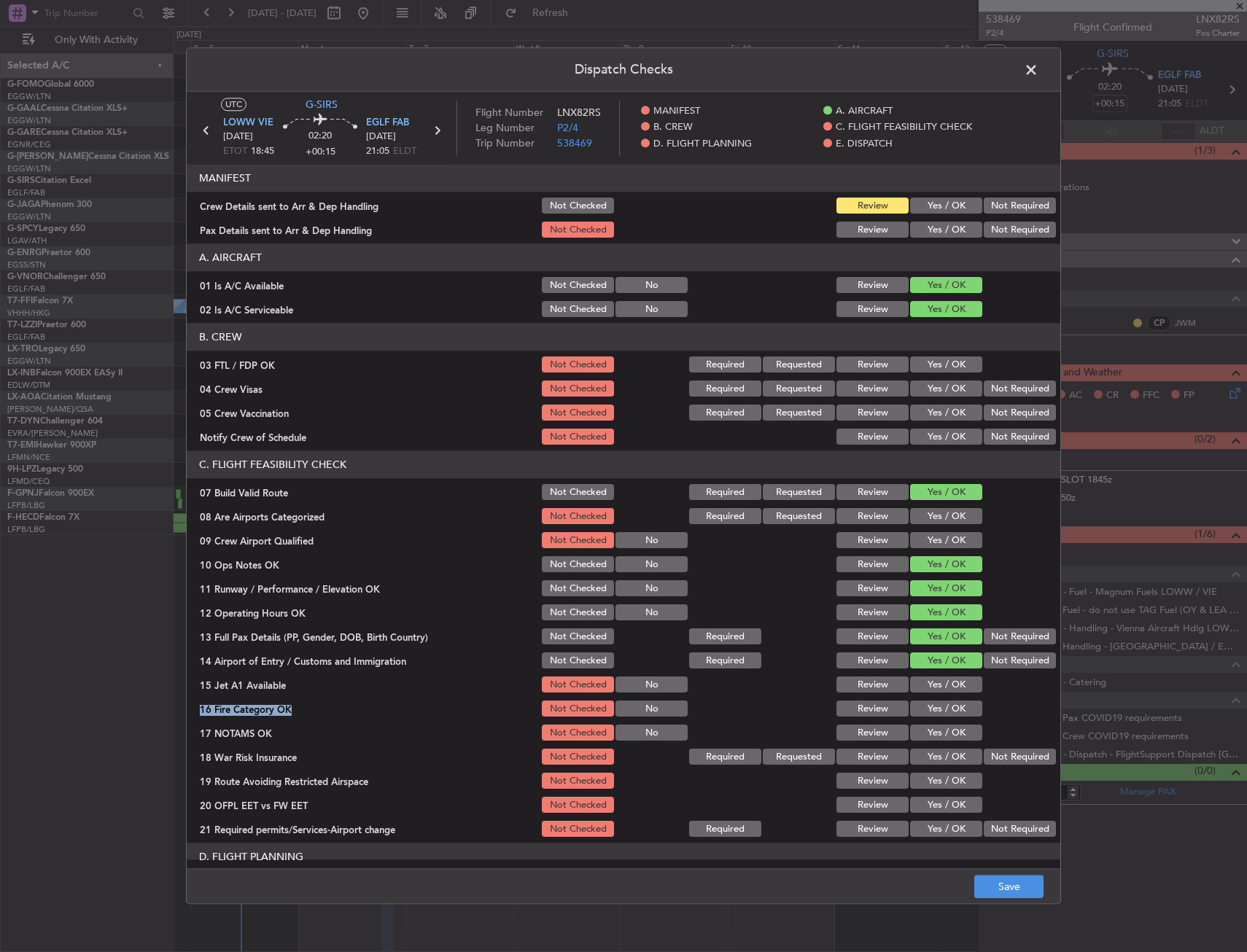
click at [947, 702] on section "C. FLIGHT FEASIBILITY CHECK 07 Build Valid Route Not Checked Required Requested…" at bounding box center [624, 645] width 874 height 389
drag, startPoint x: 947, startPoint y: 720, endPoint x: 946, endPoint y: 729, distance: 9.1
click at [946, 729] on section "C. FLIGHT FEASIBILITY CHECK 07 Build Valid Route Not Checked Required Requested…" at bounding box center [624, 645] width 874 height 389
click at [945, 717] on section "C. FLIGHT FEASIBILITY CHECK 07 Build Valid Route Not Checked Required Requested…" at bounding box center [624, 645] width 874 height 389
click at [941, 718] on div "Yes / OK" at bounding box center [945, 709] width 73 height 20
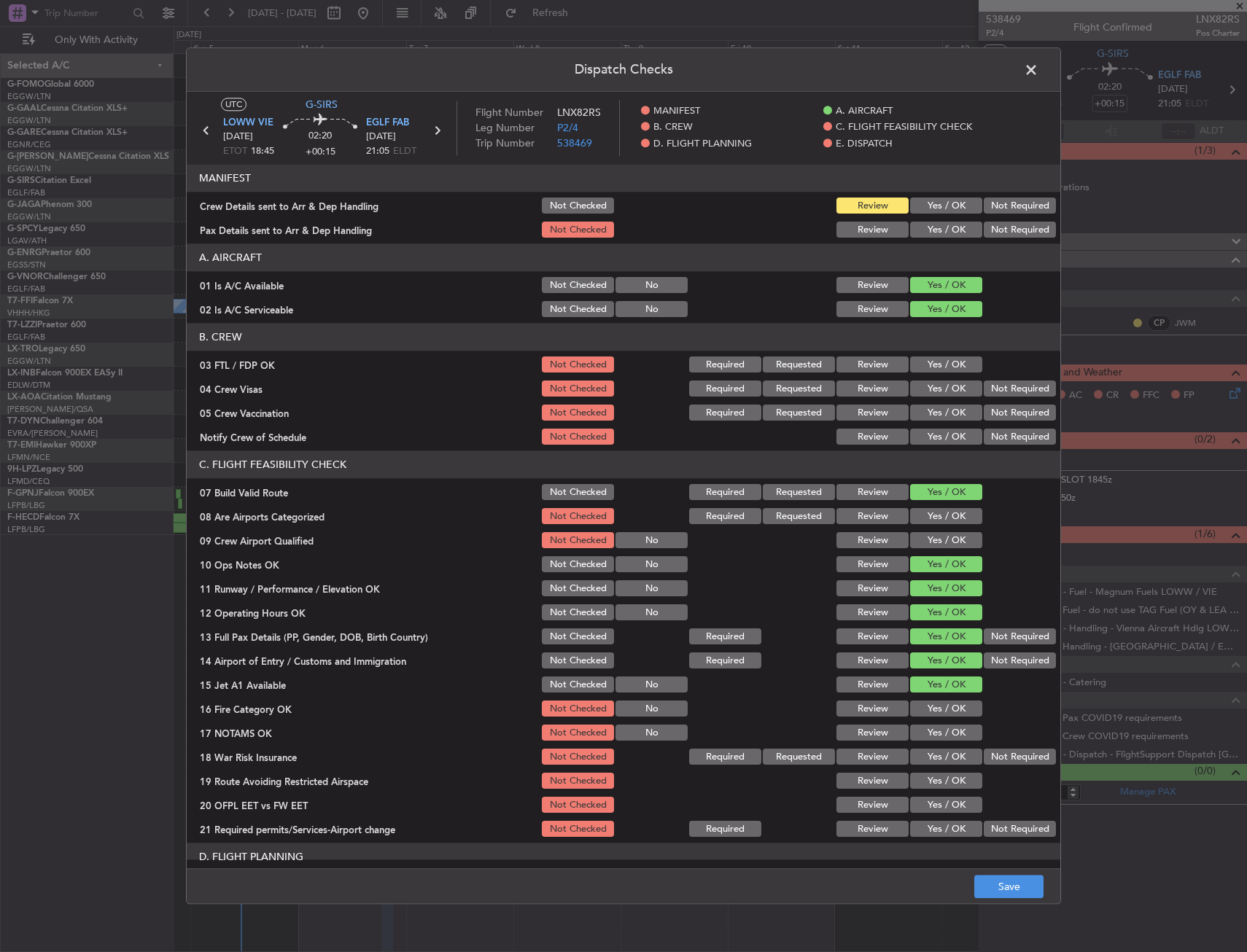
click at [943, 729] on button "Yes / OK" at bounding box center [946, 733] width 72 height 16
drag, startPoint x: 946, startPoint y: 712, endPoint x: 1009, endPoint y: 767, distance: 83.6
click at [947, 714] on button "Yes / OK" at bounding box center [946, 709] width 72 height 16
click at [1009, 767] on div "Not Required" at bounding box center [1018, 757] width 73 height 20
drag, startPoint x: 1004, startPoint y: 750, endPoint x: 990, endPoint y: 730, distance: 24.4
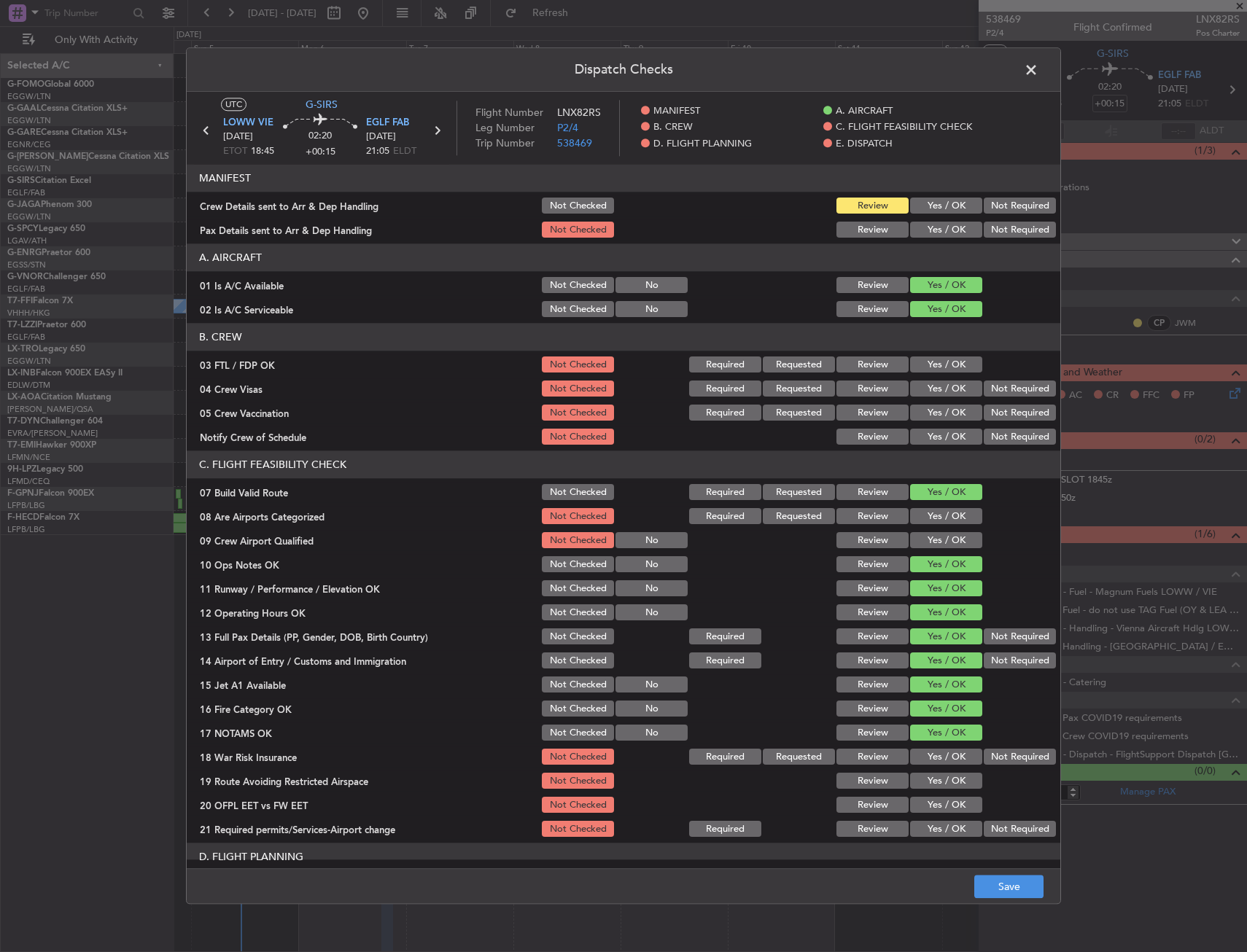
click at [1003, 750] on button "Not Required" at bounding box center [1020, 757] width 72 height 16
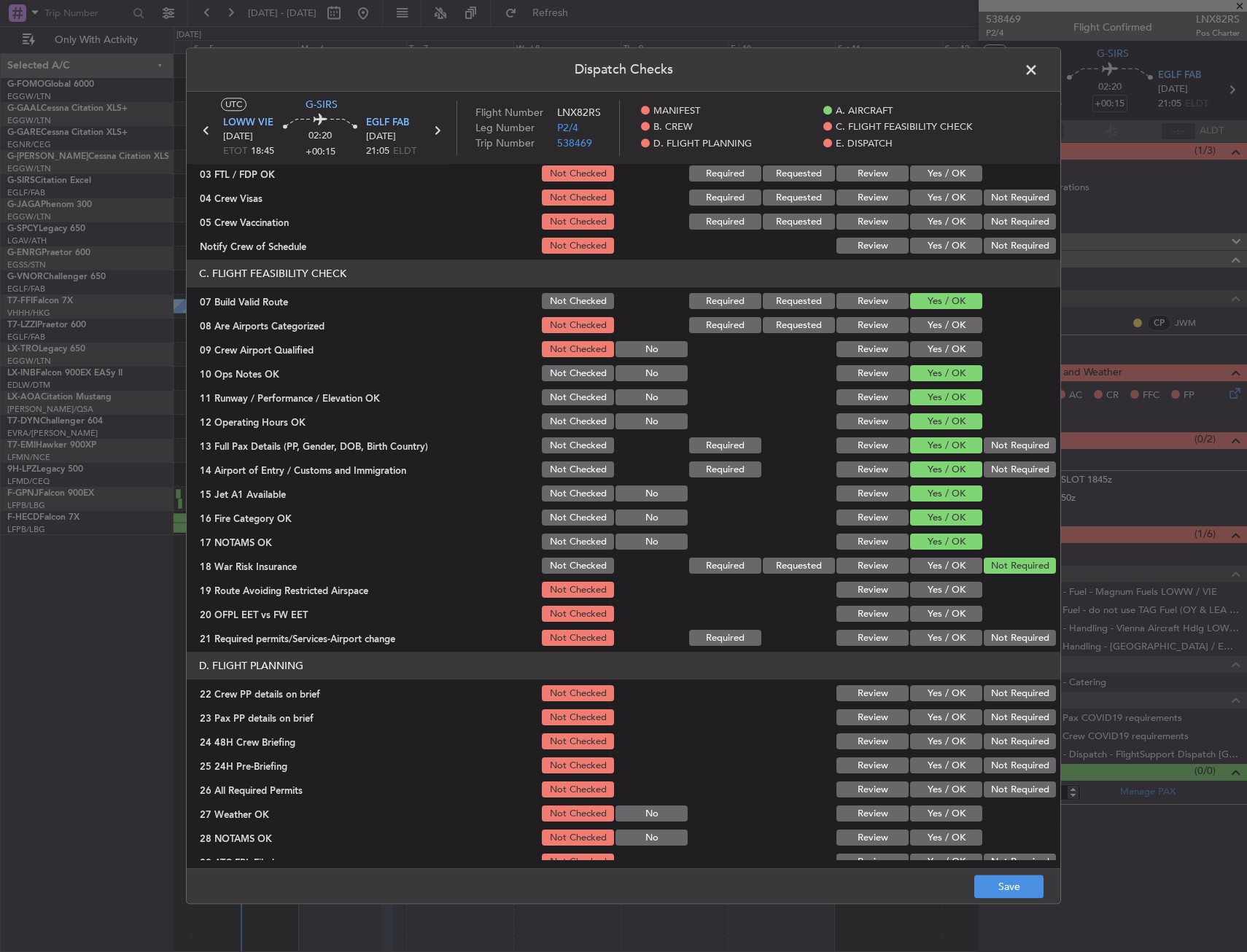
scroll to position [291, 0]
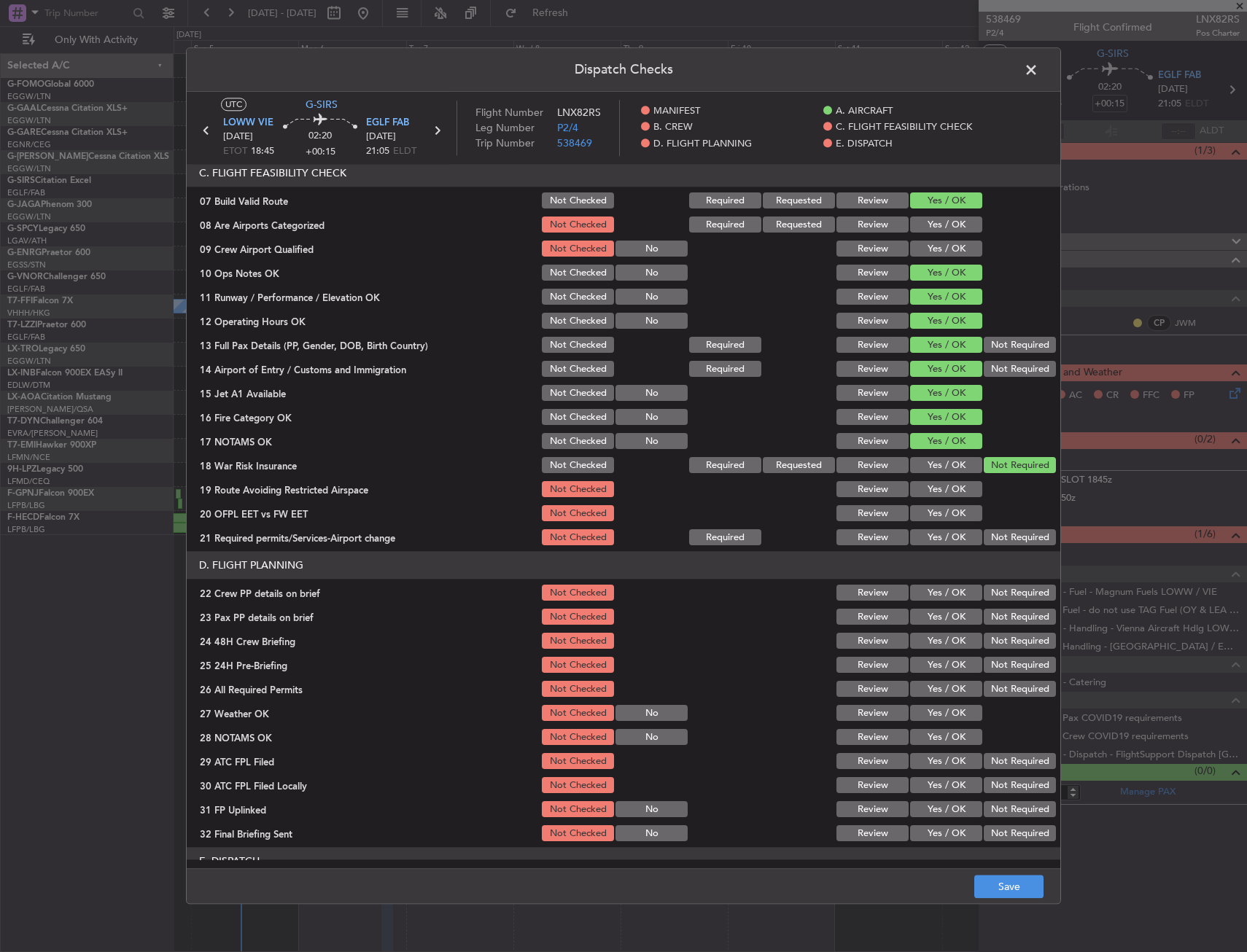
click at [937, 586] on button "Yes / OK" at bounding box center [946, 593] width 72 height 16
click at [937, 537] on button "Yes / OK" at bounding box center [946, 538] width 72 height 16
drag, startPoint x: 938, startPoint y: 518, endPoint x: 939, endPoint y: 504, distance: 14.0
click at [938, 515] on button "Yes / OK" at bounding box center [946, 514] width 72 height 16
click at [939, 504] on div "Yes / OK" at bounding box center [945, 514] width 73 height 20
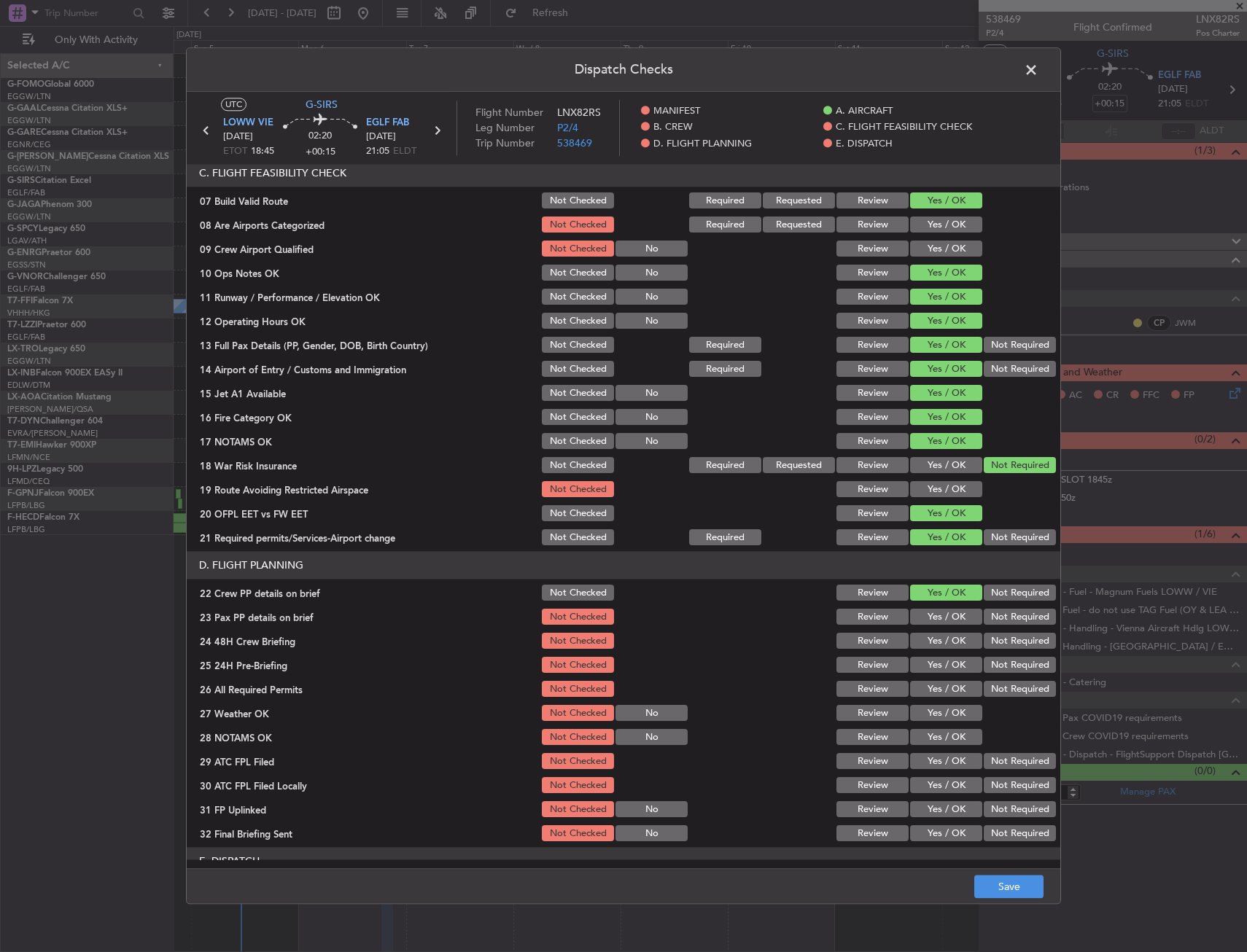
click at [934, 478] on section "C. FLIGHT FEASIBILITY CHECK 07 Build Valid Route Not Checked Required Requested…" at bounding box center [624, 354] width 874 height 389
click at [940, 496] on button "Yes / OK" at bounding box center [946, 490] width 72 height 16
drag, startPoint x: 904, startPoint y: 663, endPoint x: 913, endPoint y: 648, distance: 17.5
click at [911, 661] on button "Yes / OK" at bounding box center [946, 665] width 72 height 16
click at [924, 629] on section "D. FLIGHT PLANNING 22 Crew PP details on brief Not Checked Review Yes / OK Not …" at bounding box center [624, 698] width 874 height 292
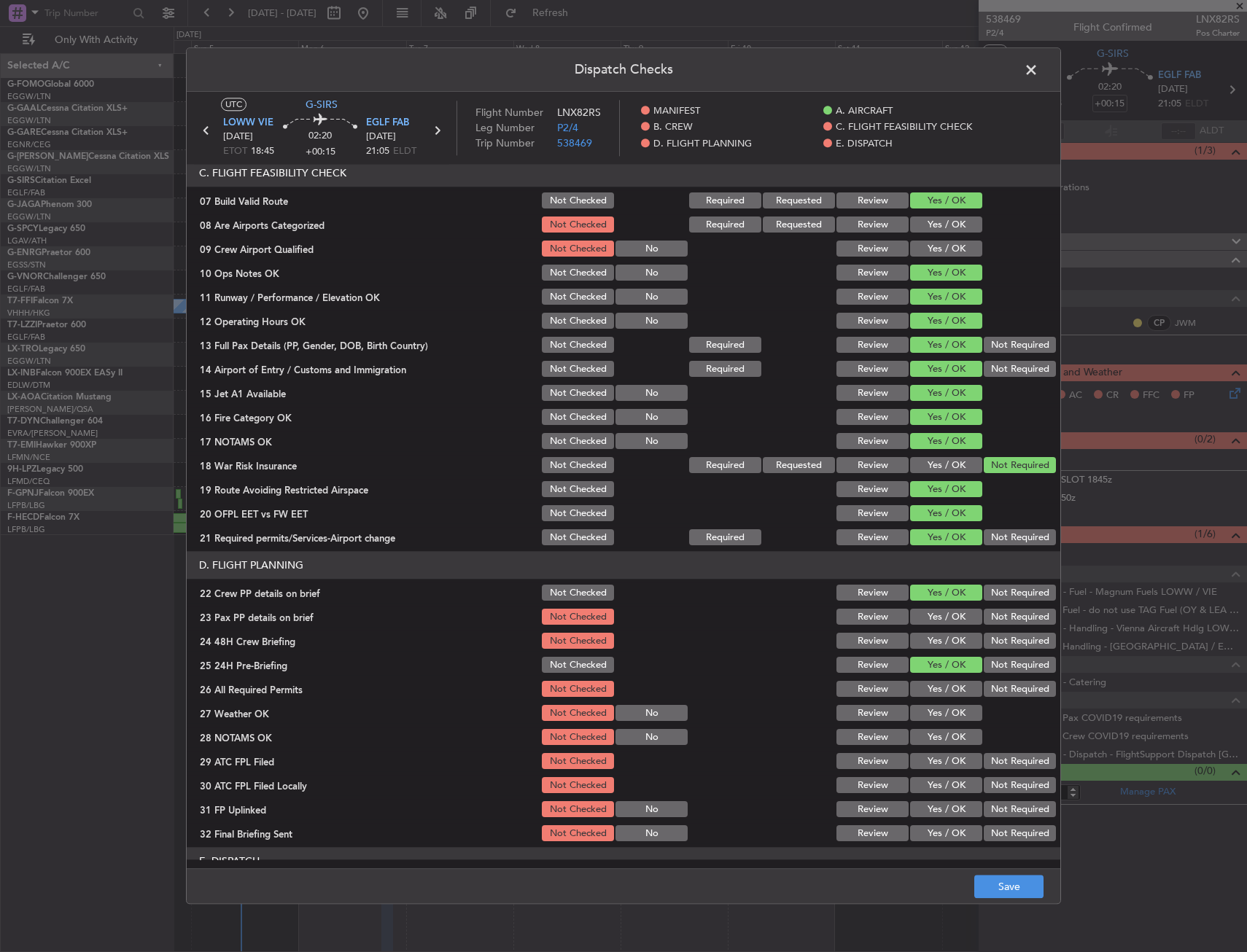
click at [925, 645] on button "Yes / OK" at bounding box center [946, 641] width 72 height 16
click at [940, 613] on button "Yes / OK" at bounding box center [946, 617] width 72 height 16
click at [984, 668] on button "Not Required" at bounding box center [1020, 665] width 72 height 16
click at [1006, 893] on button "Save" at bounding box center [1010, 887] width 70 height 23
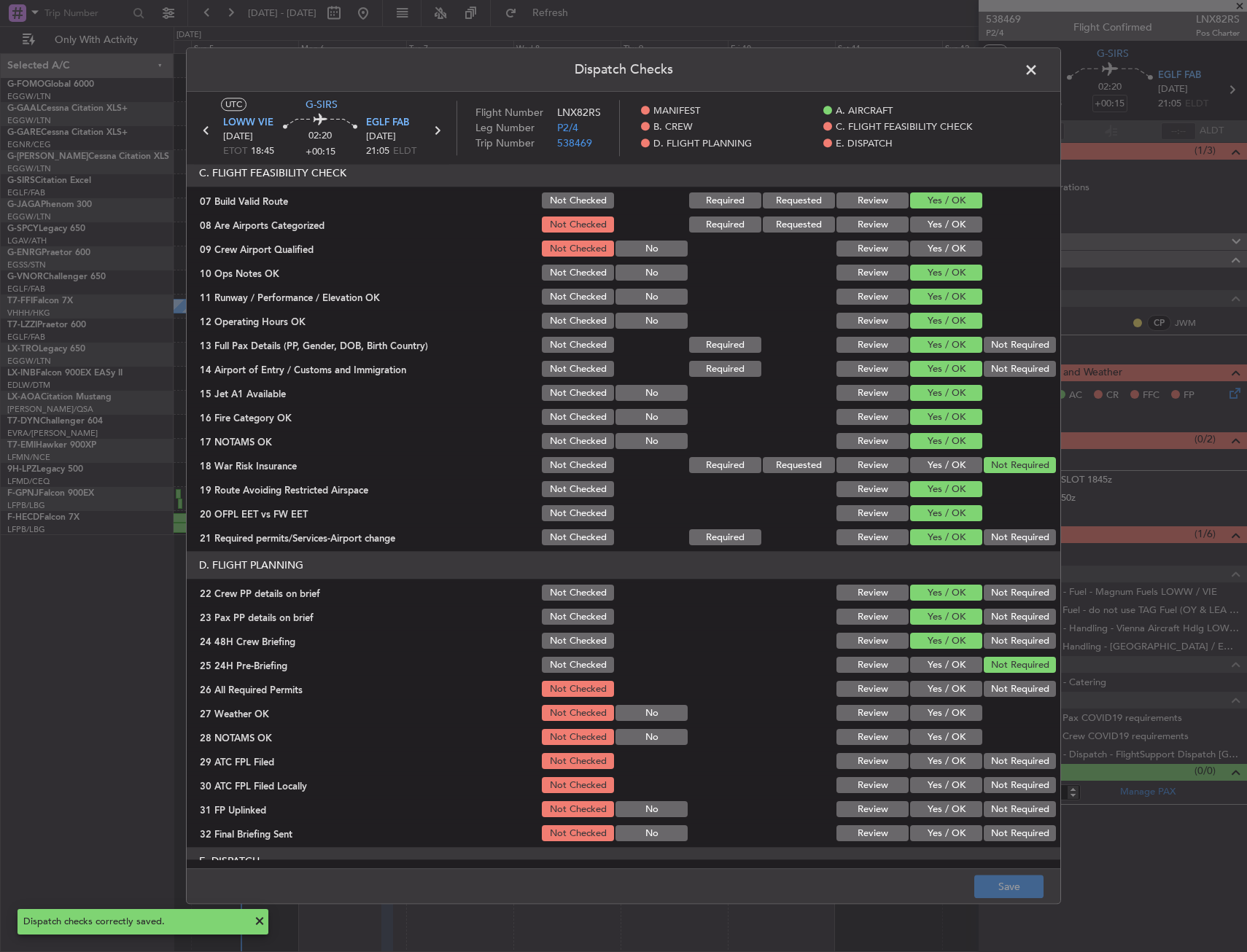
click at [1039, 69] on span at bounding box center [1039, 73] width 0 height 29
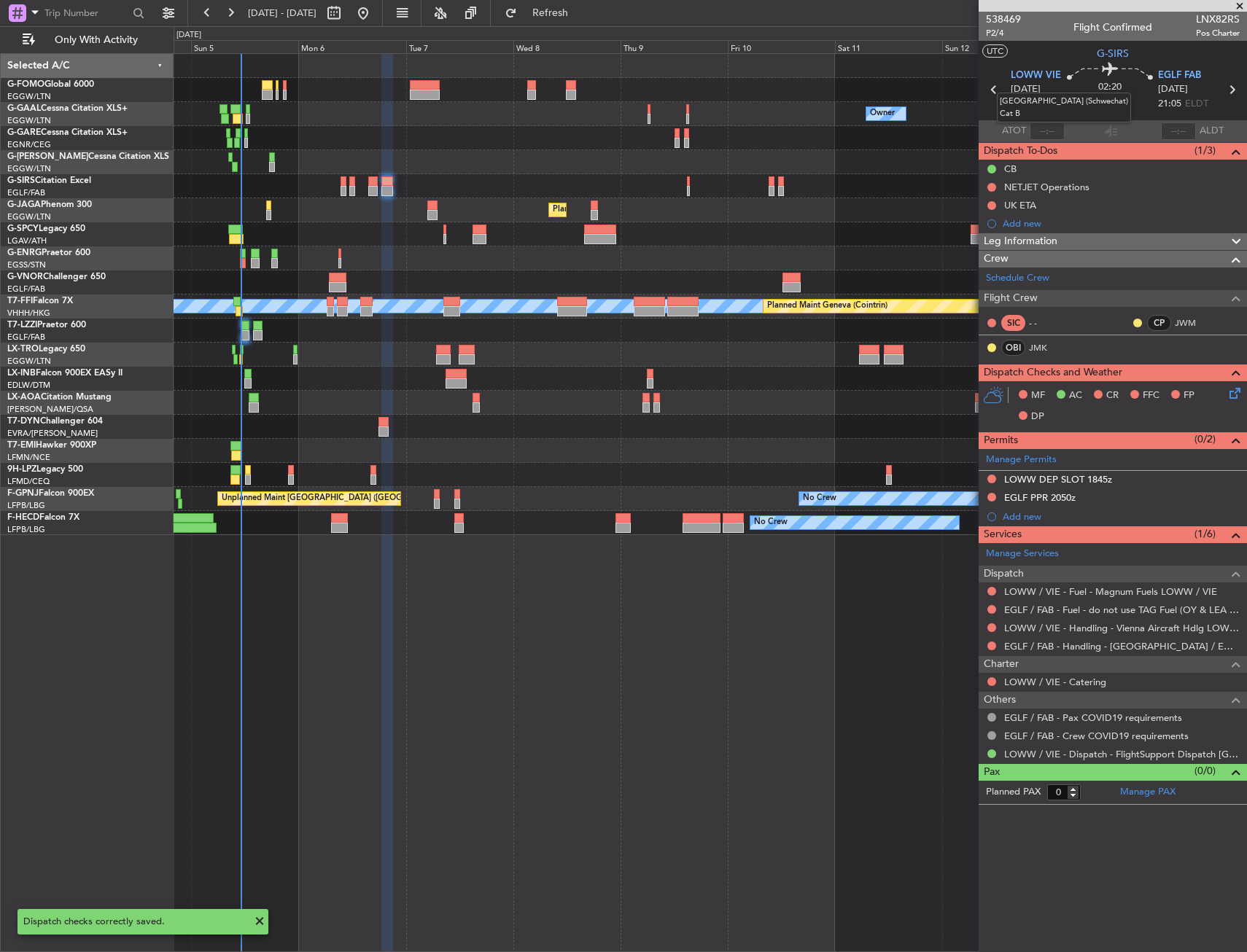
click at [993, 90] on mat-tooltip-component "Vienna (Schwechat) Cat B" at bounding box center [1065, 107] width 155 height 50
click at [992, 90] on icon at bounding box center [994, 90] width 19 height 19
type input "2"
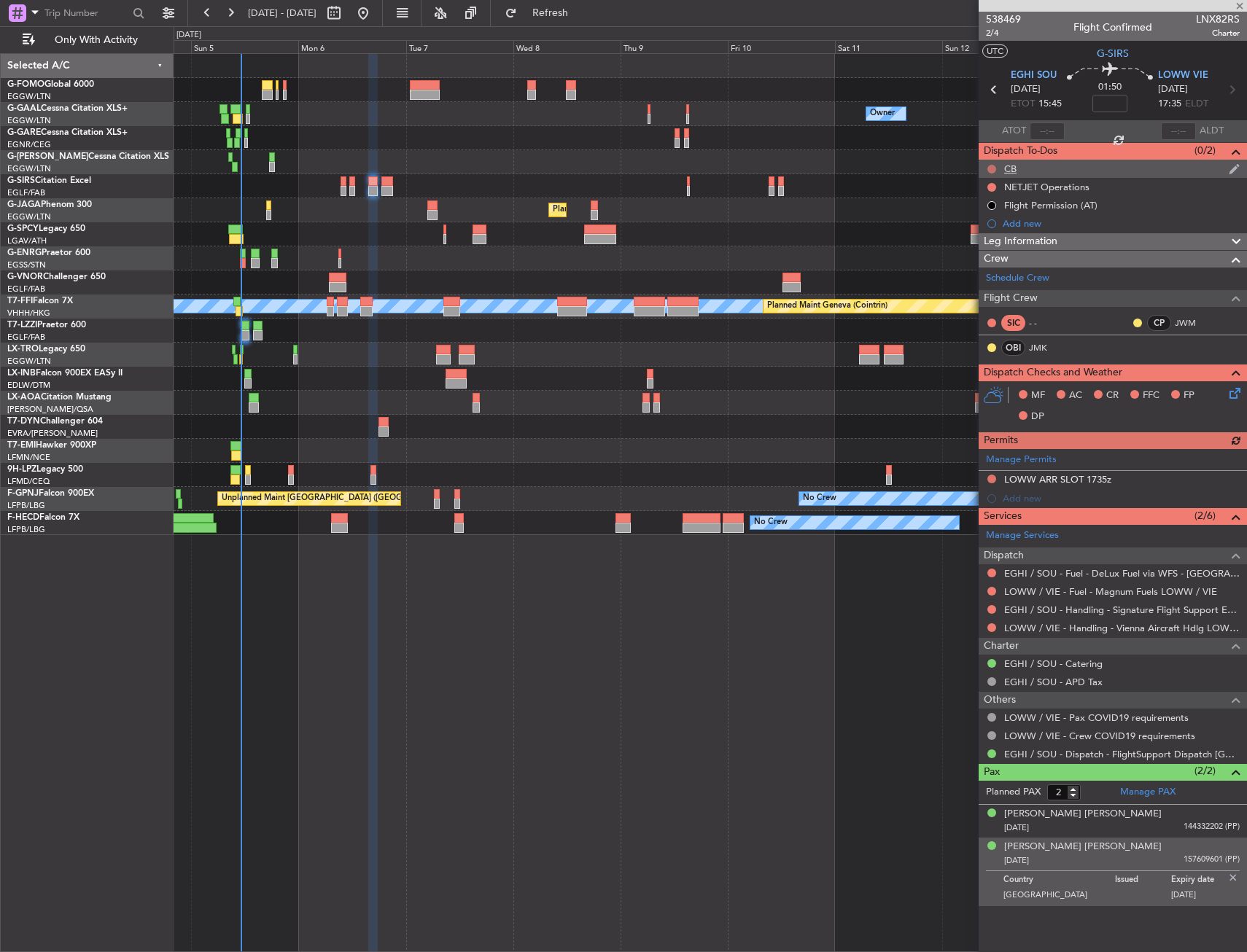
click at [993, 172] on button at bounding box center [992, 168] width 9 height 8
click at [991, 238] on span "Completed" at bounding box center [999, 233] width 48 height 15
click at [1227, 394] on div "MF AC CR FFC FP DP" at bounding box center [1112, 406] width 268 height 50
click at [1232, 394] on icon at bounding box center [1232, 390] width 12 height 12
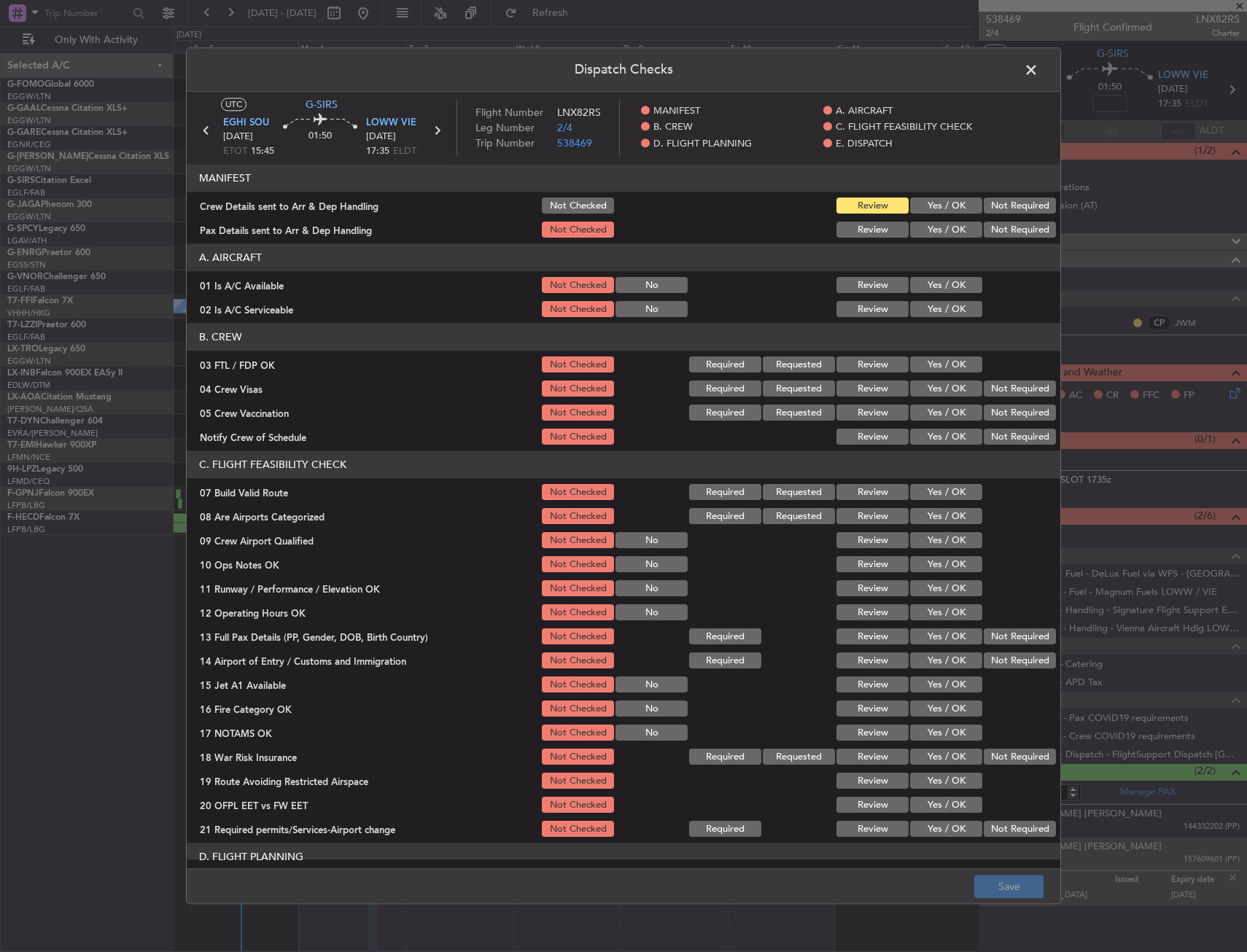
click at [916, 280] on button "Yes / OK" at bounding box center [946, 285] width 72 height 16
click at [918, 304] on button "Yes / OK" at bounding box center [946, 310] width 72 height 16
click at [921, 489] on button "Yes / OK" at bounding box center [946, 492] width 72 height 16
click at [928, 552] on section "C. FLIGHT FEASIBILITY CHECK 07 Build Valid Route Not Checked Required Requested…" at bounding box center [624, 645] width 874 height 389
click at [930, 568] on button "Yes / OK" at bounding box center [946, 565] width 72 height 16
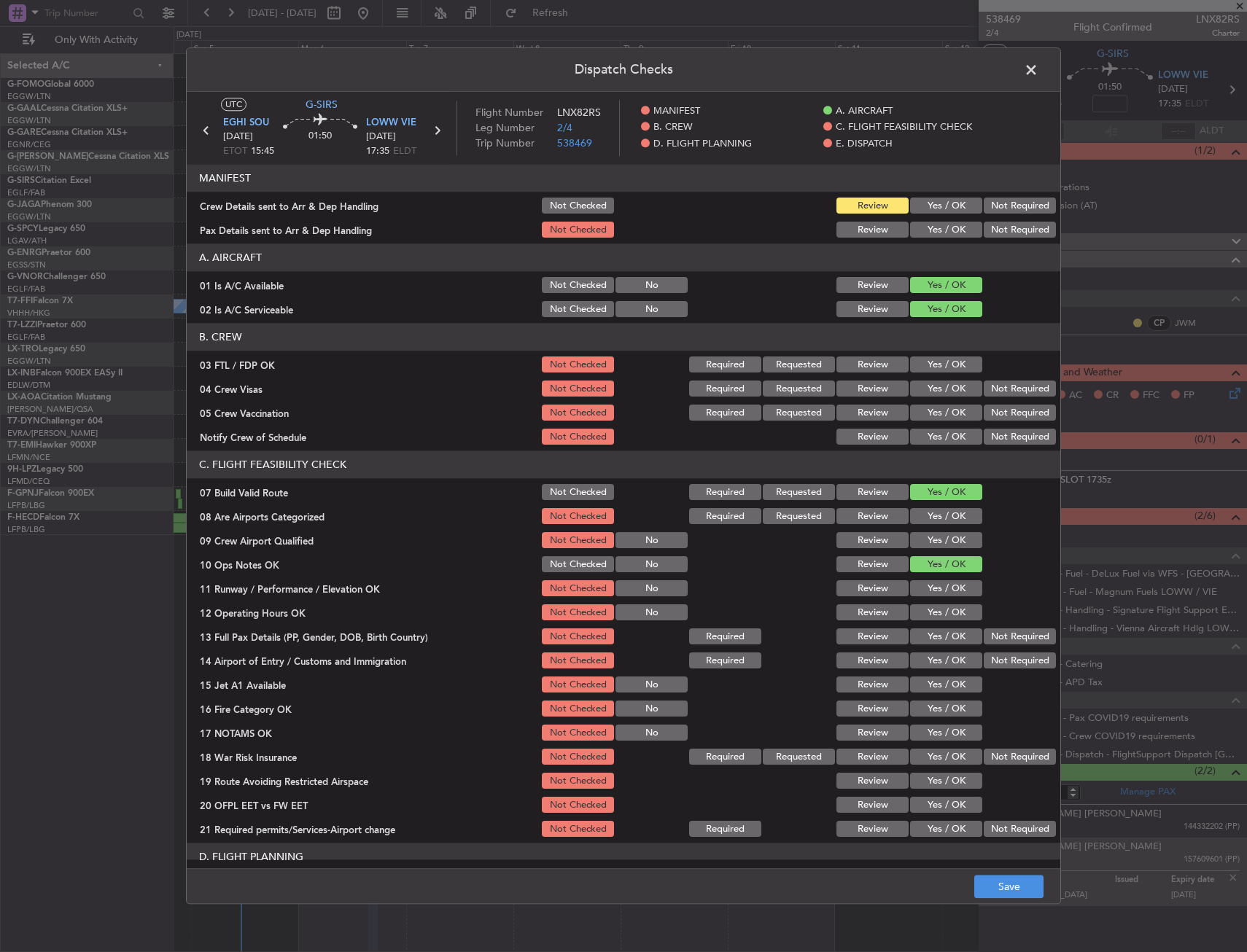
click at [930, 597] on button "Yes / OK" at bounding box center [946, 589] width 72 height 16
click at [924, 608] on button "Yes / OK" at bounding box center [946, 613] width 72 height 16
click at [925, 630] on button "Yes / OK" at bounding box center [946, 637] width 72 height 16
drag, startPoint x: 925, startPoint y: 651, endPoint x: 929, endPoint y: 675, distance: 24.3
click at [925, 657] on div "Yes / OK" at bounding box center [945, 661] width 73 height 20
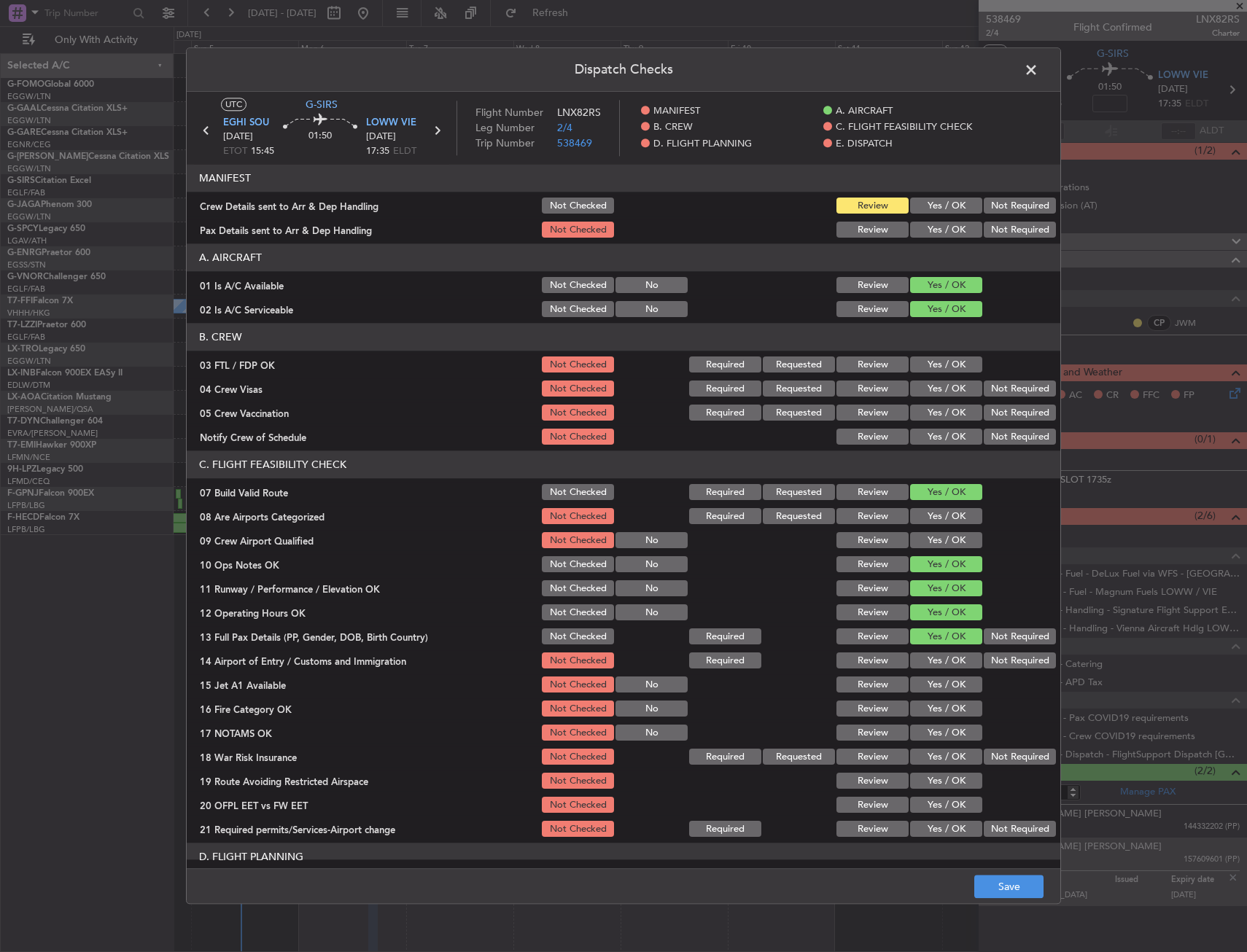
click at [931, 678] on div "Yes / OK" at bounding box center [945, 685] width 73 height 20
click at [932, 666] on button "Yes / OK" at bounding box center [946, 661] width 72 height 16
click at [929, 689] on button "Yes / OK" at bounding box center [946, 685] width 72 height 16
click at [942, 724] on div "Yes / OK" at bounding box center [945, 733] width 73 height 20
drag, startPoint x: 941, startPoint y: 736, endPoint x: 939, endPoint y: 713, distance: 23.1
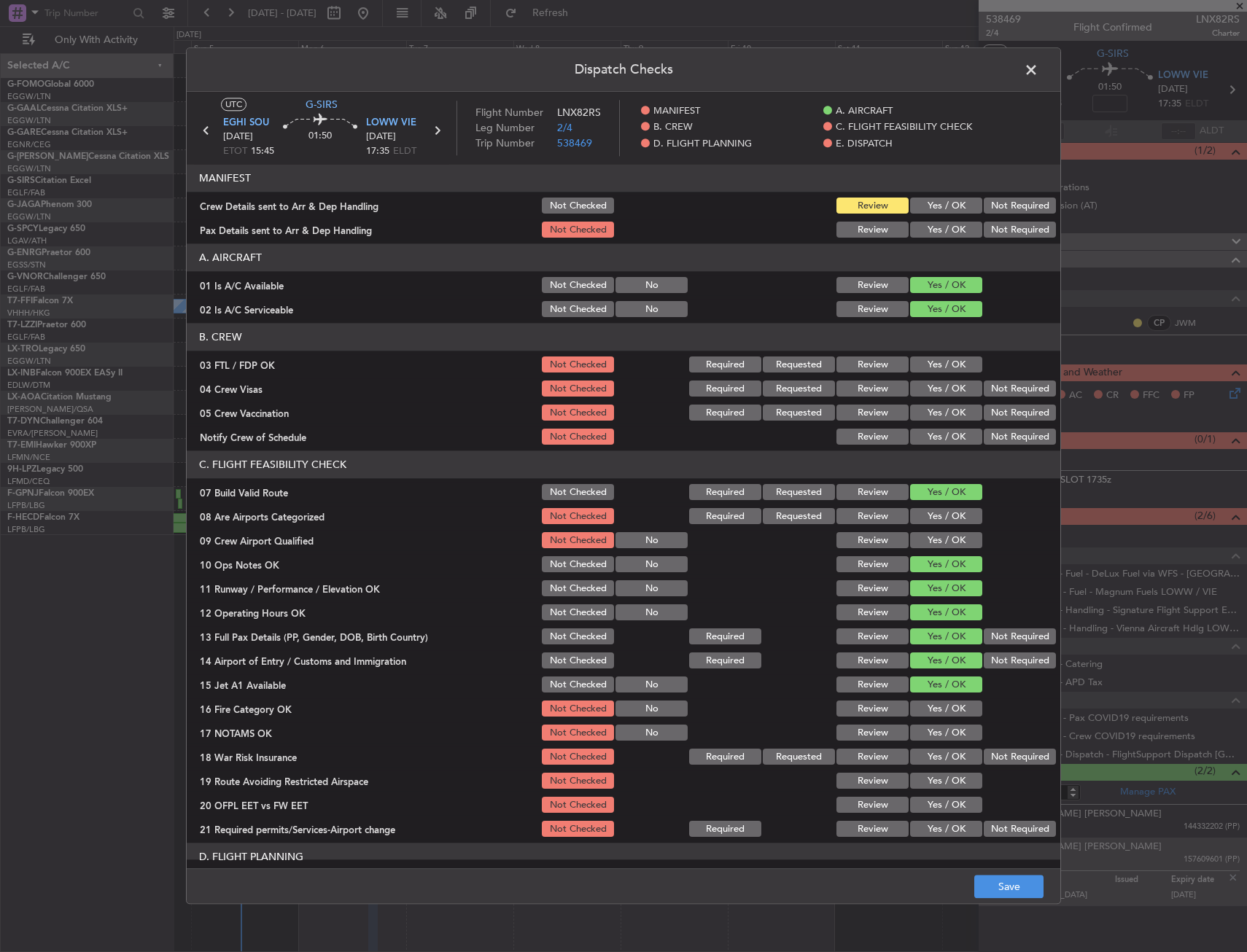
click at [941, 730] on button "Yes / OK" at bounding box center [946, 733] width 72 height 16
click at [939, 713] on button "Yes / OK" at bounding box center [946, 709] width 72 height 16
click at [994, 747] on div "Not Required" at bounding box center [1018, 757] width 73 height 20
click at [989, 751] on button "Not Required" at bounding box center [1020, 757] width 72 height 16
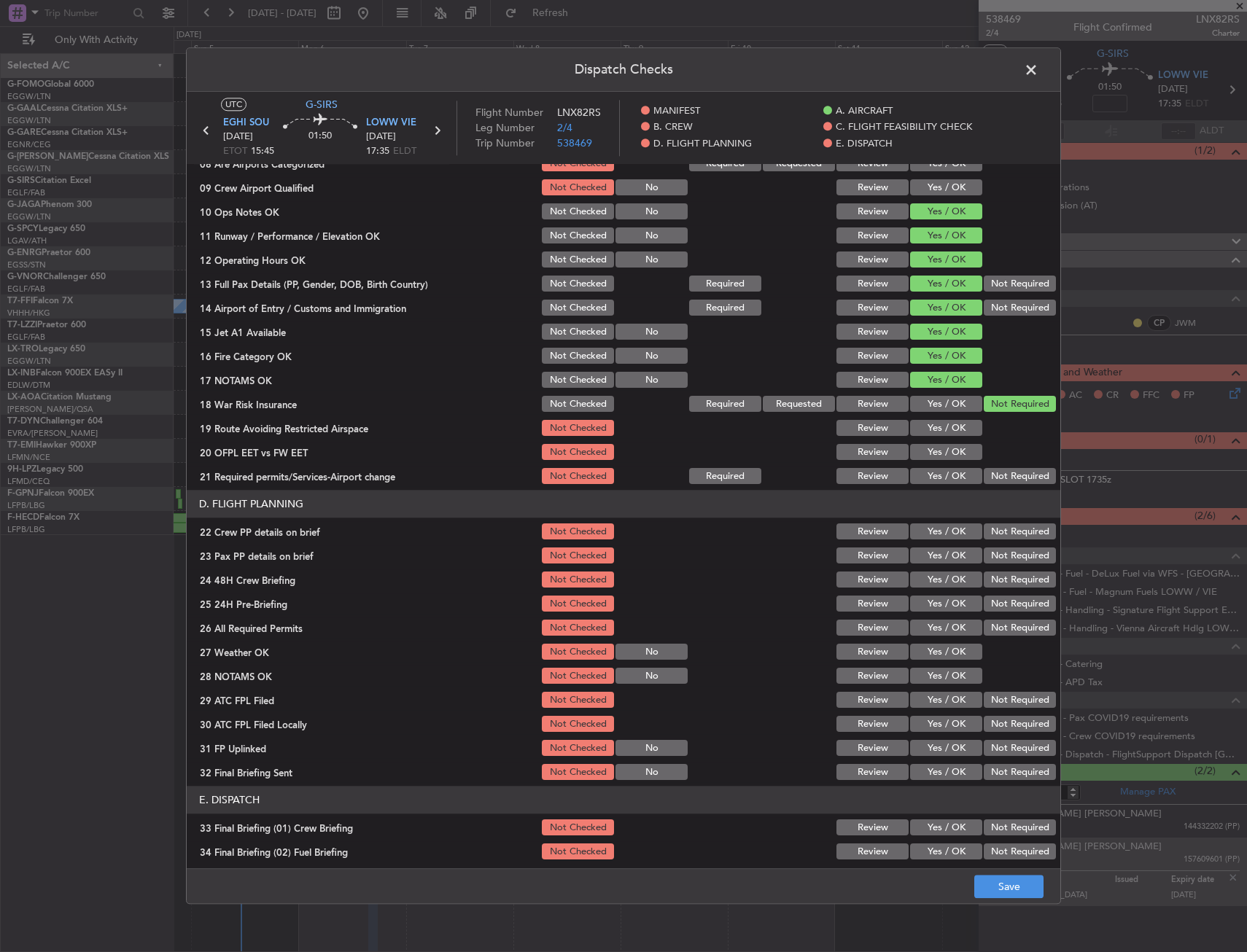
scroll to position [365, 0]
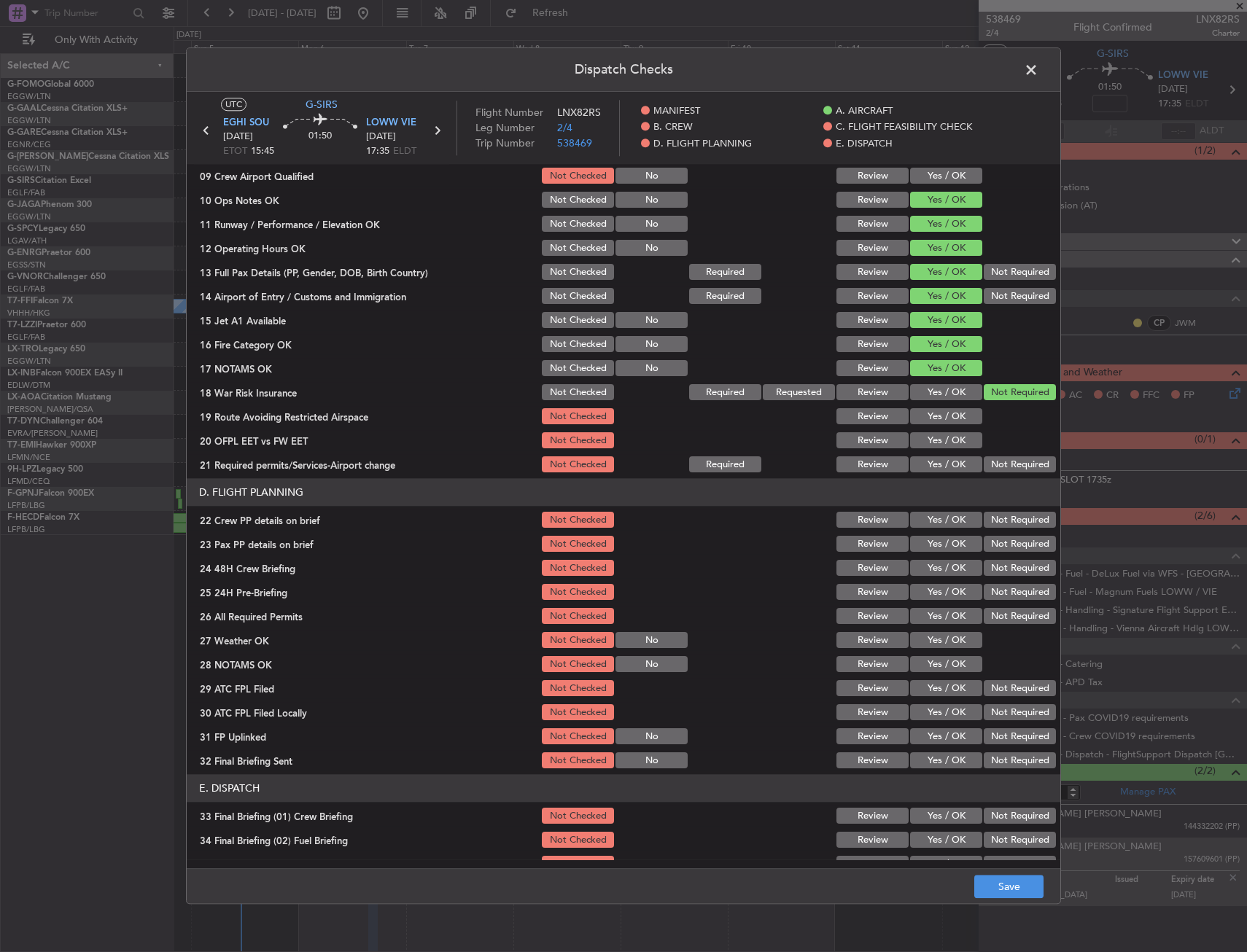
drag, startPoint x: 945, startPoint y: 452, endPoint x: 933, endPoint y: 413, distance: 40.8
click at [936, 401] on div "Yes / OK" at bounding box center [945, 393] width 73 height 20
drag, startPoint x: 932, startPoint y: 416, endPoint x: 932, endPoint y: 431, distance: 15.0
click at [932, 417] on button "Yes / OK" at bounding box center [946, 416] width 72 height 16
drag, startPoint x: 932, startPoint y: 431, endPoint x: 935, endPoint y: 447, distance: 16.3
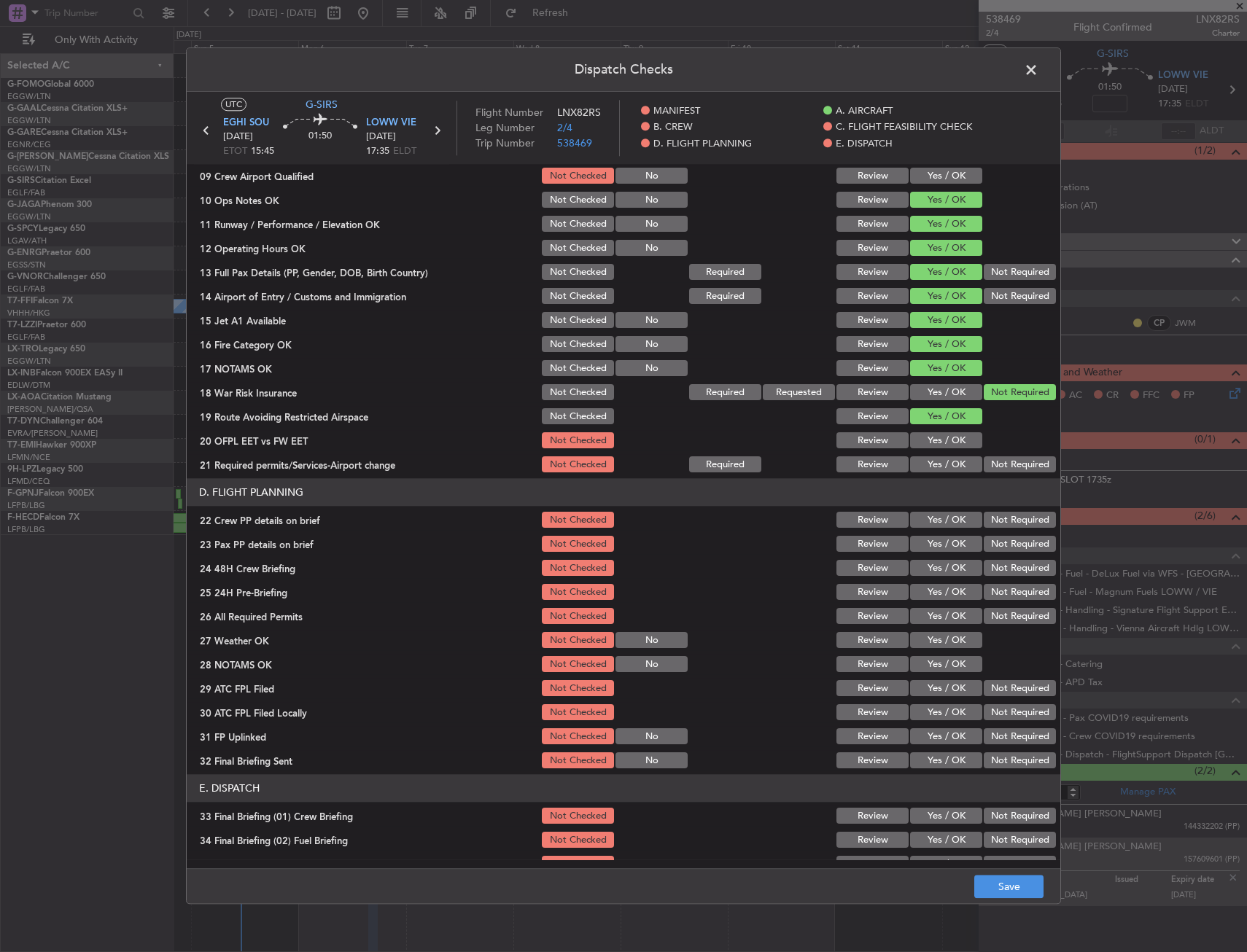
click at [933, 436] on div "Yes / OK" at bounding box center [945, 441] width 73 height 20
click at [935, 447] on button "Yes / OK" at bounding box center [946, 440] width 72 height 16
drag, startPoint x: 936, startPoint y: 456, endPoint x: 936, endPoint y: 468, distance: 12.0
click at [936, 461] on div "Yes / OK" at bounding box center [945, 465] width 73 height 20
click at [936, 469] on button "Yes / OK" at bounding box center [946, 465] width 72 height 16
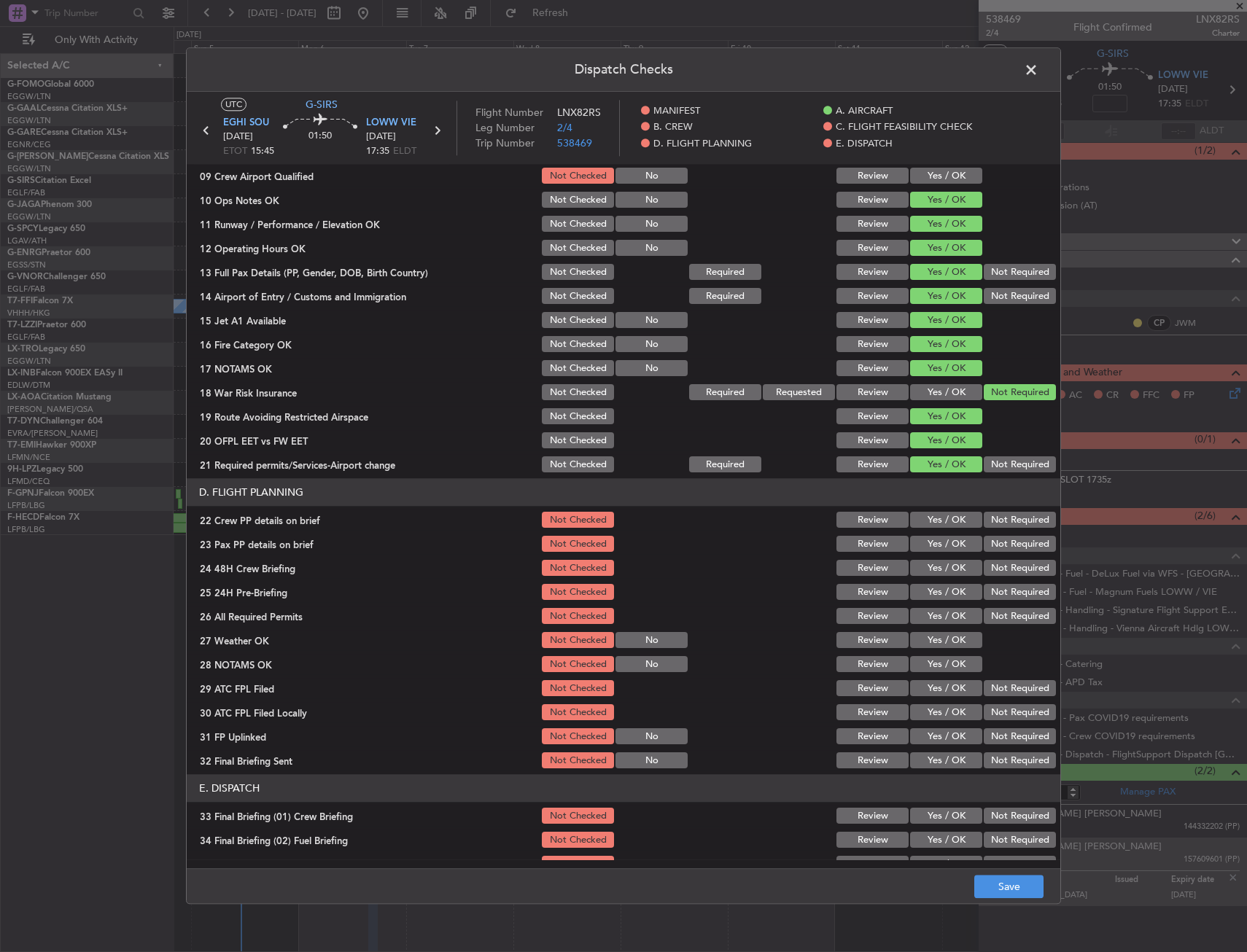
click at [931, 529] on div "Yes / OK" at bounding box center [945, 520] width 73 height 20
click at [928, 543] on button "Yes / OK" at bounding box center [946, 544] width 72 height 16
drag, startPoint x: 936, startPoint y: 517, endPoint x: 939, endPoint y: 549, distance: 32.1
click at [936, 518] on button "Yes / OK" at bounding box center [946, 520] width 72 height 16
click at [939, 549] on button "Yes / OK" at bounding box center [946, 544] width 72 height 16
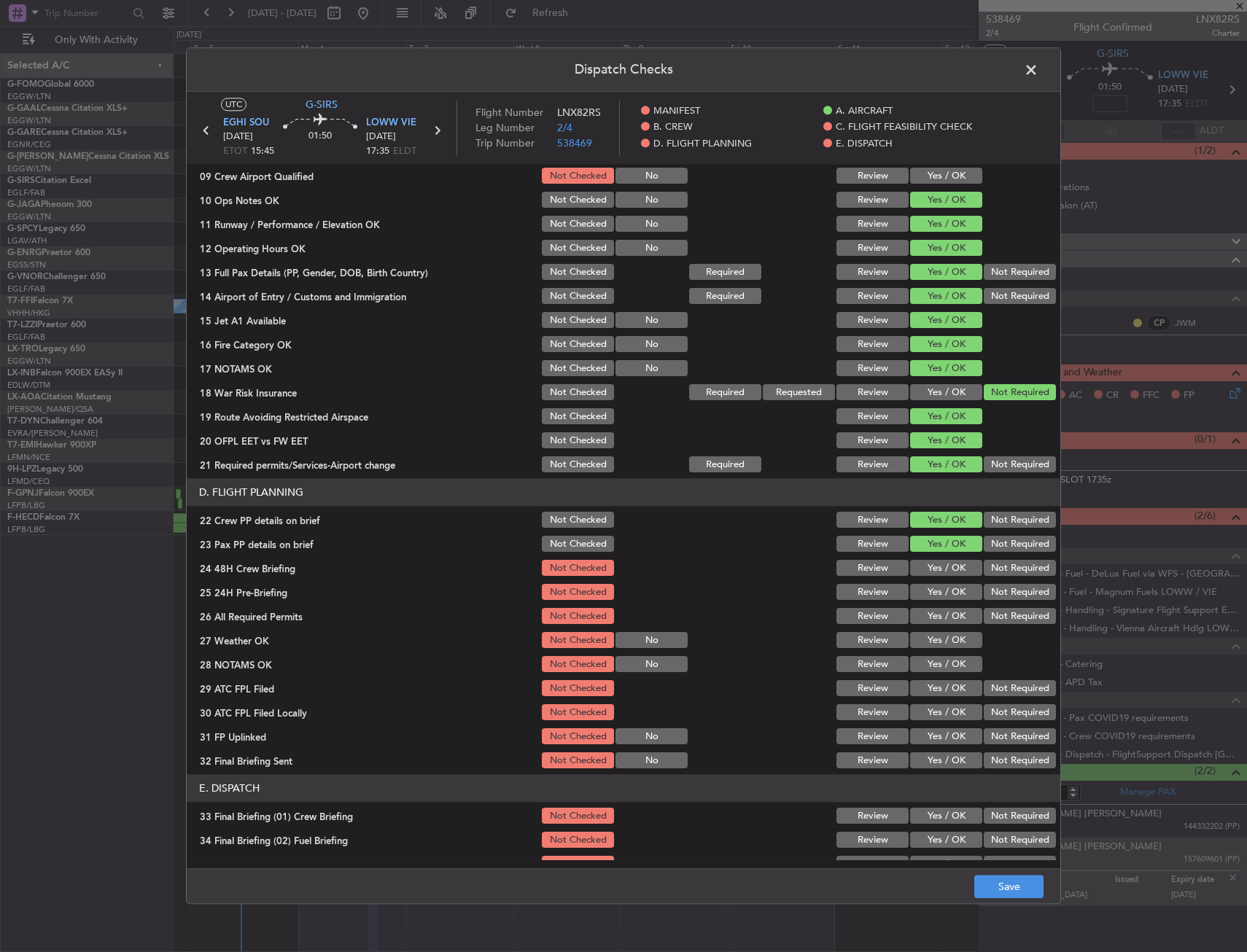
click at [939, 559] on div "Yes / OK" at bounding box center [945, 569] width 73 height 20
click at [979, 580] on section "D. FLIGHT PLANNING 22 Crew PP details on brief Not Checked Review Yes / OK Not …" at bounding box center [624, 625] width 874 height 292
click at [962, 576] on button "Yes / OK" at bounding box center [946, 569] width 72 height 16
click at [994, 592] on button "Not Required" at bounding box center [1020, 593] width 72 height 16
click at [1003, 881] on button "Save" at bounding box center [1010, 887] width 70 height 23
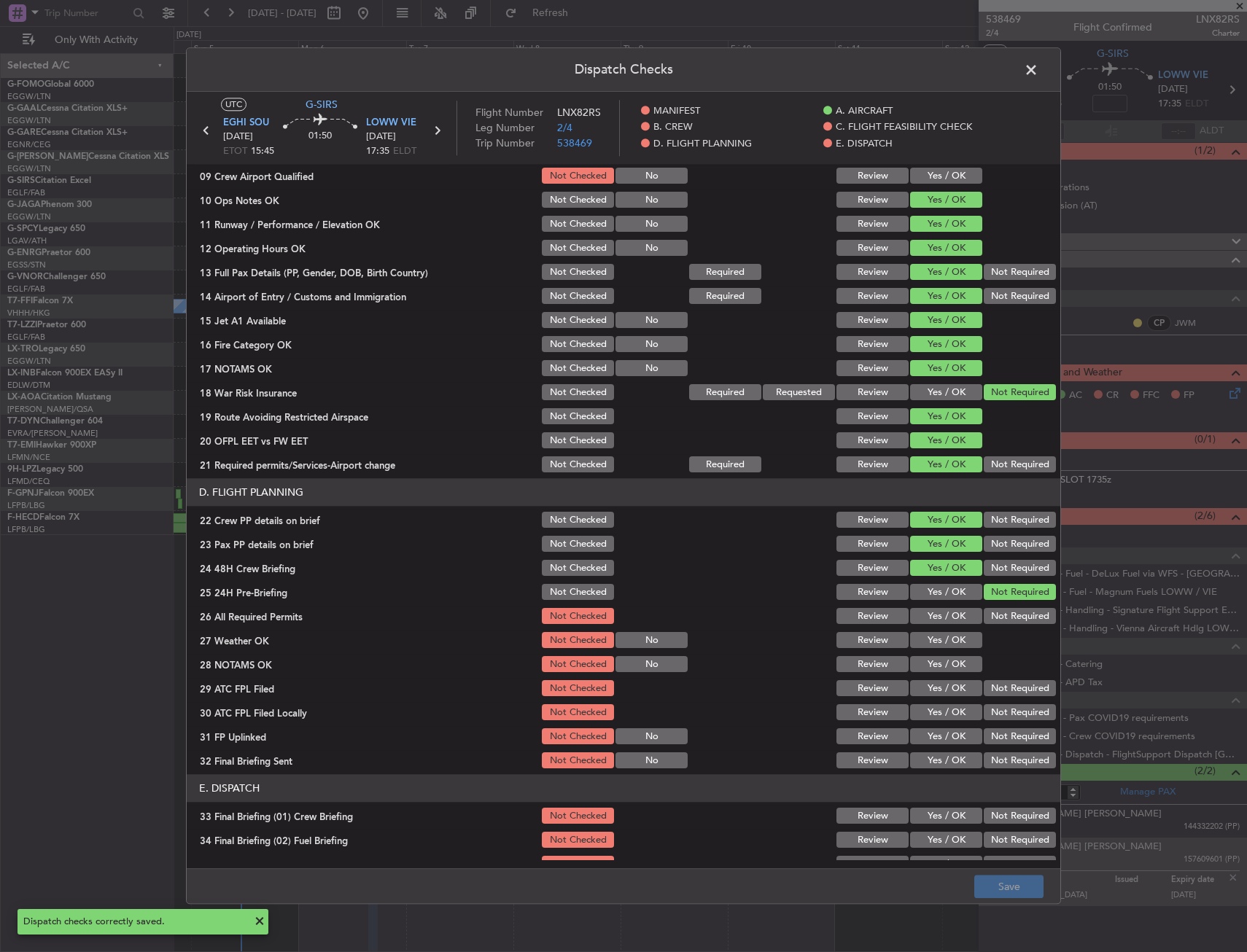
click at [1039, 74] on span at bounding box center [1039, 73] width 0 height 29
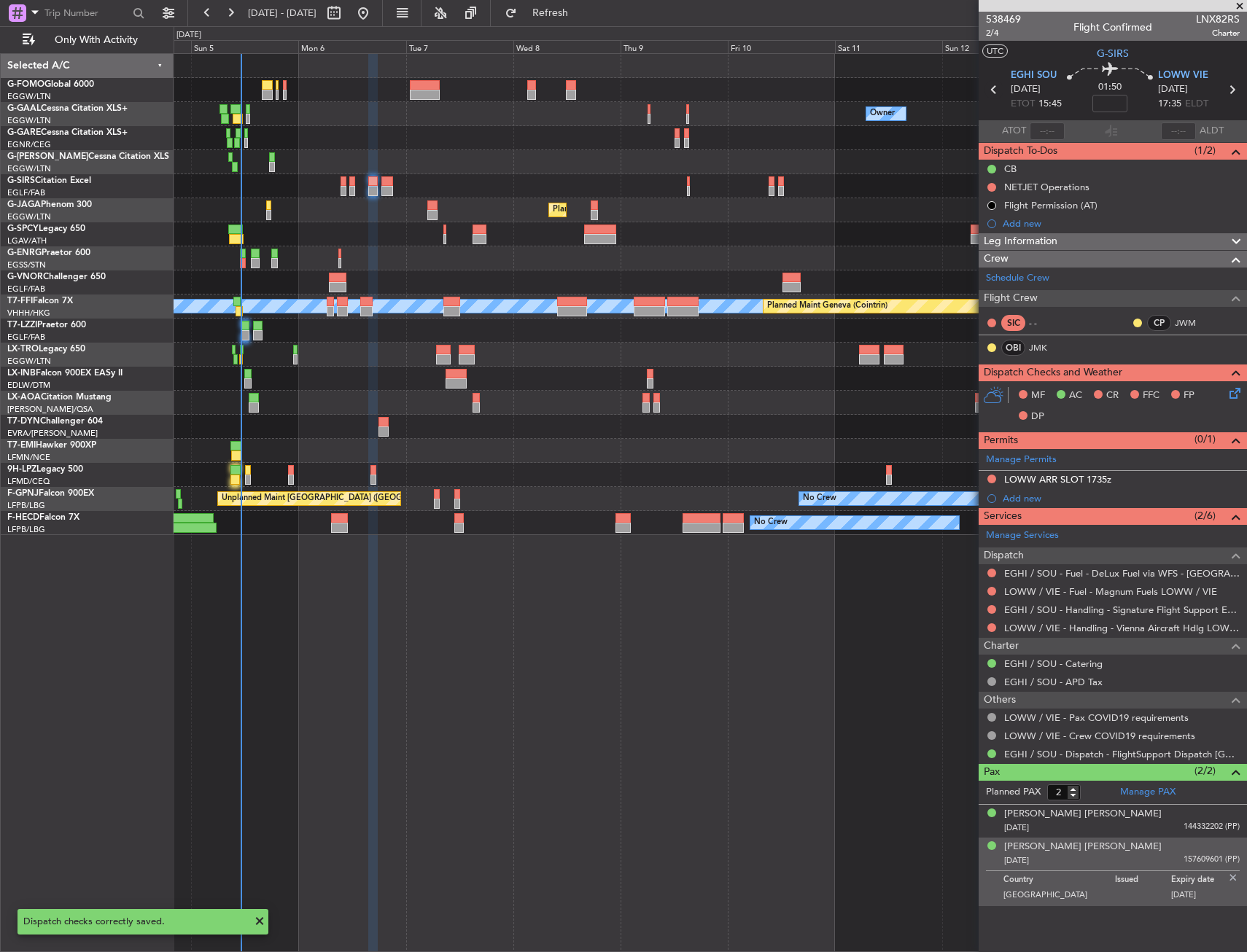
click at [992, 94] on icon at bounding box center [994, 90] width 19 height 19
type input "+00:05"
type input "4"
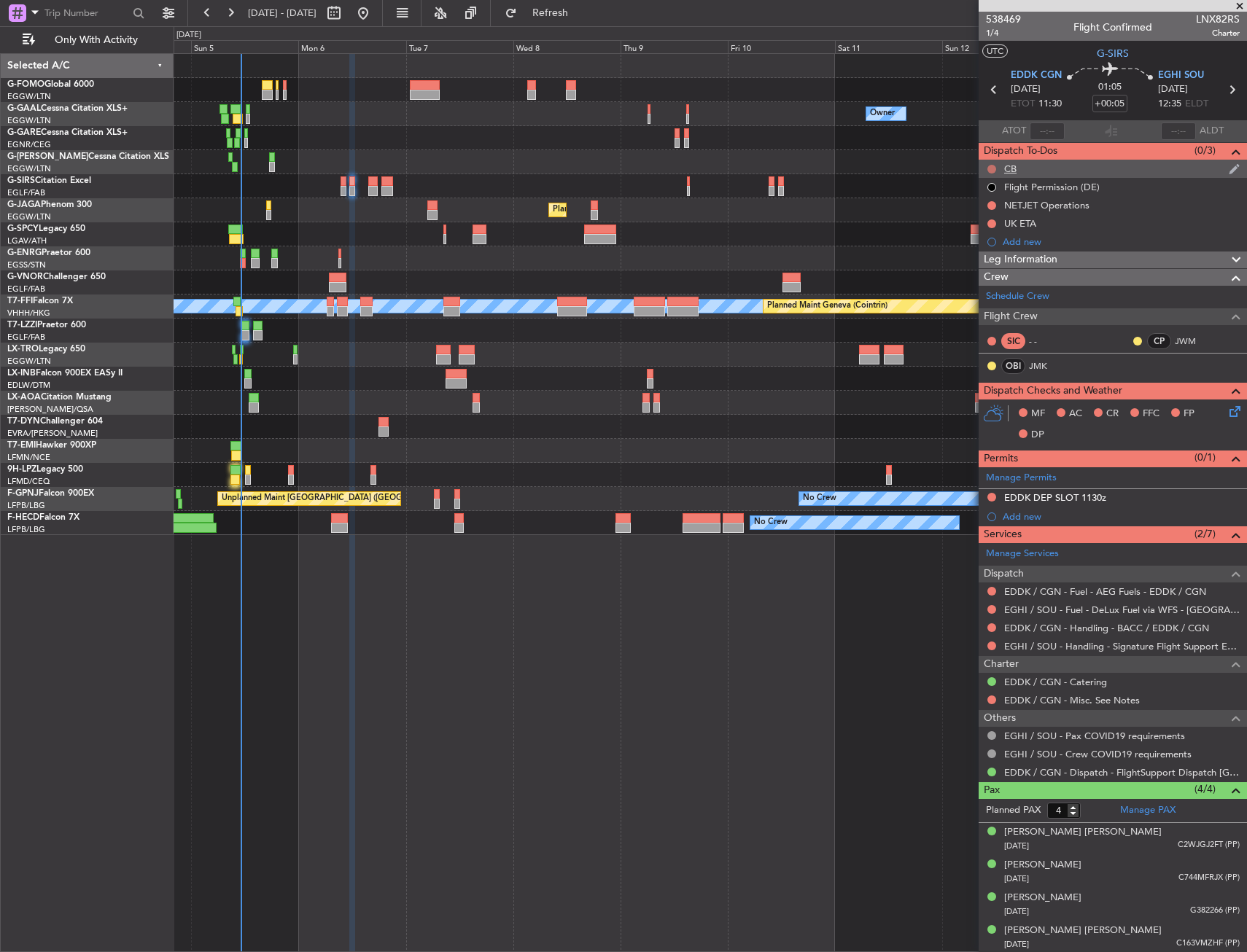
click at [990, 170] on button at bounding box center [992, 168] width 9 height 8
click at [977, 228] on span "Completed" at bounding box center [999, 233] width 48 height 15
click at [1227, 415] on icon at bounding box center [1232, 409] width 12 height 12
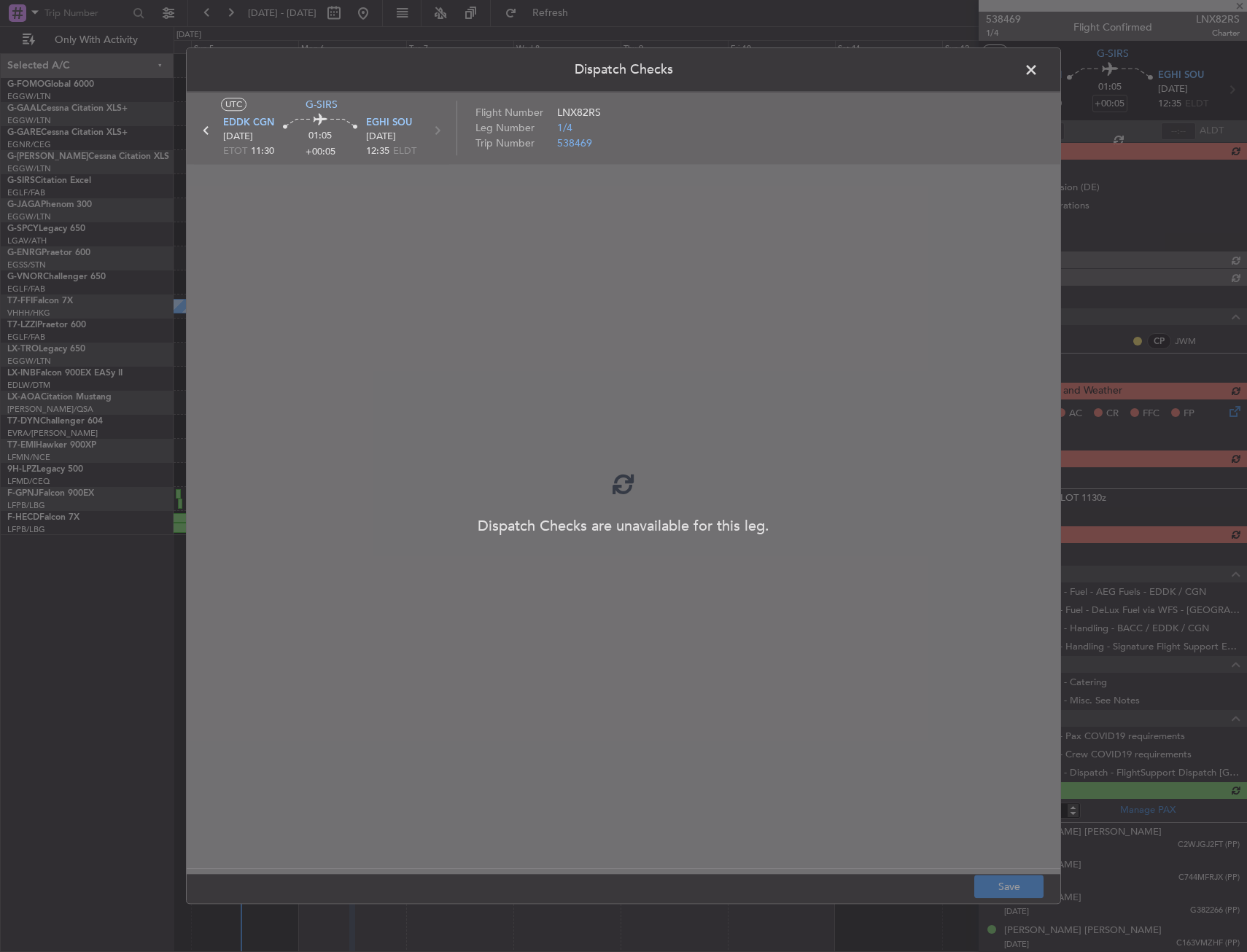
click at [914, 304] on div at bounding box center [624, 483] width 874 height 782
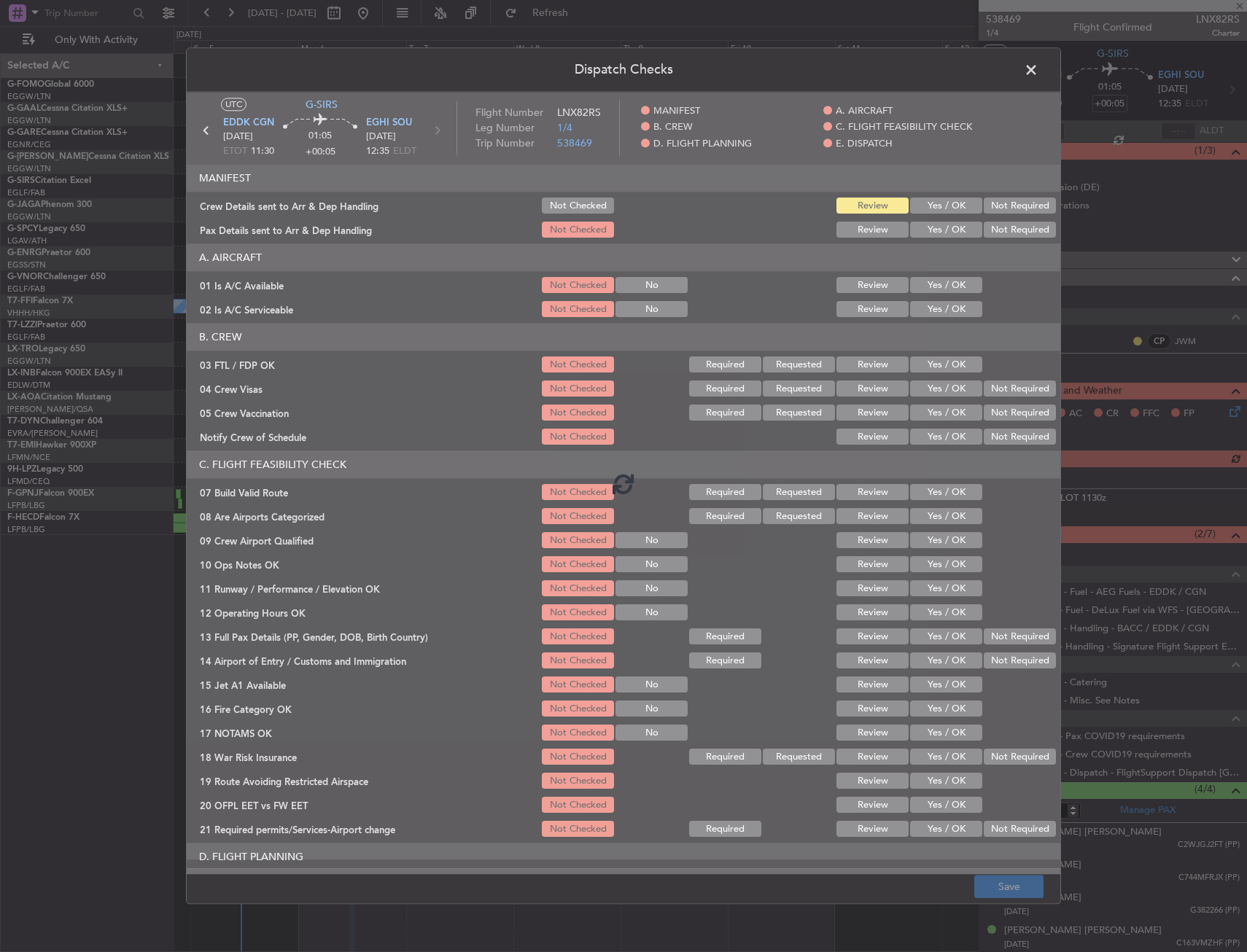
click at [933, 291] on div at bounding box center [624, 483] width 874 height 782
click at [937, 284] on div at bounding box center [624, 483] width 874 height 782
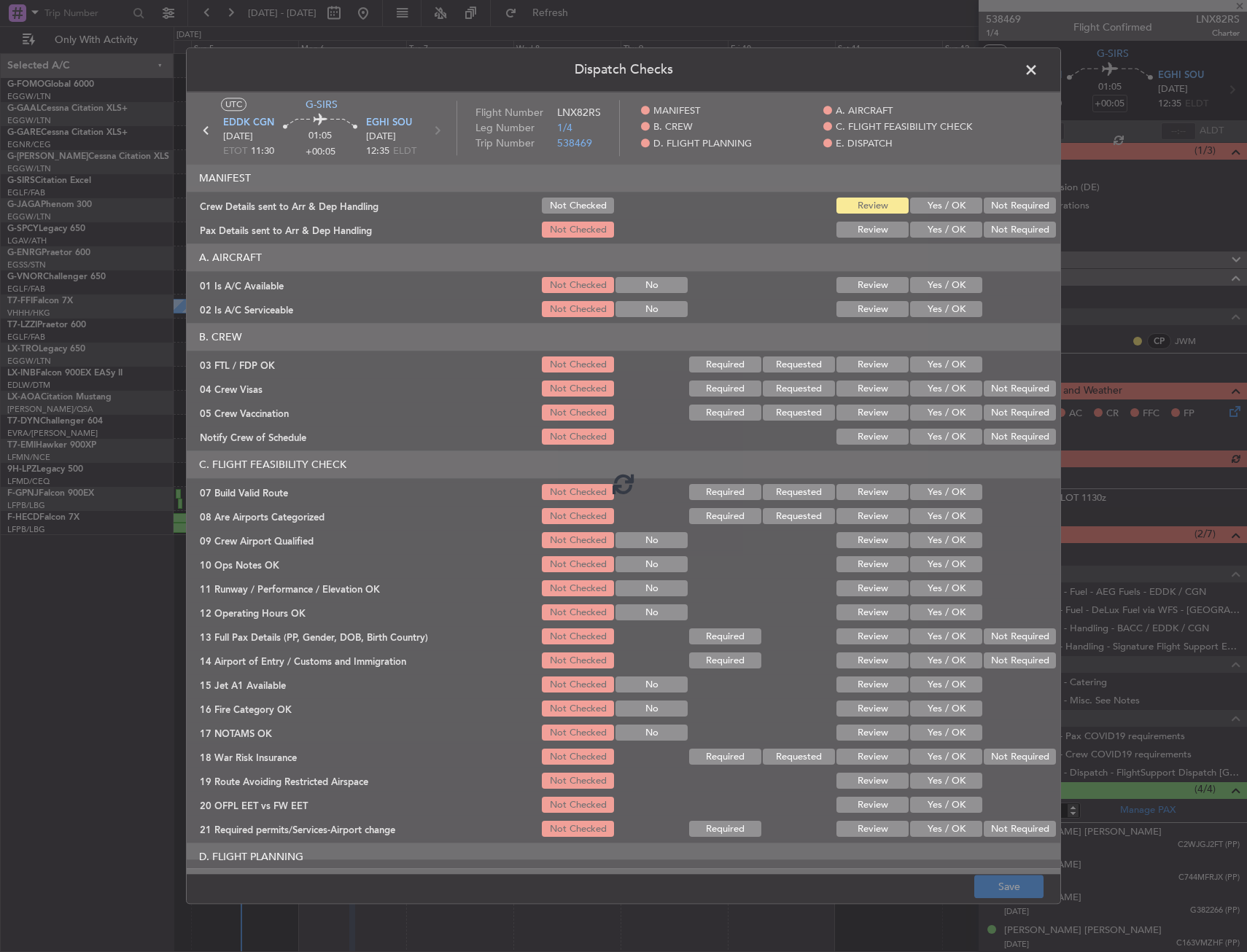
click at [937, 287] on div at bounding box center [624, 483] width 874 height 782
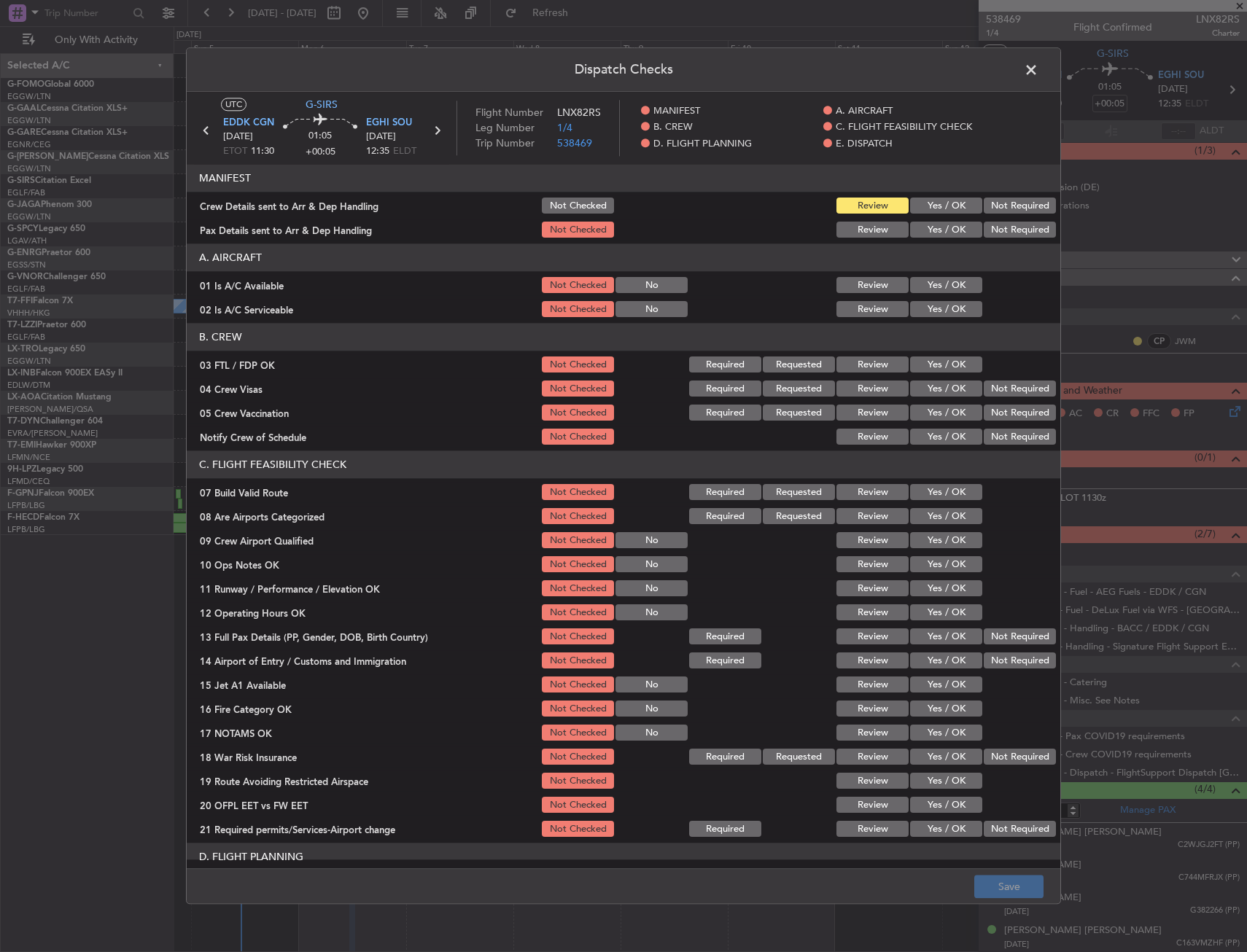
drag, startPoint x: 937, startPoint y: 287, endPoint x: 939, endPoint y: 297, distance: 10.2
click at [937, 288] on button "Yes / OK" at bounding box center [946, 285] width 72 height 16
click at [939, 308] on button "Yes / OK" at bounding box center [946, 310] width 72 height 16
click at [932, 481] on section "C. FLIGHT FEASIBILITY CHECK 07 Build Valid Route Not Checked Required Requested…" at bounding box center [624, 645] width 874 height 389
click at [933, 497] on button "Yes / OK" at bounding box center [946, 492] width 72 height 16
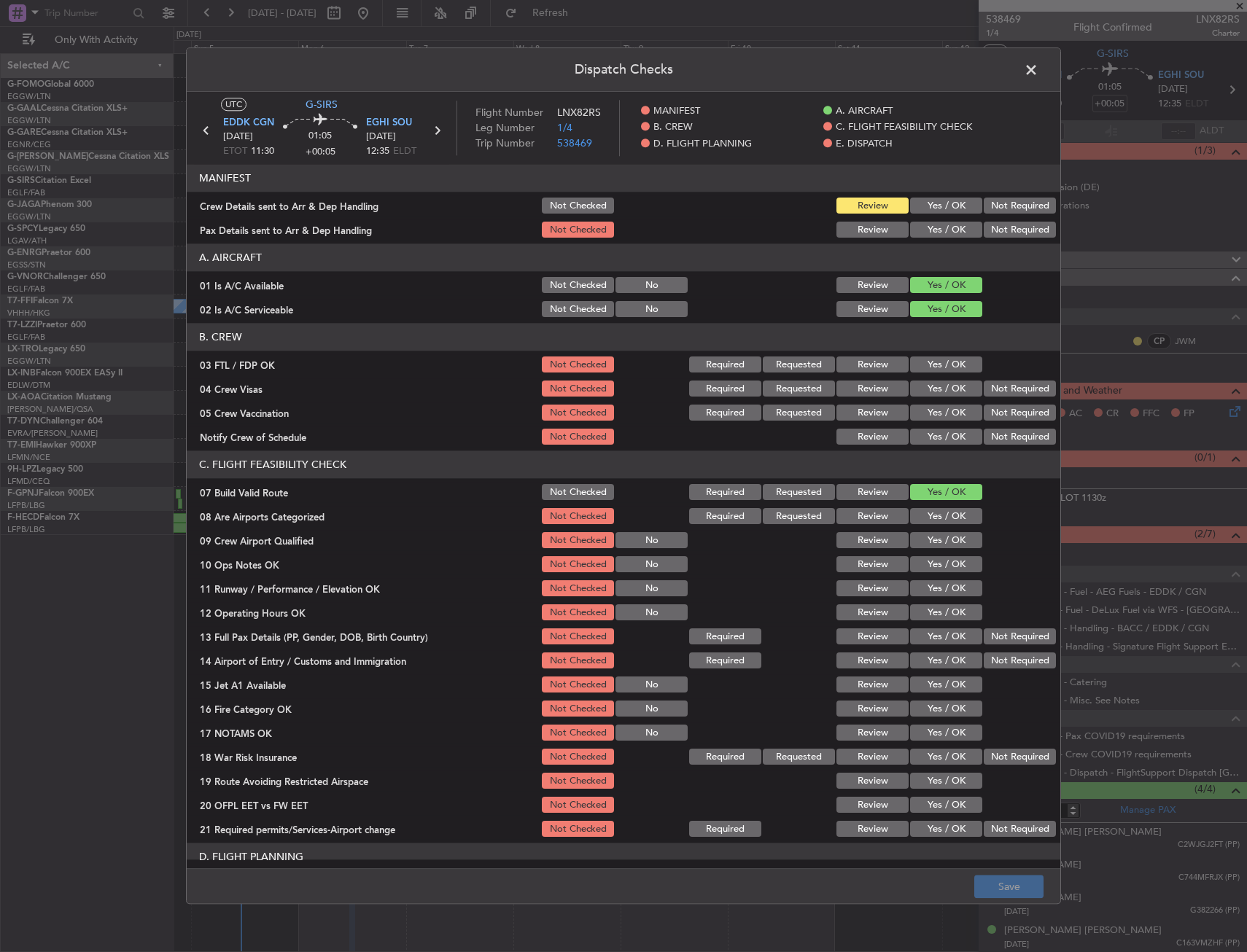
click at [918, 570] on button "Yes / OK" at bounding box center [946, 565] width 72 height 16
drag, startPoint x: 928, startPoint y: 585, endPoint x: 930, endPoint y: 597, distance: 12.2
click at [928, 587] on button "Yes / OK" at bounding box center [946, 589] width 72 height 16
click at [930, 601] on section "C. FLIGHT FEASIBILITY CHECK 07 Build Valid Route Not Checked Required Requested…" at bounding box center [624, 645] width 874 height 389
click at [929, 614] on button "Yes / OK" at bounding box center [946, 613] width 72 height 16
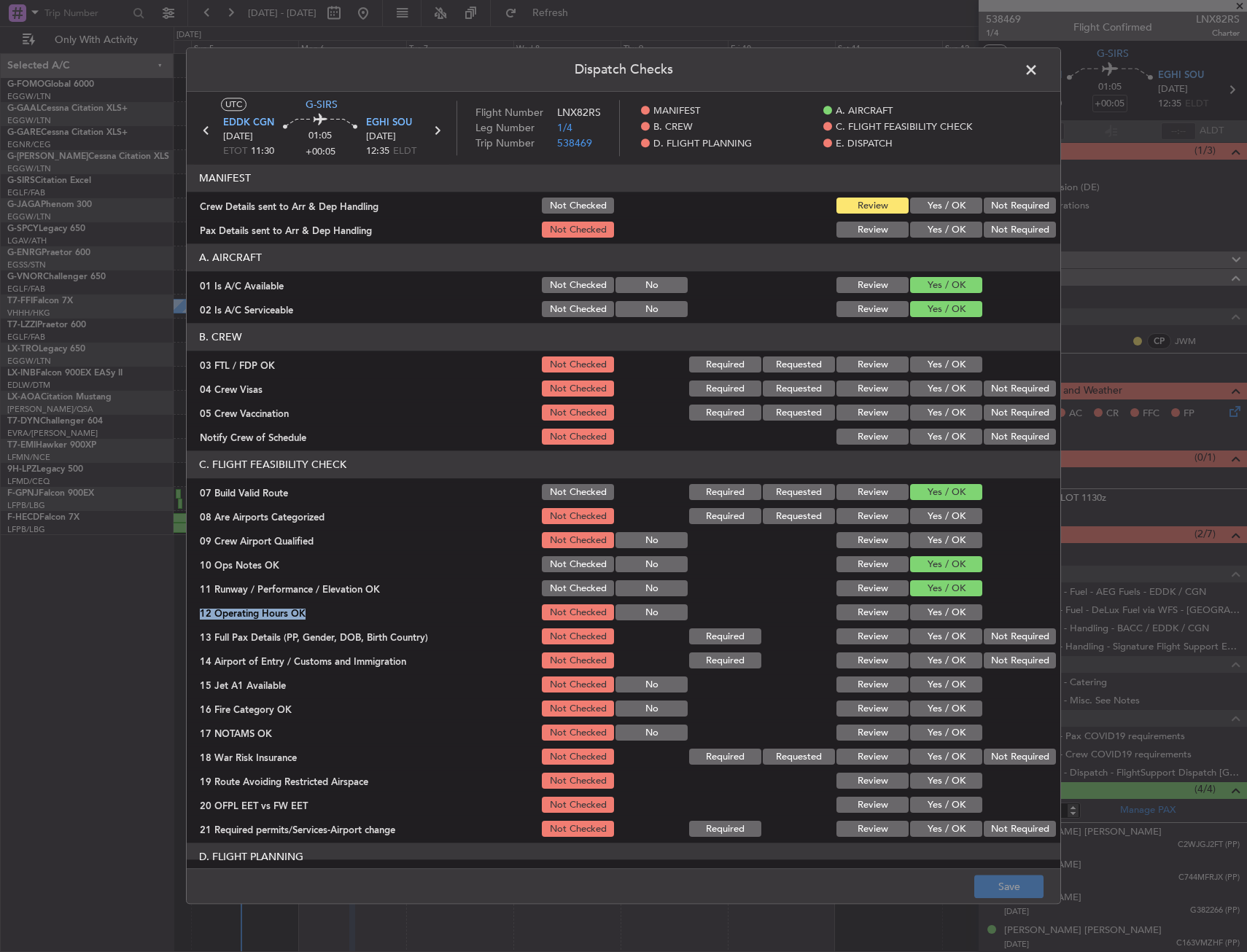
click at [925, 634] on button "Yes / OK" at bounding box center [946, 637] width 72 height 16
drag, startPoint x: 924, startPoint y: 642, endPoint x: 924, endPoint y: 651, distance: 9.0
click at [924, 644] on button "Yes / OK" at bounding box center [946, 637] width 72 height 16
click at [924, 648] on section "C. FLIGHT FEASIBILITY CHECK 07 Build Valid Route Not Checked Required Requested…" at bounding box center [624, 645] width 874 height 389
click at [925, 665] on button "Yes / OK" at bounding box center [946, 661] width 72 height 16
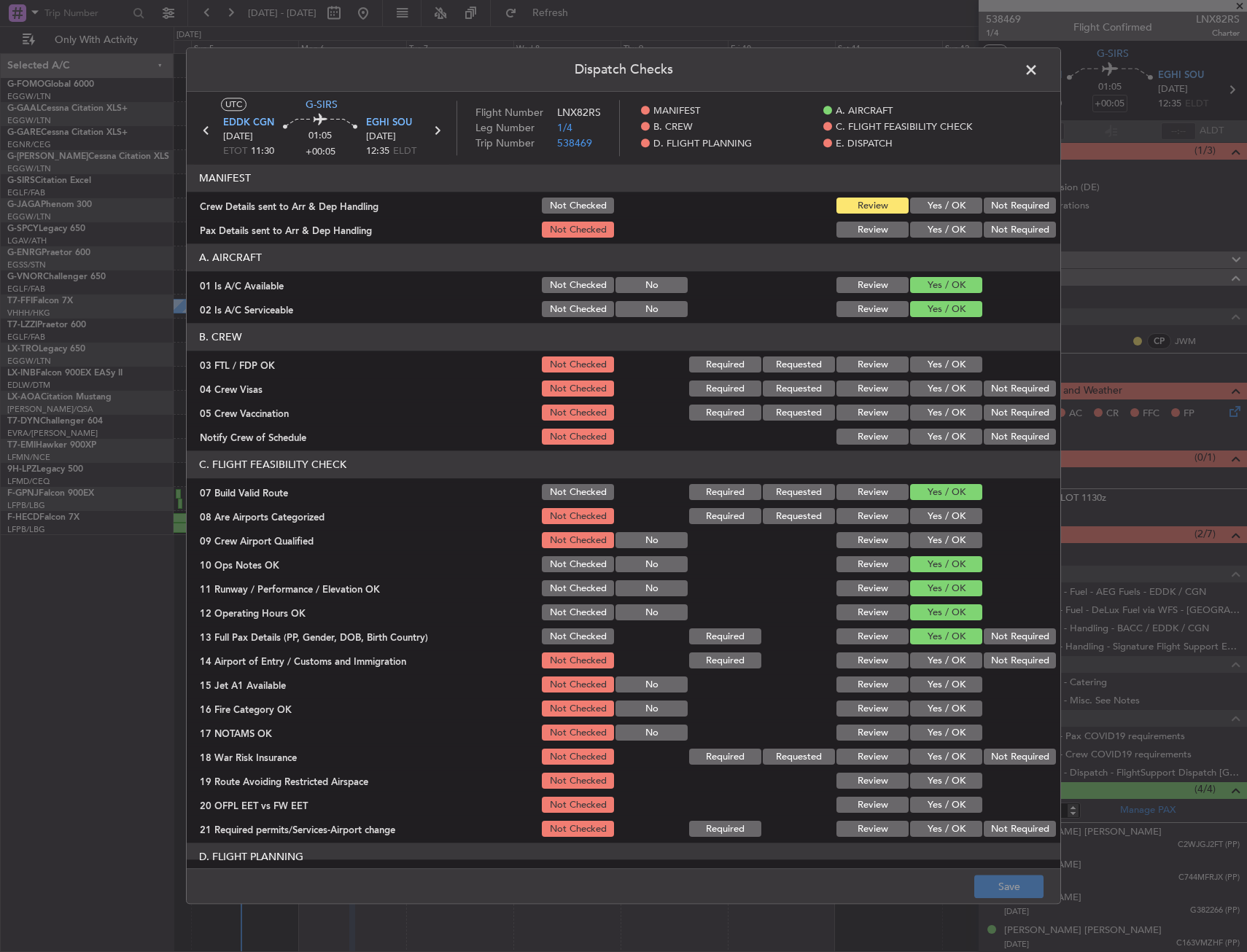
click at [925, 677] on section "C. FLIGHT FEASIBILITY CHECK 07 Build Valid Route Not Checked Required Requested…" at bounding box center [624, 645] width 874 height 389
click at [926, 688] on button "Yes / OK" at bounding box center [946, 685] width 72 height 16
drag, startPoint x: 926, startPoint y: 692, endPoint x: 928, endPoint y: 714, distance: 22.1
click at [926, 693] on div "Yes / OK" at bounding box center [945, 685] width 73 height 20
click at [928, 714] on button "Yes / OK" at bounding box center [946, 709] width 72 height 16
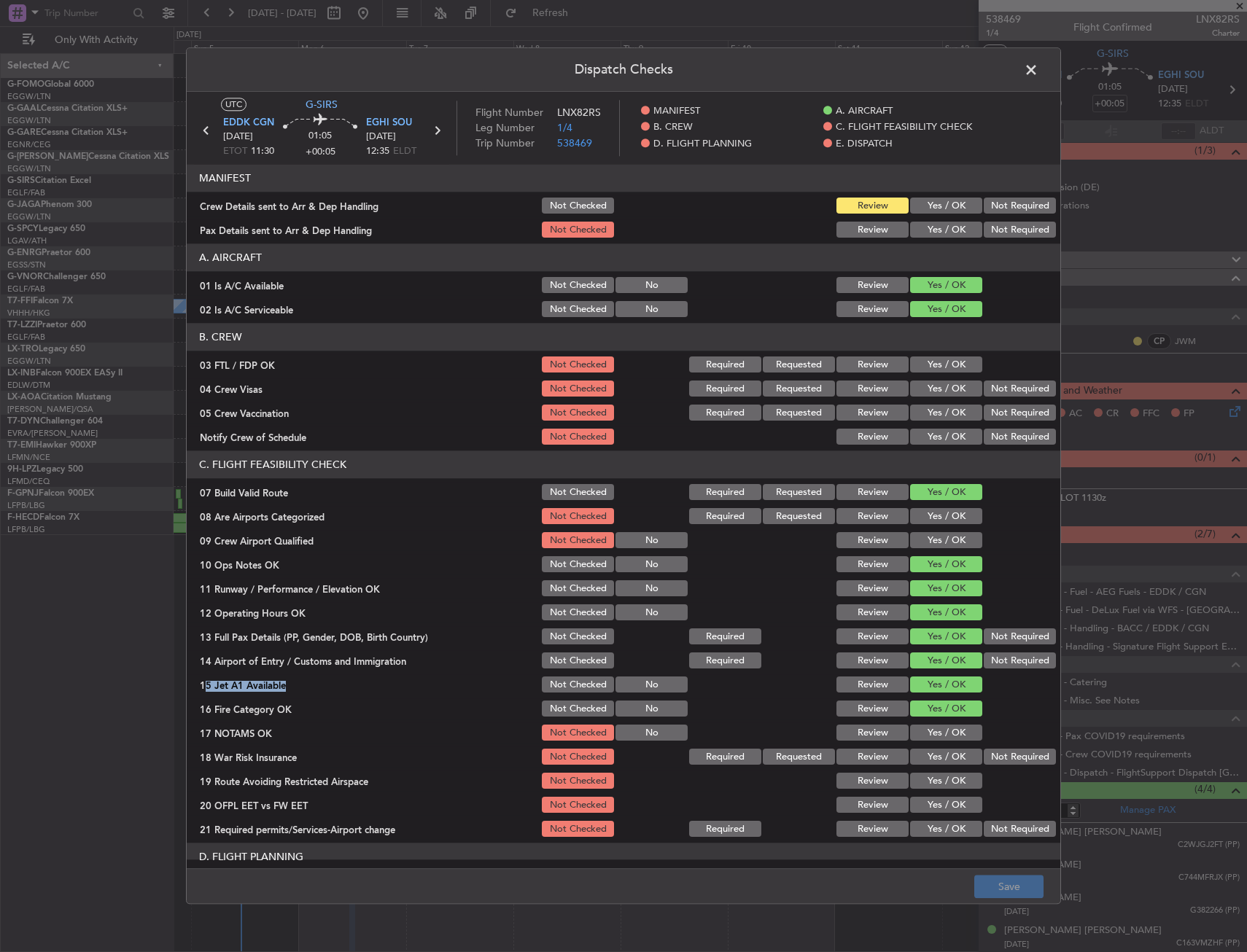
drag, startPoint x: 928, startPoint y: 714, endPoint x: 932, endPoint y: 728, distance: 14.6
click at [928, 722] on section "C. FLIGHT FEASIBILITY CHECK 07 Build Valid Route Not Checked Required Requested…" at bounding box center [624, 645] width 874 height 389
click at [932, 728] on button "Yes / OK" at bounding box center [946, 733] width 72 height 16
click at [993, 752] on button "Not Required" at bounding box center [1020, 757] width 72 height 16
click at [948, 784] on button "Yes / OK" at bounding box center [946, 781] width 72 height 16
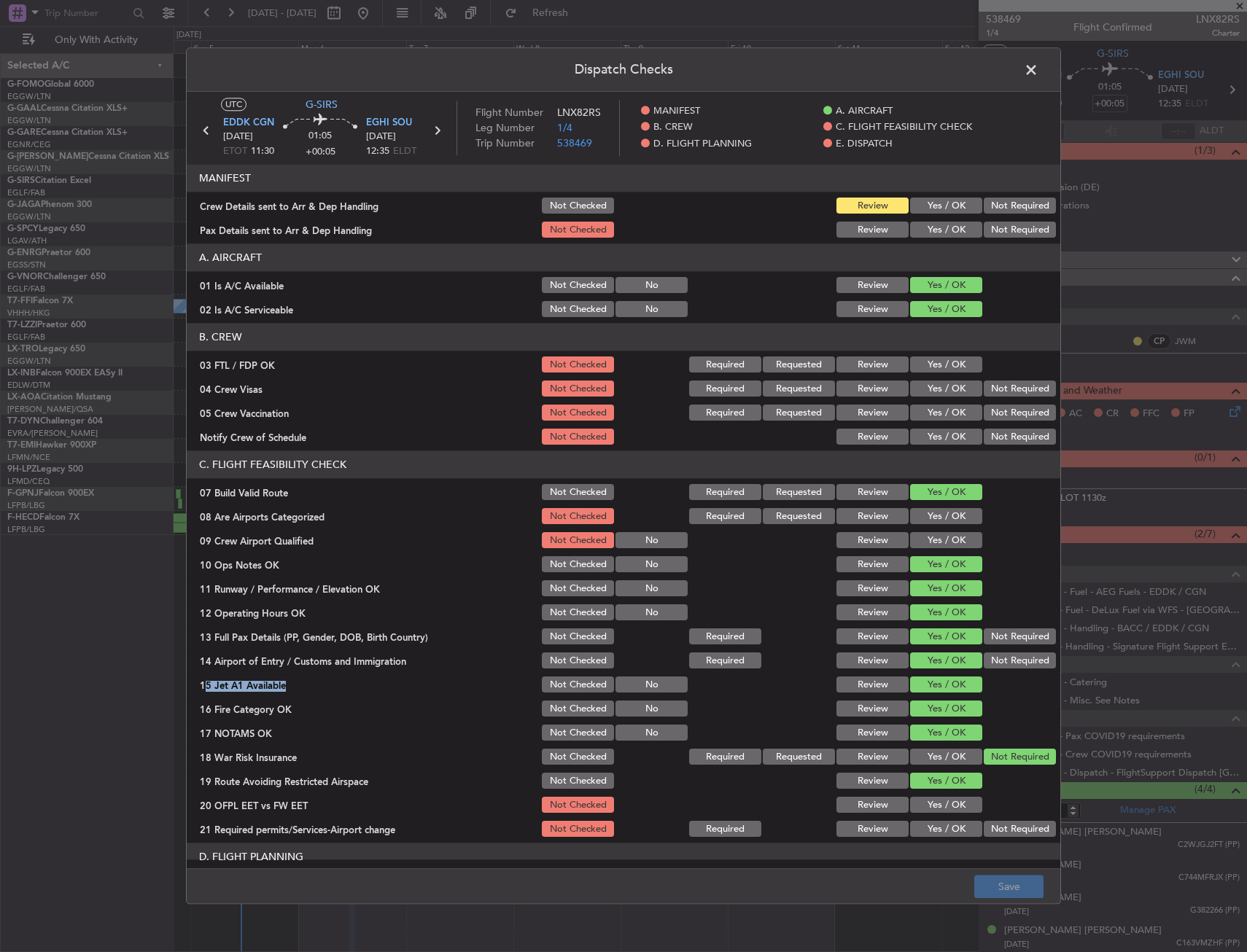
click at [948, 790] on div "Yes / OK" at bounding box center [945, 781] width 73 height 20
drag, startPoint x: 948, startPoint y: 790, endPoint x: 945, endPoint y: 798, distance: 8.5
click at [945, 797] on section "C. FLIGHT FEASIBILITY CHECK 07 Build Valid Route Not Checked Required Requested…" at bounding box center [624, 645] width 874 height 389
click at [945, 804] on button "Yes / OK" at bounding box center [946, 805] width 72 height 16
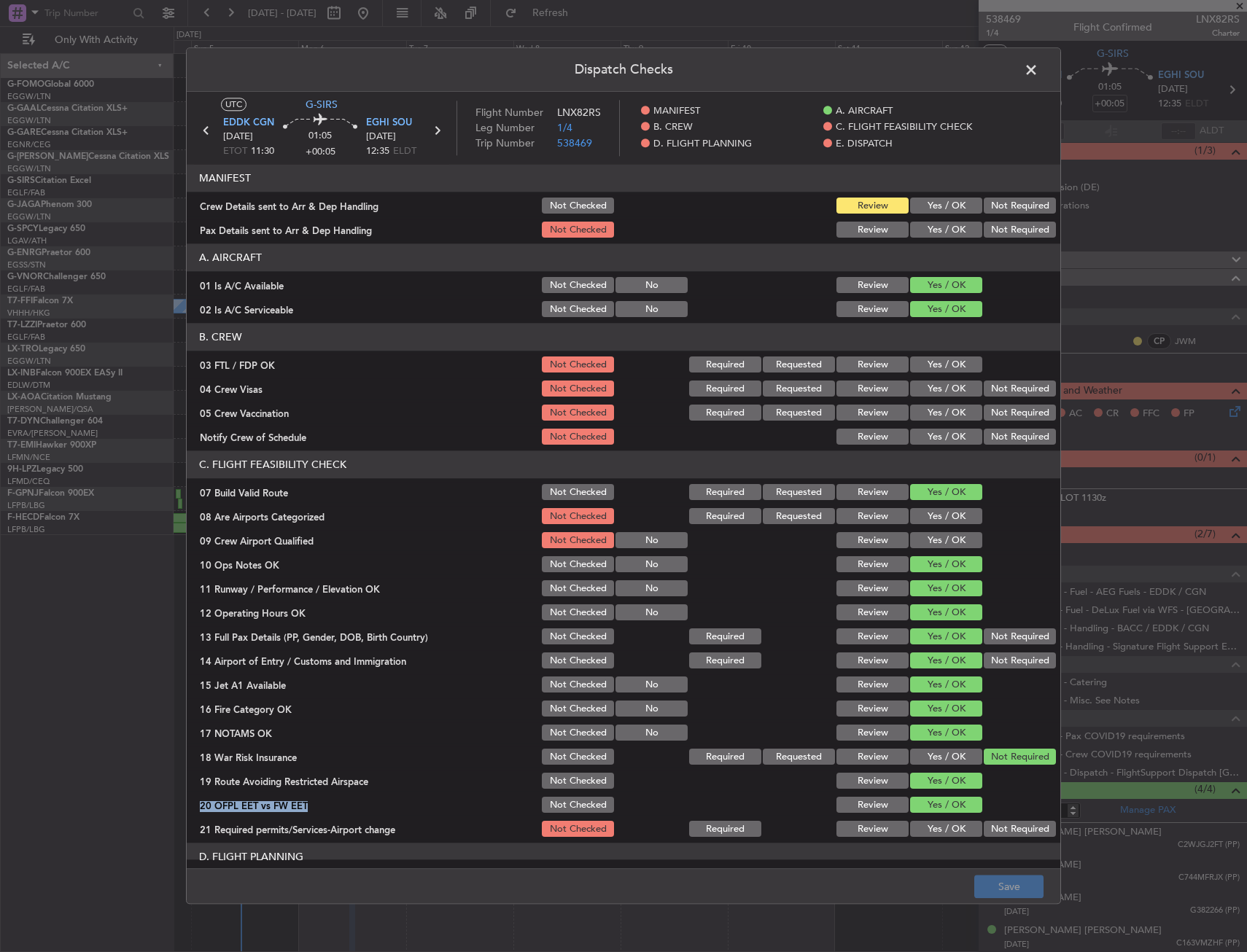
click at [945, 811] on button "Yes / OK" at bounding box center [946, 805] width 72 height 16
click at [942, 822] on button "Yes / OK" at bounding box center [946, 829] width 72 height 16
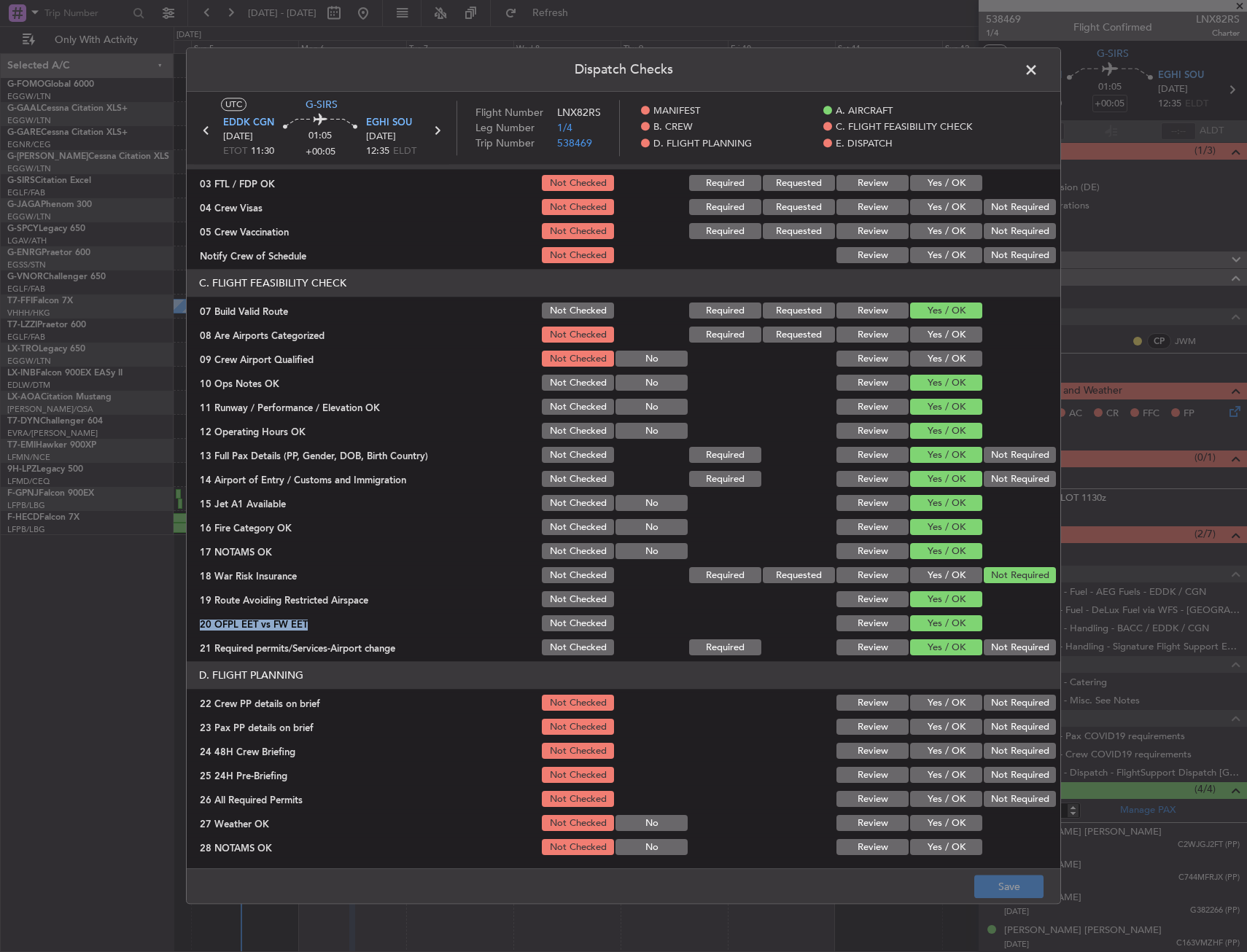
scroll to position [291, 0]
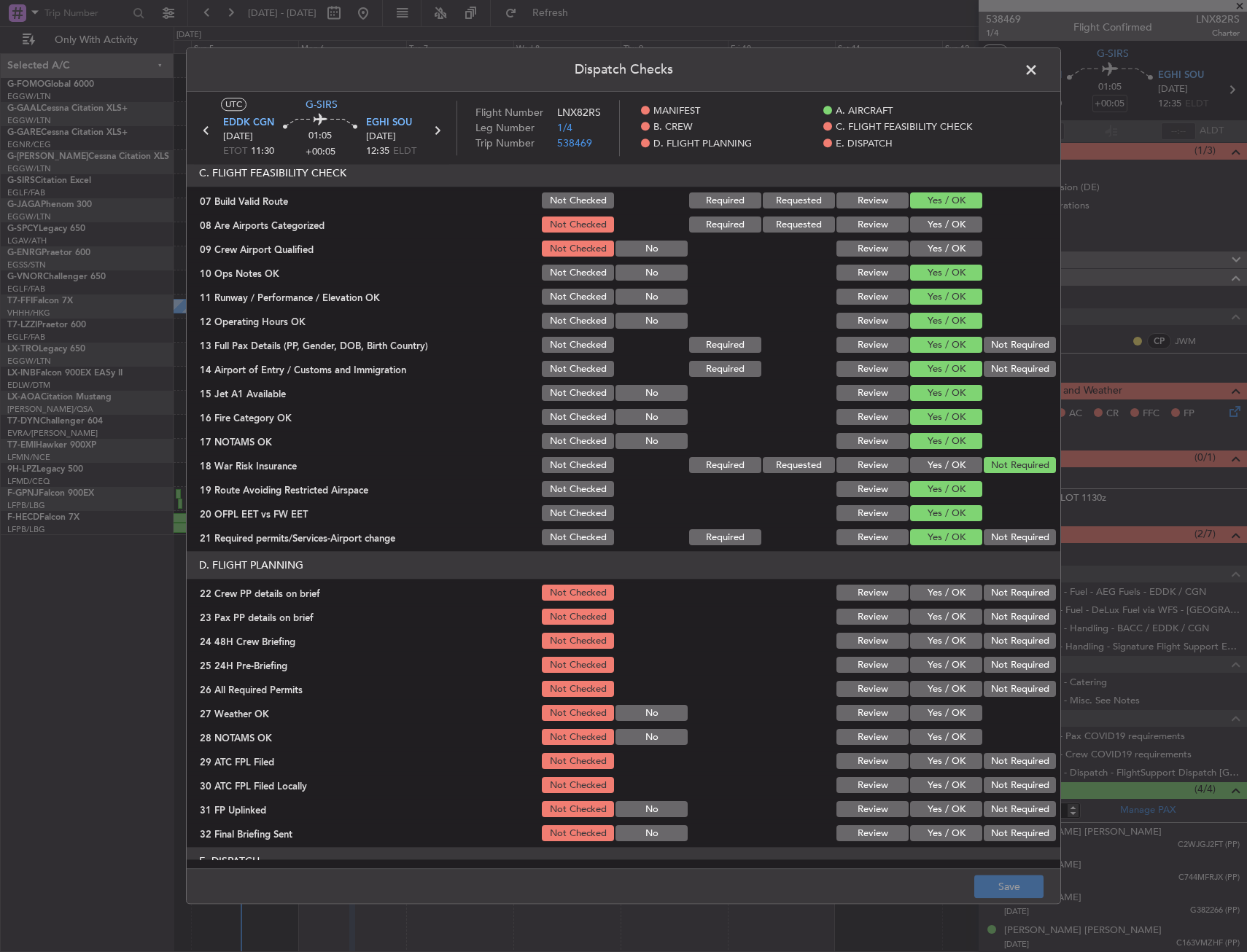
click at [939, 581] on section "D. FLIGHT PLANNING 22 Crew PP details on brief Not Checked Review Yes / OK Not …" at bounding box center [624, 698] width 874 height 292
drag, startPoint x: 936, startPoint y: 591, endPoint x: 918, endPoint y: 611, distance: 26.9
click at [936, 592] on button "Yes / OK" at bounding box center [946, 593] width 72 height 16
click at [916, 622] on button "Yes / OK" at bounding box center [946, 617] width 72 height 16
click at [990, 653] on section "D. FLIGHT PLANNING 22 Crew PP details on brief Not Checked Review Yes / OK Not …" at bounding box center [624, 698] width 874 height 292
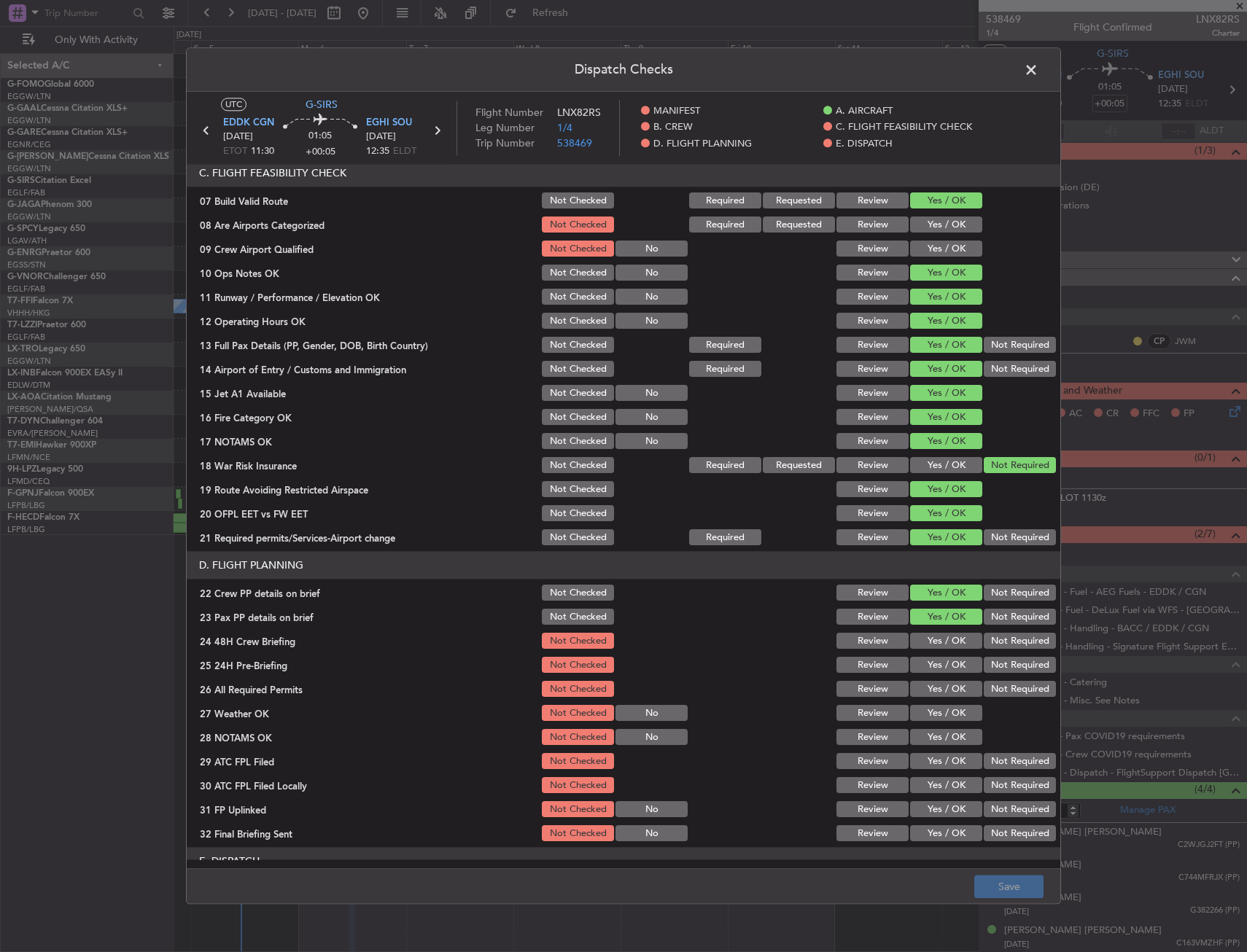
click at [950, 643] on button "Yes / OK" at bounding box center [946, 641] width 72 height 16
click at [988, 662] on button "Not Required" at bounding box center [1020, 665] width 72 height 16
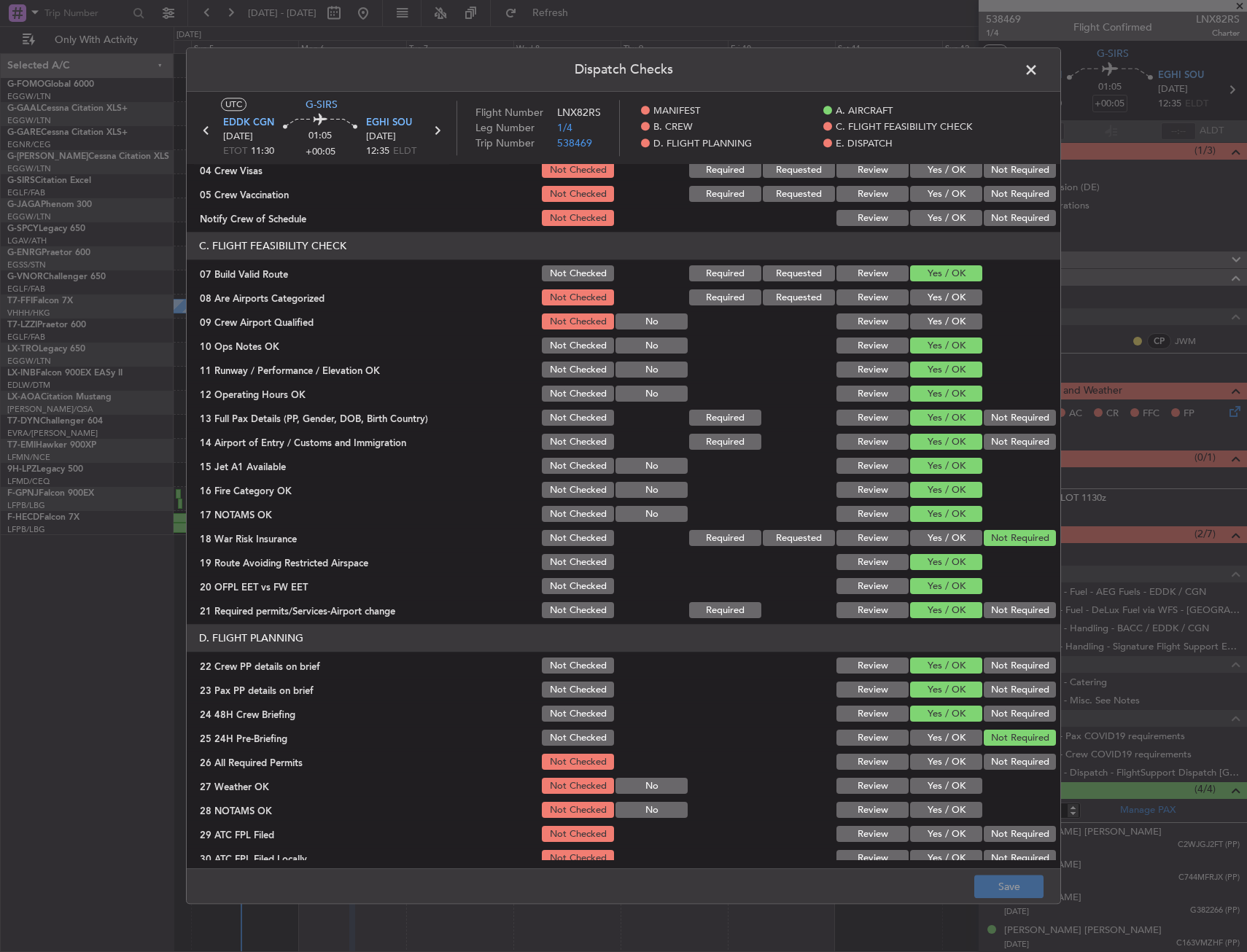
click at [997, 884] on footer "Save" at bounding box center [624, 886] width 874 height 35
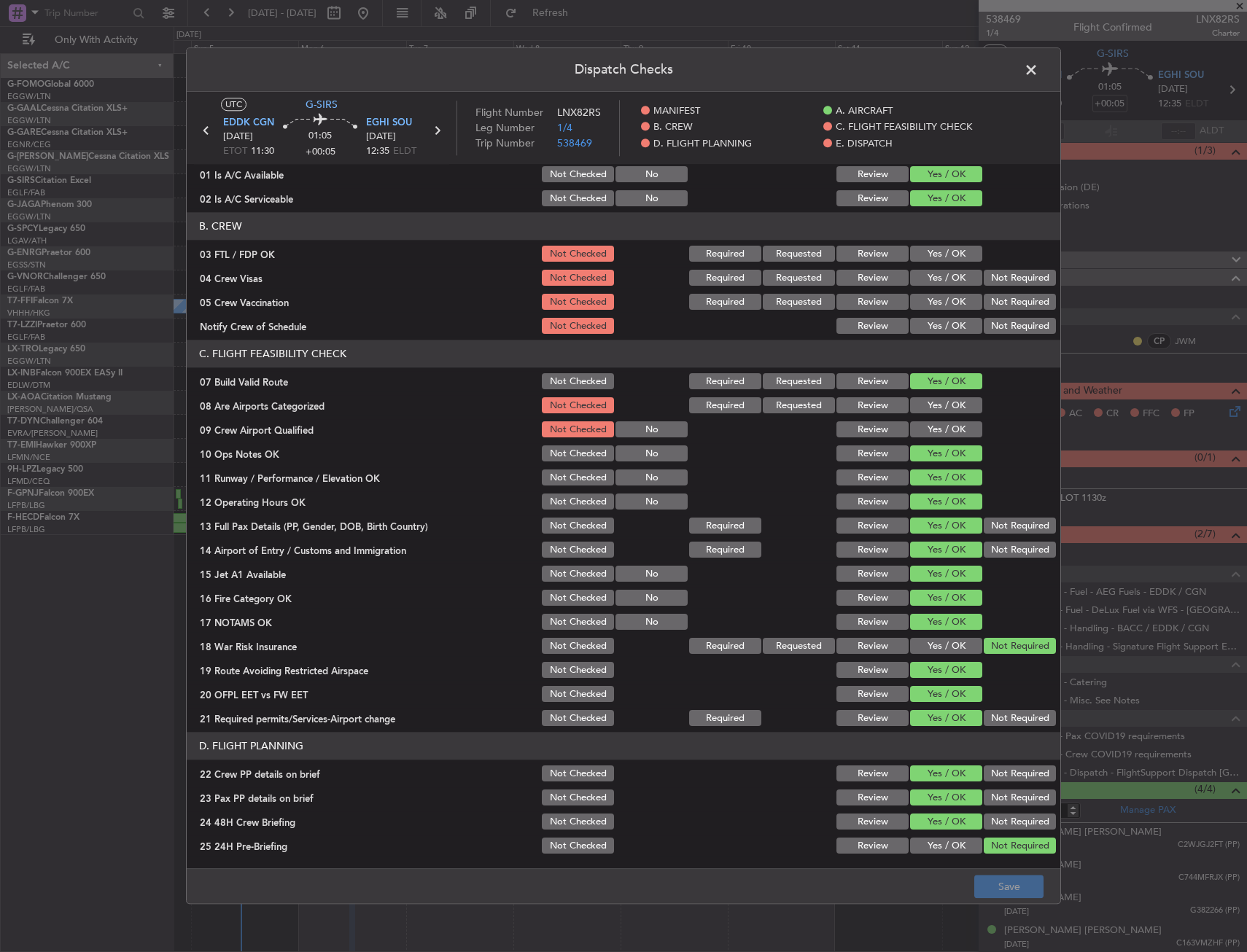
scroll to position [0, 0]
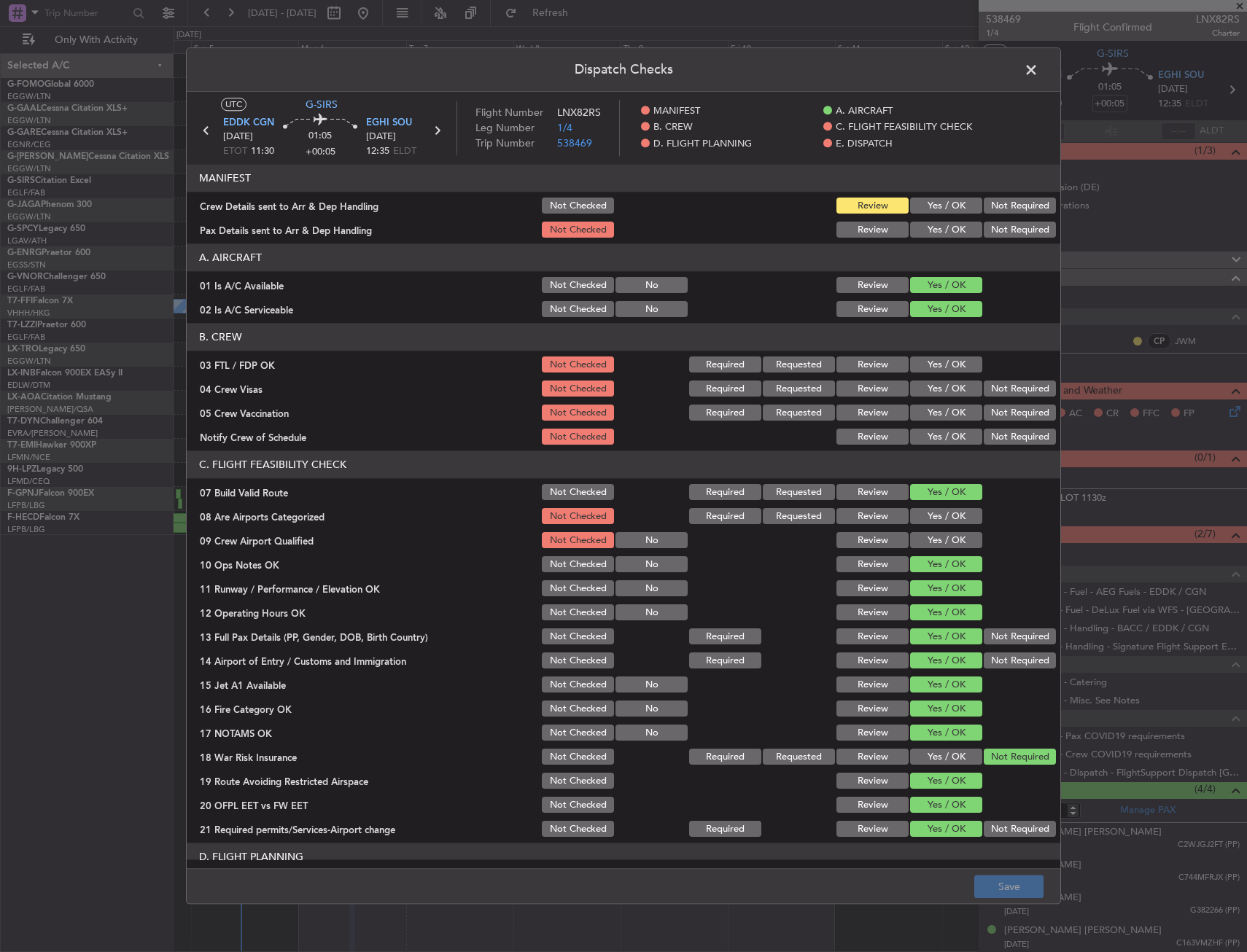
click at [1039, 66] on span at bounding box center [1039, 73] width 0 height 29
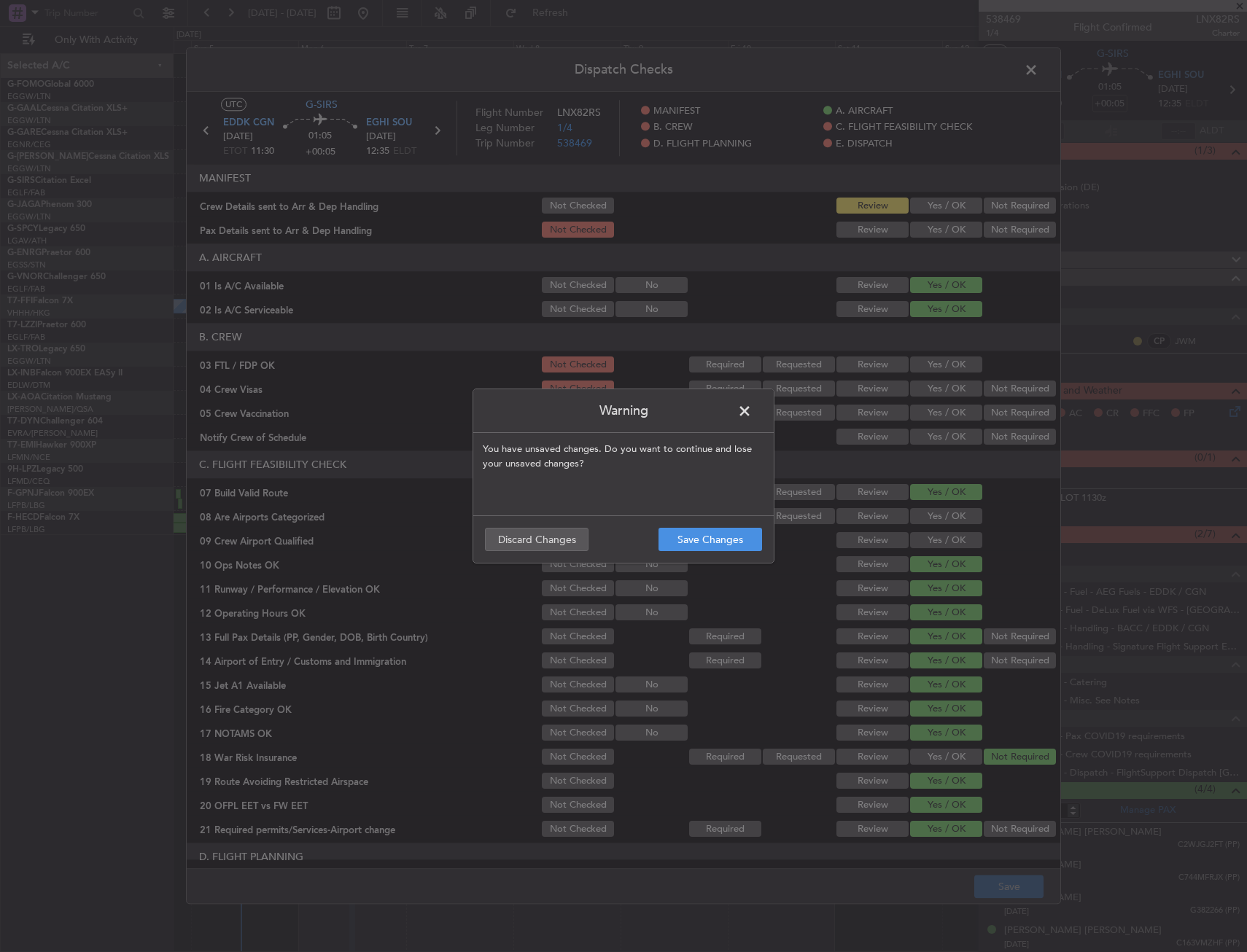
click at [721, 523] on footer "Save Changes Discard Changes" at bounding box center [623, 539] width 301 height 47
click at [721, 533] on button "Save Changes" at bounding box center [710, 539] width 104 height 23
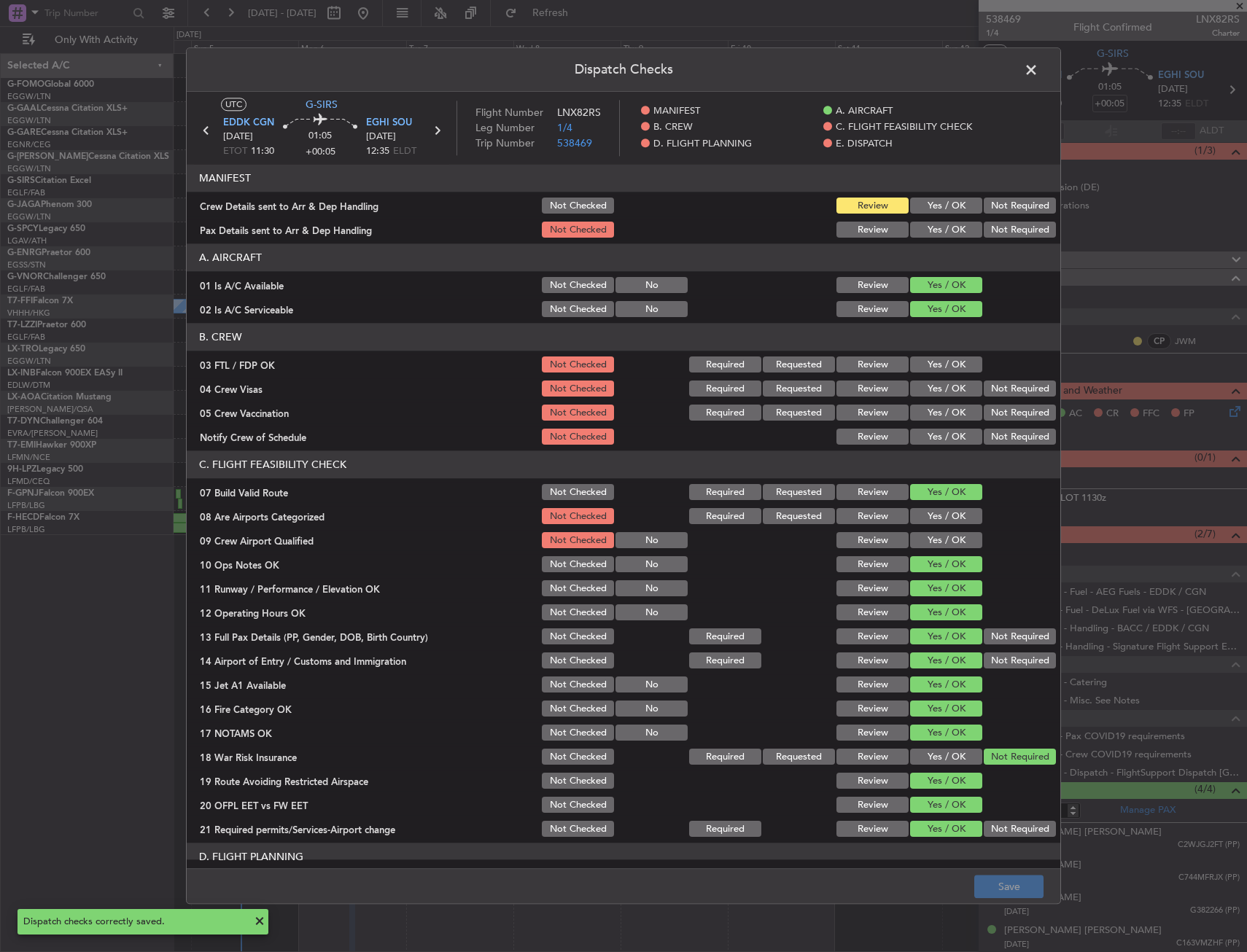
click at [1039, 64] on span at bounding box center [1039, 73] width 0 height 29
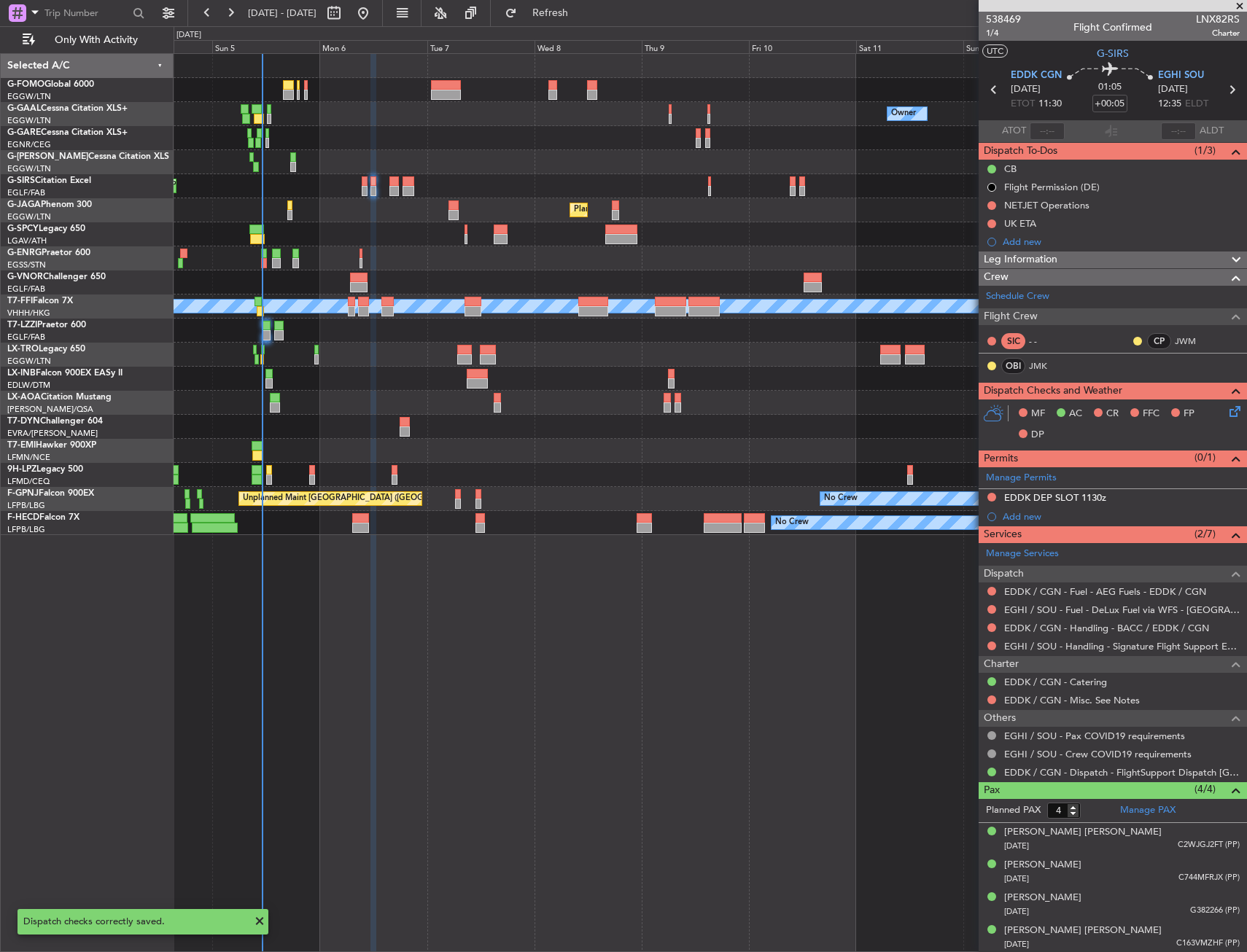
click at [322, 438] on div "Owner Owner No Crew Owner No Crew Planned Maint London (Farnborough) Planned Ma…" at bounding box center [710, 294] width 1073 height 481
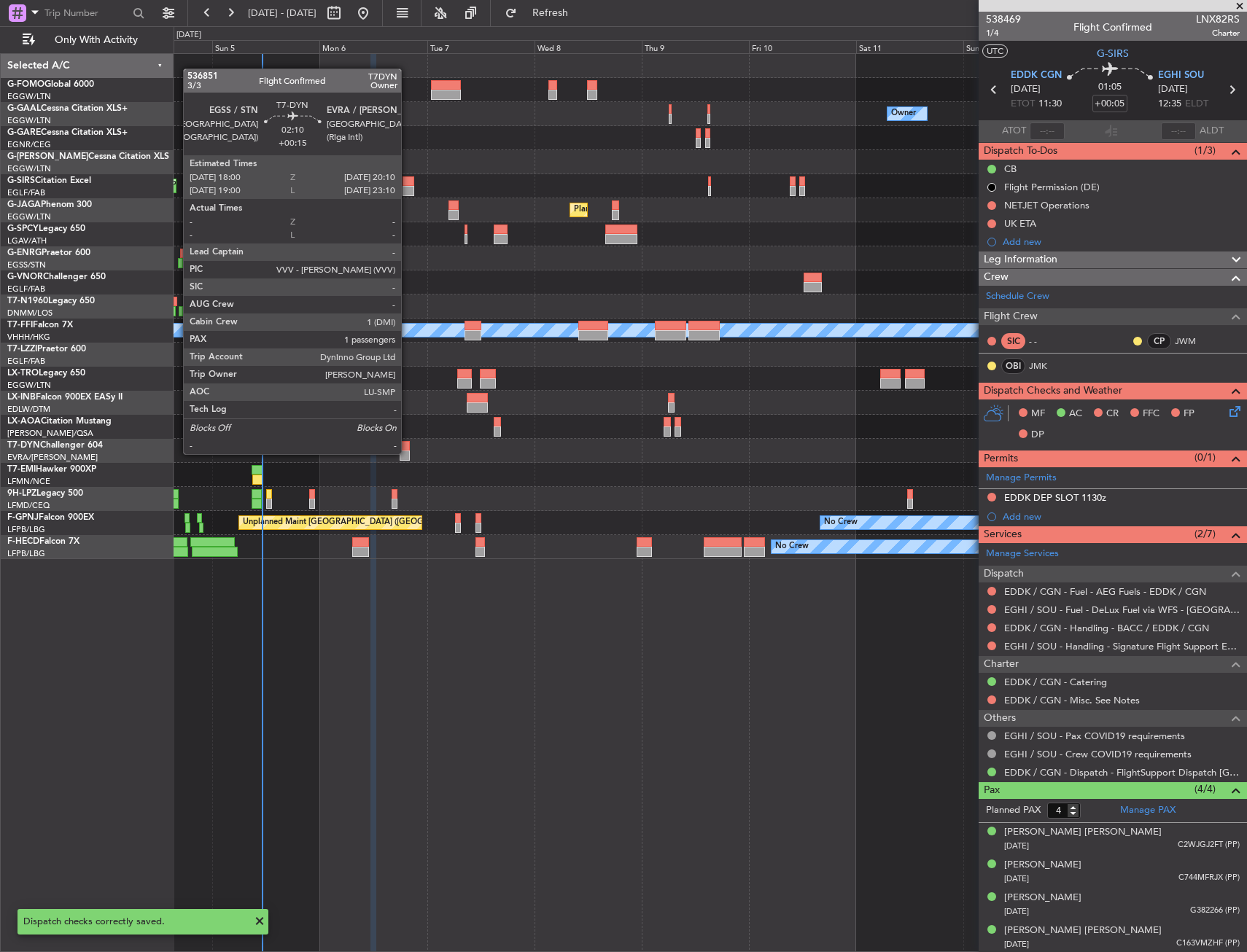
click at [407, 453] on div at bounding box center [404, 455] width 10 height 10
type input "+00:15"
type input "1"
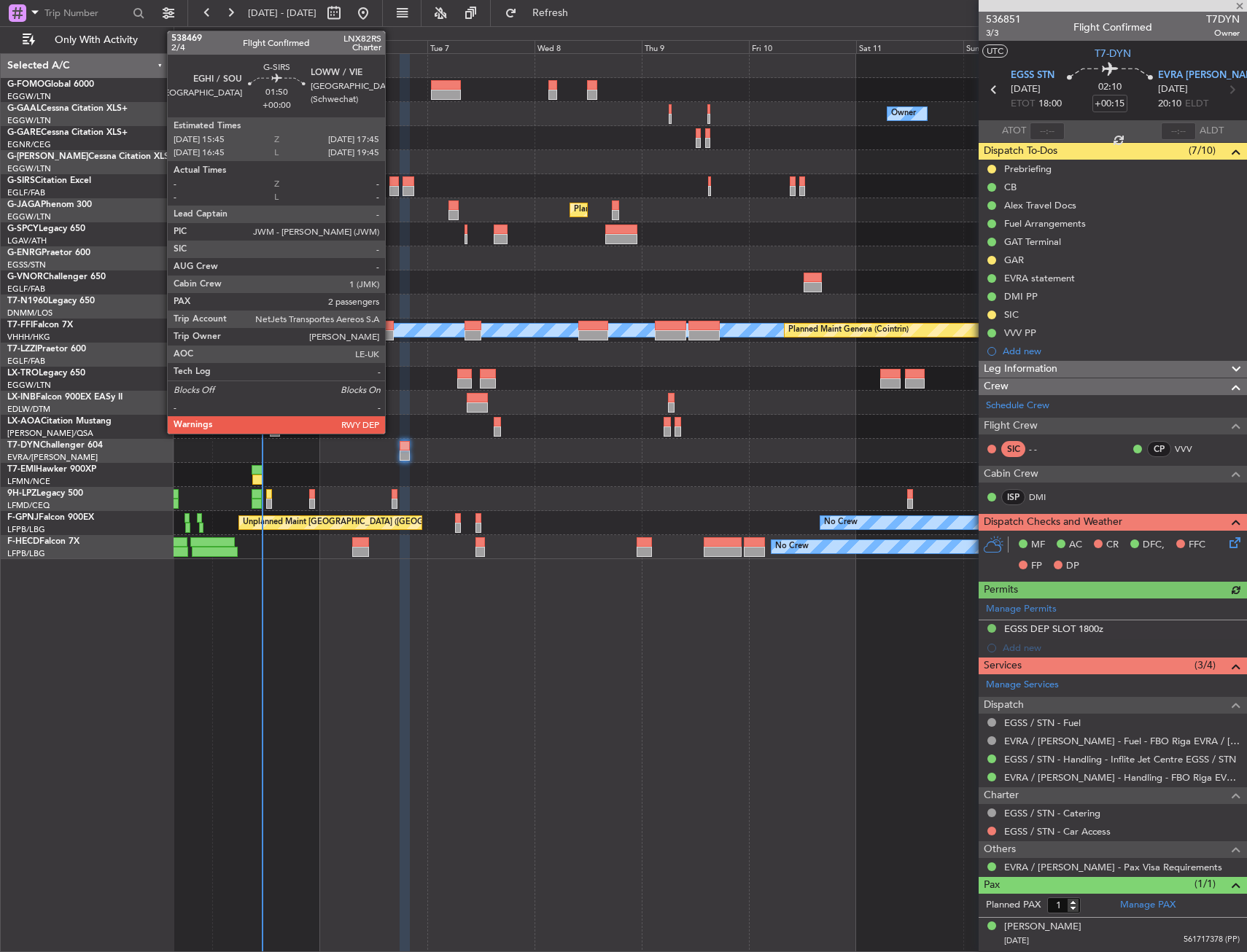
click at [392, 187] on div at bounding box center [394, 191] width 9 height 10
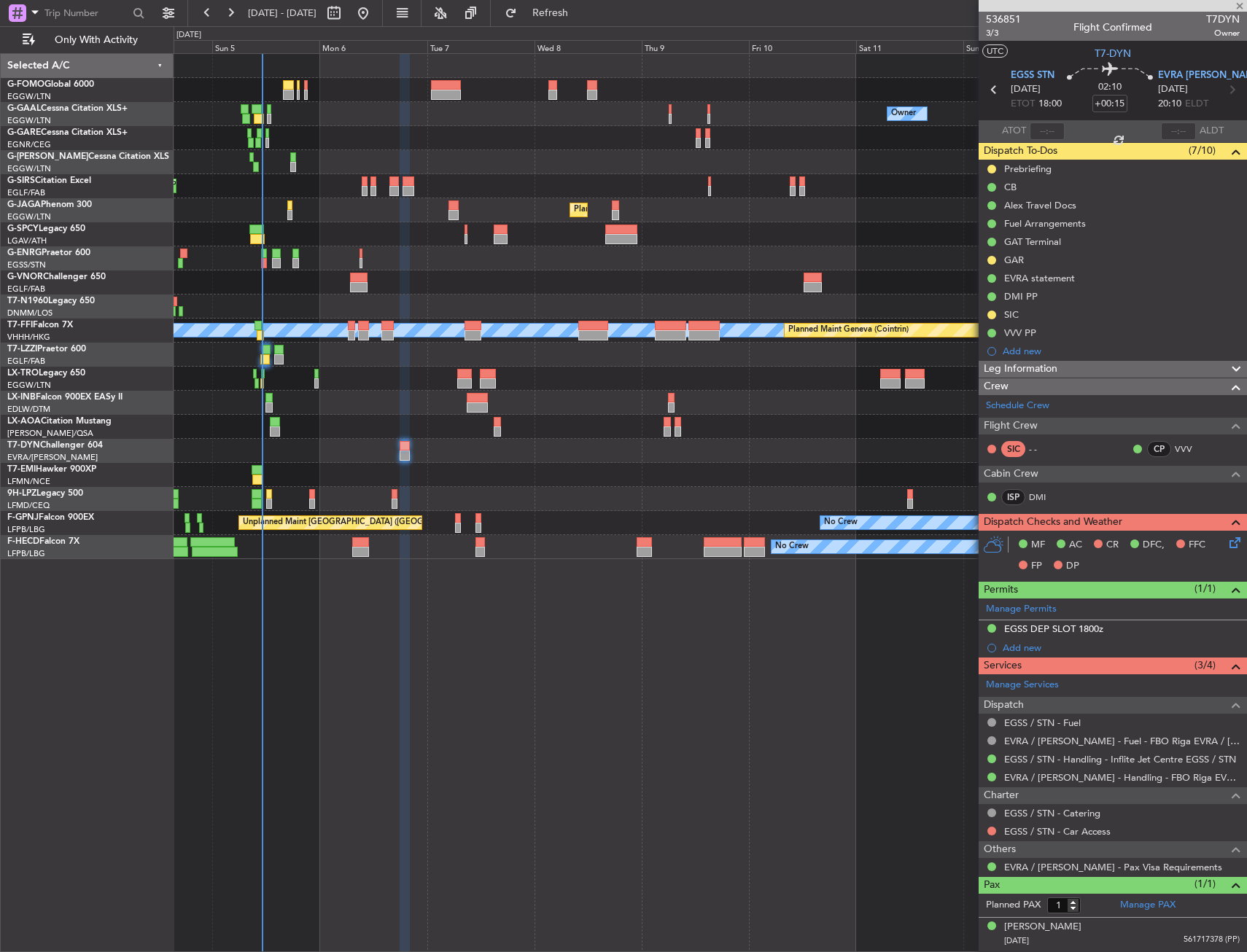
type input "2"
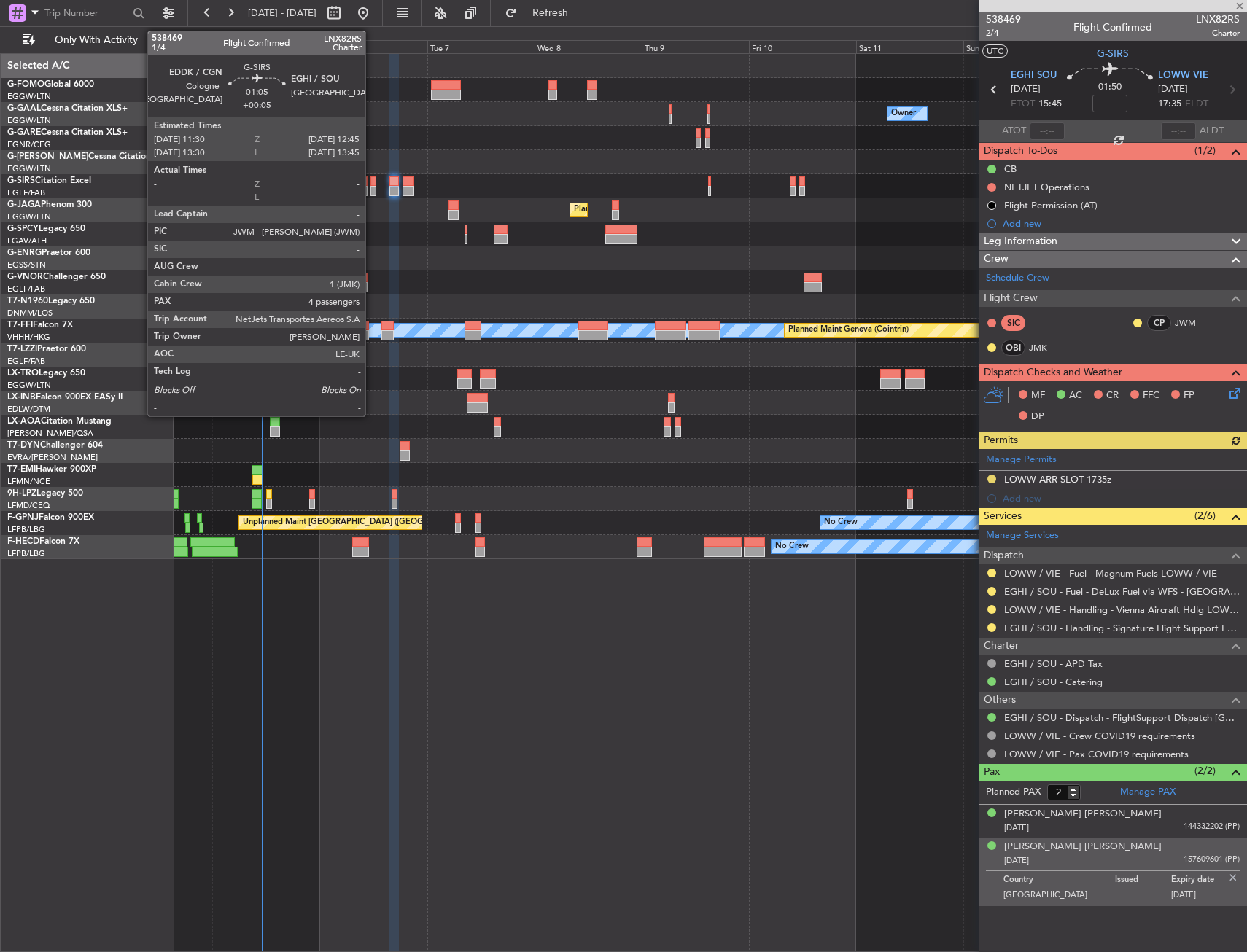
click at [372, 185] on div at bounding box center [373, 181] width 6 height 10
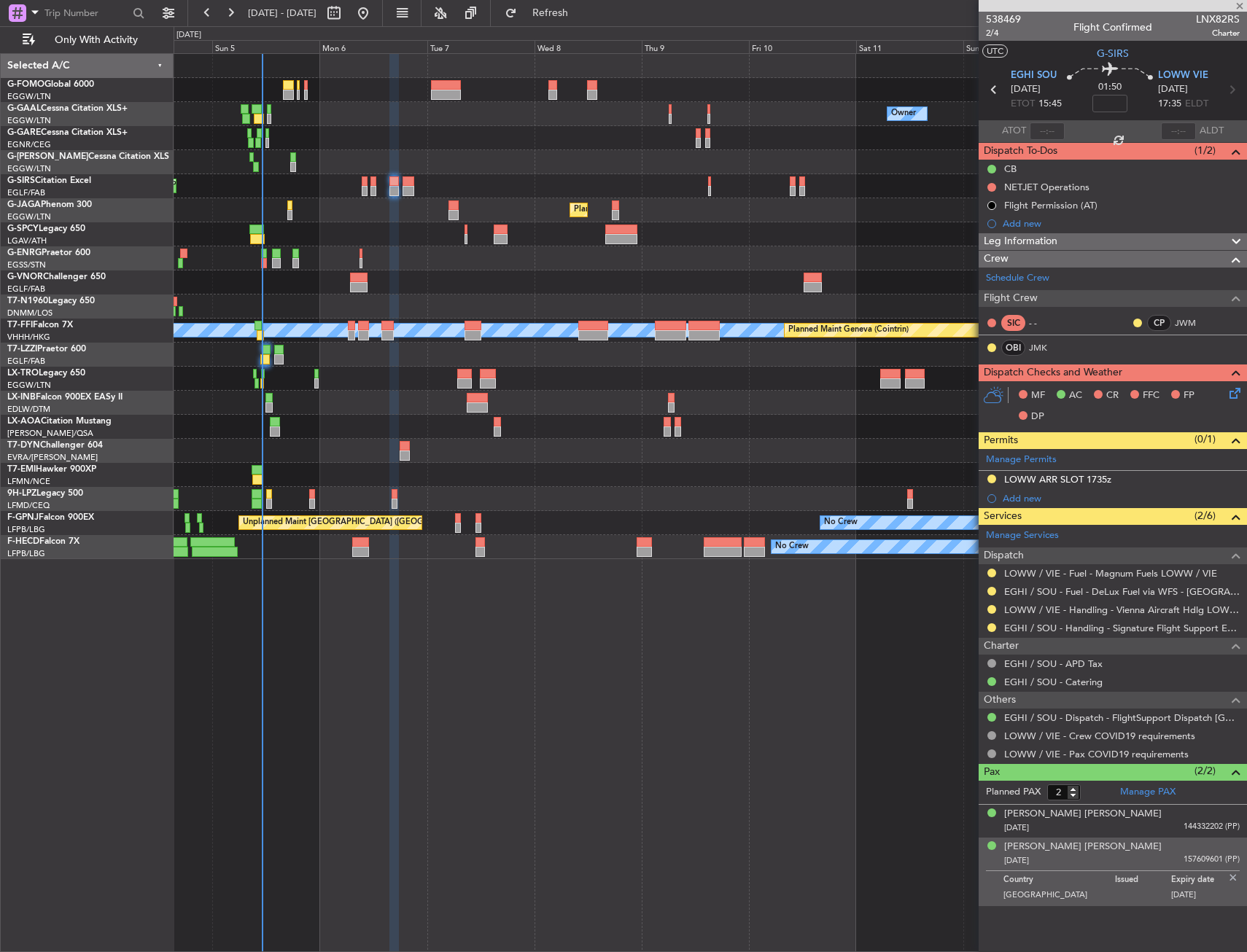
type input "+00:05"
type input "4"
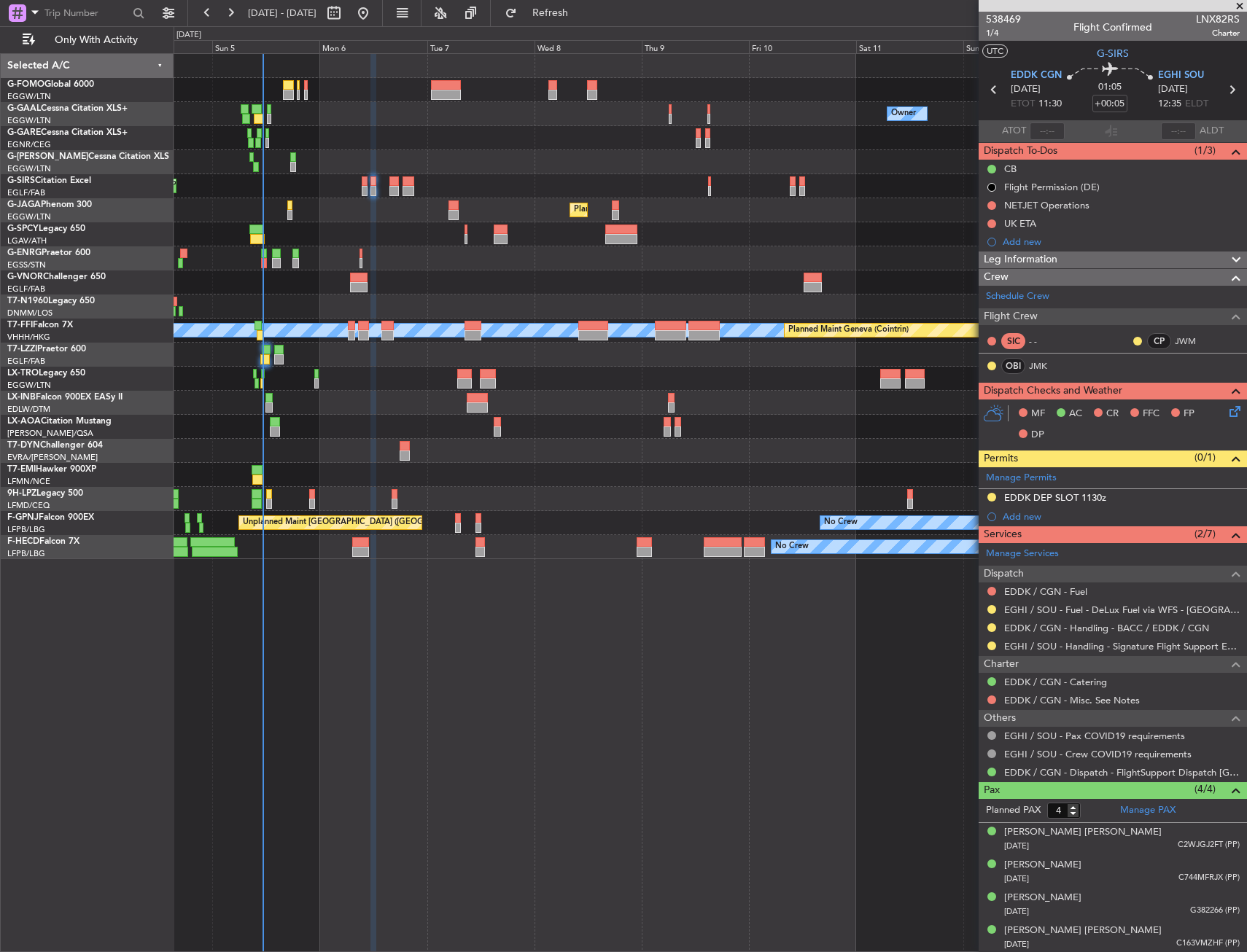
click at [1227, 411] on icon at bounding box center [1232, 409] width 12 height 12
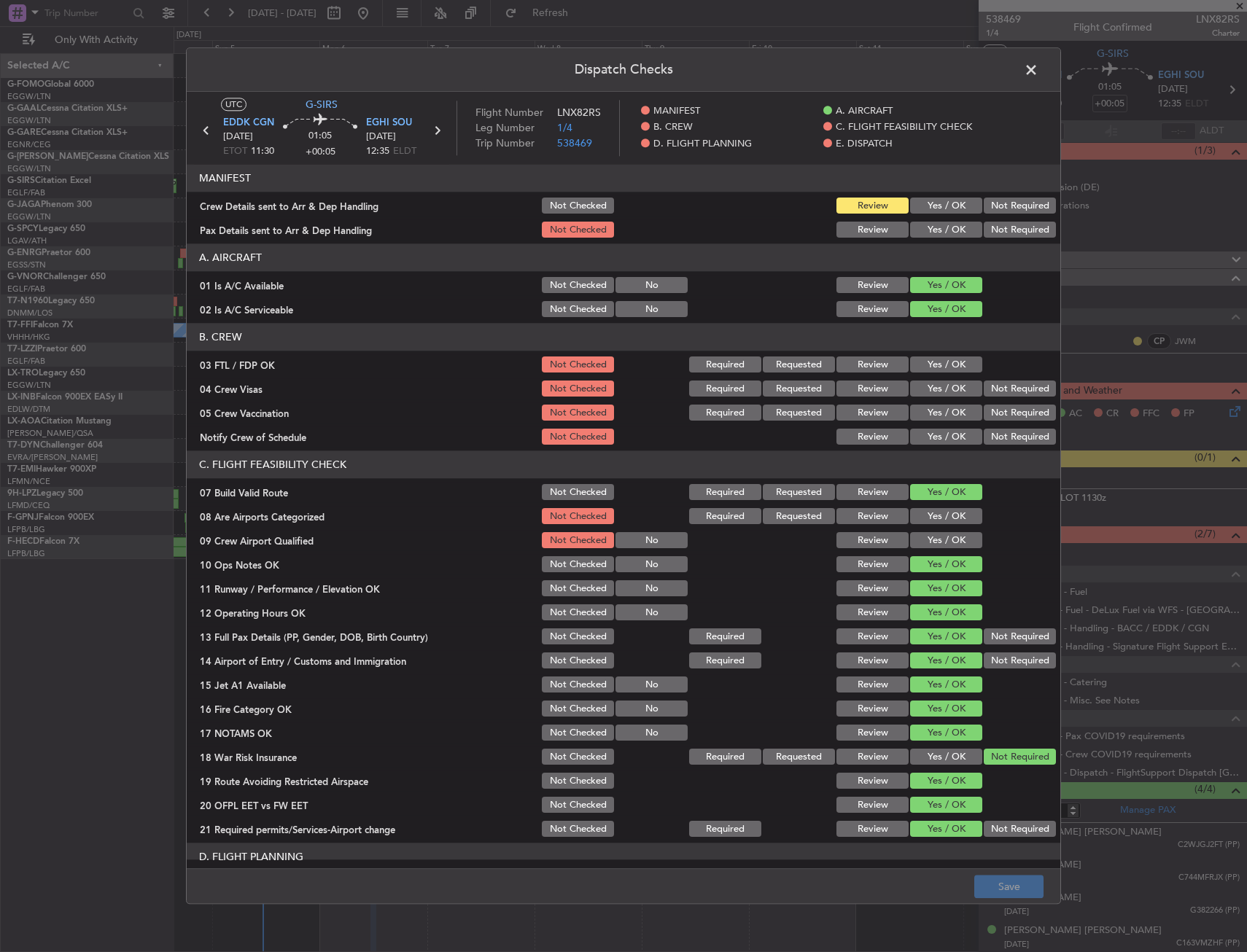
click at [1039, 68] on span at bounding box center [1039, 73] width 0 height 29
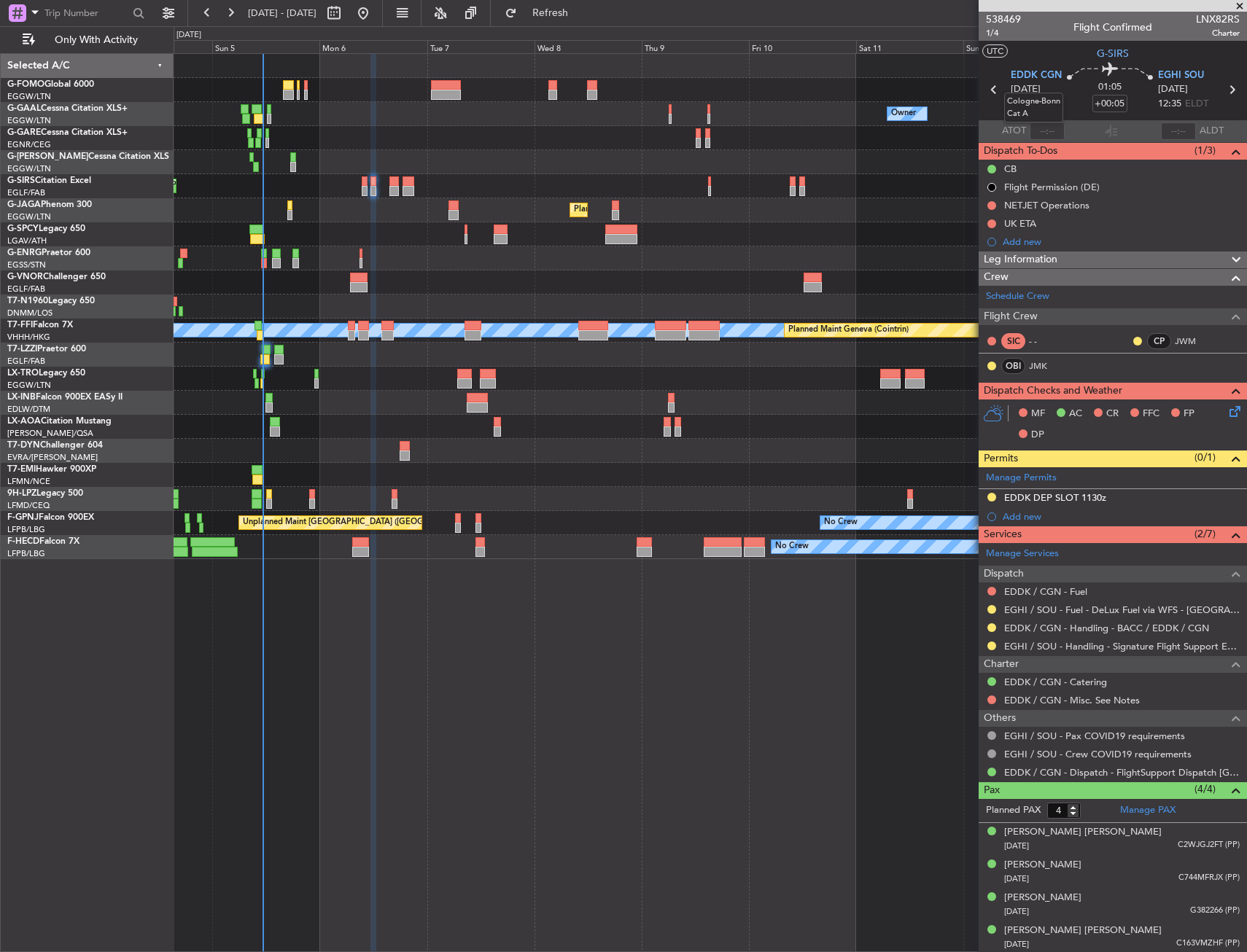
click at [995, 87] on mat-tooltip-component "Cologne-Bonn Cat A" at bounding box center [1034, 107] width 80 height 50
click at [990, 89] on icon at bounding box center [994, 90] width 19 height 19
type input "+00:15"
type input "0"
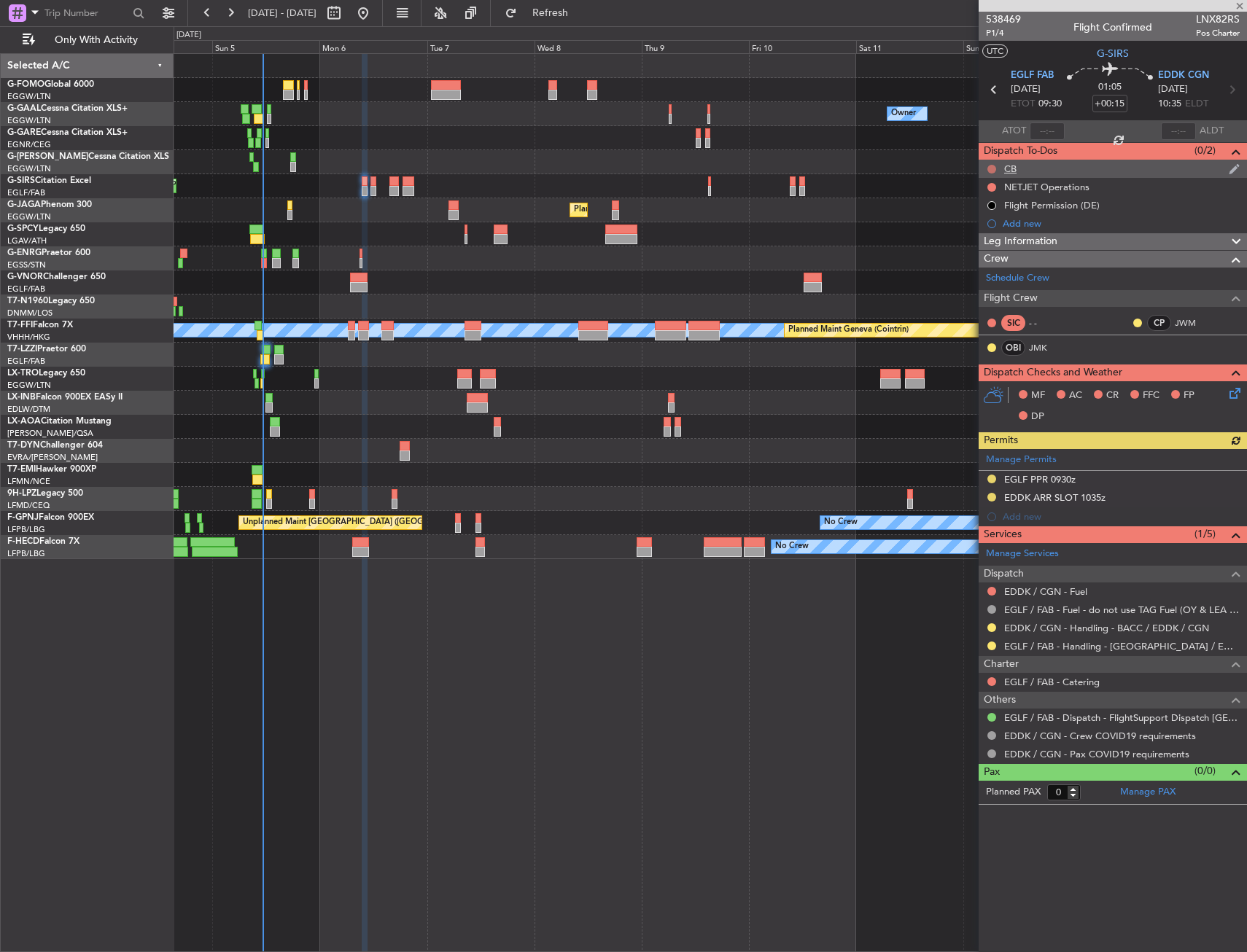
click at [995, 169] on button at bounding box center [992, 168] width 9 height 8
click at [992, 231] on span "Completed" at bounding box center [999, 233] width 48 height 15
click at [1228, 394] on icon at bounding box center [1232, 390] width 12 height 12
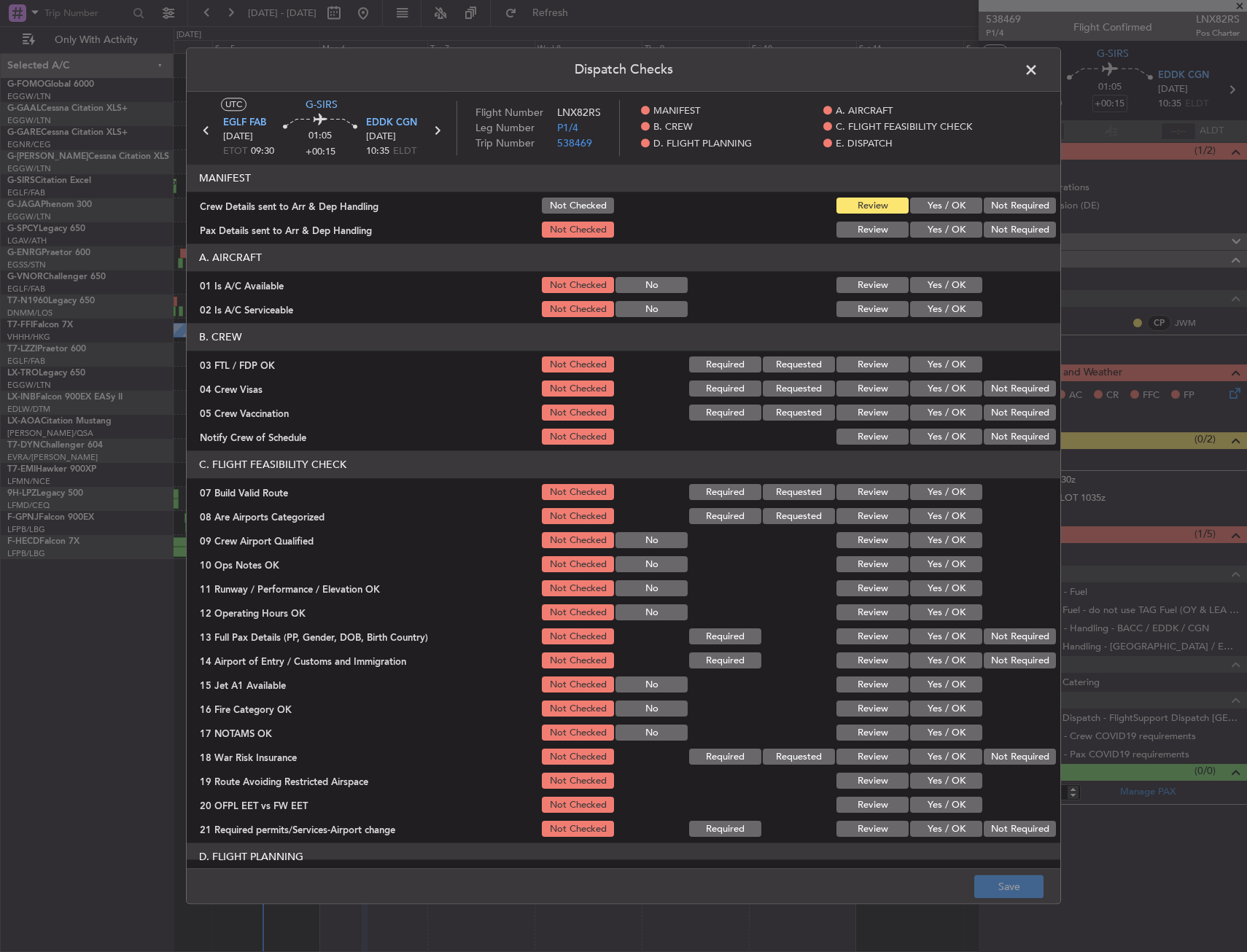
click at [982, 309] on div at bounding box center [1018, 310] width 73 height 20
click at [911, 285] on button "Yes / OK" at bounding box center [946, 285] width 72 height 16
click at [926, 308] on button "Yes / OK" at bounding box center [946, 310] width 72 height 16
click at [930, 501] on div "Yes / OK" at bounding box center [945, 493] width 73 height 20
click at [932, 497] on button "Yes / OK" at bounding box center [946, 492] width 72 height 16
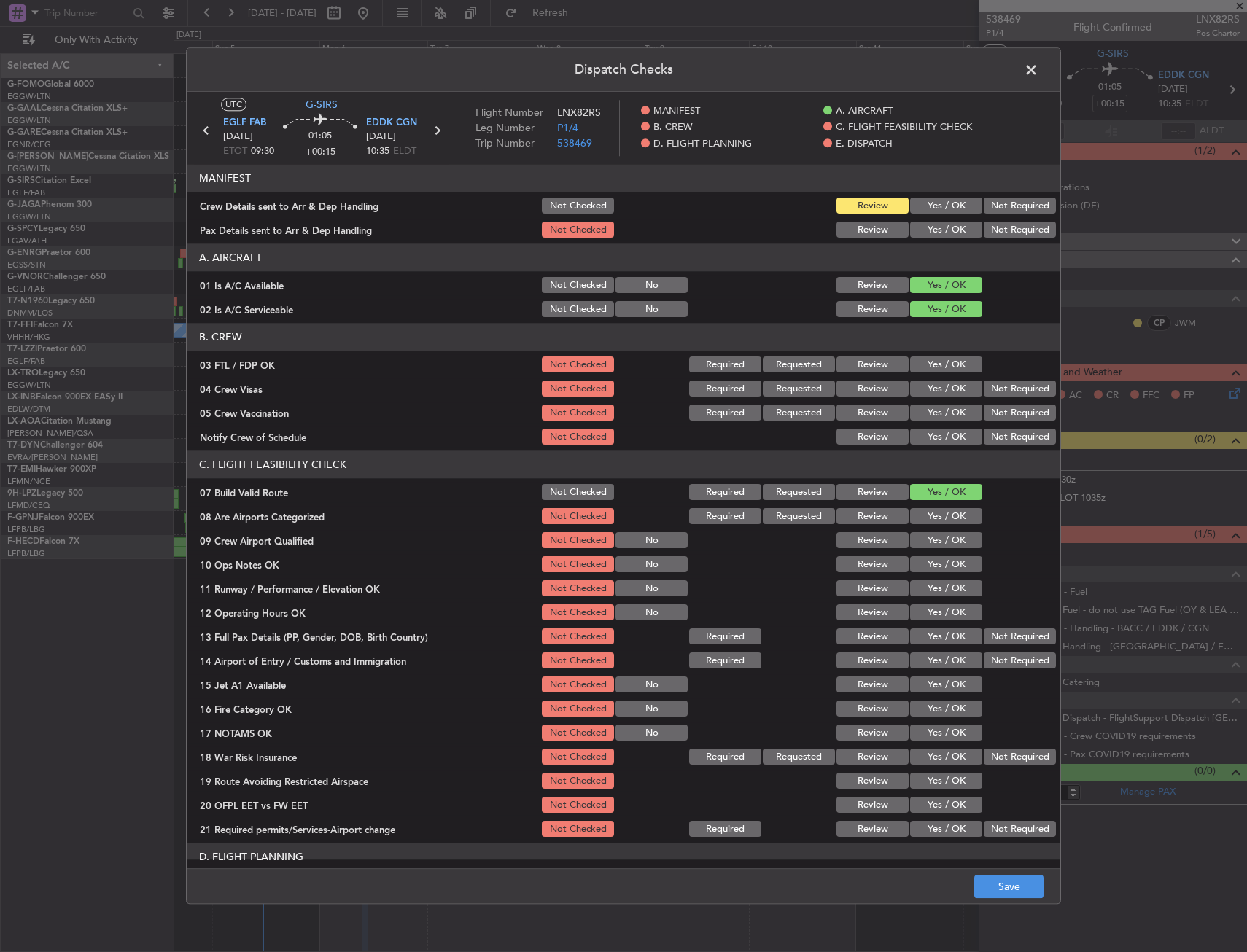
click at [932, 566] on button "Yes / OK" at bounding box center [946, 565] width 72 height 16
drag, startPoint x: 928, startPoint y: 586, endPoint x: 926, endPoint y: 600, distance: 14.1
click at [928, 587] on button "Yes / OK" at bounding box center [946, 589] width 72 height 16
drag, startPoint x: 926, startPoint y: 606, endPoint x: 926, endPoint y: 623, distance: 17.0
click at [925, 608] on button "Yes / OK" at bounding box center [946, 613] width 72 height 16
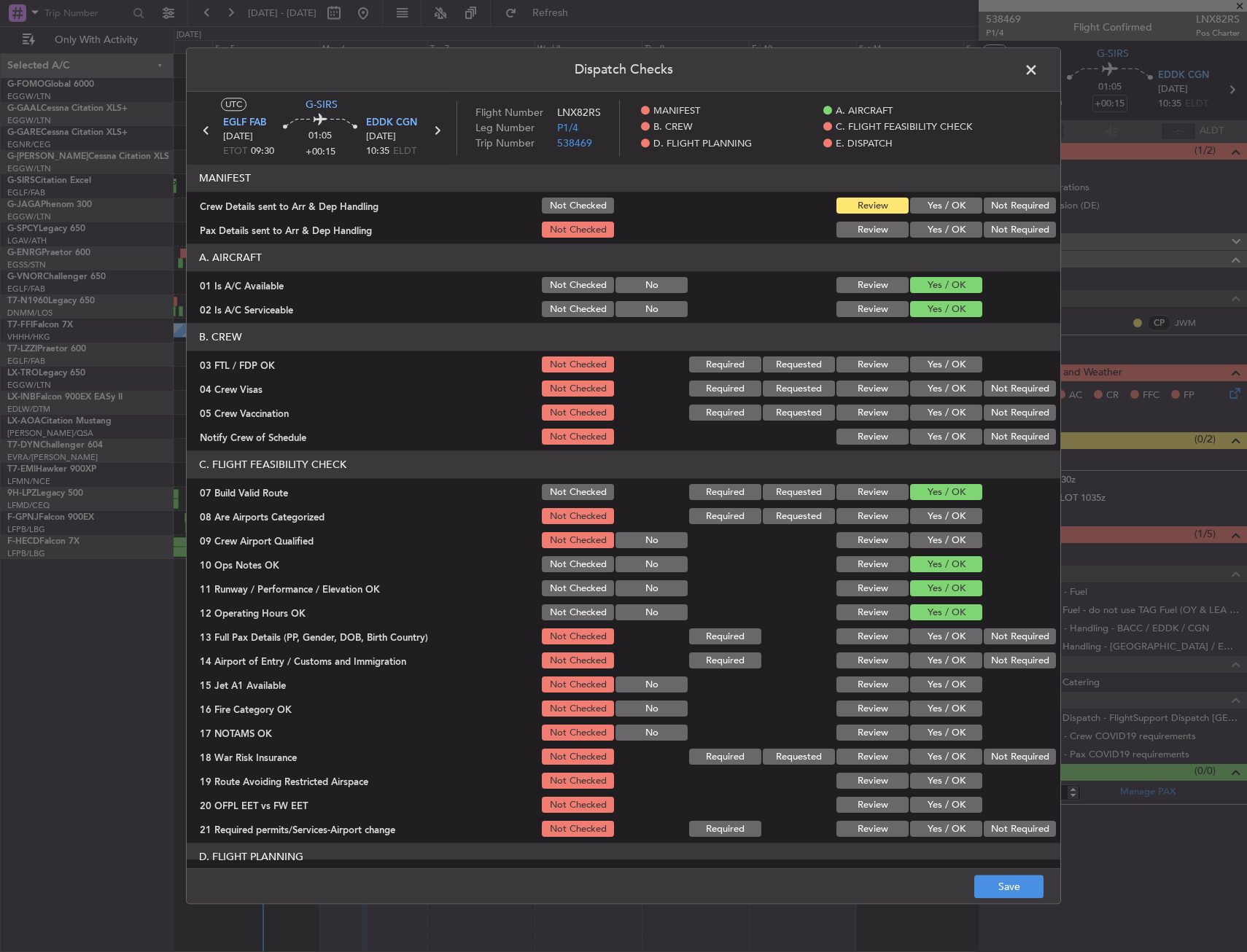
drag, startPoint x: 926, startPoint y: 623, endPoint x: 924, endPoint y: 648, distance: 25.1
click at [925, 633] on section "C. FLIGHT FEASIBILITY CHECK 07 Build Valid Route Not Checked Required Requested…" at bounding box center [624, 645] width 874 height 389
click at [924, 669] on div "Yes / OK" at bounding box center [945, 661] width 73 height 20
click at [925, 695] on div "Yes / OK" at bounding box center [945, 685] width 73 height 20
click at [939, 641] on button "Yes / OK" at bounding box center [946, 637] width 72 height 16
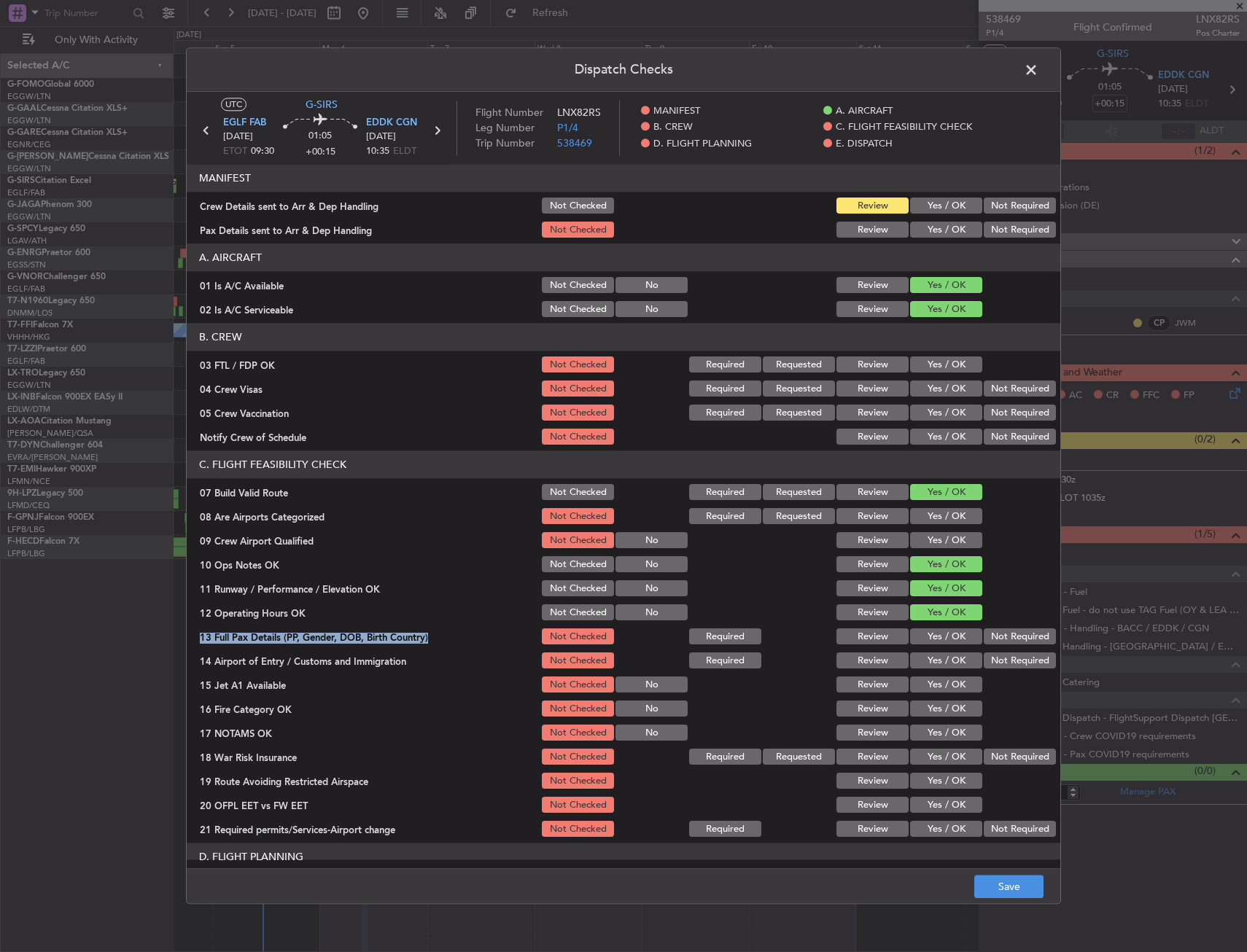
click at [935, 666] on button "Yes / OK" at bounding box center [946, 661] width 72 height 16
drag, startPoint x: 932, startPoint y: 678, endPoint x: 932, endPoint y: 696, distance: 18.0
click at [932, 683] on button "Yes / OK" at bounding box center [946, 685] width 72 height 16
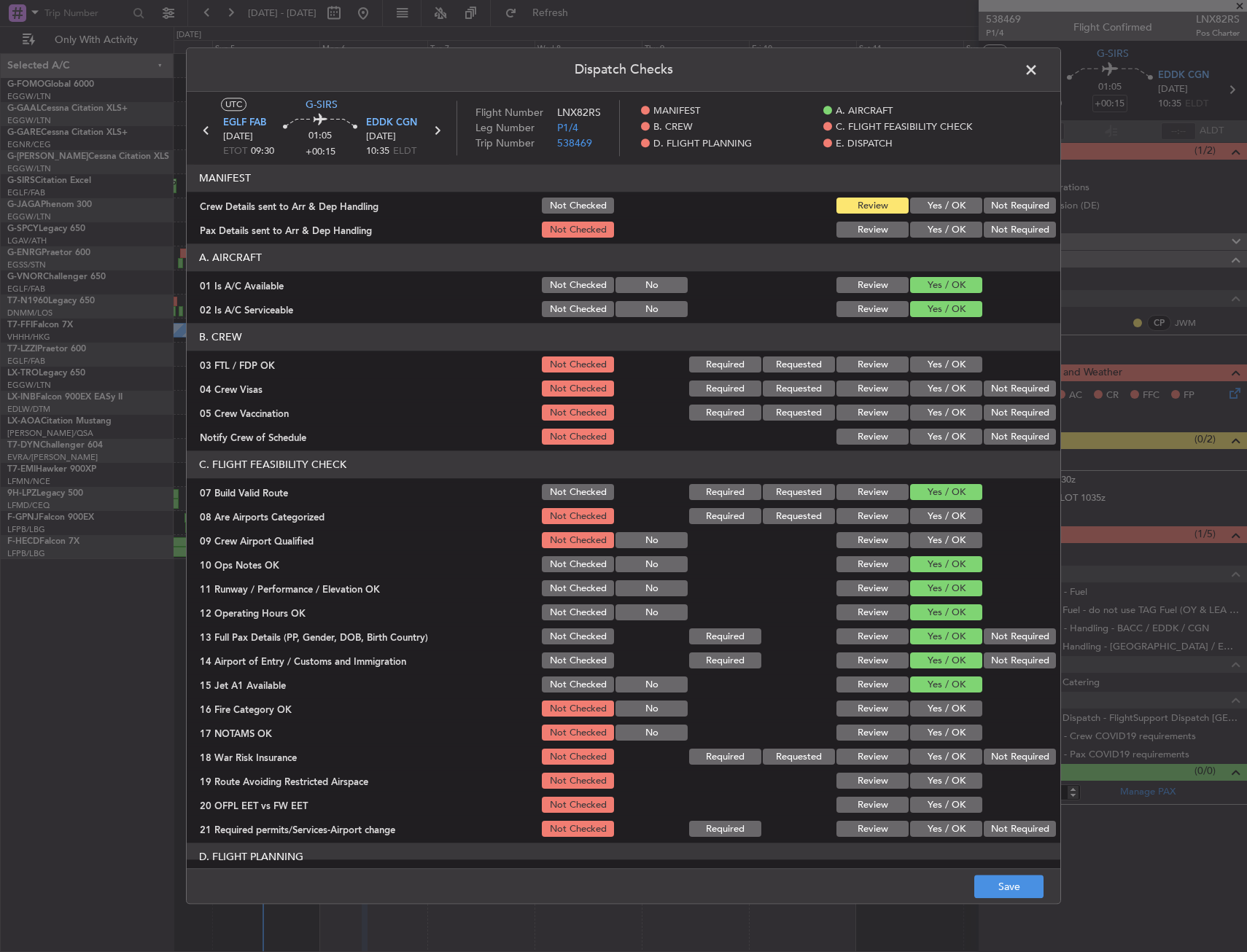
drag, startPoint x: 932, startPoint y: 700, endPoint x: 938, endPoint y: 720, distance: 20.9
click at [932, 704] on div "Yes / OK" at bounding box center [945, 709] width 73 height 20
drag, startPoint x: 938, startPoint y: 720, endPoint x: 936, endPoint y: 736, distance: 16.1
click at [938, 725] on section "C. FLIGHT FEASIBILITY CHECK 07 Build Valid Route Not Checked Required Requested…" at bounding box center [624, 645] width 874 height 389
drag, startPoint x: 936, startPoint y: 736, endPoint x: 934, endPoint y: 745, distance: 9.2
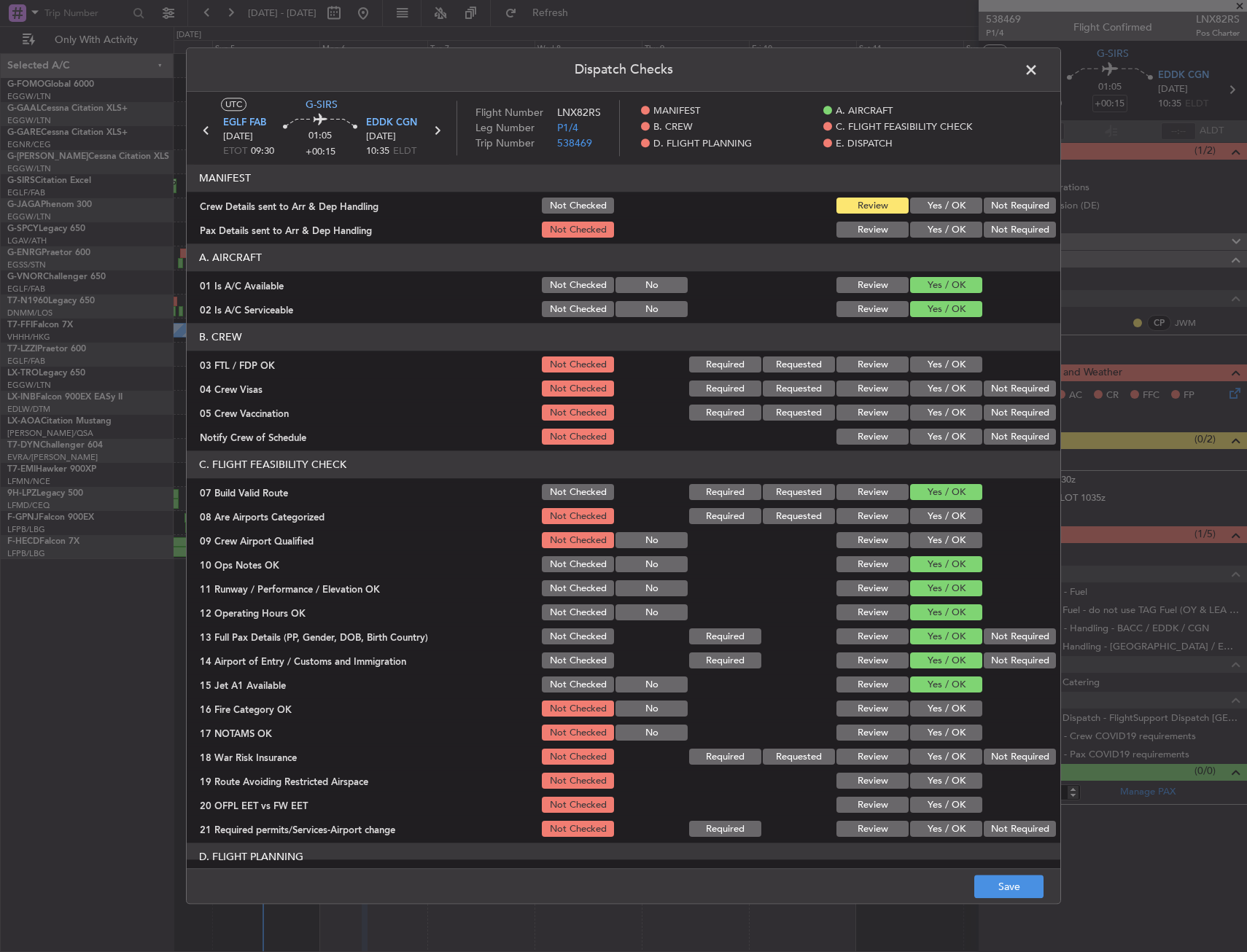
click at [935, 738] on button "Yes / OK" at bounding box center [946, 733] width 72 height 16
click at [932, 743] on section "C. FLIGHT FEASIBILITY CHECK 07 Build Valid Route Not Checked Required Requested…" at bounding box center [624, 645] width 874 height 389
drag, startPoint x: 934, startPoint y: 716, endPoint x: 983, endPoint y: 750, distance: 59.6
click at [936, 718] on div "Yes / OK" at bounding box center [945, 709] width 73 height 20
click at [984, 754] on button "Not Required" at bounding box center [1020, 757] width 72 height 16
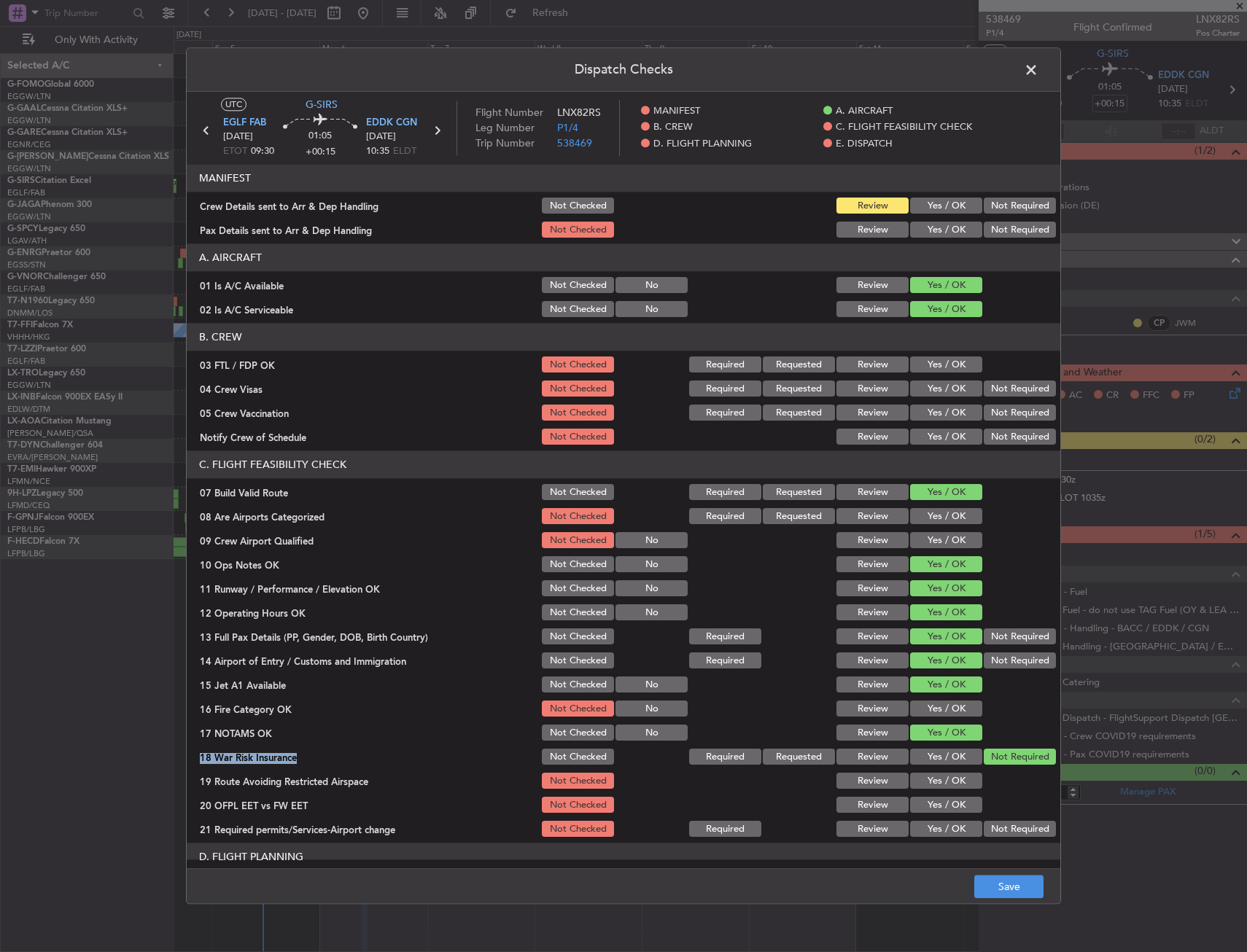
click at [943, 788] on button "Yes / OK" at bounding box center [946, 781] width 72 height 16
click at [942, 814] on div "Yes / OK" at bounding box center [945, 805] width 73 height 20
drag, startPoint x: 940, startPoint y: 829, endPoint x: 940, endPoint y: 816, distance: 13.0
click at [940, 833] on button "Yes / OK" at bounding box center [946, 829] width 72 height 16
click at [940, 808] on button "Yes / OK" at bounding box center [946, 805] width 72 height 16
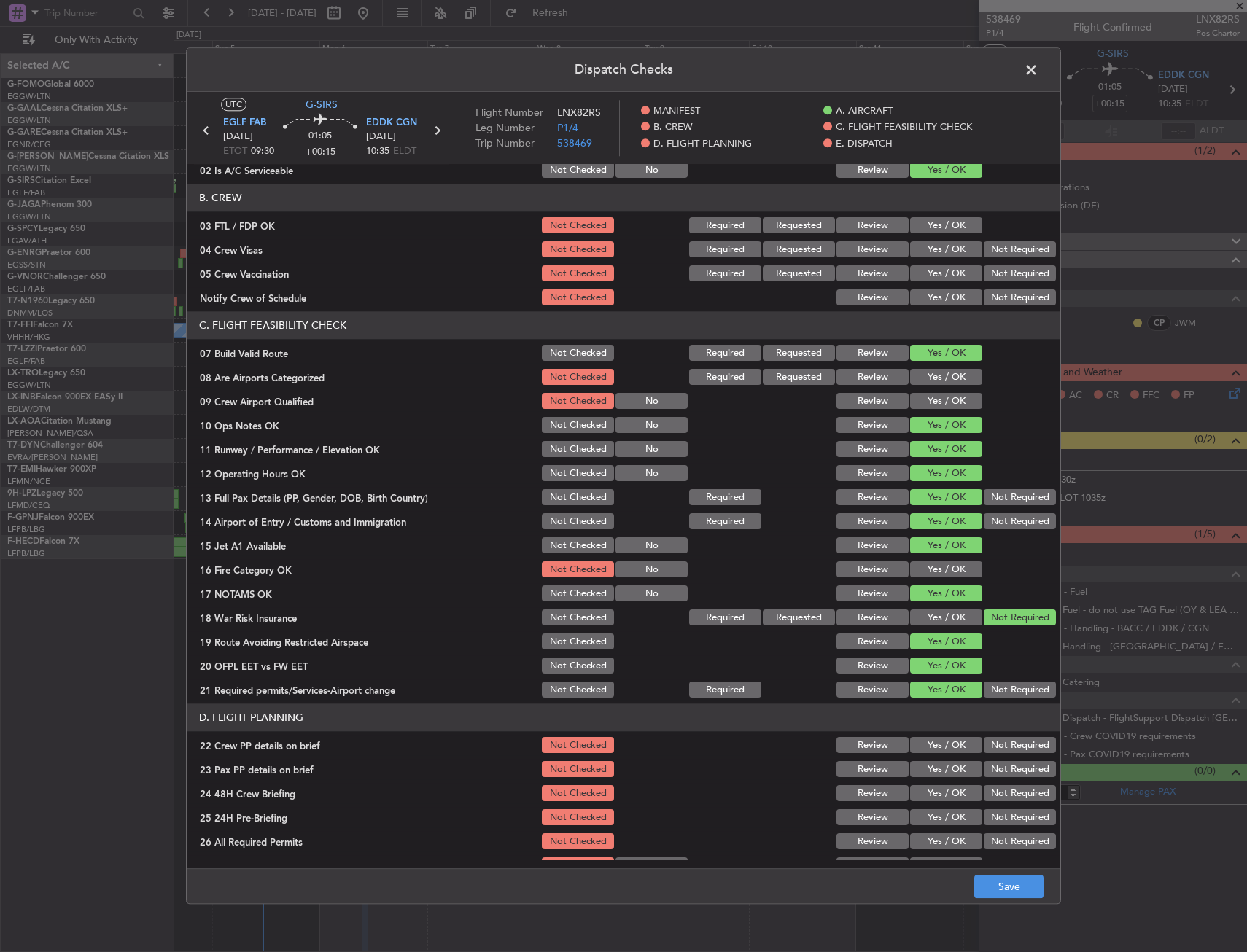
scroll to position [291, 0]
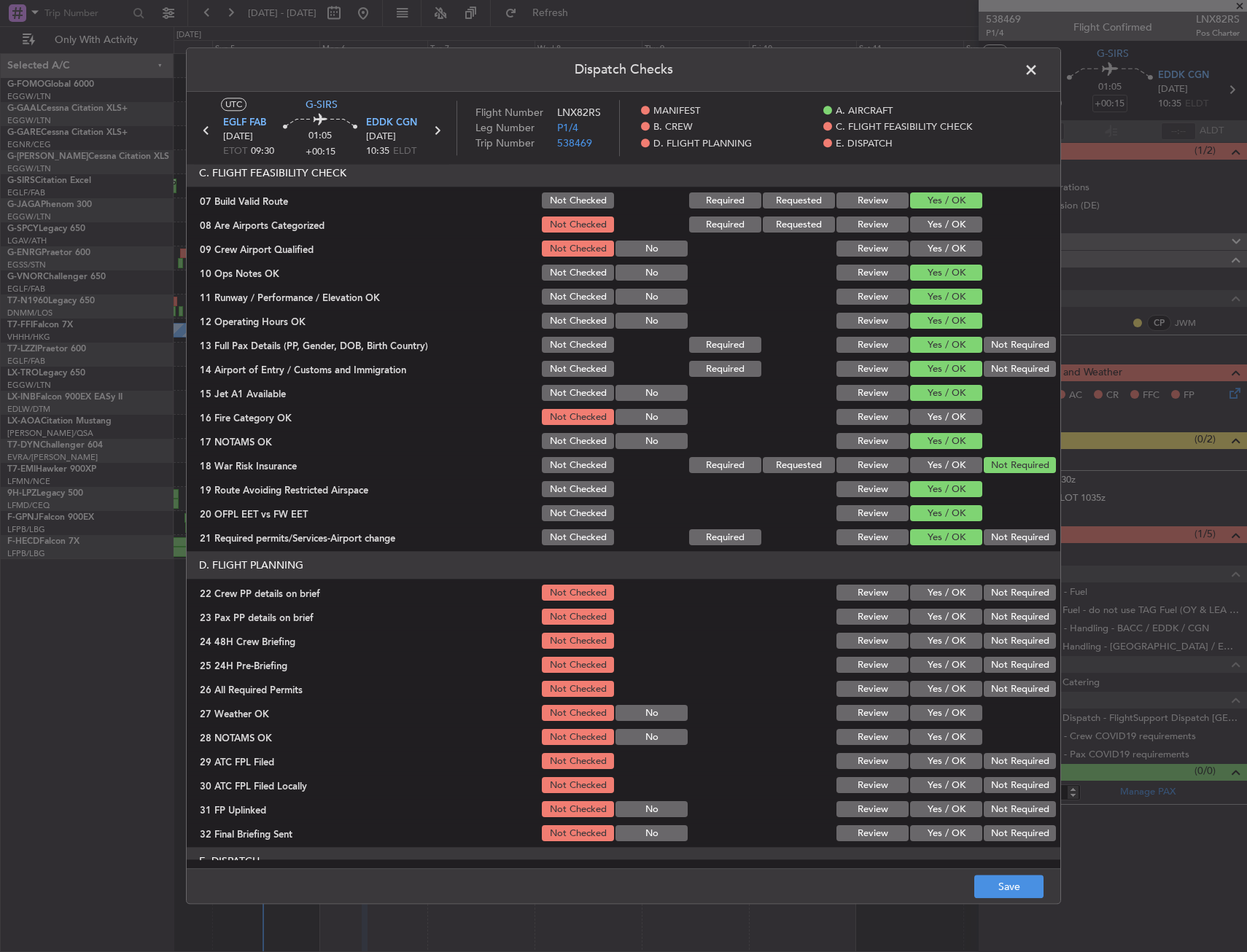
click at [949, 593] on button "Yes / OK" at bounding box center [946, 593] width 72 height 16
click at [945, 606] on section "D. FLIGHT PLANNING 22 Crew PP details on brief Not Checked Review Yes / OK Not …" at bounding box center [624, 698] width 874 height 292
click at [943, 626] on div "Yes / OK" at bounding box center [945, 617] width 73 height 20
click at [936, 627] on section "D. FLIGHT PLANNING 22 Crew PP details on brief Not Checked Review Yes / OK Not …" at bounding box center [624, 698] width 874 height 292
click at [935, 614] on button "Yes / OK" at bounding box center [946, 617] width 72 height 16
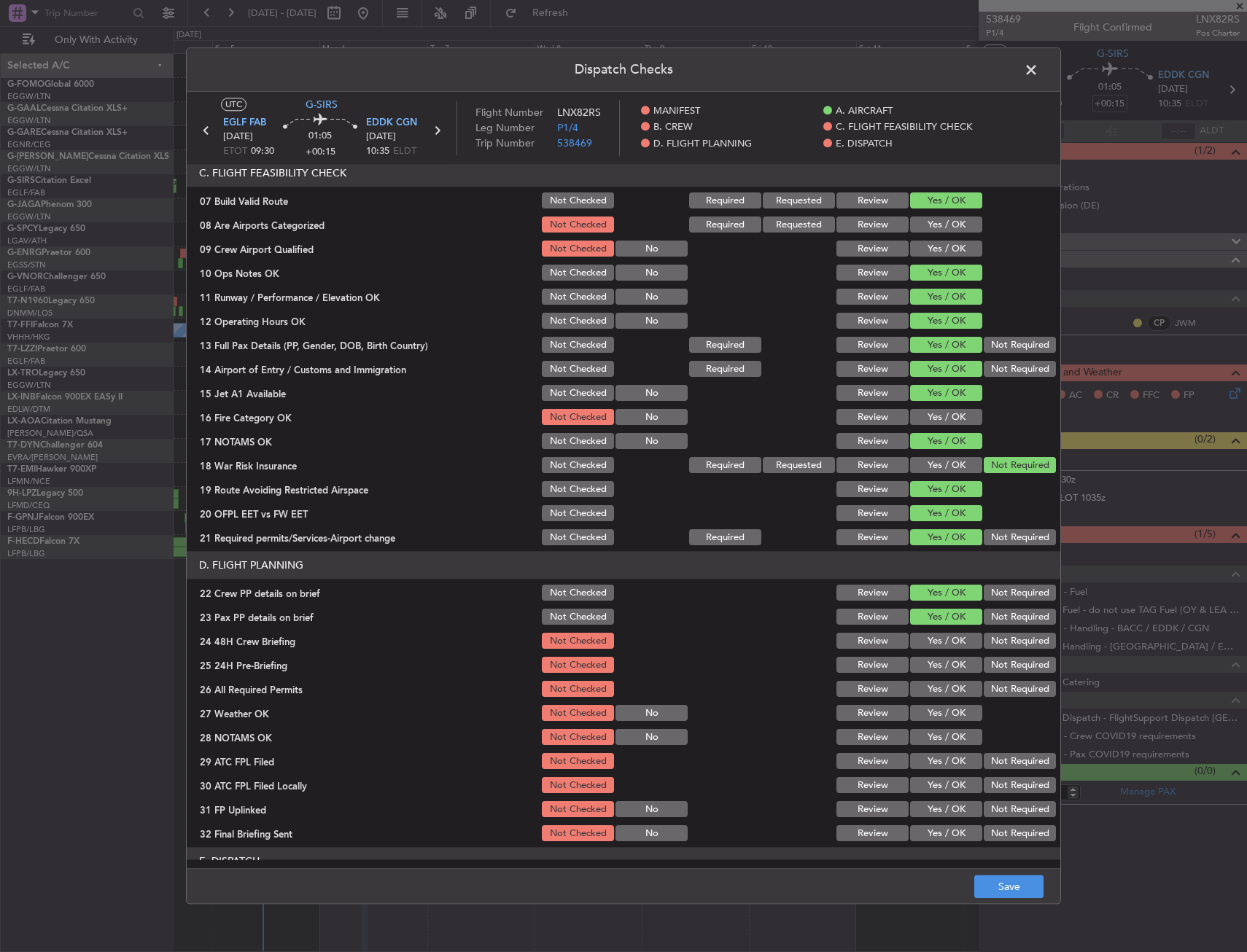
drag, startPoint x: 934, startPoint y: 639, endPoint x: 978, endPoint y: 665, distance: 51.1
click at [935, 639] on button "Yes / OK" at bounding box center [946, 641] width 72 height 16
click at [984, 668] on button "Not Required" at bounding box center [1020, 665] width 72 height 16
click at [1006, 876] on button "Save" at bounding box center [1010, 887] width 70 height 23
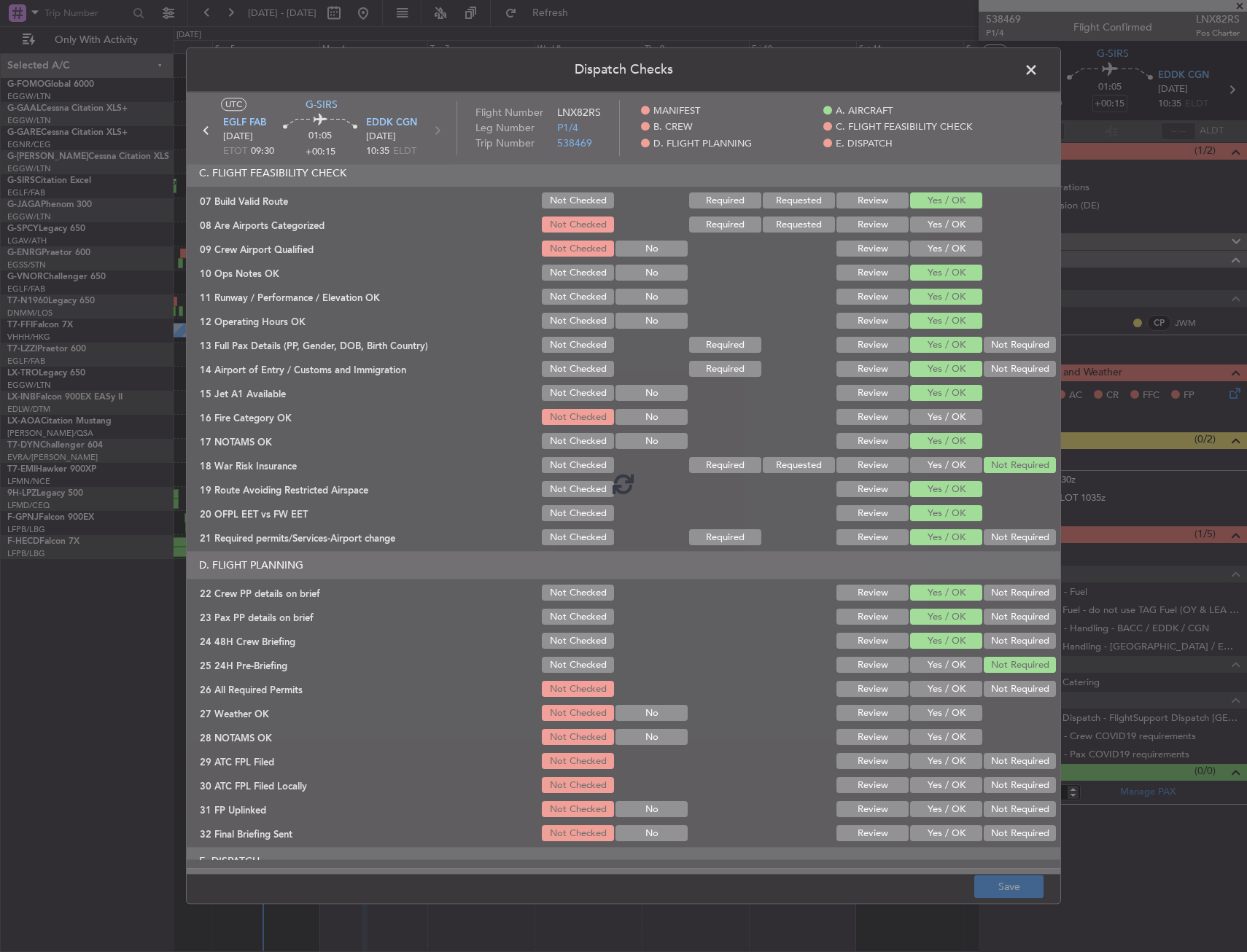
click at [1014, 891] on footer "Save" at bounding box center [624, 886] width 874 height 35
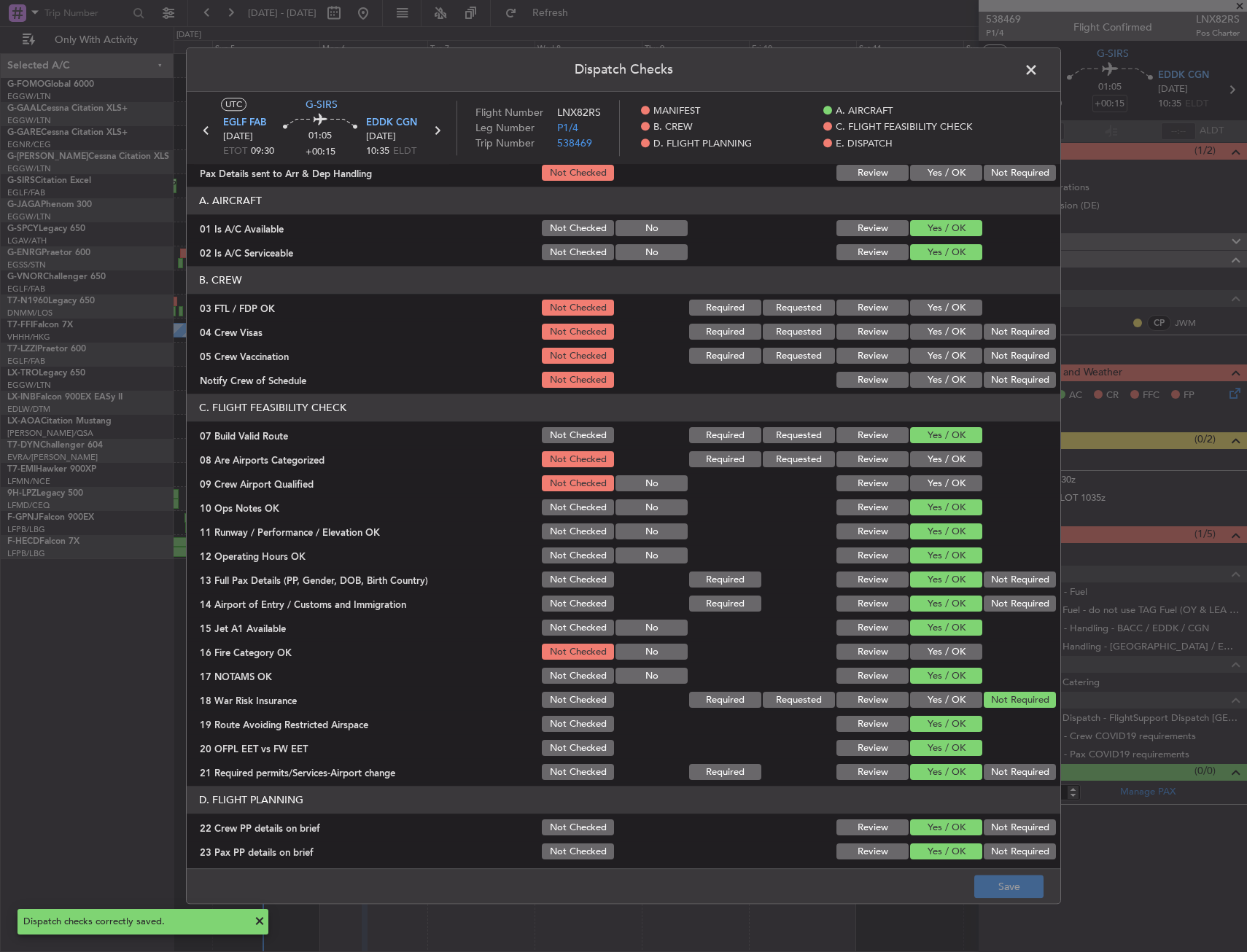
scroll to position [0, 0]
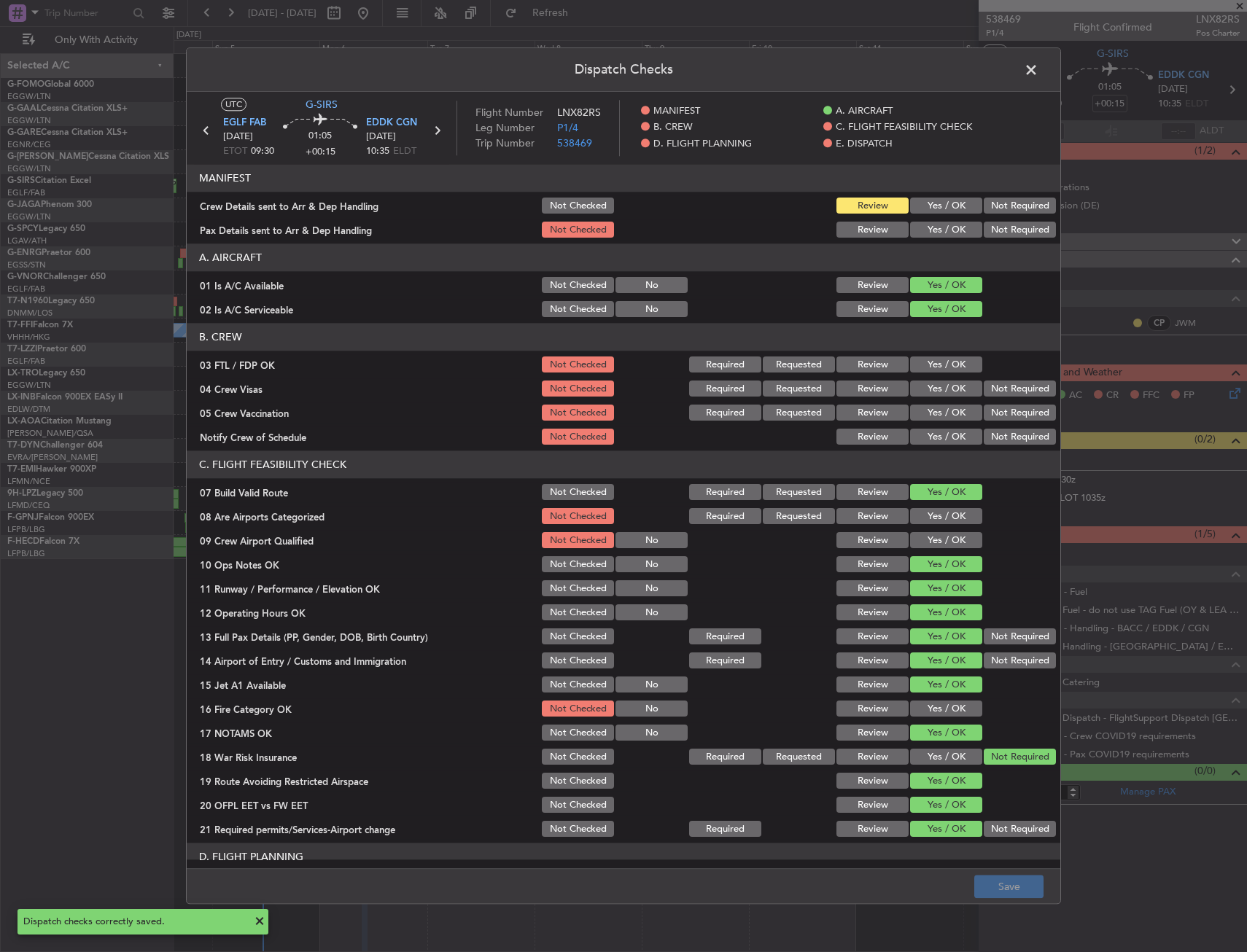
click at [1017, 70] on header "Dispatch Checks" at bounding box center [624, 70] width 874 height 44
click at [1039, 70] on span at bounding box center [1039, 73] width 0 height 29
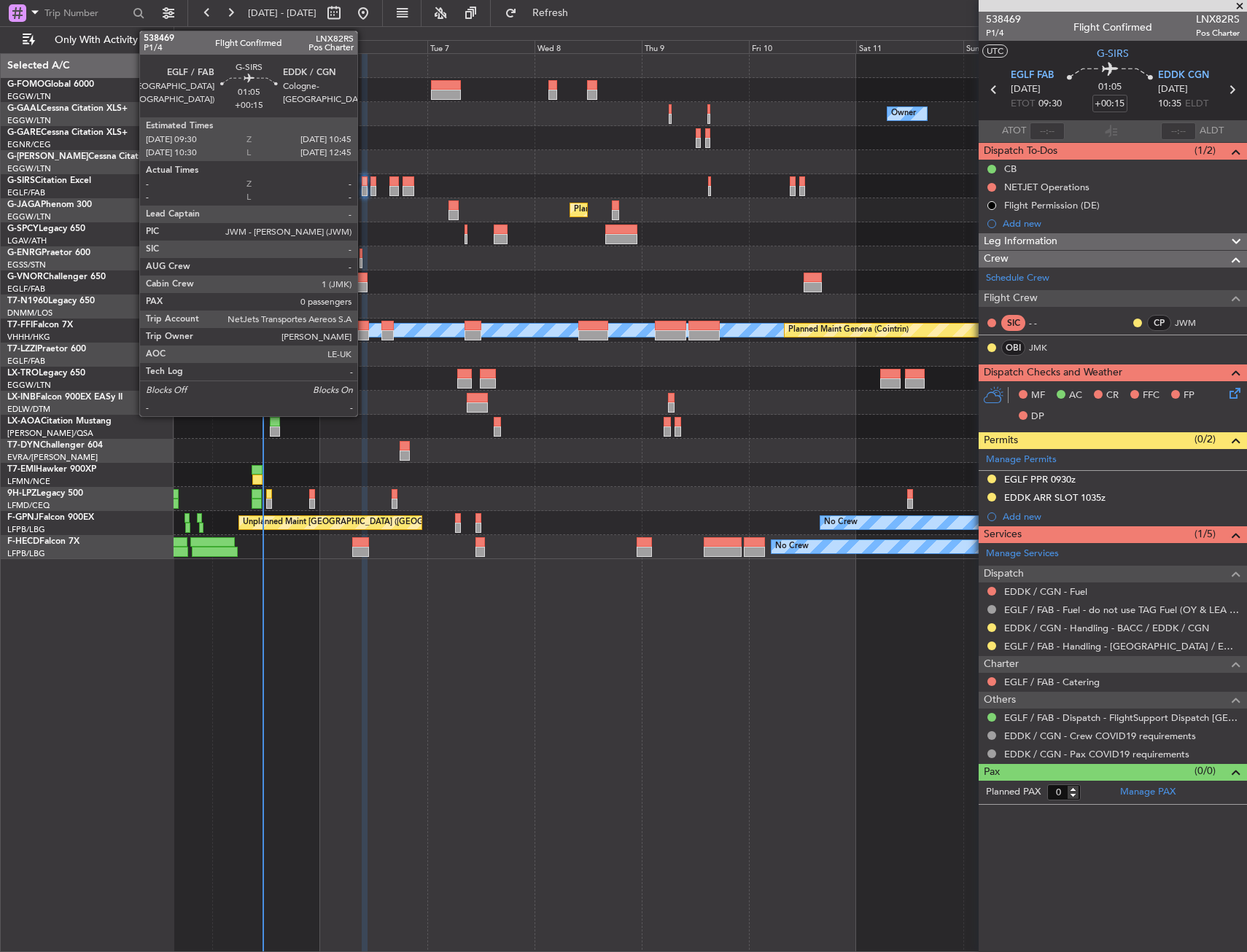
click at [366, 186] on div at bounding box center [365, 191] width 6 height 10
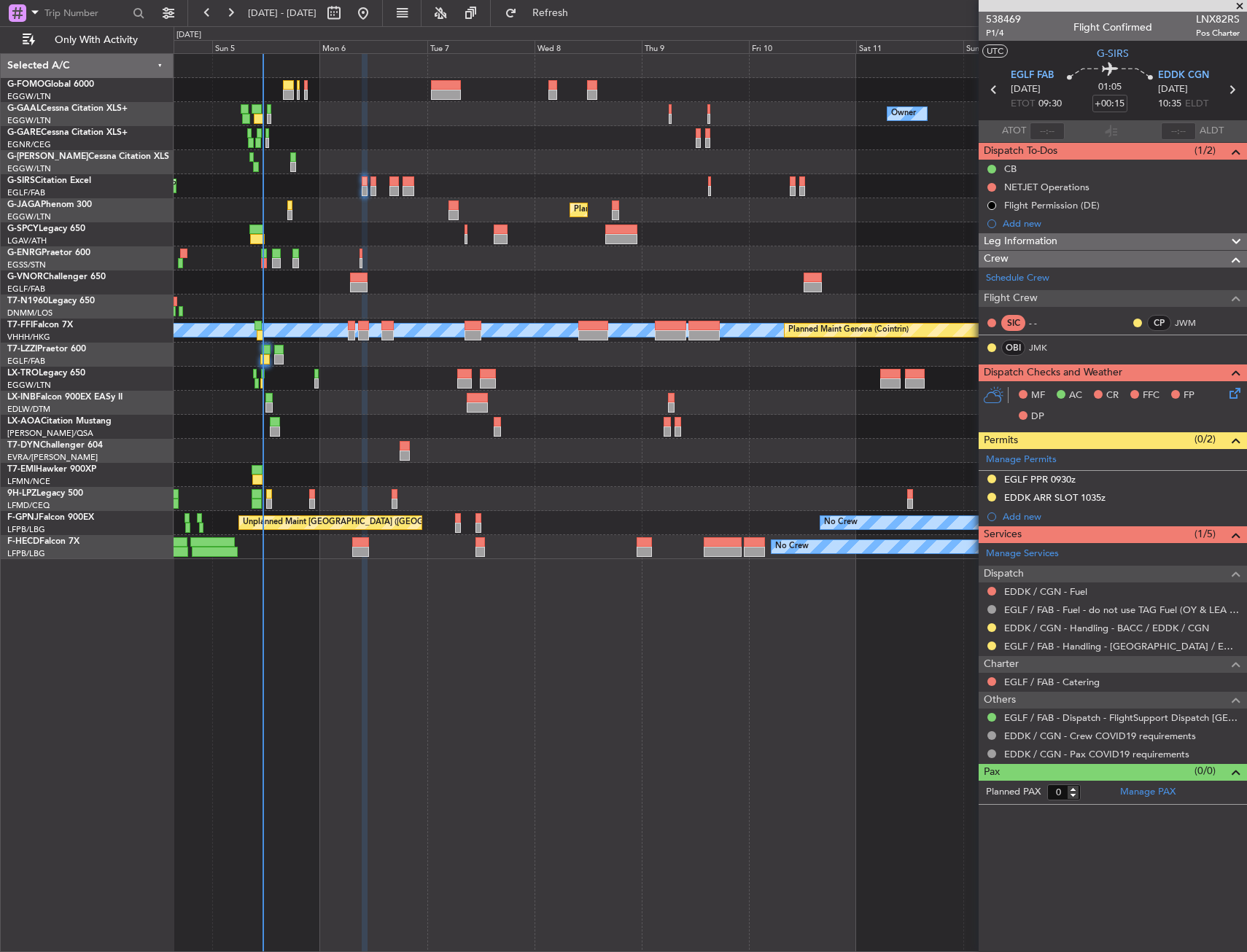
click at [376, 187] on div "Planned Maint [GEOGRAPHIC_DATA] ([GEOGRAPHIC_DATA])" at bounding box center [710, 186] width 1073 height 24
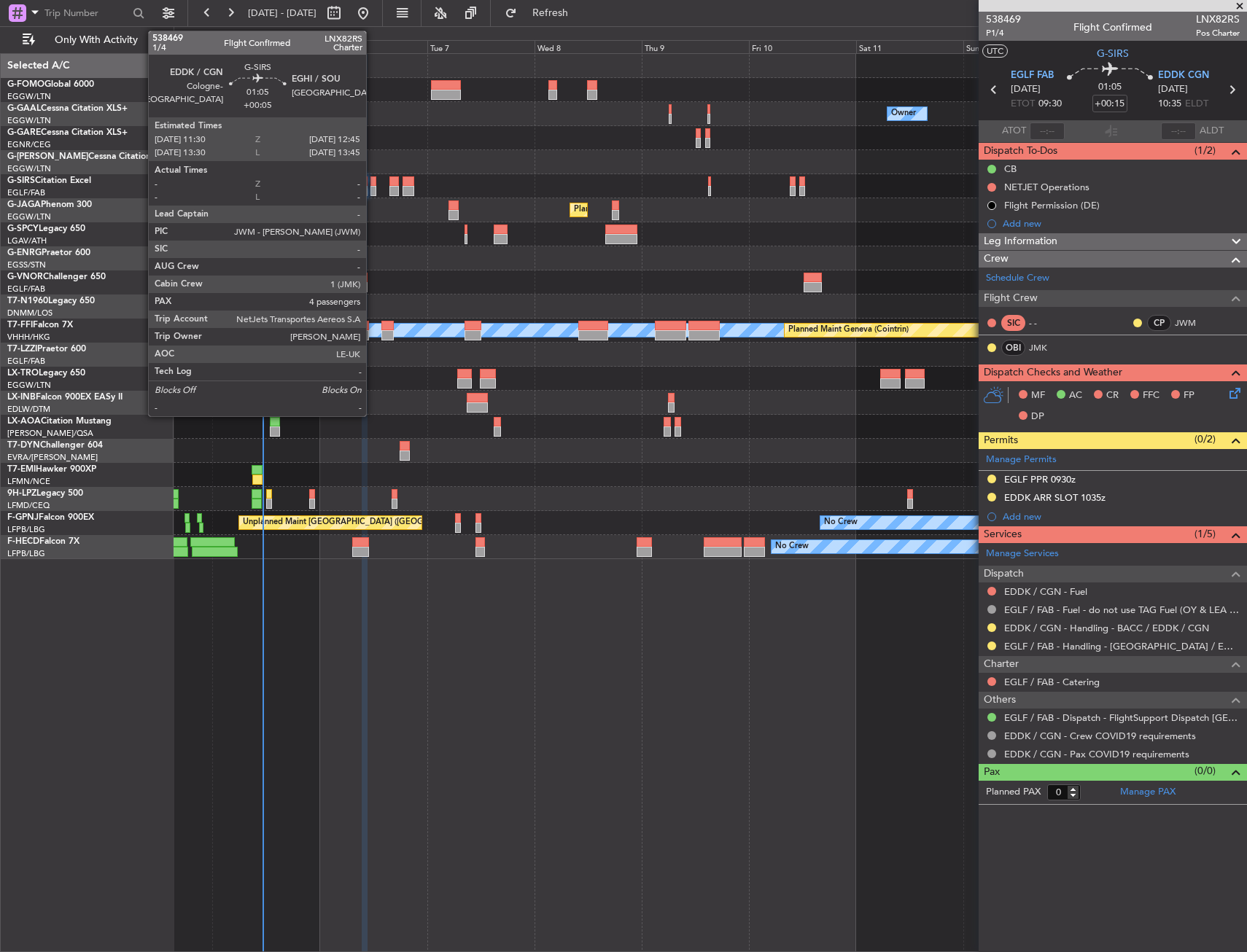
click at [372, 185] on div at bounding box center [373, 181] width 6 height 10
click at [374, 188] on div at bounding box center [373, 191] width 6 height 10
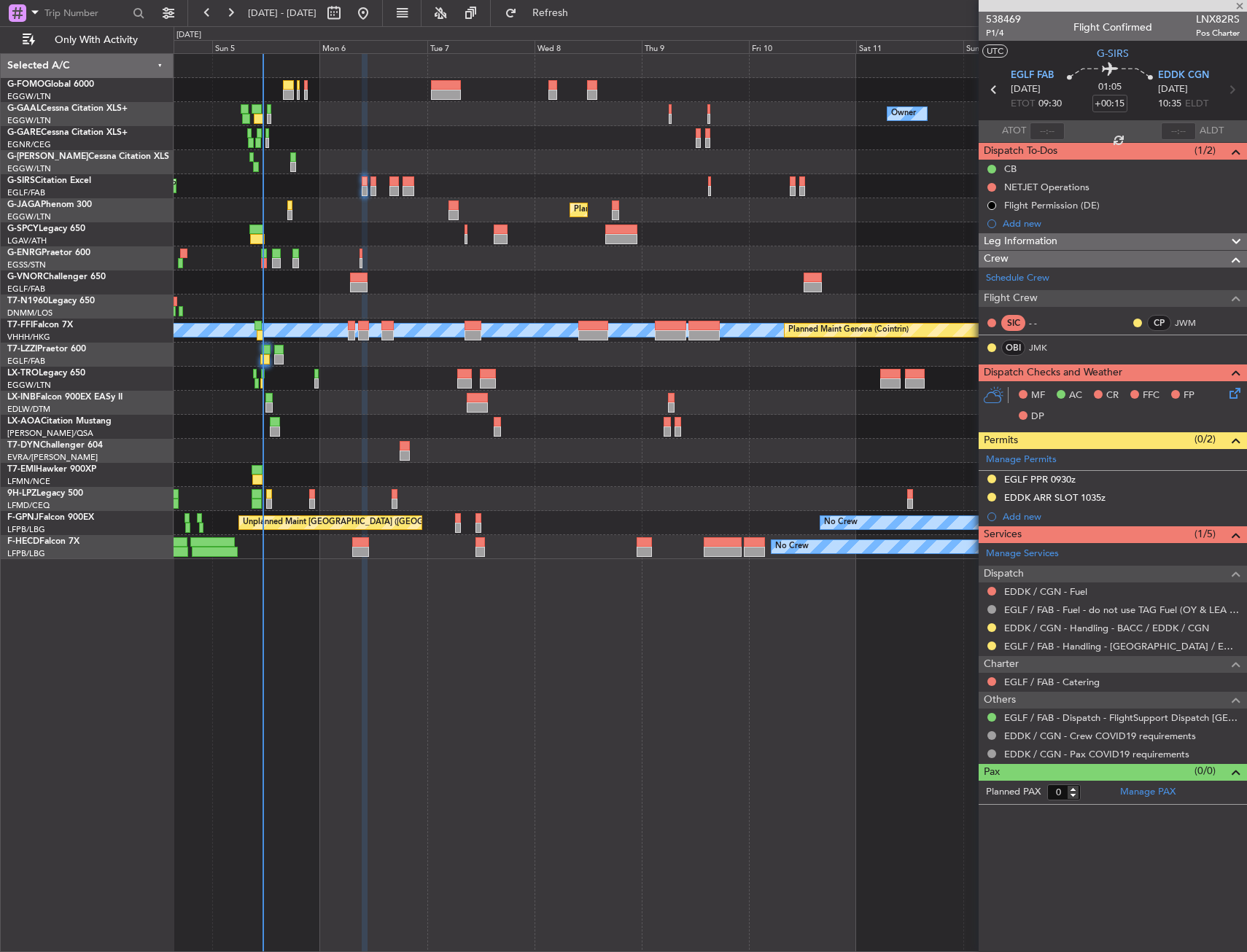
type input "+00:05"
type input "4"
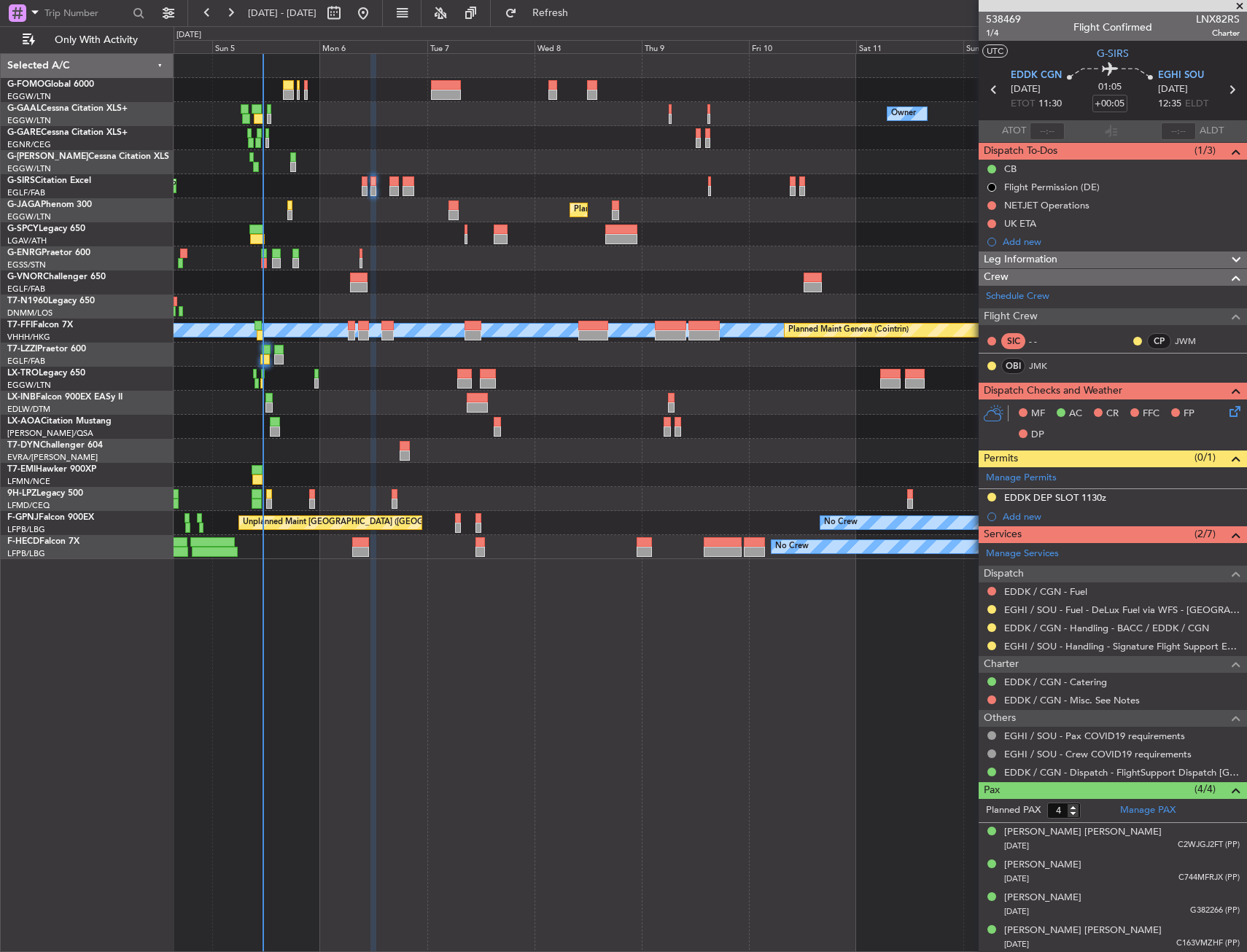
click at [568, 400] on div "Planned Maint [GEOGRAPHIC_DATA]" at bounding box center [710, 403] width 1073 height 24
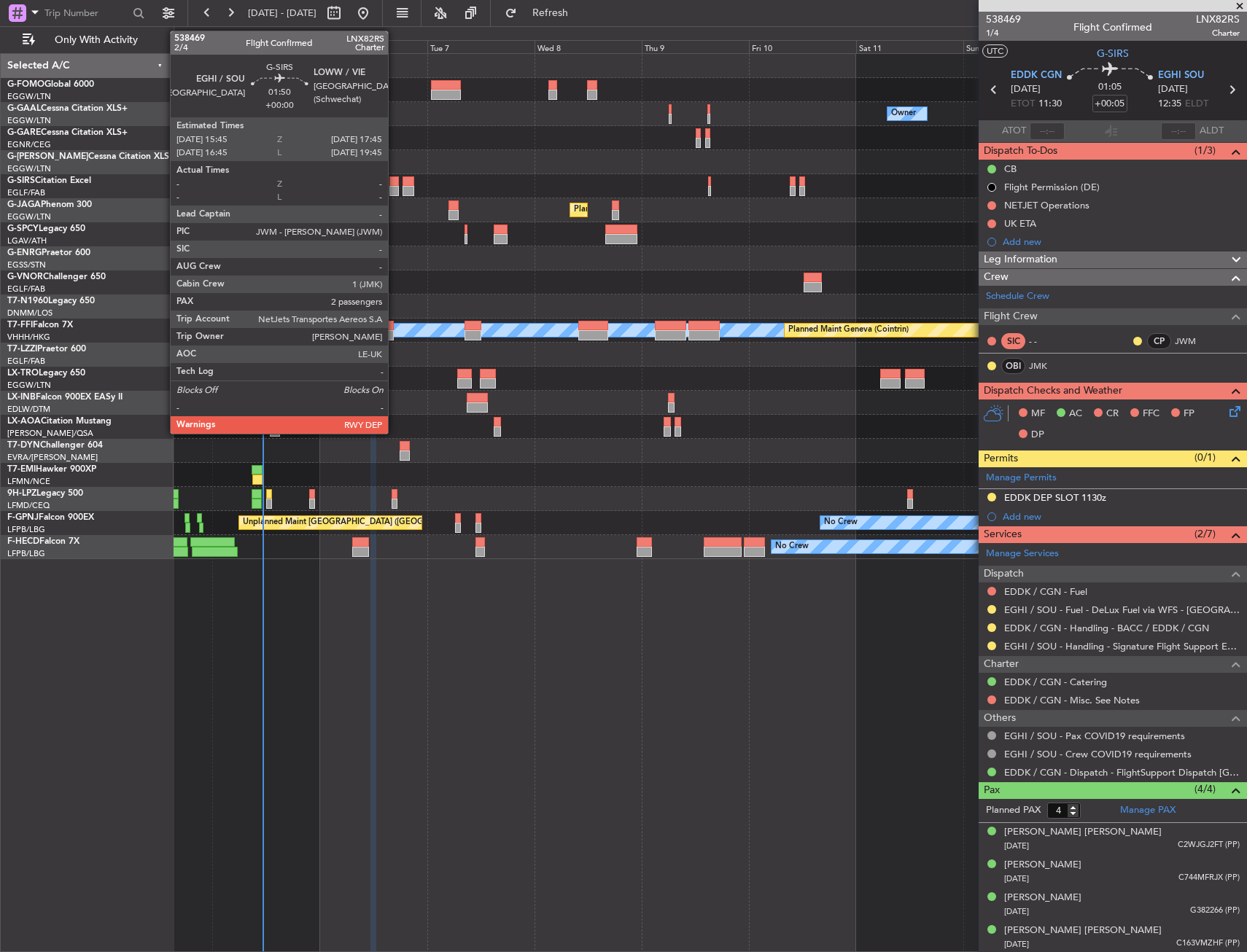
click at [394, 192] on div at bounding box center [394, 191] width 9 height 10
click at [393, 189] on div at bounding box center [394, 191] width 9 height 10
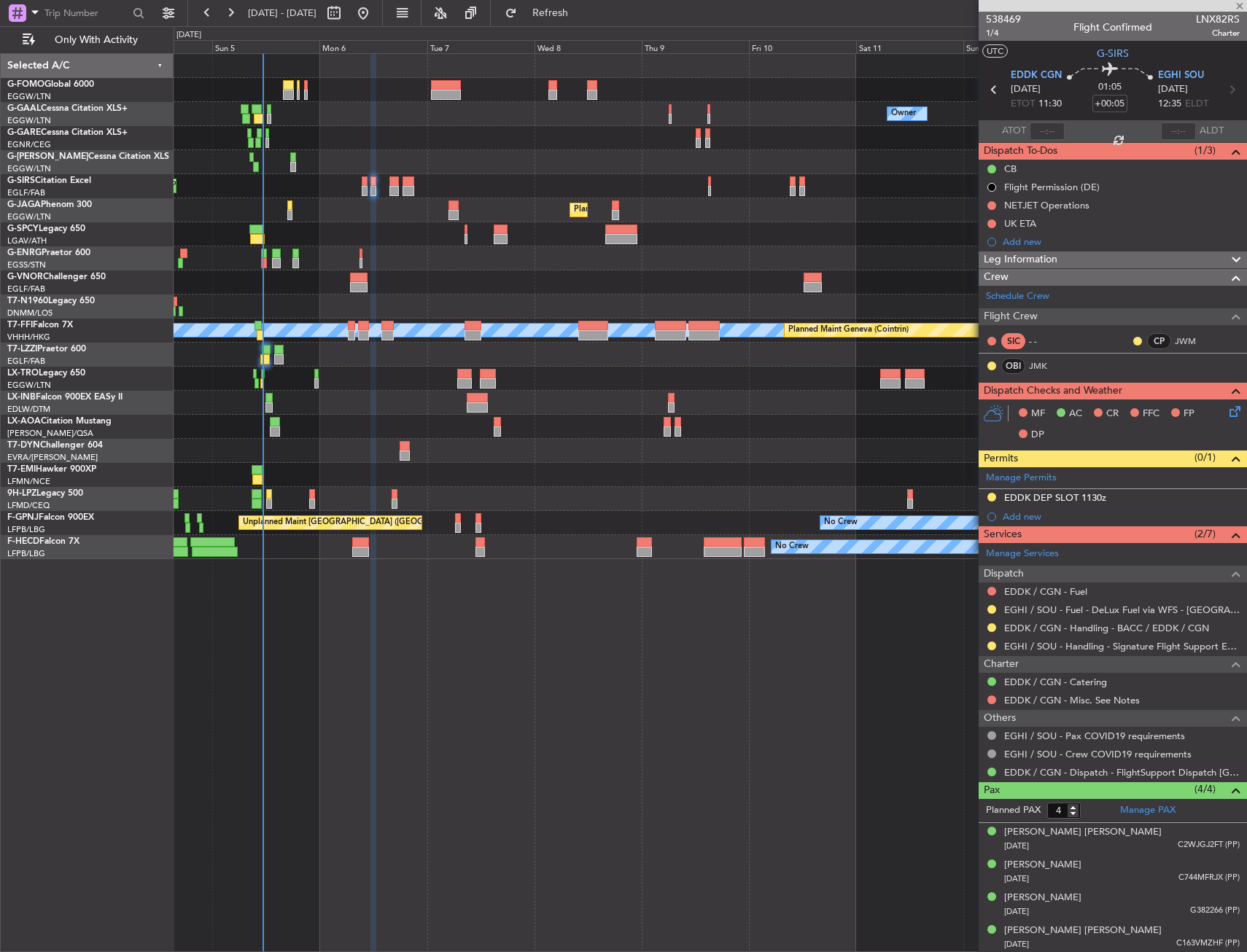
type input "2"
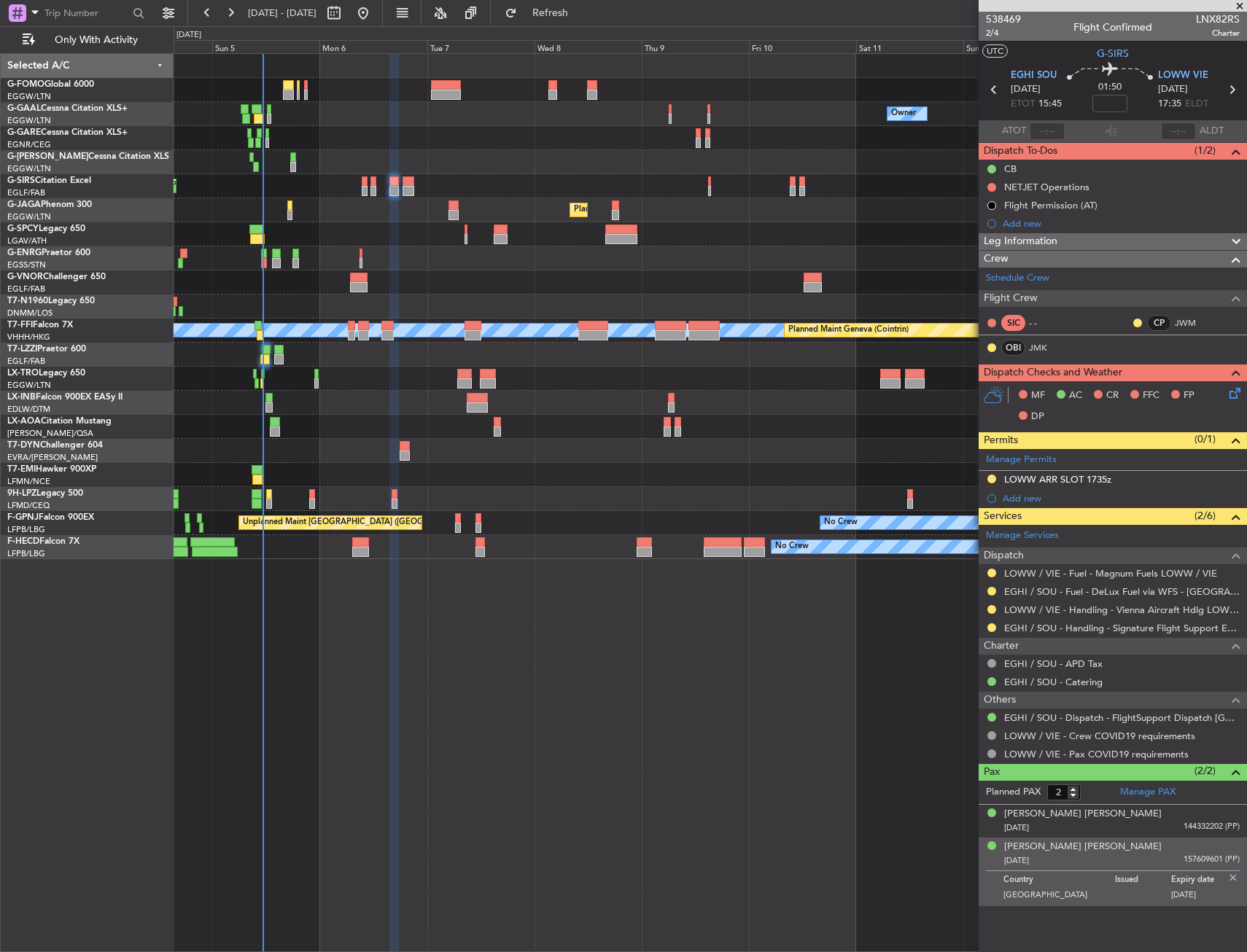
click at [465, 265] on div "Planned Maint [GEOGRAPHIC_DATA] ([GEOGRAPHIC_DATA])" at bounding box center [710, 258] width 1073 height 24
click at [1232, 877] on img at bounding box center [1233, 878] width 13 height 13
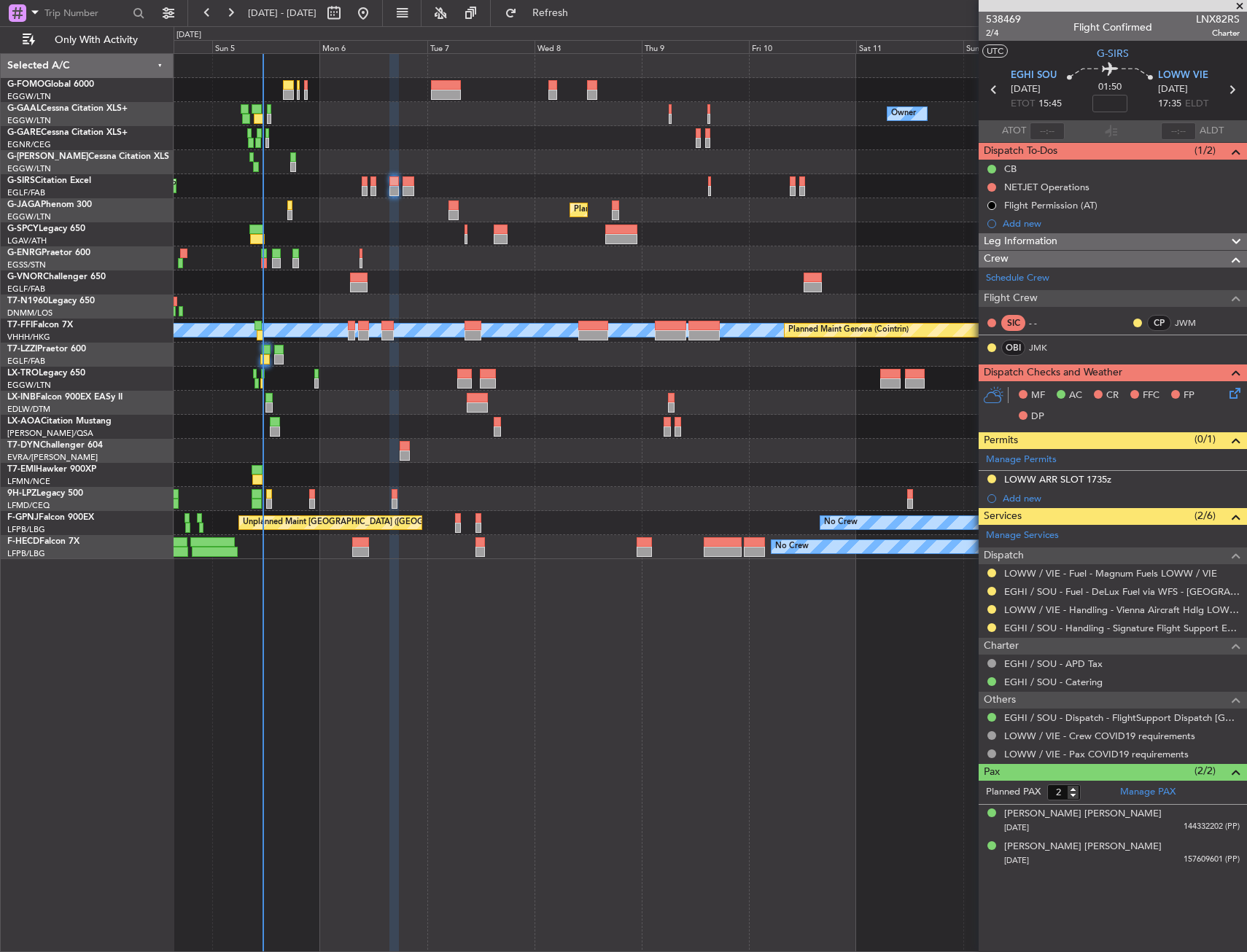
click at [609, 694] on div "Owner No Crew Owner Owner No Crew Planned Maint [GEOGRAPHIC_DATA] ([GEOGRAPHIC_…" at bounding box center [710, 502] width 1074 height 899
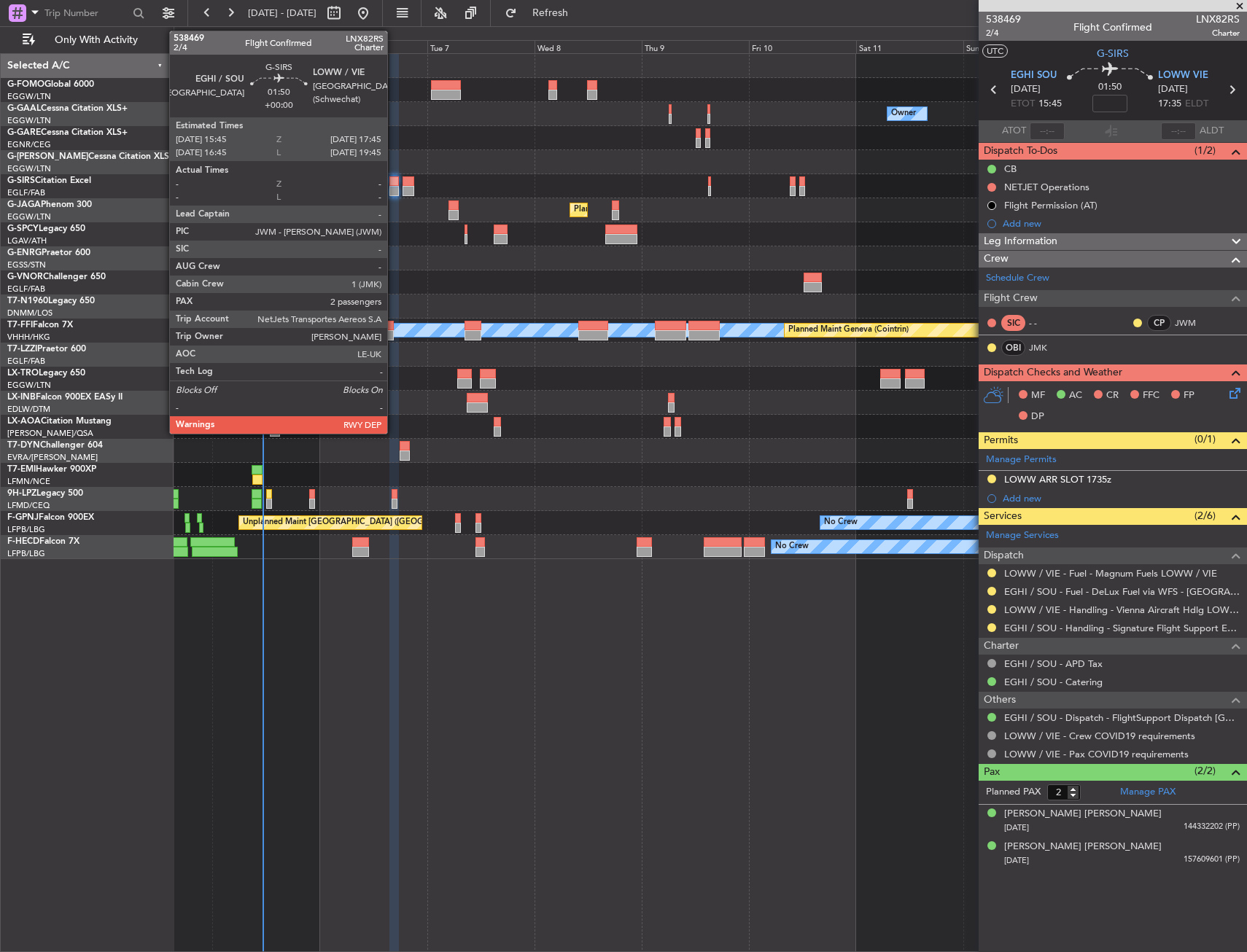
click at [394, 182] on div at bounding box center [394, 181] width 9 height 10
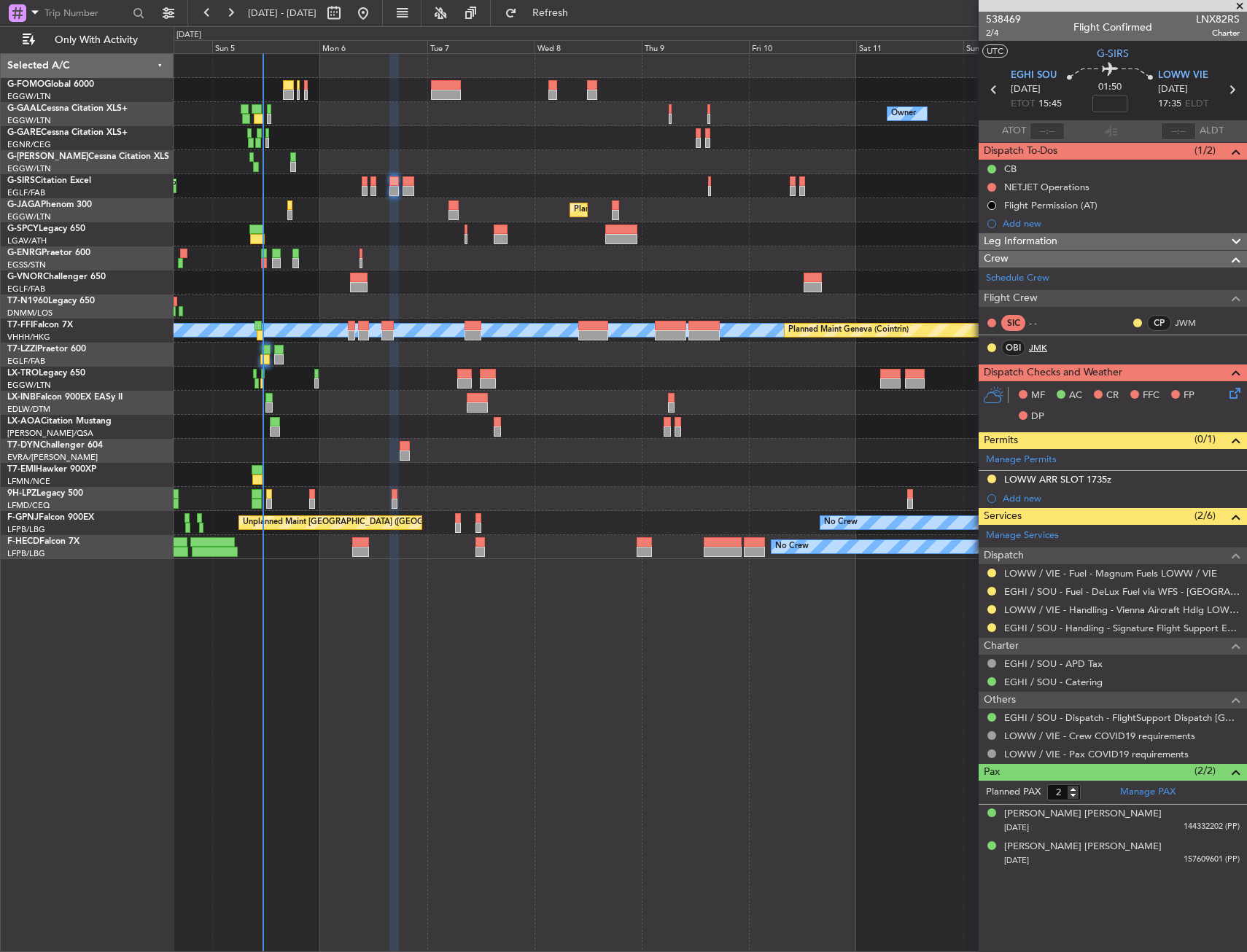
click at [1051, 342] on link "JMK" at bounding box center [1045, 348] width 32 height 13
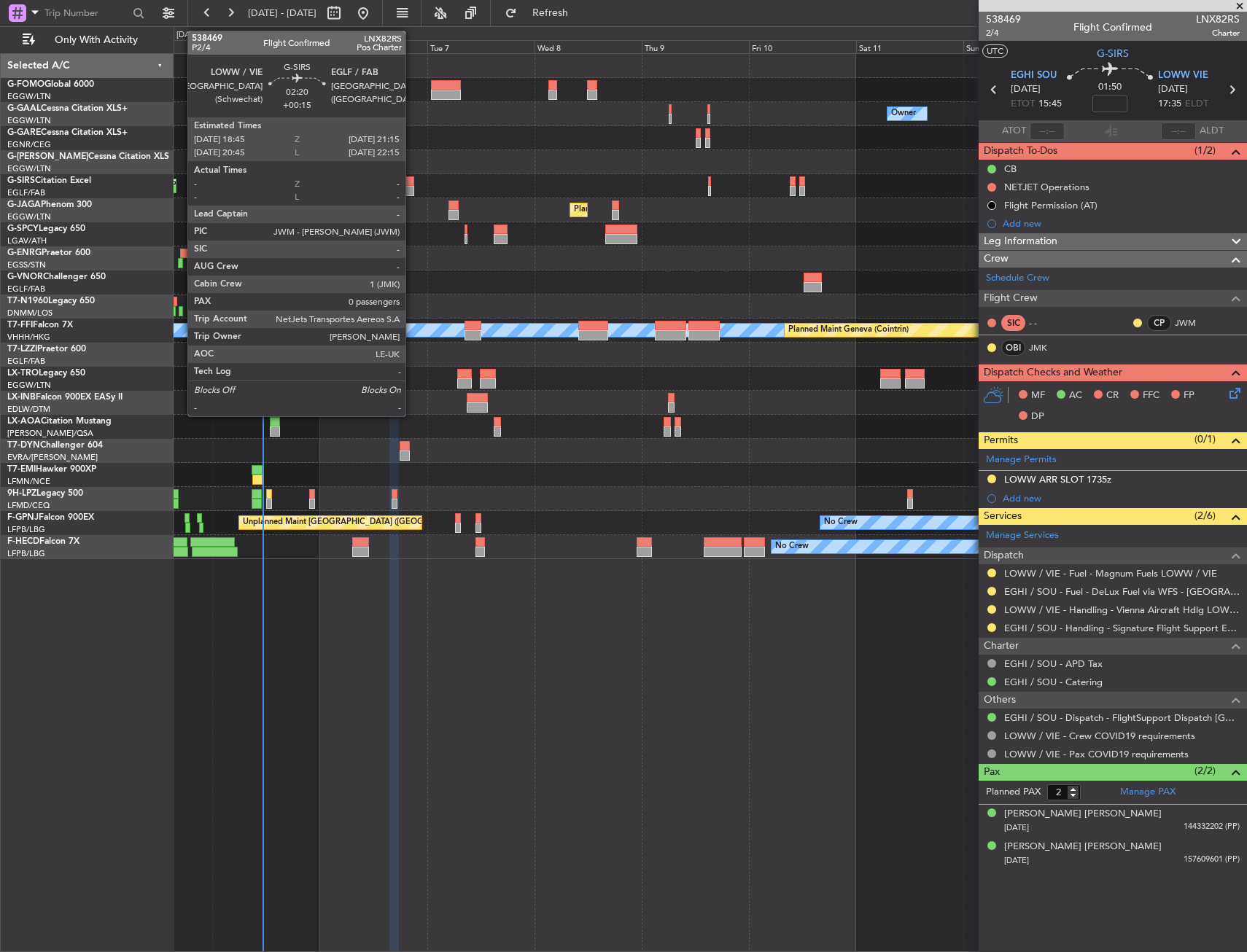
click at [412, 186] on div at bounding box center [408, 191] width 12 height 10
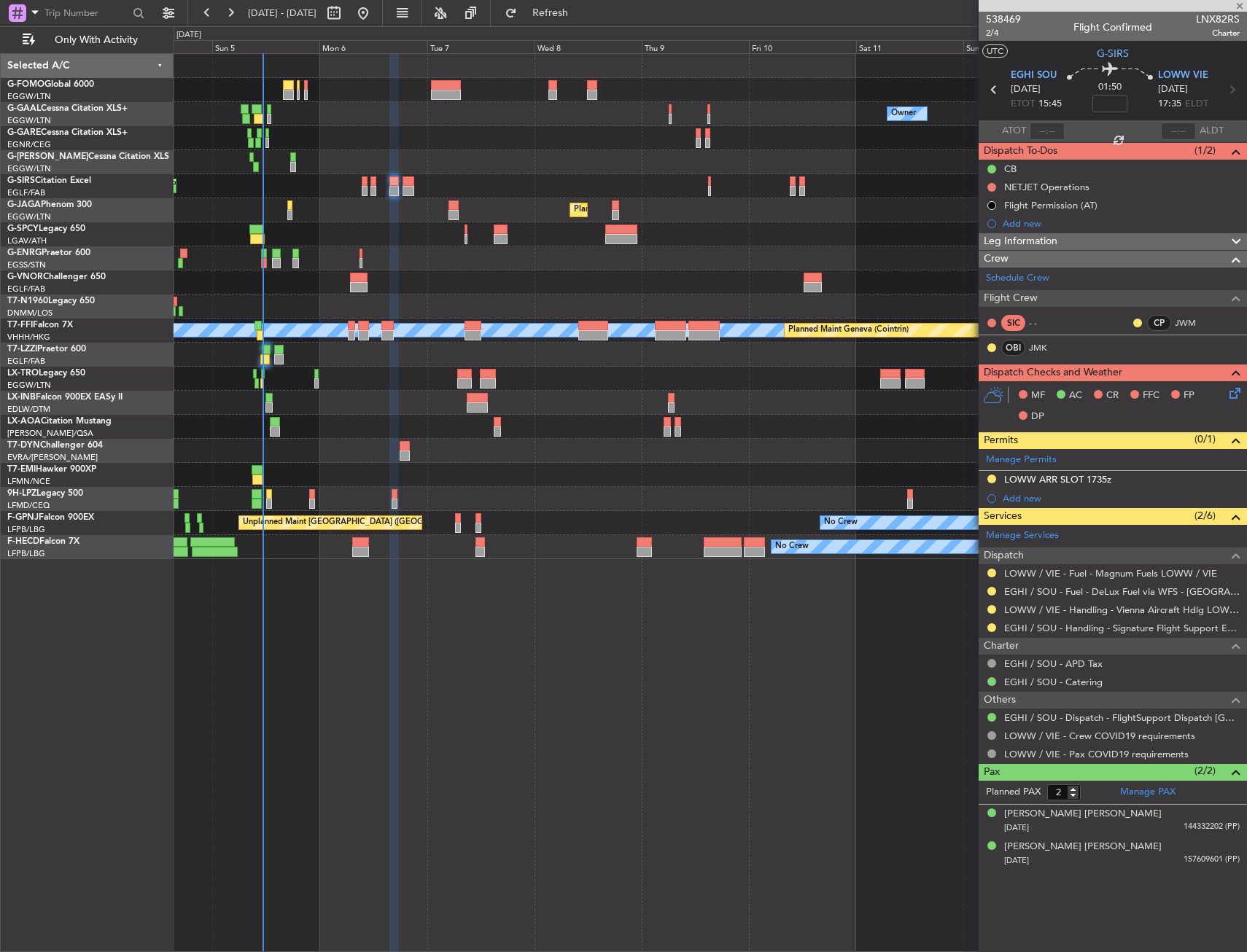
type input "+00:15"
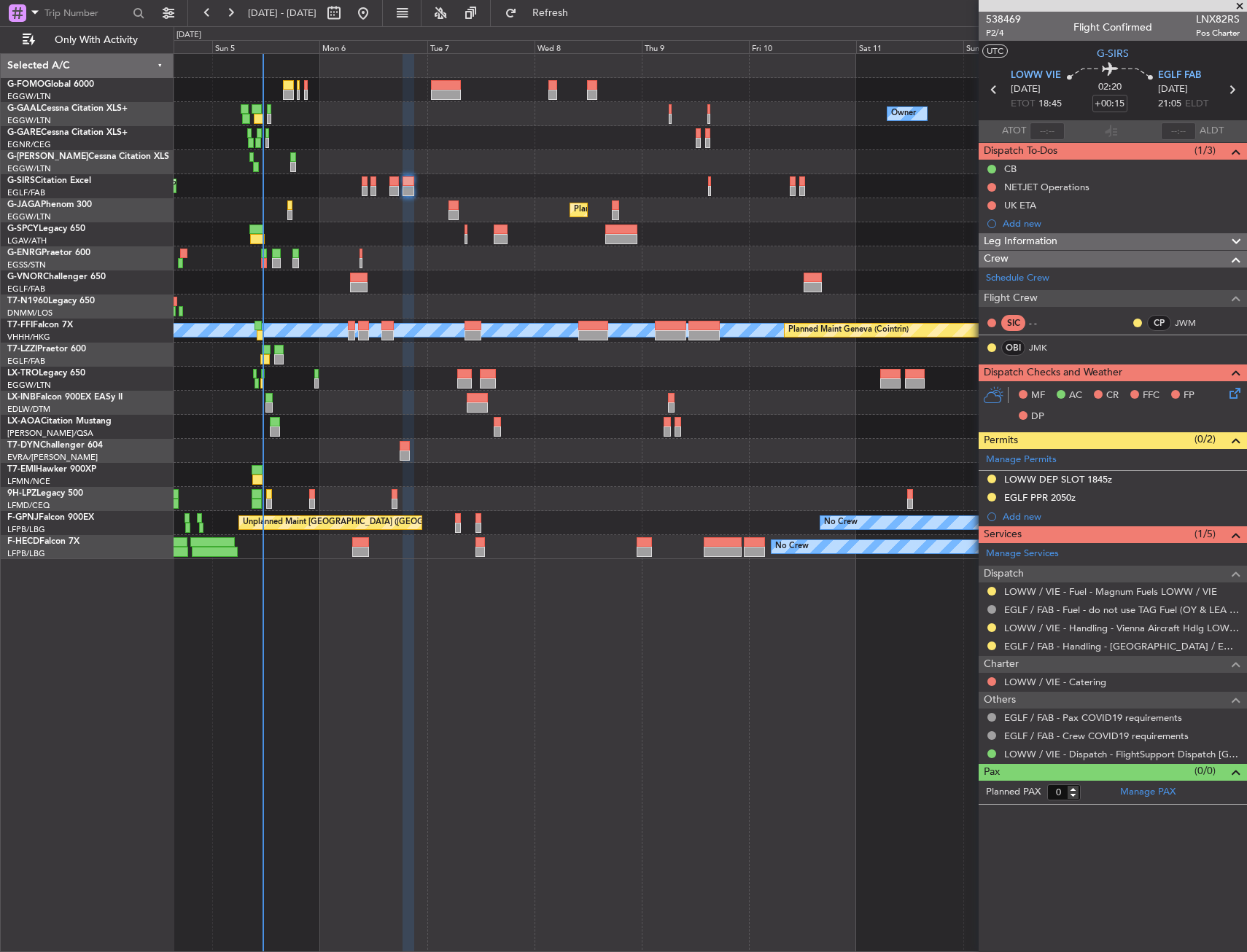
click at [558, 484] on div "No Crew" at bounding box center [710, 474] width 1073 height 24
click at [1074, 281] on fb-app "[DATE] - [DATE] Refresh Quick Links Only With Activity Owner No Crew Owner Owne…" at bounding box center [623, 481] width 1247 height 941
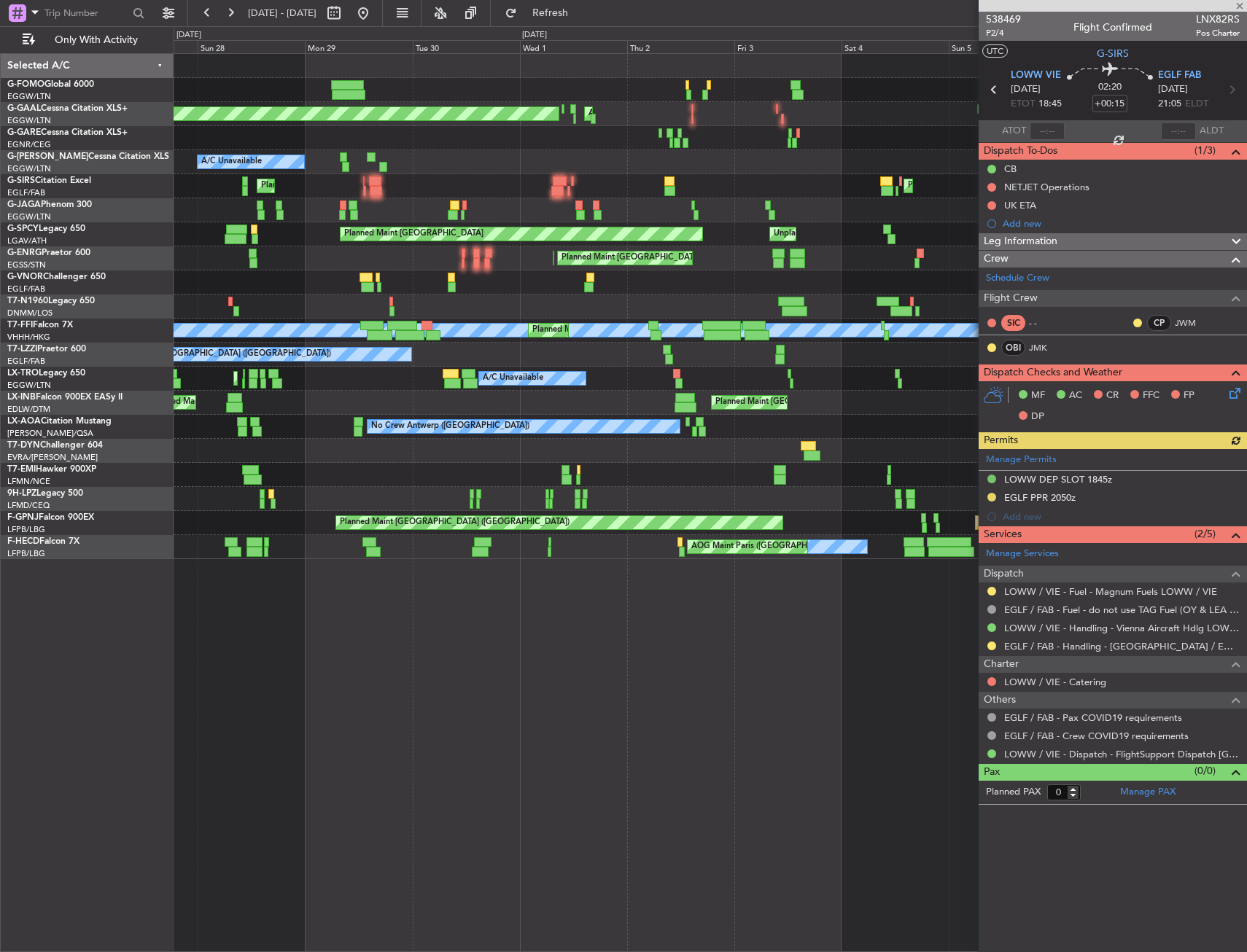
click at [0, 277] on html "04 Oct 2025 - 14 Oct 2025 Refresh Quick Links Only With Activity AOG Maint Duss…" at bounding box center [623, 476] width 1247 height 952
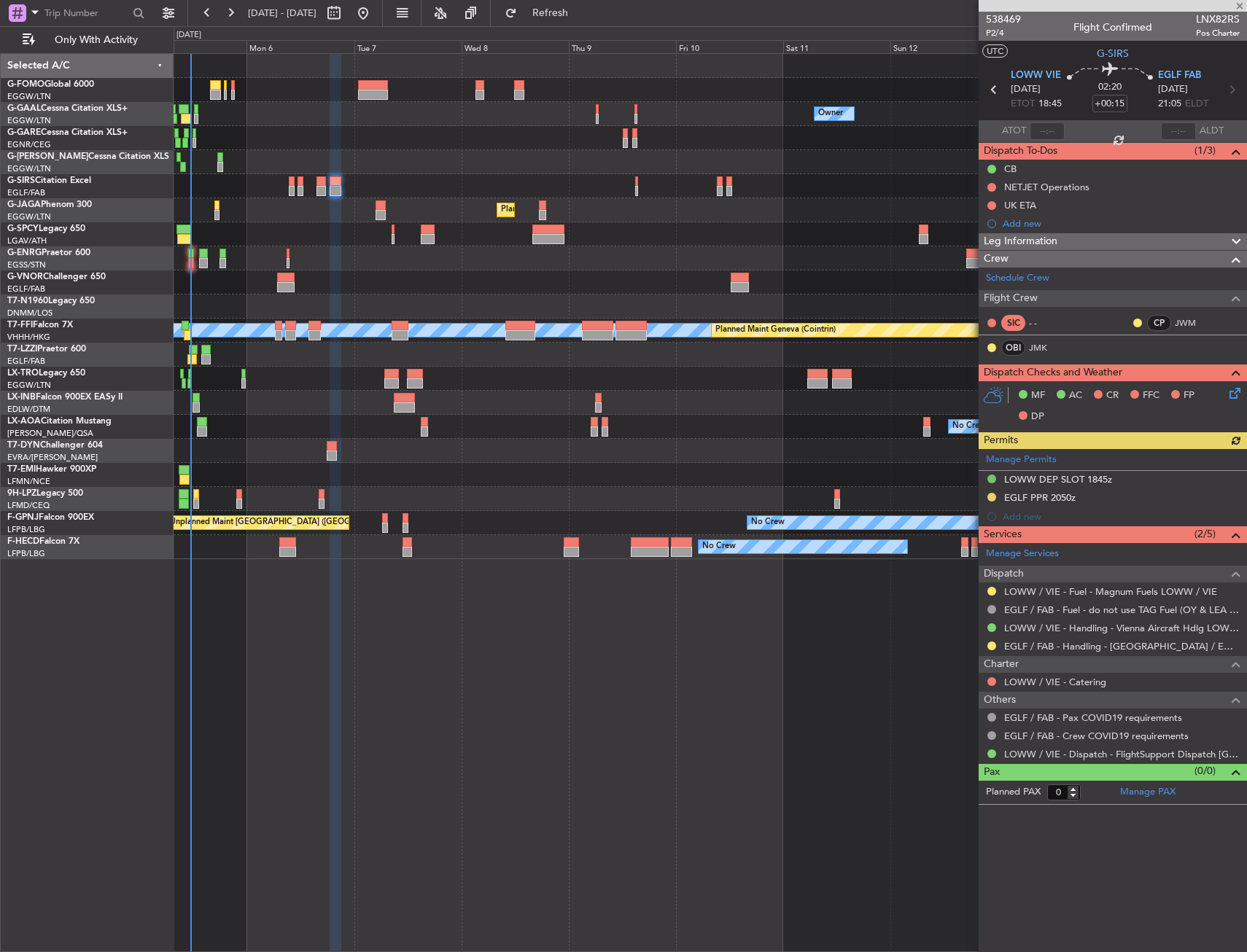
click at [332, 239] on div "Unplanned Maint [GEOGRAPHIC_DATA]" at bounding box center [710, 234] width 1073 height 24
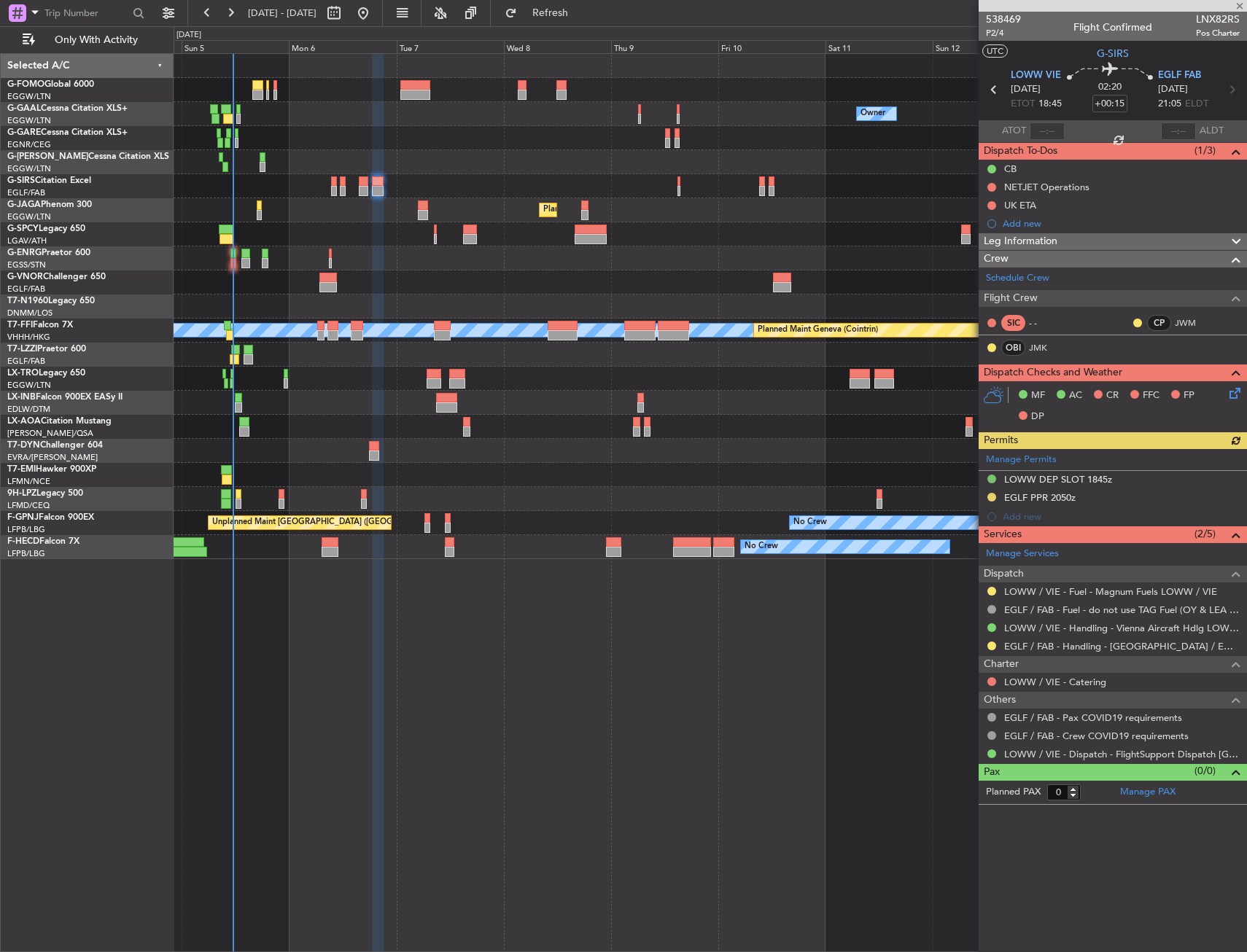
click at [376, 252] on div "Owner No Crew Owner Owner No Crew Planned Maint London (Farnborough) Planned Ma…" at bounding box center [710, 307] width 1073 height 505
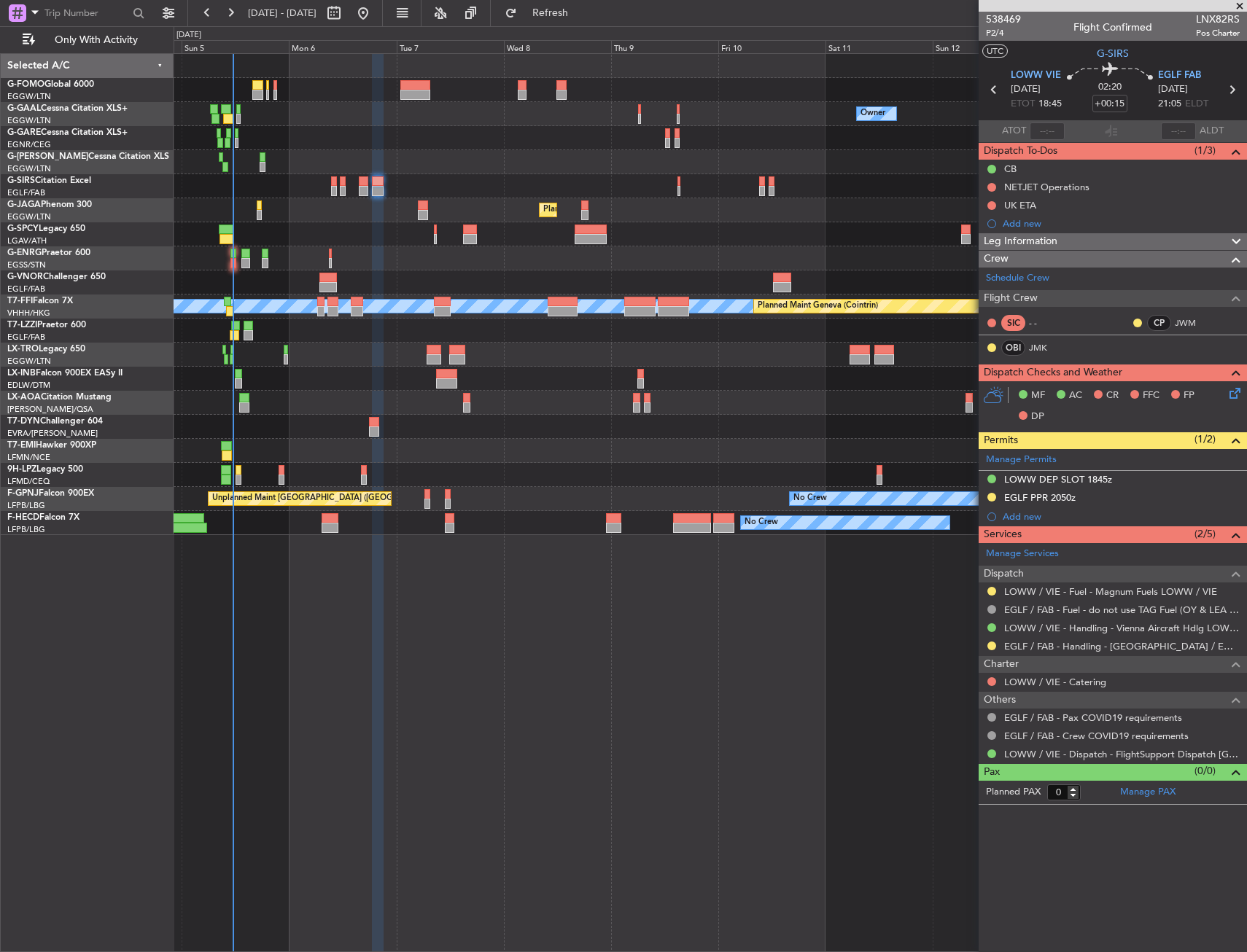
click at [406, 653] on div "Owner No Crew Owner Owner No Crew Planned Maint London (Farnborough) Planned Ma…" at bounding box center [710, 502] width 1074 height 899
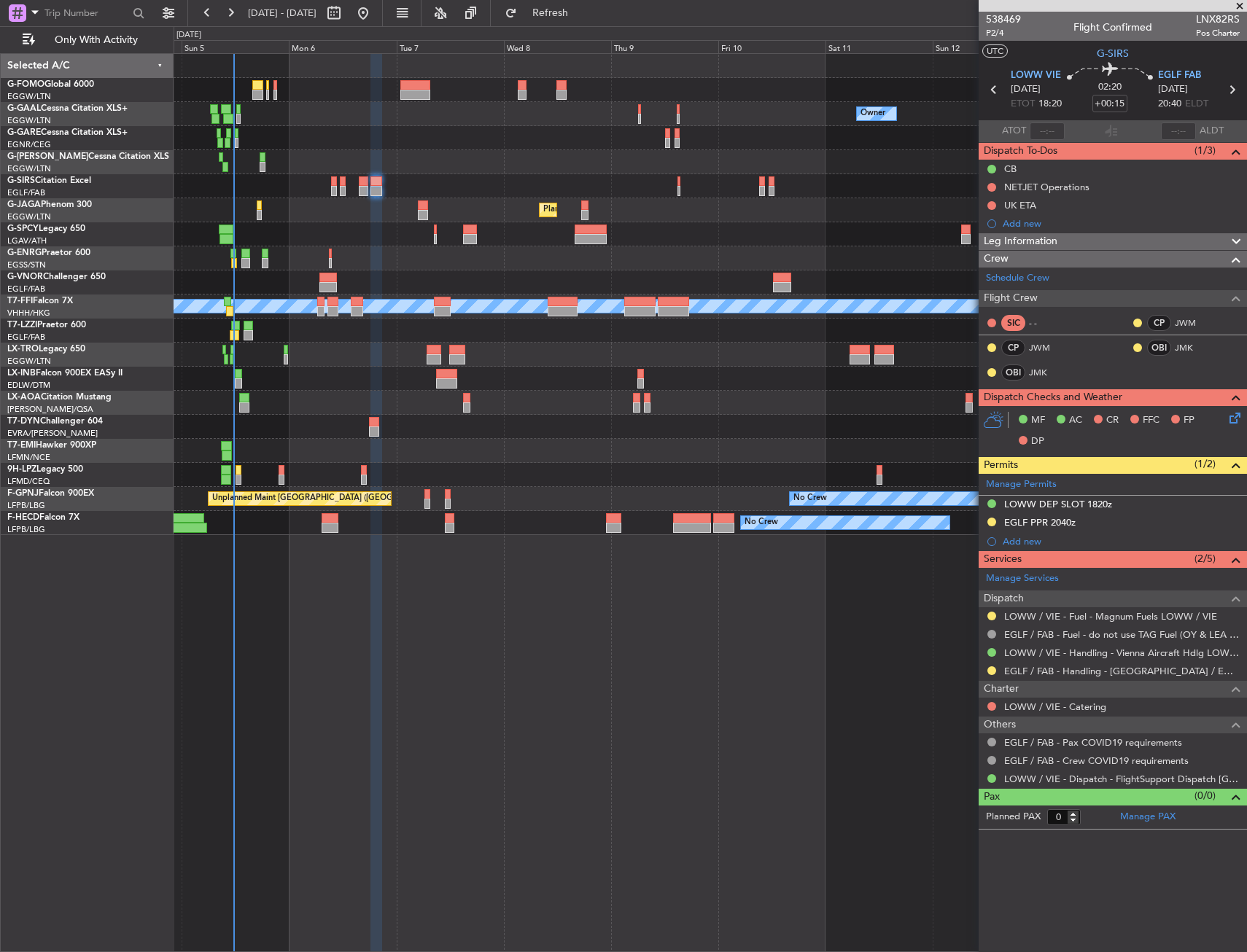
click at [465, 784] on div "Owner No Crew Owner Owner No Crew Planned Maint London (Farnborough) Planned Ma…" at bounding box center [710, 502] width 1074 height 899
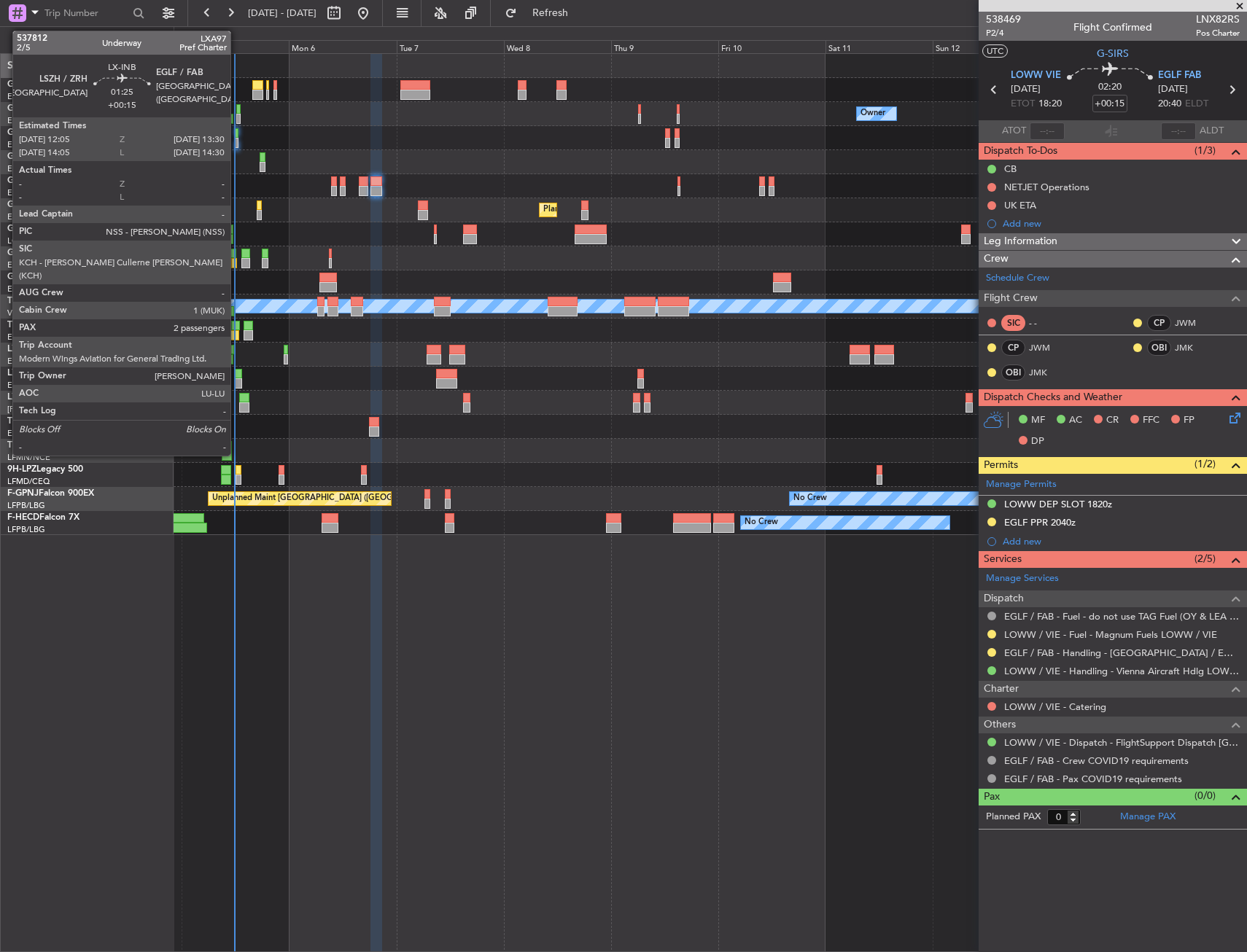
click at [237, 379] on div at bounding box center [238, 383] width 6 height 10
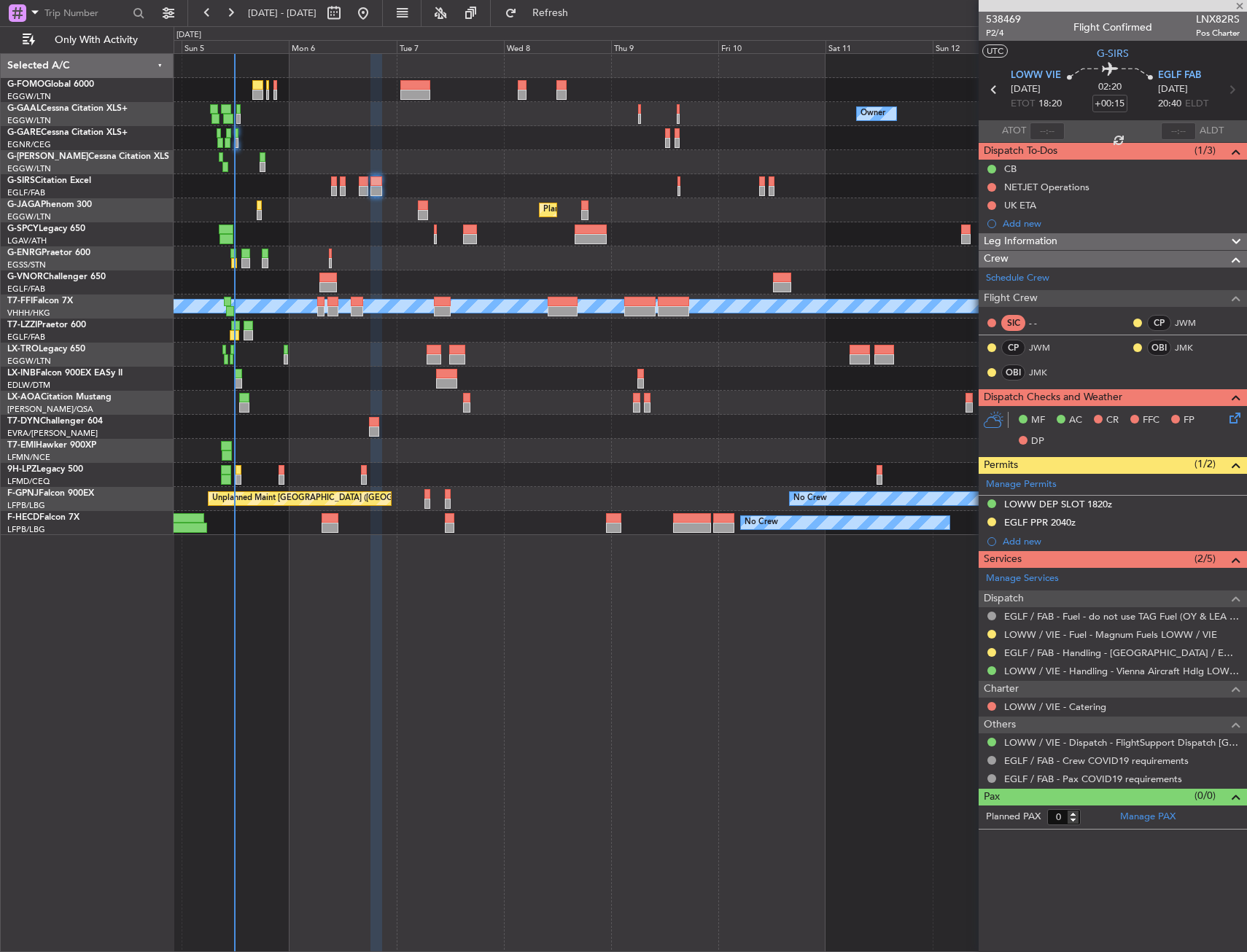
type input "2"
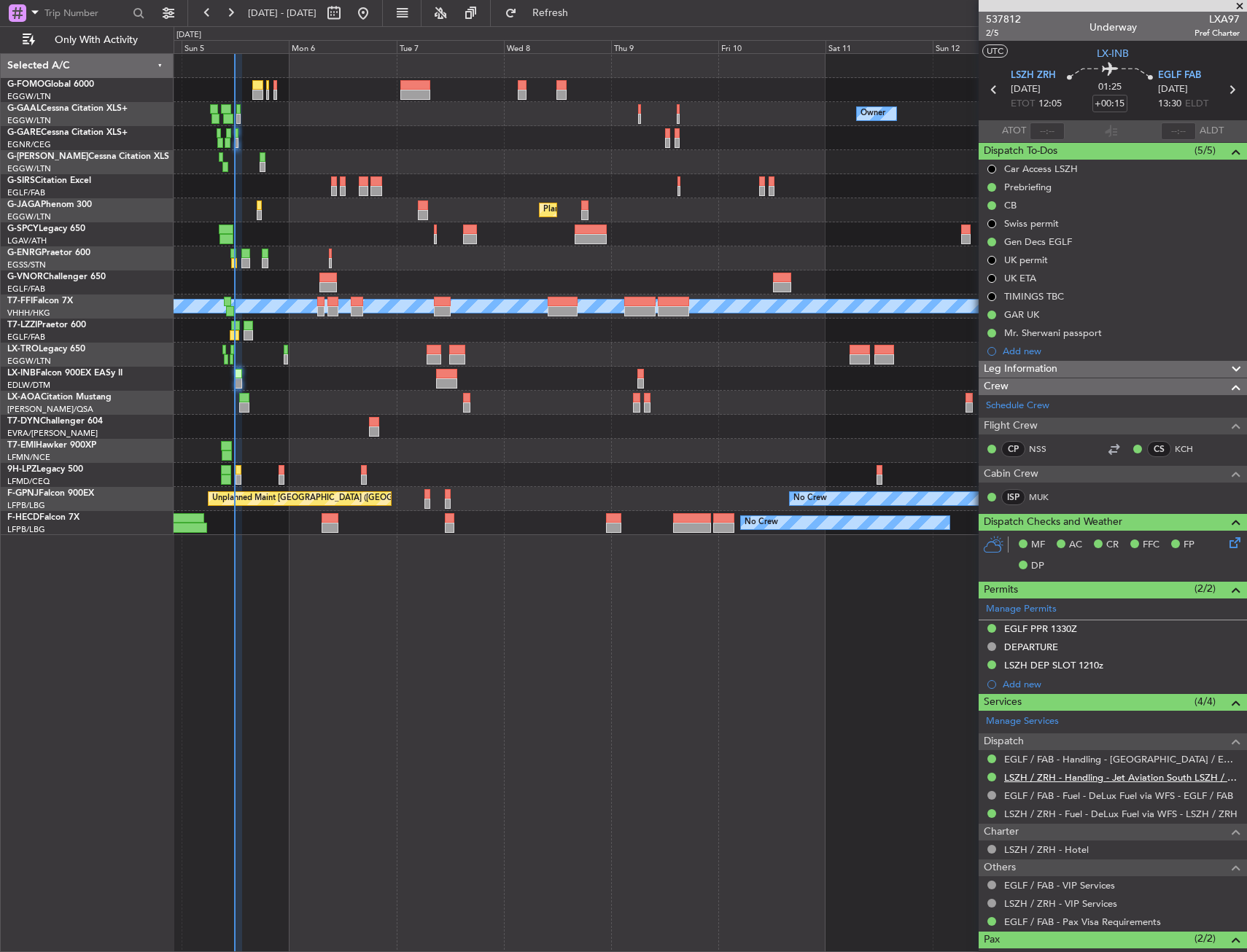
click at [1089, 771] on link "LSZH / ZRH - Handling - Jet Aviation South LSZH / ZRH" at bounding box center [1122, 777] width 236 height 12
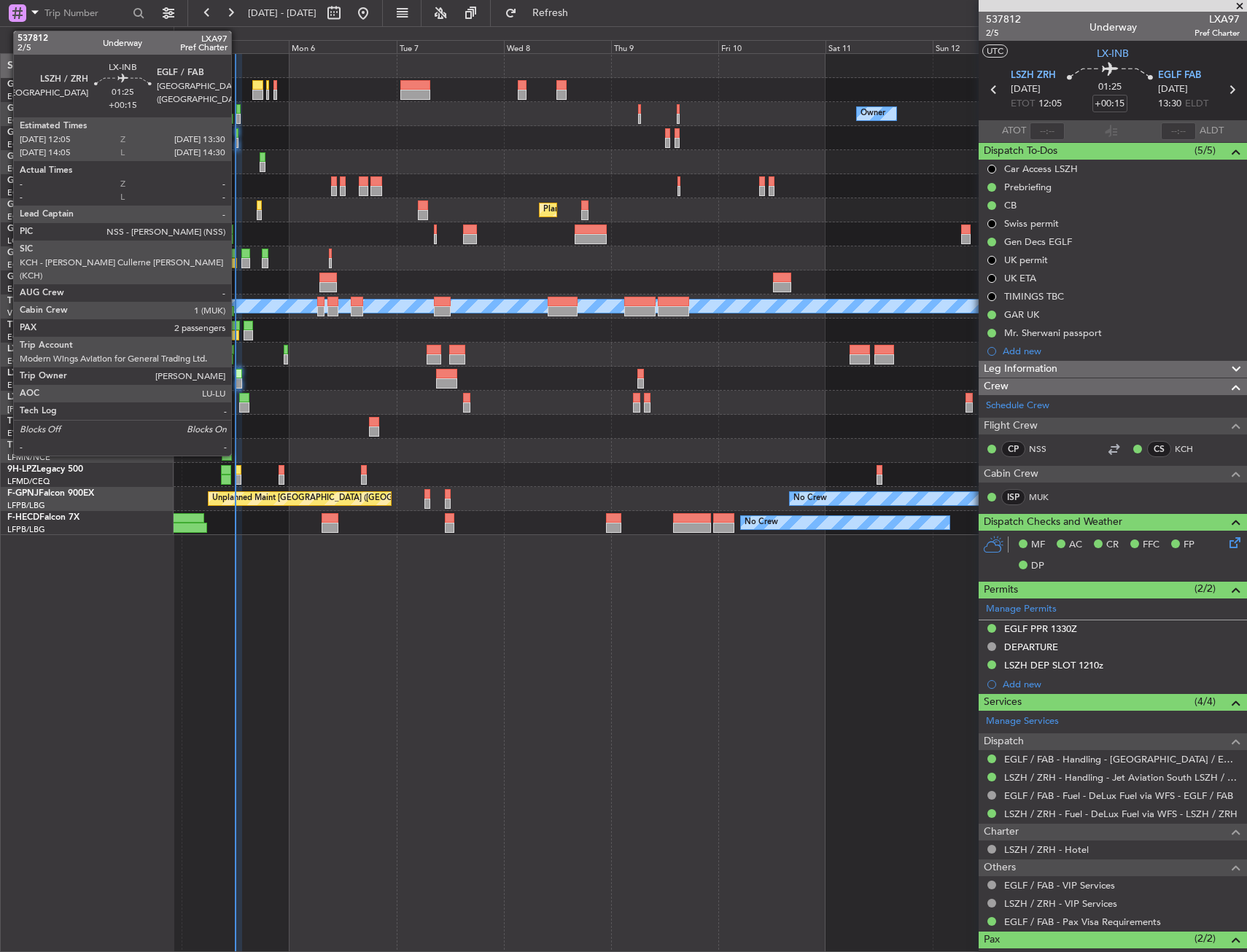
click at [238, 374] on div at bounding box center [238, 373] width 6 height 10
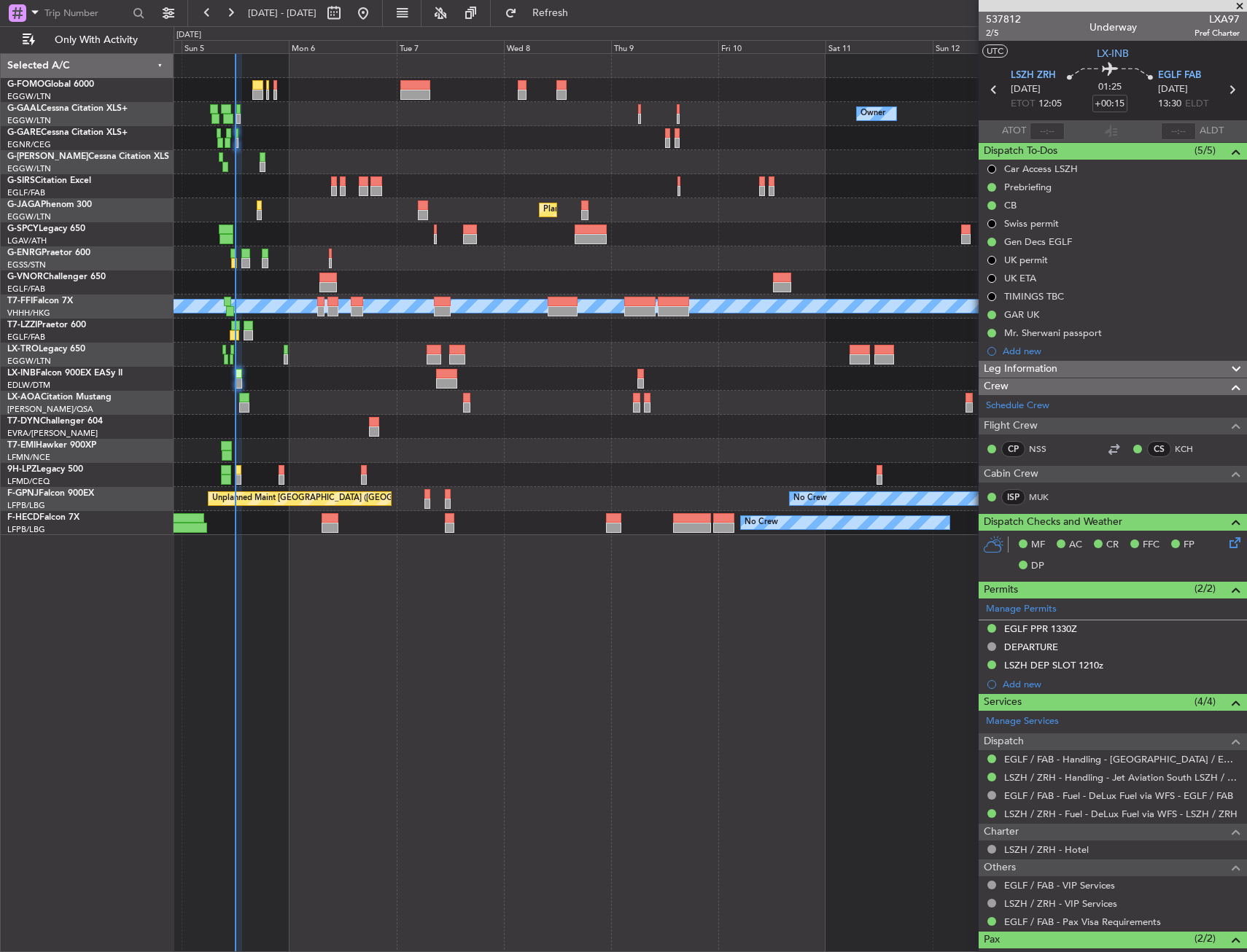
click at [652, 708] on div "Owner Owner No Crew Owner No Crew Planned Maint London (Farnborough) Planned Ma…" at bounding box center [710, 502] width 1074 height 899
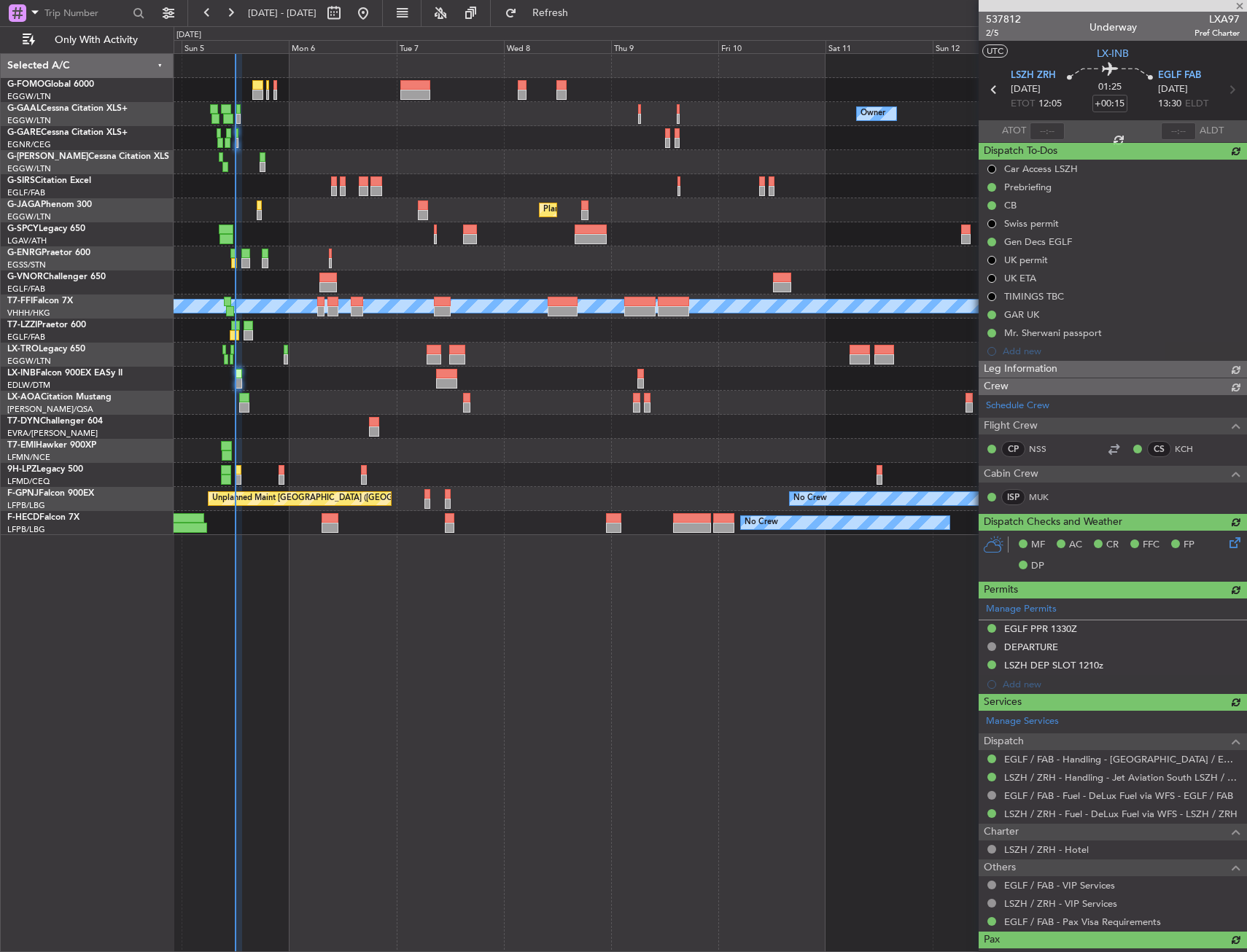
click at [499, 400] on div "No Crew Charleroi (Brussels South) No Crew Antwerp (Deurne)" at bounding box center [710, 403] width 1073 height 24
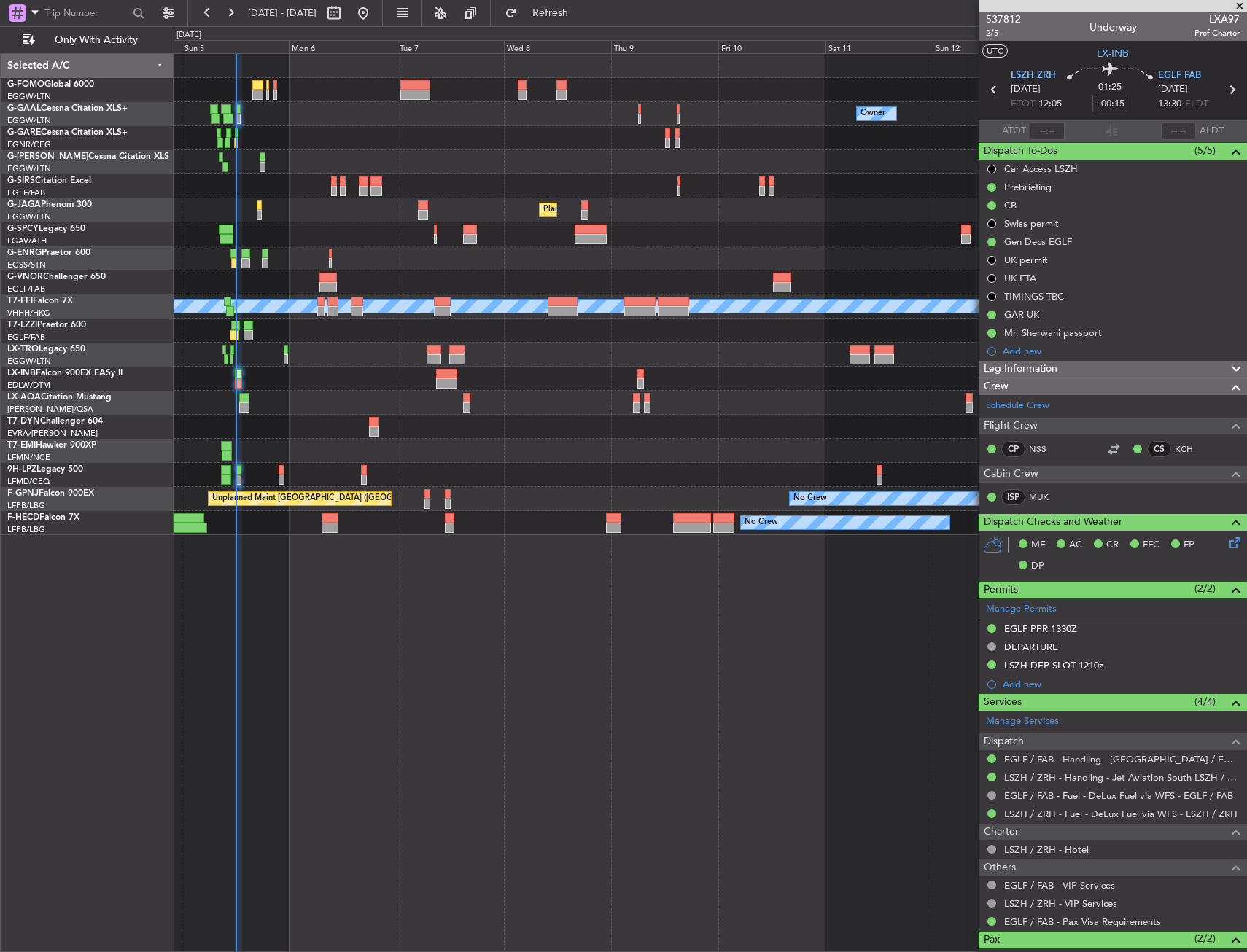
click at [424, 493] on div "No Crew No Crew Unplanned Maint Paris (Le Bourget) No Crew Planned Maint Paris …" at bounding box center [710, 498] width 1073 height 24
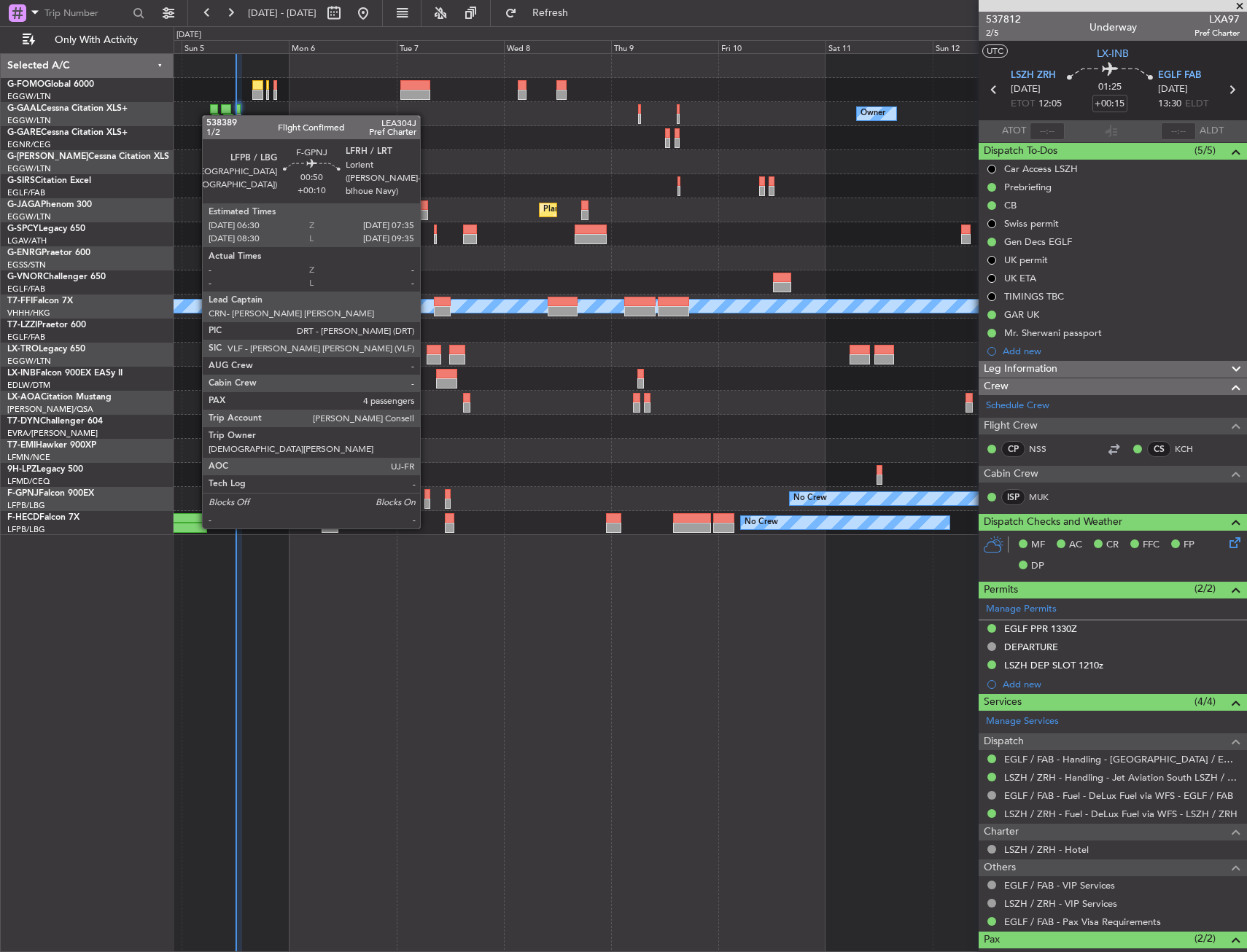
click at [427, 499] on div at bounding box center [427, 503] width 5 height 10
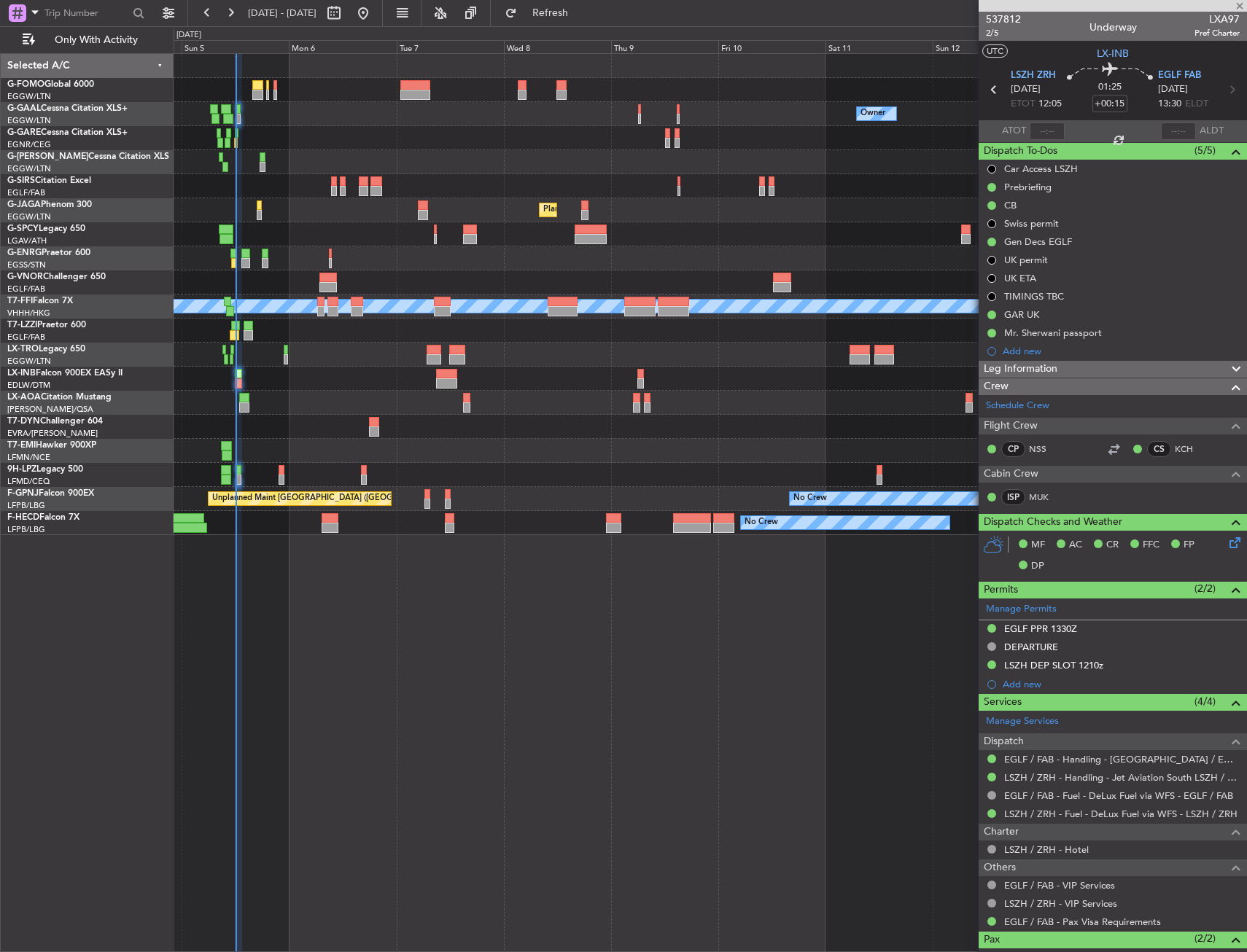
type input "+00:10"
type input "4"
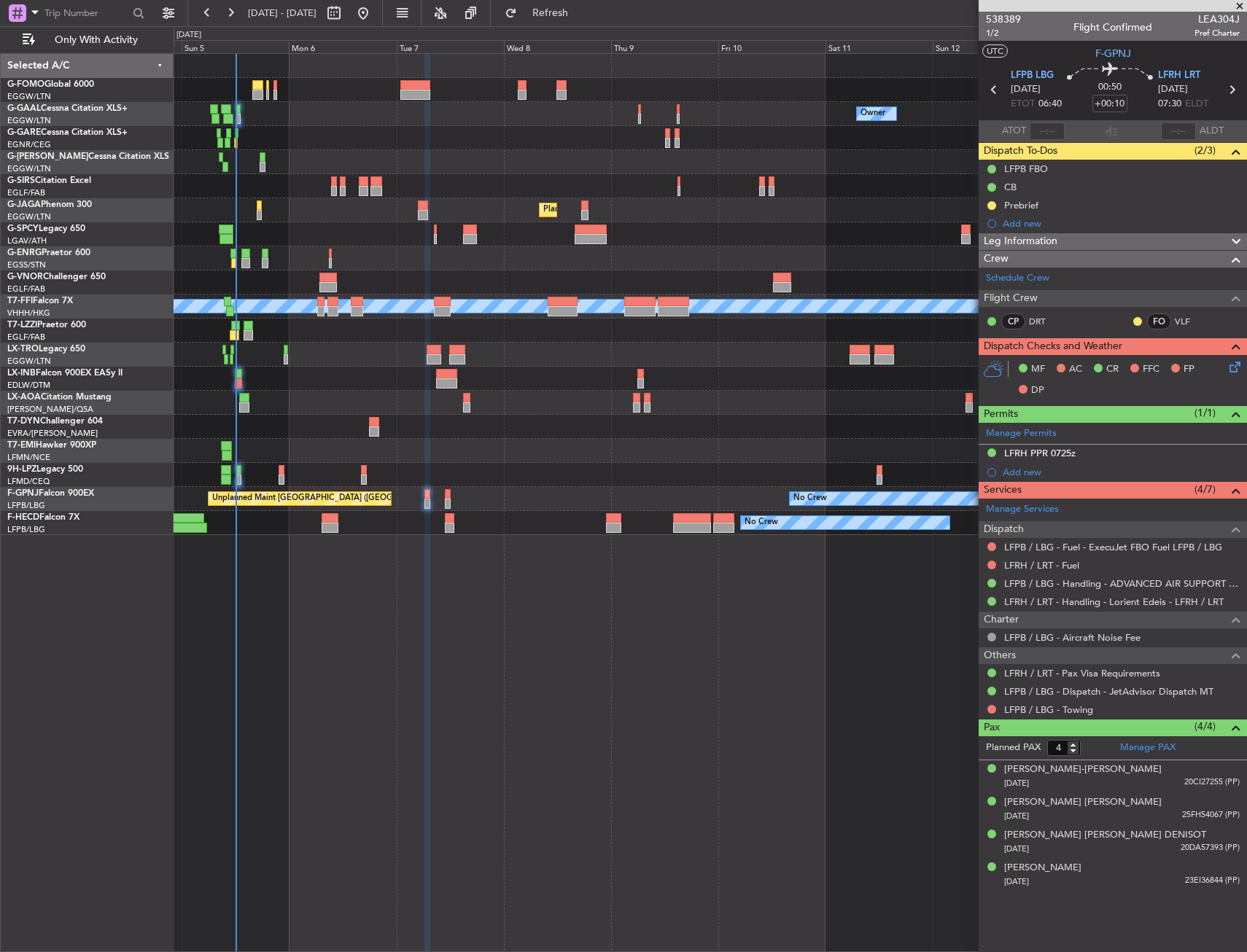
click at [530, 775] on div "Owner No Crew Owner Owner No Crew Planned Maint London (Farnborough) Planned Ma…" at bounding box center [710, 502] width 1074 height 899
click at [1040, 596] on link "LFRH / LRT - Handling - Lorient Edeis - LFRH / LRT" at bounding box center [1114, 602] width 220 height 12
click at [579, 344] on div "Planned Maint Riga (Riga Intl)" at bounding box center [710, 354] width 1073 height 24
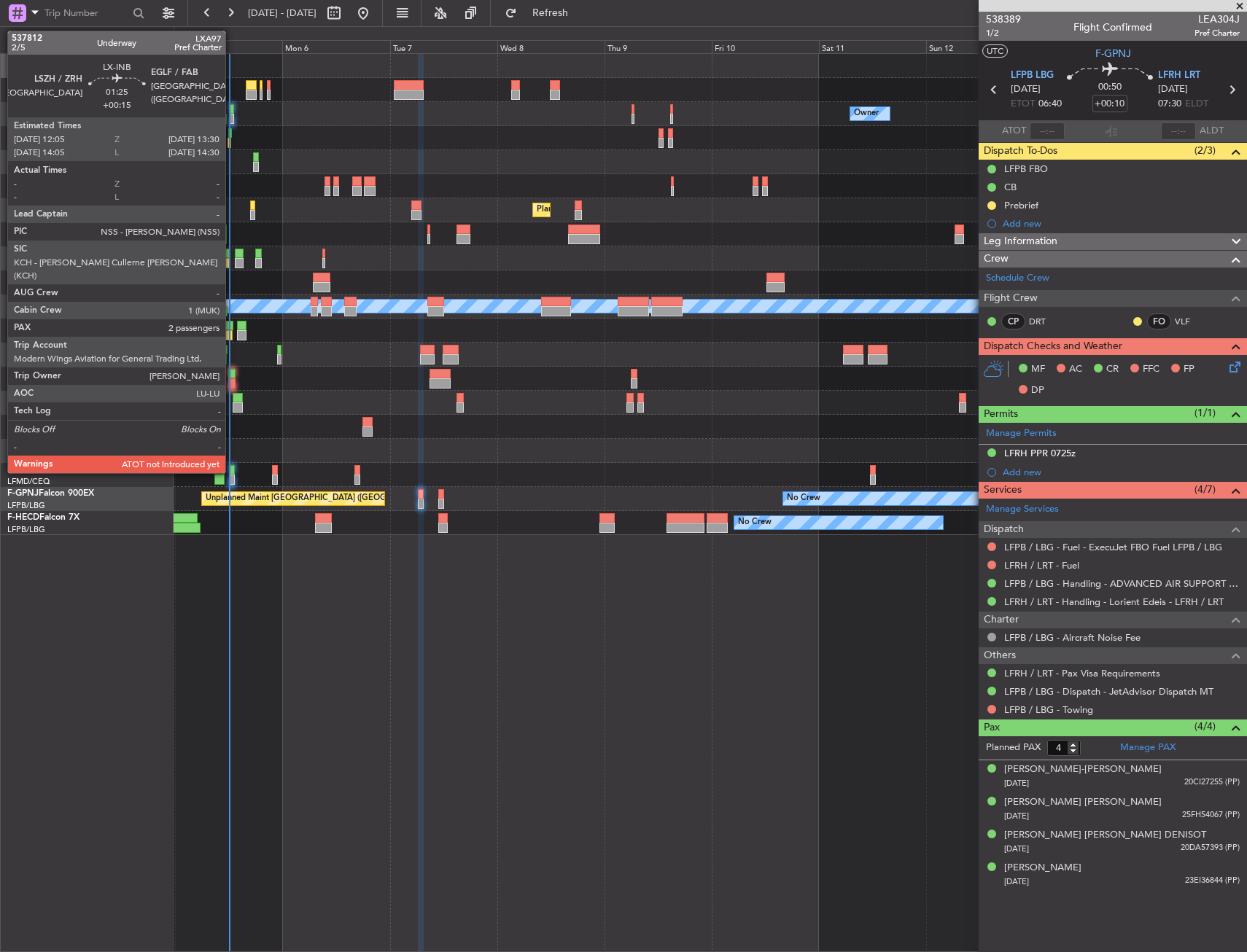
click at [232, 380] on div at bounding box center [231, 383] width 6 height 10
type input "+00:15"
type input "2"
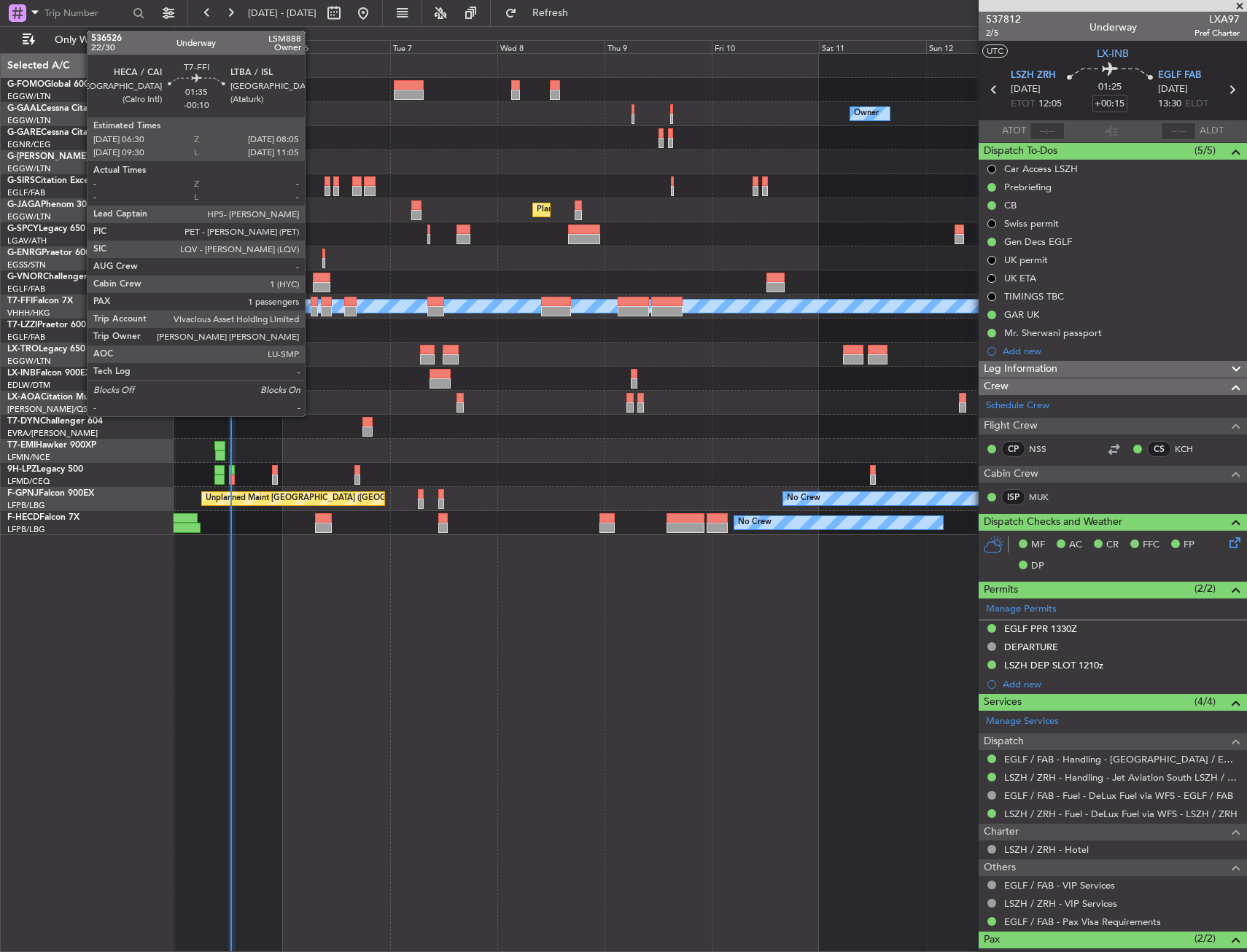
click at [312, 303] on div at bounding box center [314, 301] width 7 height 10
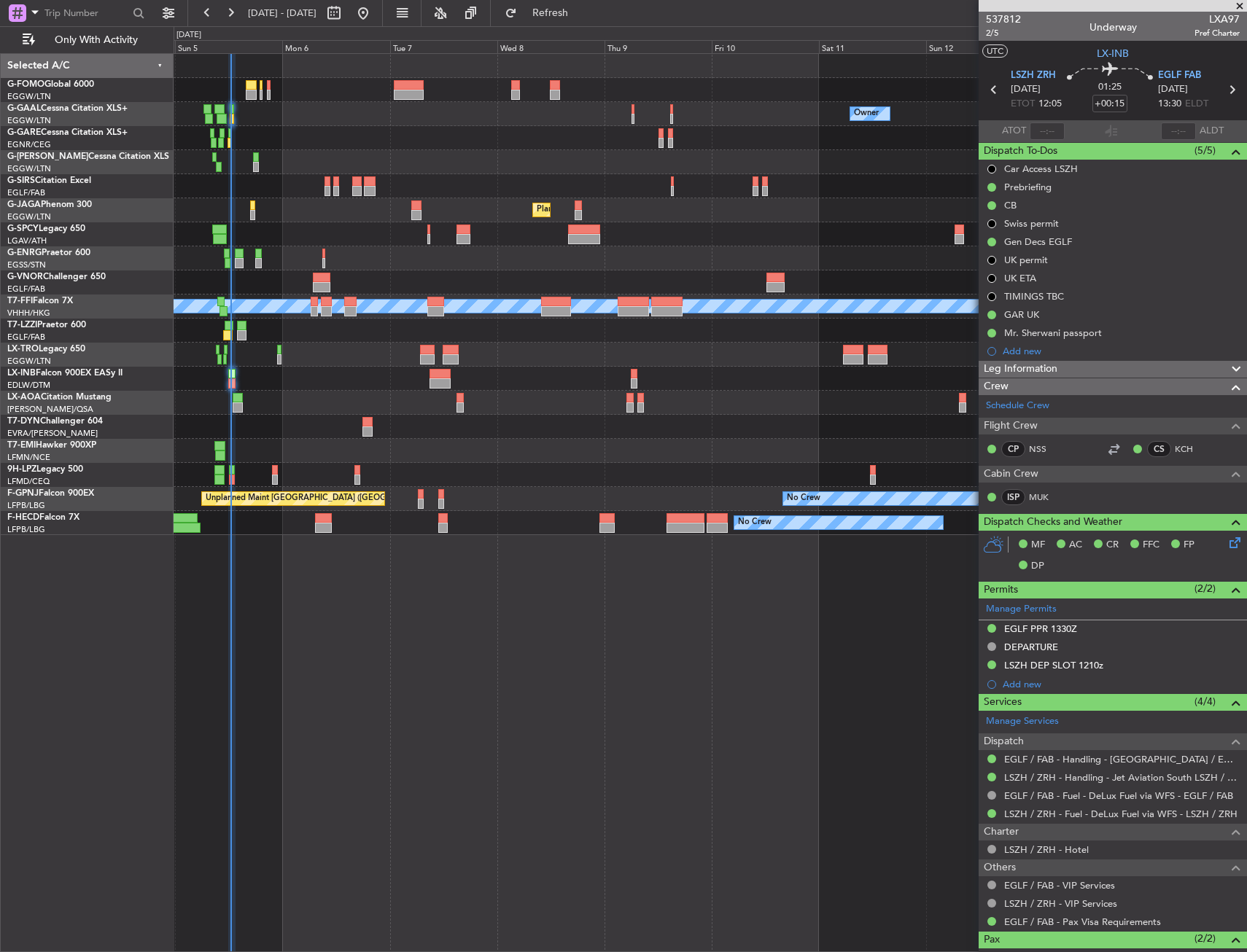
click at [626, 683] on div "Owner No Crew Owner Owner No Crew Planned Maint London (Farnborough) Planned Ma…" at bounding box center [710, 502] width 1074 height 899
click at [411, 555] on div "Owner No Crew Owner Owner No Crew Planned Maint London (Farnborough) Planned Ma…" at bounding box center [710, 502] width 1074 height 899
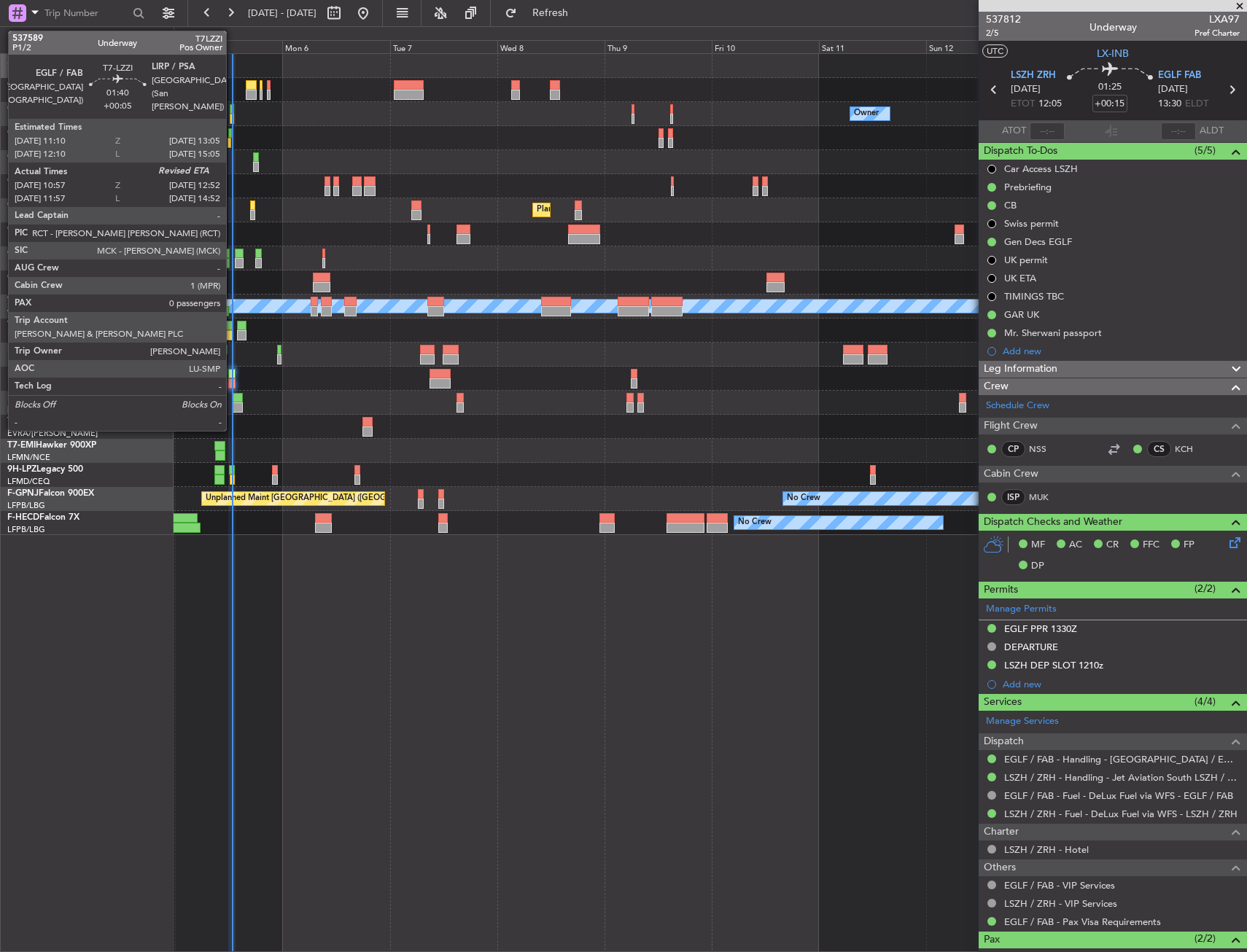
click at [233, 329] on div at bounding box center [229, 325] width 9 height 10
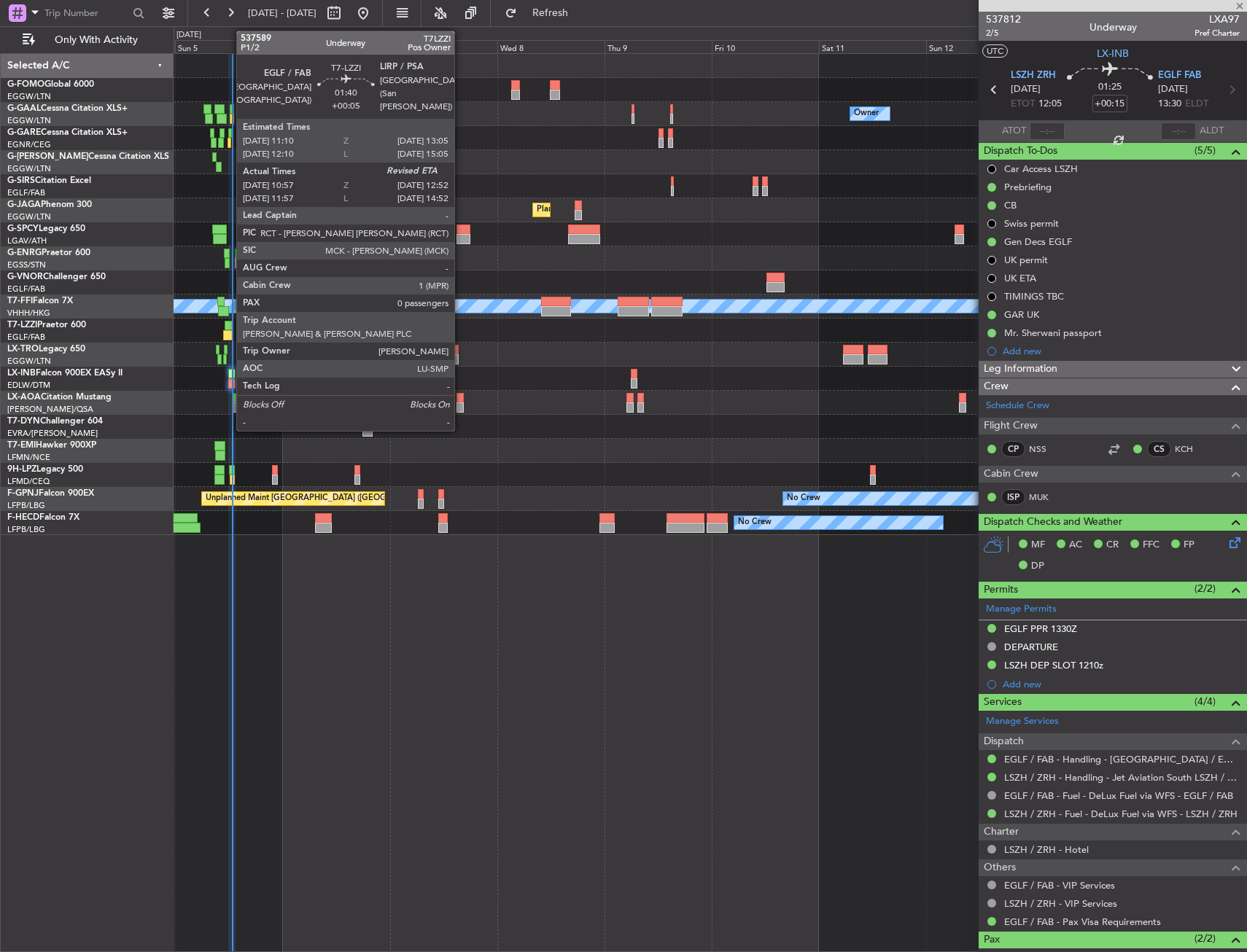
type input "+00:05"
type input "11:07"
type input "0"
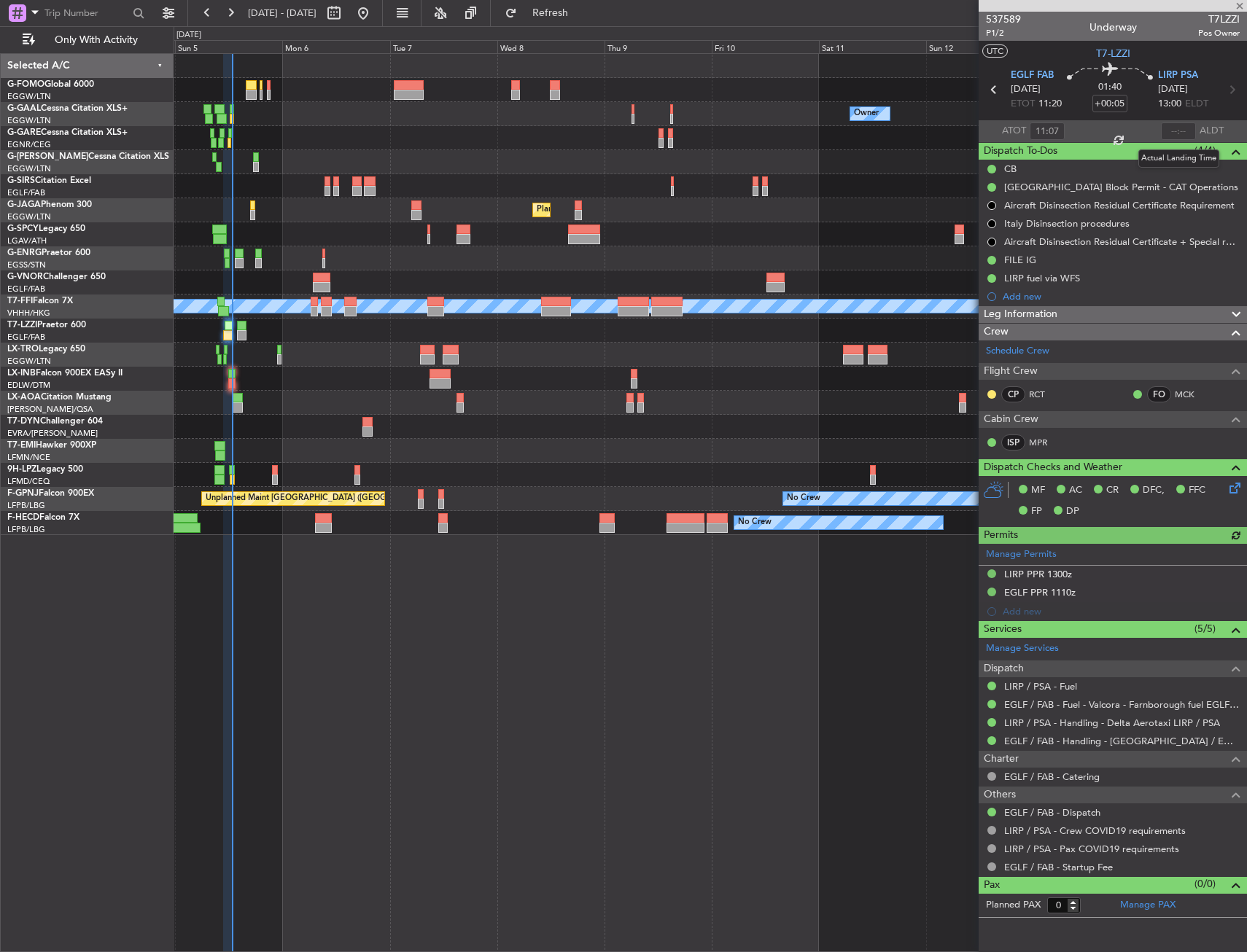
click at [1176, 131] on div at bounding box center [1178, 131] width 35 height 18
click at [1177, 128] on input "text" at bounding box center [1178, 131] width 35 height 18
type input "12:40"
